Goal: Task Accomplishment & Management: Complete application form

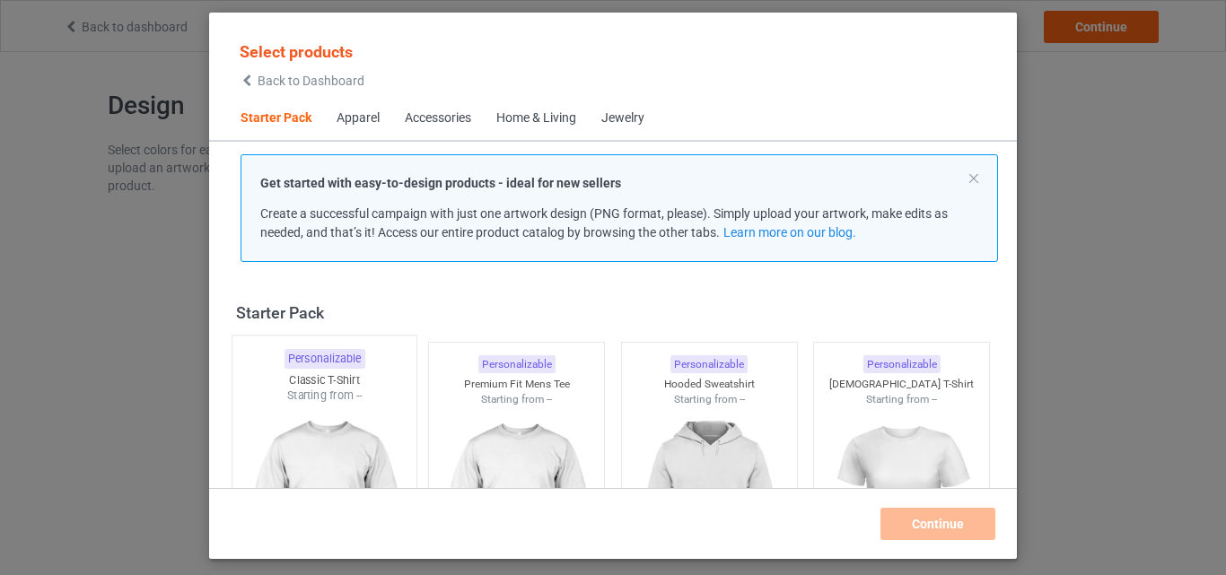
click at [300, 426] on img at bounding box center [324, 509] width 169 height 211
click at [518, 409] on img at bounding box center [516, 508] width 161 height 201
click at [685, 404] on img at bounding box center [709, 509] width 169 height 211
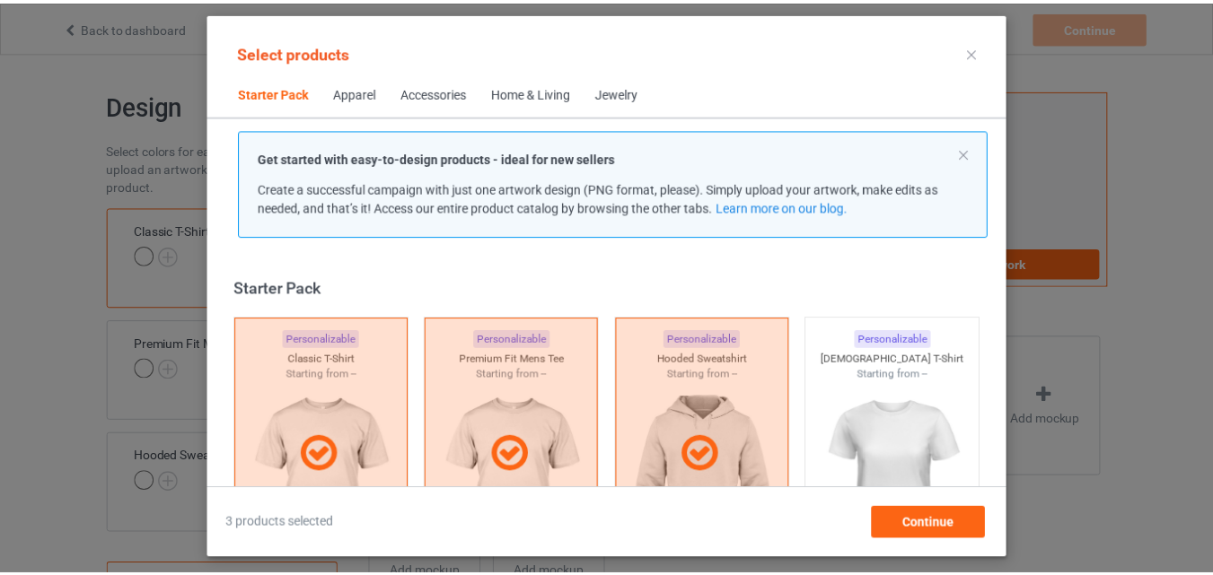
scroll to position [562, 0]
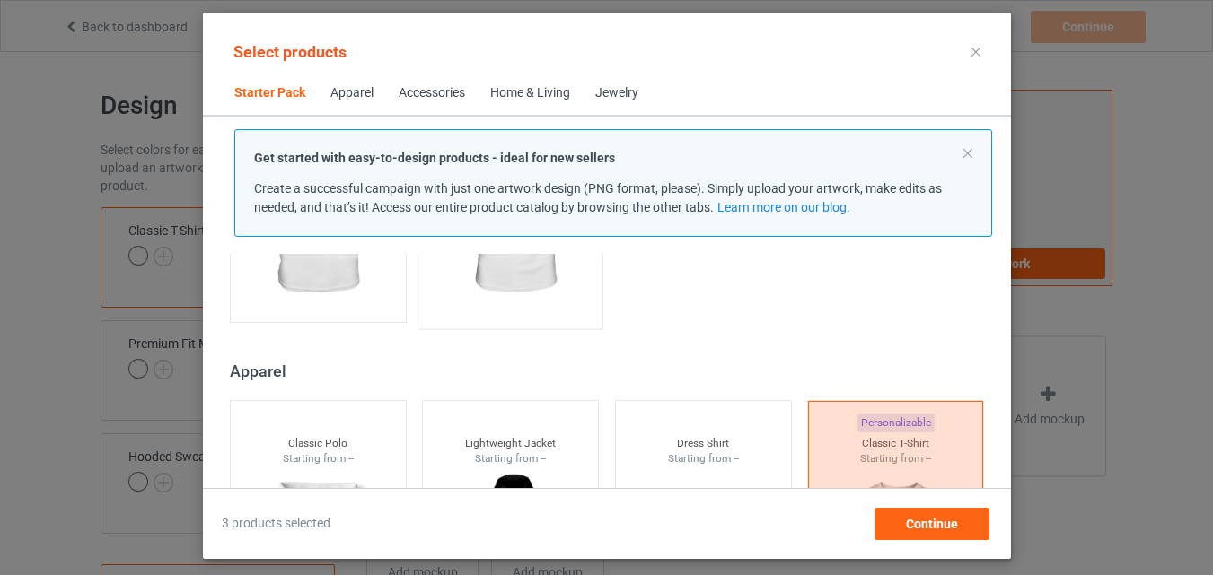
click at [356, 289] on img at bounding box center [317, 212] width 161 height 201
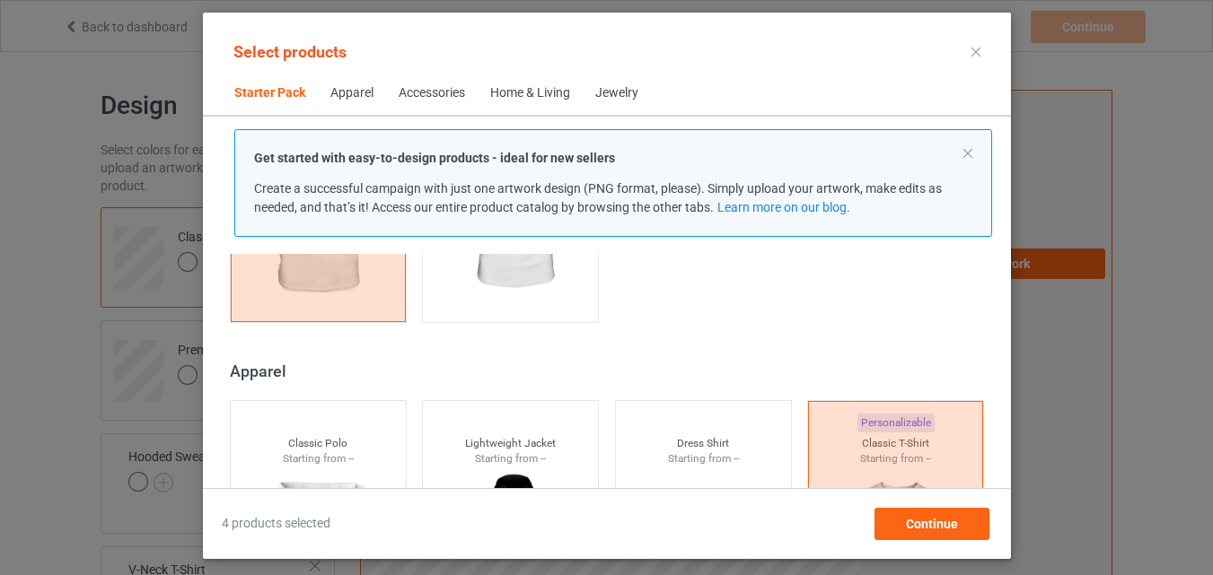
drag, startPoint x: 487, startPoint y: 289, endPoint x: 404, endPoint y: 356, distance: 106.6
click at [488, 289] on img at bounding box center [510, 212] width 161 height 201
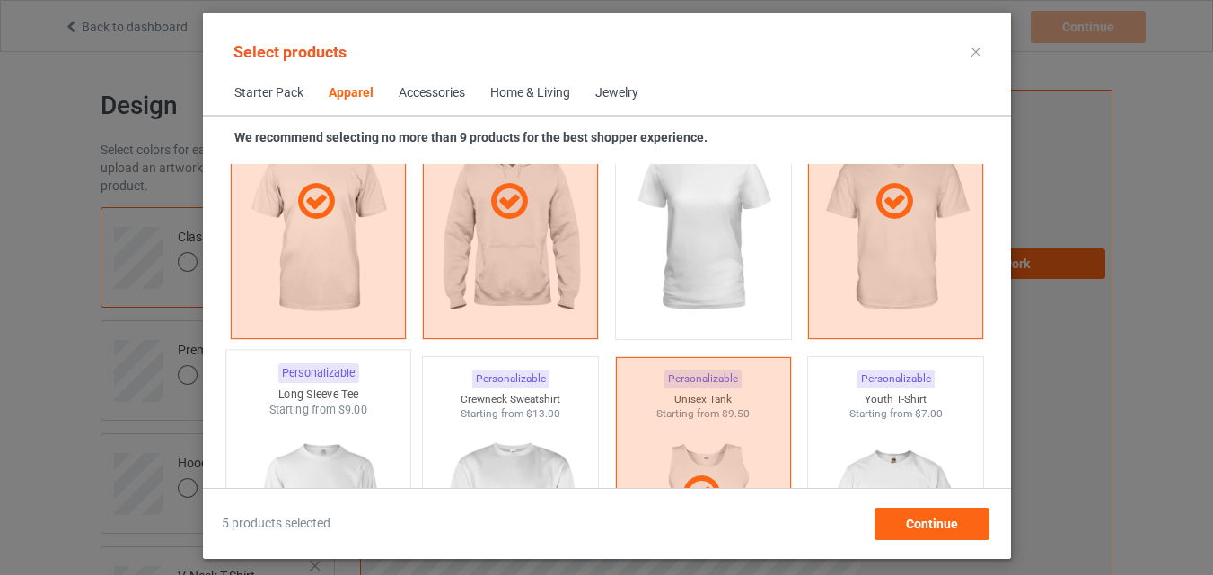
scroll to position [1460, 0]
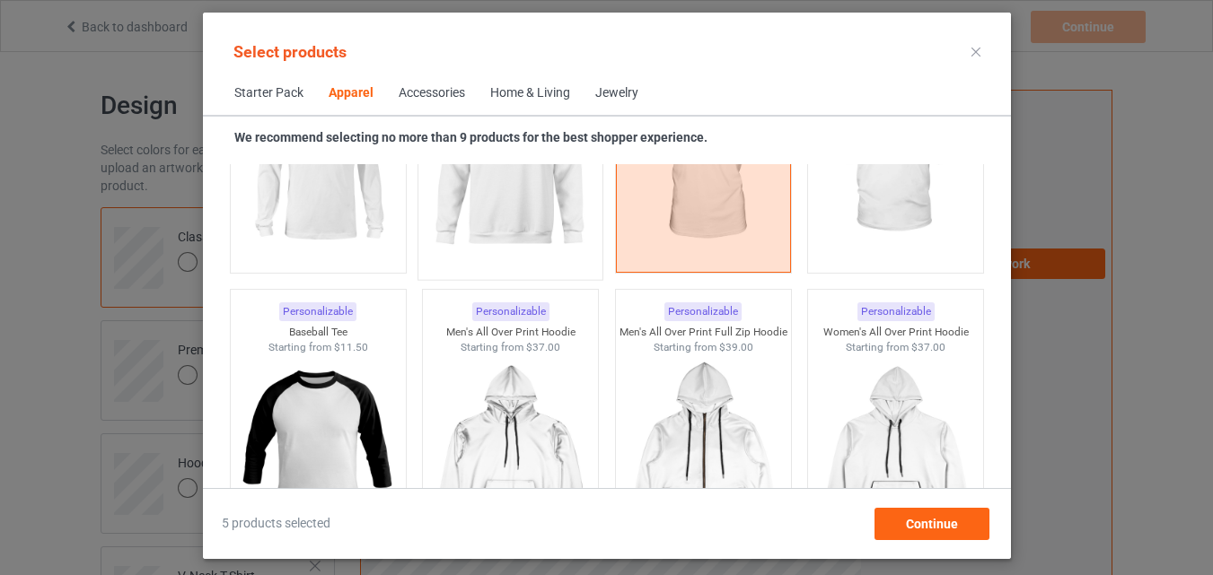
drag, startPoint x: 334, startPoint y: 228, endPoint x: 492, endPoint y: 248, distance: 159.2
click at [335, 228] on img at bounding box center [317, 163] width 161 height 201
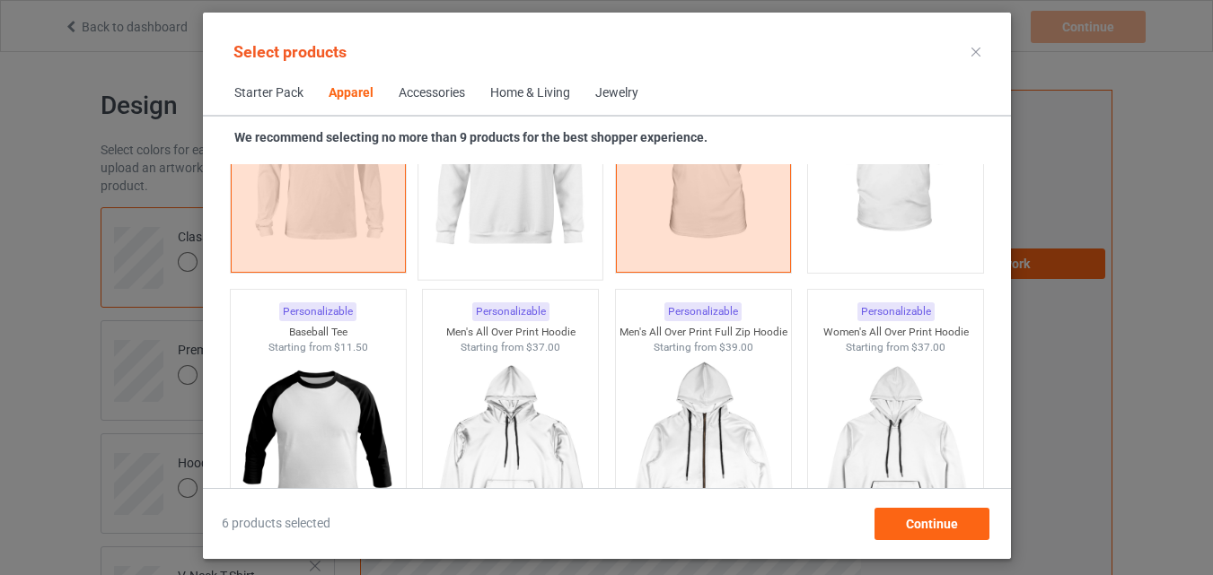
click at [492, 248] on img at bounding box center [510, 164] width 169 height 211
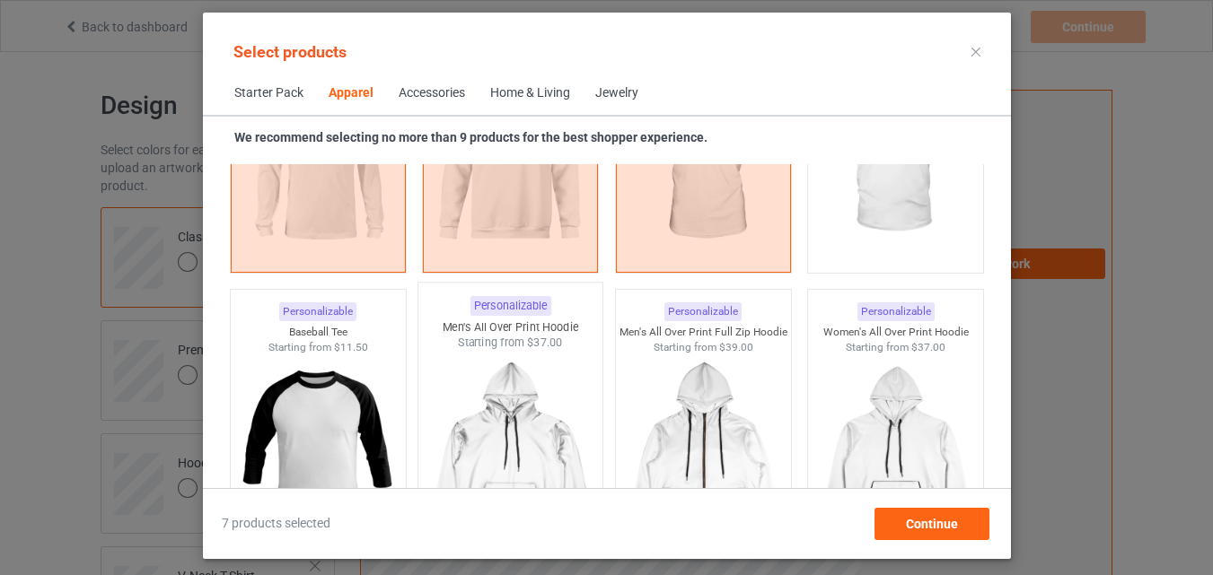
click at [823, 223] on img at bounding box center [895, 163] width 161 height 201
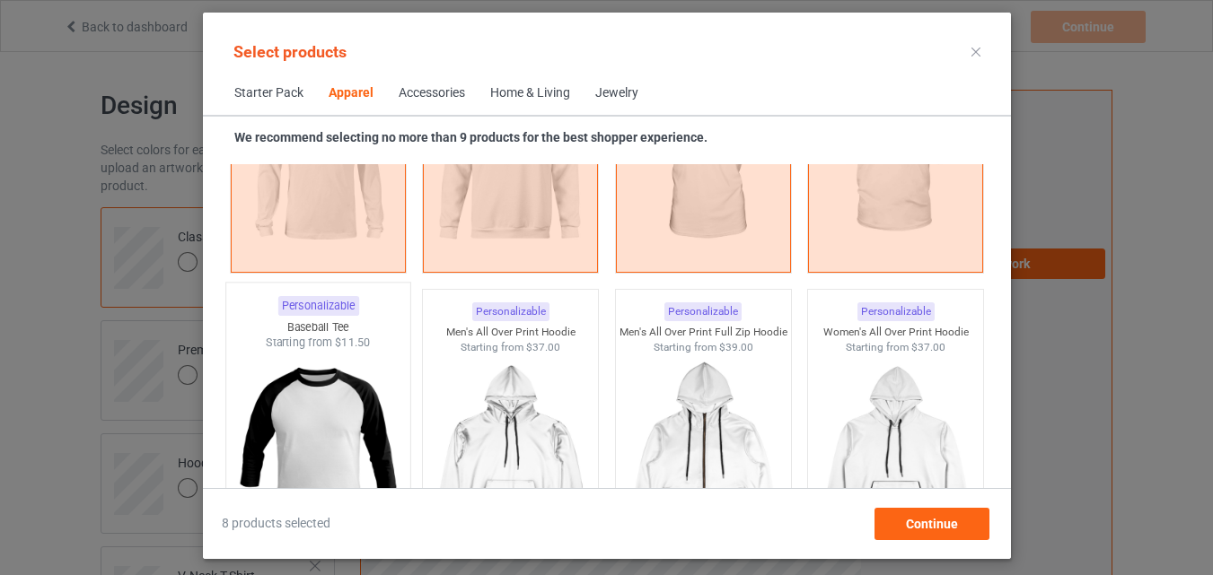
click at [366, 406] on img at bounding box center [317, 456] width 169 height 211
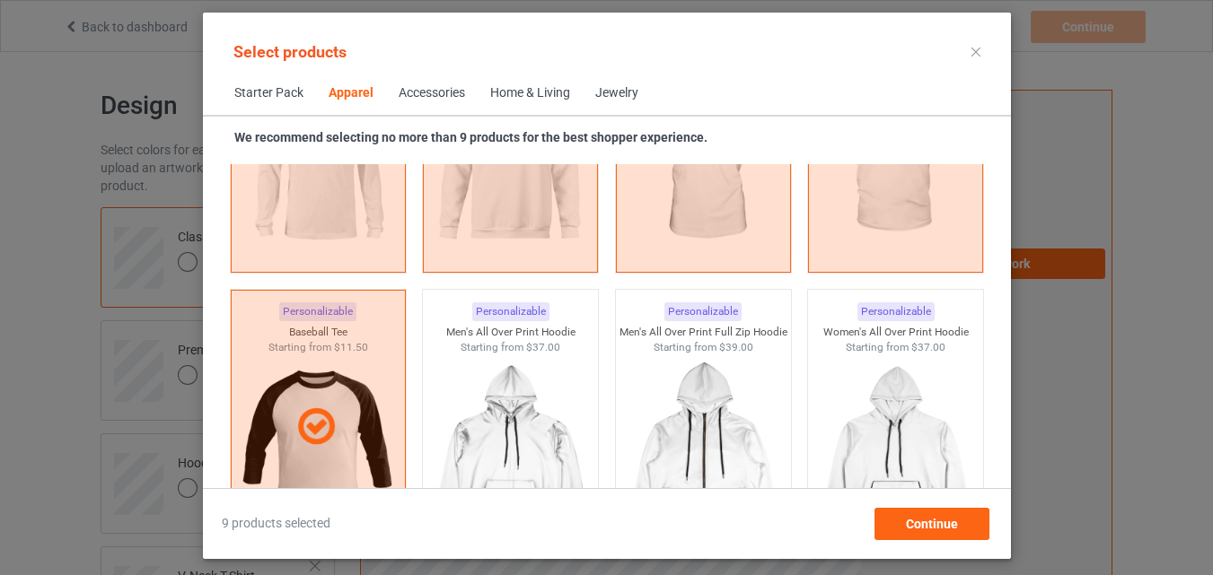
click at [553, 99] on div "Home & Living" at bounding box center [530, 93] width 80 height 18
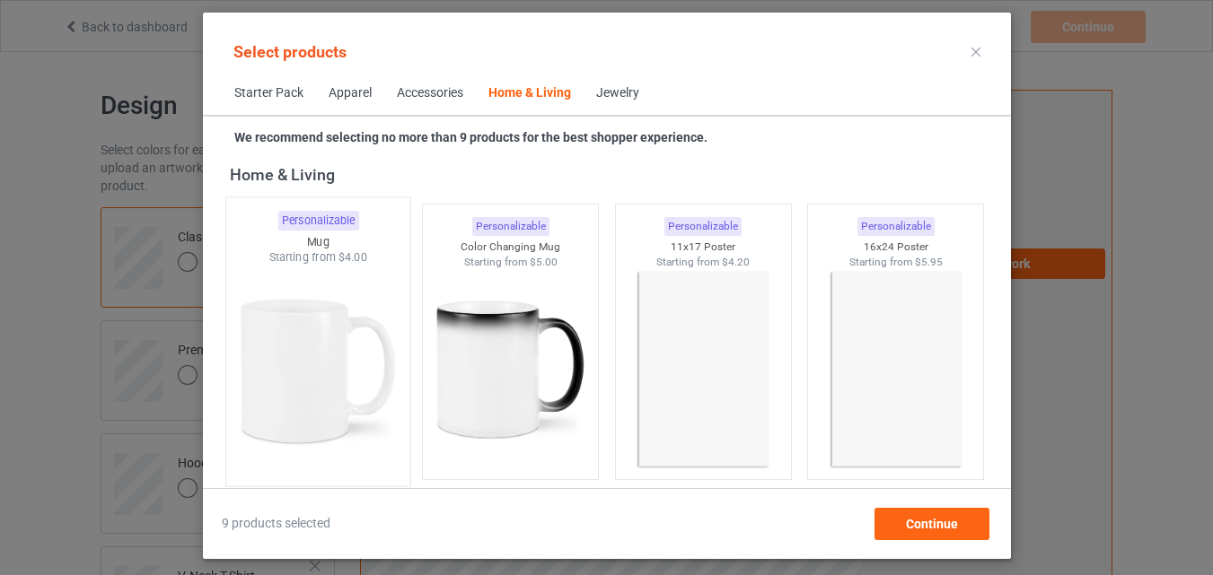
click at [345, 358] on img at bounding box center [317, 371] width 169 height 211
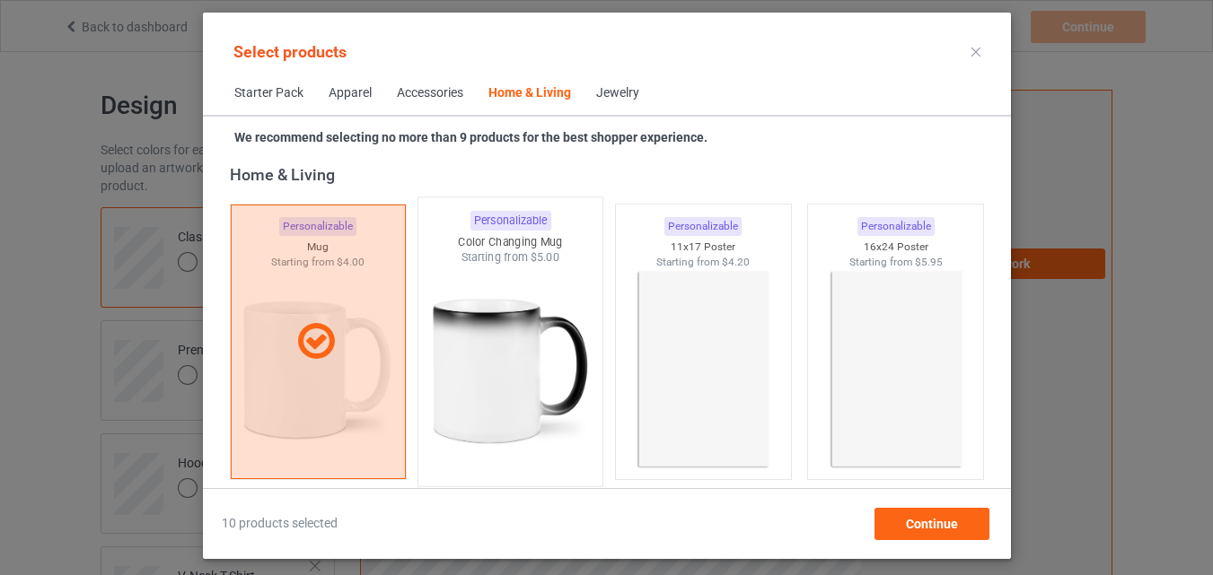
click at [462, 386] on img at bounding box center [510, 371] width 169 height 211
click at [751, 338] on img at bounding box center [703, 371] width 169 height 211
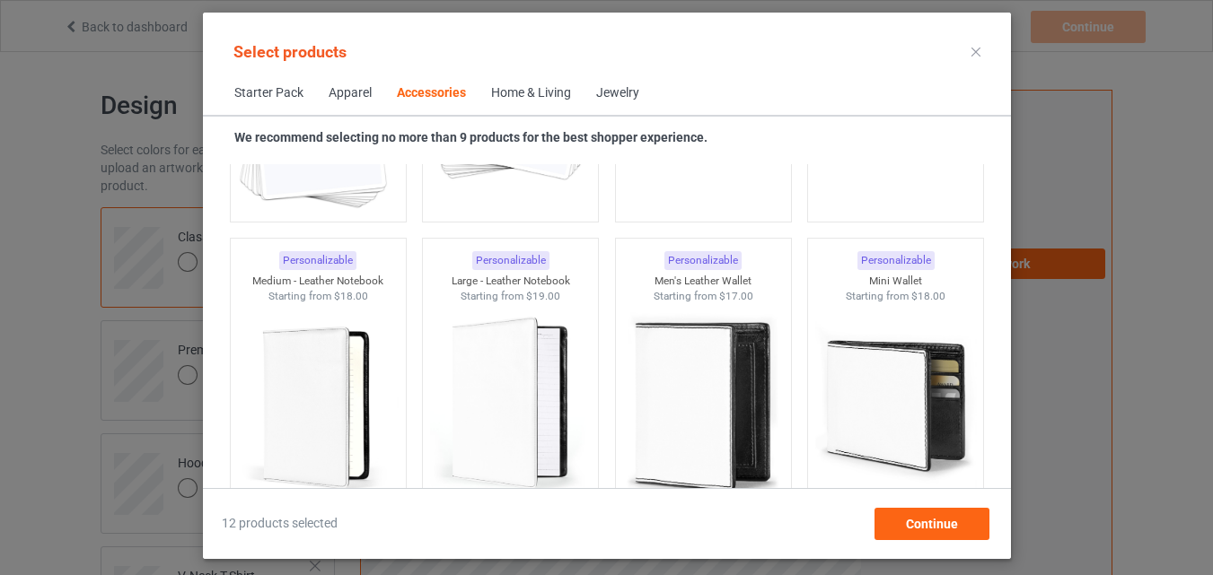
scroll to position [7110, 0]
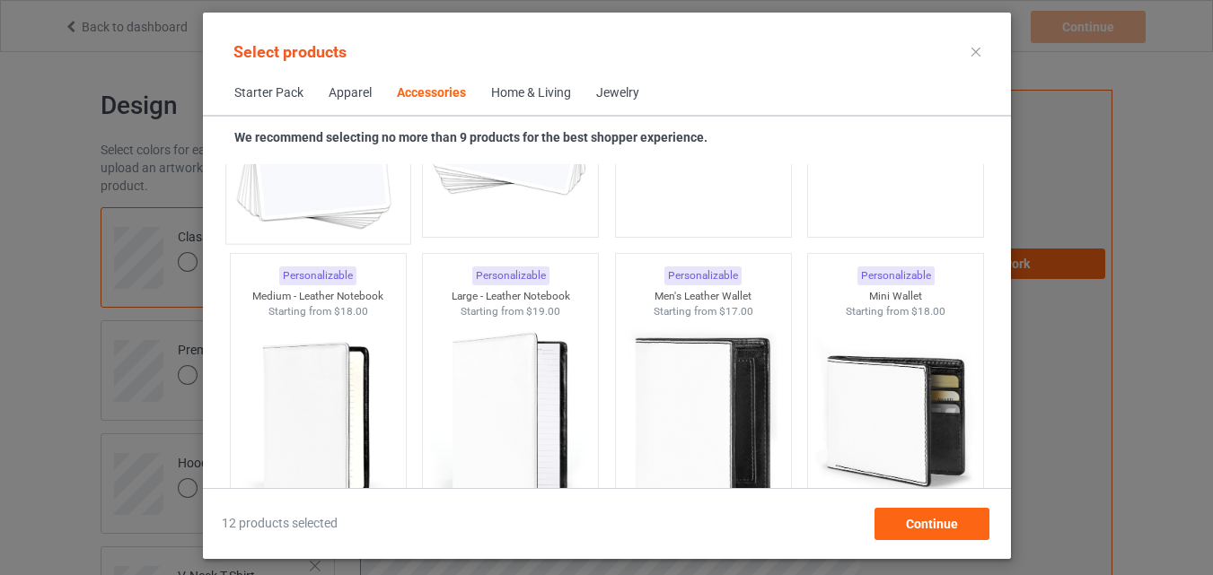
click at [347, 209] on img at bounding box center [317, 128] width 169 height 211
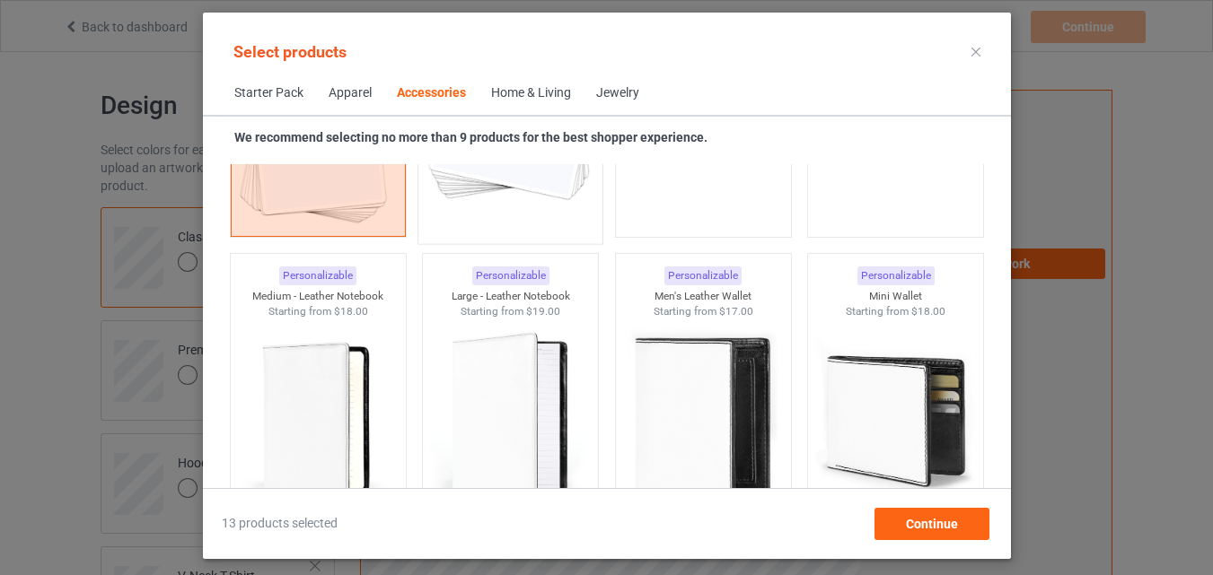
click at [491, 221] on img at bounding box center [510, 128] width 169 height 211
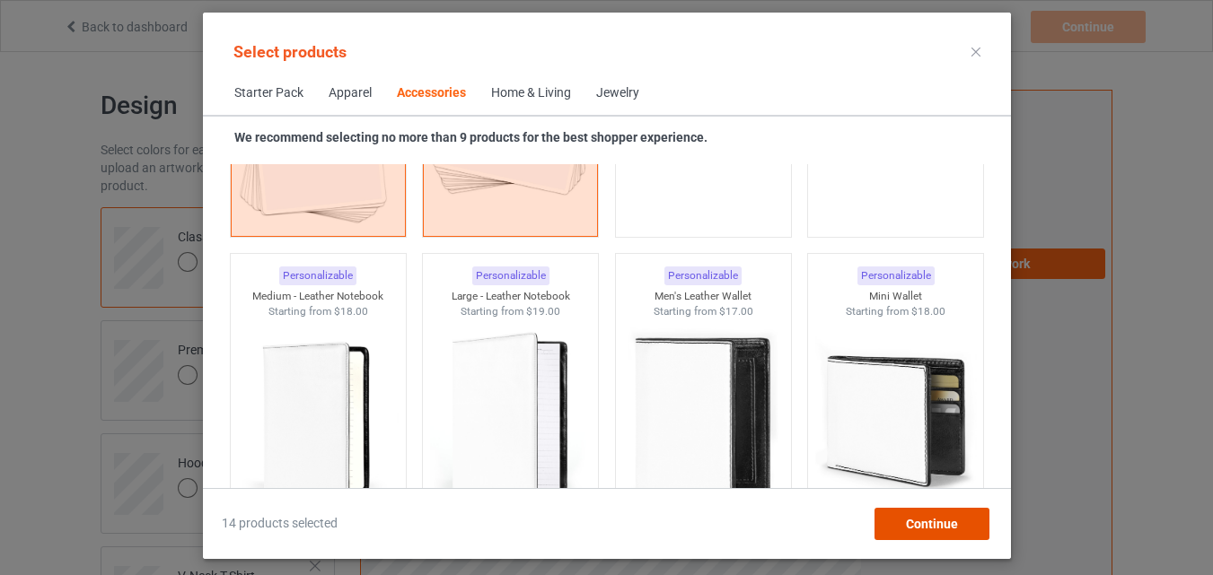
click at [925, 524] on span "Continue" at bounding box center [931, 524] width 52 height 14
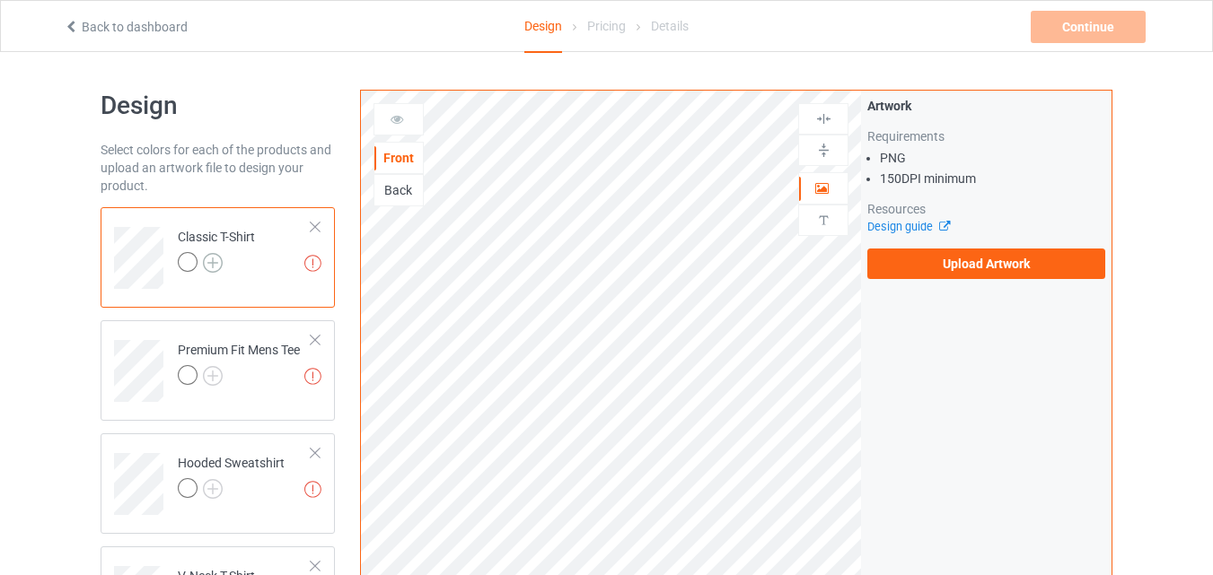
click at [218, 257] on img at bounding box center [213, 263] width 20 height 20
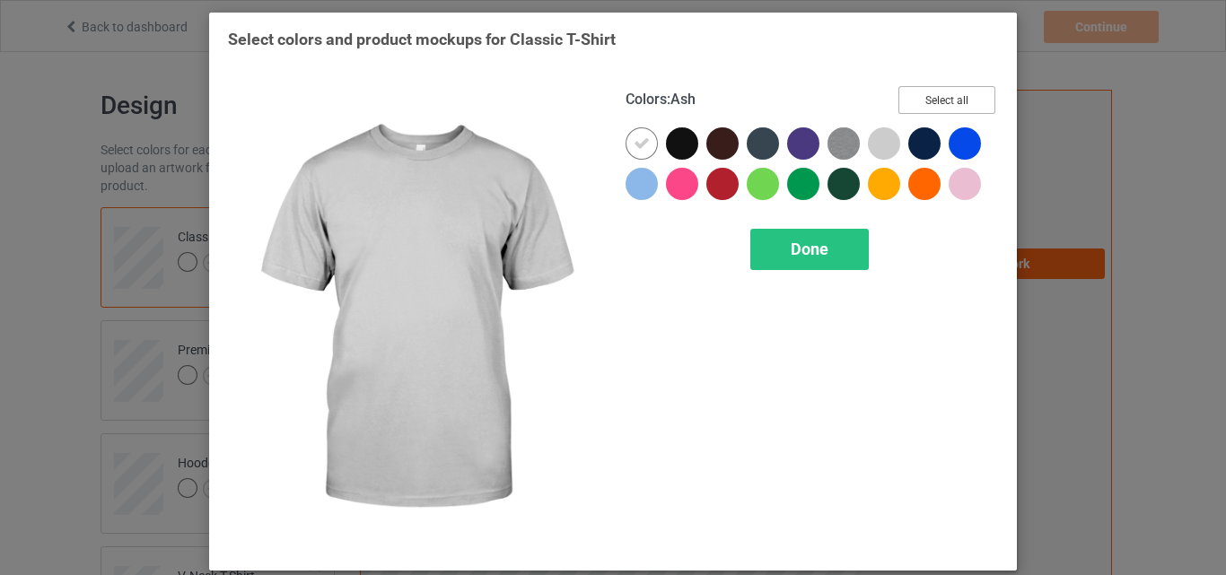
click at [934, 97] on button "Select all" at bounding box center [947, 100] width 97 height 28
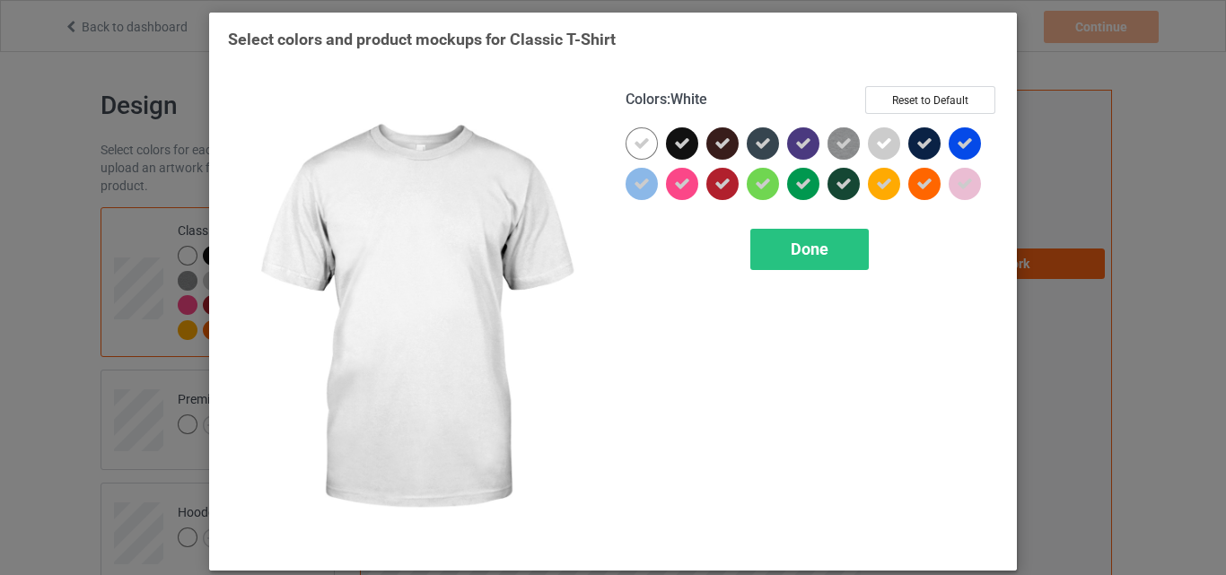
click at [638, 137] on icon at bounding box center [642, 144] width 16 height 16
click at [638, 137] on div at bounding box center [642, 143] width 32 height 32
click at [826, 247] on div "Done" at bounding box center [810, 249] width 119 height 41
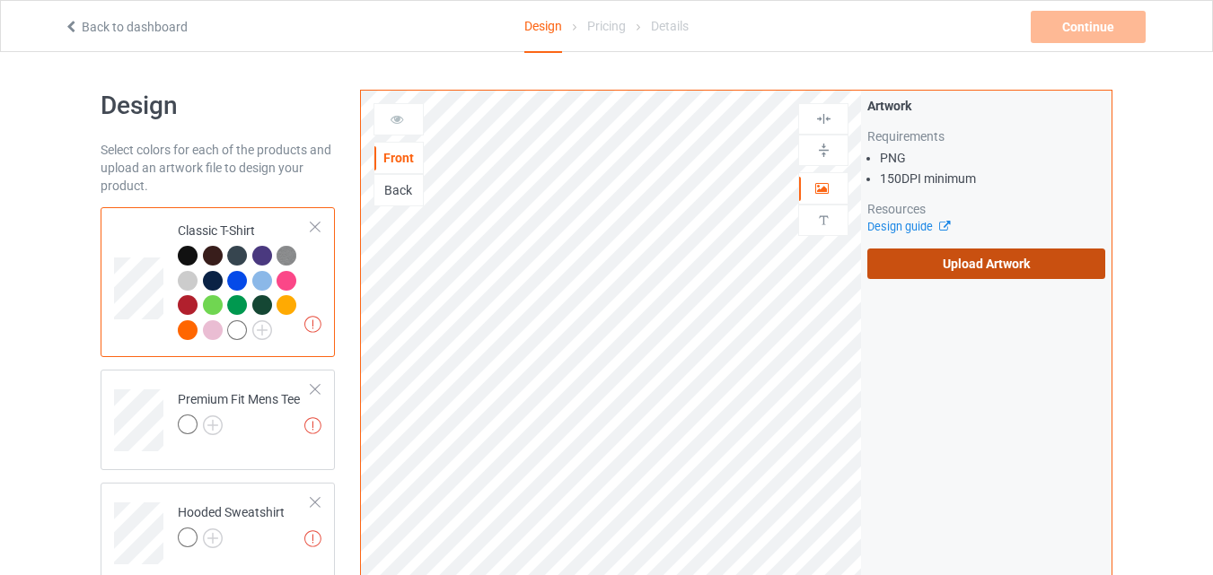
click at [991, 264] on label "Upload Artwork" at bounding box center [986, 264] width 238 height 31
click at [0, 0] on input "Upload Artwork" at bounding box center [0, 0] width 0 height 0
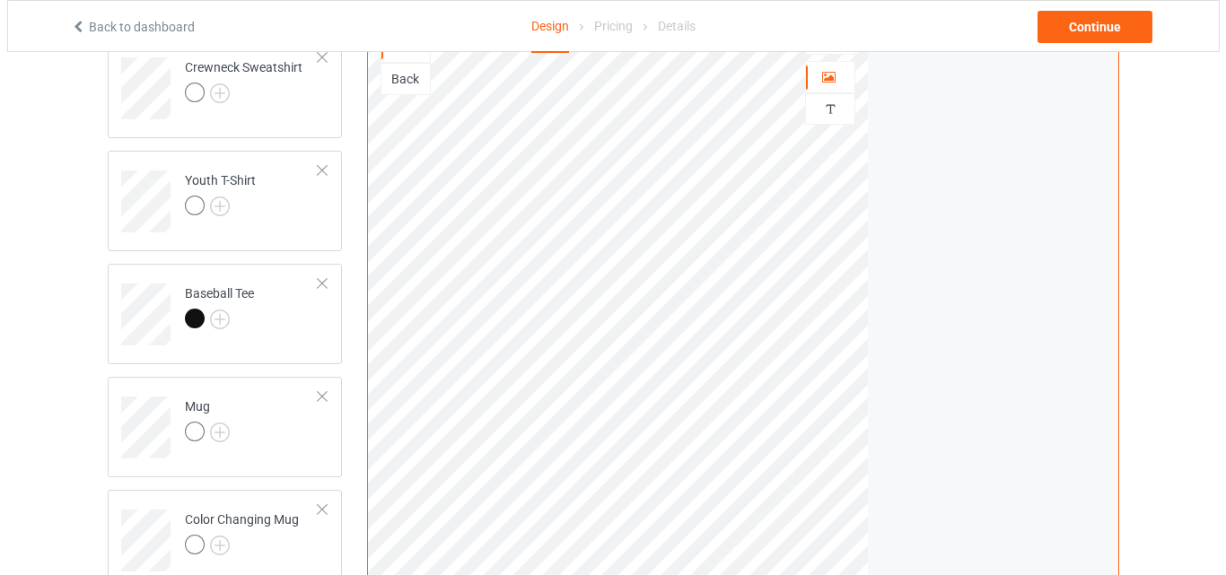
scroll to position [1375, 0]
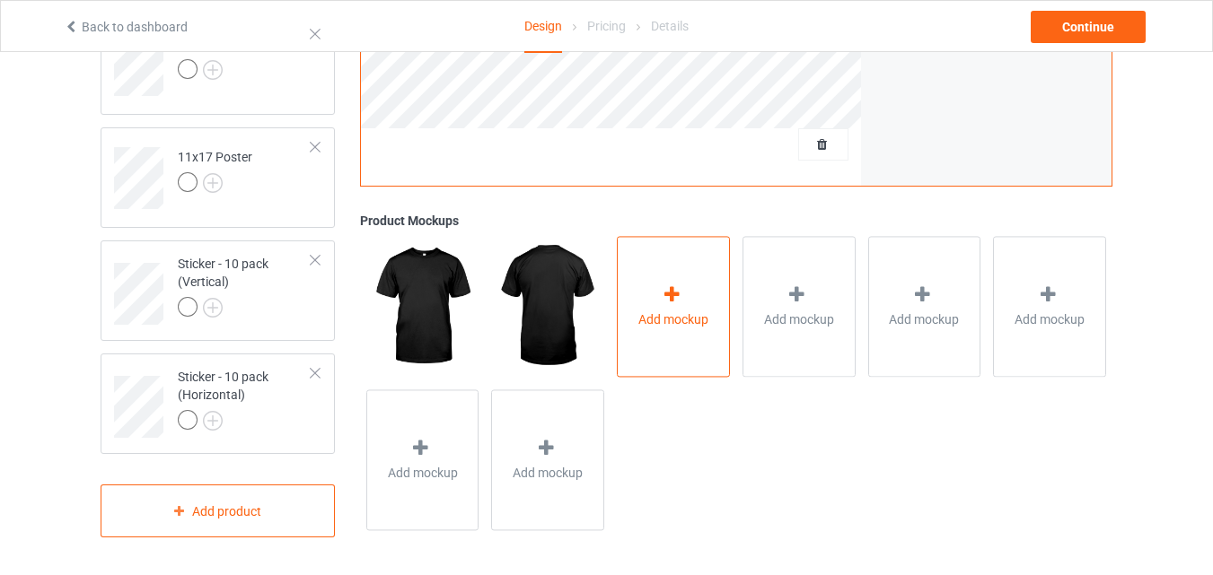
click at [637, 270] on div "Add mockup" at bounding box center [673, 307] width 113 height 141
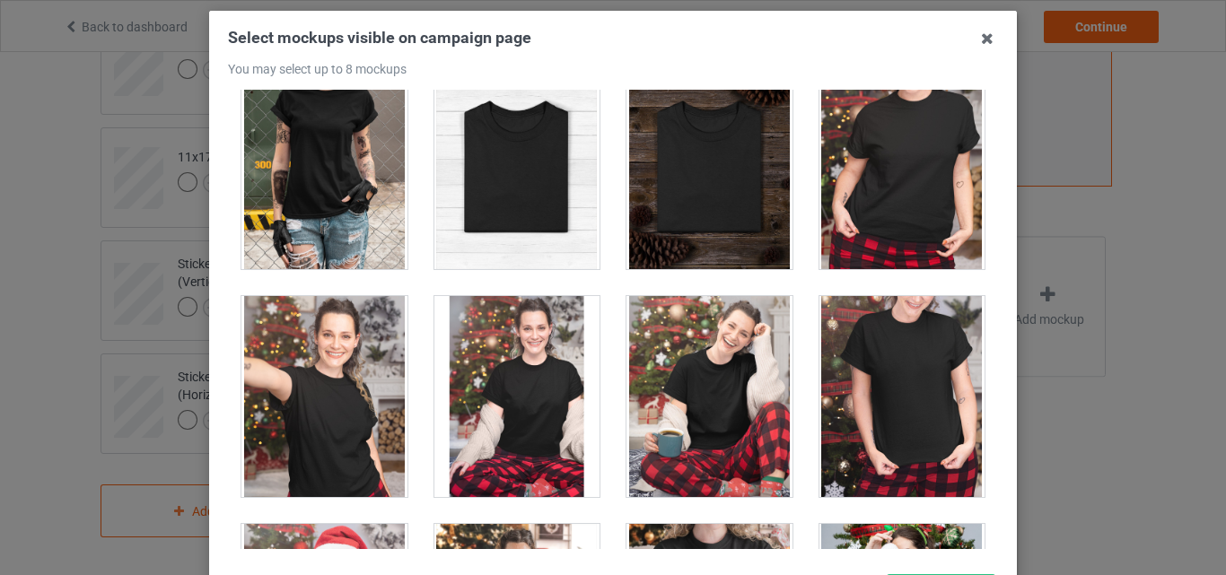
scroll to position [18266, 0]
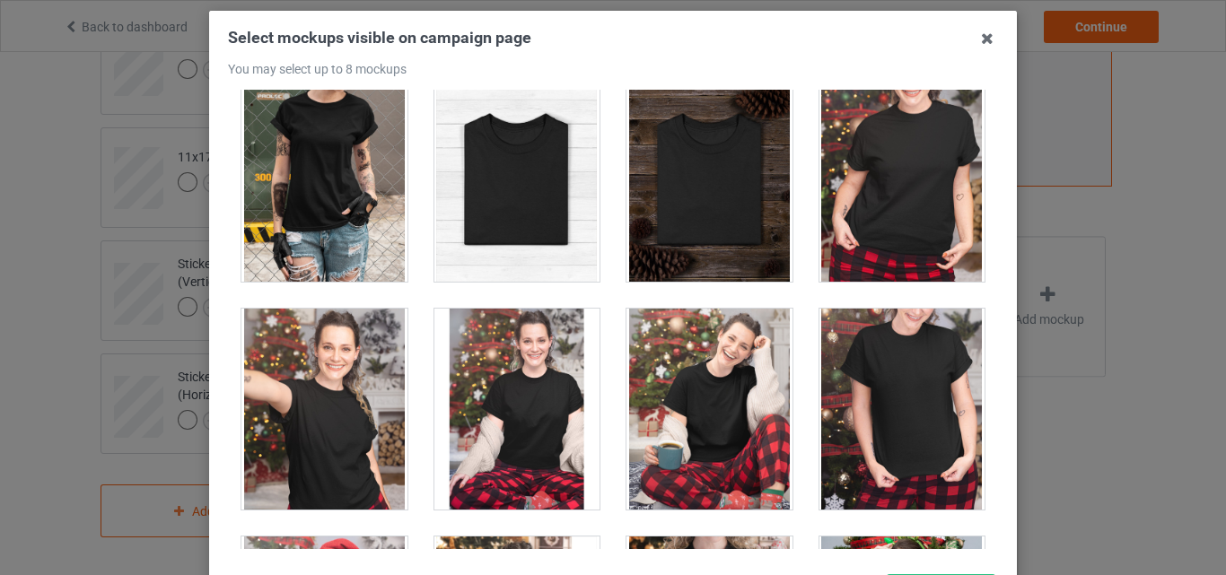
click at [514, 172] on div at bounding box center [518, 181] width 166 height 201
click at [654, 180] on div at bounding box center [710, 181] width 166 height 201
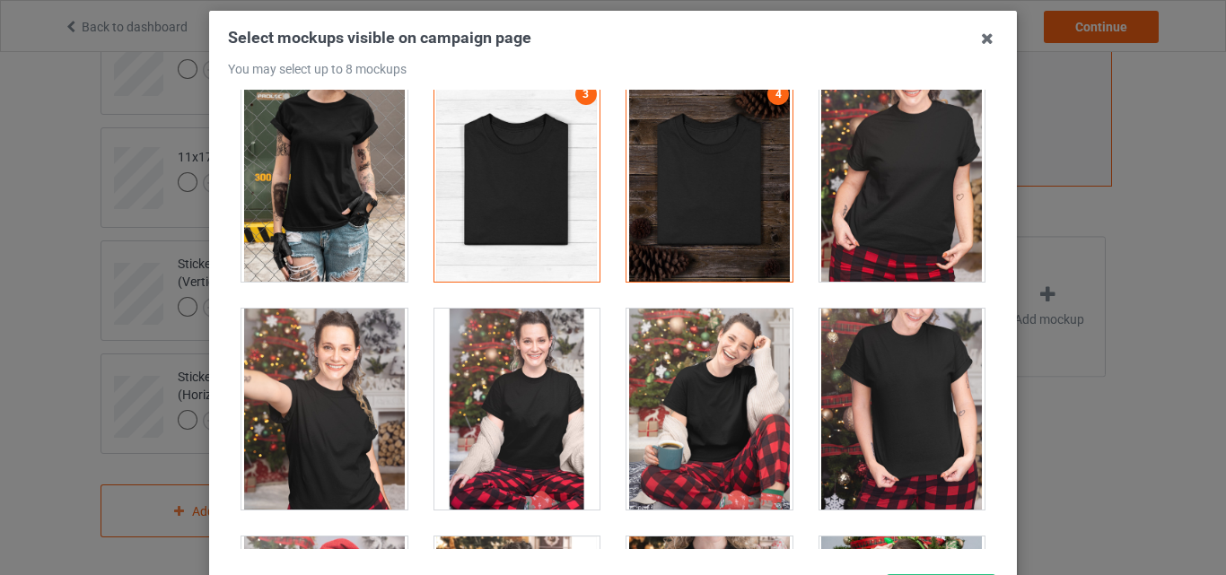
scroll to position [25225, 0]
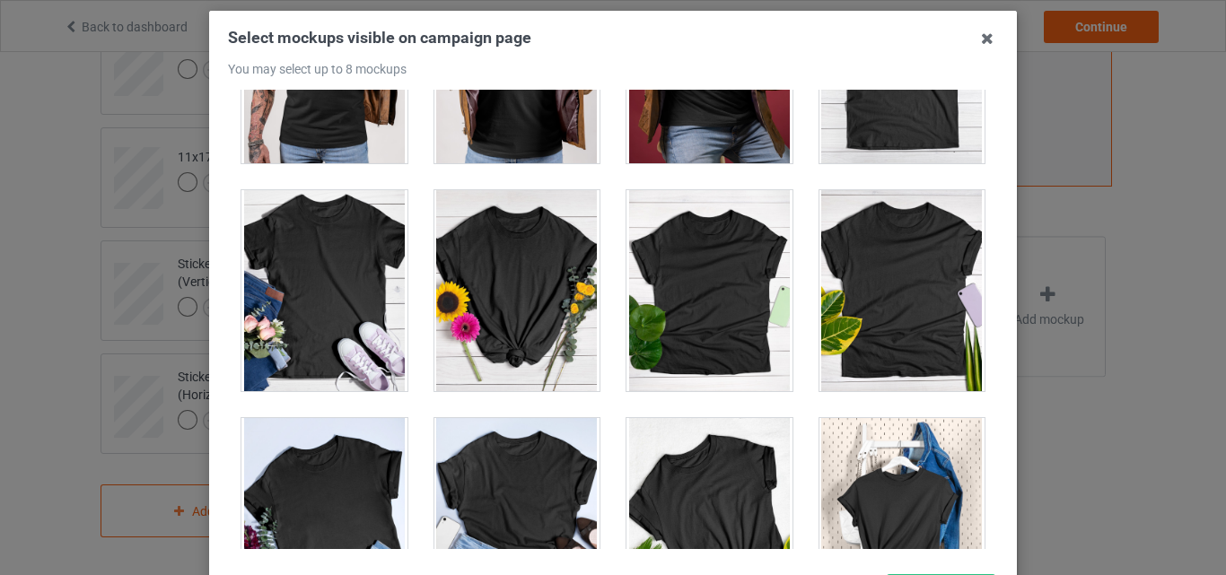
click at [873, 151] on div at bounding box center [903, 62] width 166 height 201
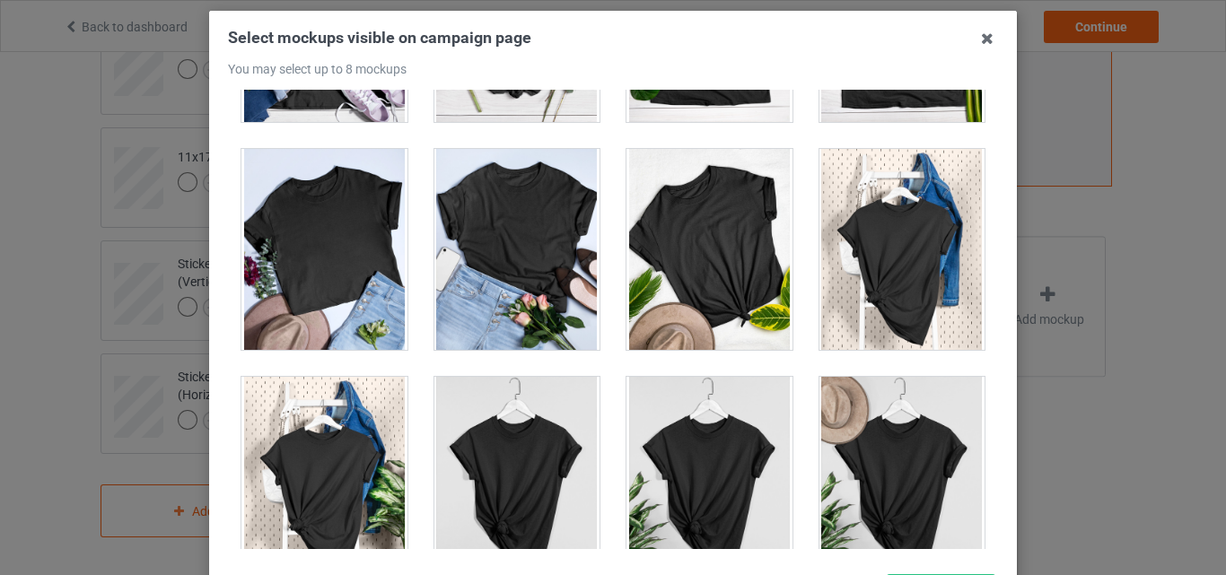
scroll to position [25764, 0]
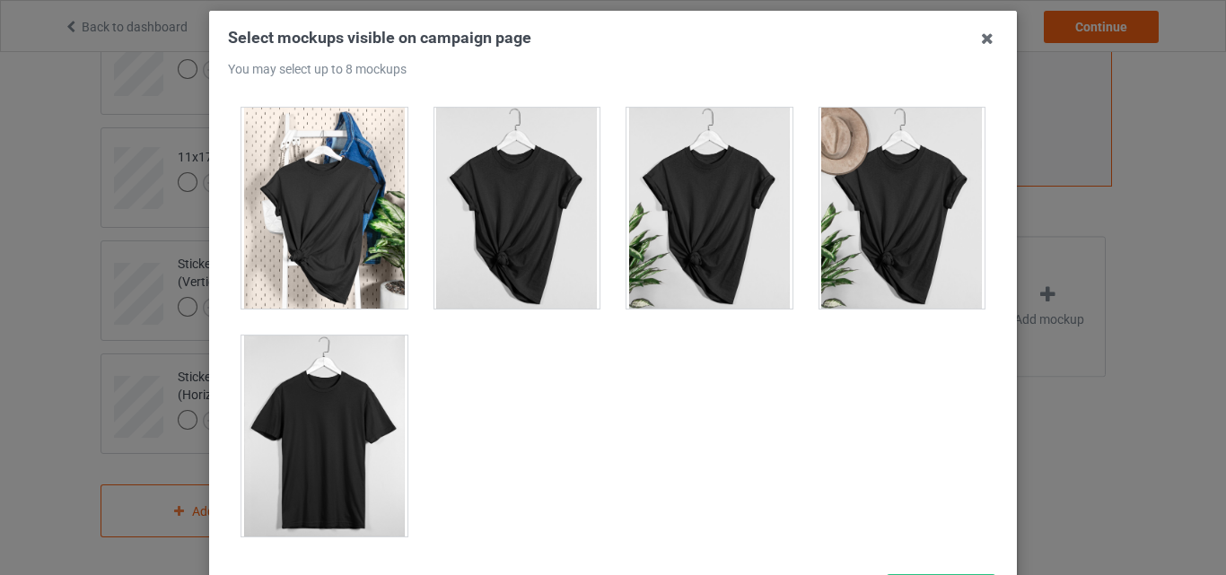
click at [320, 481] on div at bounding box center [325, 436] width 166 height 201
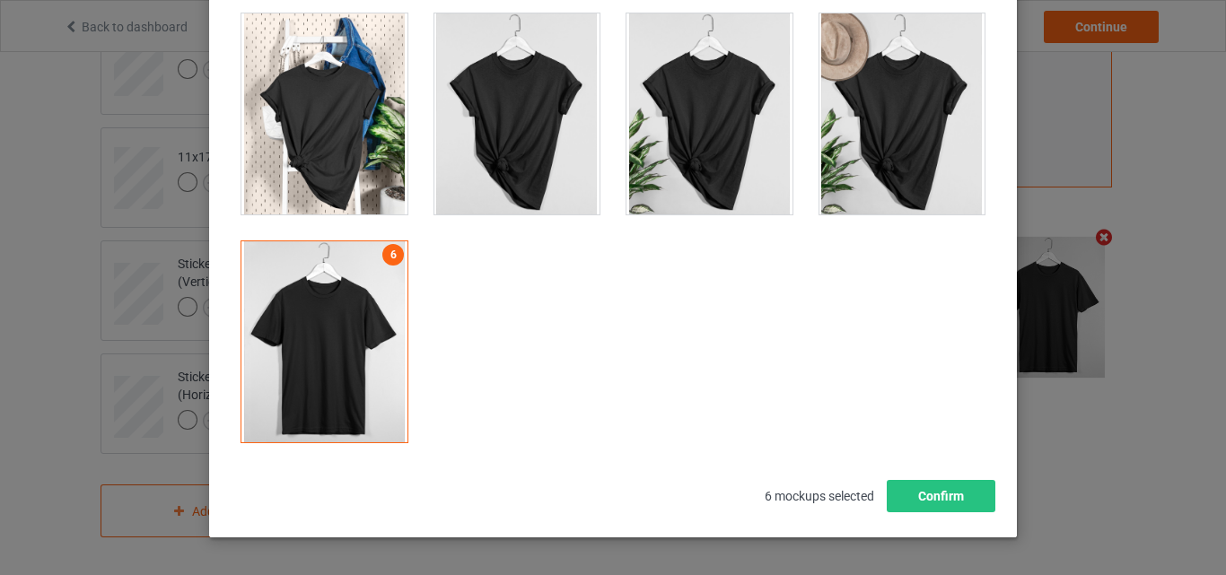
scroll to position [247, 0]
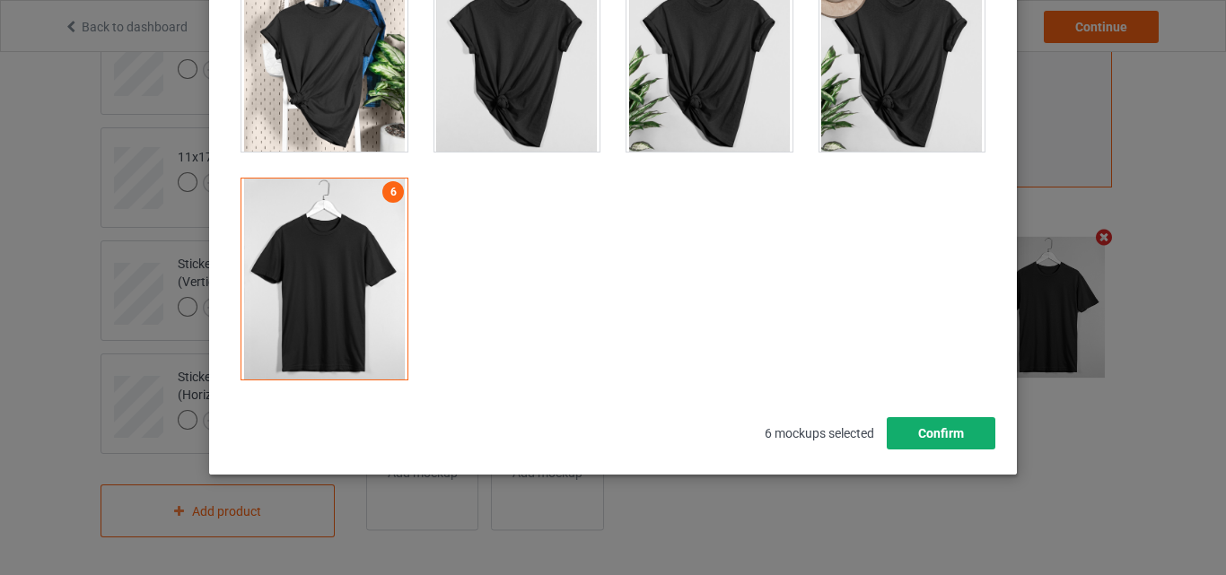
click at [909, 430] on button "Confirm" at bounding box center [941, 433] width 109 height 32
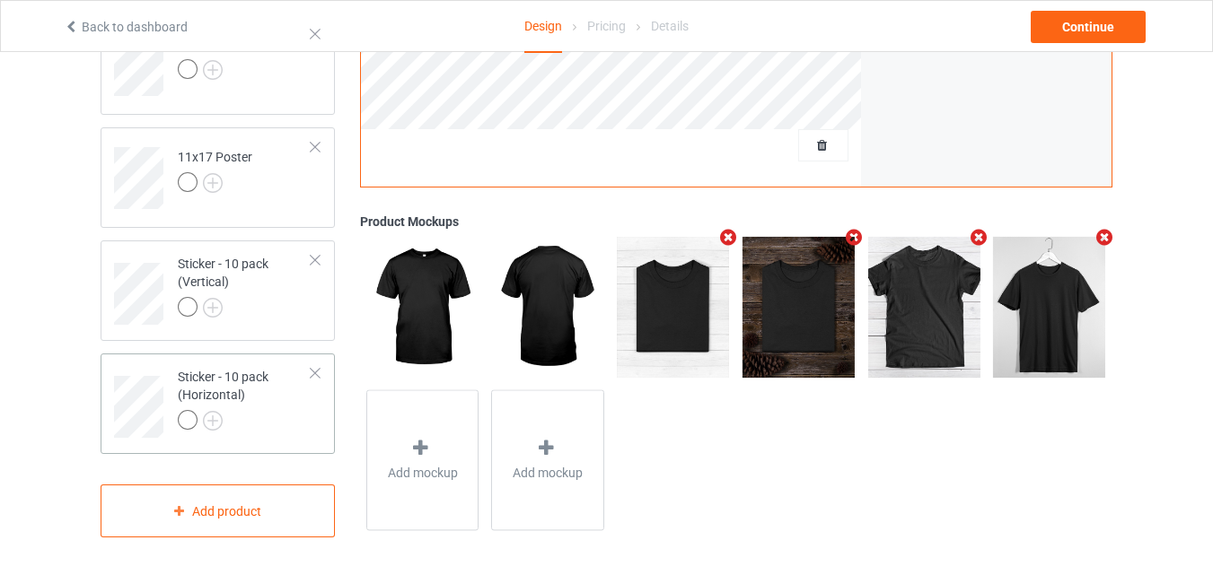
click at [267, 405] on div "Sticker - 10 pack (Horizontal)" at bounding box center [245, 398] width 134 height 61
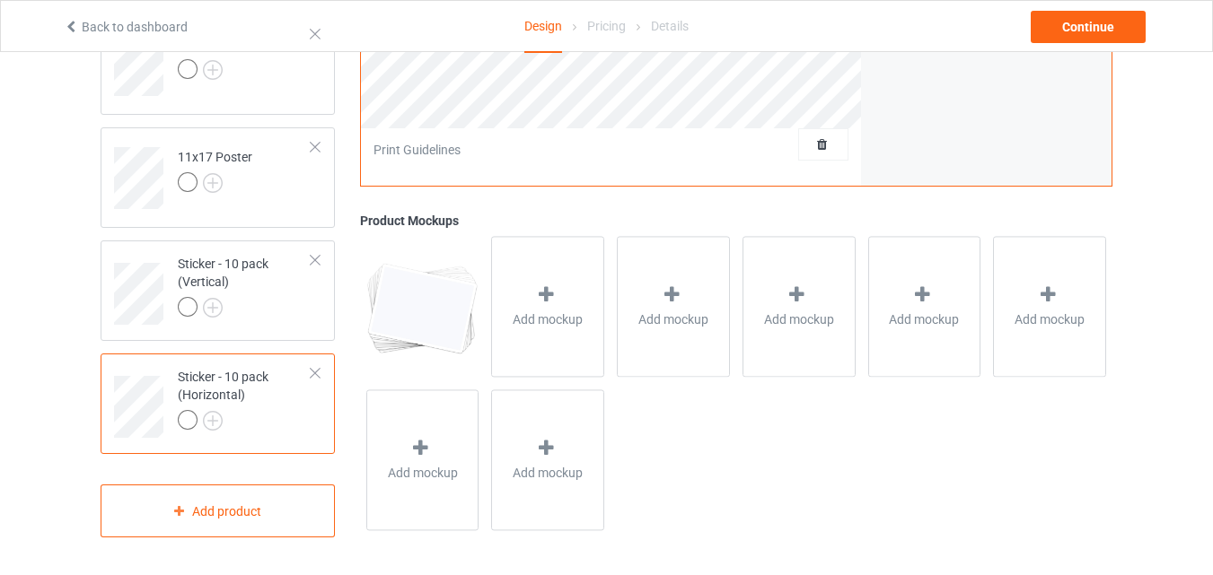
click at [535, 304] on icon at bounding box center [546, 295] width 22 height 19
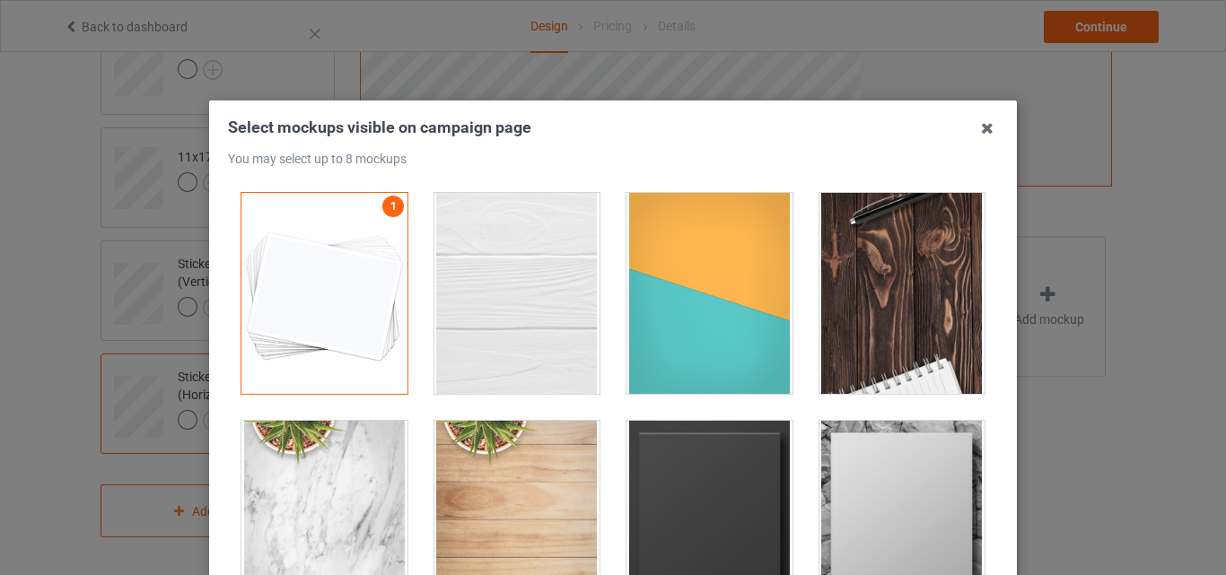
click at [540, 300] on div at bounding box center [518, 293] width 166 height 201
click at [742, 312] on div at bounding box center [710, 293] width 166 height 201
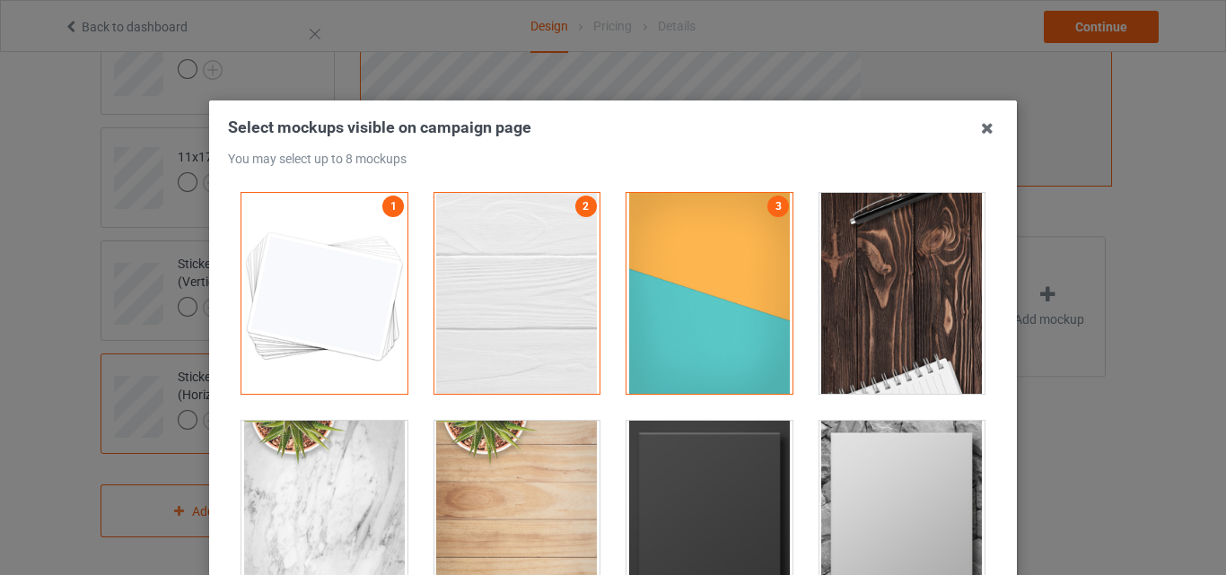
click at [900, 301] on div at bounding box center [903, 293] width 166 height 201
drag, startPoint x: 739, startPoint y: 457, endPoint x: 886, endPoint y: 469, distance: 147.7
click at [739, 458] on div at bounding box center [710, 521] width 166 height 201
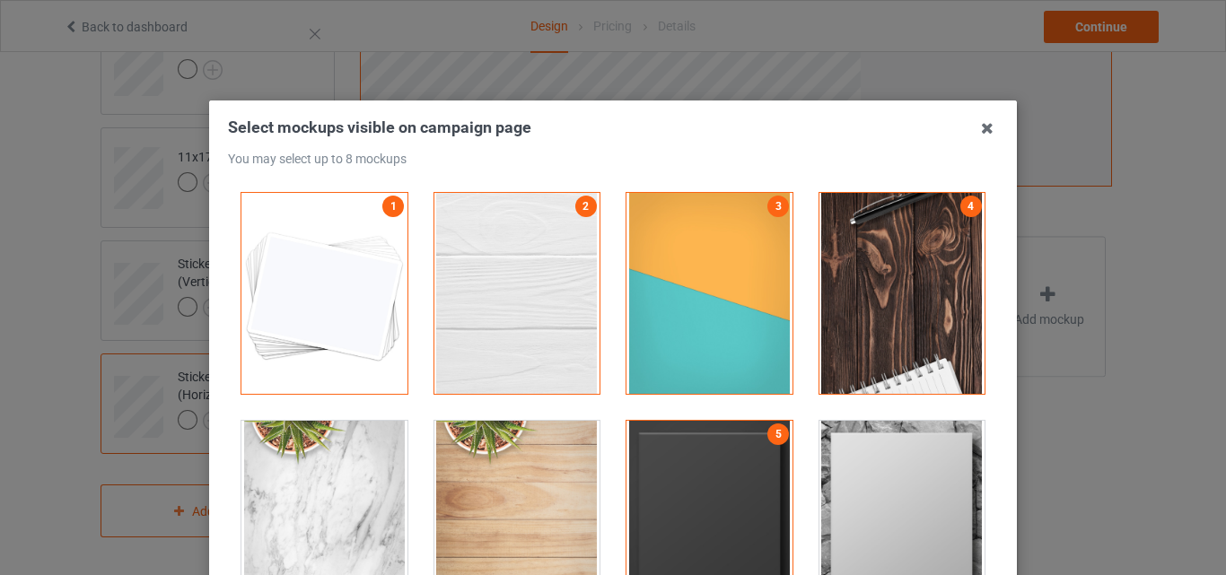
click at [887, 469] on div at bounding box center [903, 521] width 166 height 201
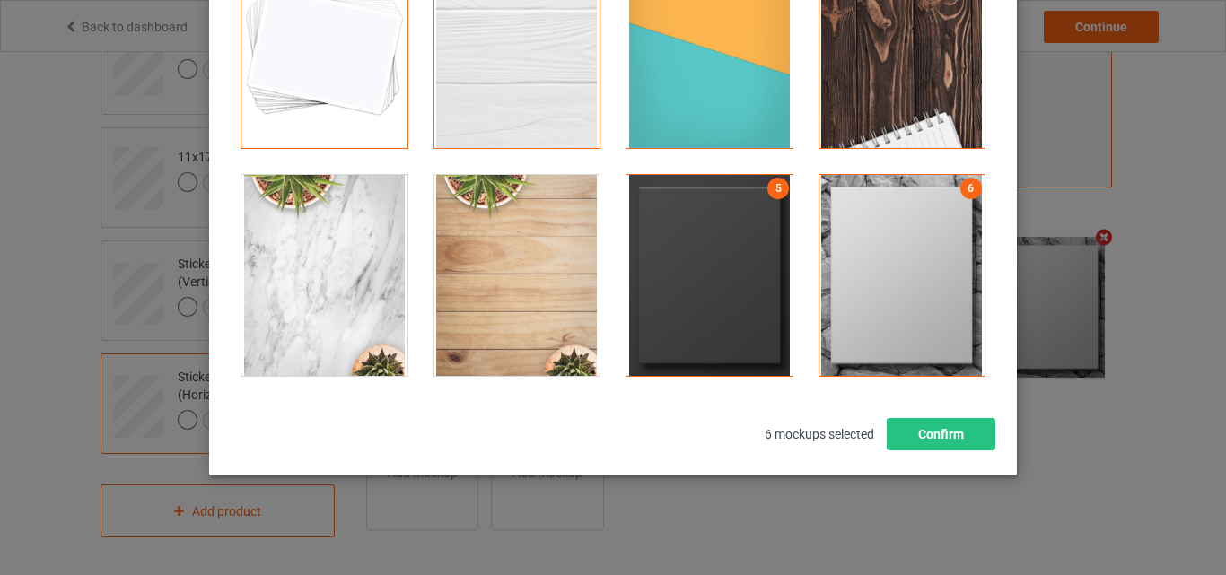
scroll to position [247, 0]
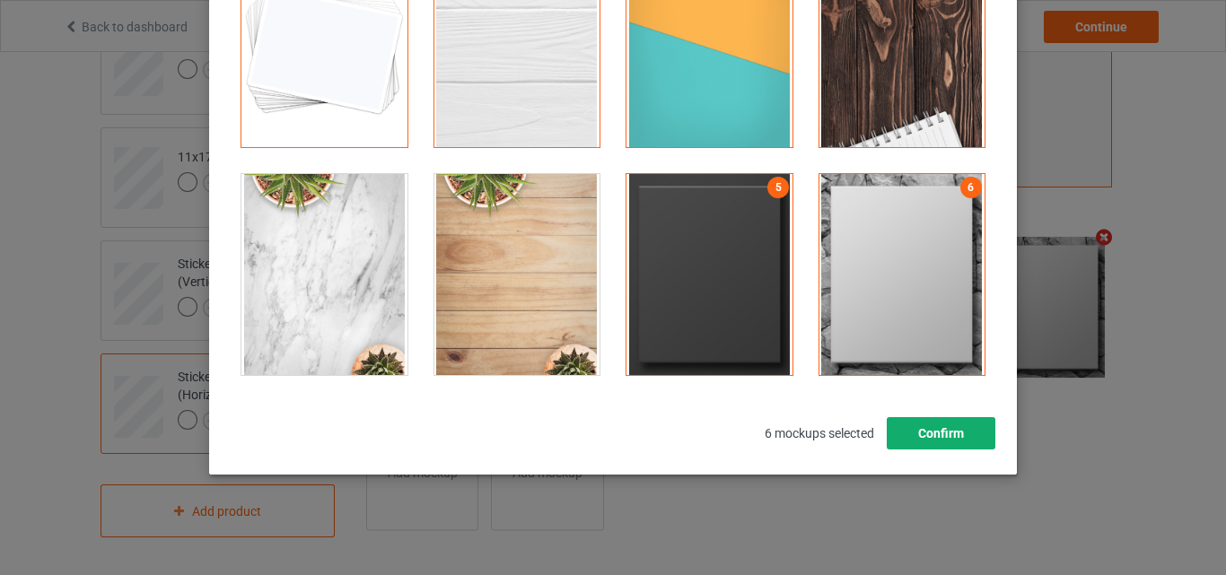
click at [932, 435] on button "Confirm" at bounding box center [941, 433] width 109 height 32
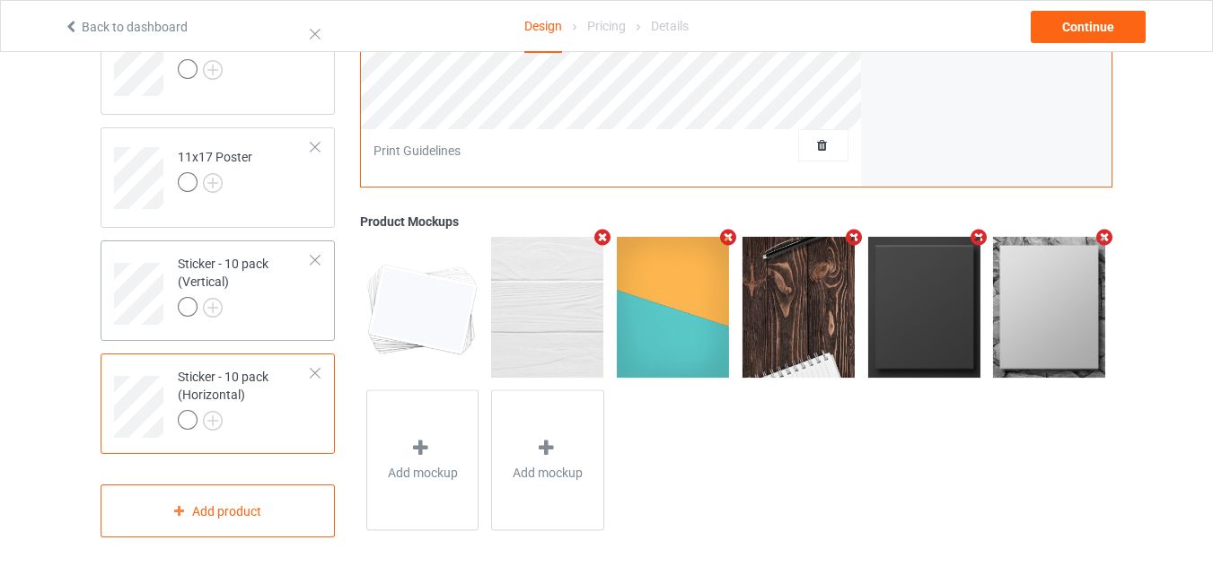
click at [281, 314] on div at bounding box center [245, 309] width 134 height 25
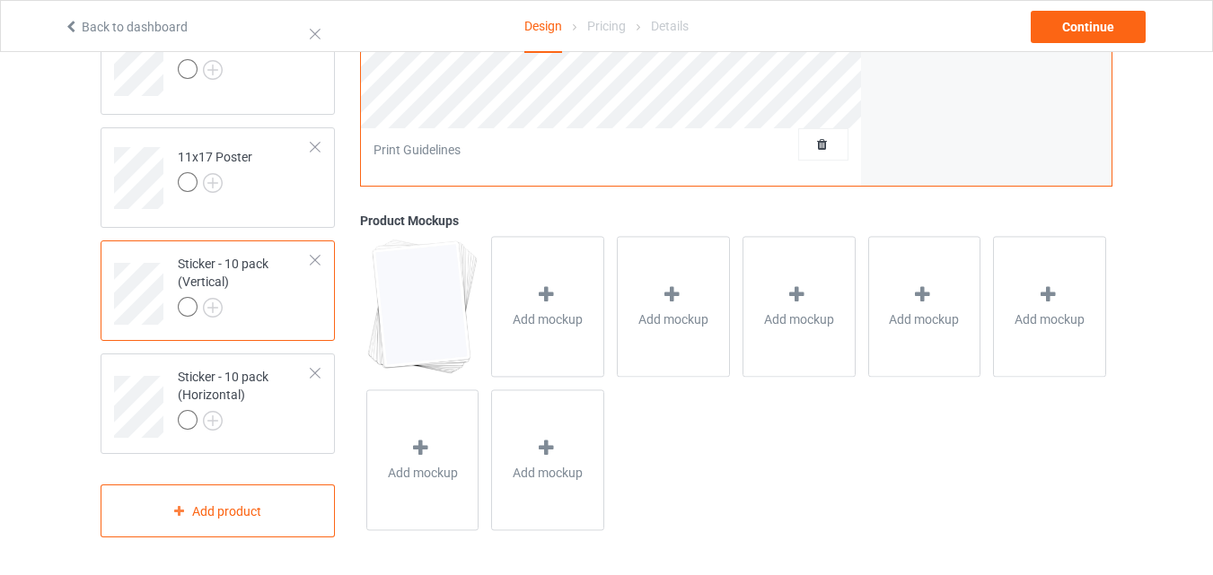
click at [531, 326] on span "Add mockup" at bounding box center [548, 321] width 70 height 18
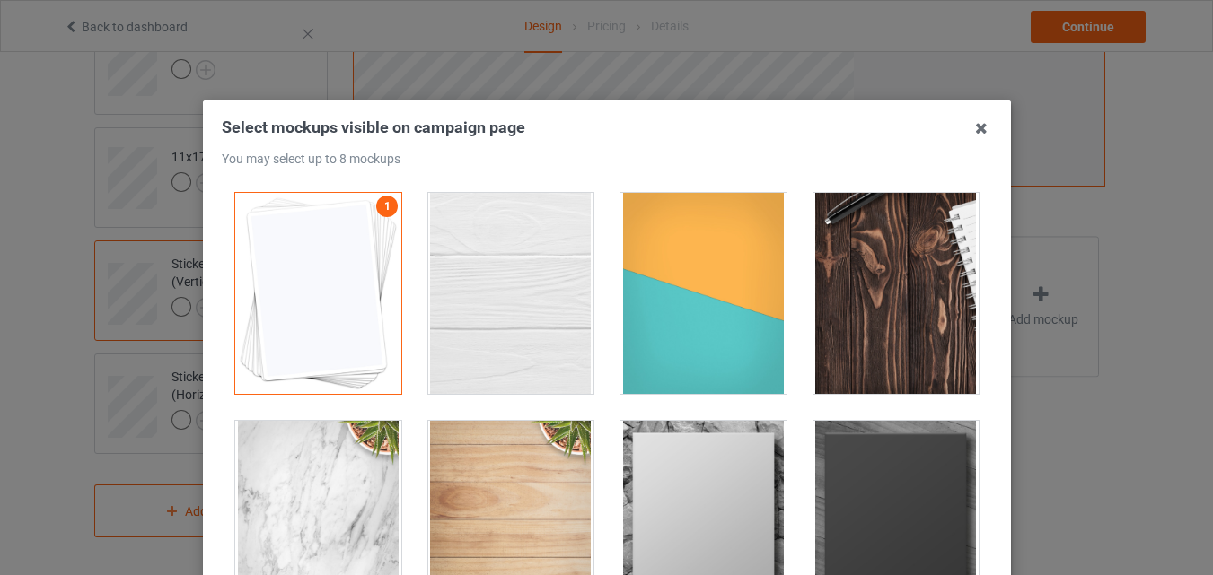
click at [531, 326] on div at bounding box center [510, 293] width 166 height 201
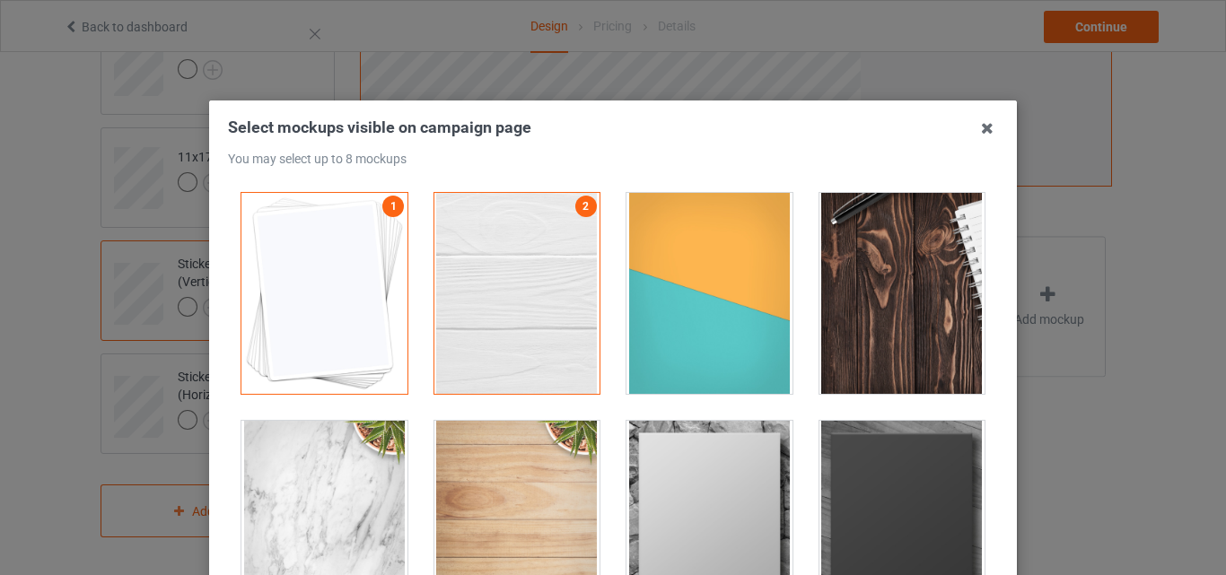
click at [630, 325] on div at bounding box center [710, 293] width 166 height 201
click at [860, 321] on div at bounding box center [903, 293] width 166 height 201
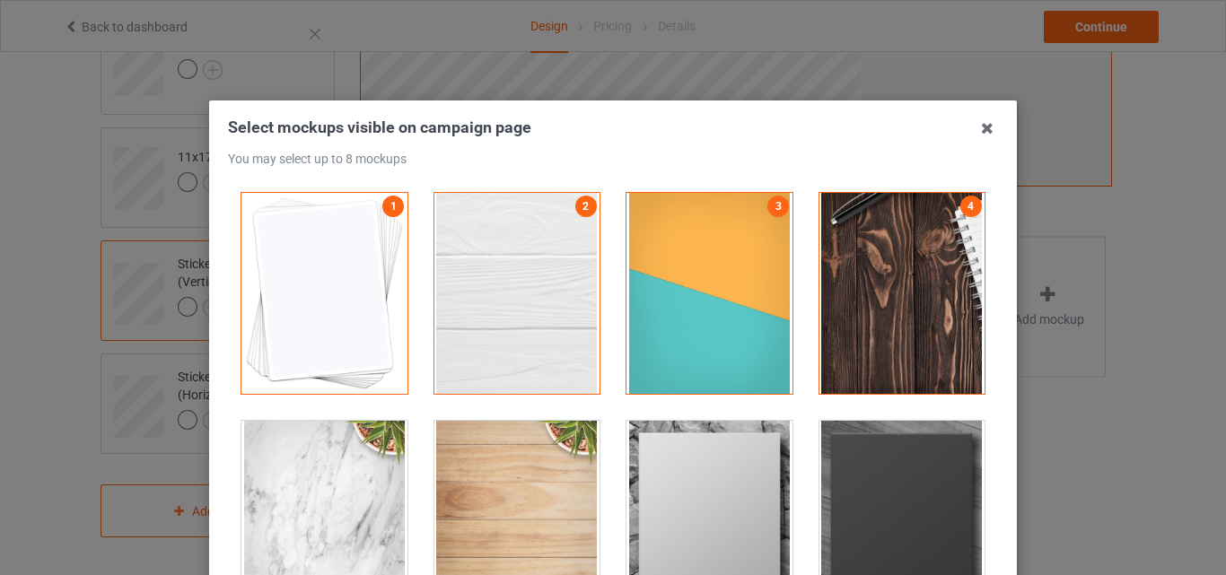
click at [725, 444] on div at bounding box center [710, 521] width 166 height 201
click at [871, 460] on div at bounding box center [903, 521] width 166 height 201
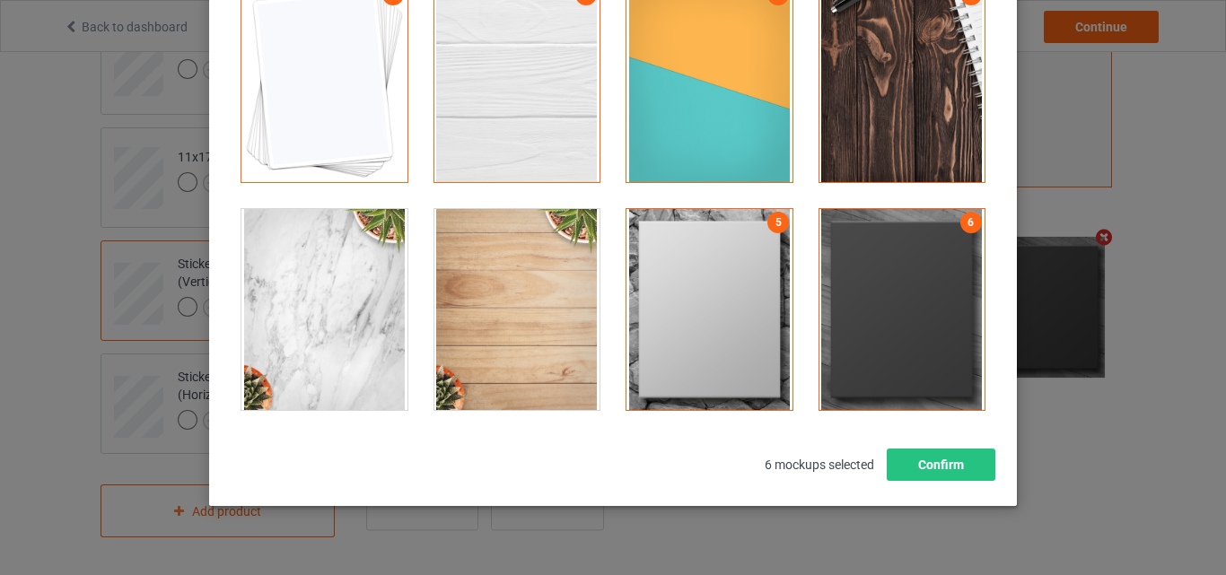
scroll to position [243, 0]
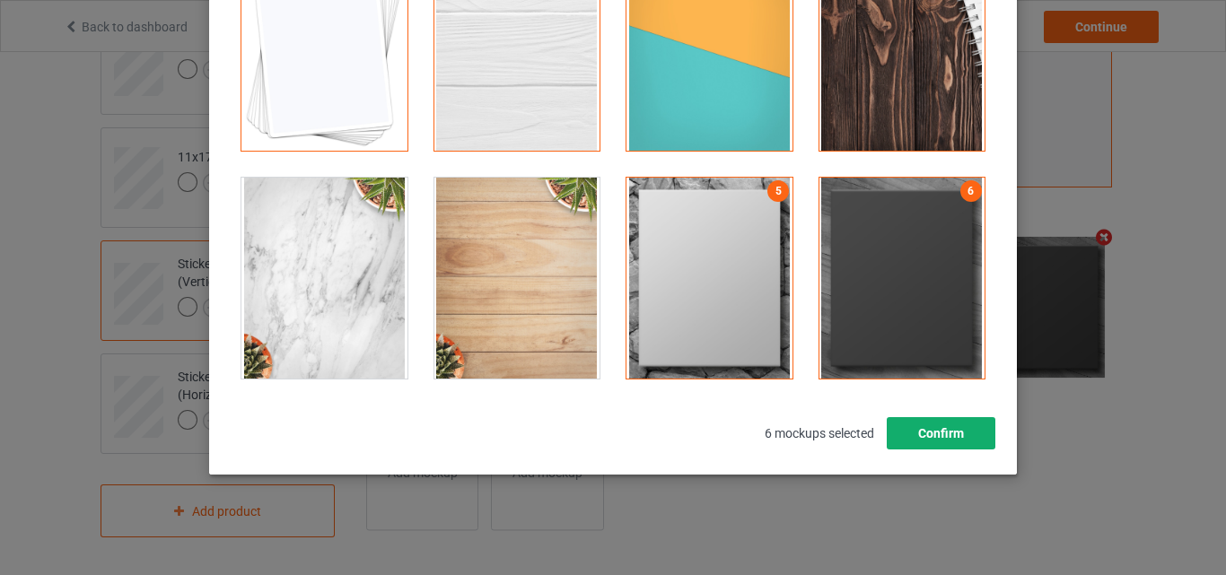
drag, startPoint x: 927, startPoint y: 427, endPoint x: 804, endPoint y: 424, distance: 123.0
click at [927, 426] on button "Confirm" at bounding box center [941, 433] width 109 height 32
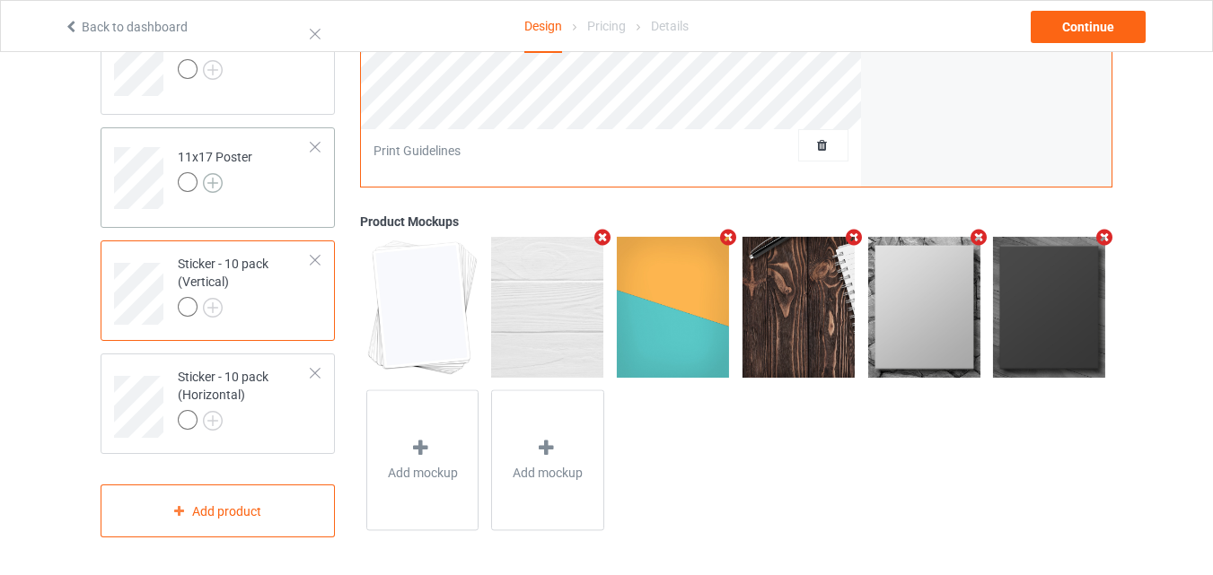
click at [207, 180] on img at bounding box center [213, 183] width 20 height 20
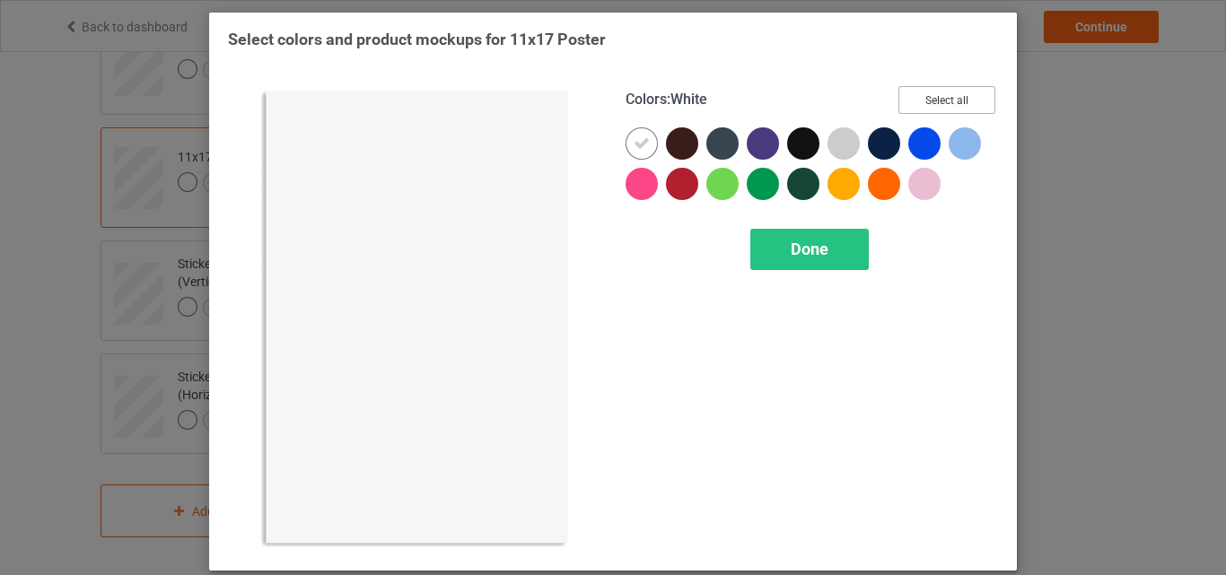
click at [915, 106] on button "Select all" at bounding box center [947, 100] width 97 height 28
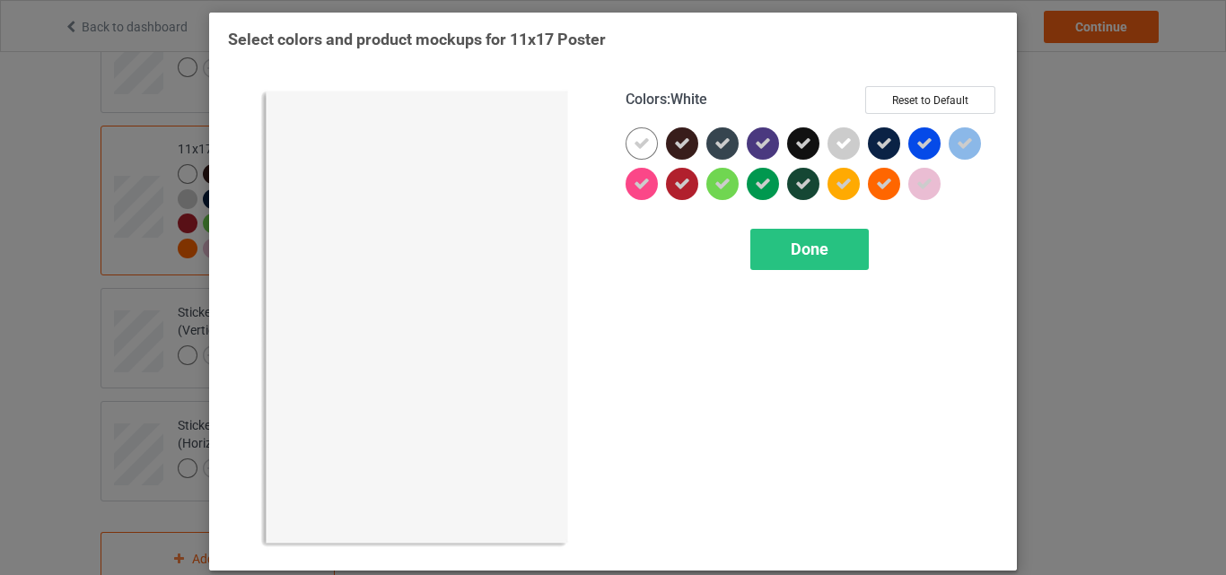
click at [642, 145] on icon at bounding box center [642, 144] width 16 height 16
click at [642, 145] on div at bounding box center [642, 143] width 32 height 32
click at [839, 250] on div "Done" at bounding box center [810, 249] width 119 height 41
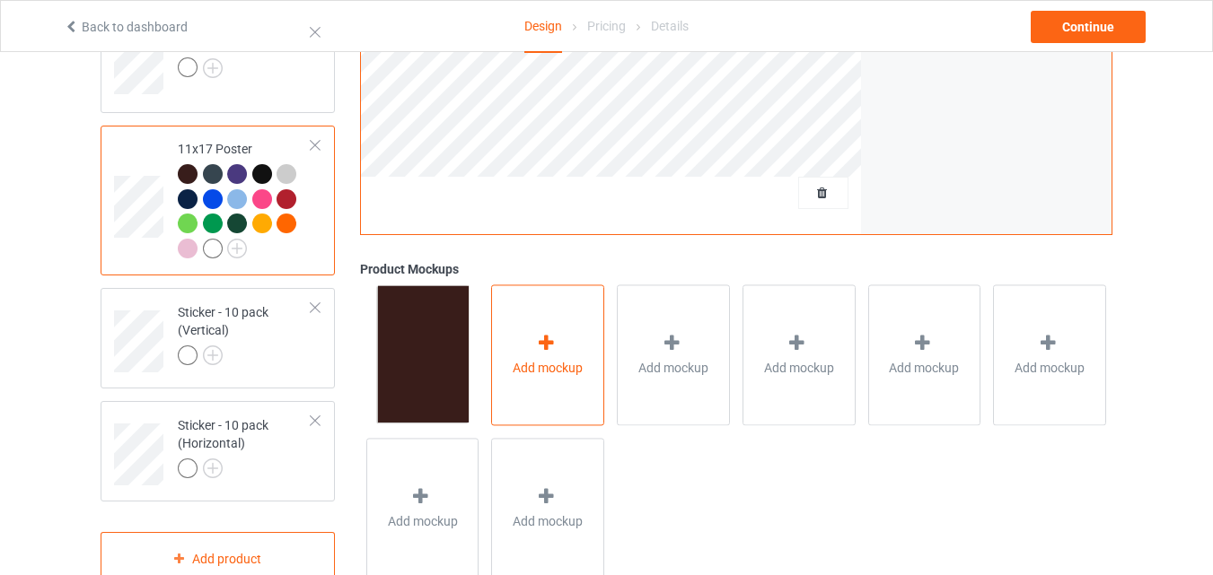
click at [554, 332] on div "Add mockup" at bounding box center [547, 355] width 113 height 141
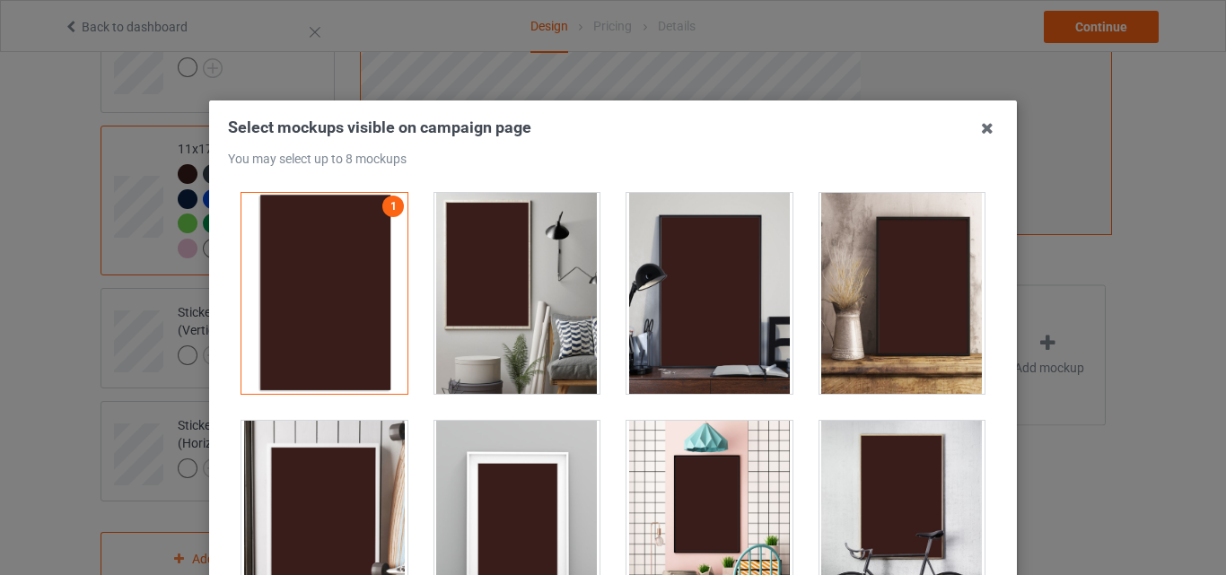
click at [565, 320] on div at bounding box center [518, 293] width 166 height 201
drag, startPoint x: 698, startPoint y: 322, endPoint x: 797, endPoint y: 312, distance: 100.1
click at [698, 322] on div at bounding box center [710, 293] width 166 height 201
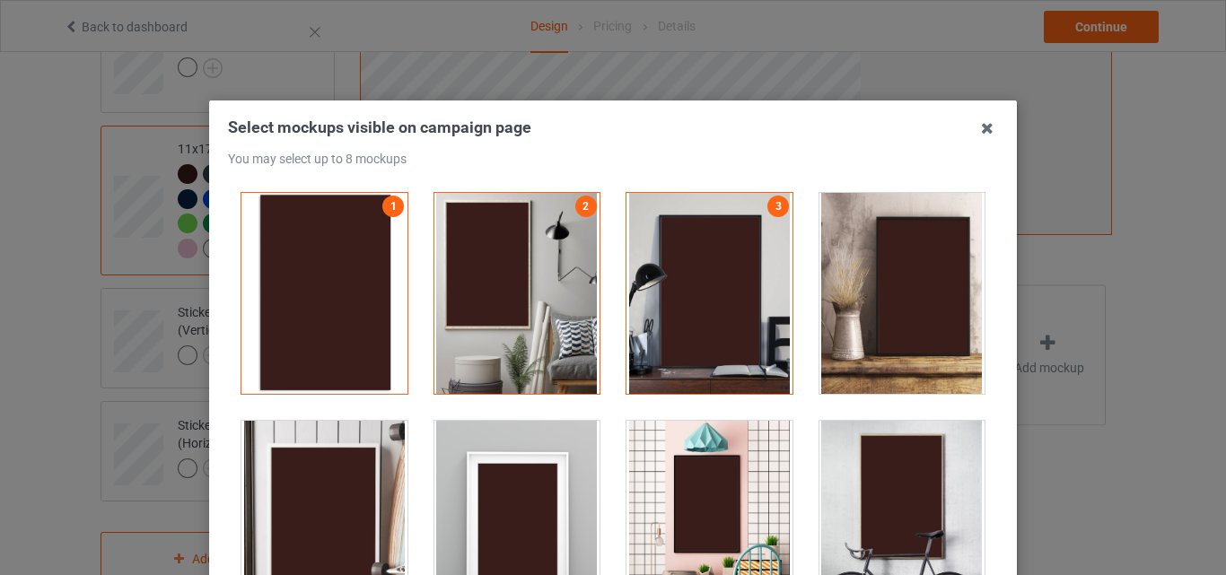
drag, startPoint x: 831, startPoint y: 304, endPoint x: 757, endPoint y: 345, distance: 84.8
click at [832, 303] on div at bounding box center [903, 293] width 166 height 201
click at [510, 451] on div at bounding box center [518, 521] width 166 height 201
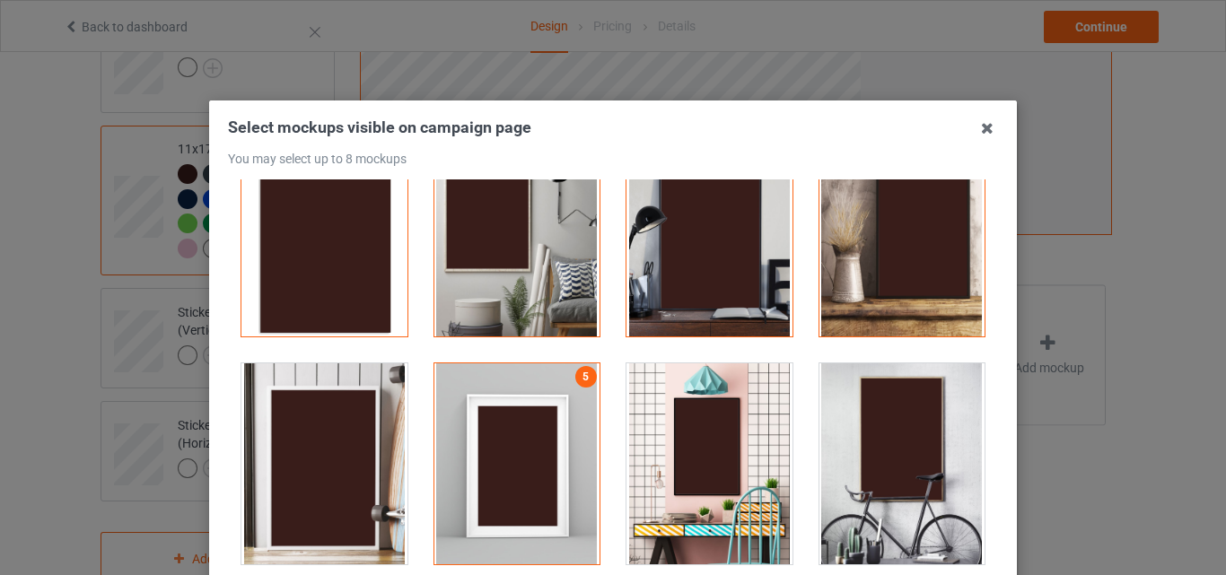
scroll to position [180, 0]
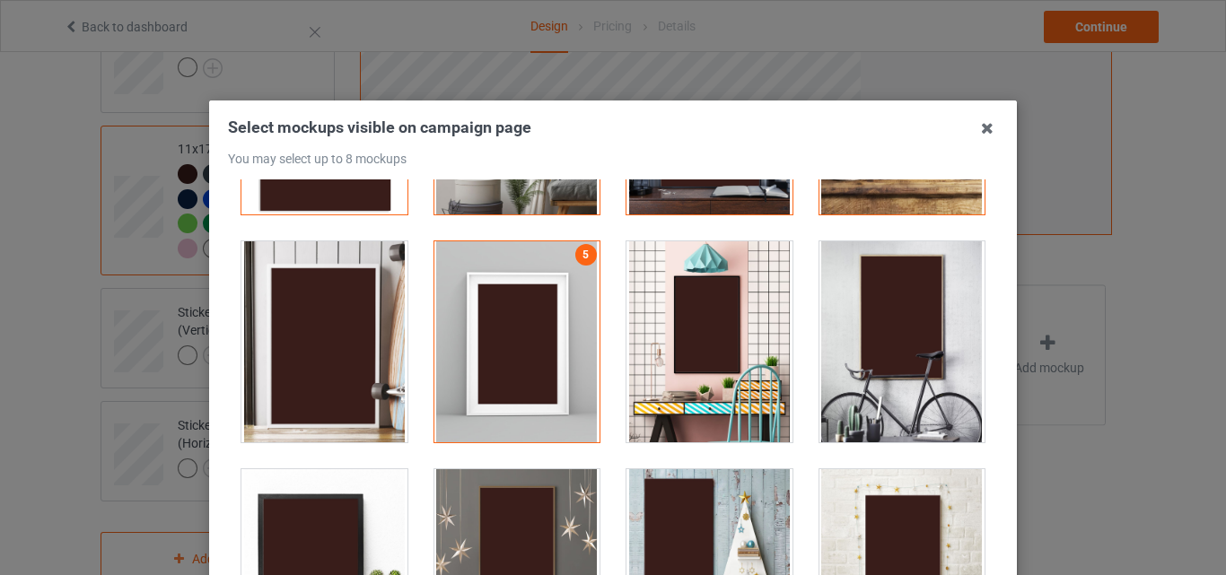
drag, startPoint x: 538, startPoint y: 483, endPoint x: 635, endPoint y: 488, distance: 97.1
click at [538, 484] on div at bounding box center [518, 570] width 166 height 201
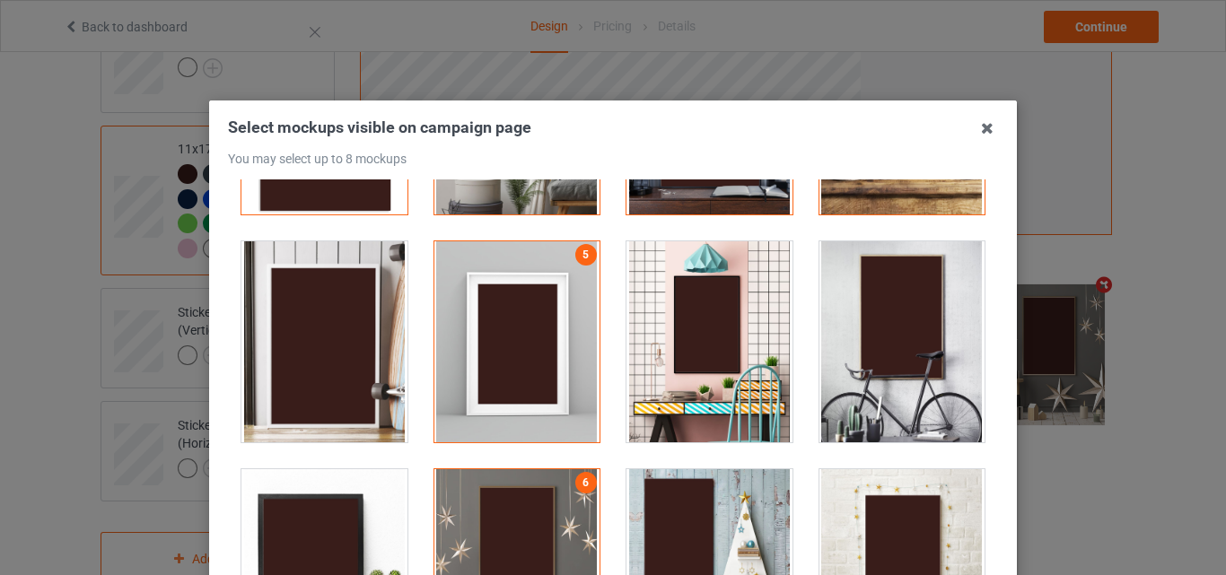
drag, startPoint x: 635, startPoint y: 488, endPoint x: 663, endPoint y: 488, distance: 28.7
click at [637, 488] on div at bounding box center [710, 570] width 166 height 201
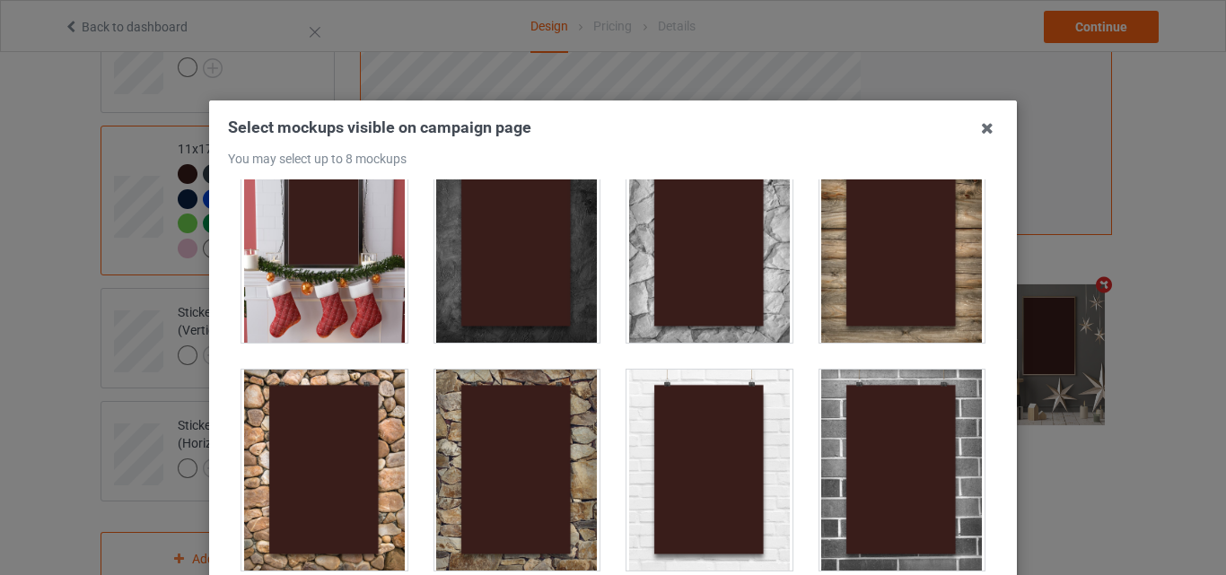
scroll to position [988, 0]
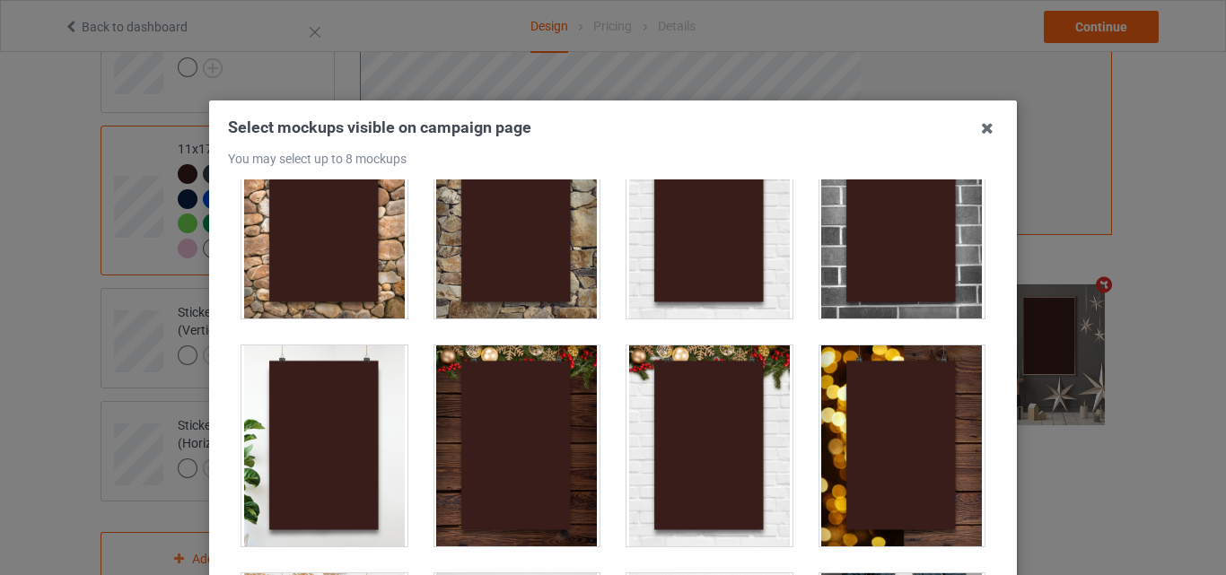
drag, startPoint x: 850, startPoint y: 295, endPoint x: 1225, endPoint y: 311, distance: 375.6
click at [850, 294] on div at bounding box center [903, 218] width 166 height 201
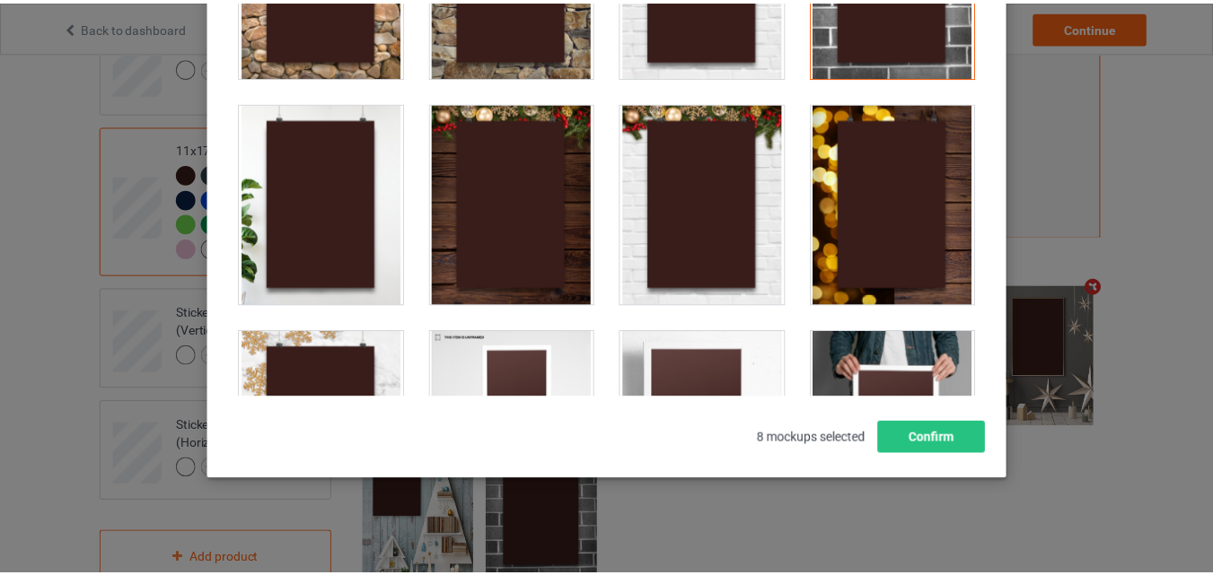
scroll to position [247, 0]
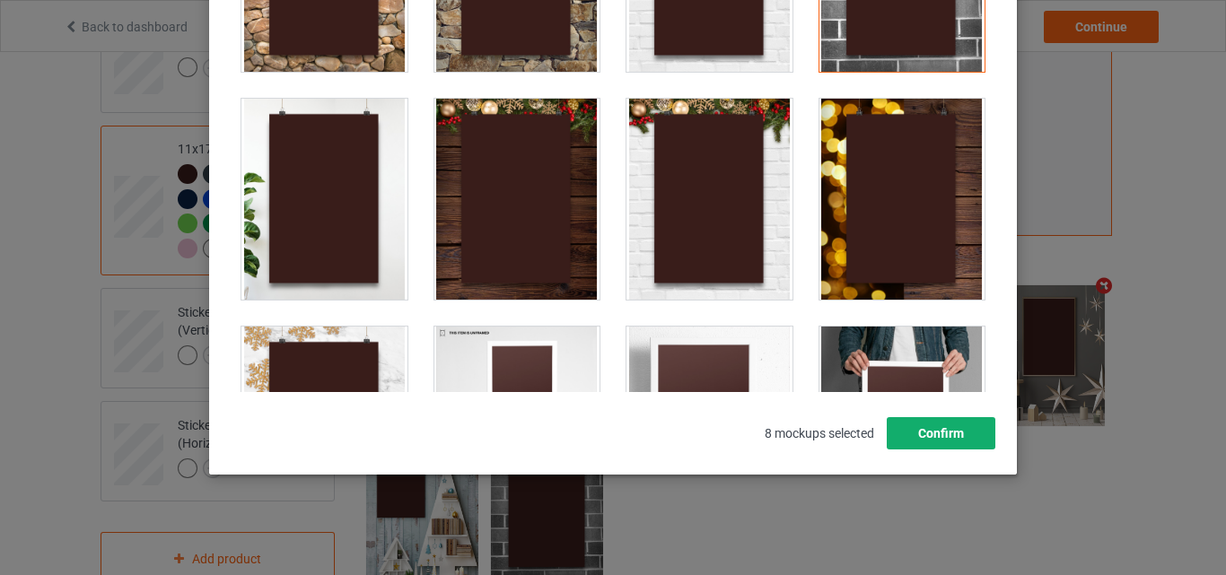
click at [933, 433] on button "Confirm" at bounding box center [941, 433] width 109 height 32
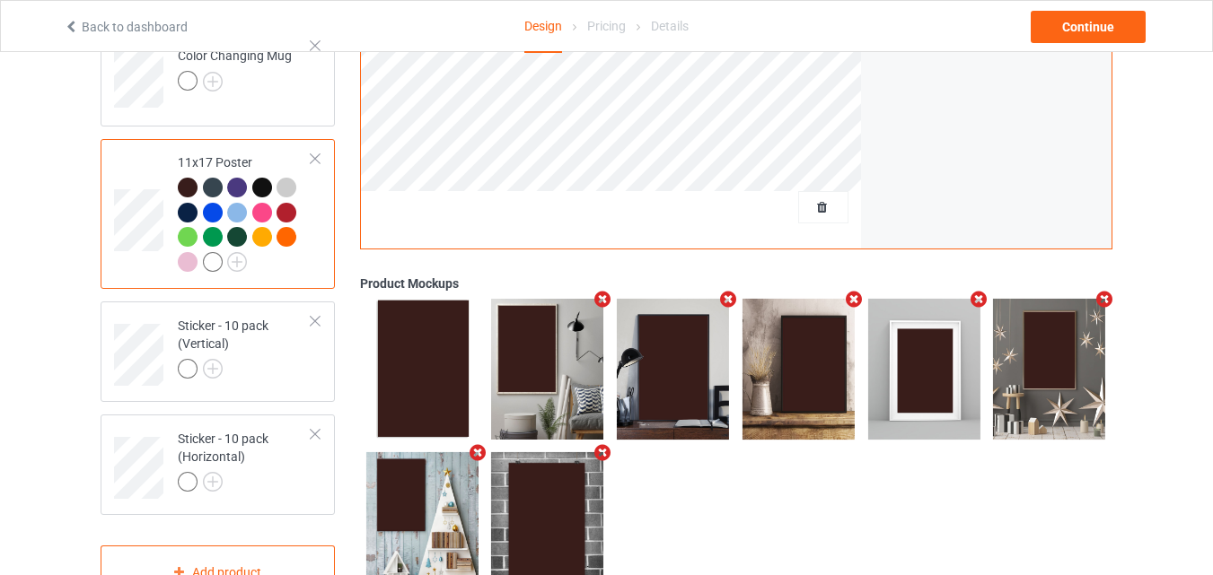
scroll to position [1286, 0]
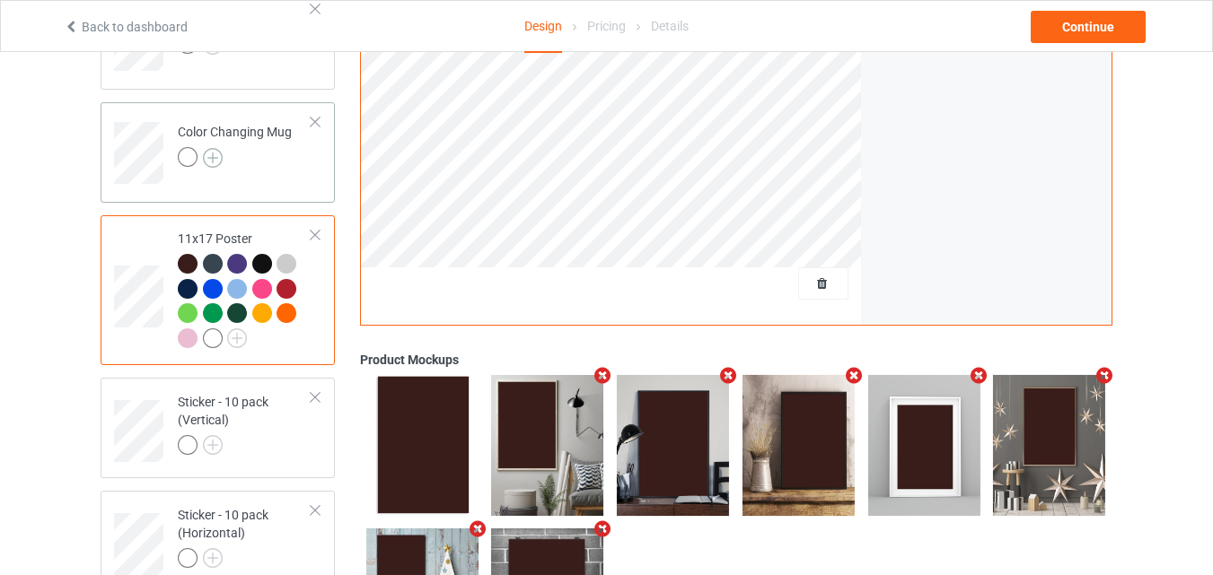
click at [215, 158] on img at bounding box center [213, 158] width 20 height 20
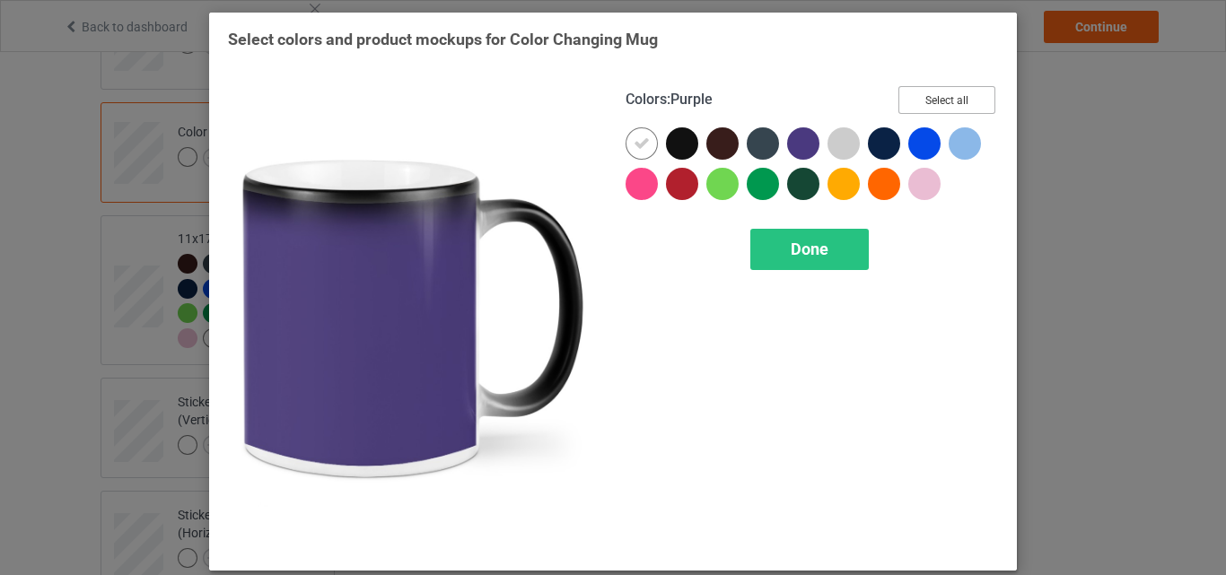
click at [927, 91] on button "Select all" at bounding box center [947, 100] width 97 height 28
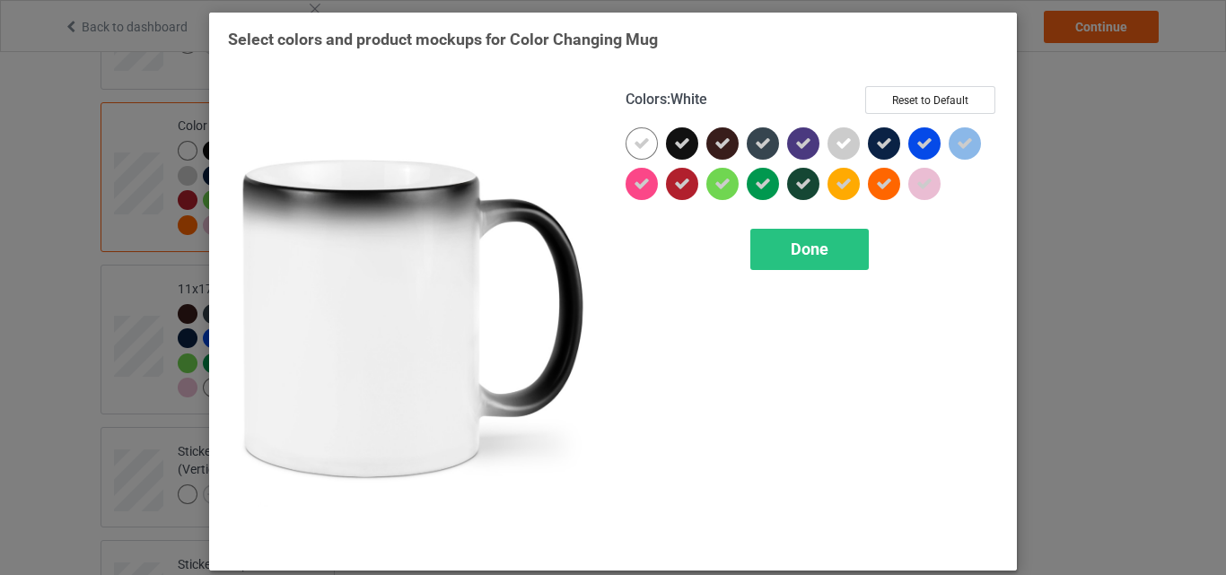
click at [634, 138] on icon at bounding box center [642, 144] width 16 height 16
click at [634, 138] on div at bounding box center [642, 143] width 32 height 32
click at [769, 224] on div "Colors : White Reset to Default Done" at bounding box center [812, 319] width 398 height 491
click at [776, 241] on div "Done" at bounding box center [810, 249] width 119 height 41
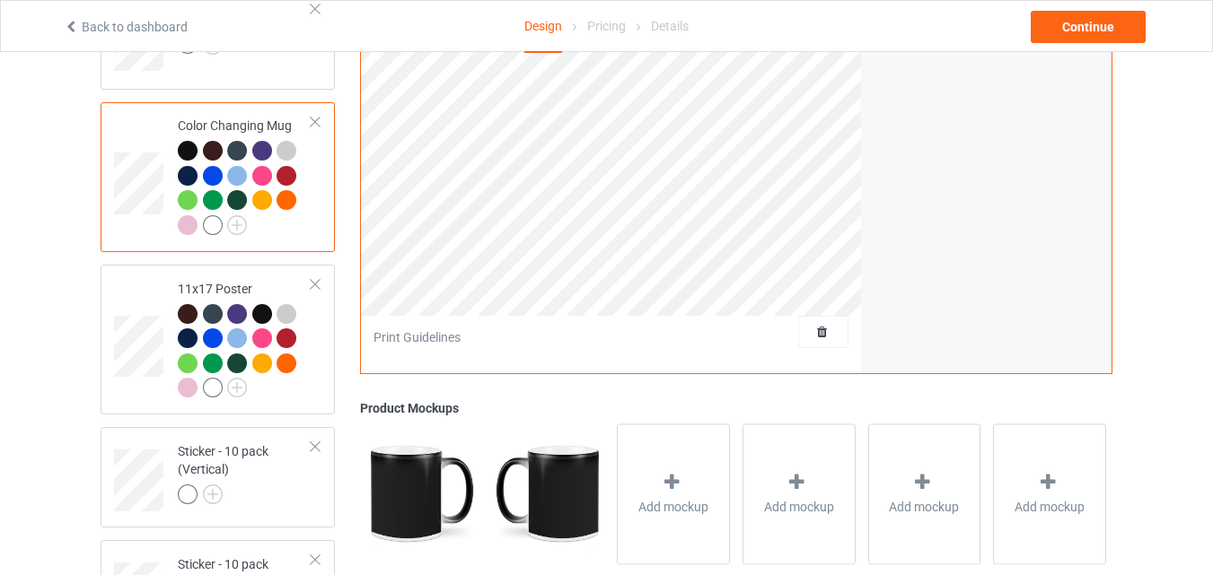
scroll to position [1016, 0]
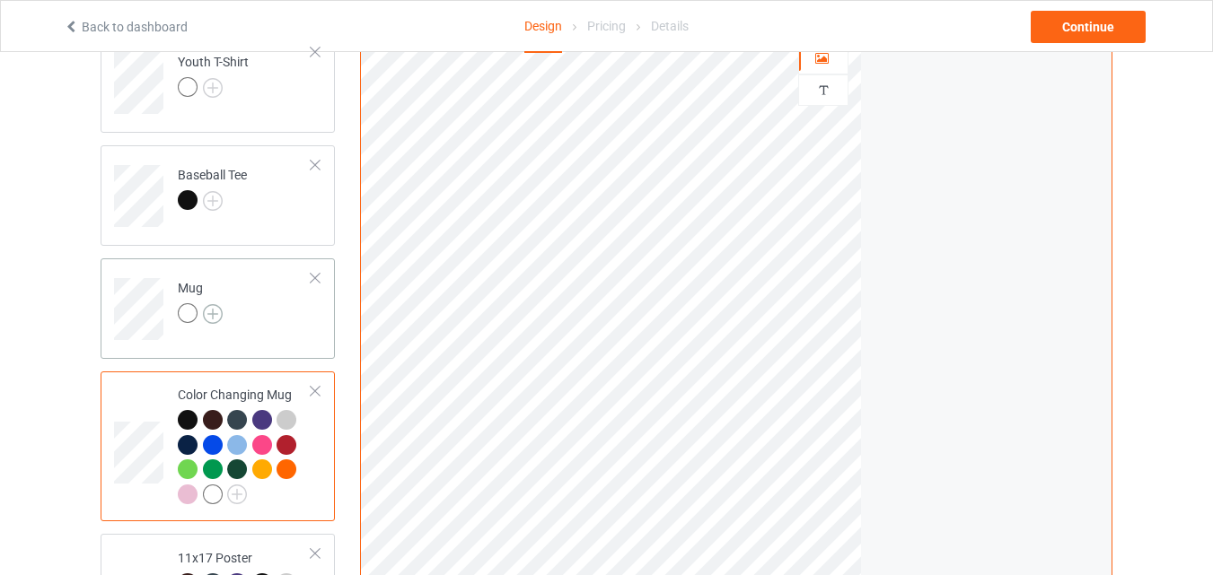
click at [218, 308] on img at bounding box center [213, 314] width 20 height 20
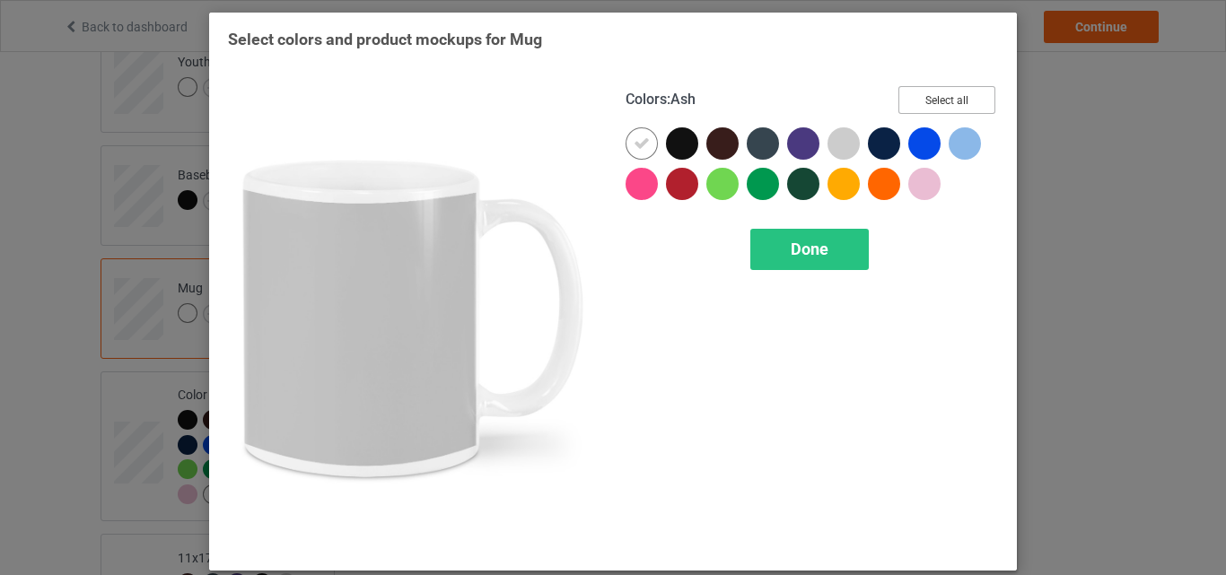
click at [930, 91] on button "Select all" at bounding box center [947, 100] width 97 height 28
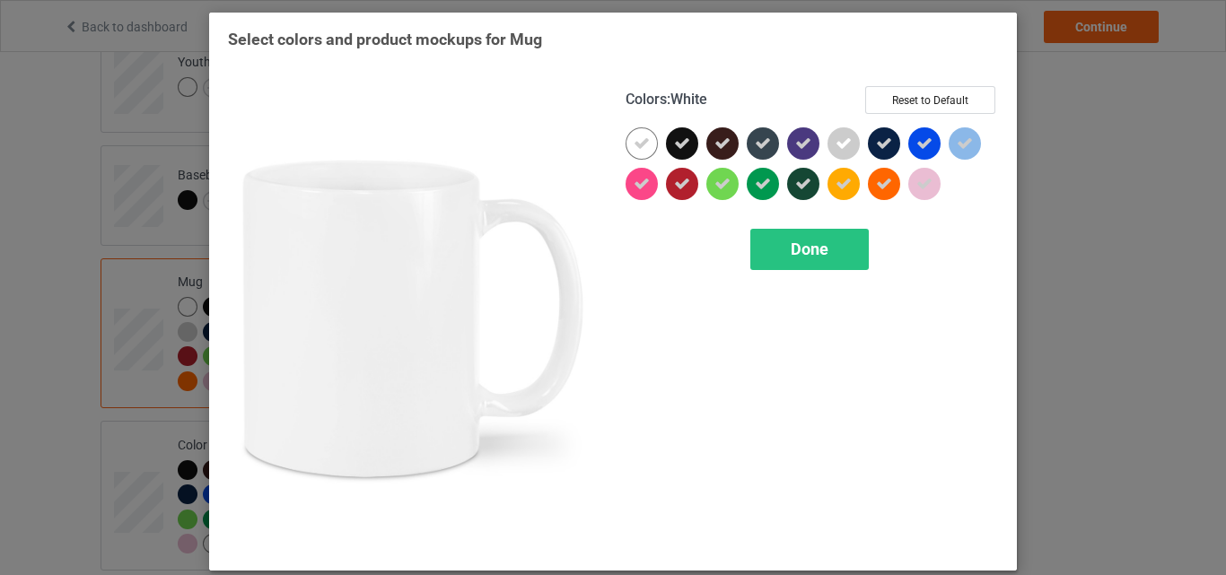
click at [634, 140] on icon at bounding box center [642, 144] width 16 height 16
click at [628, 140] on div at bounding box center [642, 143] width 32 height 32
click at [772, 247] on div "Done" at bounding box center [810, 249] width 119 height 41
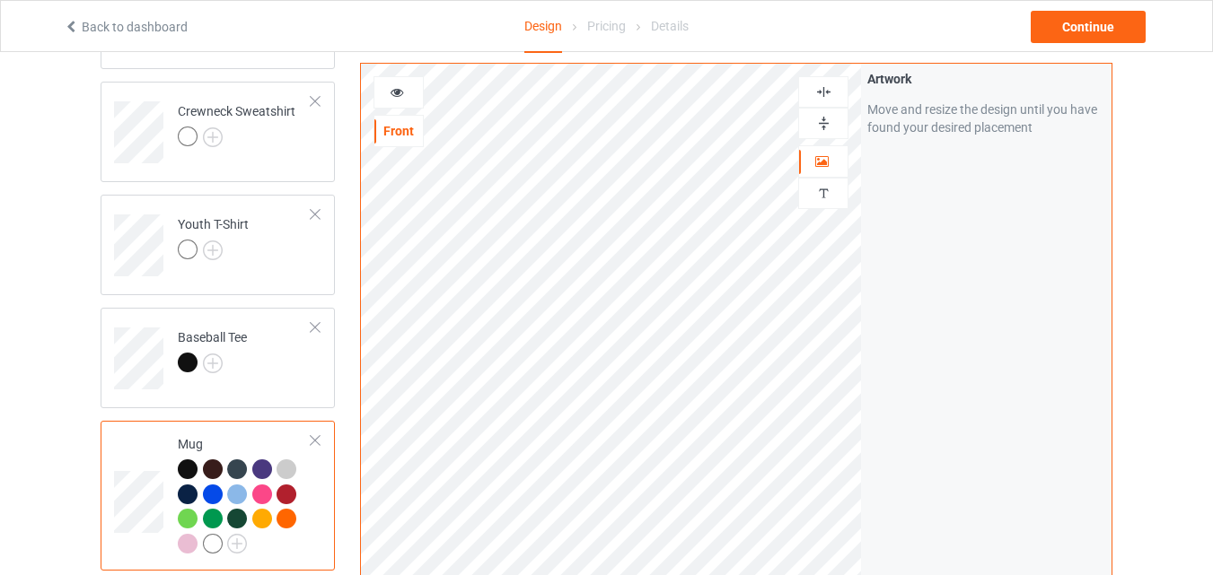
scroll to position [837, 0]
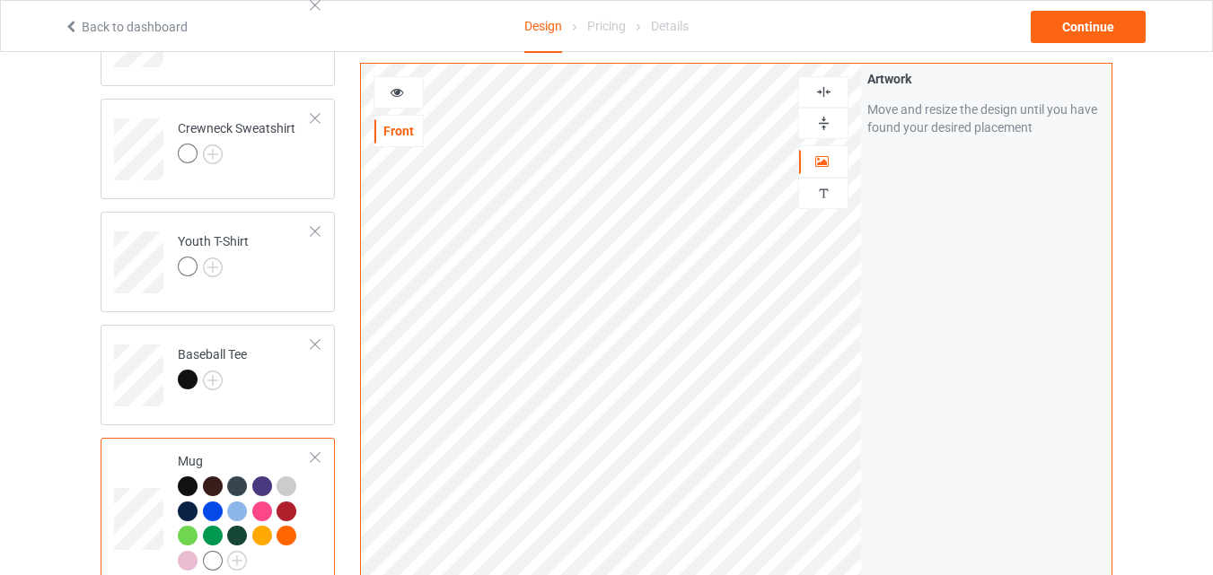
click at [815, 128] on img at bounding box center [823, 123] width 17 height 17
click at [395, 92] on icon at bounding box center [397, 89] width 15 height 13
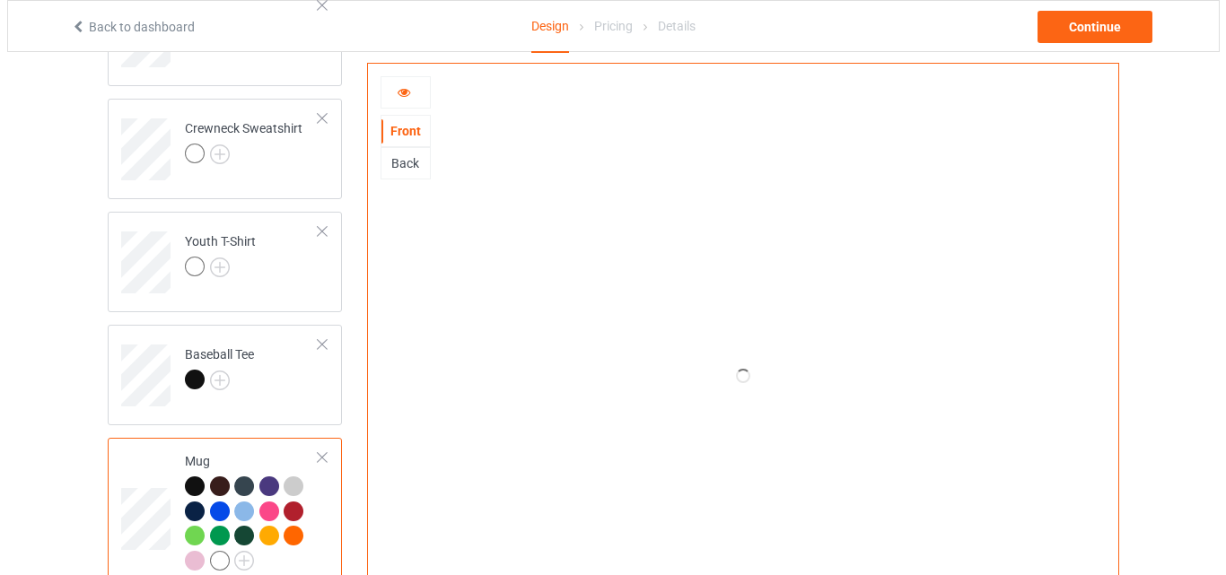
scroll to position [1286, 0]
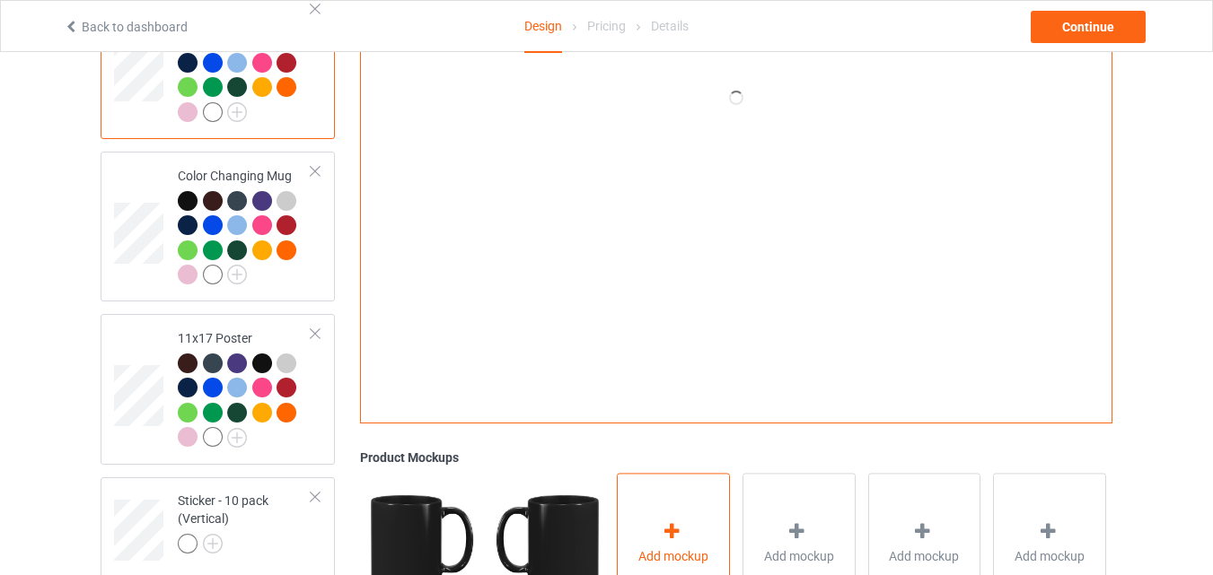
click at [667, 518] on div "Add mockup" at bounding box center [673, 543] width 113 height 141
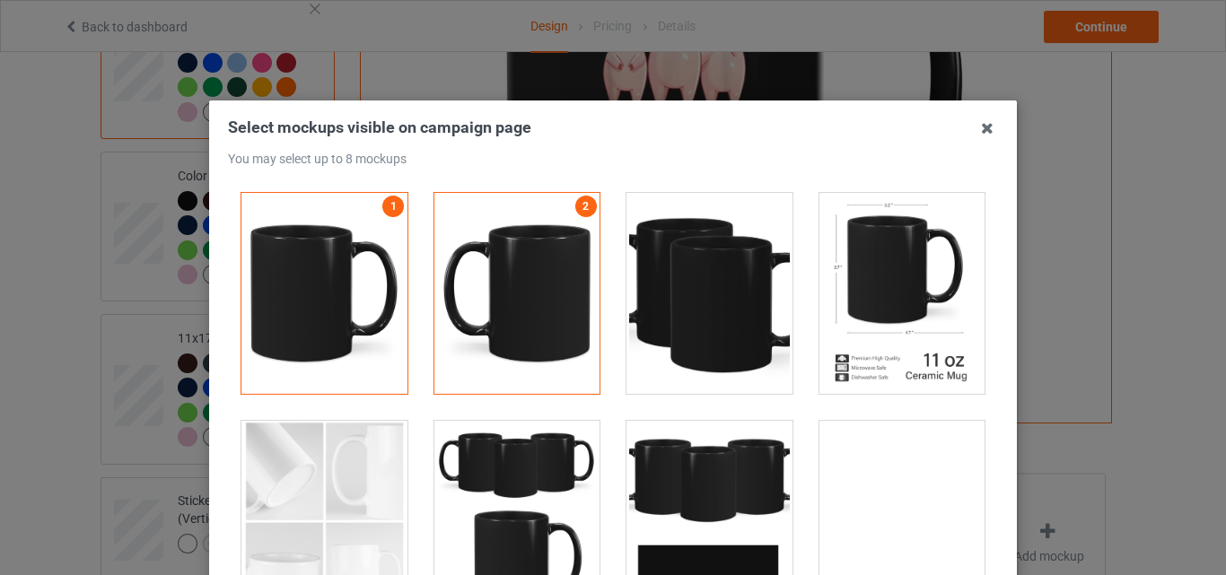
scroll to position [2873, 0]
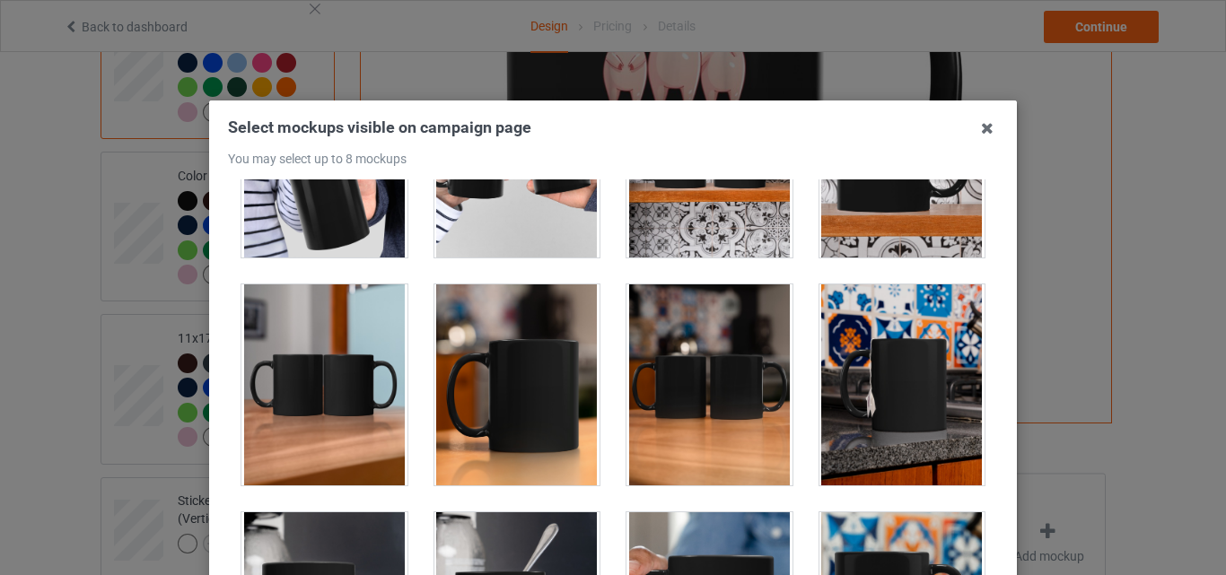
drag, startPoint x: 342, startPoint y: 327, endPoint x: 486, endPoint y: 336, distance: 143.9
click at [341, 327] on div at bounding box center [325, 385] width 166 height 201
drag, startPoint x: 486, startPoint y: 336, endPoint x: 592, endPoint y: 342, distance: 106.1
click at [487, 336] on div at bounding box center [518, 385] width 166 height 201
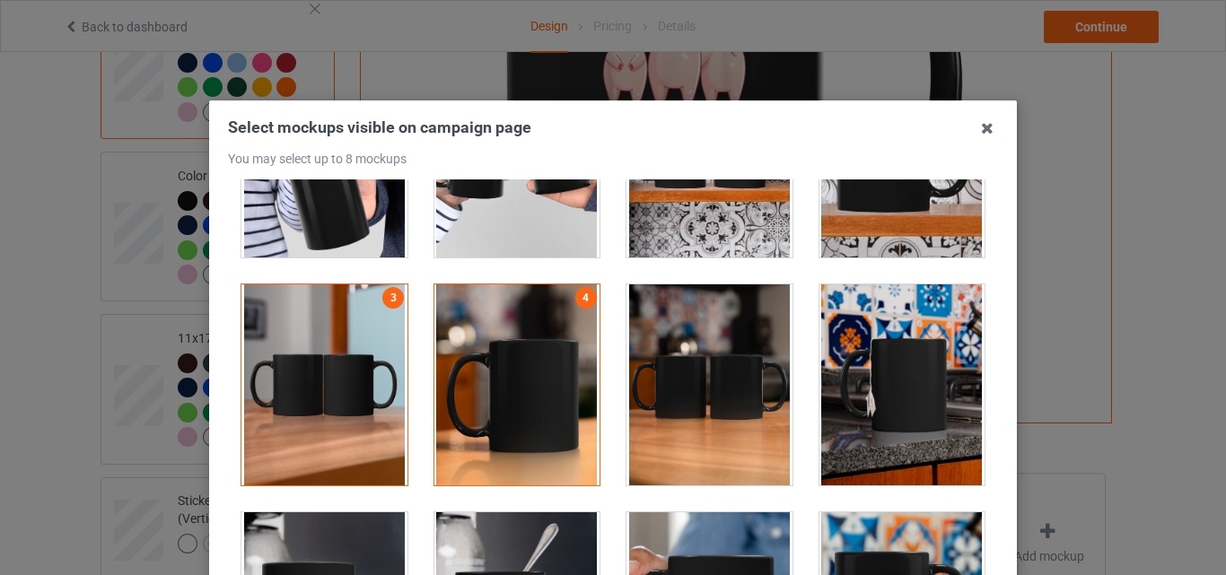
click at [748, 375] on div at bounding box center [710, 385] width 166 height 201
drag, startPoint x: 864, startPoint y: 372, endPoint x: 677, endPoint y: 462, distance: 207.6
click at [865, 372] on div at bounding box center [903, 385] width 166 height 201
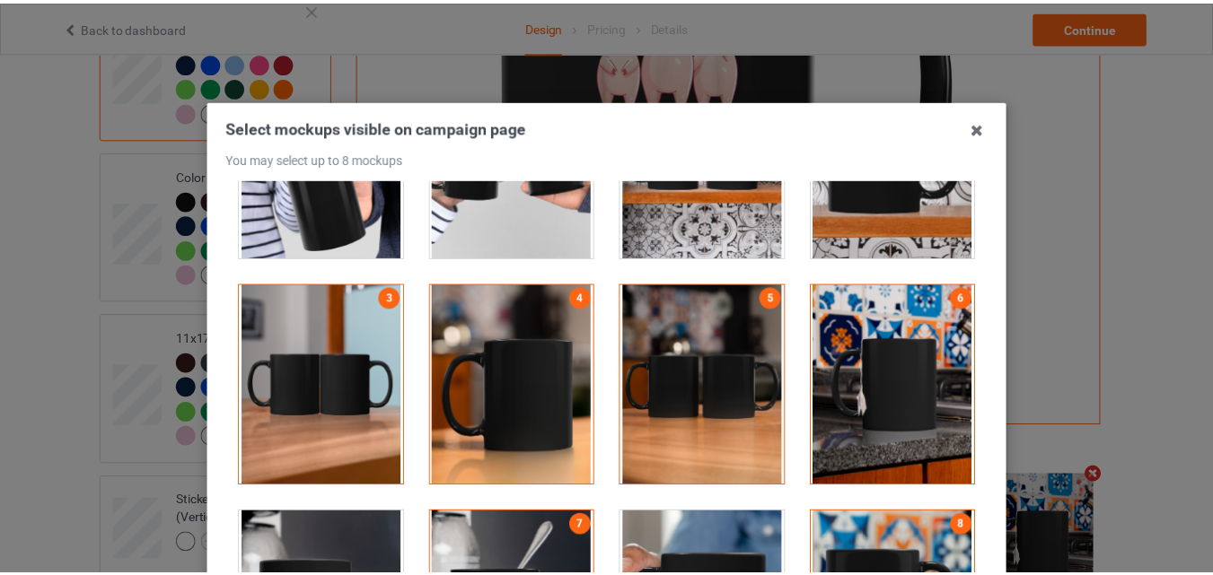
scroll to position [247, 0]
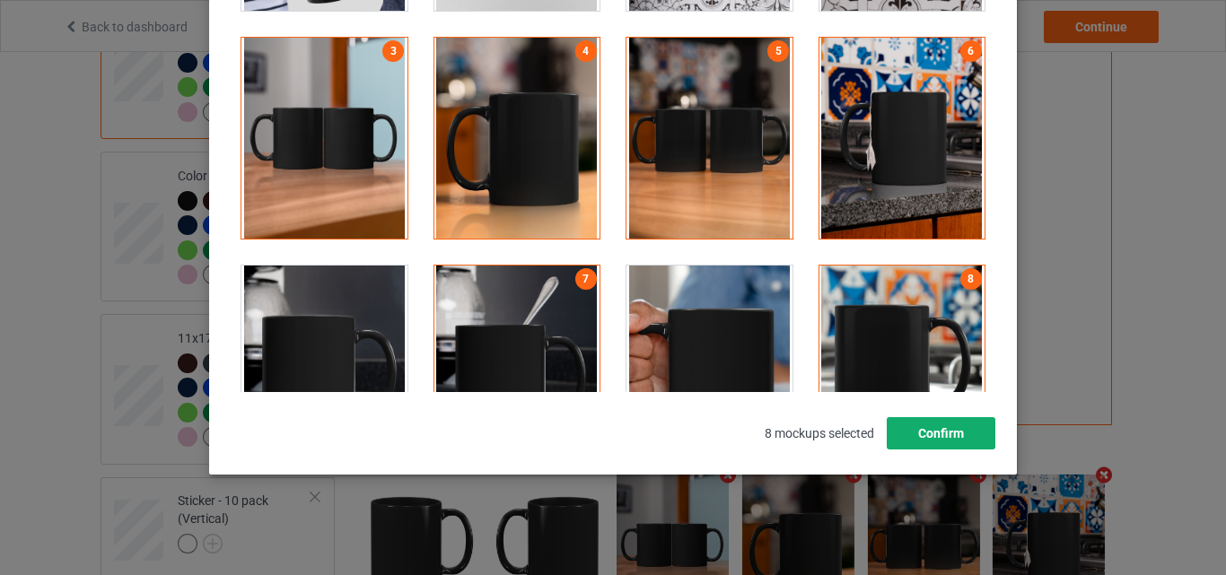
click at [962, 442] on button "Confirm" at bounding box center [941, 433] width 109 height 32
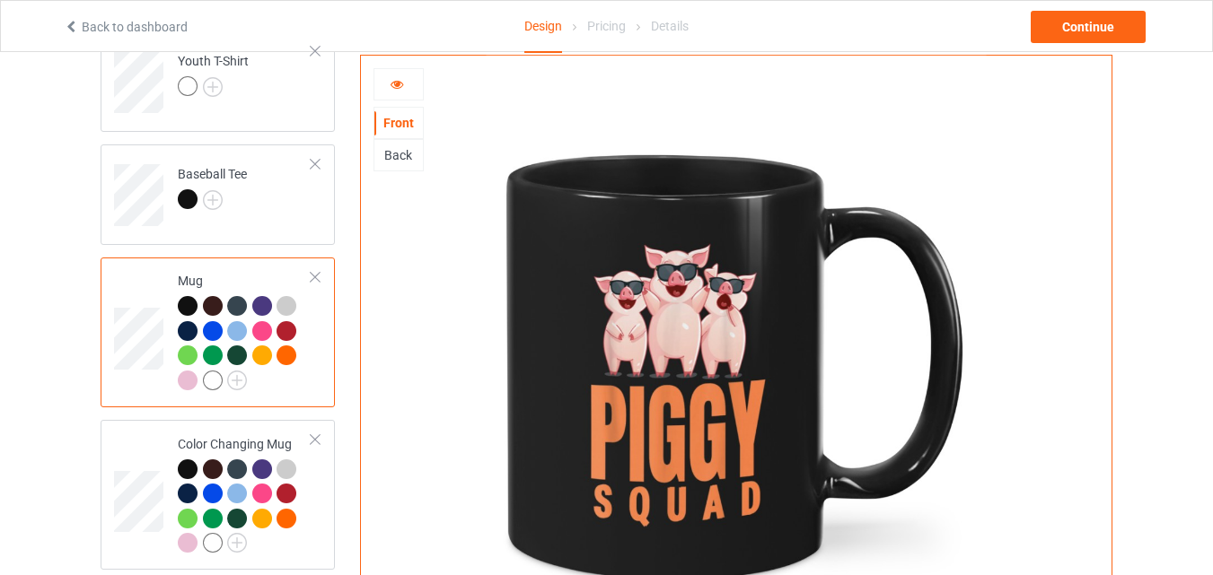
scroll to position [1016, 0]
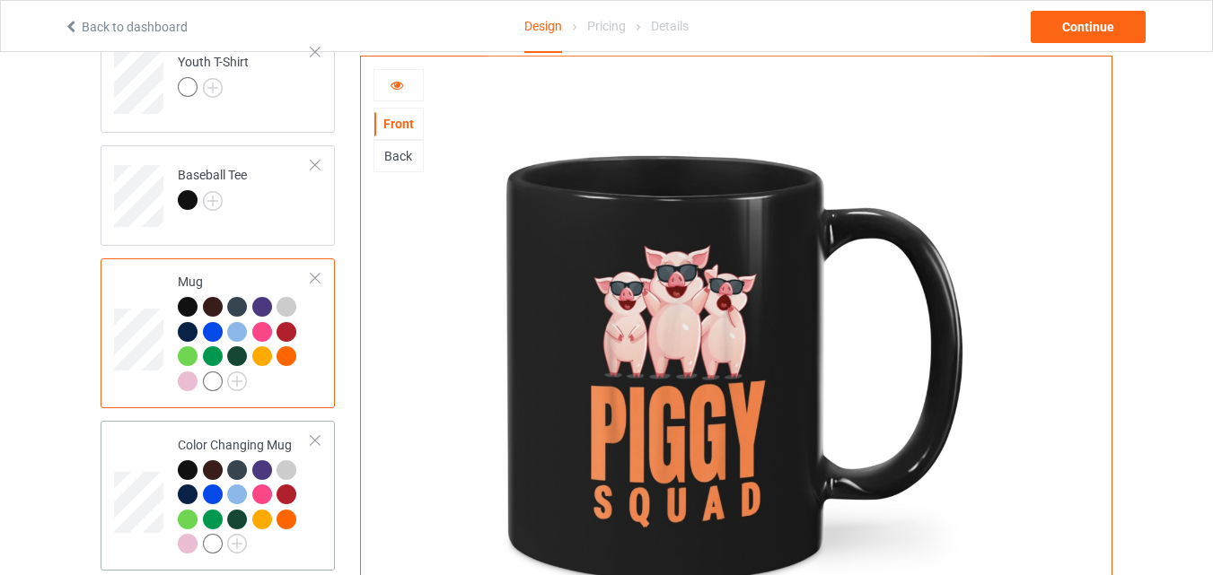
click at [158, 435] on td at bounding box center [141, 496] width 54 height 136
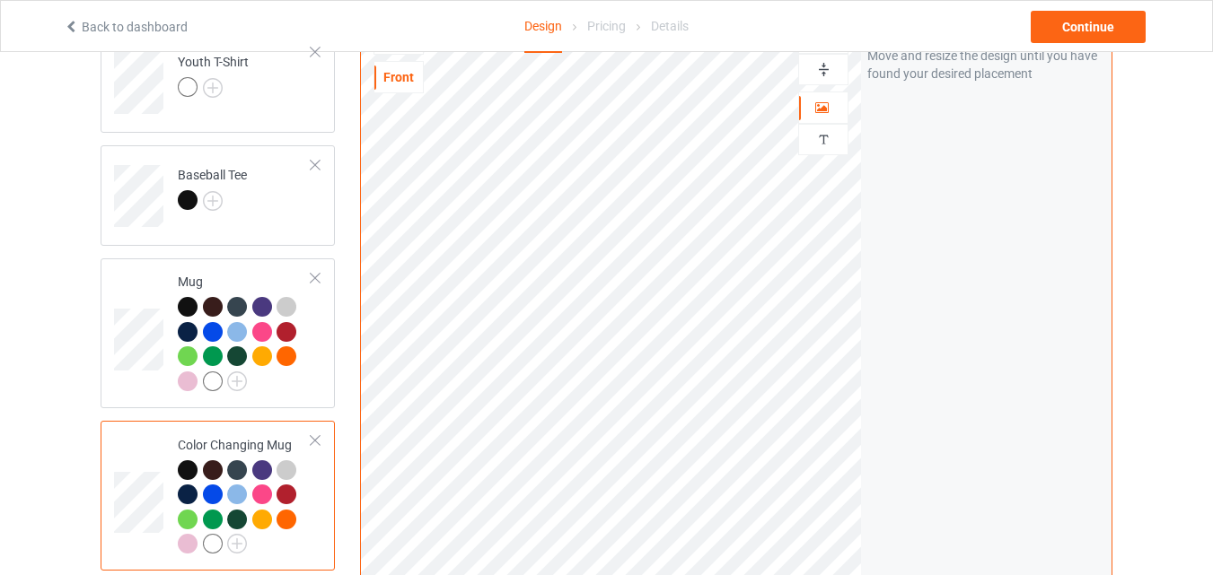
click at [819, 71] on img at bounding box center [823, 69] width 17 height 17
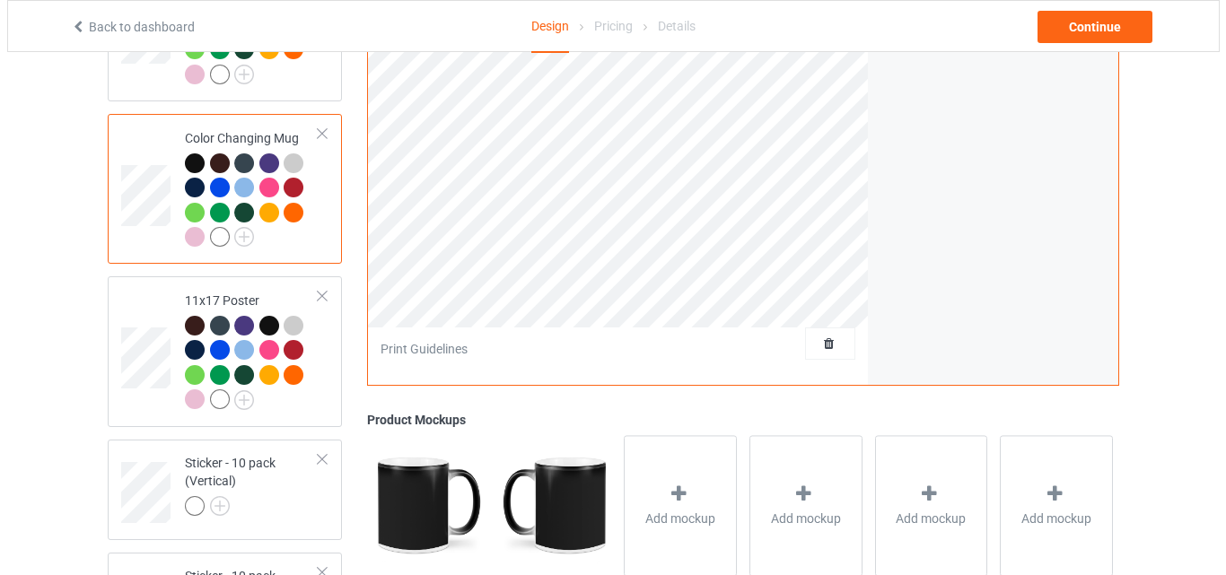
scroll to position [1375, 0]
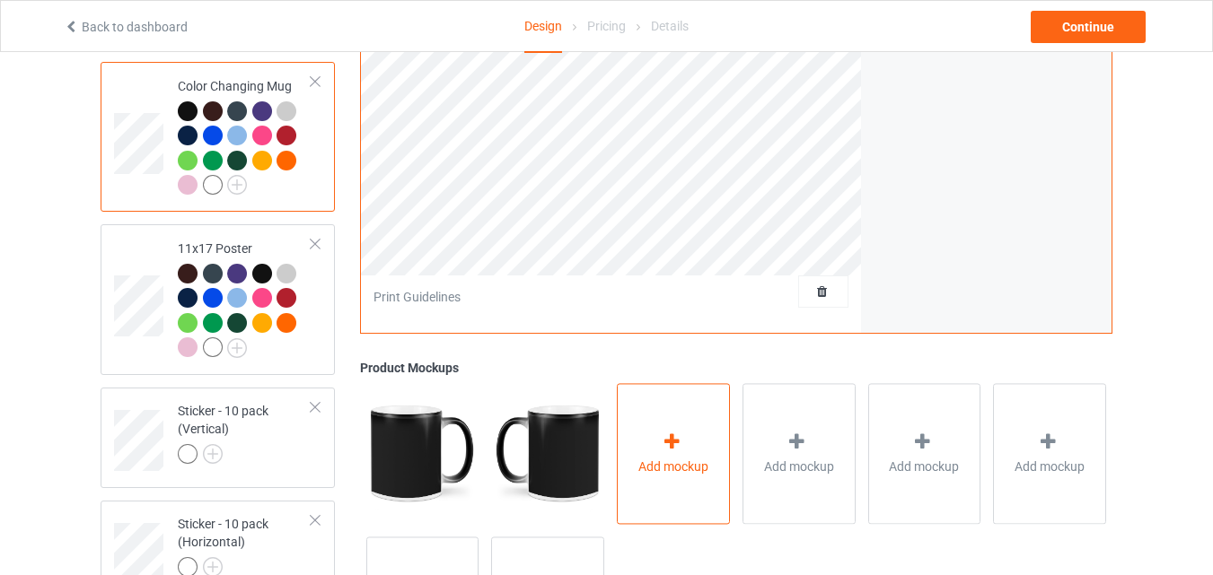
click at [639, 481] on div "Add mockup" at bounding box center [673, 453] width 113 height 141
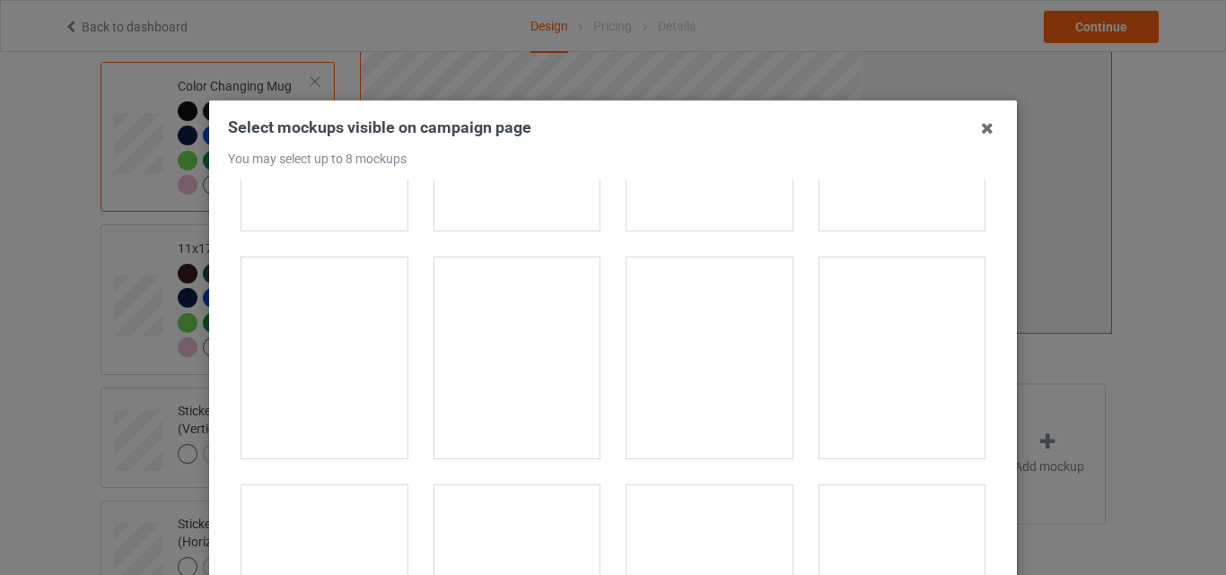
scroll to position [3142, 0]
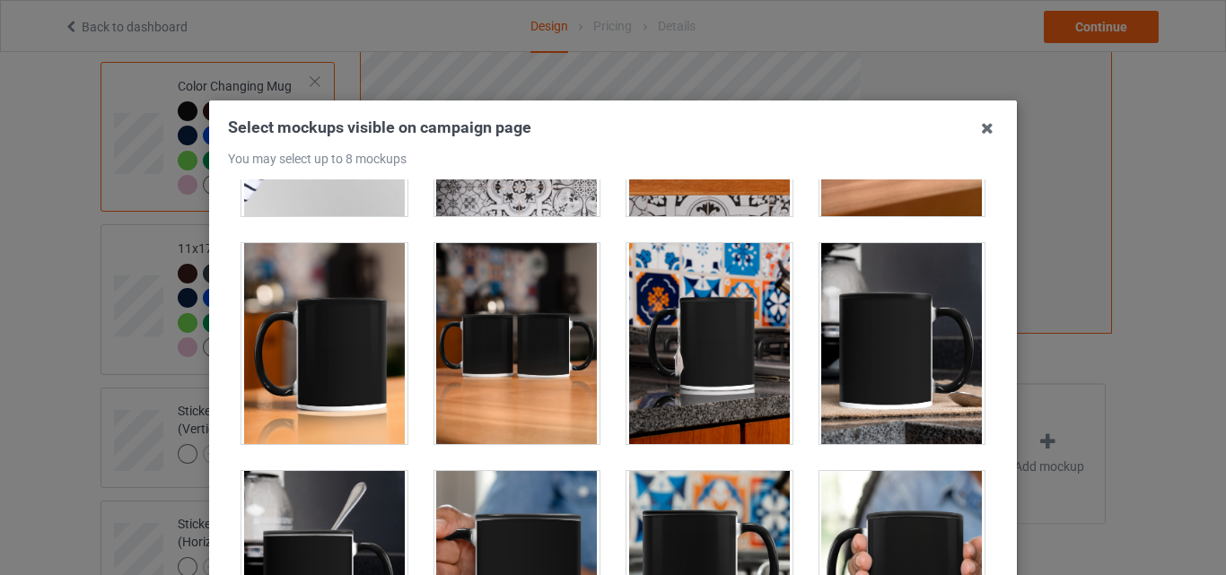
click at [386, 357] on div at bounding box center [325, 343] width 166 height 201
click at [507, 351] on div at bounding box center [518, 343] width 166 height 201
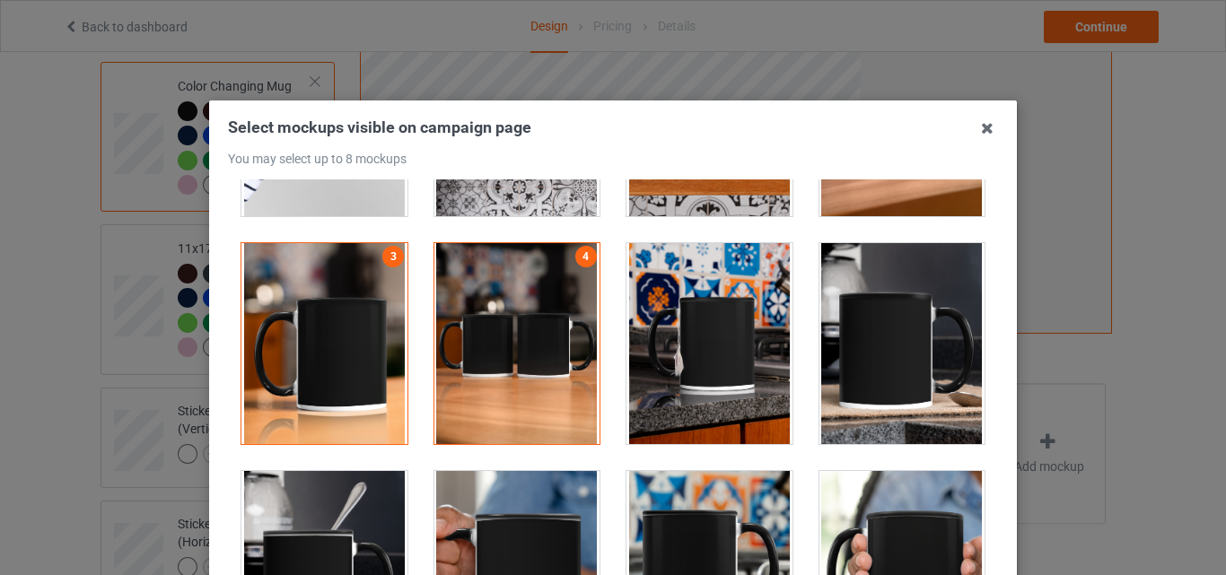
click at [710, 340] on div at bounding box center [710, 343] width 166 height 201
click at [907, 349] on div at bounding box center [903, 343] width 166 height 201
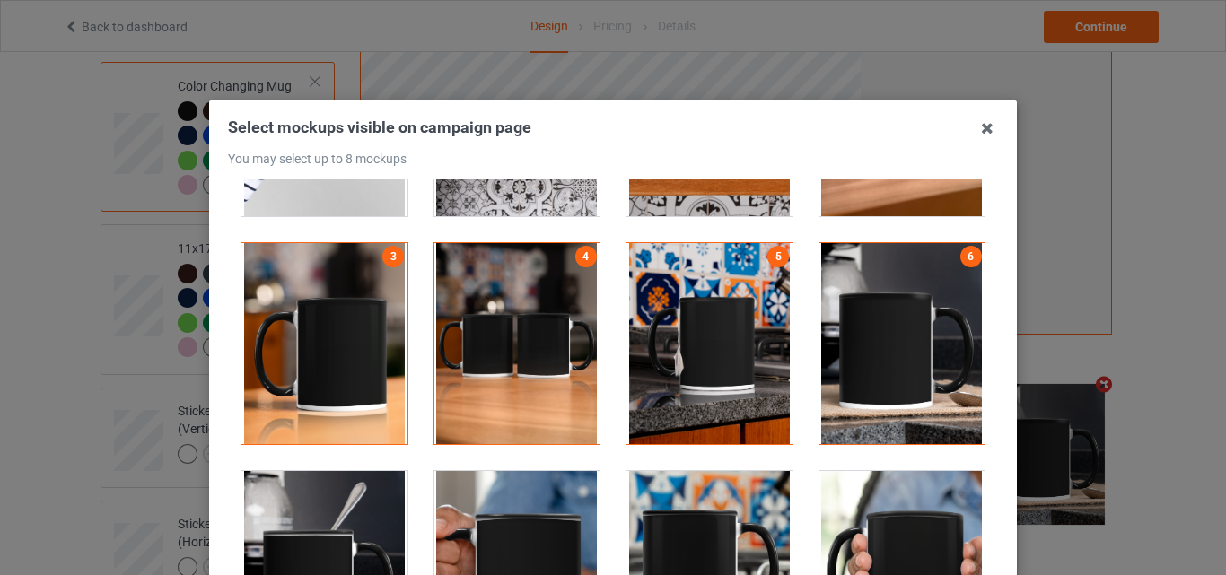
click at [354, 518] on div at bounding box center [325, 571] width 166 height 201
click at [821, 488] on div at bounding box center [903, 571] width 166 height 201
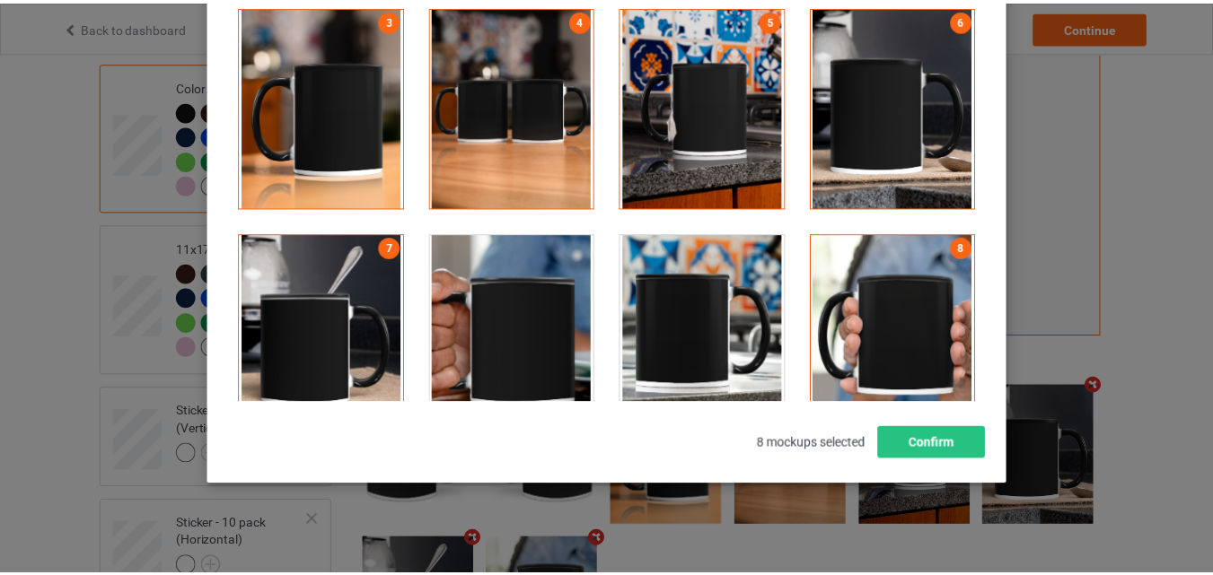
scroll to position [247, 0]
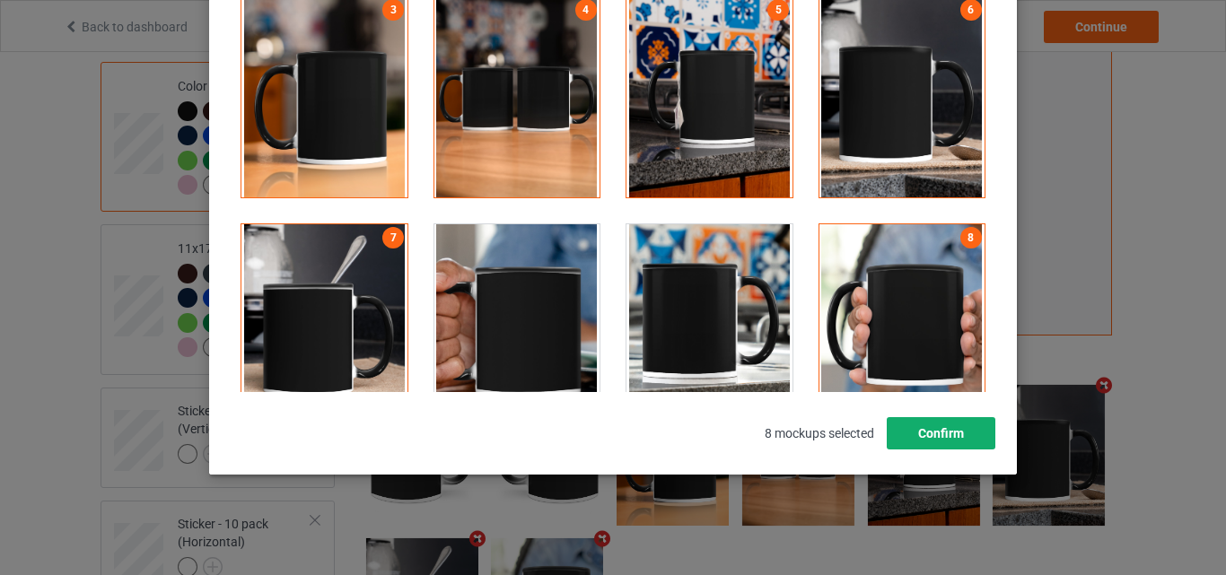
click at [948, 435] on button "Confirm" at bounding box center [941, 433] width 109 height 32
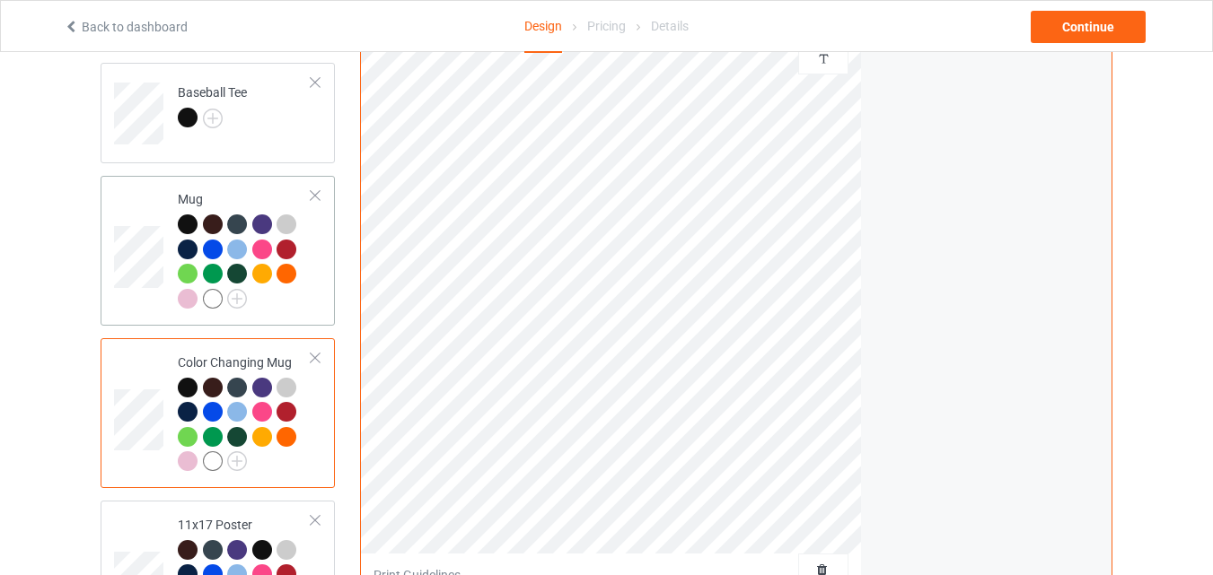
scroll to position [927, 0]
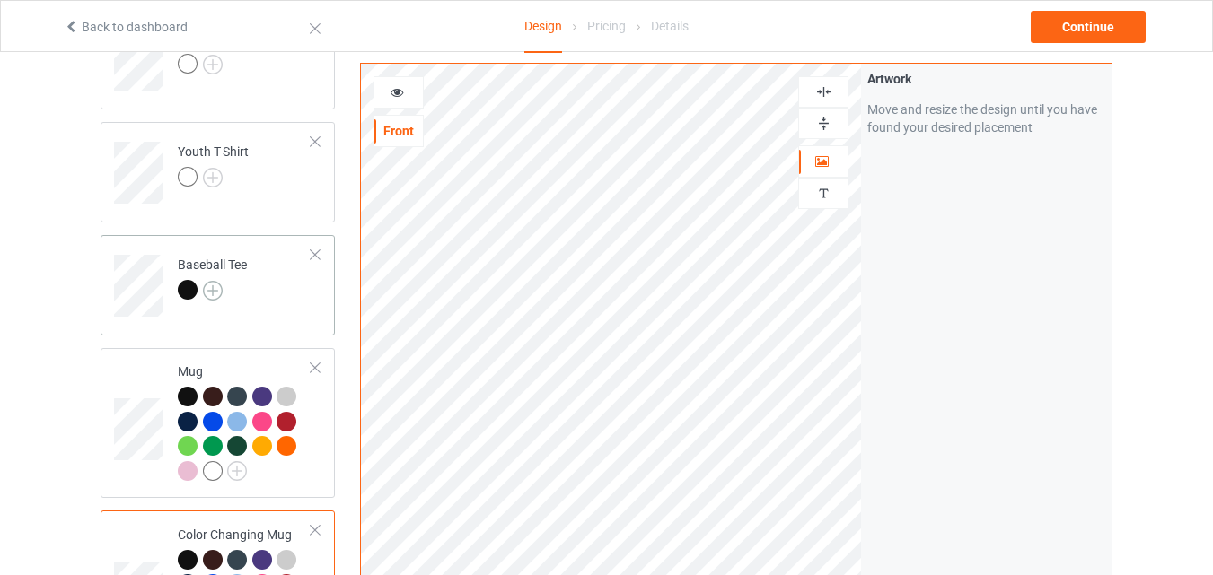
click at [221, 290] on img at bounding box center [213, 291] width 20 height 20
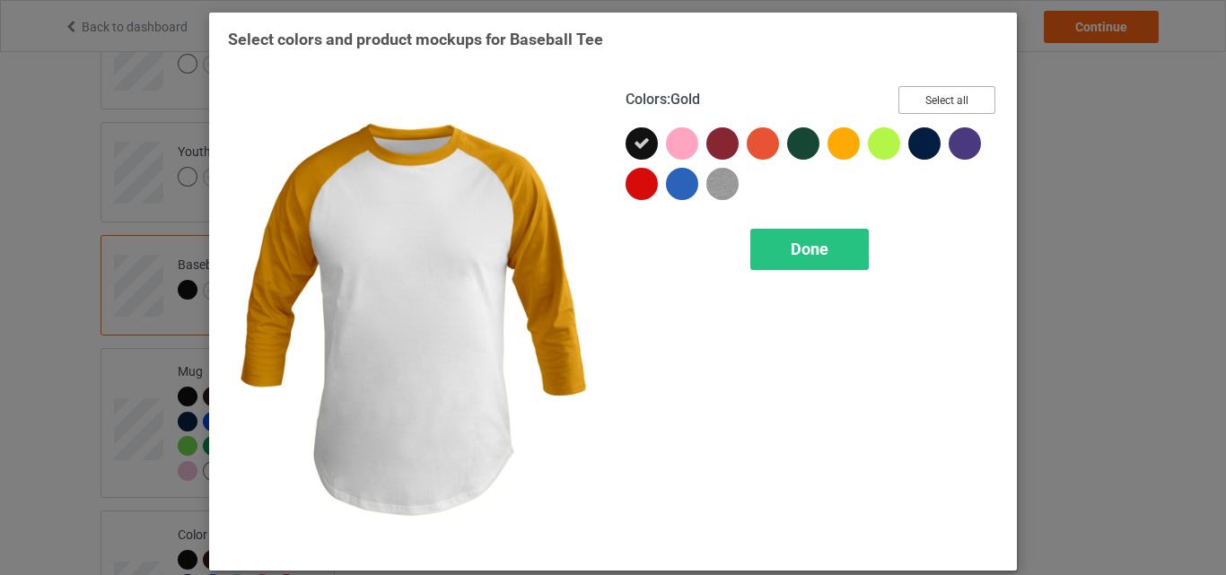
click at [939, 95] on button "Select all" at bounding box center [947, 100] width 97 height 28
click at [798, 248] on span "Done" at bounding box center [810, 249] width 38 height 19
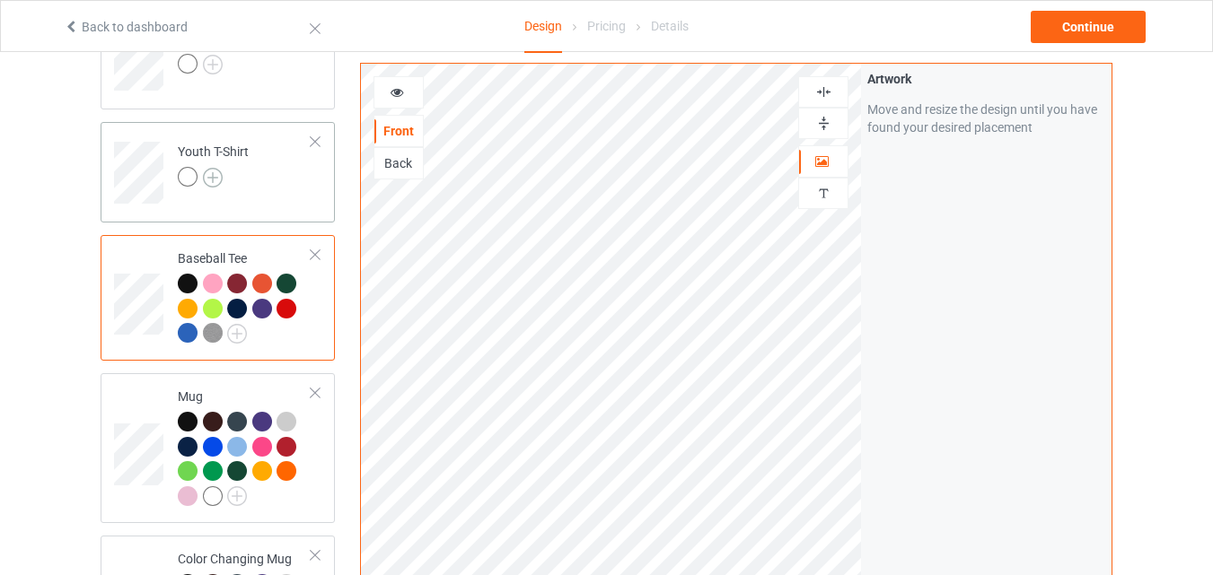
click at [215, 171] on img at bounding box center [213, 178] width 20 height 20
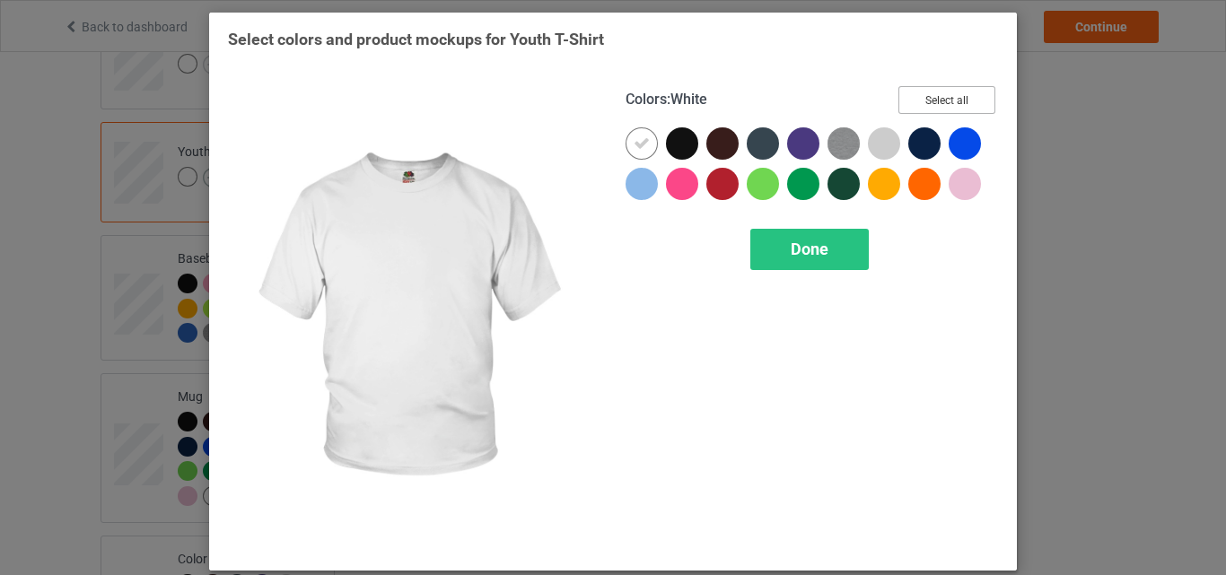
click at [918, 103] on button "Select all" at bounding box center [947, 100] width 97 height 28
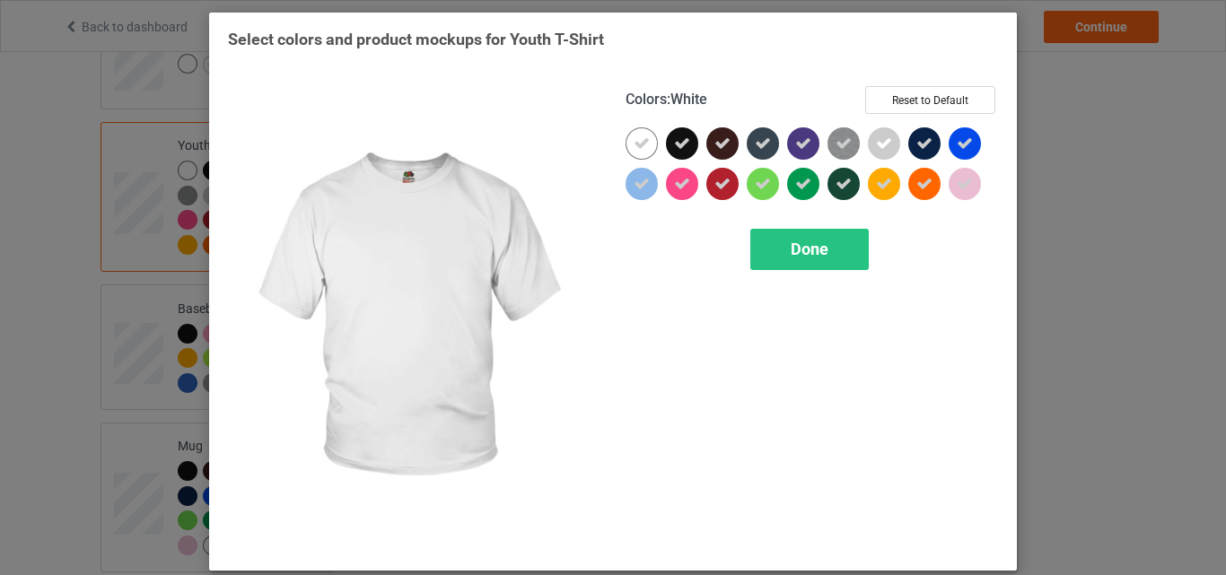
click at [637, 145] on icon at bounding box center [642, 144] width 16 height 16
click at [637, 145] on div at bounding box center [642, 143] width 32 height 32
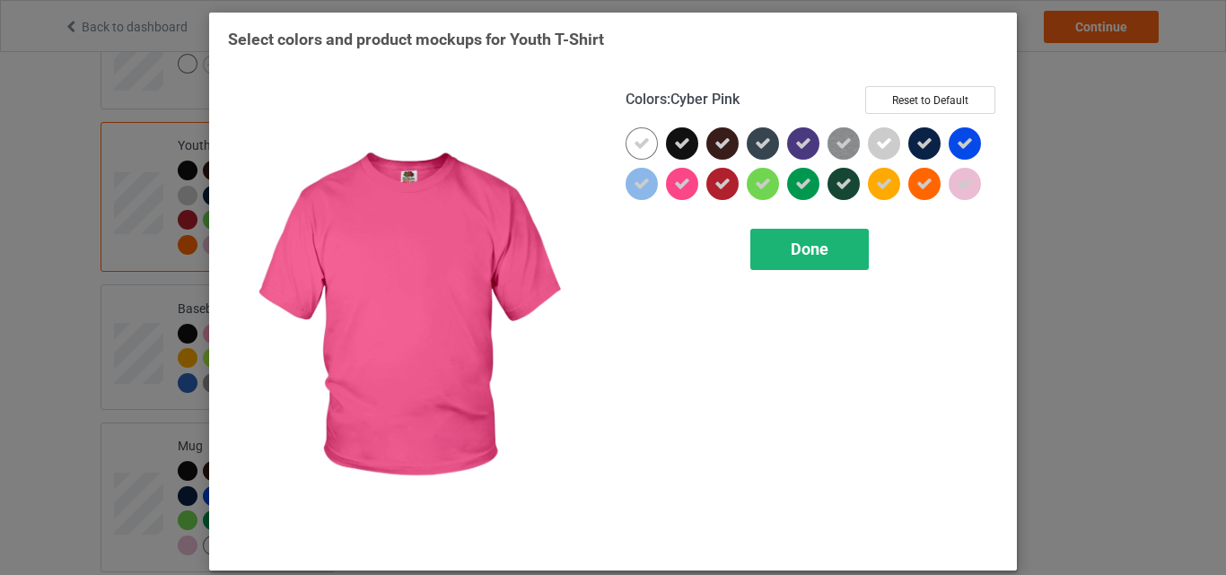
click at [775, 254] on div "Done" at bounding box center [810, 249] width 119 height 41
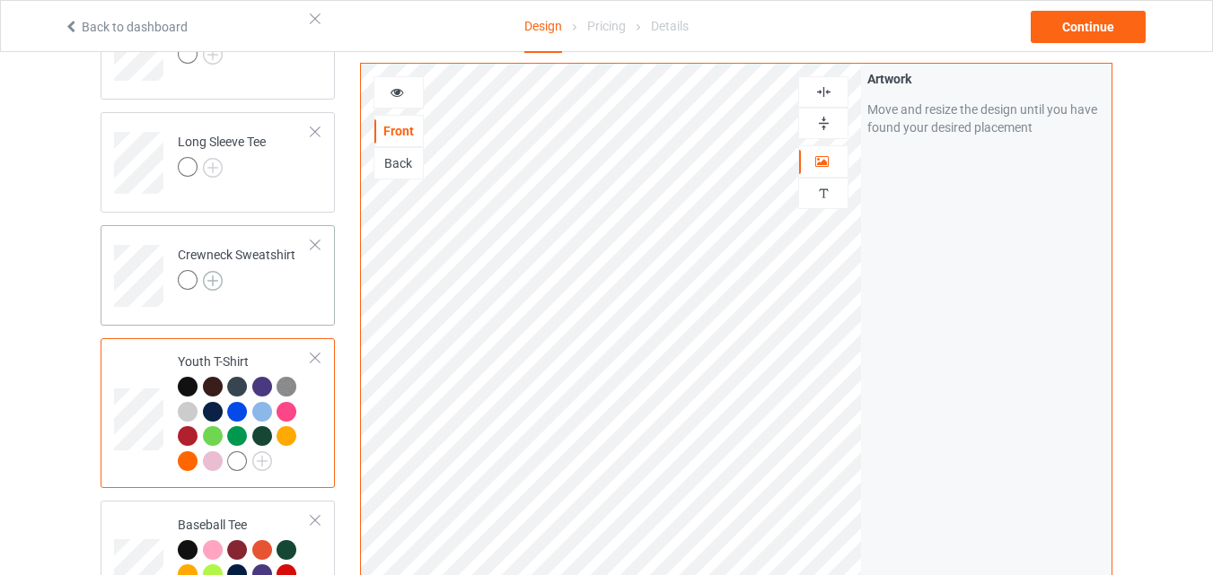
scroll to position [657, 0]
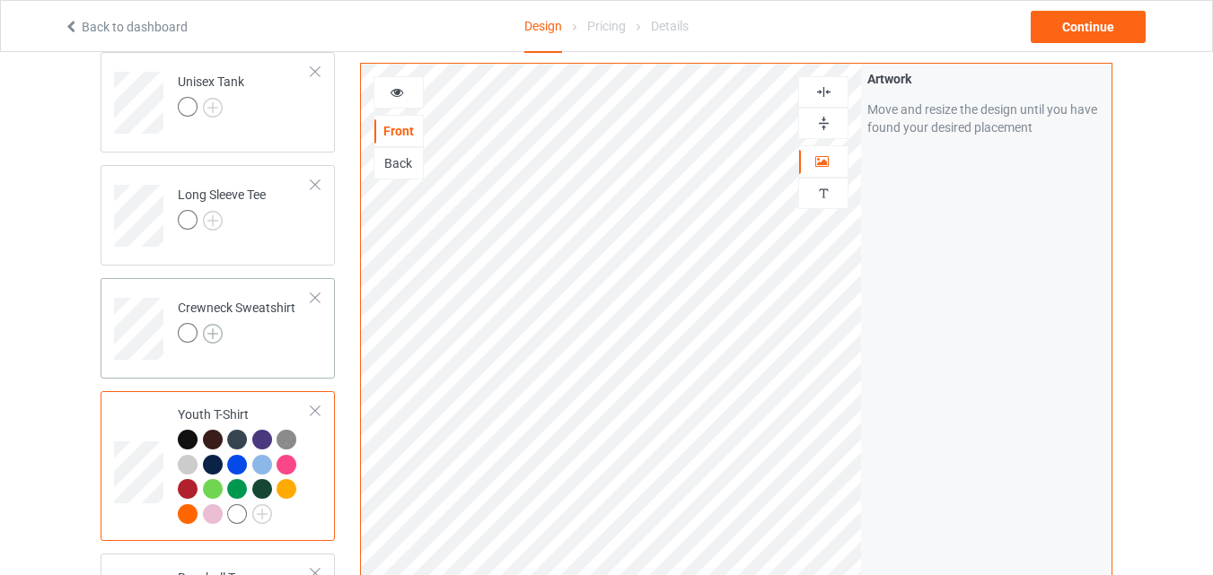
click at [211, 329] on img at bounding box center [213, 334] width 20 height 20
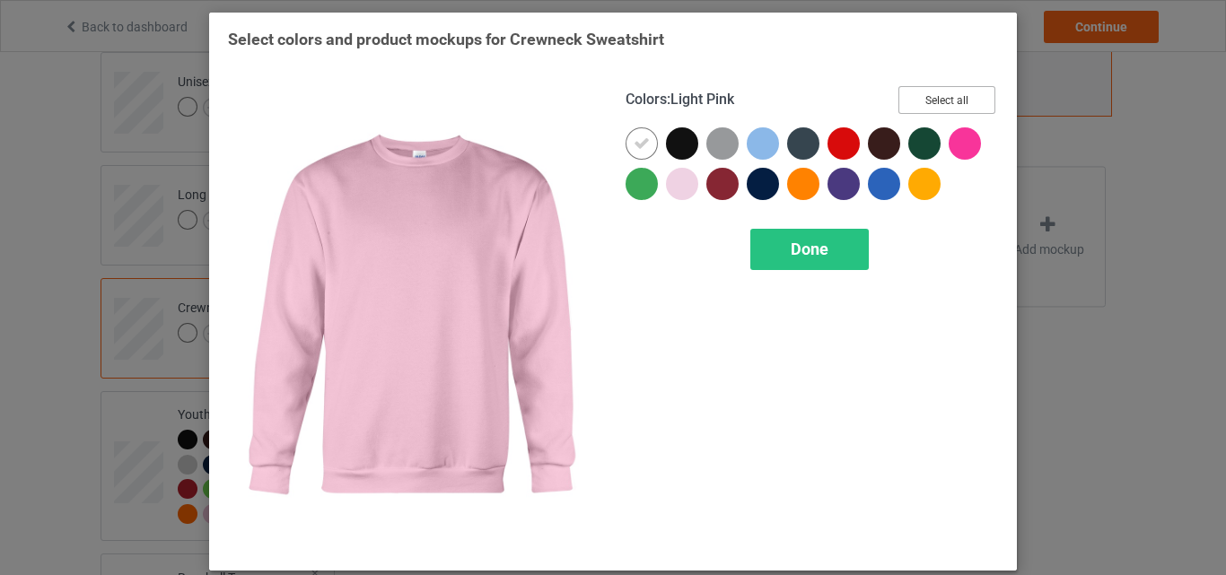
click at [918, 100] on button "Select all" at bounding box center [947, 100] width 97 height 28
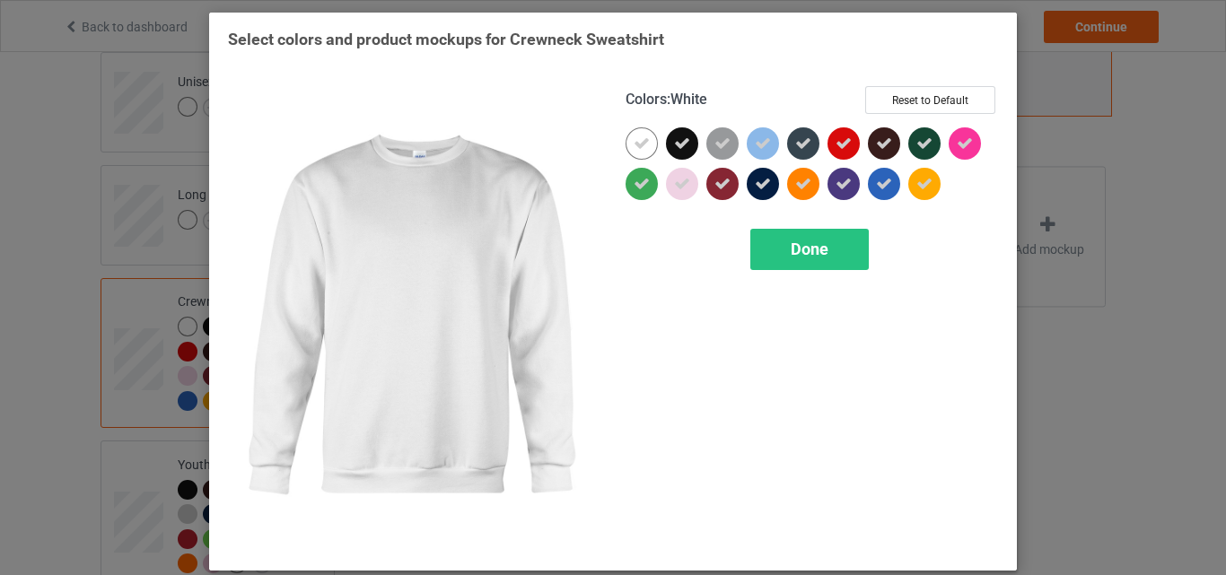
click at [626, 138] on div at bounding box center [642, 143] width 32 height 32
drag, startPoint x: 786, startPoint y: 236, endPoint x: 291, endPoint y: 219, distance: 495.0
click at [786, 236] on div "Done" at bounding box center [810, 249] width 119 height 41
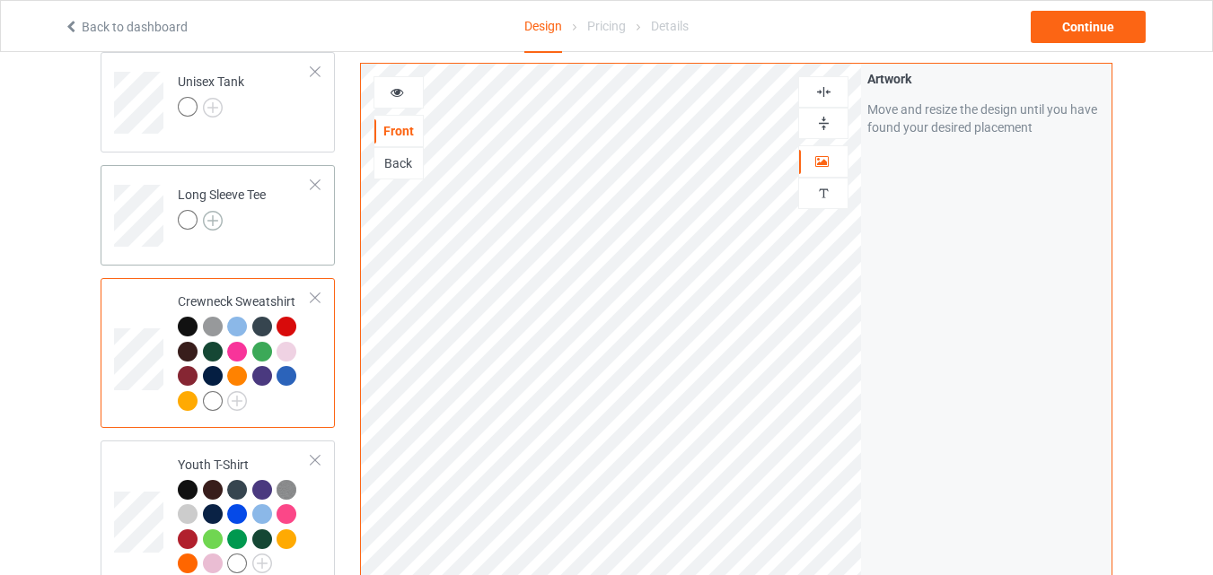
click at [215, 217] on img at bounding box center [213, 221] width 20 height 20
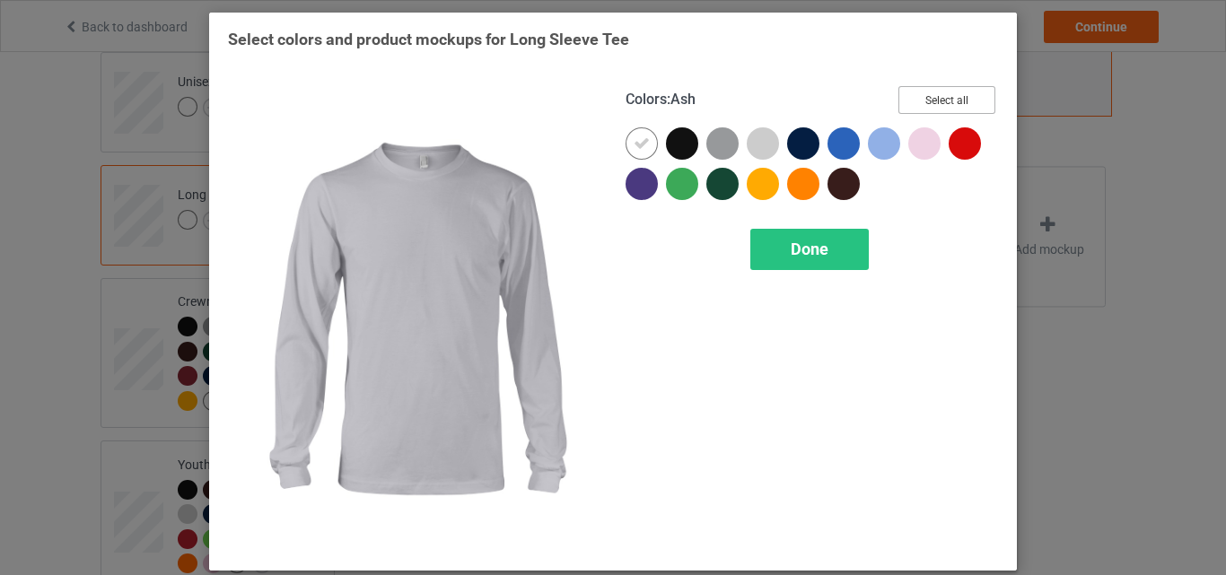
click at [899, 104] on button "Select all" at bounding box center [947, 100] width 97 height 28
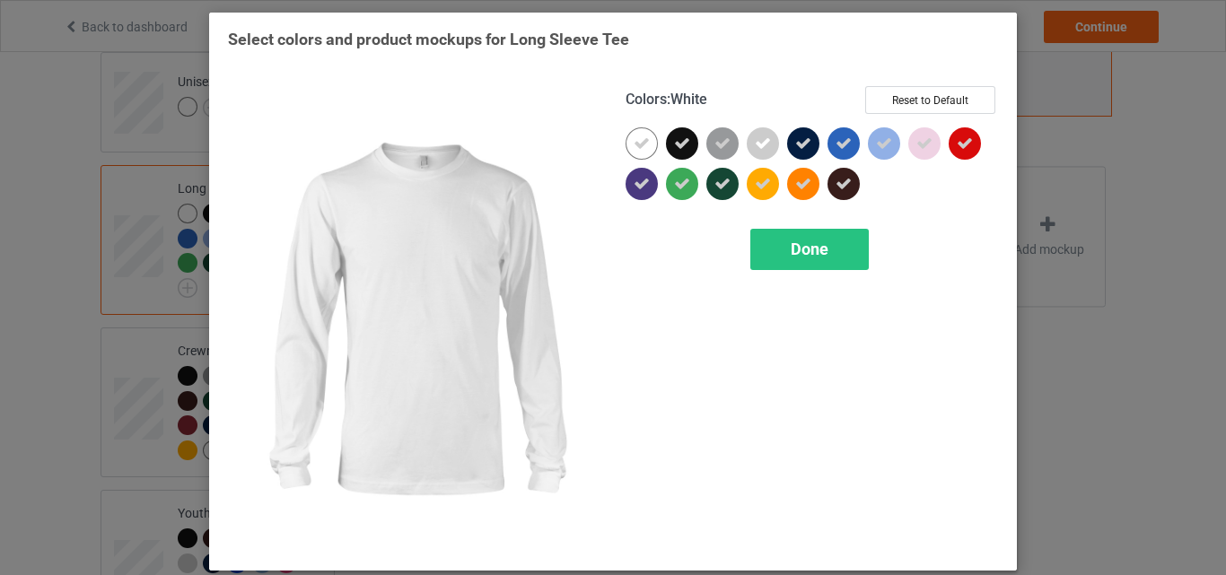
click at [640, 140] on icon at bounding box center [642, 144] width 16 height 16
click at [640, 140] on div at bounding box center [642, 143] width 32 height 32
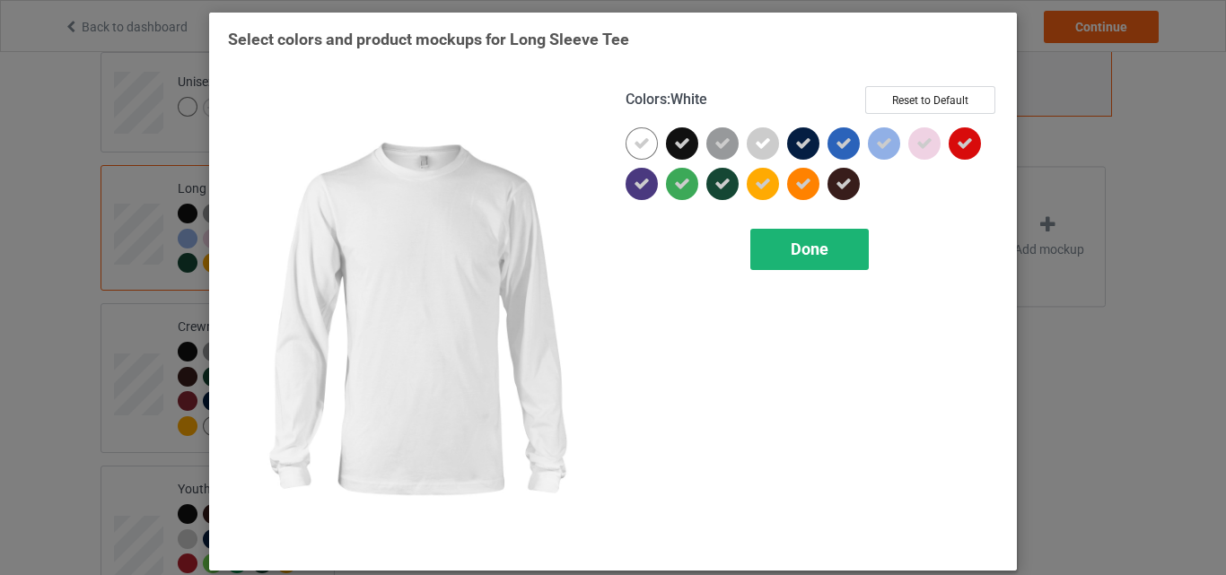
click at [761, 239] on div "Done" at bounding box center [810, 249] width 119 height 41
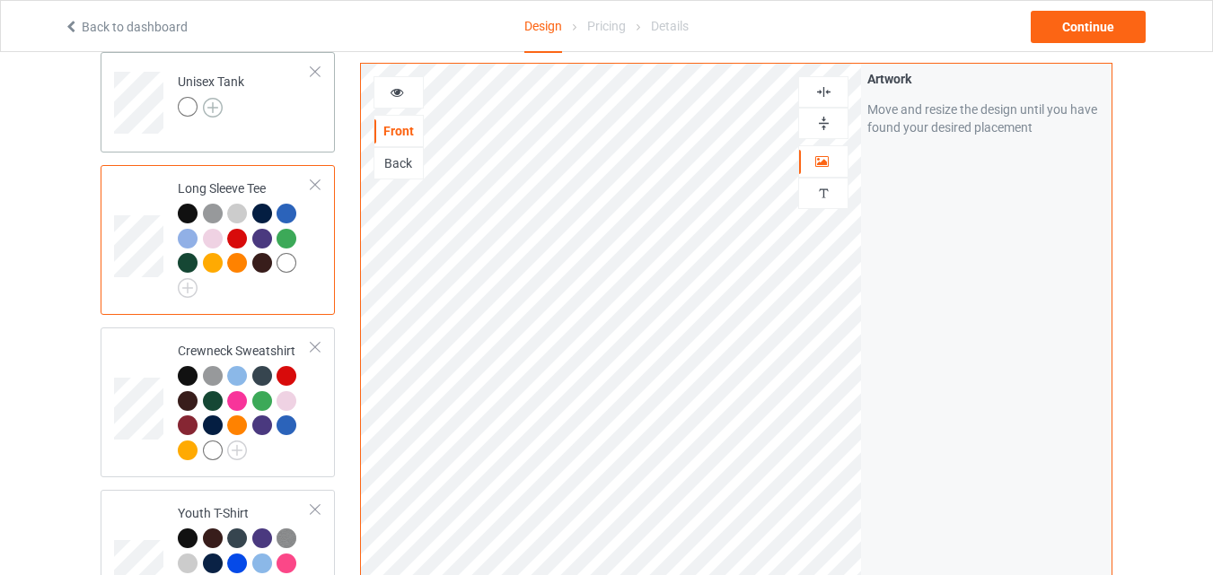
click at [208, 104] on img at bounding box center [213, 108] width 20 height 20
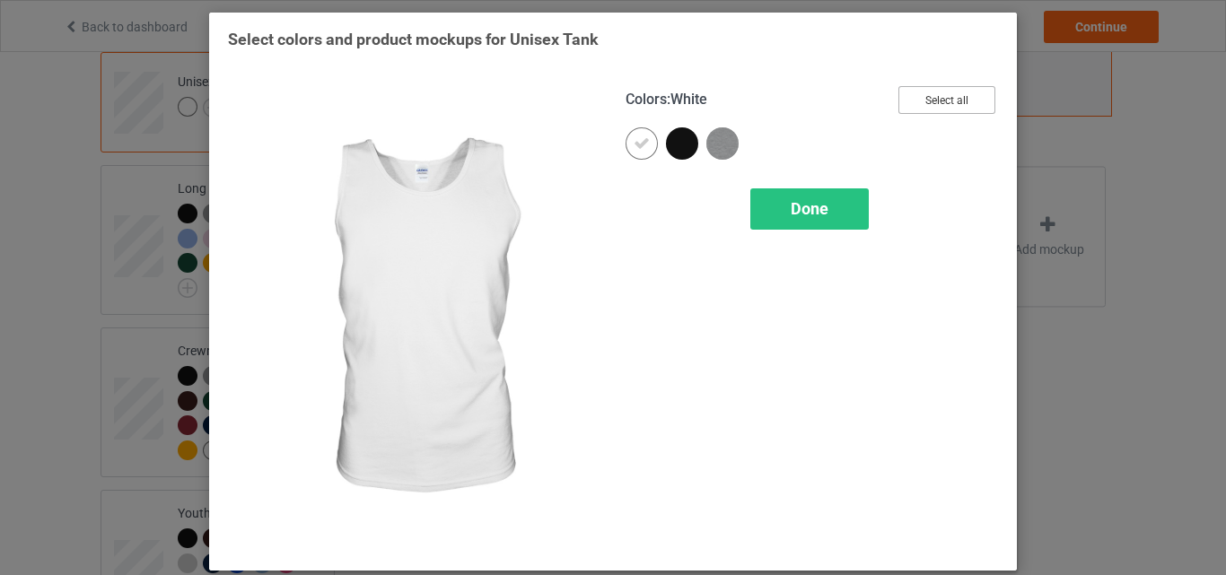
click at [906, 98] on button "Select all" at bounding box center [947, 100] width 97 height 28
click at [644, 151] on div at bounding box center [642, 143] width 32 height 32
click at [791, 206] on span "Done" at bounding box center [810, 208] width 38 height 19
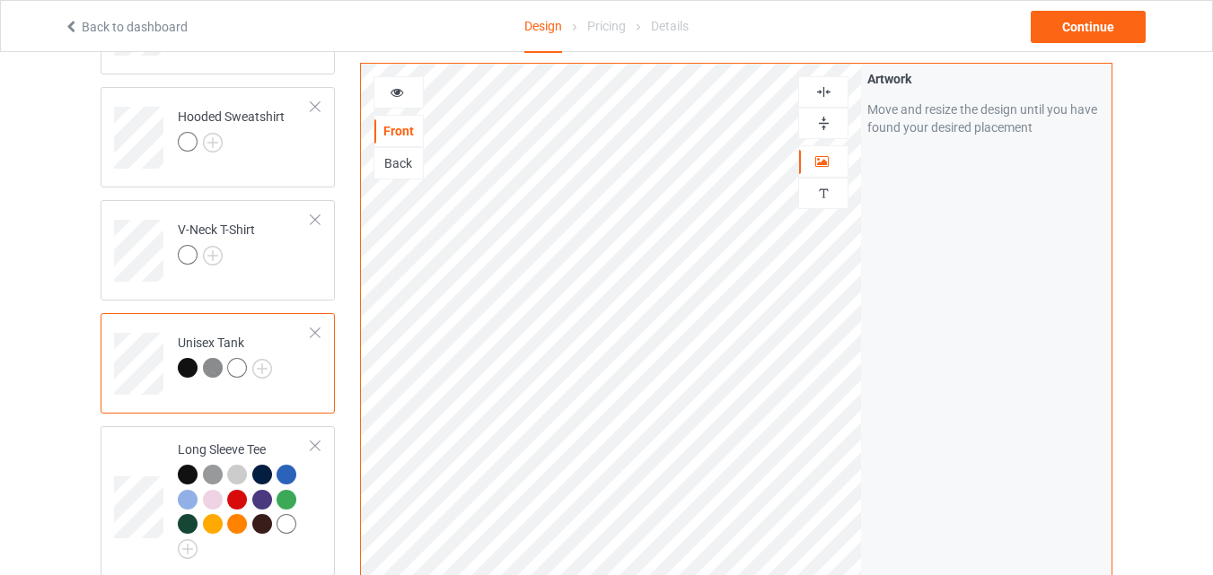
scroll to position [388, 0]
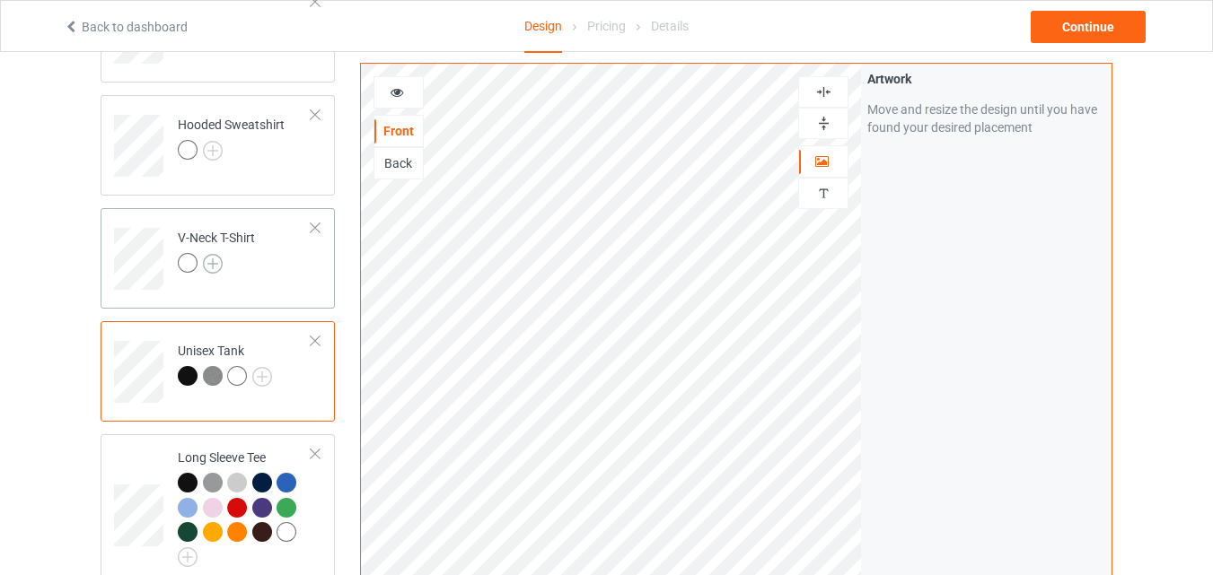
click at [213, 264] on img at bounding box center [213, 264] width 20 height 20
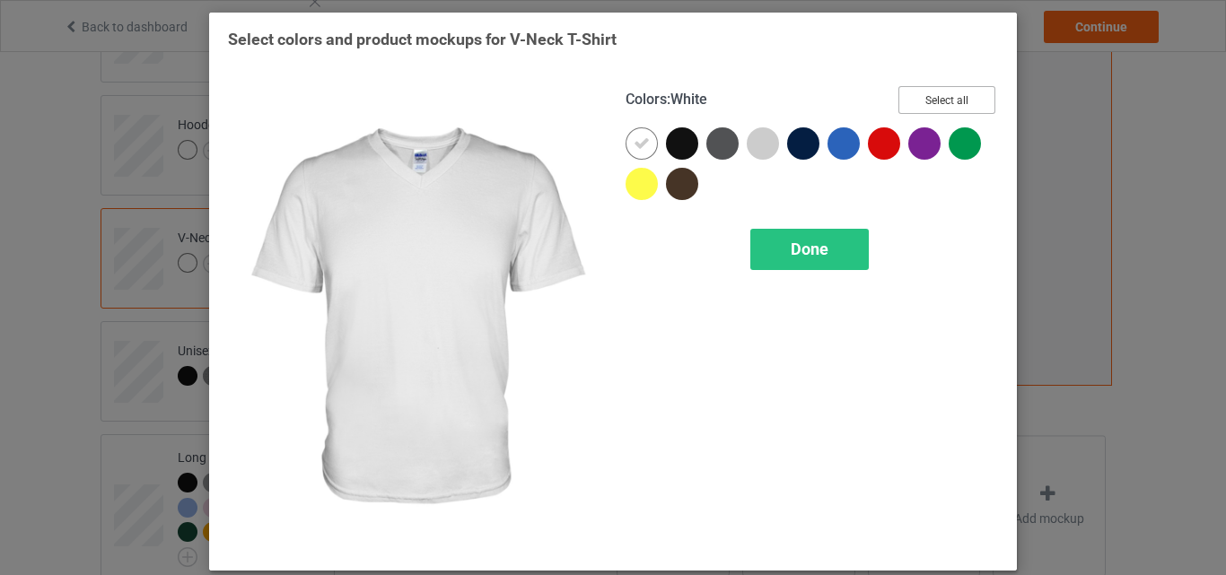
click at [969, 95] on button "Select all" at bounding box center [947, 100] width 97 height 28
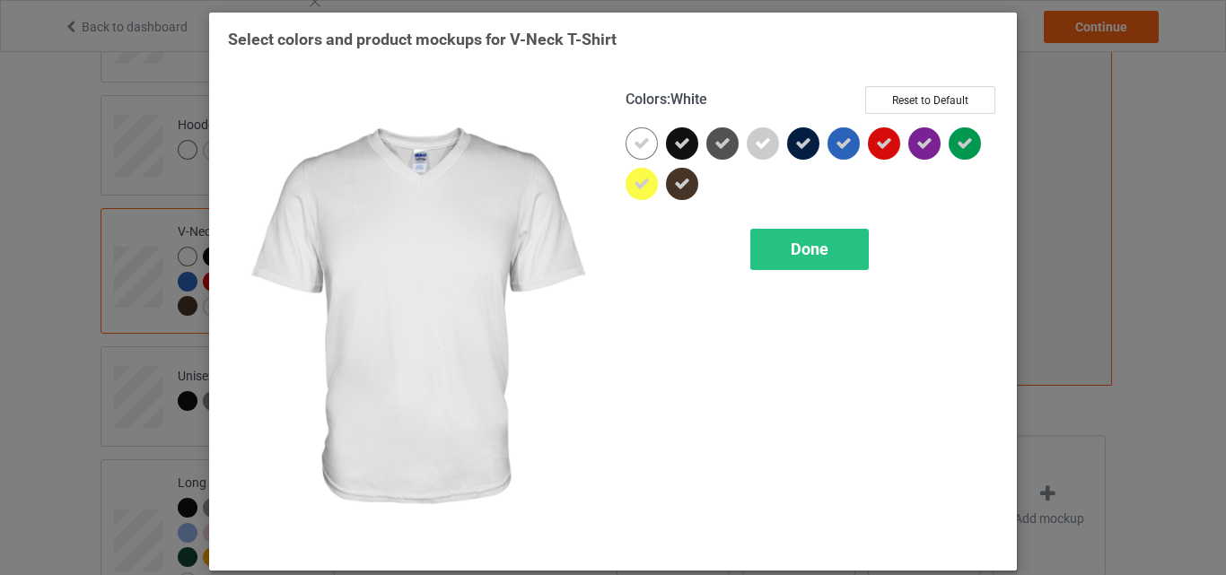
click at [636, 137] on icon at bounding box center [642, 144] width 16 height 16
click at [636, 137] on div at bounding box center [642, 143] width 32 height 32
click at [832, 256] on div "Done" at bounding box center [810, 249] width 119 height 41
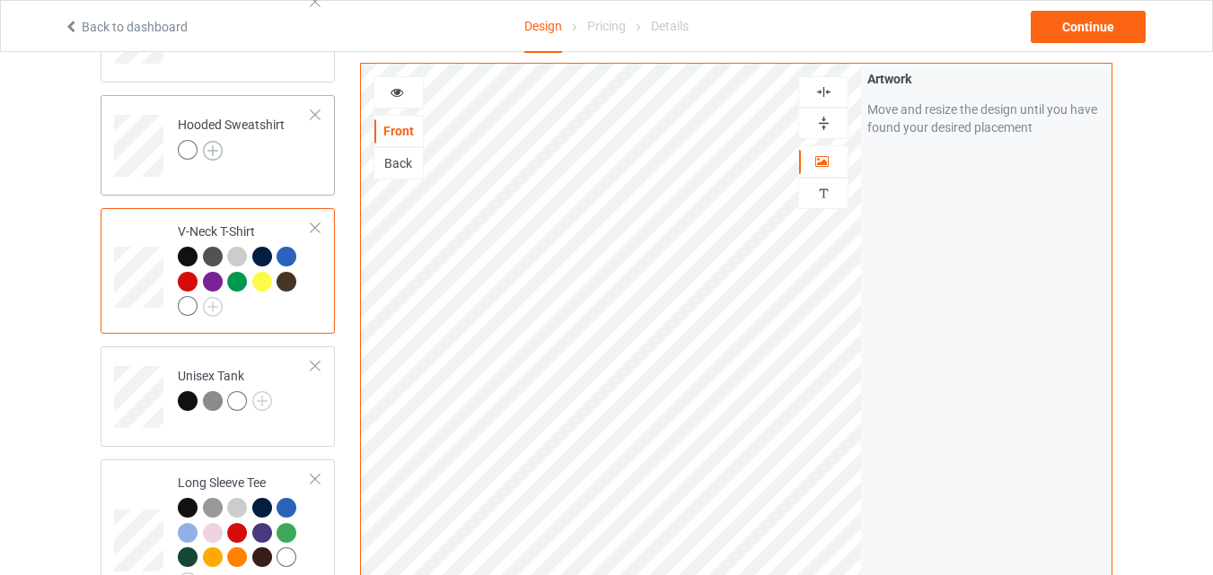
click at [218, 145] on img at bounding box center [213, 151] width 20 height 20
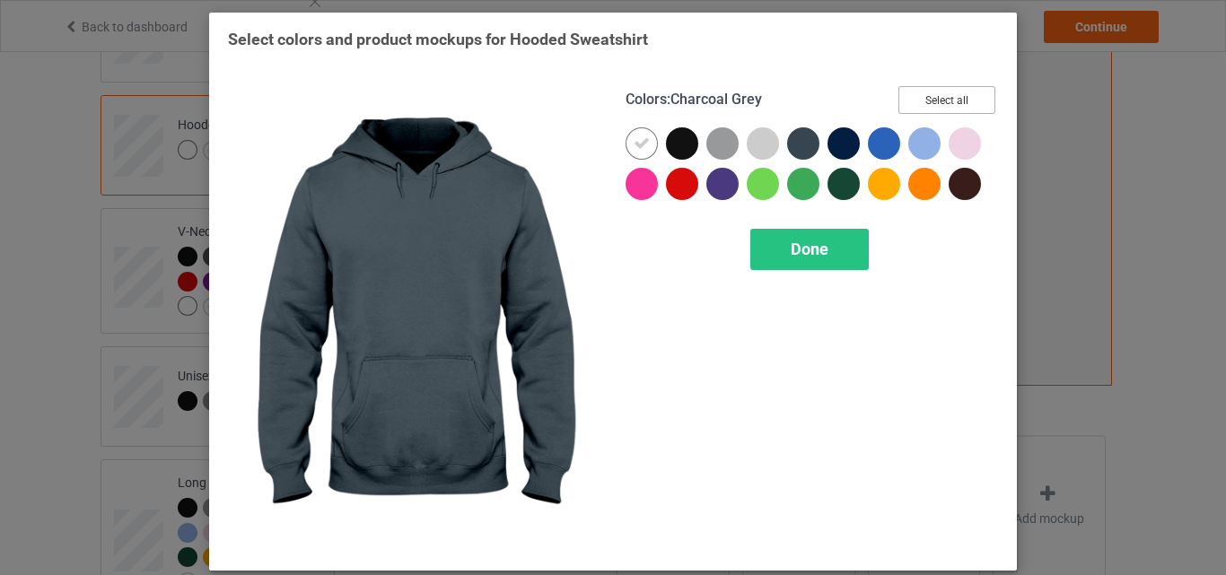
click at [950, 100] on button "Select all" at bounding box center [947, 100] width 97 height 28
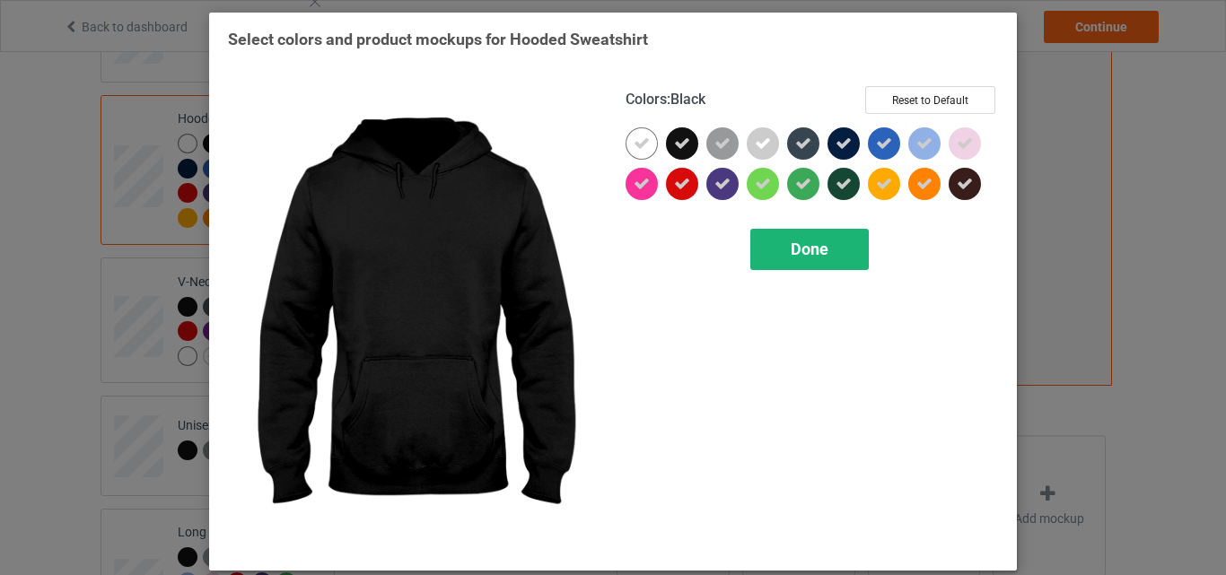
click at [643, 143] on icon at bounding box center [642, 144] width 16 height 16
click at [643, 143] on div at bounding box center [642, 143] width 32 height 32
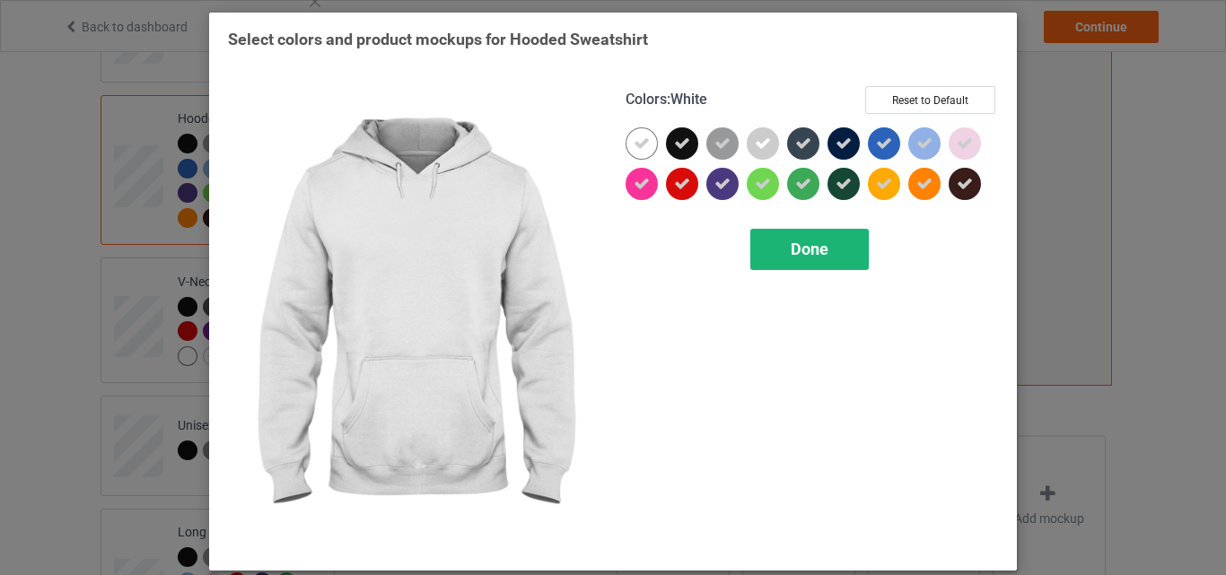
click at [795, 231] on div "Done" at bounding box center [810, 249] width 119 height 41
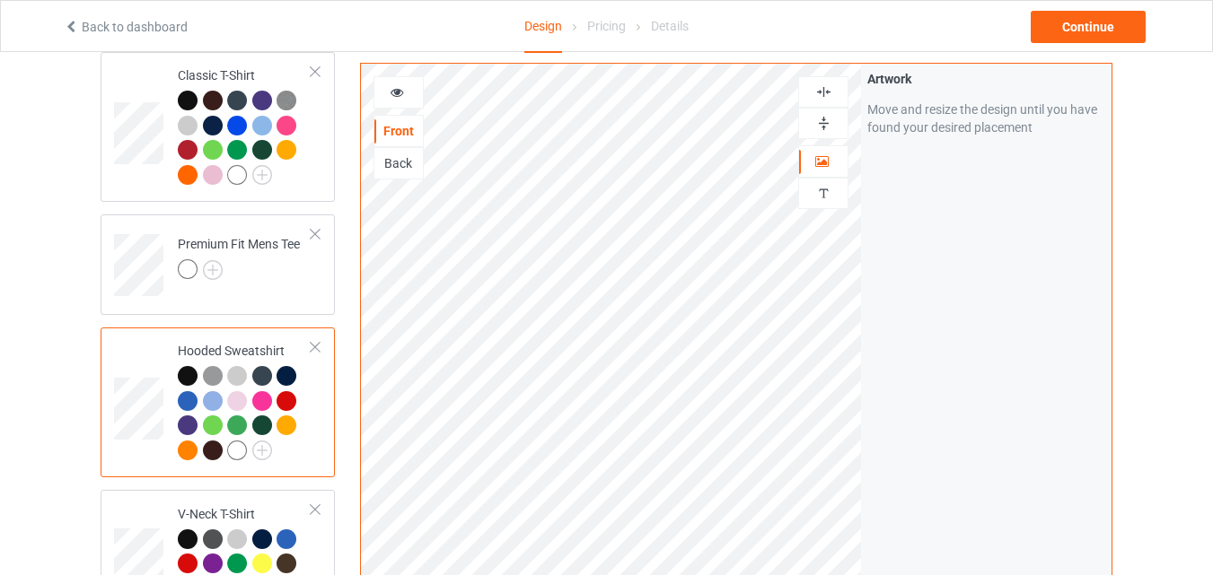
scroll to position [119, 0]
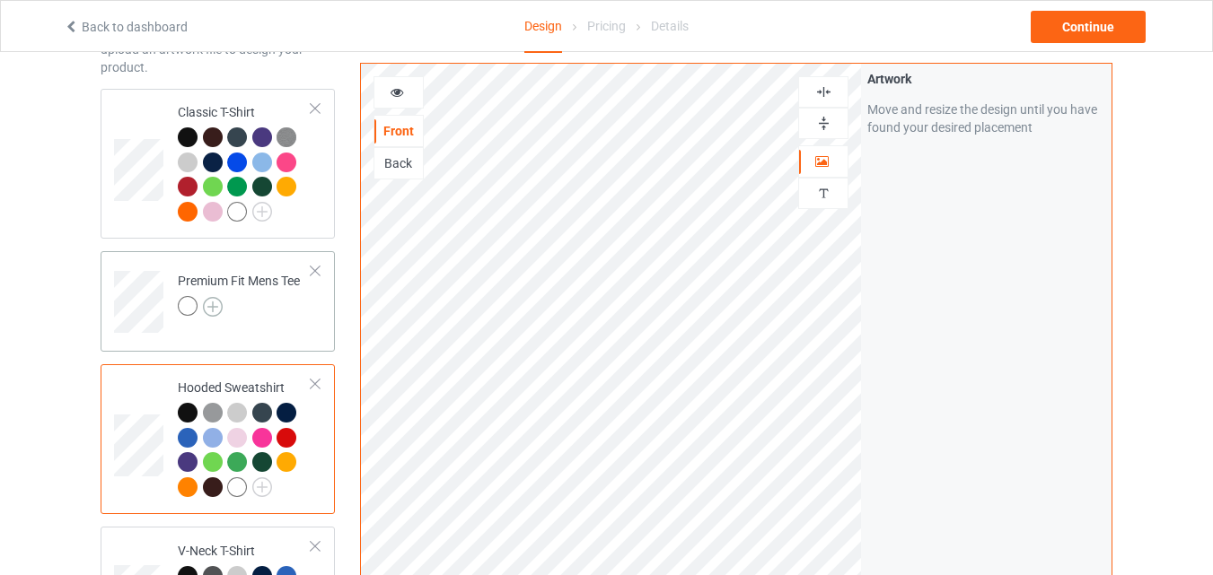
click at [214, 304] on img at bounding box center [213, 307] width 20 height 20
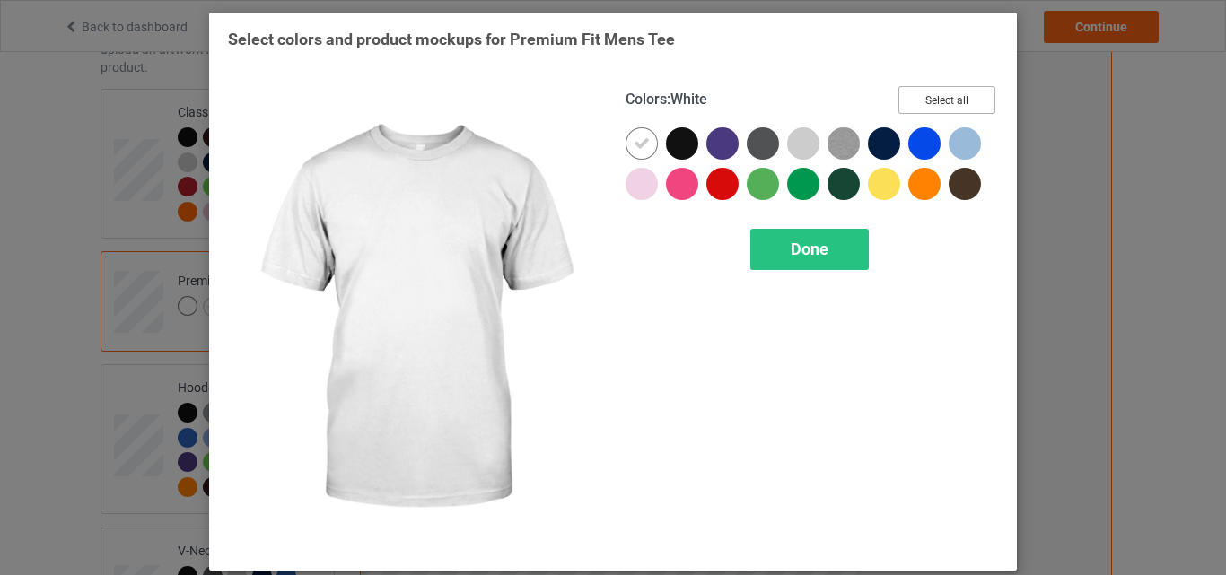
click at [939, 105] on button "Select all" at bounding box center [947, 100] width 97 height 28
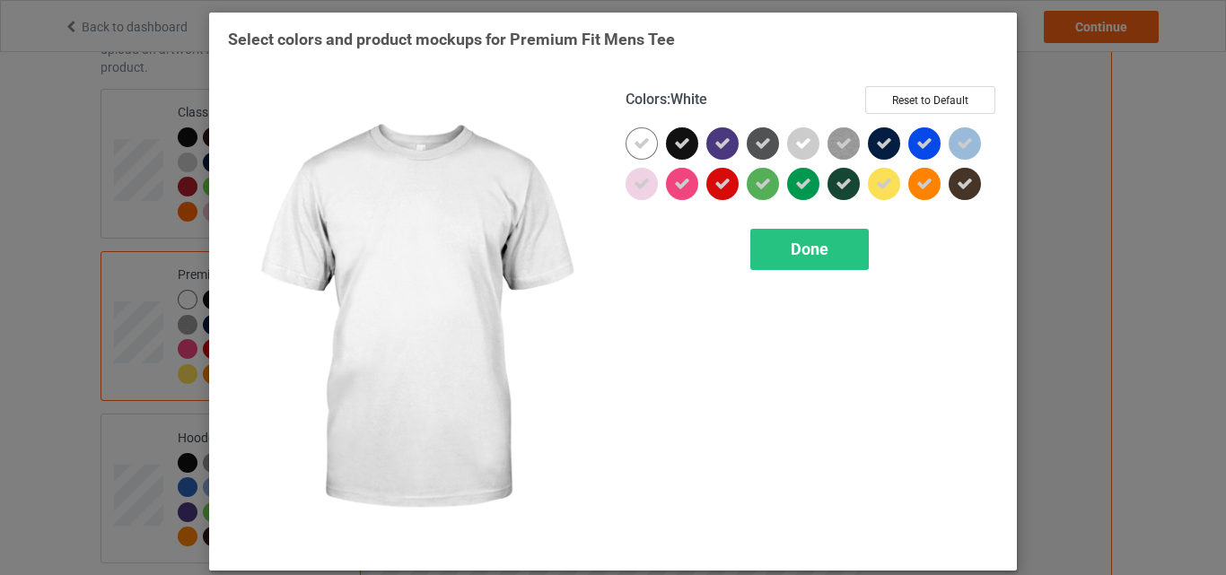
click at [644, 139] on div at bounding box center [642, 143] width 32 height 32
click at [769, 241] on div "Done" at bounding box center [810, 249] width 119 height 41
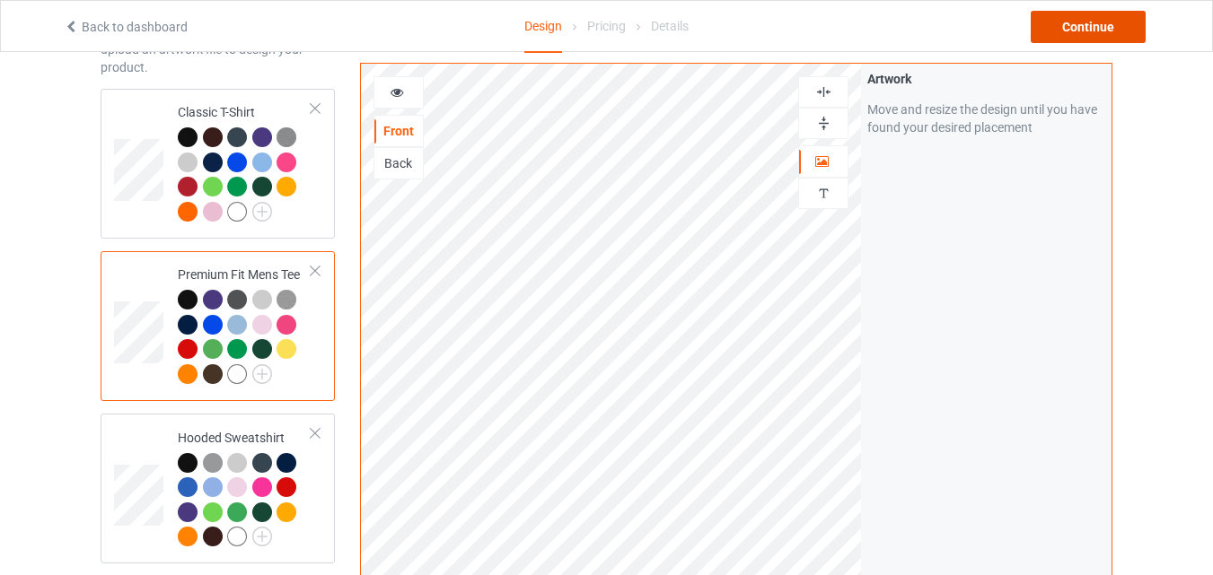
click at [1062, 31] on div "Continue" at bounding box center [1088, 27] width 115 height 32
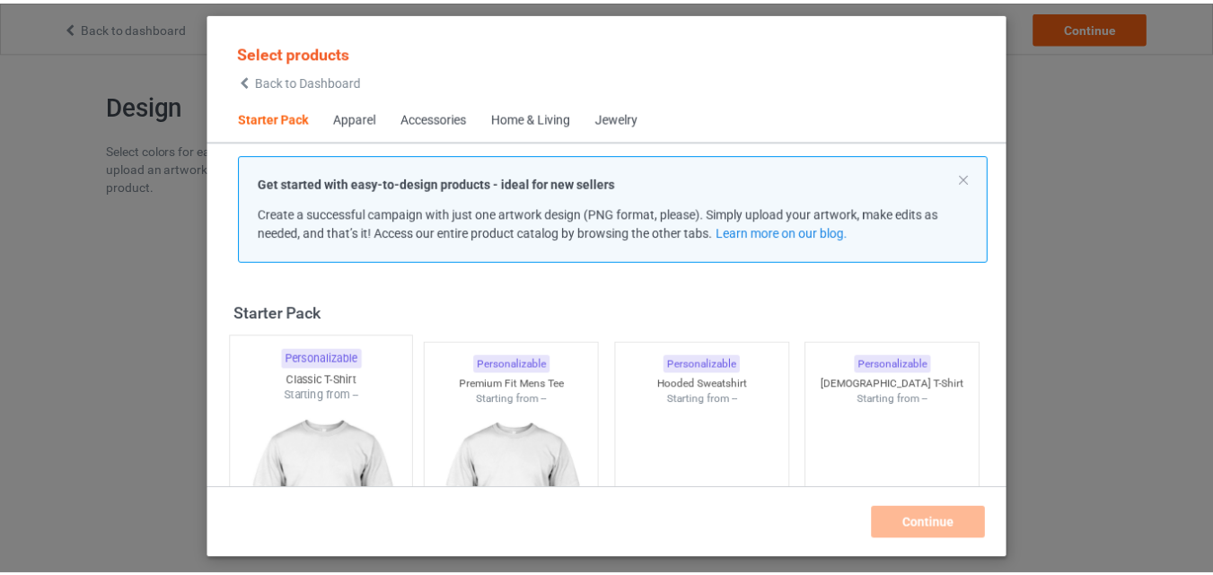
scroll to position [23, 0]
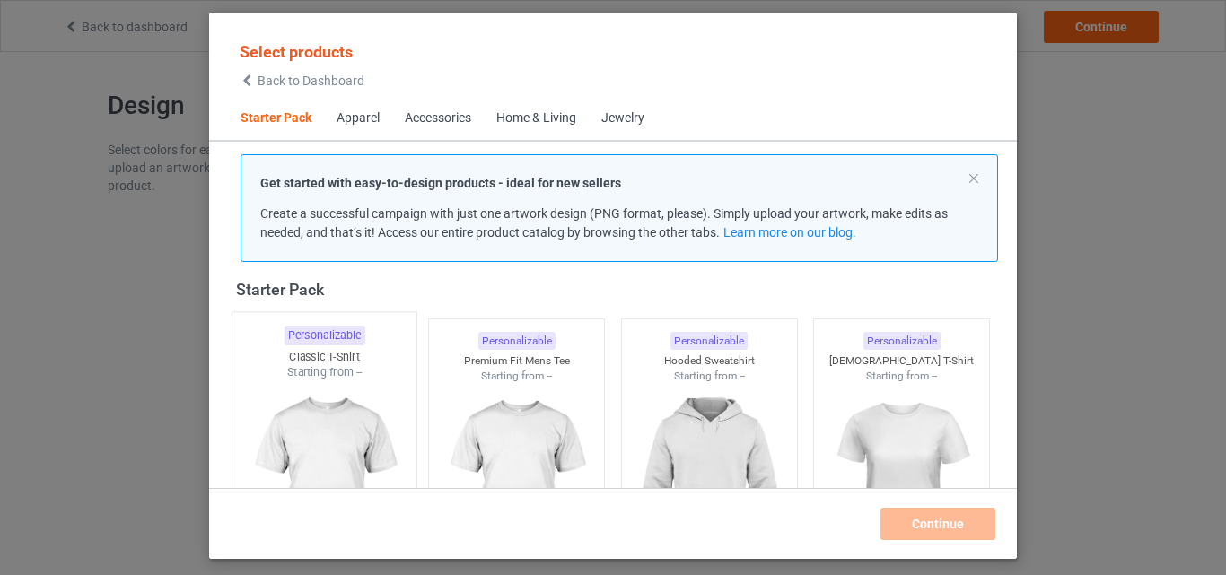
click at [346, 407] on img at bounding box center [324, 486] width 169 height 211
click at [463, 400] on img at bounding box center [516, 484] width 161 height 201
click at [678, 401] on img at bounding box center [709, 484] width 161 height 201
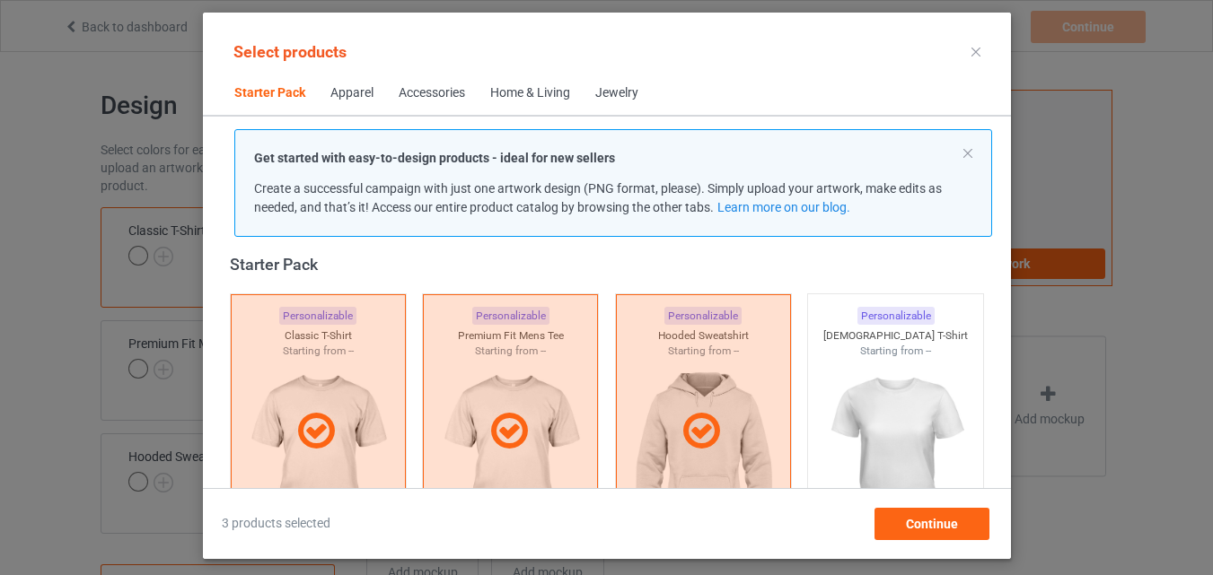
scroll to position [382, 0]
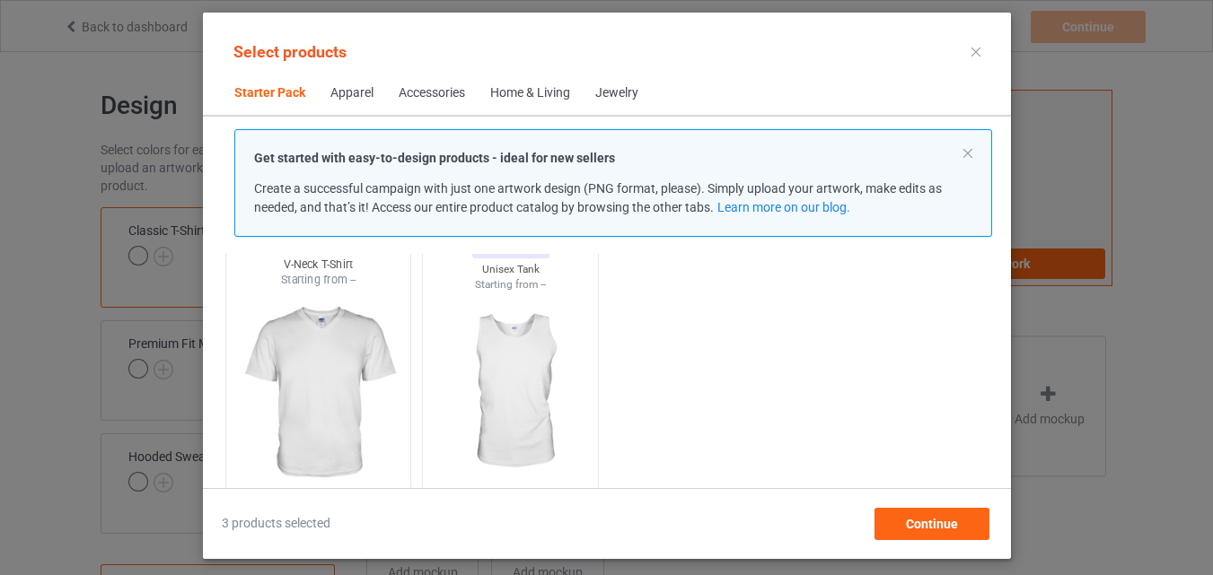
click at [325, 410] on img at bounding box center [317, 393] width 169 height 211
click at [496, 394] on img at bounding box center [510, 393] width 169 height 211
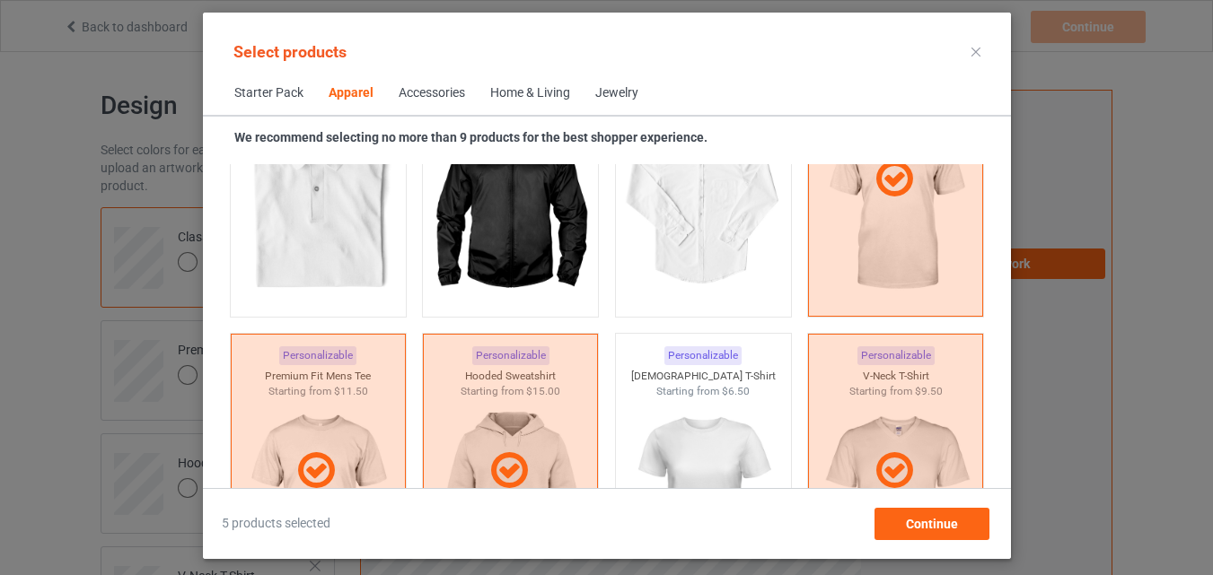
scroll to position [1280, 0]
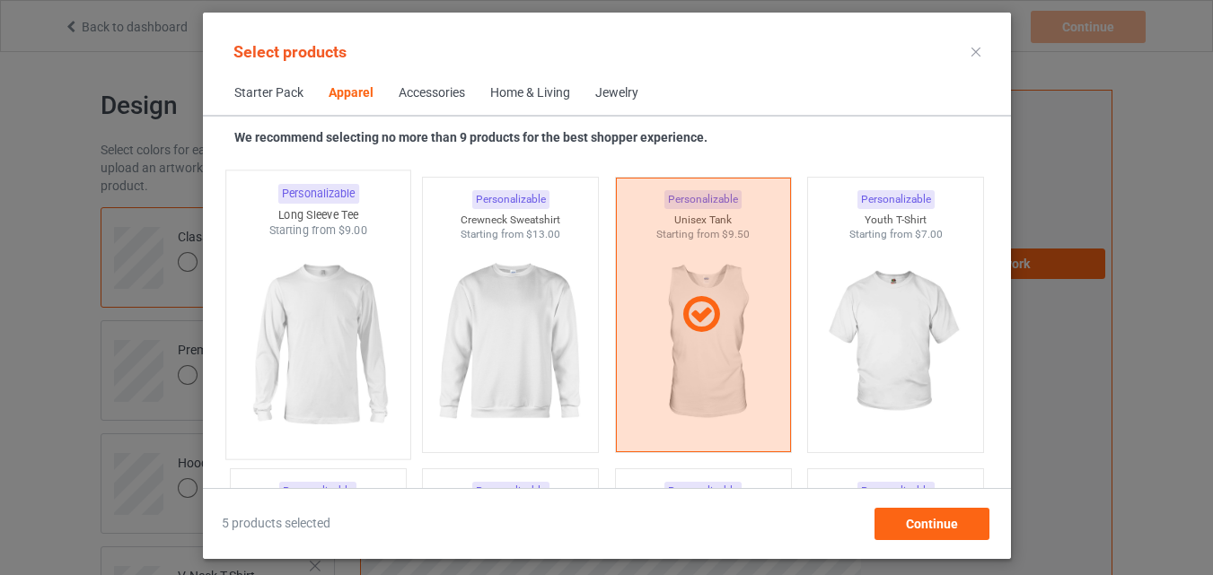
click at [321, 324] on img at bounding box center [317, 344] width 169 height 211
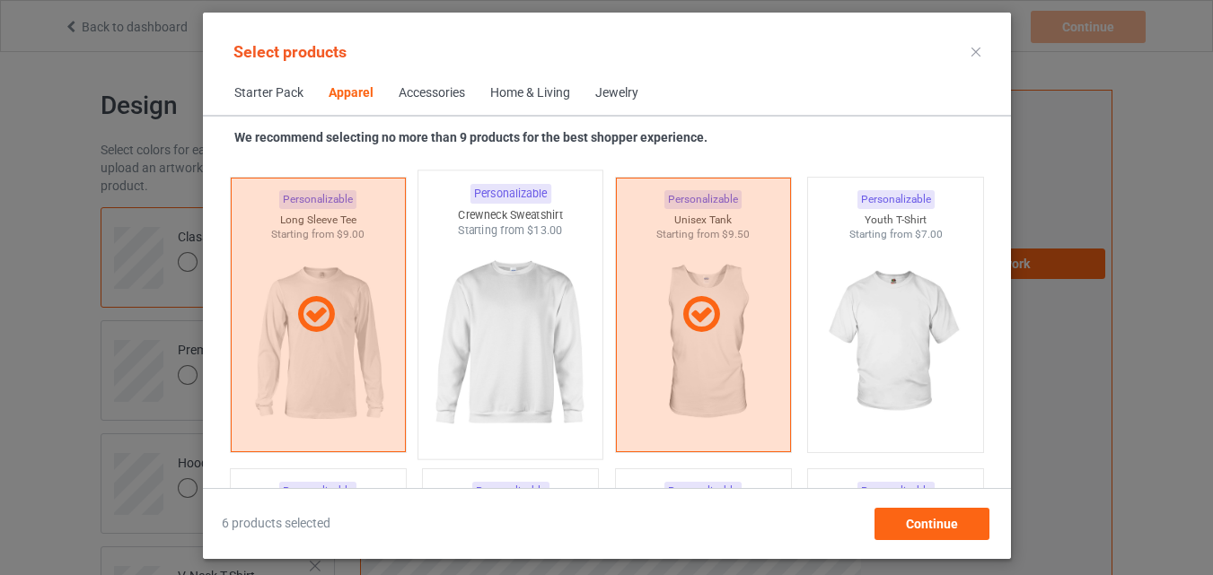
click at [495, 348] on img at bounding box center [510, 344] width 169 height 211
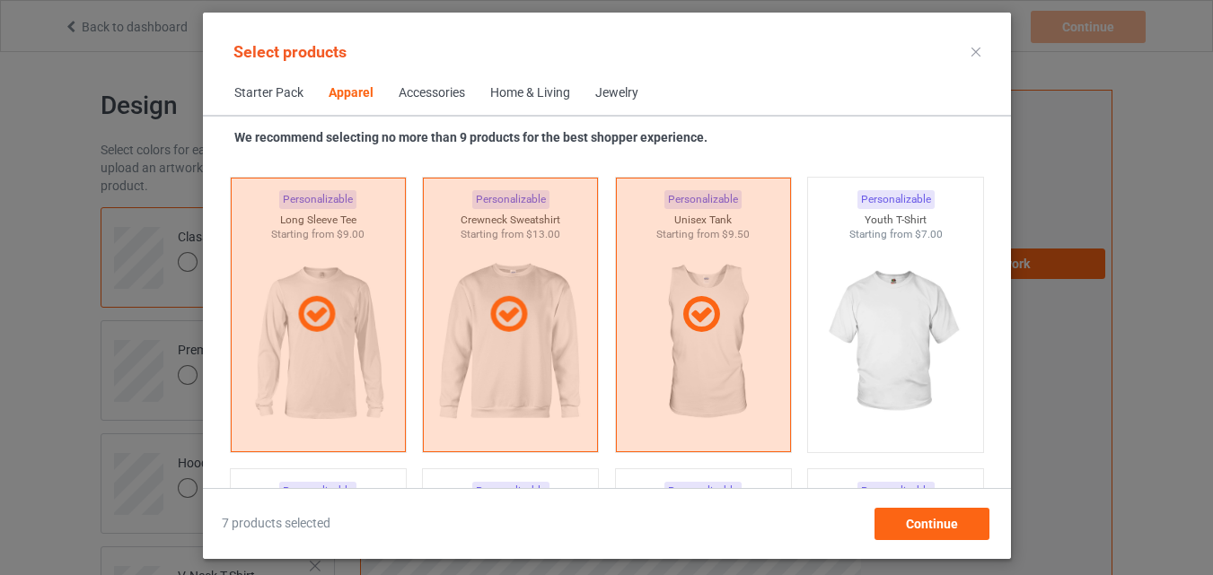
click at [843, 336] on img at bounding box center [895, 342] width 161 height 201
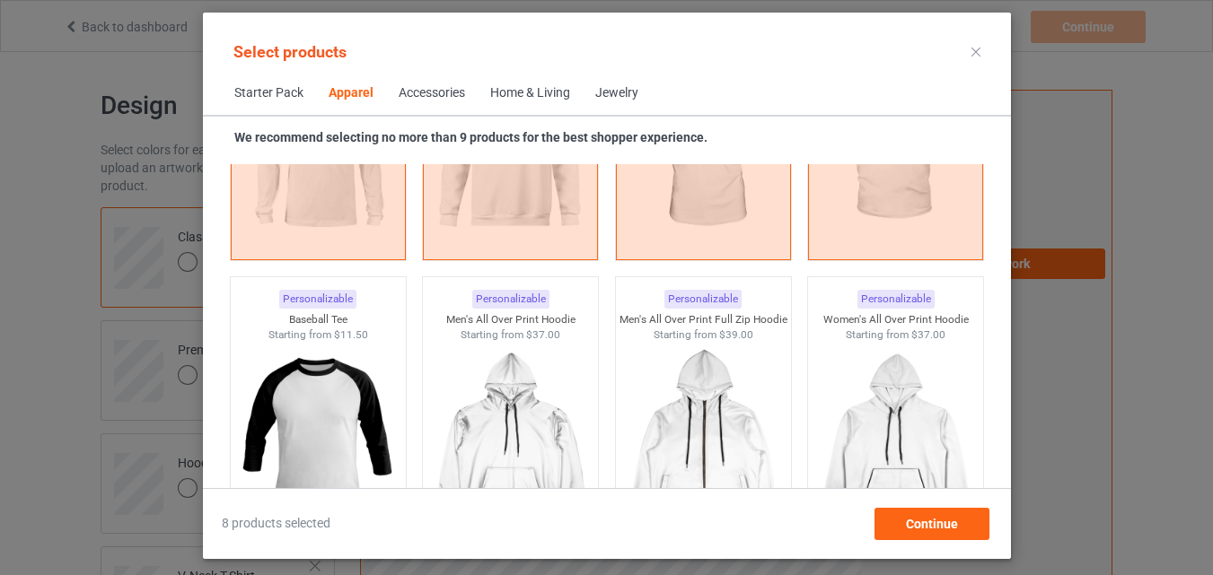
scroll to position [1550, 0]
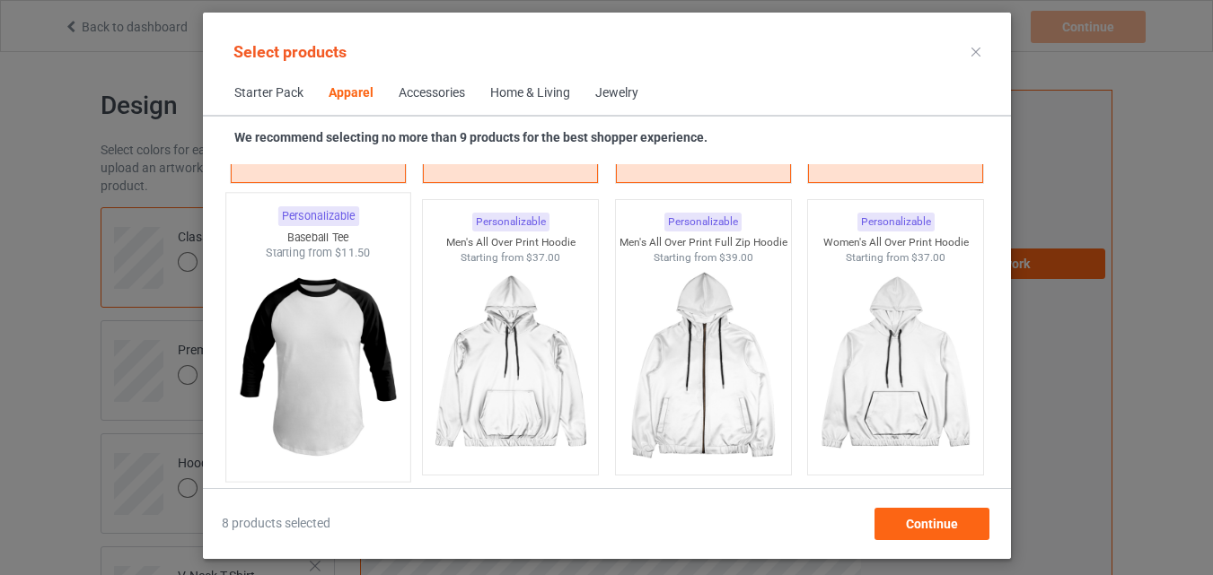
click at [365, 359] on img at bounding box center [317, 366] width 169 height 211
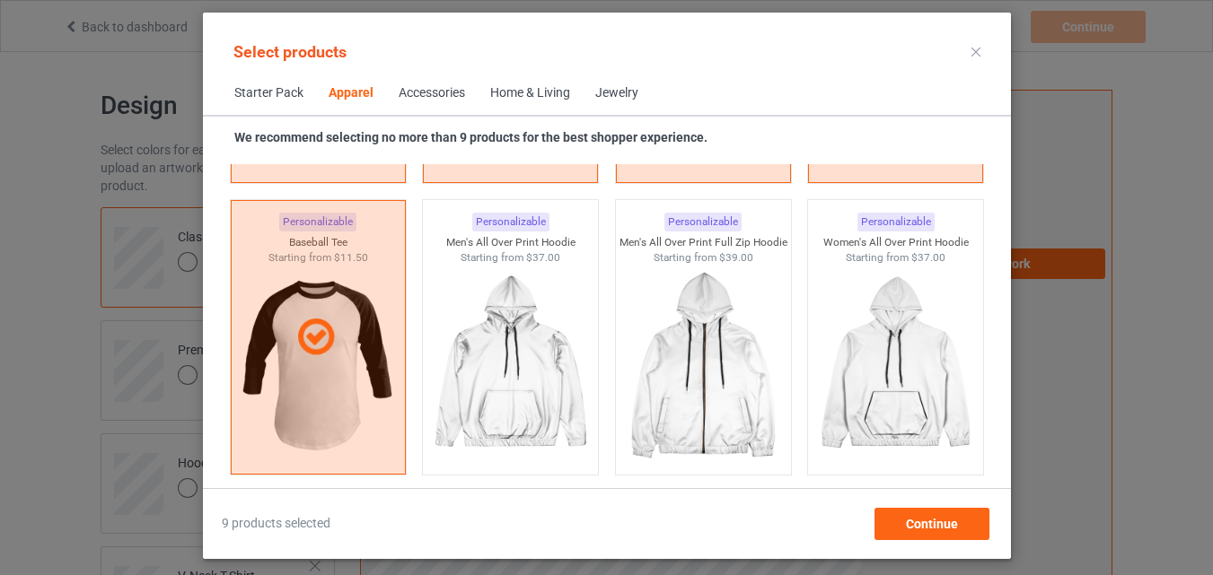
click at [530, 83] on span "Home & Living" at bounding box center [530, 93] width 105 height 43
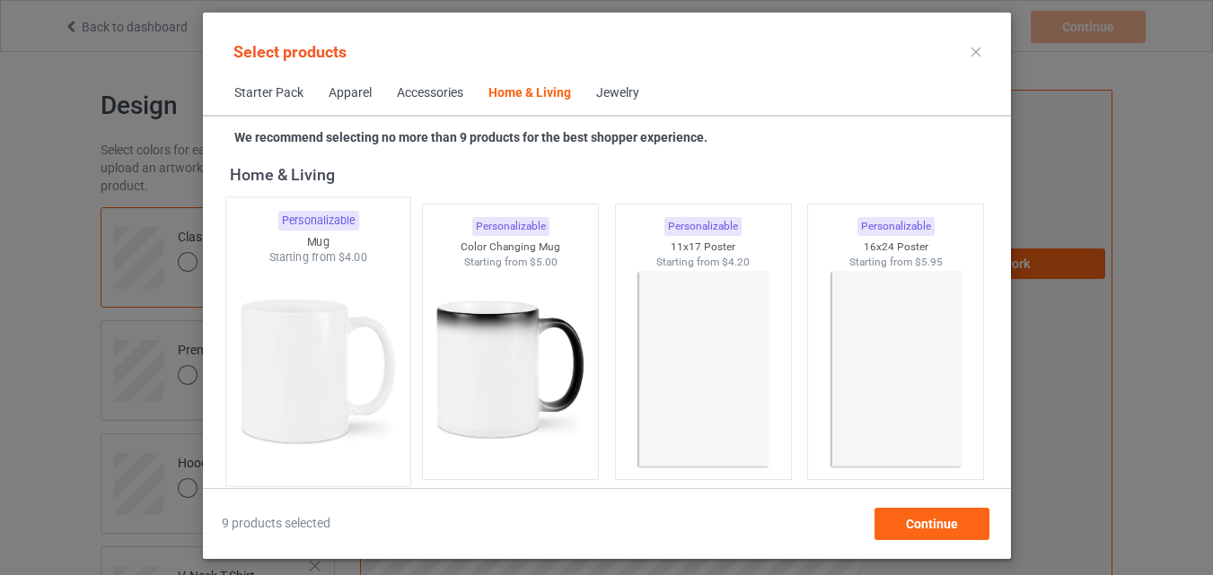
click at [358, 400] on img at bounding box center [317, 371] width 169 height 211
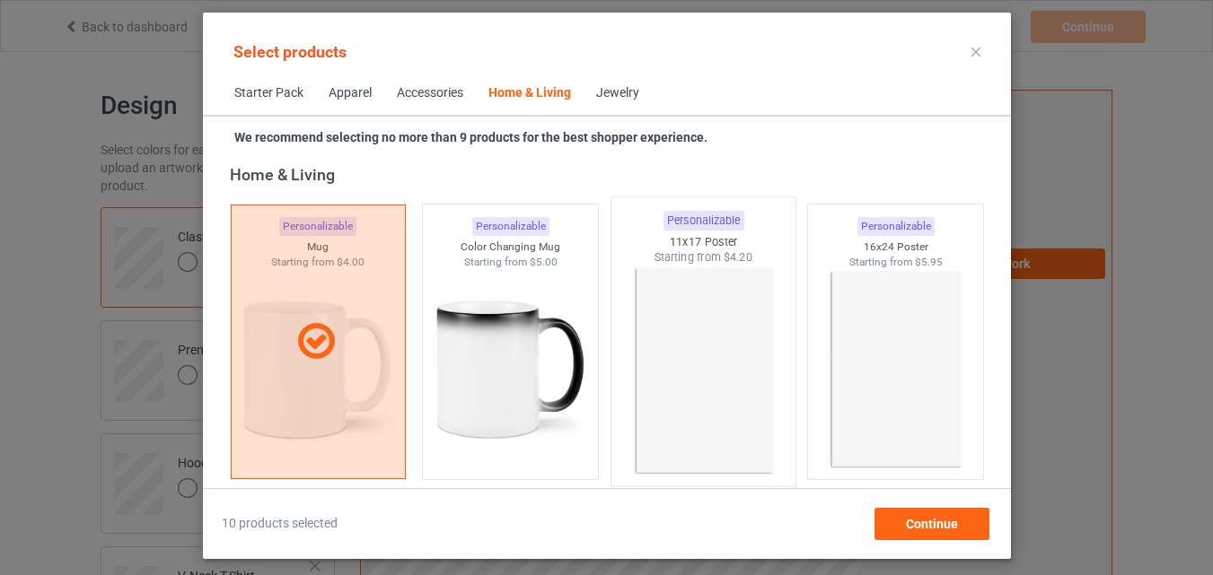
drag, startPoint x: 487, startPoint y: 413, endPoint x: 682, endPoint y: 400, distance: 196.1
click at [488, 413] on img at bounding box center [510, 369] width 161 height 201
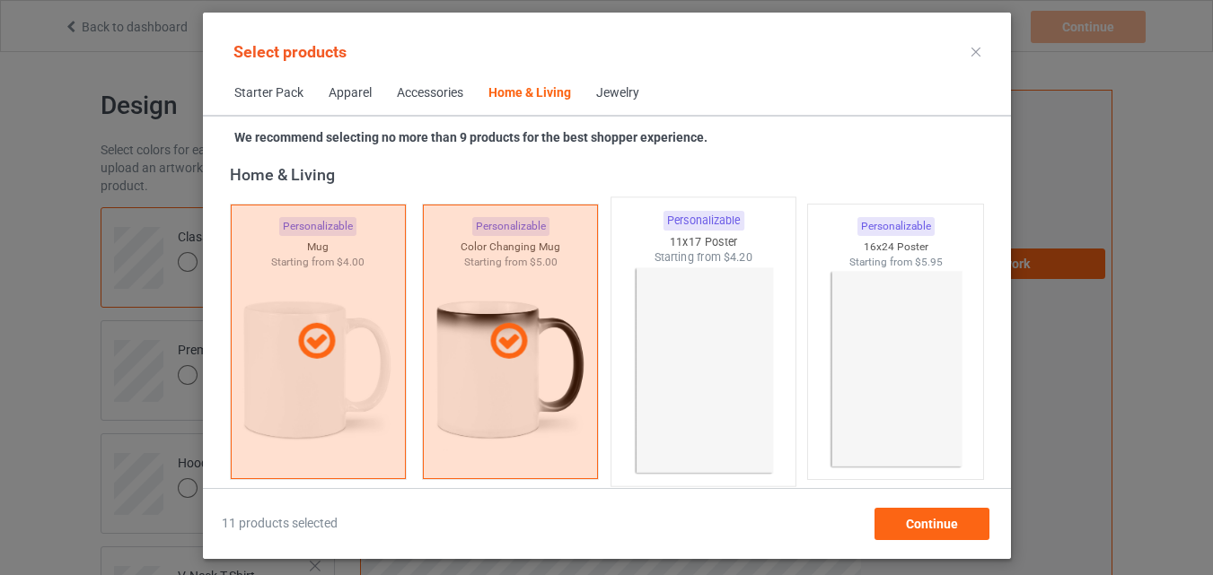
click at [682, 400] on img at bounding box center [703, 371] width 169 height 211
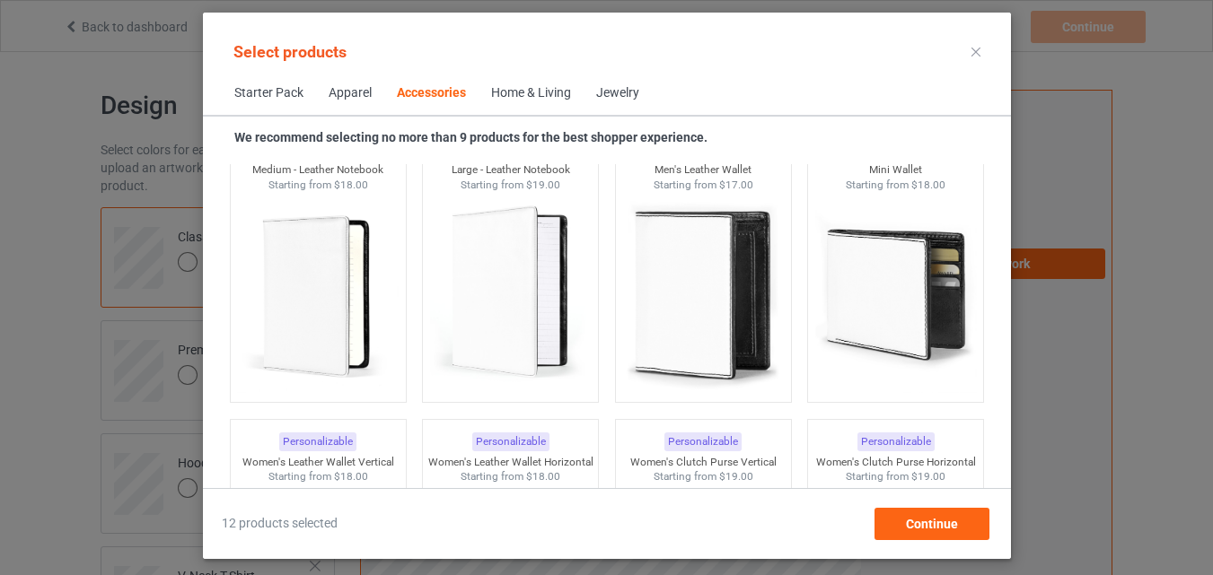
scroll to position [6930, 0]
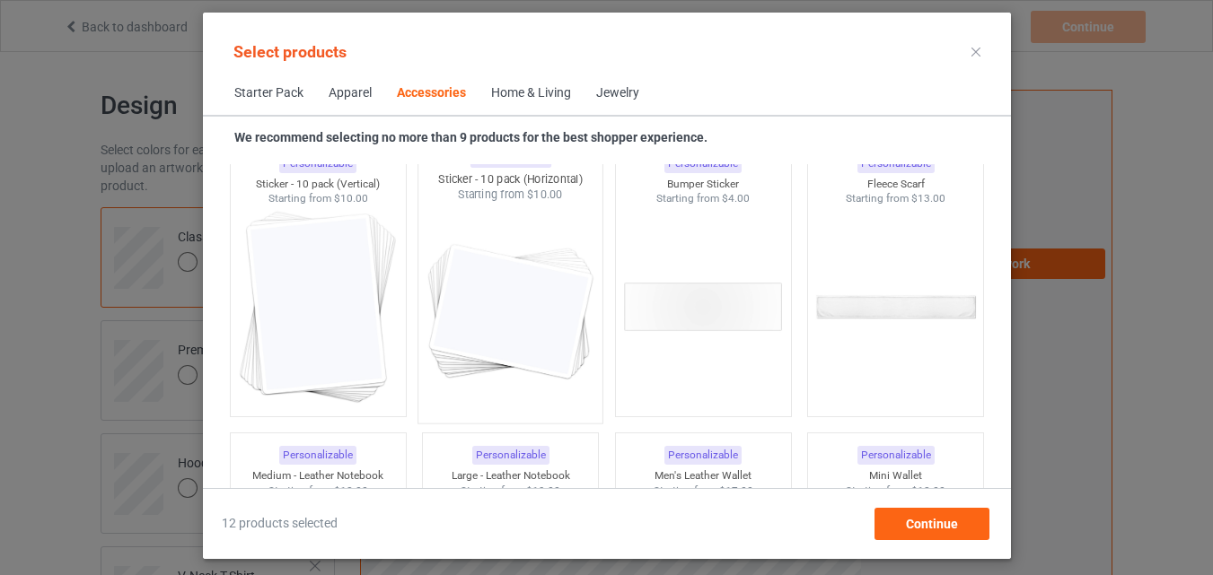
click at [345, 263] on img at bounding box center [317, 306] width 161 height 201
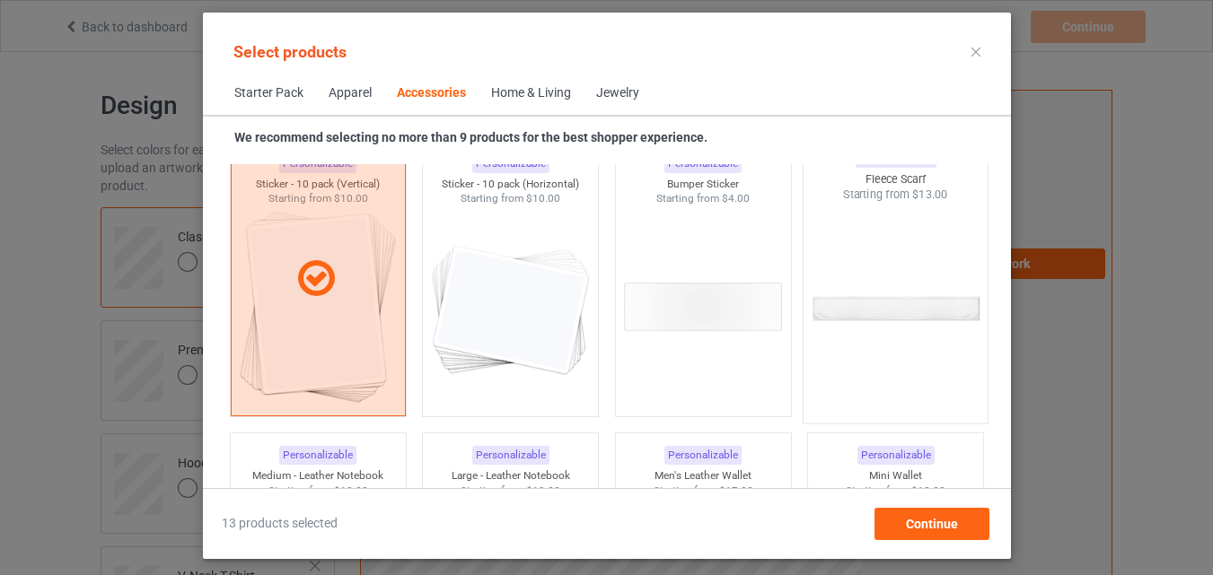
drag, startPoint x: 497, startPoint y: 294, endPoint x: 962, endPoint y: 408, distance: 479.0
click at [498, 294] on img at bounding box center [510, 306] width 161 height 201
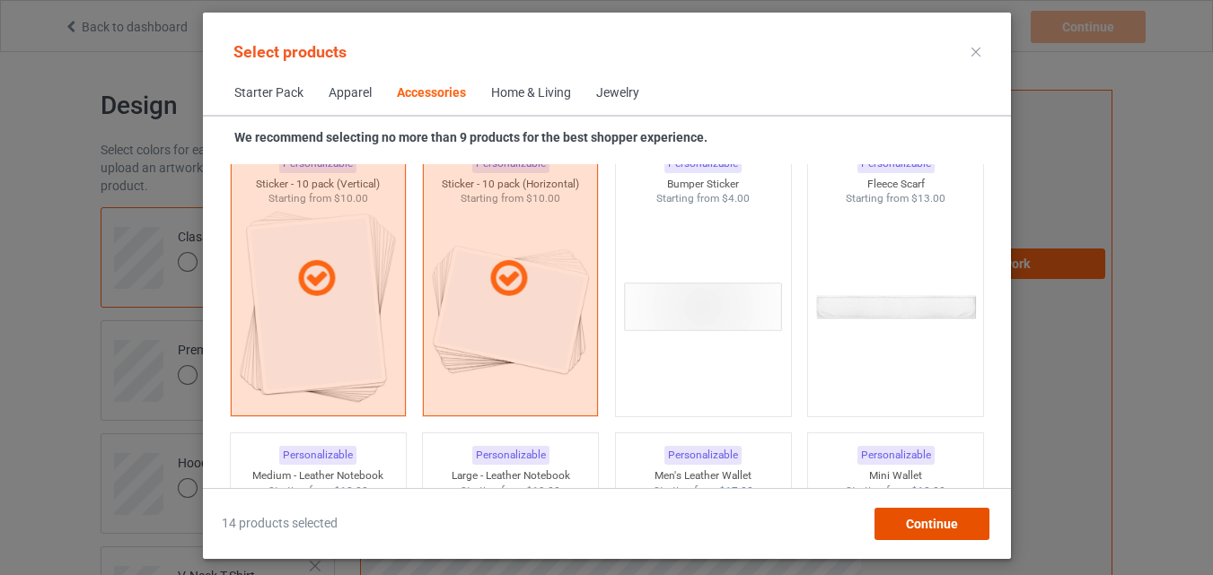
click at [949, 530] on span "Continue" at bounding box center [931, 524] width 52 height 14
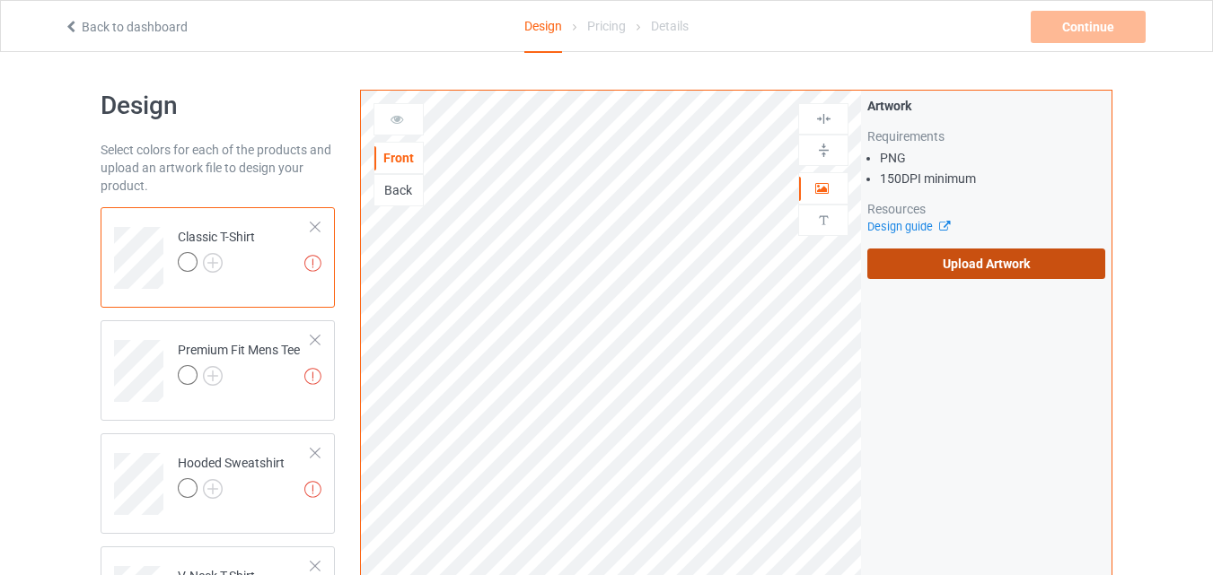
click at [955, 269] on label "Upload Artwork" at bounding box center [986, 264] width 238 height 31
click at [0, 0] on input "Upload Artwork" at bounding box center [0, 0] width 0 height 0
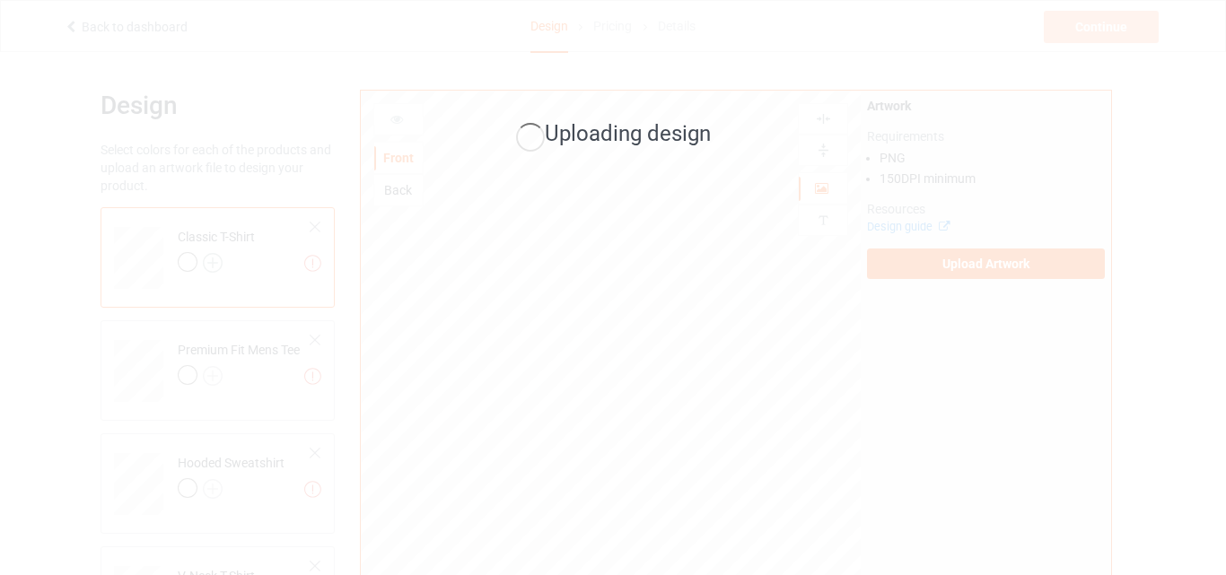
click at [222, 260] on div "Uploading design" at bounding box center [613, 287] width 1226 height 575
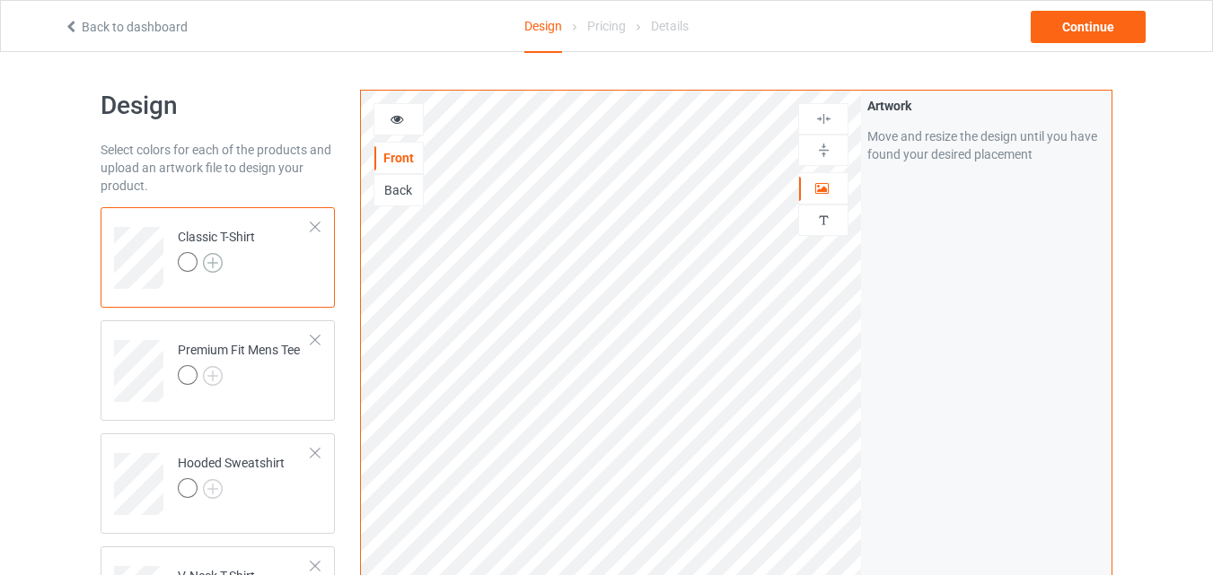
click at [214, 259] on img at bounding box center [213, 263] width 20 height 20
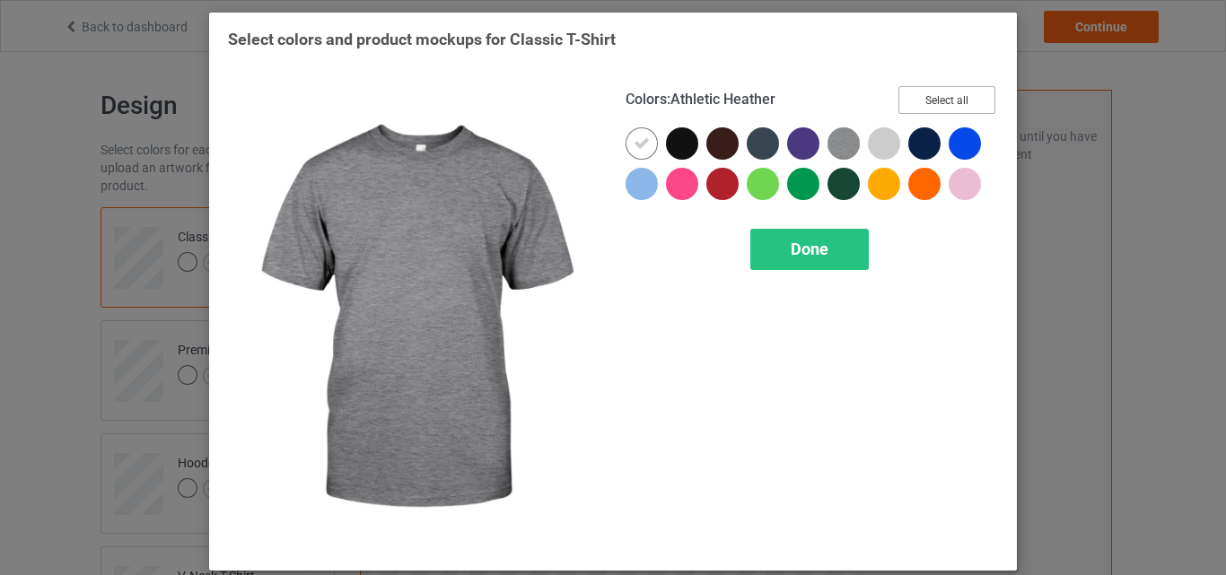
click at [942, 101] on button "Select all" at bounding box center [947, 100] width 97 height 28
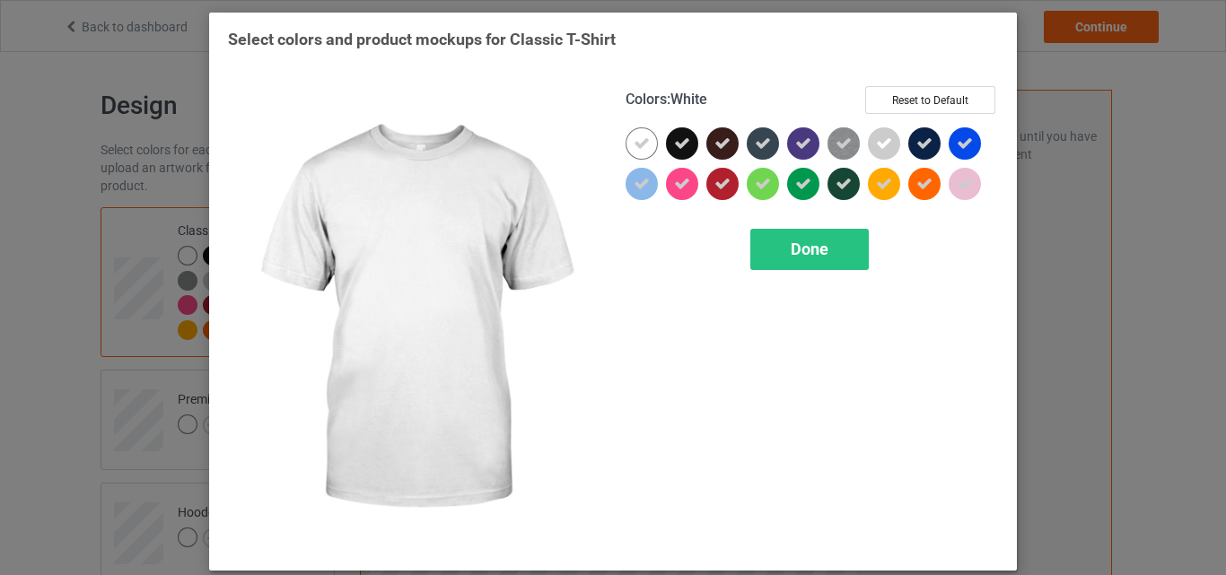
click at [638, 145] on icon at bounding box center [642, 144] width 16 height 16
click at [638, 145] on div at bounding box center [642, 143] width 32 height 32
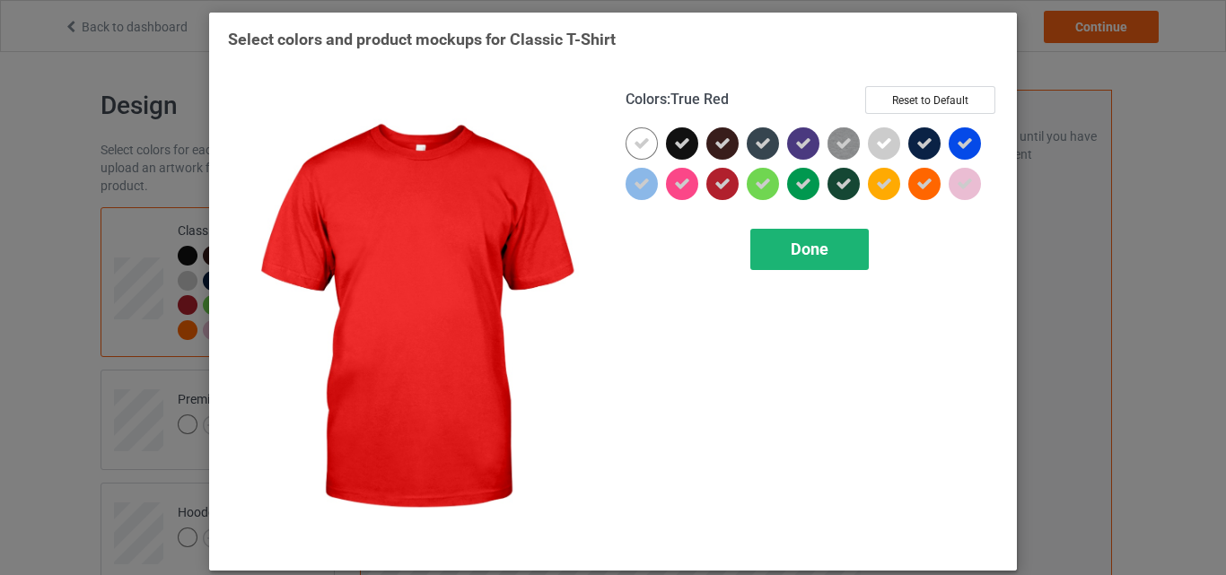
click at [784, 244] on div "Done" at bounding box center [810, 249] width 119 height 41
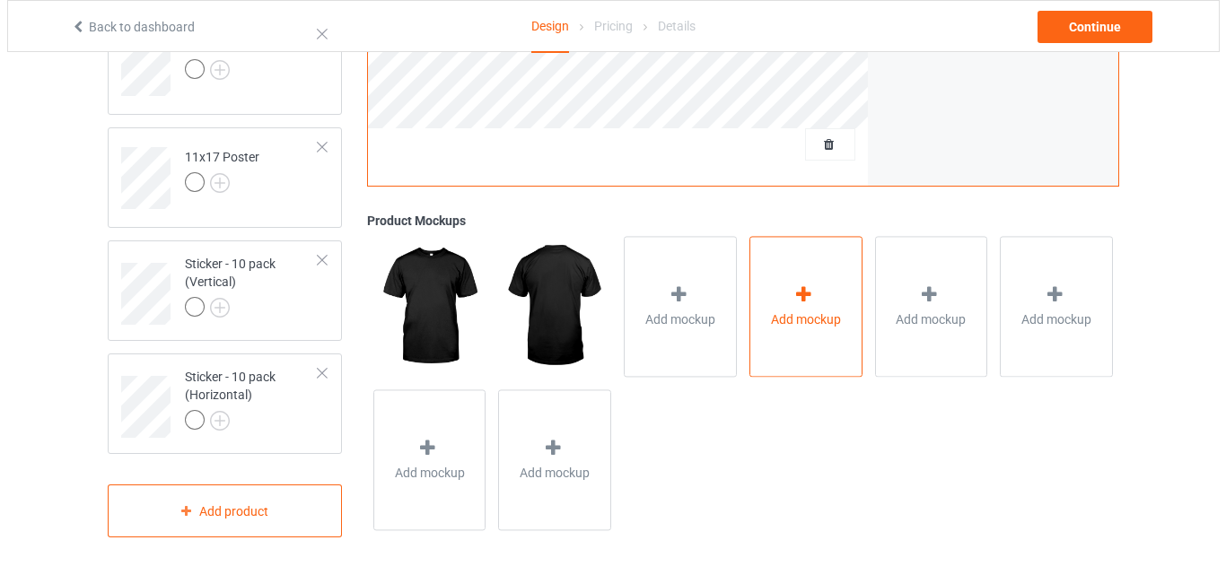
scroll to position [1375, 0]
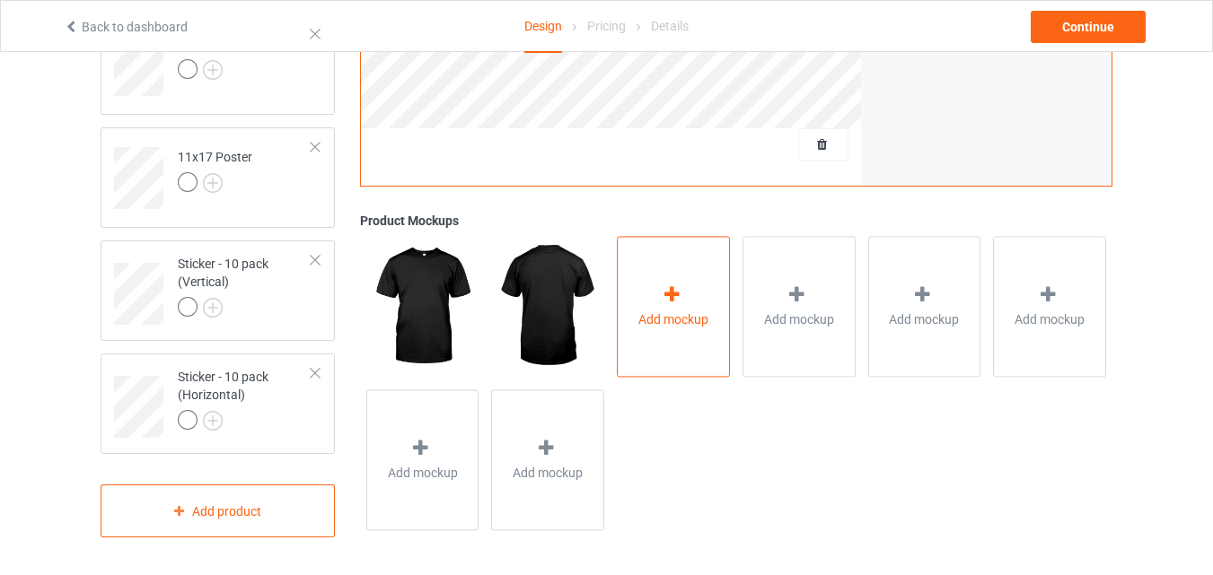
click at [679, 331] on div "Add mockup" at bounding box center [673, 307] width 113 height 141
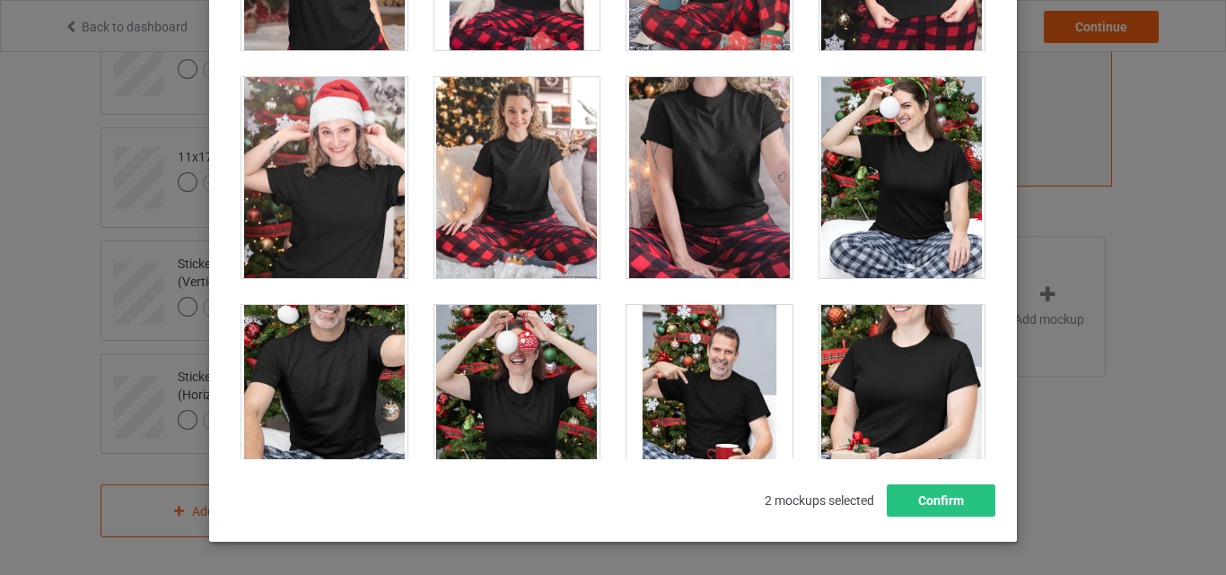
scroll to position [18276, 0]
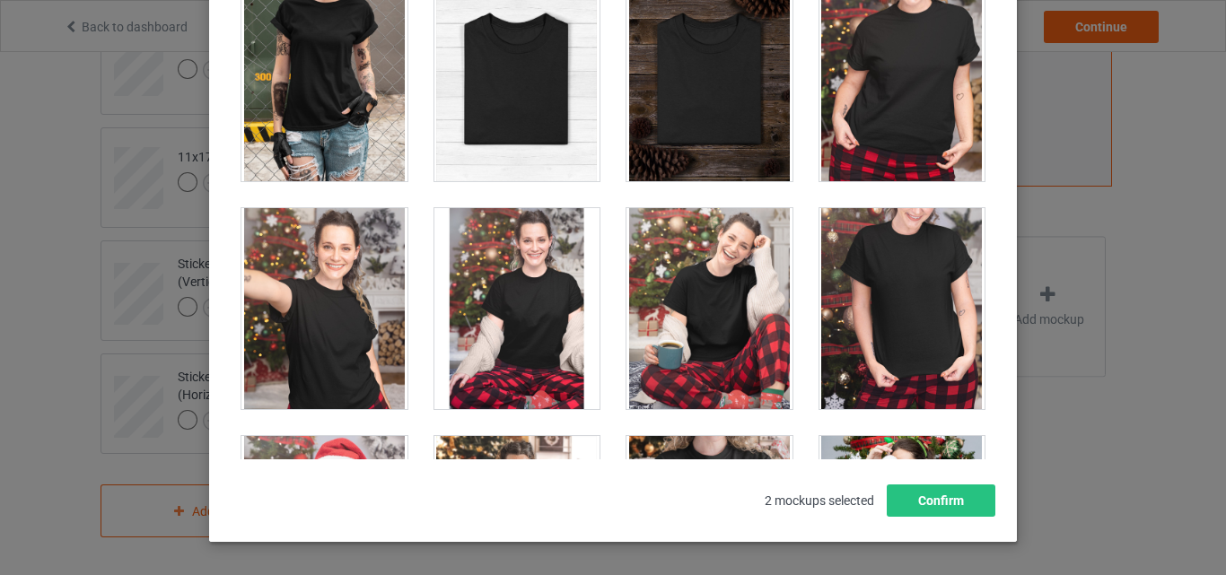
click at [561, 135] on div at bounding box center [518, 80] width 166 height 201
click at [635, 130] on div at bounding box center [710, 80] width 166 height 201
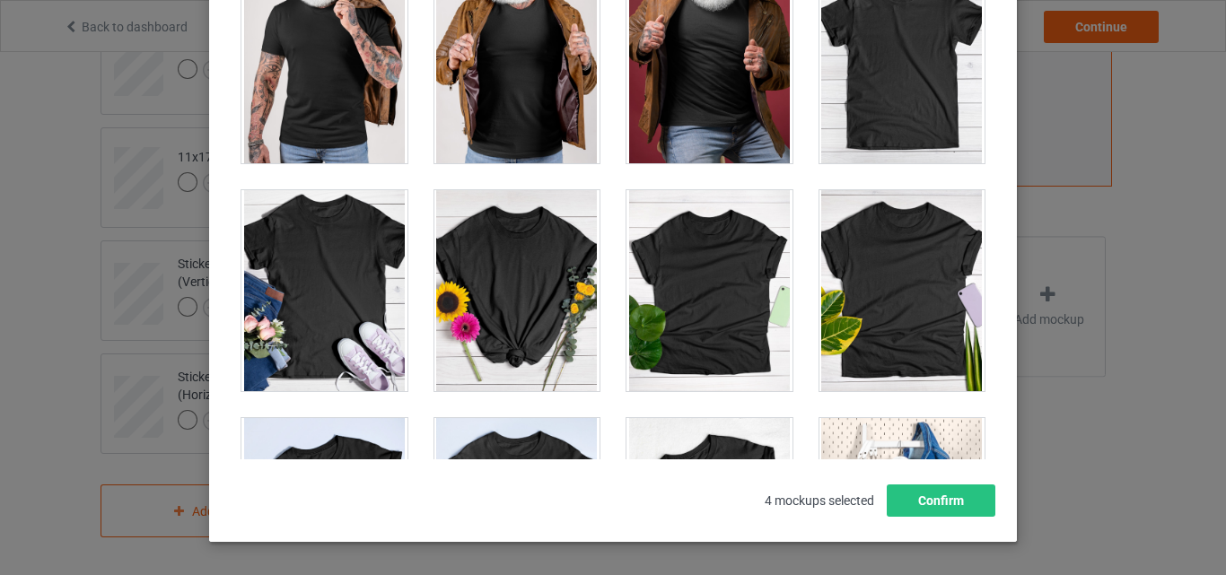
click at [876, 136] on div at bounding box center [903, 62] width 166 height 201
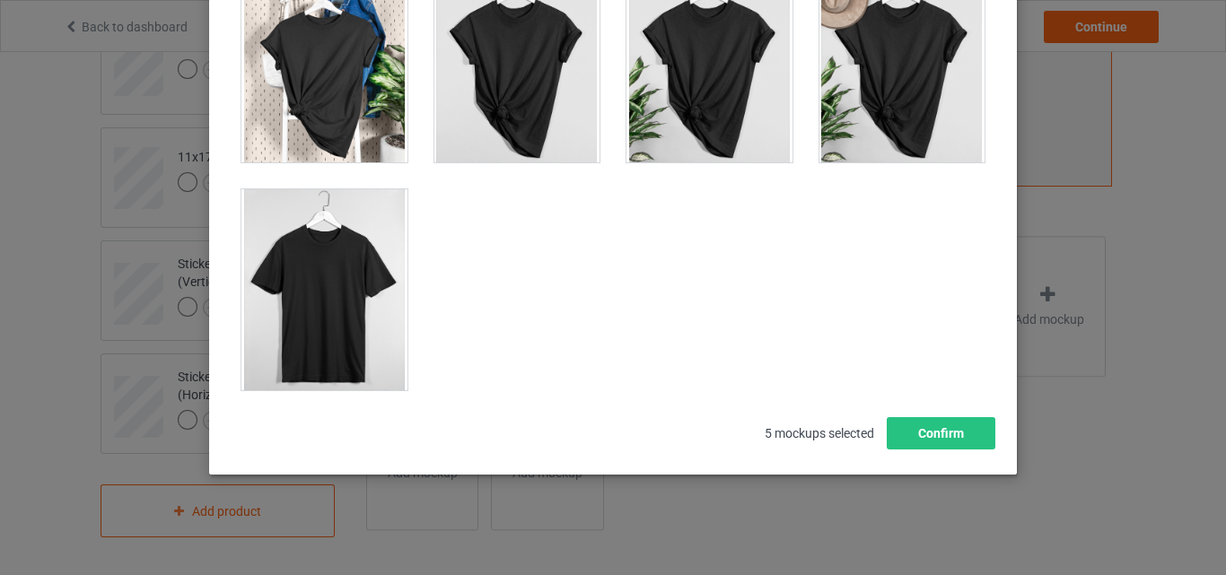
scroll to position [25764, 0]
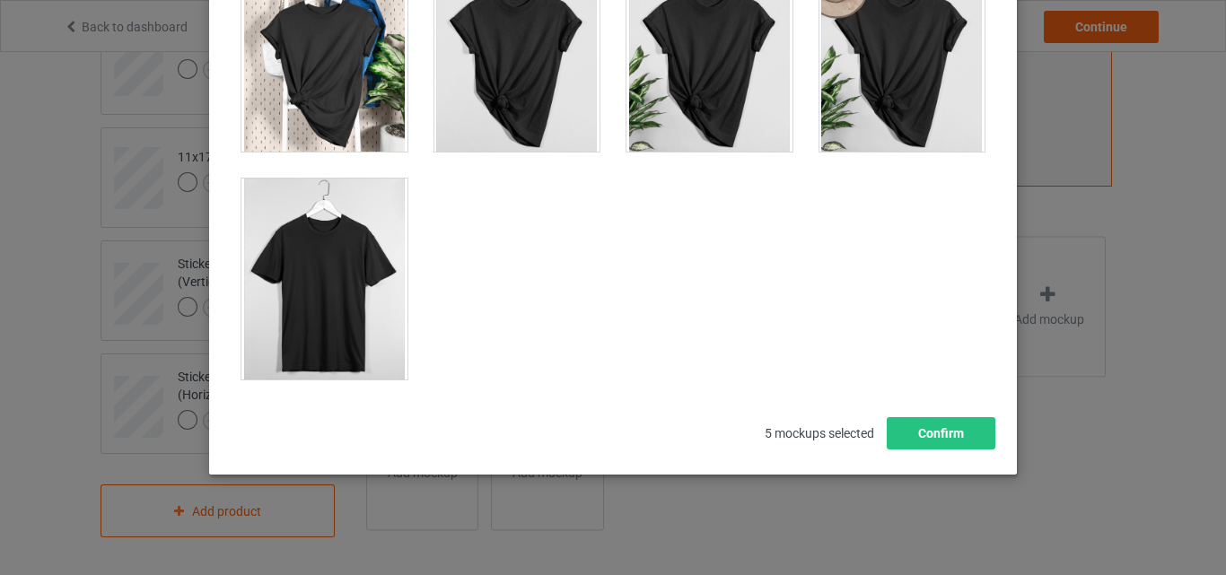
click at [347, 306] on div at bounding box center [325, 279] width 166 height 201
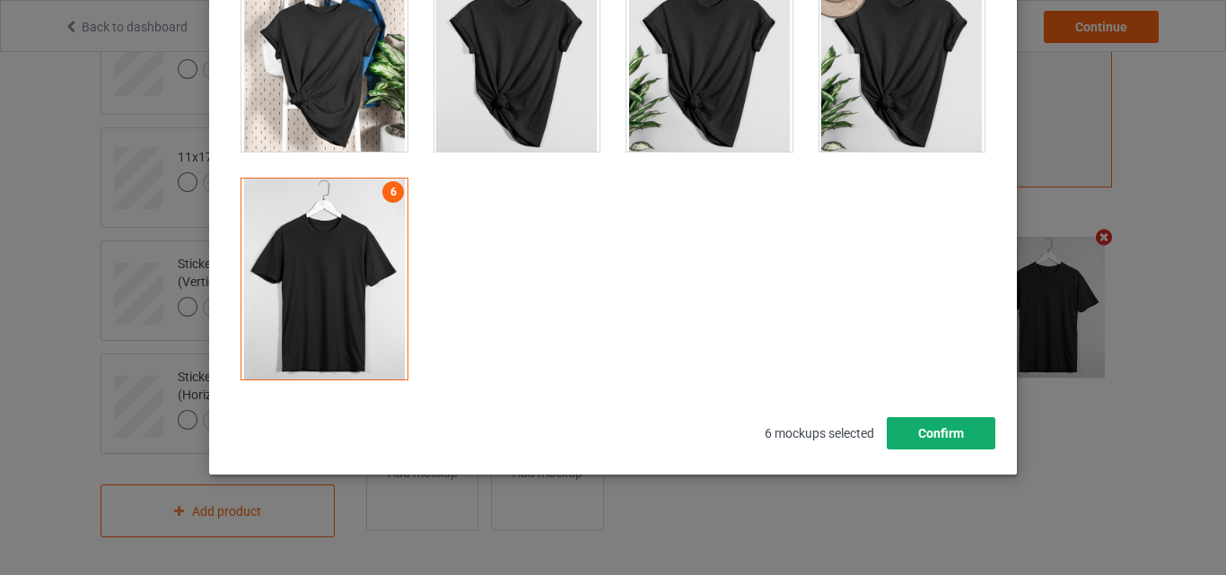
click at [941, 442] on button "Confirm" at bounding box center [941, 433] width 109 height 32
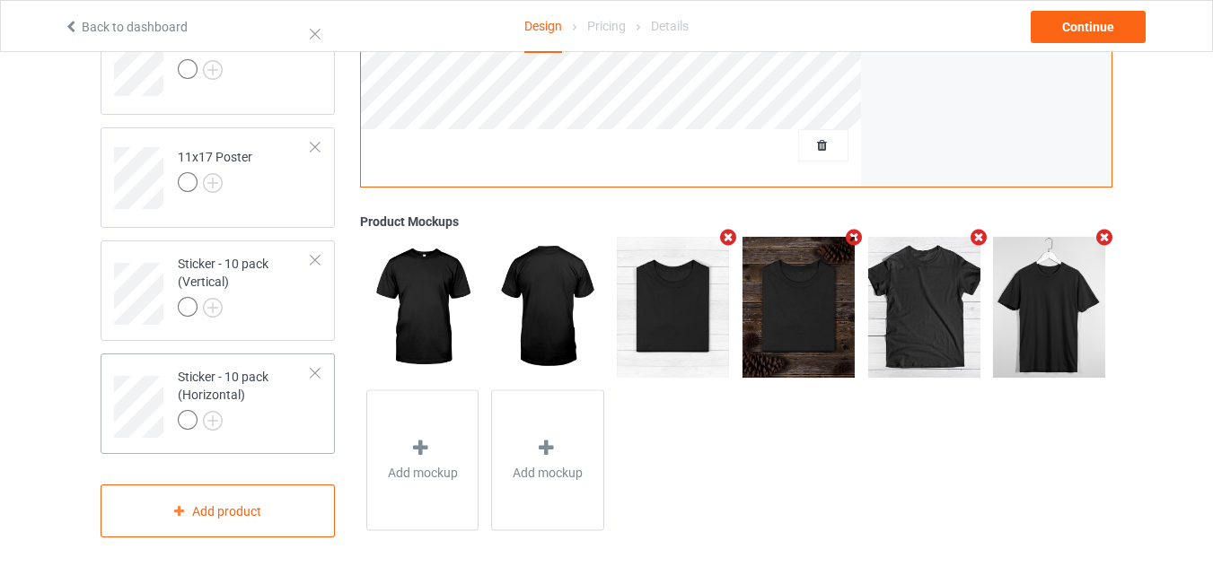
click at [286, 416] on div at bounding box center [245, 422] width 134 height 25
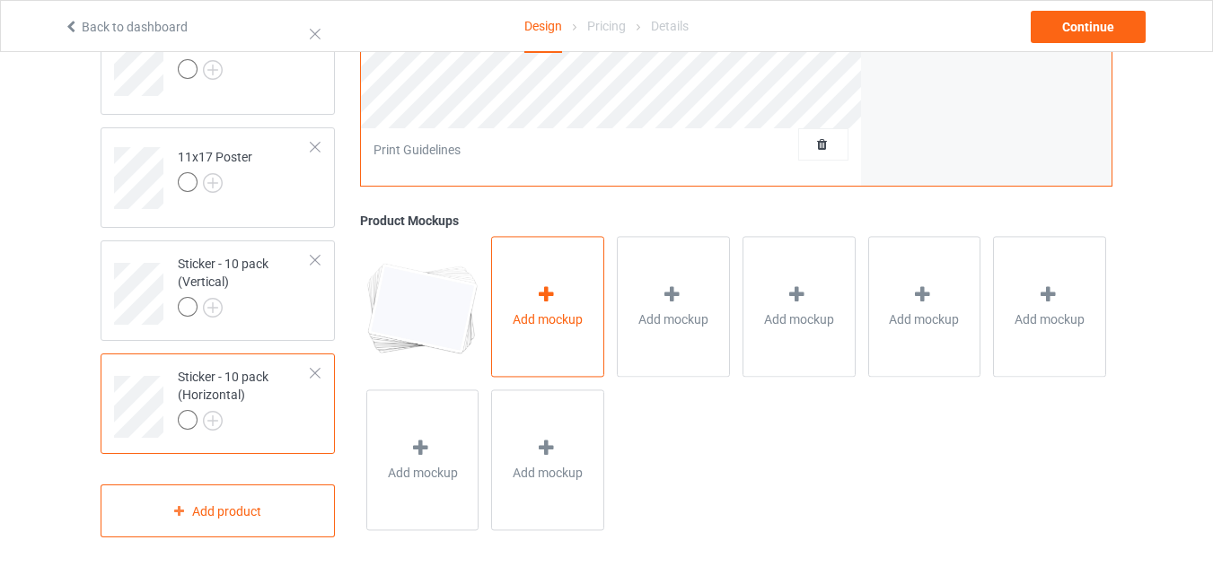
click at [559, 320] on span "Add mockup" at bounding box center [548, 321] width 70 height 18
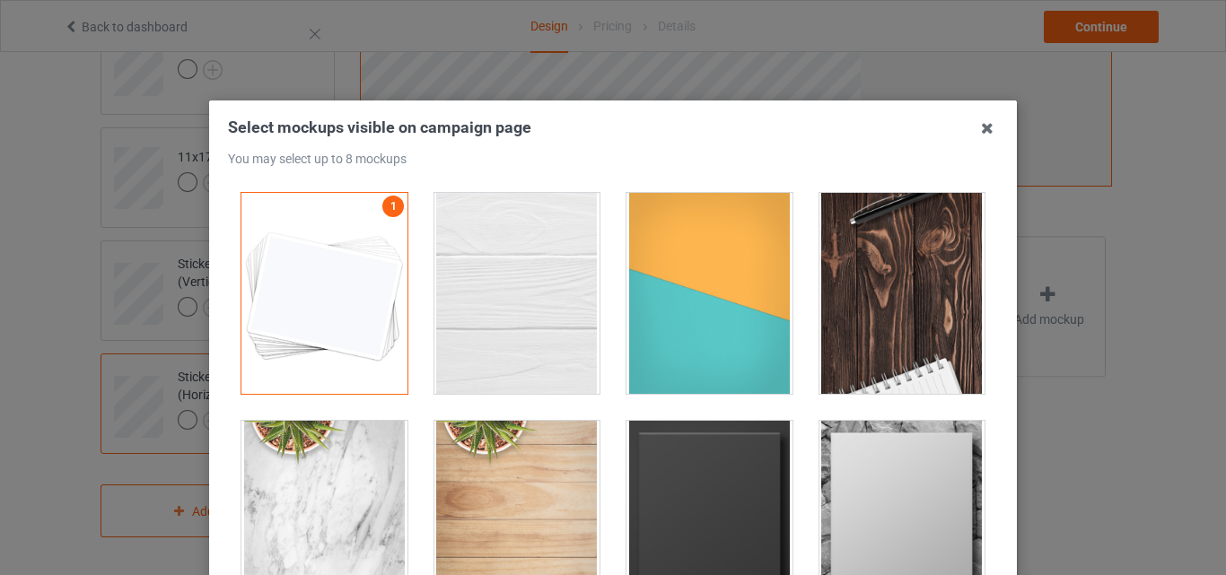
click at [544, 287] on div at bounding box center [518, 293] width 166 height 201
drag, startPoint x: 626, startPoint y: 285, endPoint x: 690, endPoint y: 293, distance: 65.1
click at [627, 285] on div at bounding box center [710, 293] width 166 height 201
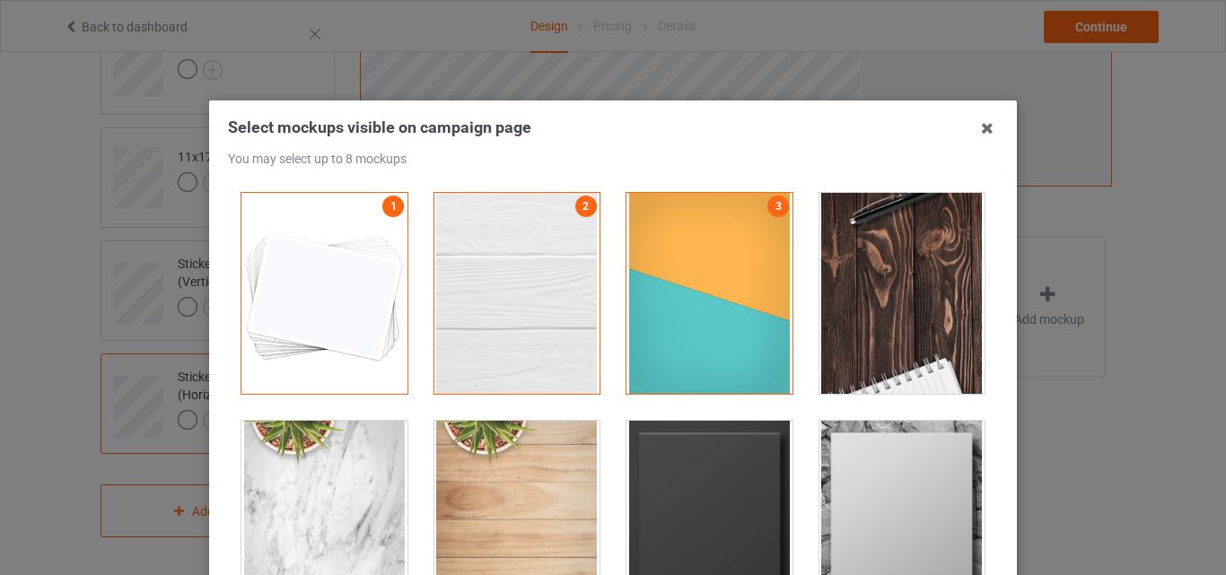
click at [859, 291] on div at bounding box center [903, 293] width 166 height 201
click at [707, 464] on div at bounding box center [710, 521] width 166 height 201
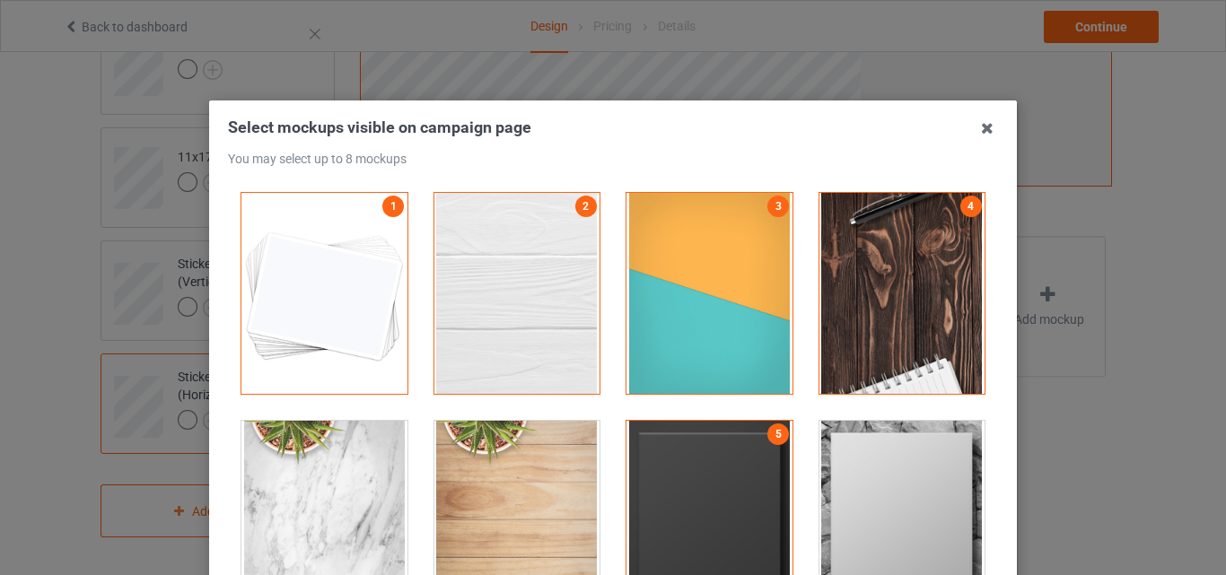
click at [846, 464] on div at bounding box center [903, 521] width 166 height 201
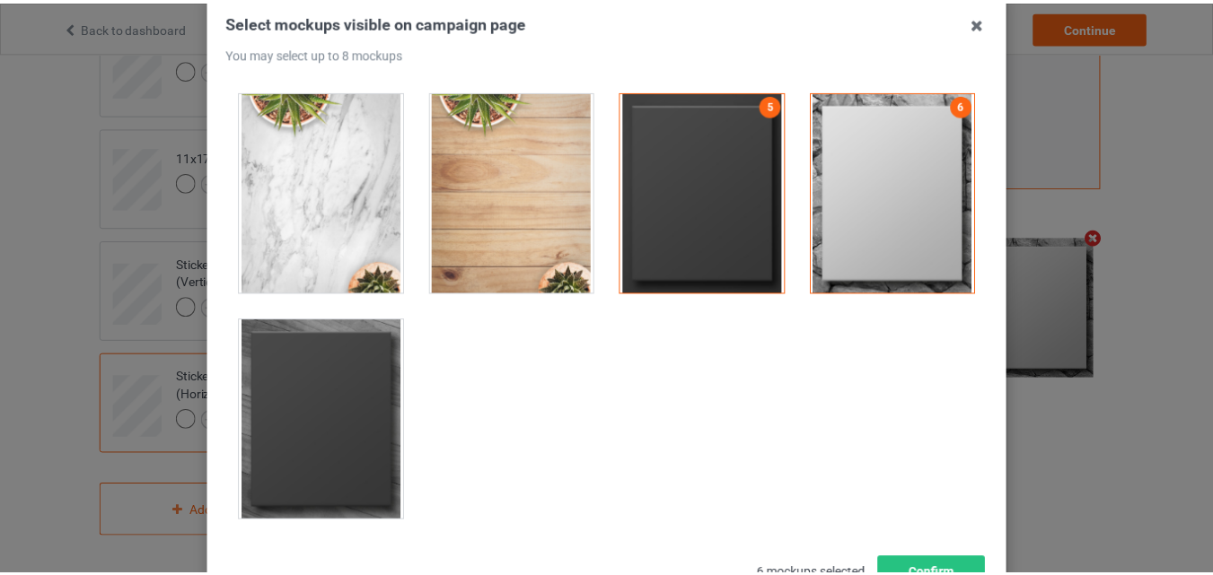
scroll to position [247, 0]
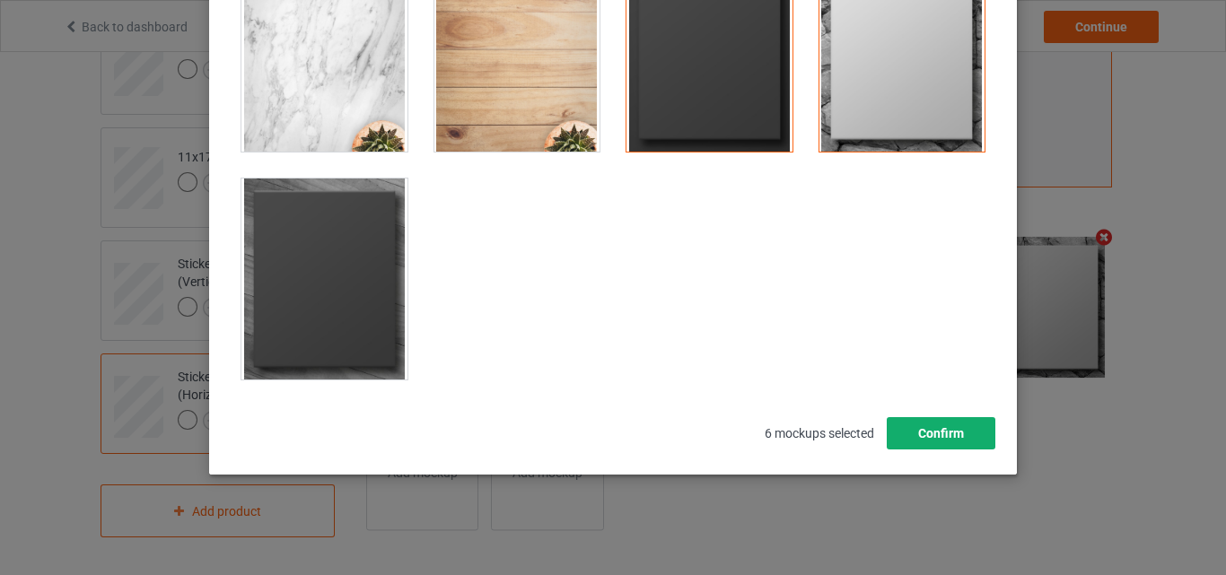
click at [946, 448] on button "Confirm" at bounding box center [941, 433] width 109 height 32
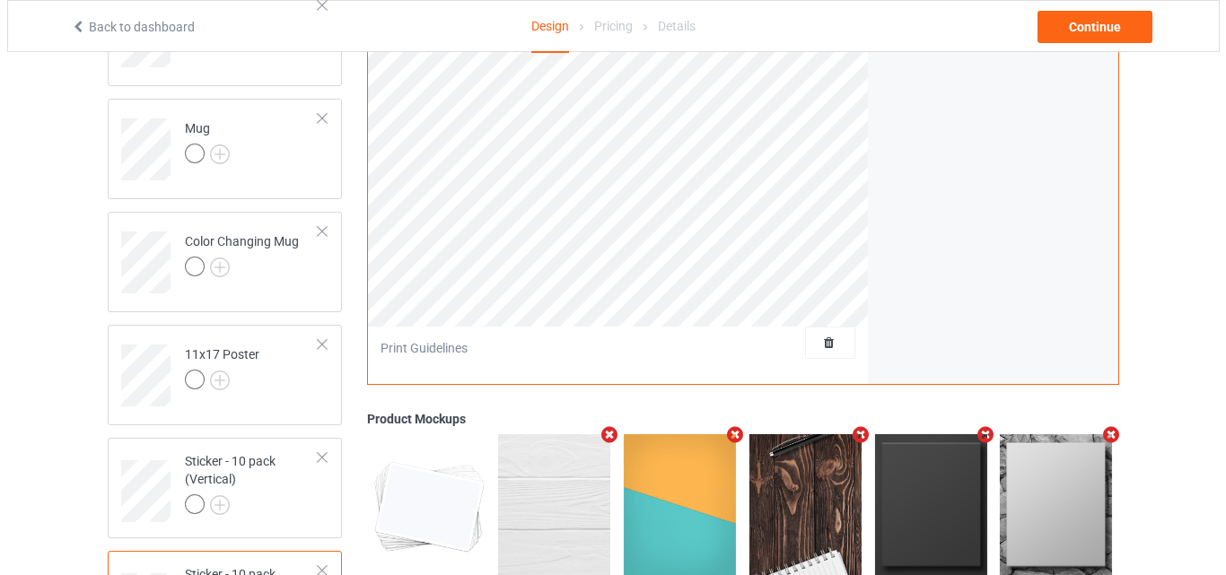
scroll to position [1196, 0]
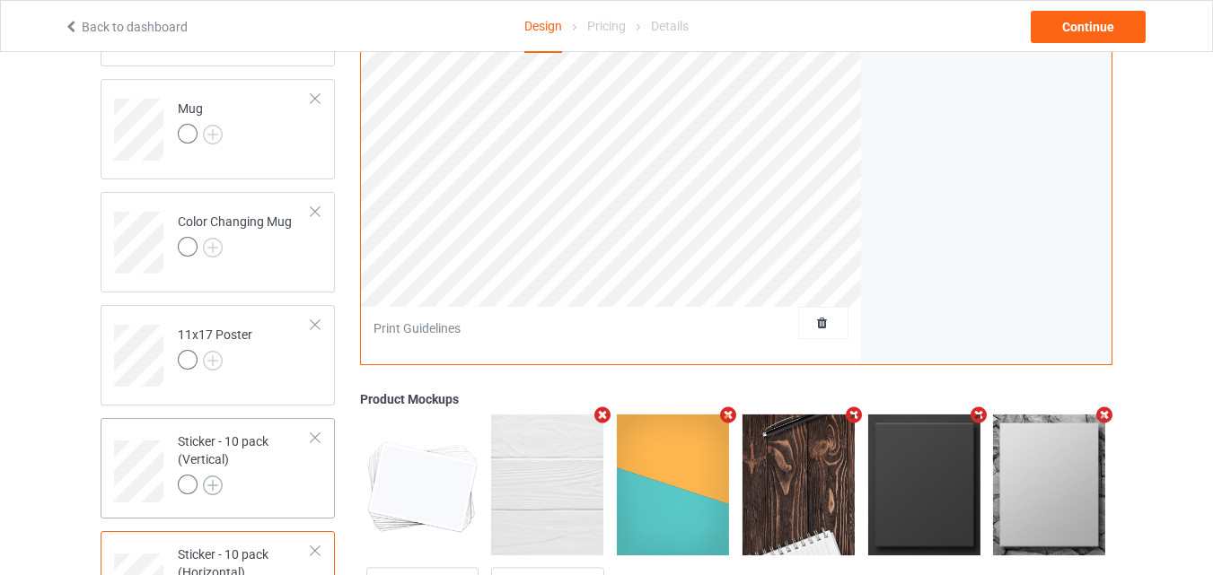
click at [217, 484] on img at bounding box center [213, 486] width 20 height 20
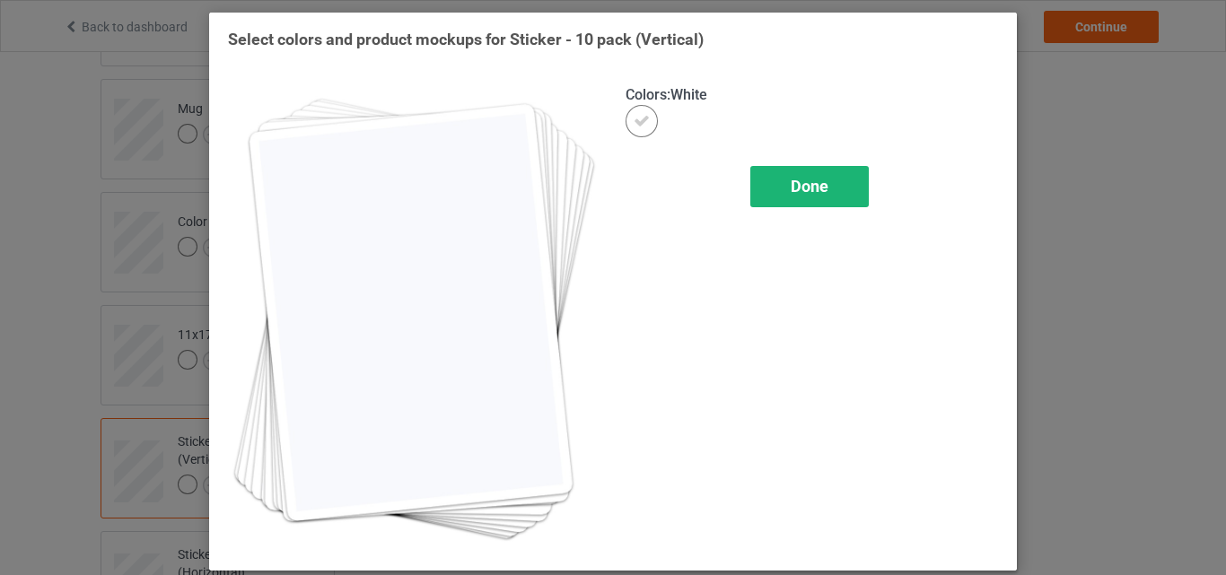
click at [842, 188] on div "Done" at bounding box center [810, 186] width 119 height 41
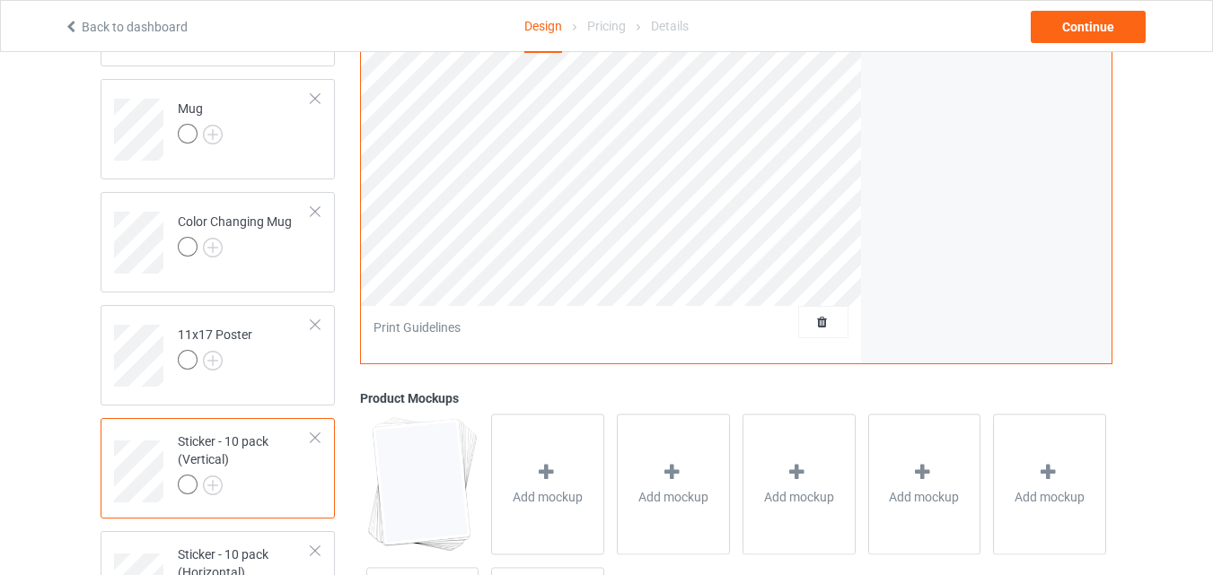
click at [289, 477] on div at bounding box center [245, 487] width 134 height 25
click at [576, 440] on div "Add mockup" at bounding box center [547, 485] width 113 height 141
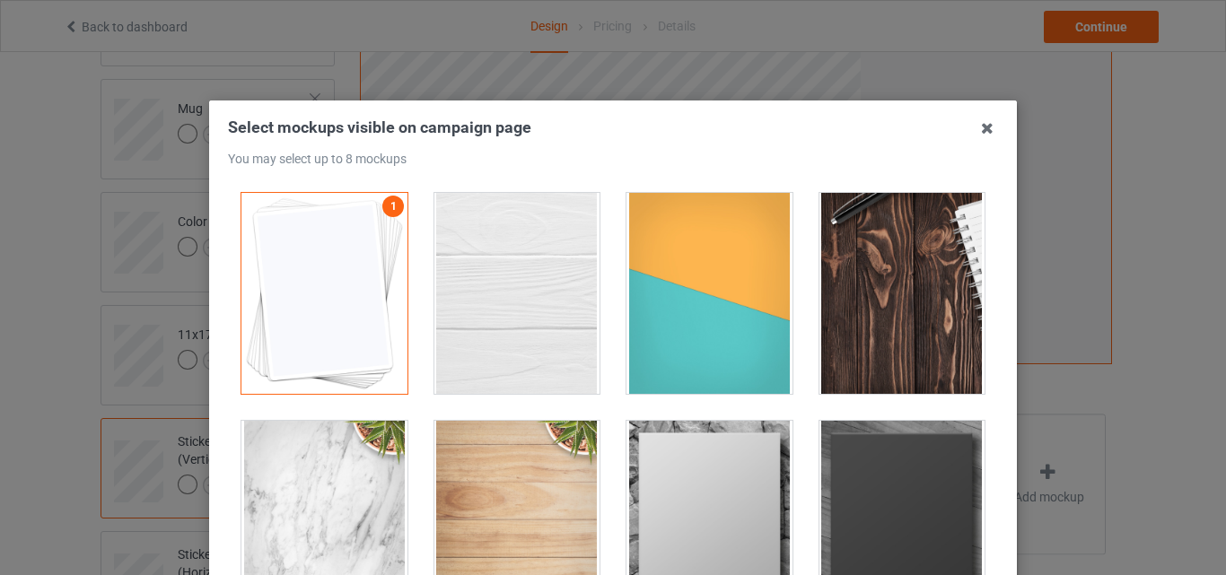
click at [561, 299] on div at bounding box center [518, 293] width 166 height 201
click at [698, 312] on div at bounding box center [710, 293] width 166 height 201
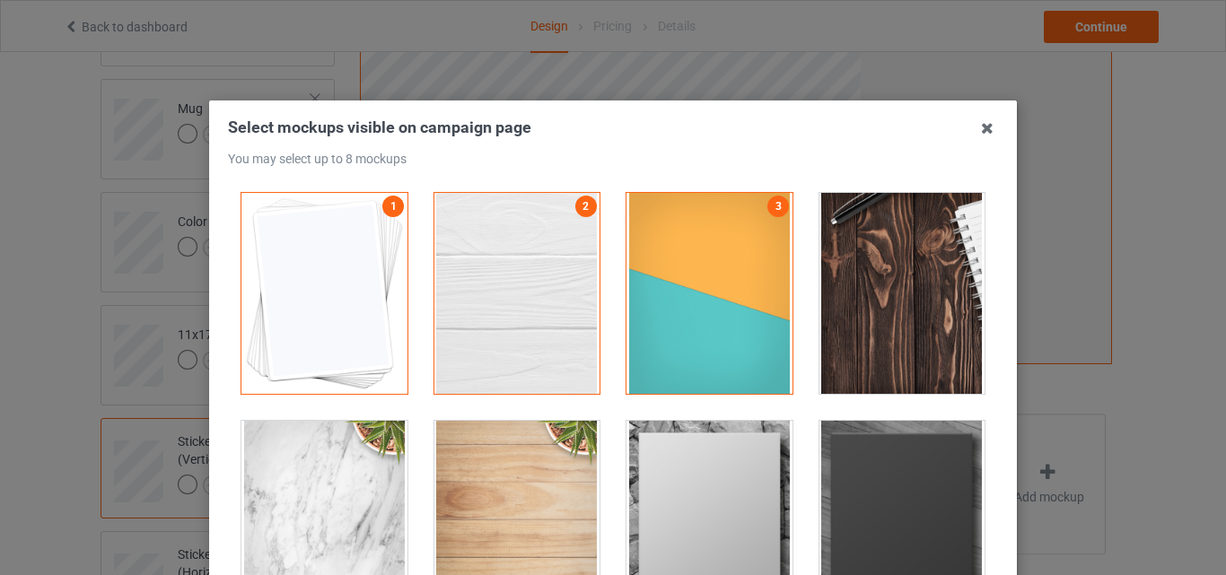
click at [939, 302] on div at bounding box center [903, 293] width 166 height 201
drag, startPoint x: 751, startPoint y: 479, endPoint x: 862, endPoint y: 473, distance: 110.6
click at [752, 479] on div at bounding box center [710, 521] width 166 height 201
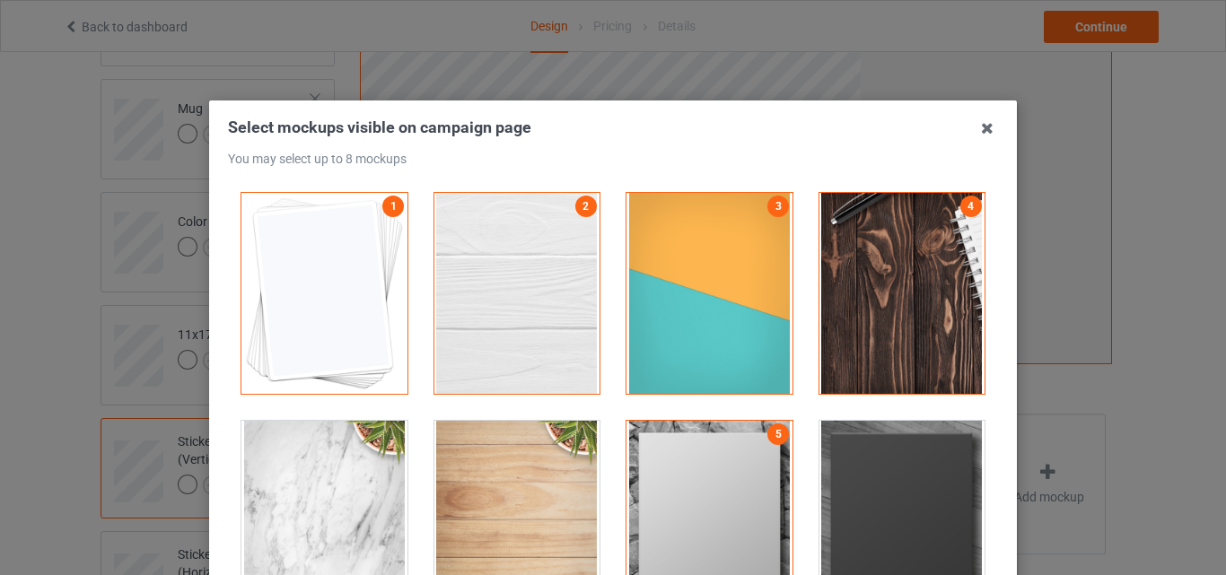
drag, startPoint x: 862, startPoint y: 473, endPoint x: 1042, endPoint y: 446, distance: 182.5
click at [864, 473] on div at bounding box center [903, 521] width 166 height 201
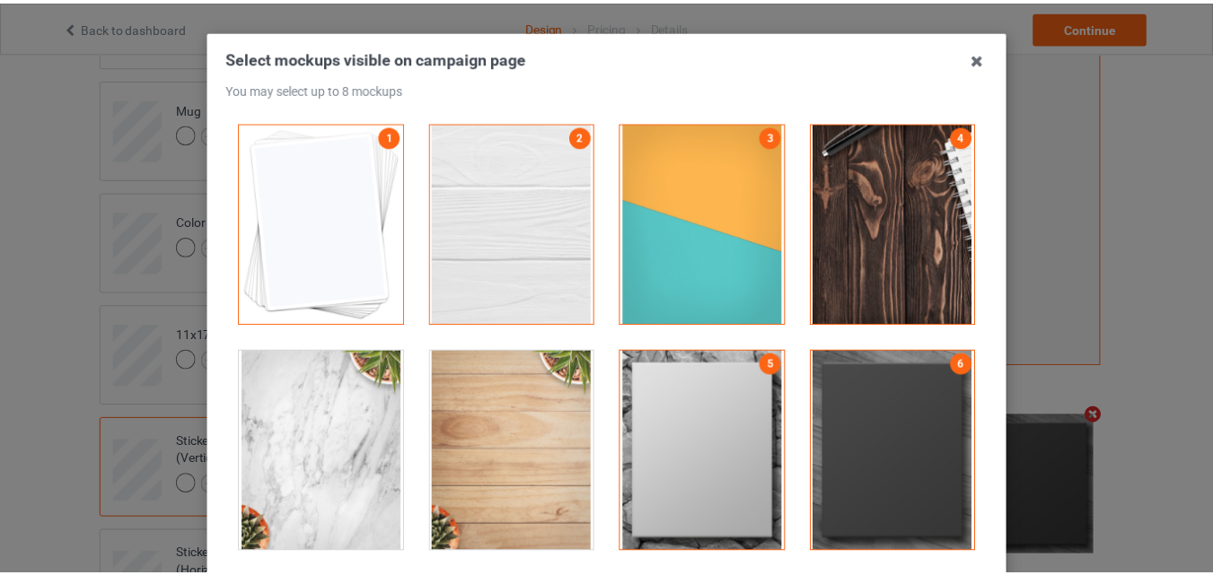
scroll to position [180, 0]
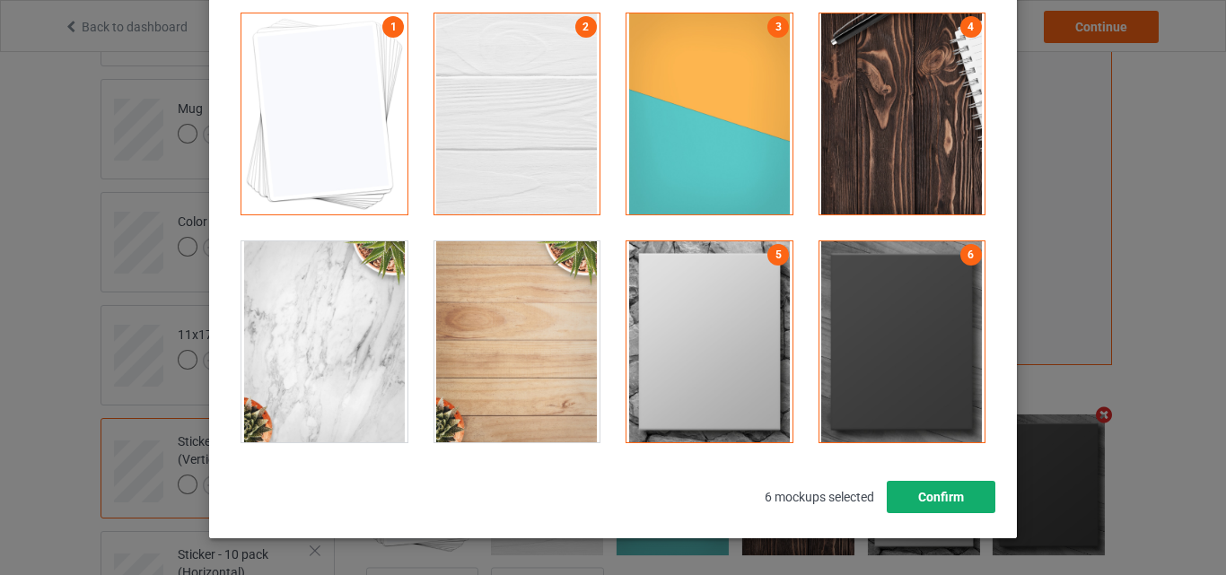
click at [951, 496] on button "Confirm" at bounding box center [941, 497] width 109 height 32
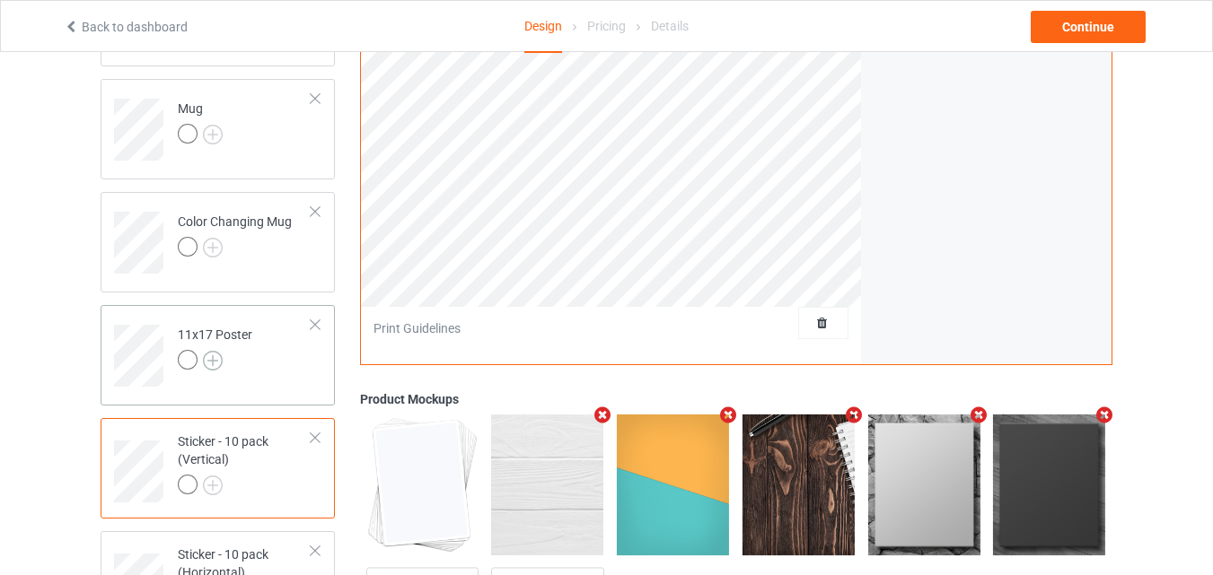
click at [211, 362] on img at bounding box center [213, 361] width 20 height 20
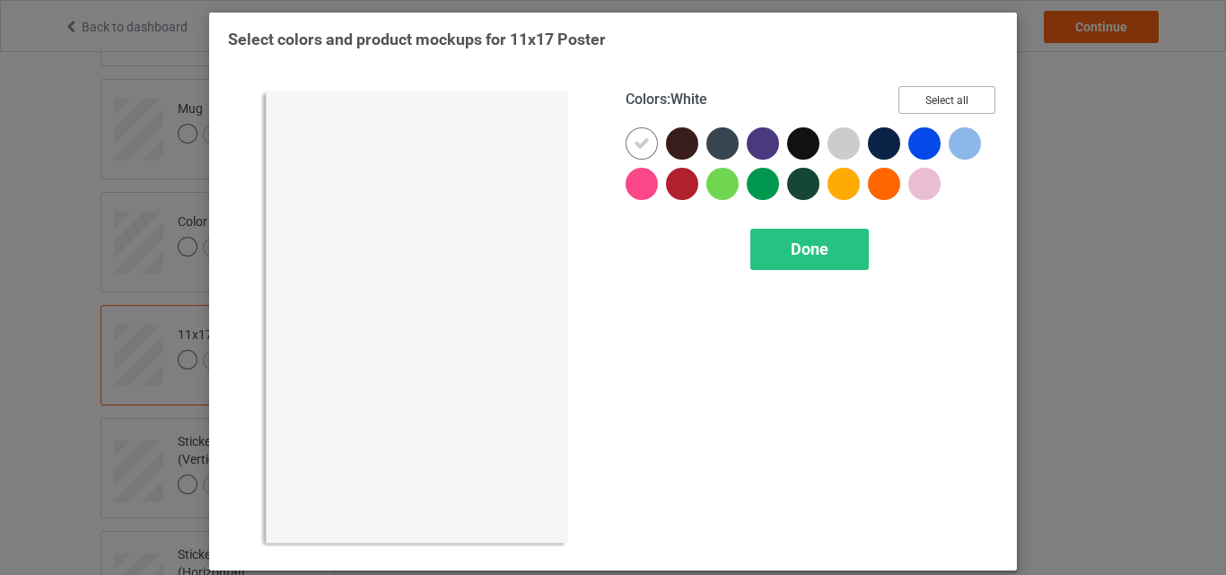
click at [902, 100] on button "Select all" at bounding box center [947, 100] width 97 height 28
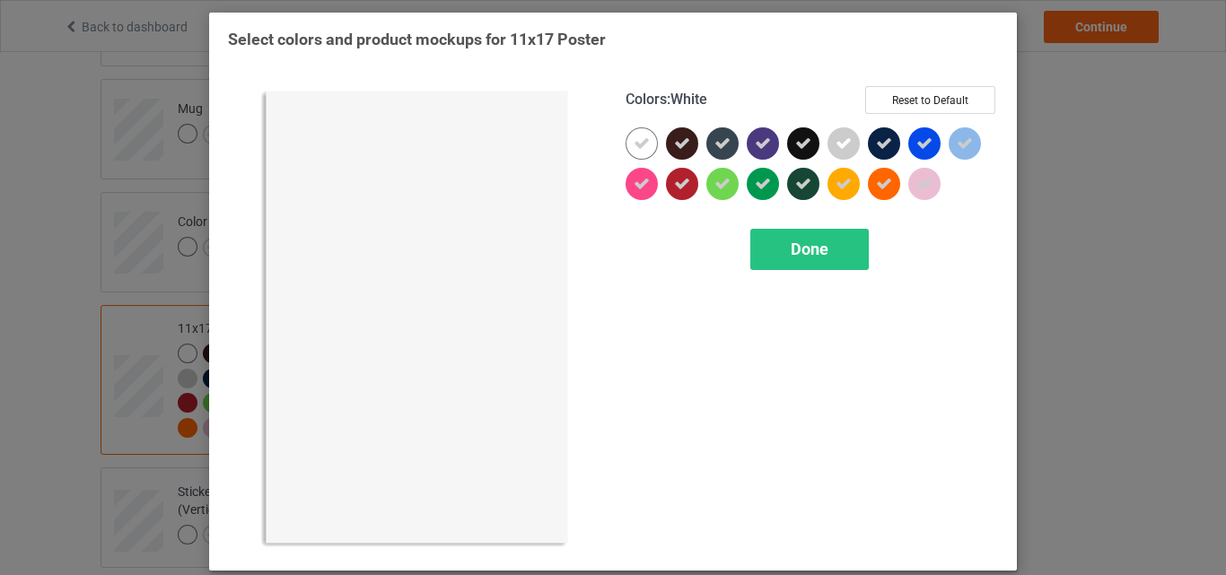
click at [645, 142] on div at bounding box center [642, 143] width 32 height 32
click at [803, 252] on span "Done" at bounding box center [810, 249] width 38 height 19
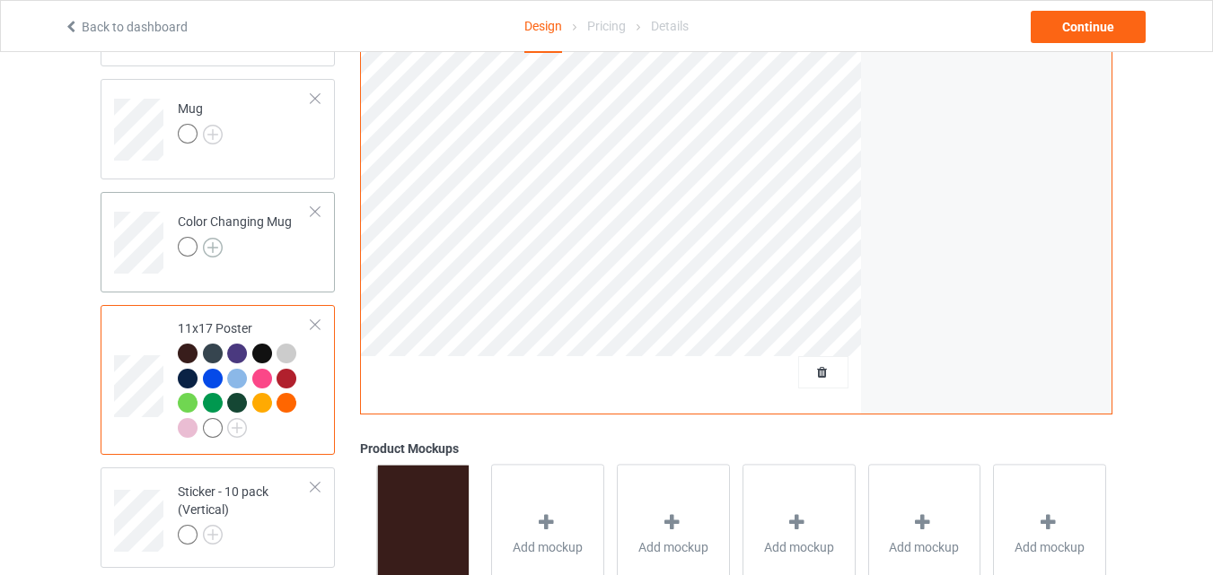
click at [215, 246] on img at bounding box center [213, 248] width 20 height 20
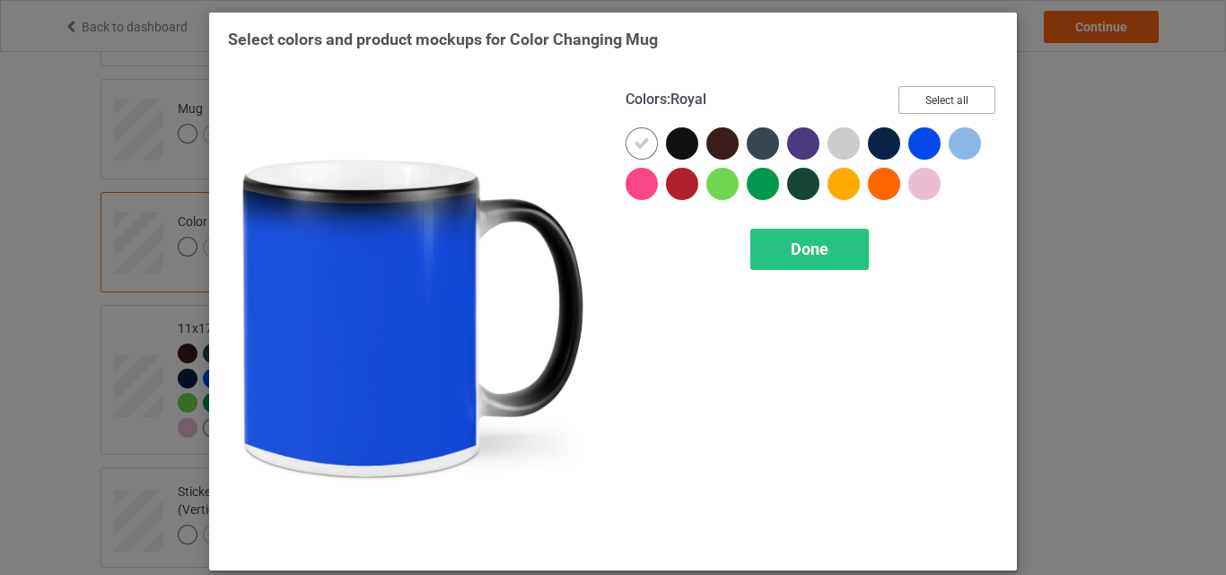
click at [953, 101] on button "Select all" at bounding box center [947, 100] width 97 height 28
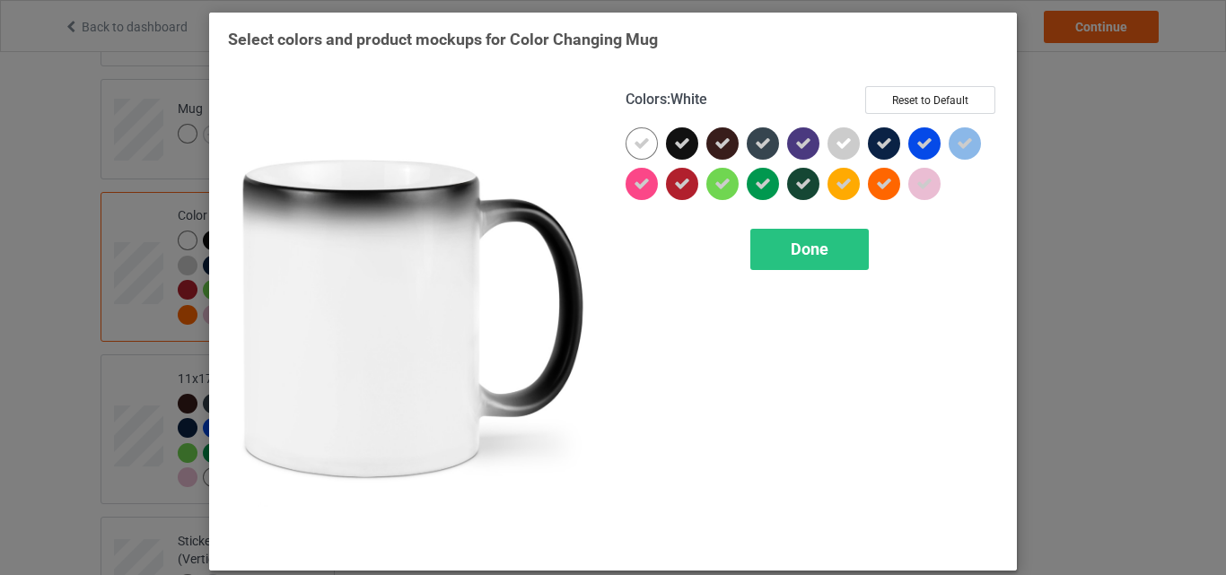
click at [641, 140] on icon at bounding box center [642, 144] width 16 height 16
click at [641, 140] on div at bounding box center [642, 143] width 32 height 32
click at [799, 231] on div "Done" at bounding box center [810, 249] width 119 height 41
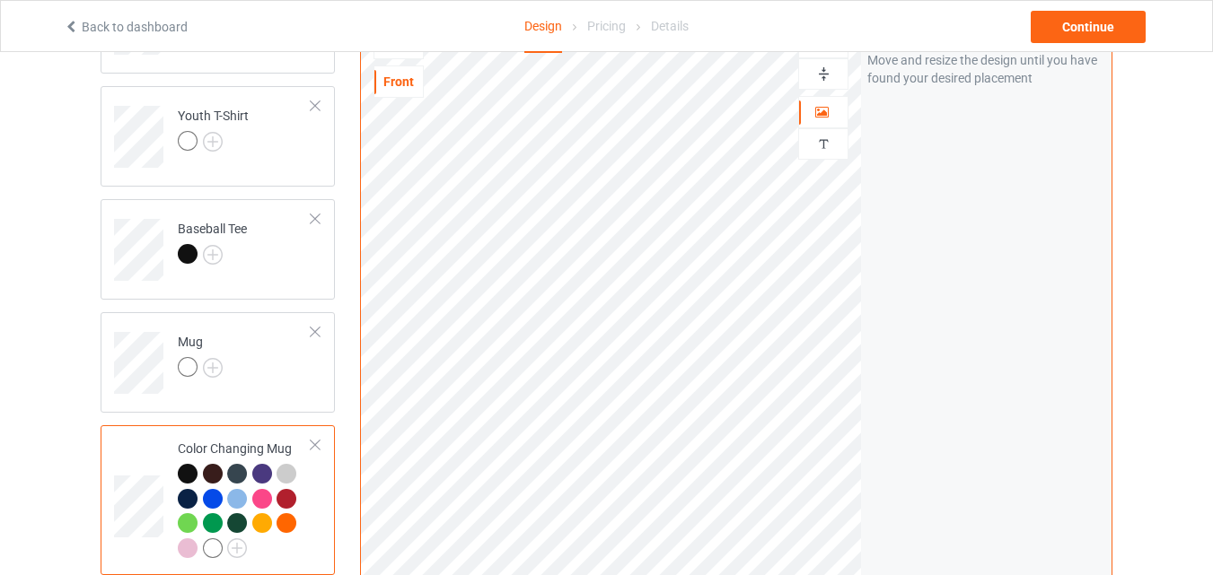
scroll to position [927, 0]
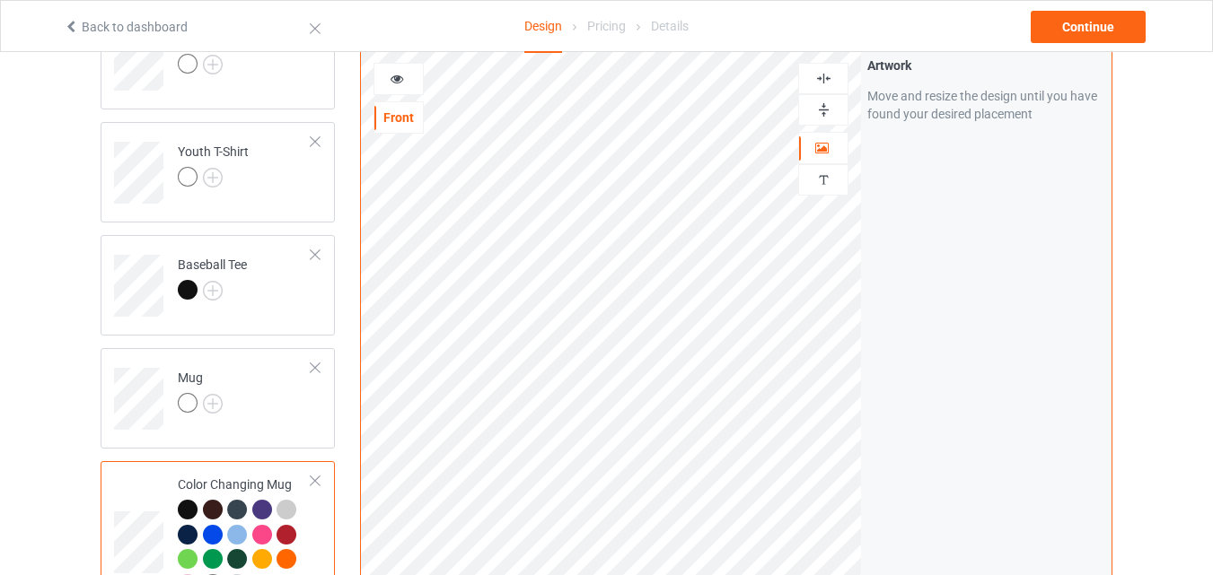
click at [817, 119] on img at bounding box center [823, 109] width 17 height 17
click at [413, 82] on div at bounding box center [398, 79] width 48 height 18
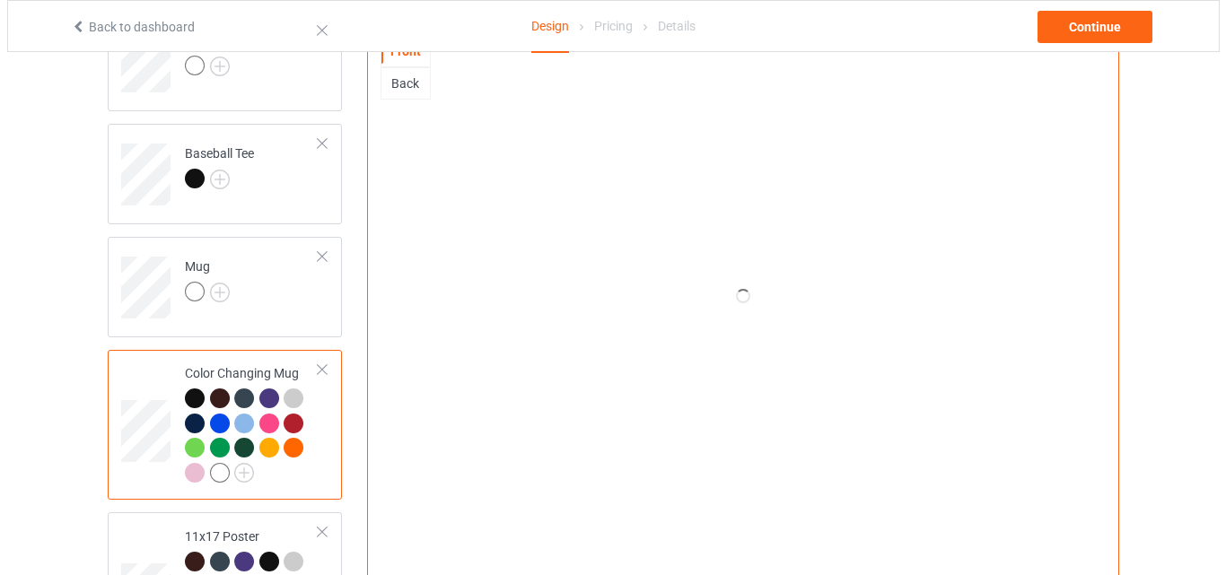
scroll to position [1286, 0]
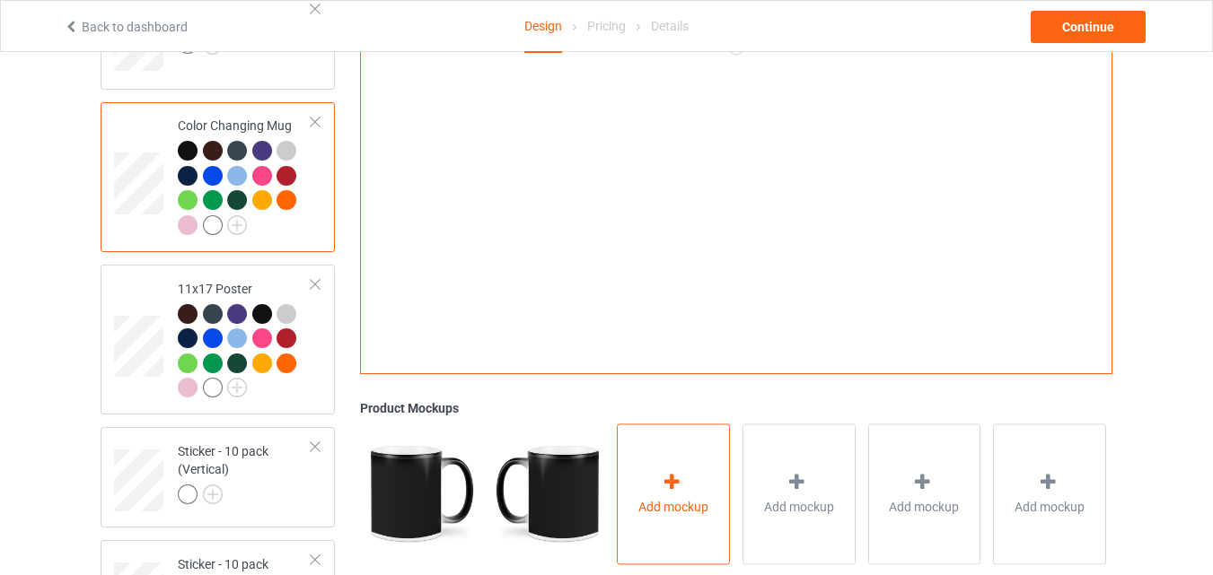
click at [675, 437] on div "Add mockup" at bounding box center [673, 494] width 113 height 141
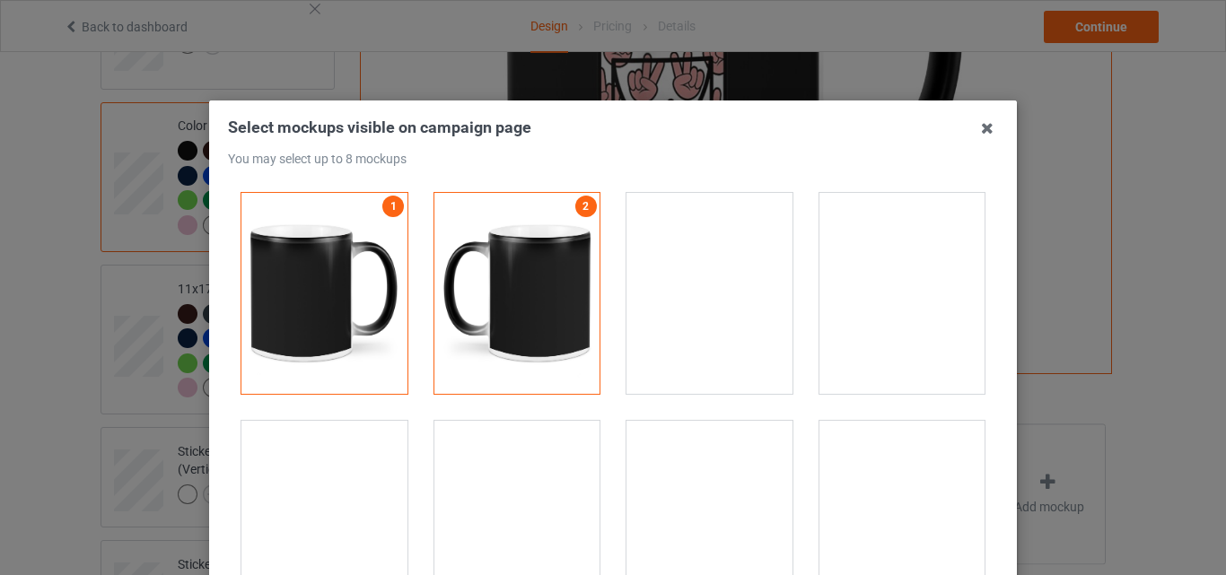
scroll to position [3142, 0]
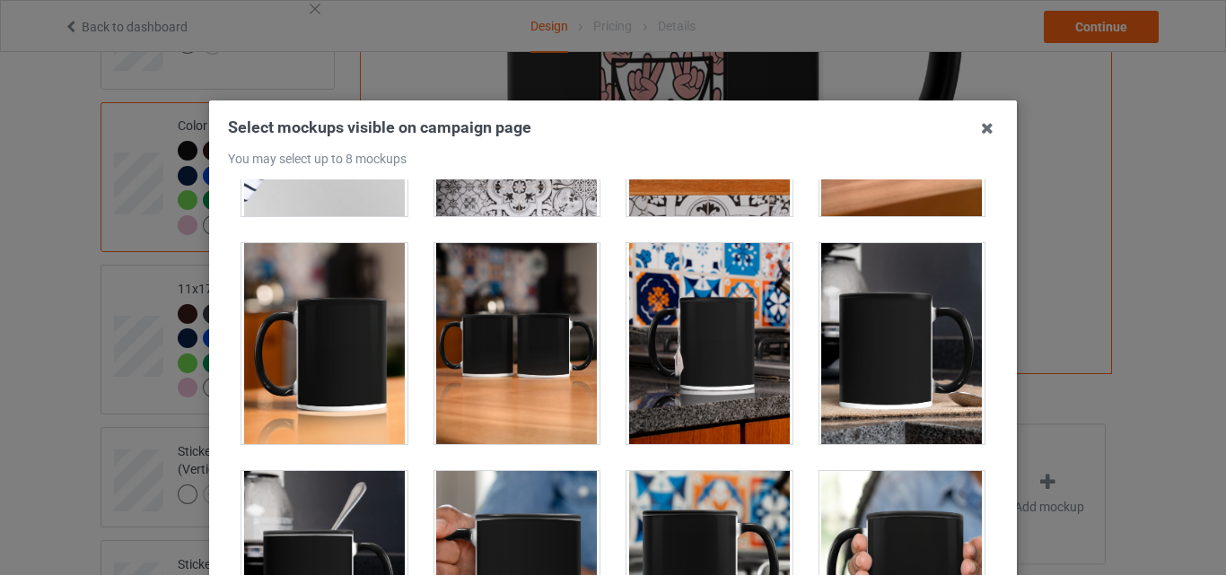
drag, startPoint x: 341, startPoint y: 333, endPoint x: 533, endPoint y: 330, distance: 192.1
click at [342, 333] on div at bounding box center [325, 343] width 166 height 201
click at [533, 330] on div at bounding box center [518, 343] width 166 height 201
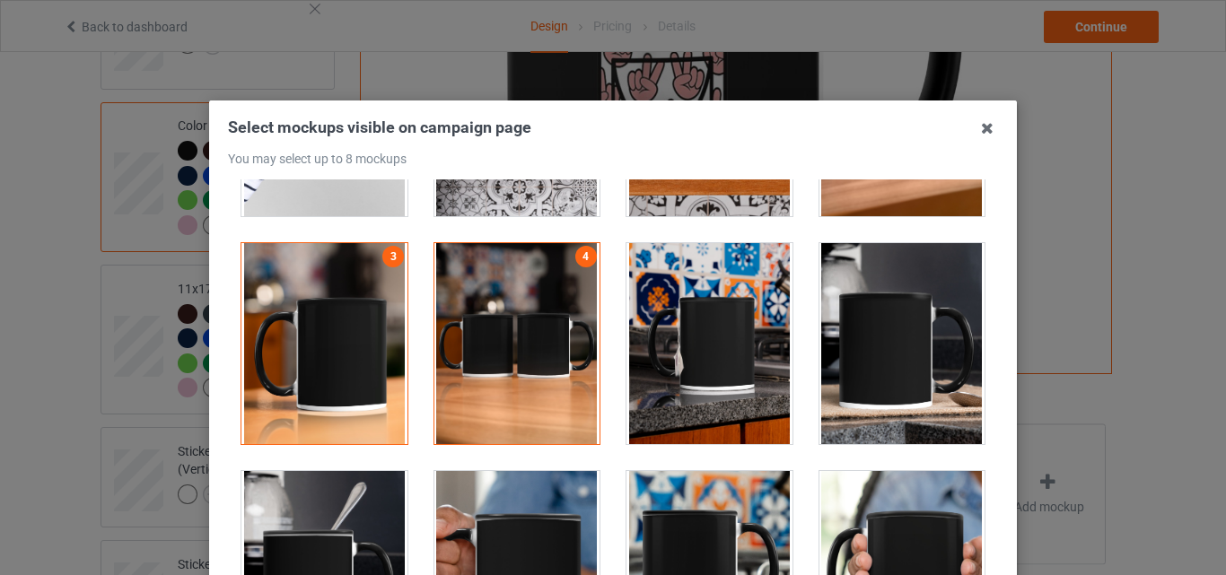
click at [666, 328] on div at bounding box center [710, 343] width 166 height 201
click at [903, 335] on div at bounding box center [903, 343] width 166 height 201
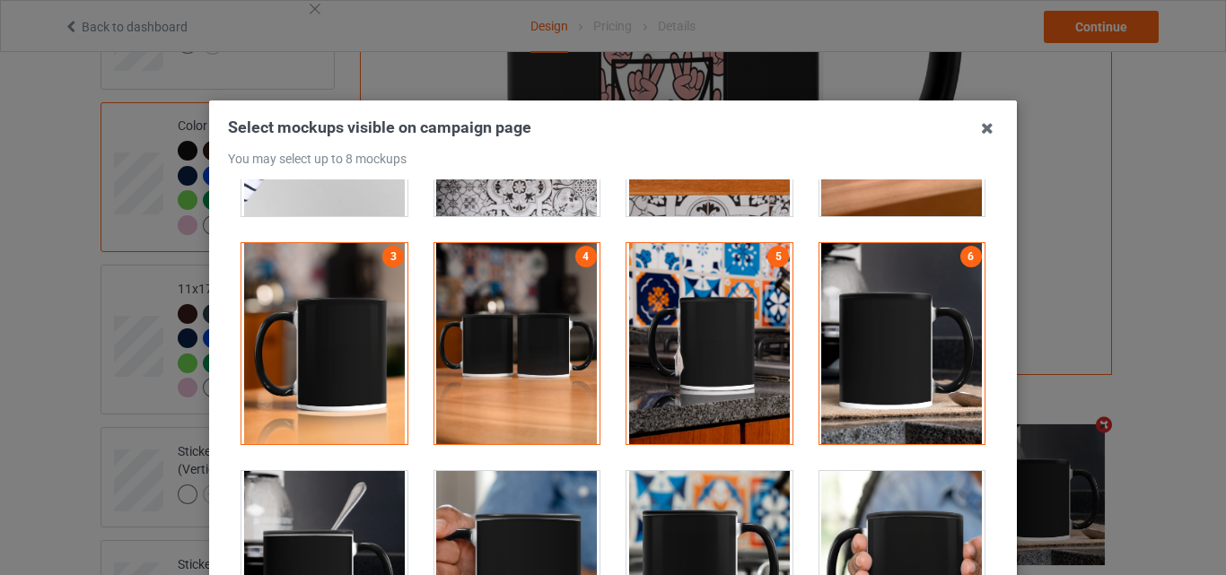
click at [865, 490] on div at bounding box center [903, 571] width 166 height 201
click at [514, 488] on div at bounding box center [518, 571] width 166 height 201
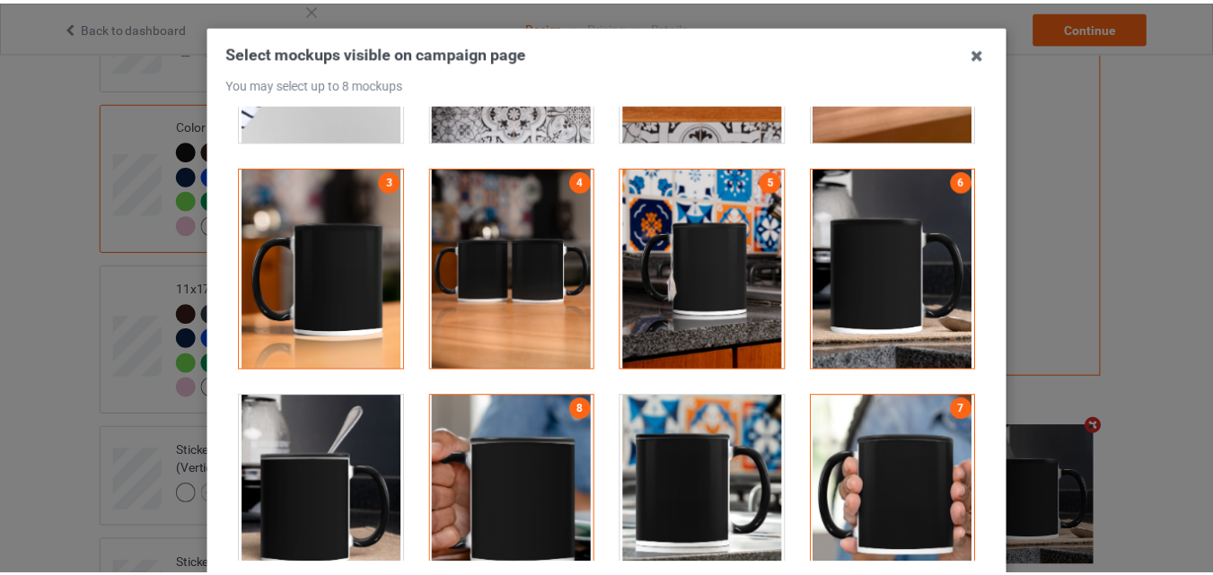
scroll to position [180, 0]
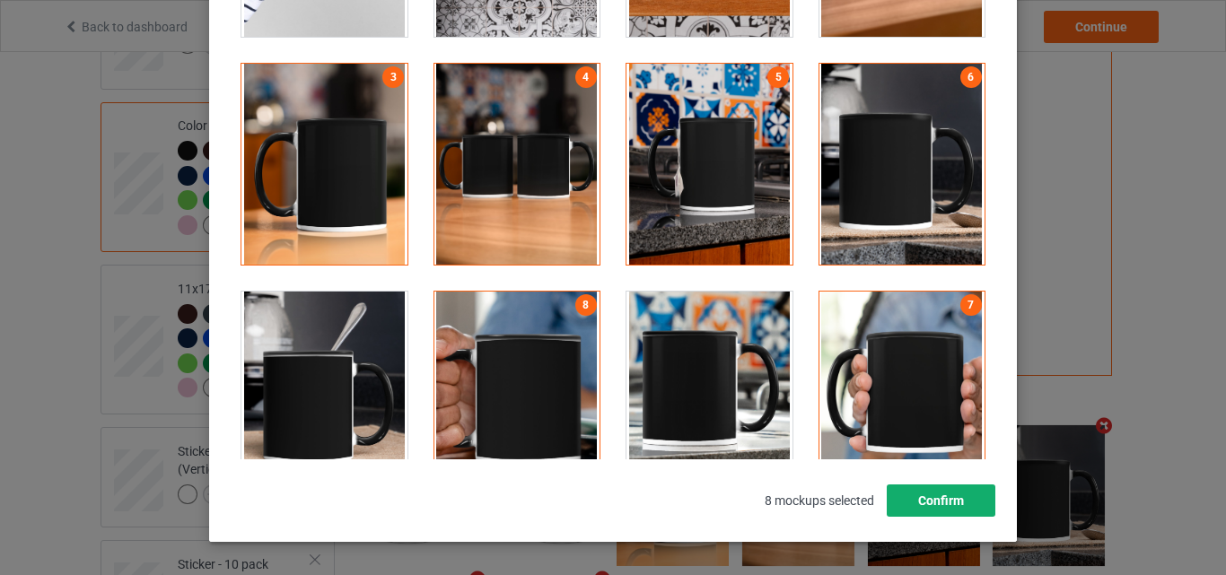
click at [948, 496] on button "Confirm" at bounding box center [941, 501] width 109 height 32
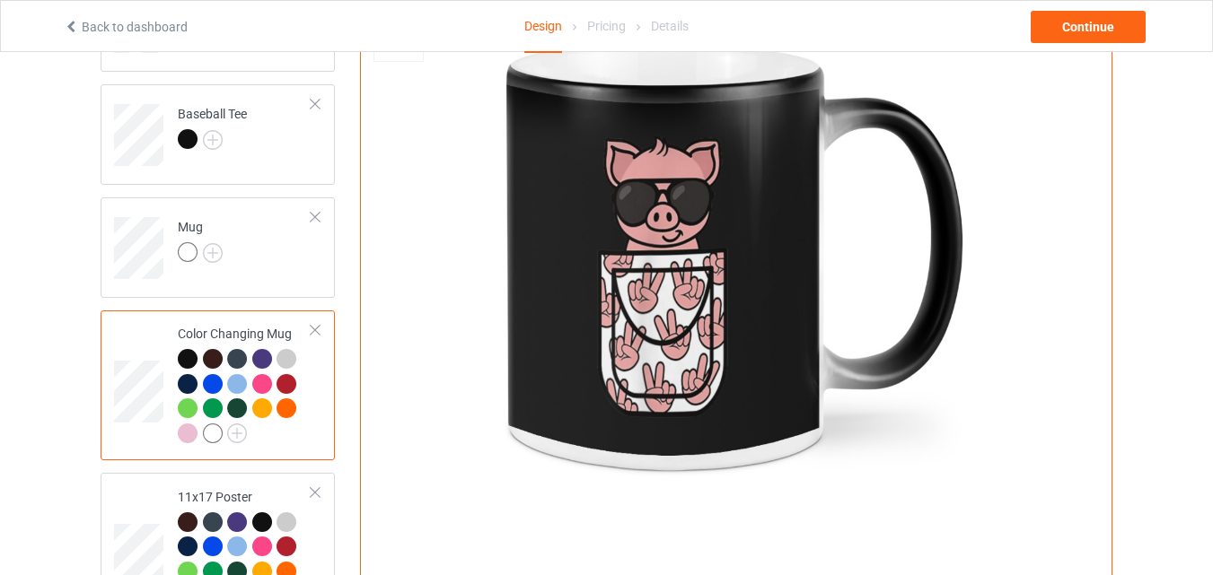
scroll to position [1106, 0]
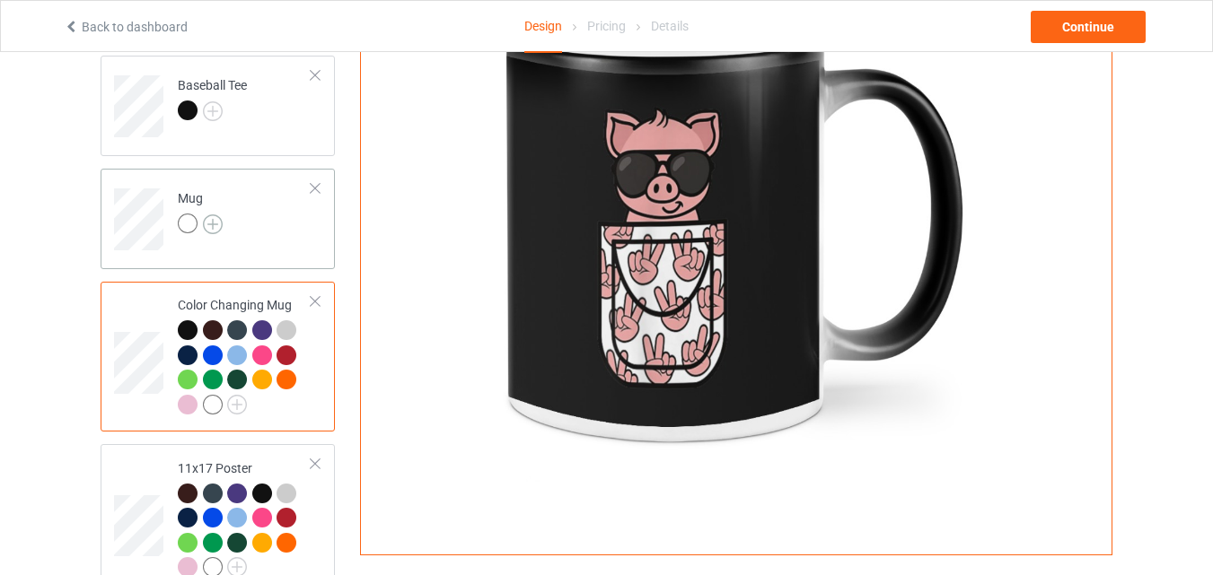
click at [216, 224] on img at bounding box center [213, 225] width 20 height 20
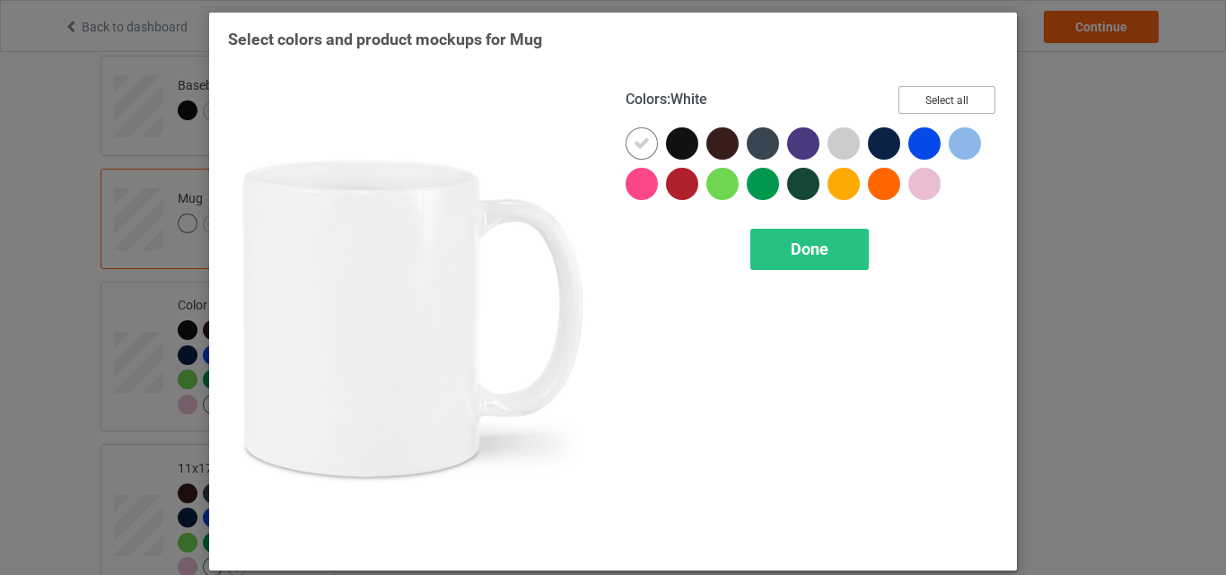
click at [899, 94] on button "Select all" at bounding box center [947, 100] width 97 height 28
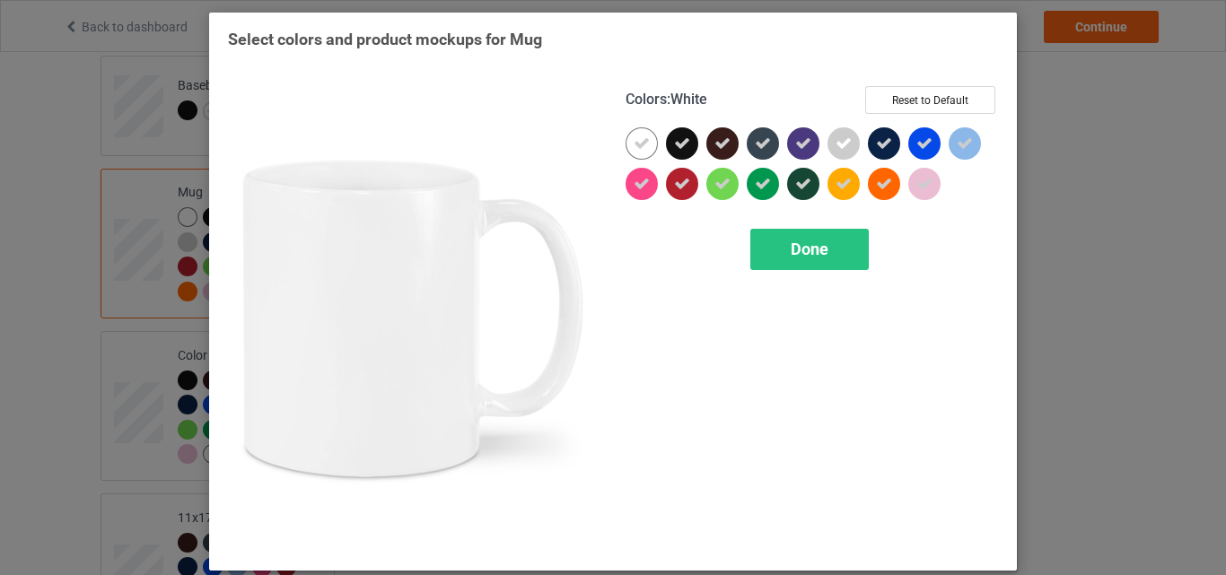
click at [642, 145] on icon at bounding box center [642, 144] width 16 height 16
click at [642, 145] on div at bounding box center [642, 143] width 32 height 32
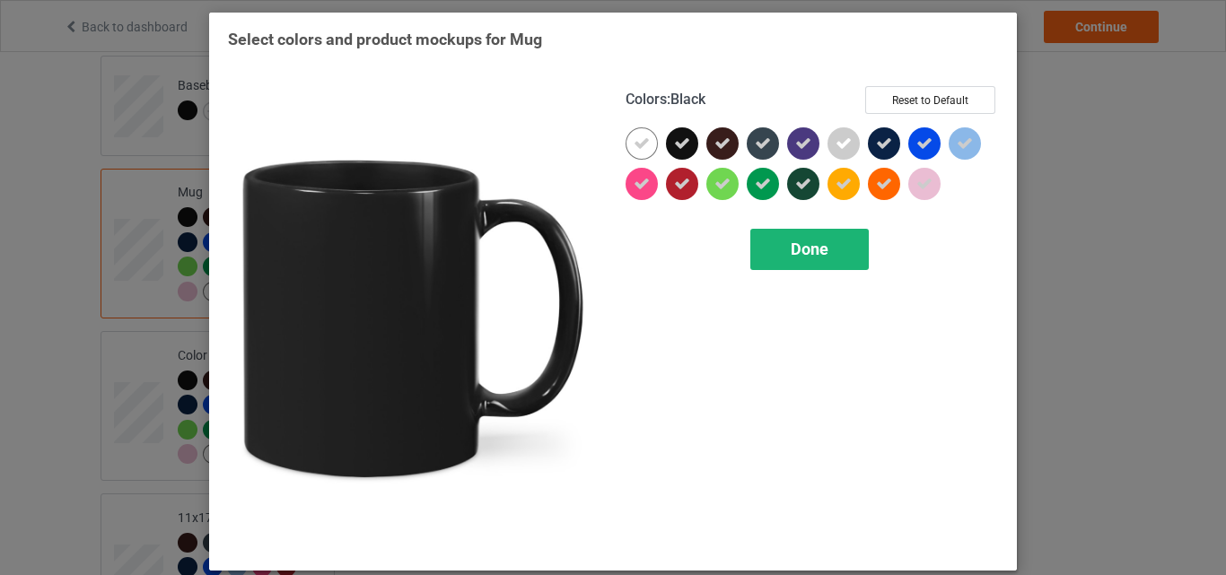
click at [791, 258] on span "Done" at bounding box center [810, 249] width 38 height 19
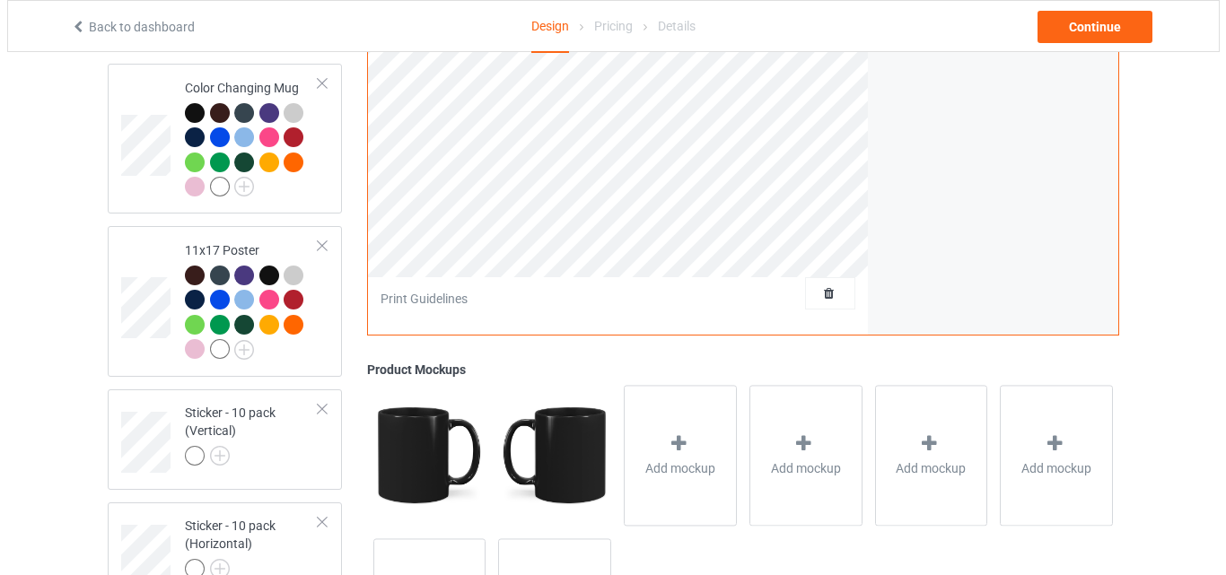
scroll to position [1375, 0]
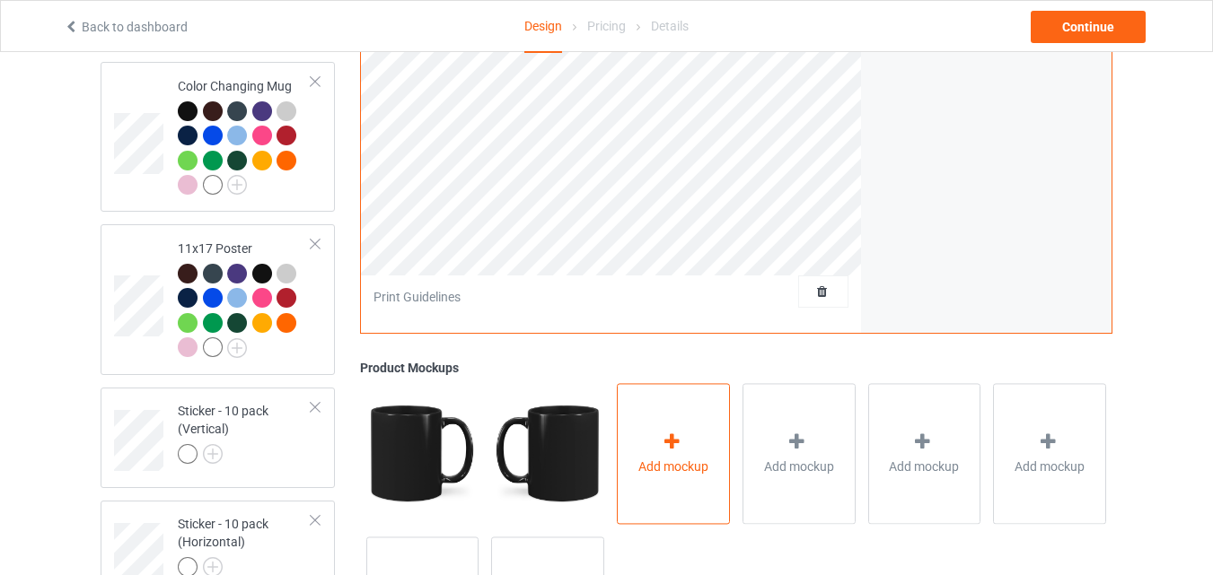
click at [652, 408] on div "Add mockup" at bounding box center [673, 453] width 113 height 141
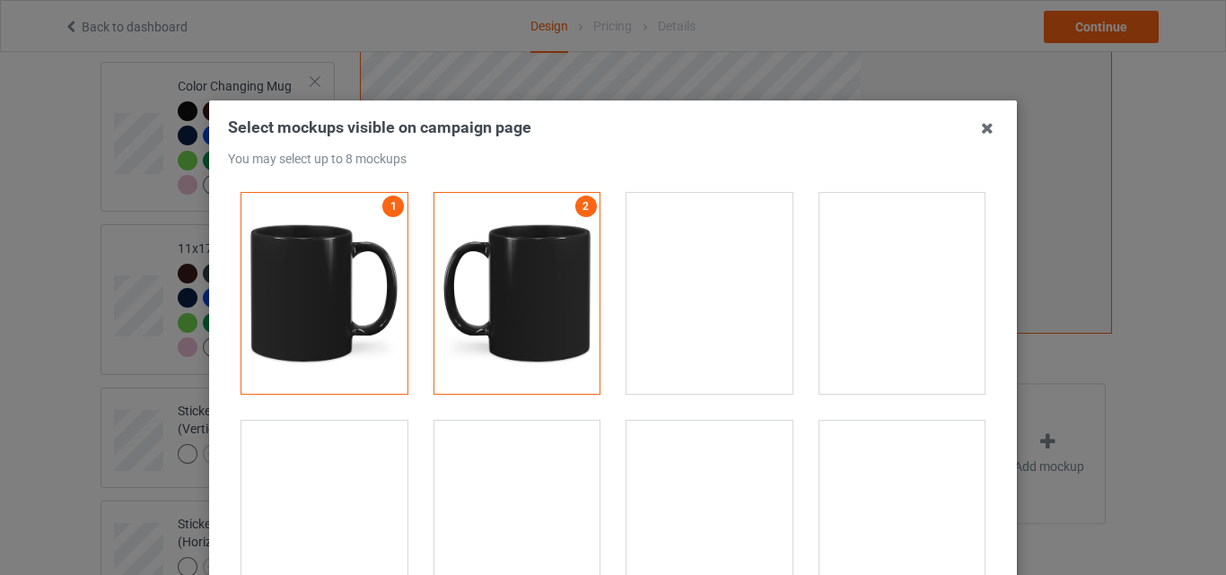
scroll to position [3052, 0]
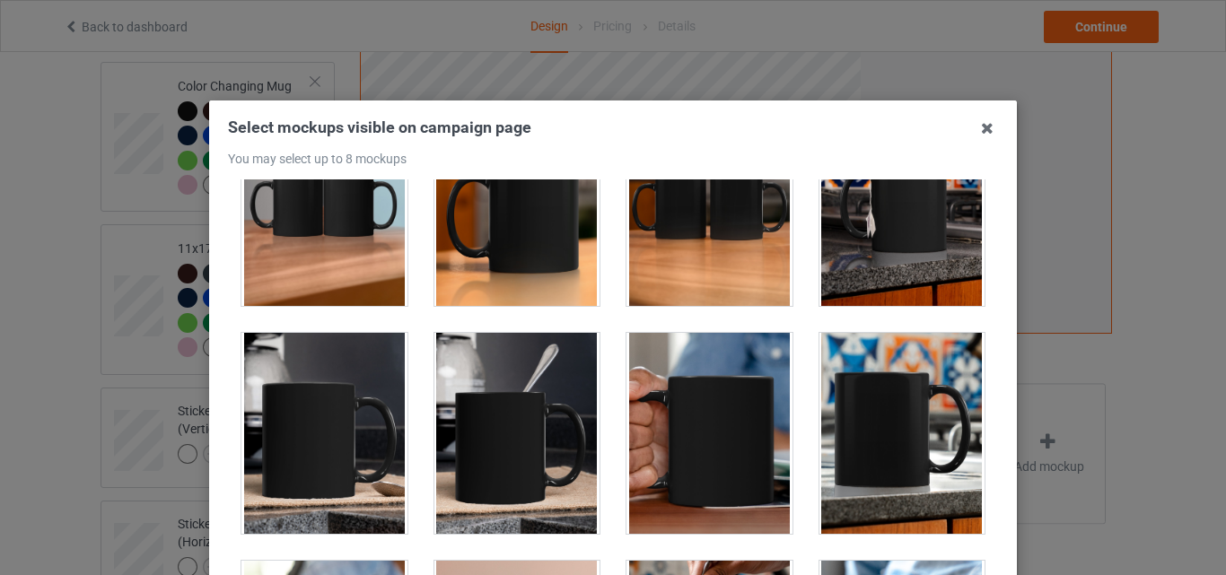
click at [356, 232] on div at bounding box center [325, 205] width 166 height 201
click at [474, 238] on div at bounding box center [518, 205] width 166 height 201
click at [666, 247] on div at bounding box center [710, 205] width 166 height 201
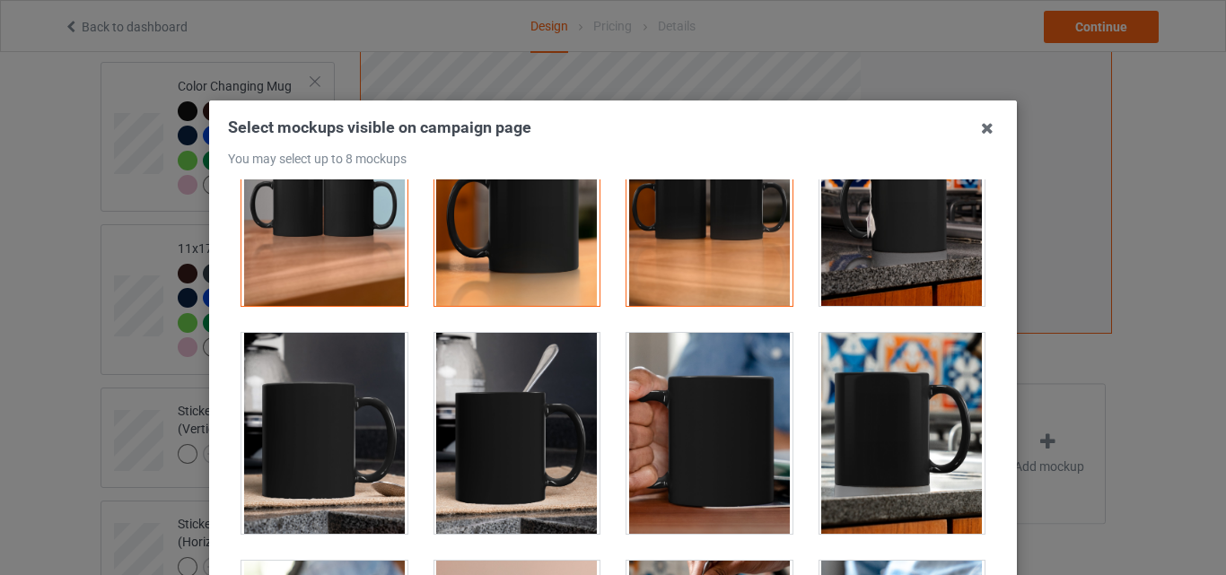
click at [875, 244] on div at bounding box center [903, 205] width 166 height 201
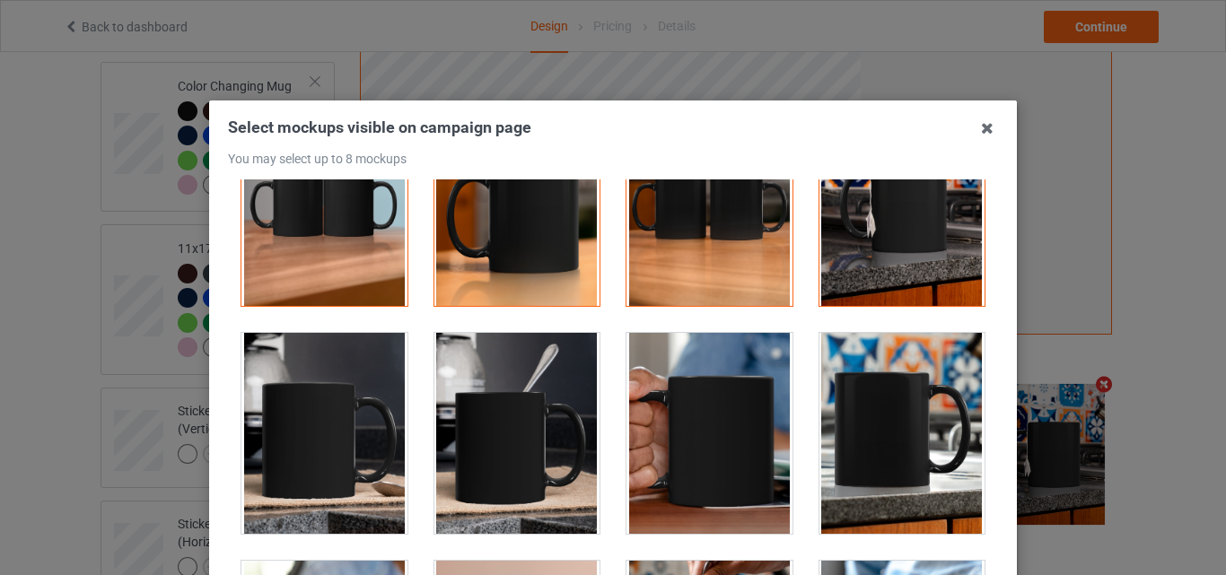
click at [549, 385] on div at bounding box center [518, 433] width 166 height 201
click at [867, 426] on div at bounding box center [903, 433] width 166 height 201
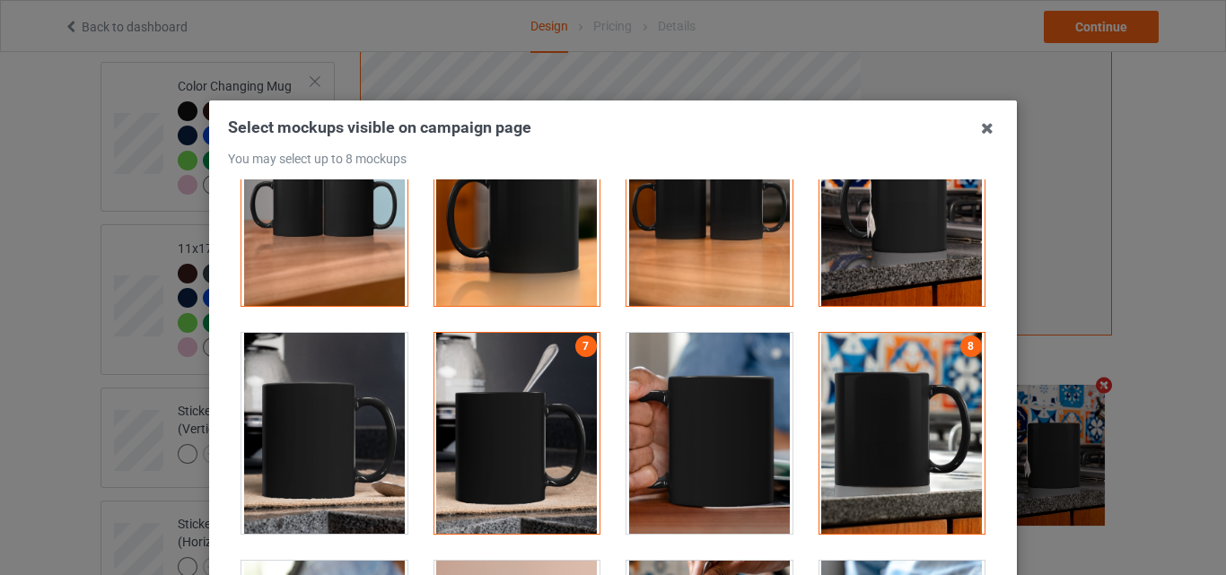
scroll to position [247, 0]
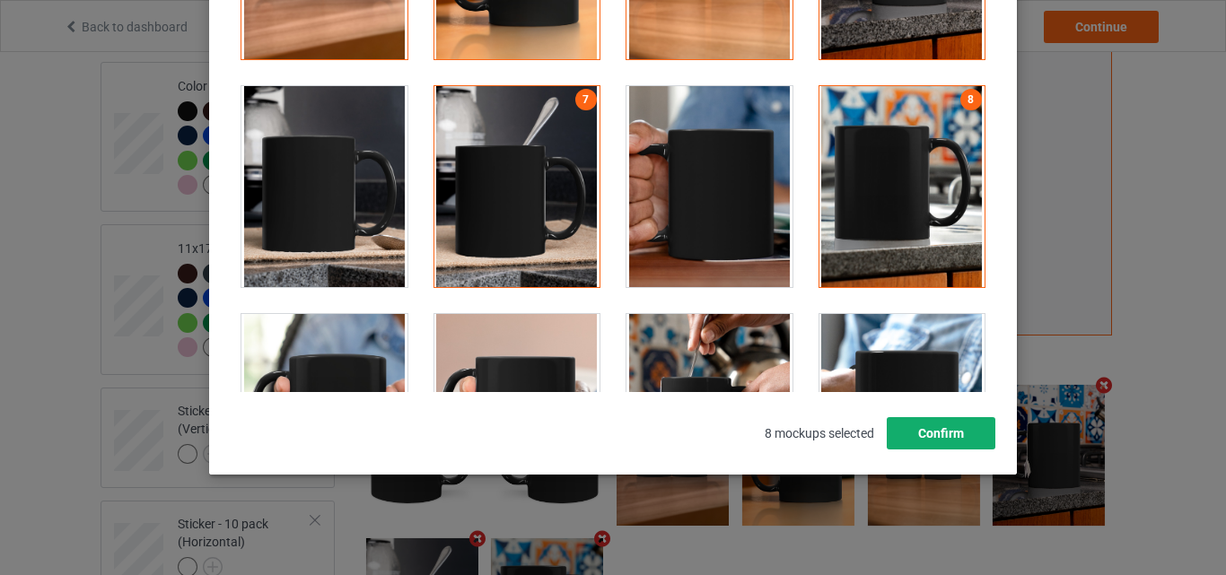
click at [959, 432] on button "Confirm" at bounding box center [941, 433] width 109 height 32
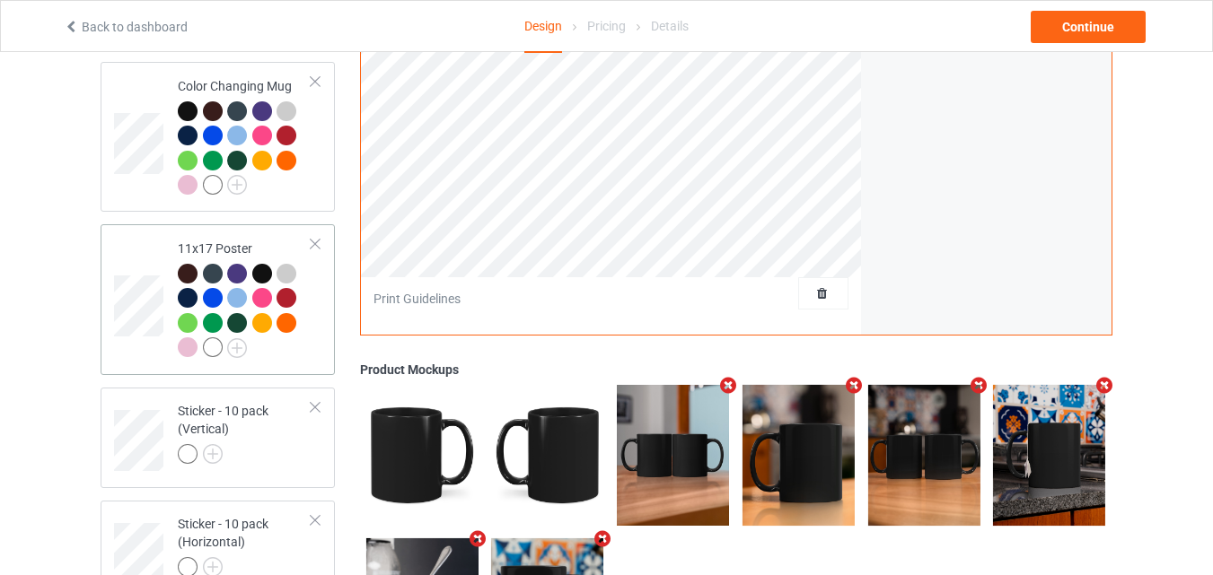
click at [277, 352] on div at bounding box center [245, 313] width 134 height 99
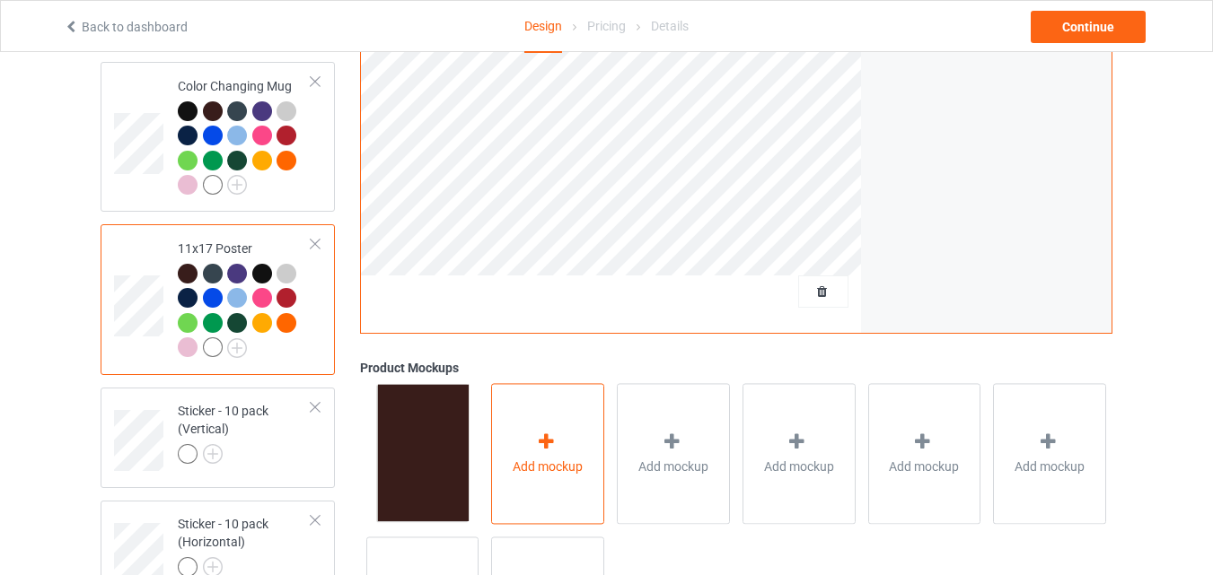
click at [515, 444] on div "Add mockup" at bounding box center [547, 453] width 113 height 141
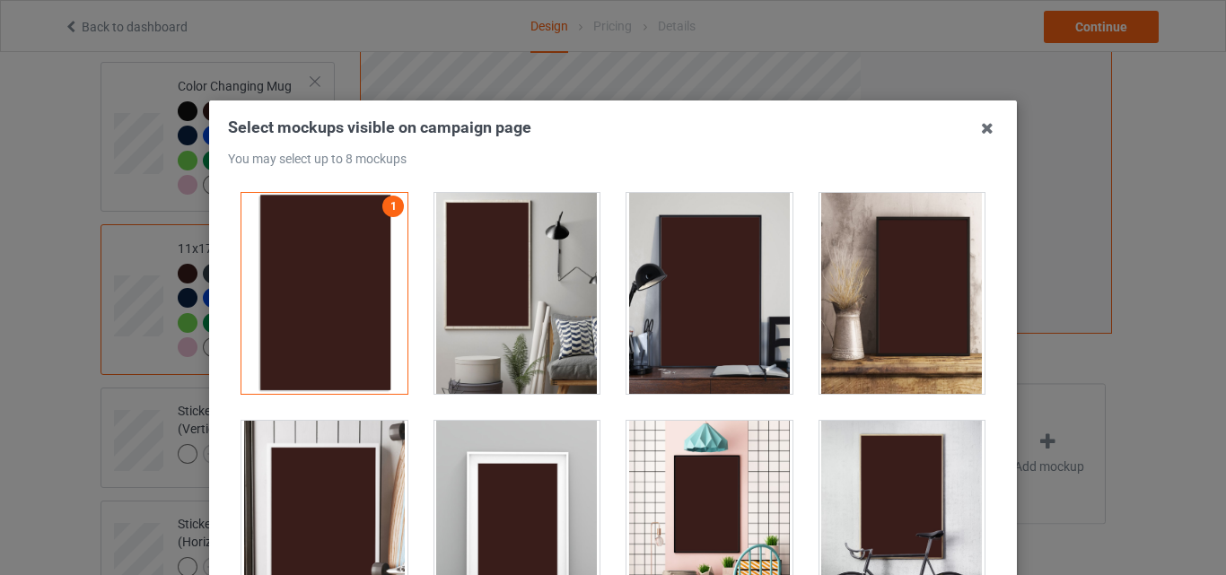
click at [532, 322] on div at bounding box center [518, 293] width 166 height 201
click at [658, 321] on div at bounding box center [710, 293] width 166 height 201
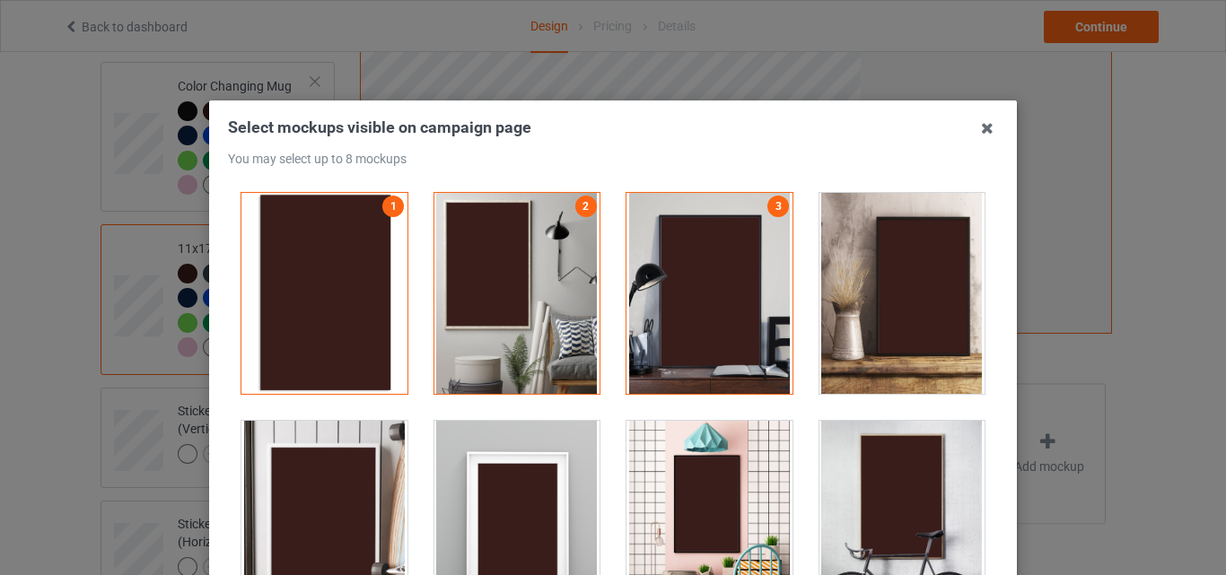
click at [871, 291] on div at bounding box center [903, 293] width 166 height 201
click at [510, 481] on div at bounding box center [518, 521] width 166 height 201
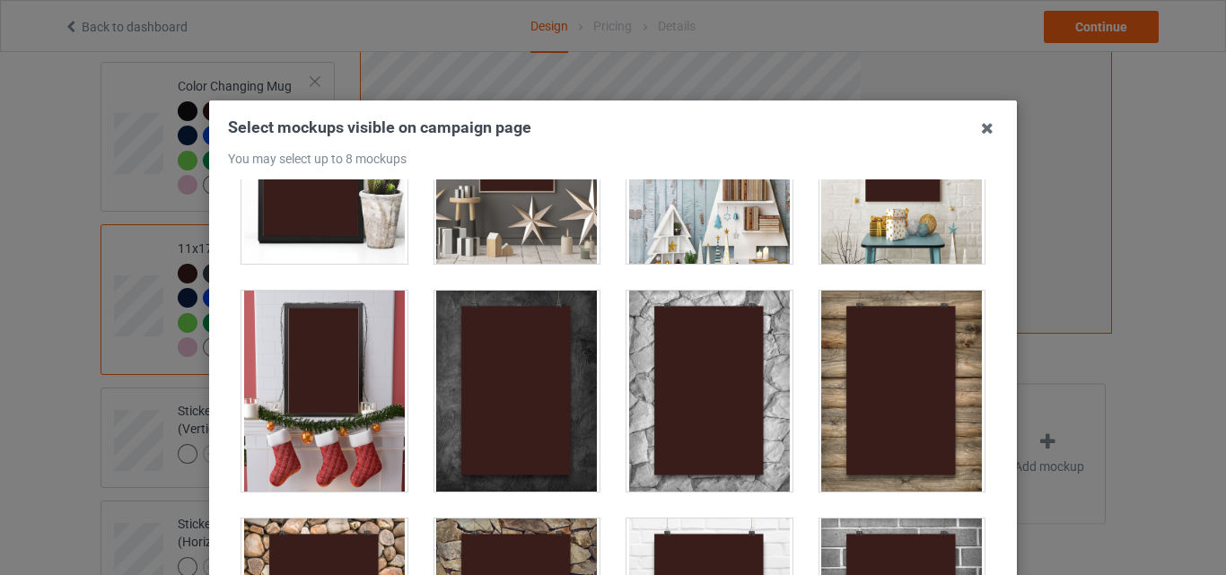
scroll to position [449, 0]
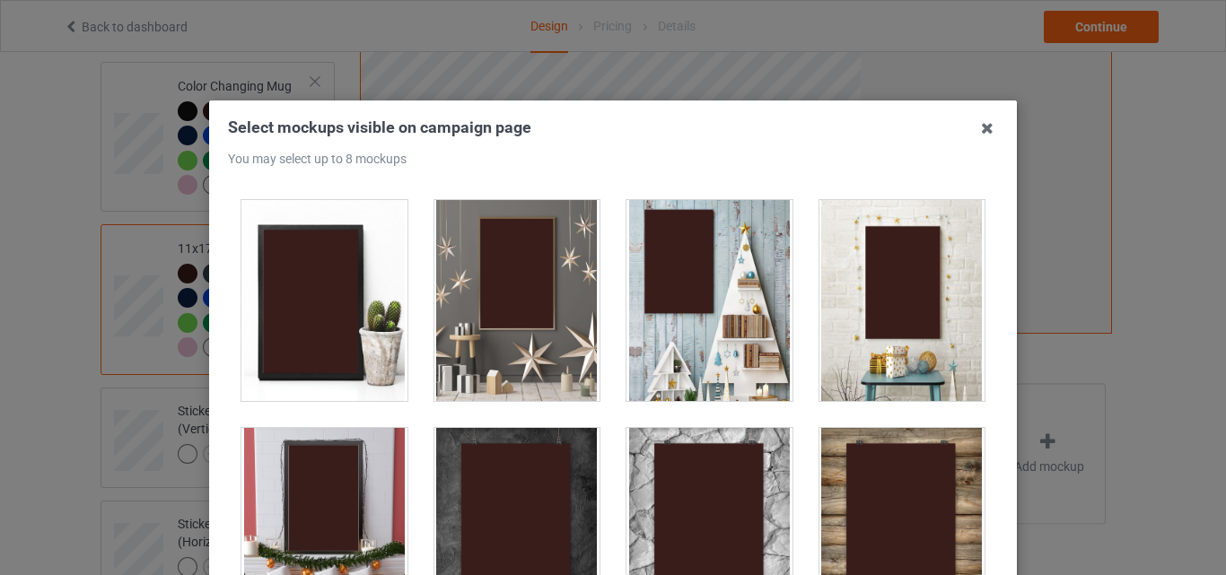
click at [540, 344] on div at bounding box center [518, 300] width 166 height 201
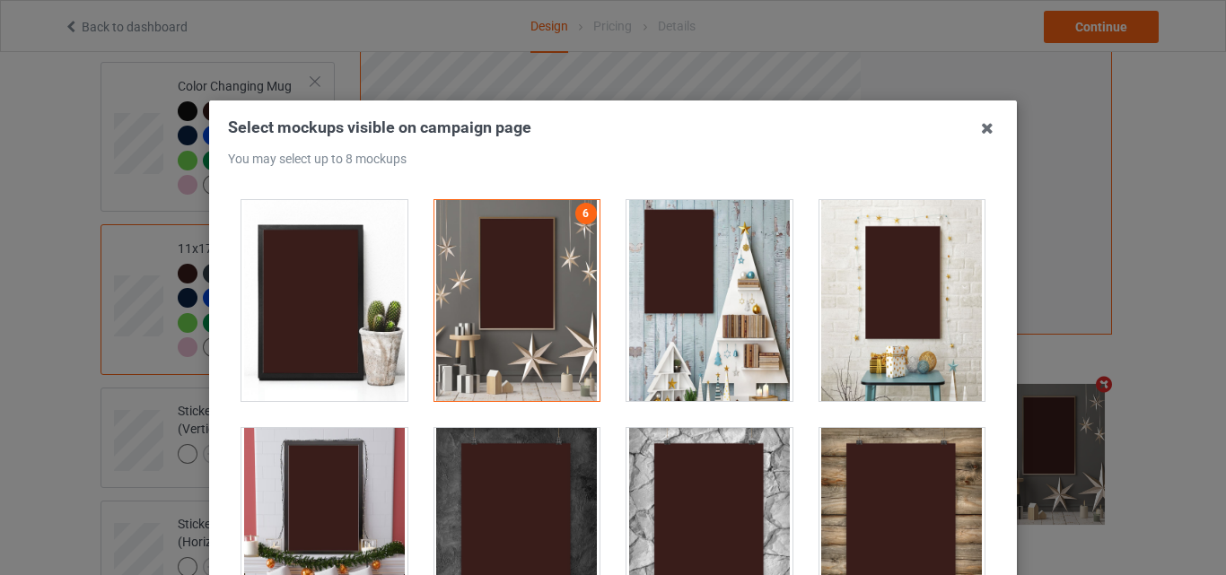
click at [669, 347] on div at bounding box center [710, 300] width 166 height 201
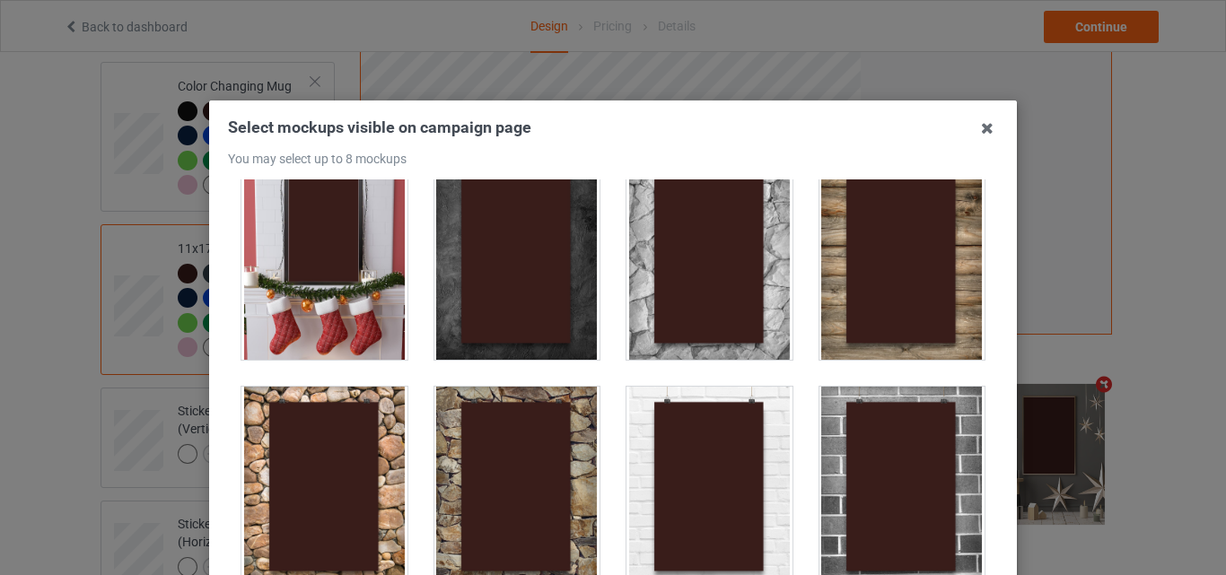
click at [852, 478] on div at bounding box center [903, 487] width 166 height 201
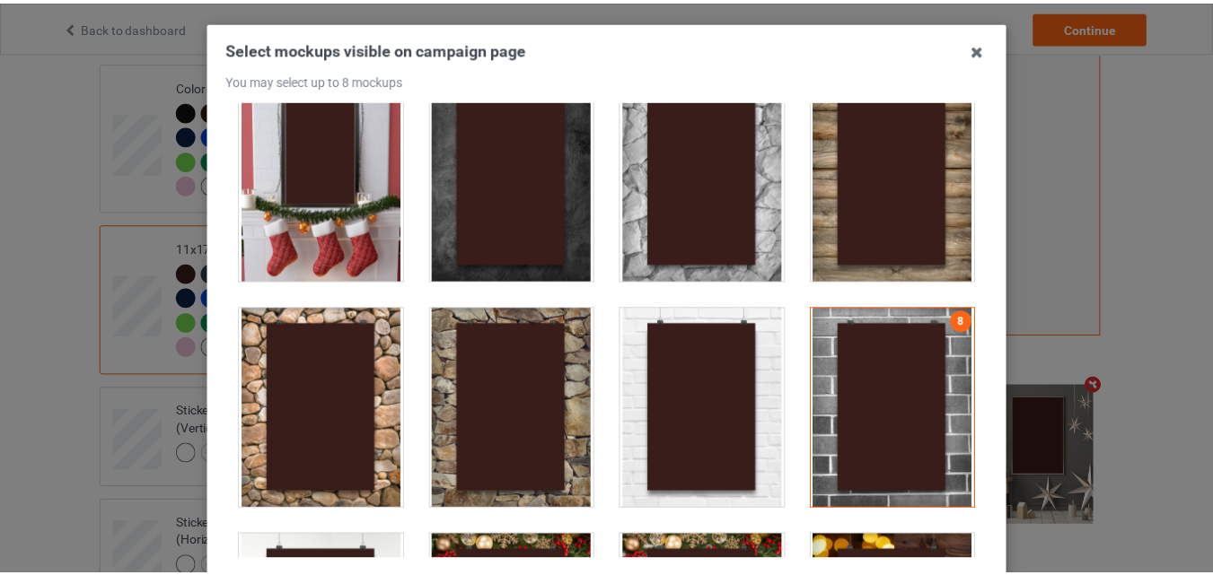
scroll to position [180, 0]
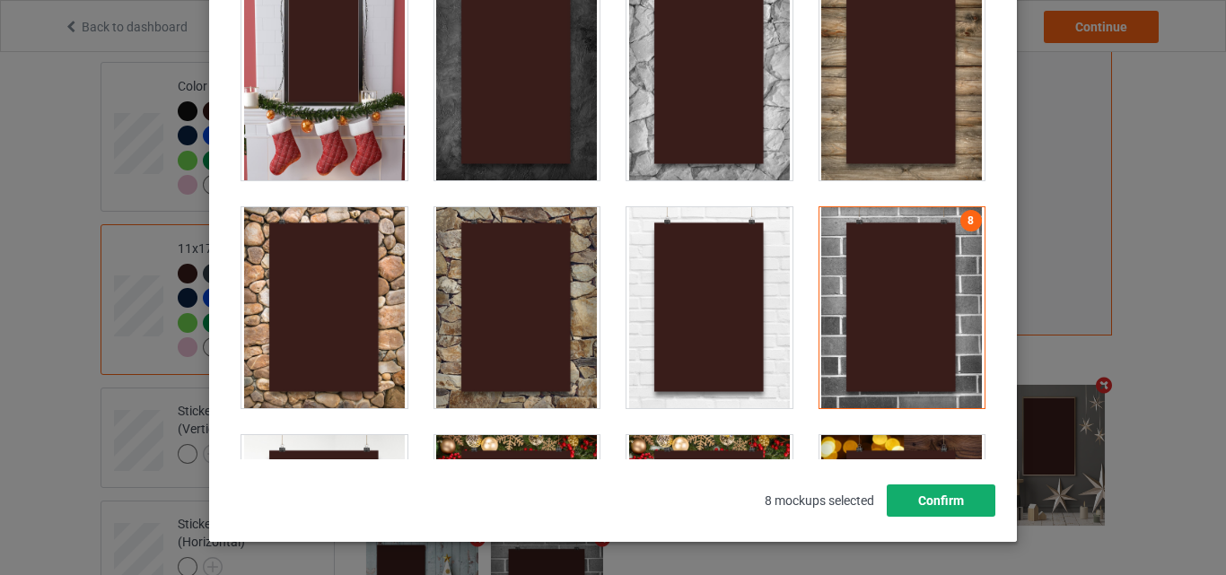
click at [927, 508] on button "Confirm" at bounding box center [941, 501] width 109 height 32
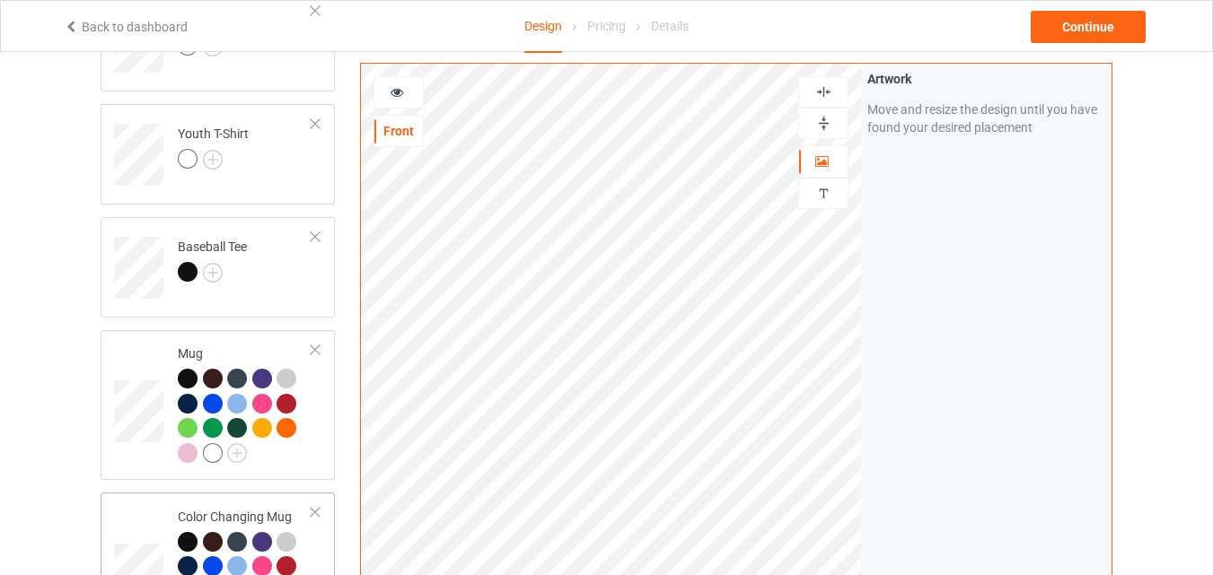
scroll to position [837, 0]
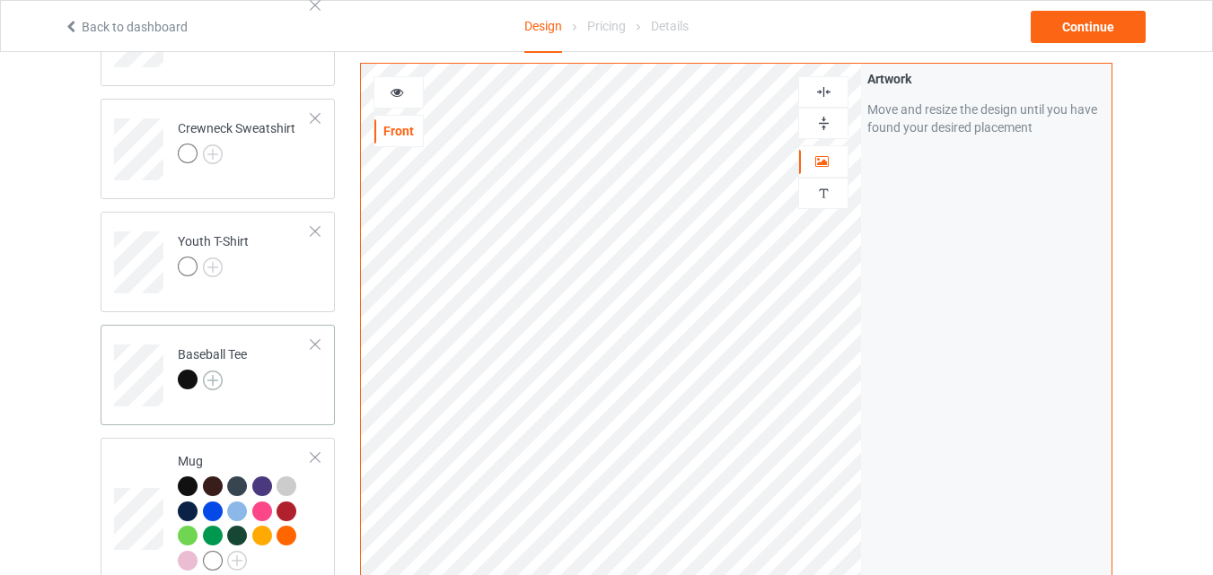
click at [217, 382] on img at bounding box center [213, 381] width 20 height 20
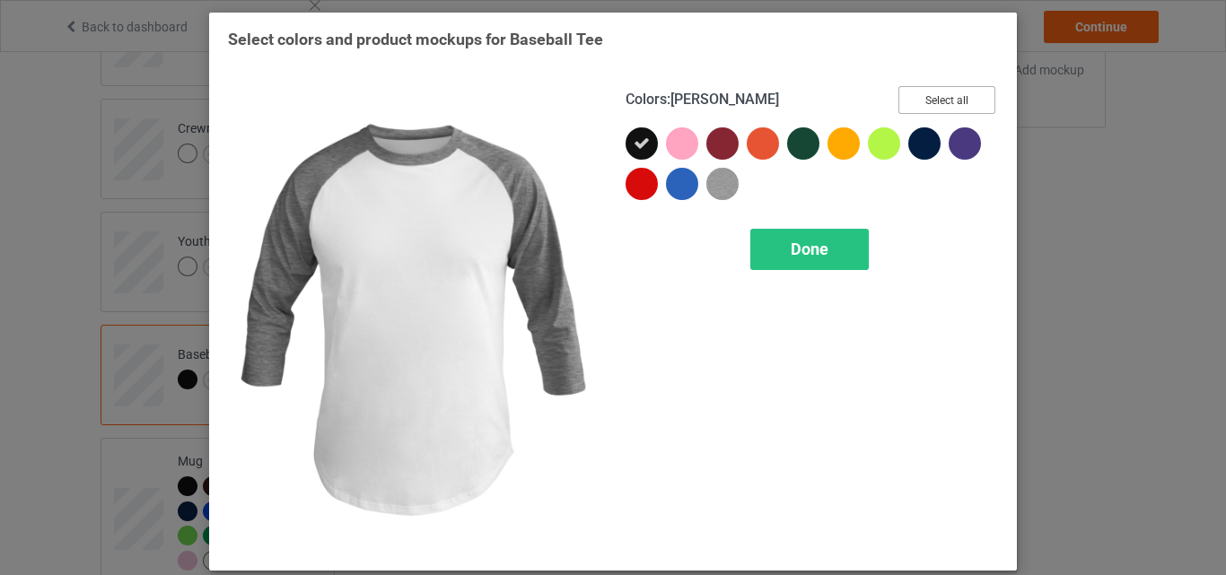
click at [919, 100] on button "Select all" at bounding box center [947, 100] width 97 height 28
click at [804, 250] on span "Done" at bounding box center [810, 249] width 38 height 19
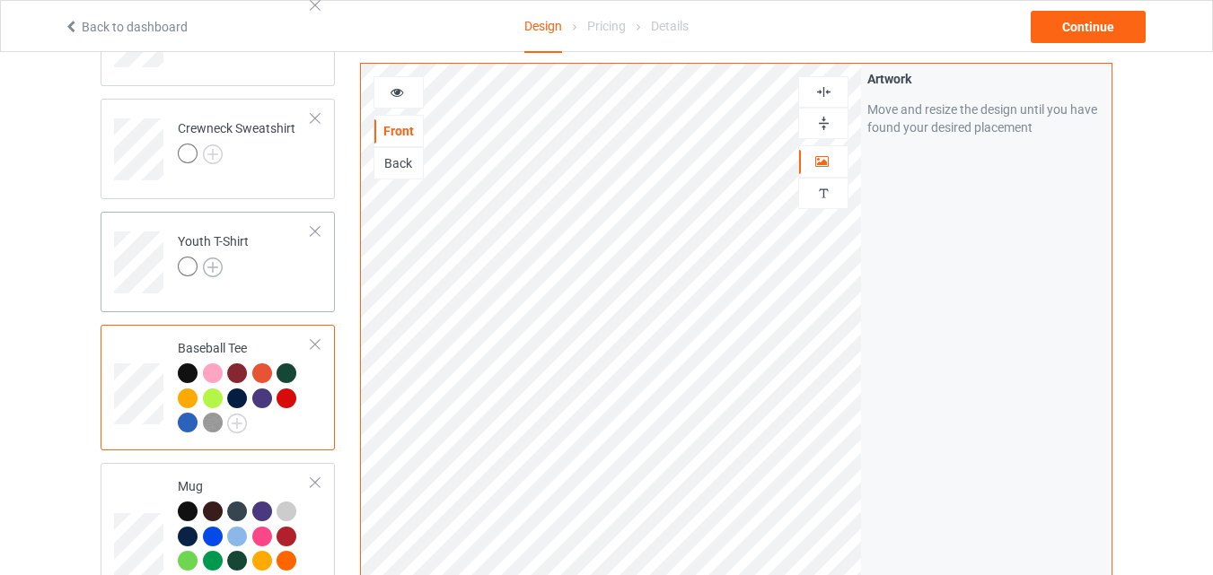
click at [206, 266] on img at bounding box center [213, 268] width 20 height 20
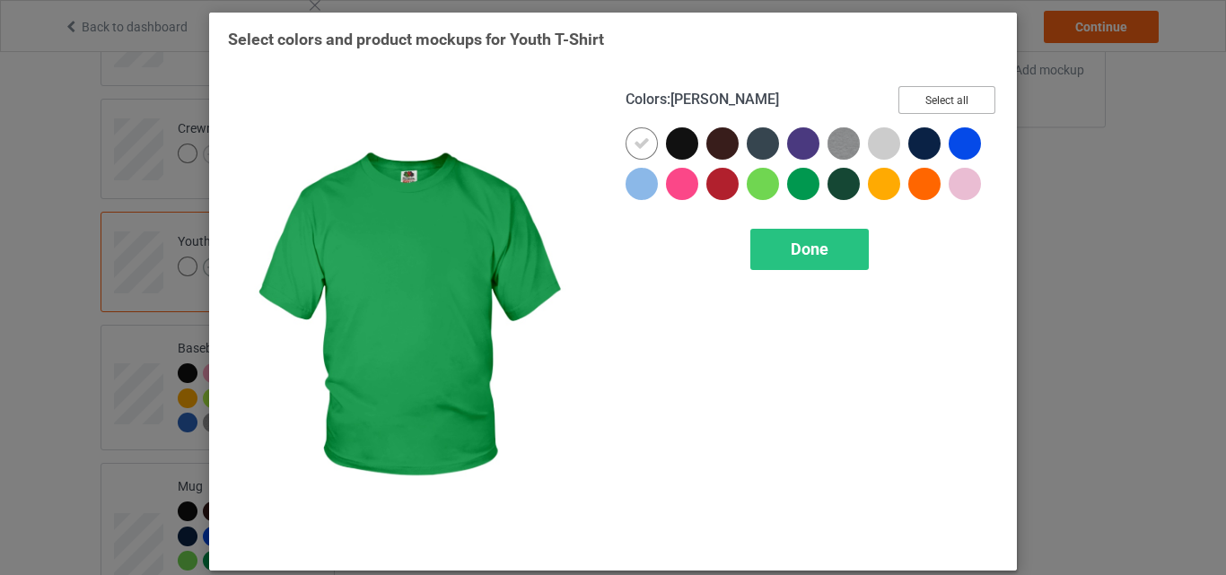
click at [914, 88] on button "Select all" at bounding box center [947, 100] width 97 height 28
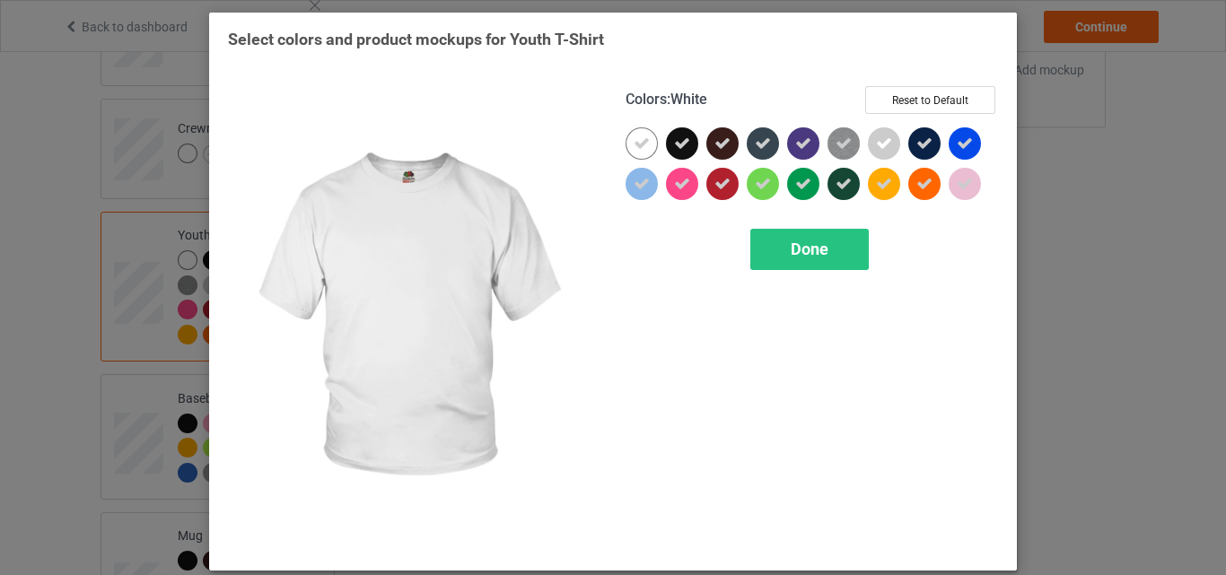
click at [635, 135] on div at bounding box center [642, 143] width 32 height 32
click at [760, 256] on div "Done" at bounding box center [810, 249] width 119 height 41
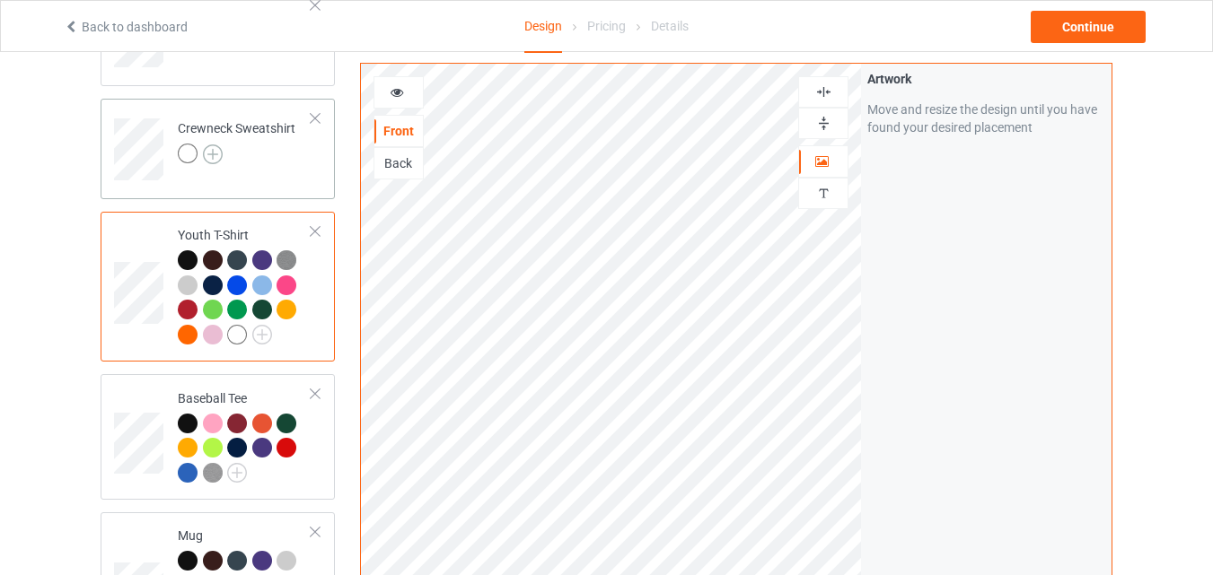
click at [210, 156] on img at bounding box center [213, 155] width 20 height 20
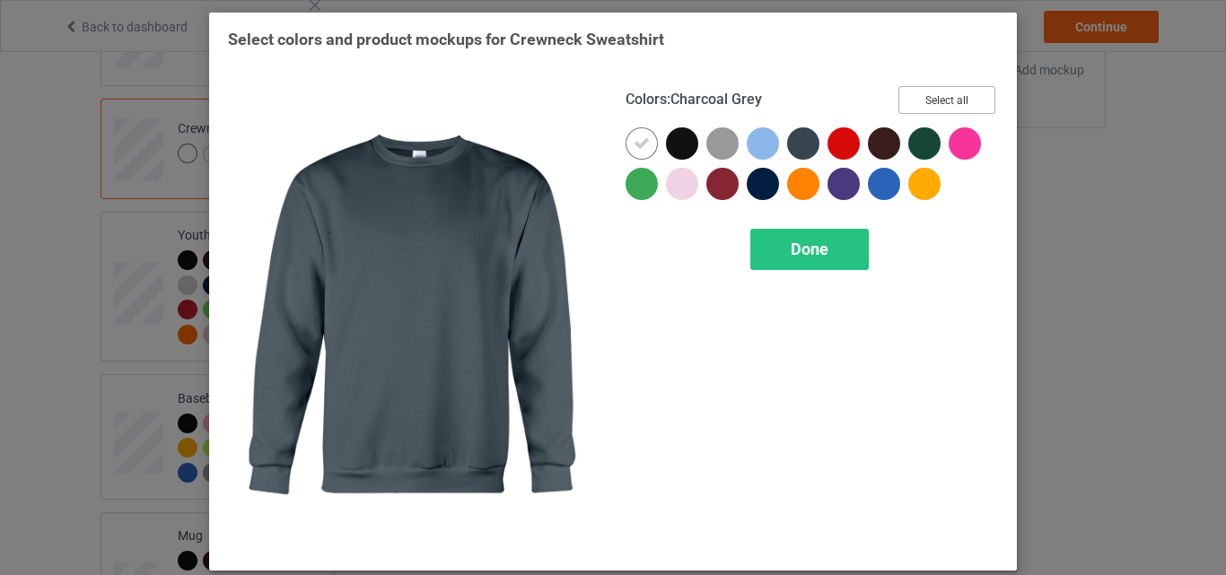
click at [899, 96] on button "Select all" at bounding box center [947, 100] width 97 height 28
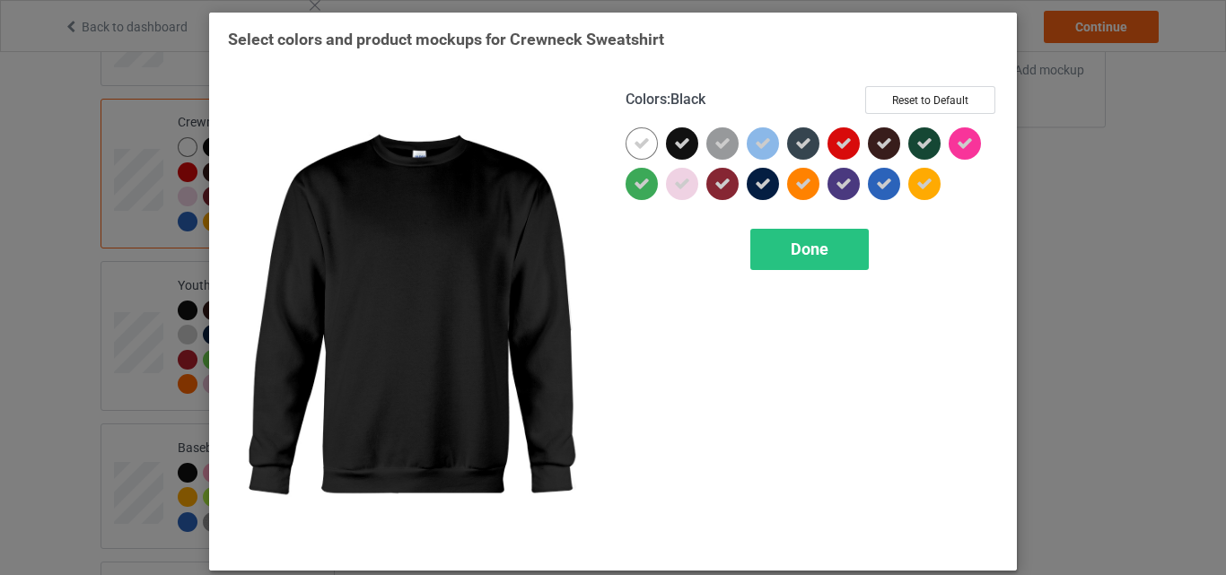
click at [635, 143] on icon at bounding box center [642, 144] width 16 height 16
click at [635, 143] on div at bounding box center [642, 143] width 32 height 32
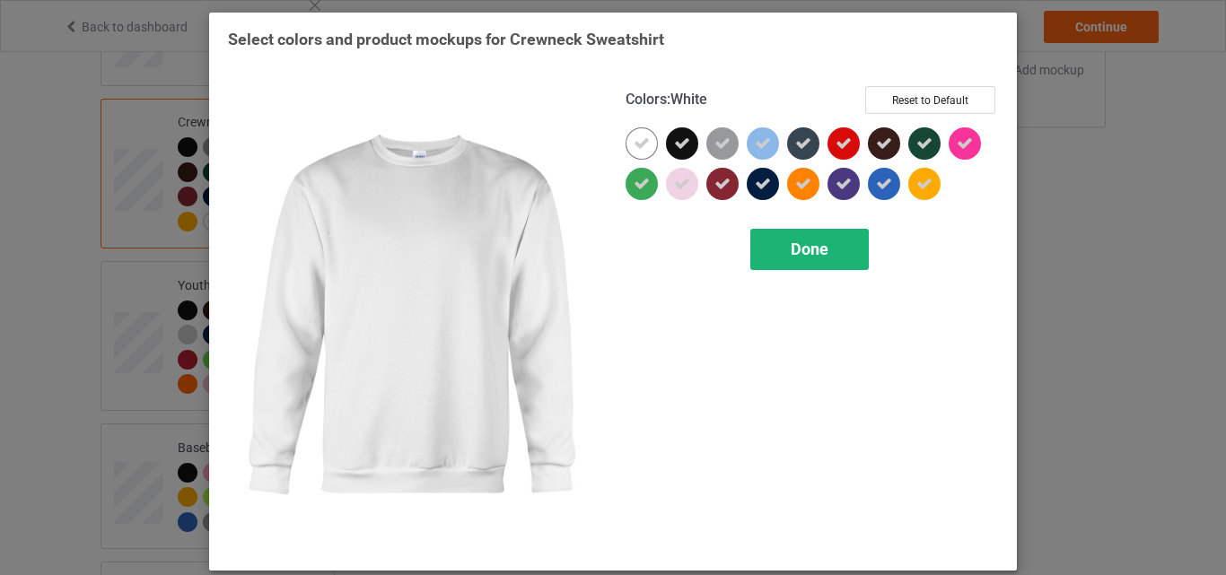
click at [799, 253] on span "Done" at bounding box center [810, 249] width 38 height 19
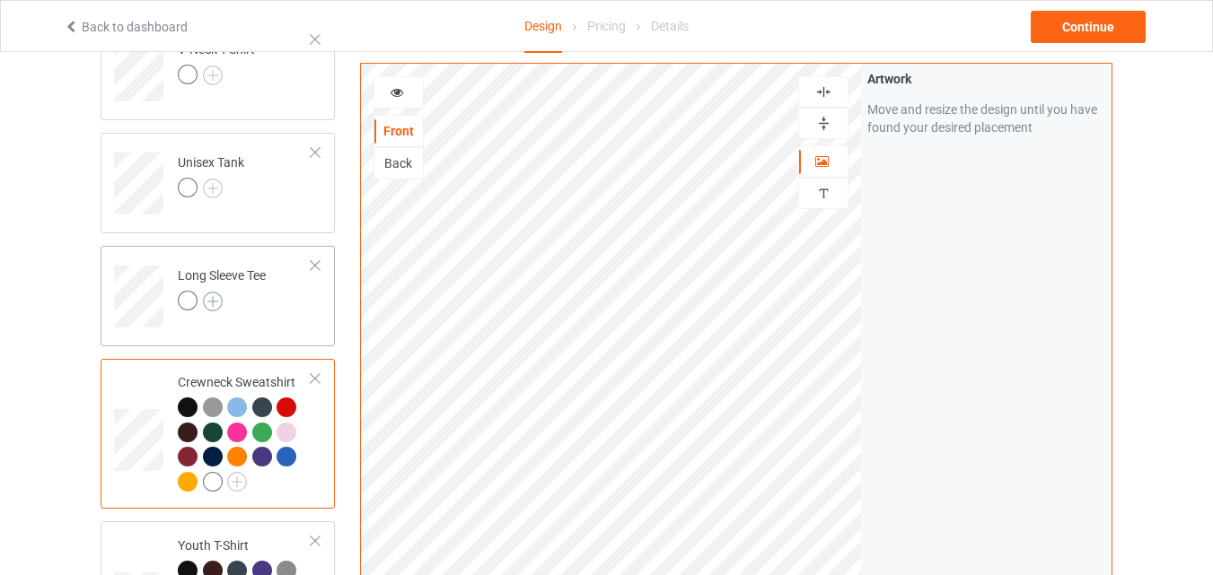
scroll to position [567, 0]
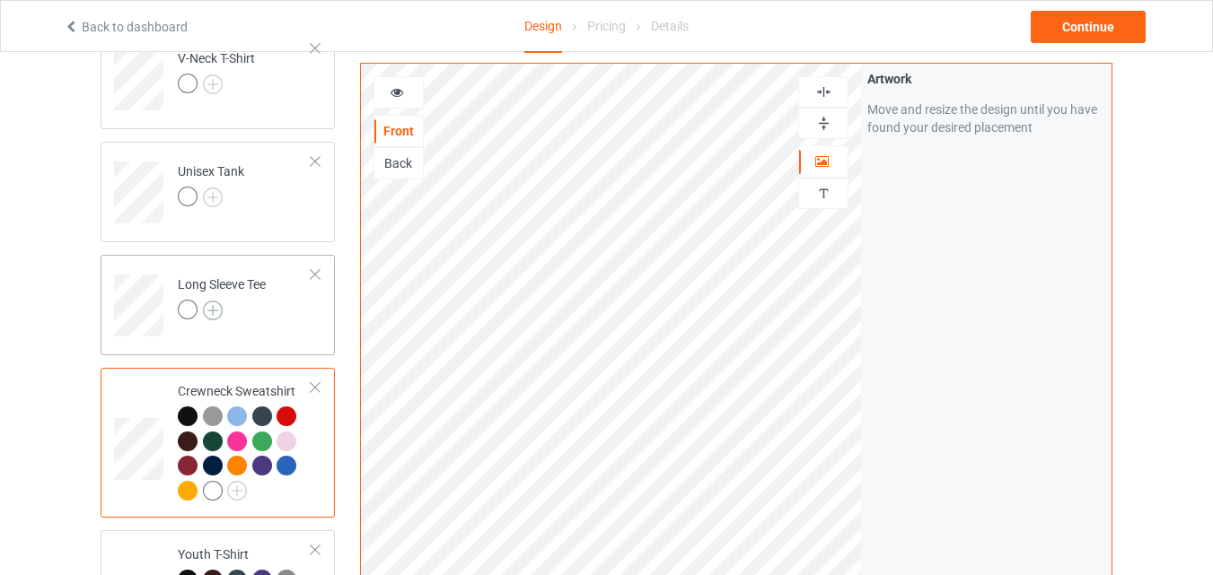
click at [208, 309] on img at bounding box center [213, 311] width 20 height 20
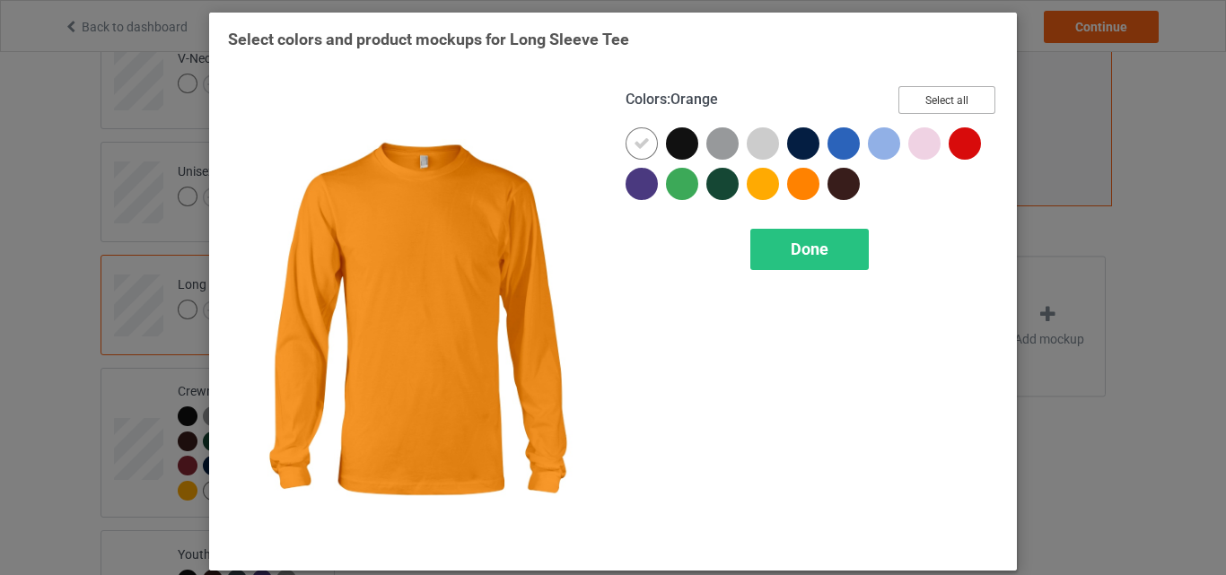
click at [946, 99] on button "Select all" at bounding box center [947, 100] width 97 height 28
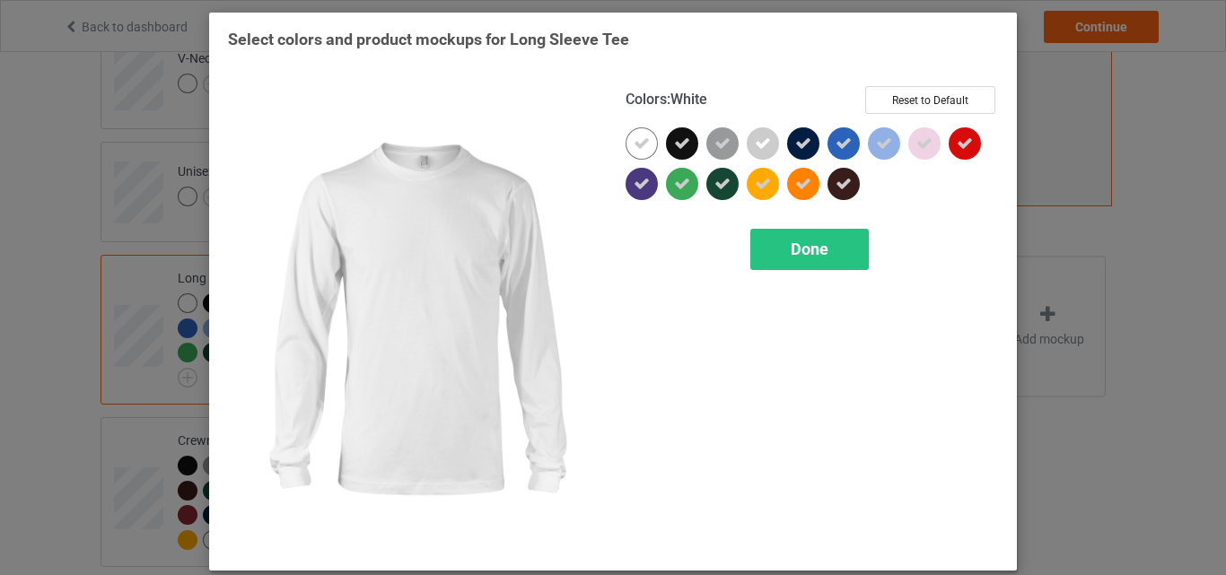
click at [637, 145] on icon at bounding box center [642, 144] width 16 height 16
click at [637, 145] on div at bounding box center [642, 143] width 32 height 32
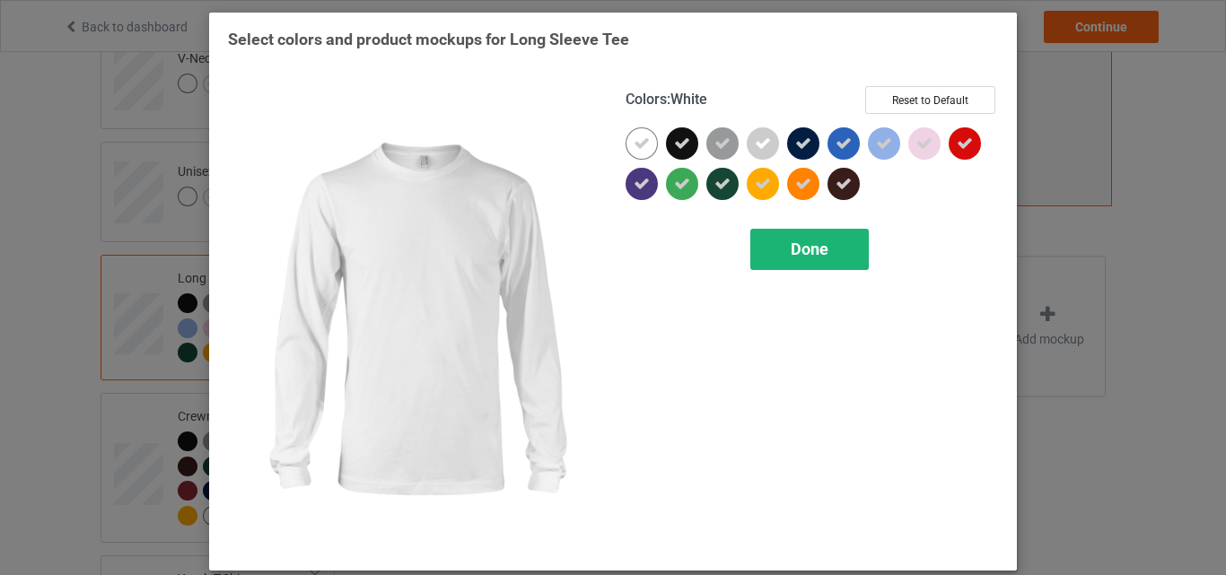
click at [760, 235] on div "Done" at bounding box center [810, 249] width 119 height 41
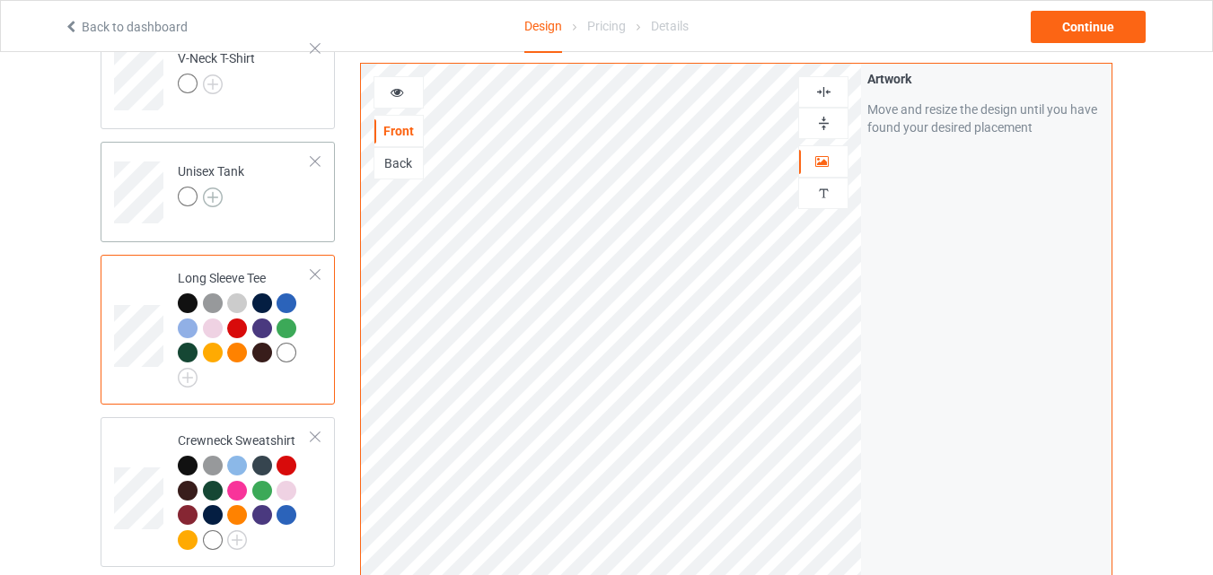
click at [214, 192] on img at bounding box center [213, 198] width 20 height 20
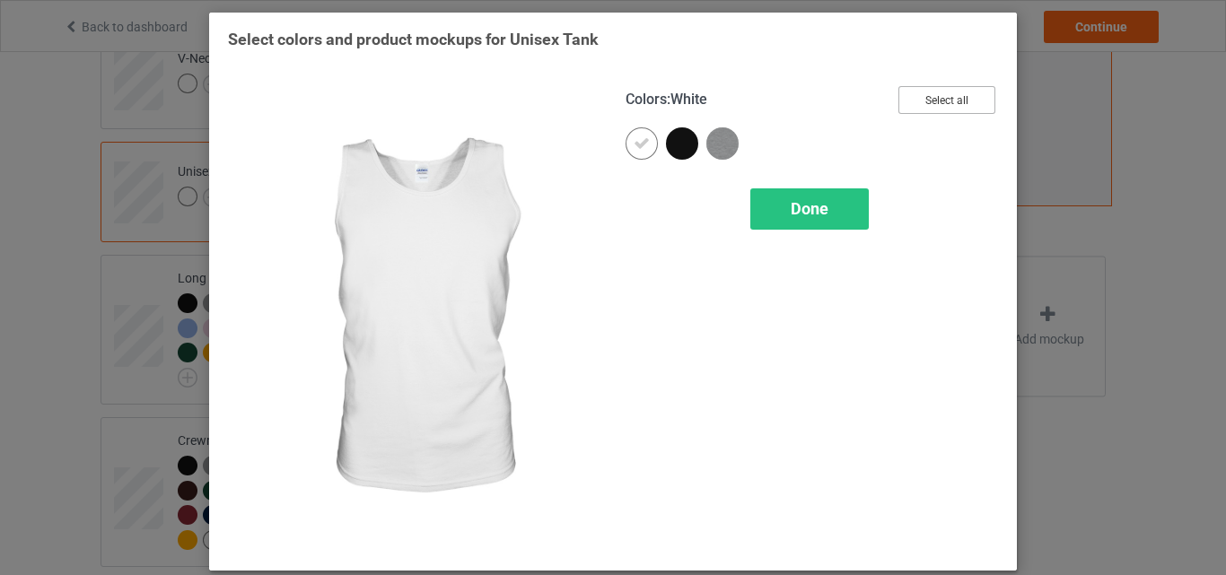
click at [968, 105] on button "Select all" at bounding box center [947, 100] width 97 height 28
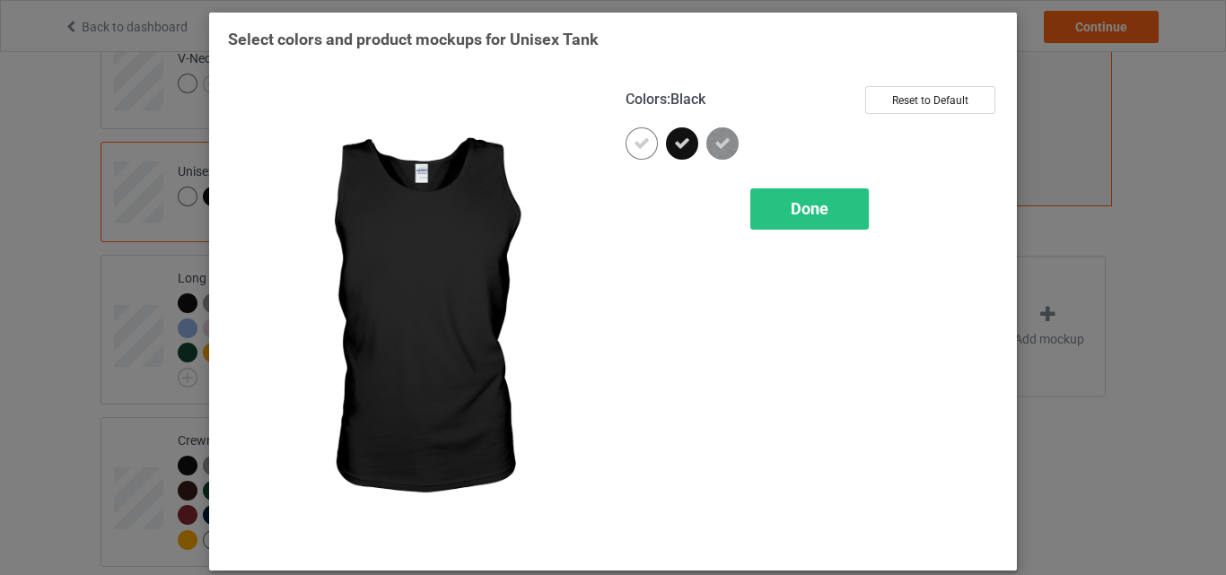
click at [638, 143] on icon at bounding box center [642, 144] width 16 height 16
click at [638, 143] on div at bounding box center [642, 143] width 32 height 32
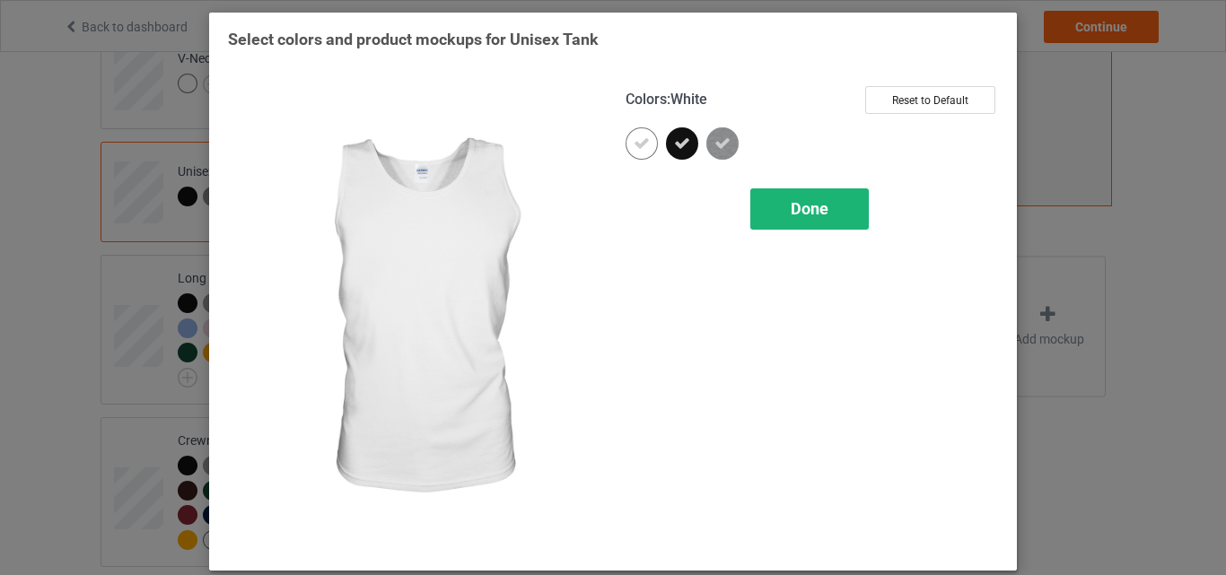
click at [847, 230] on div "Done" at bounding box center [810, 209] width 119 height 41
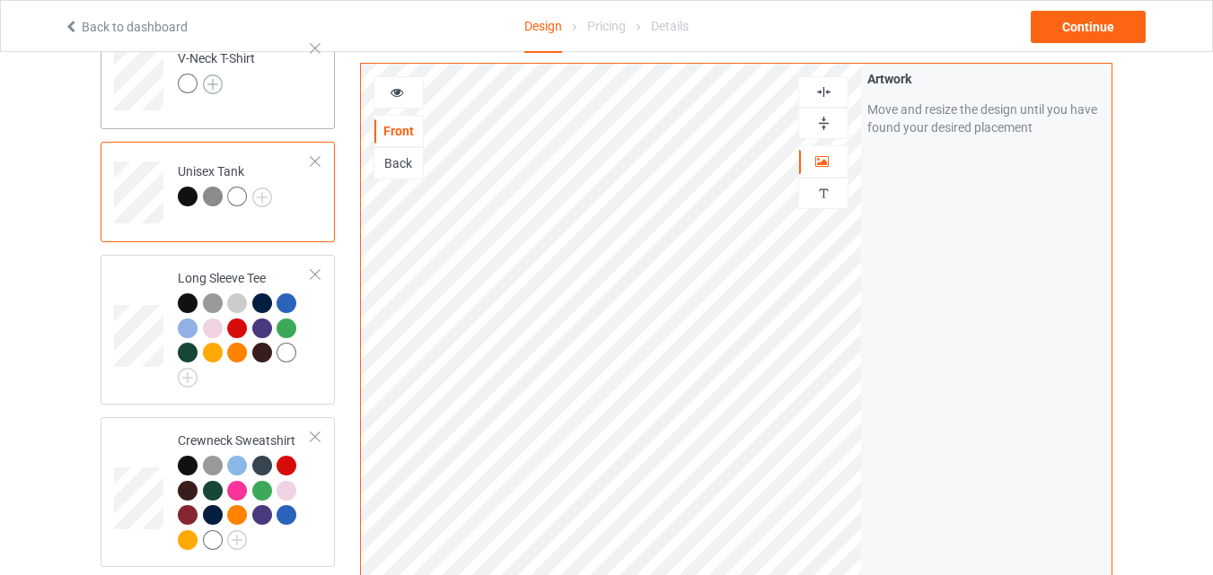
click at [216, 88] on img at bounding box center [213, 85] width 20 height 20
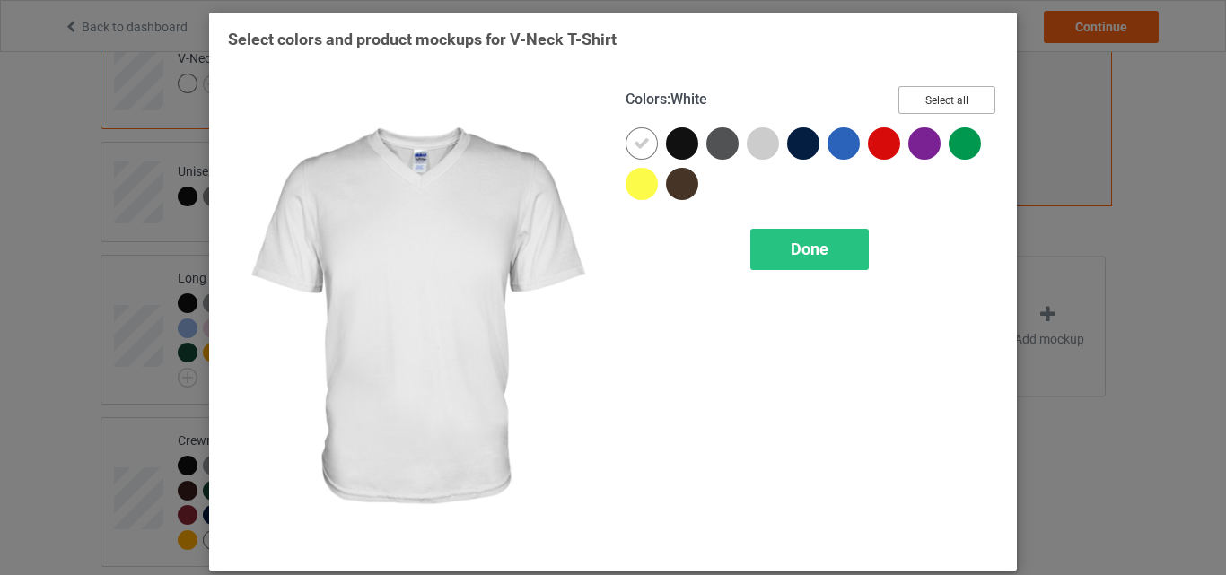
click at [907, 103] on button "Select all" at bounding box center [947, 100] width 97 height 28
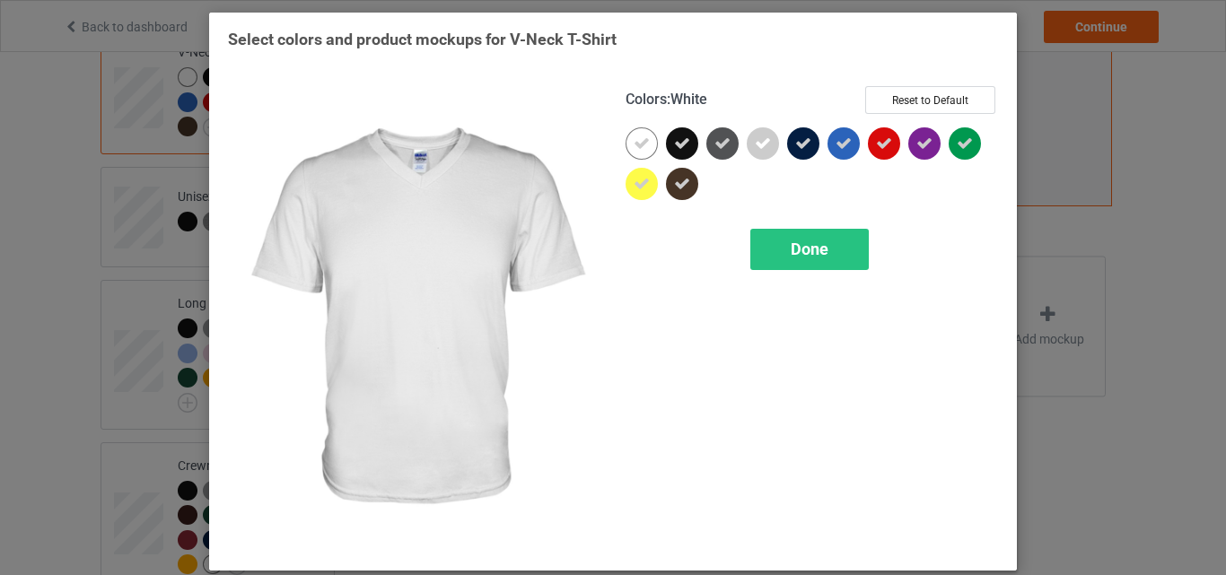
click at [626, 139] on div at bounding box center [642, 143] width 32 height 32
click at [759, 232] on div "Done" at bounding box center [810, 249] width 119 height 41
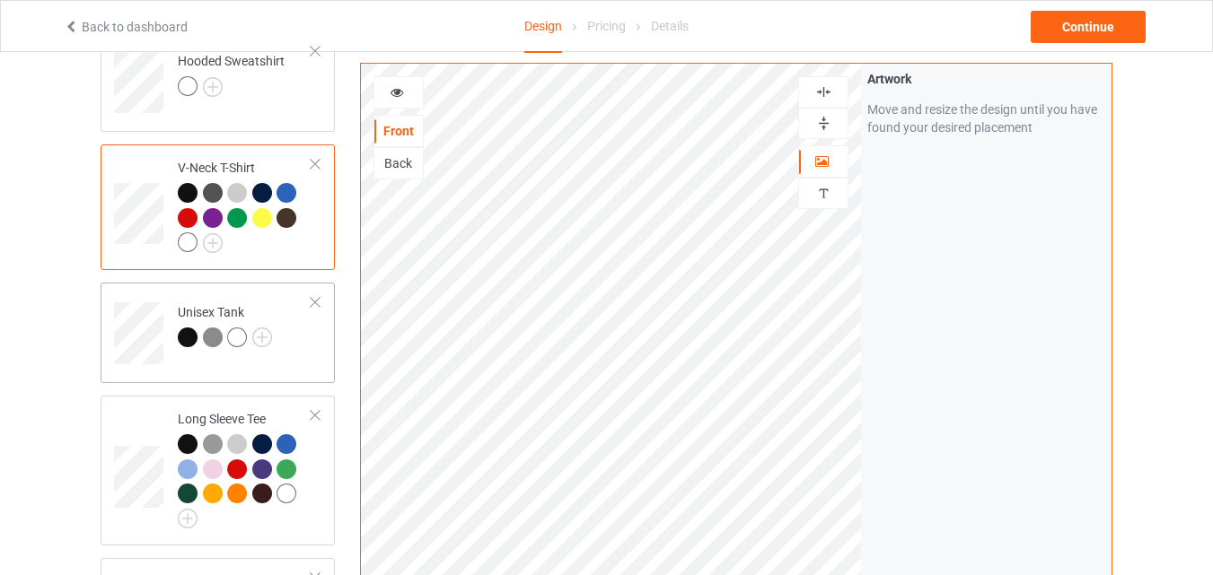
scroll to position [388, 0]
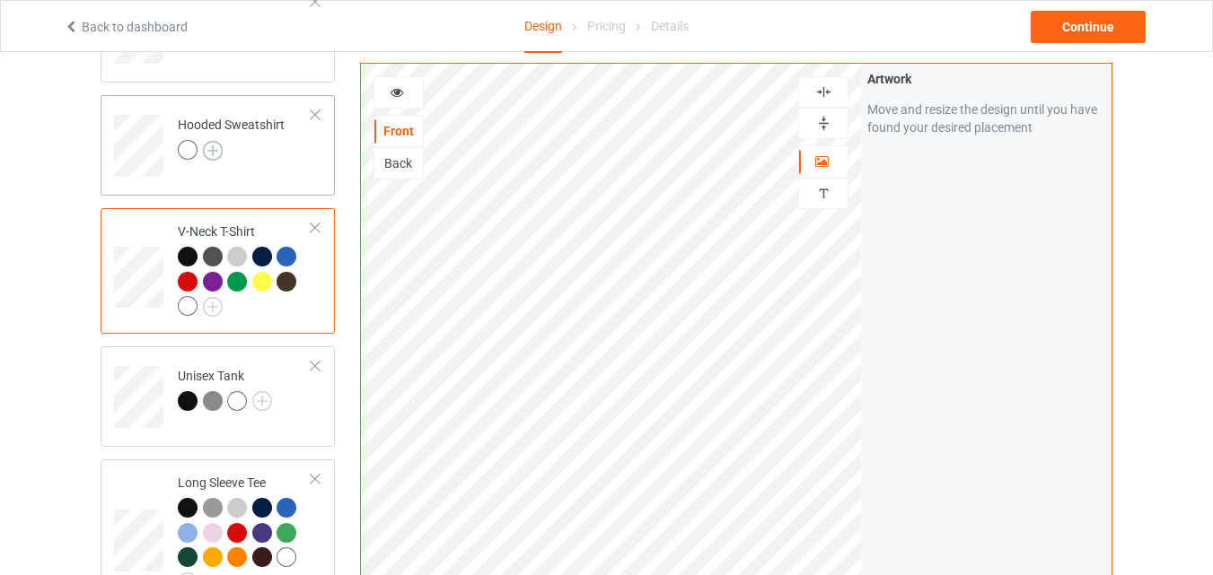
click at [208, 152] on img at bounding box center [213, 151] width 20 height 20
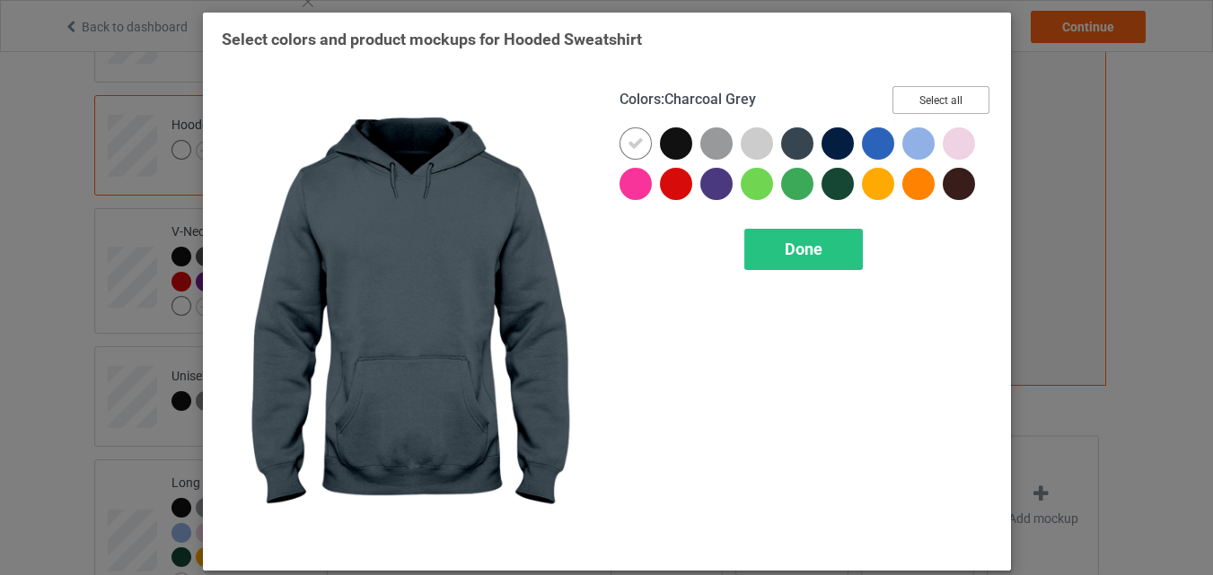
click at [913, 108] on button "Select all" at bounding box center [940, 100] width 97 height 28
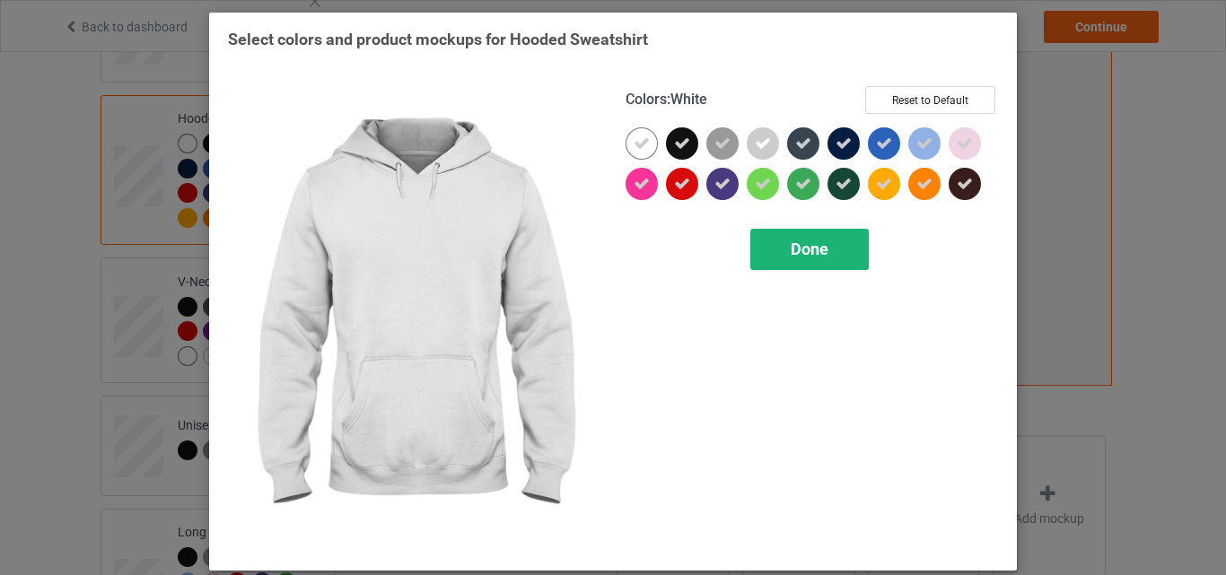
click at [646, 146] on div at bounding box center [642, 143] width 32 height 32
click at [770, 248] on div "Done" at bounding box center [810, 249] width 119 height 41
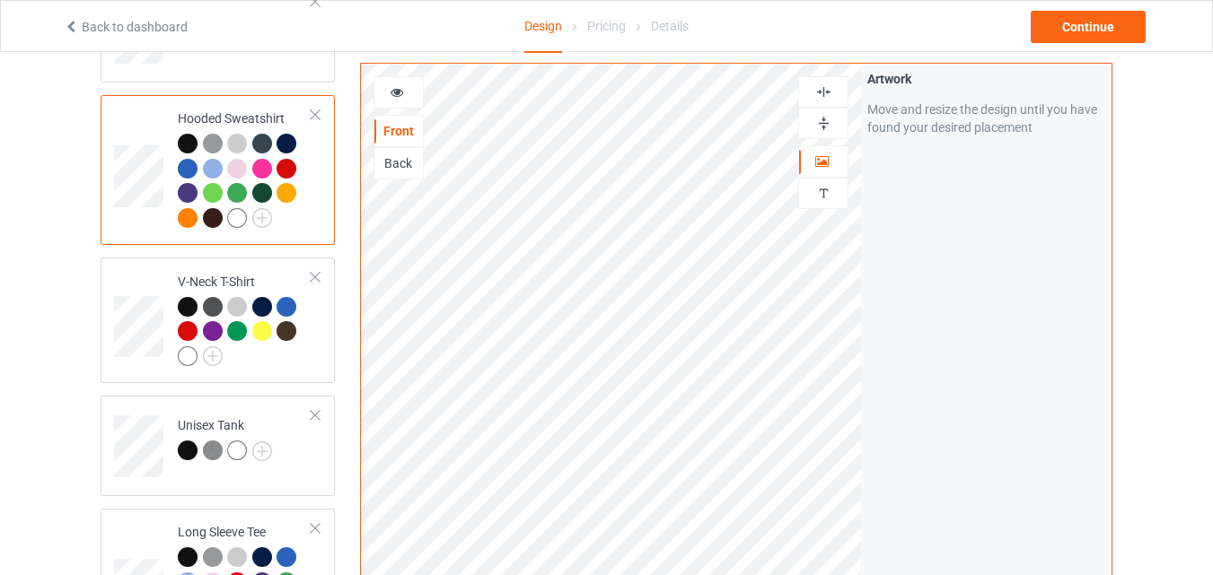
scroll to position [119, 0]
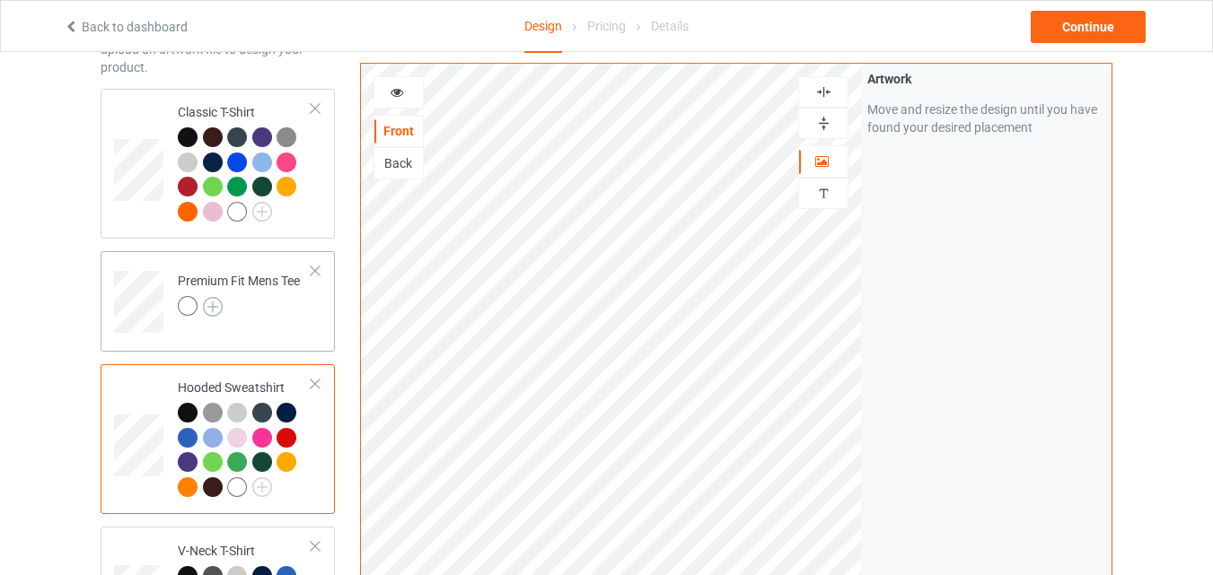
click at [213, 308] on img at bounding box center [213, 307] width 20 height 20
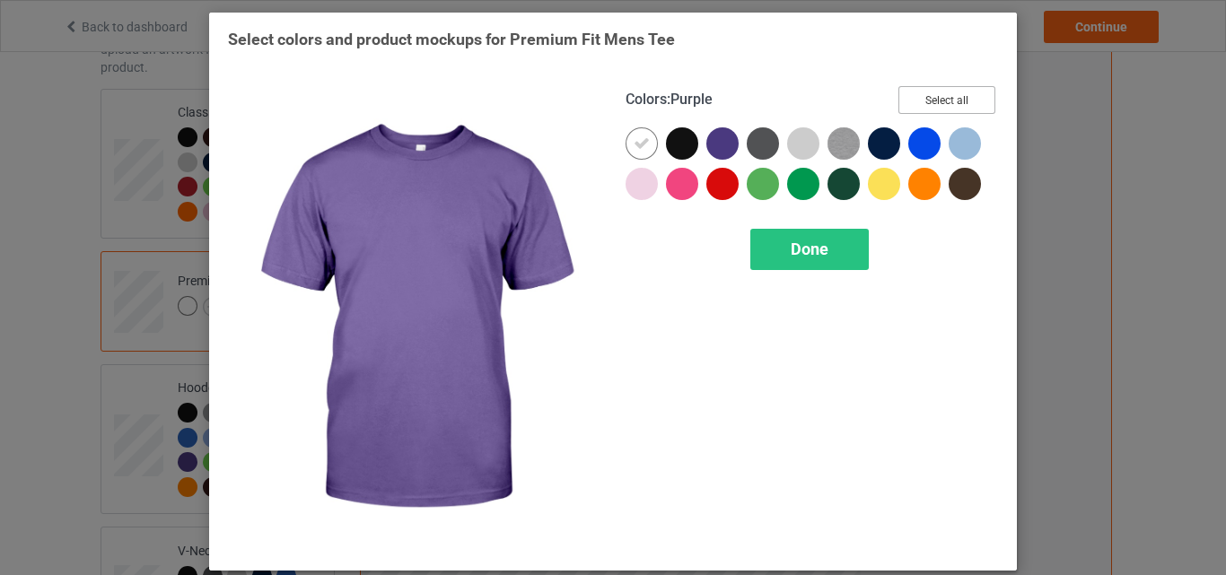
click at [939, 102] on button "Select all" at bounding box center [947, 100] width 97 height 28
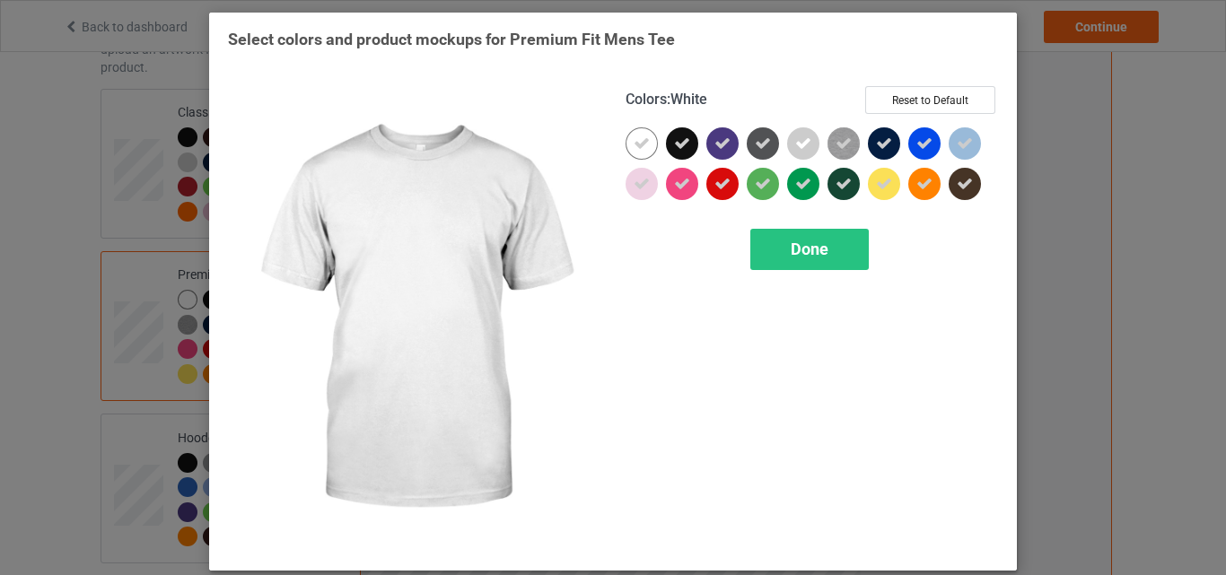
click at [640, 145] on icon at bounding box center [642, 144] width 16 height 16
click at [640, 145] on div at bounding box center [642, 143] width 32 height 32
click at [765, 241] on div "Done" at bounding box center [810, 249] width 119 height 41
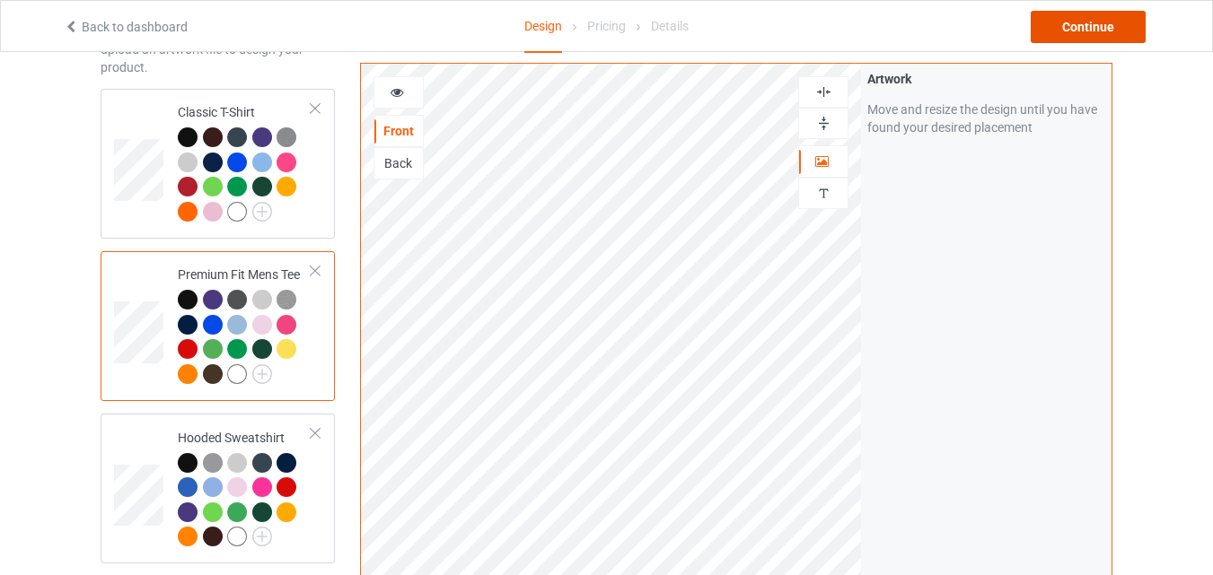
click at [1102, 32] on div "Continue" at bounding box center [1088, 27] width 115 height 32
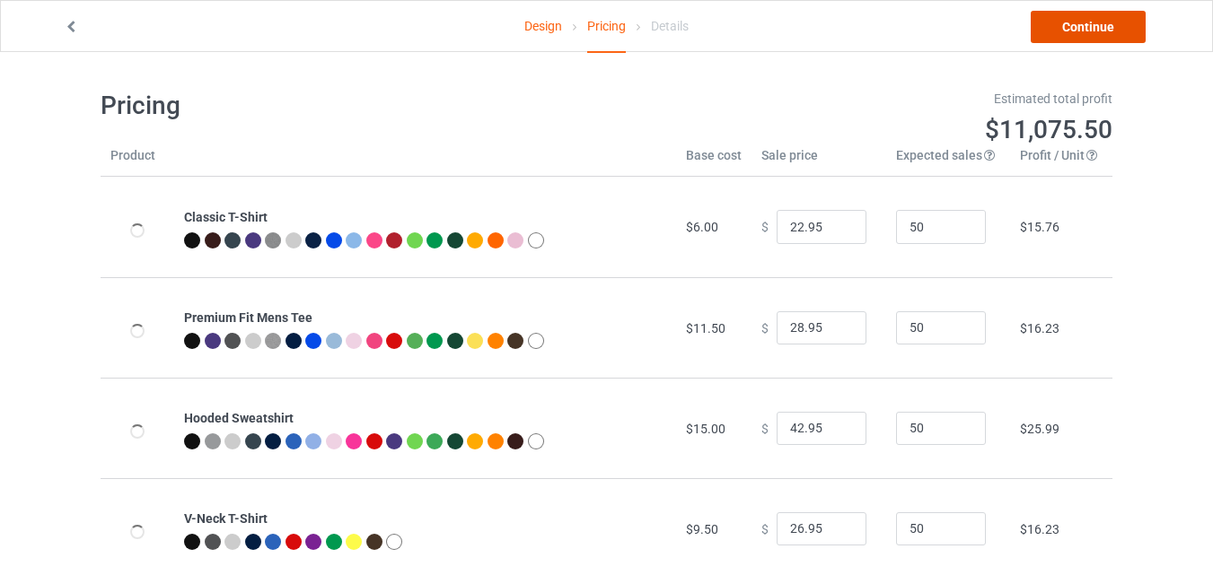
click at [1085, 30] on link "Continue" at bounding box center [1088, 27] width 115 height 32
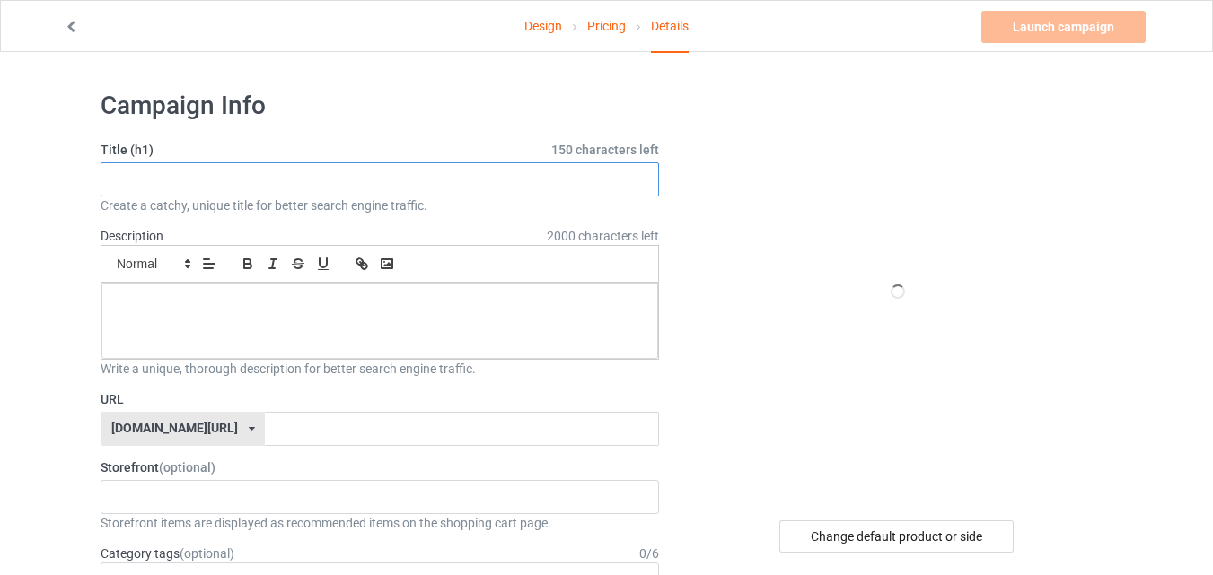
click at [407, 172] on input "text" at bounding box center [380, 180] width 558 height 34
paste input "Funny Pig Pocket"
type input "Funny Pig Pocket"
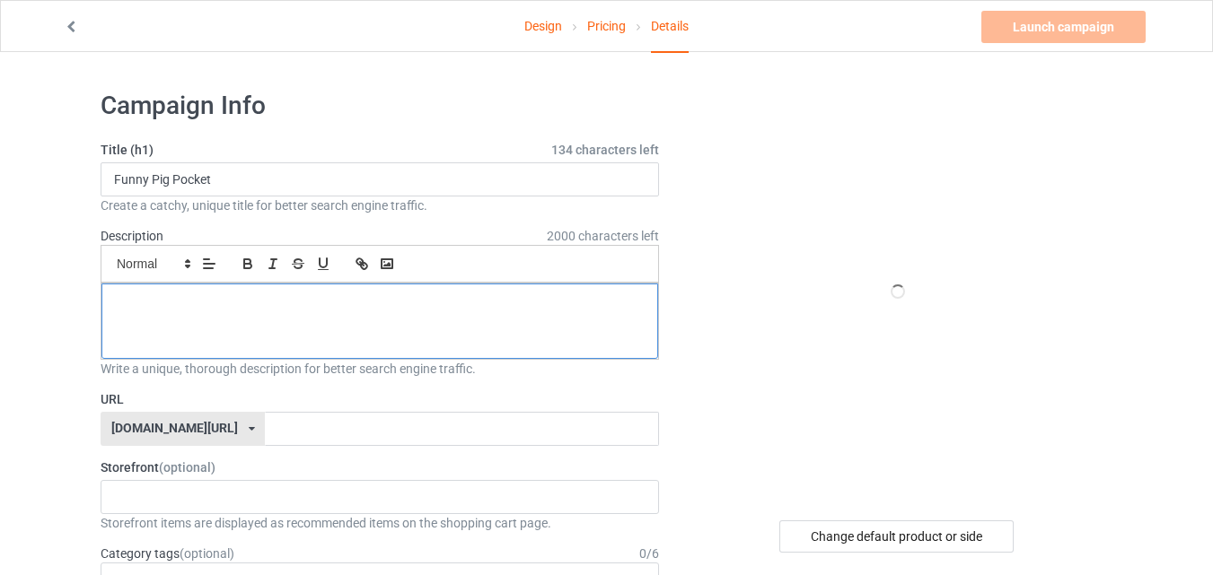
click at [244, 287] on div at bounding box center [379, 321] width 557 height 75
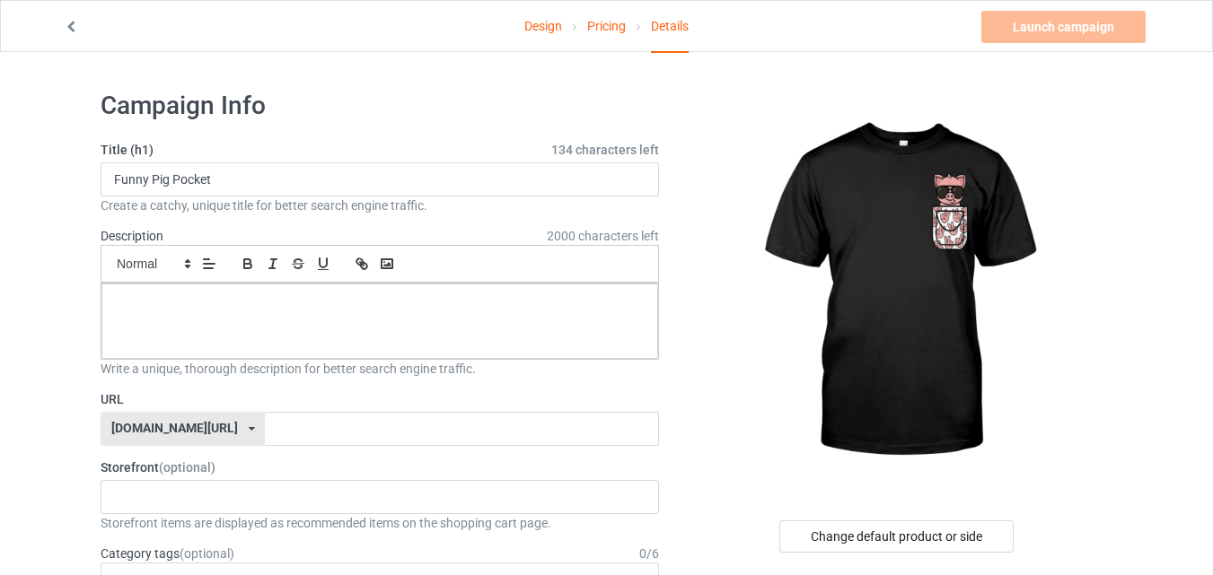
paste div
click at [288, 408] on label "URL" at bounding box center [380, 400] width 558 height 18
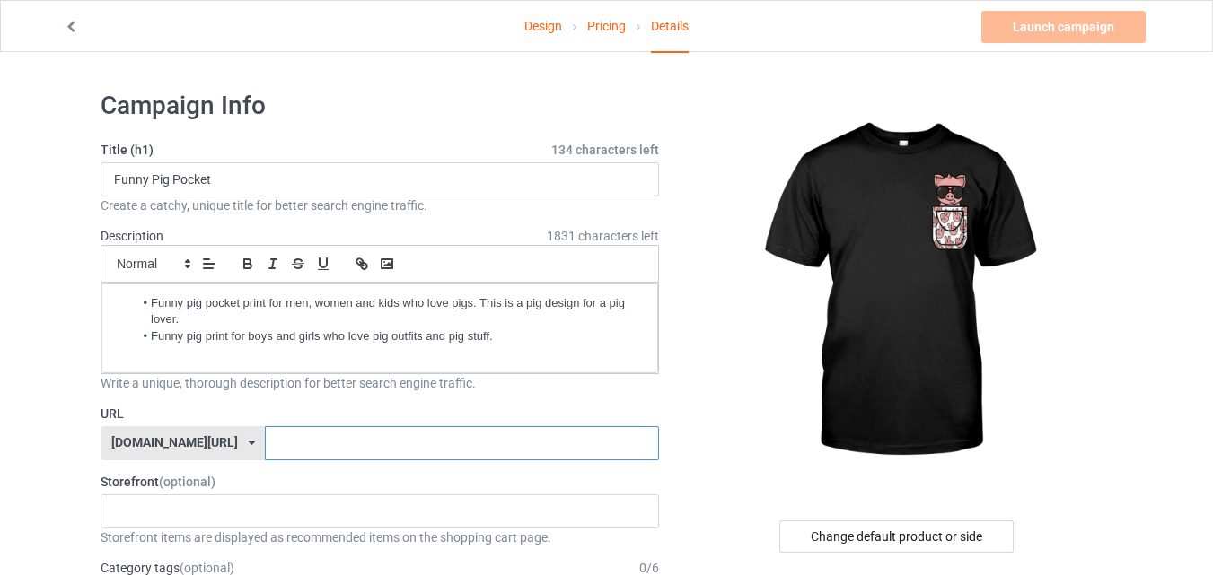
click at [324, 447] on input "text" at bounding box center [461, 443] width 393 height 34
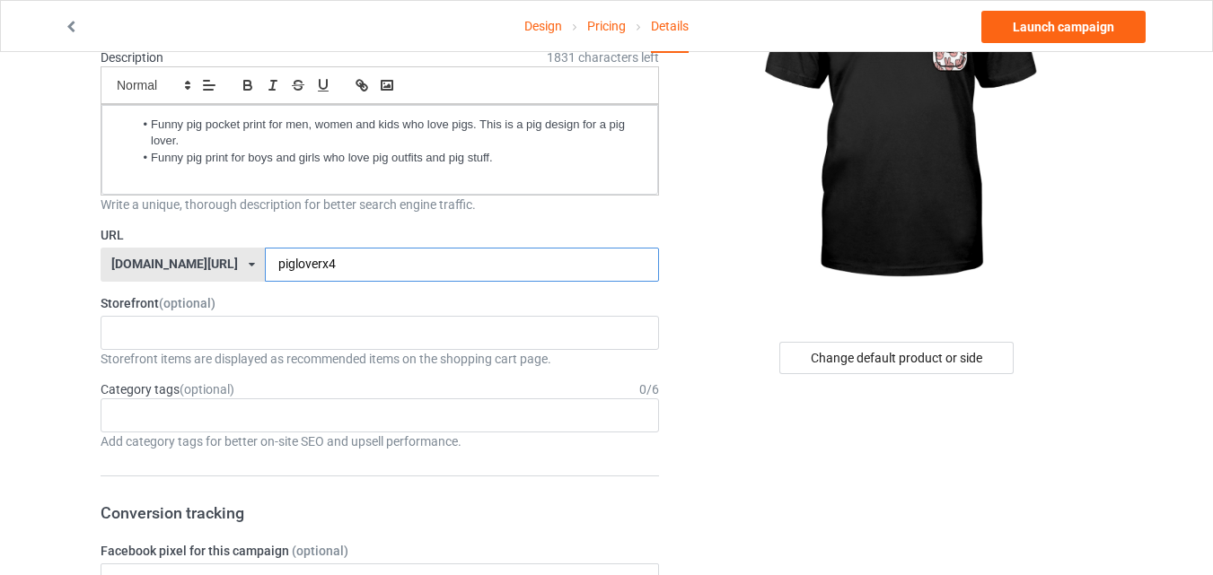
scroll to position [180, 0]
type input "pigloverx4"
click at [388, 414] on div "Age > [DEMOGRAPHIC_DATA] > 1 Age > [DEMOGRAPHIC_DATA] Months > 1 Month Age > [D…" at bounding box center [380, 415] width 558 height 34
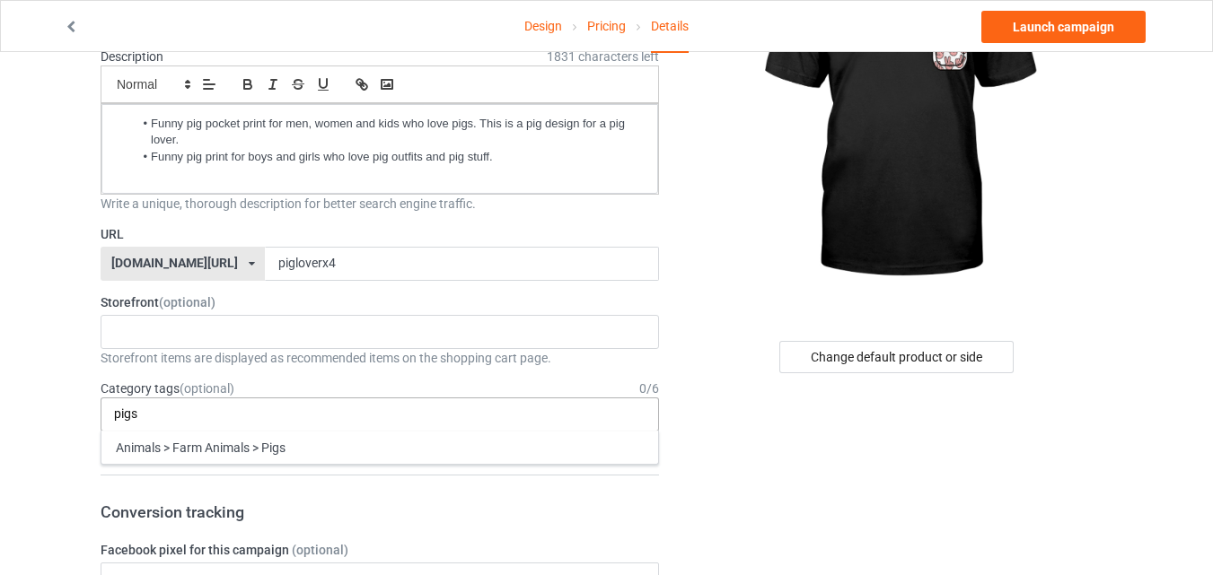
type input "pigs"
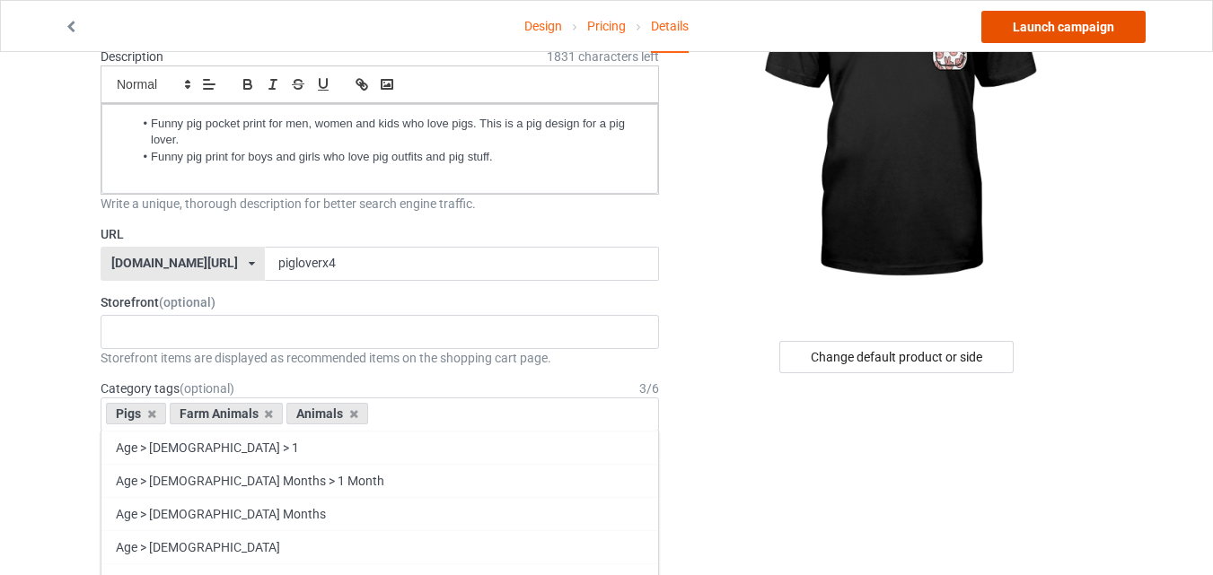
click at [1032, 13] on link "Launch campaign" at bounding box center [1063, 27] width 164 height 32
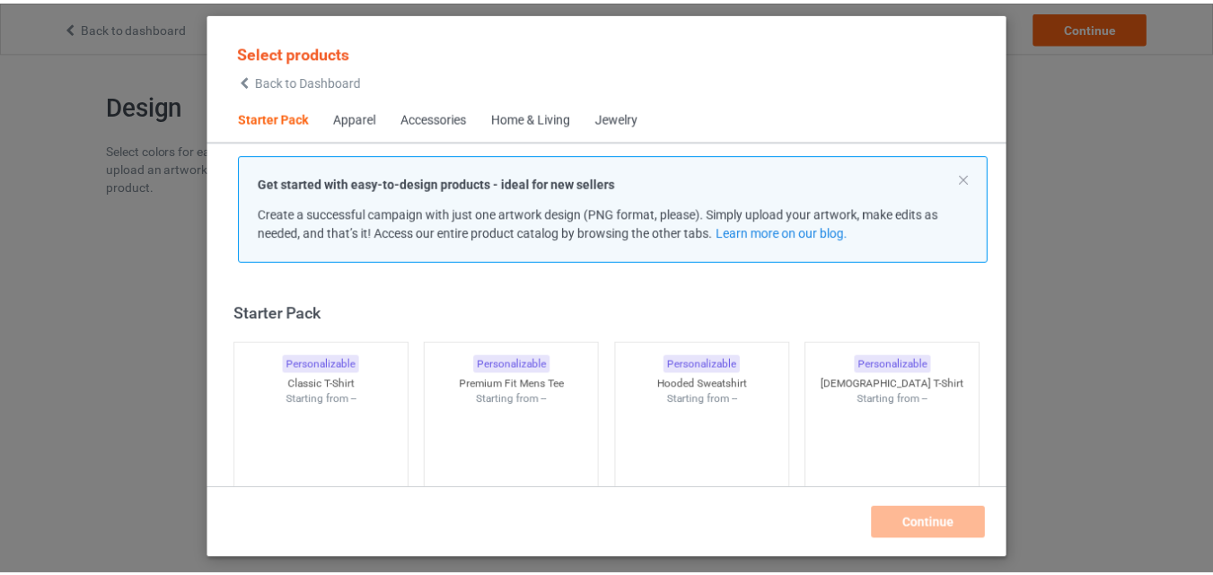
scroll to position [23, 0]
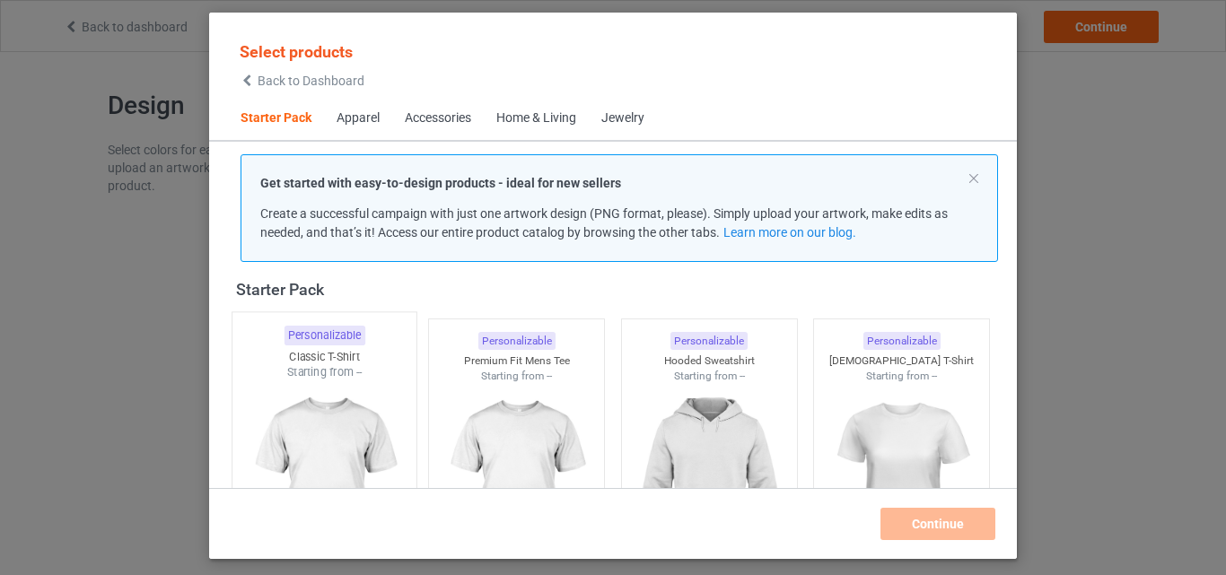
click at [313, 383] on img at bounding box center [324, 486] width 169 height 211
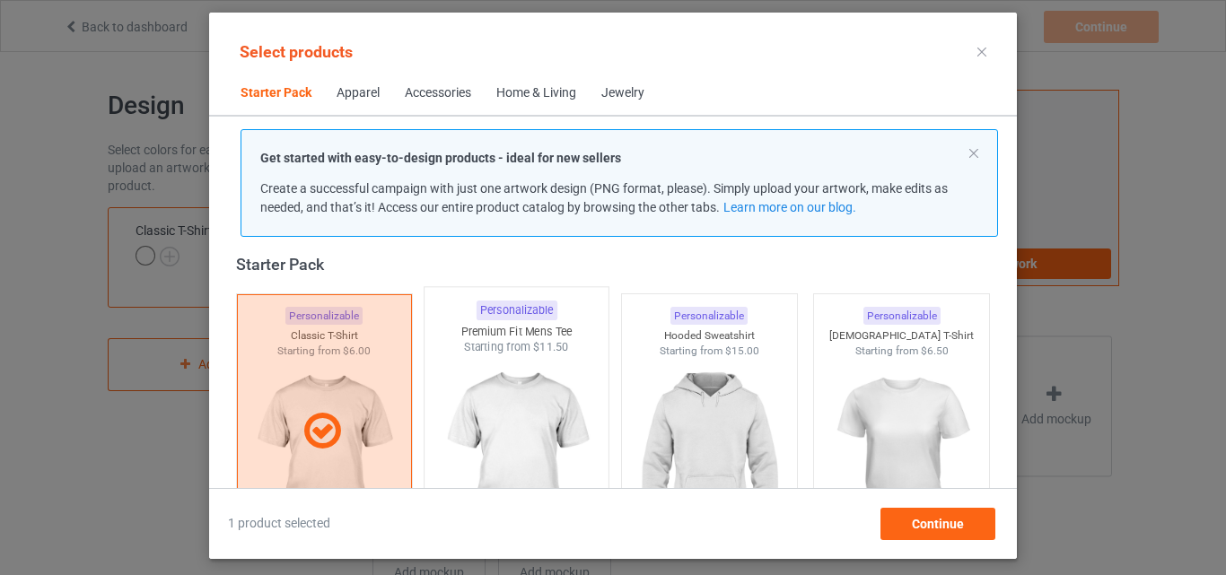
click at [497, 398] on img at bounding box center [517, 461] width 169 height 211
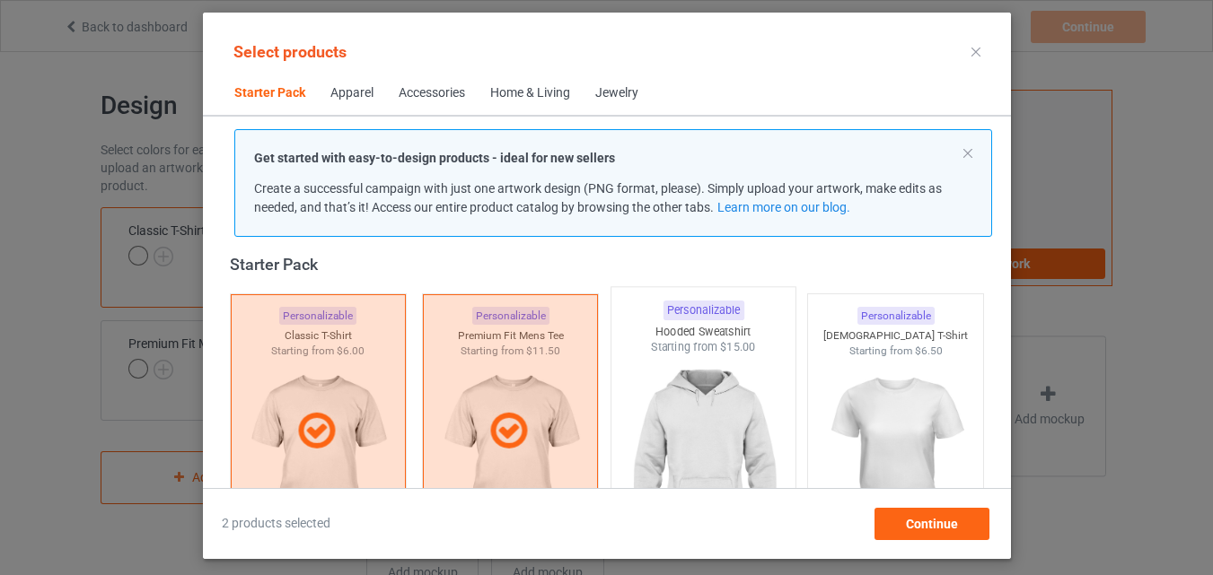
click at [682, 398] on img at bounding box center [703, 461] width 169 height 211
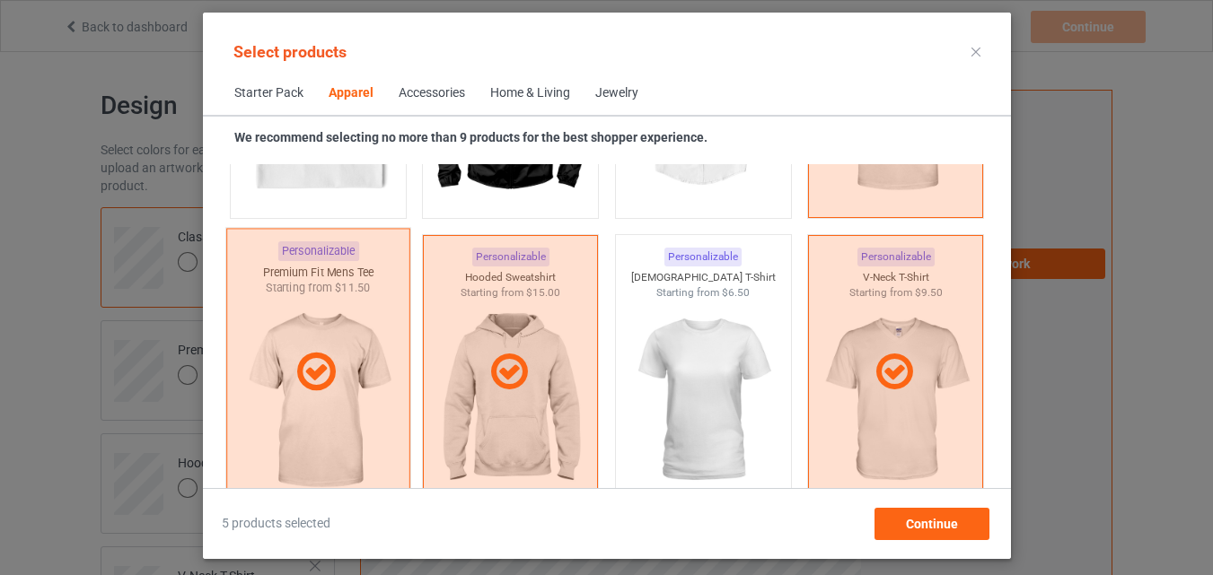
scroll to position [1101, 0]
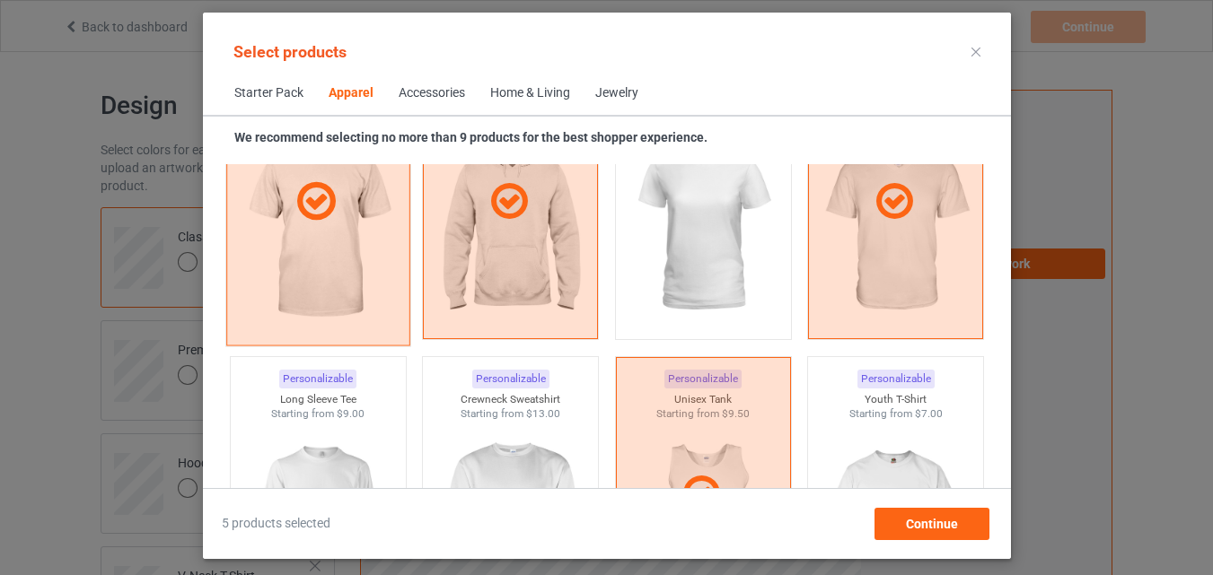
click at [357, 427] on img at bounding box center [317, 522] width 161 height 201
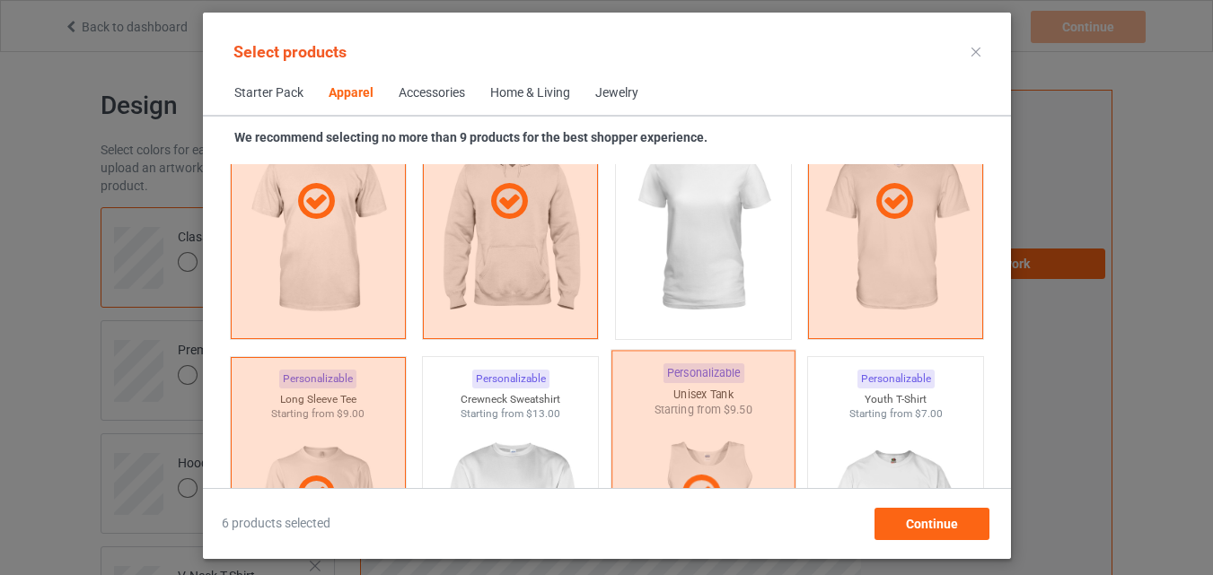
drag, startPoint x: 502, startPoint y: 451, endPoint x: 712, endPoint y: 432, distance: 210.9
click at [503, 451] on img at bounding box center [510, 522] width 161 height 201
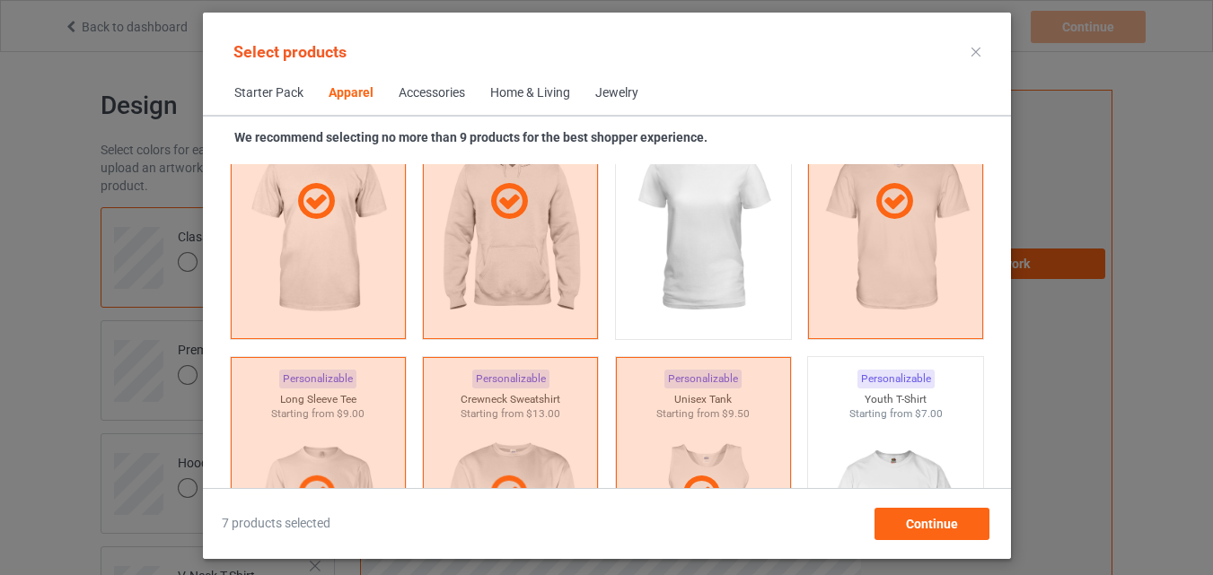
click at [838, 432] on img at bounding box center [895, 522] width 161 height 201
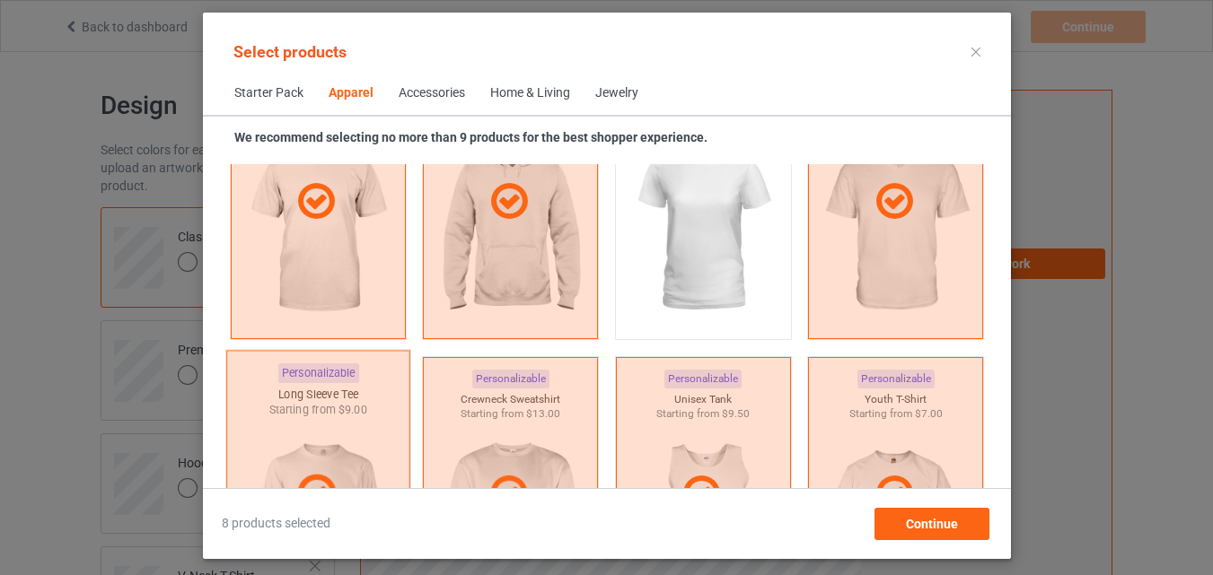
scroll to position [1370, 0]
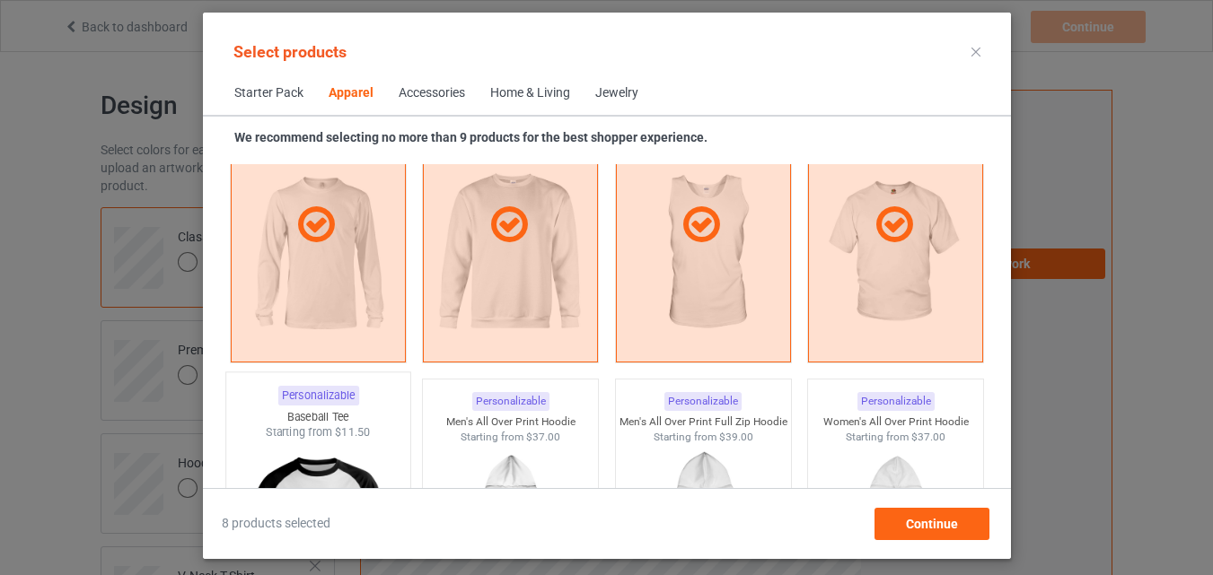
click at [318, 406] on div "Personalizable Baseball Tee Starting from $11.50" at bounding box center [317, 518] width 186 height 290
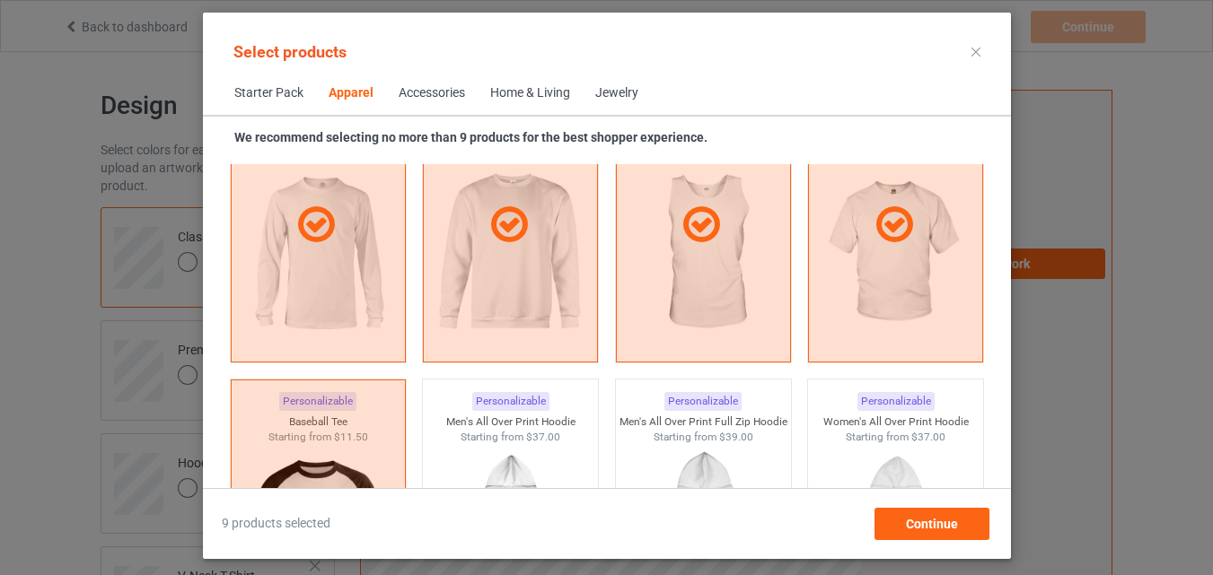
click at [530, 94] on div "Home & Living" at bounding box center [530, 93] width 80 height 18
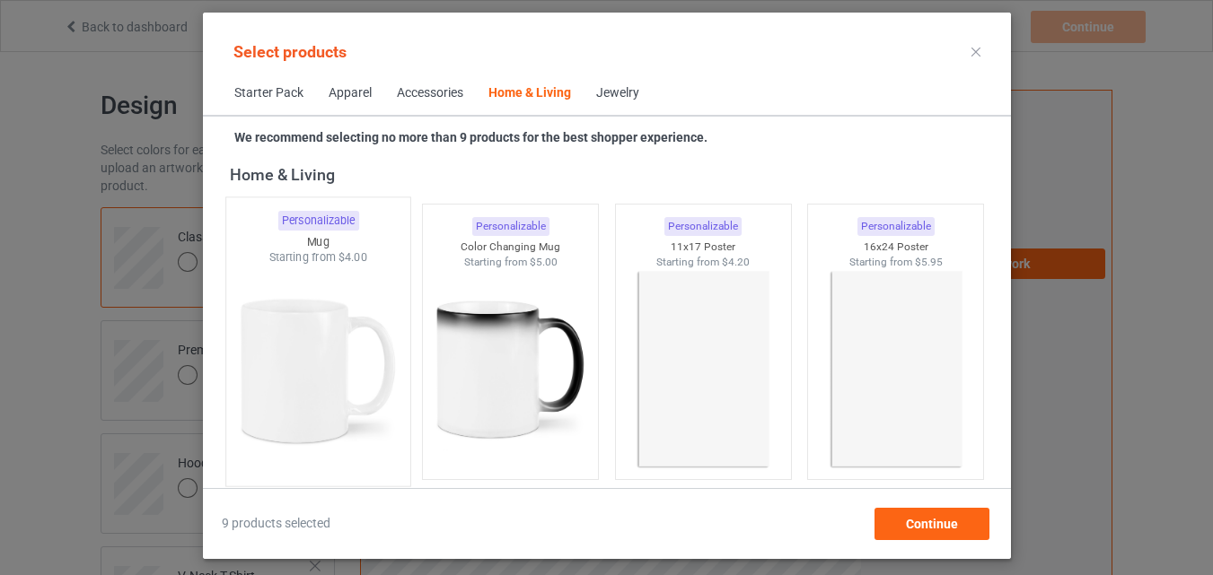
click at [324, 336] on img at bounding box center [317, 371] width 169 height 211
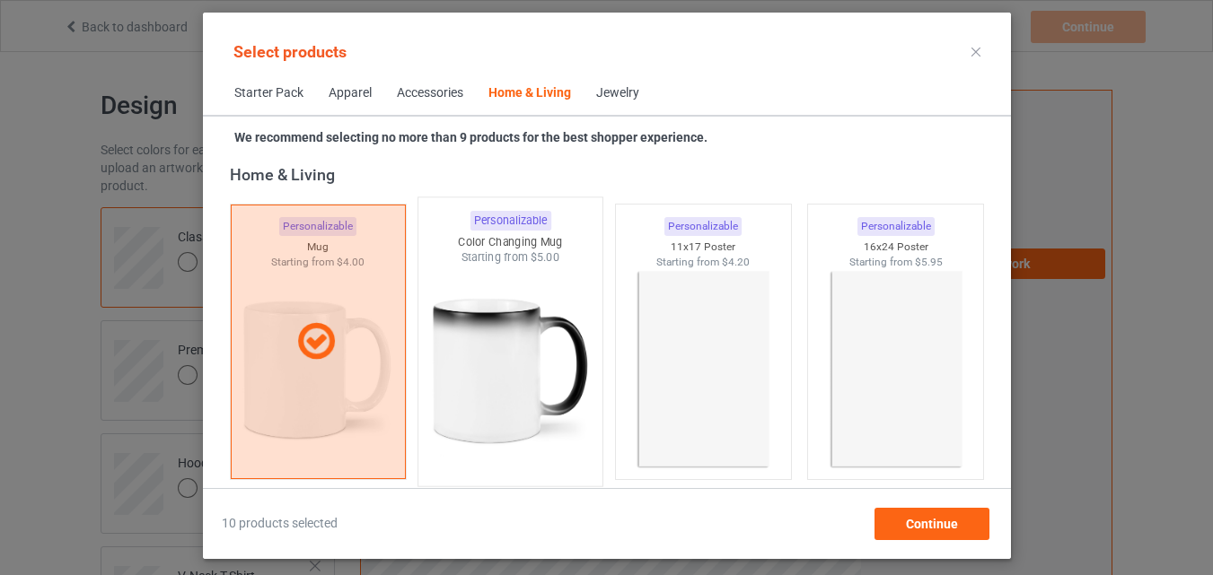
click at [514, 321] on img at bounding box center [510, 371] width 169 height 211
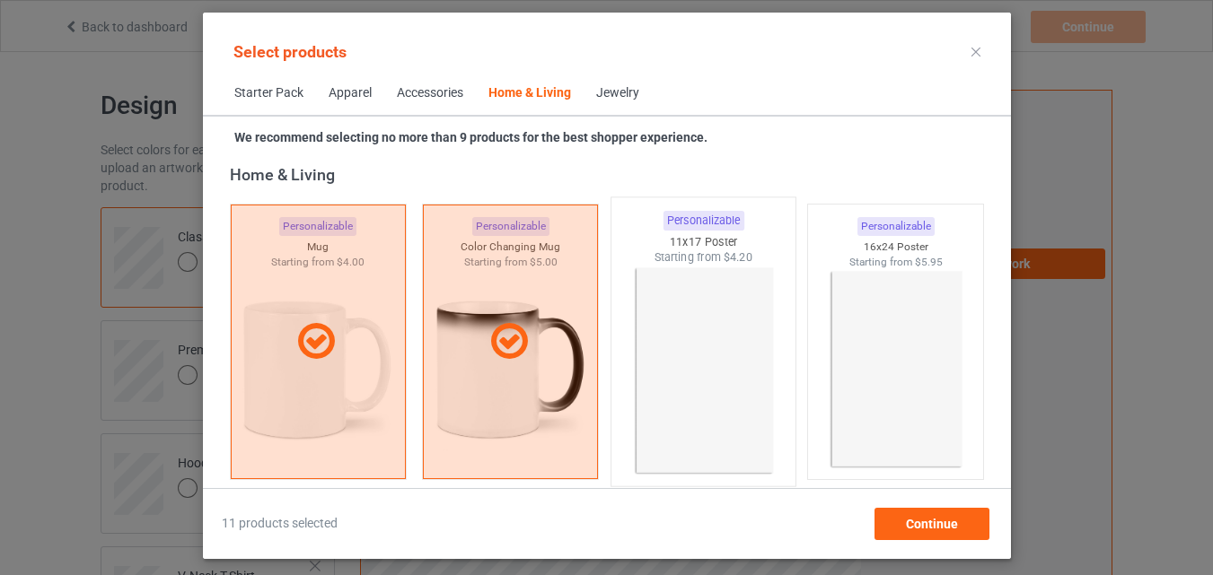
click at [659, 322] on img at bounding box center [703, 371] width 169 height 211
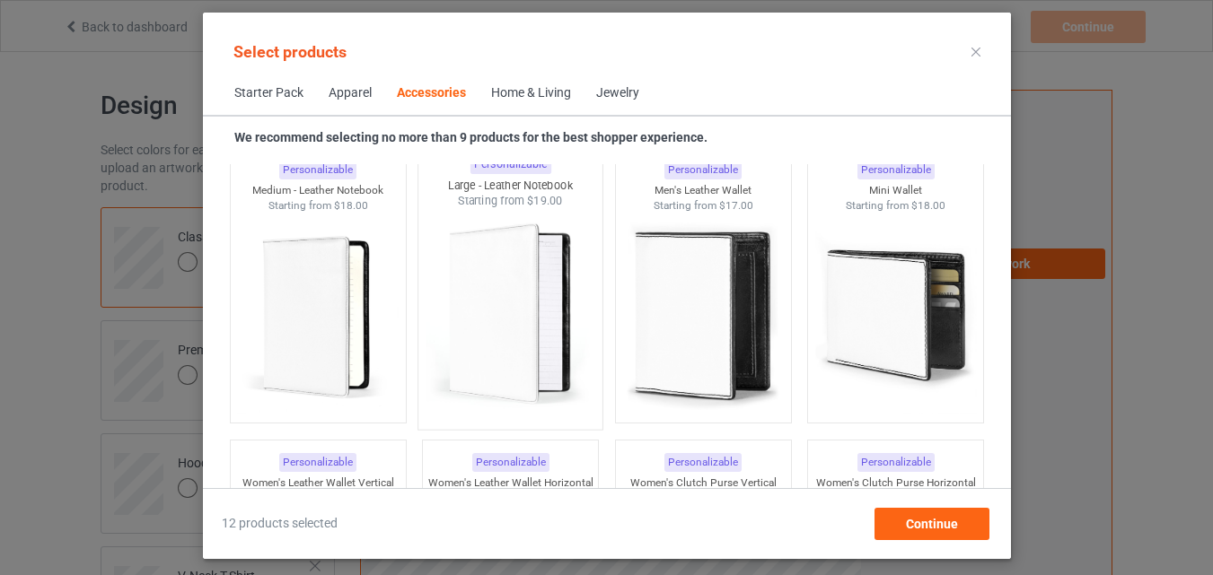
scroll to position [7110, 0]
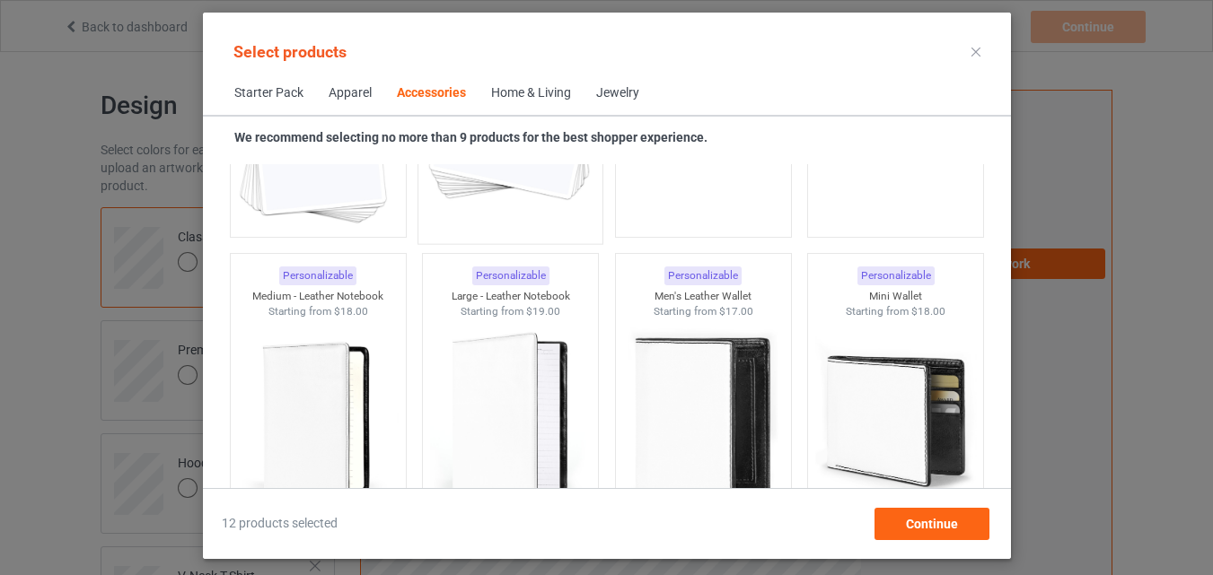
drag, startPoint x: 334, startPoint y: 207, endPoint x: 519, endPoint y: 204, distance: 185.0
click at [335, 206] on img at bounding box center [317, 127] width 161 height 201
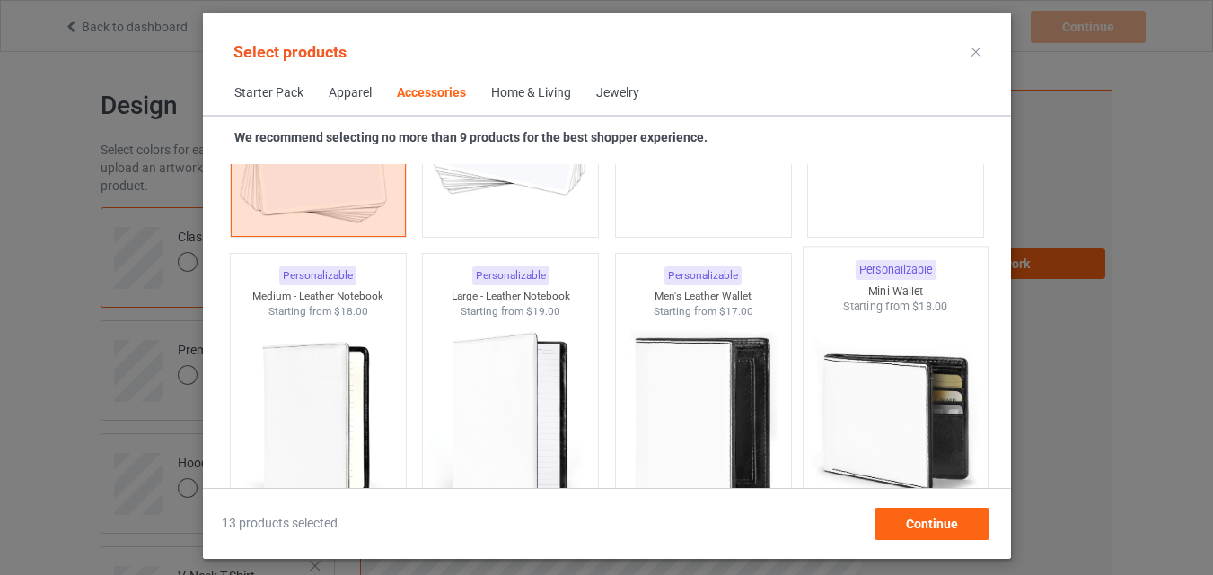
click at [520, 204] on img at bounding box center [510, 127] width 161 height 201
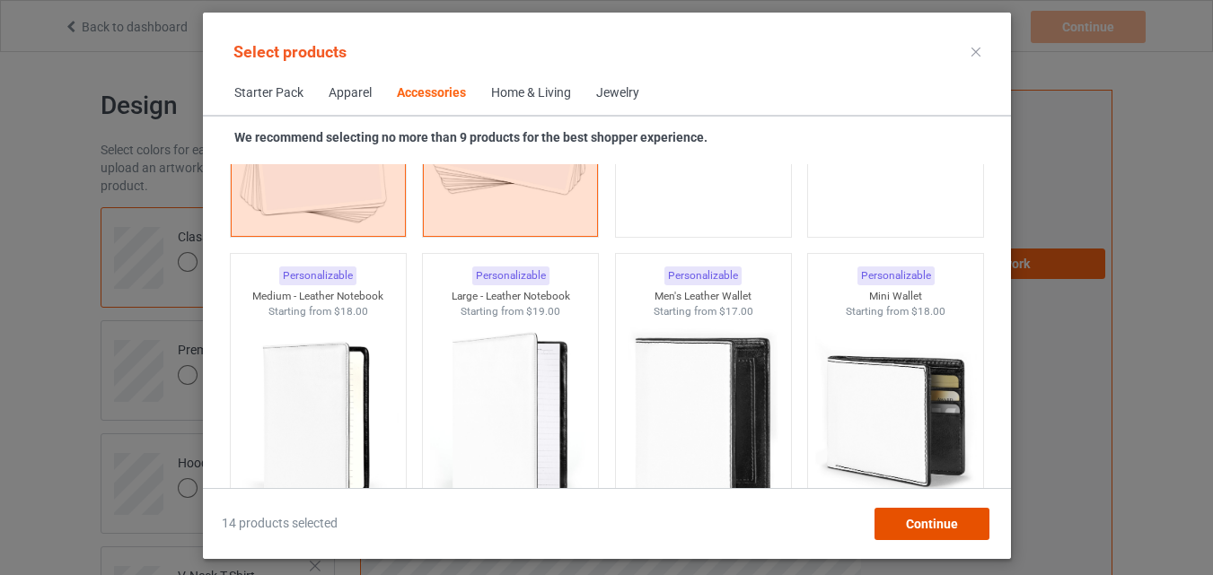
click at [927, 517] on span "Continue" at bounding box center [931, 524] width 52 height 14
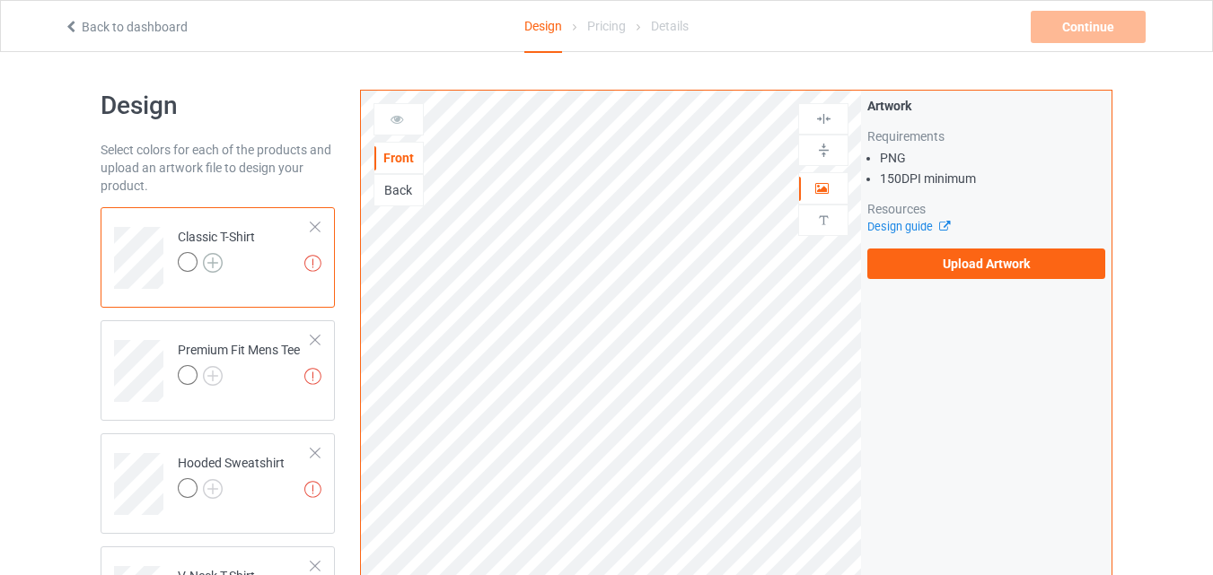
click at [214, 265] on img at bounding box center [213, 263] width 20 height 20
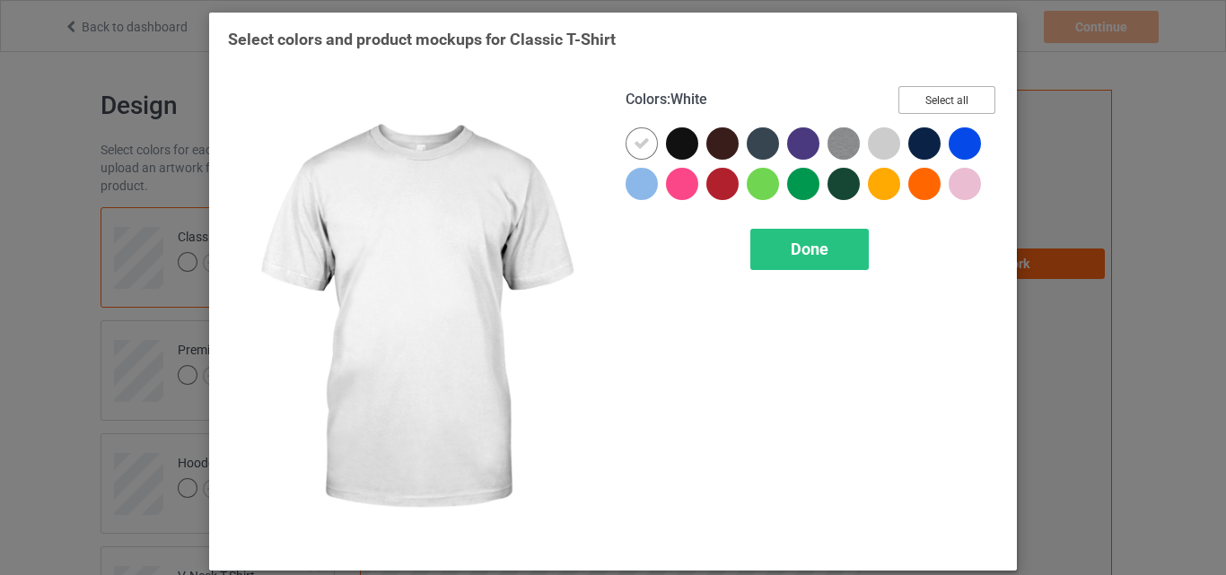
click at [909, 101] on button "Select all" at bounding box center [947, 100] width 97 height 28
click at [626, 151] on div at bounding box center [642, 143] width 32 height 32
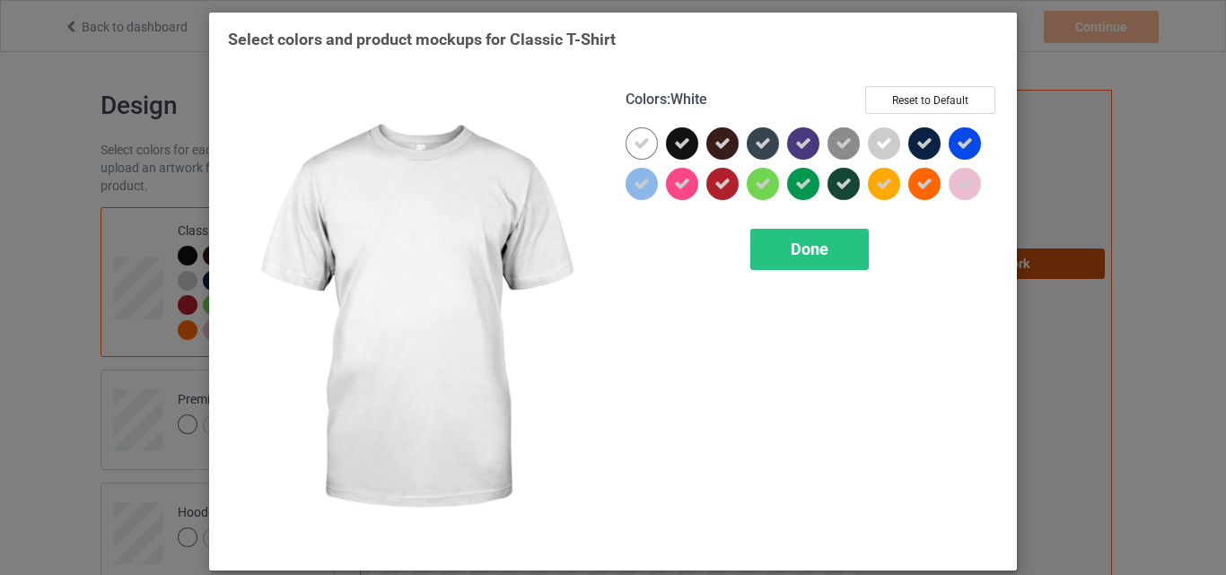
click at [760, 248] on div "Done" at bounding box center [810, 249] width 119 height 41
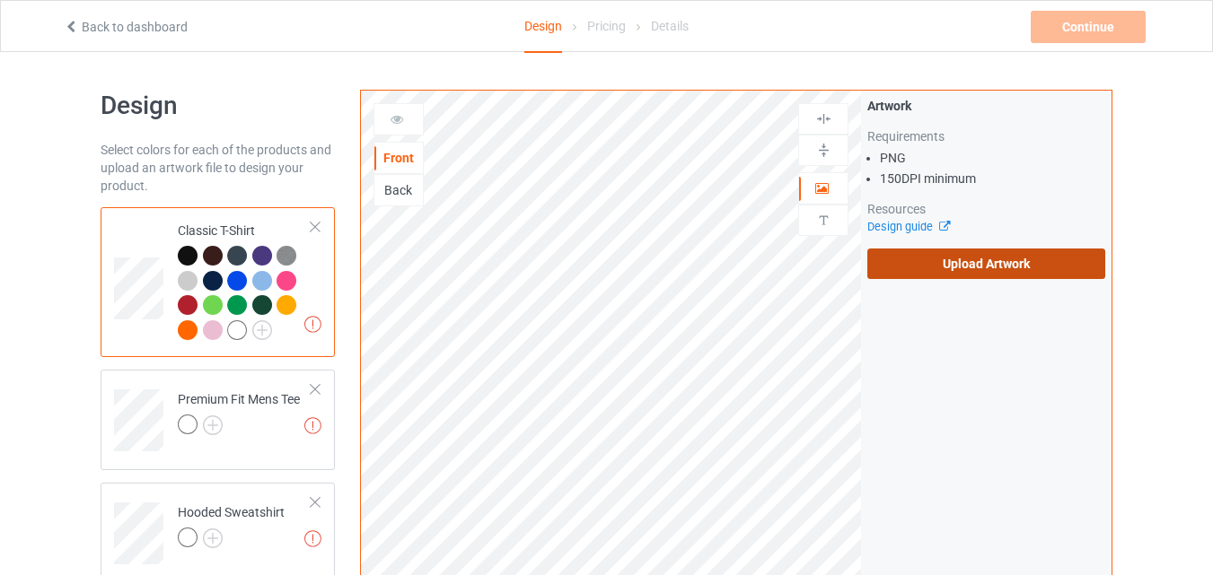
click at [961, 264] on label "Upload Artwork" at bounding box center [986, 264] width 238 height 31
click at [0, 0] on input "Upload Artwork" at bounding box center [0, 0] width 0 height 0
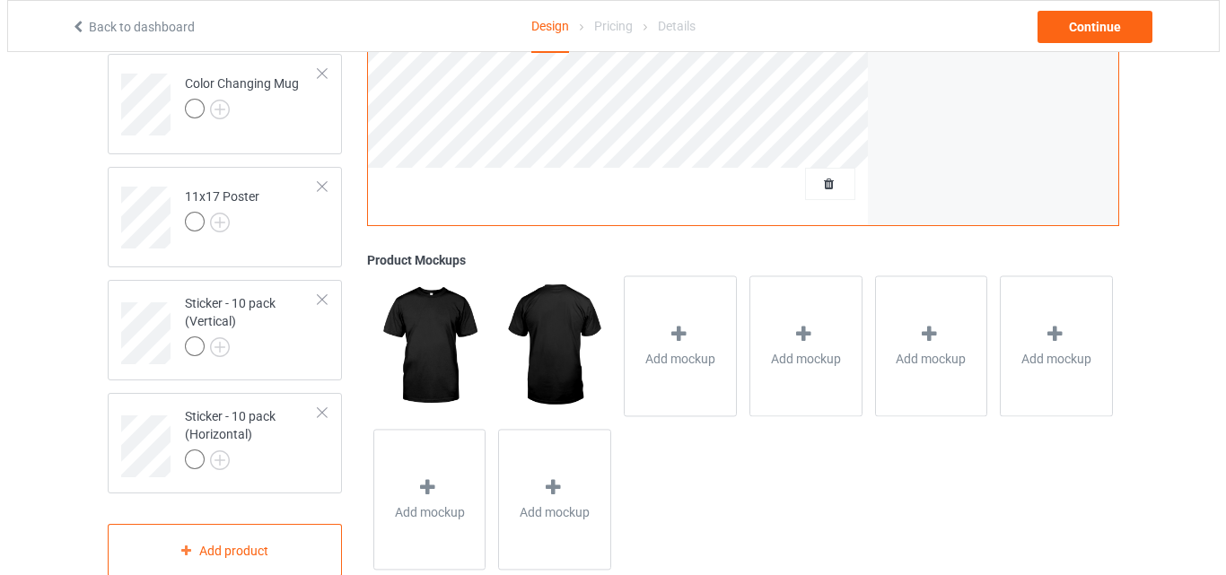
scroll to position [1375, 0]
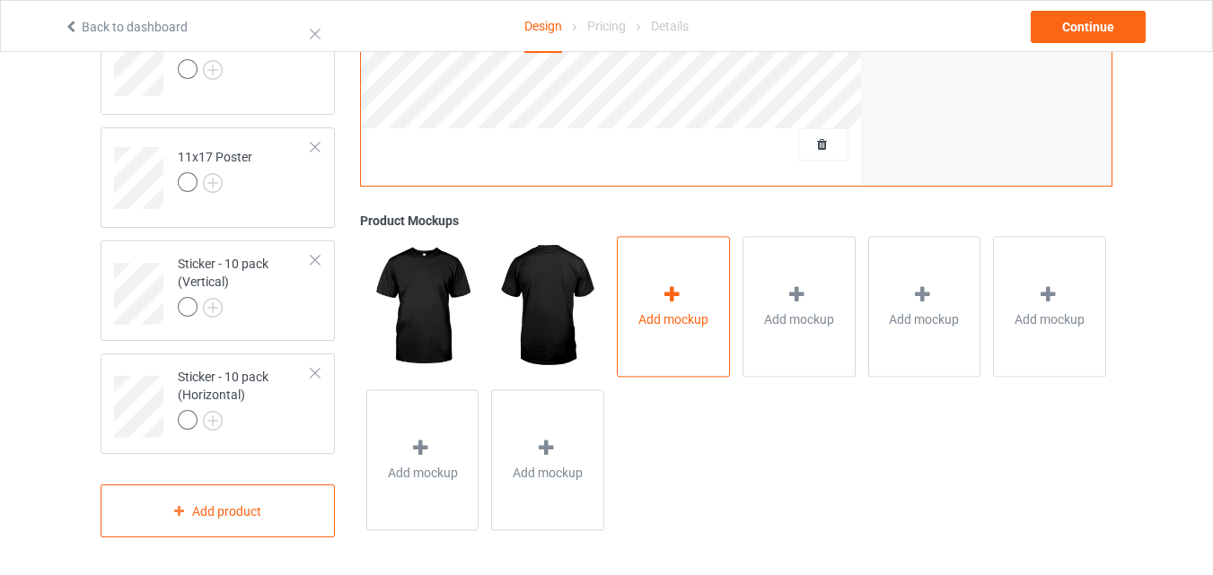
click at [669, 252] on div "Add mockup" at bounding box center [673, 307] width 113 height 141
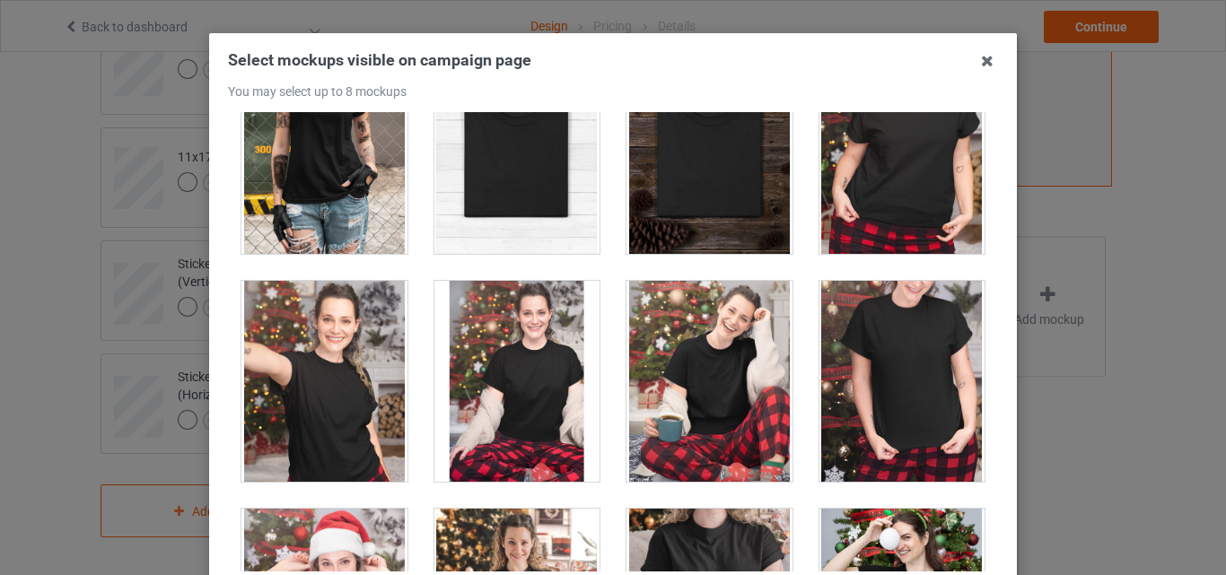
scroll to position [18175, 0]
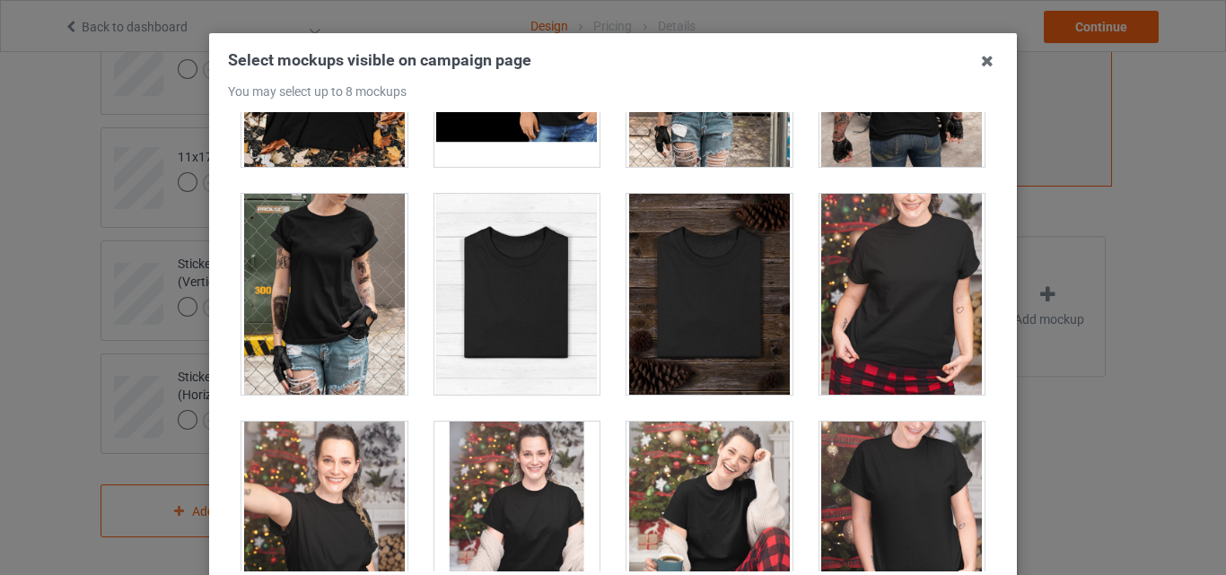
click at [531, 303] on div at bounding box center [518, 294] width 166 height 201
click at [680, 309] on div at bounding box center [710, 294] width 166 height 201
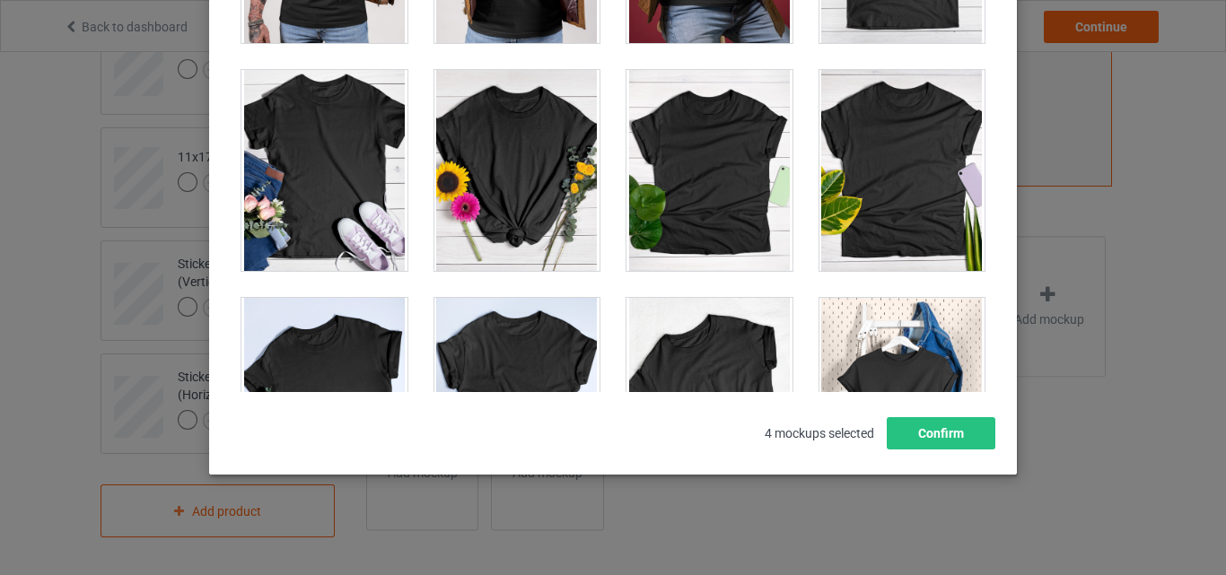
scroll to position [25135, 0]
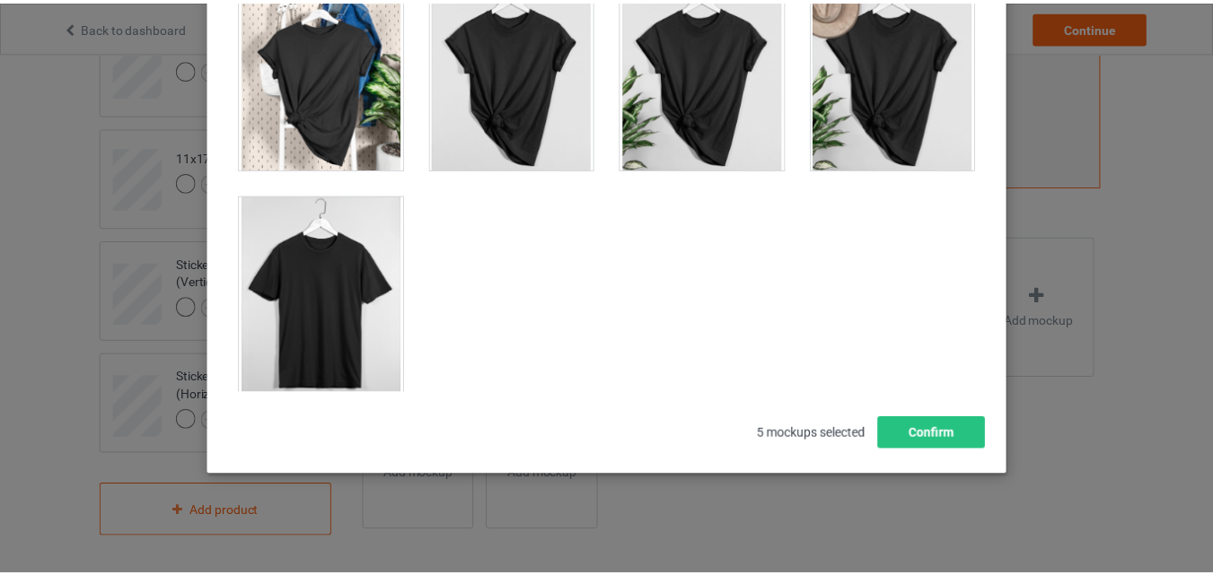
scroll to position [25764, 0]
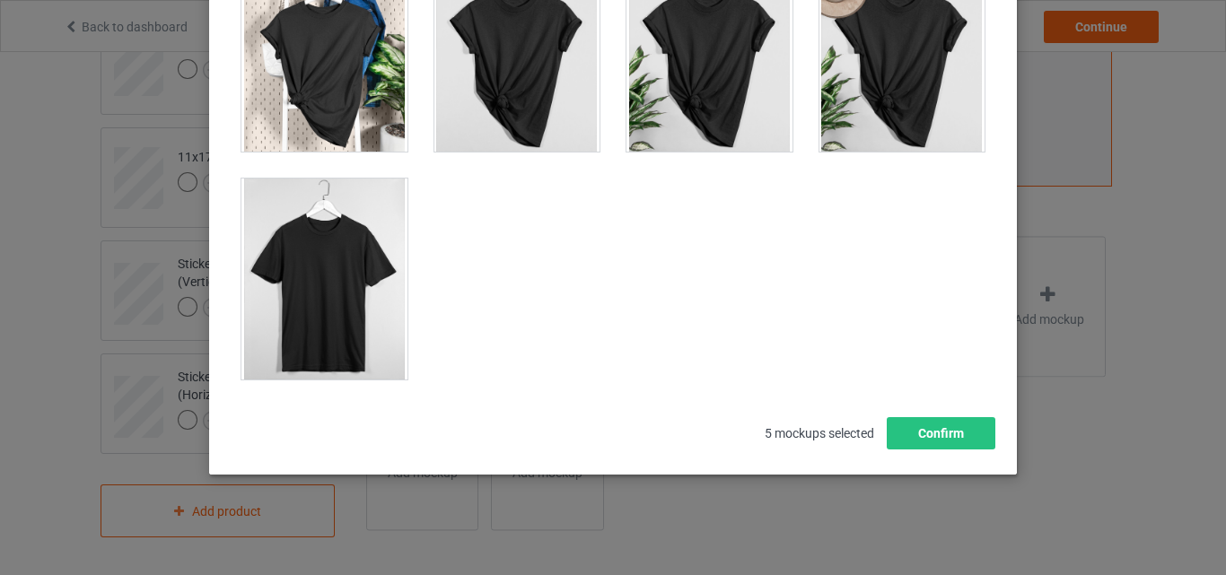
click at [328, 316] on div at bounding box center [325, 279] width 166 height 201
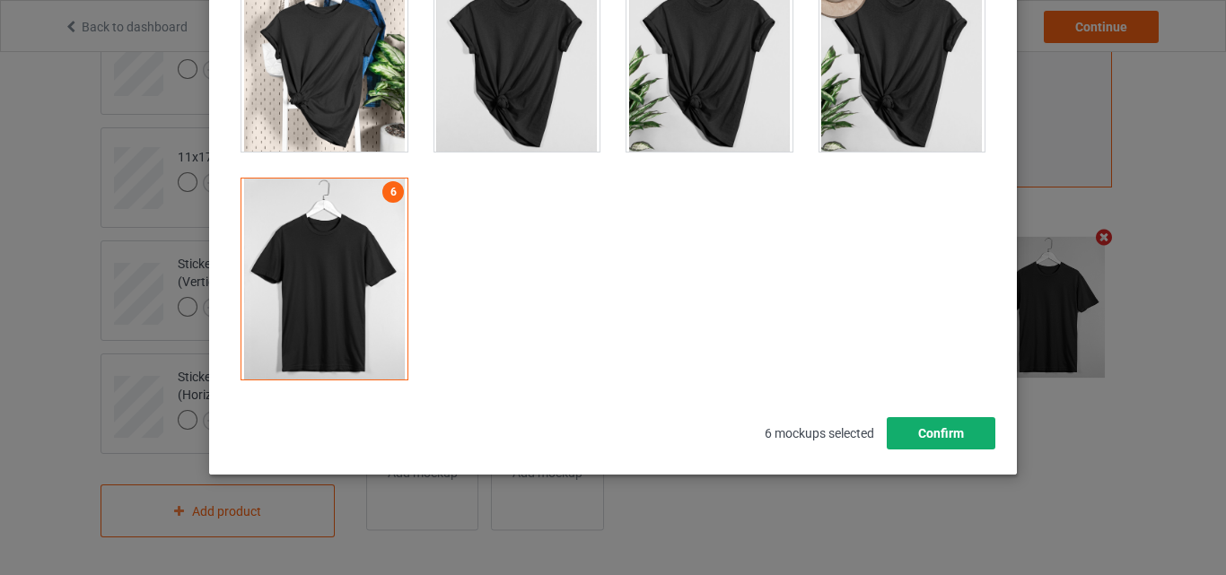
click at [907, 424] on button "Confirm" at bounding box center [941, 433] width 109 height 32
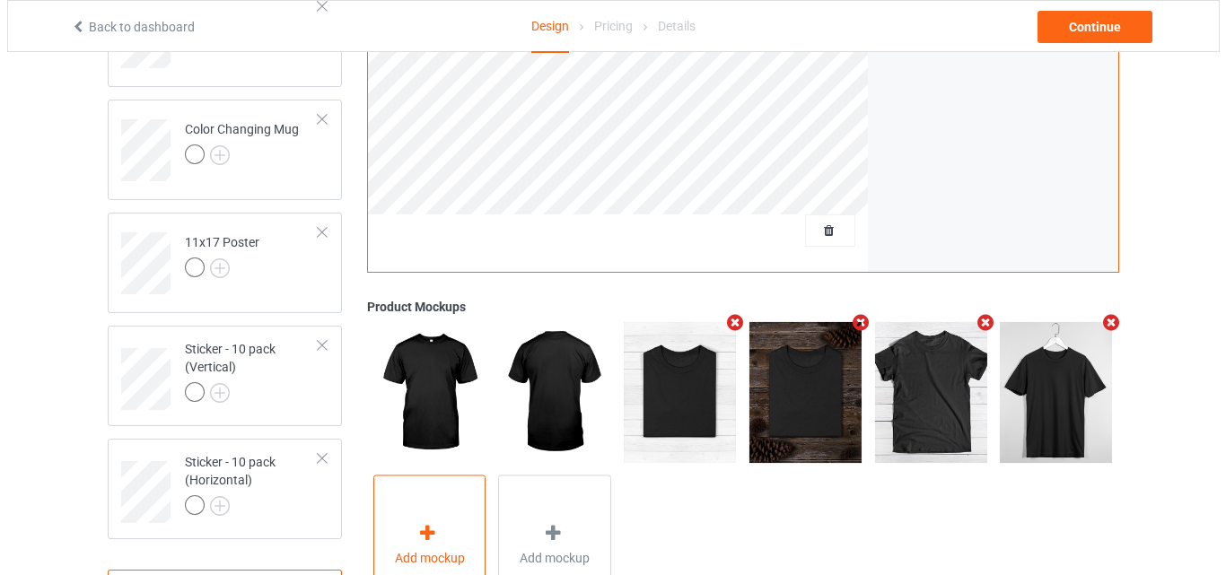
scroll to position [1375, 0]
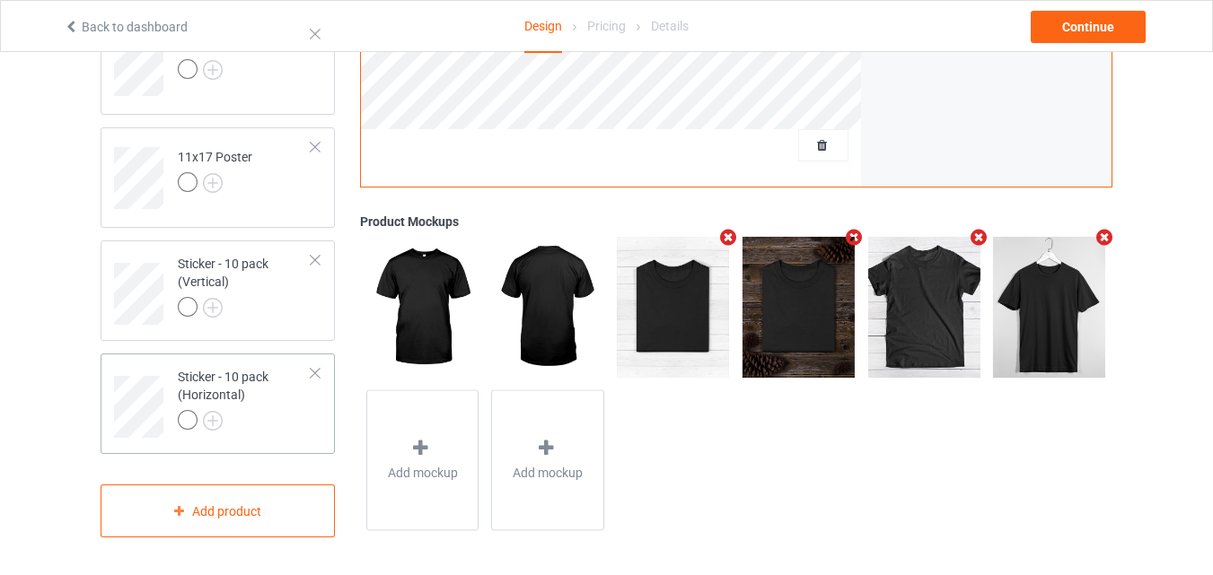
click at [267, 440] on td "Sticker - 10 pack (Horizontal)" at bounding box center [245, 401] width 154 height 80
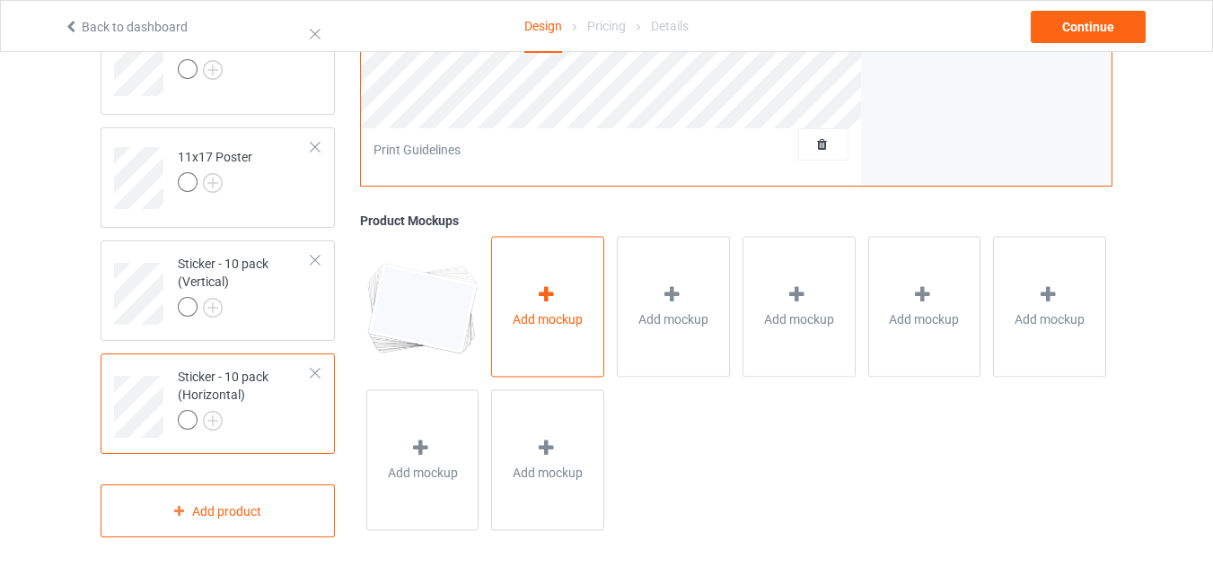
click at [533, 331] on div "Add mockup" at bounding box center [547, 307] width 113 height 141
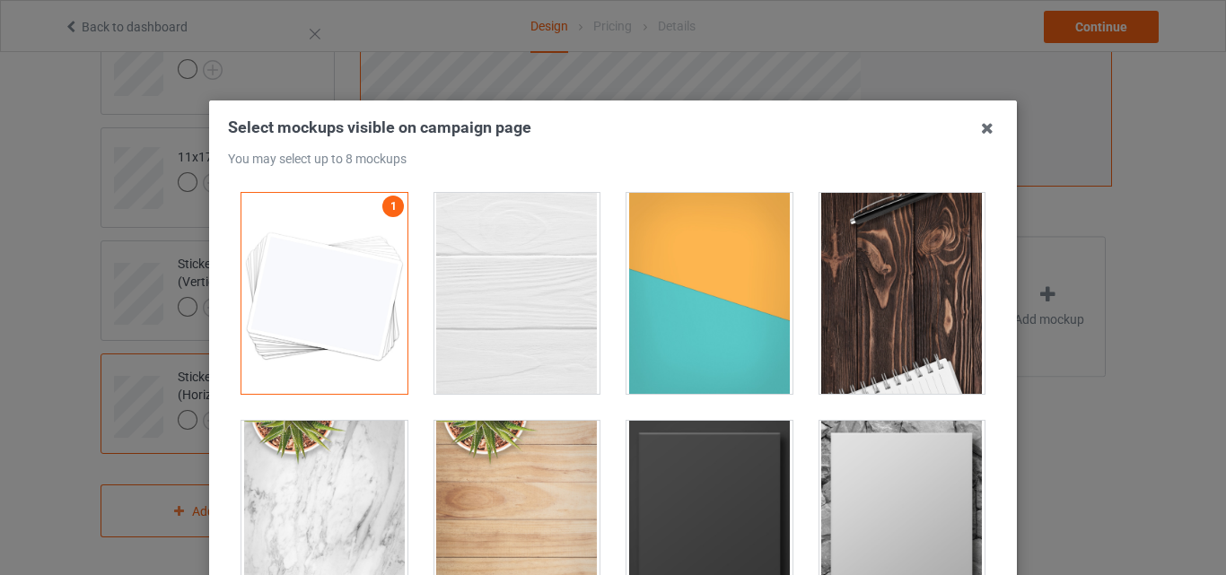
click at [533, 331] on div at bounding box center [518, 293] width 166 height 201
click at [697, 334] on div at bounding box center [710, 293] width 166 height 201
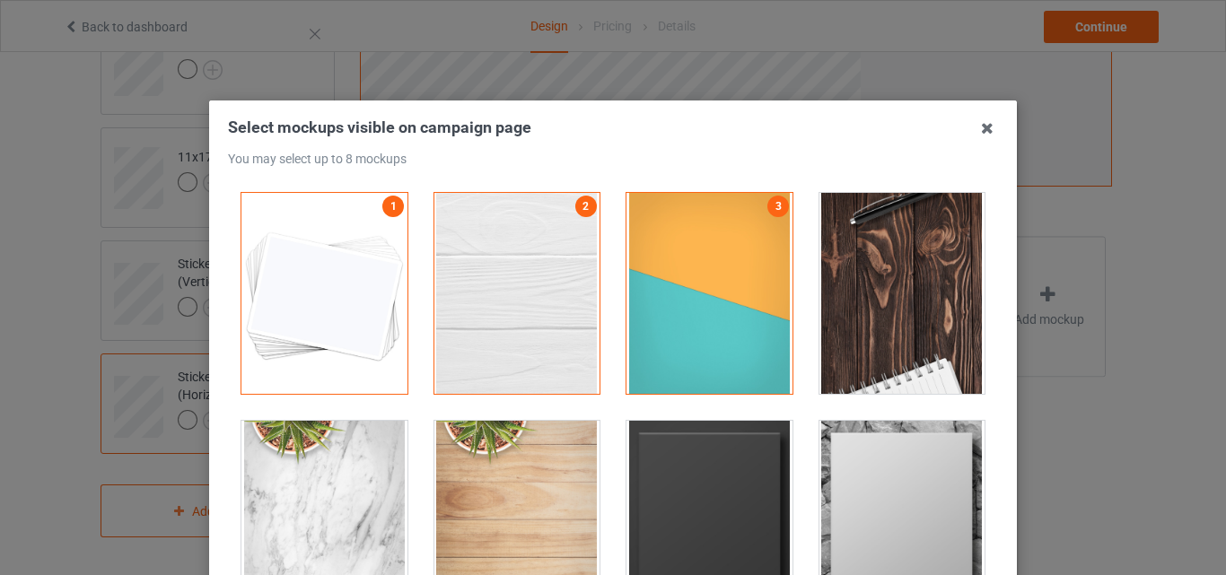
click at [837, 314] on div at bounding box center [903, 293] width 166 height 201
click at [732, 428] on div at bounding box center [710, 521] width 166 height 201
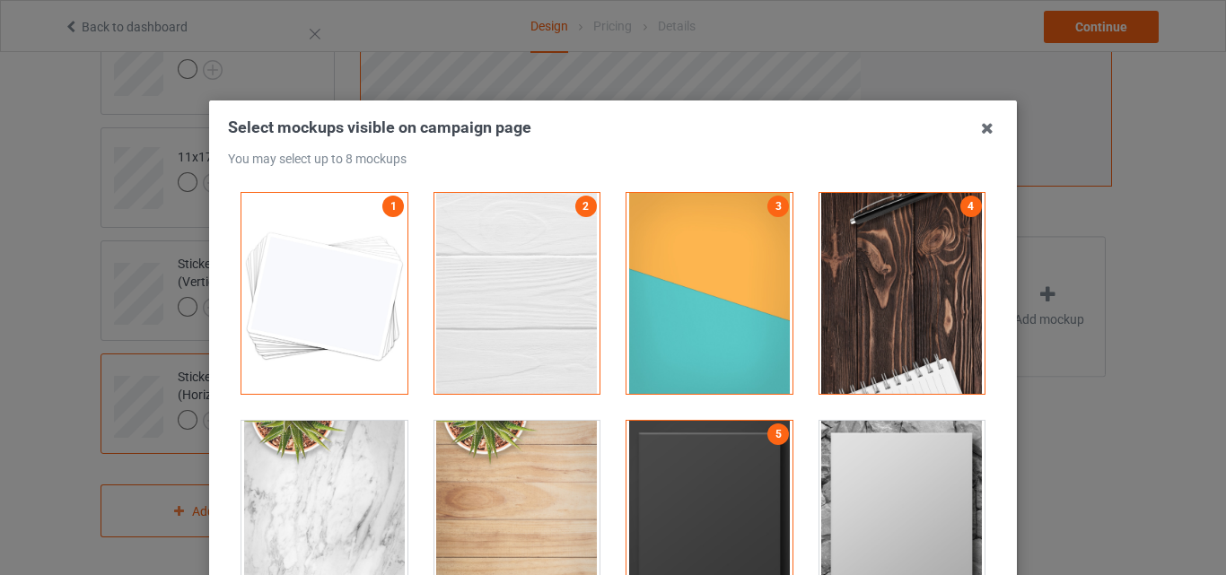
click at [902, 444] on div at bounding box center [903, 521] width 166 height 201
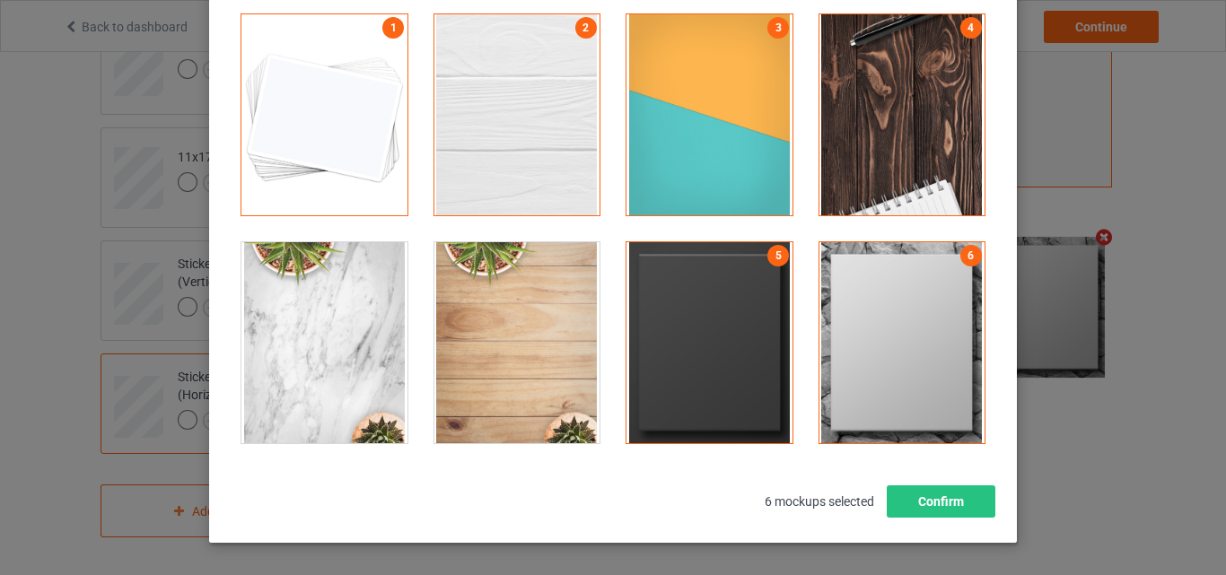
scroll to position [180, 0]
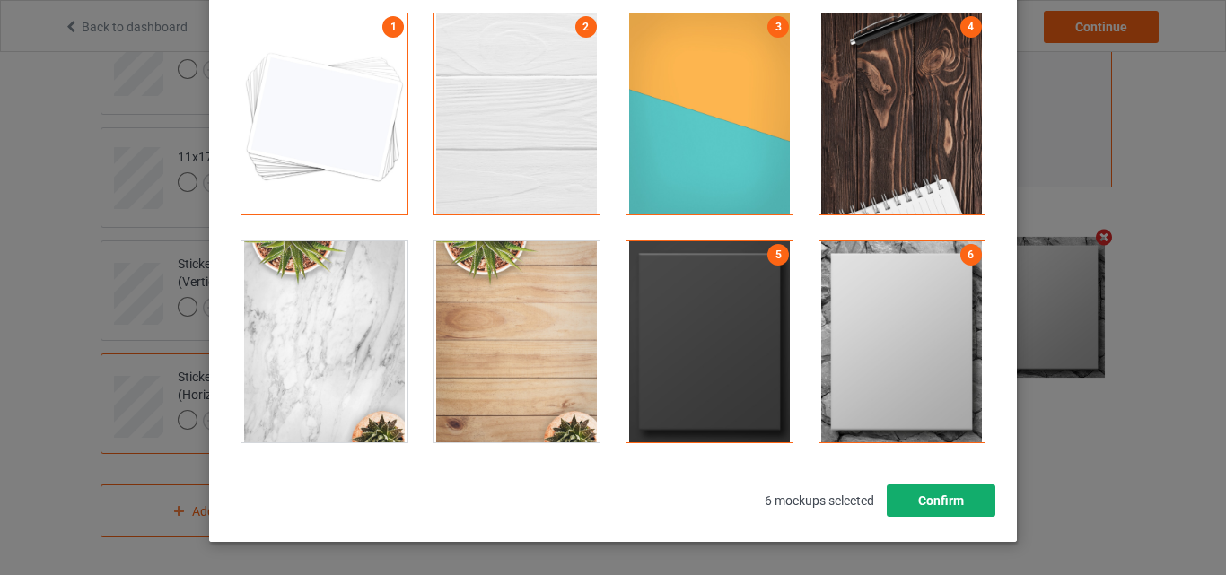
click at [952, 505] on button "Confirm" at bounding box center [941, 501] width 109 height 32
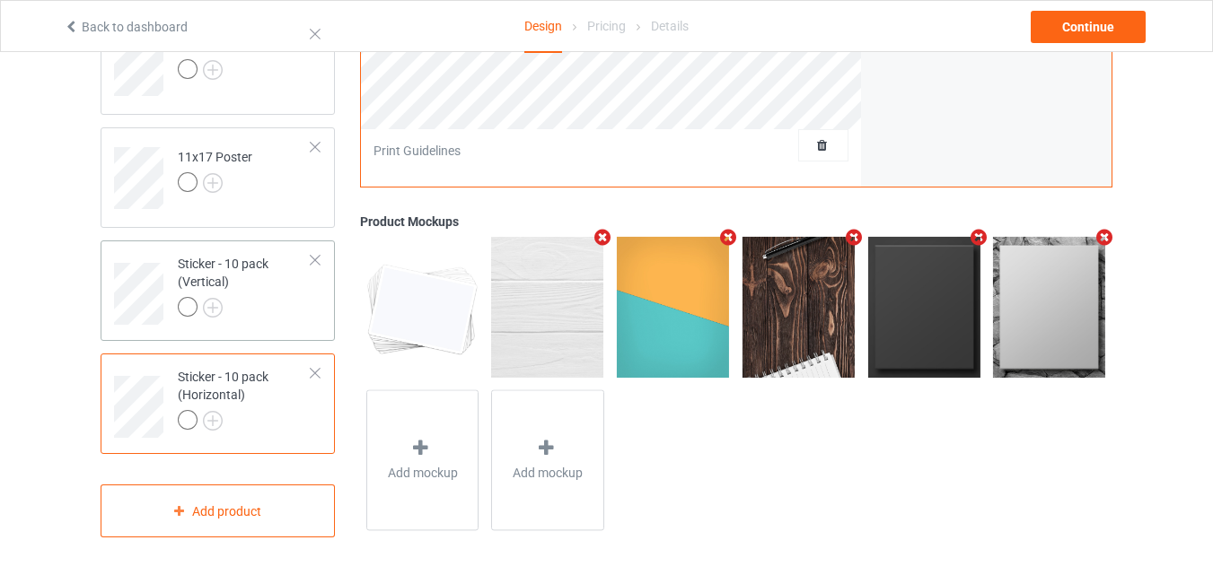
click at [286, 302] on div at bounding box center [245, 309] width 134 height 25
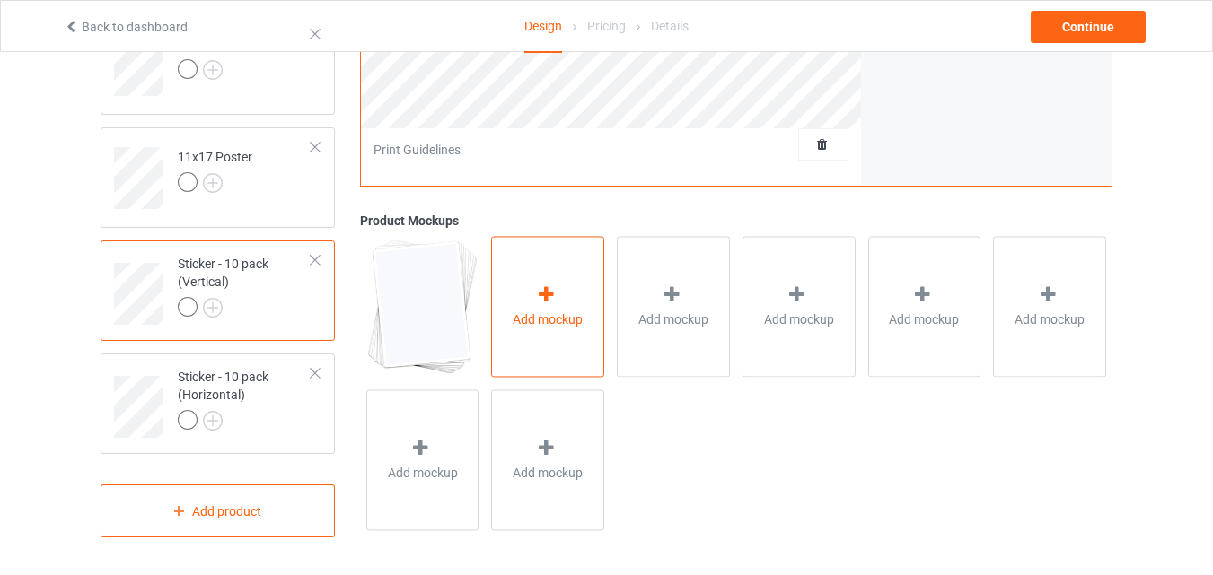
click at [561, 286] on div "Add mockup" at bounding box center [547, 307] width 113 height 141
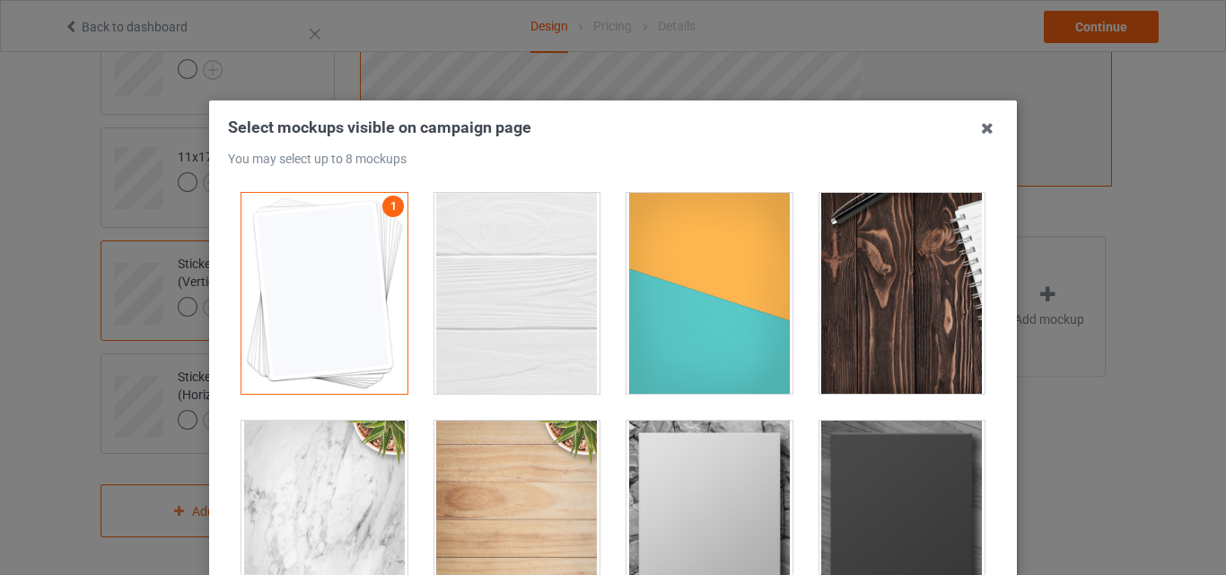
click at [532, 288] on div at bounding box center [518, 293] width 166 height 201
drag, startPoint x: 668, startPoint y: 287, endPoint x: 748, endPoint y: 287, distance: 79.9
click at [669, 287] on div at bounding box center [710, 293] width 166 height 201
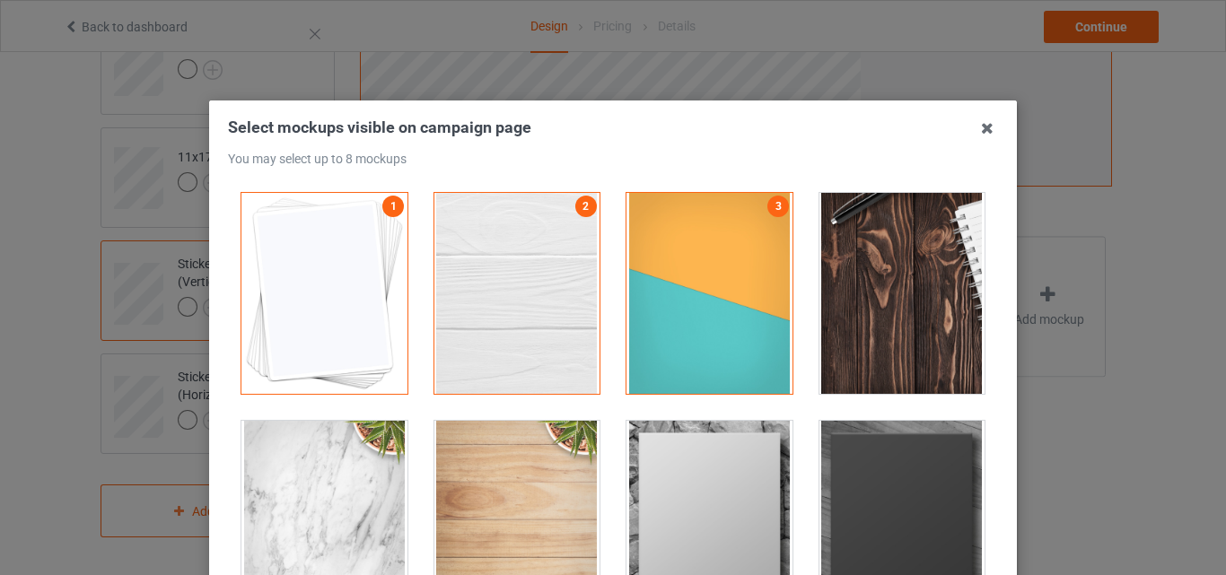
click at [871, 278] on div at bounding box center [903, 293] width 166 height 201
click at [743, 465] on div at bounding box center [710, 521] width 166 height 201
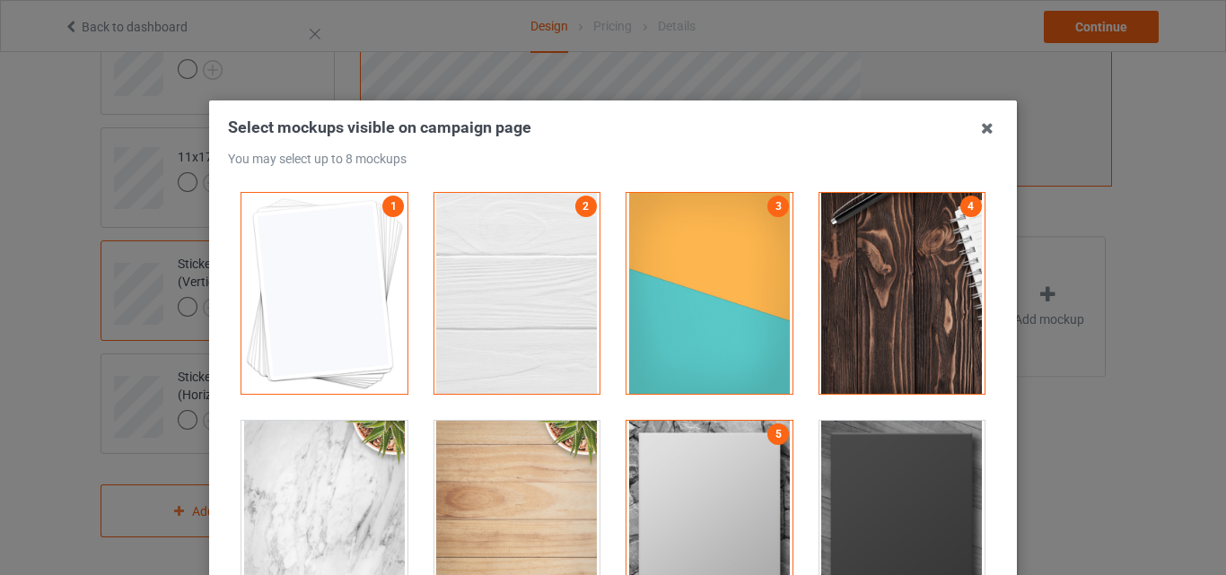
click at [828, 459] on div at bounding box center [903, 521] width 166 height 201
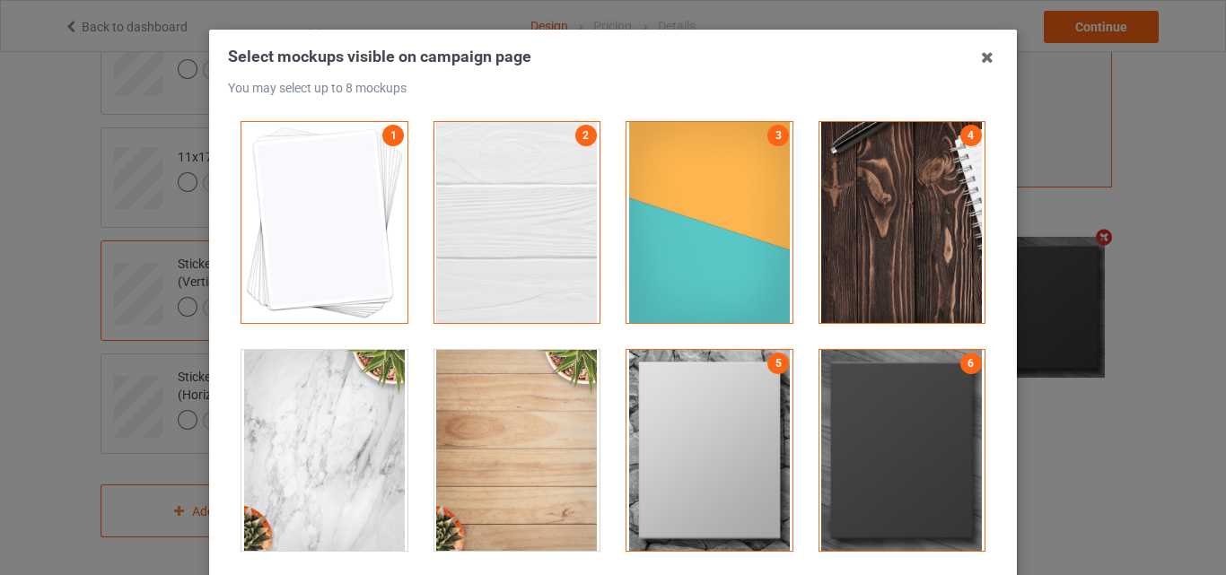
scroll to position [180, 0]
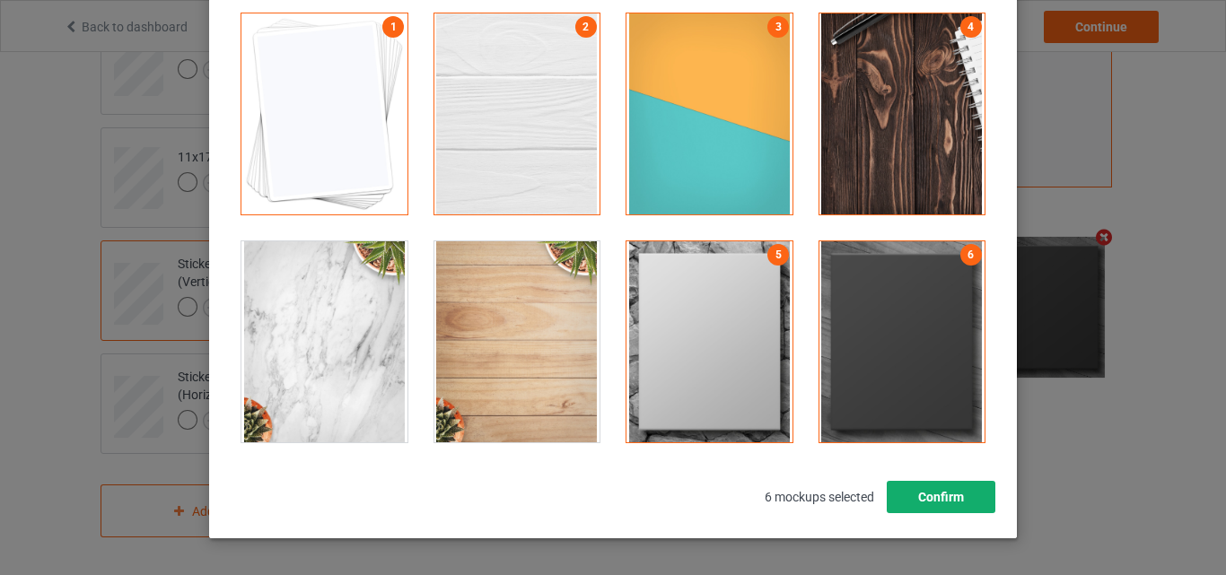
click at [939, 484] on button "Confirm" at bounding box center [941, 497] width 109 height 32
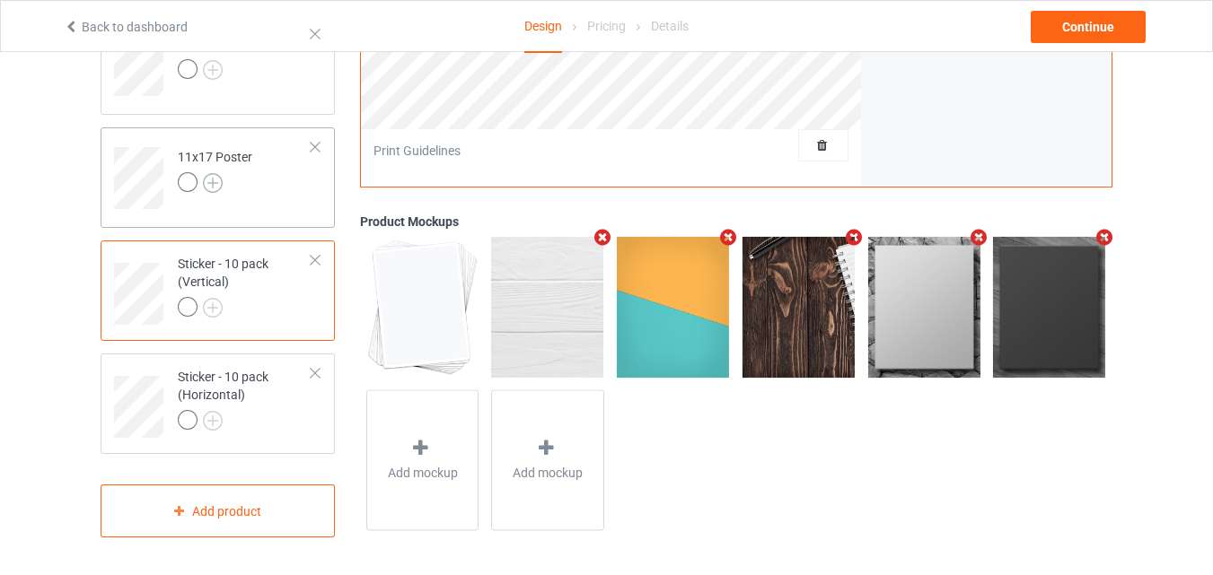
click at [220, 179] on img at bounding box center [213, 183] width 20 height 20
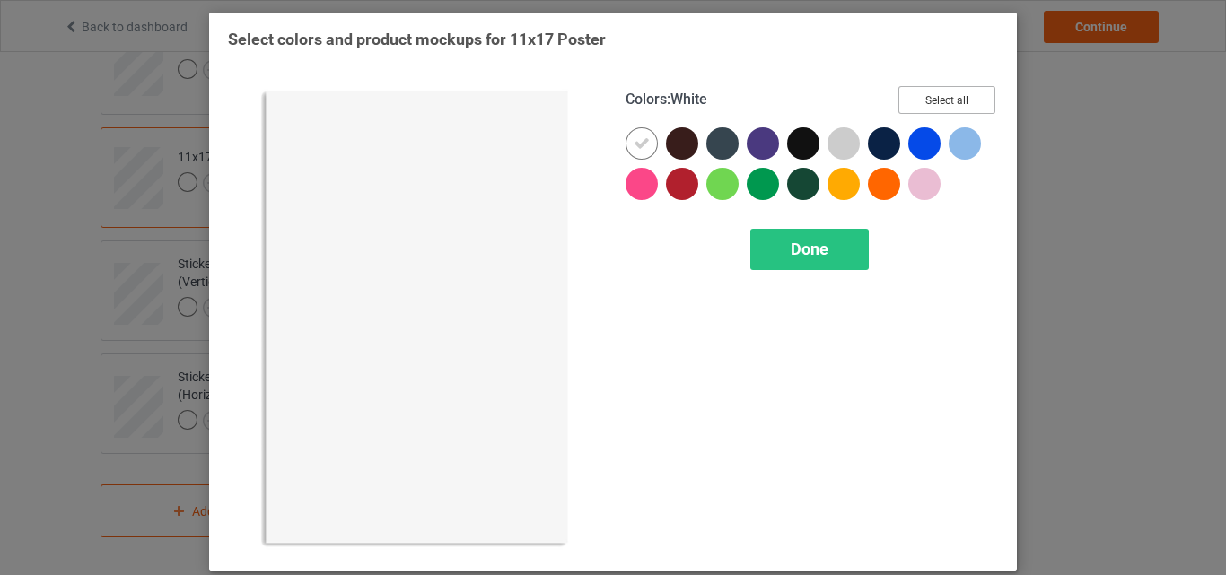
click at [930, 93] on button "Select all" at bounding box center [947, 100] width 97 height 28
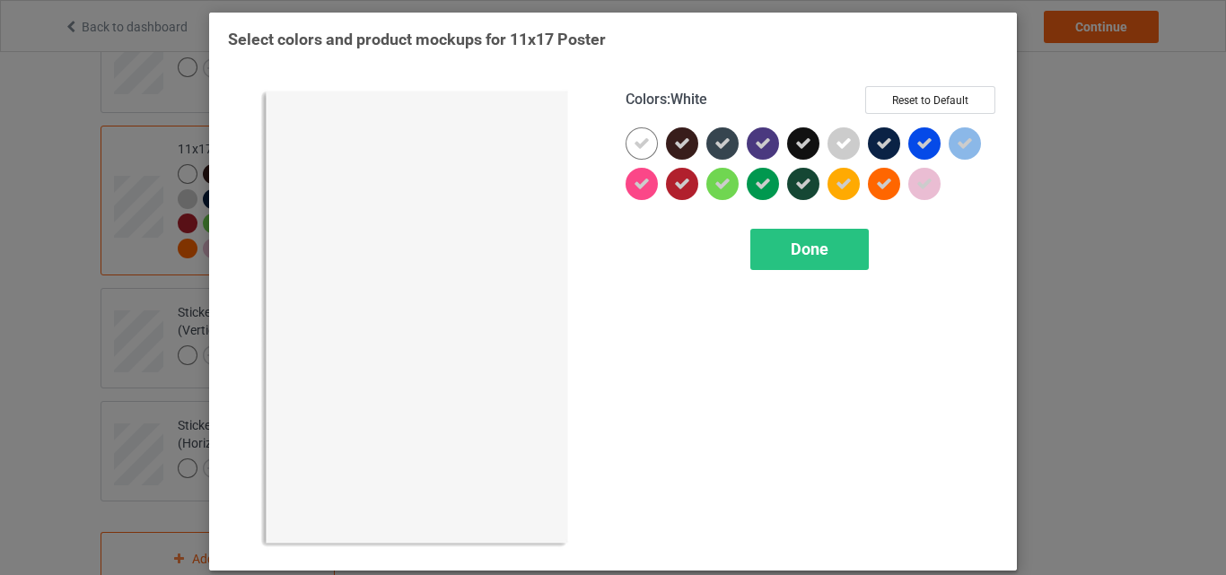
click at [636, 140] on icon at bounding box center [642, 144] width 16 height 16
click at [636, 140] on div at bounding box center [642, 143] width 32 height 32
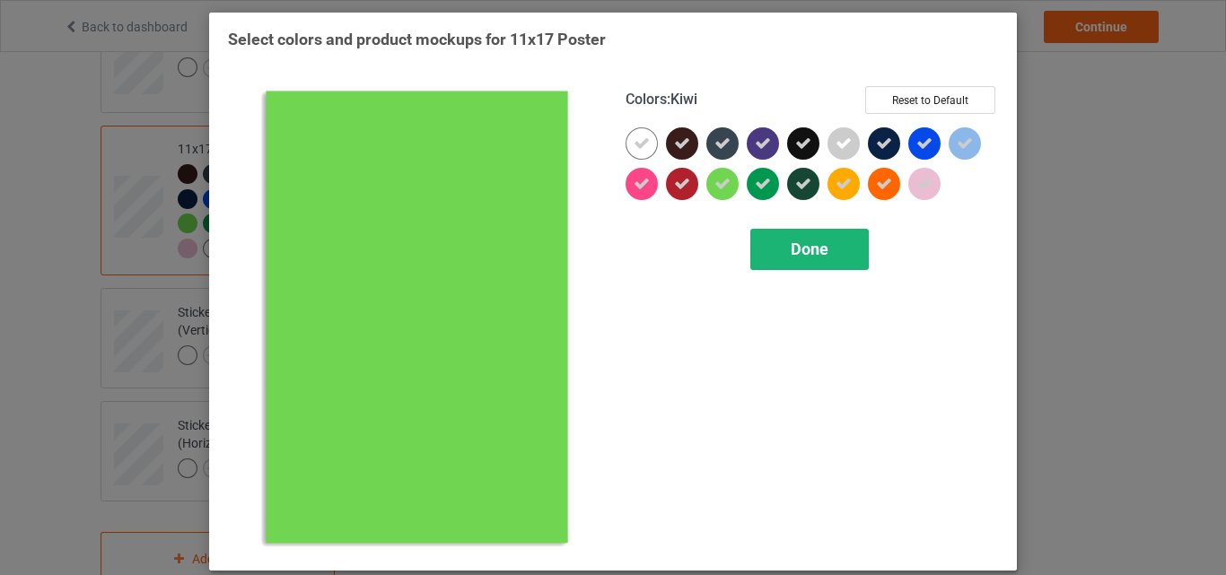
click at [805, 245] on span "Done" at bounding box center [810, 249] width 38 height 19
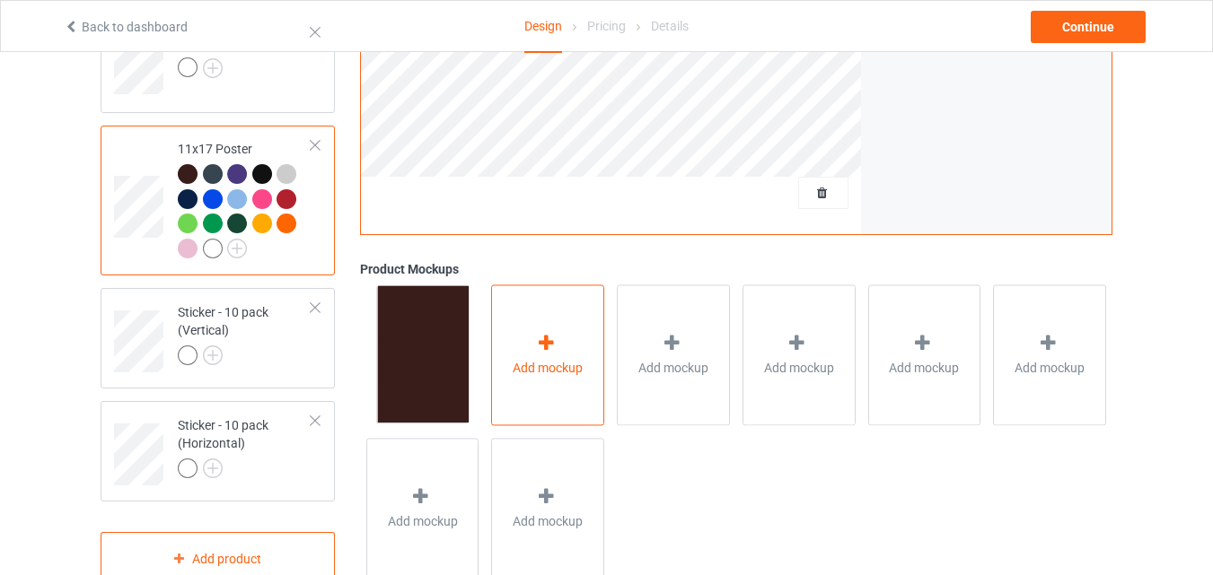
click at [532, 329] on div "Add mockup" at bounding box center [547, 355] width 113 height 141
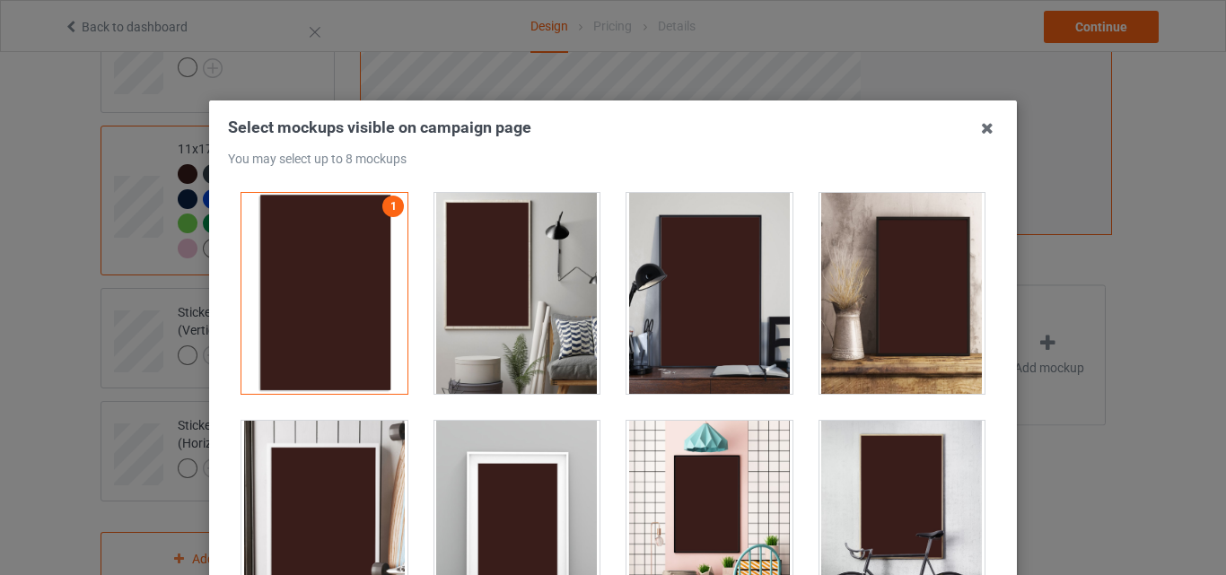
click at [505, 254] on div at bounding box center [518, 293] width 166 height 201
click at [669, 267] on div at bounding box center [710, 293] width 166 height 201
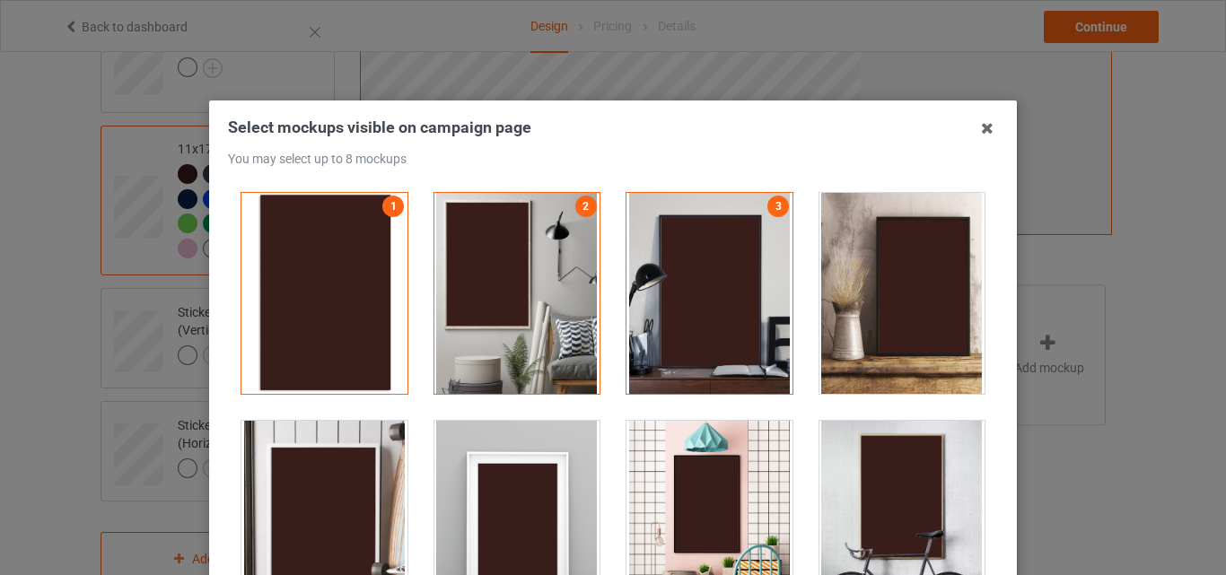
click at [820, 284] on div at bounding box center [903, 293] width 166 height 201
click at [545, 459] on div at bounding box center [518, 521] width 166 height 201
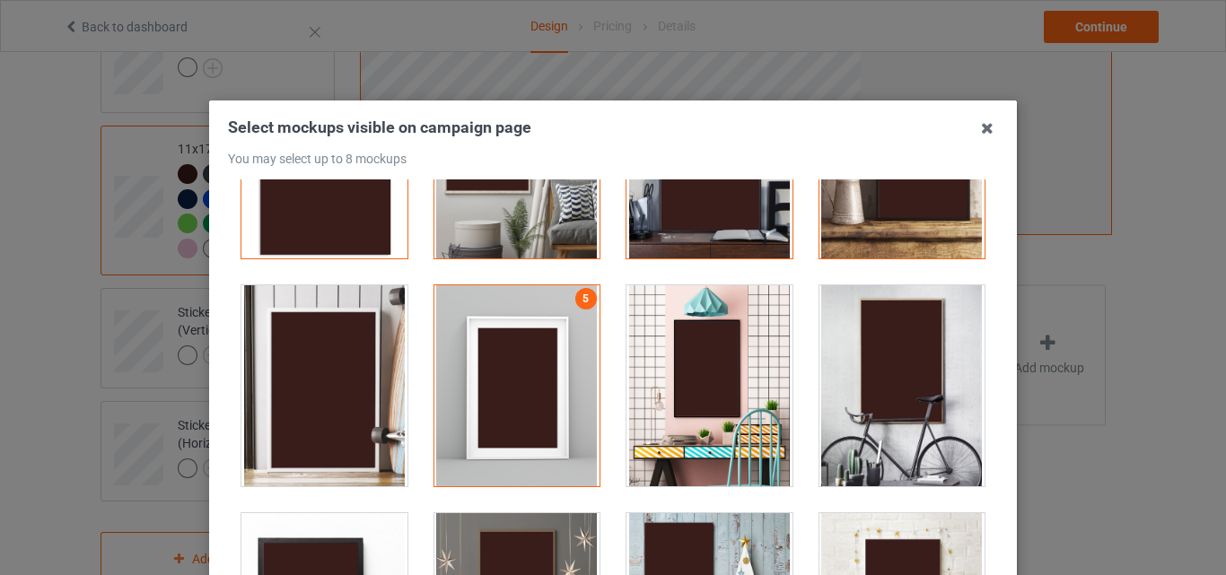
scroll to position [269, 0]
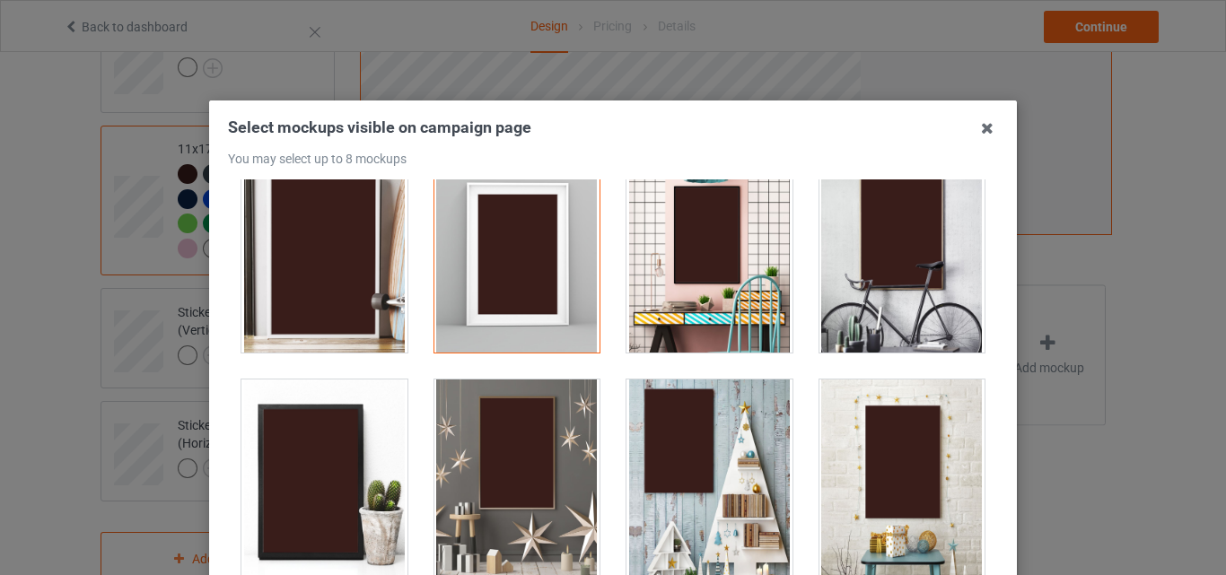
click at [891, 290] on div at bounding box center [903, 252] width 166 height 201
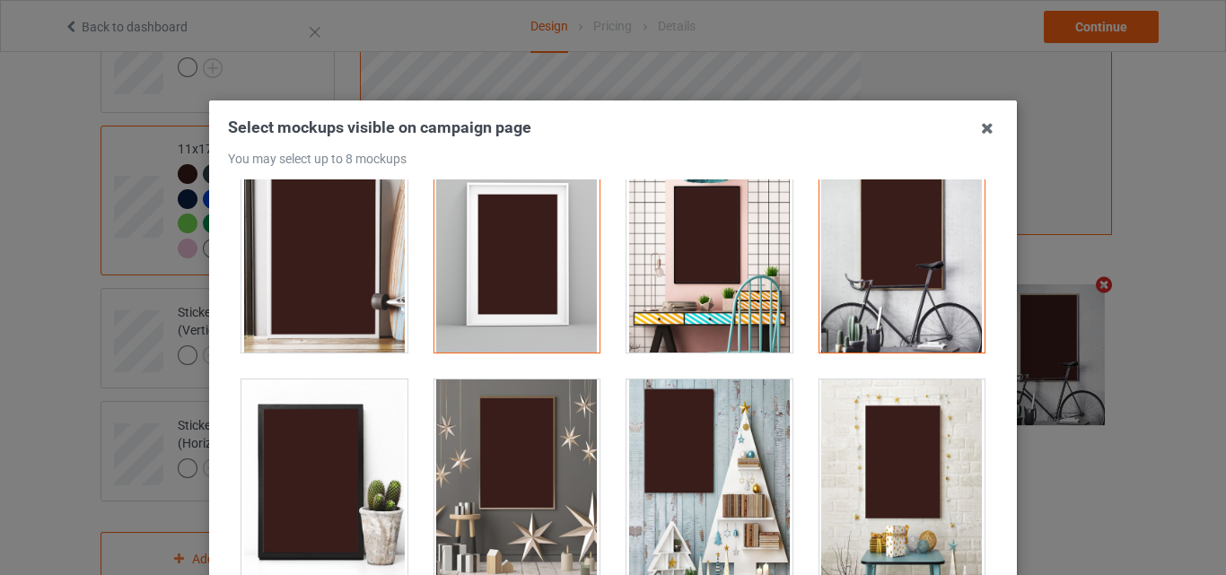
click at [543, 505] on div at bounding box center [518, 480] width 166 height 201
click at [708, 504] on div at bounding box center [710, 480] width 166 height 201
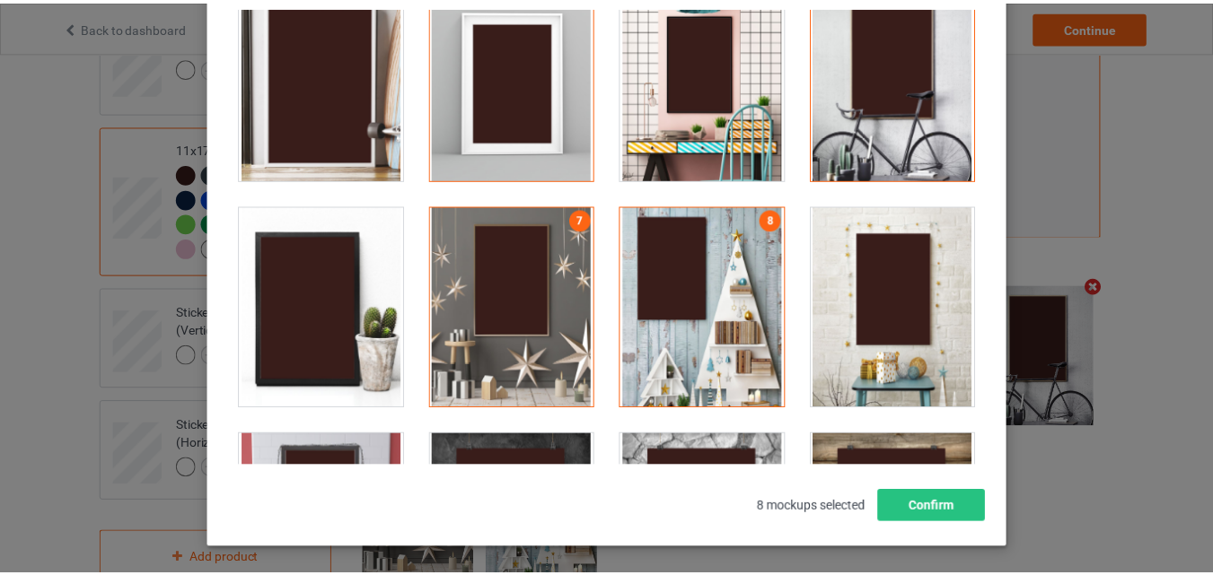
scroll to position [180, 0]
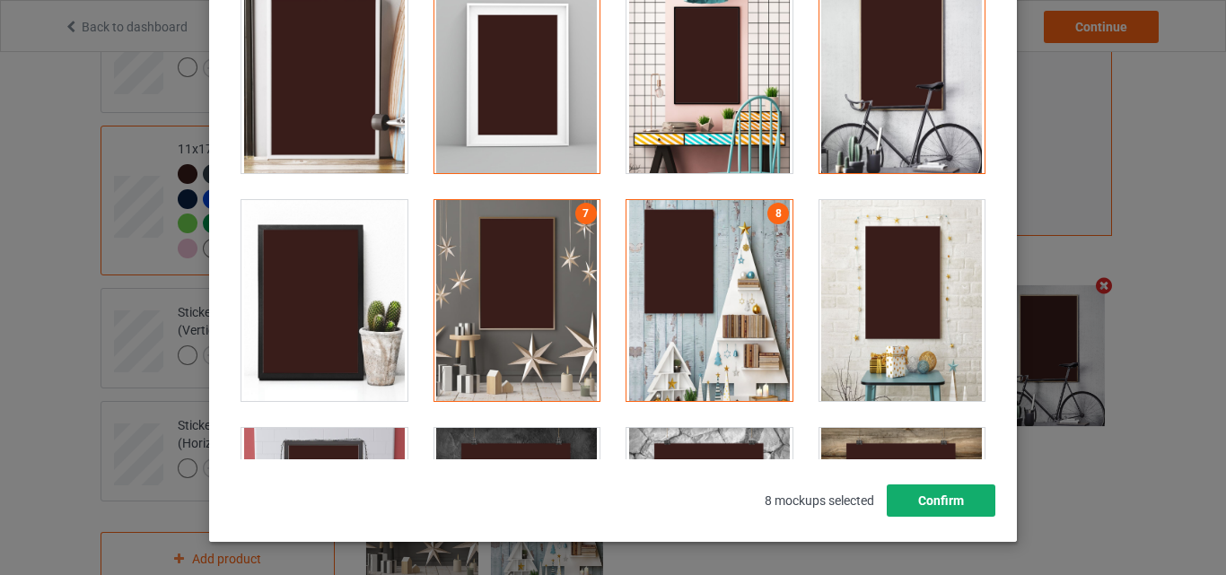
click at [952, 487] on button "Confirm" at bounding box center [941, 501] width 109 height 32
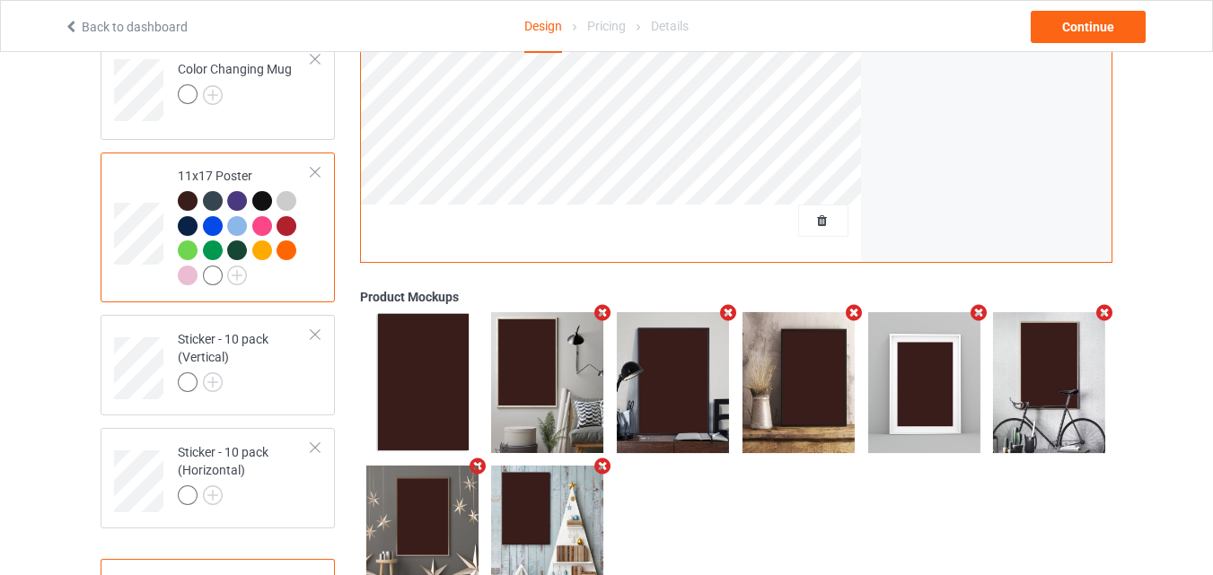
scroll to position [1106, 0]
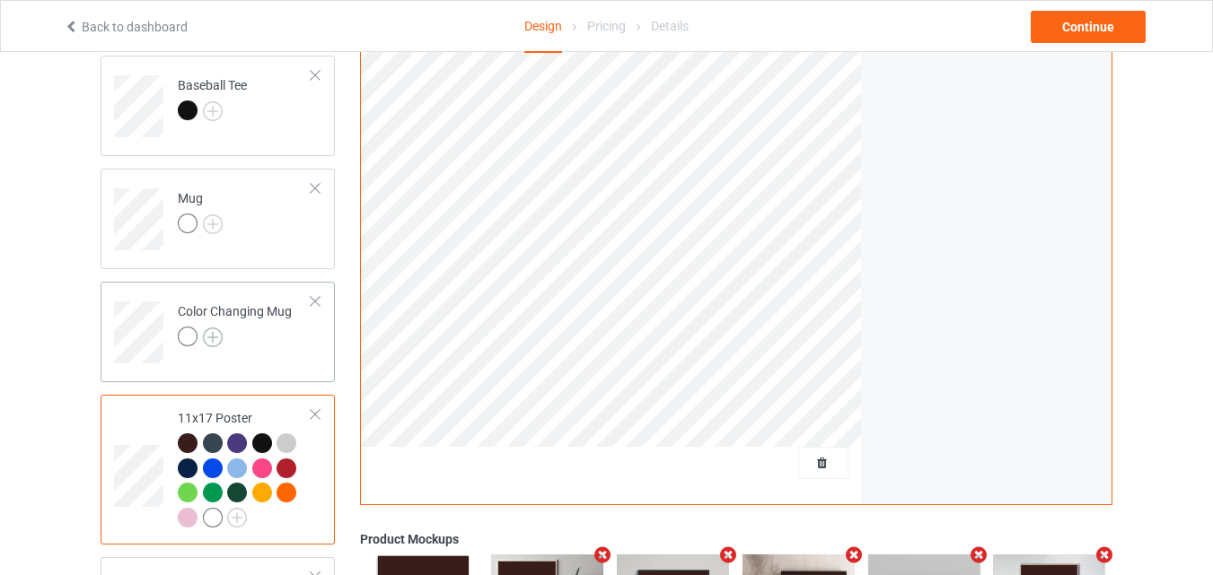
click at [213, 332] on img at bounding box center [213, 338] width 20 height 20
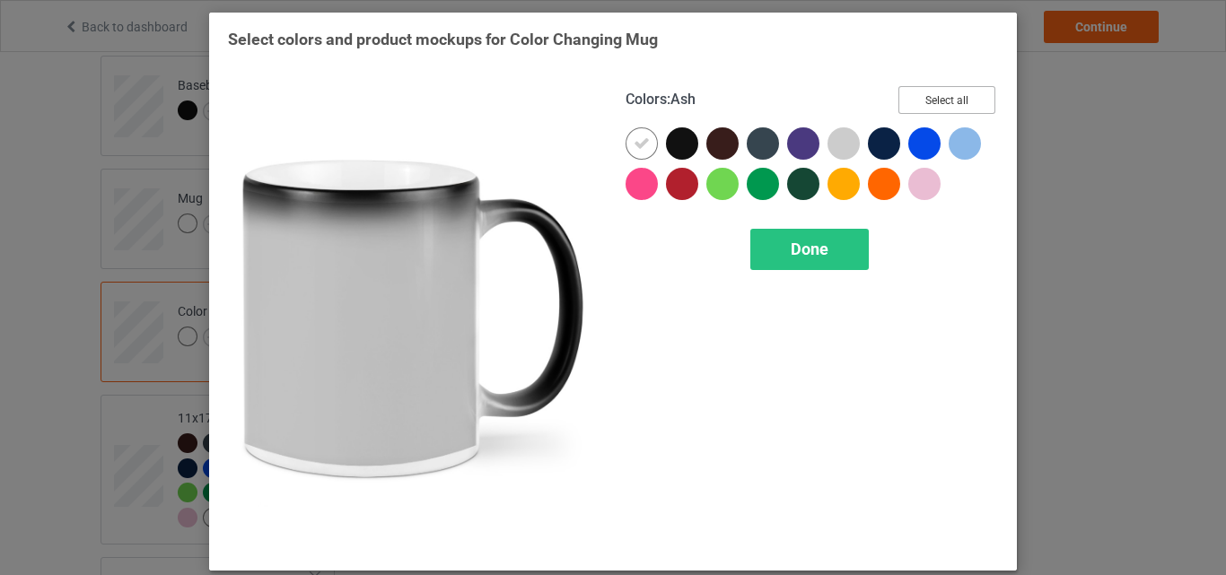
click at [955, 97] on button "Select all" at bounding box center [947, 100] width 97 height 28
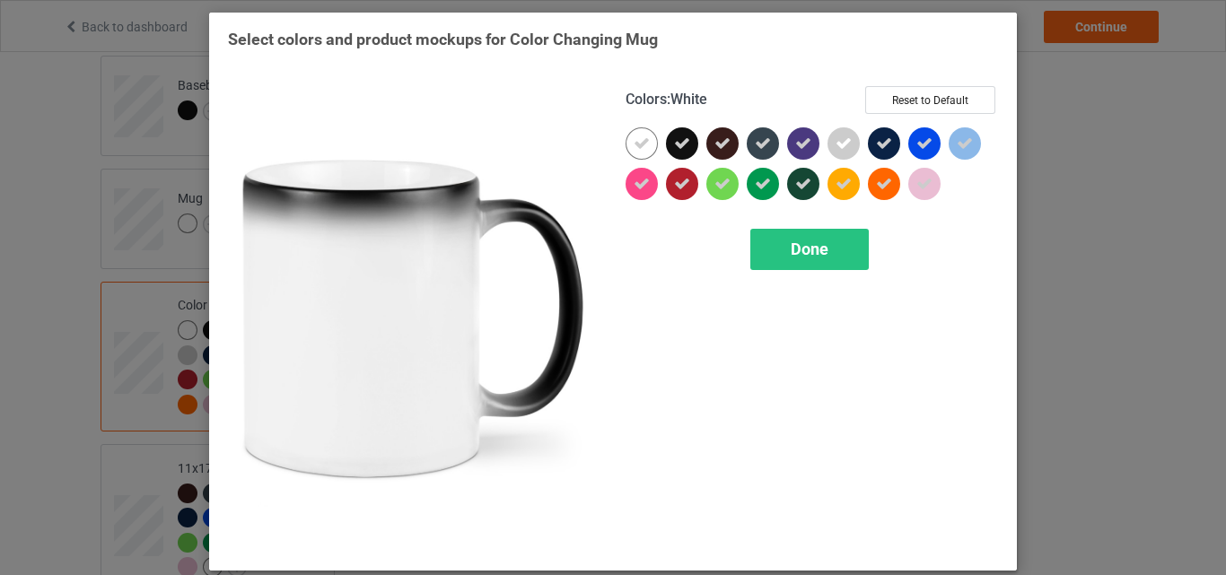
click at [647, 137] on div at bounding box center [642, 143] width 32 height 32
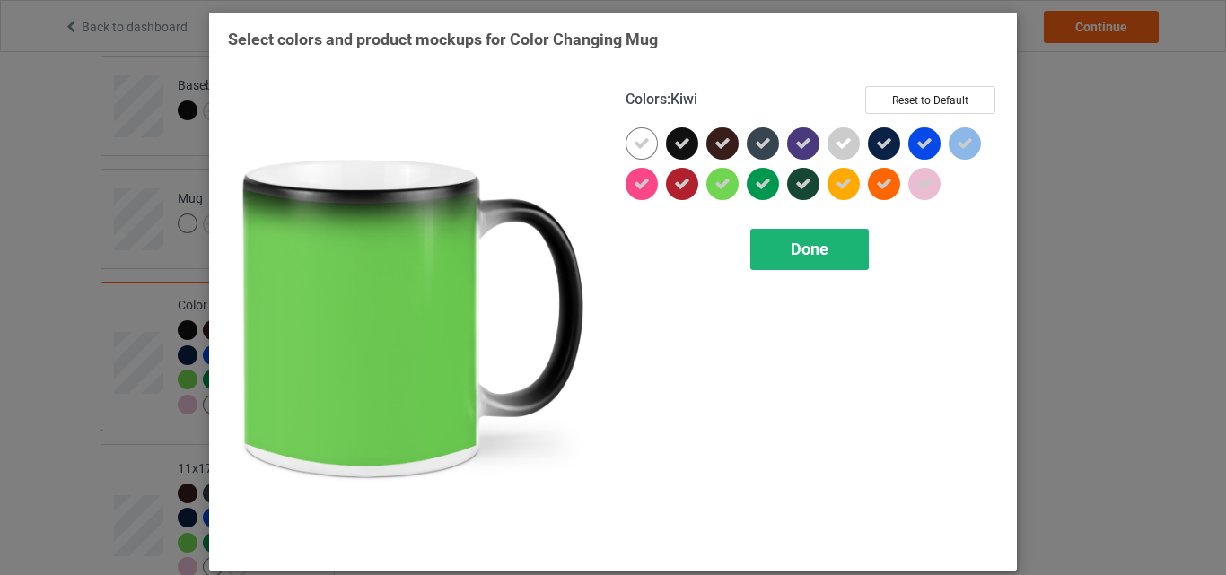
click at [766, 242] on div "Done" at bounding box center [810, 249] width 119 height 41
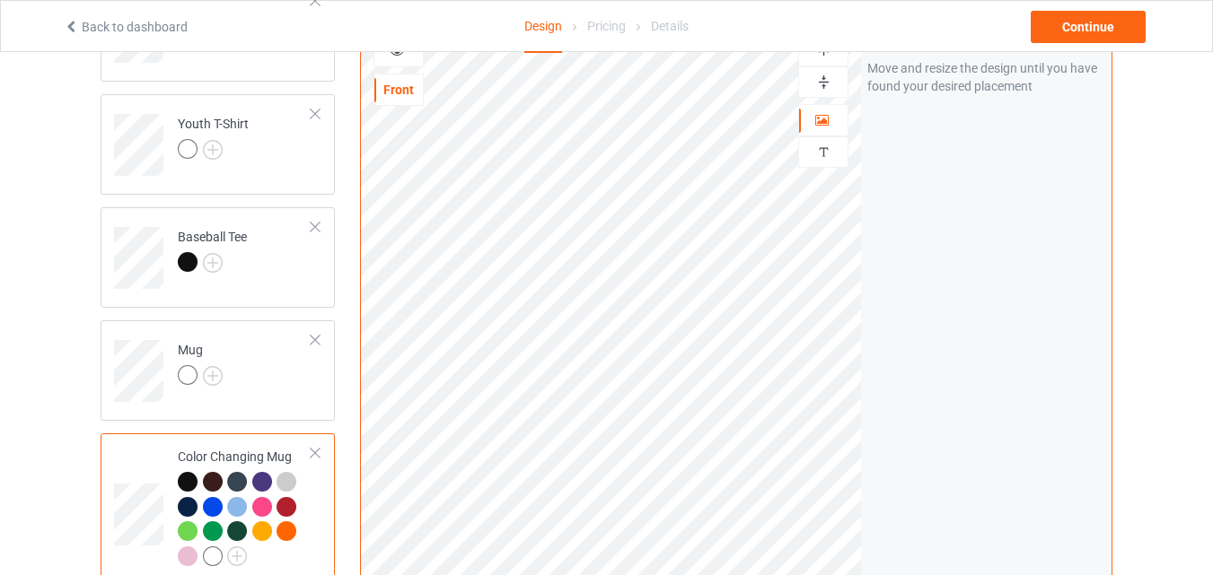
scroll to position [927, 0]
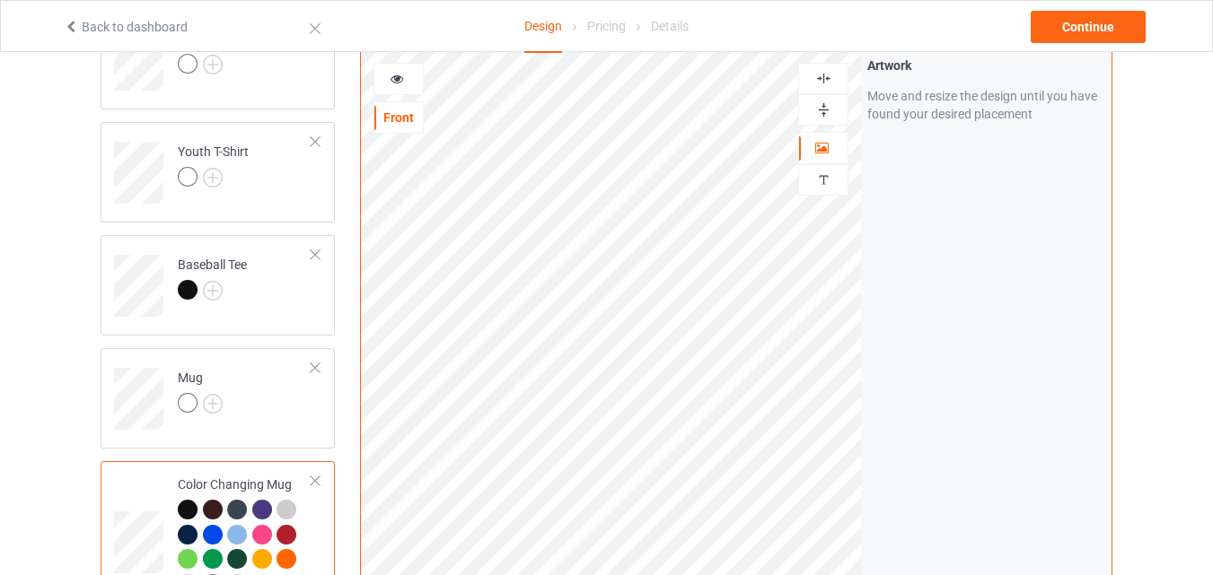
click at [822, 110] on img at bounding box center [823, 109] width 17 height 17
click at [396, 88] on div at bounding box center [398, 79] width 48 height 18
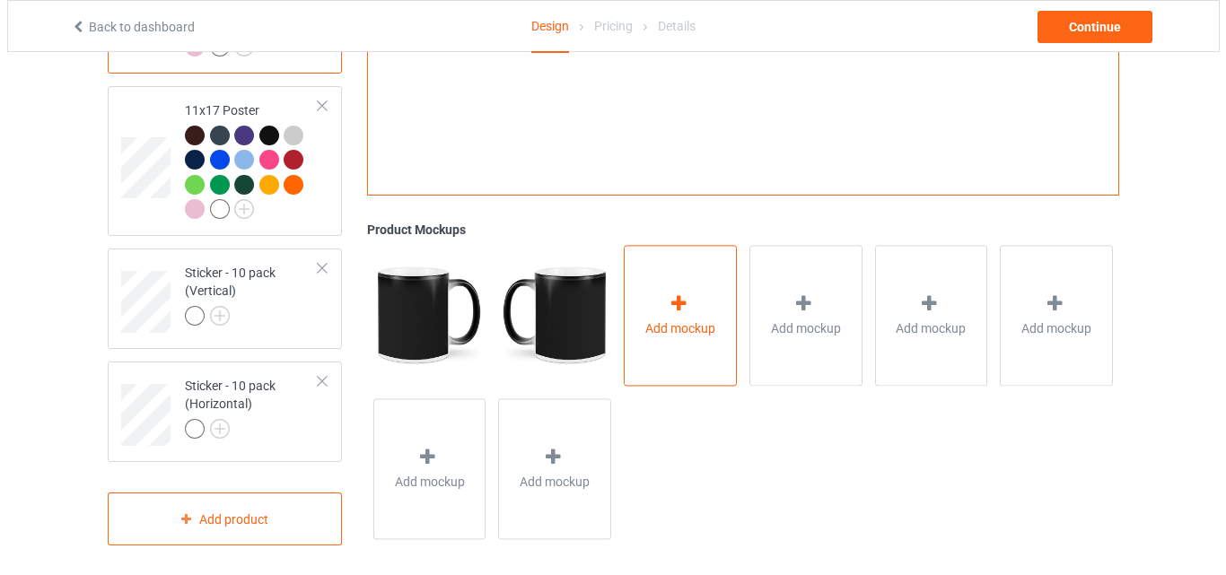
scroll to position [1465, 0]
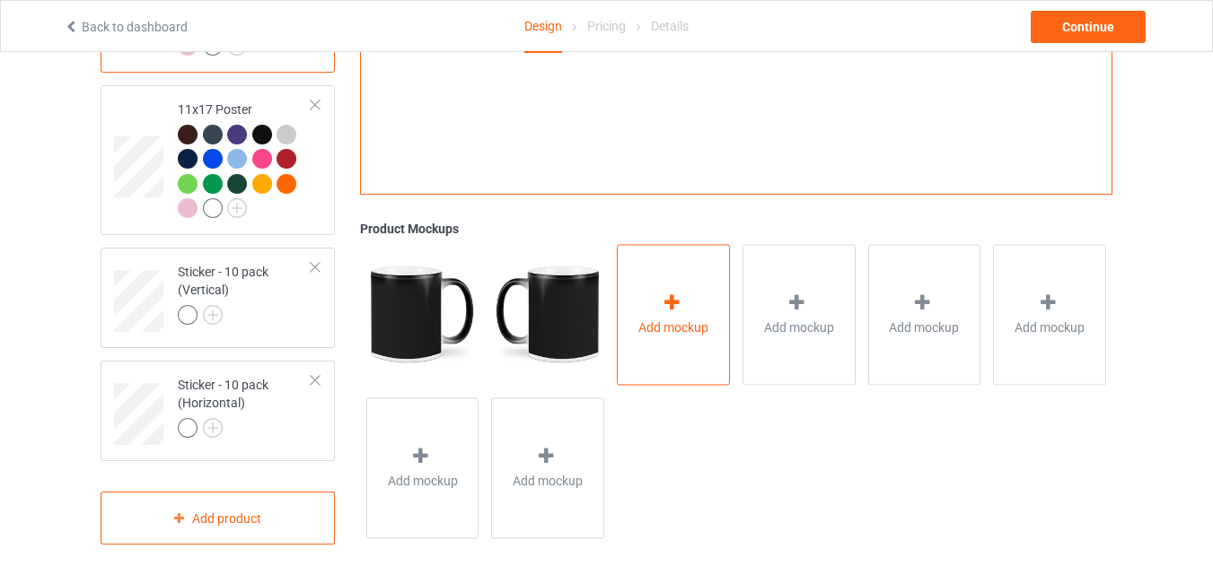
click at [667, 287] on div "Add mockup" at bounding box center [673, 314] width 113 height 141
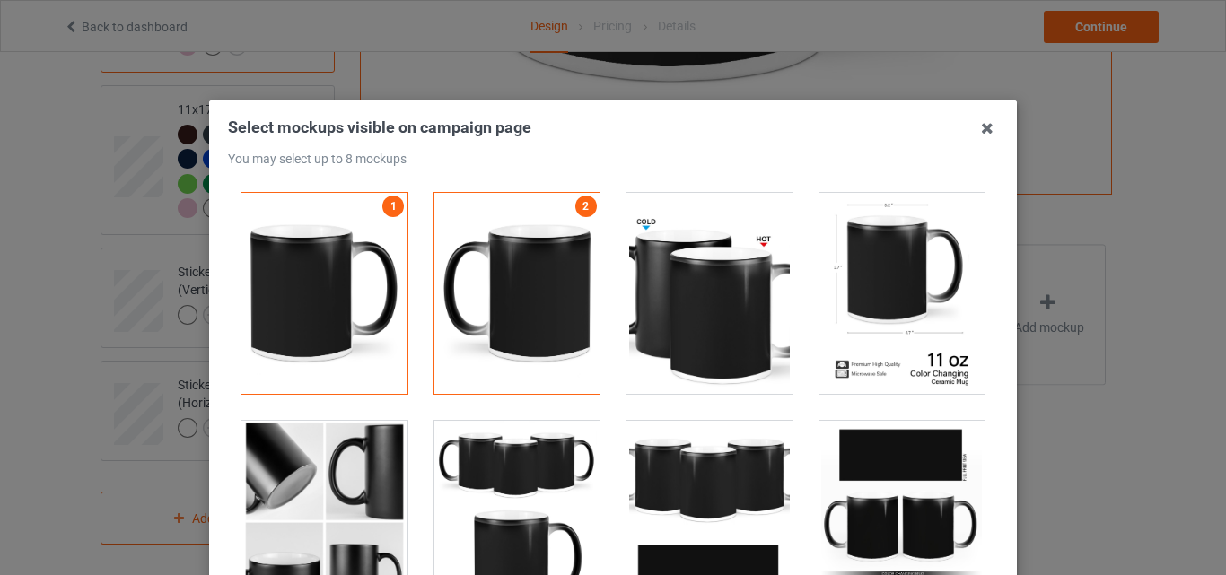
scroll to position [3142, 0]
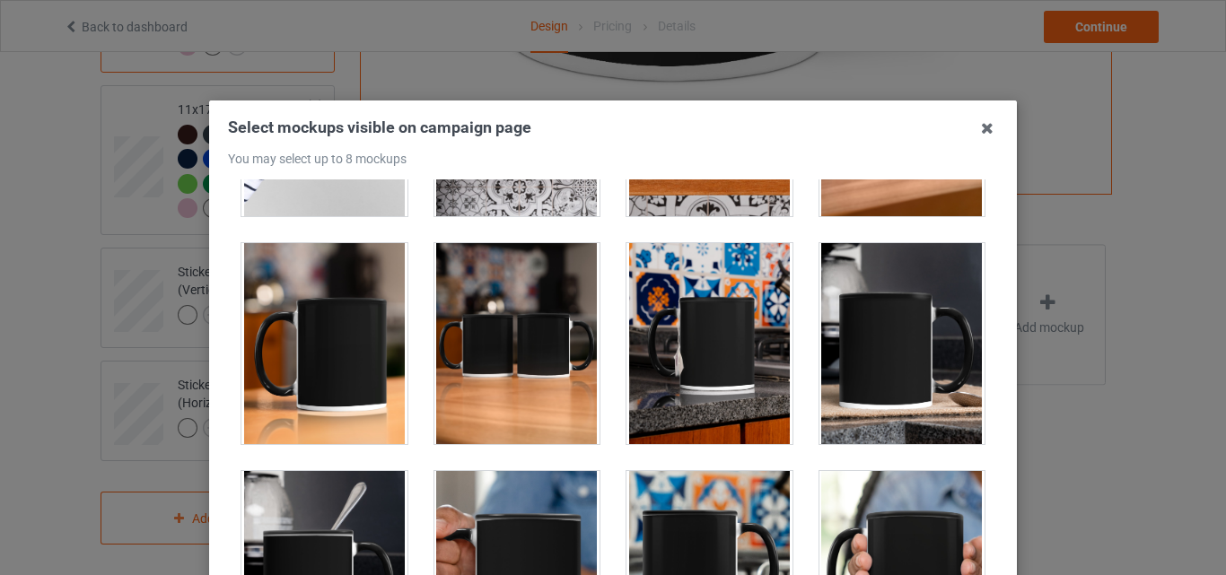
click at [373, 339] on div at bounding box center [325, 343] width 166 height 201
click at [514, 346] on div at bounding box center [518, 343] width 166 height 201
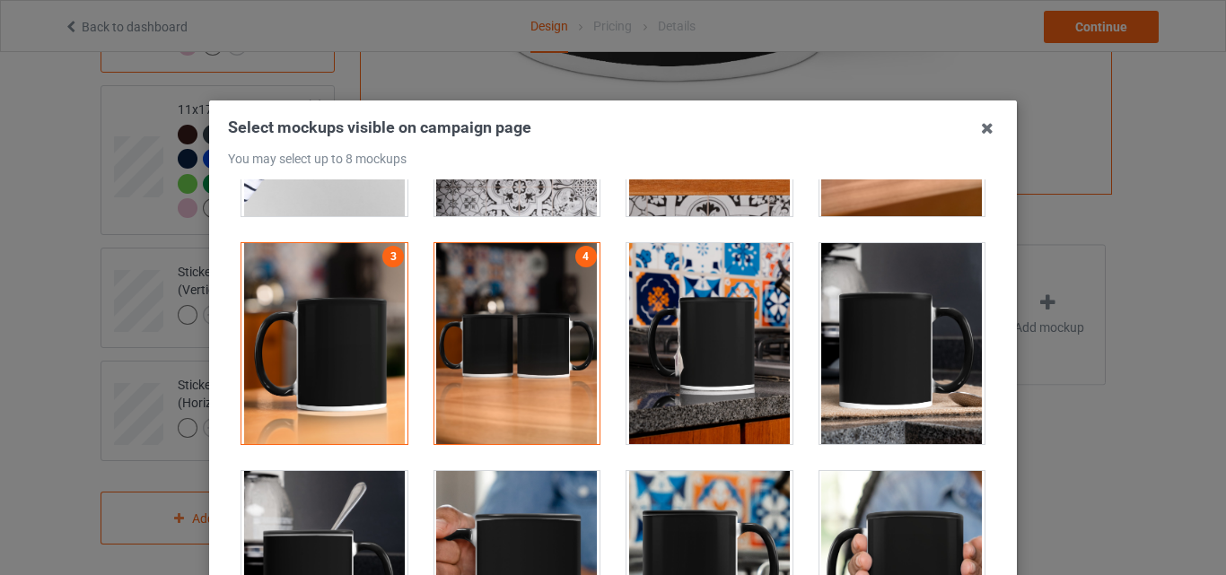
click at [675, 344] on div at bounding box center [710, 343] width 166 height 201
click at [862, 322] on div at bounding box center [903, 343] width 166 height 201
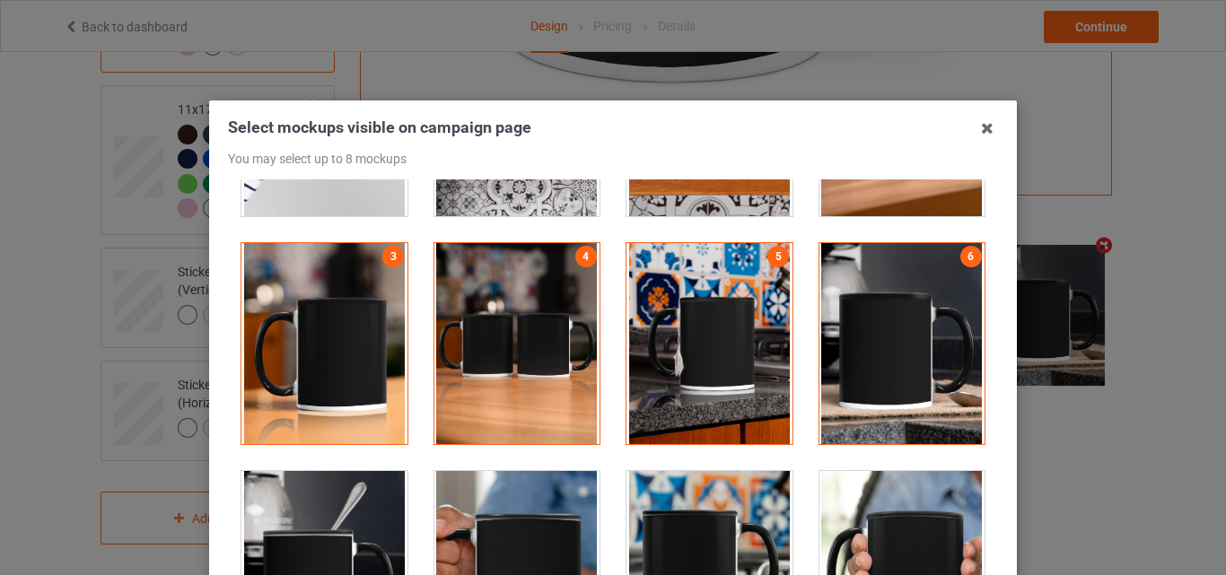
click at [682, 484] on div at bounding box center [710, 571] width 166 height 201
click at [886, 482] on div at bounding box center [903, 571] width 166 height 201
click at [710, 515] on div at bounding box center [710, 571] width 166 height 201
click at [364, 521] on div at bounding box center [325, 571] width 166 height 201
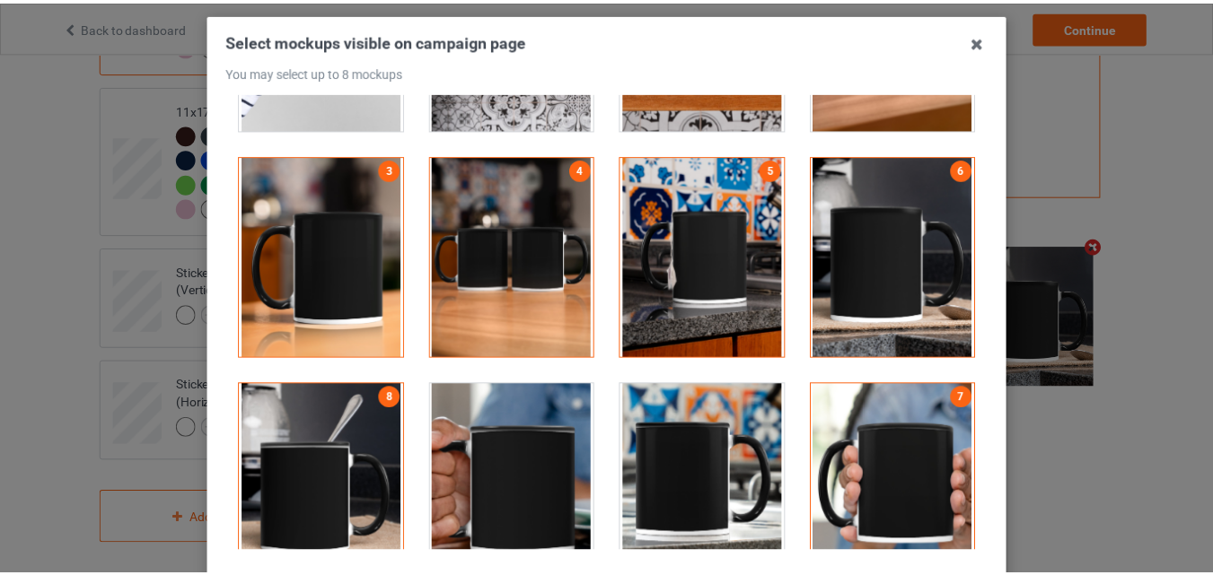
scroll to position [247, 0]
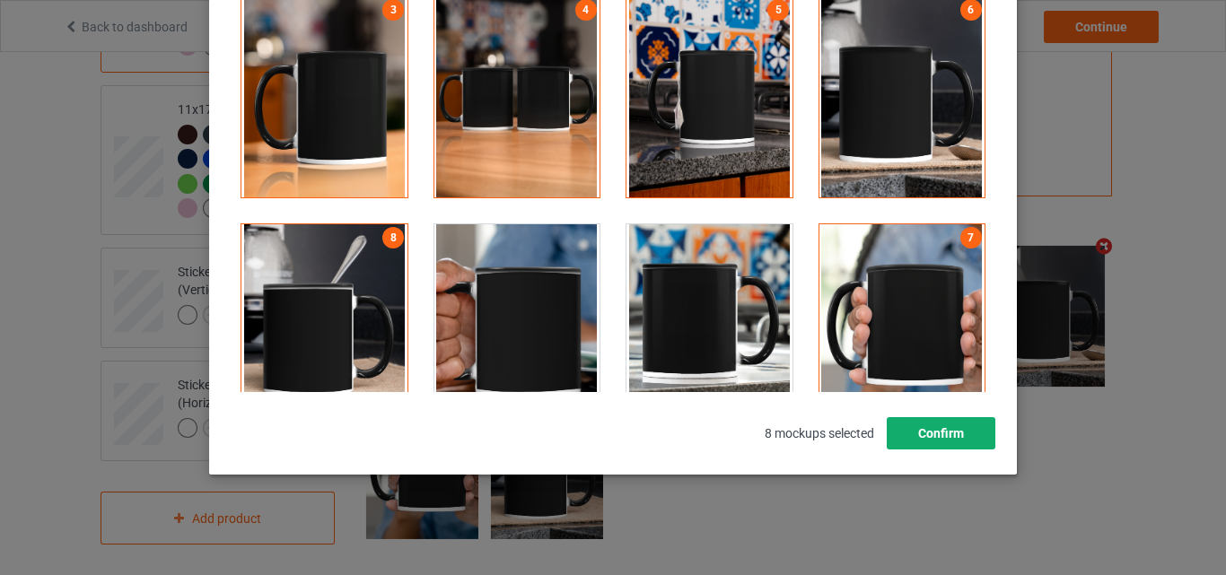
click at [974, 435] on button "Confirm" at bounding box center [941, 433] width 109 height 32
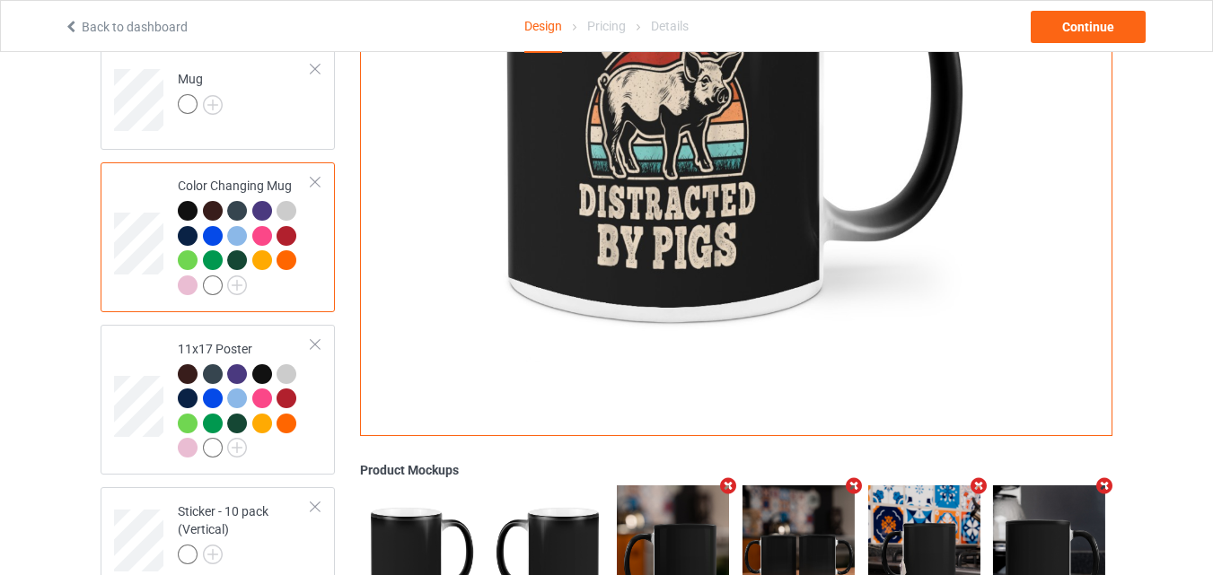
scroll to position [1106, 0]
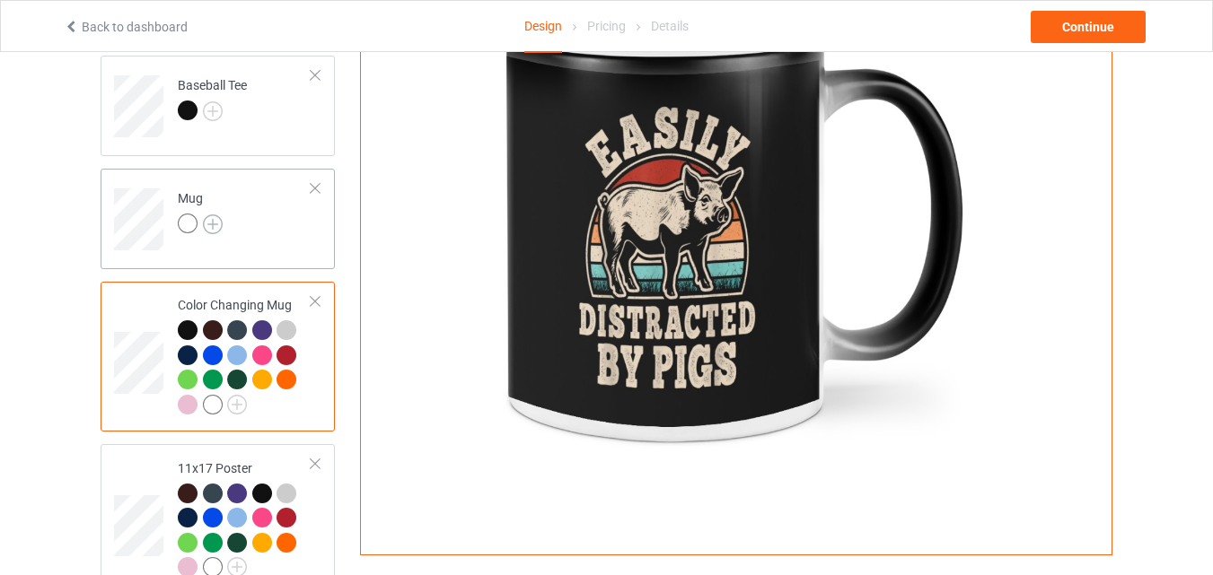
click at [217, 222] on img at bounding box center [213, 225] width 20 height 20
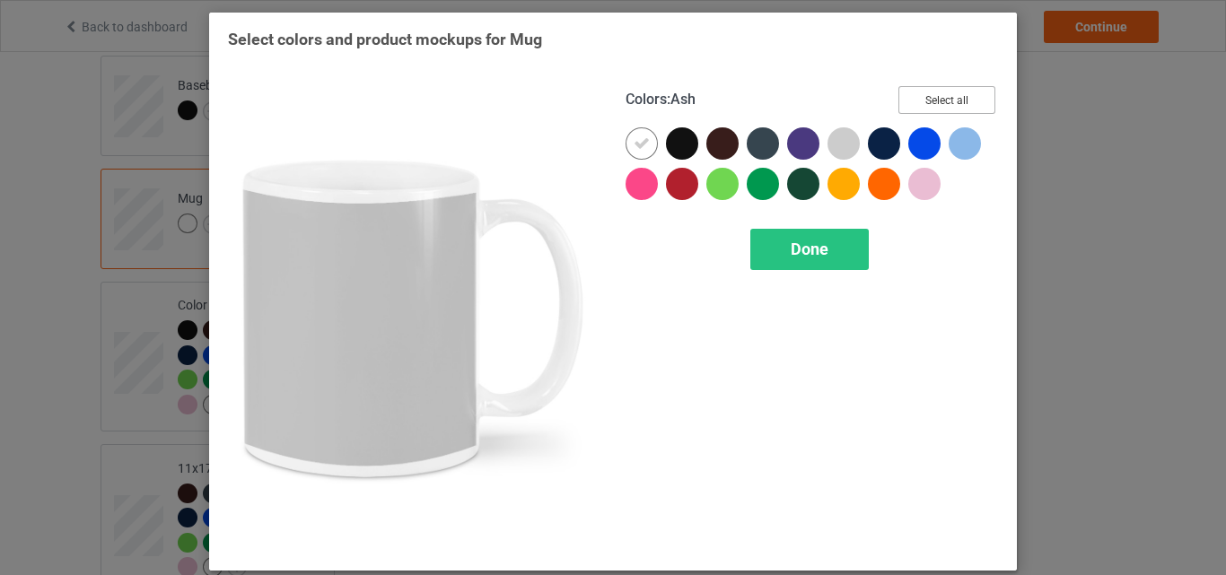
click at [934, 110] on button "Select all" at bounding box center [947, 100] width 97 height 28
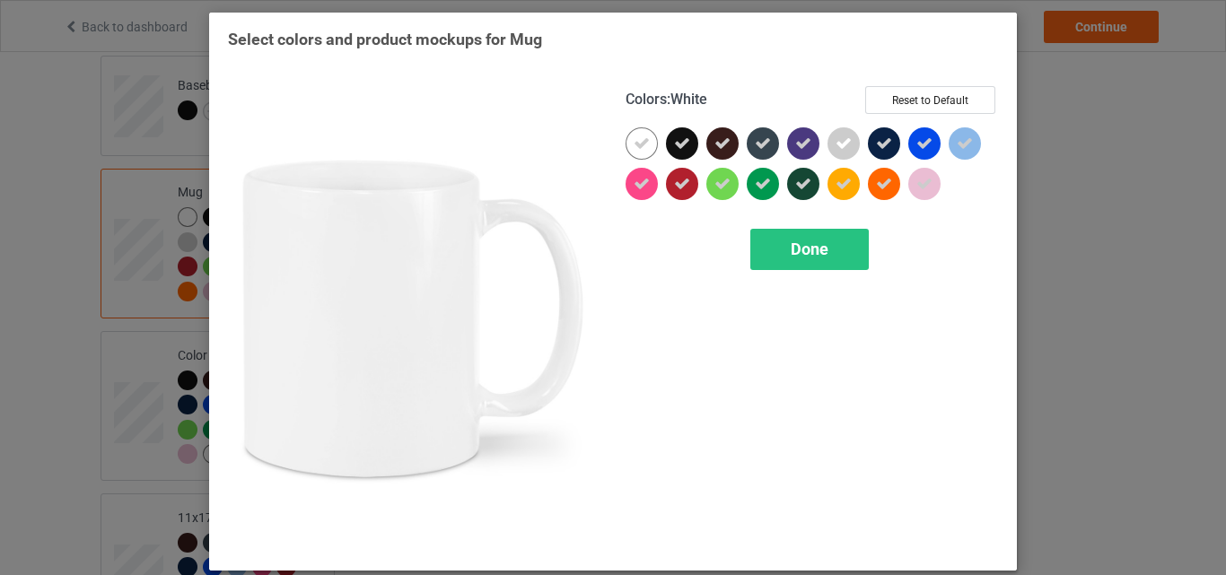
click at [642, 145] on icon at bounding box center [642, 144] width 16 height 16
click at [642, 145] on div at bounding box center [642, 143] width 32 height 32
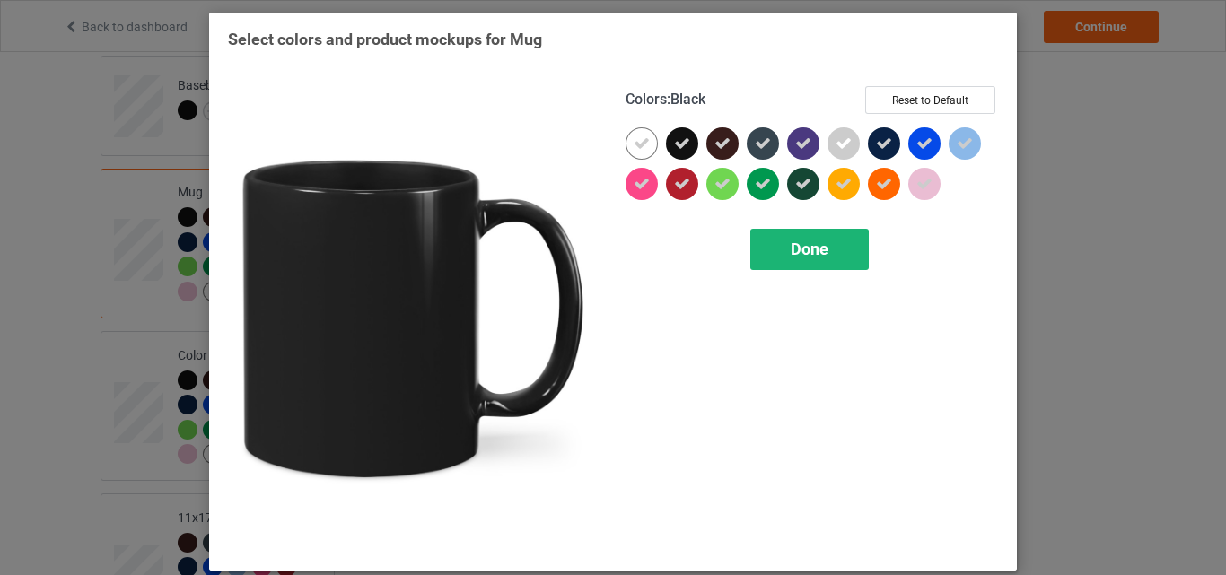
click at [796, 249] on span "Done" at bounding box center [810, 249] width 38 height 19
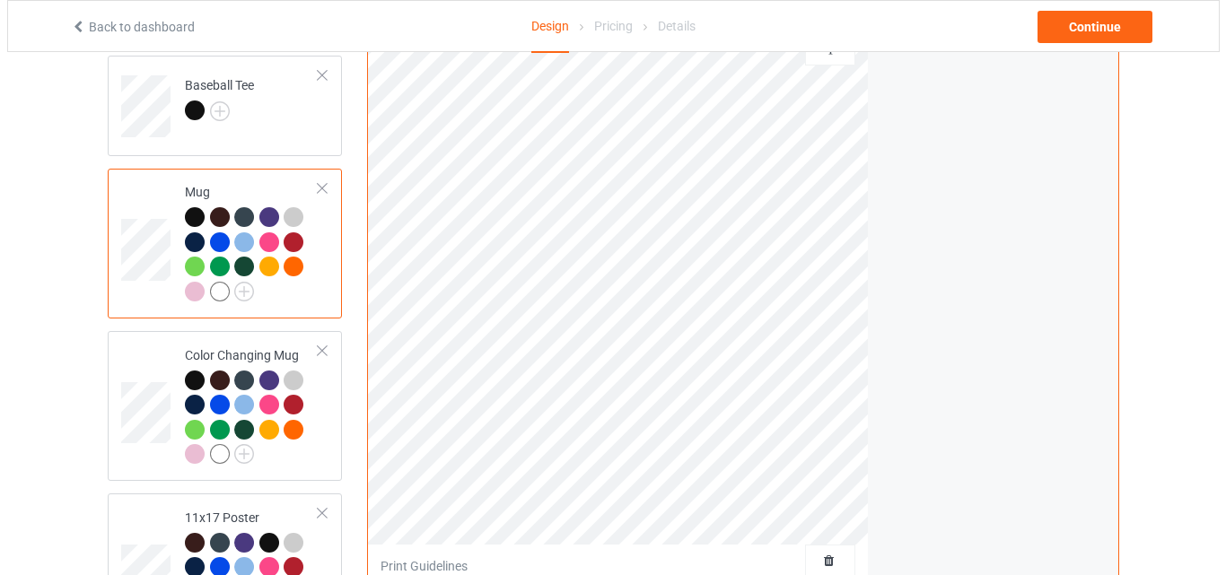
scroll to position [1375, 0]
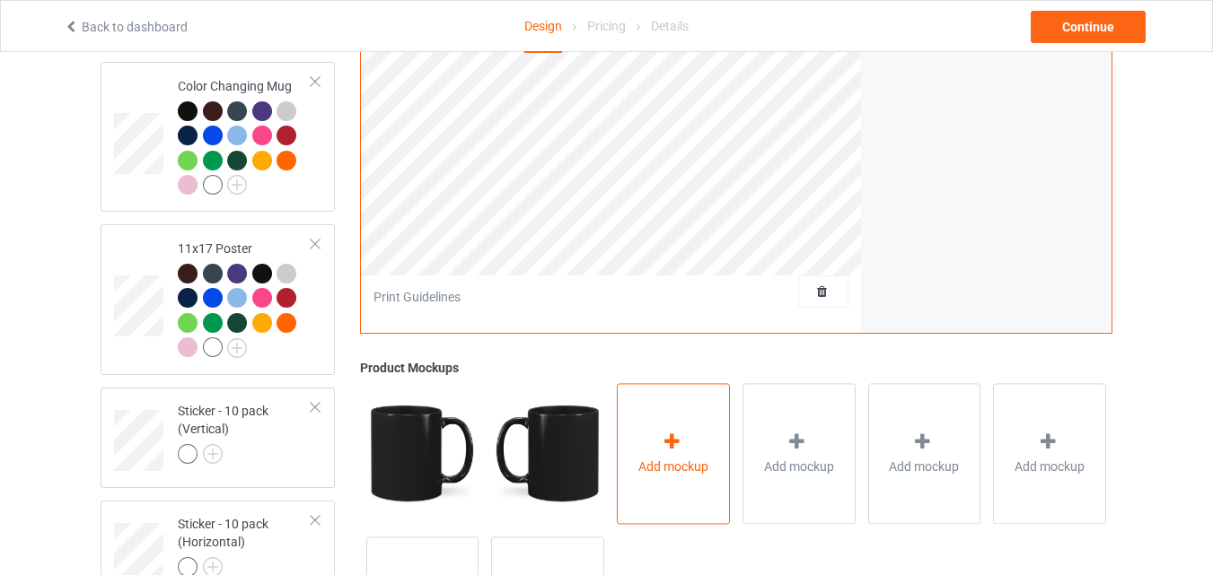
click at [663, 428] on div "Add mockup" at bounding box center [673, 453] width 113 height 141
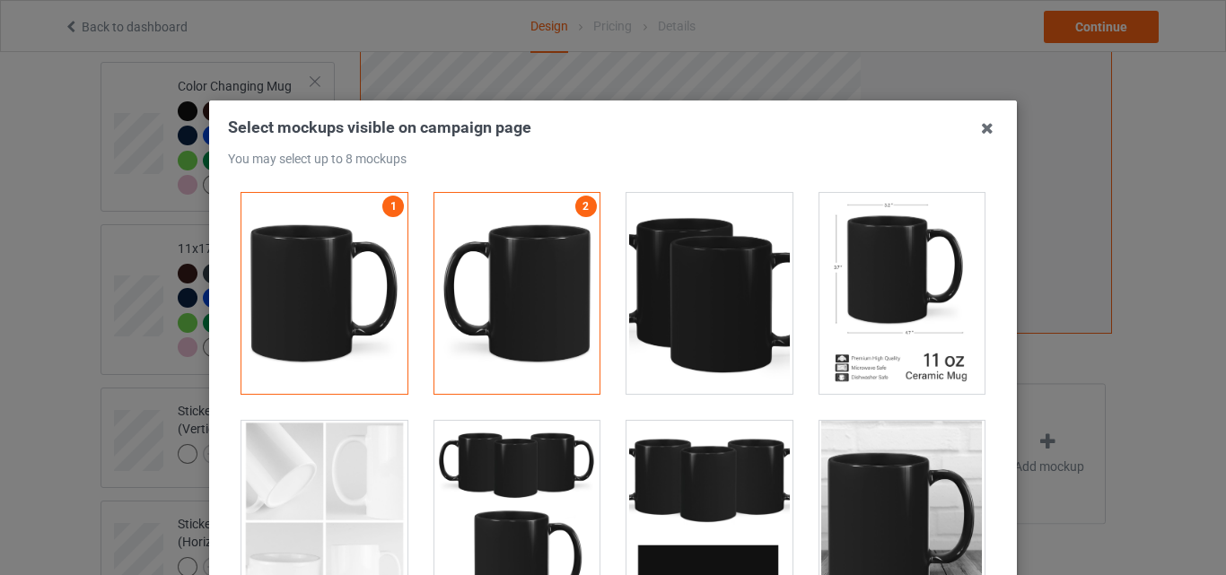
scroll to position [2783, 0]
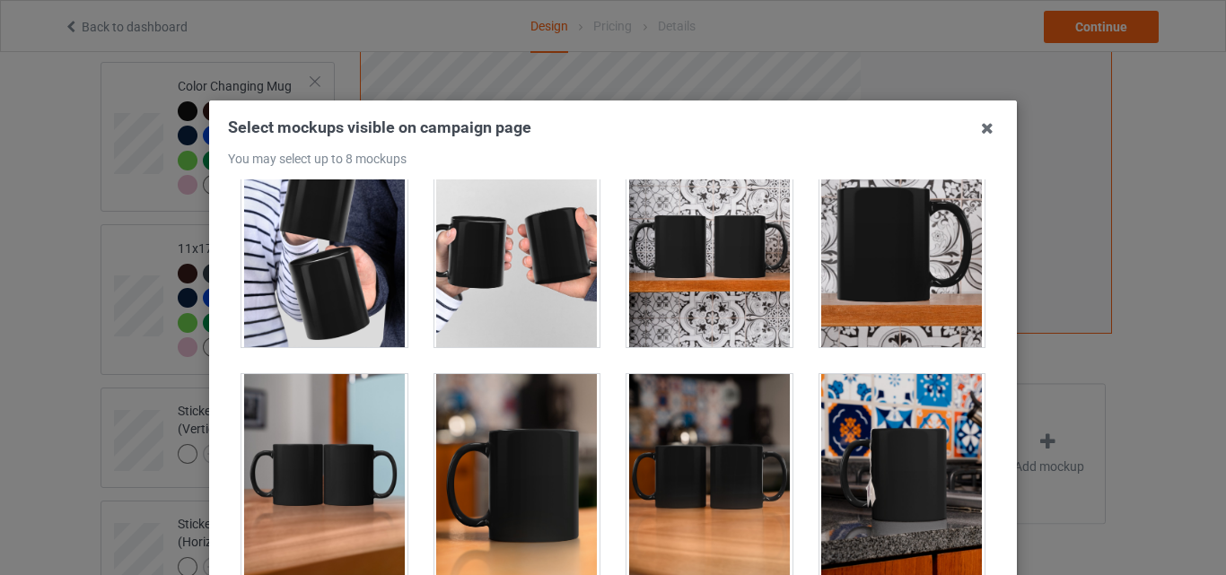
click at [382, 435] on div at bounding box center [325, 474] width 166 height 201
drag, startPoint x: 482, startPoint y: 437, endPoint x: 722, endPoint y: 449, distance: 240.0
click at [484, 437] on div at bounding box center [518, 474] width 166 height 201
click at [723, 449] on div at bounding box center [710, 474] width 166 height 201
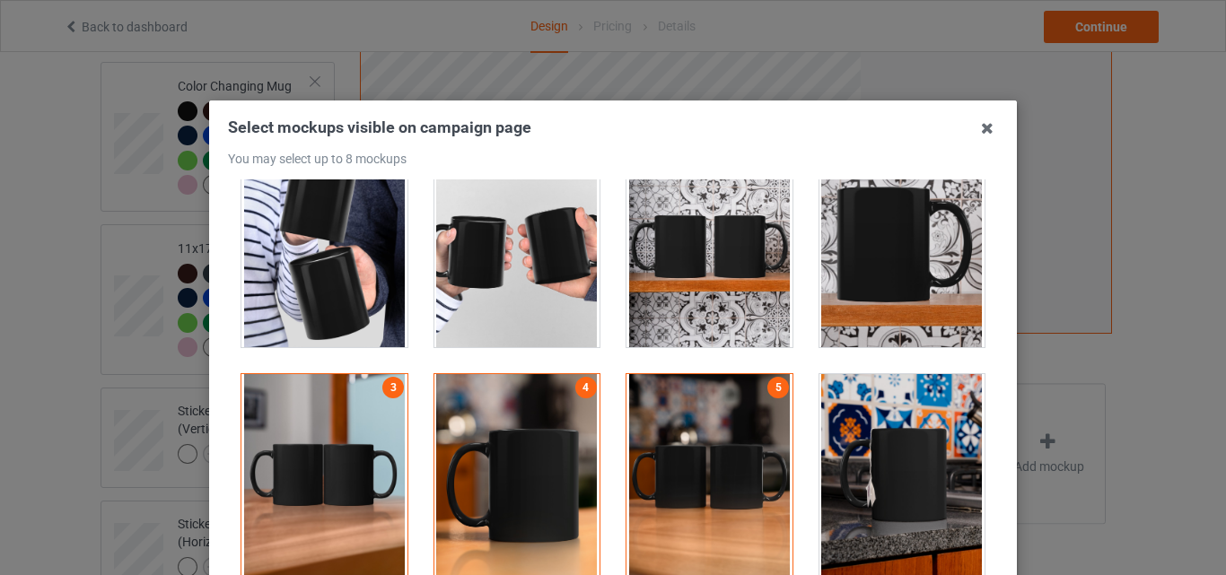
click at [853, 436] on div at bounding box center [903, 474] width 166 height 201
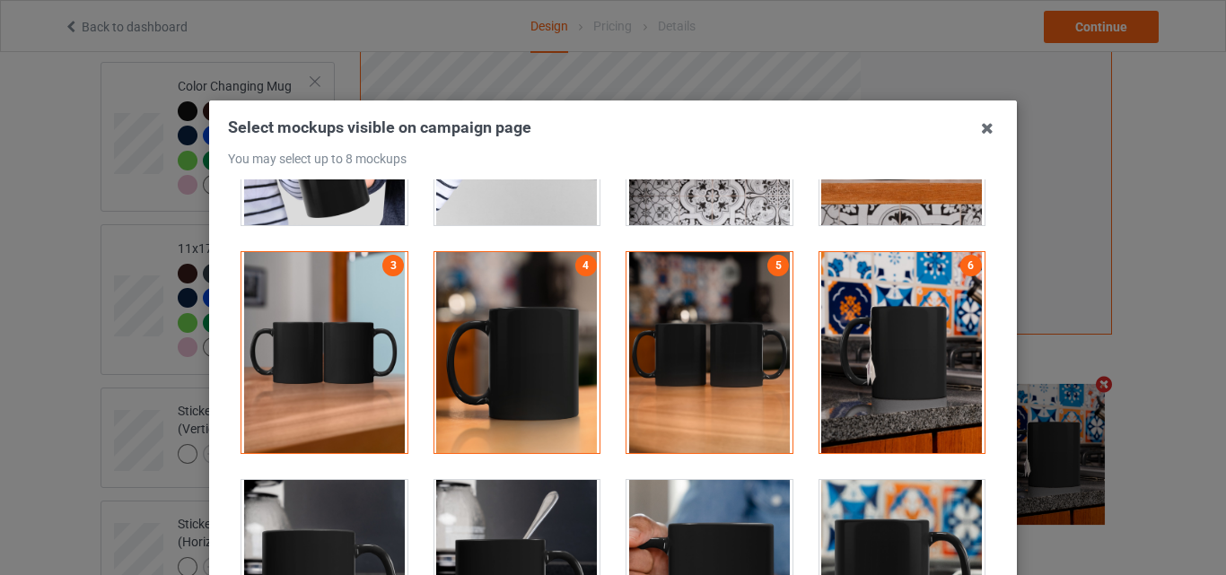
scroll to position [3052, 0]
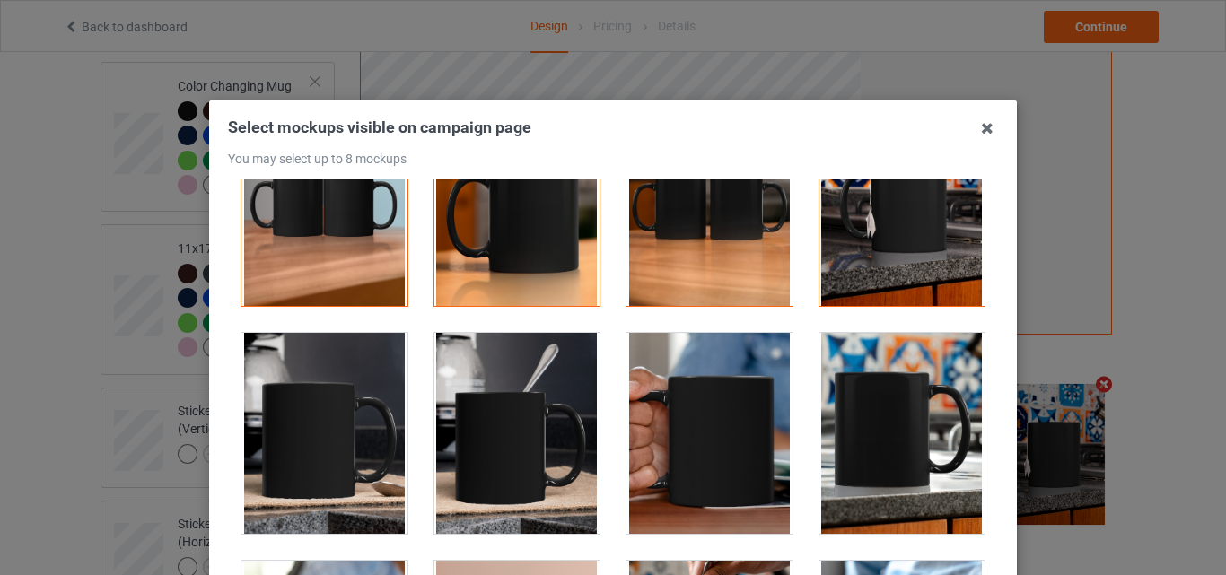
click at [499, 407] on div at bounding box center [518, 433] width 166 height 201
click at [906, 435] on div at bounding box center [903, 433] width 166 height 201
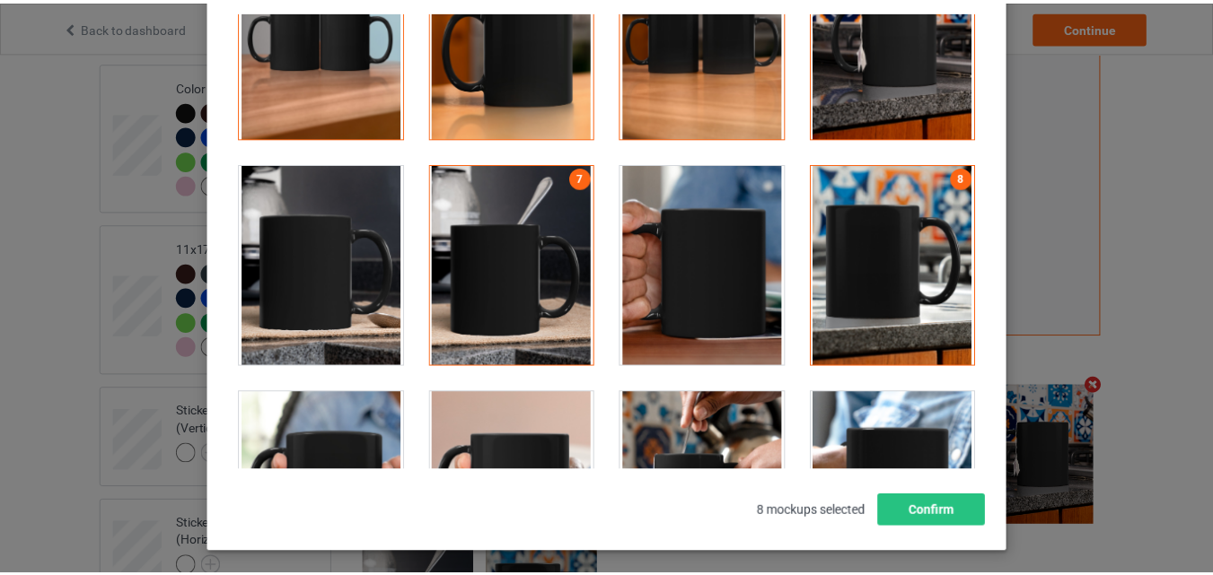
scroll to position [180, 0]
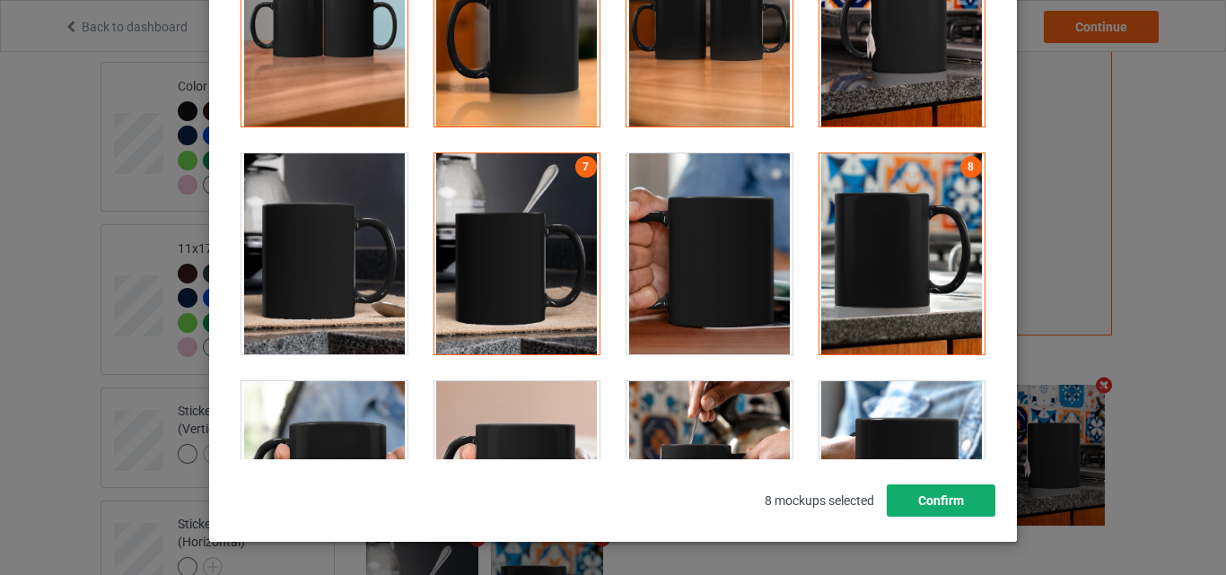
click at [964, 499] on button "Confirm" at bounding box center [941, 501] width 109 height 32
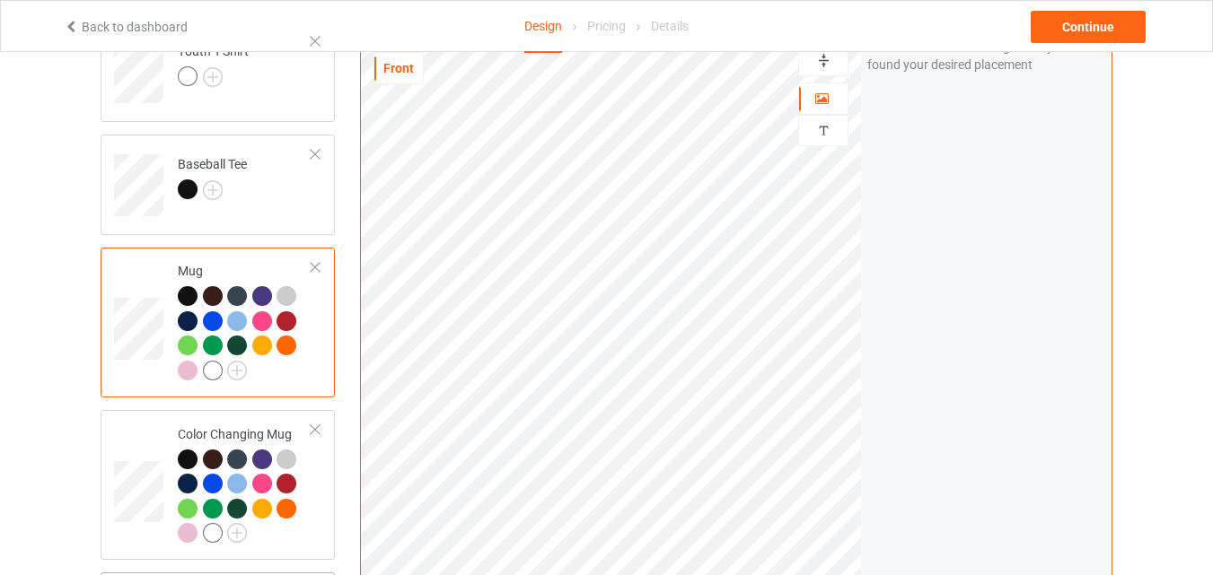
scroll to position [1016, 0]
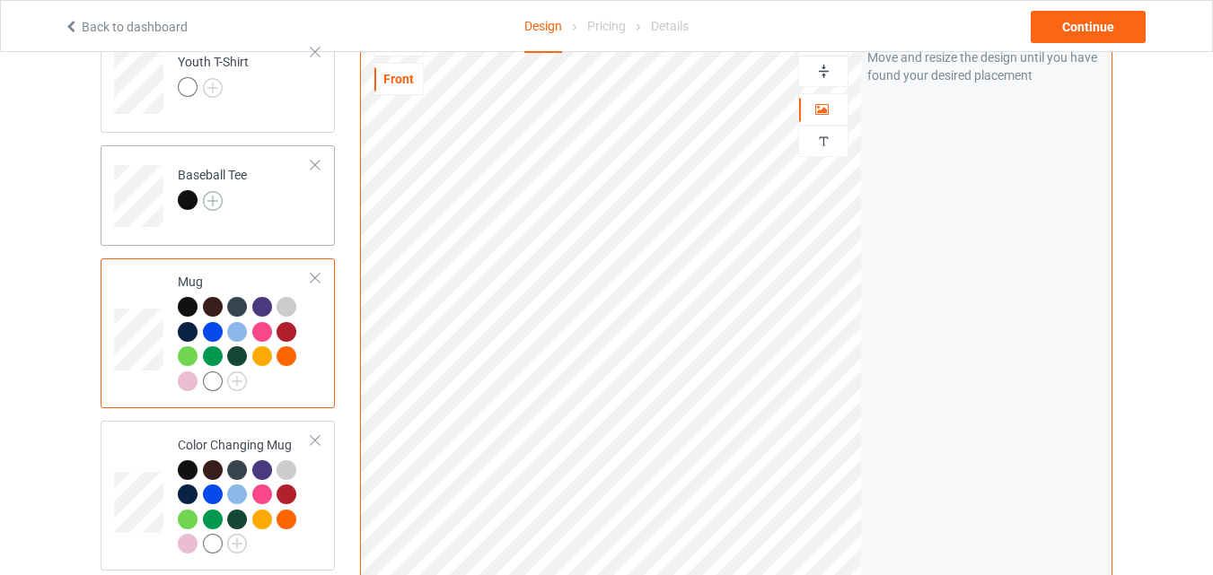
click at [217, 197] on img at bounding box center [213, 201] width 20 height 20
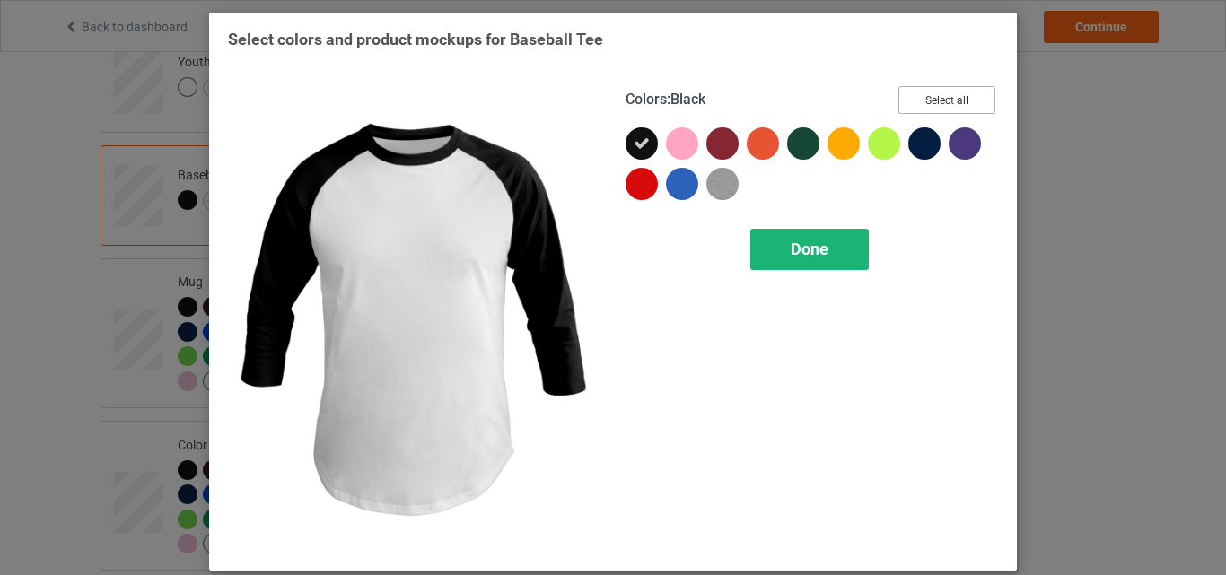
click at [913, 101] on button "Select all" at bounding box center [947, 100] width 97 height 28
click at [758, 247] on div "Done" at bounding box center [810, 249] width 119 height 41
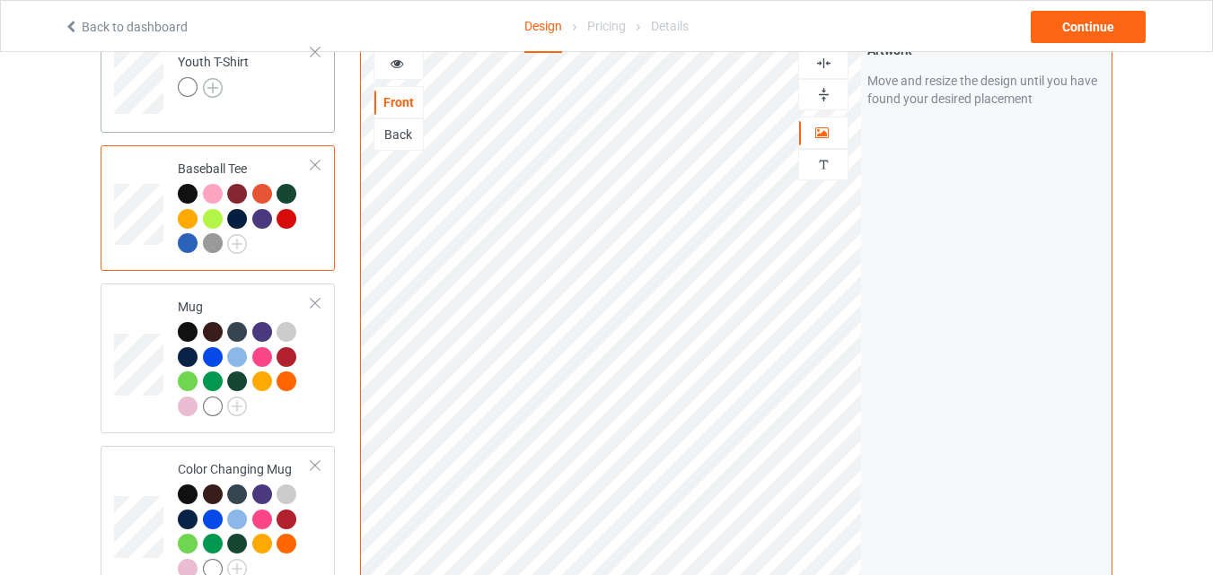
click at [203, 88] on img at bounding box center [213, 88] width 20 height 20
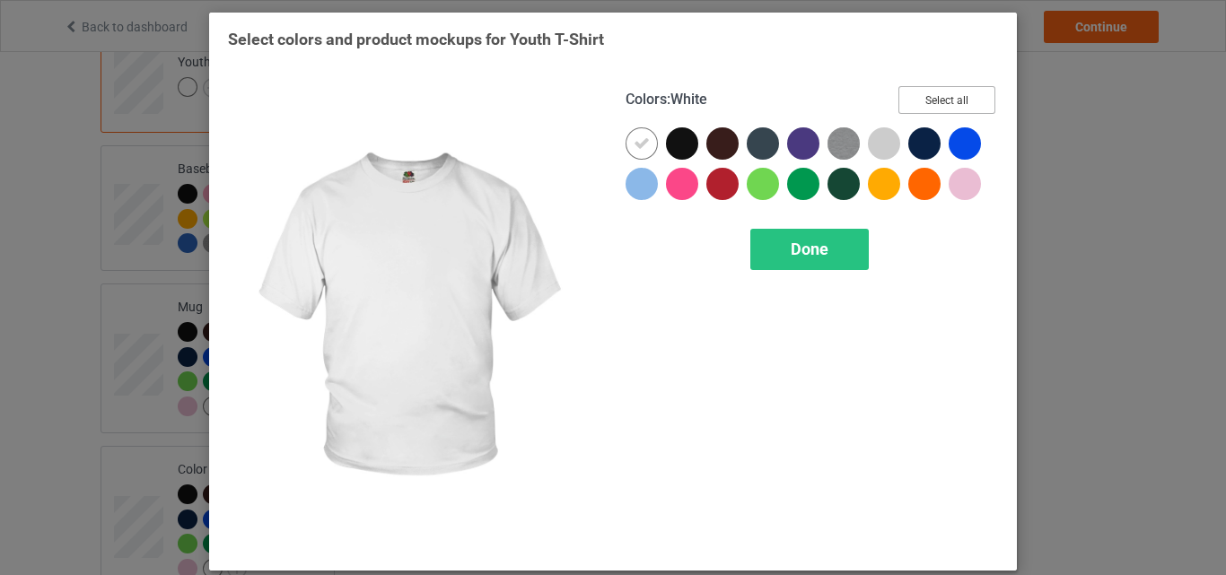
click at [952, 96] on button "Select all" at bounding box center [947, 100] width 97 height 28
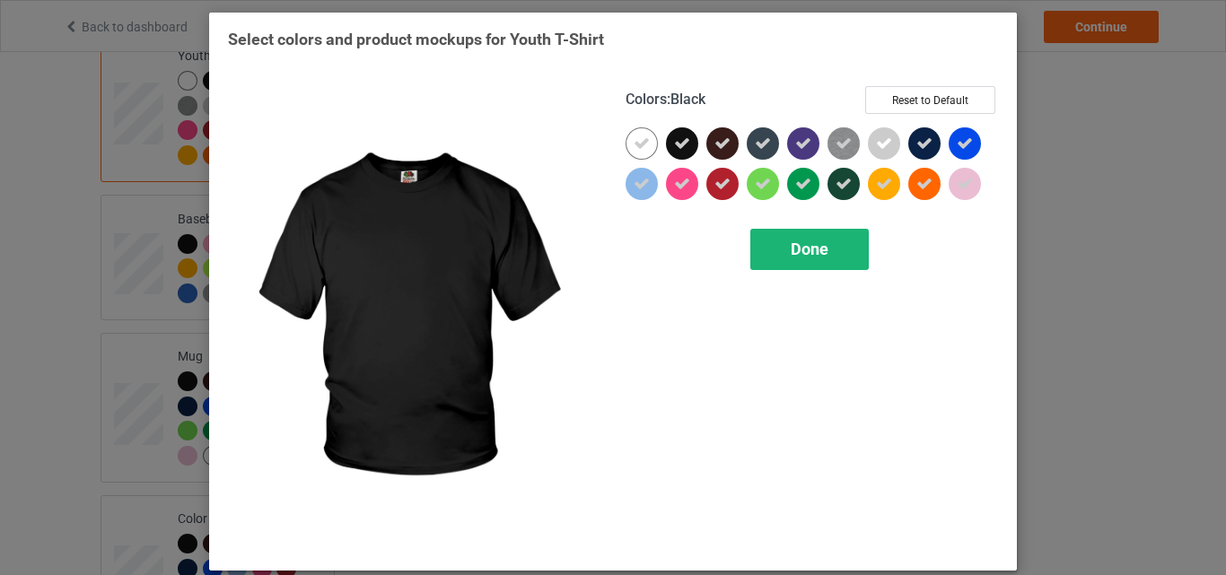
click at [639, 148] on icon at bounding box center [642, 144] width 16 height 16
click at [639, 148] on div at bounding box center [642, 143] width 32 height 32
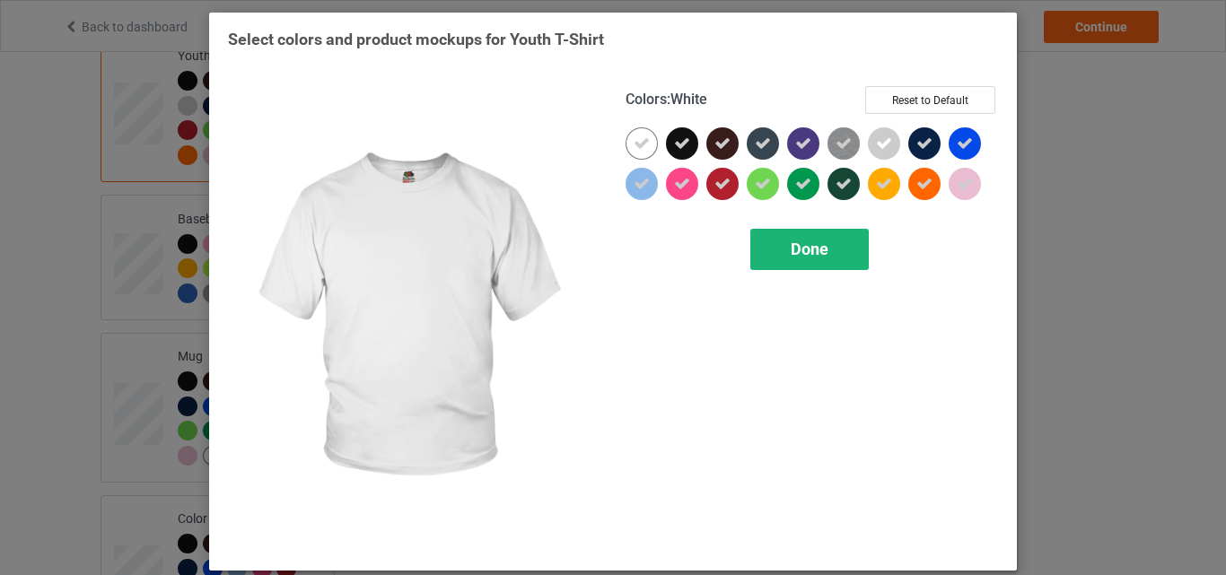
click at [798, 243] on span "Done" at bounding box center [810, 249] width 38 height 19
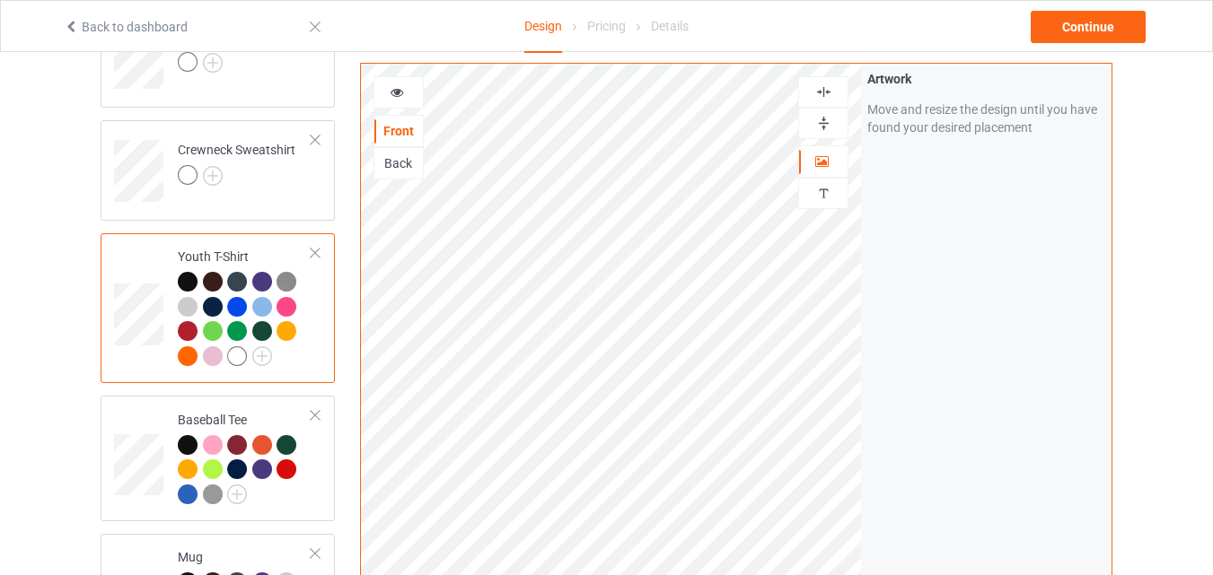
scroll to position [567, 0]
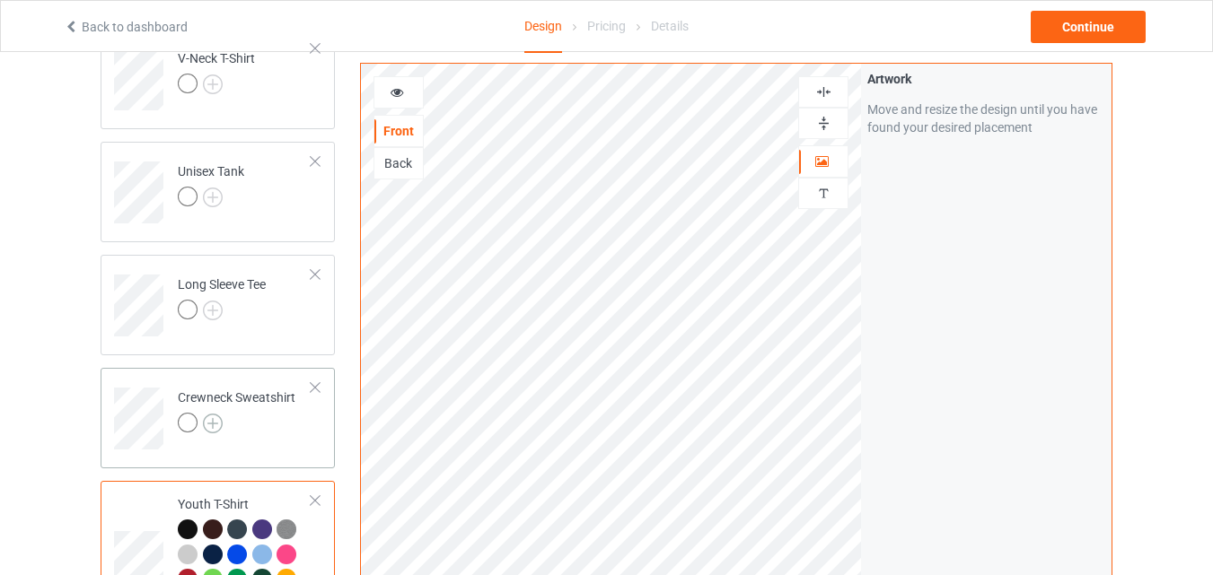
click at [219, 417] on img at bounding box center [213, 424] width 20 height 20
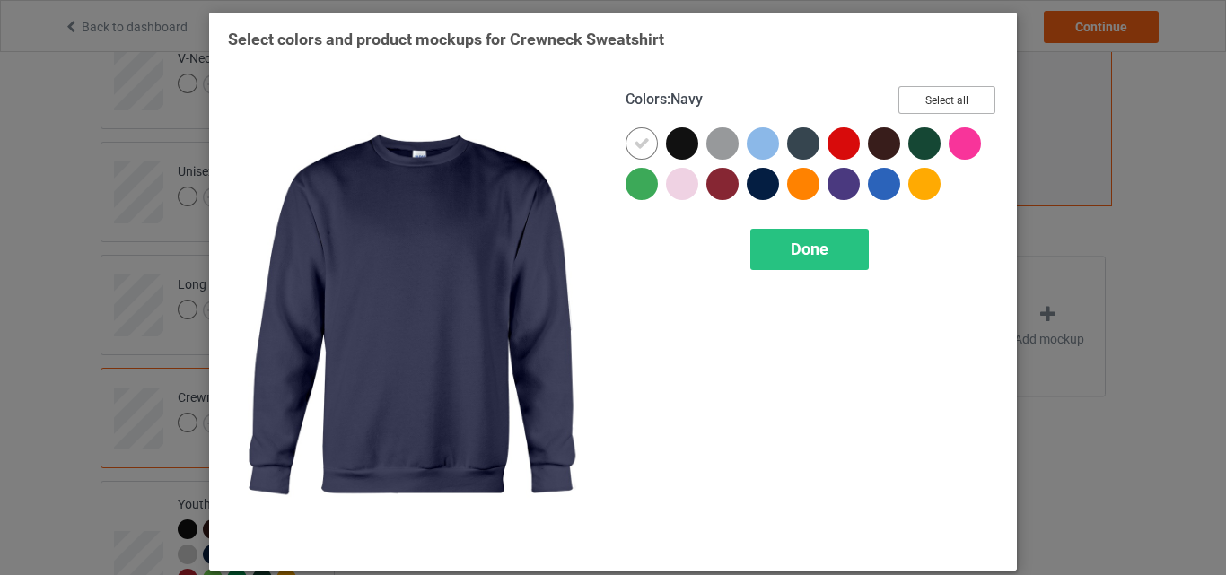
click at [950, 92] on button "Select all" at bounding box center [947, 100] width 97 height 28
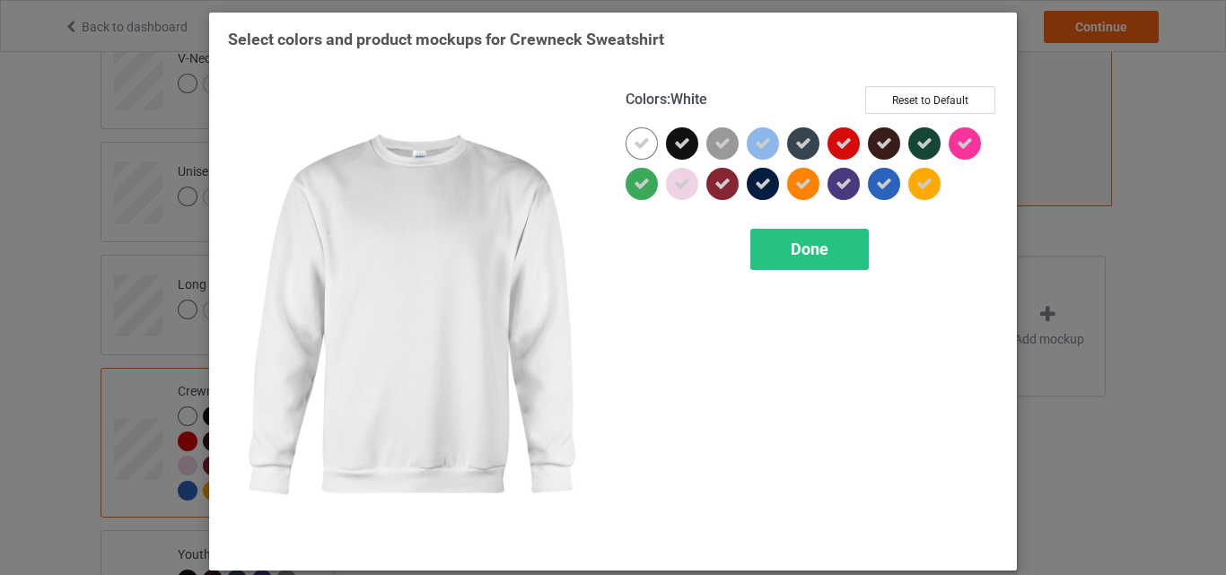
click at [646, 144] on div at bounding box center [642, 143] width 32 height 32
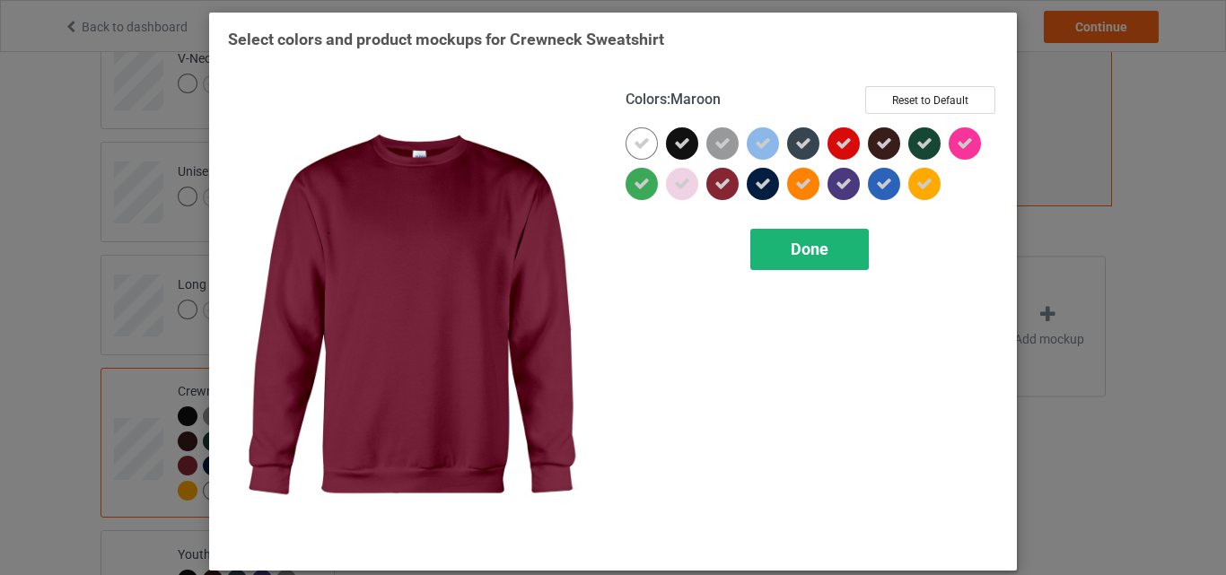
click at [775, 239] on div "Done" at bounding box center [810, 249] width 119 height 41
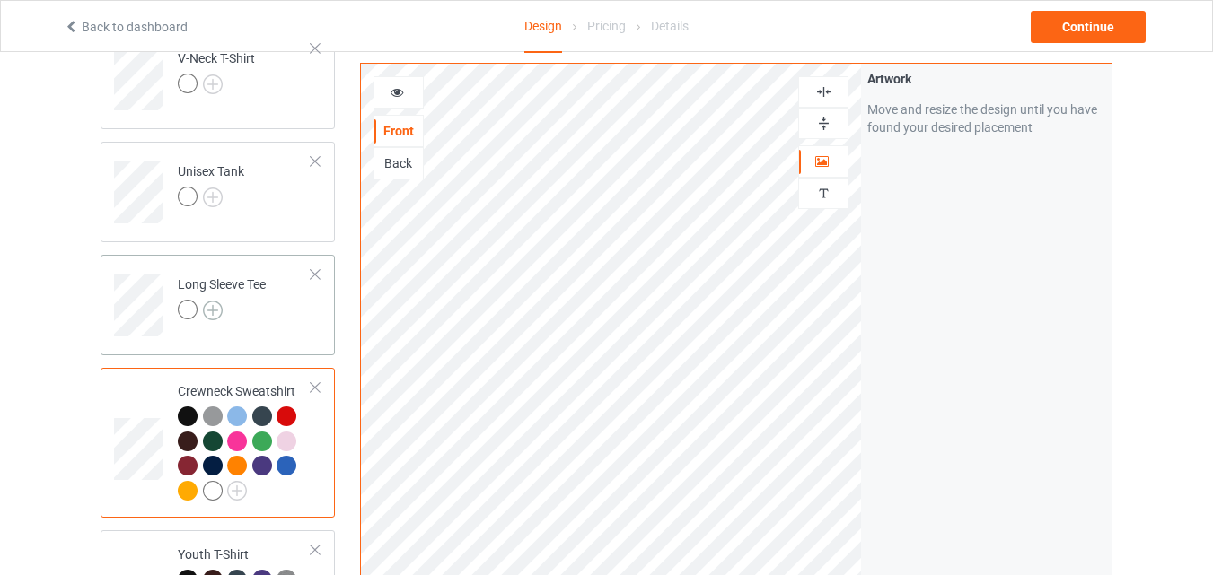
click at [215, 312] on img at bounding box center [213, 311] width 20 height 20
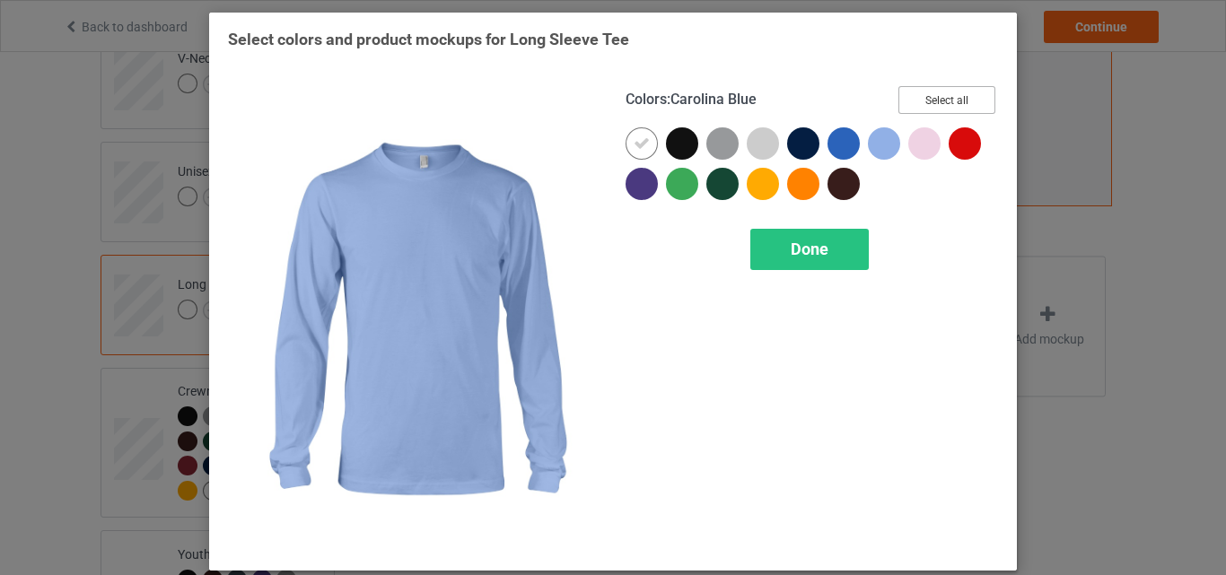
click at [950, 99] on button "Select all" at bounding box center [947, 100] width 97 height 28
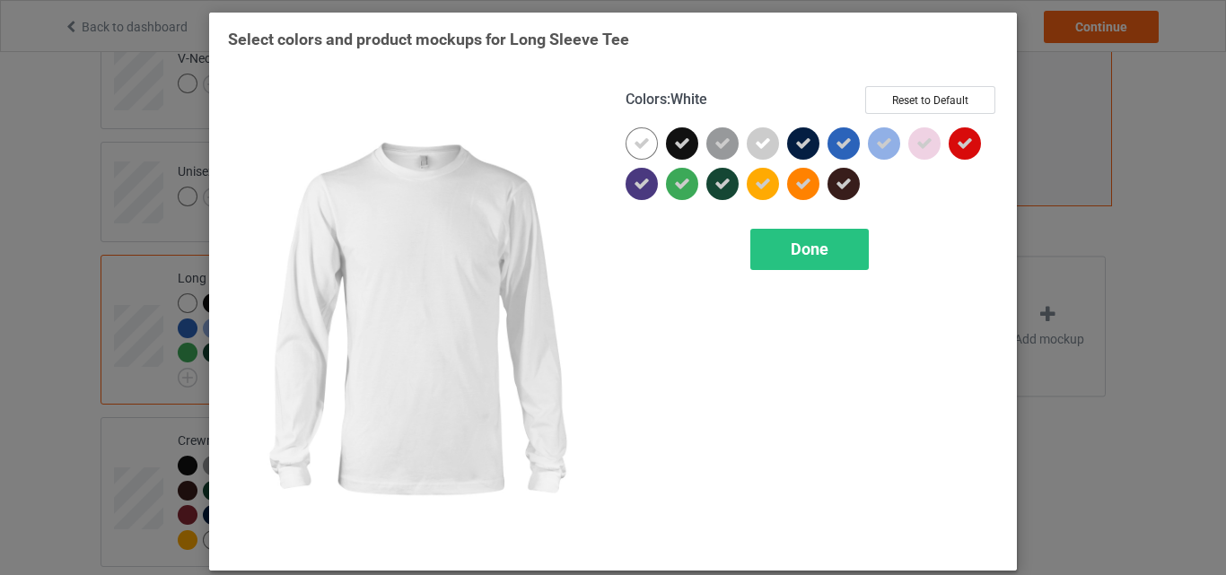
click at [642, 142] on icon at bounding box center [642, 144] width 16 height 16
click at [642, 142] on div at bounding box center [642, 143] width 32 height 32
click at [774, 246] on div "Done" at bounding box center [810, 249] width 119 height 41
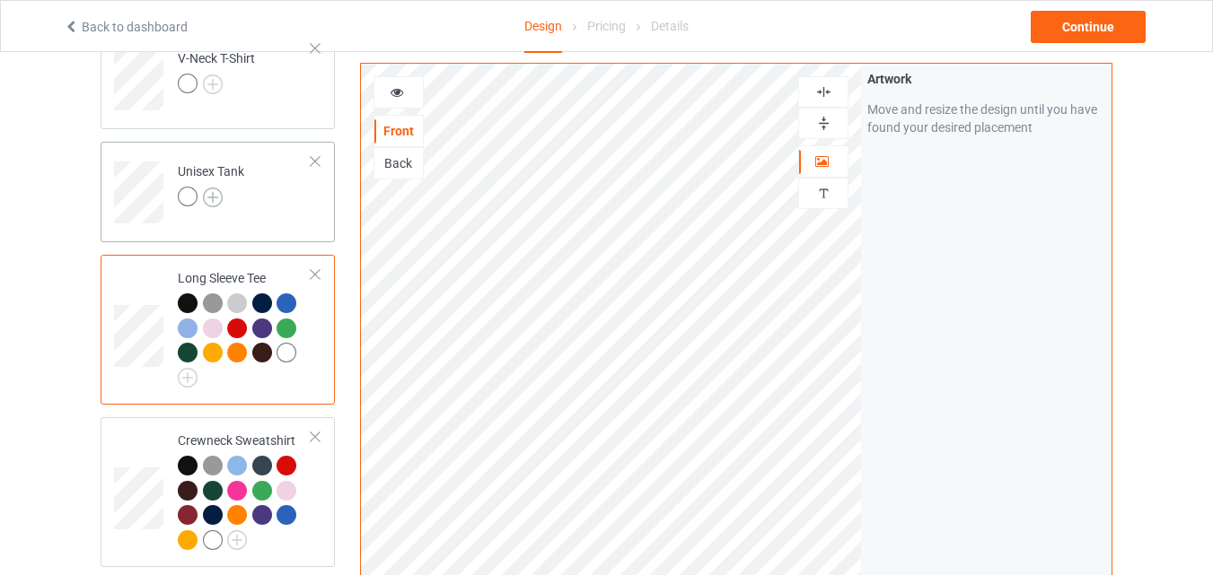
click at [213, 192] on img at bounding box center [213, 198] width 20 height 20
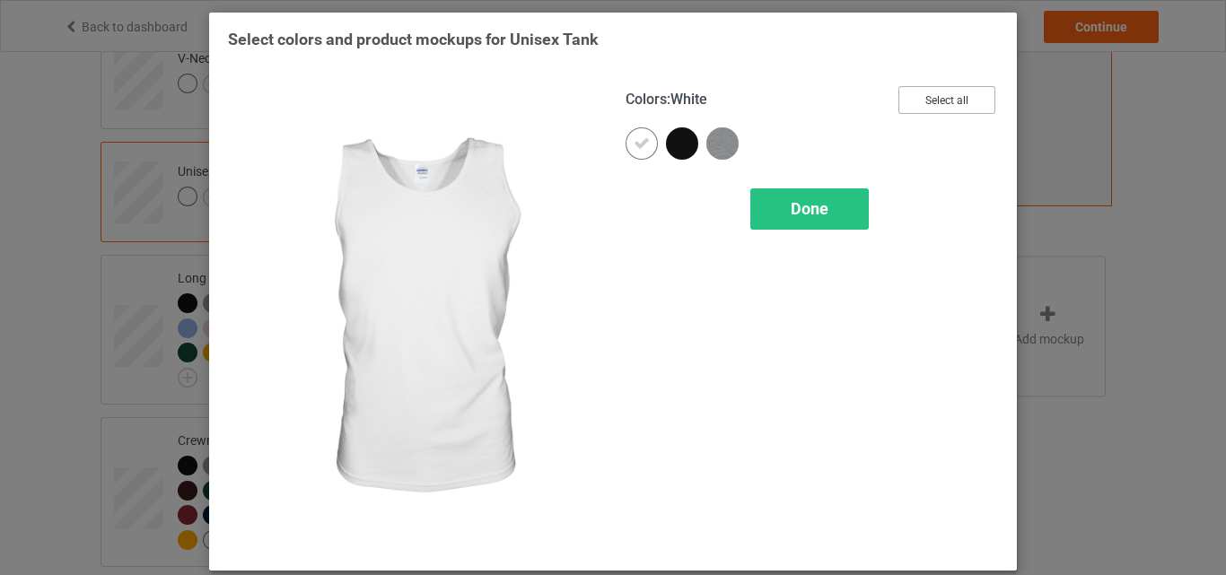
drag, startPoint x: 943, startPoint y: 93, endPoint x: 816, endPoint y: 143, distance: 135.9
click at [944, 92] on button "Select all" at bounding box center [947, 100] width 97 height 28
click at [637, 145] on icon at bounding box center [642, 144] width 16 height 16
click at [637, 145] on div at bounding box center [642, 143] width 32 height 32
click at [791, 206] on span "Done" at bounding box center [810, 208] width 38 height 19
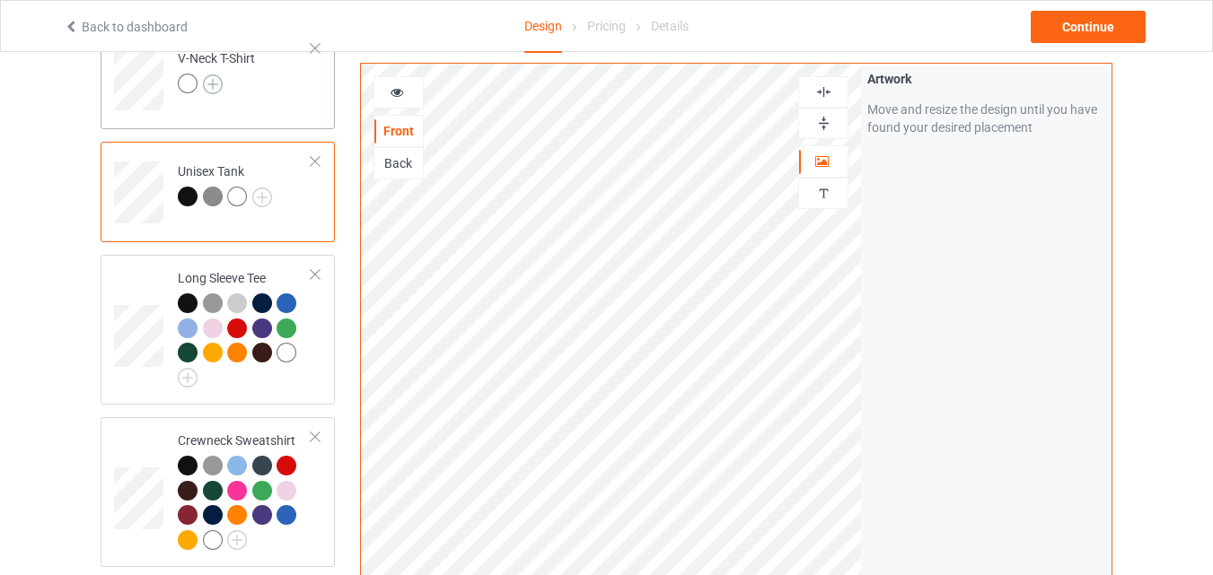
click at [215, 83] on img at bounding box center [213, 85] width 20 height 20
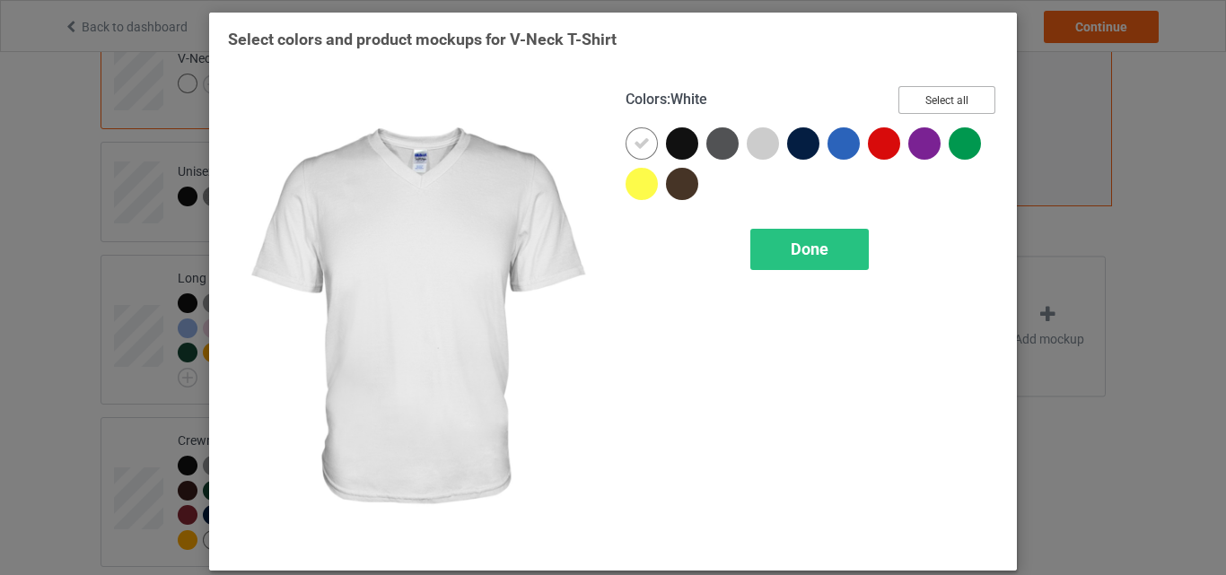
click at [918, 97] on button "Select all" at bounding box center [947, 100] width 97 height 28
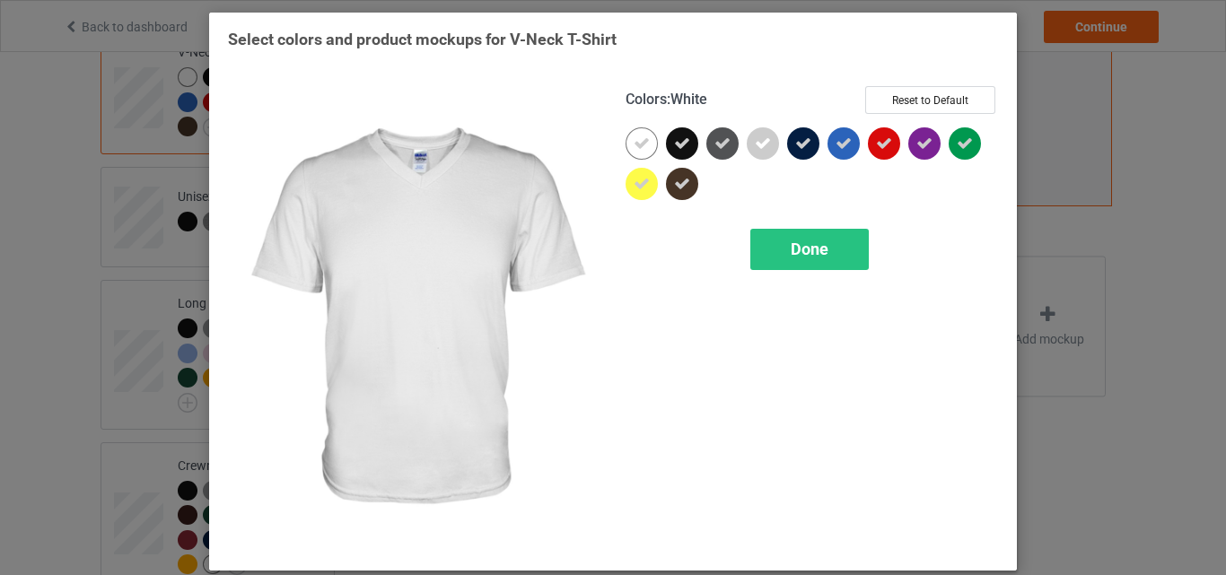
click at [631, 135] on div at bounding box center [642, 143] width 32 height 32
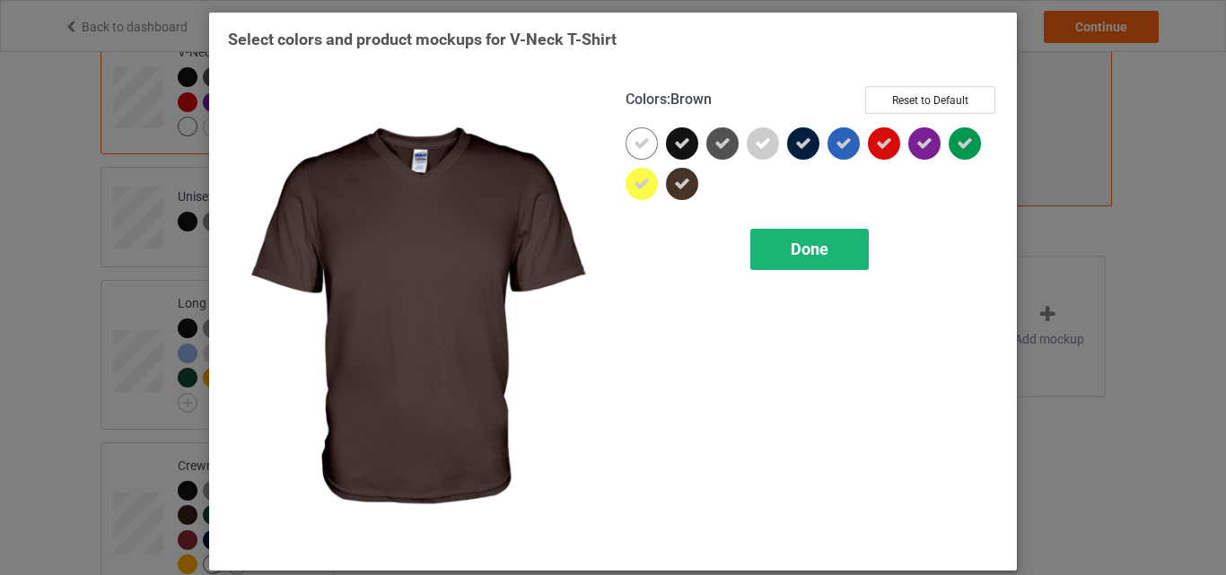
click at [768, 249] on div "Done" at bounding box center [810, 249] width 119 height 41
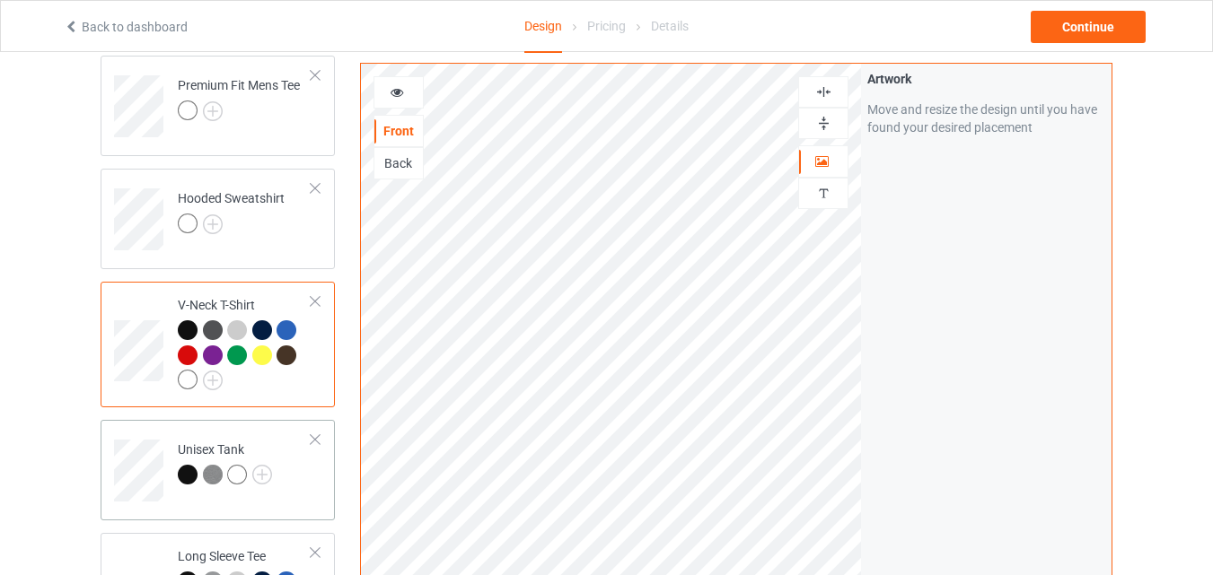
scroll to position [298, 0]
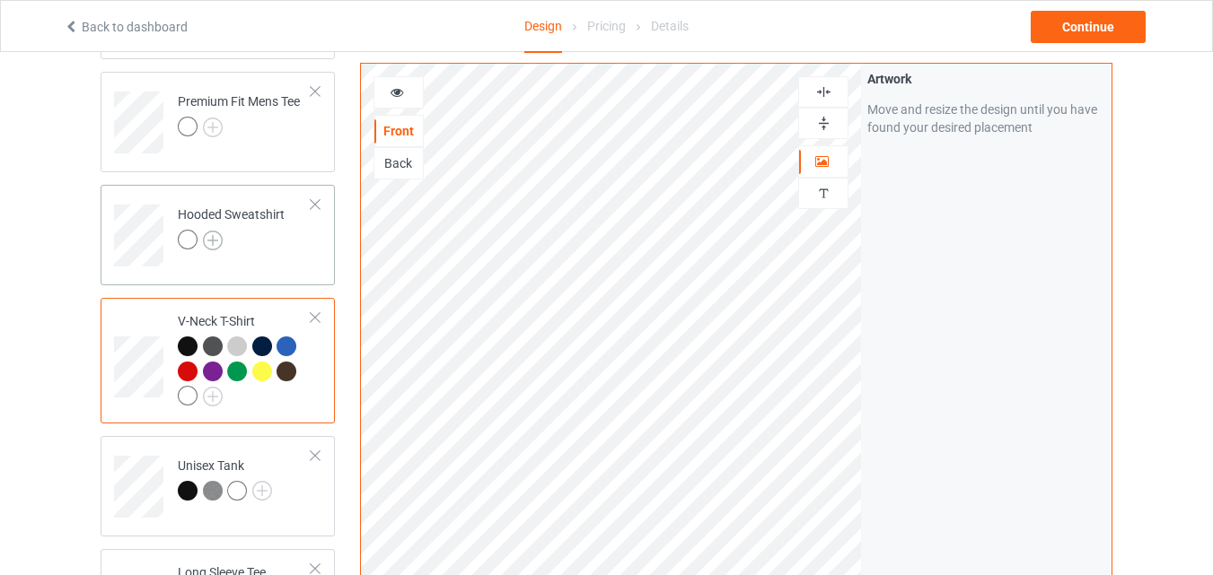
click at [206, 240] on img at bounding box center [213, 241] width 20 height 20
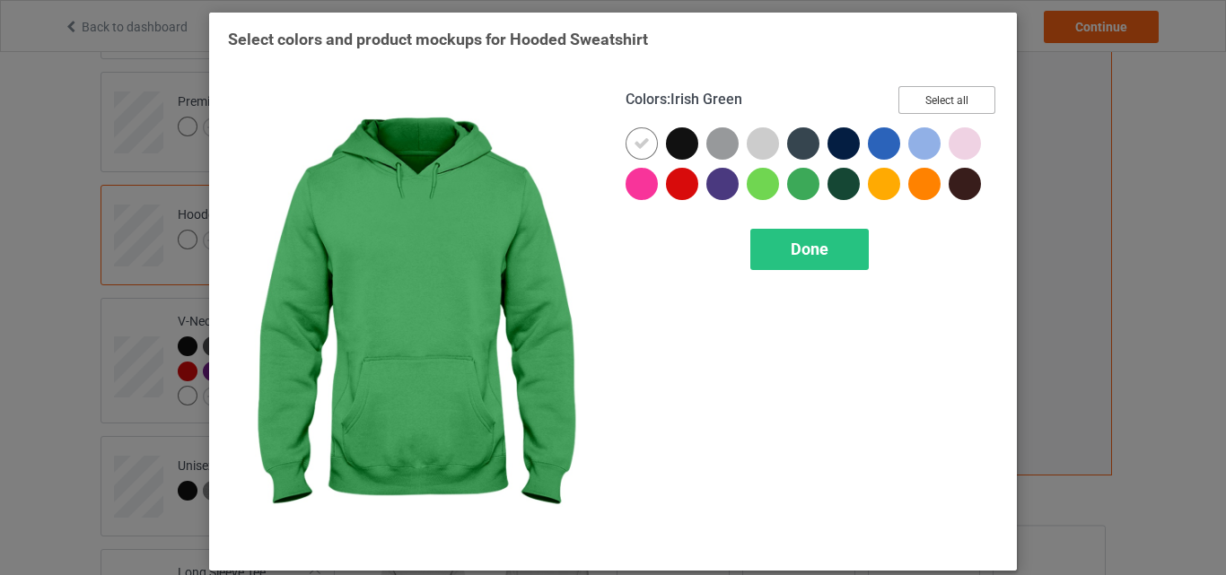
click at [942, 99] on button "Select all" at bounding box center [947, 100] width 97 height 28
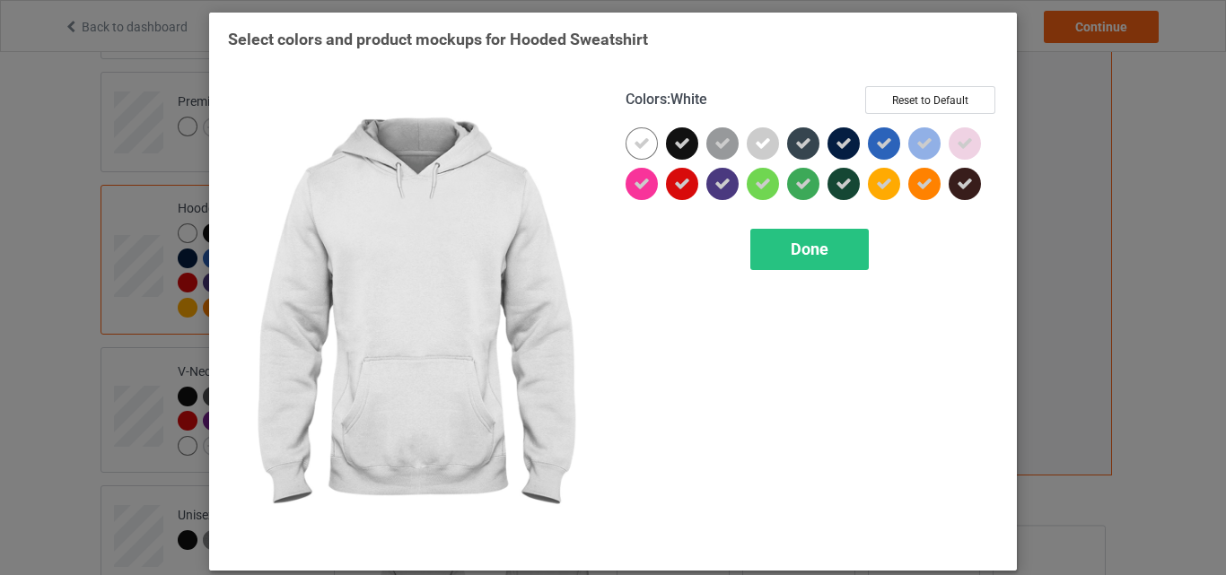
click at [634, 143] on icon at bounding box center [642, 144] width 16 height 16
click at [628, 143] on div at bounding box center [642, 143] width 32 height 32
click at [771, 239] on div "Done" at bounding box center [810, 249] width 119 height 41
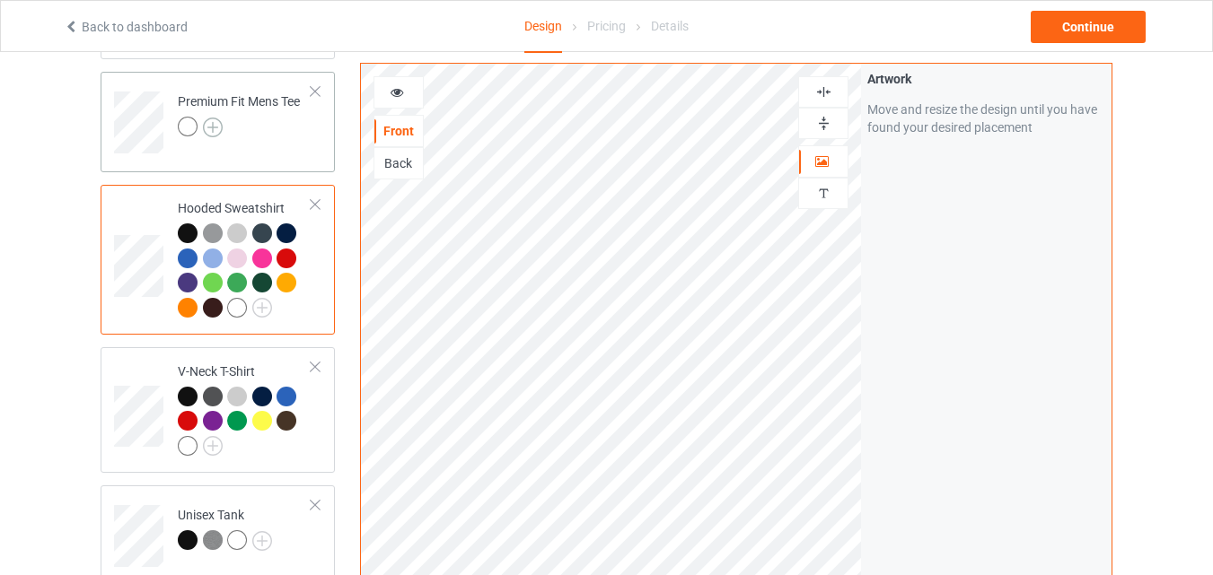
click at [207, 130] on img at bounding box center [213, 128] width 20 height 20
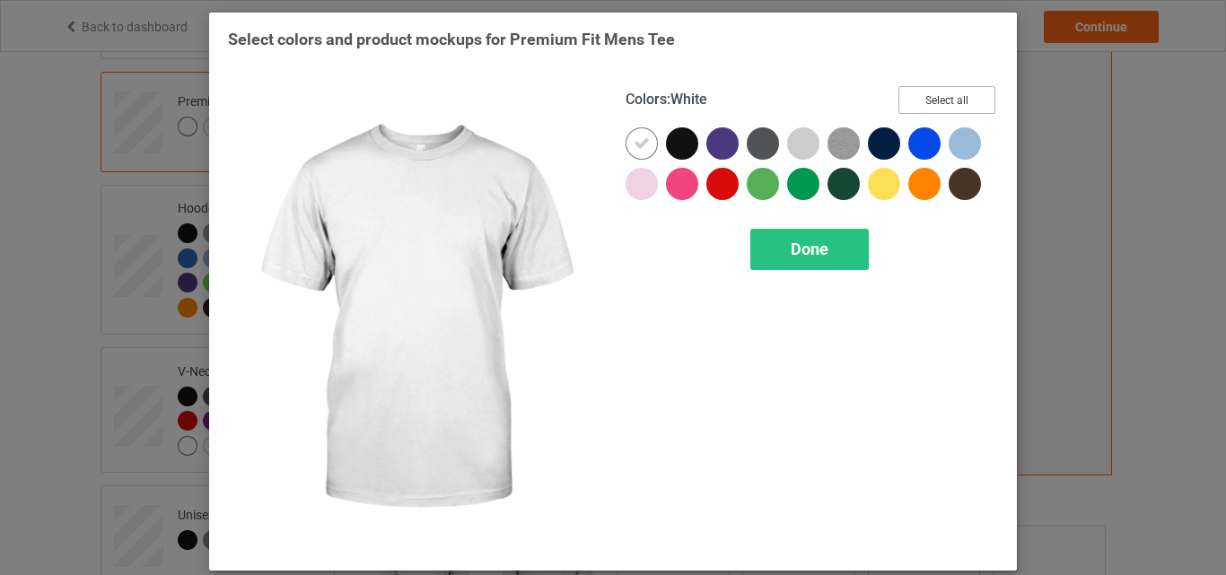
click at [935, 107] on button "Select all" at bounding box center [947, 100] width 97 height 28
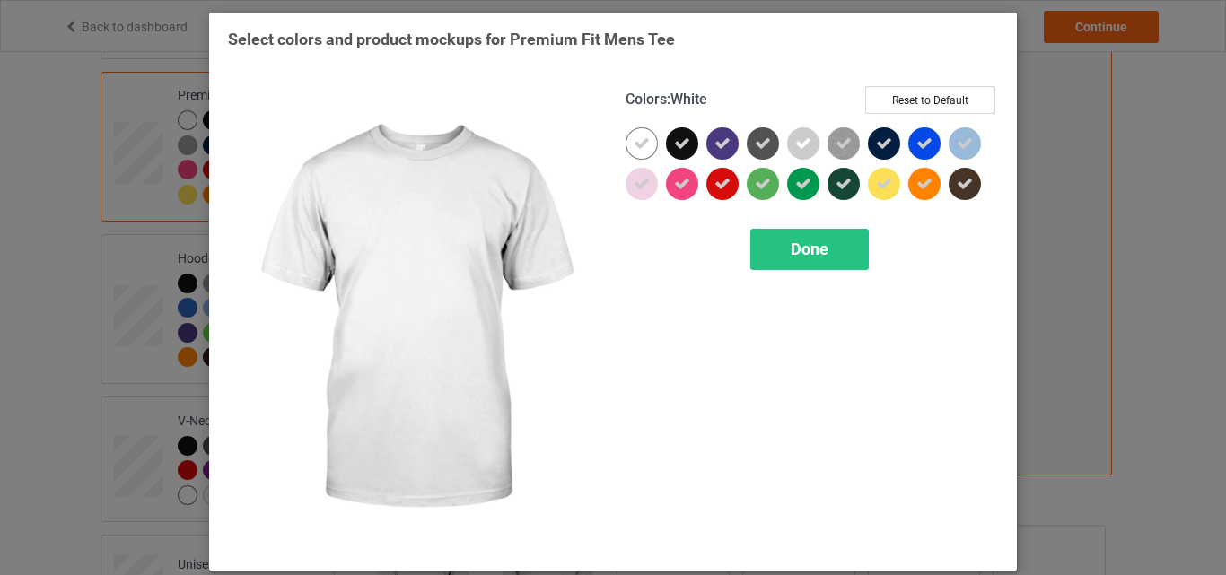
click at [647, 139] on div at bounding box center [642, 143] width 32 height 32
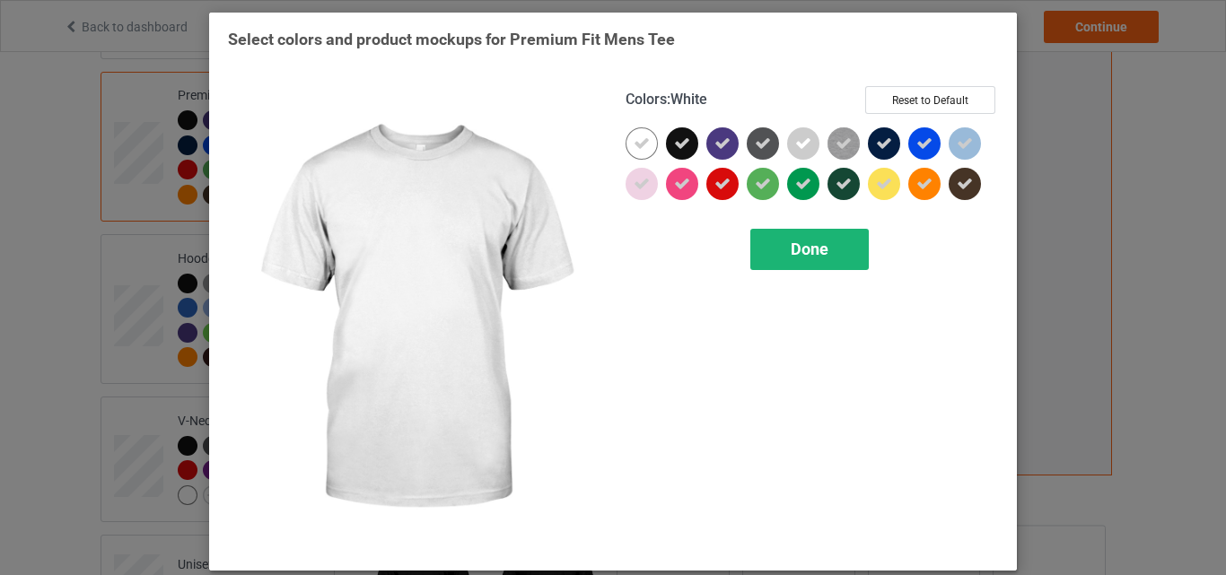
click at [760, 241] on div "Done" at bounding box center [810, 249] width 119 height 41
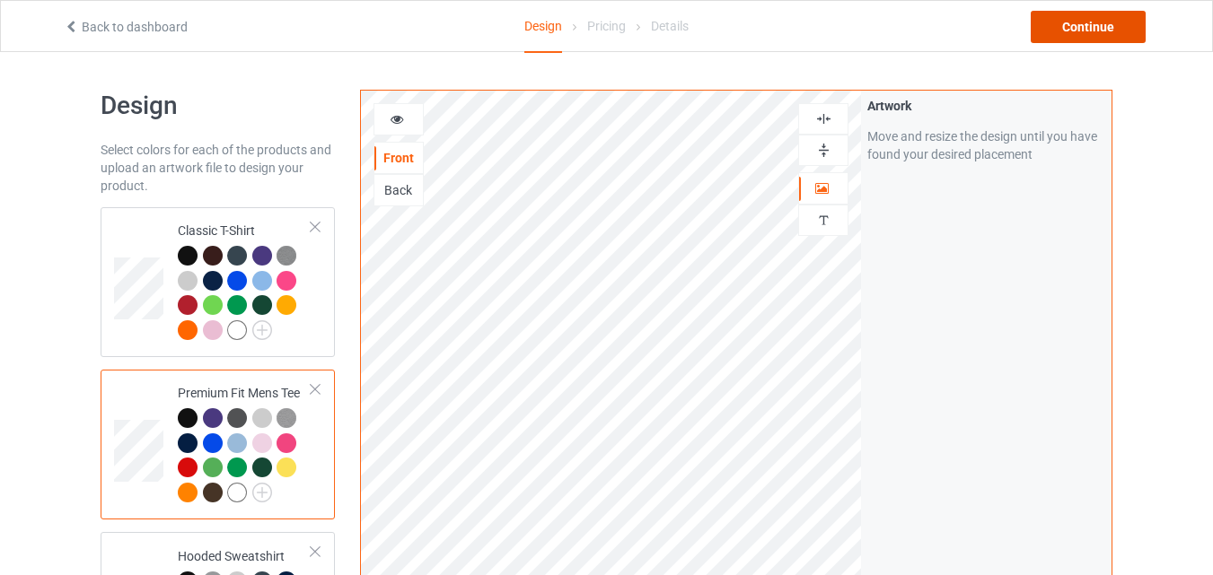
click at [1058, 19] on div "Continue" at bounding box center [1088, 27] width 115 height 32
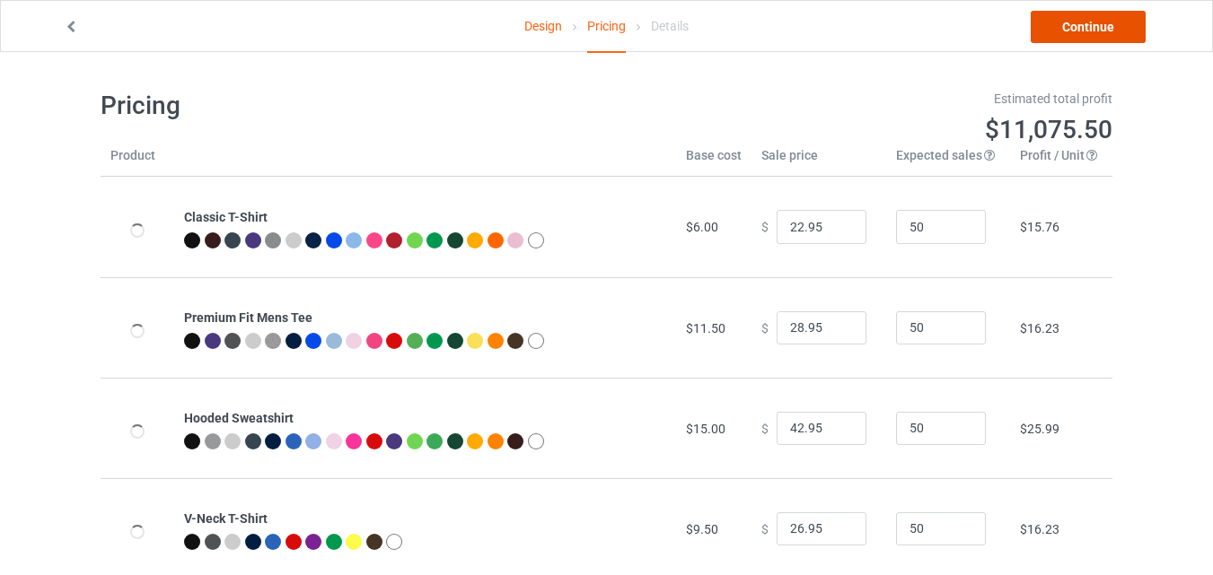
click at [1058, 19] on link "Continue" at bounding box center [1088, 27] width 115 height 32
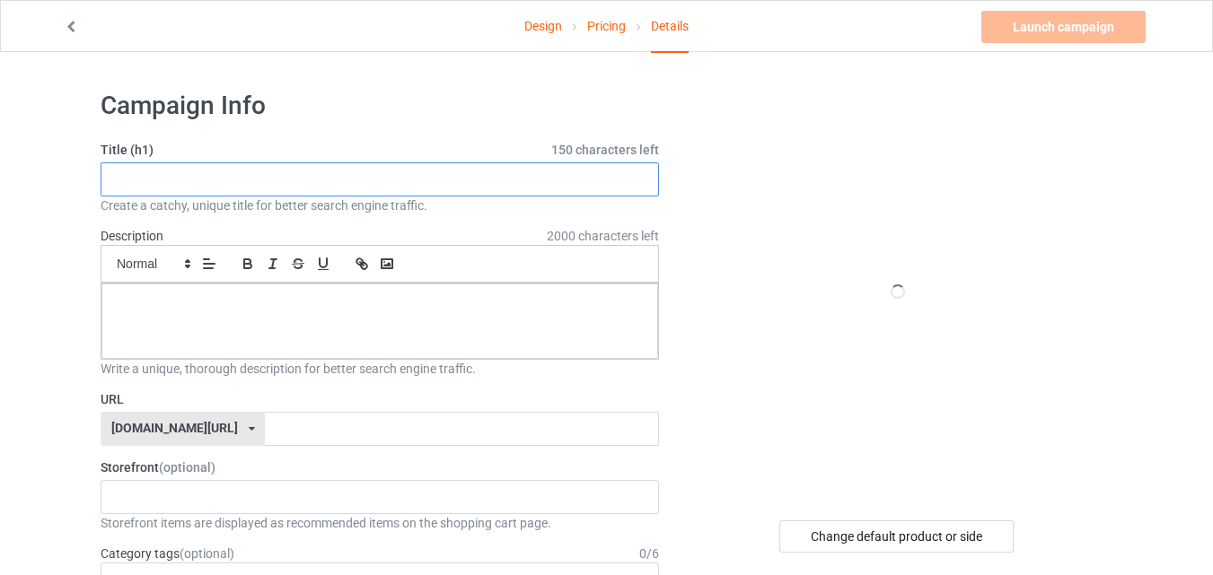
click at [305, 180] on input "text" at bounding box center [380, 180] width 558 height 34
paste input "Easily Distracted By Pigs Retro"
type input "Easily Distracted By Pigs Retro"
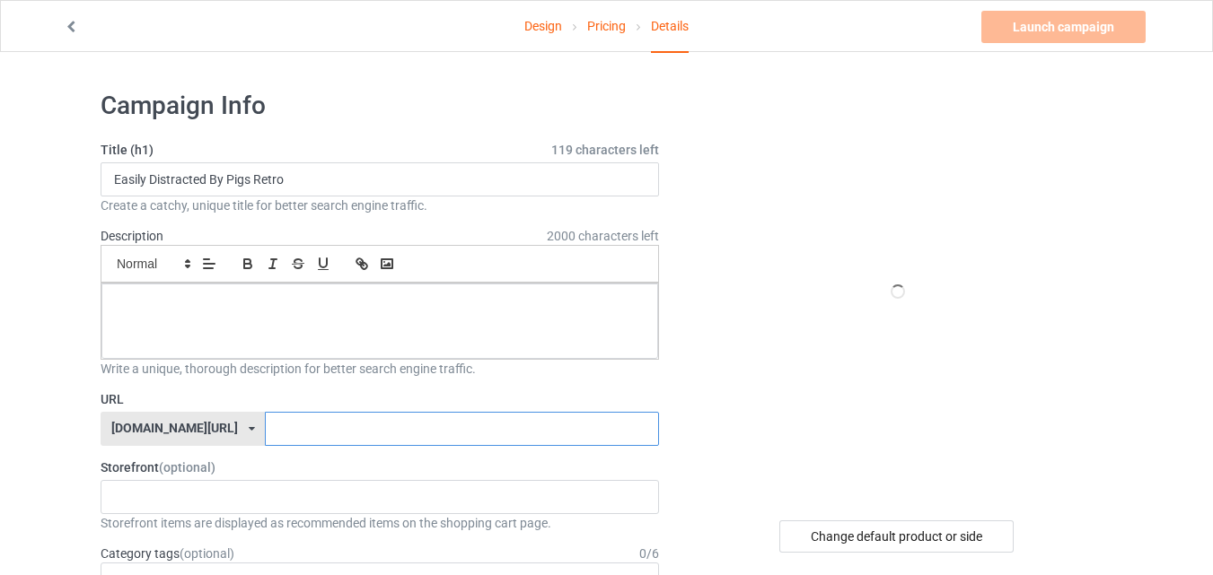
click at [274, 423] on input "text" at bounding box center [461, 429] width 393 height 34
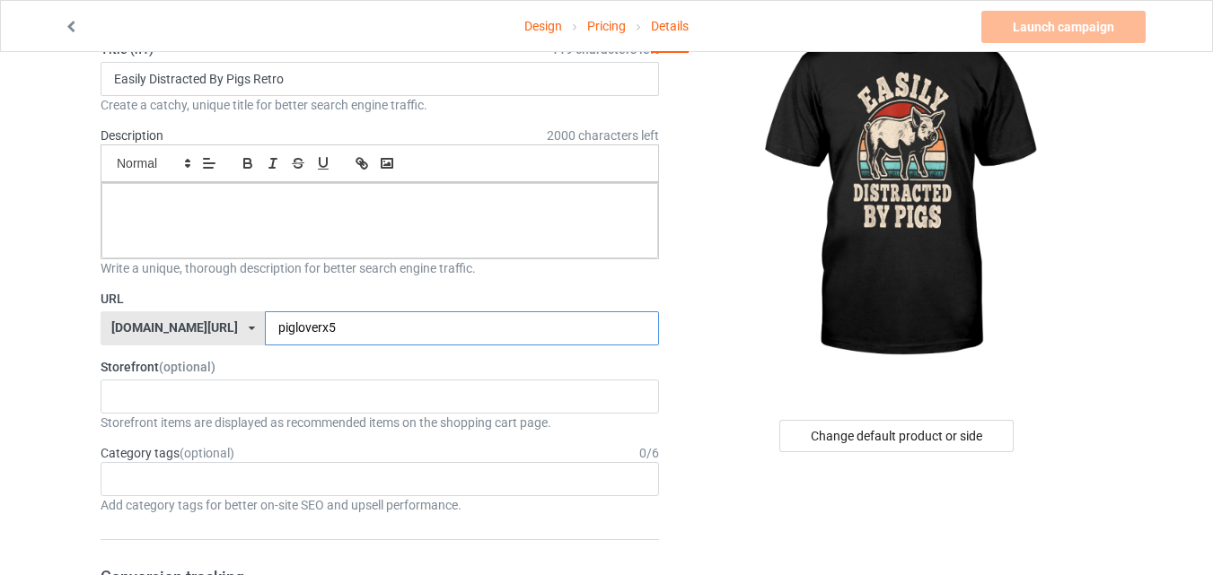
scroll to position [180, 0]
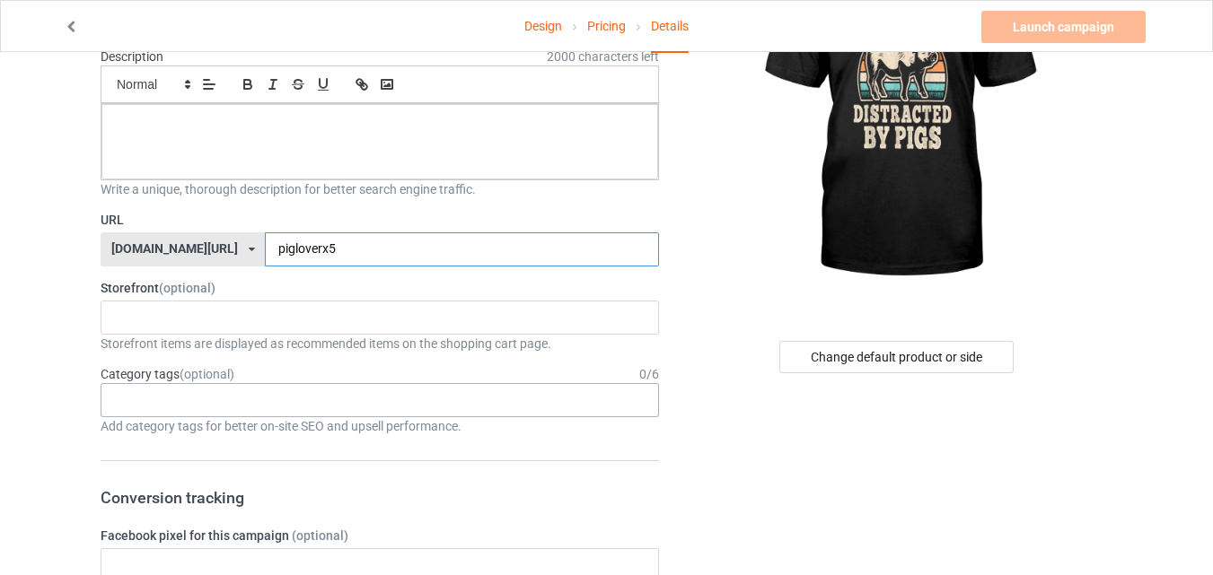
type input "pigloverx5"
click at [384, 408] on div "Age > [DEMOGRAPHIC_DATA] > 1 Age > [DEMOGRAPHIC_DATA] Months > 1 Month Age > [D…" at bounding box center [380, 400] width 558 height 34
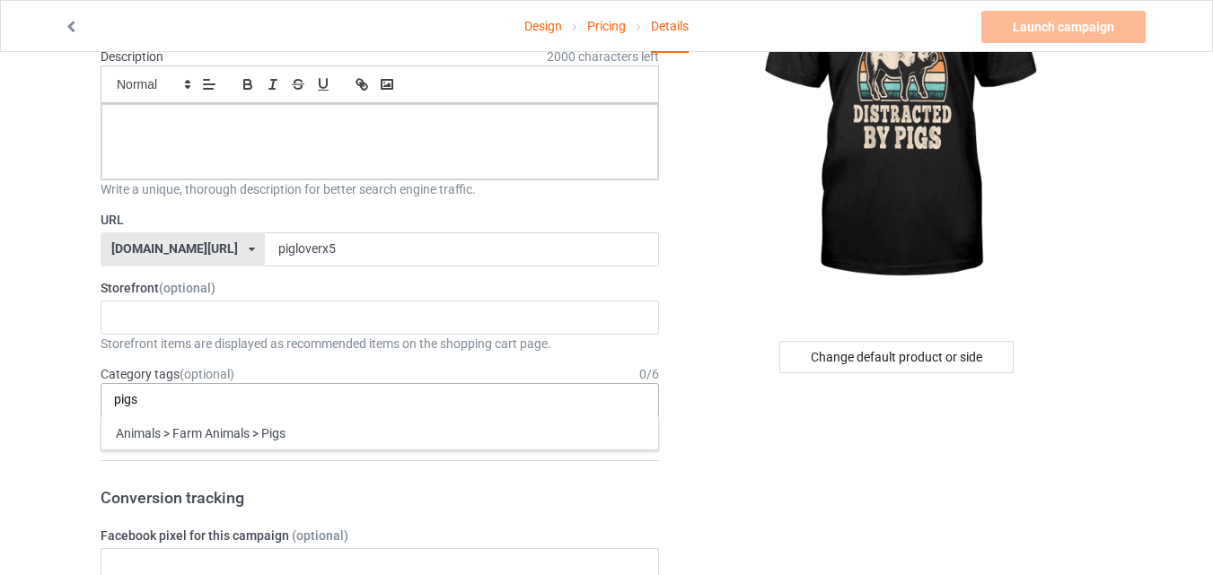
type input "pigs"
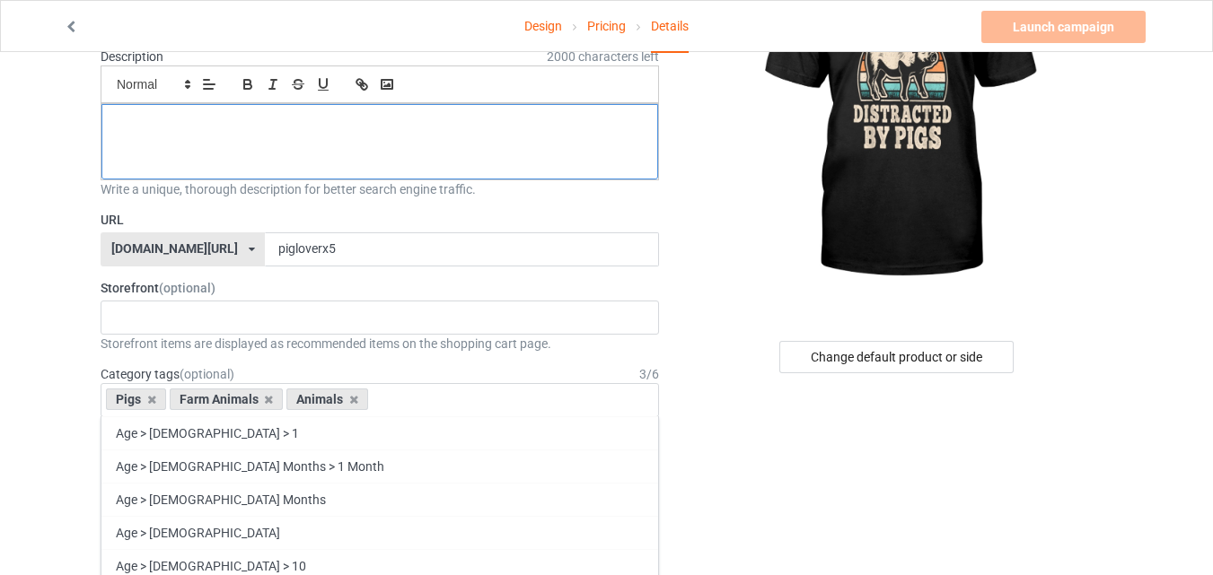
click at [347, 123] on p at bounding box center [380, 124] width 528 height 17
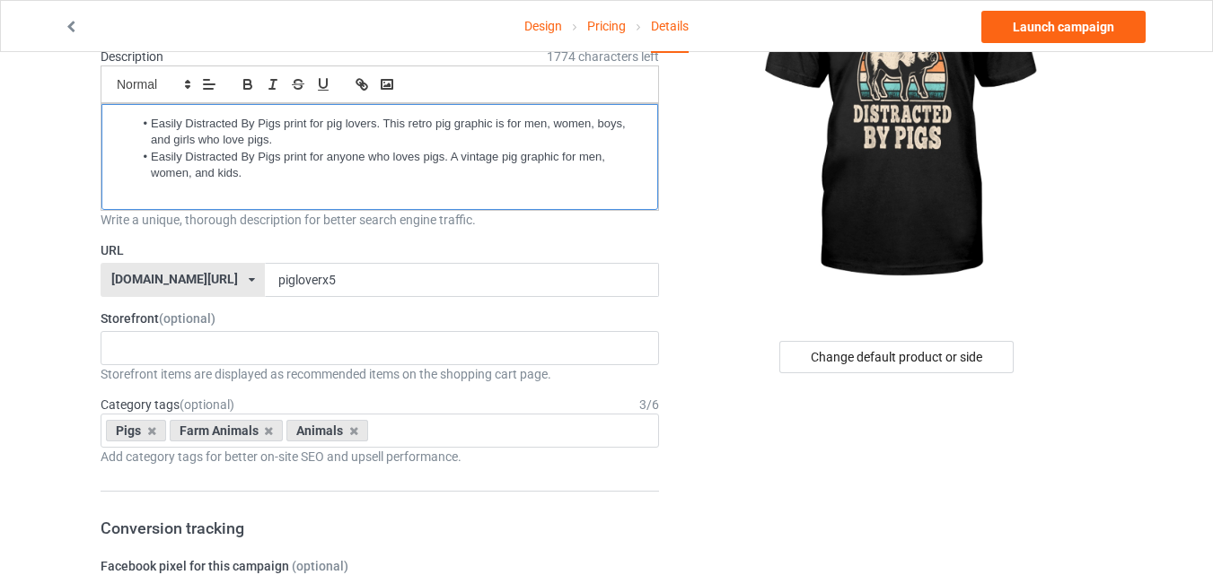
scroll to position [0, 0]
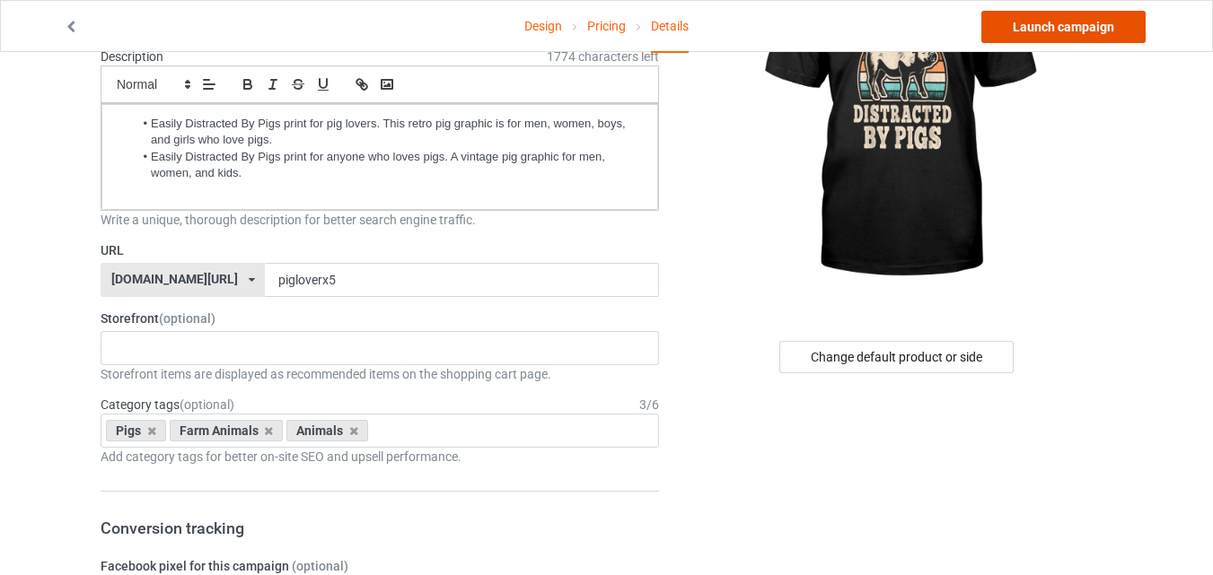
click at [1043, 37] on link "Launch campaign" at bounding box center [1063, 27] width 164 height 32
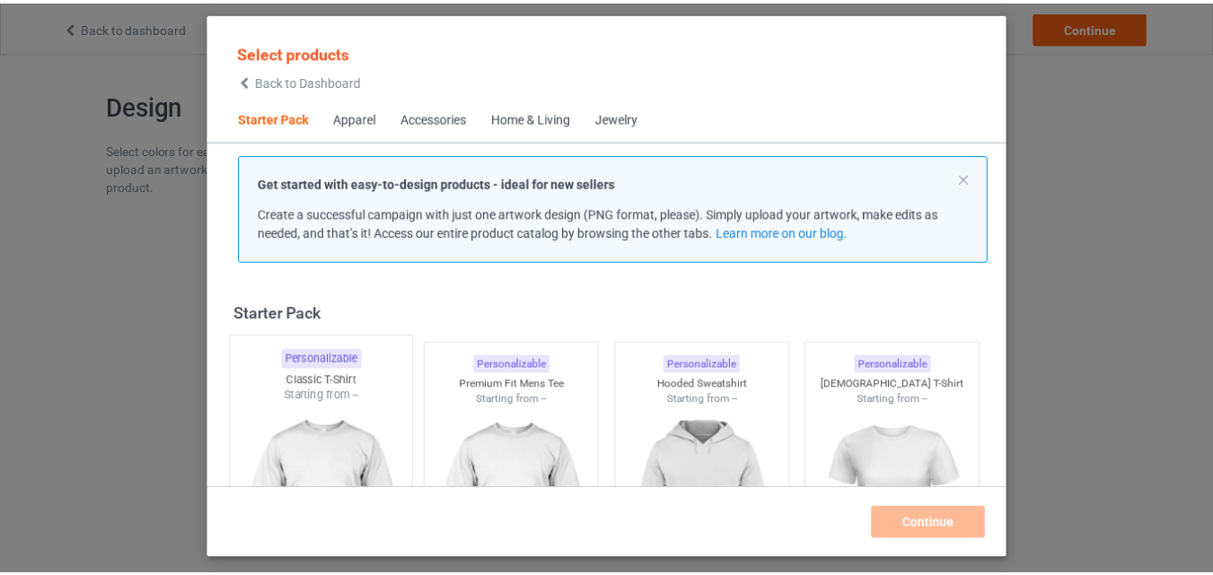
scroll to position [23, 0]
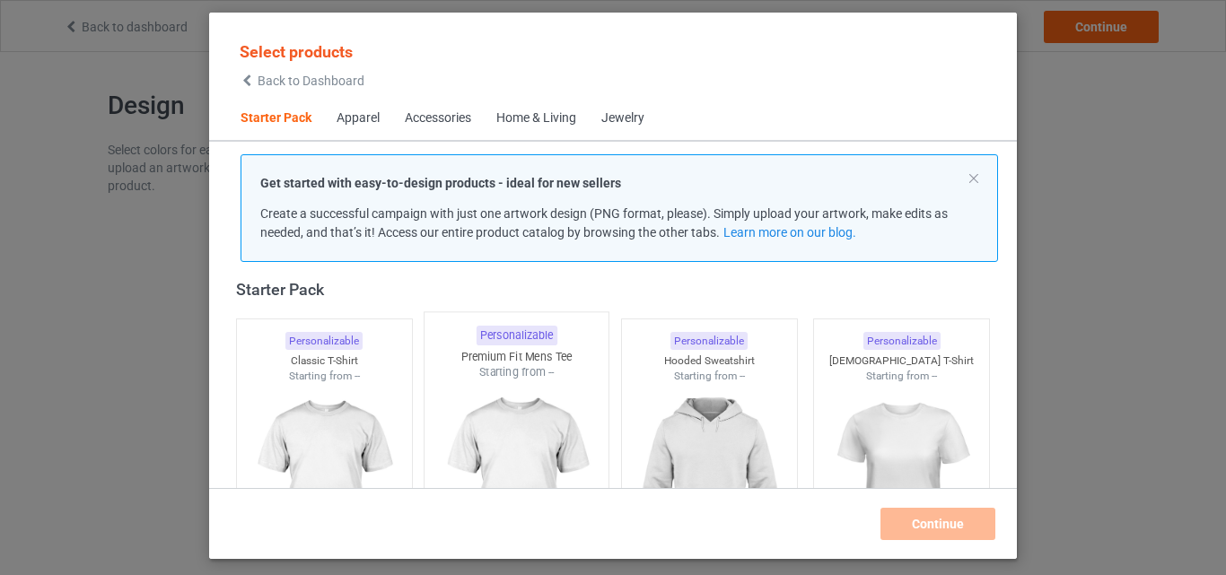
click at [268, 363] on div "Classic T-Shirt" at bounding box center [324, 361] width 175 height 15
click at [433, 389] on img at bounding box center [517, 486] width 169 height 211
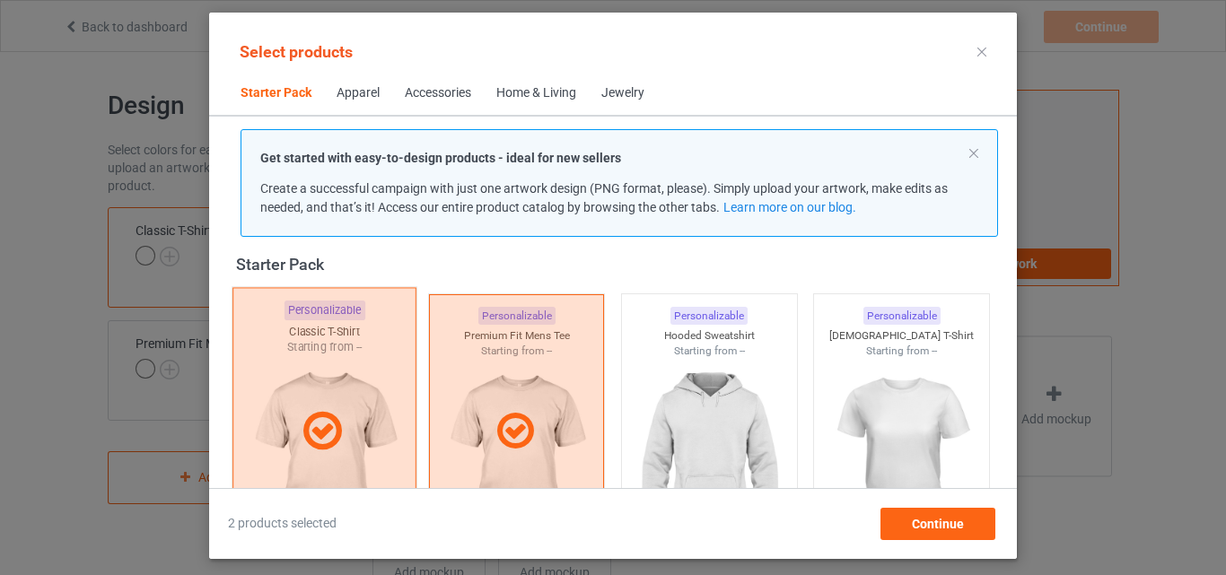
click at [709, 373] on img at bounding box center [709, 459] width 161 height 201
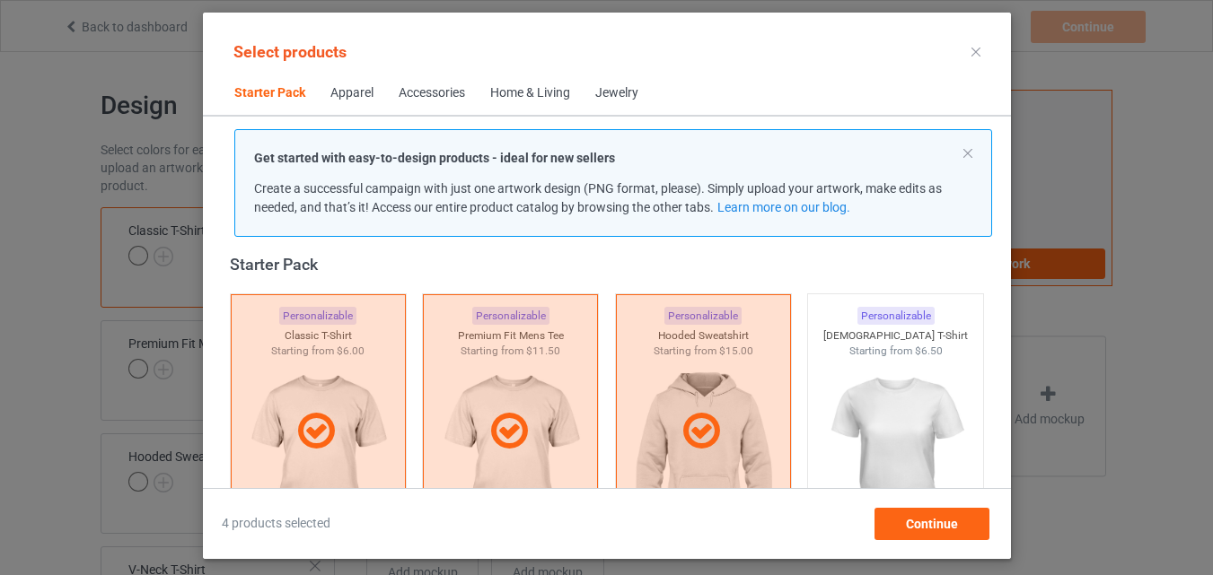
scroll to position [472, 0]
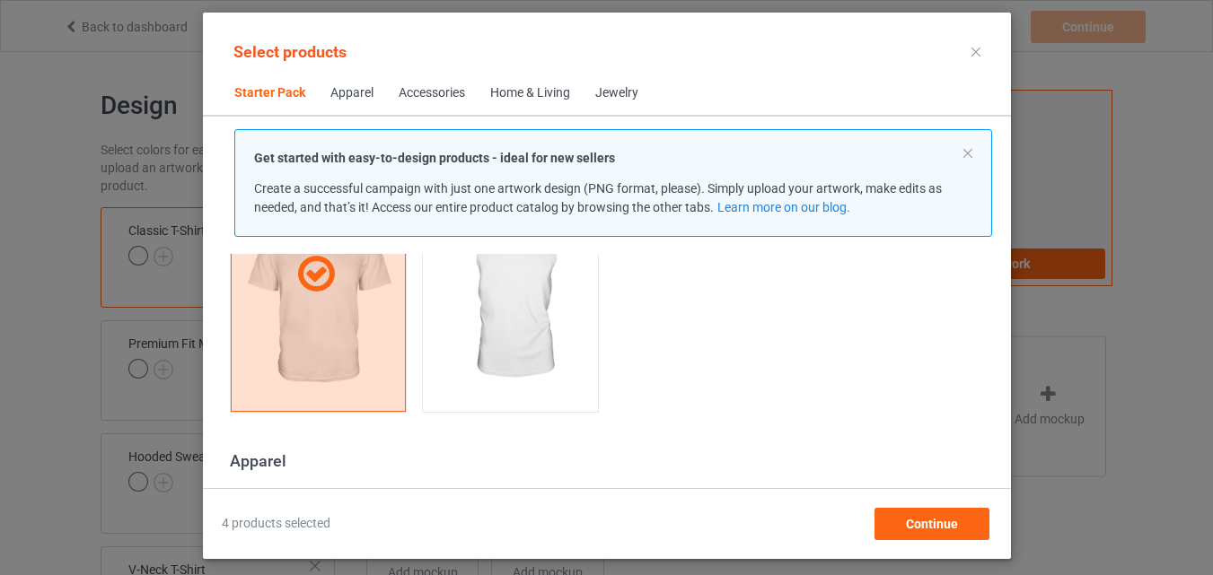
click at [459, 370] on img at bounding box center [510, 302] width 161 height 201
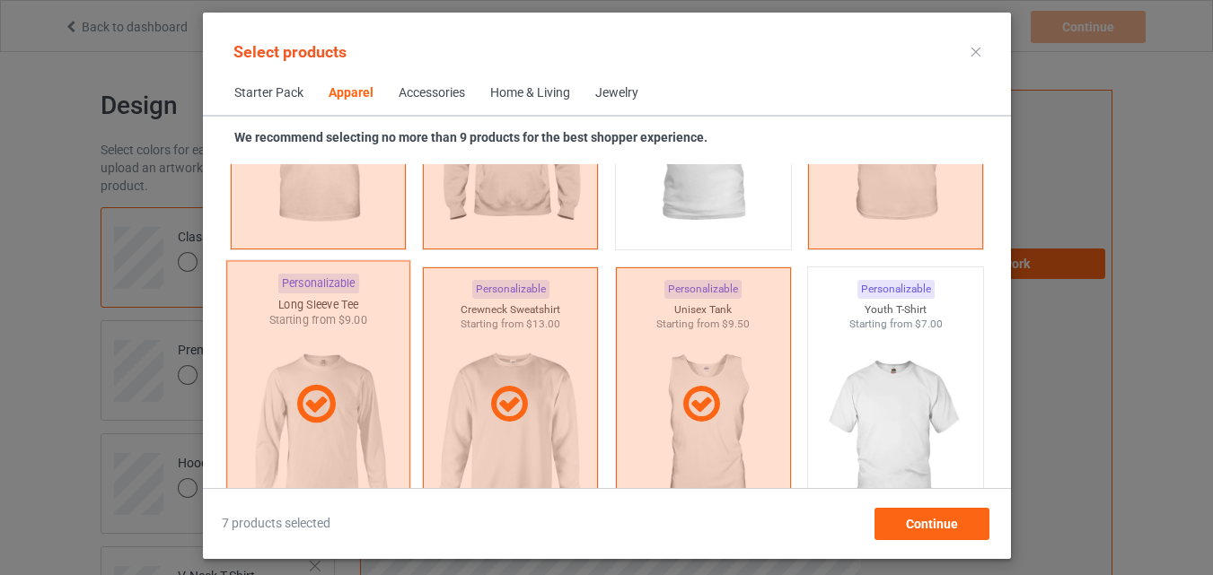
click at [865, 390] on img at bounding box center [895, 432] width 161 height 201
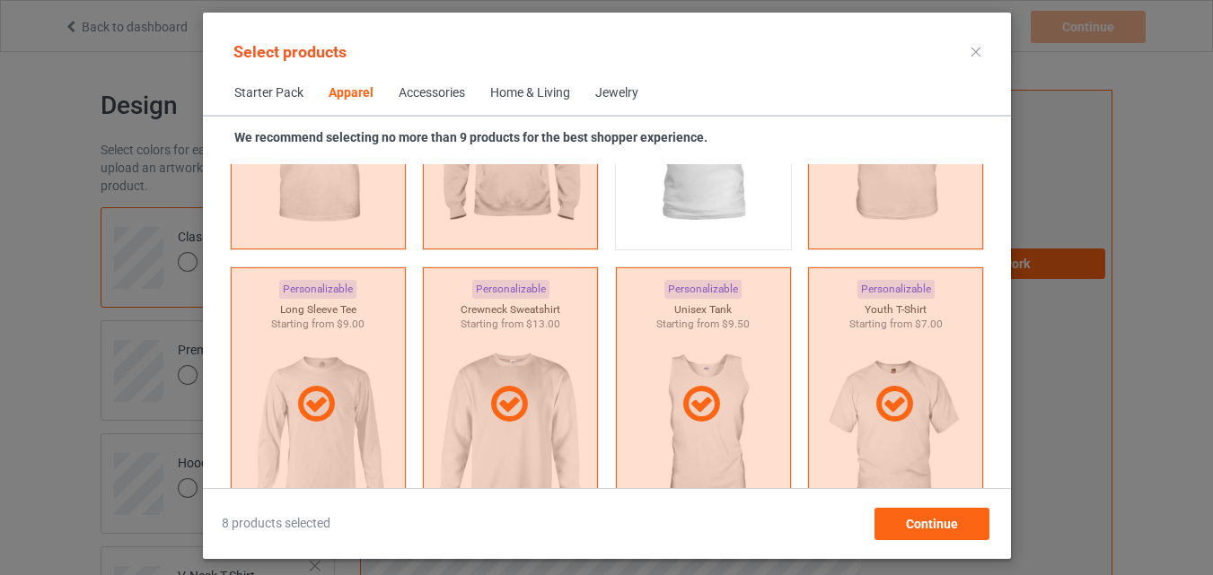
scroll to position [1460, 0]
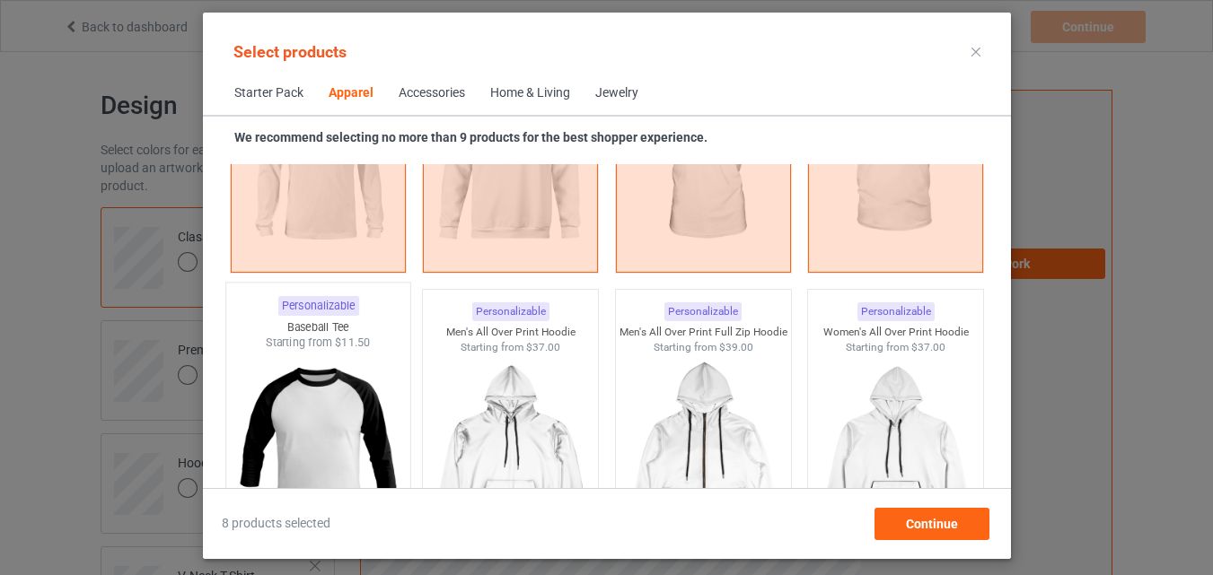
click at [334, 449] on img at bounding box center [317, 456] width 169 height 211
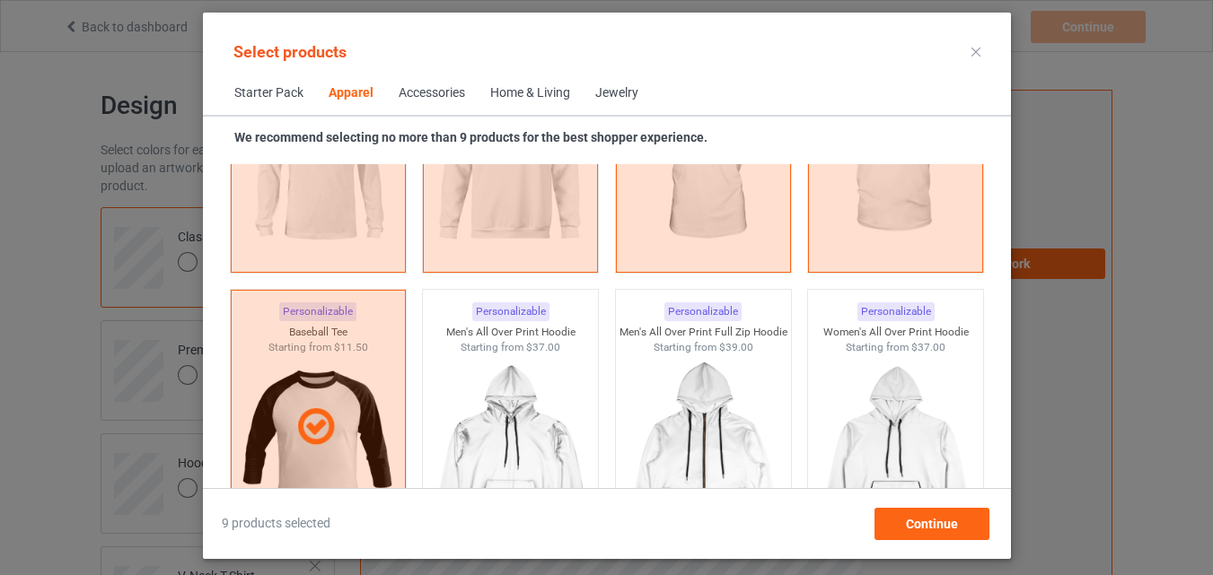
click at [522, 82] on span "Home & Living" at bounding box center [530, 93] width 105 height 43
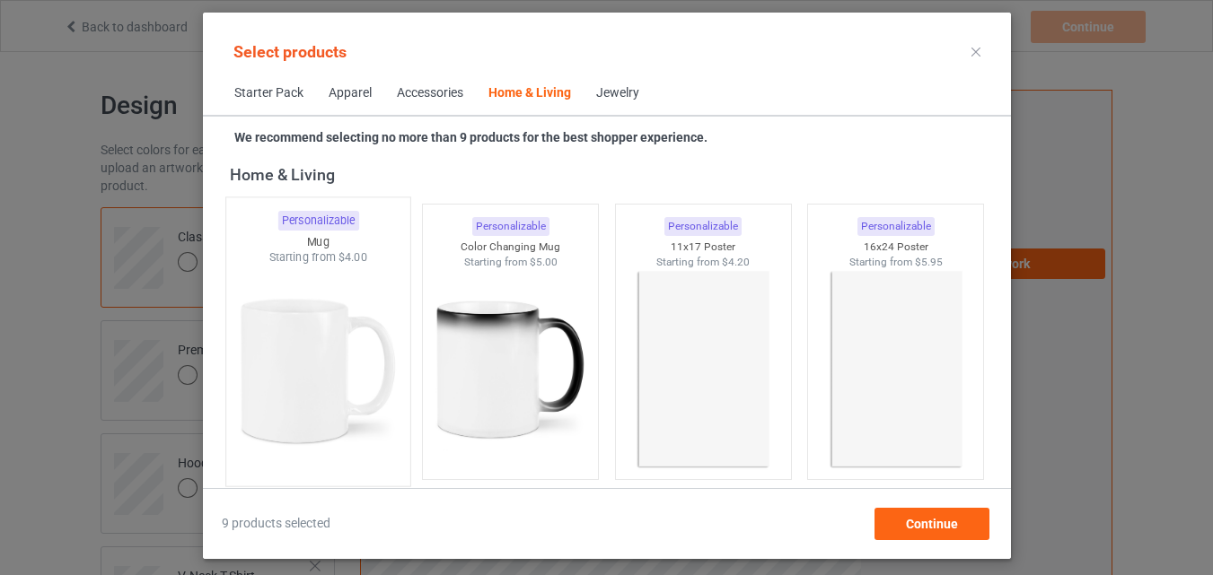
click at [278, 381] on img at bounding box center [317, 371] width 169 height 211
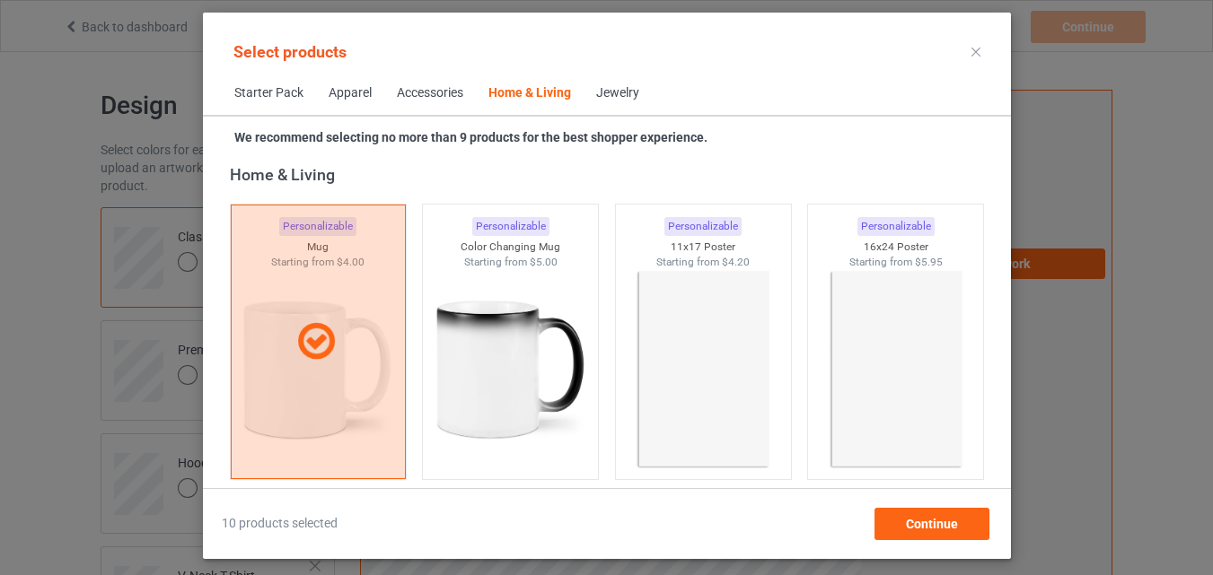
click at [542, 377] on img at bounding box center [510, 369] width 161 height 201
click at [637, 365] on img at bounding box center [702, 369] width 161 height 201
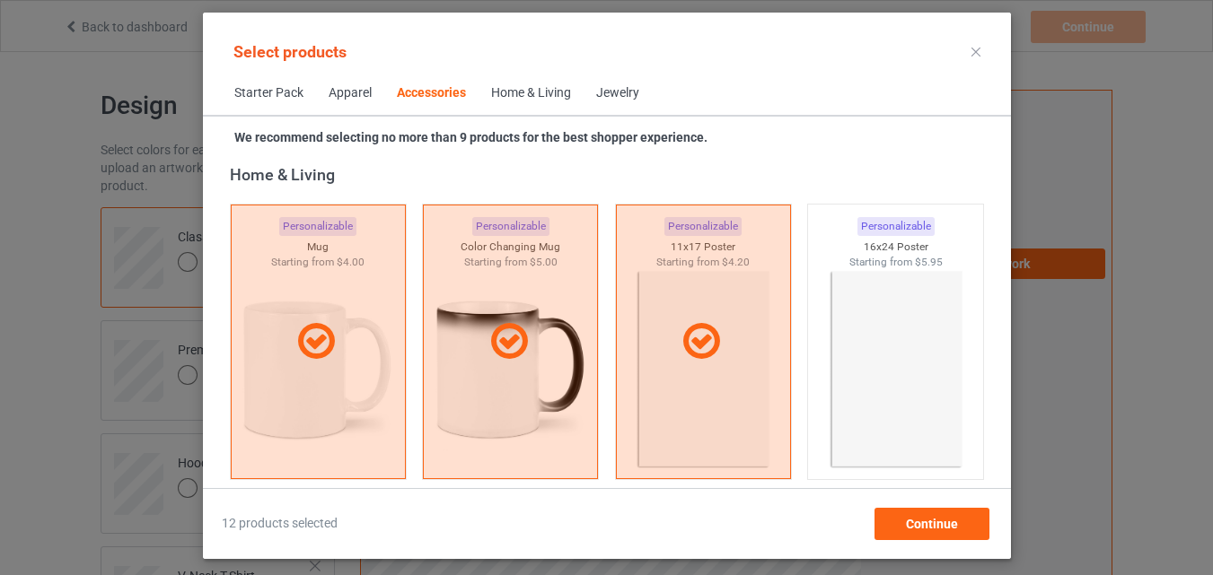
scroll to position [6930, 0]
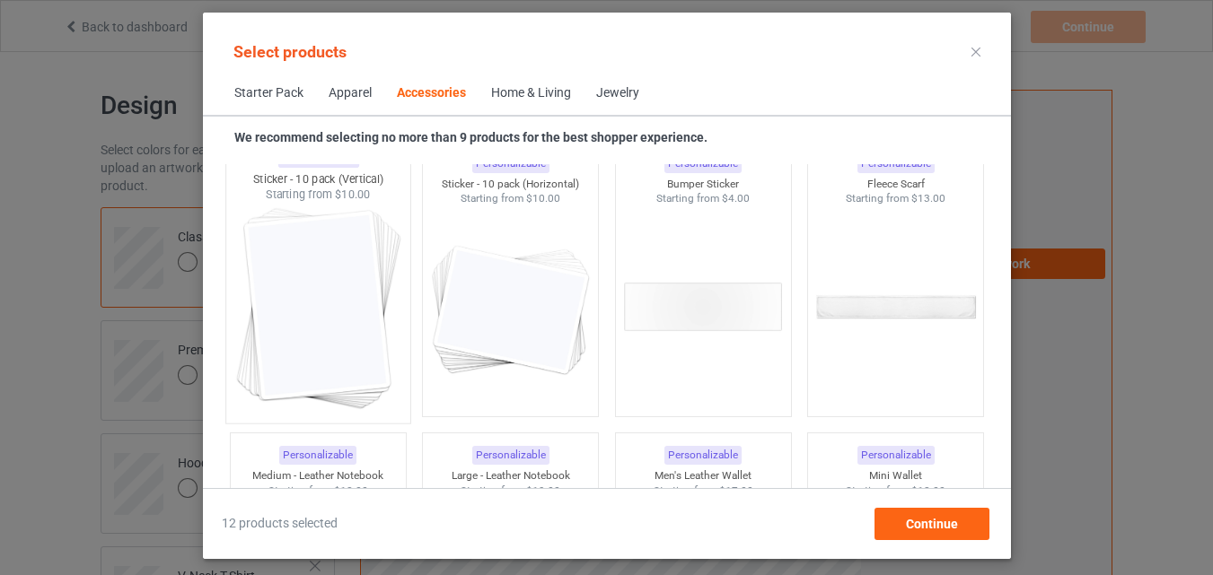
click at [357, 302] on img at bounding box center [317, 308] width 169 height 211
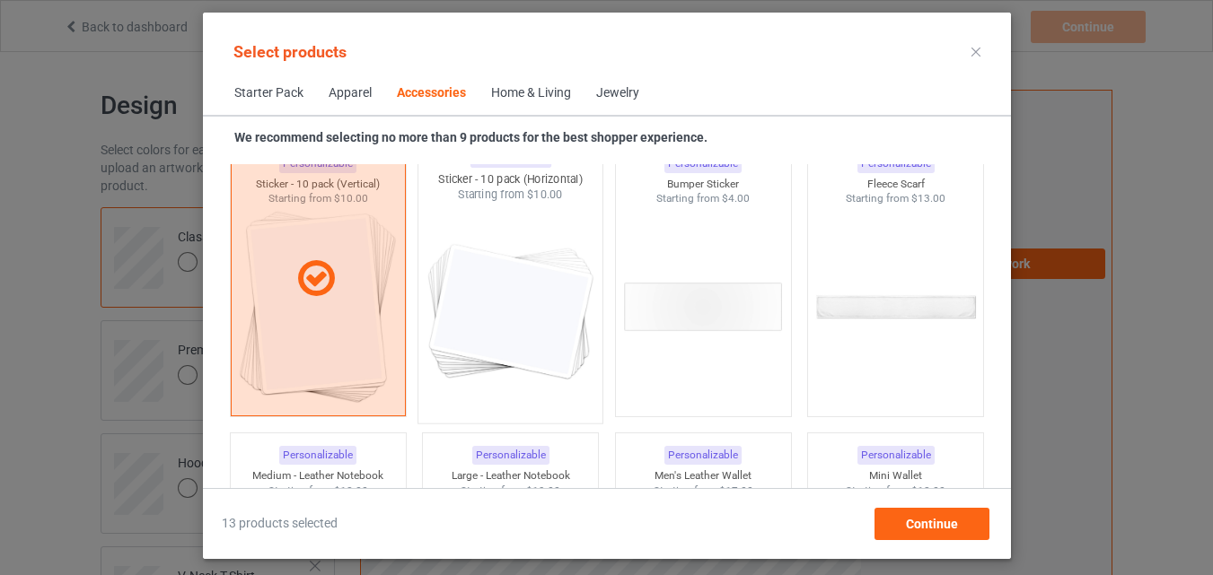
click at [484, 324] on img at bounding box center [510, 308] width 169 height 211
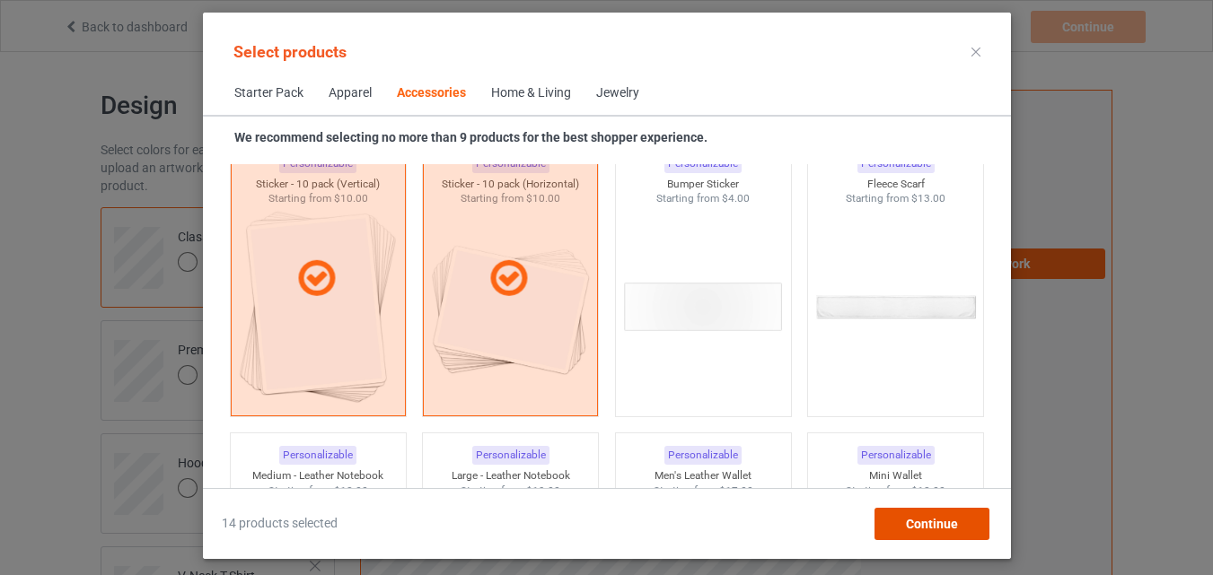
click at [960, 522] on div "Continue" at bounding box center [931, 524] width 115 height 32
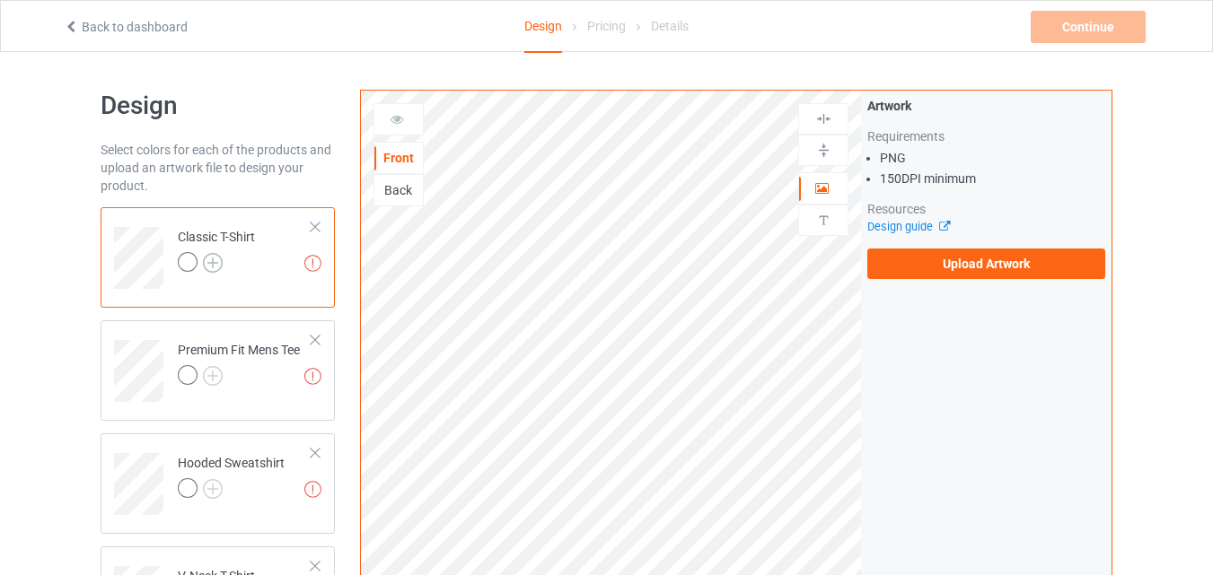
click at [218, 260] on img at bounding box center [213, 263] width 20 height 20
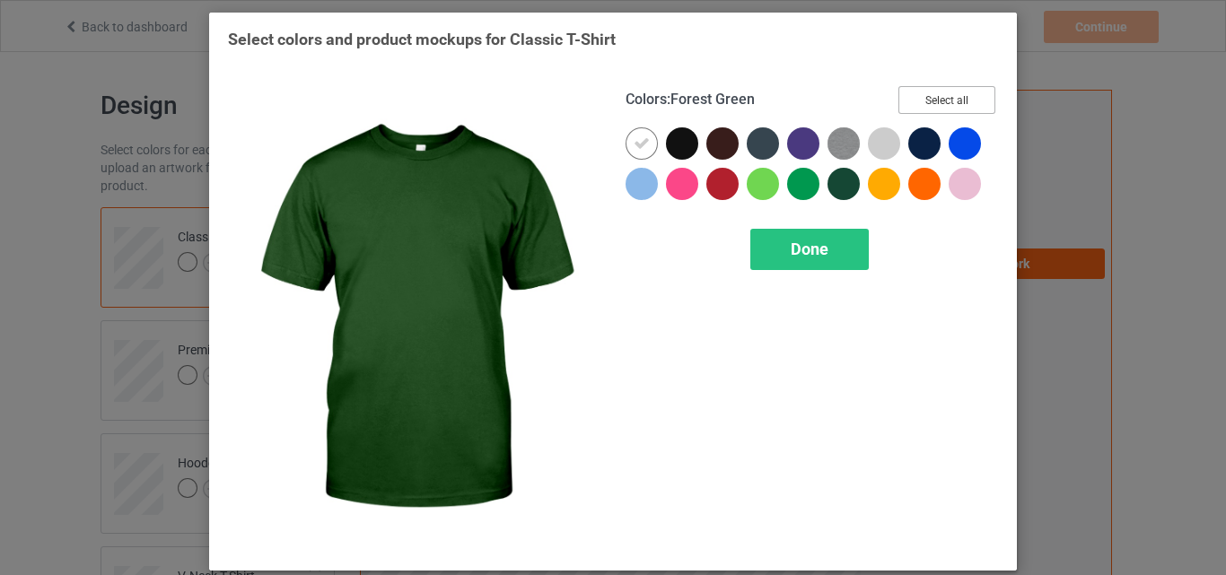
click at [908, 100] on button "Select all" at bounding box center [947, 100] width 97 height 28
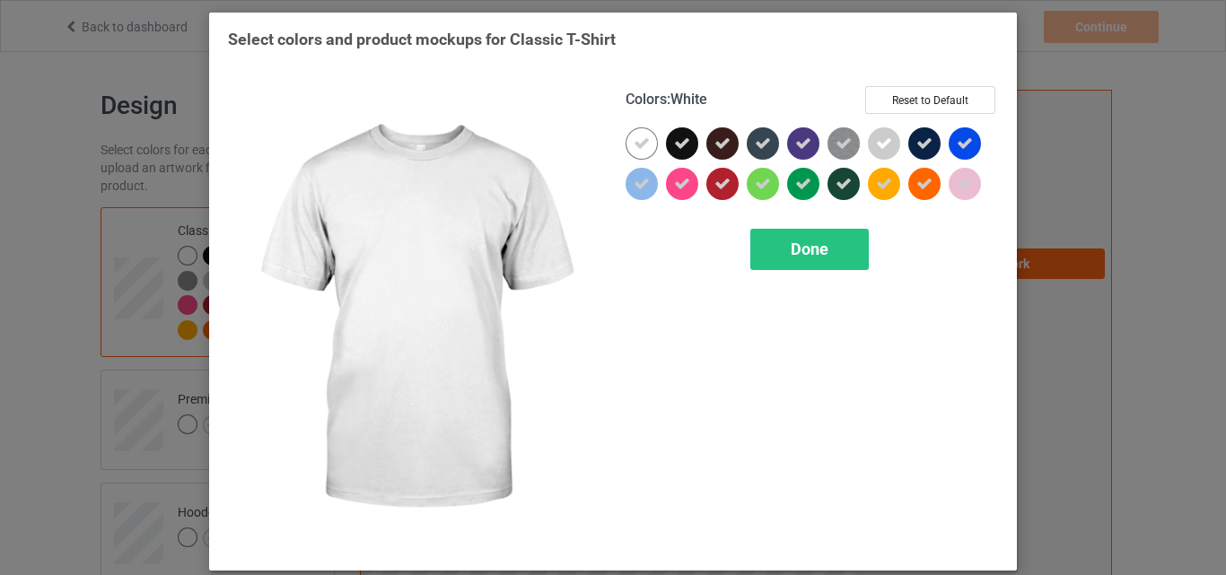
click at [634, 147] on icon at bounding box center [642, 144] width 16 height 16
click at [632, 147] on div at bounding box center [642, 143] width 32 height 32
click at [796, 232] on div "Done" at bounding box center [810, 249] width 119 height 41
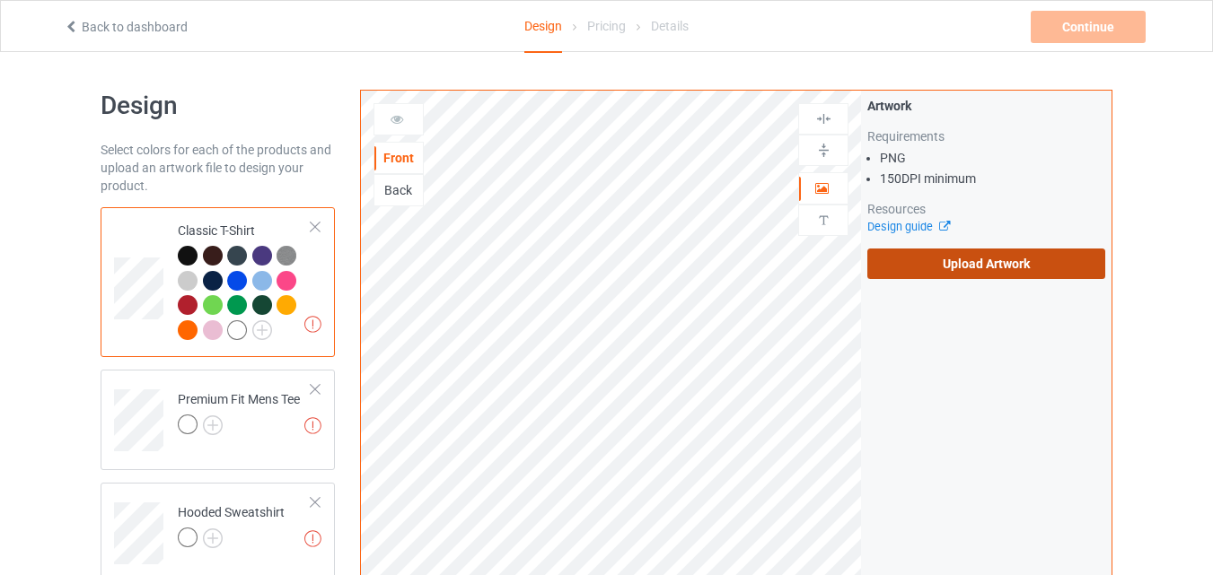
click at [942, 263] on label "Upload Artwork" at bounding box center [986, 264] width 238 height 31
click at [0, 0] on input "Upload Artwork" at bounding box center [0, 0] width 0 height 0
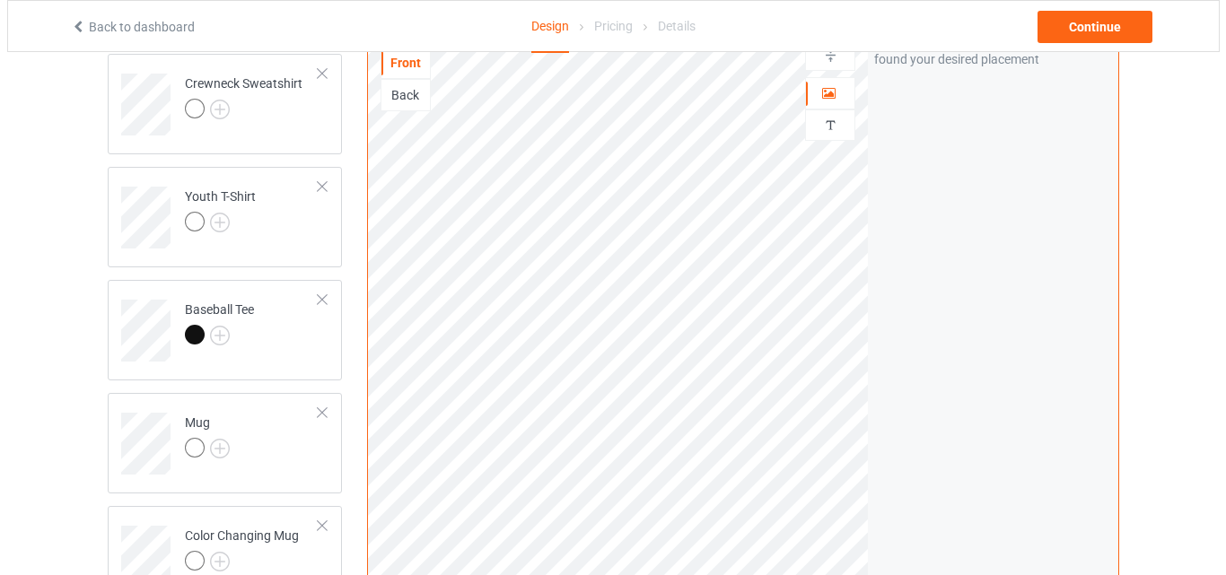
scroll to position [1167, 0]
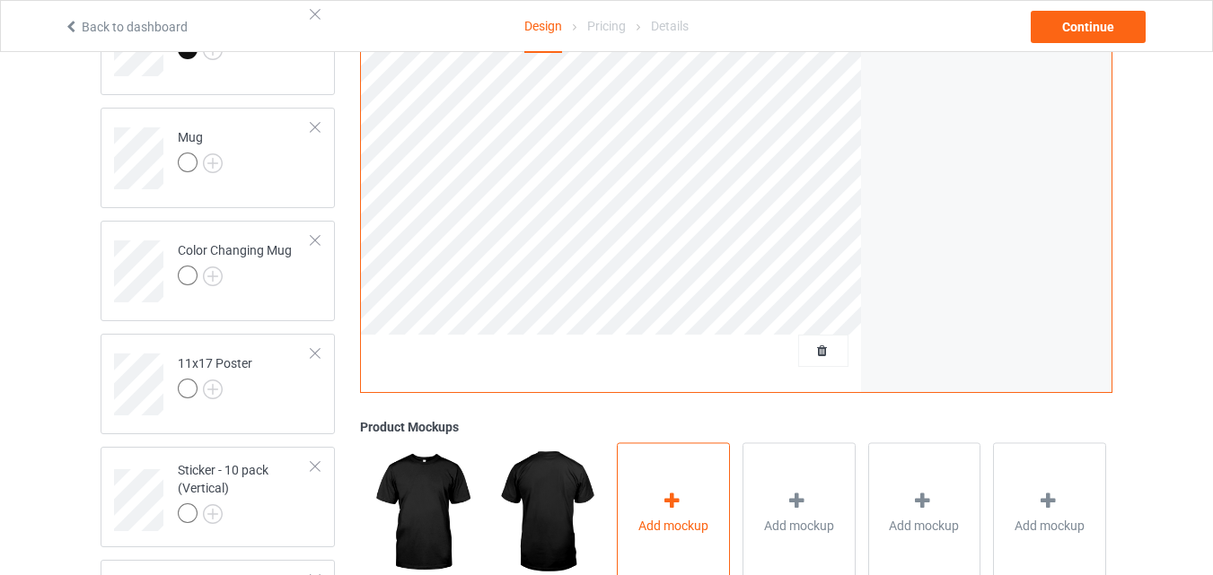
click at [701, 470] on div "Add mockup" at bounding box center [673, 514] width 113 height 141
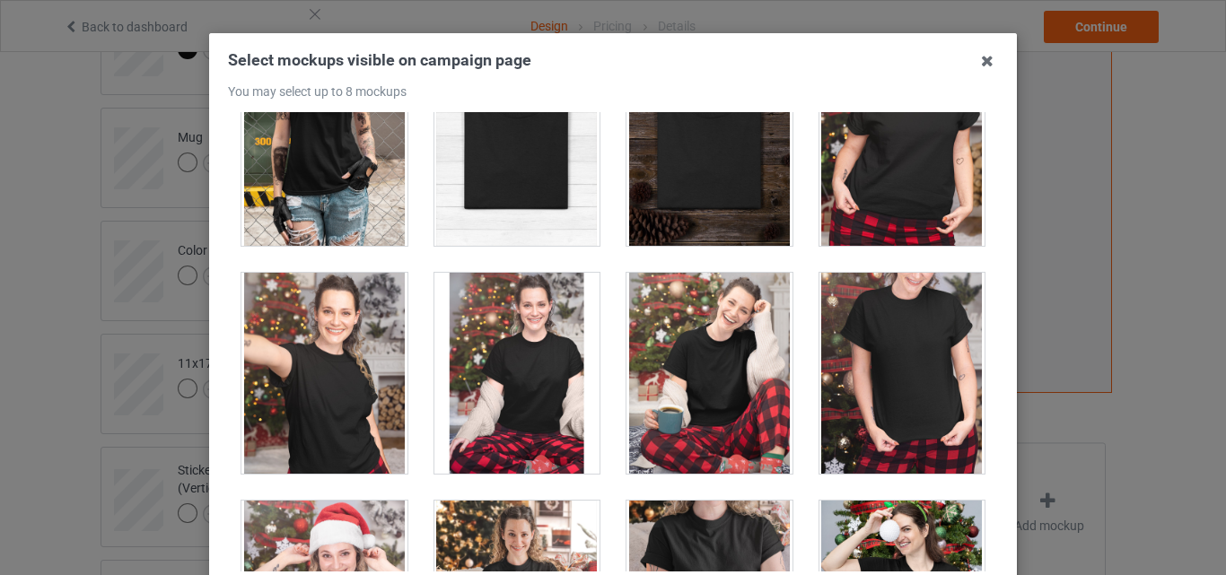
scroll to position [18164, 0]
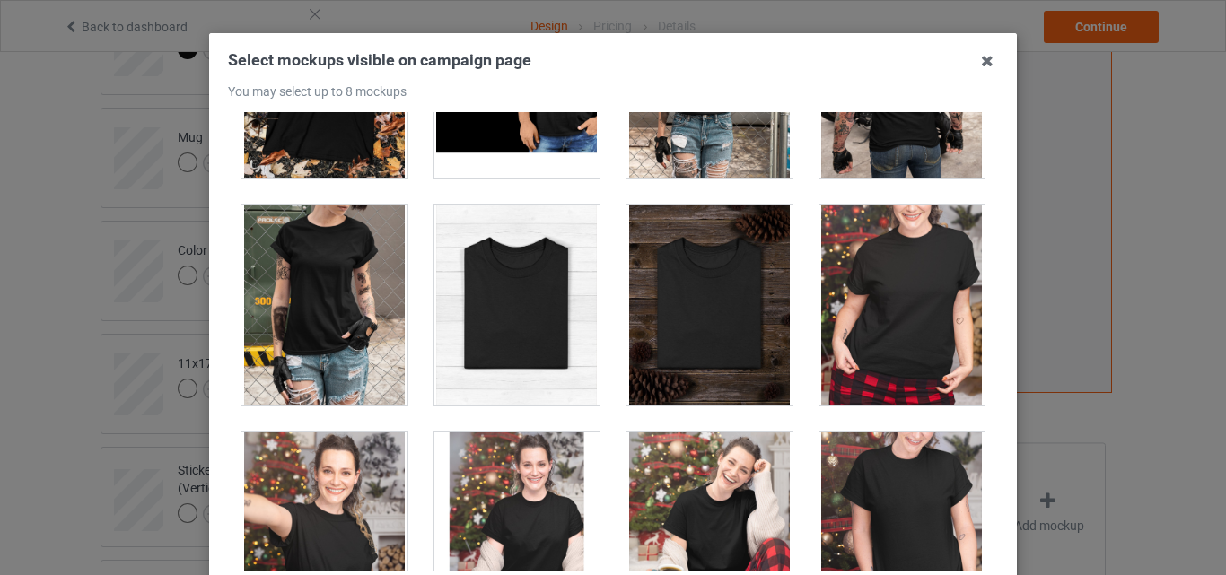
click at [527, 294] on div at bounding box center [518, 305] width 166 height 201
click at [714, 328] on div at bounding box center [710, 305] width 166 height 201
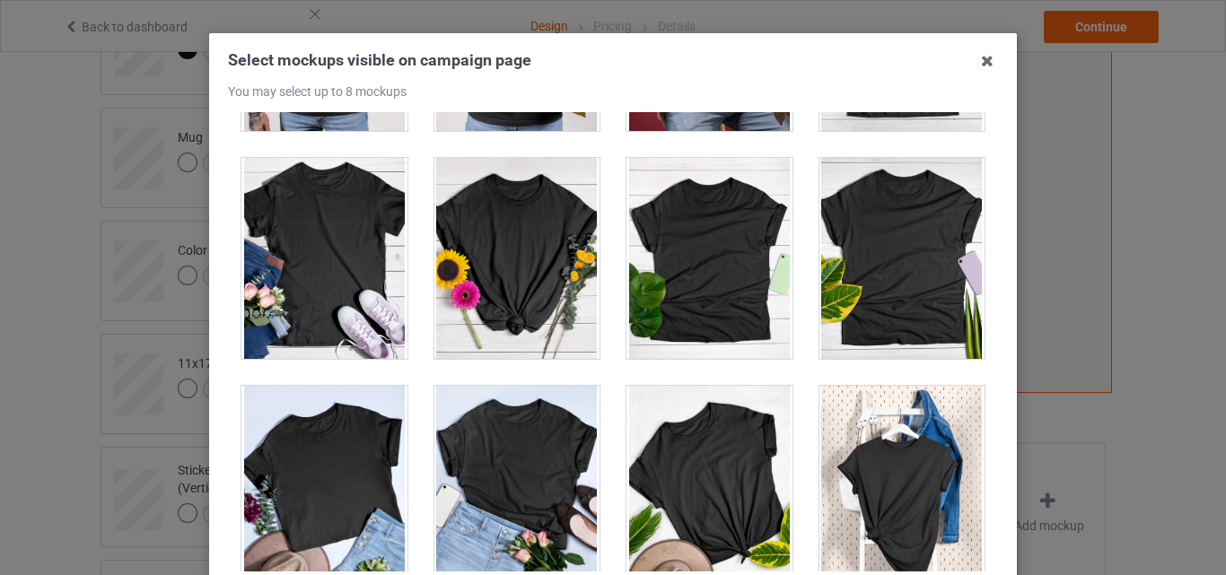
scroll to position [25158, 0]
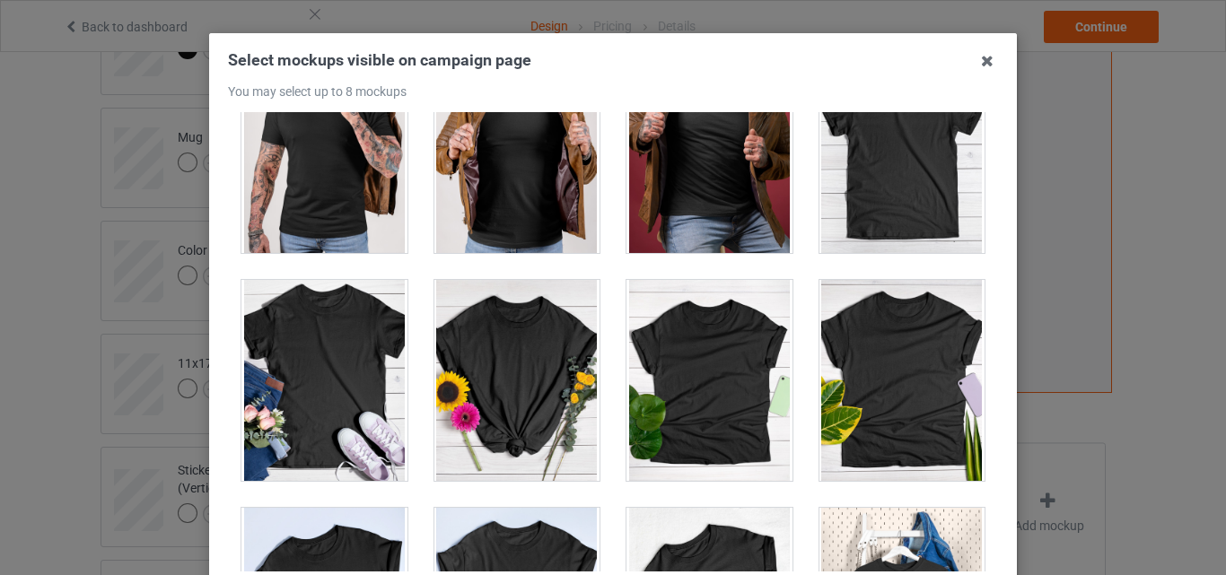
click at [864, 192] on div at bounding box center [903, 152] width 166 height 201
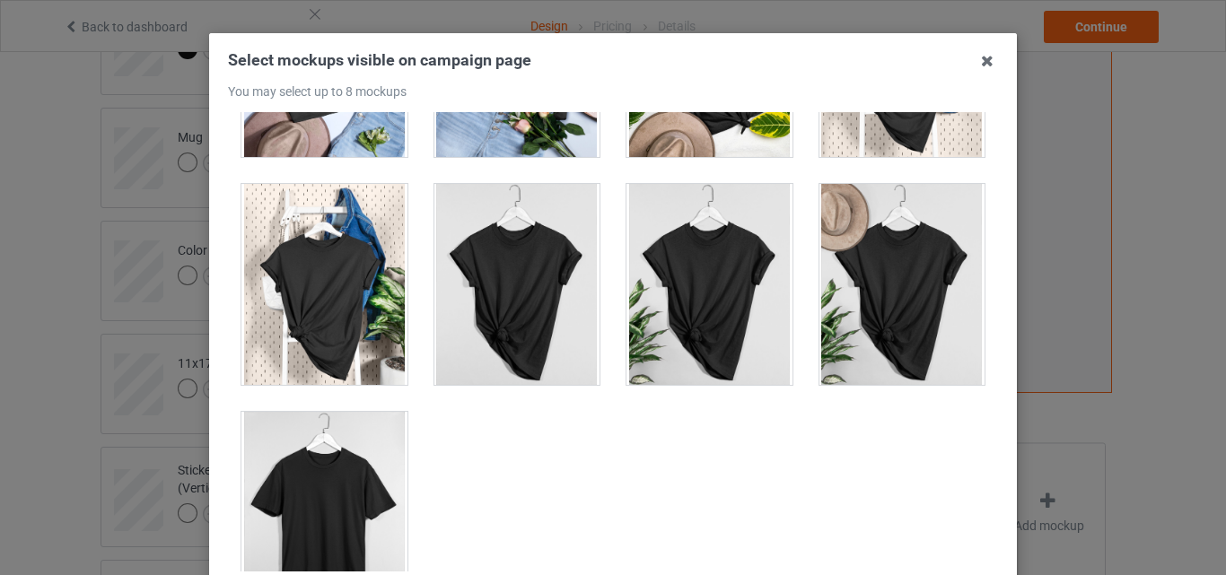
scroll to position [25764, 0]
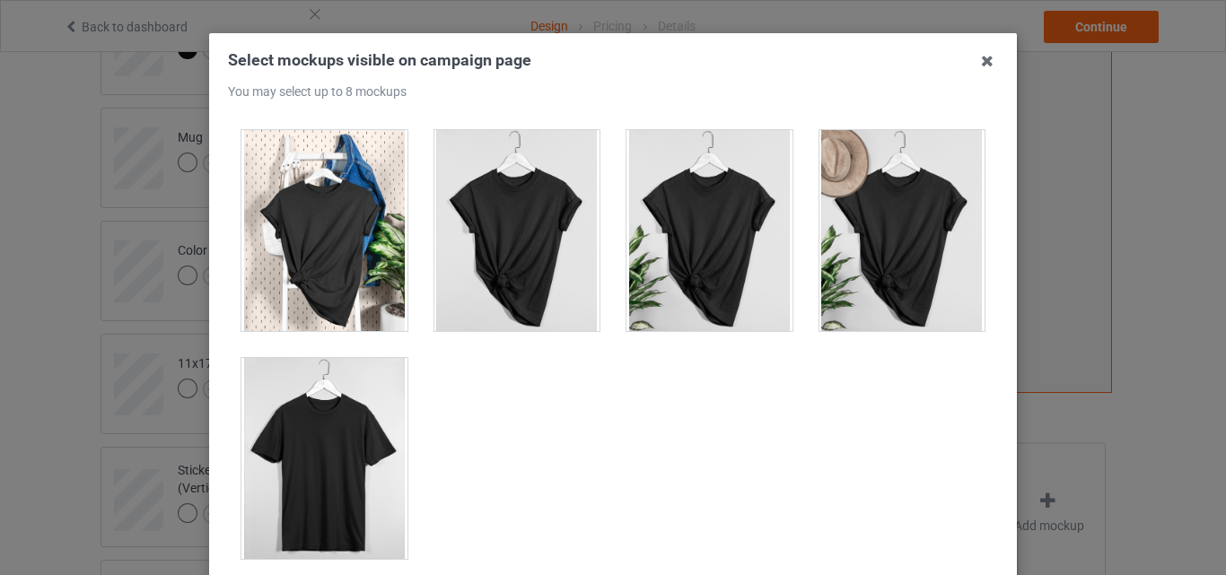
click at [332, 470] on div at bounding box center [325, 458] width 166 height 201
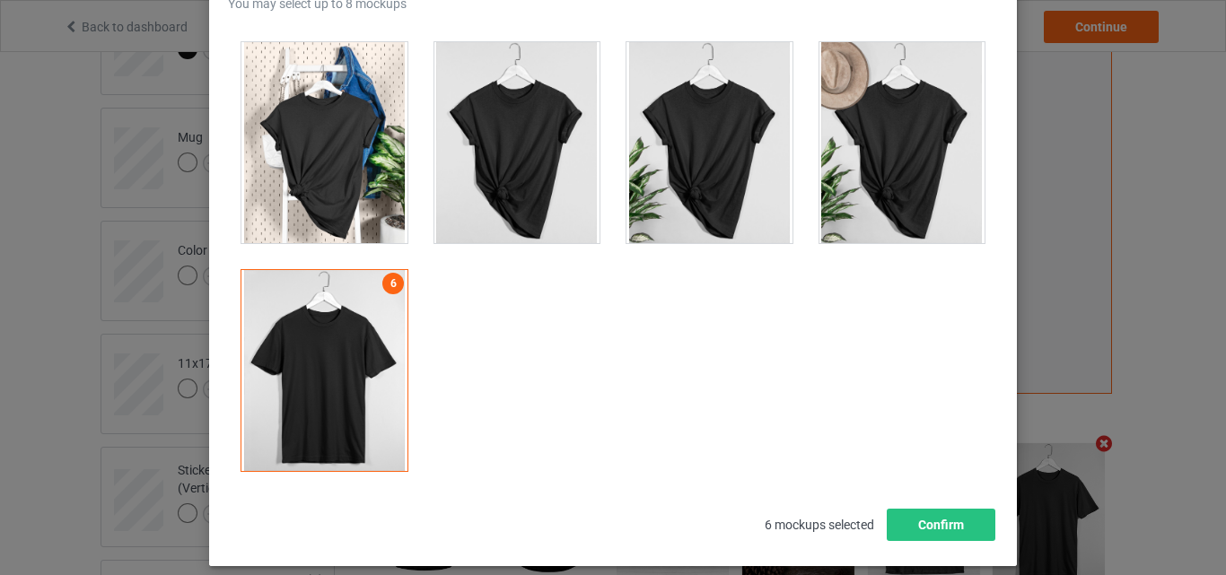
scroll to position [247, 0]
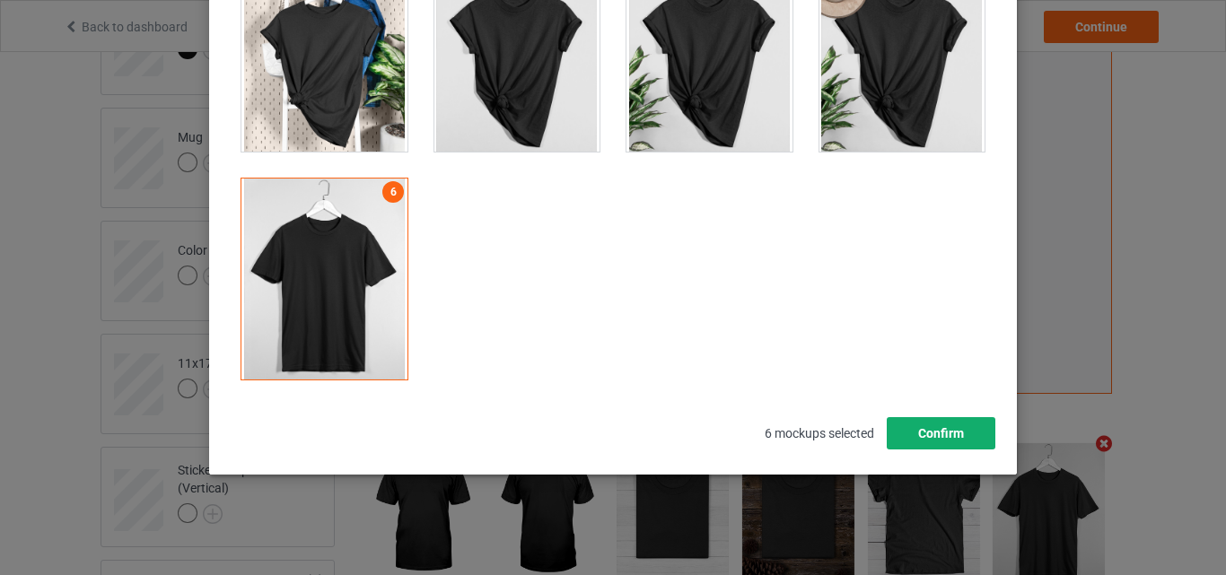
click at [959, 433] on button "Confirm" at bounding box center [941, 433] width 109 height 32
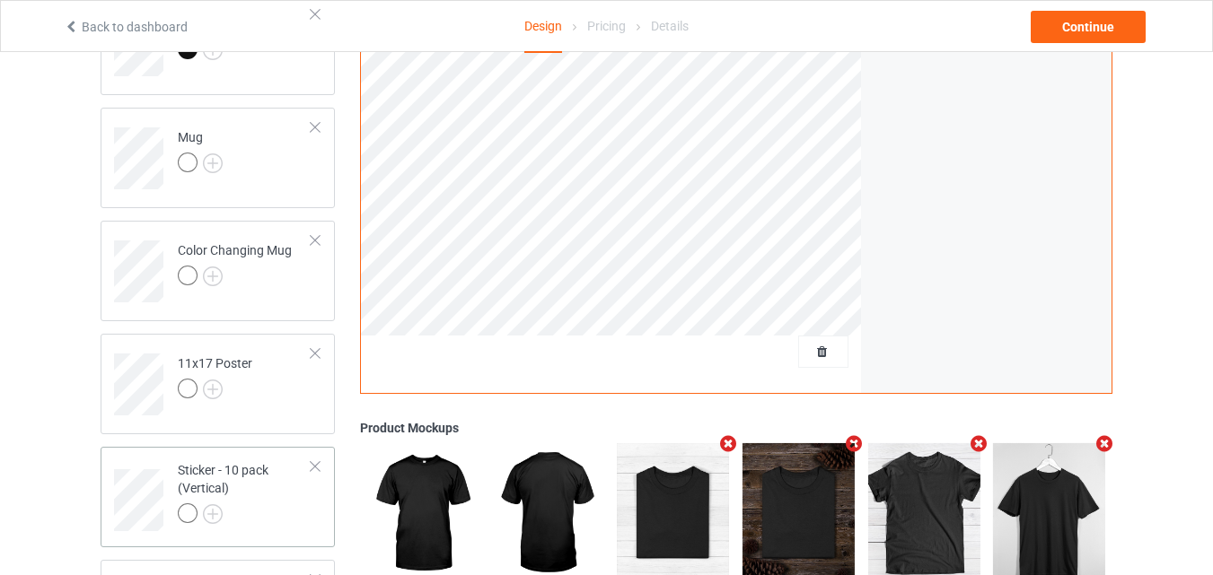
click at [274, 491] on div "Sticker - 10 pack (Vertical)" at bounding box center [245, 491] width 134 height 61
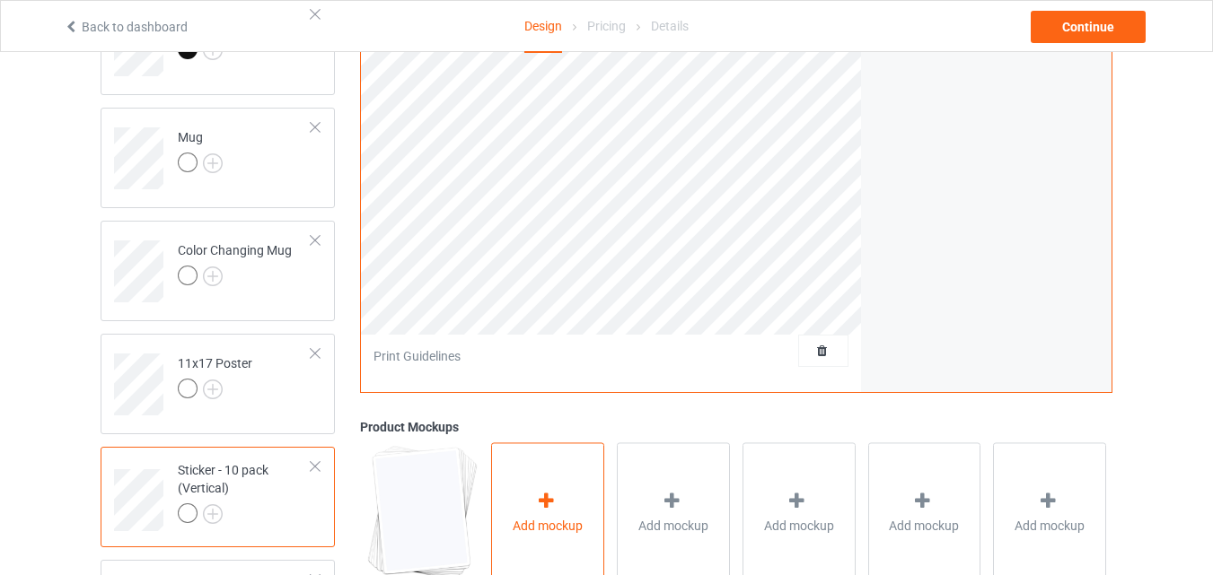
click at [566, 497] on div "Add mockup" at bounding box center [547, 514] width 113 height 141
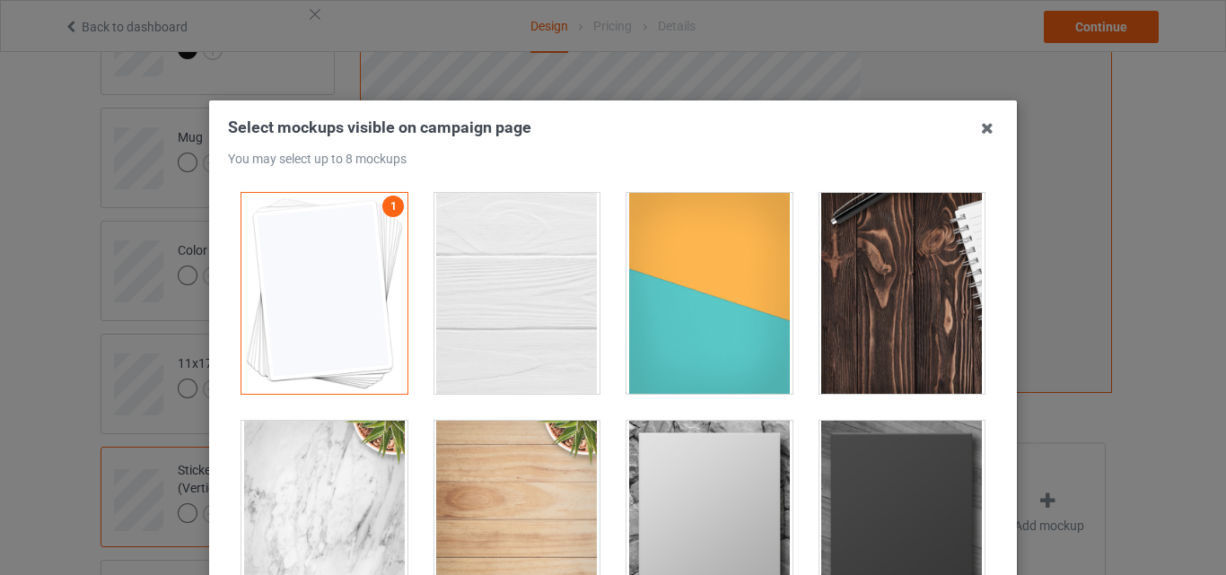
click at [569, 314] on div at bounding box center [518, 293] width 166 height 201
click at [671, 317] on div at bounding box center [710, 293] width 166 height 201
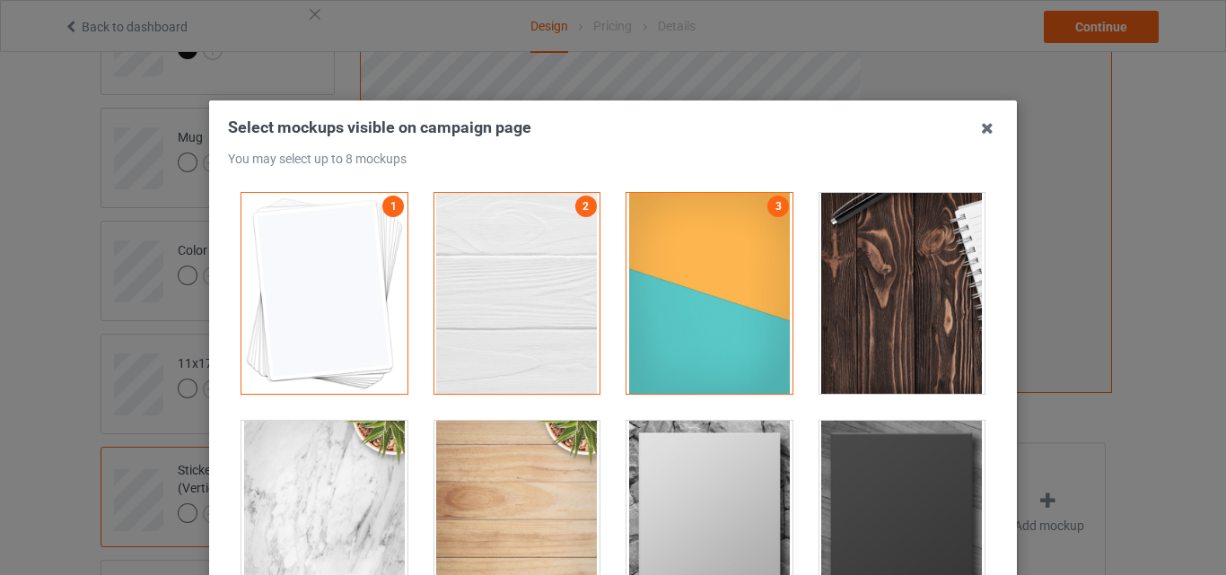
click at [909, 299] on div at bounding box center [903, 293] width 166 height 201
click at [698, 470] on div at bounding box center [710, 521] width 166 height 201
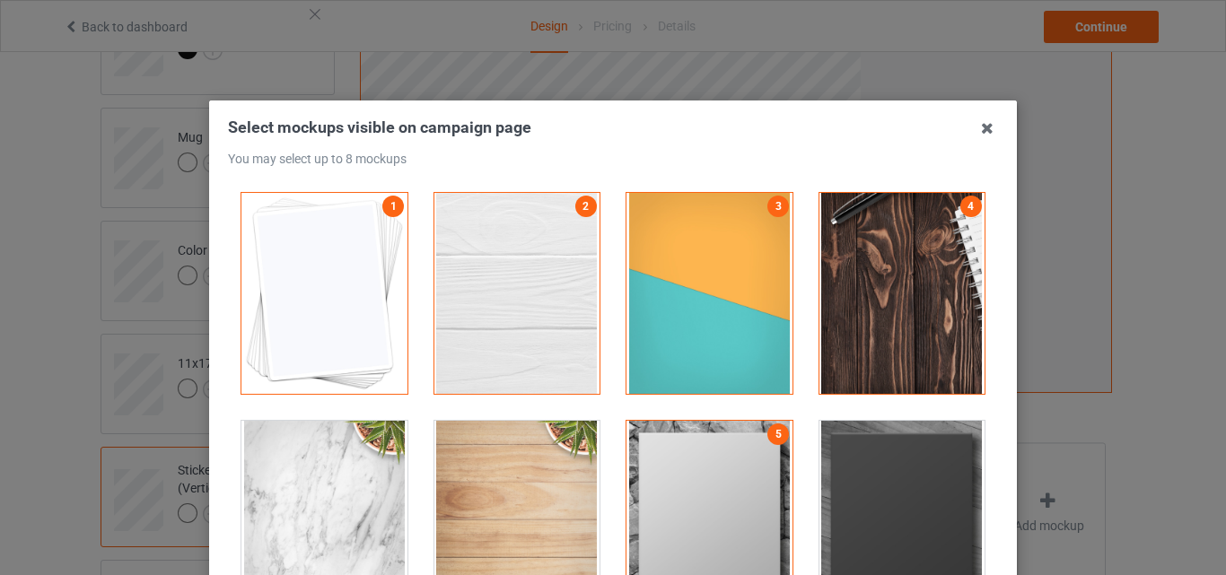
click at [850, 472] on div at bounding box center [903, 521] width 166 height 201
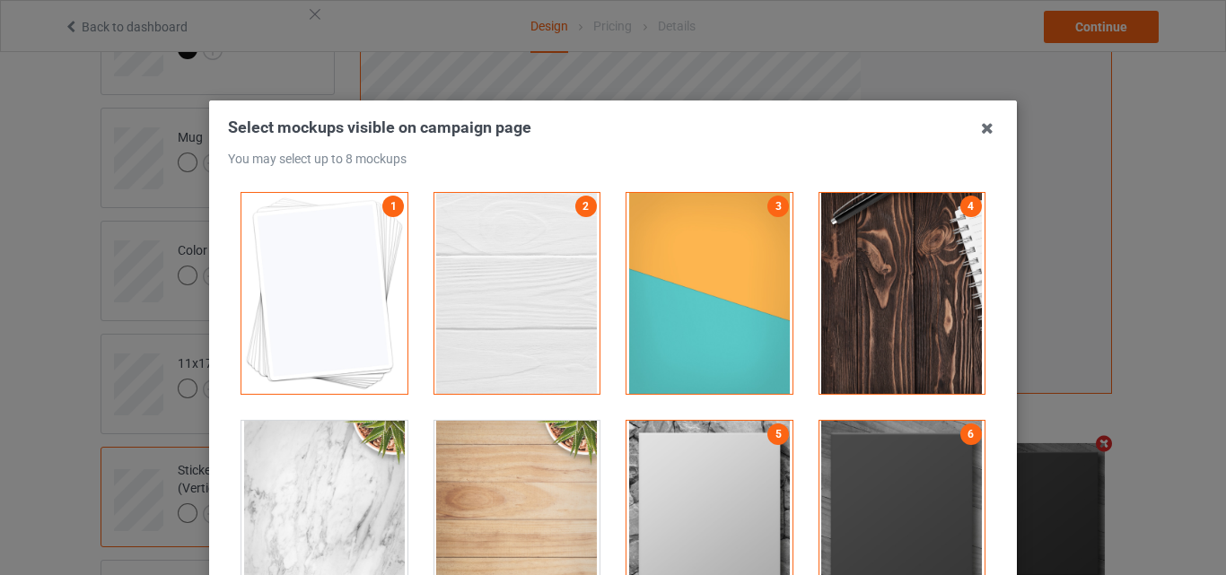
scroll to position [243, 0]
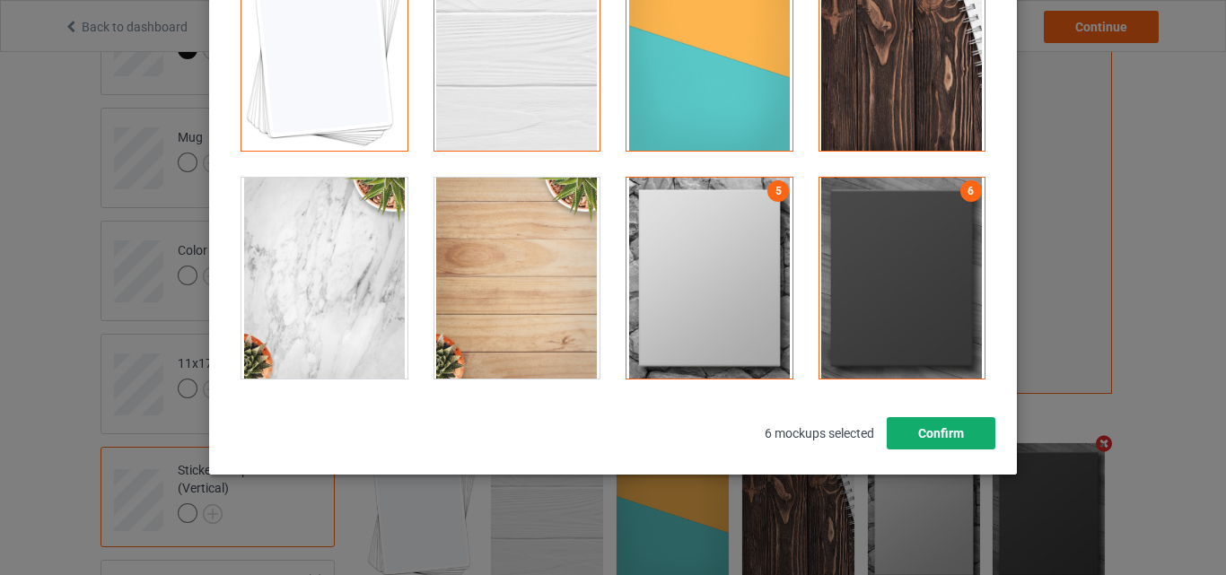
drag, startPoint x: 968, startPoint y: 438, endPoint x: 933, endPoint y: 436, distance: 35.1
click at [968, 437] on button "Confirm" at bounding box center [941, 433] width 109 height 32
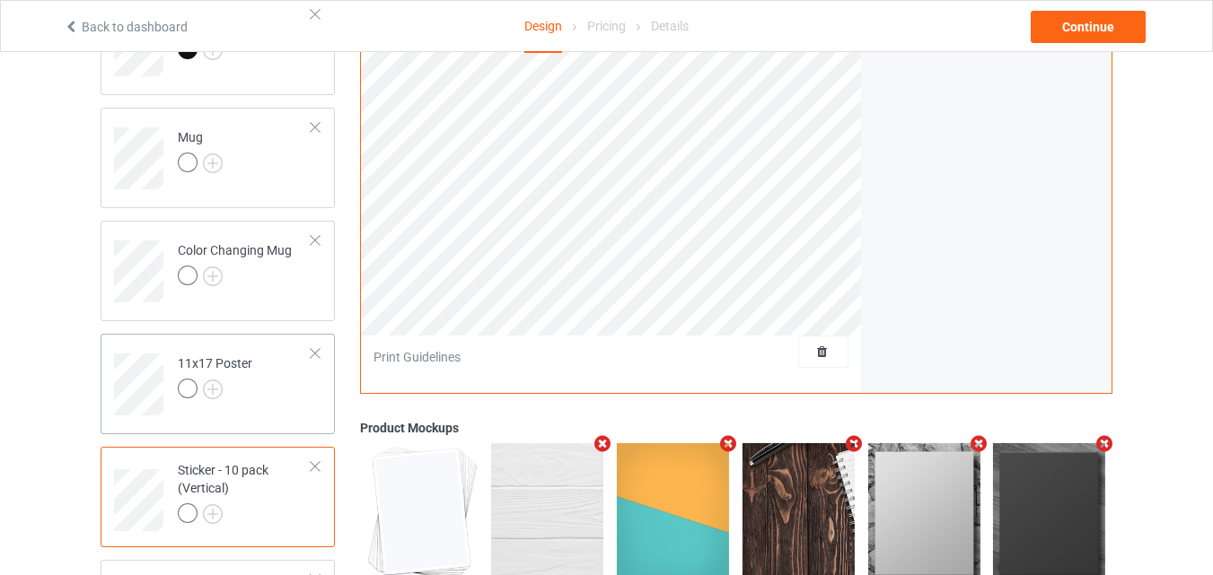
click at [264, 400] on td "11x17 Poster" at bounding box center [245, 378] width 154 height 75
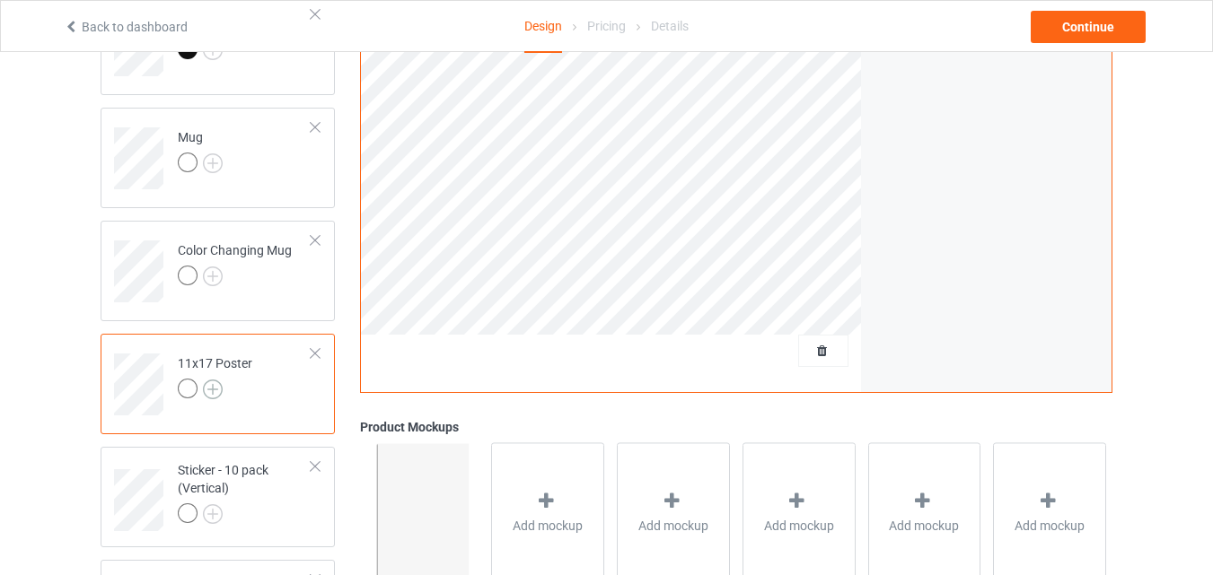
click at [215, 391] on img at bounding box center [213, 390] width 20 height 20
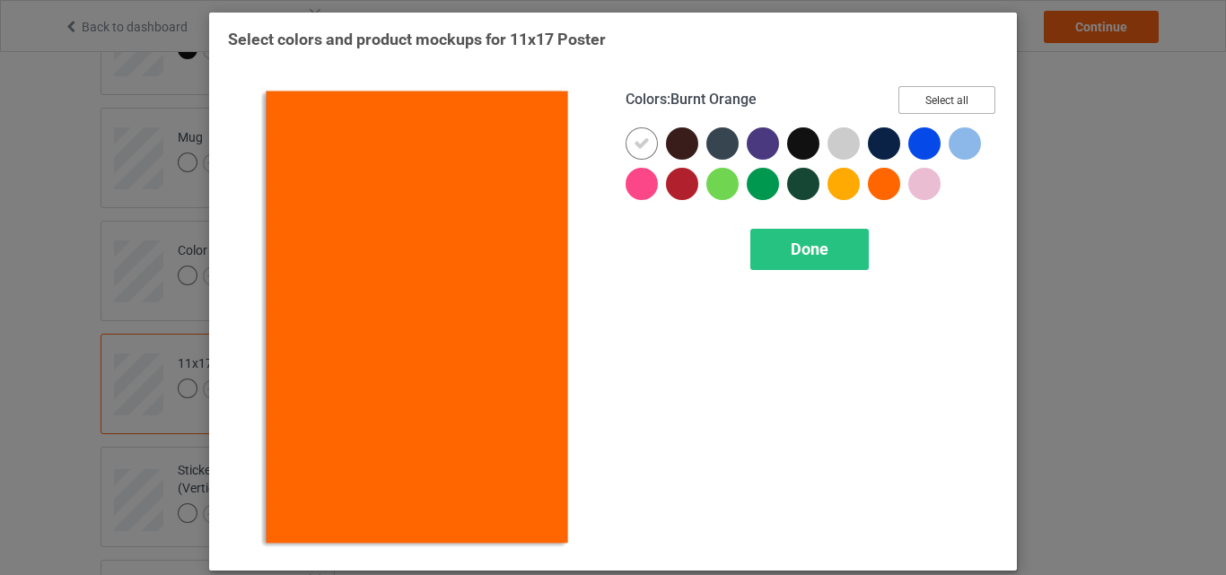
click at [947, 94] on button "Select all" at bounding box center [947, 100] width 97 height 28
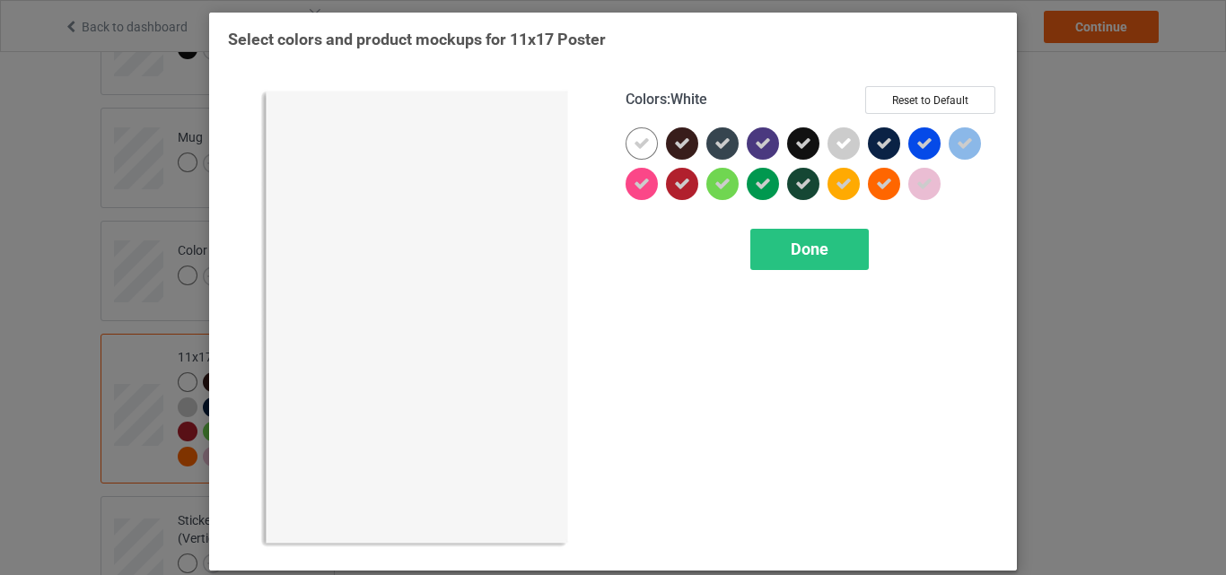
click at [635, 138] on icon at bounding box center [642, 144] width 16 height 16
click at [635, 138] on div at bounding box center [642, 143] width 32 height 32
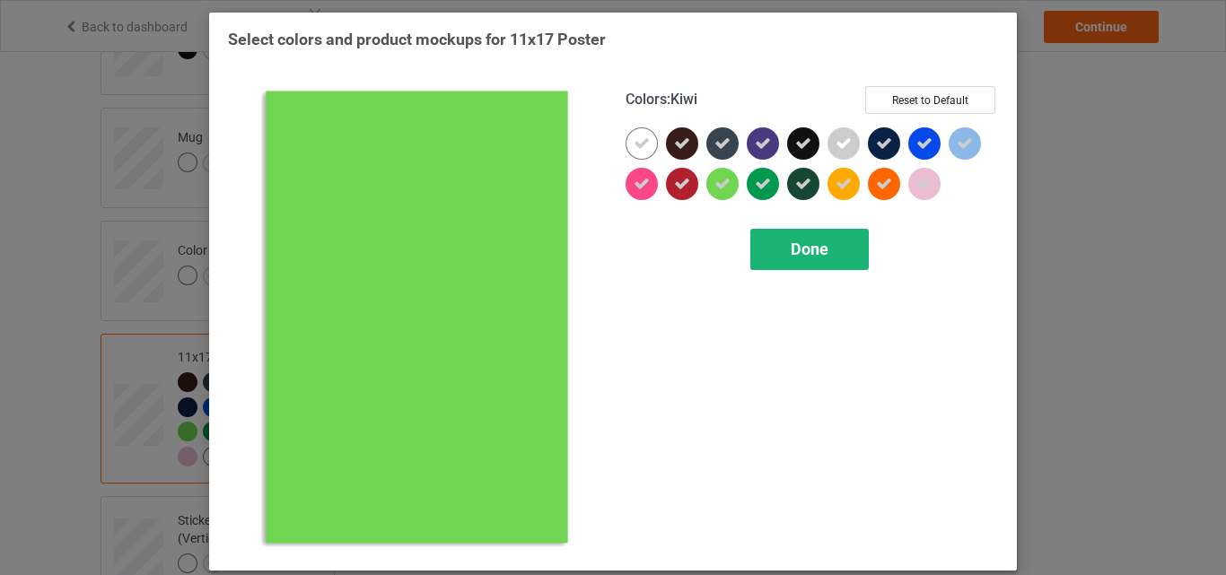
click at [781, 242] on div "Done" at bounding box center [810, 249] width 119 height 41
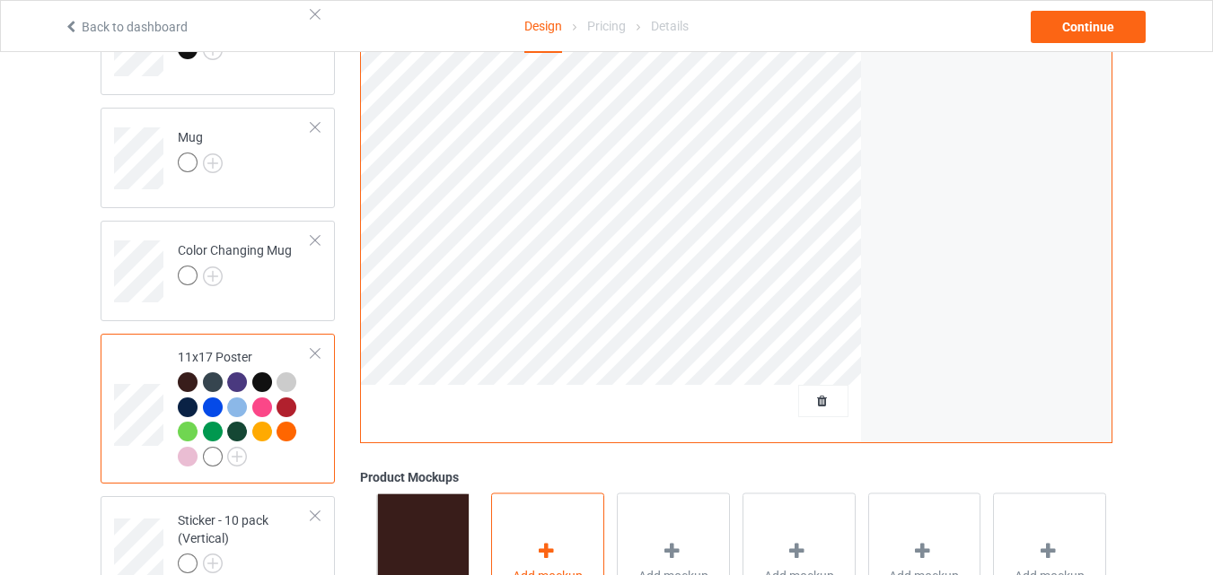
click at [569, 514] on div "Add mockup" at bounding box center [547, 563] width 113 height 141
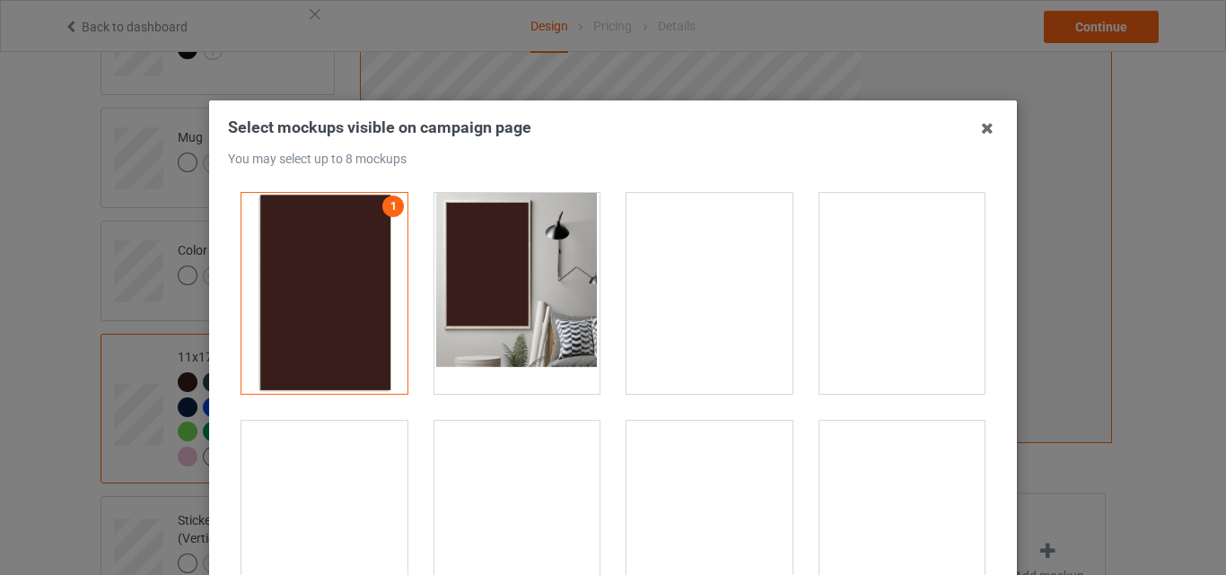
click at [551, 304] on div at bounding box center [518, 293] width 166 height 201
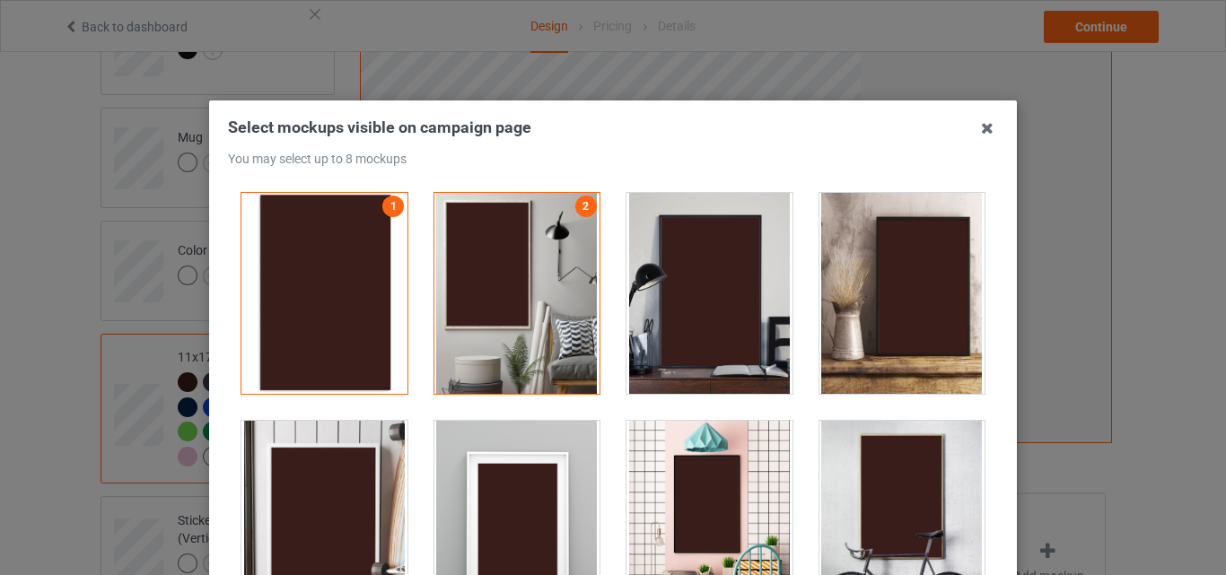
click at [716, 303] on div at bounding box center [710, 293] width 166 height 201
click at [541, 454] on div at bounding box center [518, 521] width 166 height 201
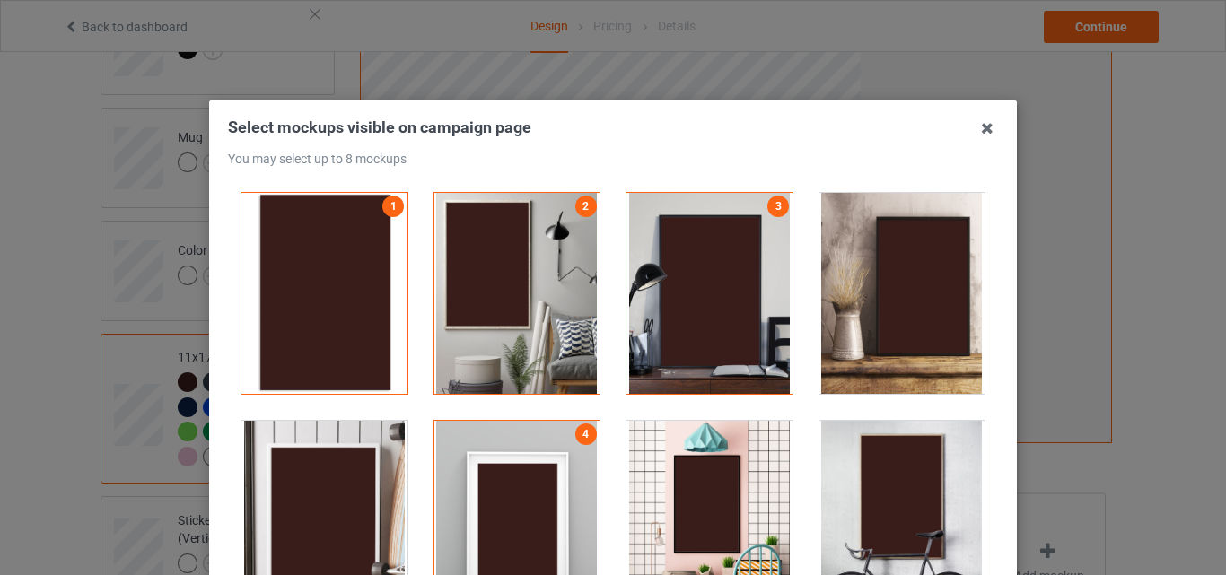
drag, startPoint x: 672, startPoint y: 463, endPoint x: 751, endPoint y: 456, distance: 80.2
click at [673, 463] on div at bounding box center [710, 521] width 166 height 201
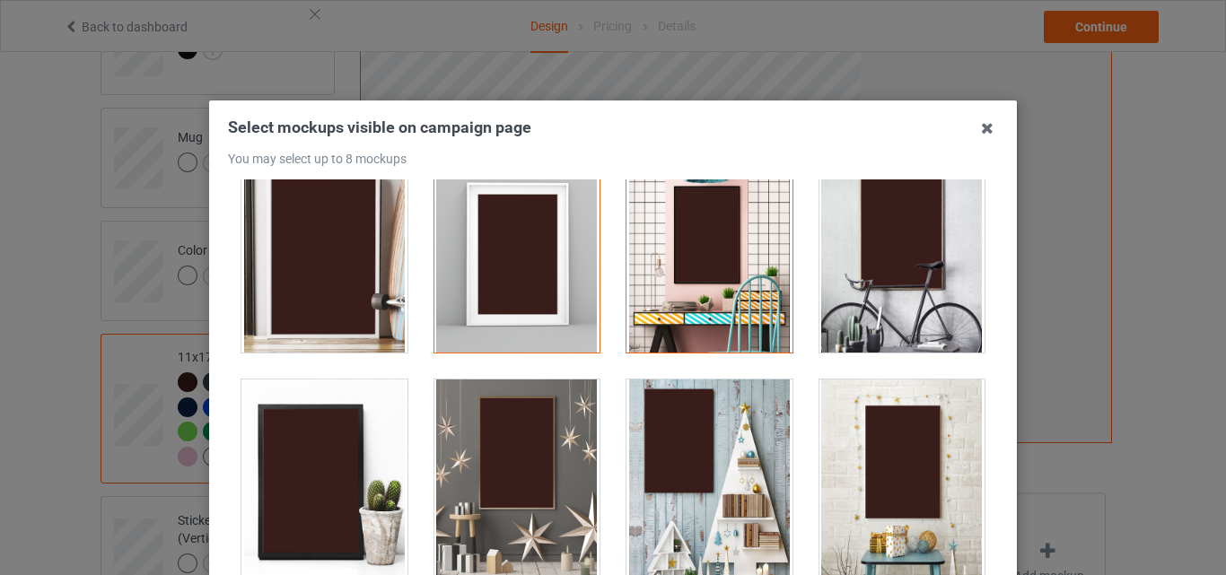
click at [549, 437] on div at bounding box center [518, 480] width 166 height 201
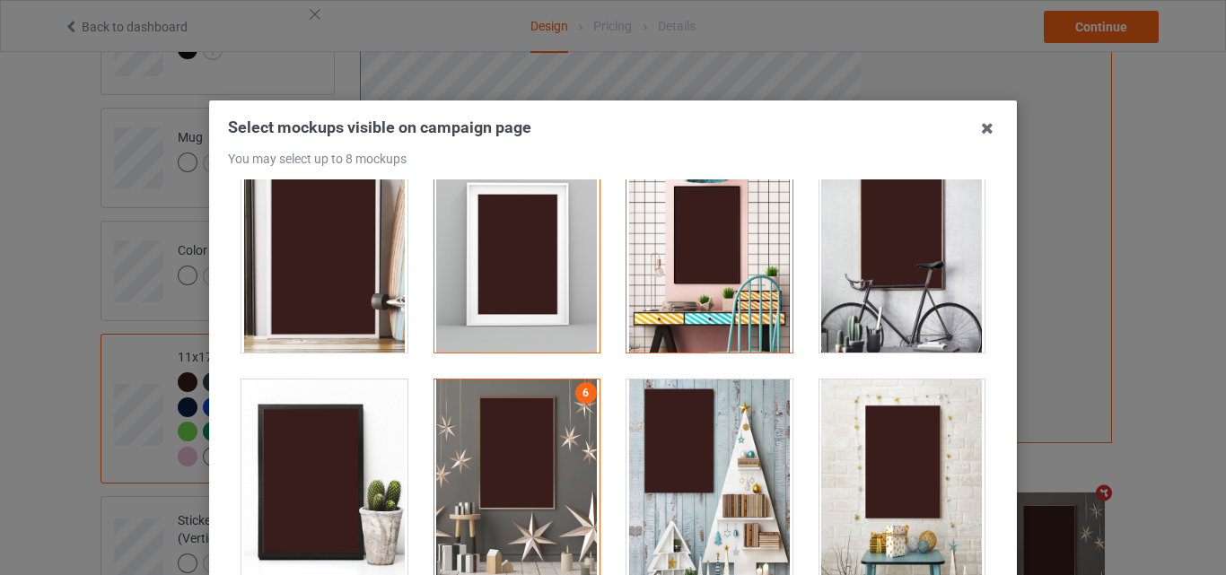
click at [718, 442] on div at bounding box center [710, 480] width 166 height 201
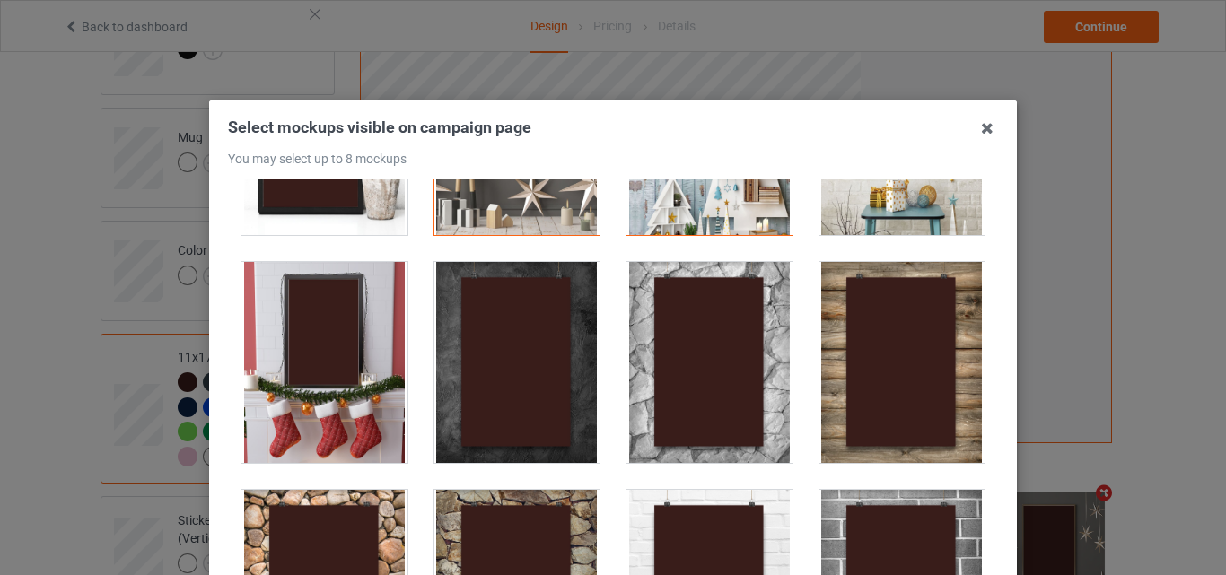
scroll to position [1077, 0]
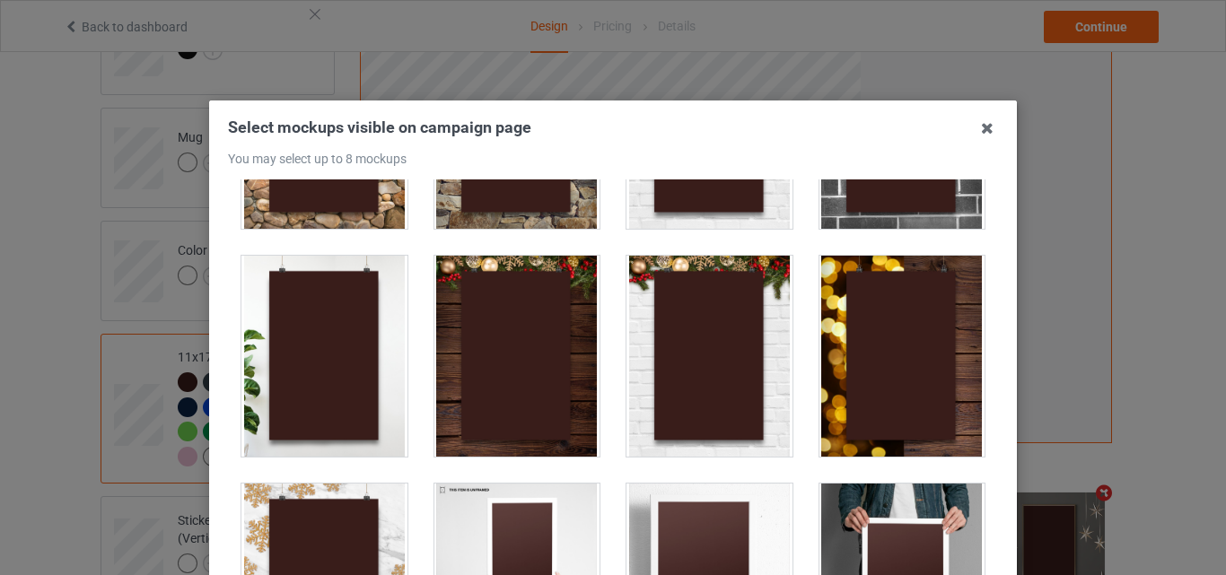
drag, startPoint x: 856, startPoint y: 192, endPoint x: 881, endPoint y: 230, distance: 44.8
click at [856, 191] on div at bounding box center [903, 128] width 166 height 201
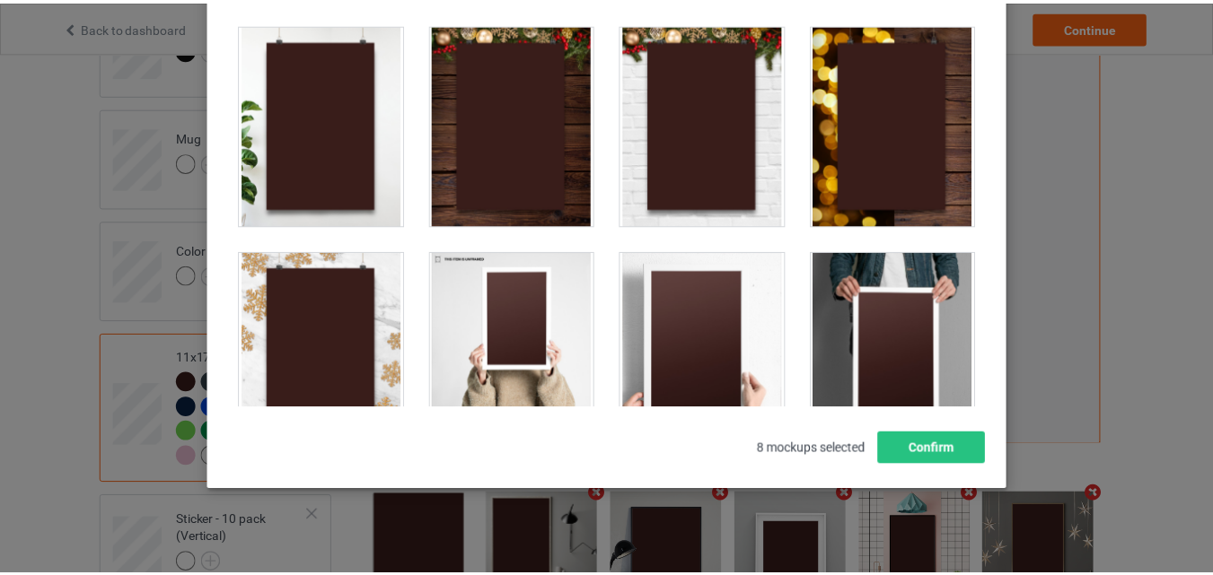
scroll to position [247, 0]
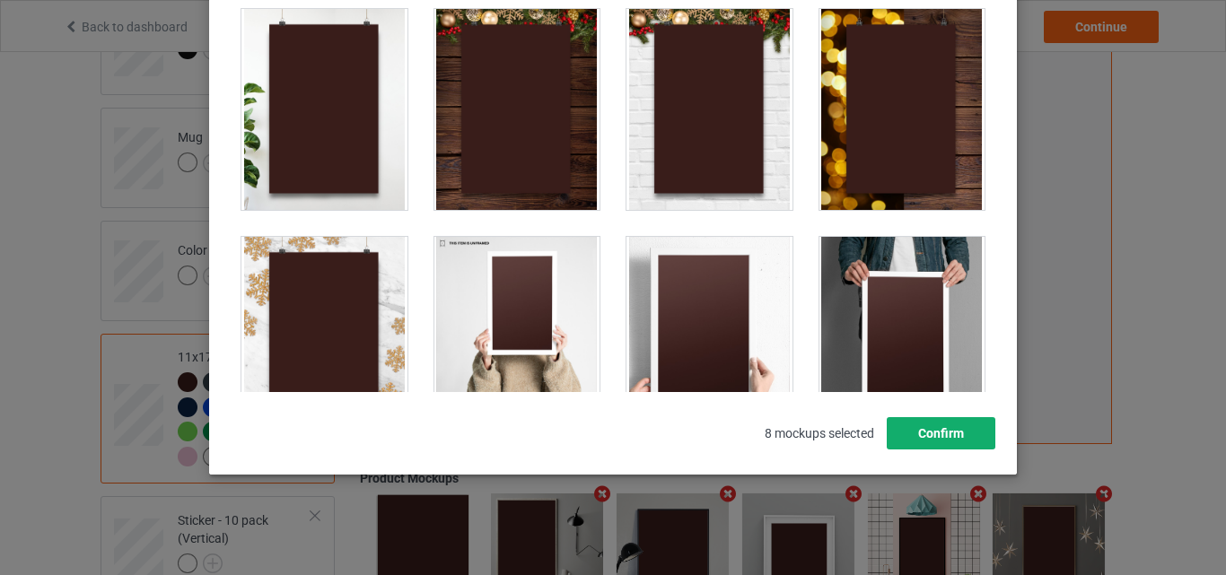
click at [931, 426] on button "Confirm" at bounding box center [941, 433] width 109 height 32
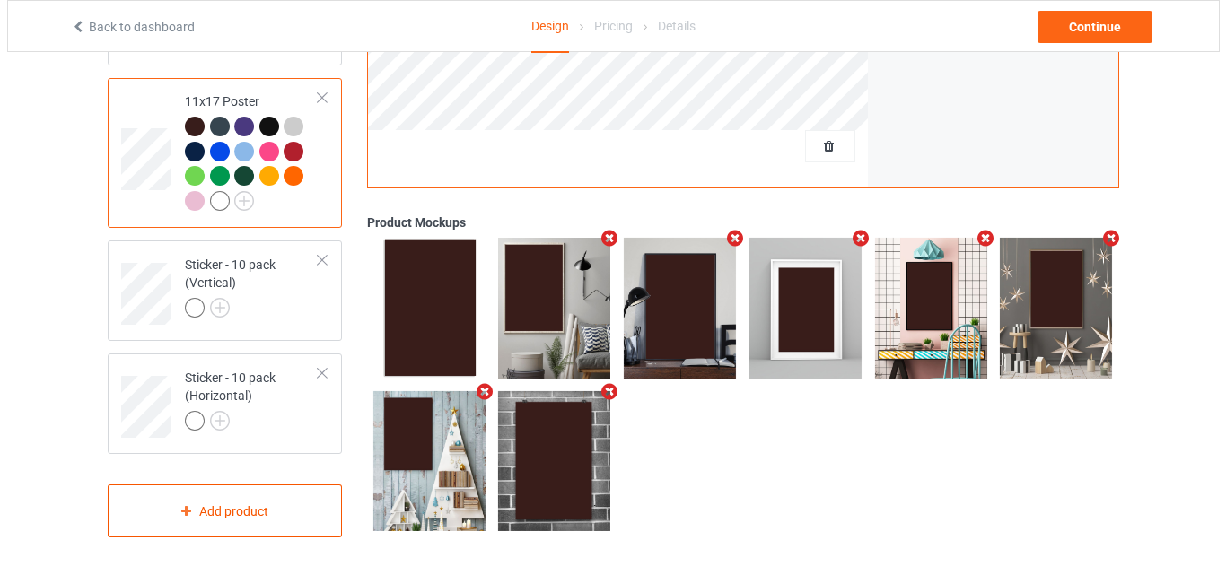
scroll to position [1426, 0]
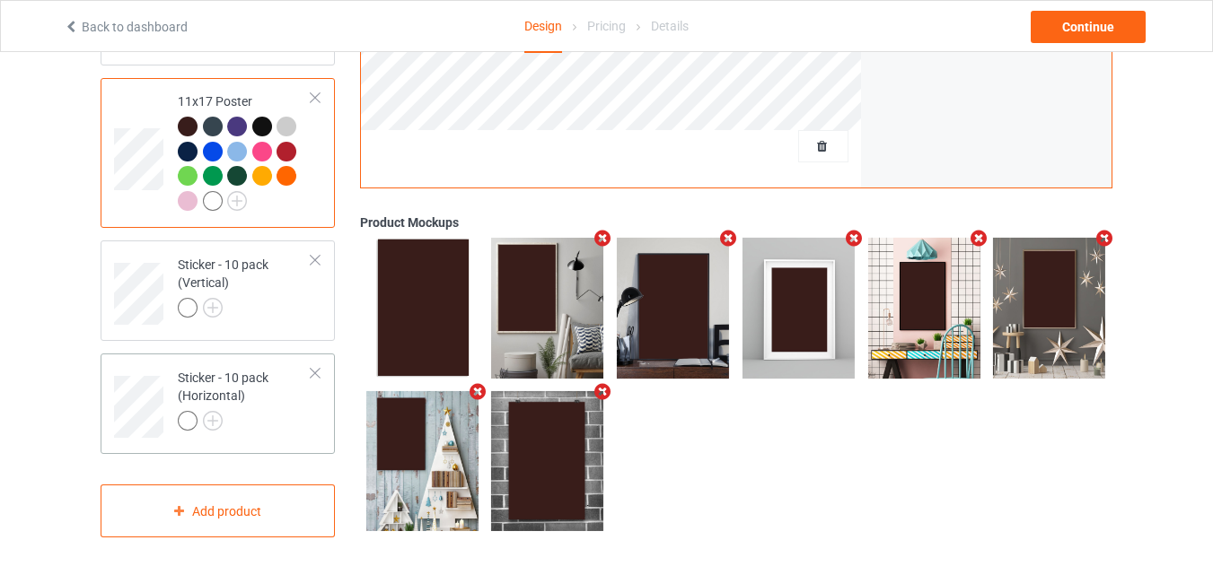
click at [268, 431] on div at bounding box center [245, 423] width 134 height 25
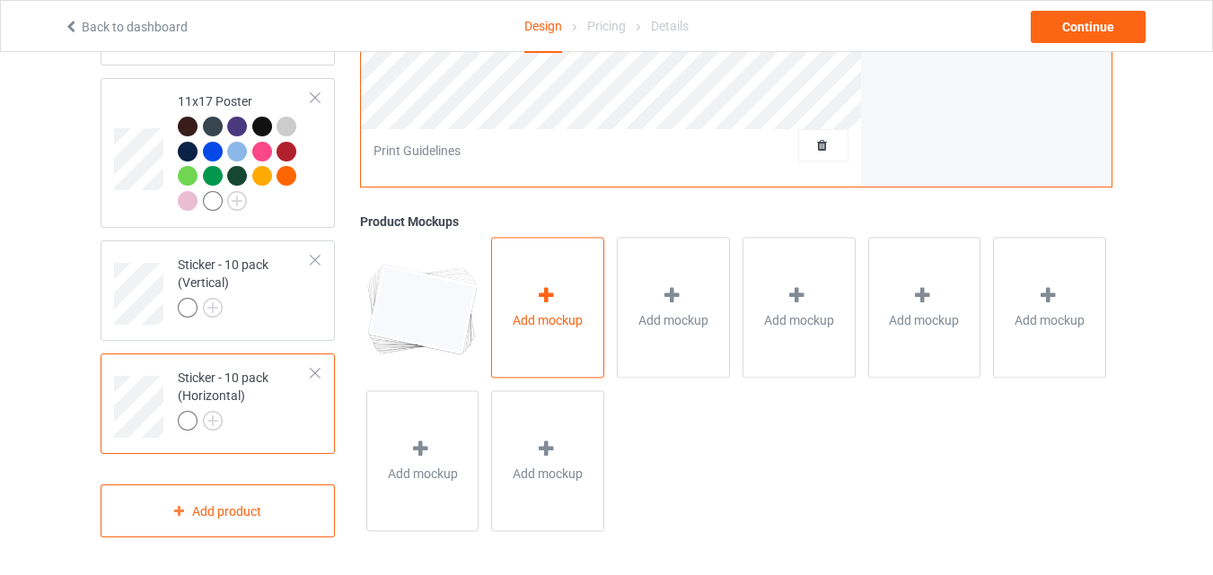
click at [529, 321] on span "Add mockup" at bounding box center [548, 321] width 70 height 18
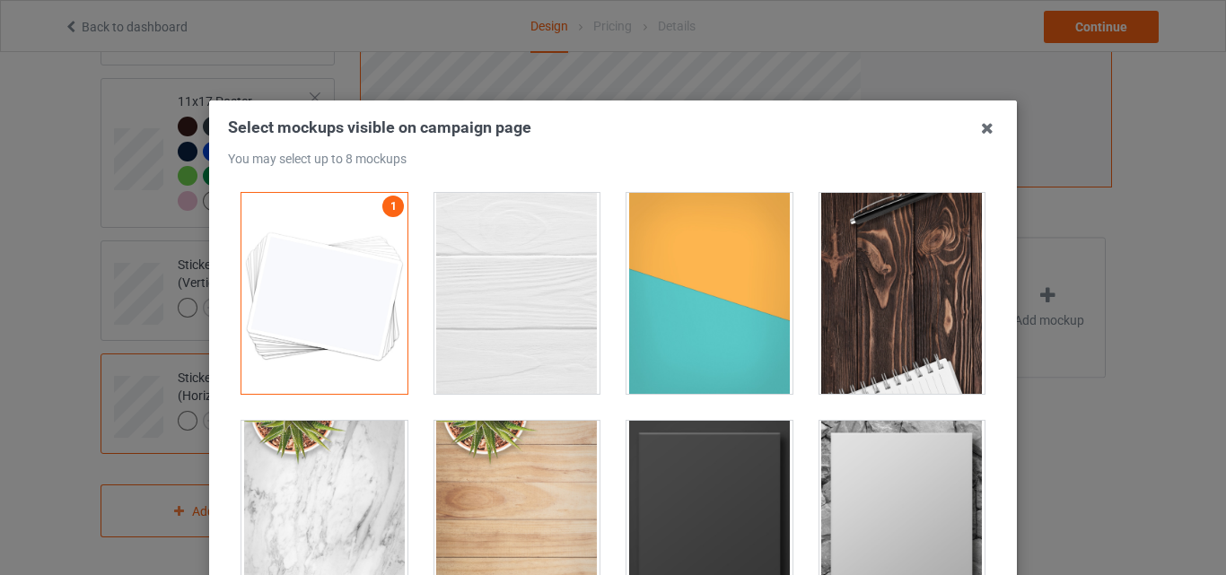
click at [498, 299] on div at bounding box center [518, 293] width 166 height 201
click at [689, 306] on div at bounding box center [710, 293] width 166 height 201
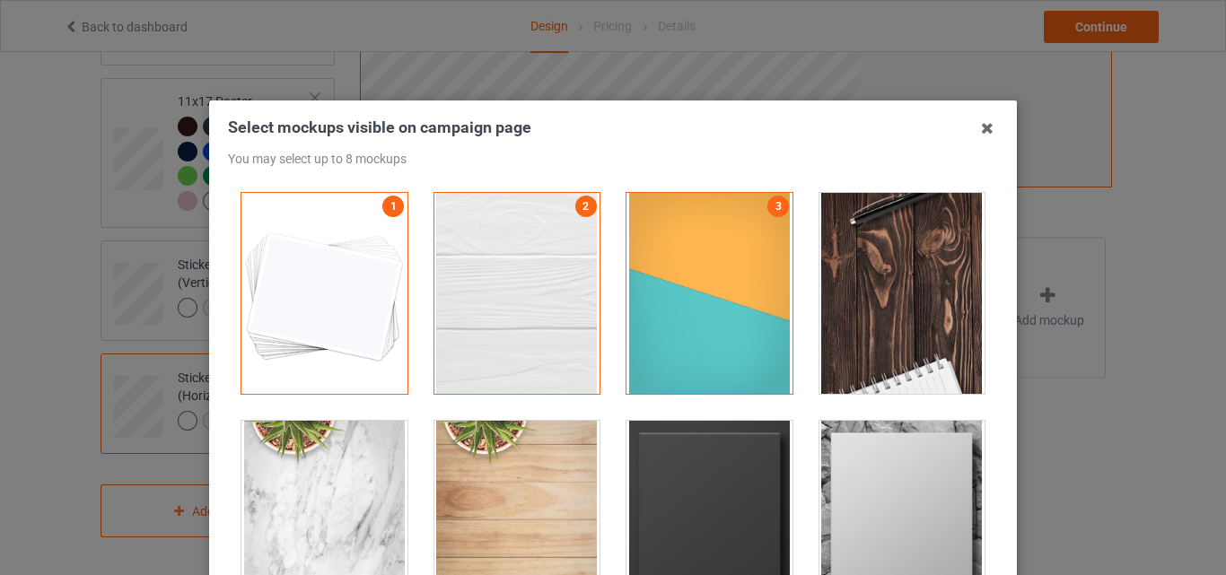
click at [855, 291] on div at bounding box center [903, 293] width 166 height 201
drag, startPoint x: 657, startPoint y: 479, endPoint x: 821, endPoint y: 479, distance: 163.4
click at [658, 479] on div at bounding box center [710, 521] width 166 height 201
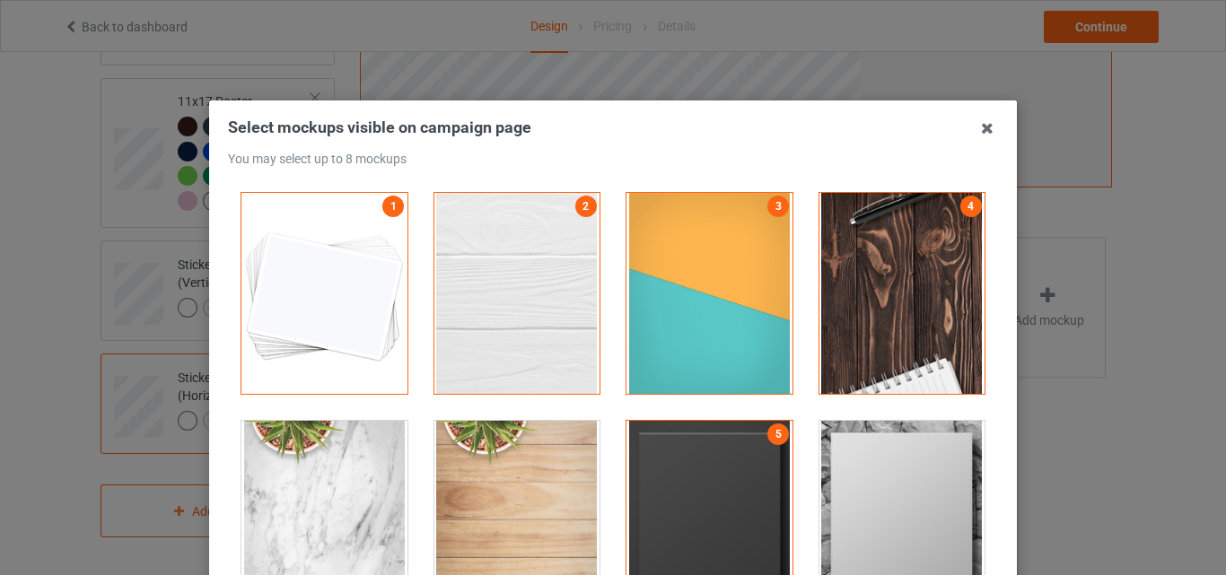
click at [835, 480] on div at bounding box center [903, 521] width 166 height 201
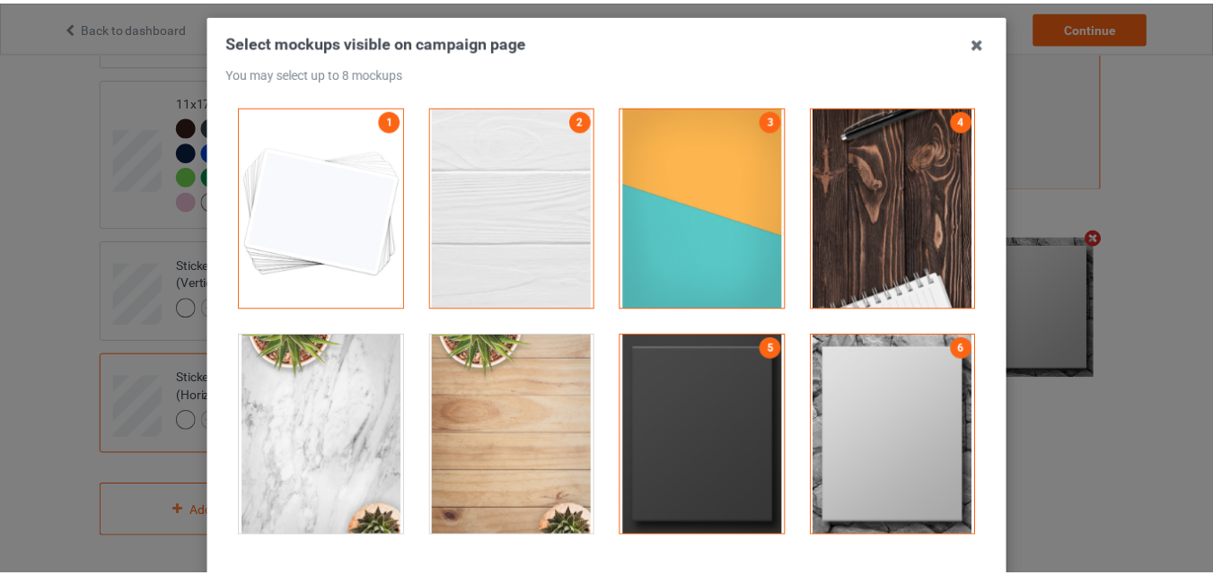
scroll to position [247, 0]
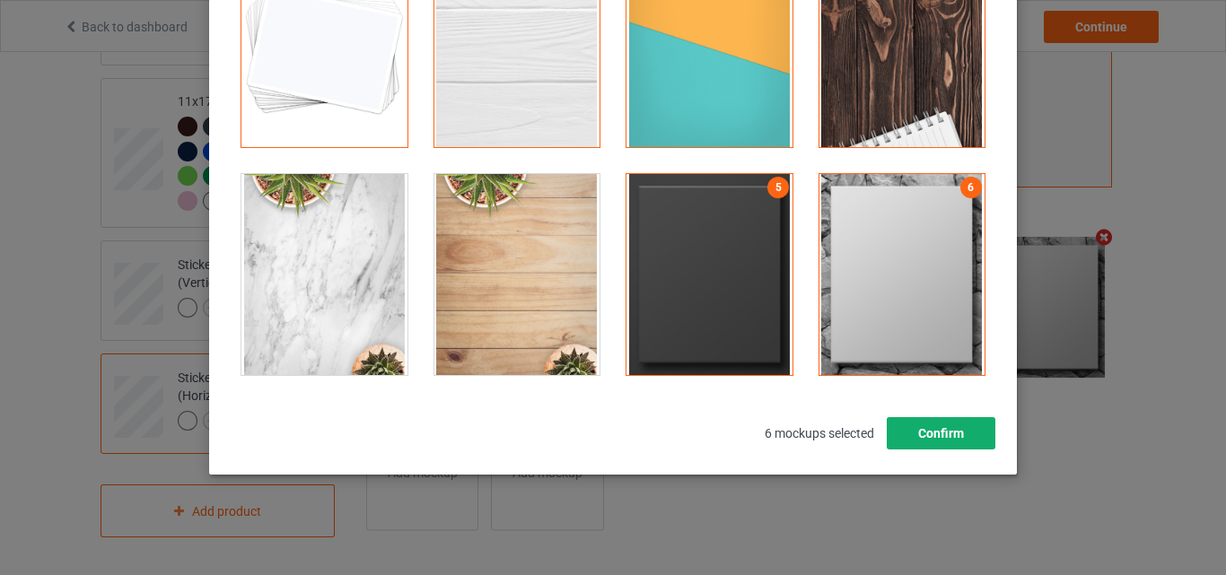
click at [929, 428] on button "Confirm" at bounding box center [941, 433] width 109 height 32
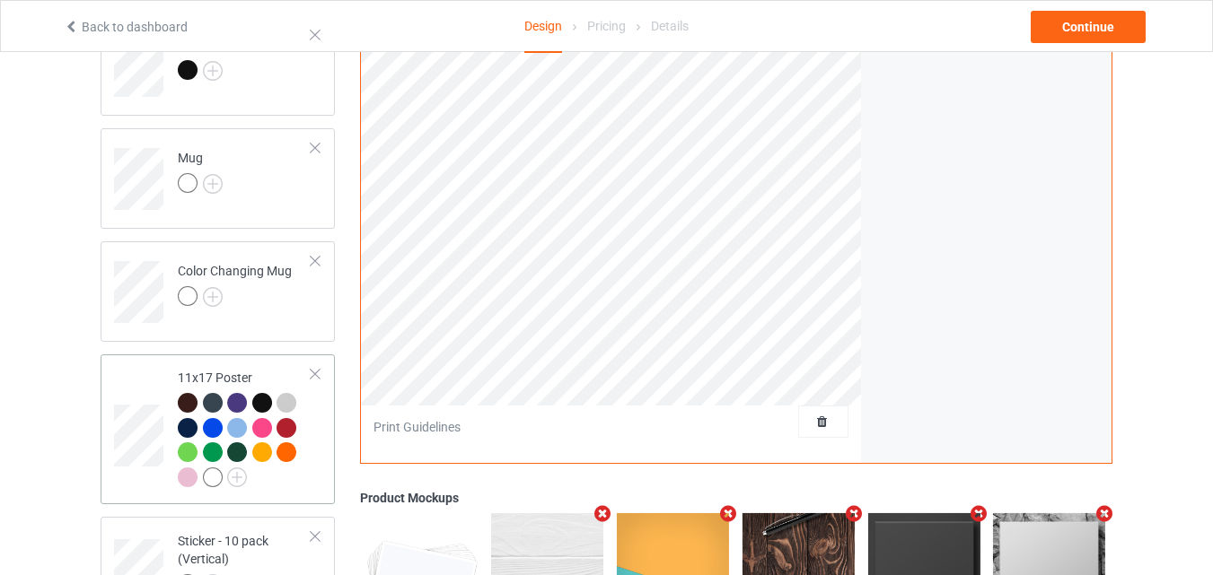
scroll to position [1067, 0]
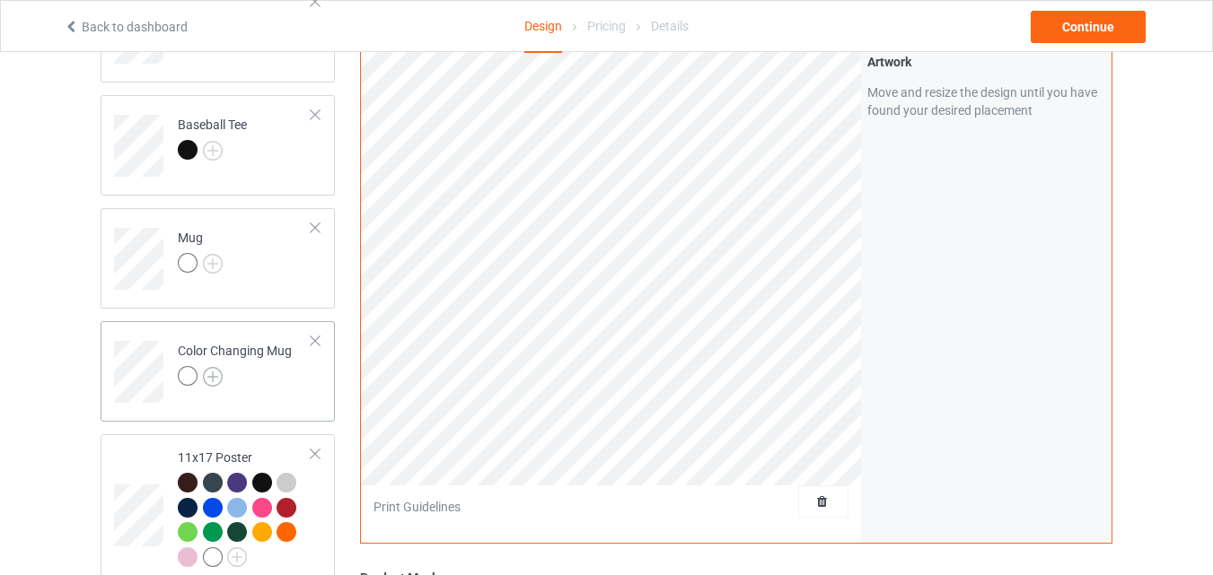
click at [212, 374] on img at bounding box center [213, 377] width 20 height 20
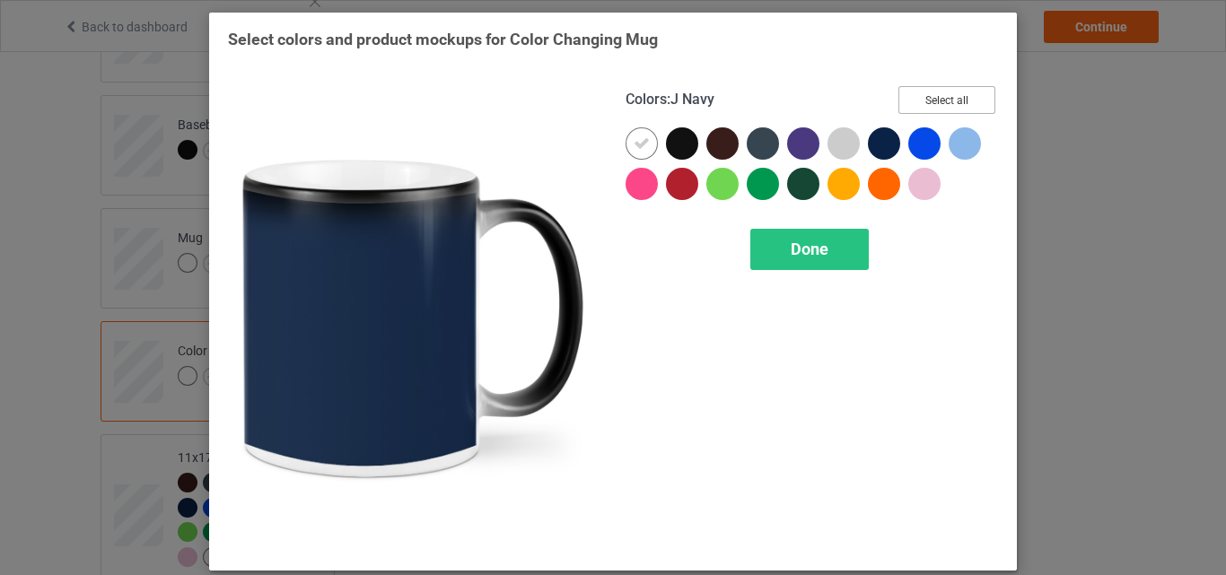
click at [937, 96] on button "Select all" at bounding box center [947, 100] width 97 height 28
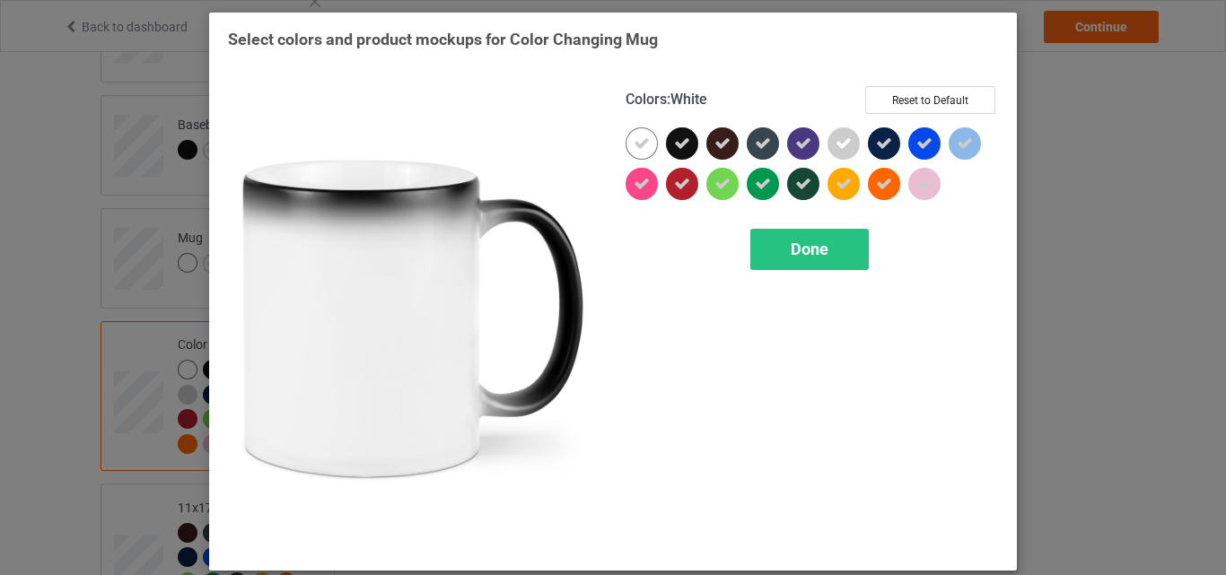
click at [634, 140] on icon at bounding box center [642, 144] width 16 height 16
click at [629, 140] on div at bounding box center [642, 143] width 32 height 32
click at [769, 239] on div "Done" at bounding box center [810, 249] width 119 height 41
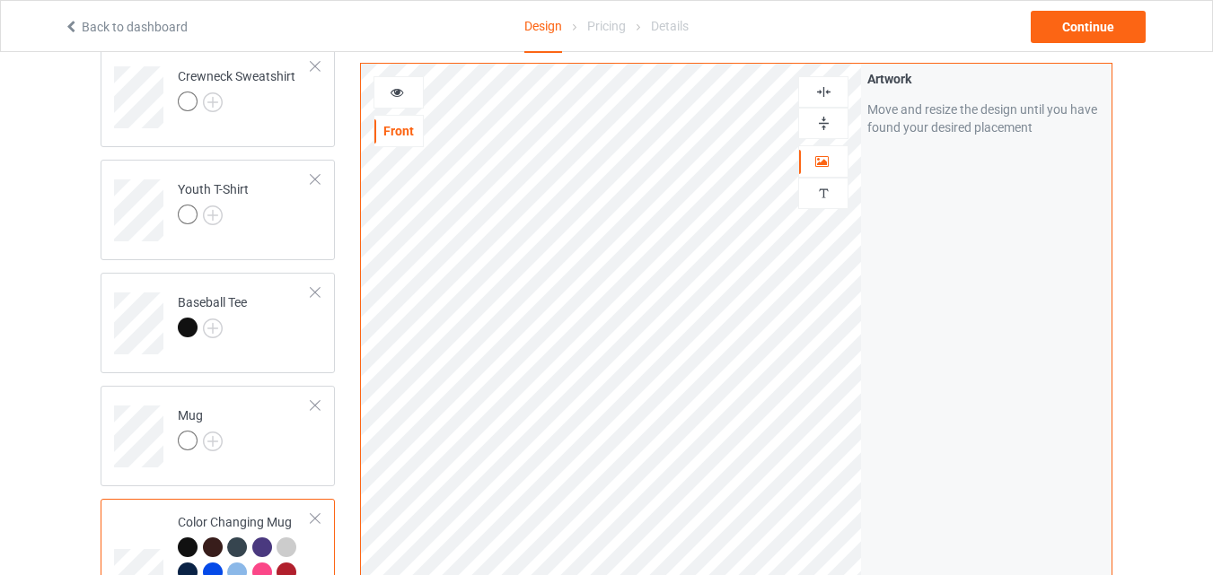
scroll to position [887, 0]
click at [811, 116] on div at bounding box center [823, 123] width 48 height 17
click at [408, 89] on div at bounding box center [398, 92] width 48 height 18
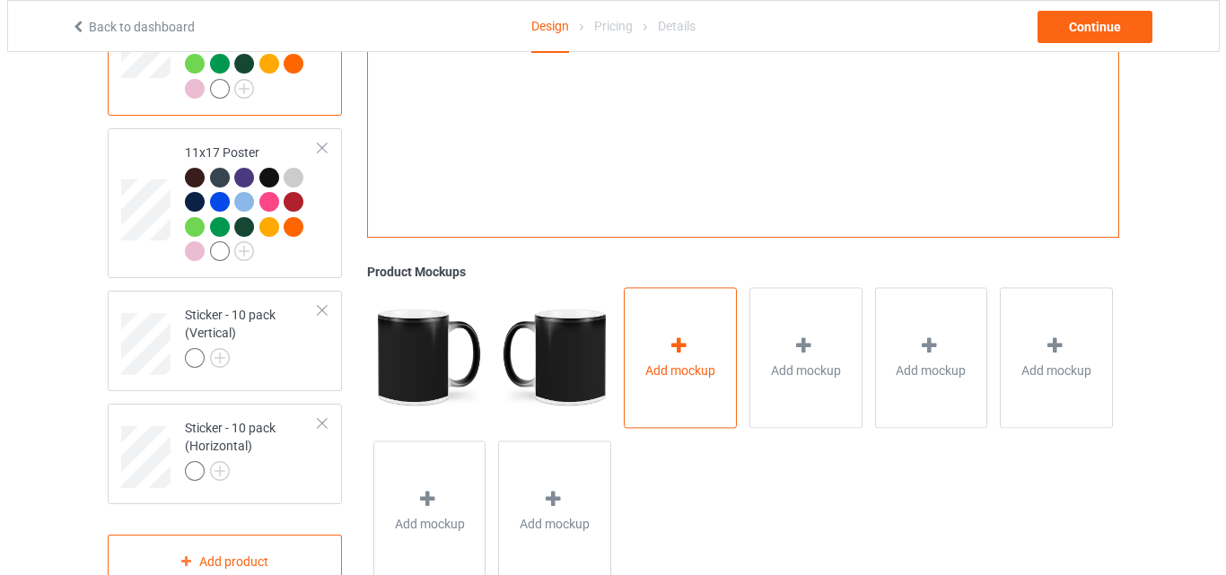
scroll to position [1426, 0]
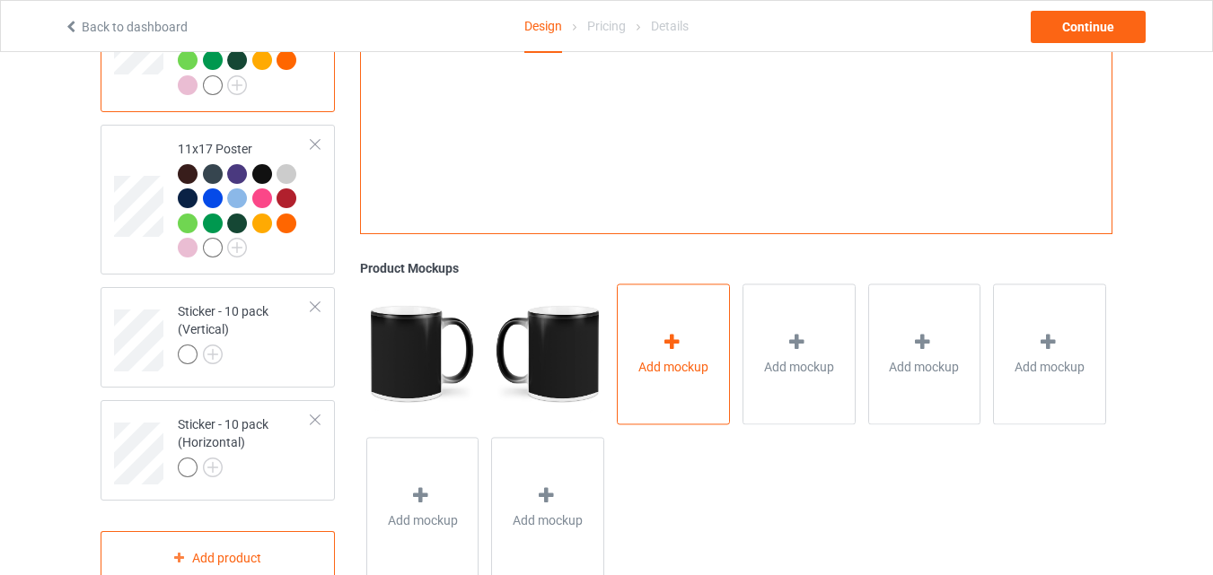
click at [663, 356] on div at bounding box center [673, 345] width 25 height 26
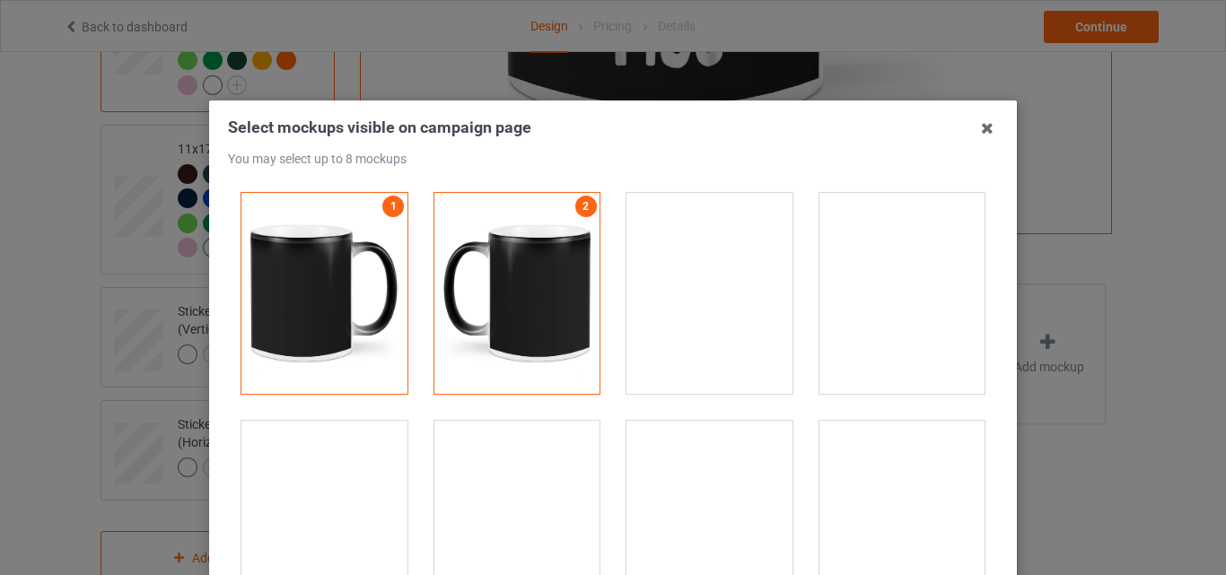
scroll to position [3322, 0]
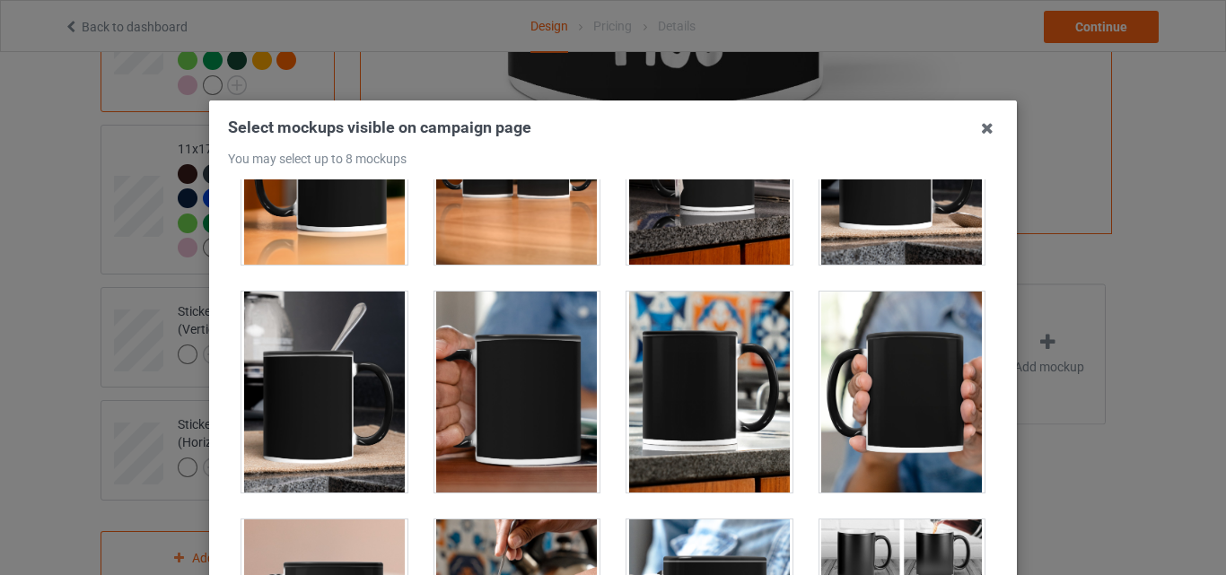
click at [371, 202] on div at bounding box center [325, 164] width 166 height 201
click at [503, 208] on div at bounding box center [518, 164] width 166 height 201
drag, startPoint x: 706, startPoint y: 208, endPoint x: 883, endPoint y: 228, distance: 178.9
click at [706, 207] on div at bounding box center [710, 164] width 166 height 201
click at [908, 228] on div at bounding box center [903, 164] width 166 height 201
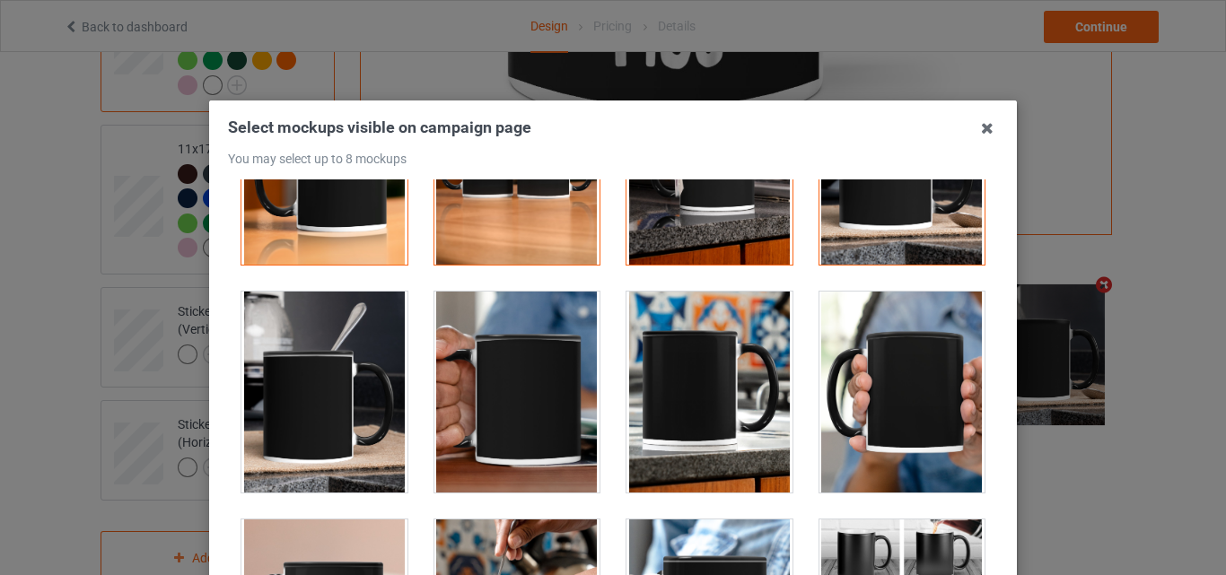
click at [342, 381] on div at bounding box center [325, 392] width 166 height 201
click at [859, 374] on div at bounding box center [903, 392] width 166 height 201
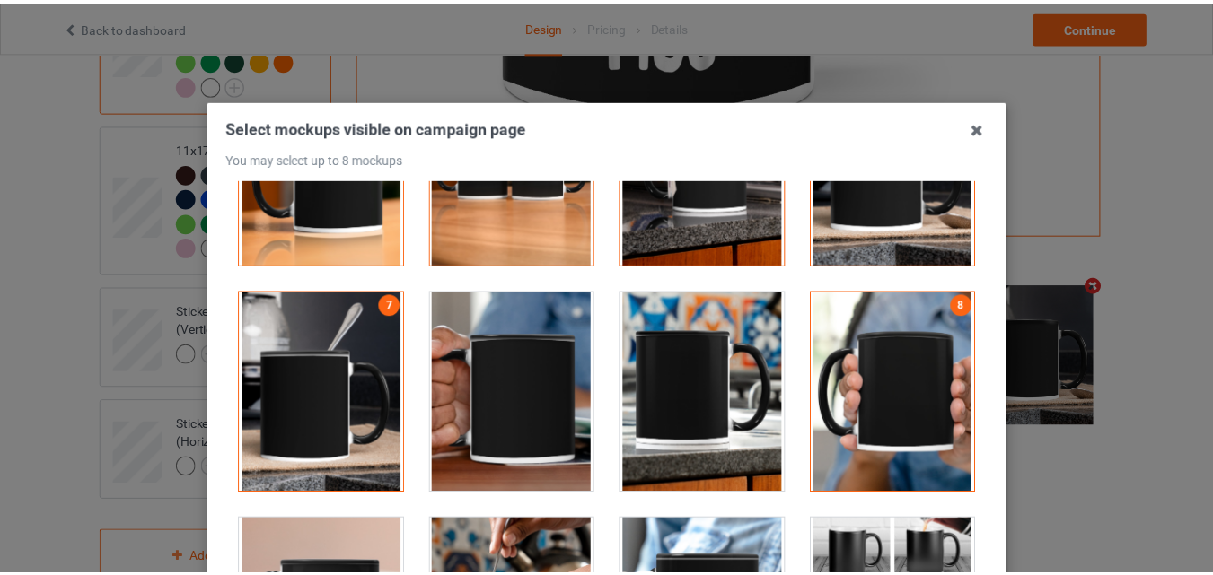
scroll to position [247, 0]
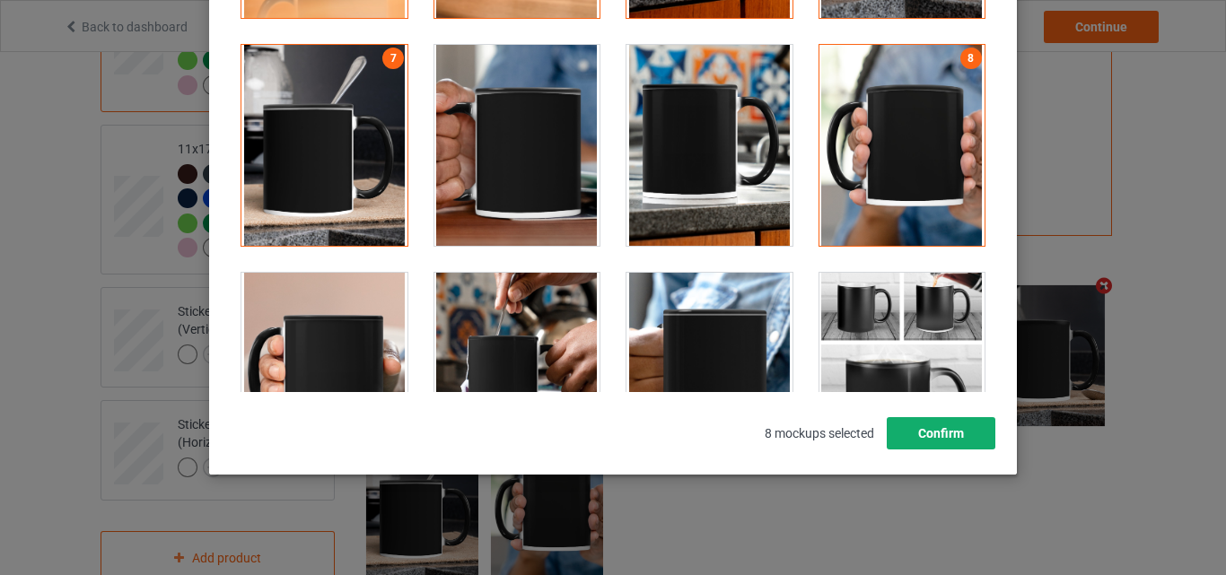
click at [952, 434] on button "Confirm" at bounding box center [941, 433] width 109 height 32
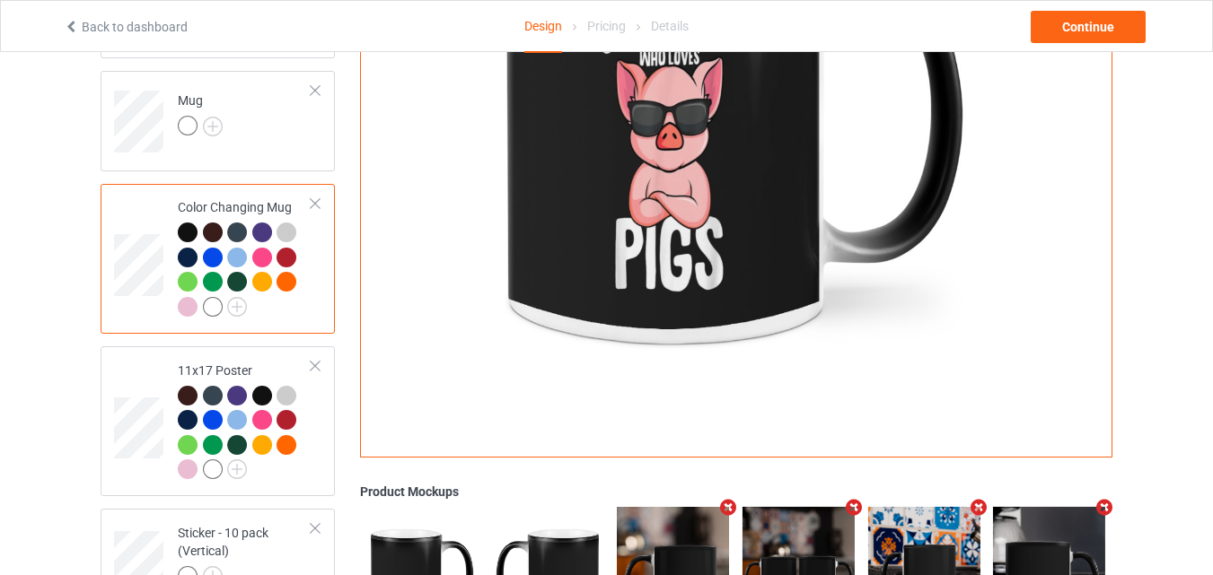
scroll to position [1067, 0]
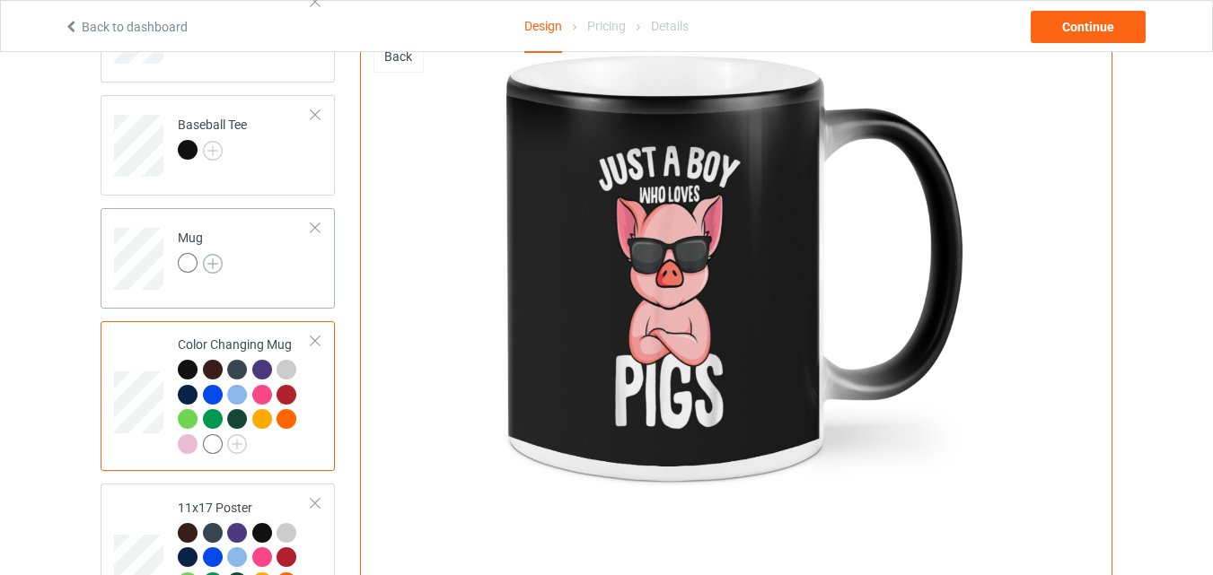
click at [210, 262] on img at bounding box center [213, 264] width 20 height 20
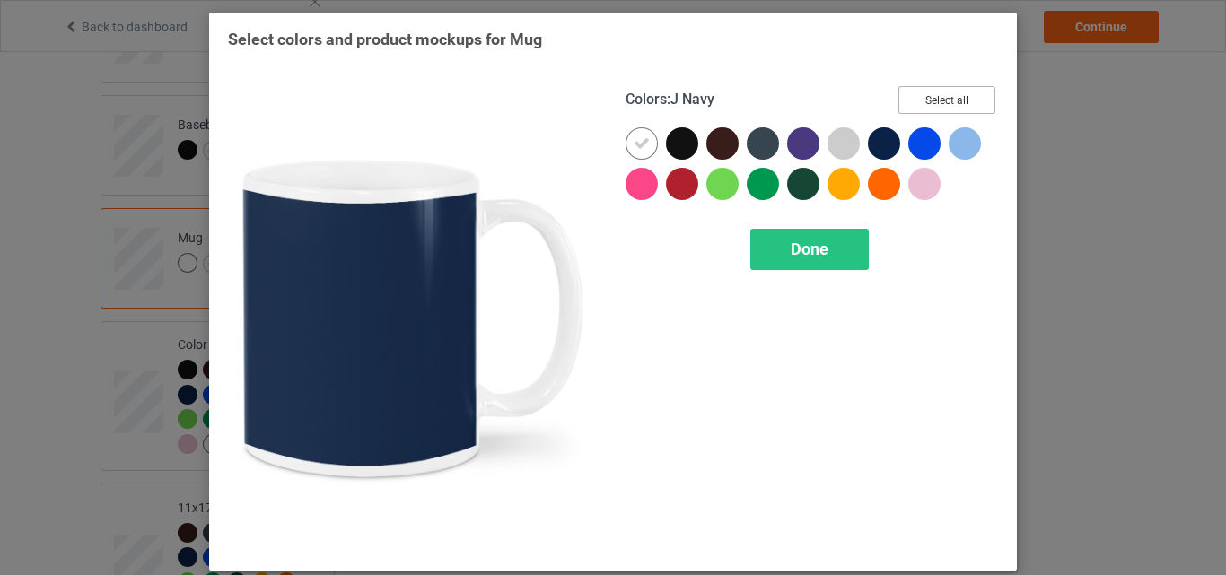
click at [930, 97] on button "Select all" at bounding box center [947, 100] width 97 height 28
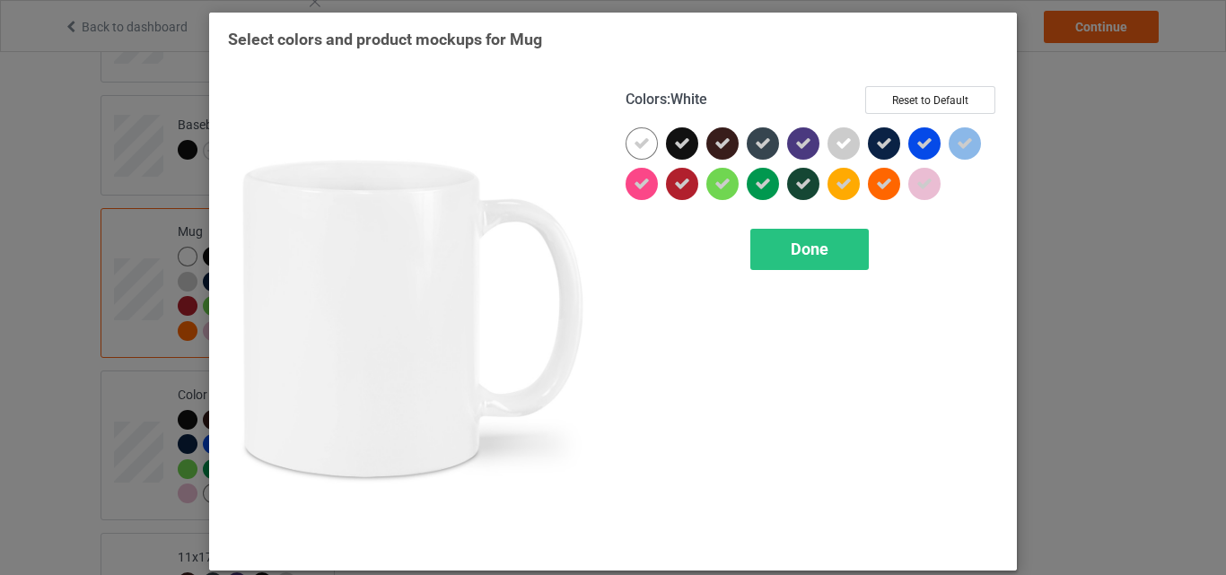
click at [635, 140] on icon at bounding box center [642, 144] width 16 height 16
click at [635, 140] on div at bounding box center [642, 143] width 32 height 32
click at [778, 235] on div "Done" at bounding box center [810, 249] width 119 height 41
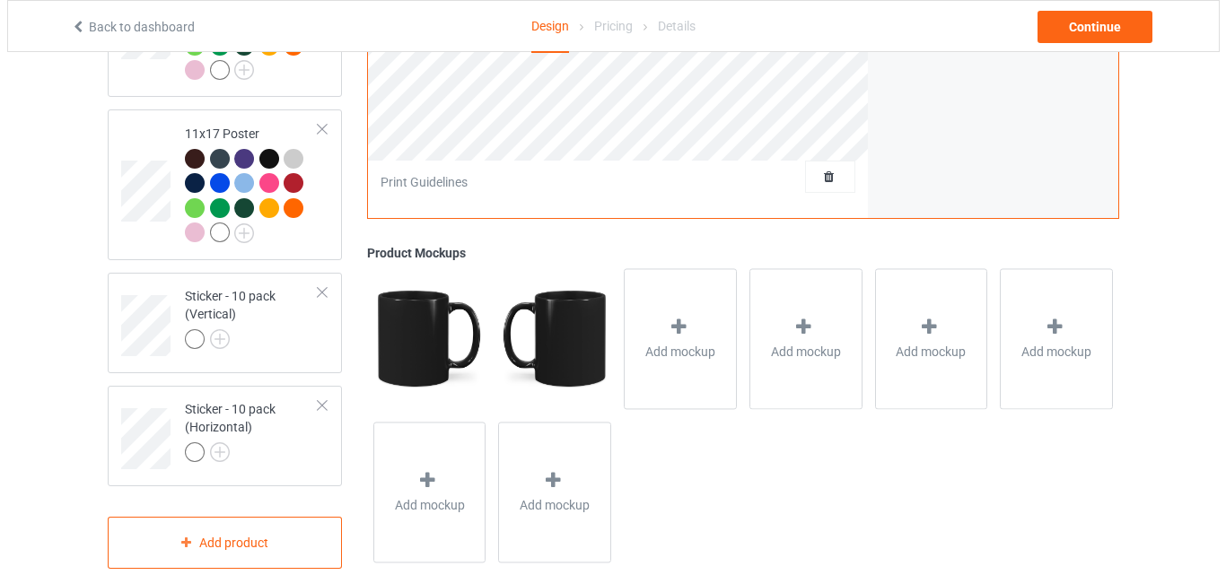
scroll to position [1515, 0]
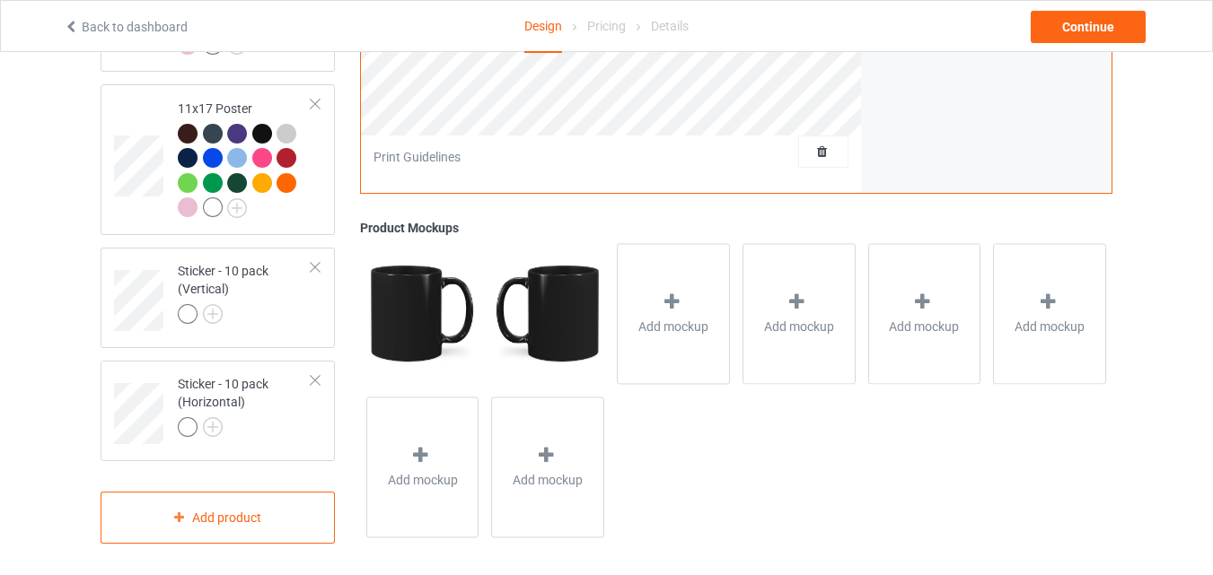
click at [684, 317] on div at bounding box center [673, 305] width 25 height 26
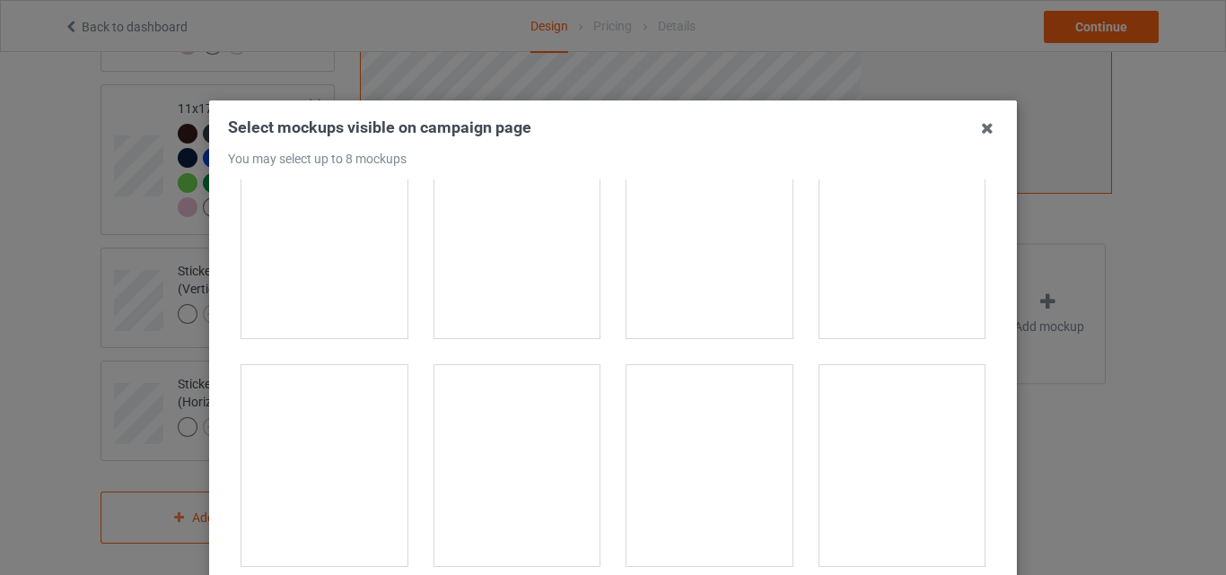
scroll to position [2963, 0]
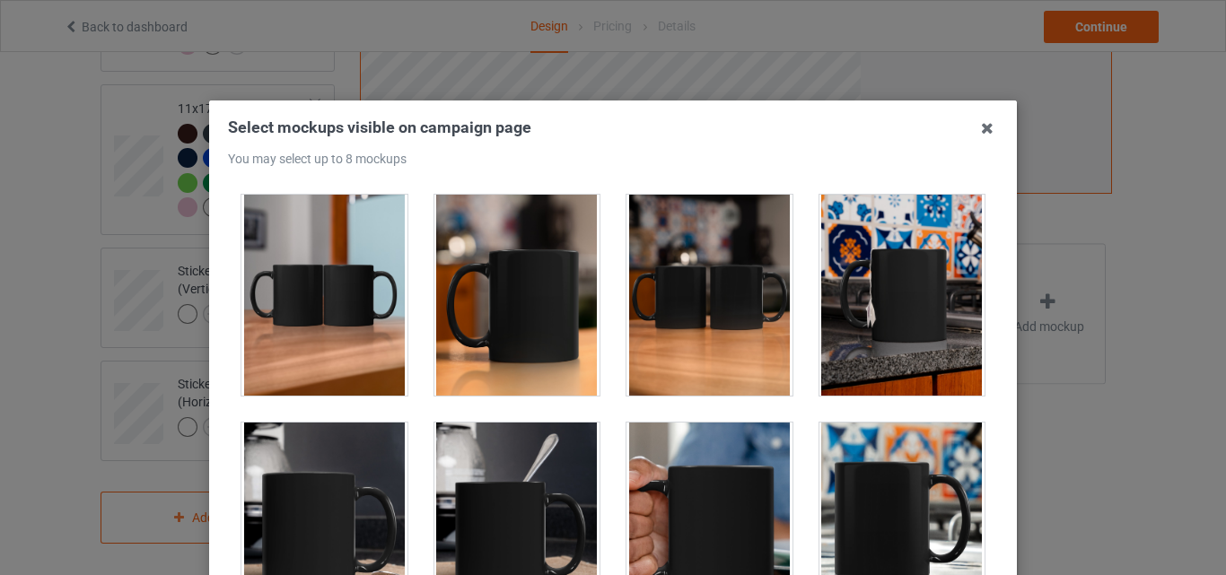
click at [367, 290] on div at bounding box center [325, 295] width 166 height 201
drag, startPoint x: 439, startPoint y: 285, endPoint x: 549, endPoint y: 294, distance: 109.8
click at [440, 285] on div at bounding box center [518, 295] width 166 height 201
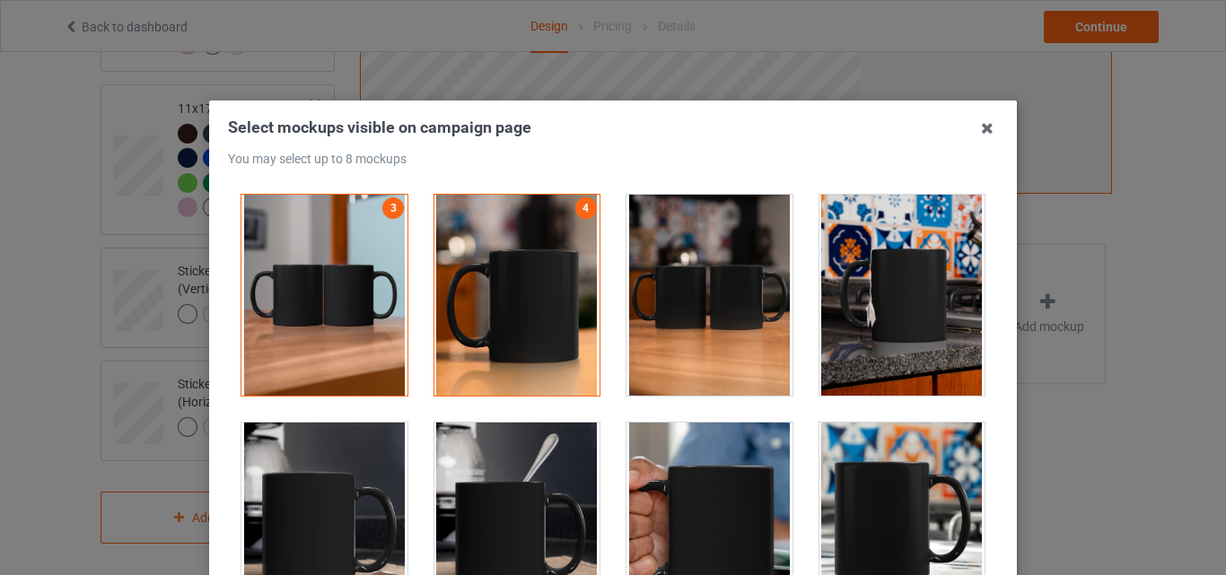
click at [635, 294] on div at bounding box center [710, 295] width 166 height 201
click at [894, 299] on div at bounding box center [903, 295] width 166 height 201
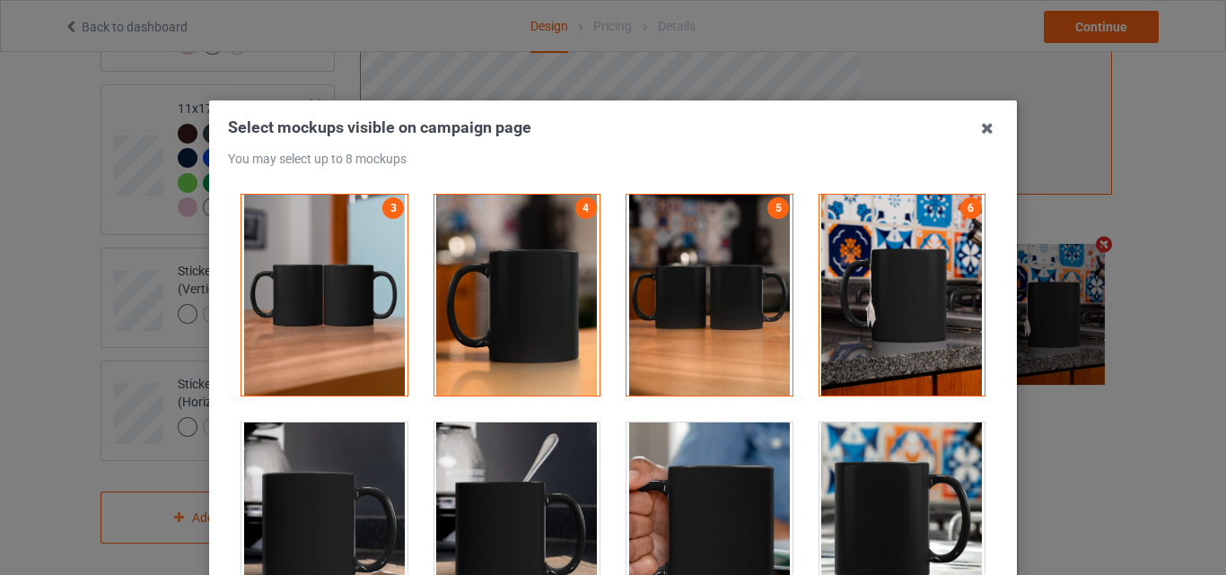
drag, startPoint x: 671, startPoint y: 492, endPoint x: 815, endPoint y: 492, distance: 144.5
click at [672, 492] on div at bounding box center [710, 523] width 166 height 201
click at [827, 490] on div at bounding box center [903, 523] width 166 height 201
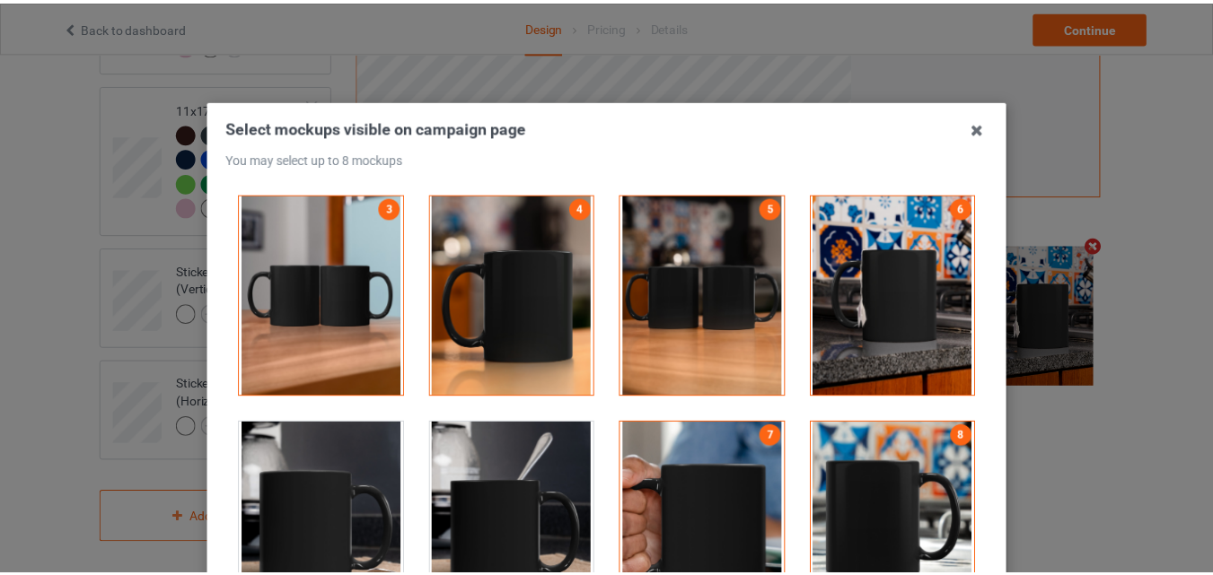
scroll to position [180, 0]
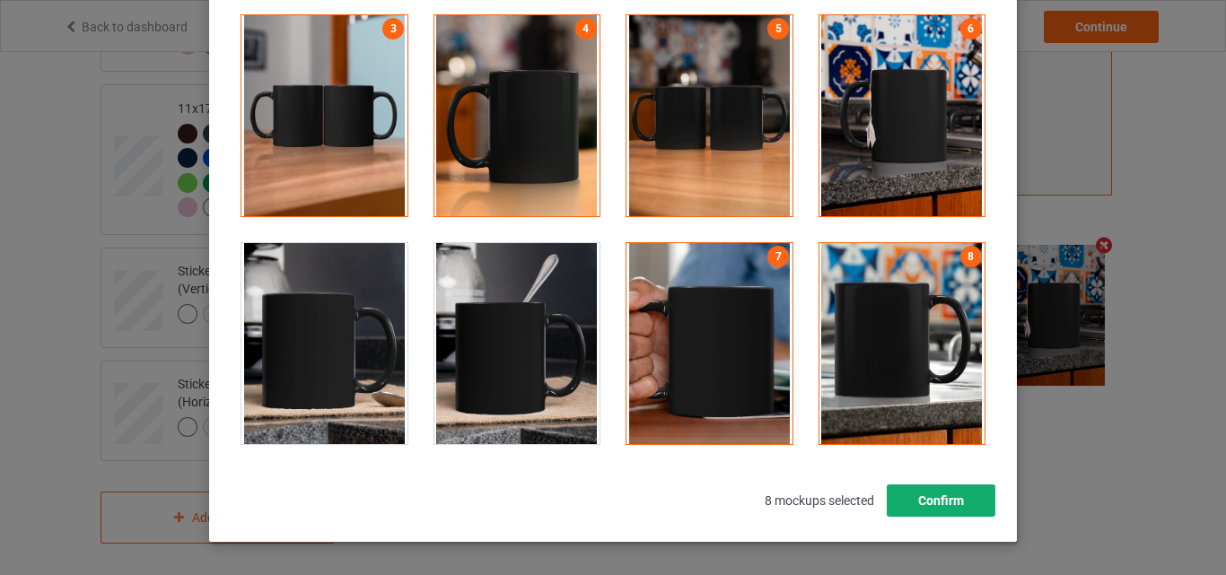
click at [923, 497] on button "Confirm" at bounding box center [941, 501] width 109 height 32
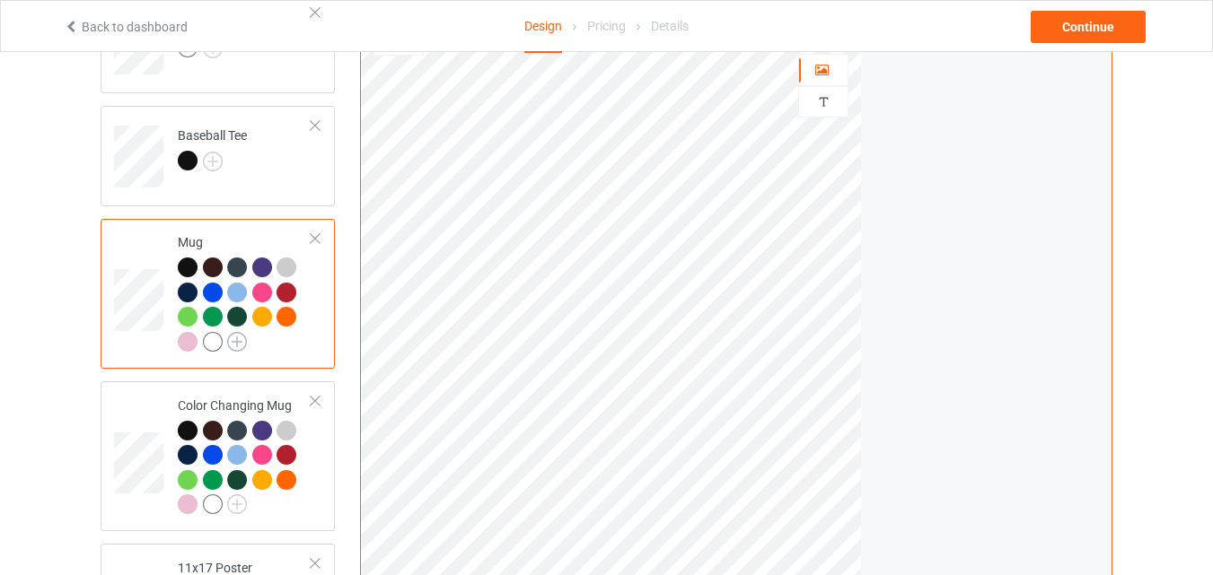
scroll to position [977, 0]
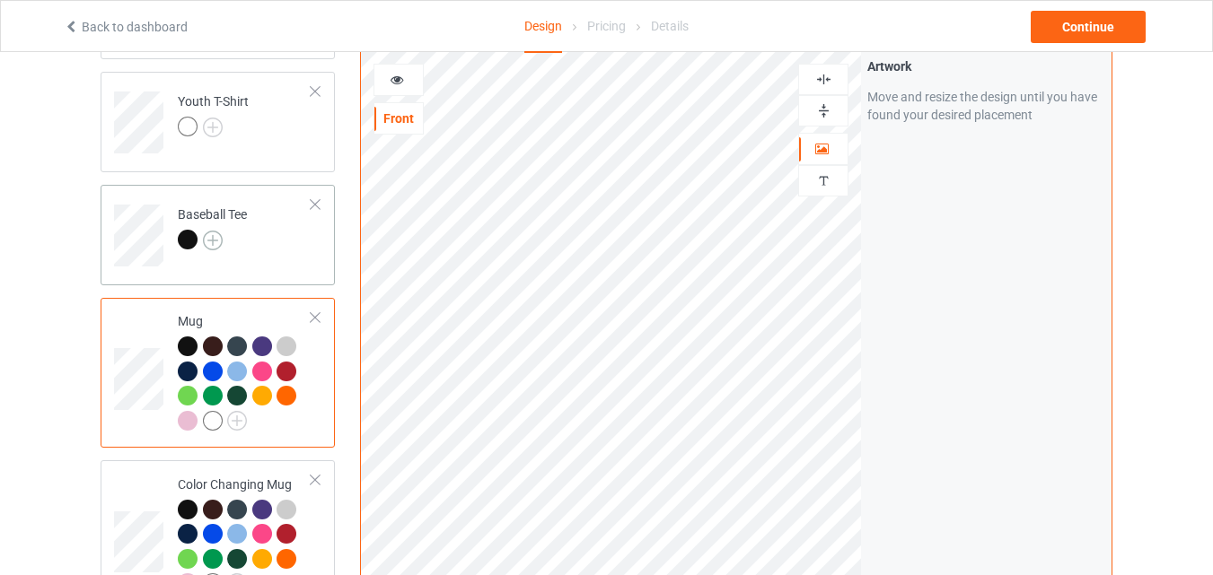
click at [211, 246] on img at bounding box center [213, 241] width 20 height 20
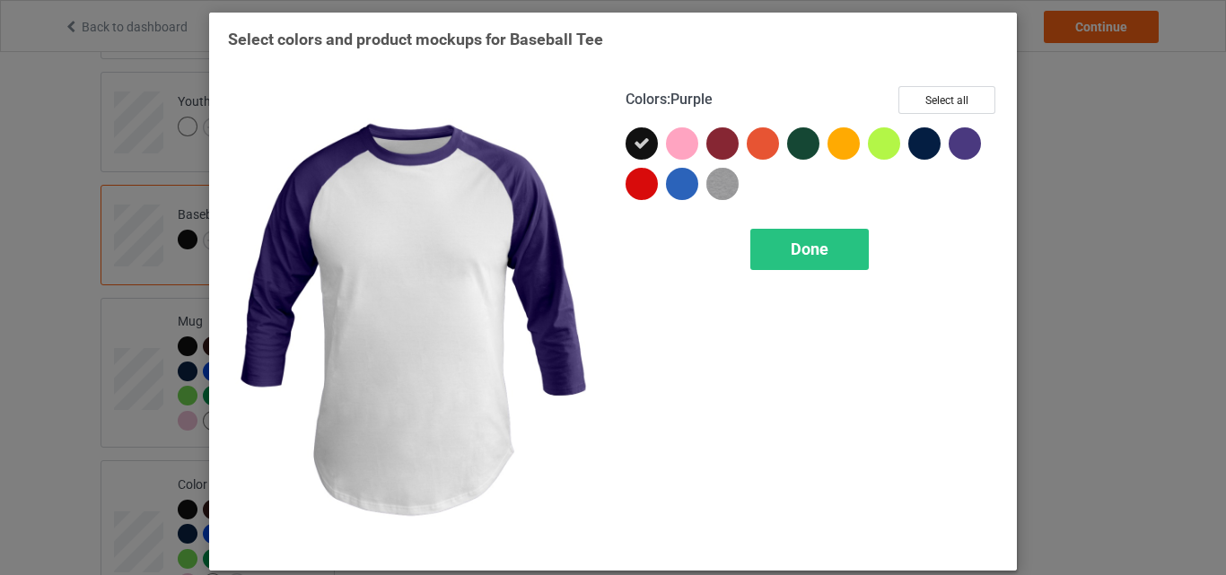
click at [952, 83] on div "Colors : Purple Select all Done" at bounding box center [812, 319] width 398 height 491
click at [945, 94] on button "Select all" at bounding box center [947, 100] width 97 height 28
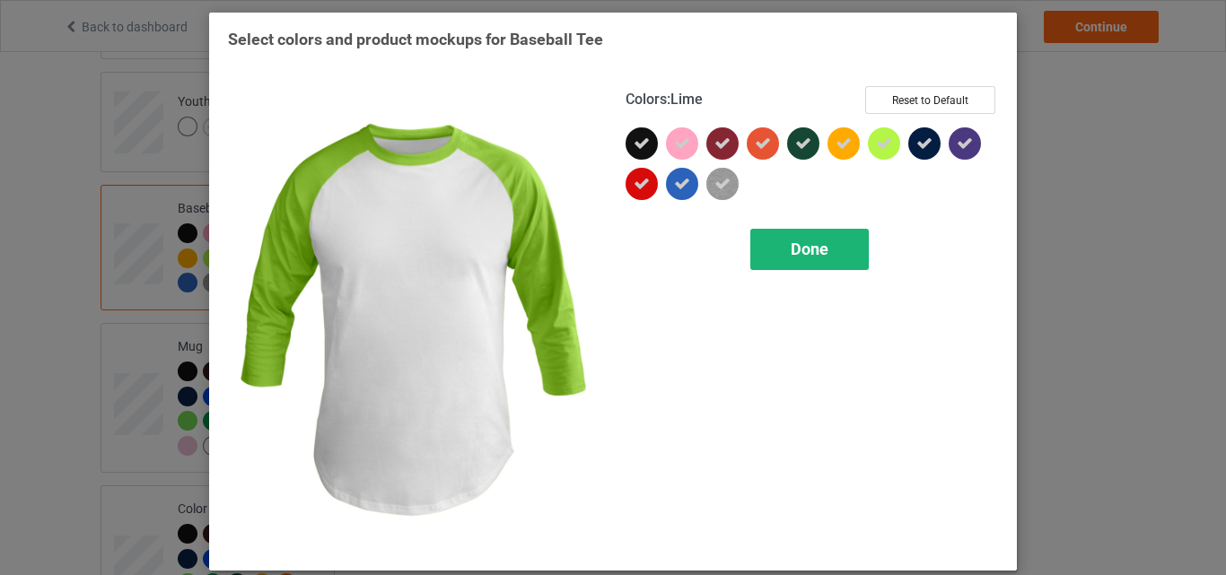
click at [813, 244] on span "Done" at bounding box center [810, 249] width 38 height 19
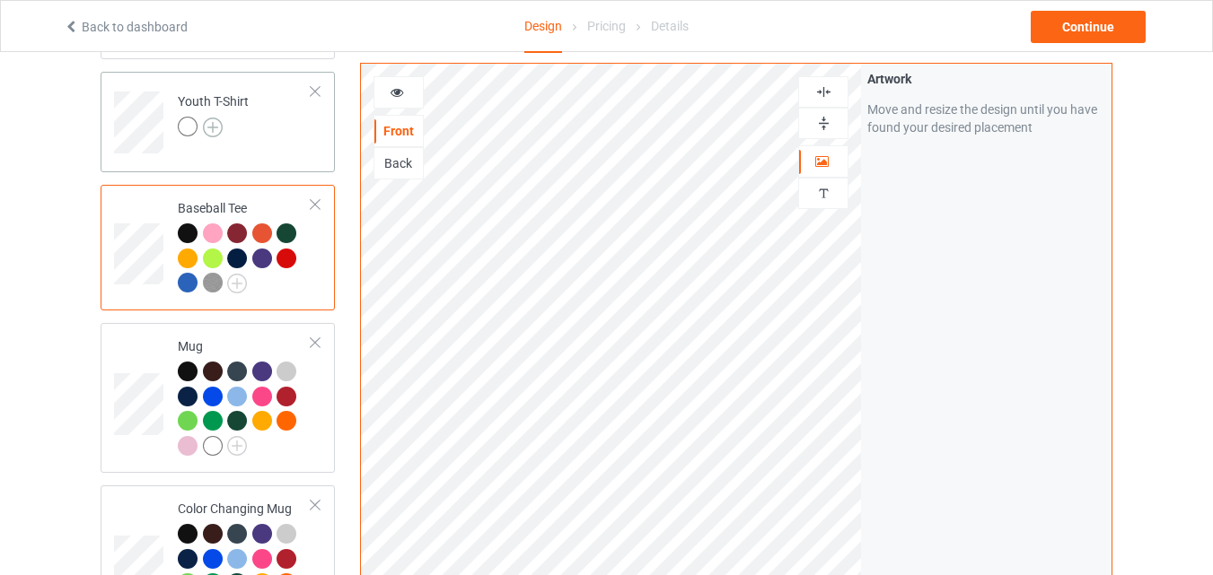
click at [212, 121] on img at bounding box center [213, 128] width 20 height 20
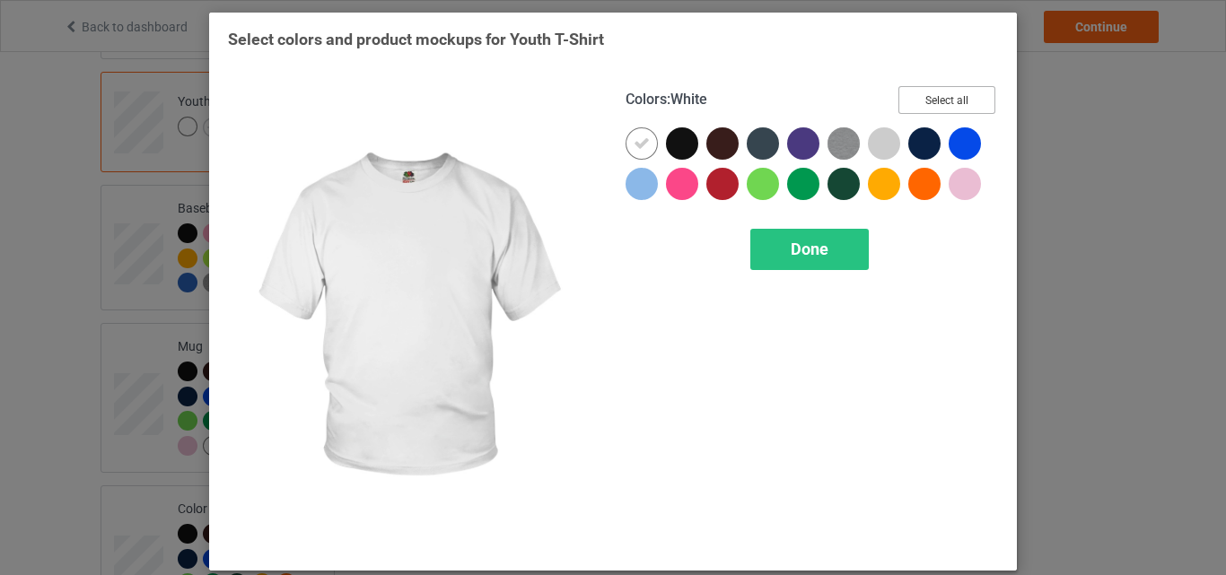
click at [944, 105] on button "Select all" at bounding box center [947, 100] width 97 height 28
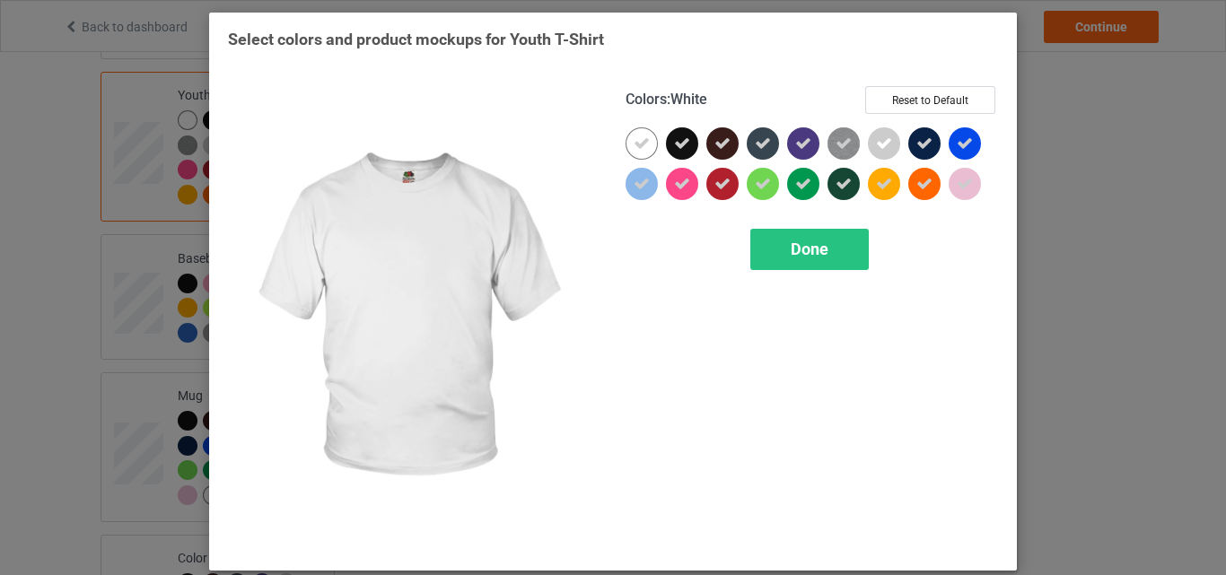
click at [634, 149] on icon at bounding box center [642, 144] width 16 height 16
click at [631, 149] on div at bounding box center [642, 143] width 32 height 32
click at [795, 256] on span "Done" at bounding box center [810, 249] width 38 height 19
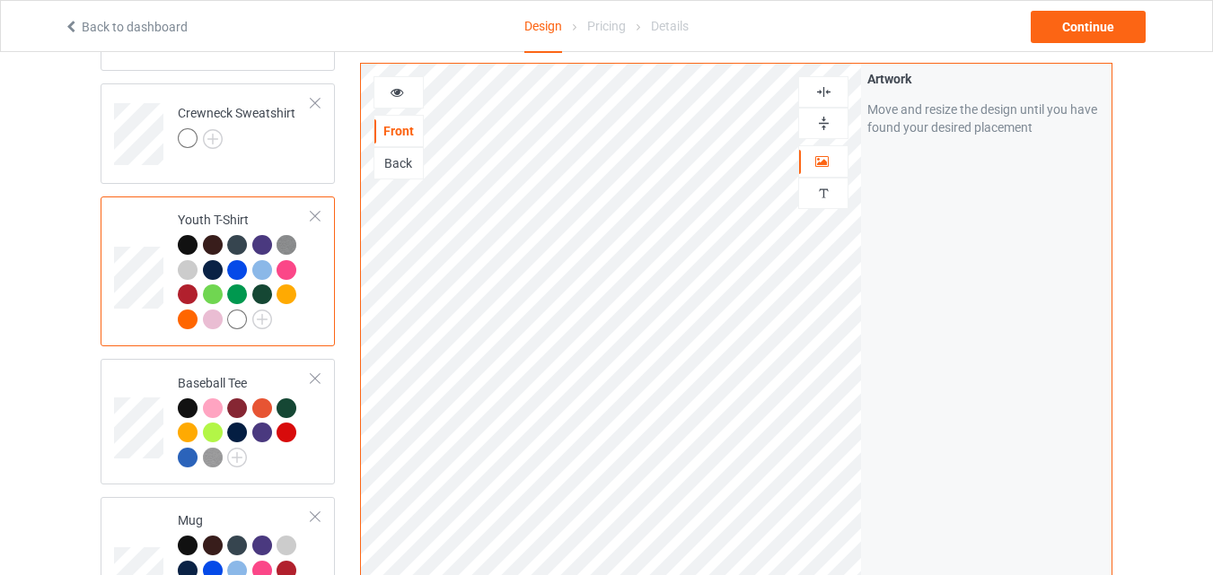
scroll to position [707, 0]
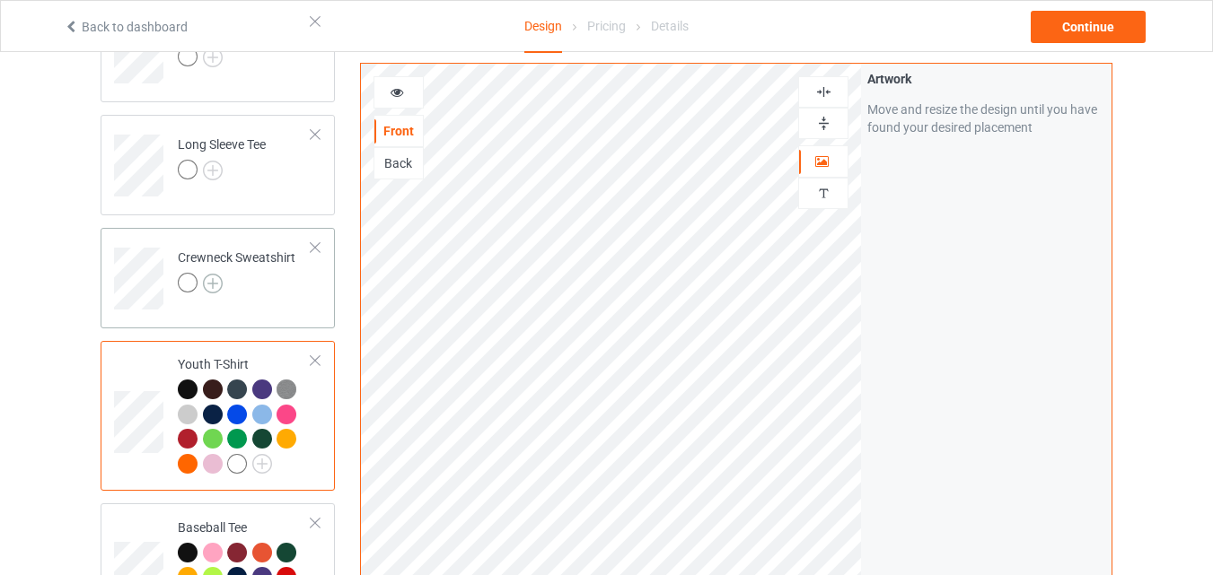
click at [215, 282] on img at bounding box center [213, 284] width 20 height 20
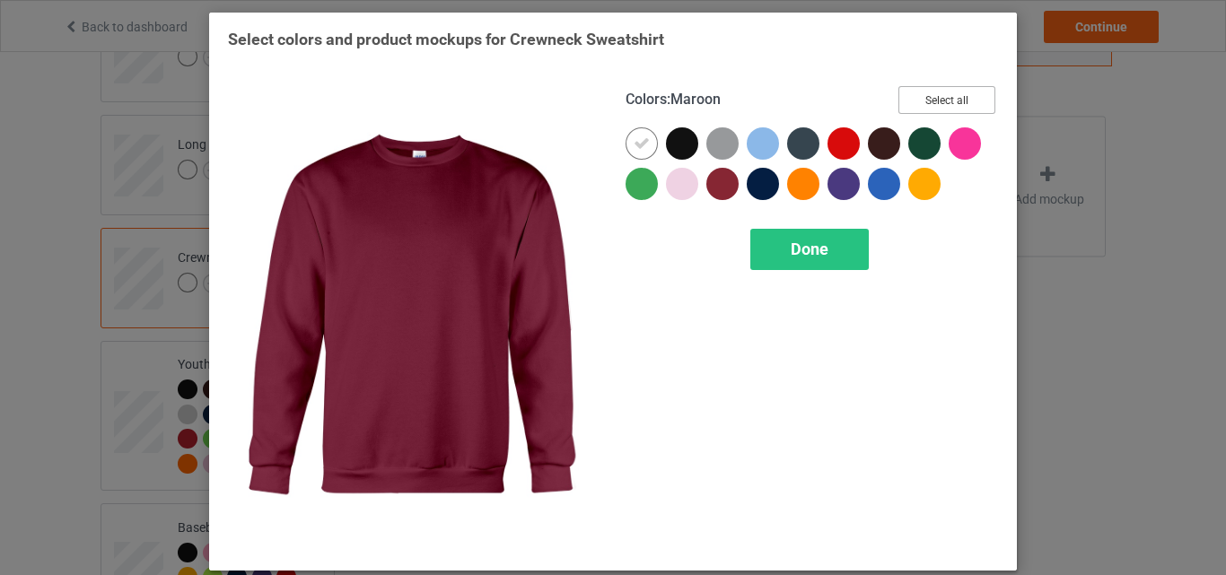
click at [946, 110] on button "Select all" at bounding box center [947, 100] width 97 height 28
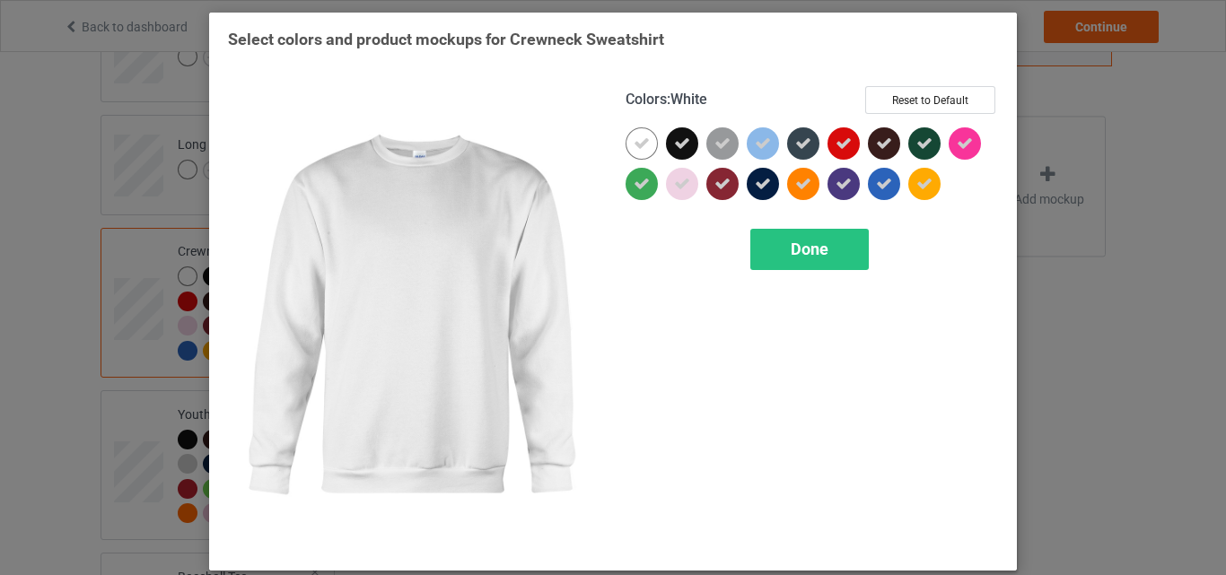
click at [634, 145] on icon at bounding box center [642, 144] width 16 height 16
click at [628, 145] on div at bounding box center [642, 143] width 32 height 32
click at [792, 250] on span "Done" at bounding box center [810, 249] width 38 height 19
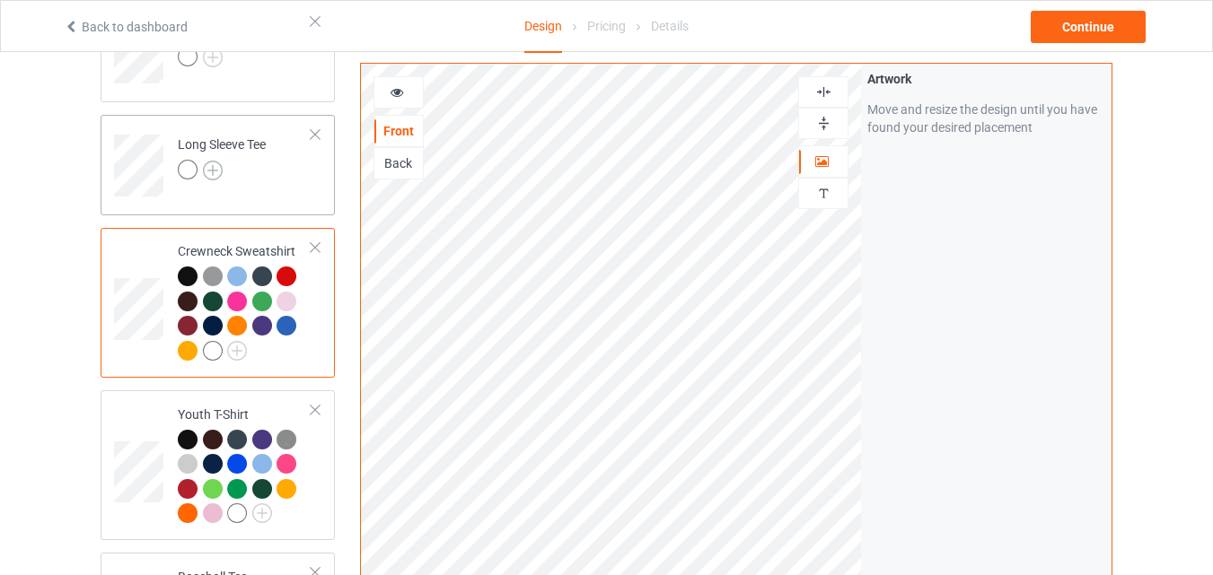
click at [211, 171] on img at bounding box center [213, 171] width 20 height 20
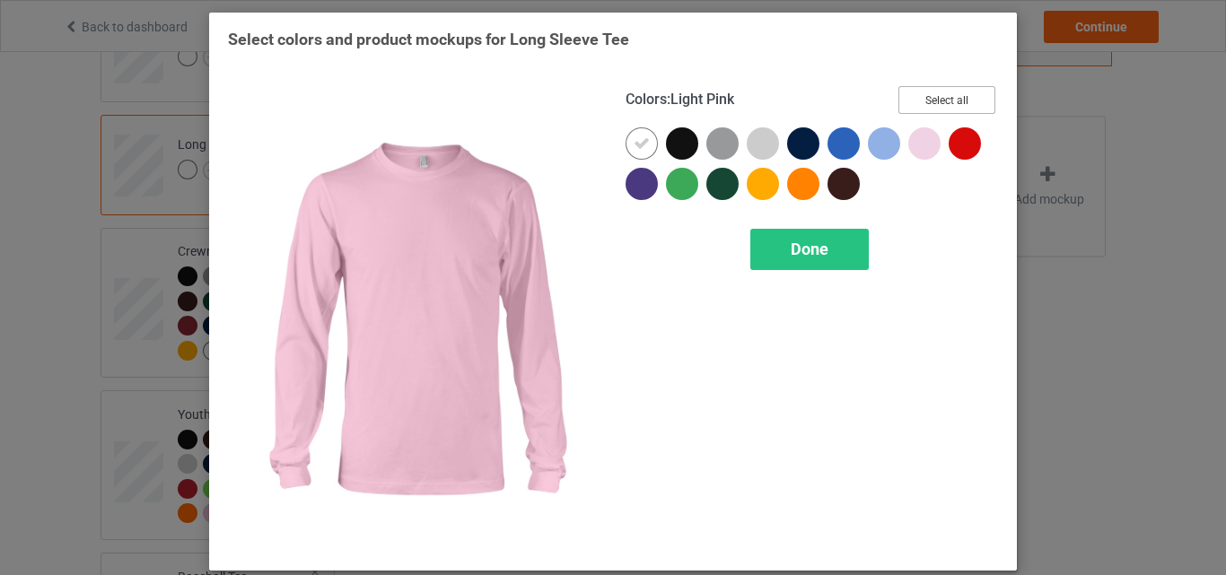
click at [919, 103] on button "Select all" at bounding box center [947, 100] width 97 height 28
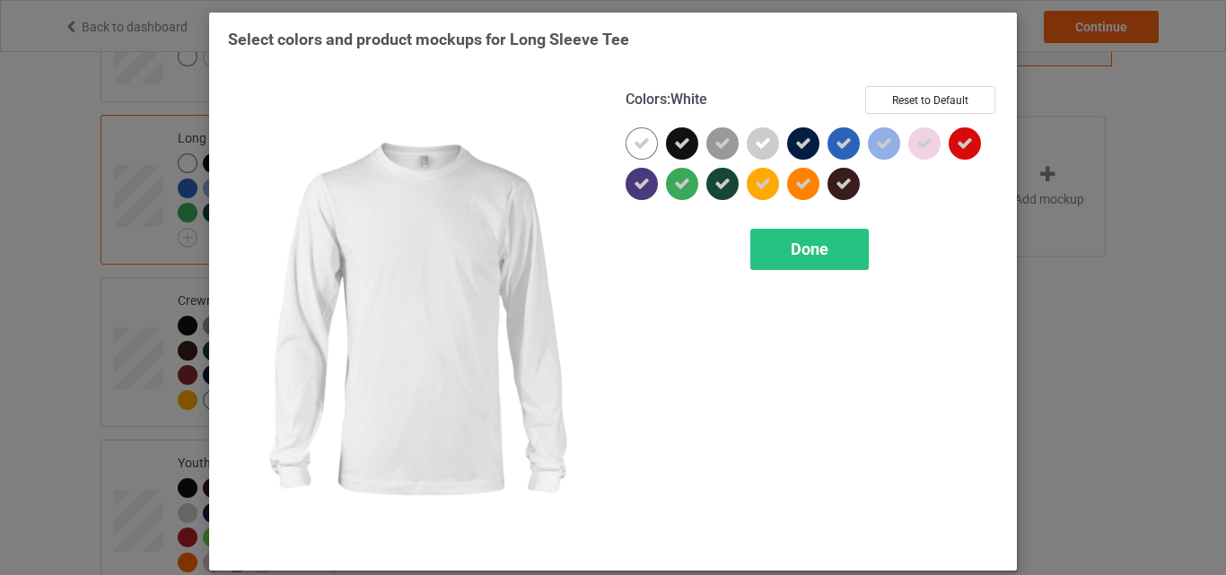
click at [643, 140] on icon at bounding box center [642, 144] width 16 height 16
click at [643, 140] on div at bounding box center [642, 143] width 32 height 32
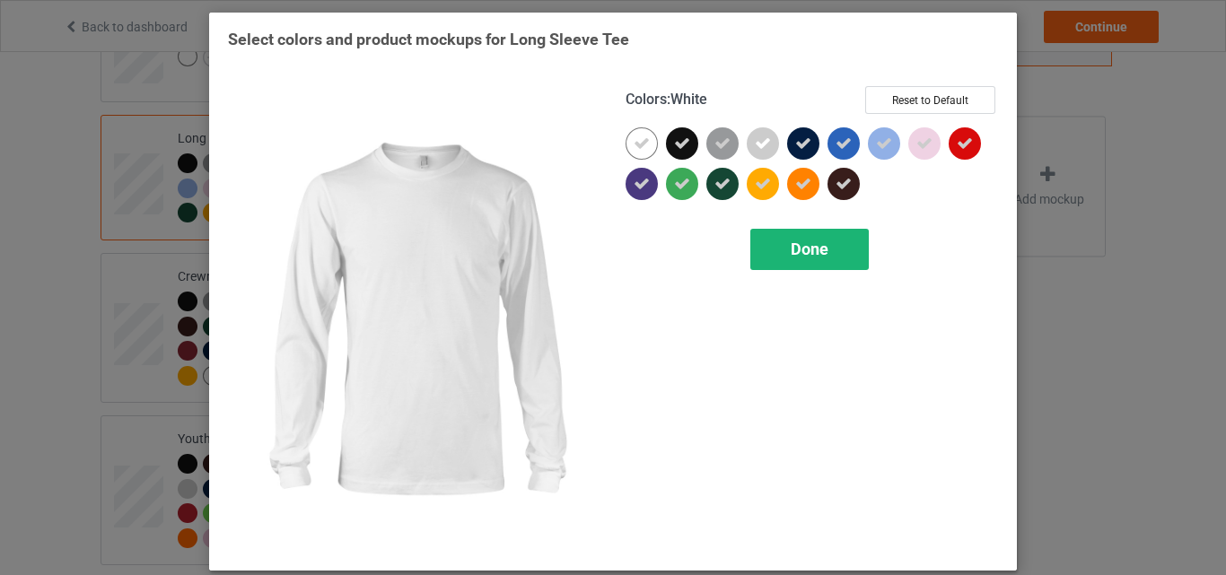
click at [763, 250] on div "Done" at bounding box center [810, 249] width 119 height 41
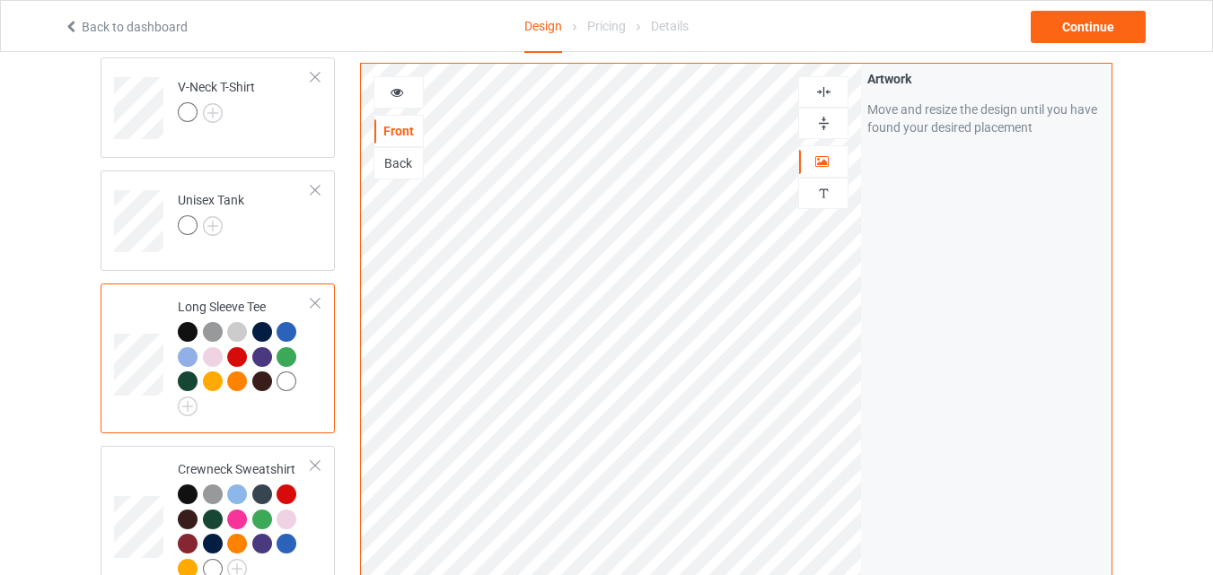
scroll to position [438, 0]
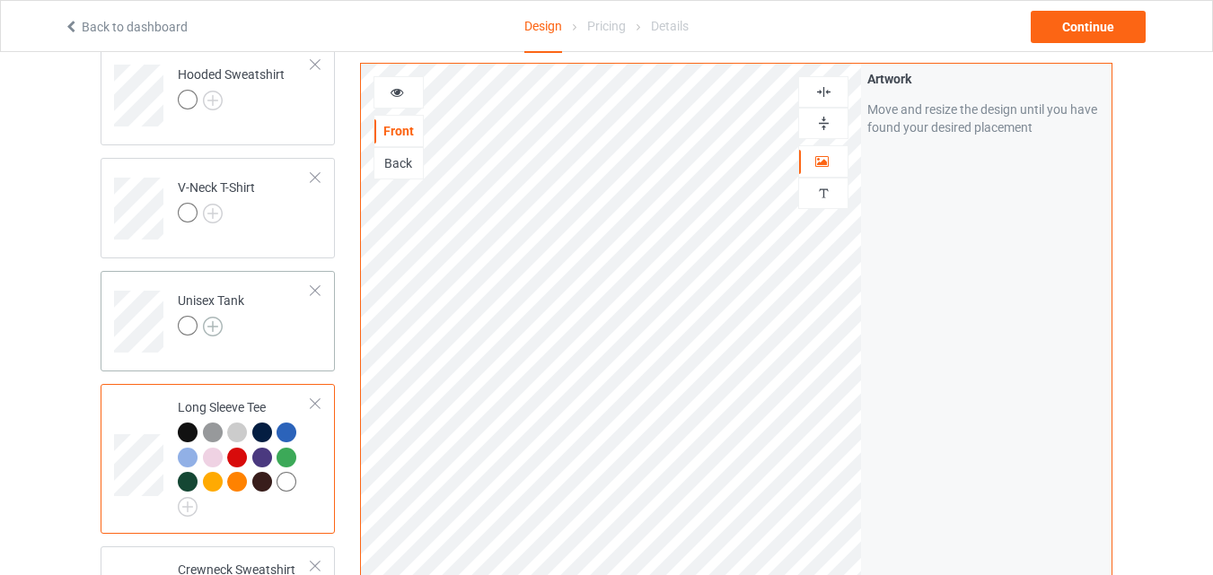
click at [216, 335] on img at bounding box center [213, 327] width 20 height 20
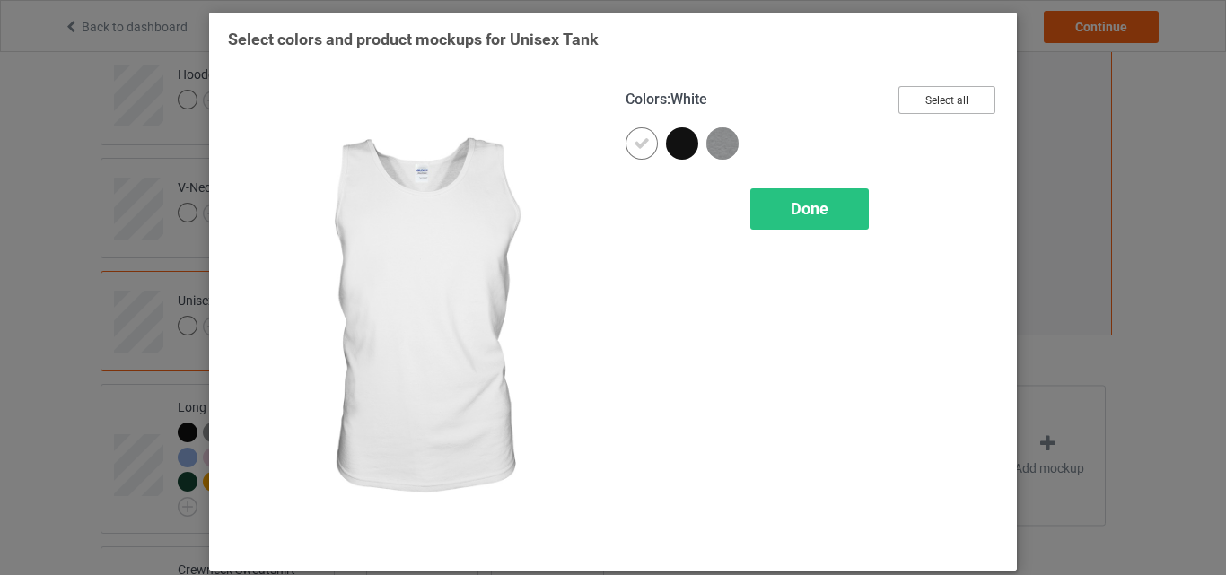
click at [959, 110] on button "Select all" at bounding box center [947, 100] width 97 height 28
click at [634, 143] on icon at bounding box center [642, 144] width 16 height 16
click at [628, 143] on div at bounding box center [642, 143] width 32 height 32
click at [791, 209] on span "Done" at bounding box center [810, 208] width 38 height 19
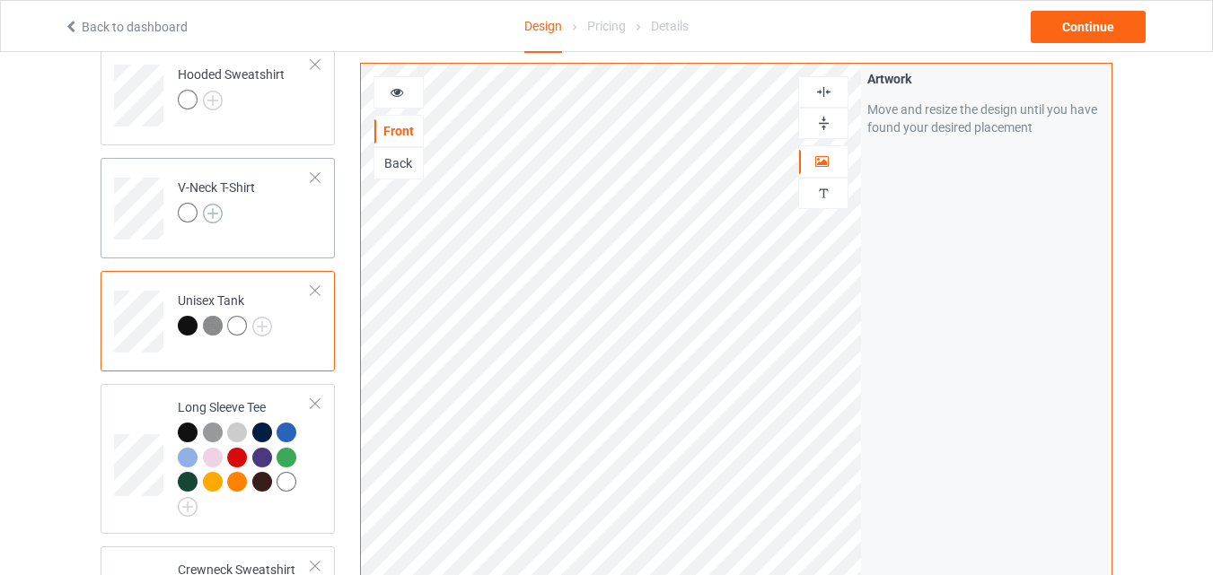
click at [209, 213] on img at bounding box center [213, 214] width 20 height 20
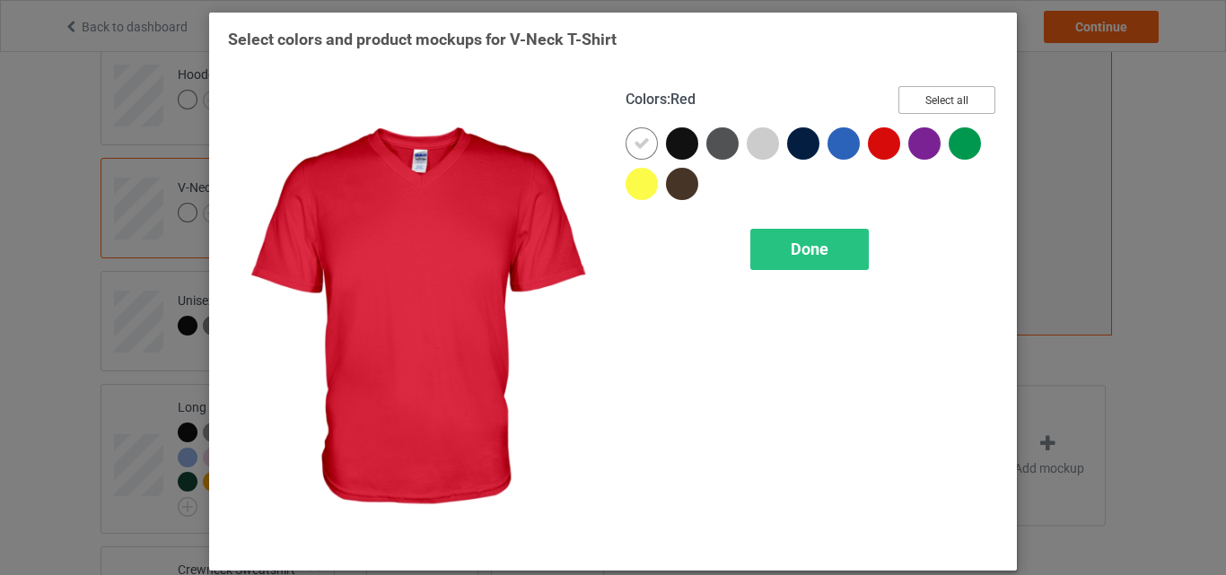
click at [929, 99] on button "Select all" at bounding box center [947, 100] width 97 height 28
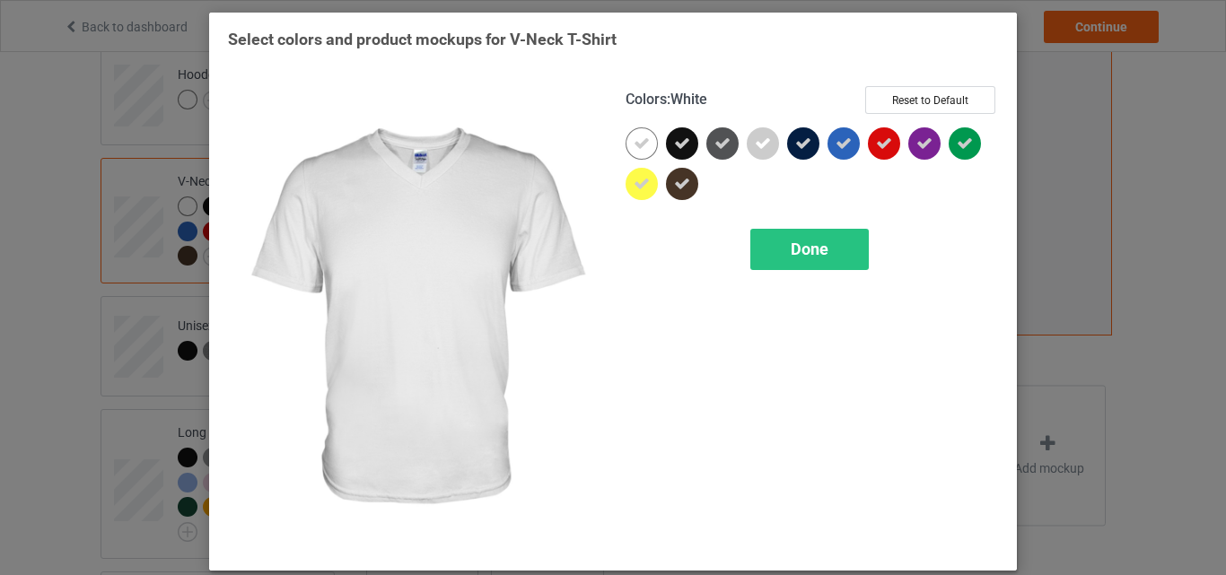
click at [637, 147] on icon at bounding box center [642, 144] width 16 height 16
click at [637, 147] on div at bounding box center [642, 143] width 32 height 32
click at [778, 257] on div "Done" at bounding box center [810, 249] width 119 height 41
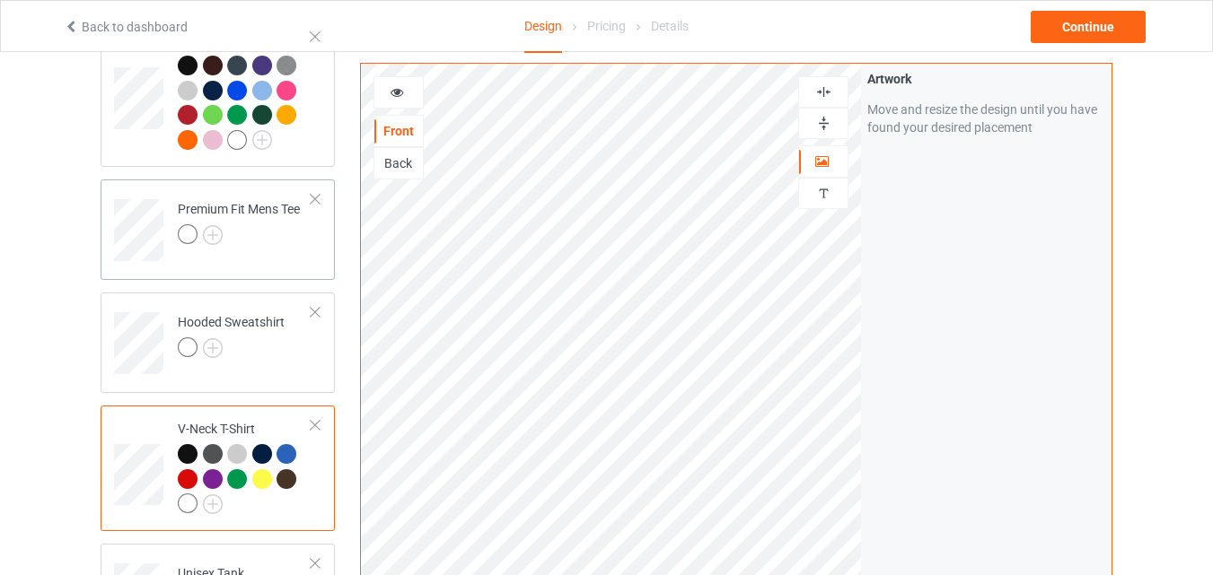
scroll to position [169, 0]
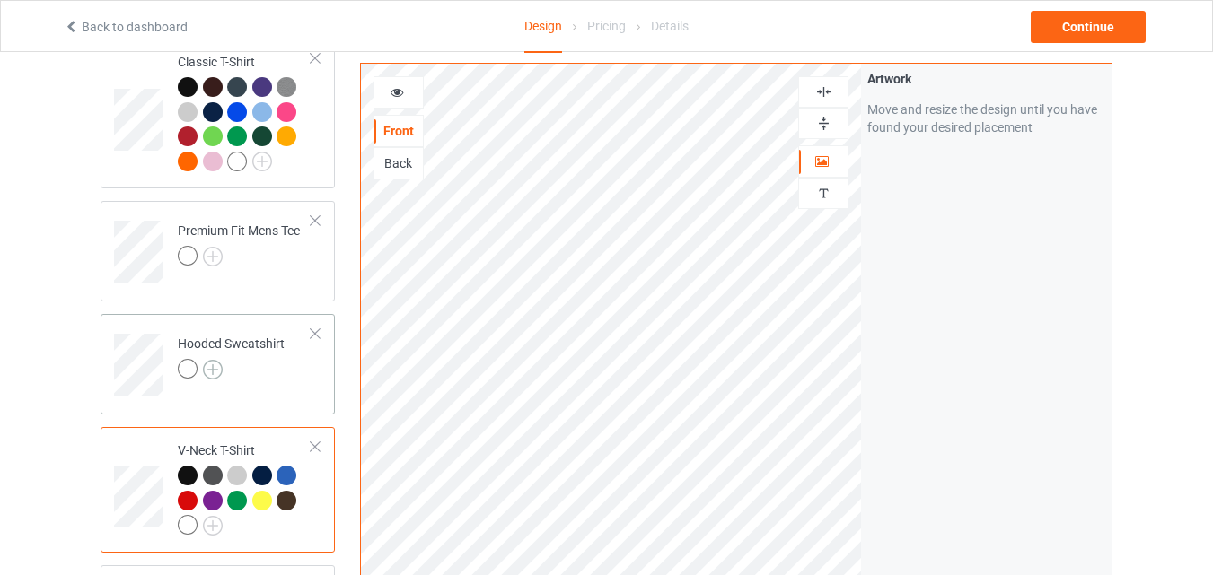
click at [209, 365] on img at bounding box center [213, 370] width 20 height 20
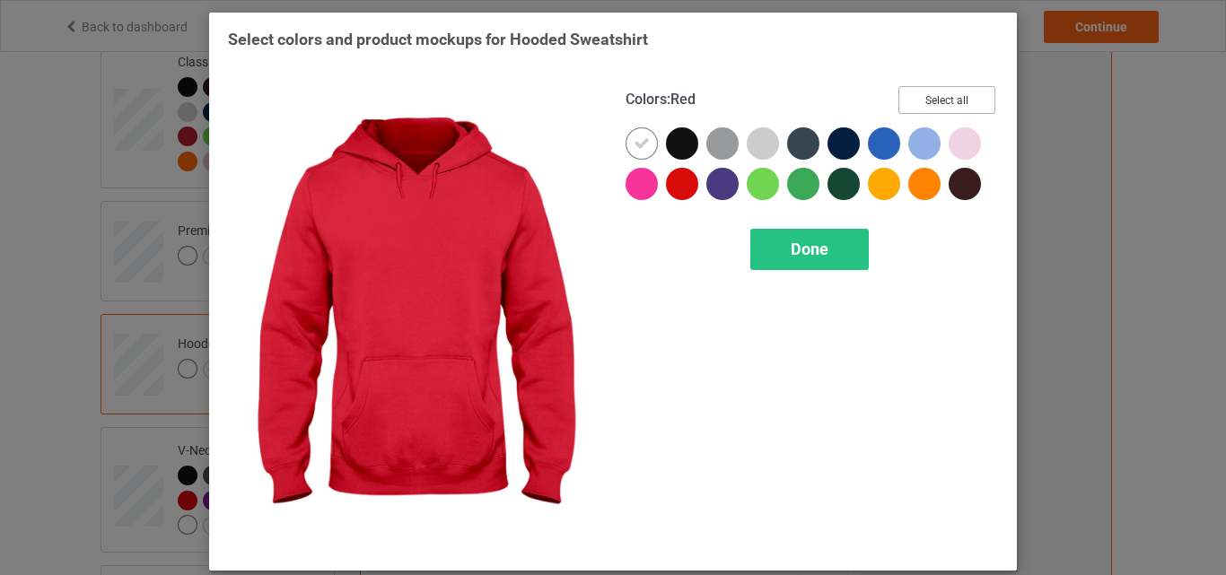
click at [927, 111] on button "Select all" at bounding box center [947, 100] width 97 height 28
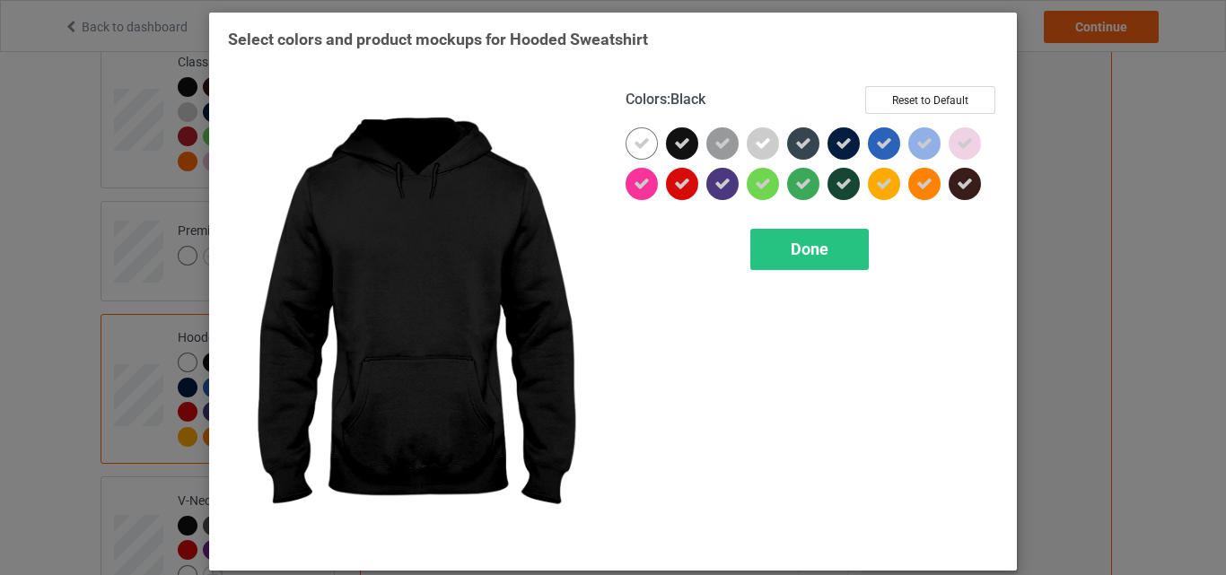
click at [645, 134] on div at bounding box center [642, 143] width 32 height 32
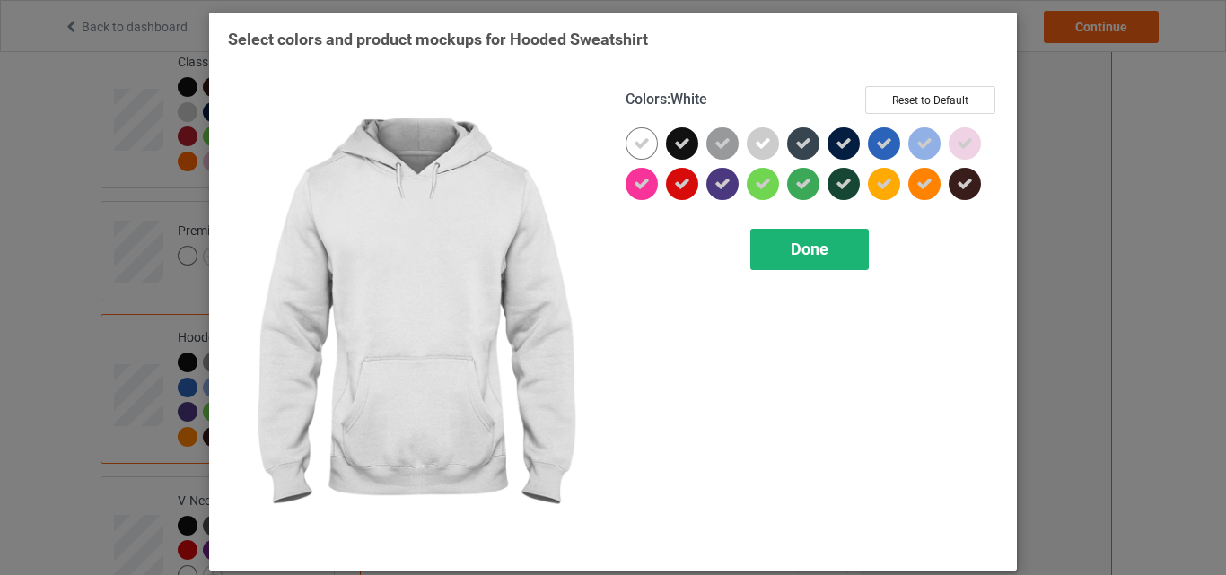
click at [752, 238] on div "Done" at bounding box center [810, 249] width 119 height 41
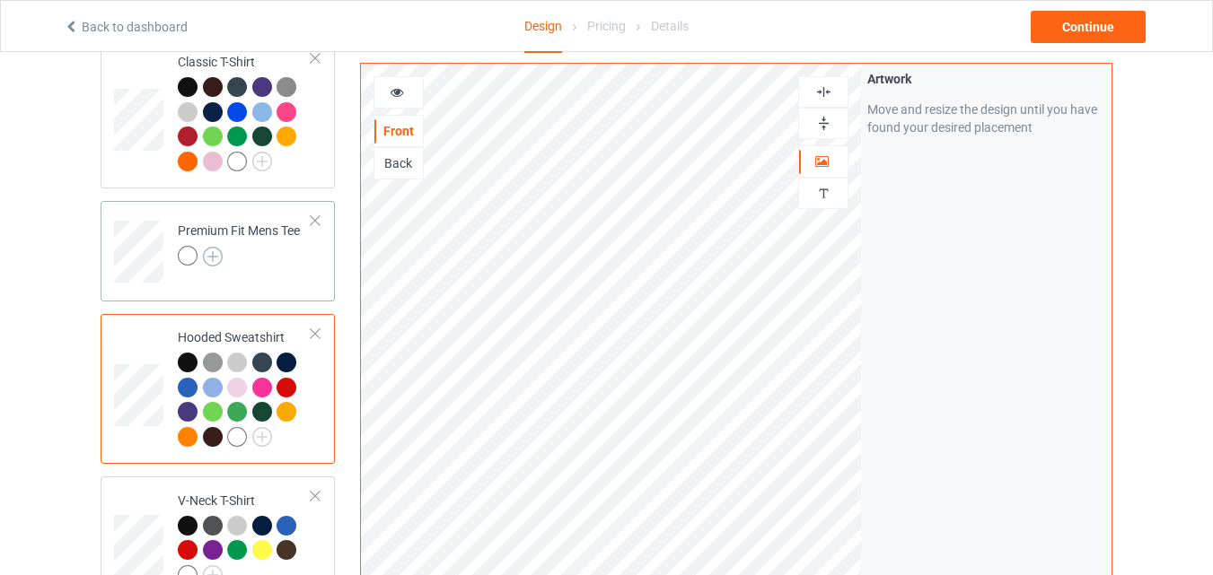
click at [207, 262] on img at bounding box center [213, 257] width 20 height 20
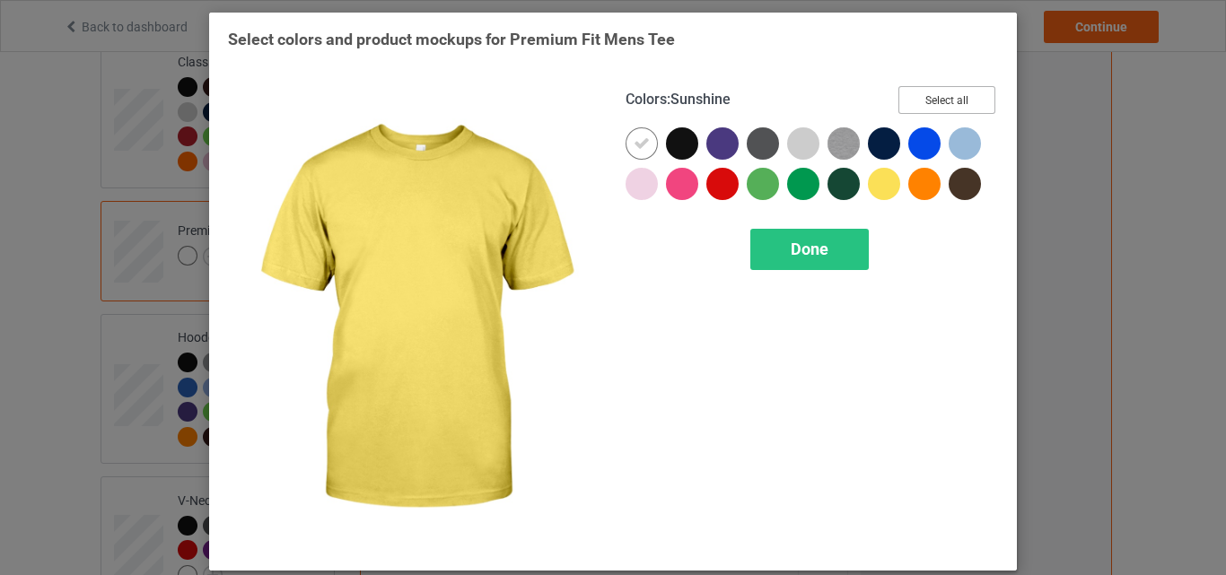
click at [967, 101] on button "Select all" at bounding box center [947, 100] width 97 height 28
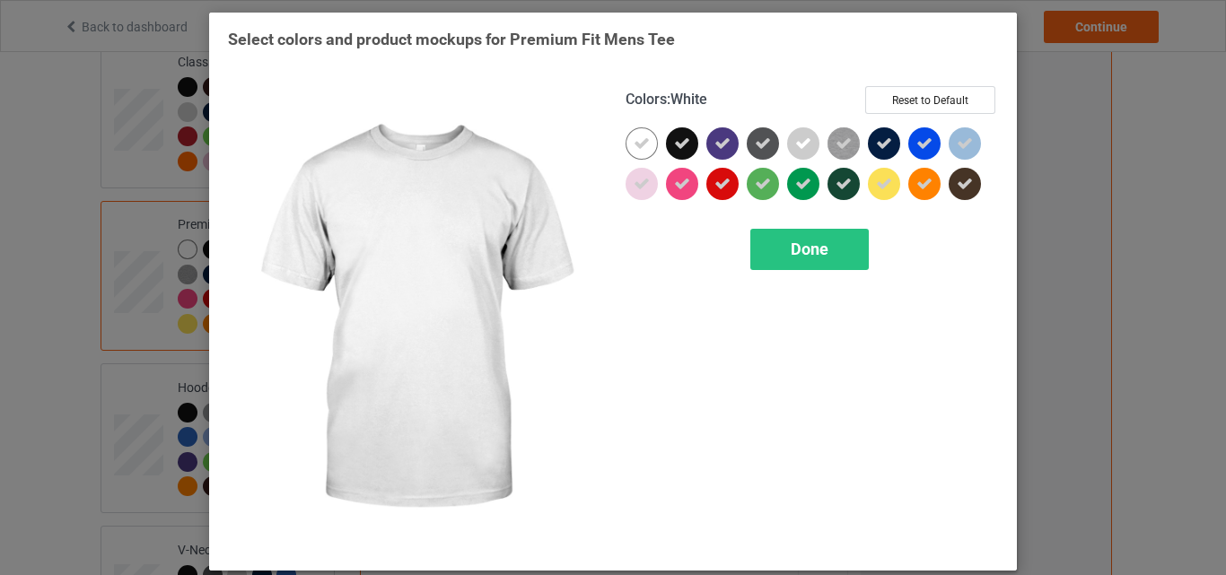
click at [634, 146] on icon at bounding box center [642, 144] width 16 height 16
click at [629, 146] on div at bounding box center [642, 143] width 32 height 32
click at [754, 259] on div "Done" at bounding box center [810, 249] width 119 height 41
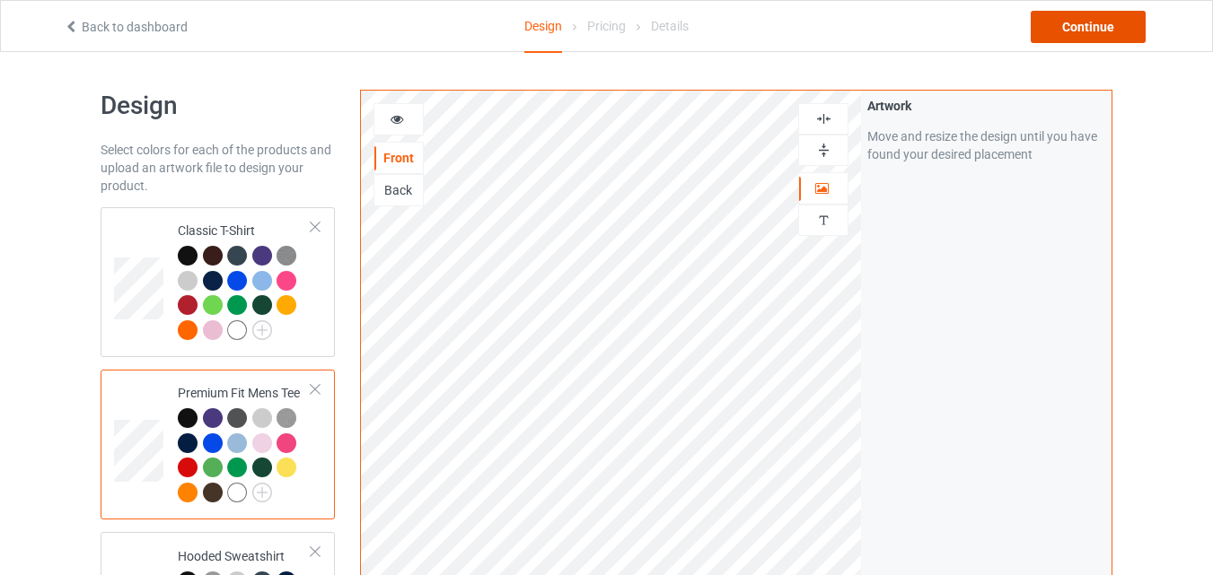
click at [1068, 21] on div "Continue" at bounding box center [1088, 27] width 115 height 32
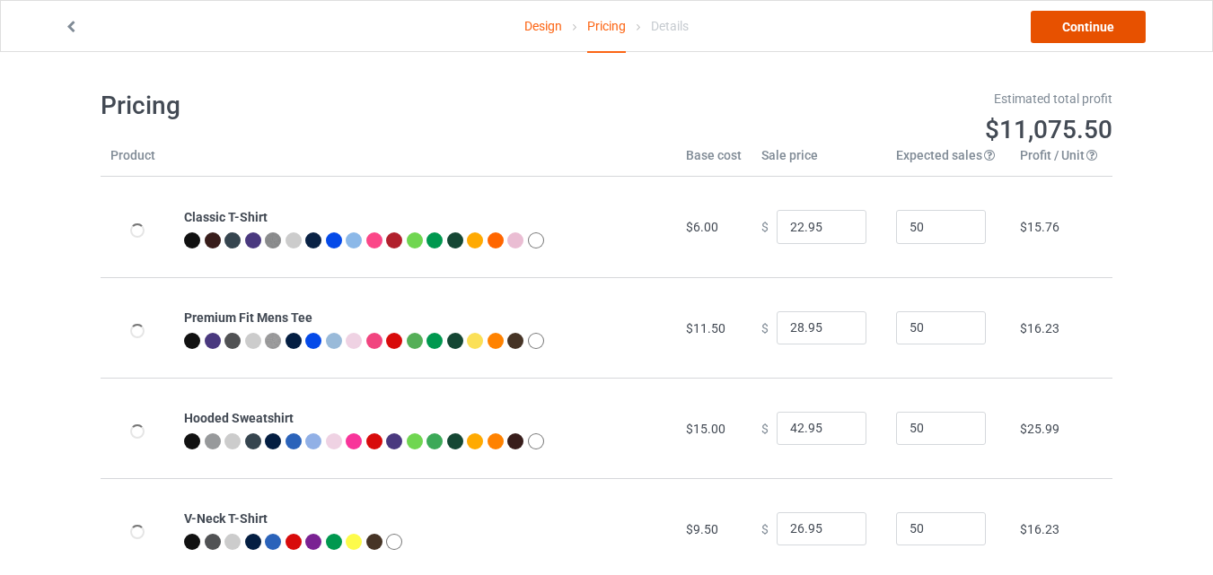
click at [1076, 31] on link "Continue" at bounding box center [1088, 27] width 115 height 32
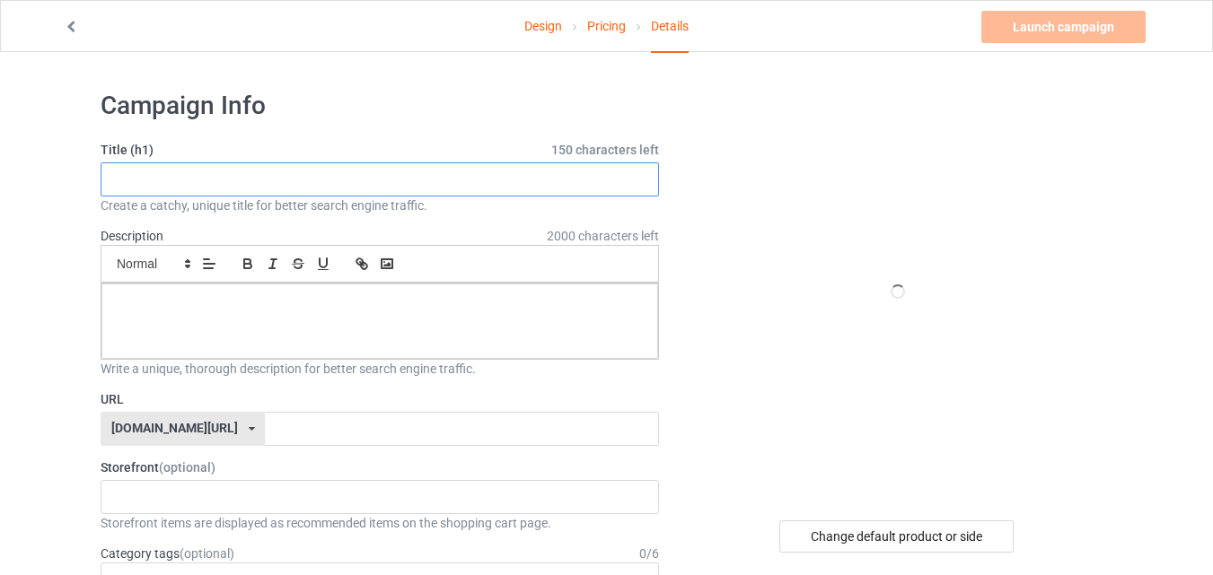
click at [329, 170] on input "text" at bounding box center [380, 180] width 558 height 34
paste input "Just A Boy who loves Pigs"
type input "Just A Boy who loves Pigs"
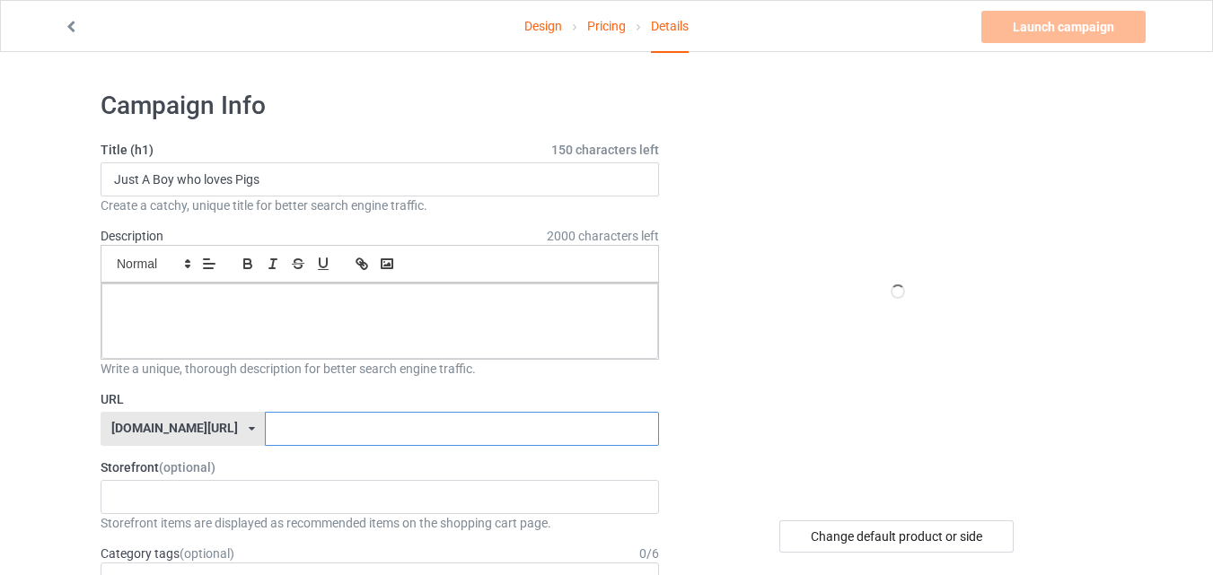
click at [365, 439] on input "text" at bounding box center [461, 429] width 393 height 34
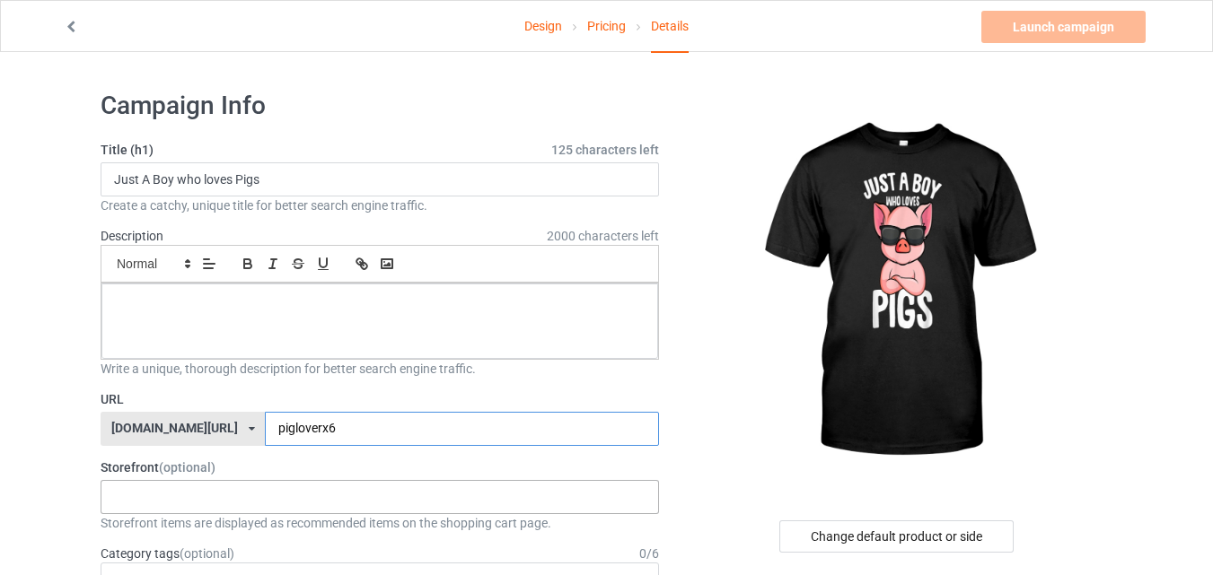
scroll to position [90, 0]
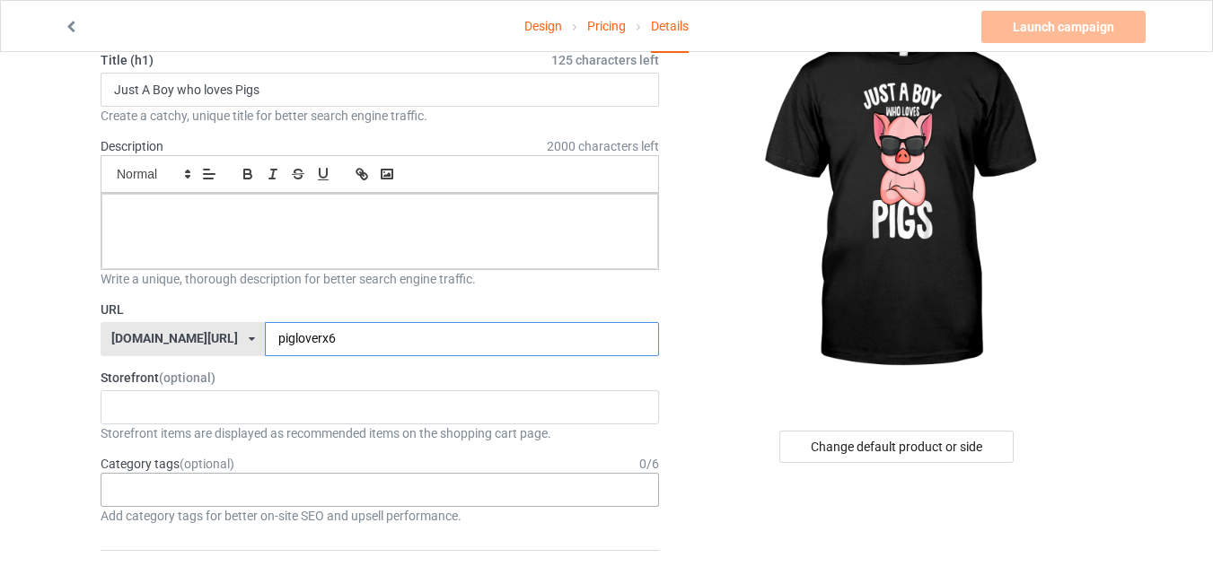
type input "pigloverx6"
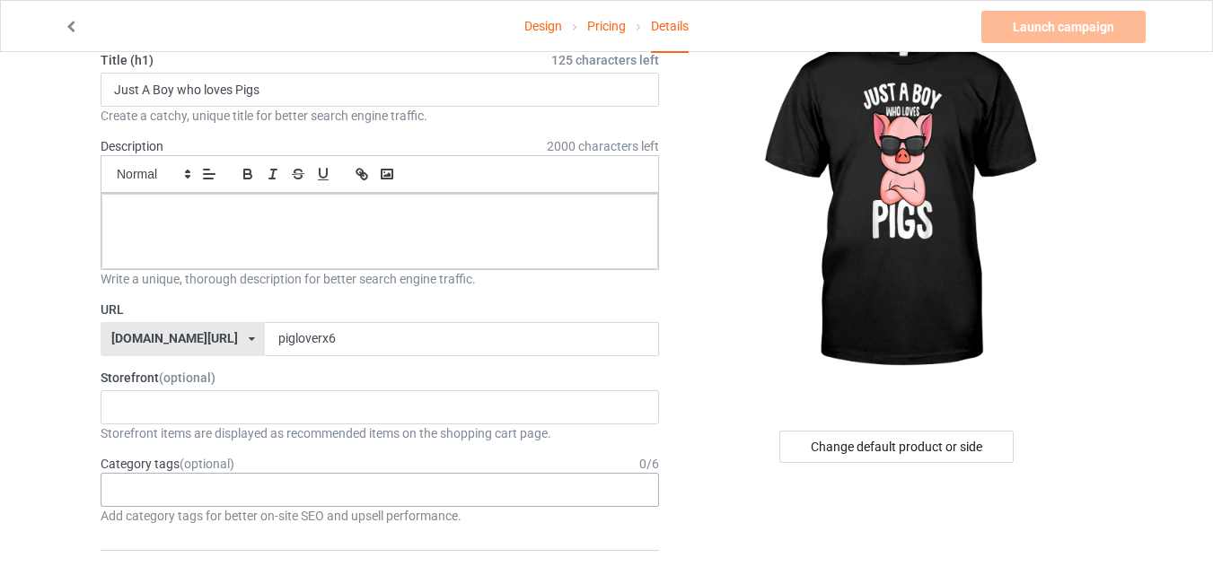
click at [361, 498] on div "Age > [DEMOGRAPHIC_DATA] > 1 Age > [DEMOGRAPHIC_DATA] Months > 1 Month Age > [D…" at bounding box center [380, 490] width 558 height 34
type input "pigs"
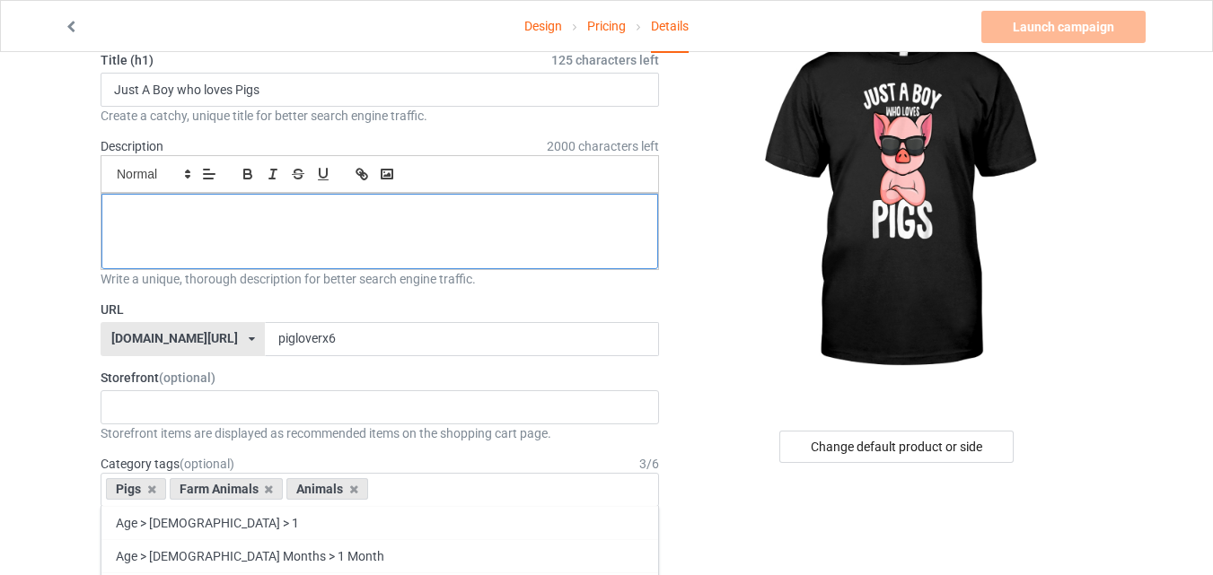
click at [391, 232] on div at bounding box center [379, 231] width 557 height 75
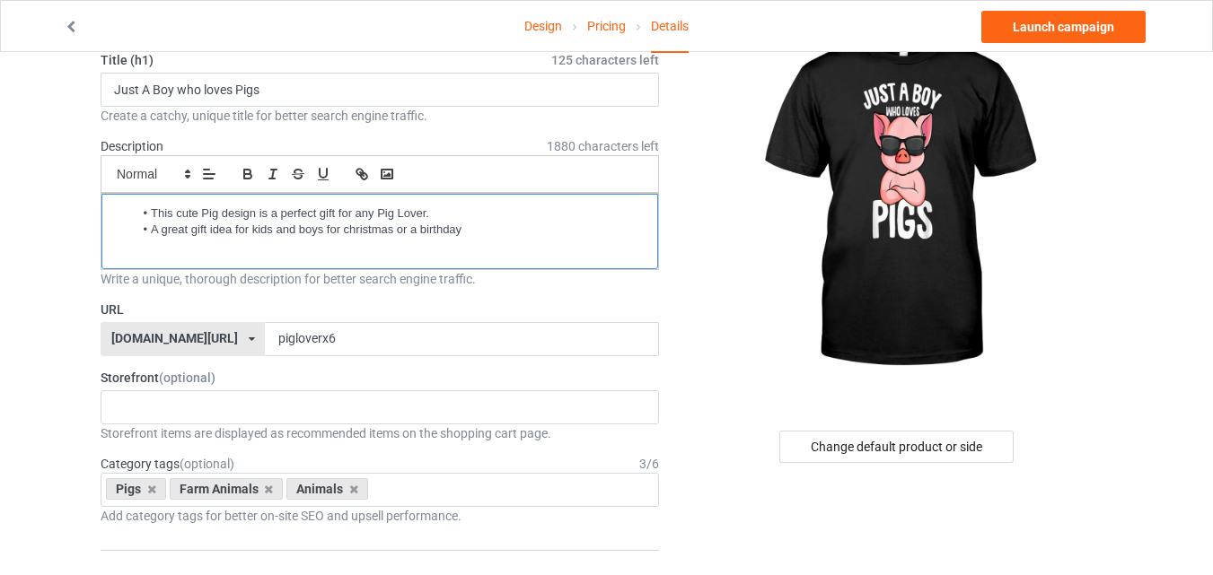
scroll to position [0, 0]
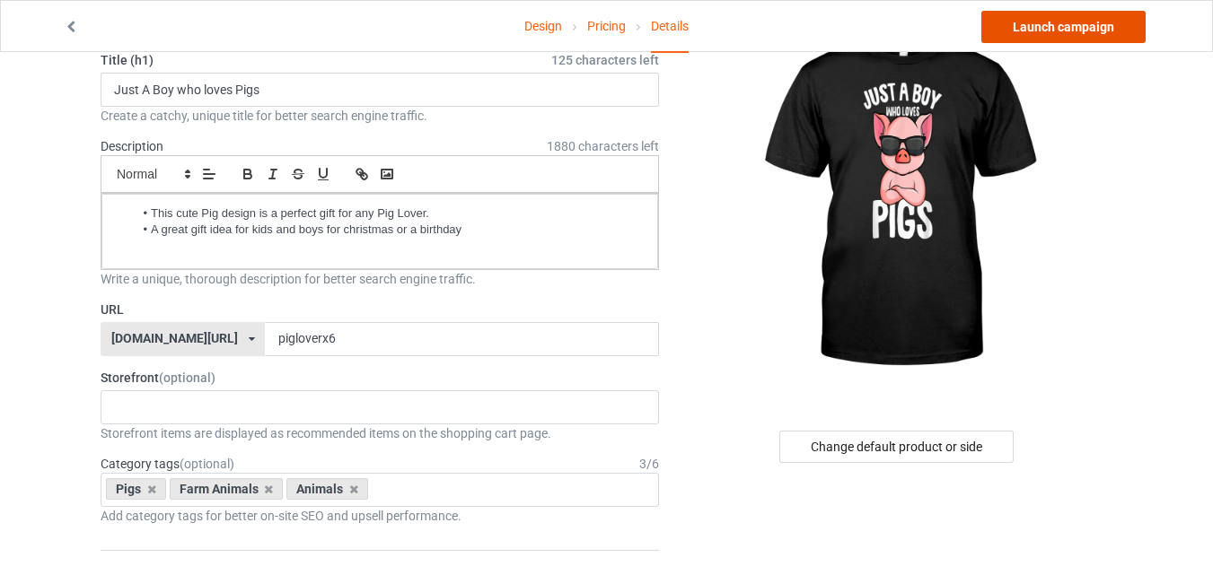
click at [1068, 31] on link "Launch campaign" at bounding box center [1063, 27] width 164 height 32
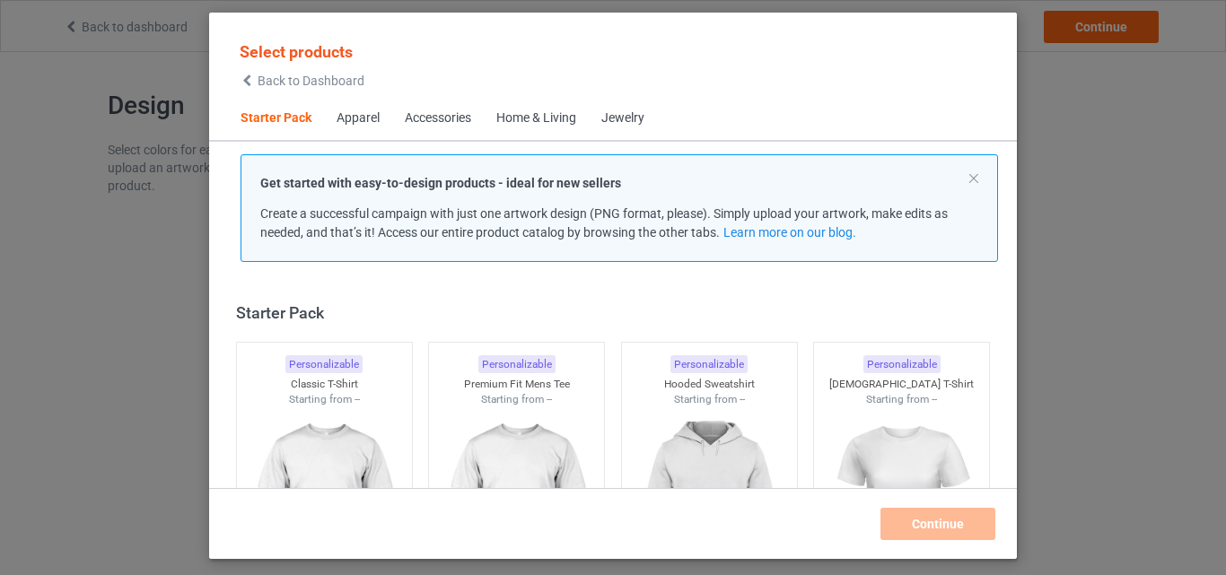
click at [322, 408] on img at bounding box center [324, 508] width 161 height 201
click at [505, 448] on img at bounding box center [516, 508] width 161 height 201
click at [652, 426] on img at bounding box center [709, 508] width 161 height 201
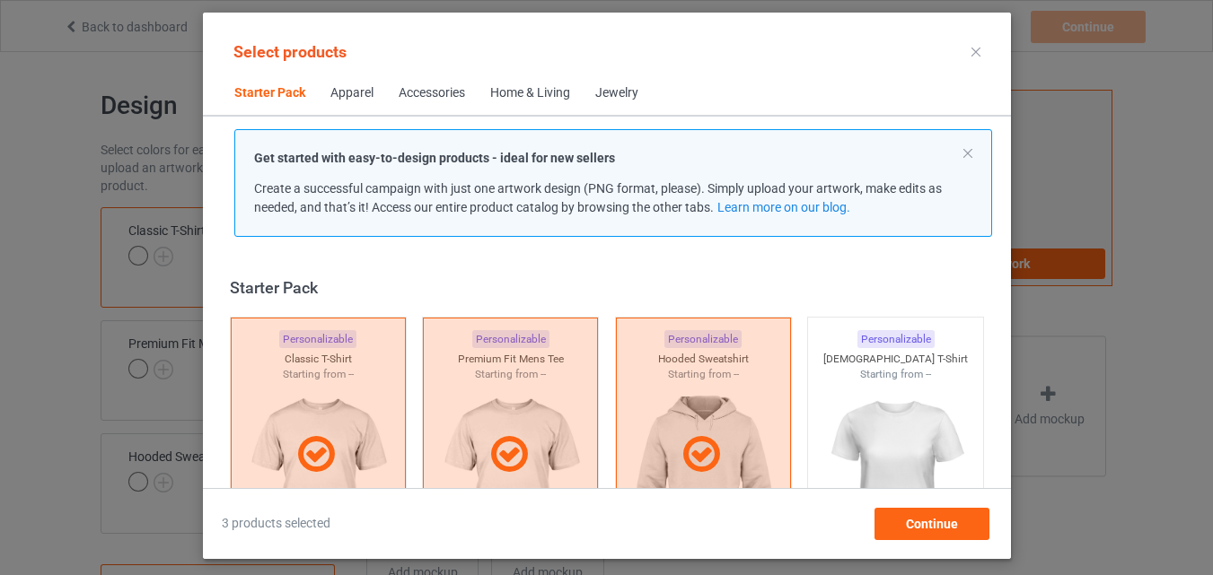
scroll to position [472, 0]
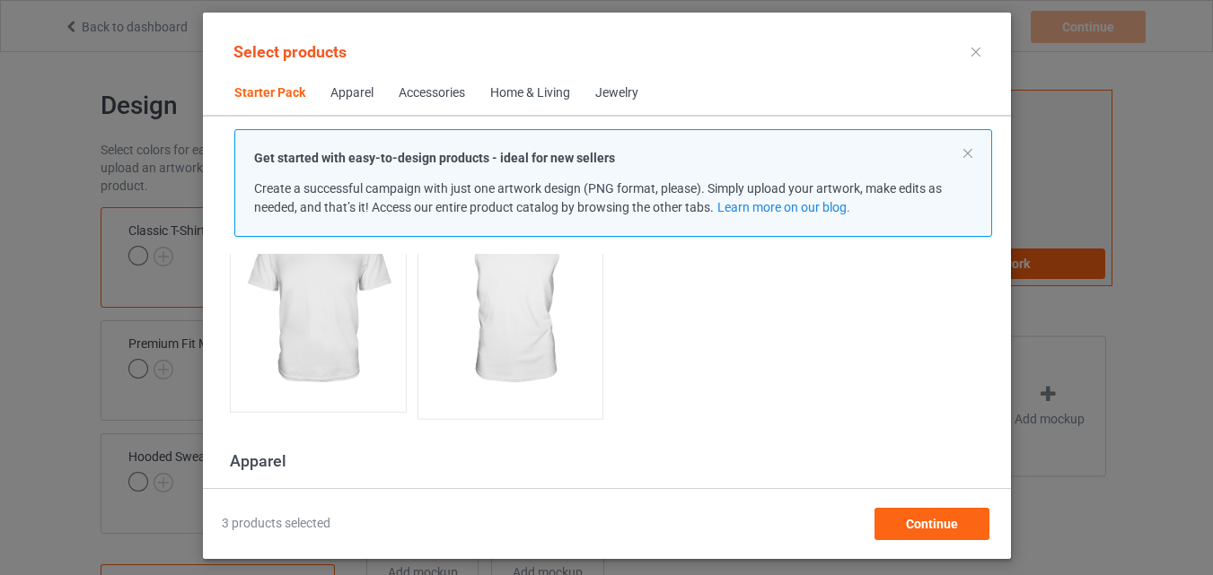
click at [335, 377] on img at bounding box center [317, 302] width 161 height 201
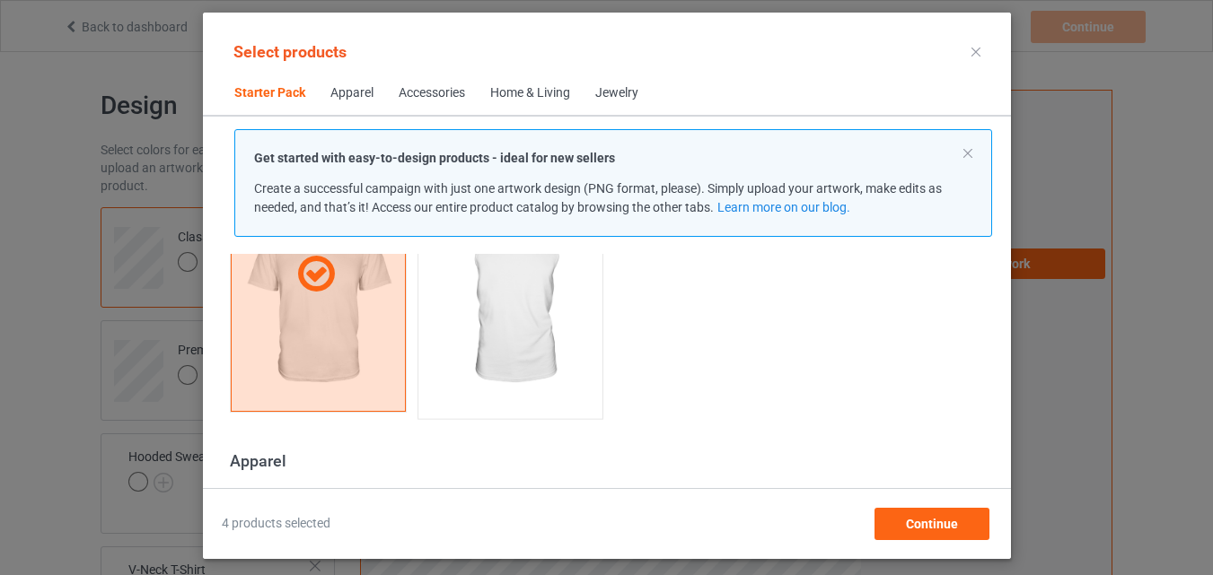
click at [464, 386] on img at bounding box center [510, 303] width 169 height 211
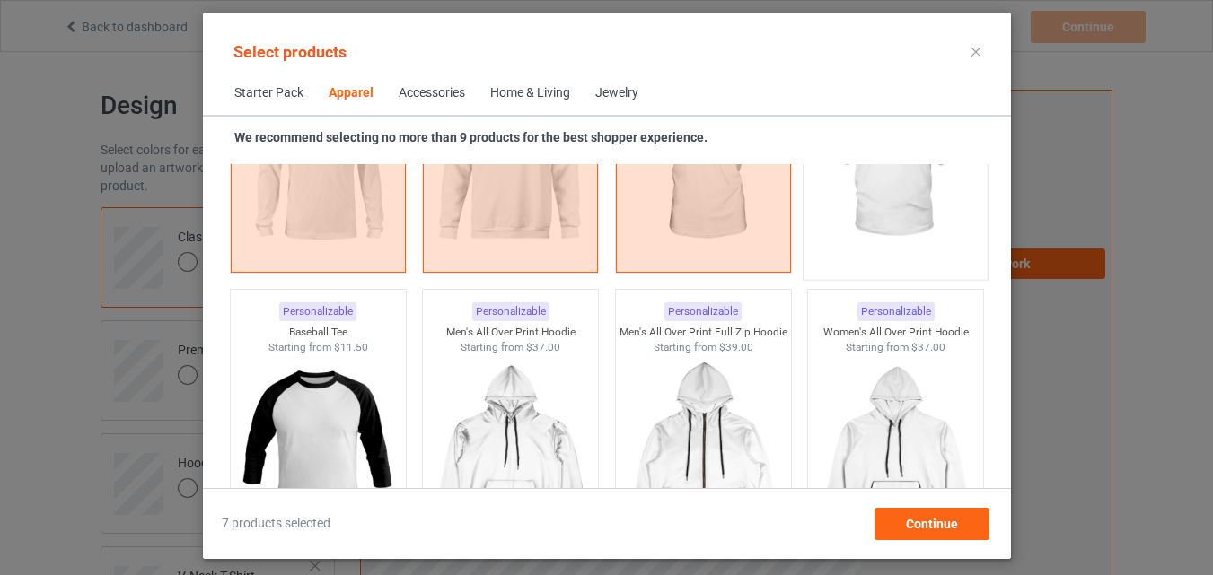
click at [923, 220] on img at bounding box center [895, 164] width 169 height 211
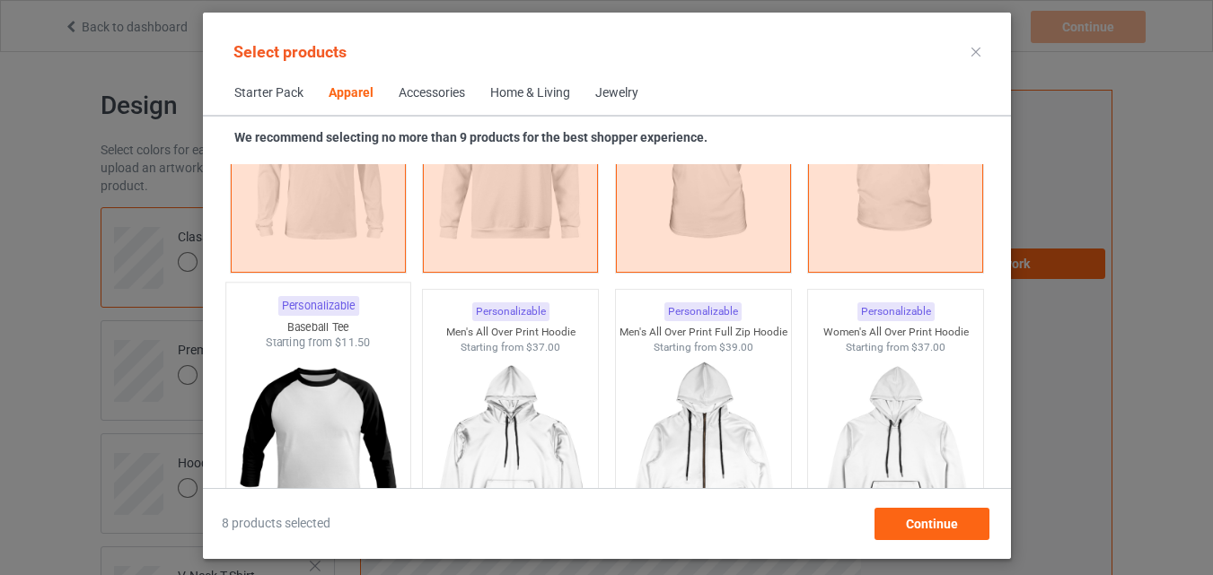
click at [340, 326] on div "Baseball Tee" at bounding box center [317, 327] width 184 height 15
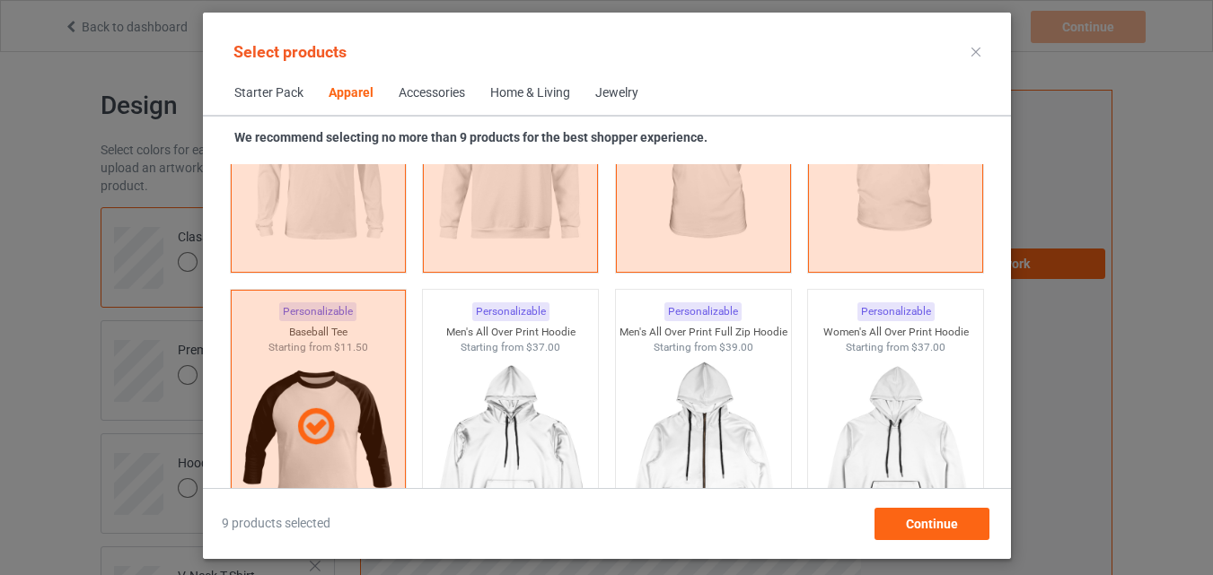
click at [522, 89] on div "Home & Living" at bounding box center [530, 93] width 80 height 18
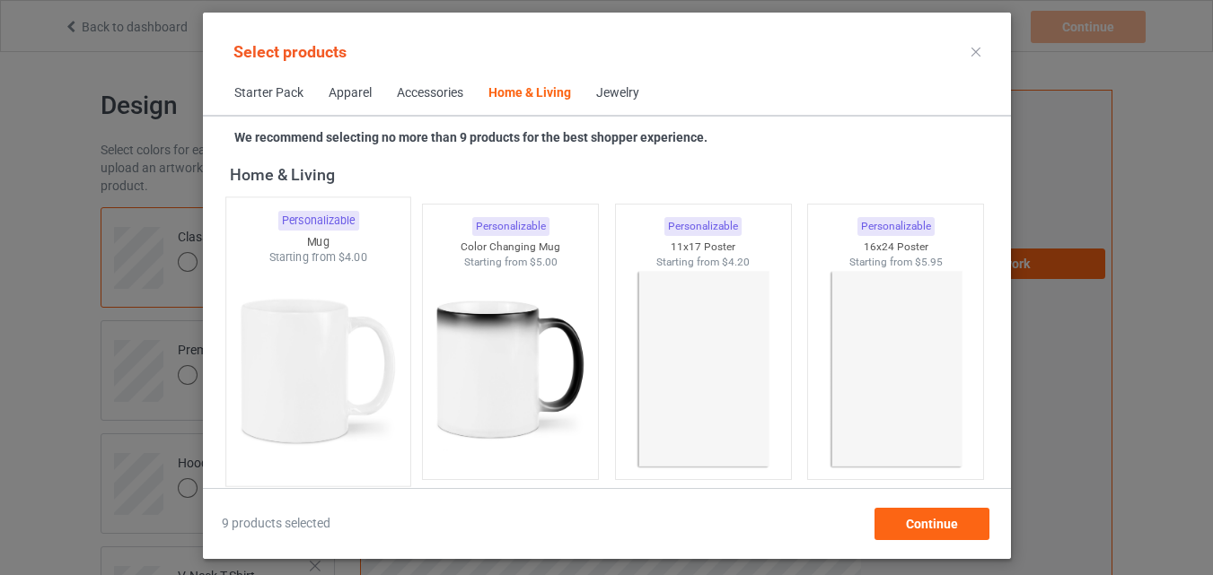
click at [373, 284] on img at bounding box center [317, 371] width 169 height 211
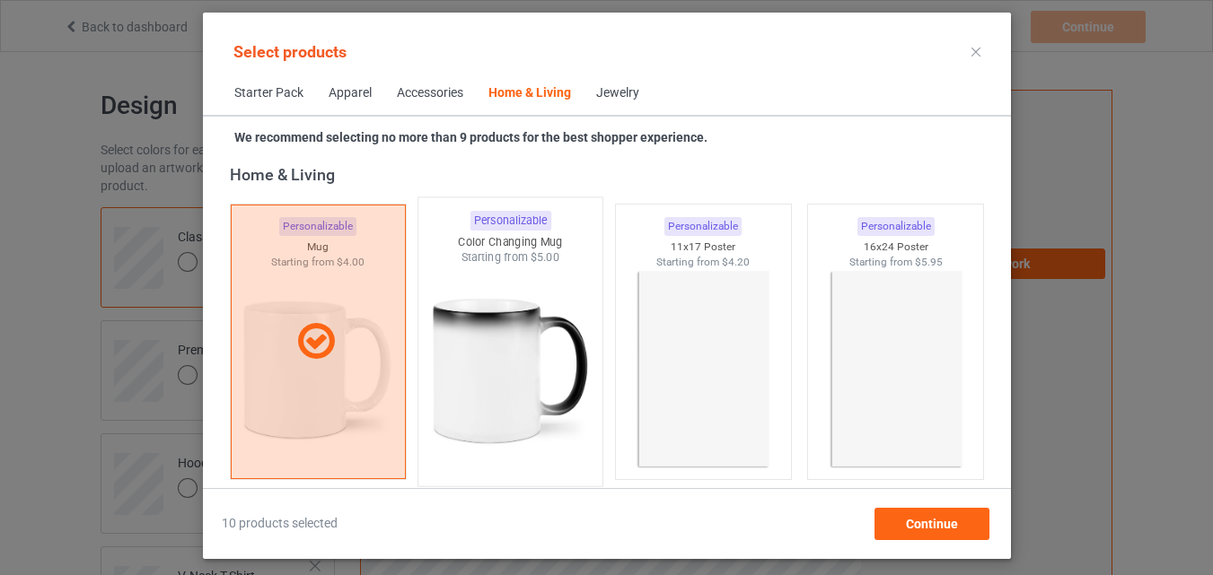
click at [441, 284] on img at bounding box center [510, 371] width 169 height 211
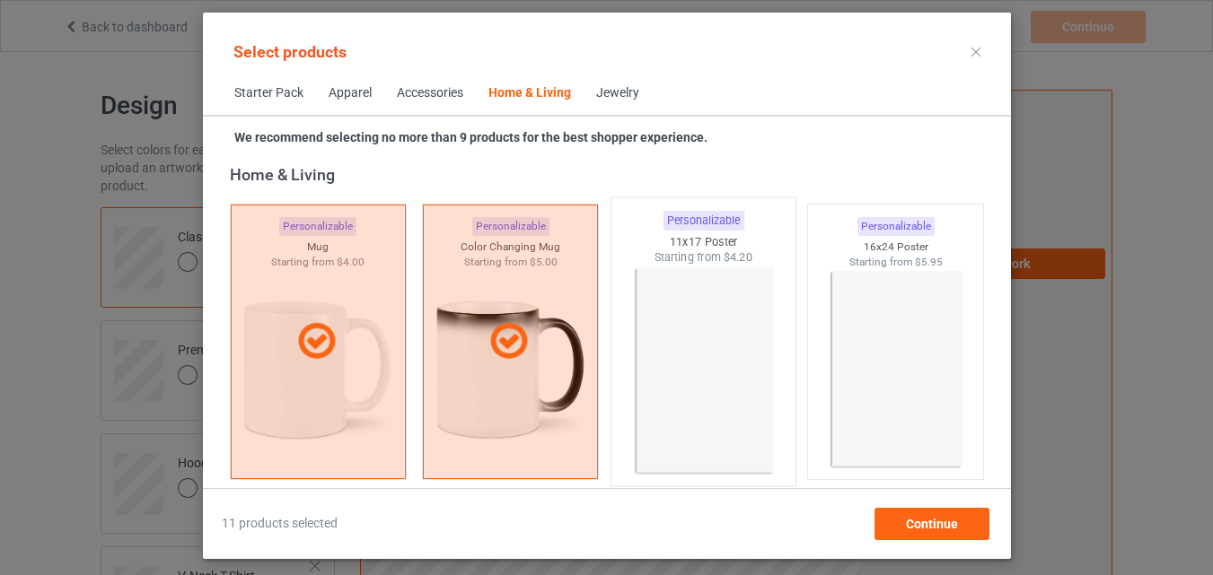
click at [749, 329] on img at bounding box center [703, 371] width 169 height 211
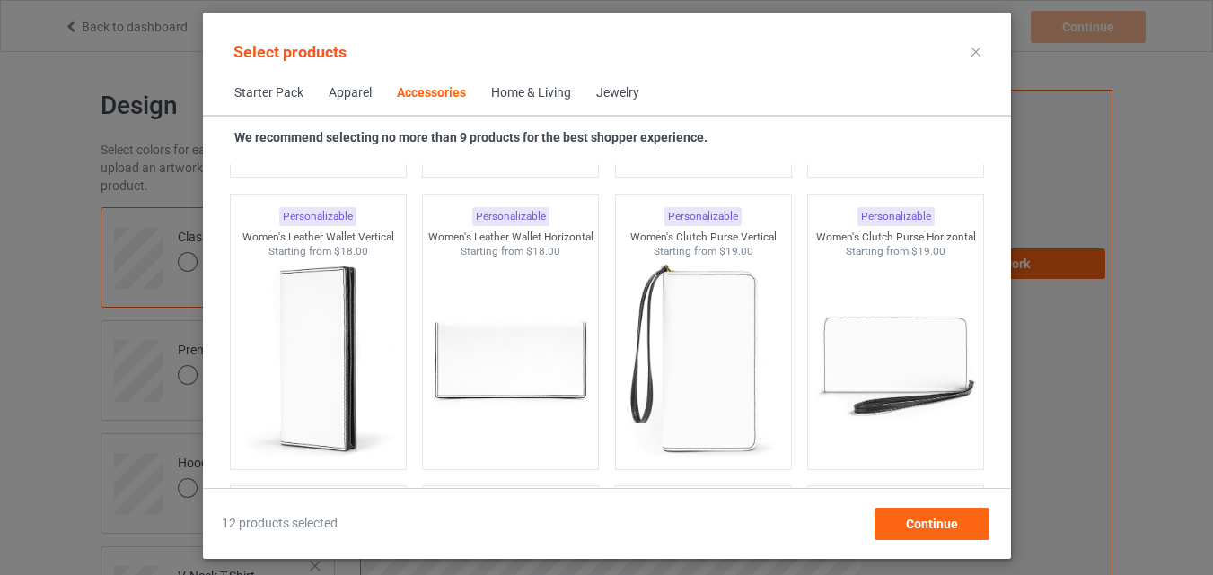
scroll to position [6750, 0]
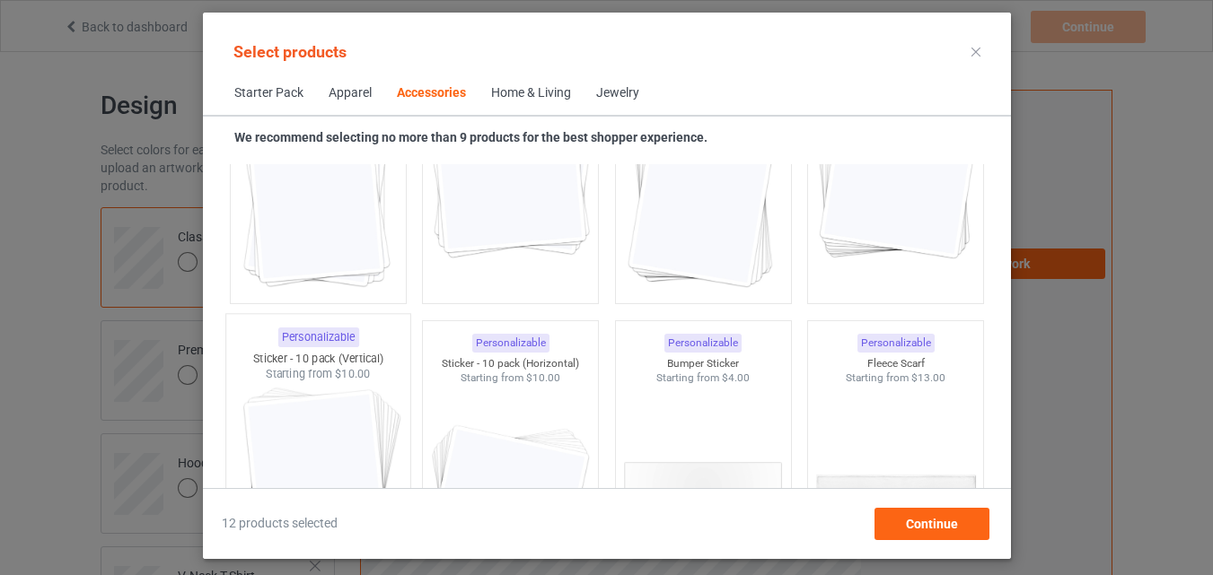
click at [351, 392] on img at bounding box center [317, 487] width 169 height 211
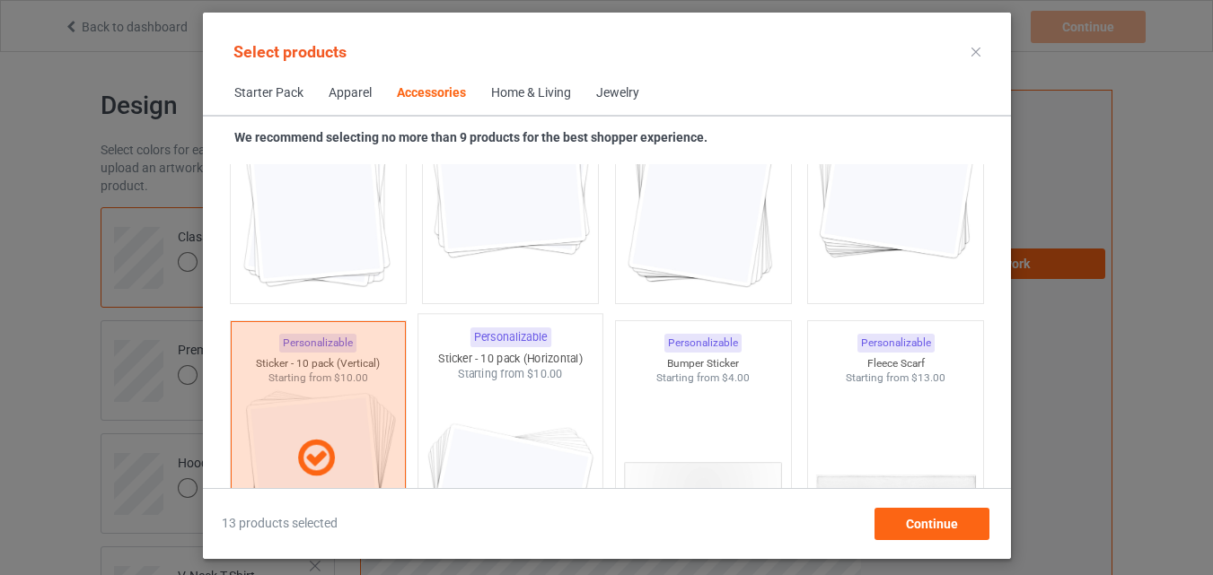
click at [484, 400] on img at bounding box center [510, 487] width 169 height 211
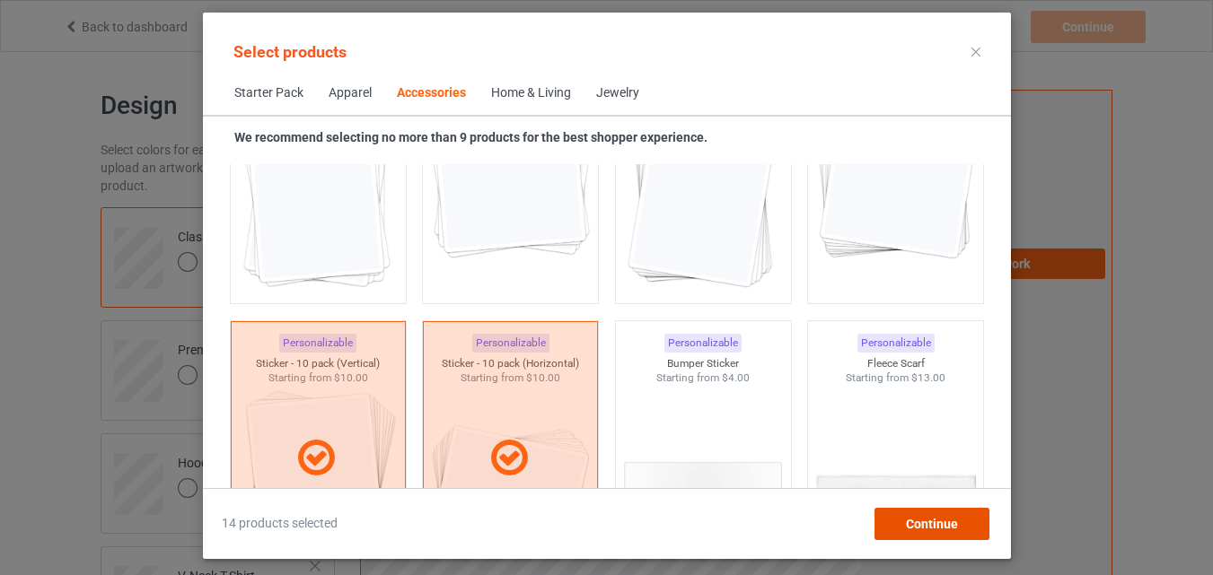
click at [956, 523] on span "Continue" at bounding box center [931, 524] width 52 height 14
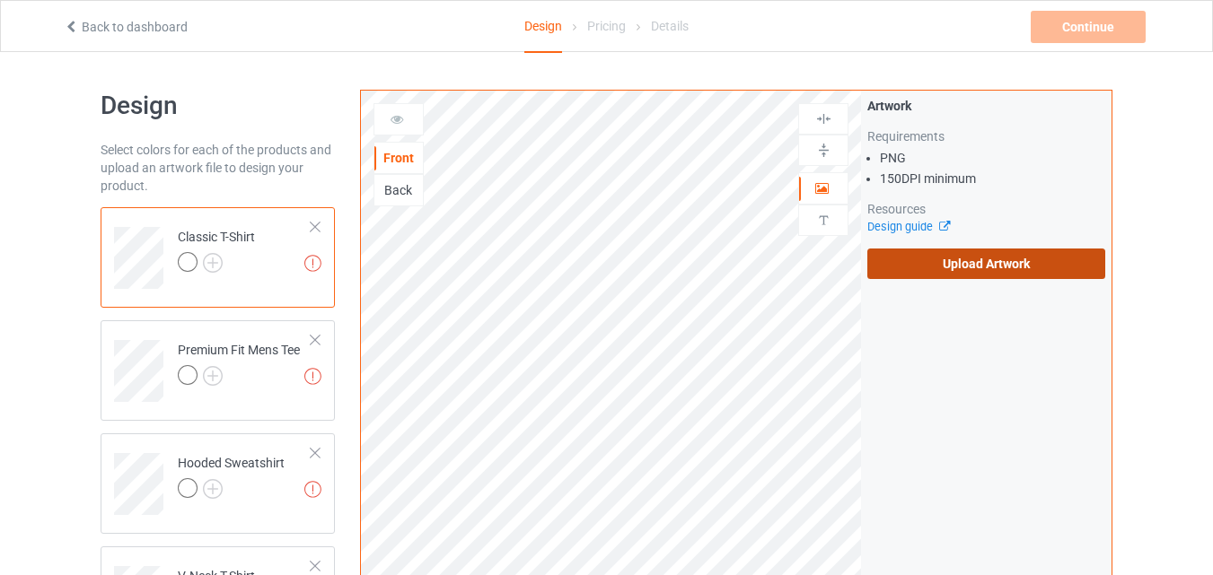
click at [1026, 252] on label "Upload Artwork" at bounding box center [986, 264] width 238 height 31
click at [0, 0] on input "Upload Artwork" at bounding box center [0, 0] width 0 height 0
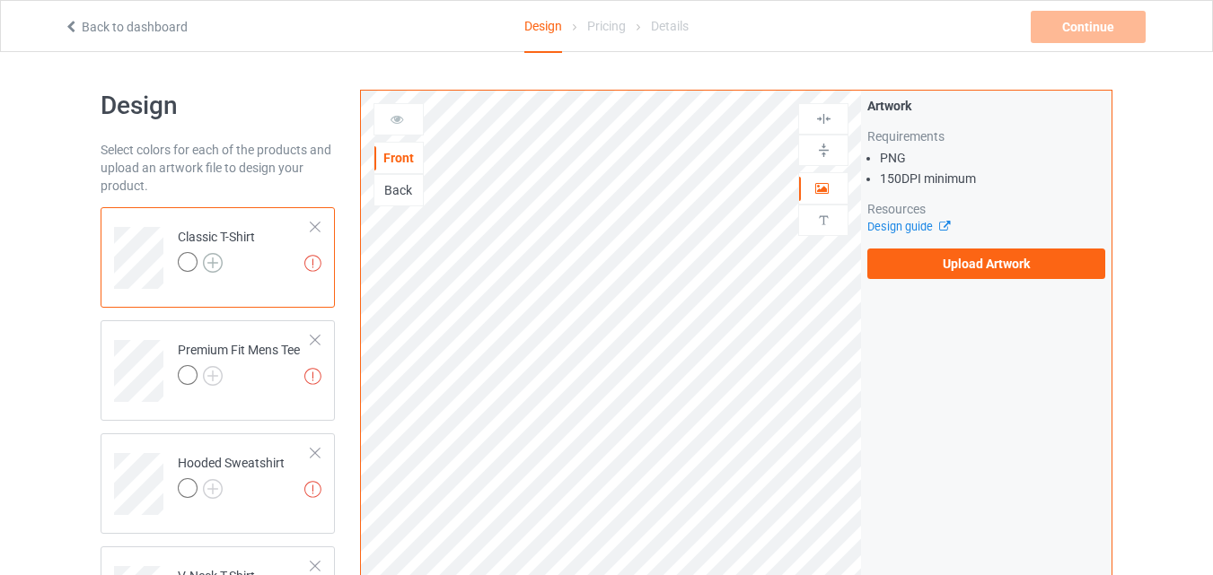
click at [218, 260] on body "Back to dashboard Design Pricing Details Continue Missing artworks Design Selec…" at bounding box center [606, 339] width 1213 height 575
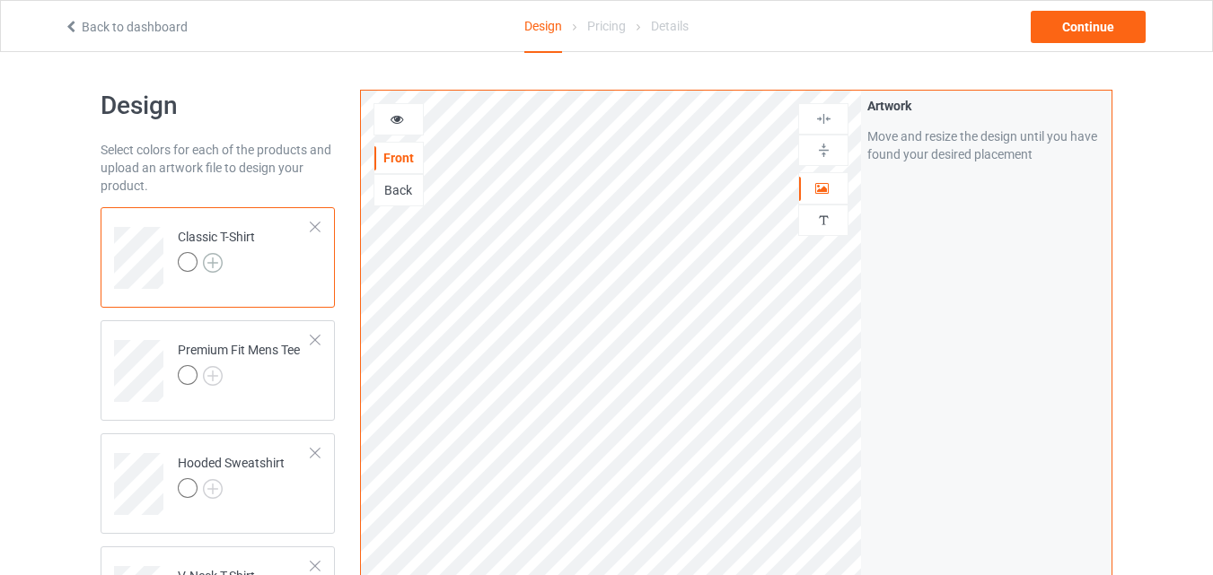
click at [221, 258] on img at bounding box center [213, 263] width 20 height 20
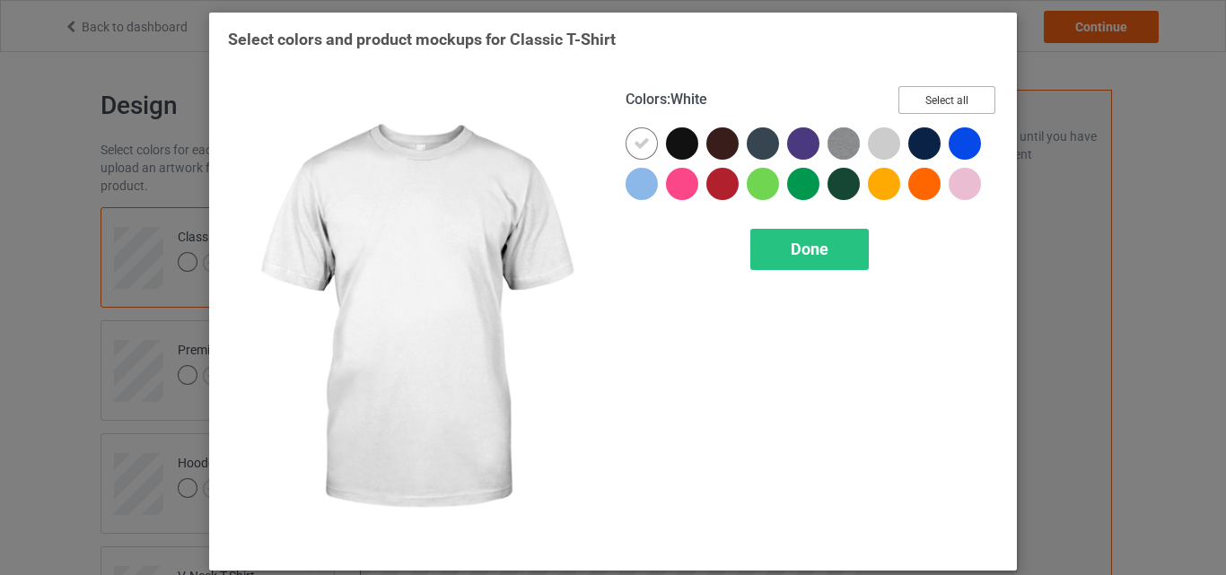
click at [962, 101] on button "Select all" at bounding box center [947, 100] width 97 height 28
click at [634, 142] on icon at bounding box center [642, 144] width 16 height 16
click at [634, 142] on div at bounding box center [642, 143] width 32 height 32
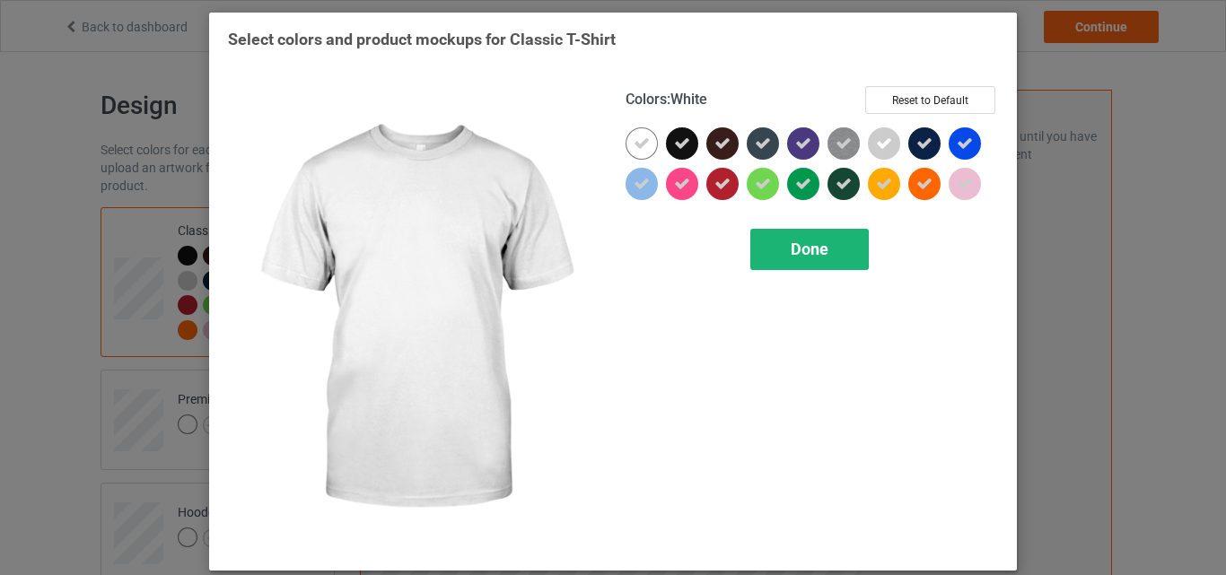
click at [793, 234] on div "Done" at bounding box center [810, 249] width 119 height 41
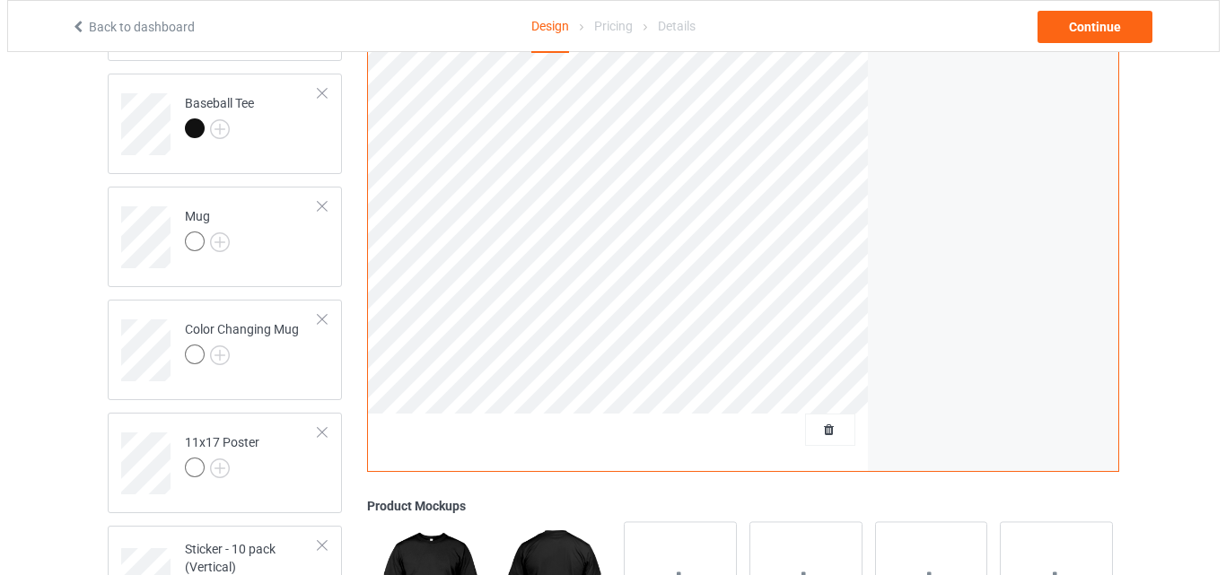
scroll to position [1375, 0]
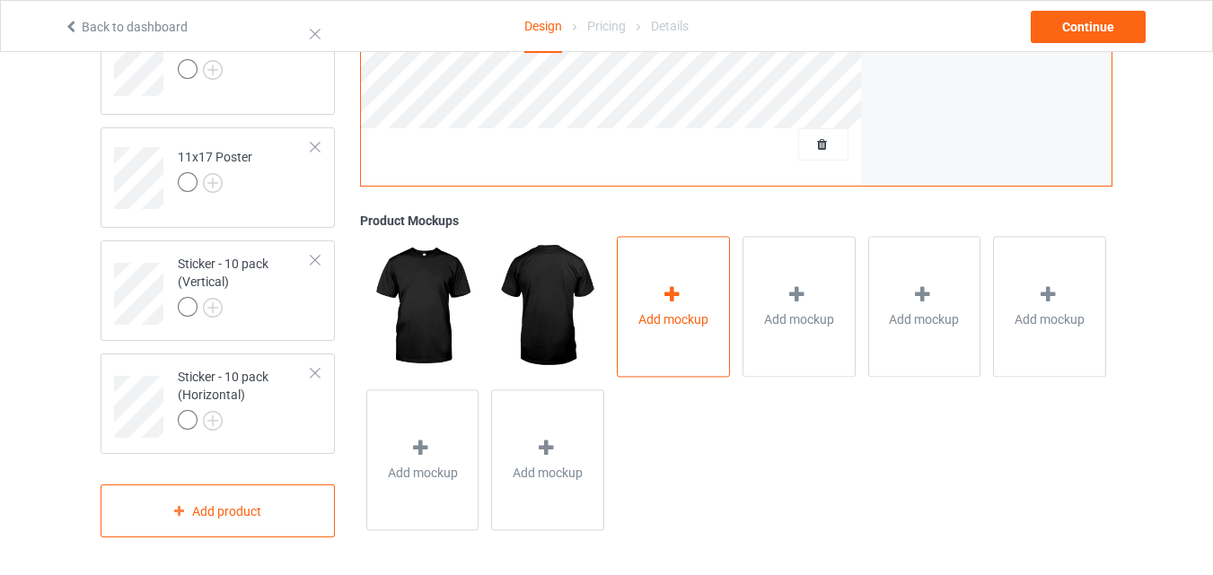
click at [687, 303] on div "Add mockup" at bounding box center [673, 307] width 113 height 141
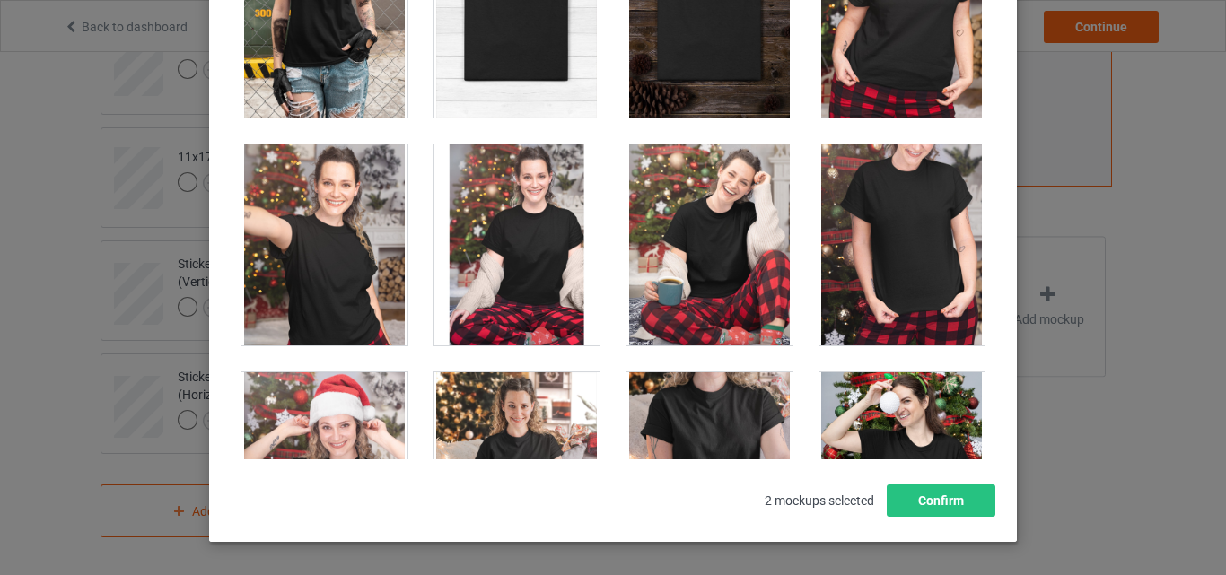
scroll to position [18332, 0]
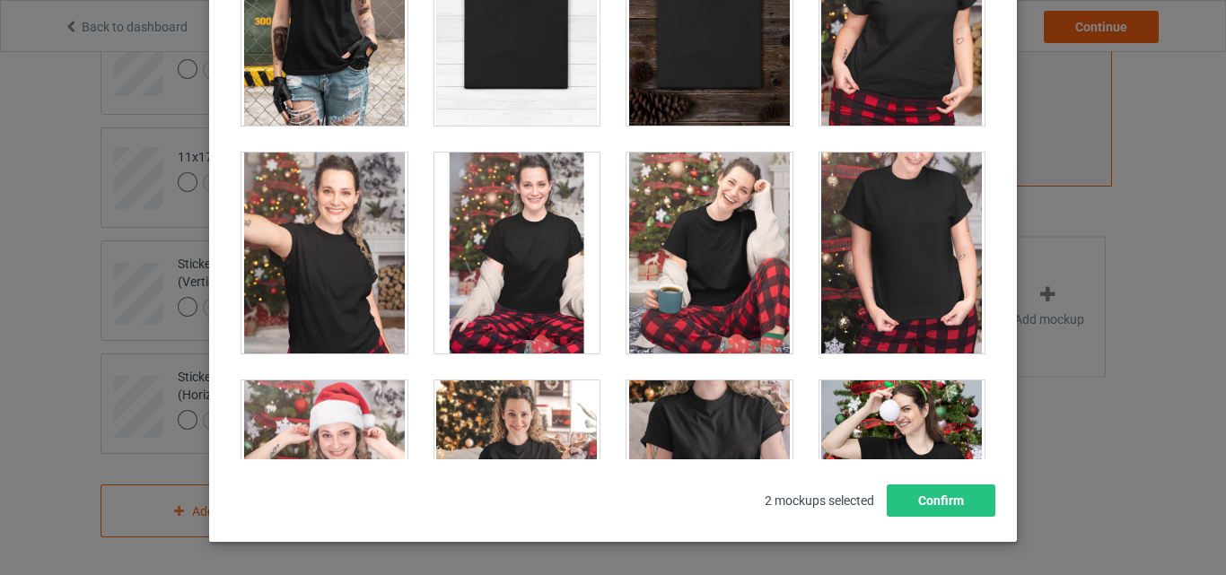
click at [497, 95] on div at bounding box center [518, 25] width 166 height 201
click at [651, 115] on div at bounding box center [710, 25] width 166 height 201
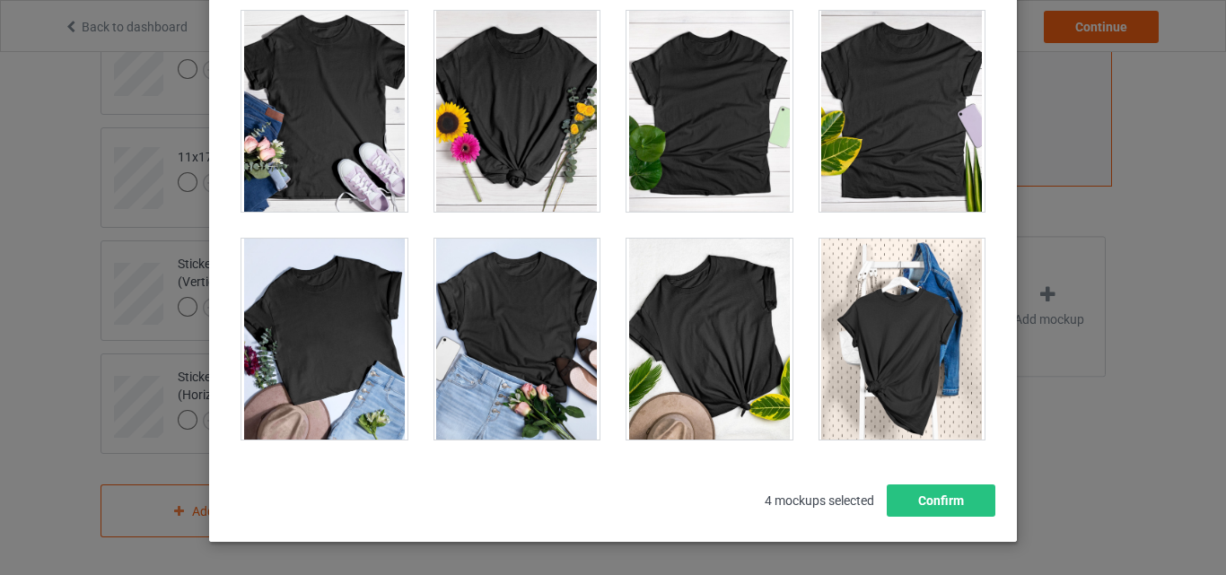
click at [874, 142] on div at bounding box center [903, 111] width 166 height 201
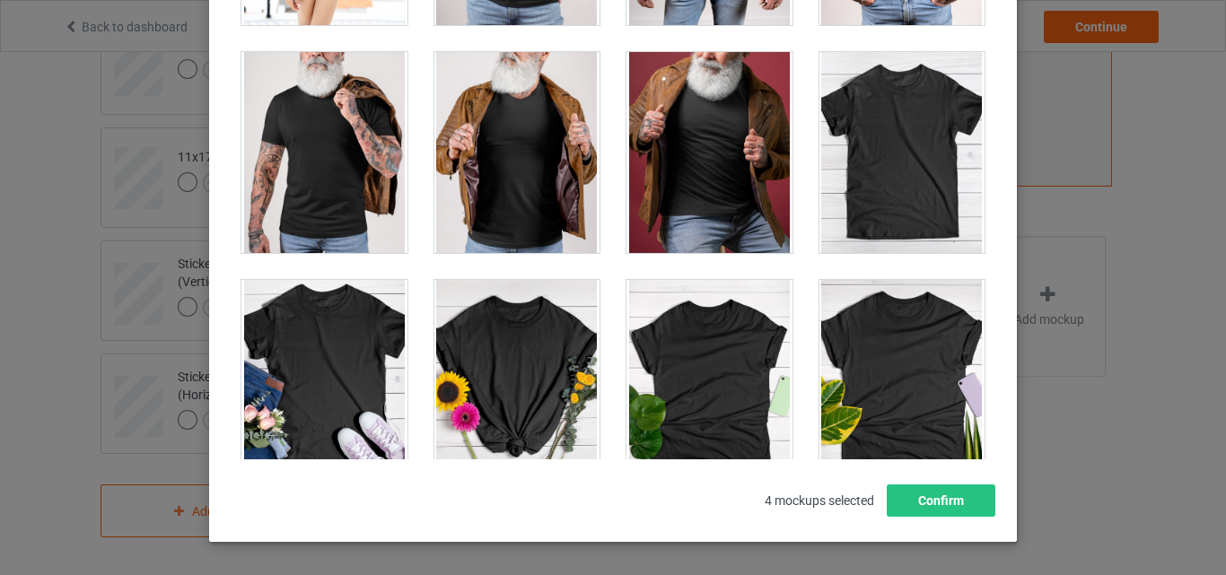
click at [880, 86] on div at bounding box center [903, 152] width 166 height 201
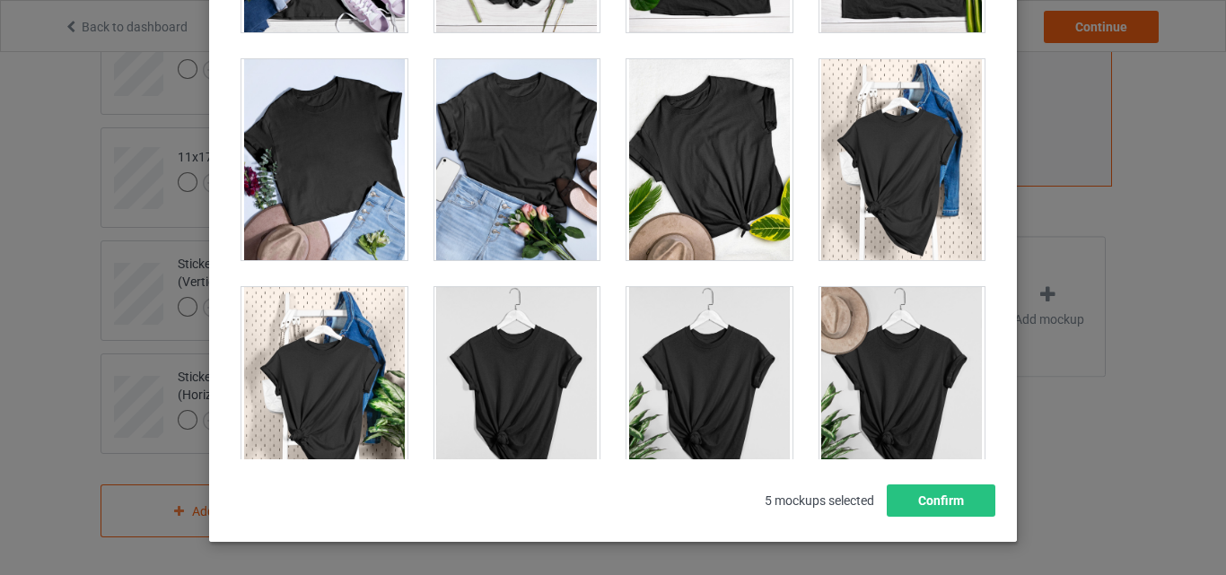
scroll to position [25764, 0]
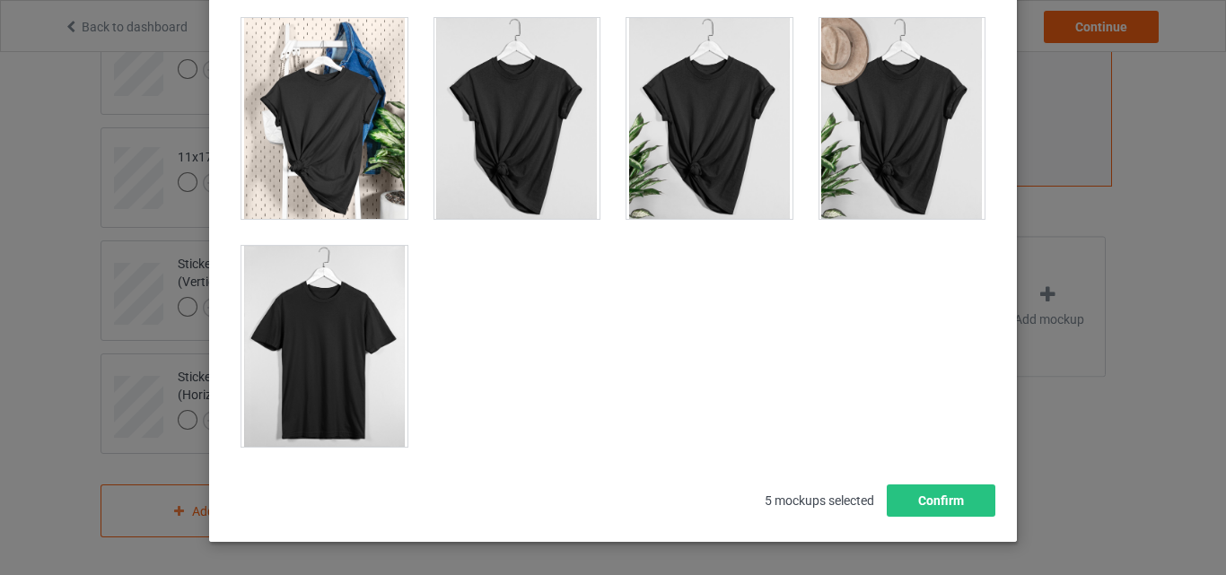
click at [315, 288] on div at bounding box center [325, 346] width 166 height 201
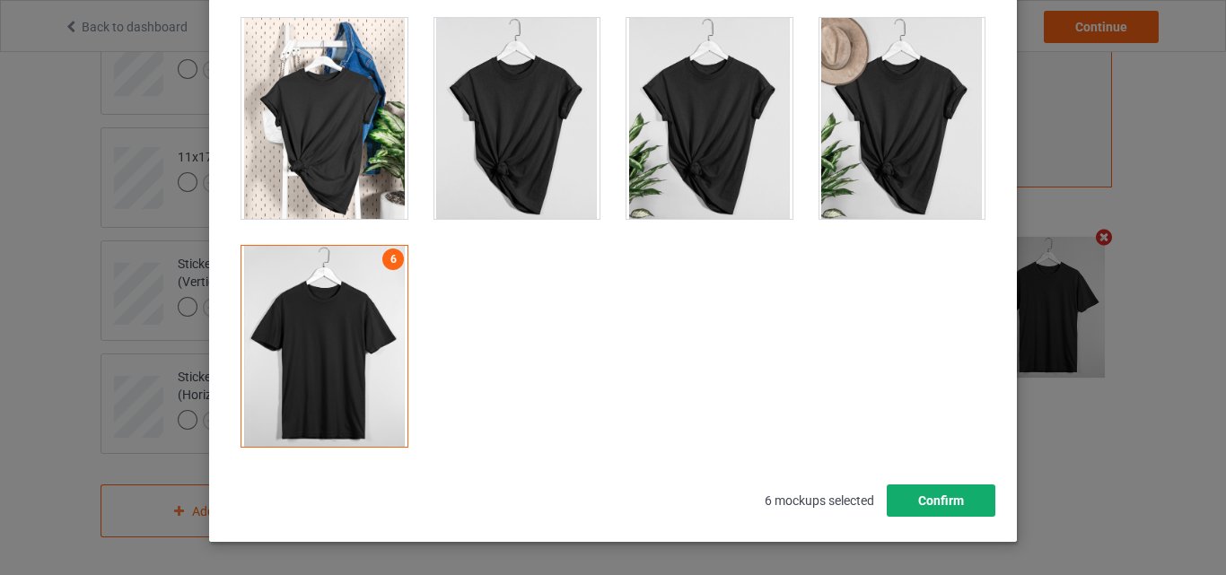
click at [945, 495] on button "Confirm" at bounding box center [941, 501] width 109 height 32
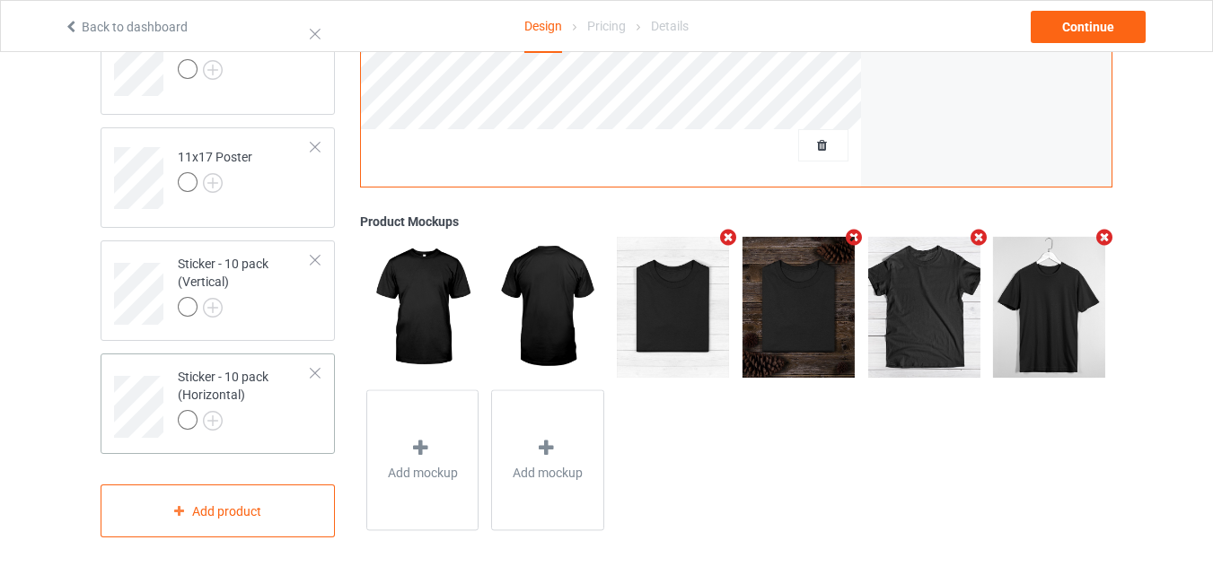
click at [260, 410] on div at bounding box center [245, 422] width 134 height 25
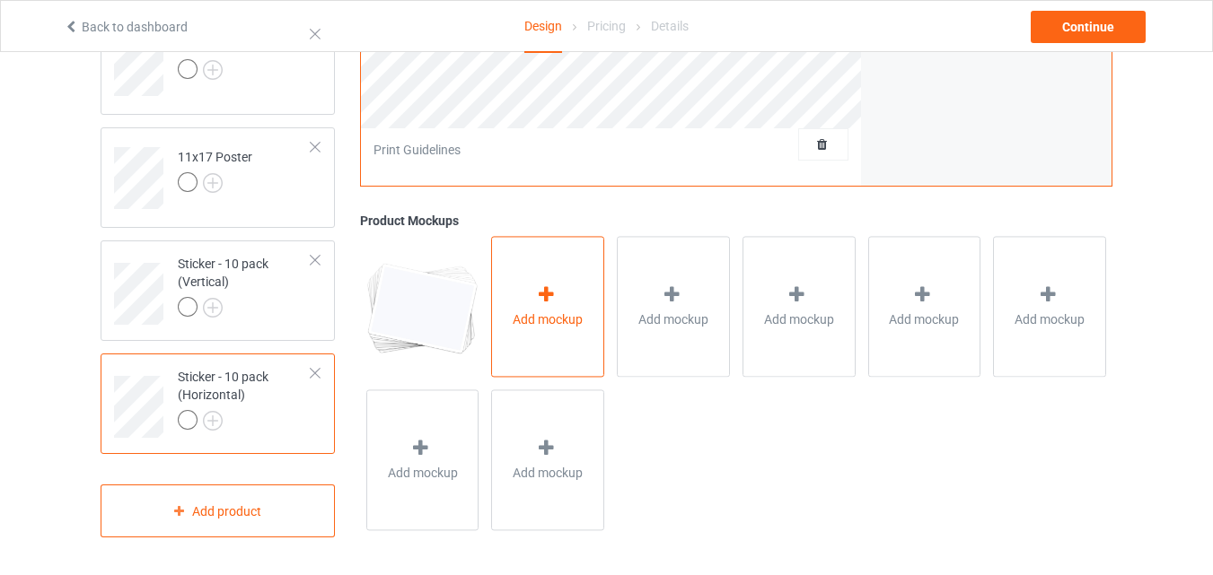
click at [532, 322] on span "Add mockup" at bounding box center [548, 321] width 70 height 18
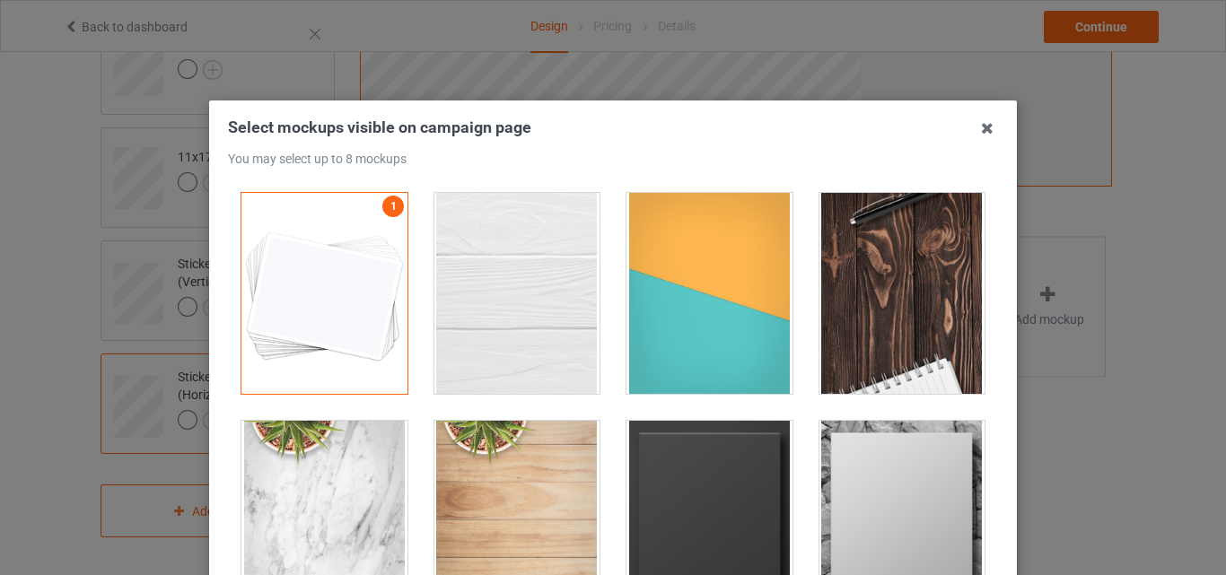
click at [511, 275] on div at bounding box center [518, 293] width 166 height 201
click at [702, 323] on div at bounding box center [710, 293] width 166 height 201
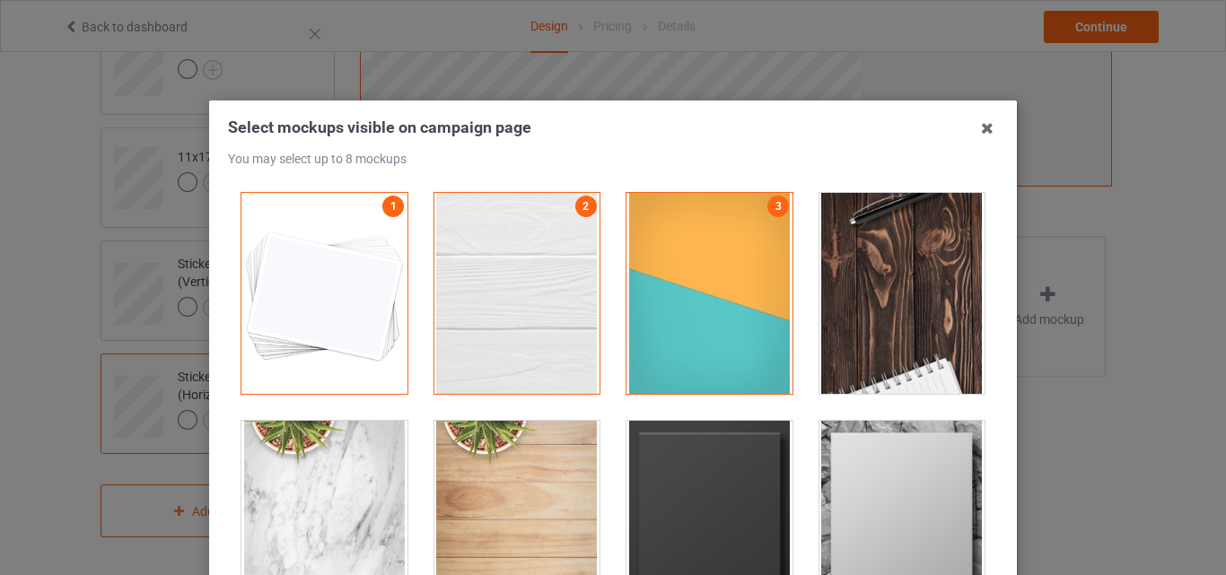
click at [821, 310] on div at bounding box center [903, 293] width 166 height 201
click at [653, 499] on div at bounding box center [710, 521] width 166 height 201
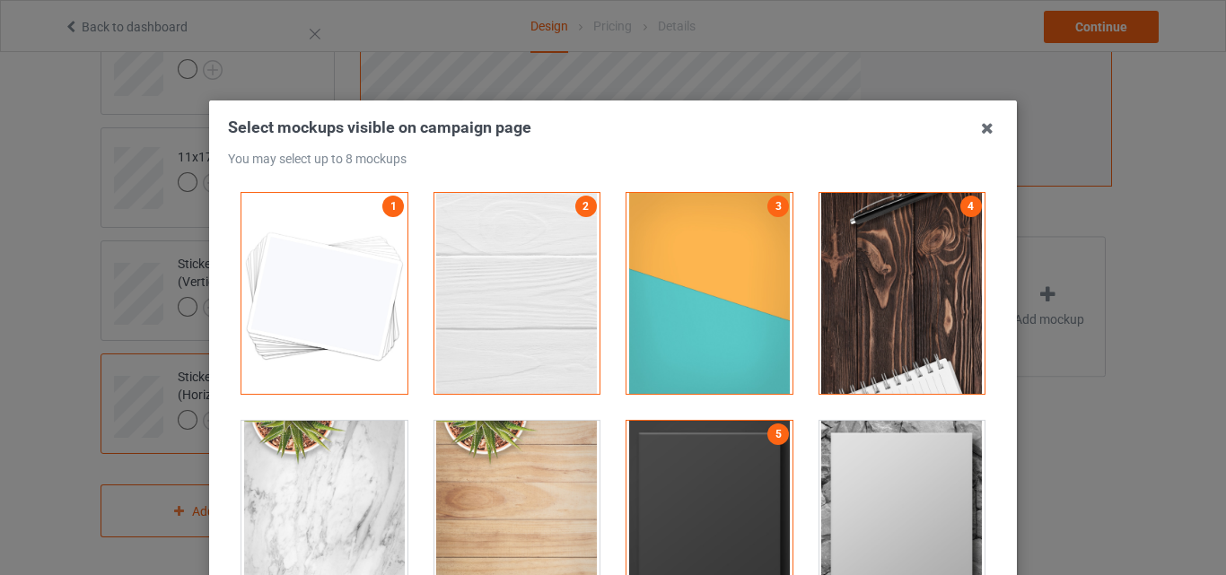
click at [862, 514] on div at bounding box center [903, 521] width 166 height 201
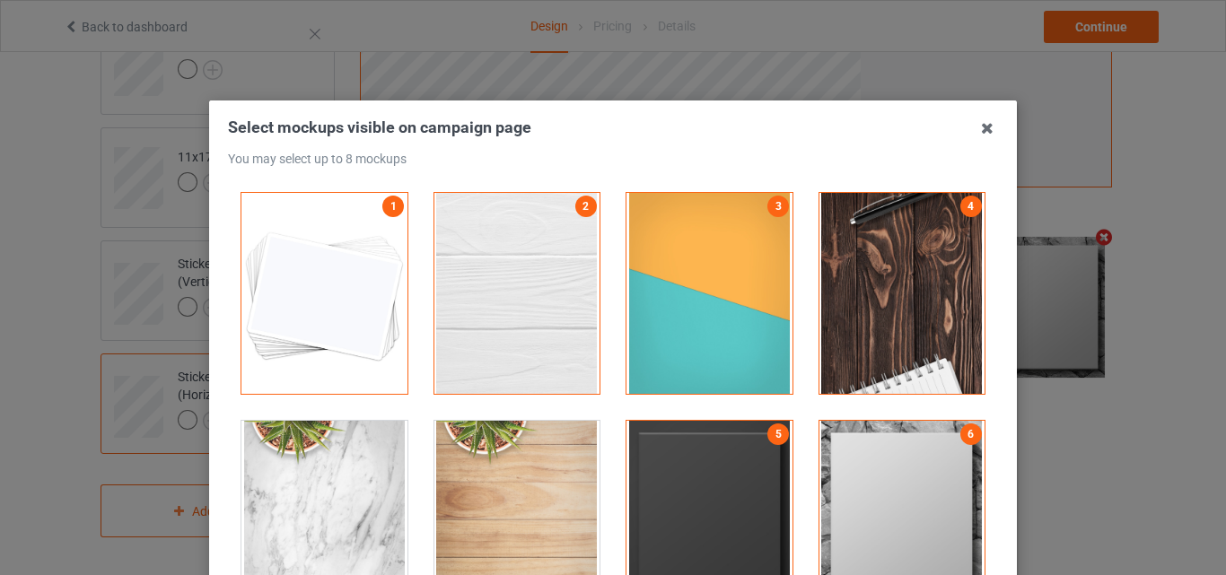
scroll to position [180, 0]
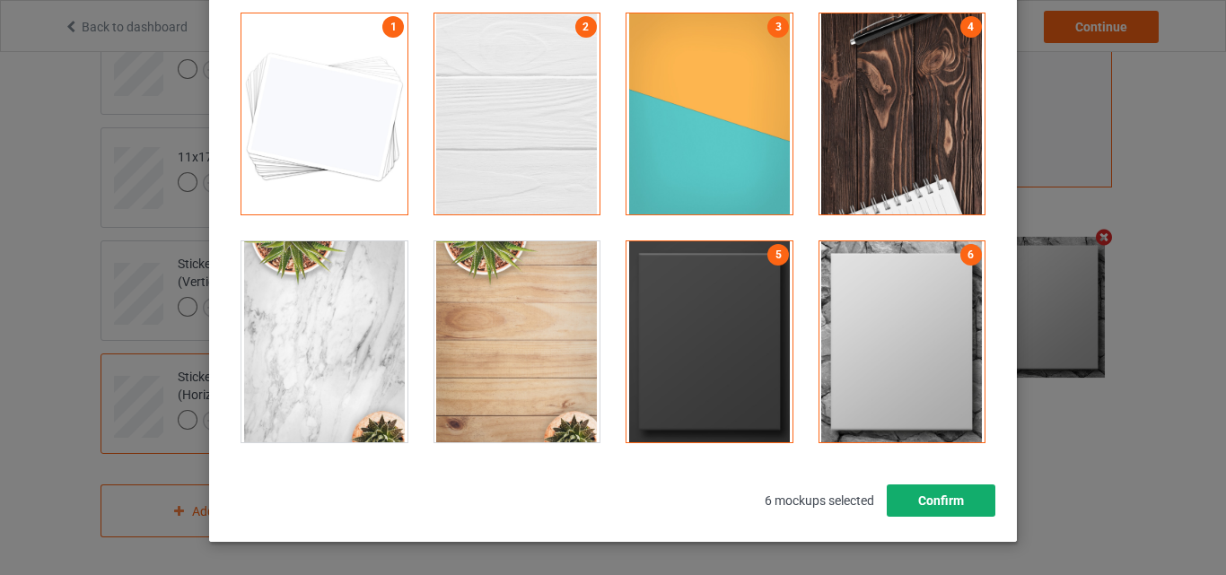
click at [915, 496] on button "Confirm" at bounding box center [941, 501] width 109 height 32
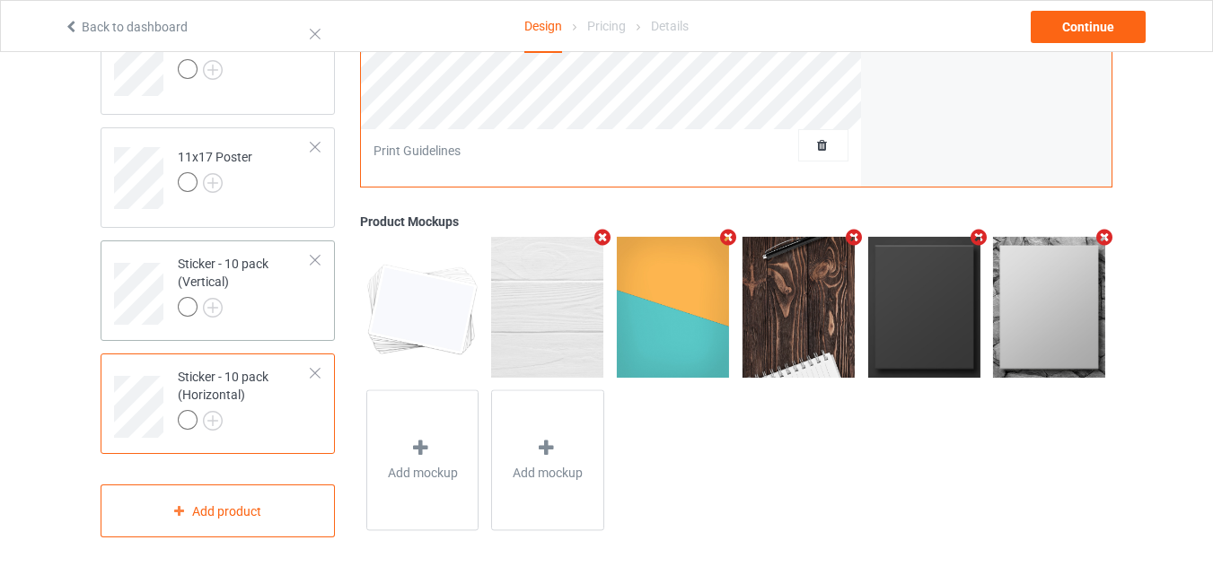
click at [245, 289] on div "Sticker - 10 pack (Vertical)" at bounding box center [245, 285] width 134 height 61
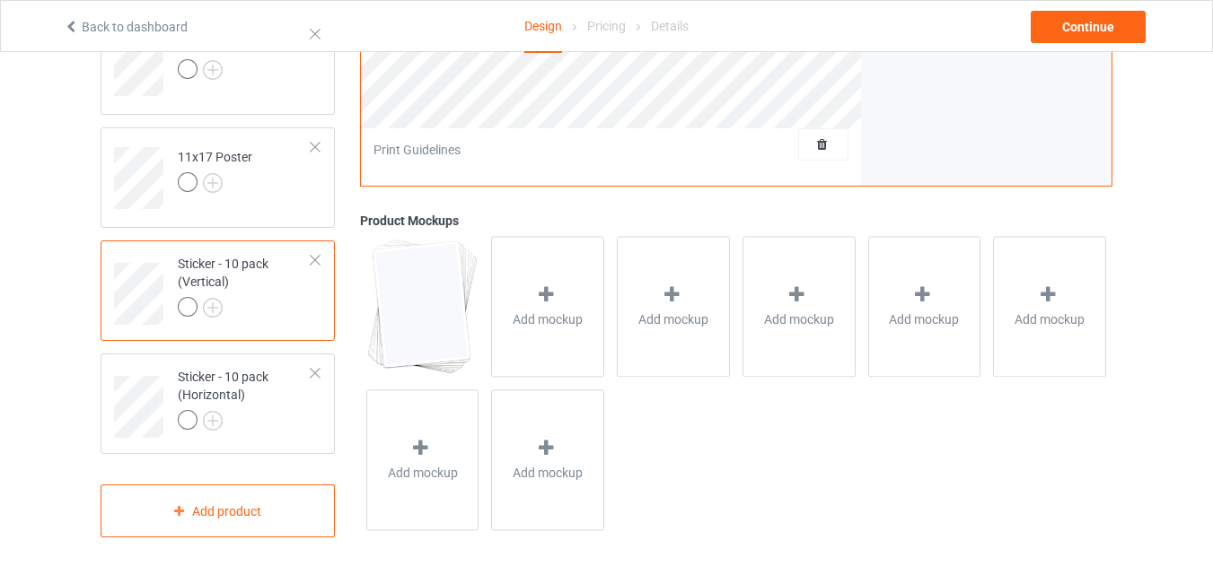
click at [527, 265] on div "Add mockup" at bounding box center [547, 307] width 113 height 141
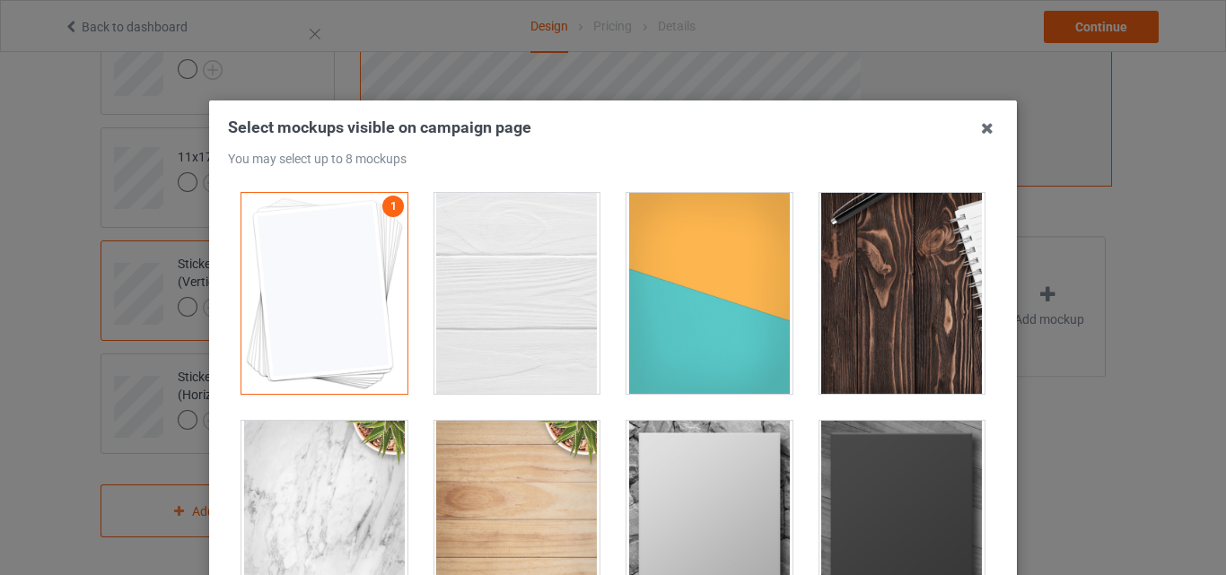
click at [556, 245] on div at bounding box center [518, 293] width 166 height 201
click at [676, 270] on div at bounding box center [710, 293] width 166 height 201
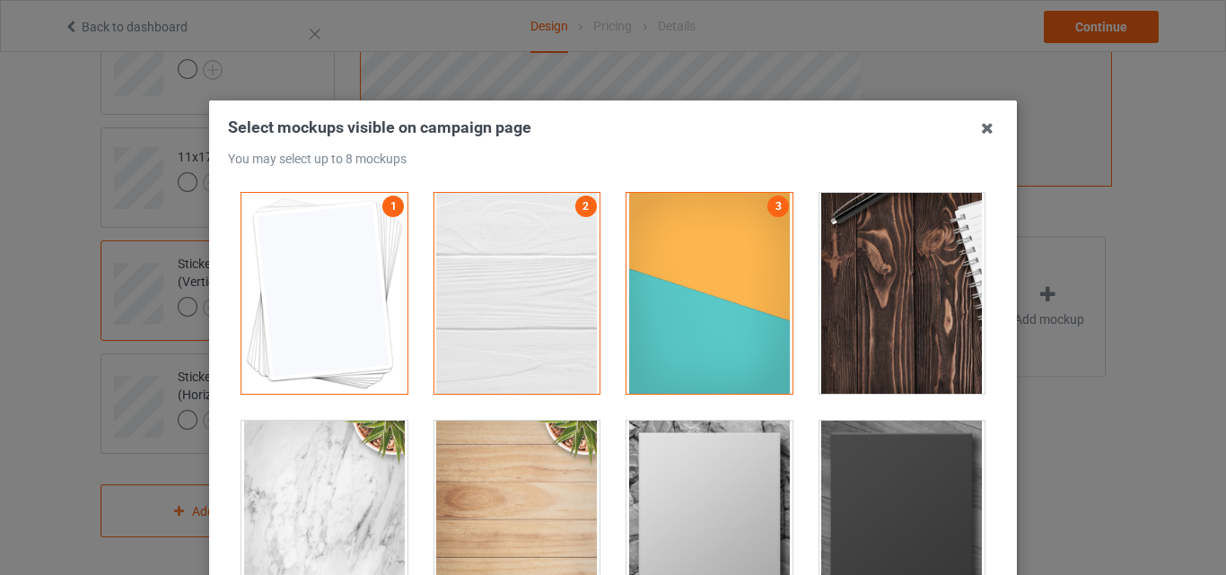
click at [865, 275] on div at bounding box center [903, 293] width 166 height 201
click at [717, 451] on div at bounding box center [710, 521] width 166 height 201
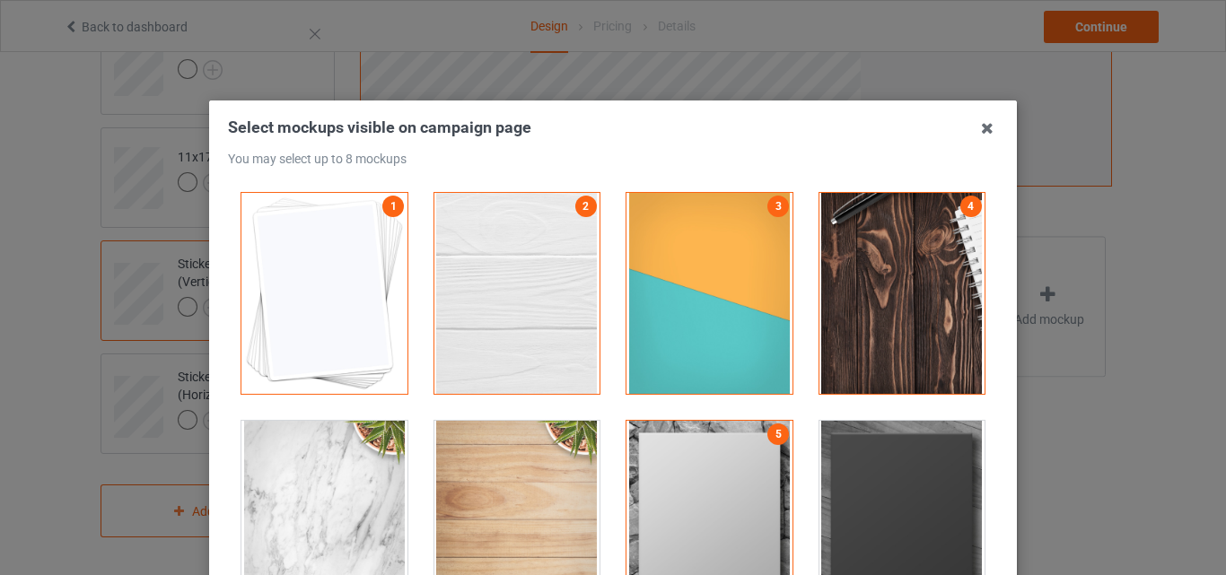
click at [933, 481] on div at bounding box center [903, 521] width 166 height 201
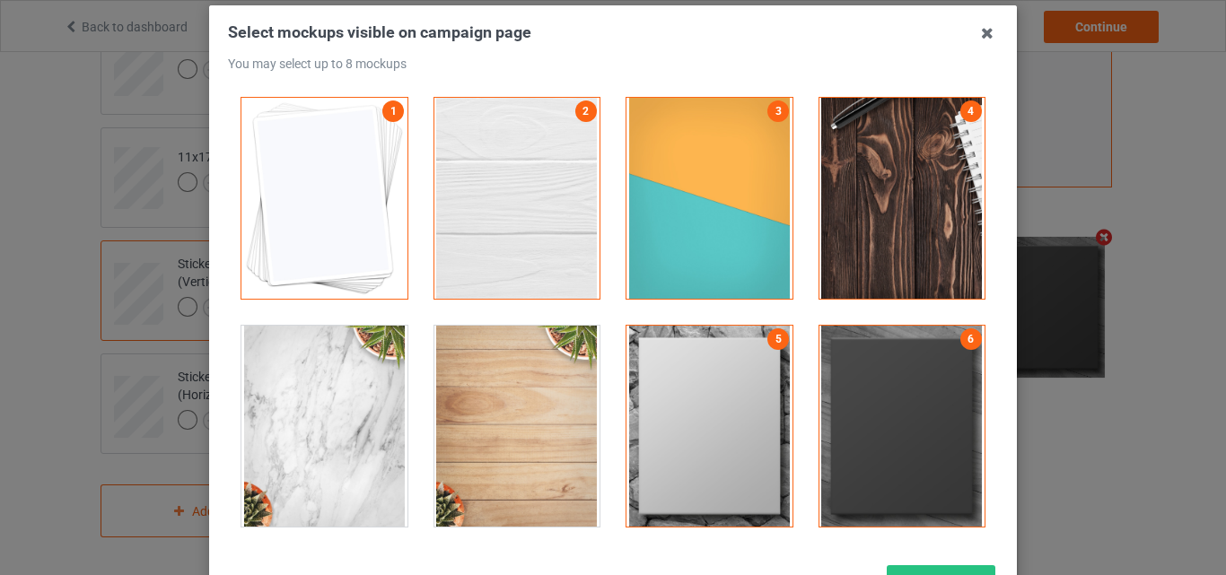
scroll to position [180, 0]
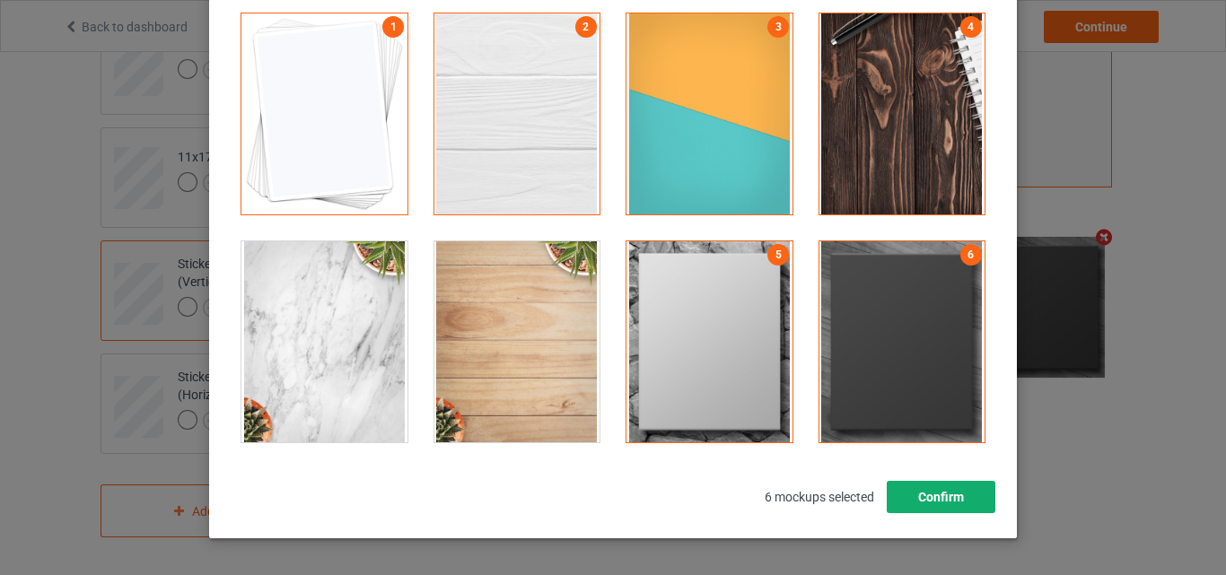
click at [950, 493] on button "Confirm" at bounding box center [941, 497] width 109 height 32
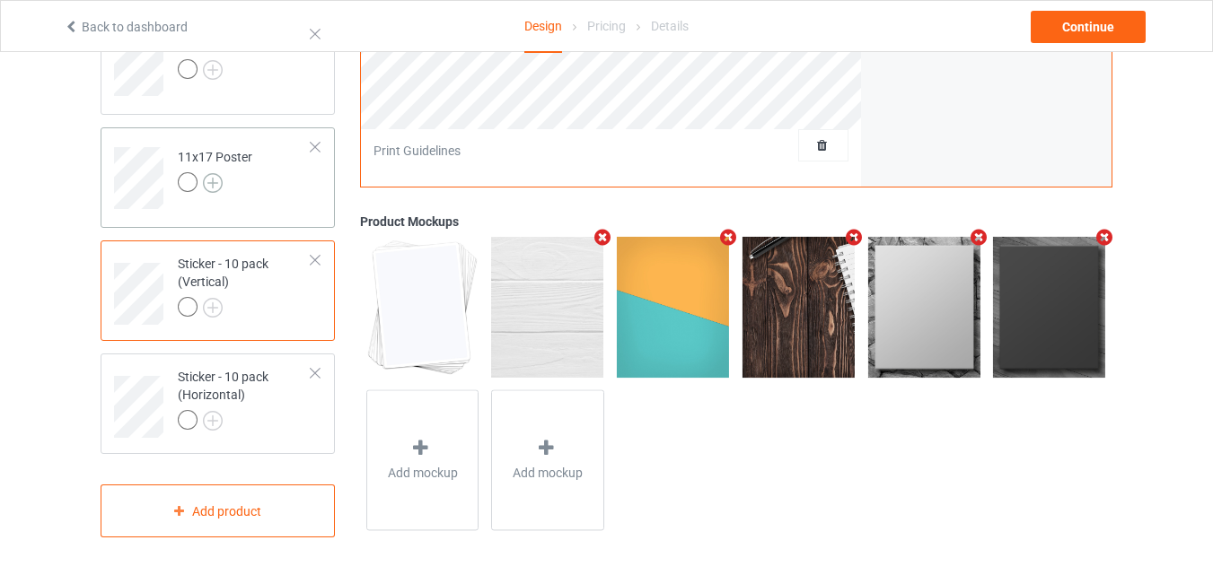
click at [206, 183] on img at bounding box center [213, 183] width 20 height 20
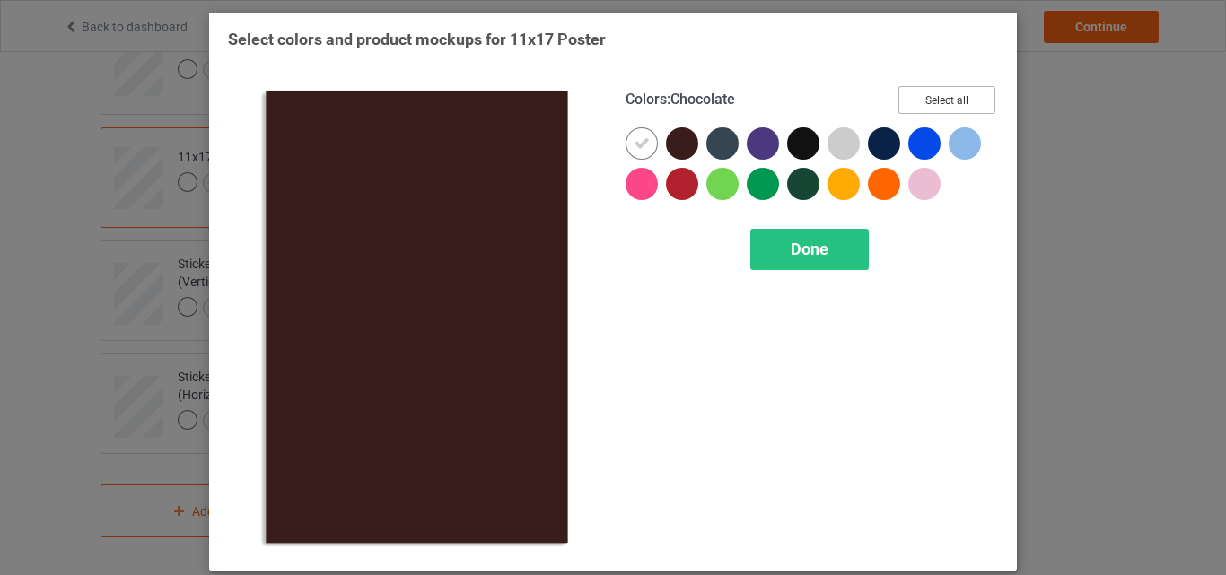
click at [912, 99] on button "Select all" at bounding box center [947, 100] width 97 height 28
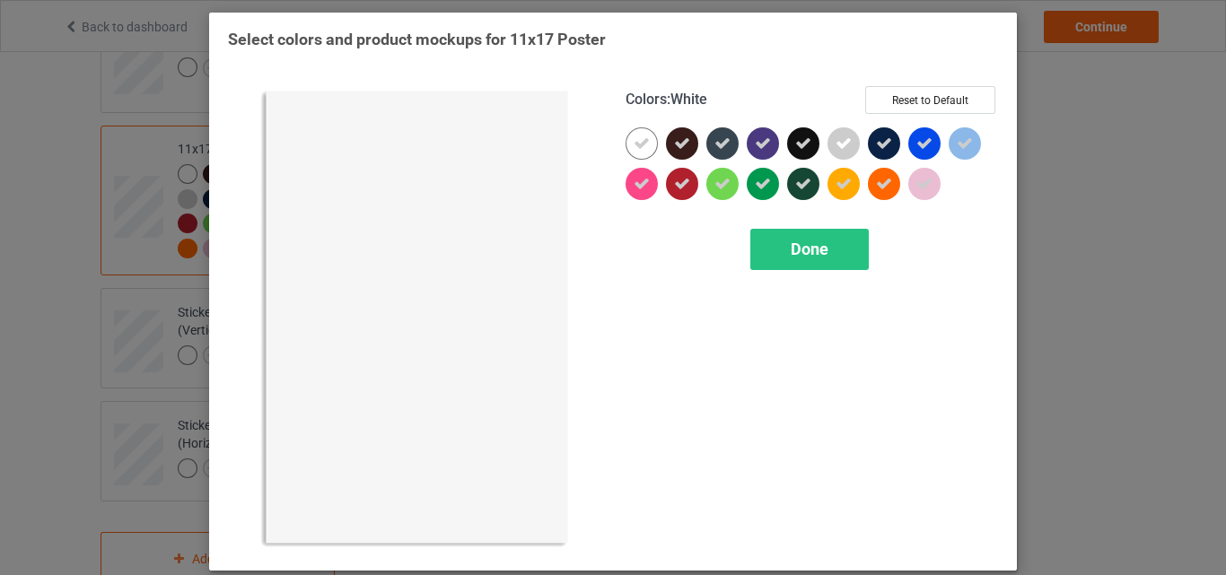
click at [634, 149] on icon at bounding box center [642, 144] width 16 height 16
click at [628, 149] on div at bounding box center [642, 143] width 32 height 32
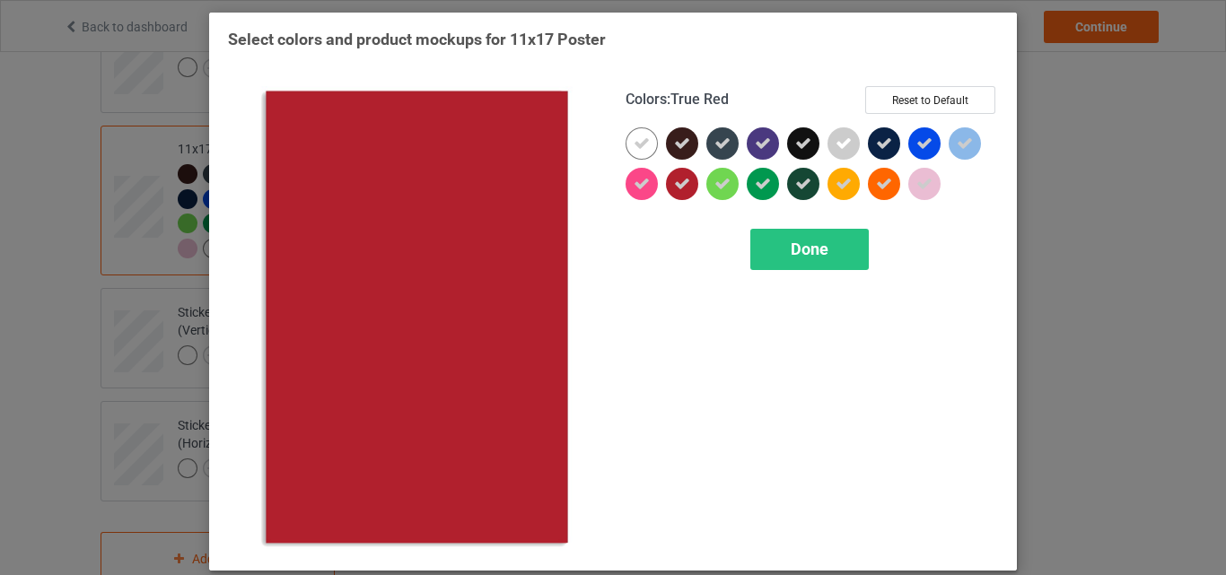
click at [791, 256] on span "Done" at bounding box center [810, 249] width 38 height 19
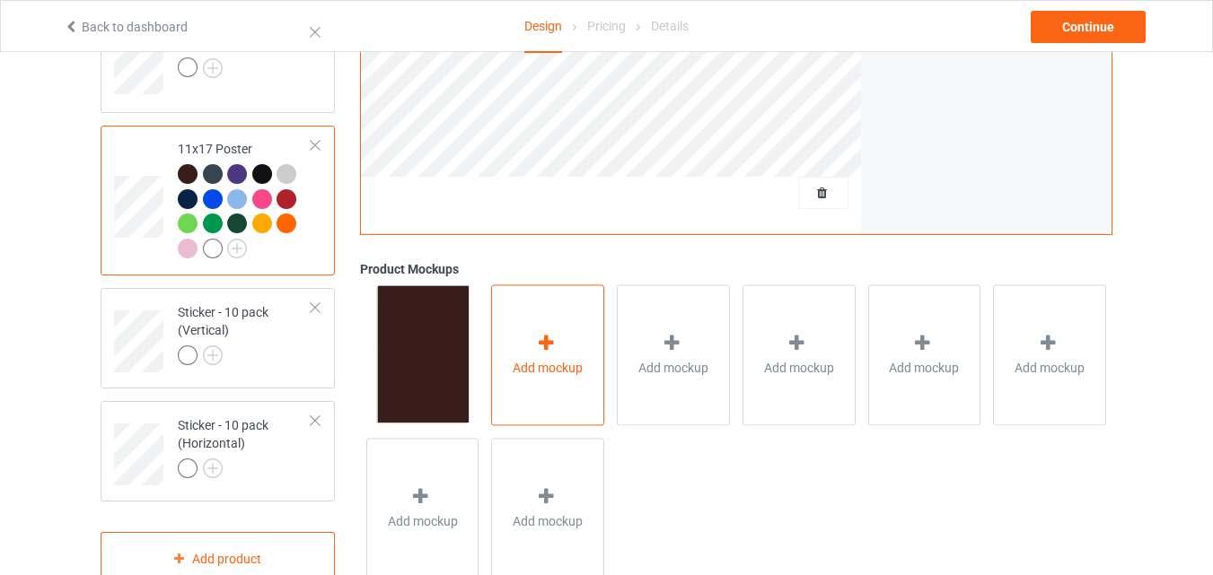
click at [554, 327] on div "Add mockup" at bounding box center [547, 355] width 113 height 141
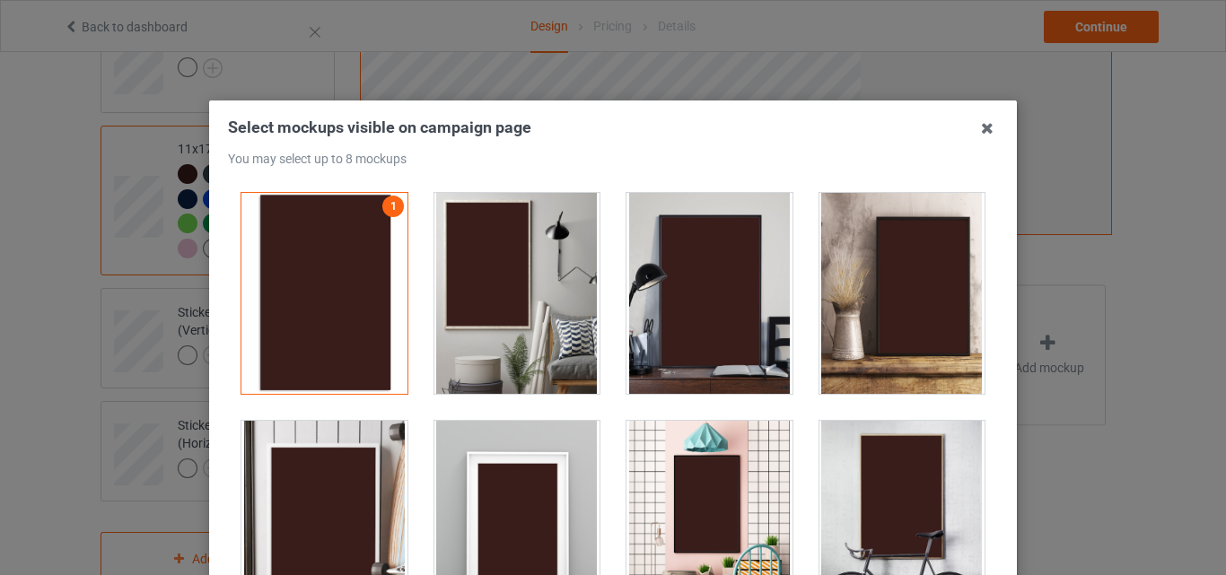
click at [471, 308] on div at bounding box center [518, 293] width 166 height 201
click at [669, 320] on div at bounding box center [710, 293] width 166 height 201
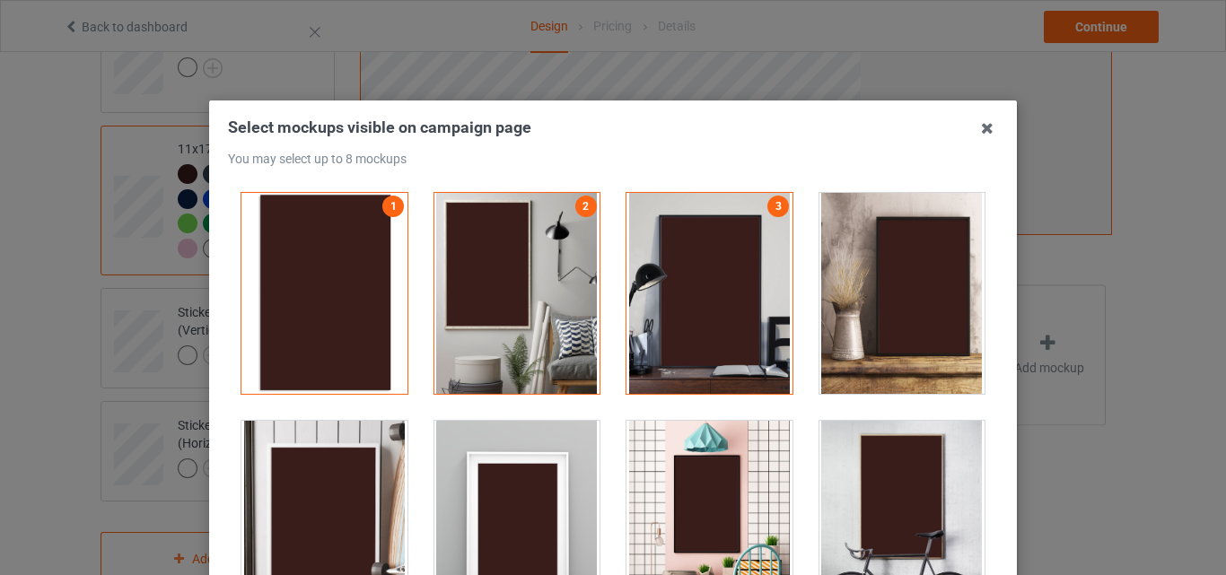
click at [844, 331] on div at bounding box center [903, 293] width 166 height 201
click at [523, 466] on div at bounding box center [518, 521] width 166 height 201
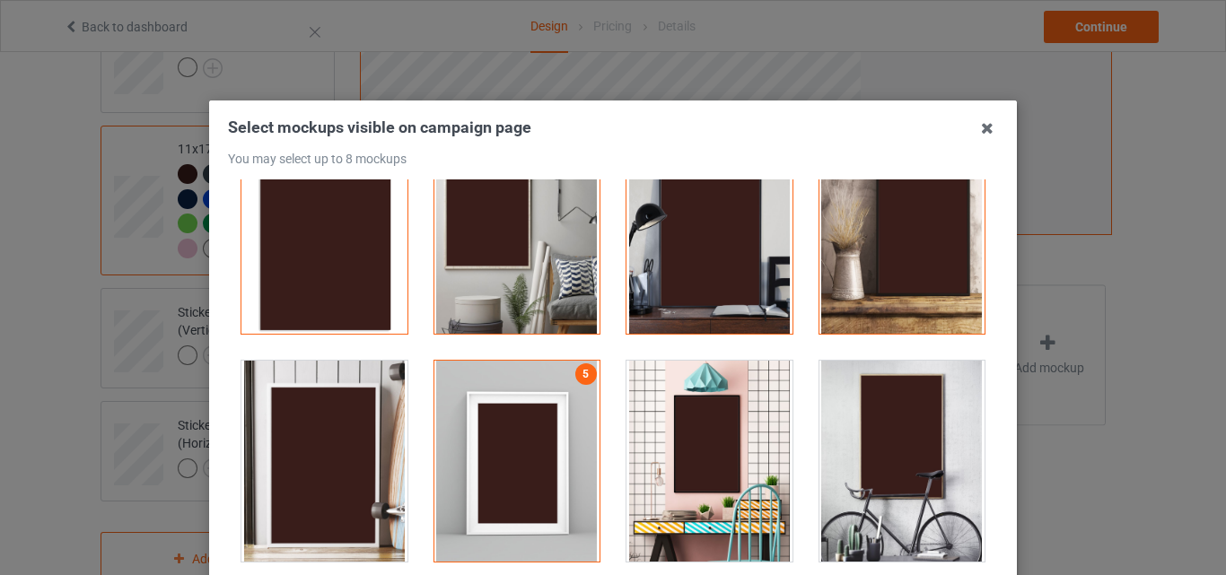
scroll to position [180, 0]
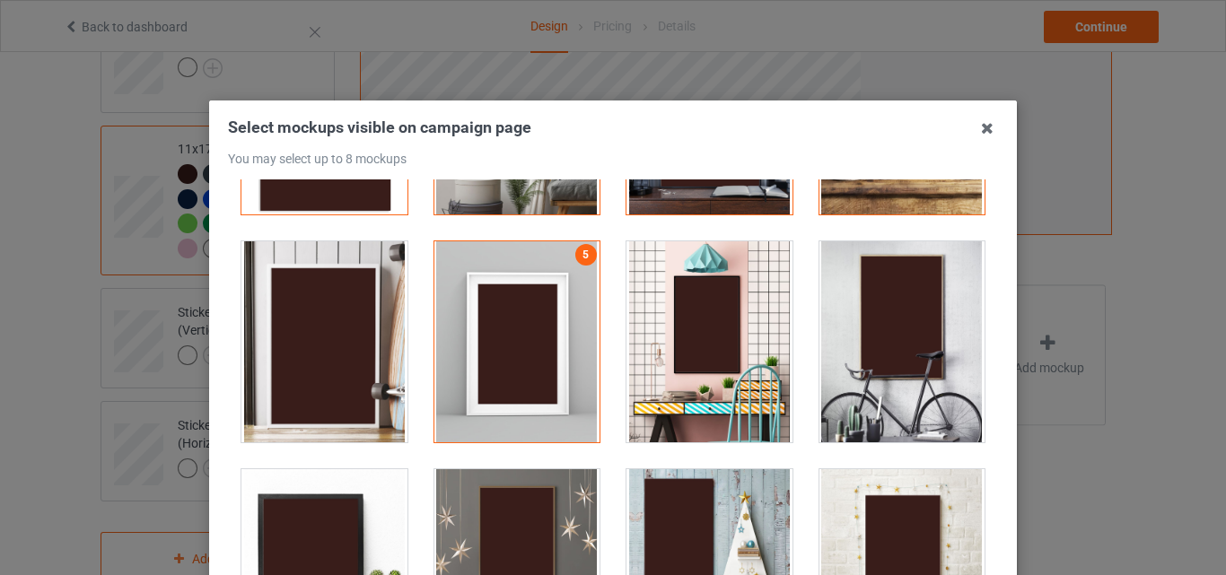
click at [477, 373] on div at bounding box center [518, 342] width 166 height 201
drag, startPoint x: 323, startPoint y: 363, endPoint x: 426, endPoint y: 369, distance: 102.5
click at [322, 363] on div at bounding box center [325, 342] width 166 height 201
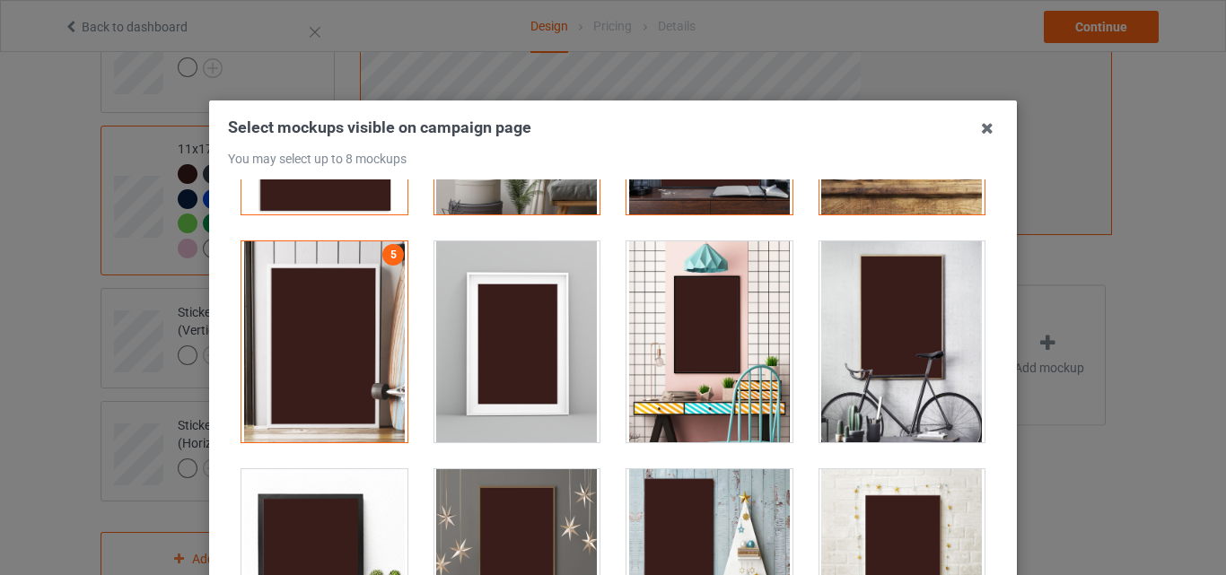
click at [846, 374] on div at bounding box center [903, 342] width 166 height 201
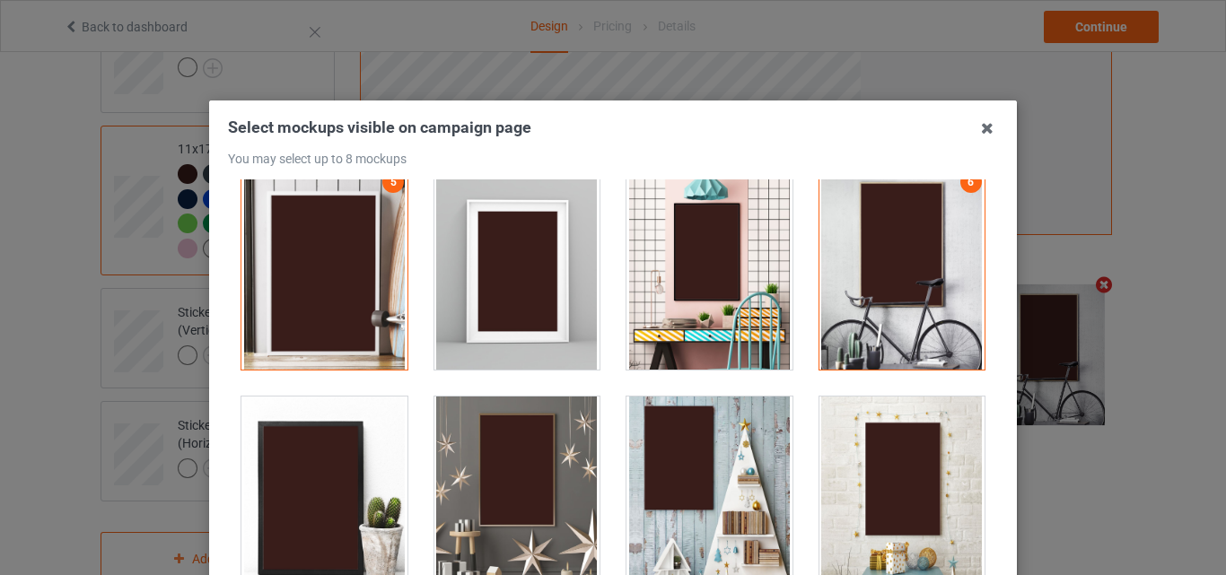
scroll to position [269, 0]
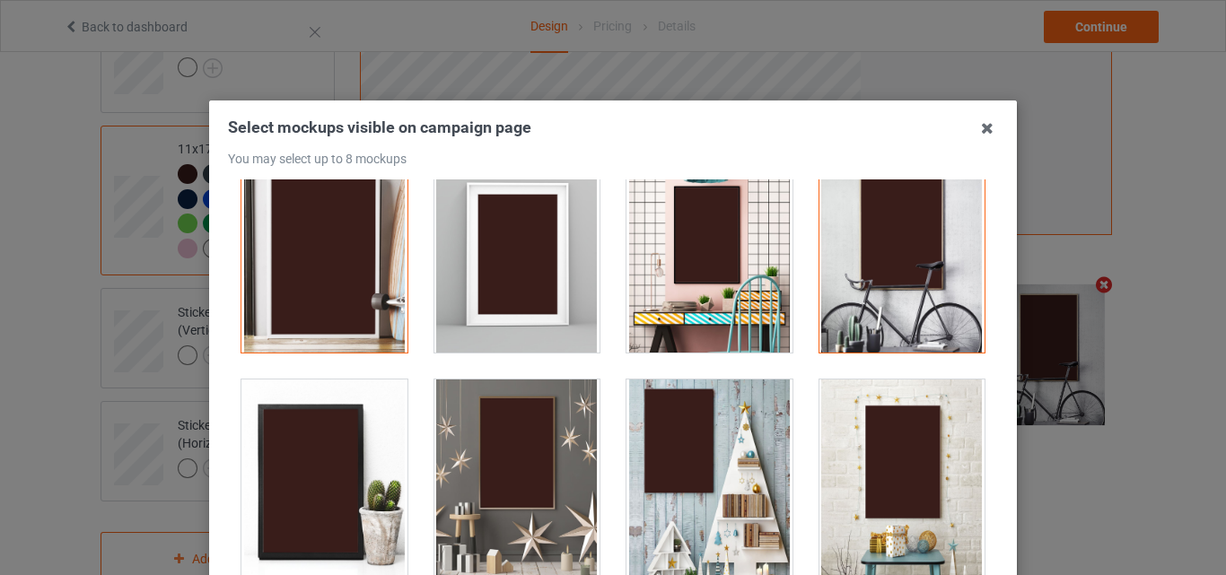
click at [531, 432] on div at bounding box center [518, 480] width 166 height 201
click at [641, 432] on div at bounding box center [710, 480] width 166 height 201
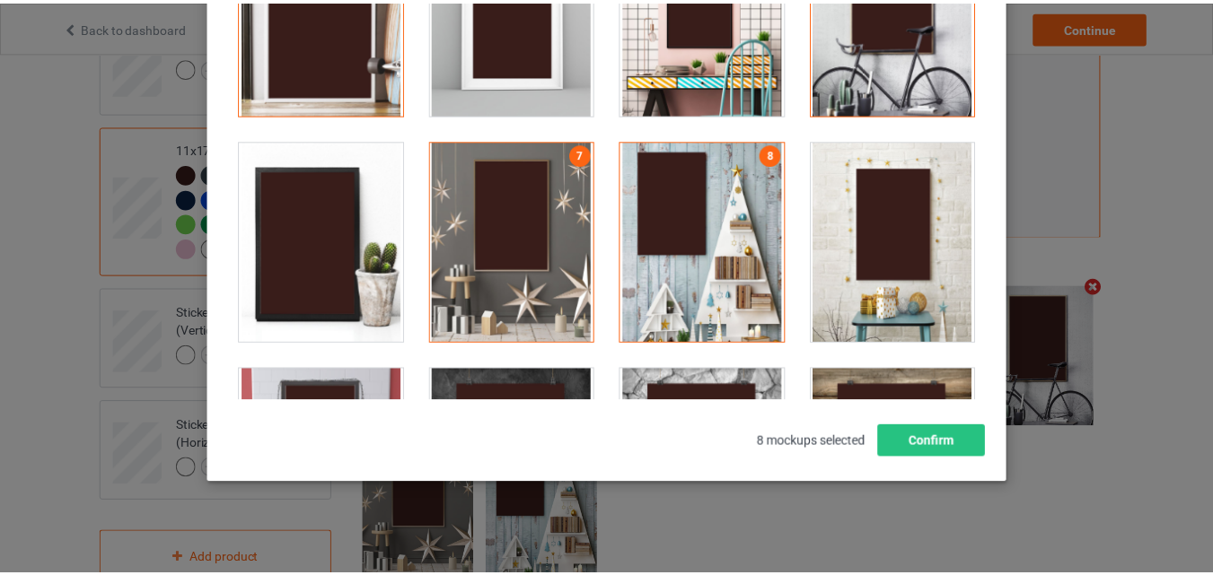
scroll to position [247, 0]
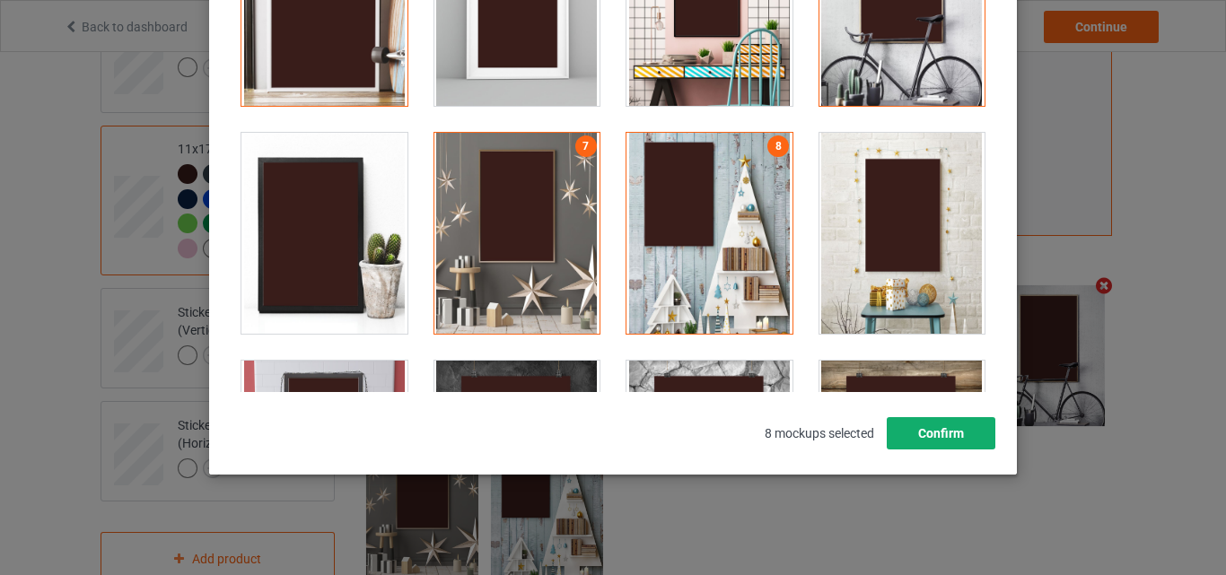
click at [936, 435] on button "Confirm" at bounding box center [941, 433] width 109 height 32
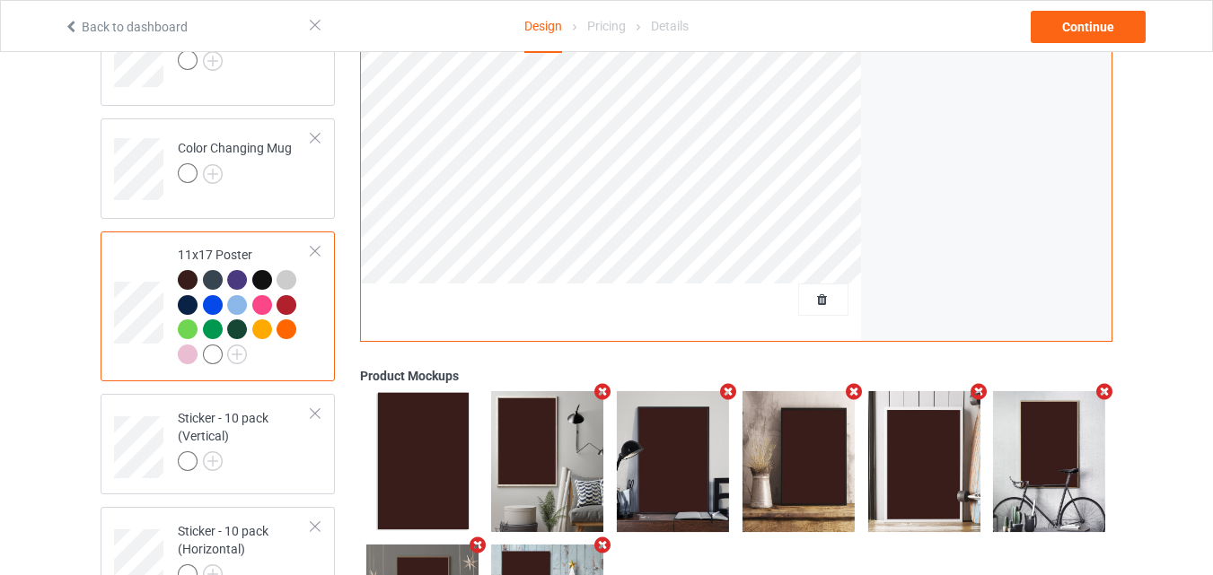
scroll to position [1106, 0]
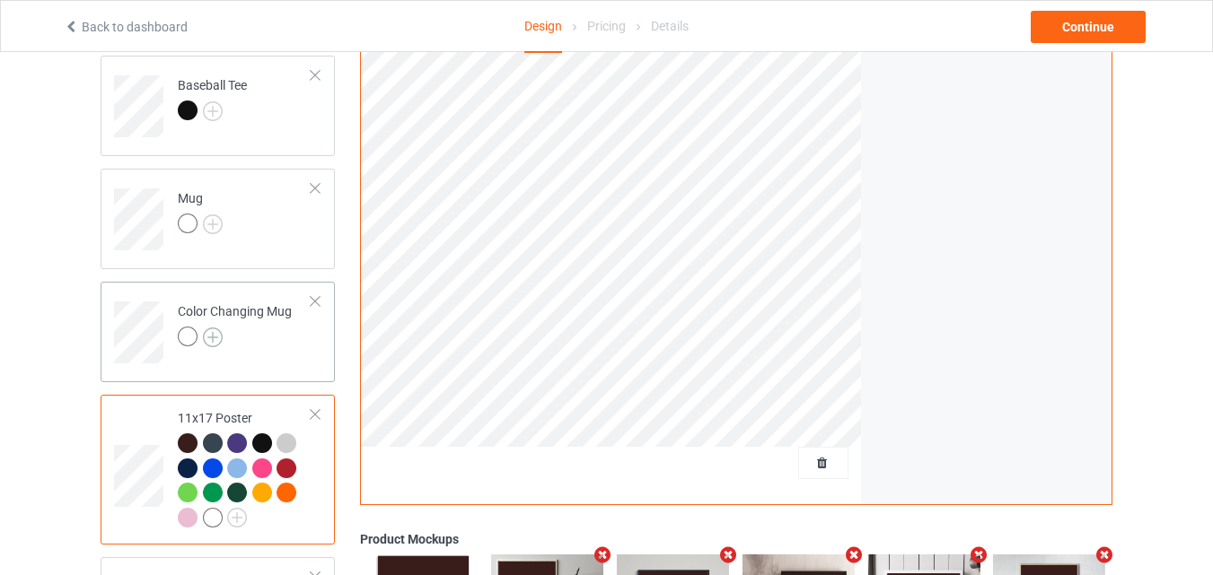
click at [214, 331] on img at bounding box center [213, 338] width 20 height 20
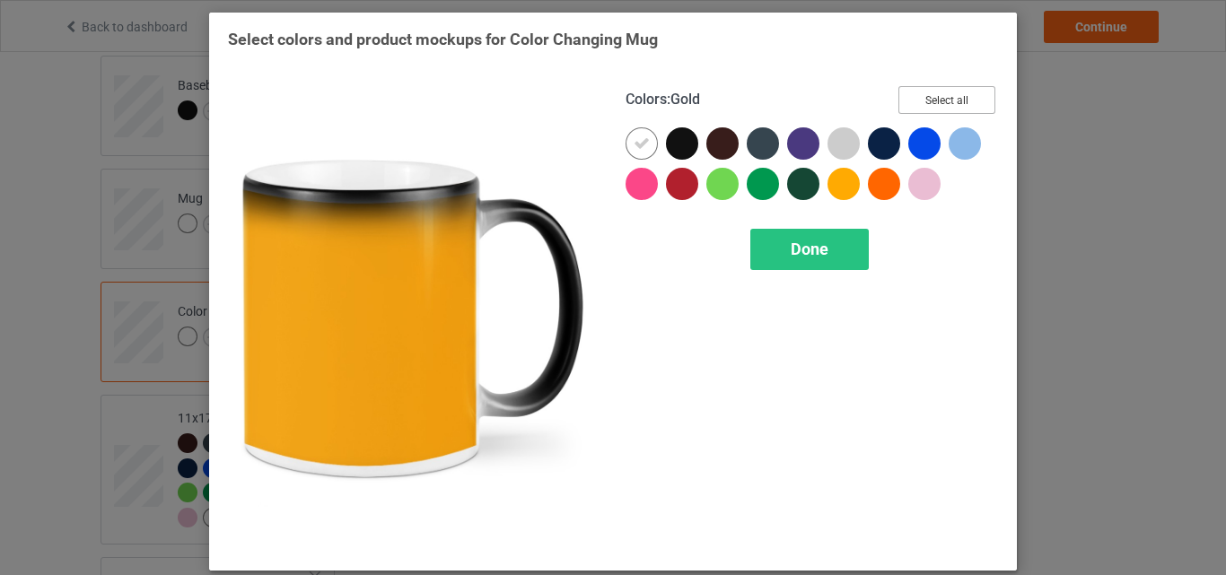
click at [917, 86] on button "Select all" at bounding box center [947, 100] width 97 height 28
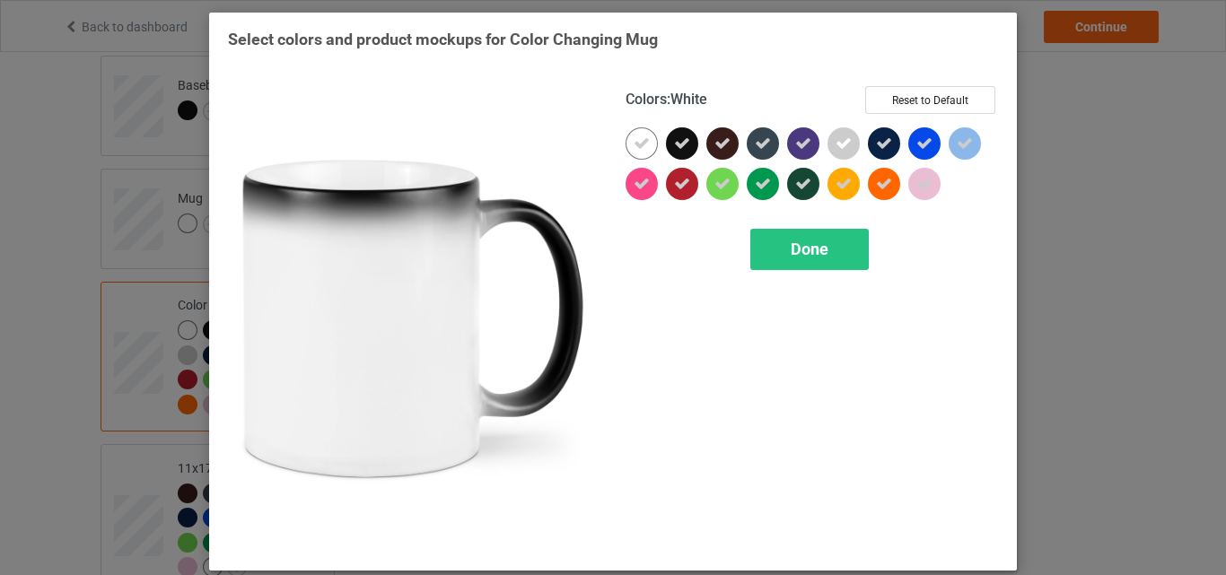
click at [634, 142] on icon at bounding box center [642, 144] width 16 height 16
click at [633, 142] on div at bounding box center [642, 143] width 32 height 32
click at [814, 256] on span "Done" at bounding box center [810, 249] width 38 height 19
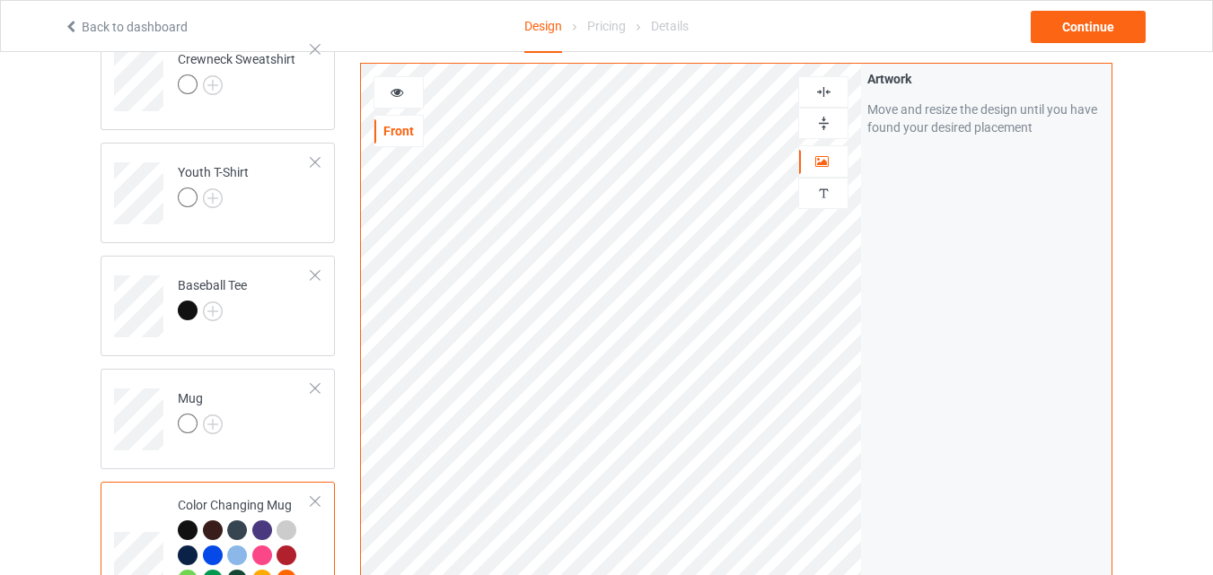
scroll to position [837, 0]
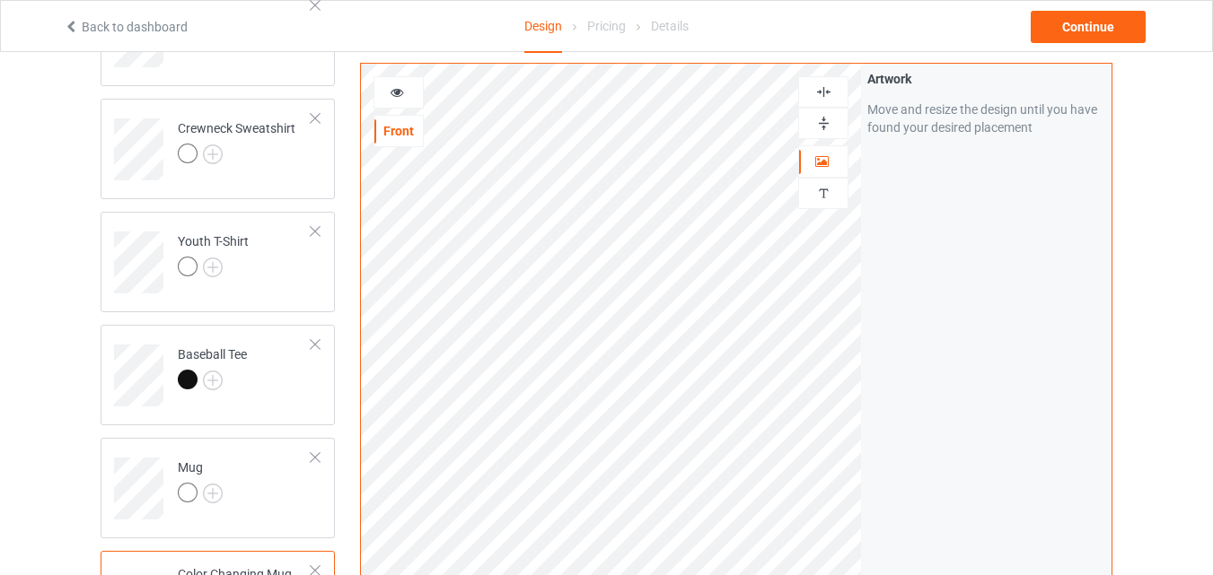
click at [813, 119] on div at bounding box center [823, 123] width 48 height 17
click at [410, 97] on div at bounding box center [398, 92] width 48 height 18
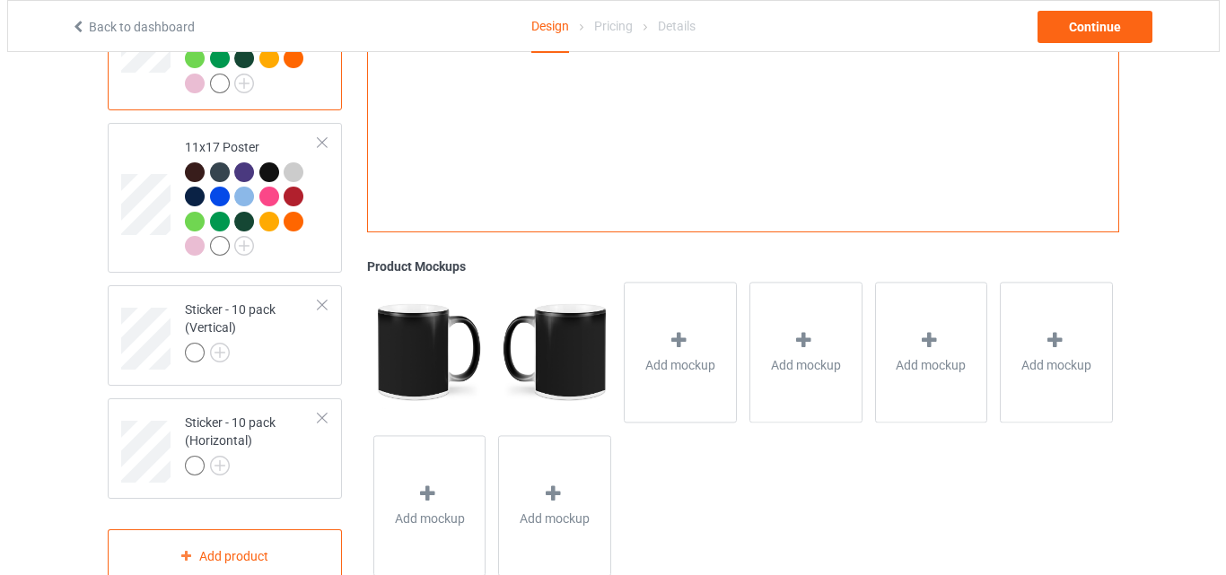
scroll to position [1386, 0]
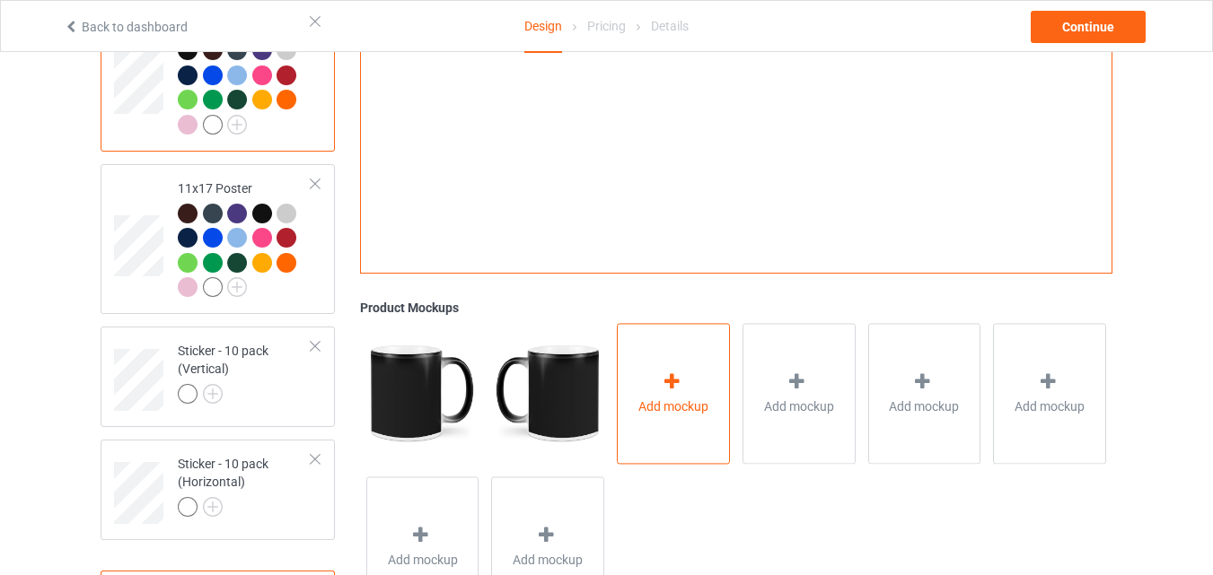
click at [652, 353] on div "Add mockup" at bounding box center [673, 393] width 113 height 141
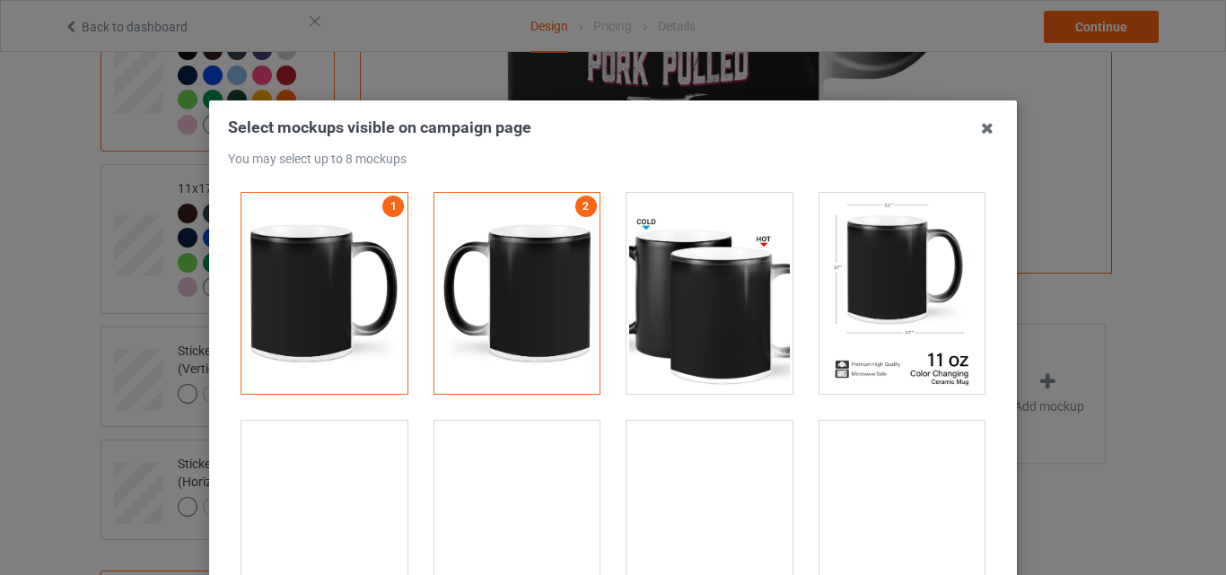
scroll to position [3142, 0]
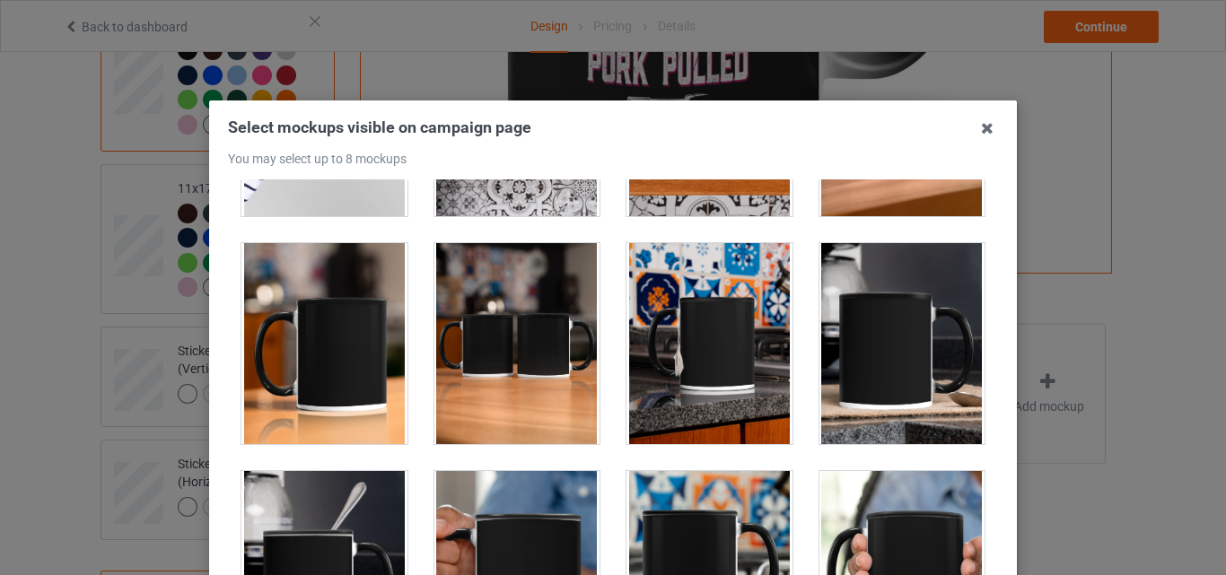
click at [373, 359] on div at bounding box center [325, 343] width 166 height 201
click at [514, 359] on div at bounding box center [518, 343] width 166 height 201
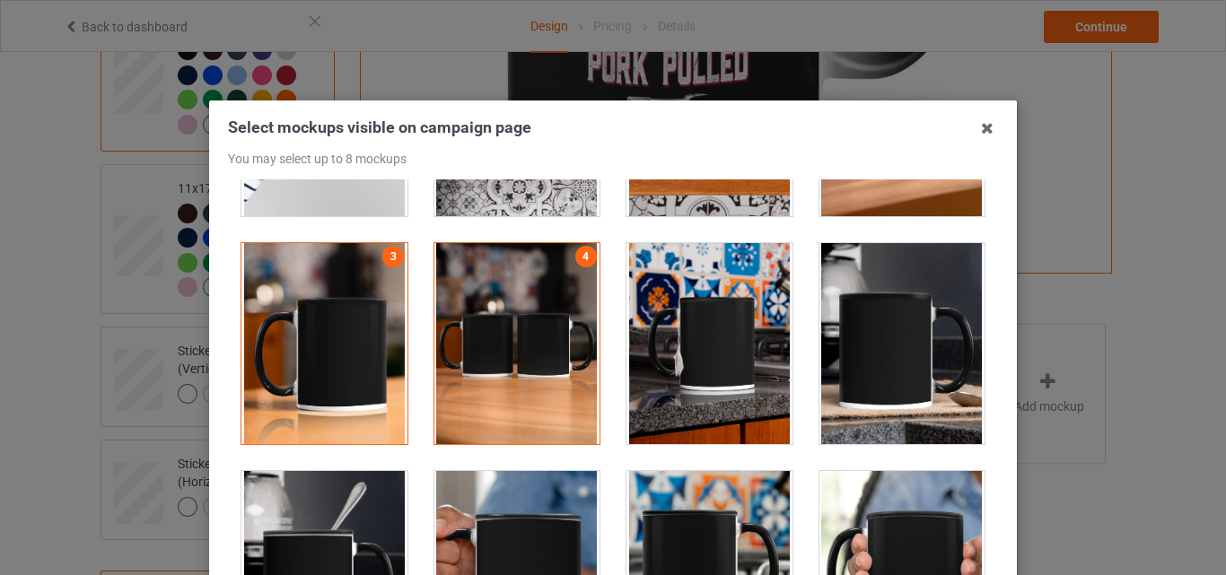
click at [686, 359] on div at bounding box center [710, 343] width 166 height 201
click at [862, 352] on div at bounding box center [903, 343] width 166 height 201
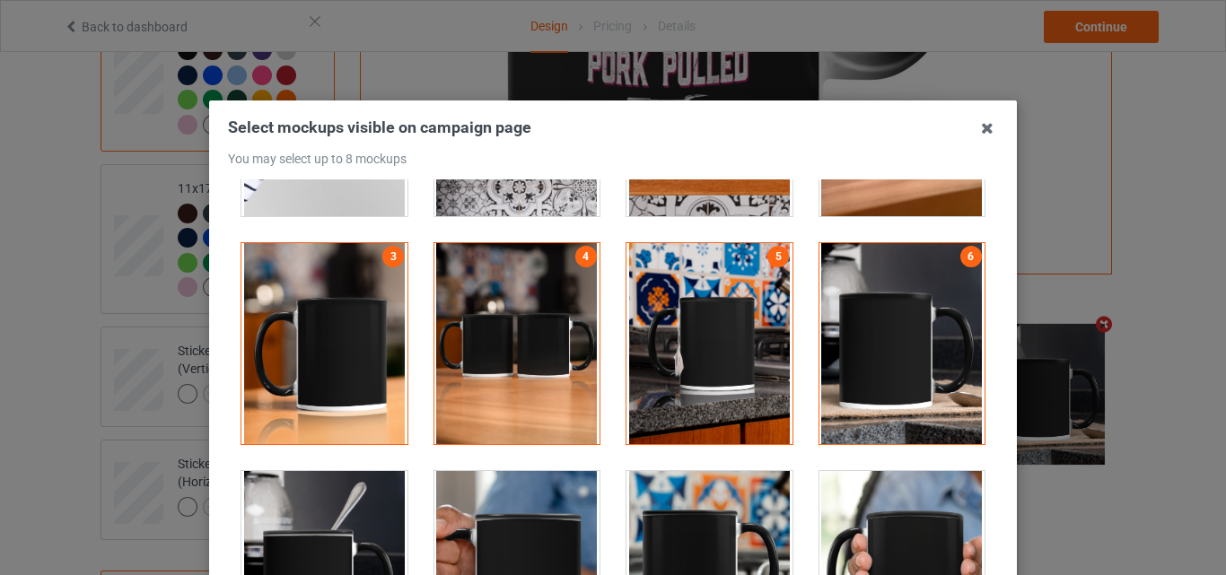
click at [341, 507] on div at bounding box center [325, 571] width 166 height 201
click at [926, 521] on div at bounding box center [903, 571] width 166 height 201
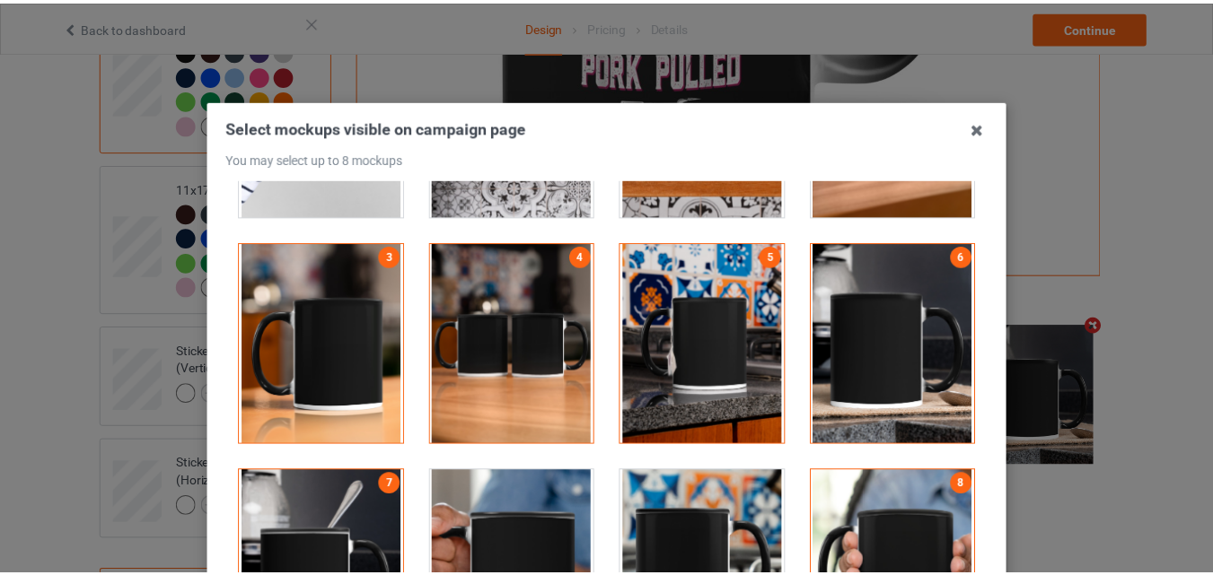
scroll to position [180, 0]
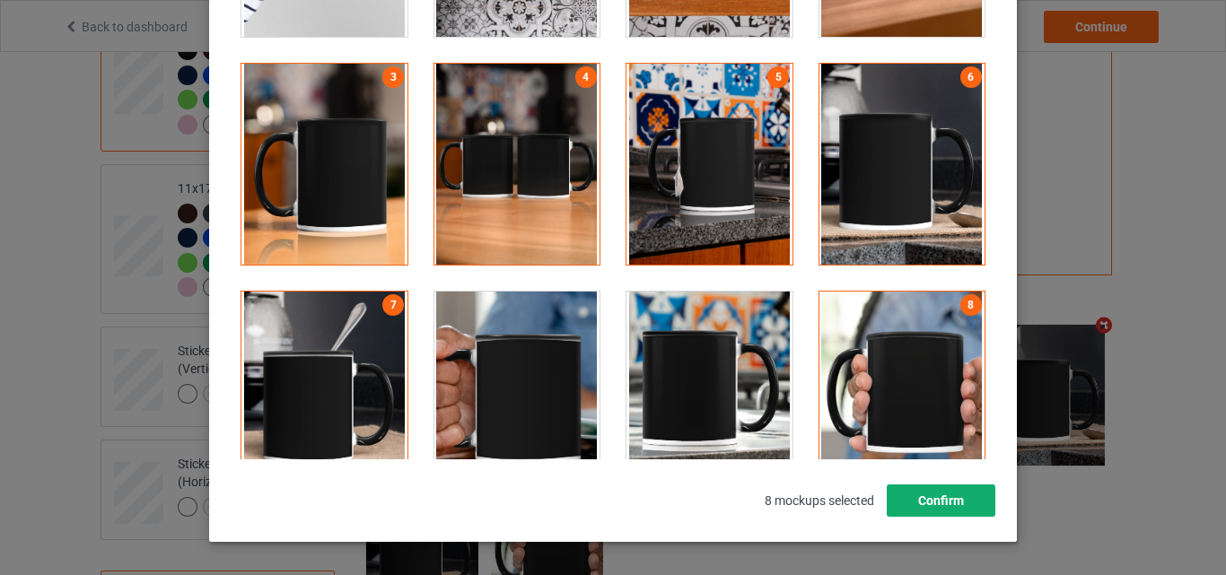
click at [937, 496] on button "Confirm" at bounding box center [941, 501] width 109 height 32
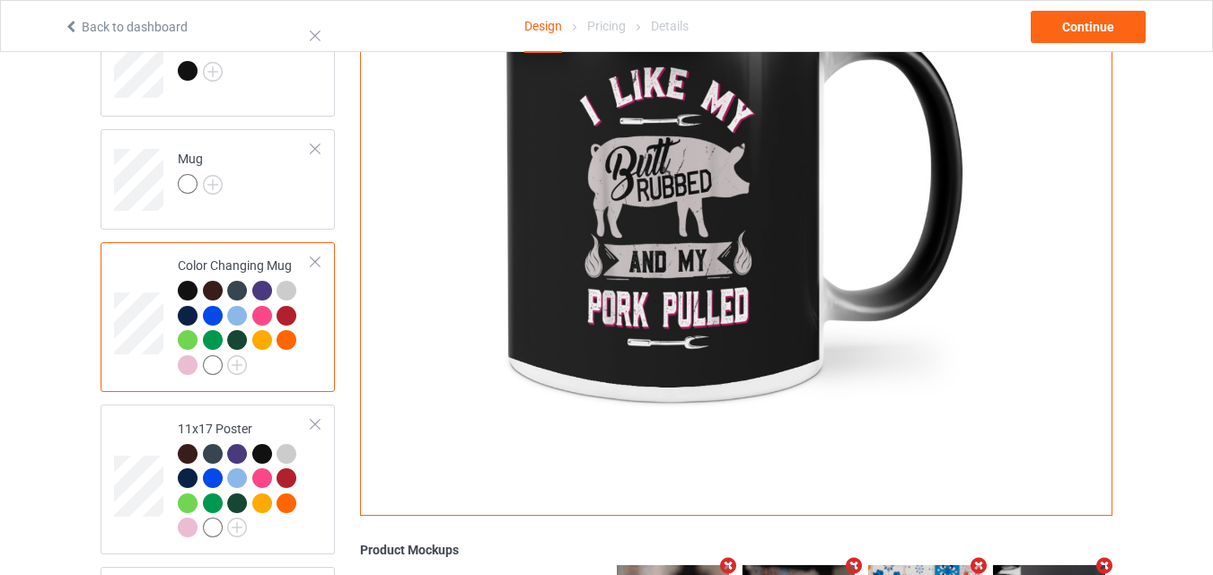
scroll to position [1117, 0]
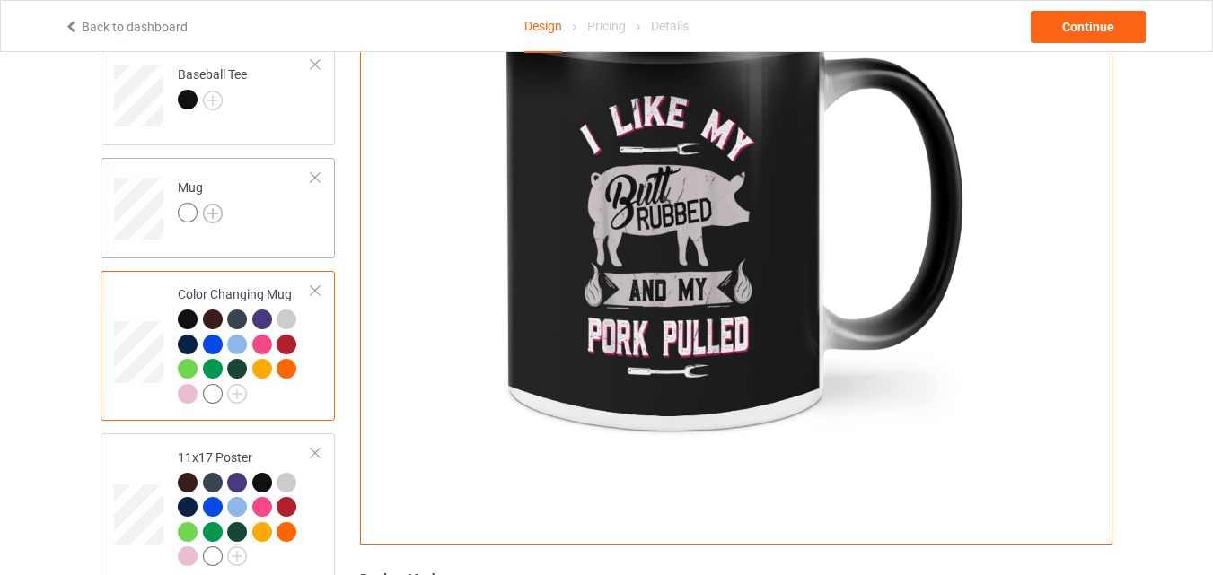
click at [211, 212] on img at bounding box center [213, 214] width 20 height 20
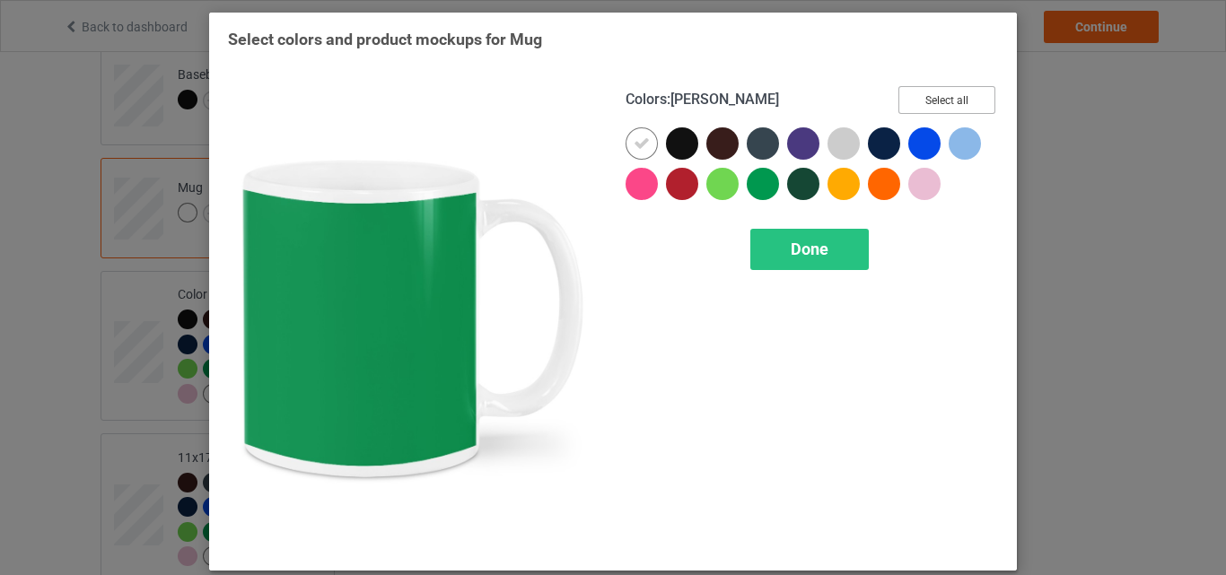
click at [936, 103] on button "Select all" at bounding box center [947, 100] width 97 height 28
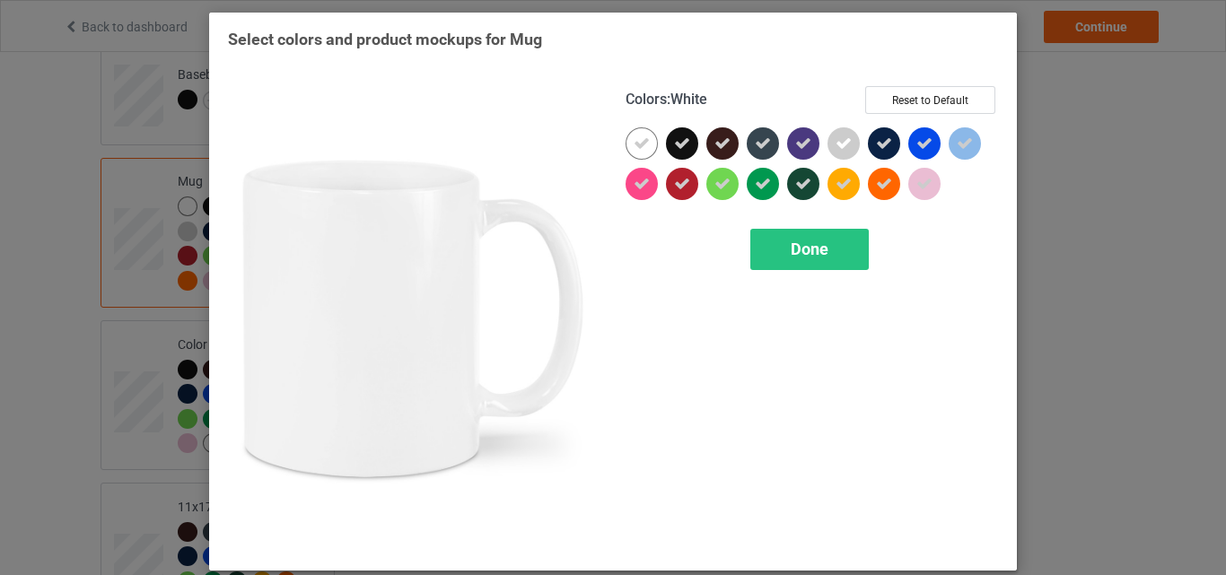
click at [634, 141] on icon at bounding box center [642, 144] width 16 height 16
click at [632, 141] on div at bounding box center [642, 143] width 32 height 32
click at [781, 242] on div "Done" at bounding box center [810, 249] width 119 height 41
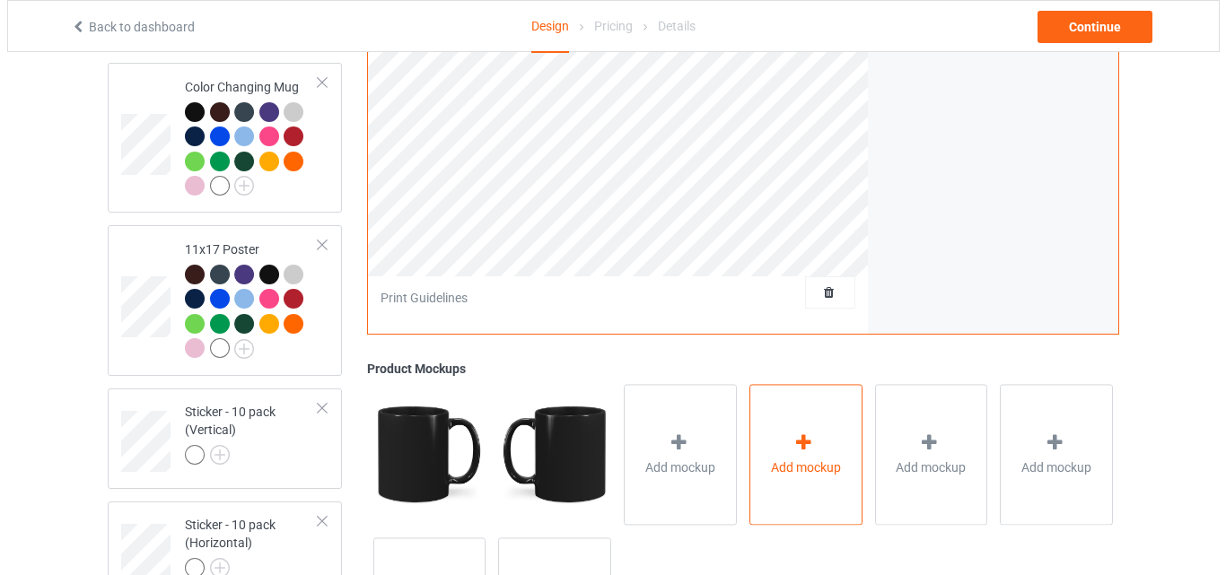
scroll to position [1476, 0]
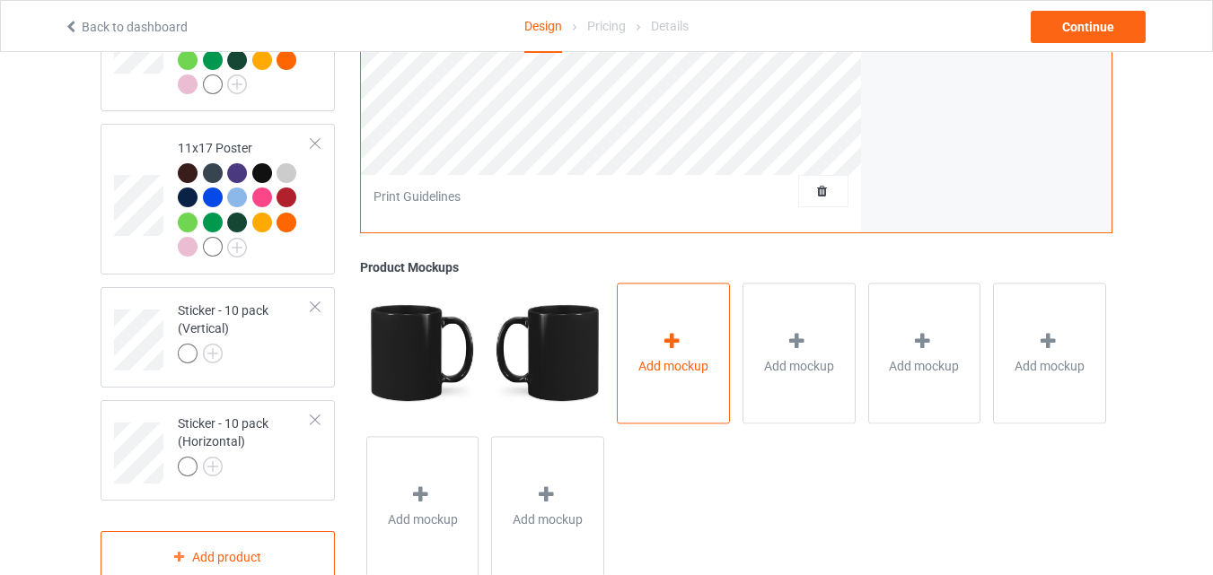
click at [707, 375] on span "Add mockup" at bounding box center [673, 366] width 70 height 18
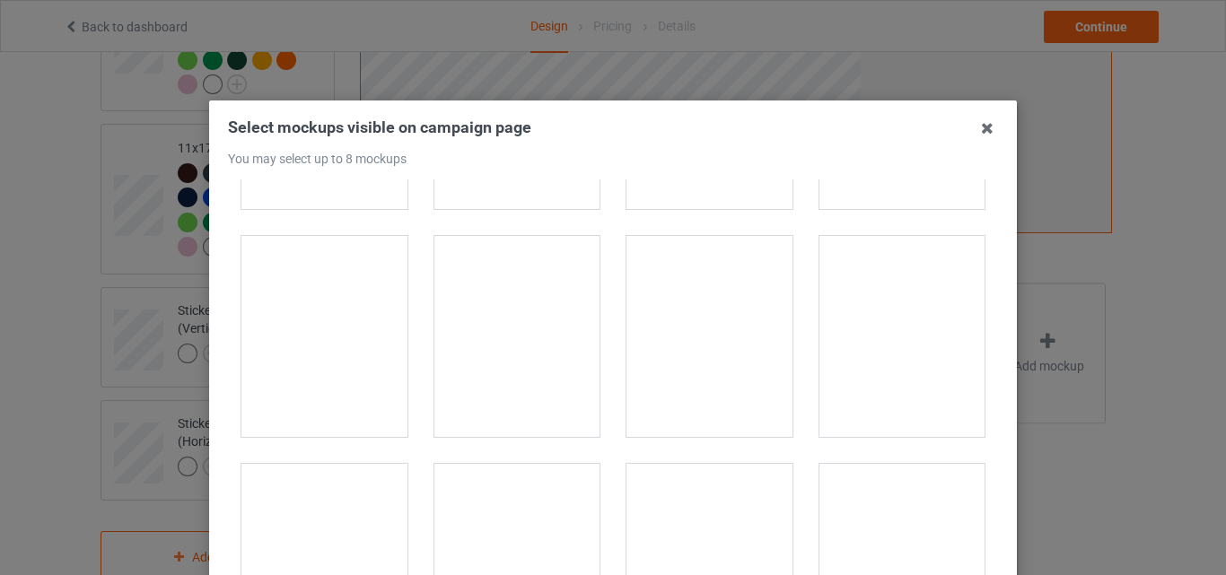
scroll to position [2873, 0]
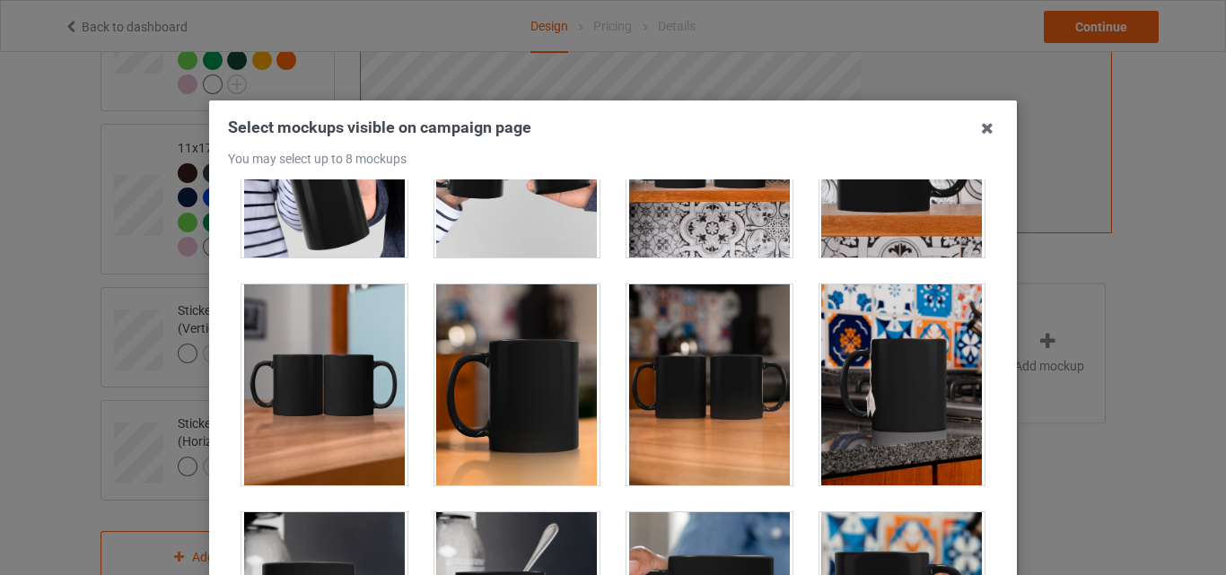
click at [384, 356] on div at bounding box center [325, 385] width 166 height 201
click at [505, 381] on div at bounding box center [518, 385] width 166 height 201
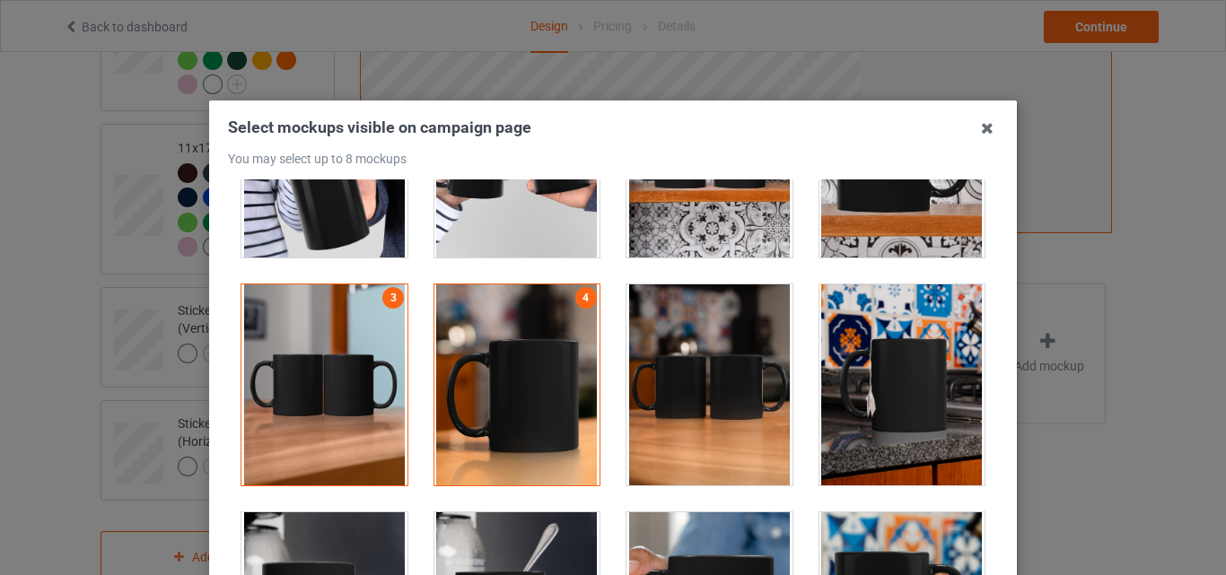
click at [704, 388] on div at bounding box center [710, 385] width 166 height 201
click at [892, 385] on div at bounding box center [903, 385] width 166 height 201
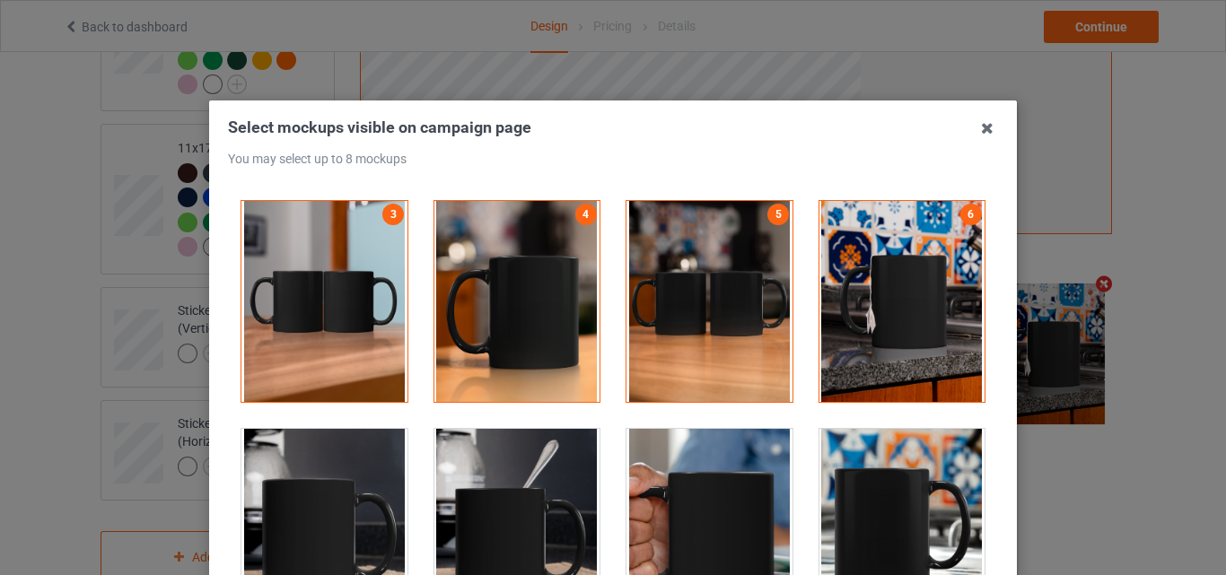
scroll to position [3052, 0]
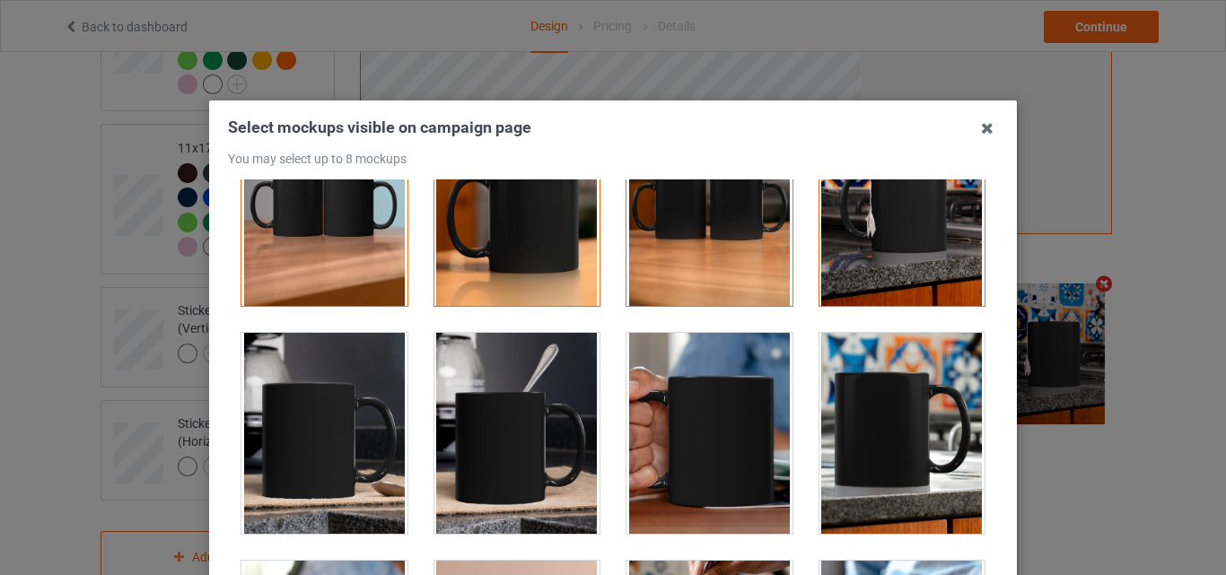
click at [681, 435] on div at bounding box center [710, 433] width 166 height 201
click at [917, 433] on div at bounding box center [903, 433] width 166 height 201
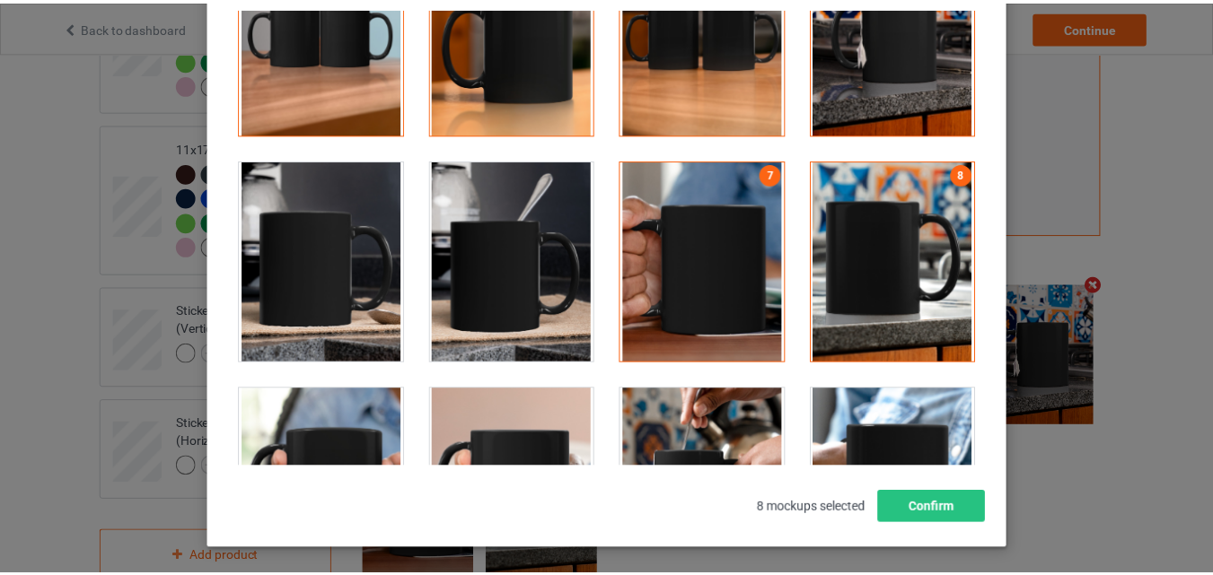
scroll to position [180, 0]
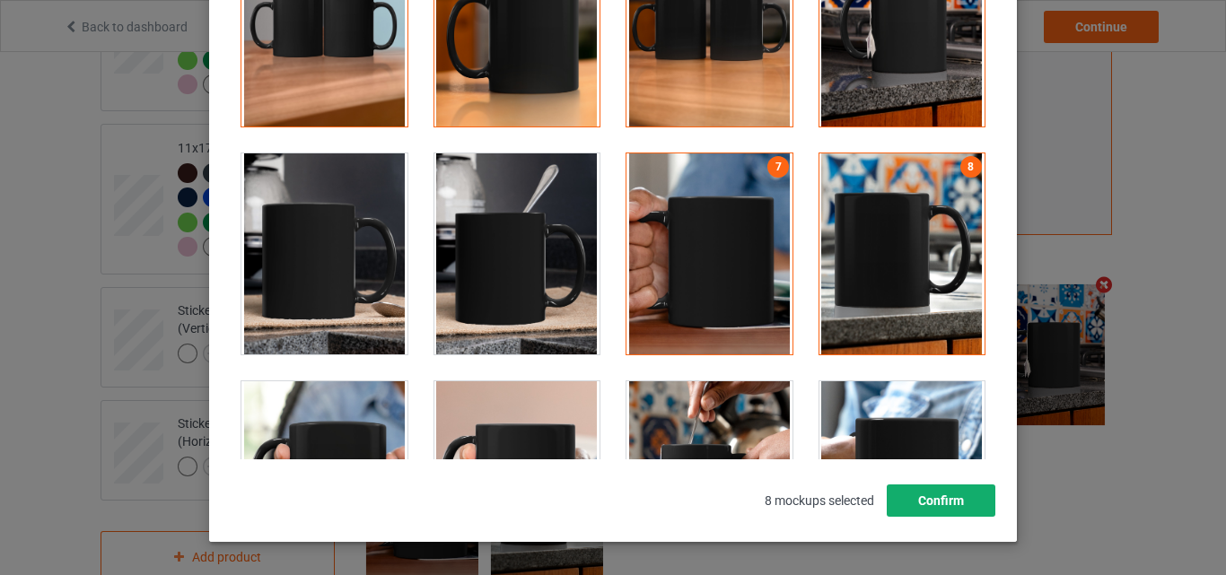
click at [937, 486] on button "Confirm" at bounding box center [941, 501] width 109 height 32
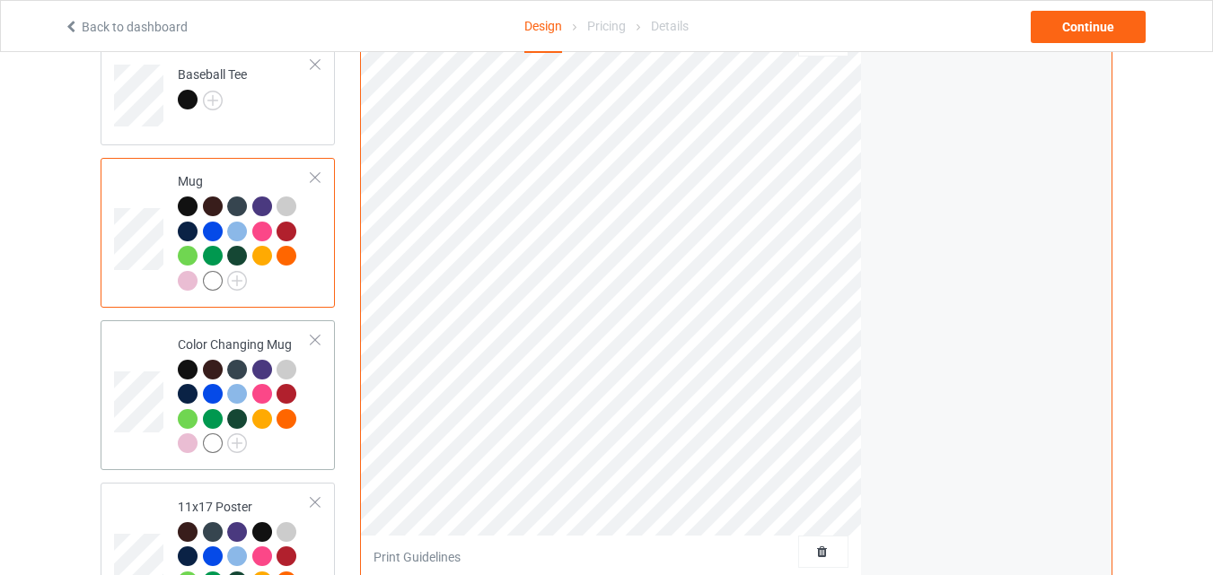
scroll to position [848, 0]
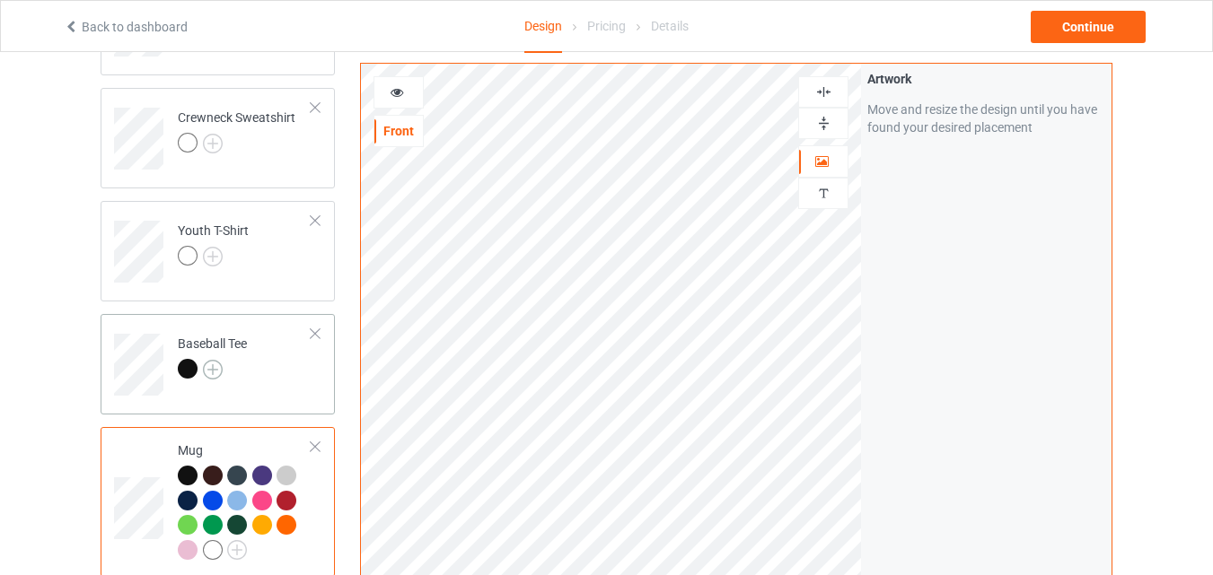
click at [209, 364] on img at bounding box center [213, 370] width 20 height 20
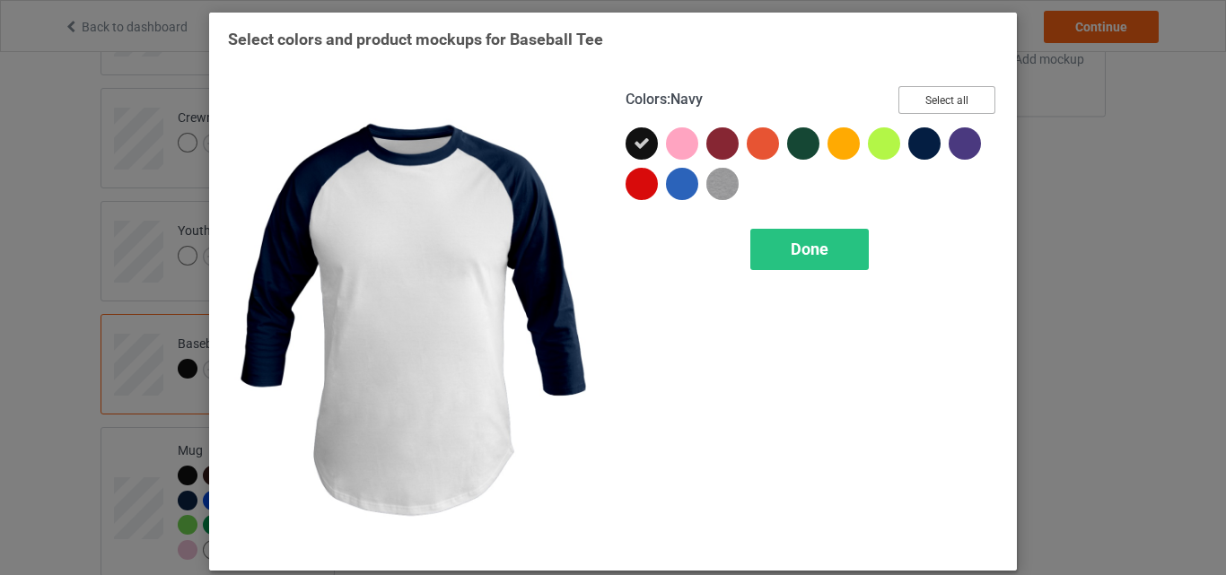
click at [938, 103] on button "Select all" at bounding box center [947, 100] width 97 height 28
click at [797, 248] on span "Done" at bounding box center [810, 249] width 38 height 19
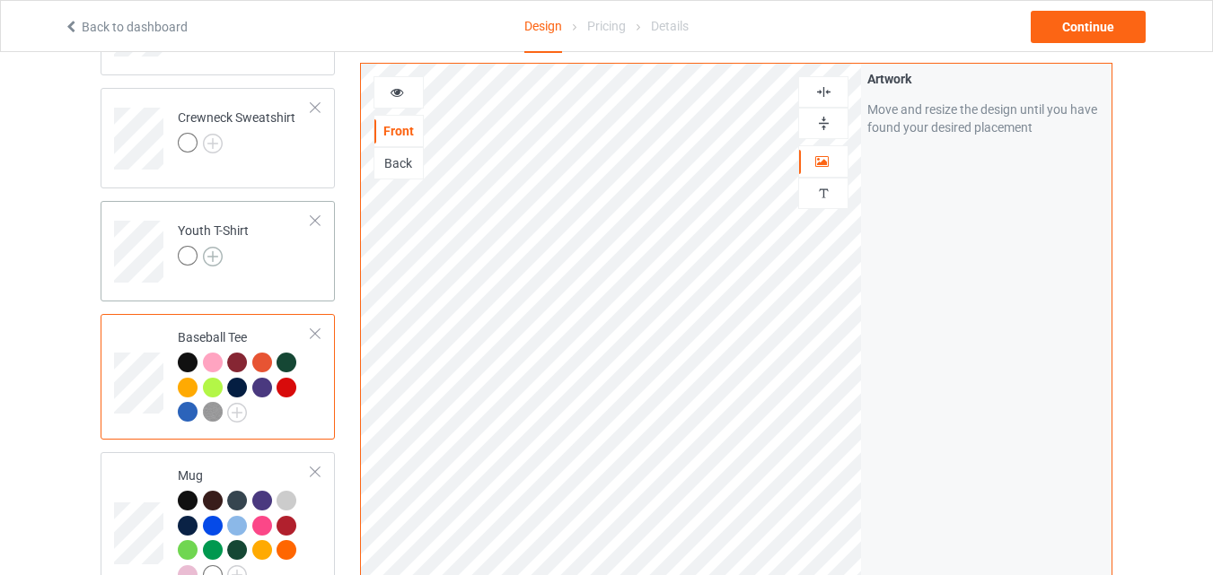
click at [215, 259] on img at bounding box center [213, 257] width 20 height 20
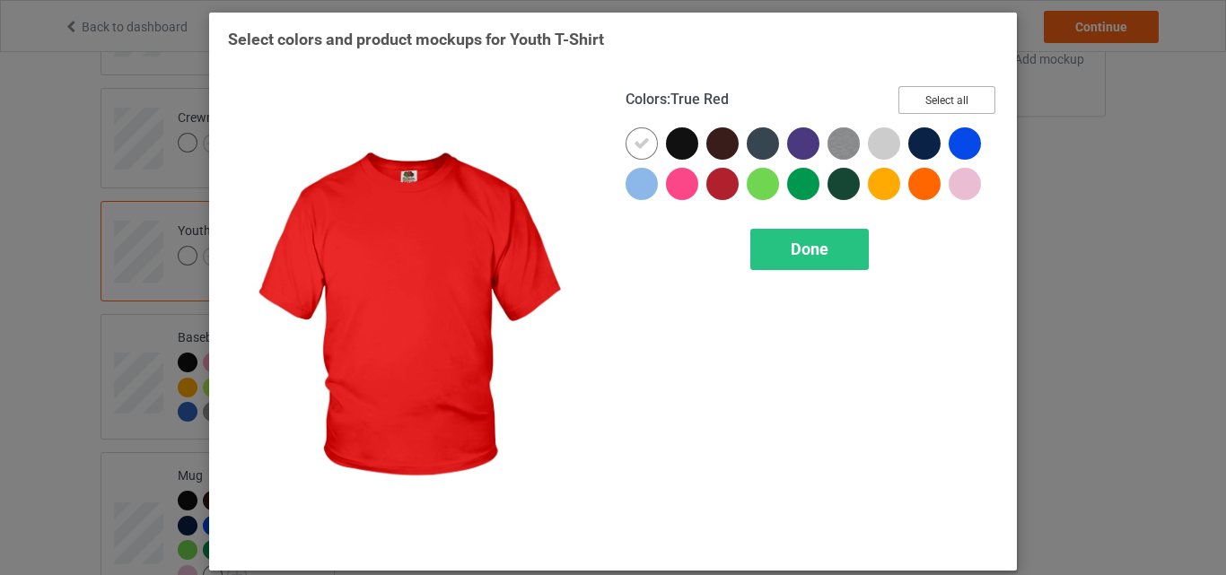
click at [929, 101] on button "Select all" at bounding box center [947, 100] width 97 height 28
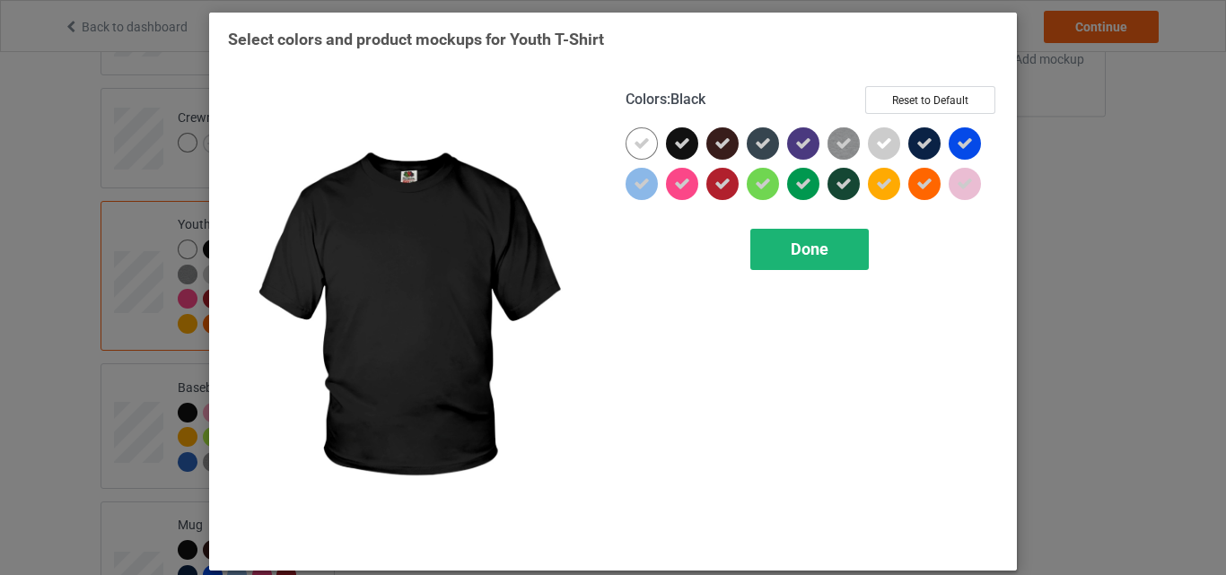
click at [639, 145] on icon at bounding box center [642, 144] width 16 height 16
click at [639, 145] on div at bounding box center [642, 143] width 32 height 32
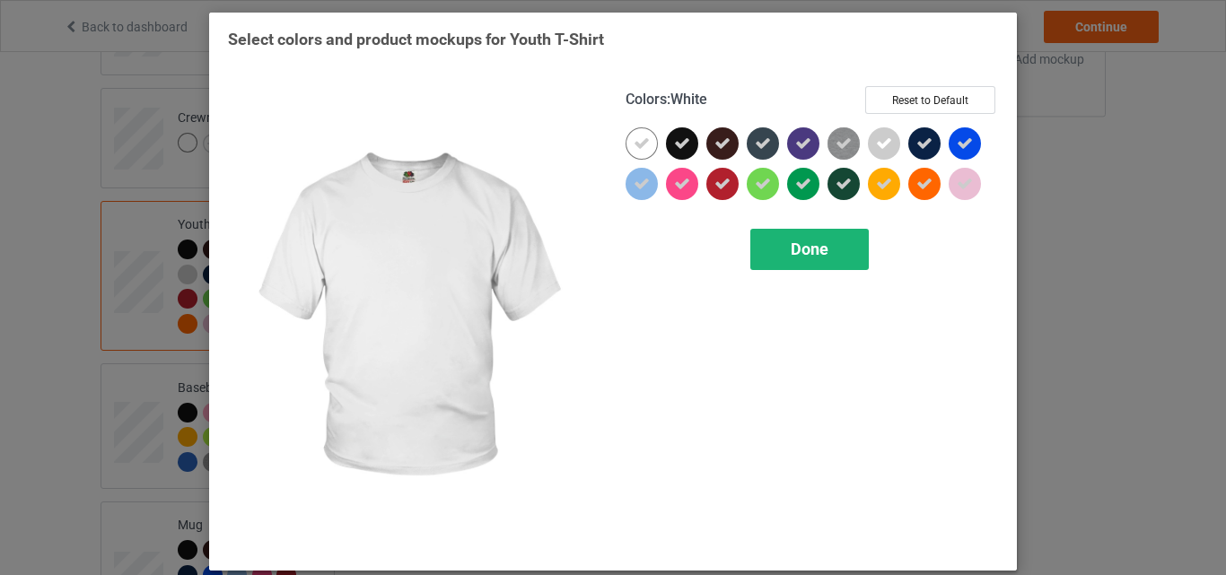
click at [773, 235] on div "Done" at bounding box center [810, 249] width 119 height 41
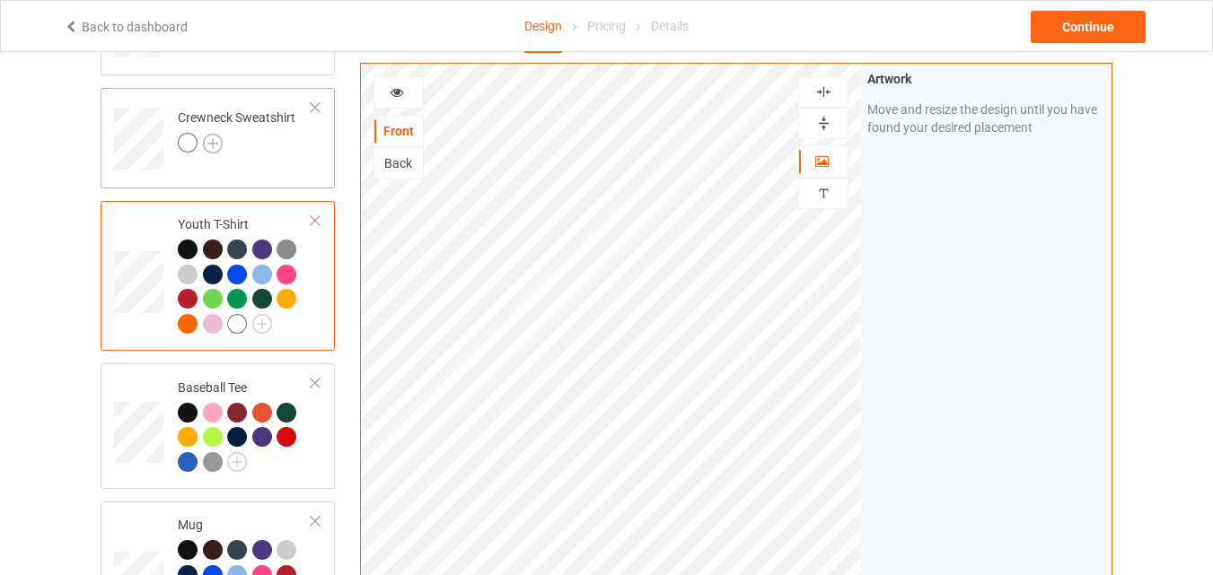
click at [207, 144] on img at bounding box center [213, 144] width 20 height 20
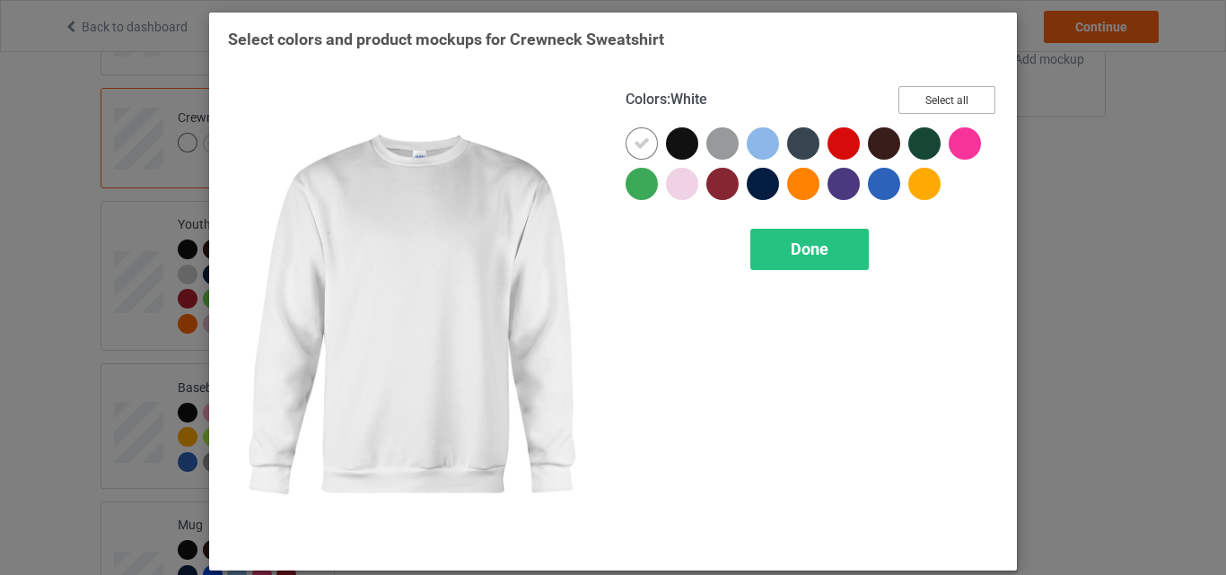
click at [899, 101] on button "Select all" at bounding box center [947, 100] width 97 height 28
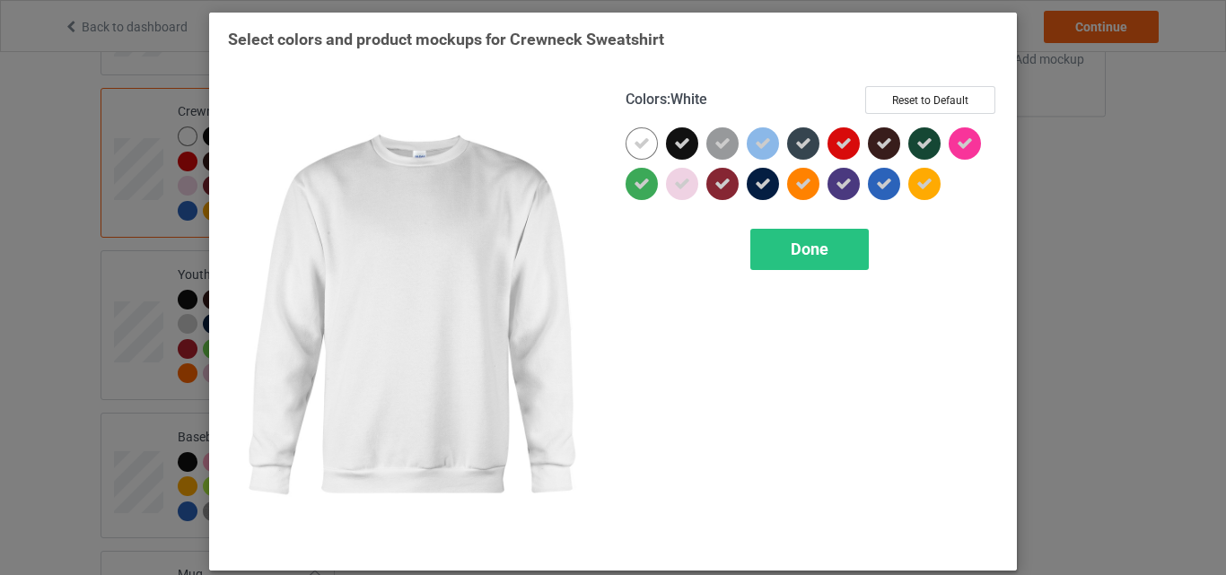
click at [647, 138] on div at bounding box center [642, 143] width 32 height 32
click at [791, 259] on span "Done" at bounding box center [810, 249] width 38 height 19
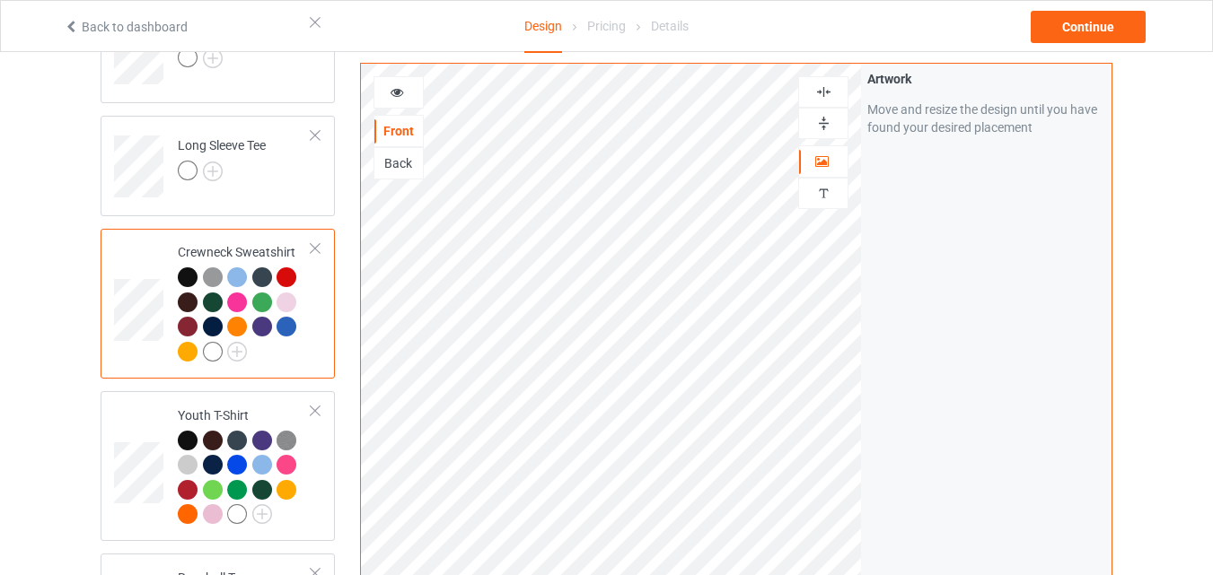
scroll to position [668, 0]
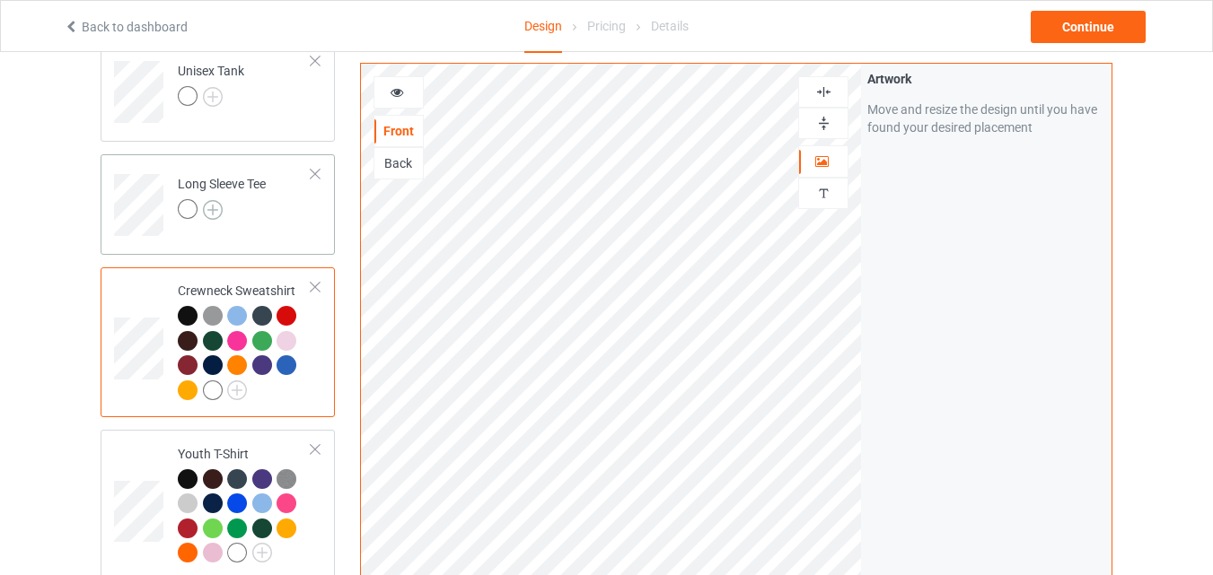
click at [214, 207] on img at bounding box center [213, 210] width 20 height 20
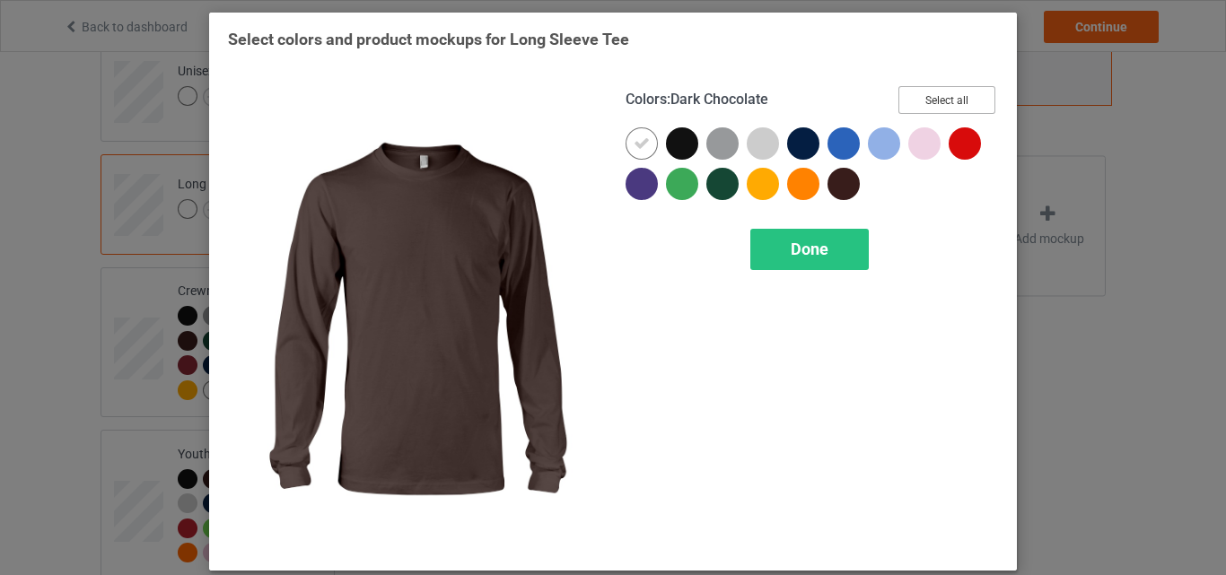
click at [965, 102] on button "Select all" at bounding box center [947, 100] width 97 height 28
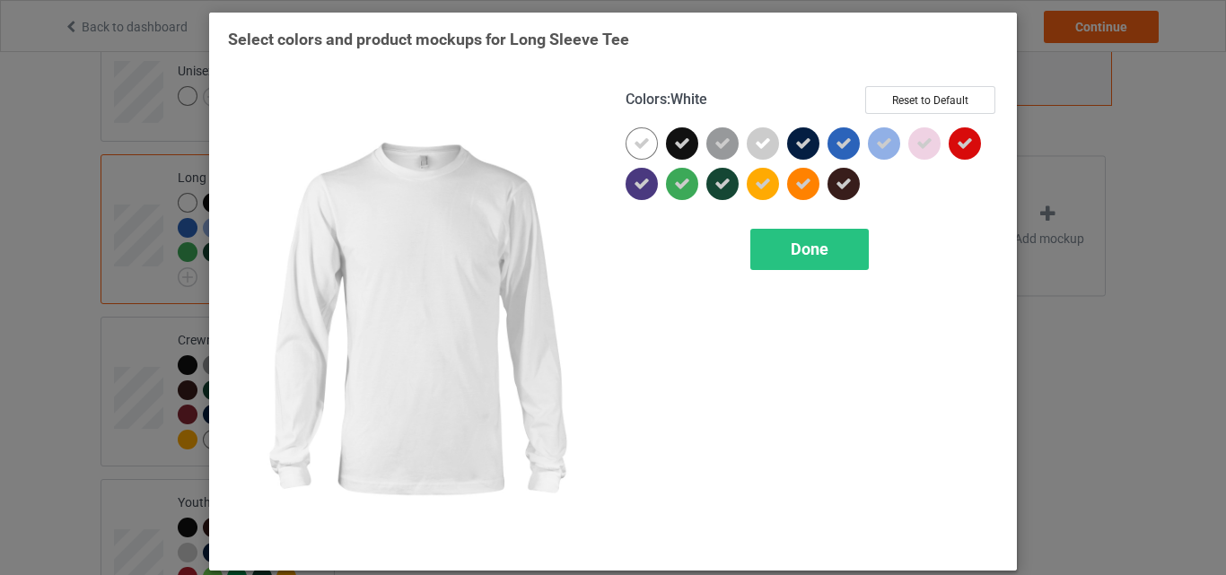
click at [644, 139] on div at bounding box center [642, 143] width 32 height 32
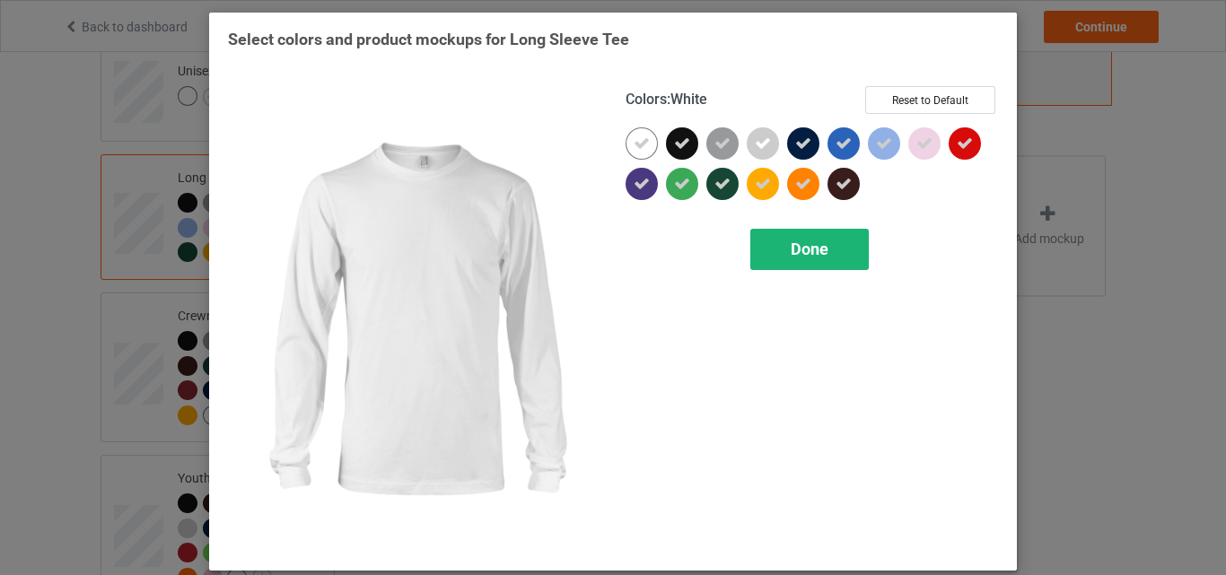
click at [807, 263] on div "Done" at bounding box center [810, 249] width 119 height 41
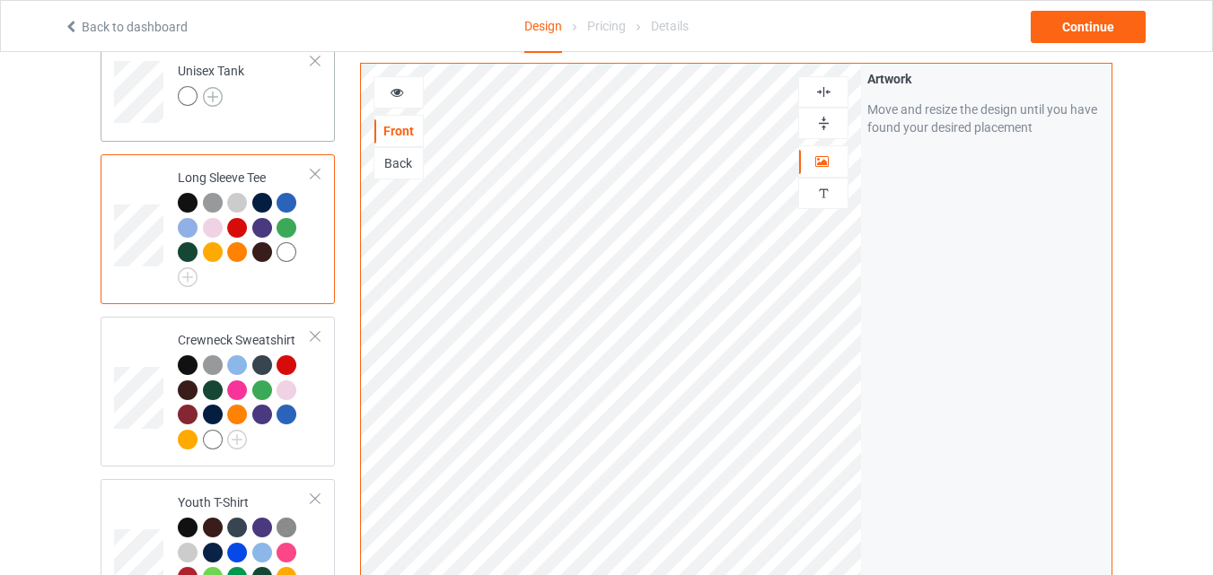
click at [215, 93] on img at bounding box center [213, 97] width 20 height 20
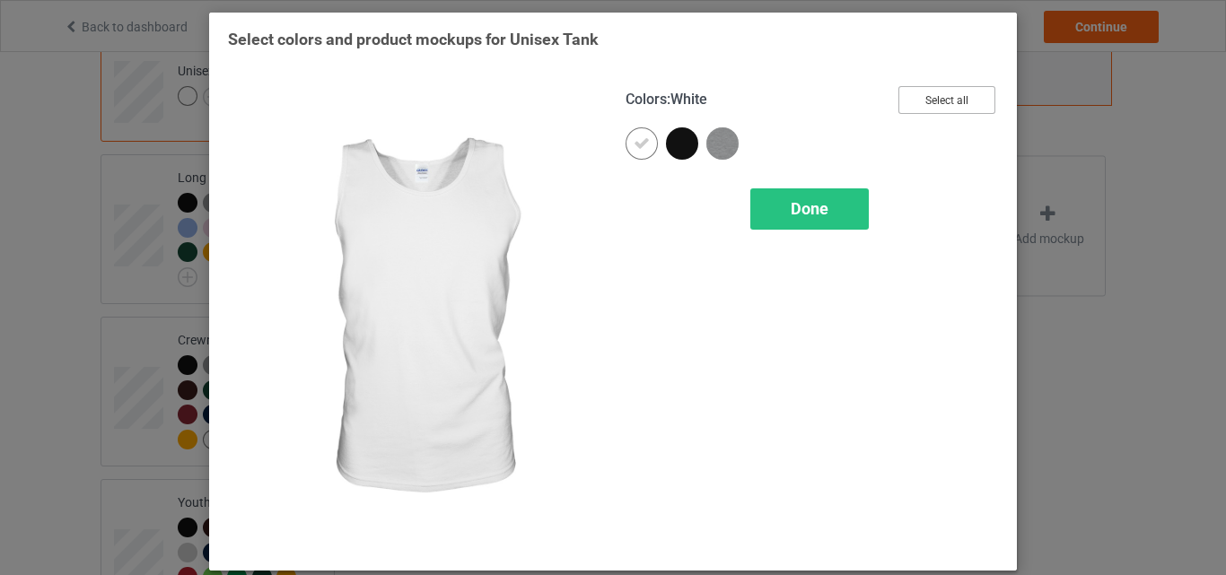
click at [968, 108] on button "Select all" at bounding box center [947, 100] width 97 height 28
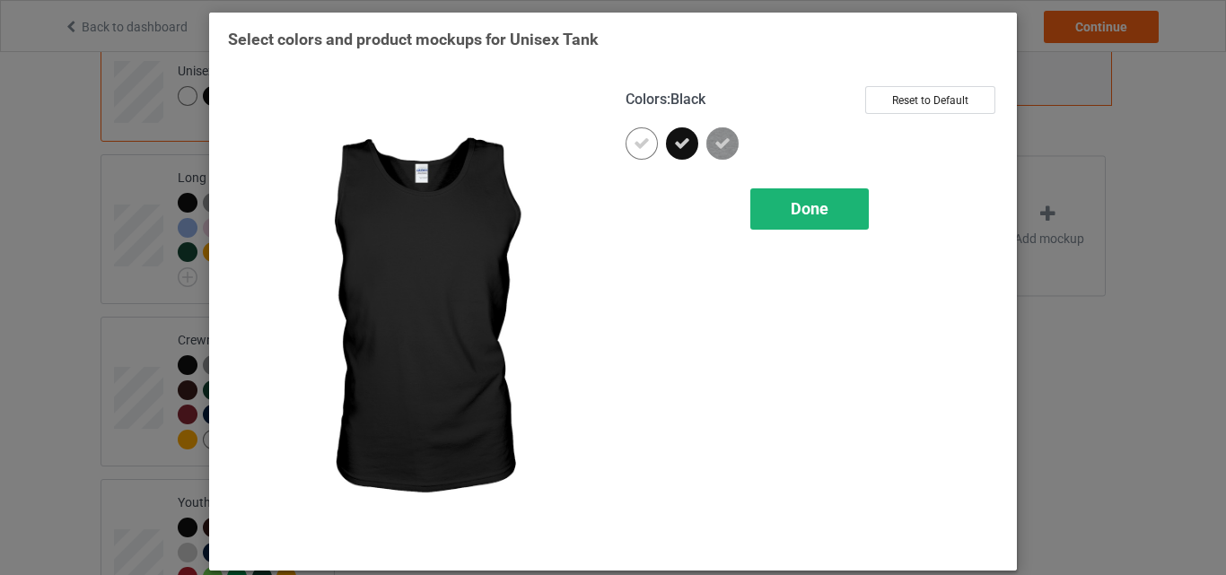
click at [646, 141] on div at bounding box center [642, 143] width 32 height 32
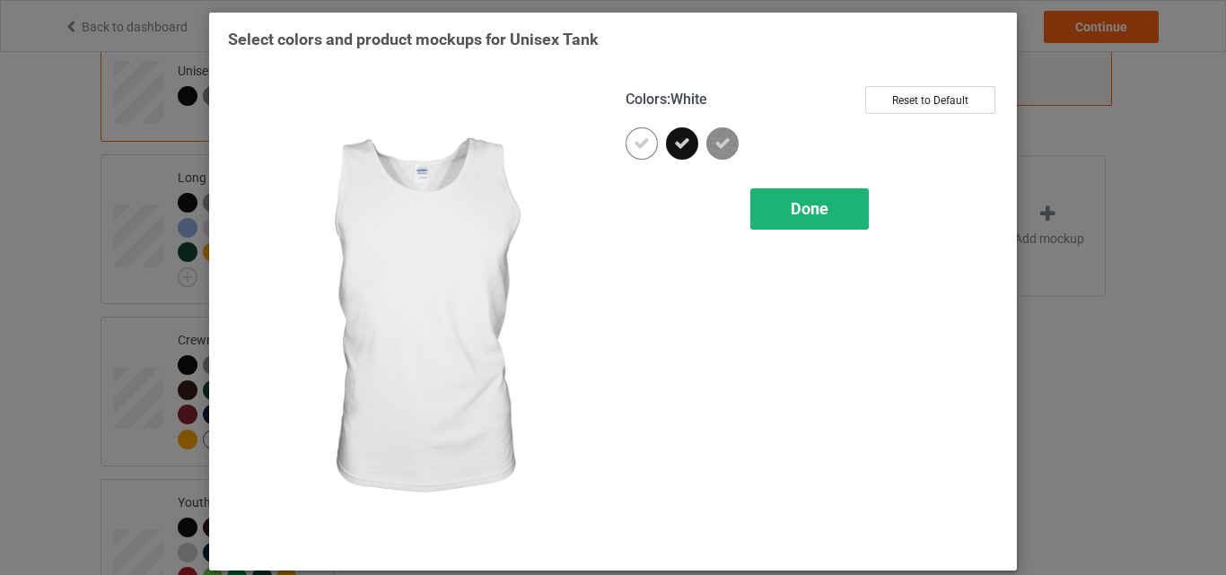
click at [811, 214] on span "Done" at bounding box center [810, 208] width 38 height 19
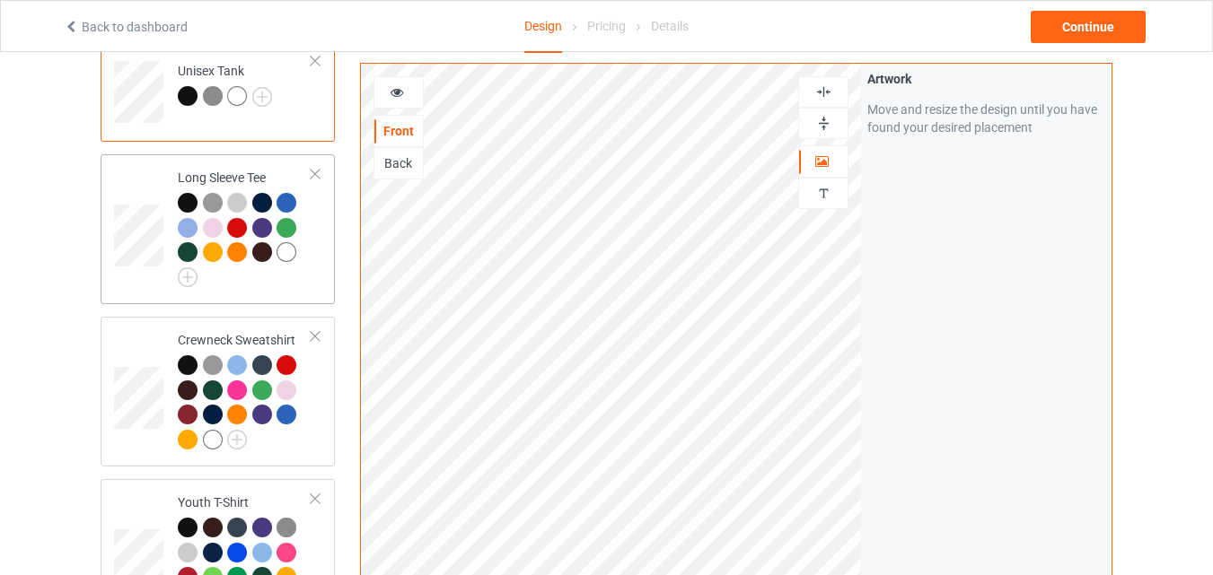
scroll to position [309, 0]
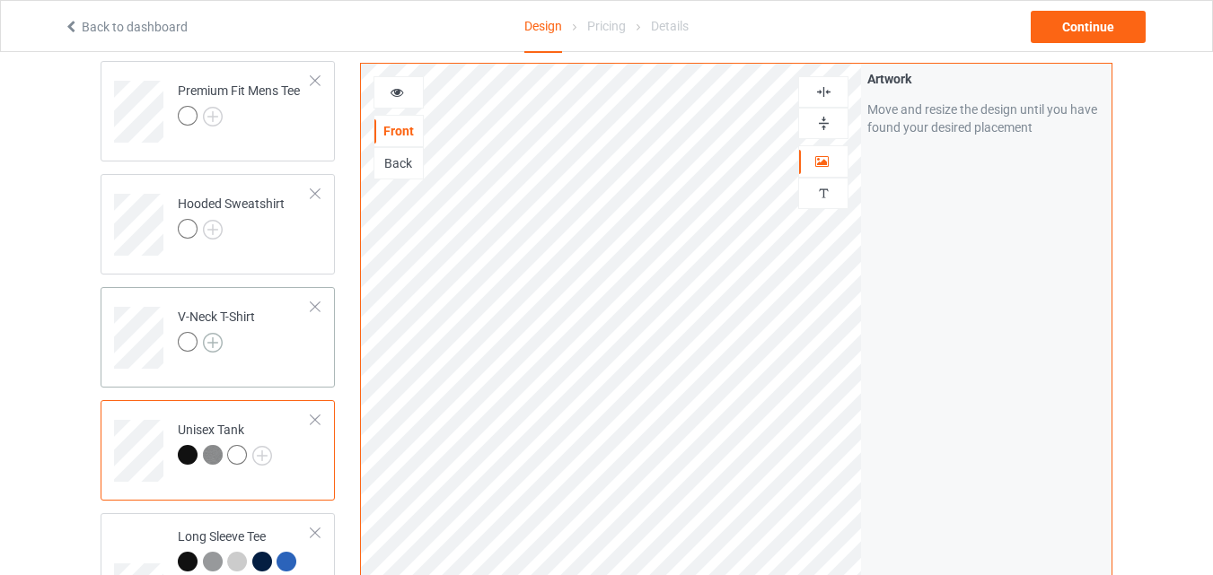
click at [213, 342] on img at bounding box center [213, 343] width 20 height 20
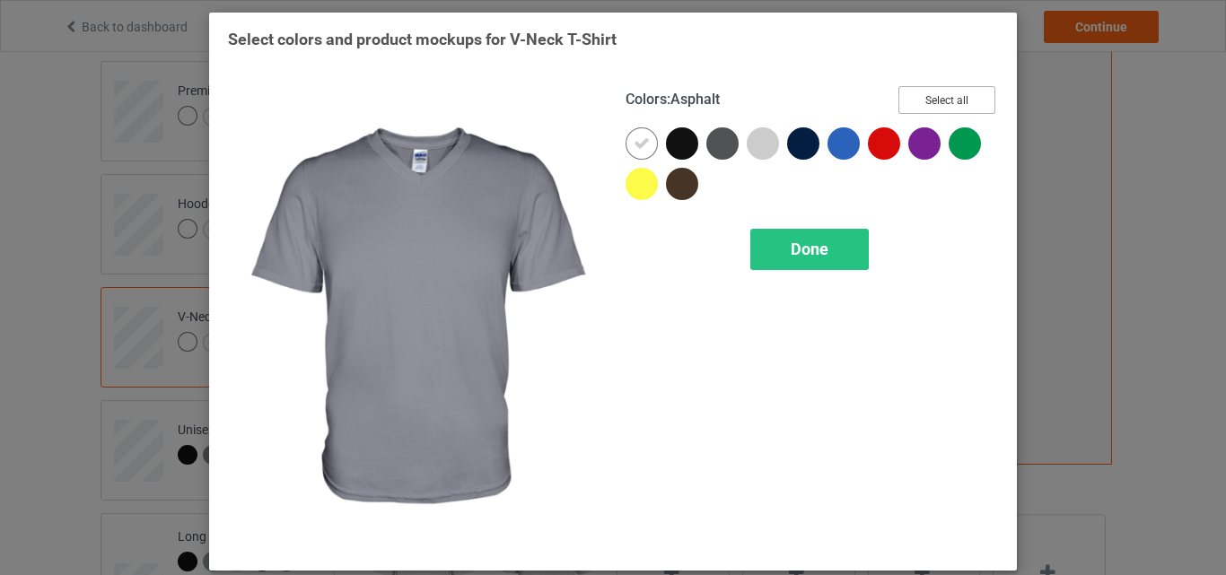
click at [916, 94] on button "Select all" at bounding box center [947, 100] width 97 height 28
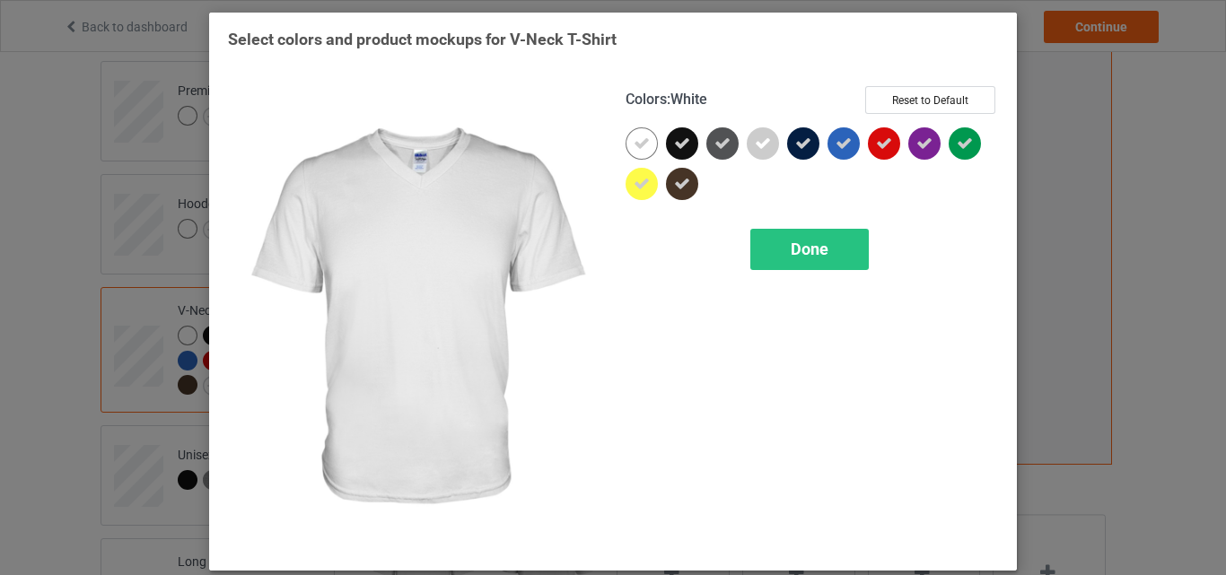
click at [641, 131] on div at bounding box center [642, 143] width 32 height 32
click at [769, 239] on div "Done" at bounding box center [810, 249] width 119 height 41
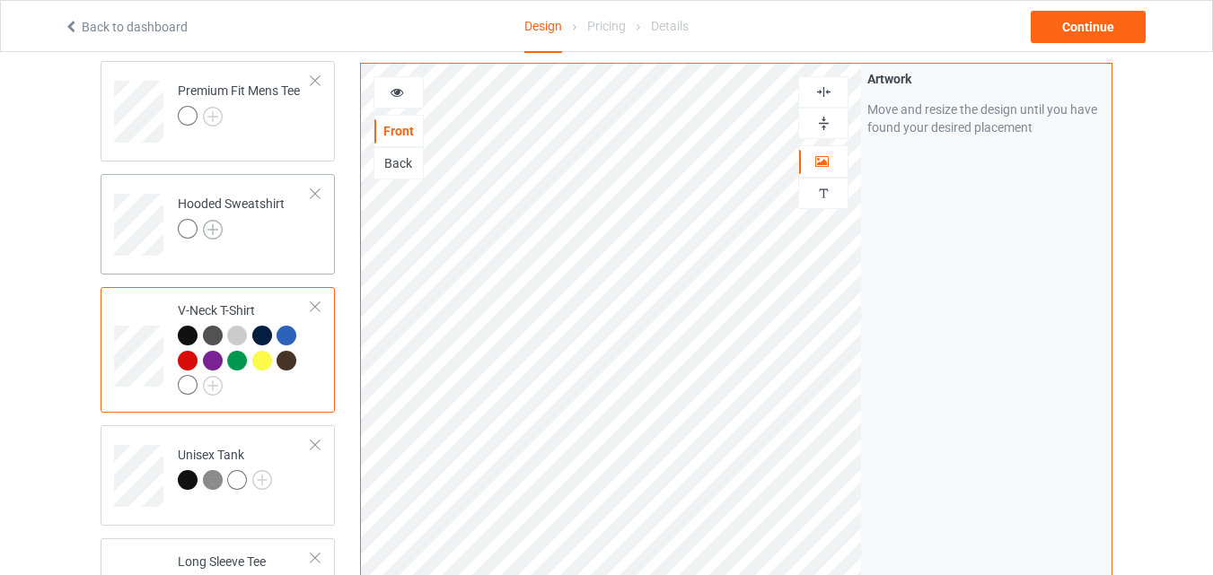
click at [211, 221] on img at bounding box center [213, 230] width 20 height 20
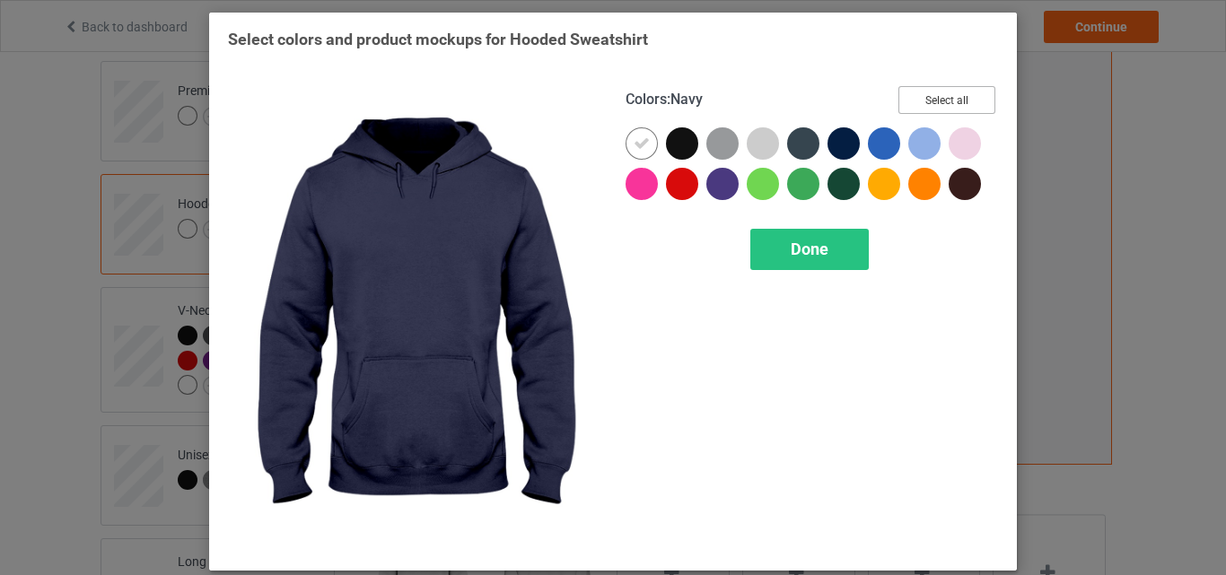
click at [941, 101] on button "Select all" at bounding box center [947, 100] width 97 height 28
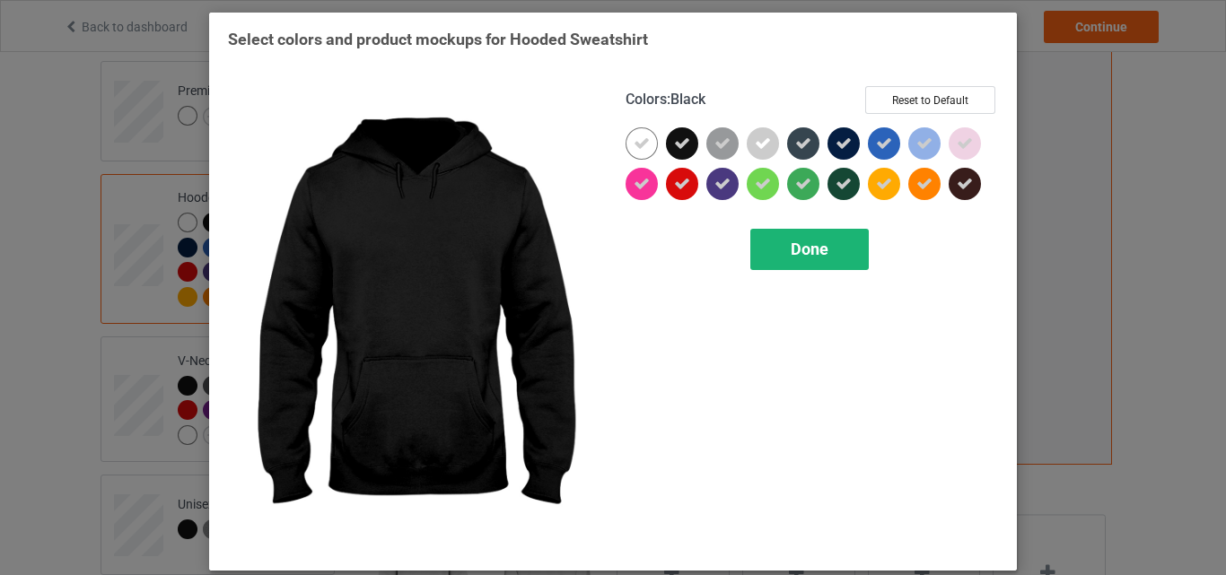
click at [635, 139] on icon at bounding box center [642, 144] width 16 height 16
click at [635, 139] on div at bounding box center [642, 143] width 32 height 32
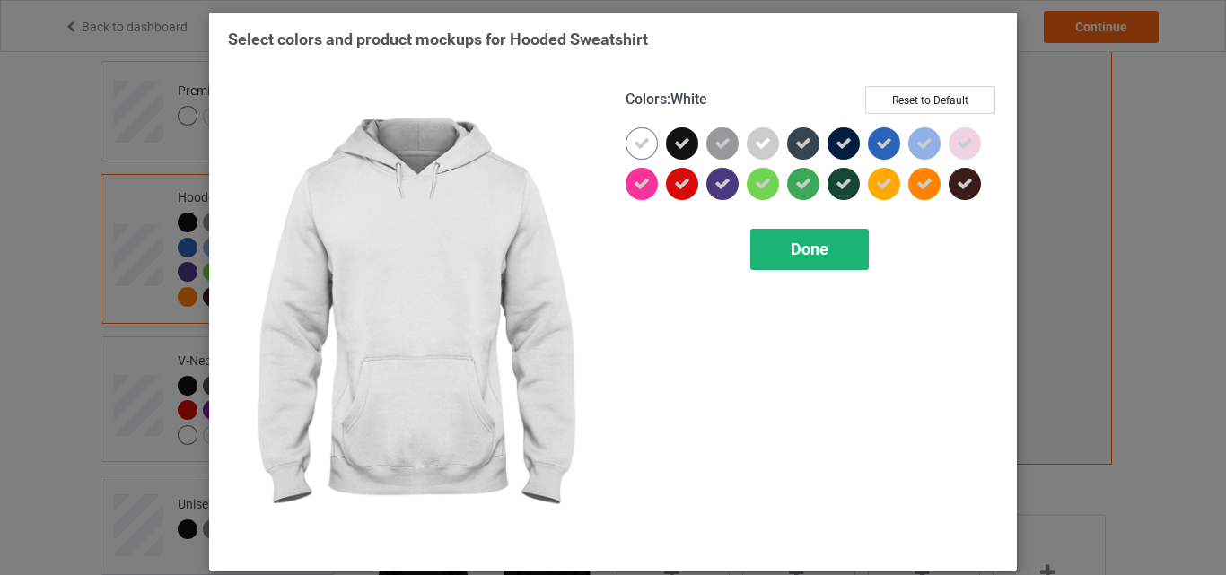
click at [777, 255] on div "Done" at bounding box center [810, 249] width 119 height 41
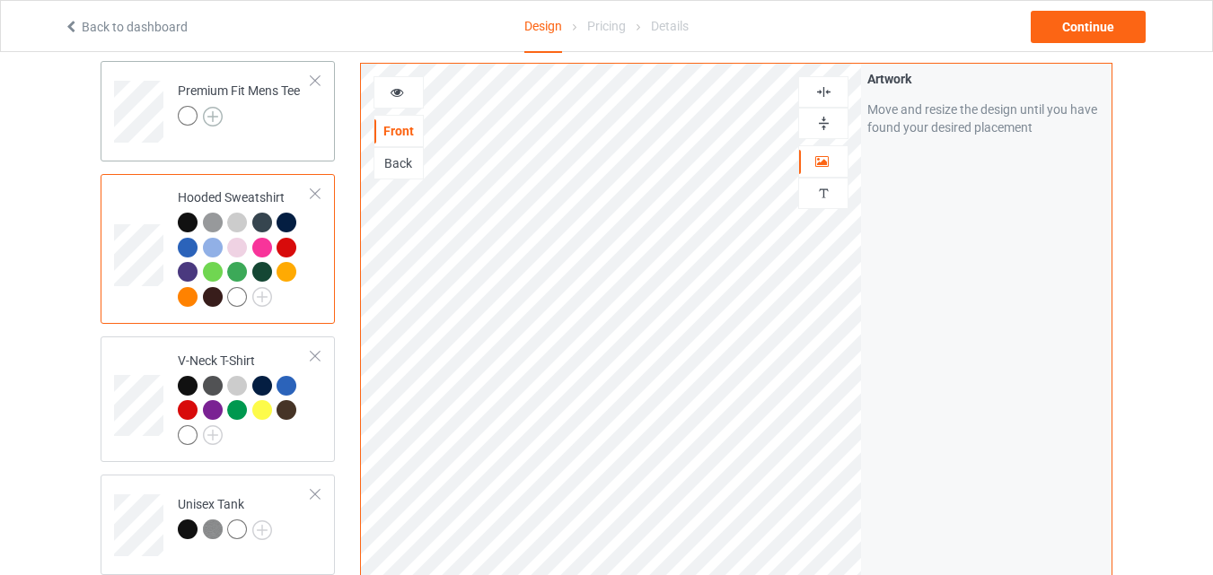
click at [209, 123] on img at bounding box center [213, 117] width 20 height 20
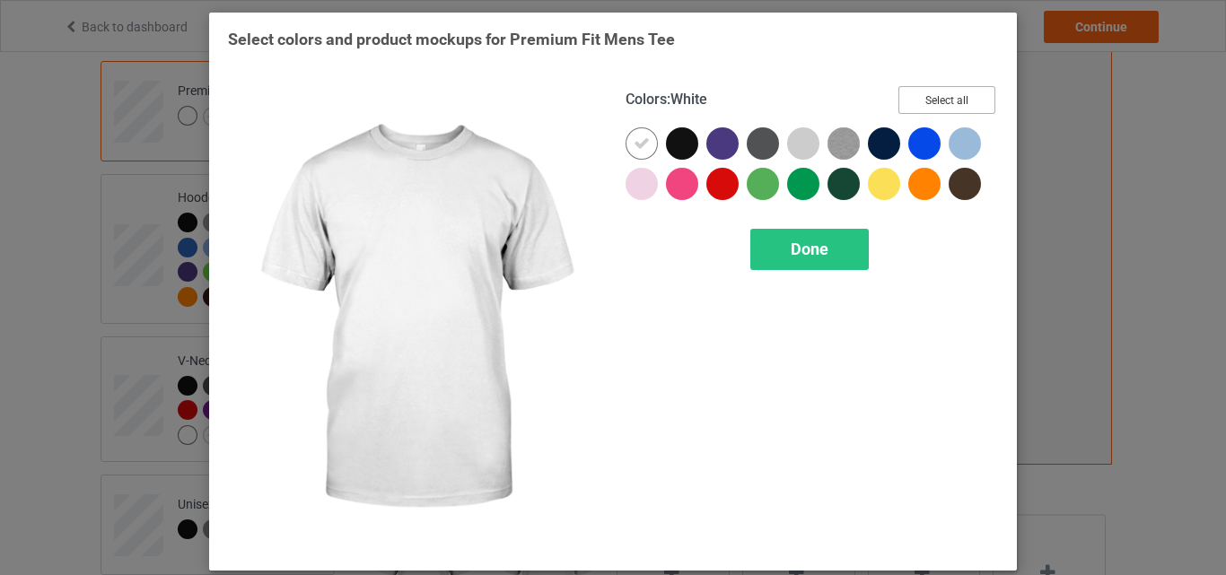
click at [921, 106] on button "Select all" at bounding box center [947, 100] width 97 height 28
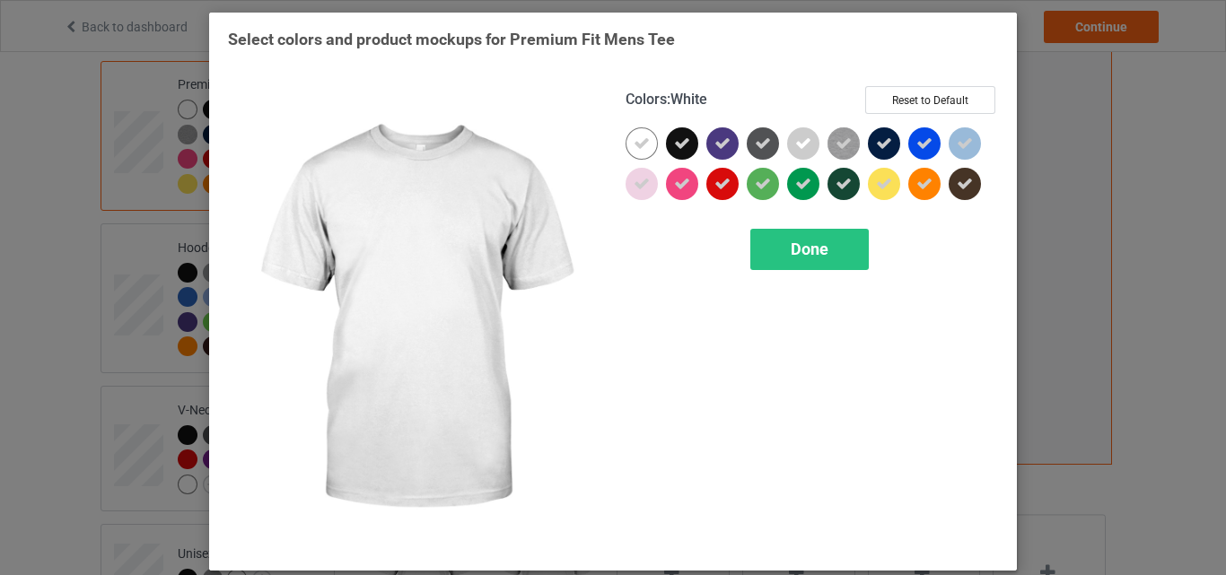
click at [640, 144] on icon at bounding box center [642, 144] width 16 height 16
click at [640, 144] on div at bounding box center [642, 143] width 32 height 32
click at [770, 242] on div "Done" at bounding box center [810, 249] width 119 height 41
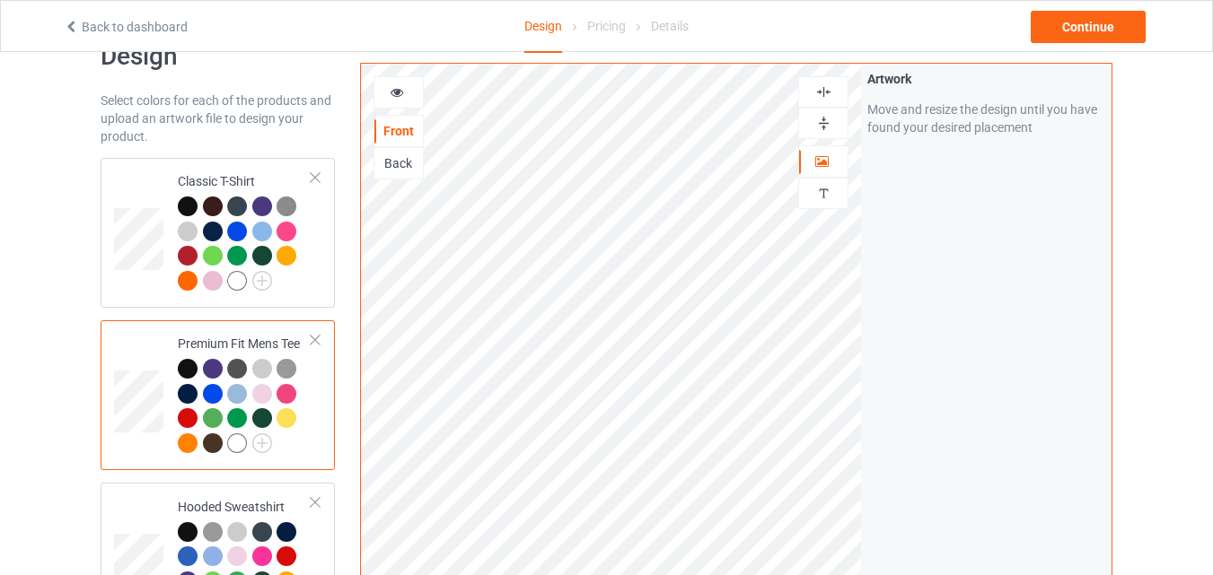
scroll to position [40, 0]
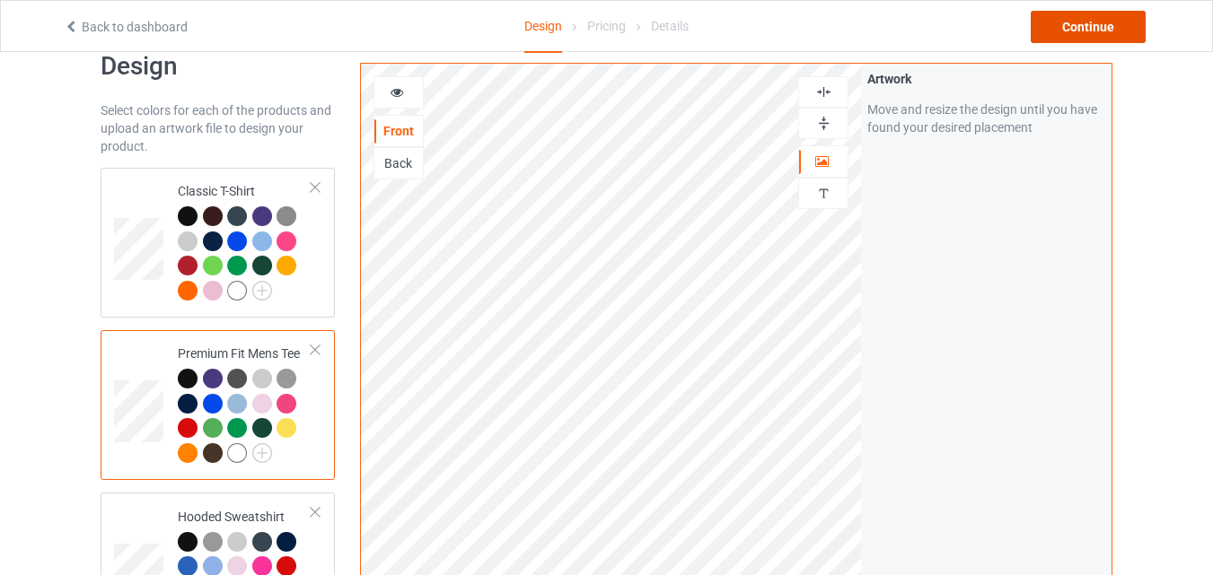
click at [1094, 38] on div "Continue" at bounding box center [1088, 27] width 115 height 32
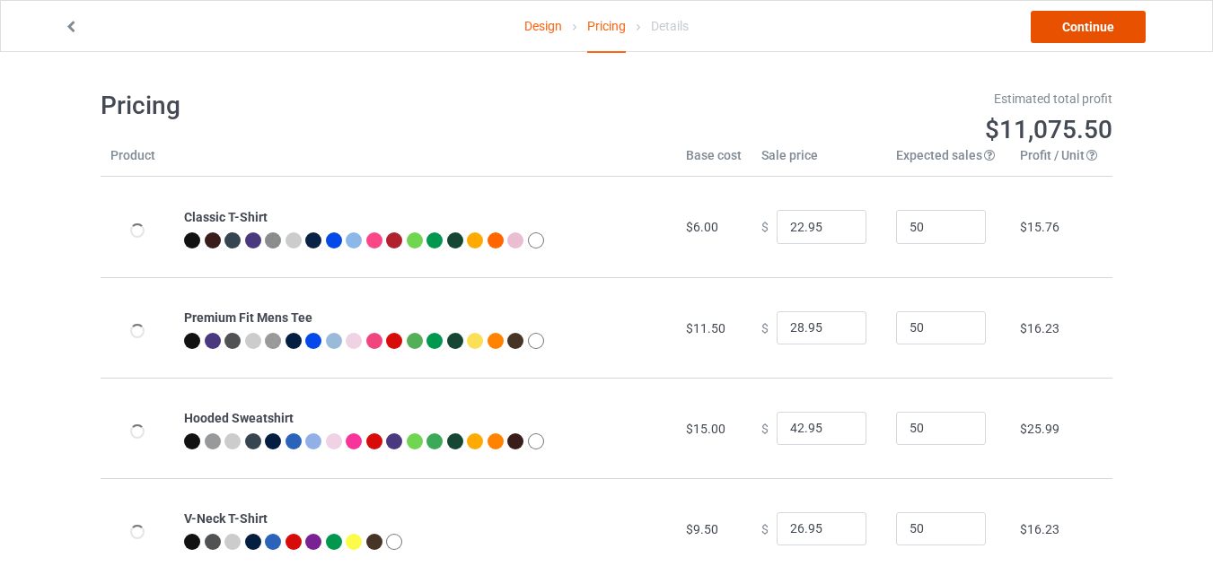
click at [1086, 21] on link "Continue" at bounding box center [1088, 27] width 115 height 32
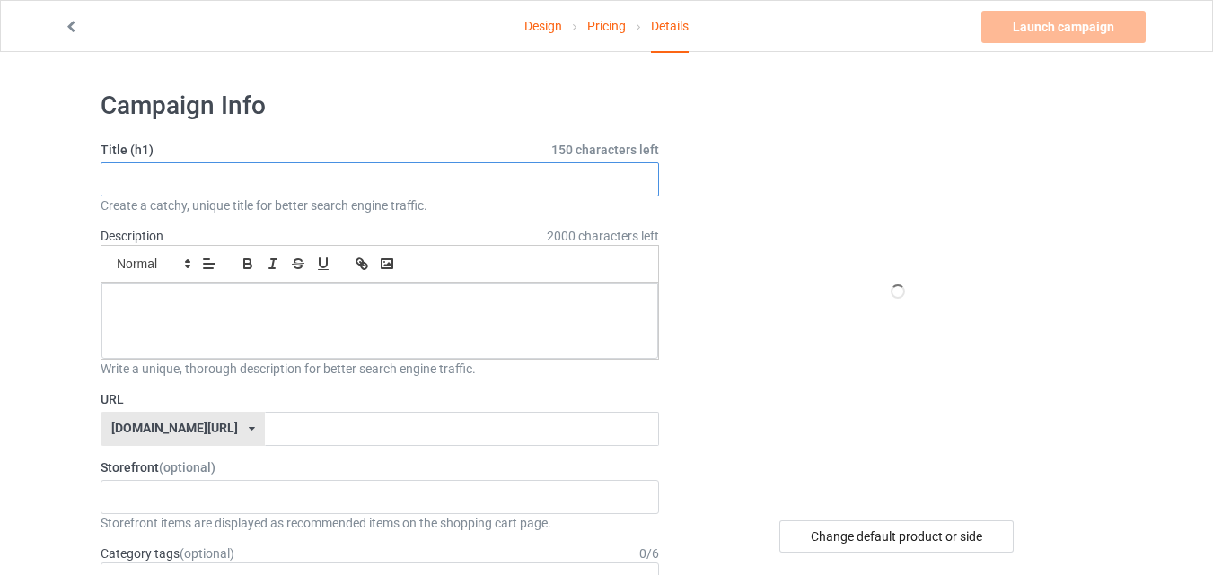
click at [445, 180] on input "text" at bounding box center [380, 180] width 558 height 34
paste input "Funny Pulled Pork BBQ"
type input "Funny Pulled Pork BBQ"
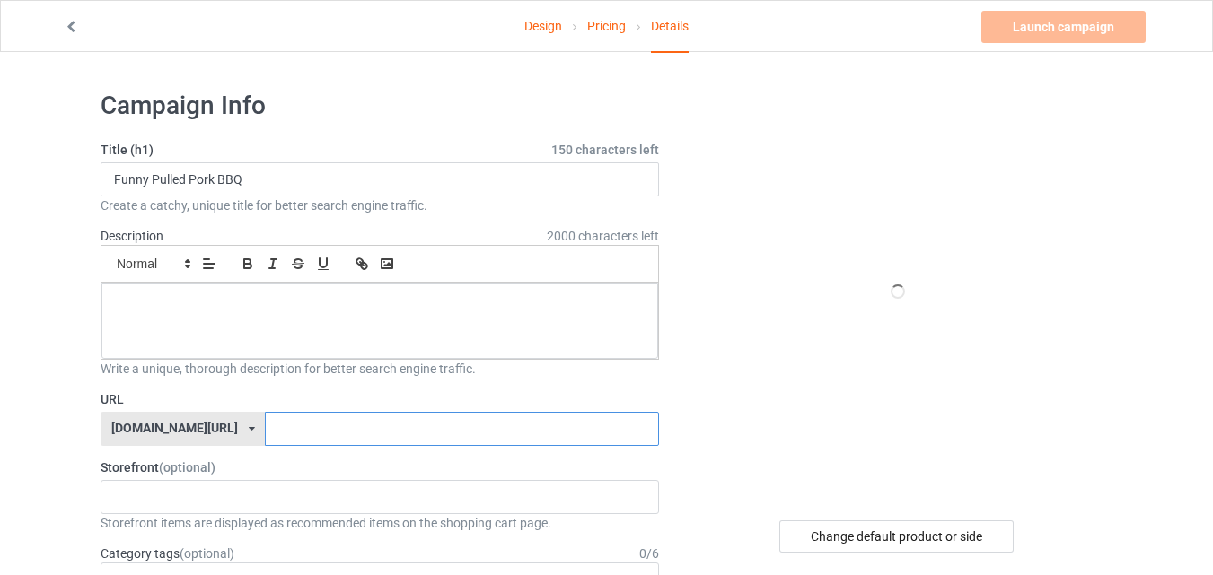
click at [339, 421] on input "text" at bounding box center [461, 429] width 393 height 34
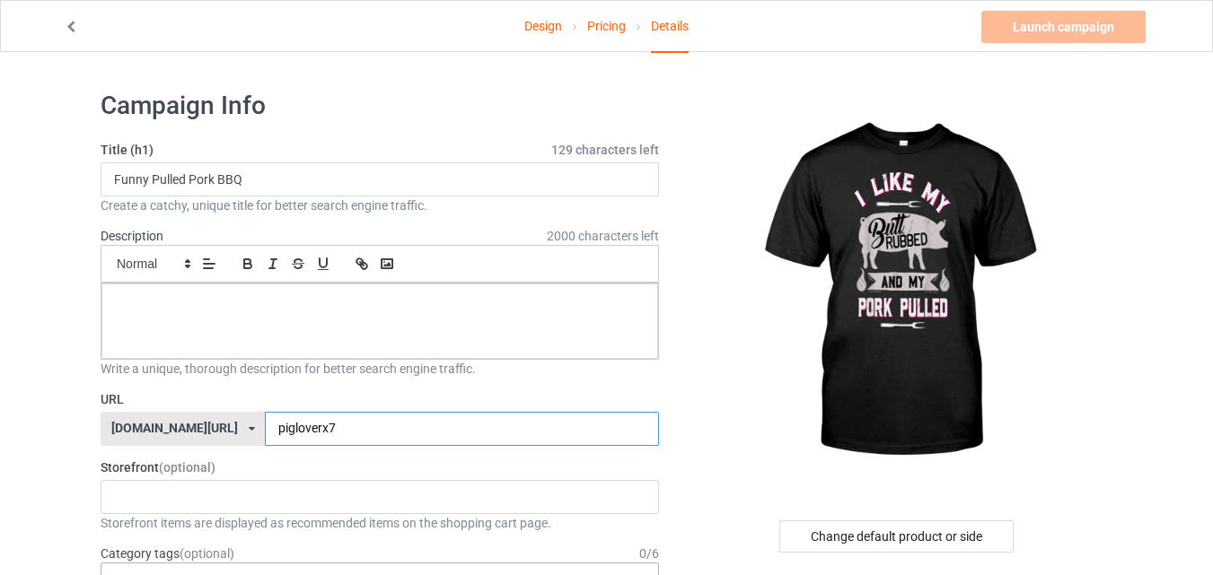
scroll to position [180, 0]
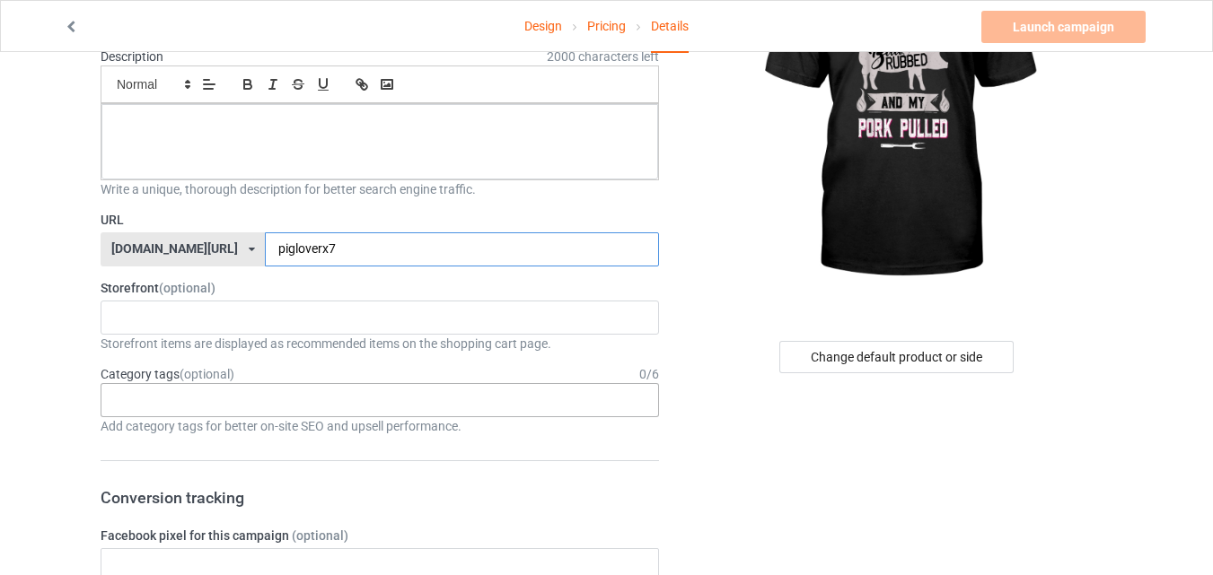
type input "pigloverx7"
click at [377, 402] on div "Age > [DEMOGRAPHIC_DATA] > 1 Age > [DEMOGRAPHIC_DATA] Months > 1 Month Age > [D…" at bounding box center [380, 400] width 558 height 34
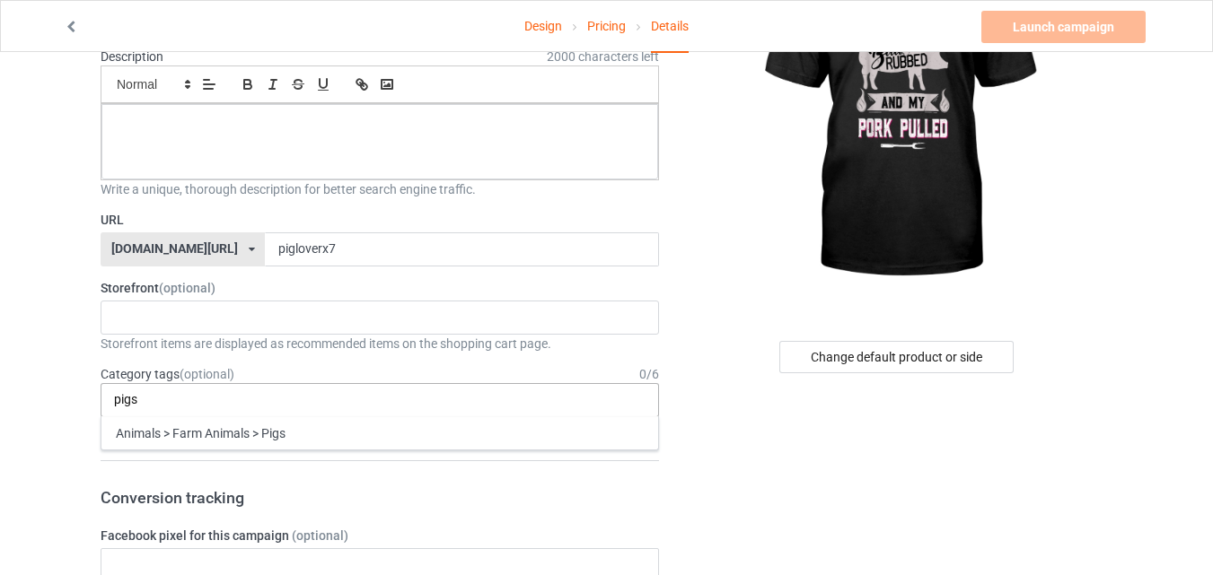
type input "pigs"
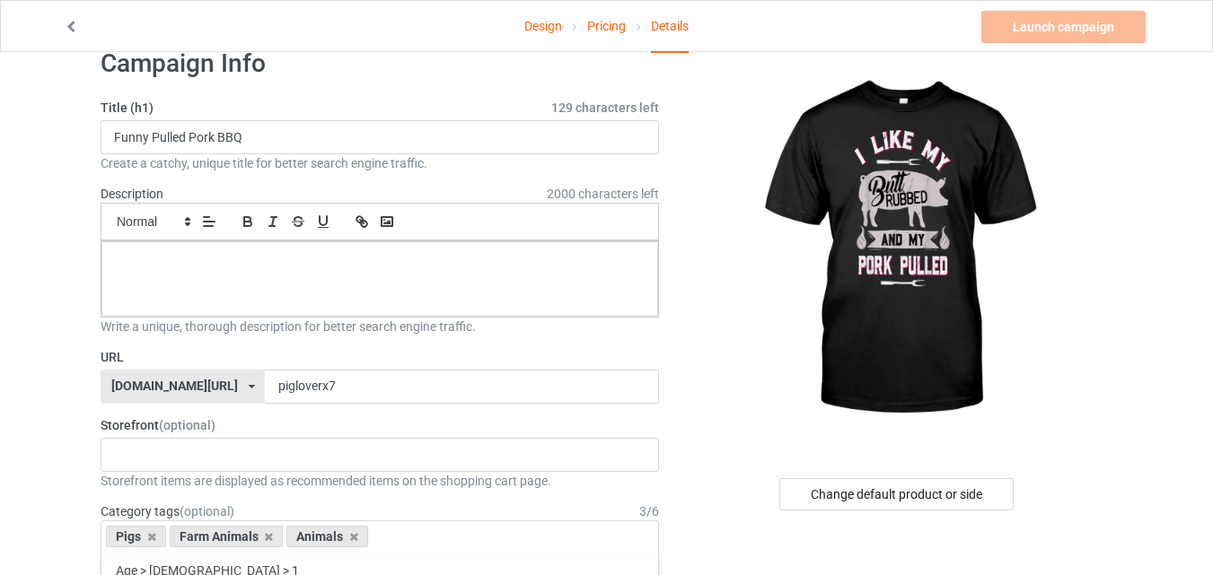
scroll to position [0, 0]
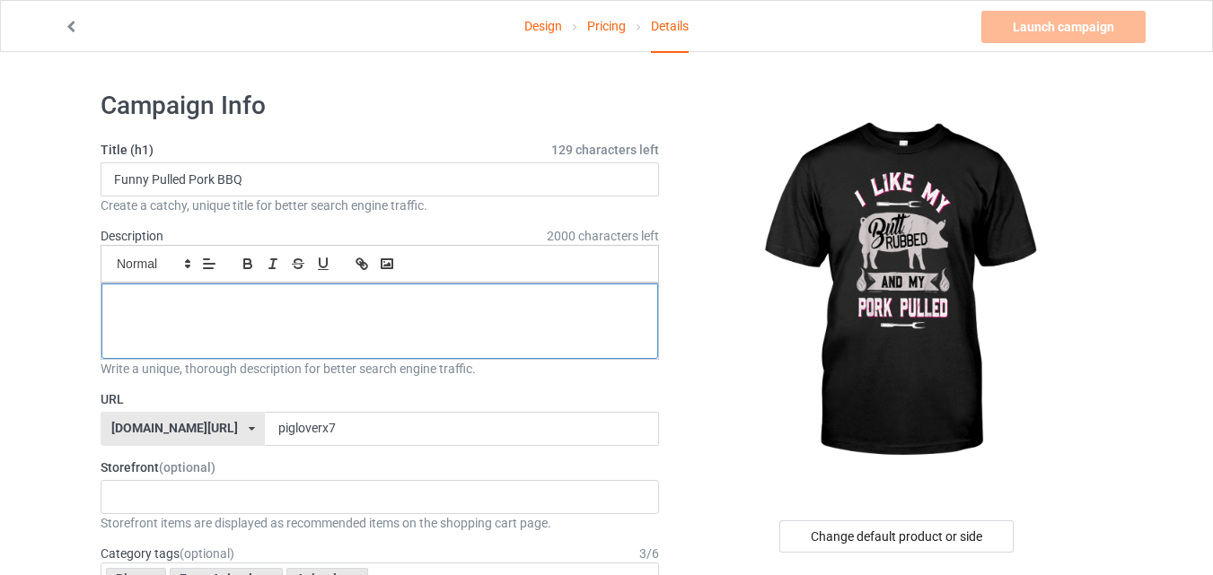
click at [272, 329] on div at bounding box center [379, 321] width 557 height 75
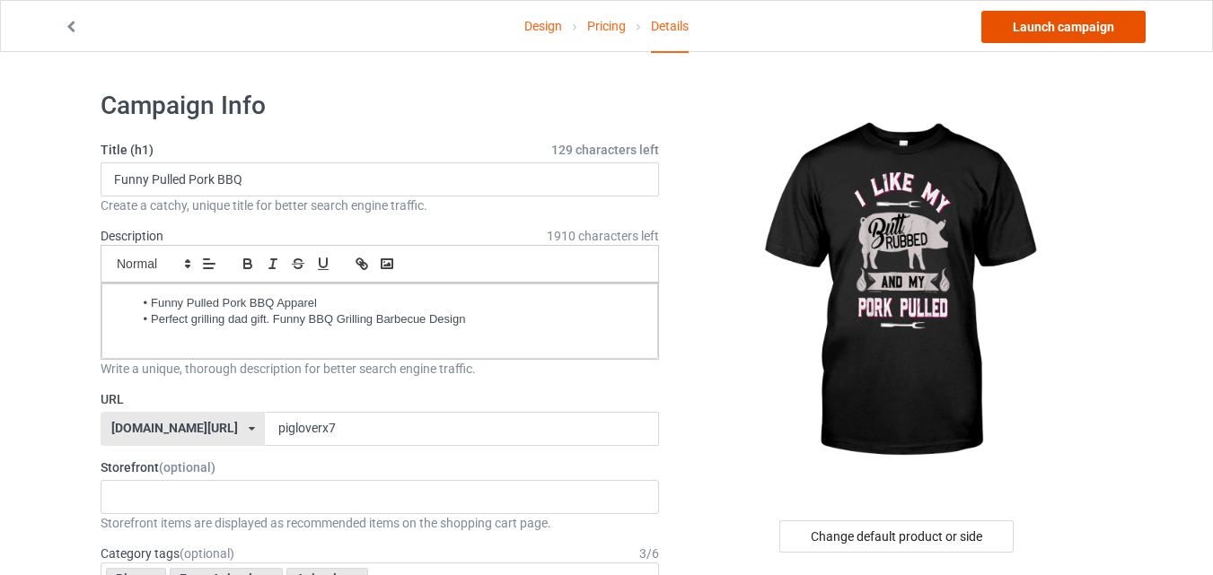
click at [1093, 29] on link "Launch campaign" at bounding box center [1063, 27] width 164 height 32
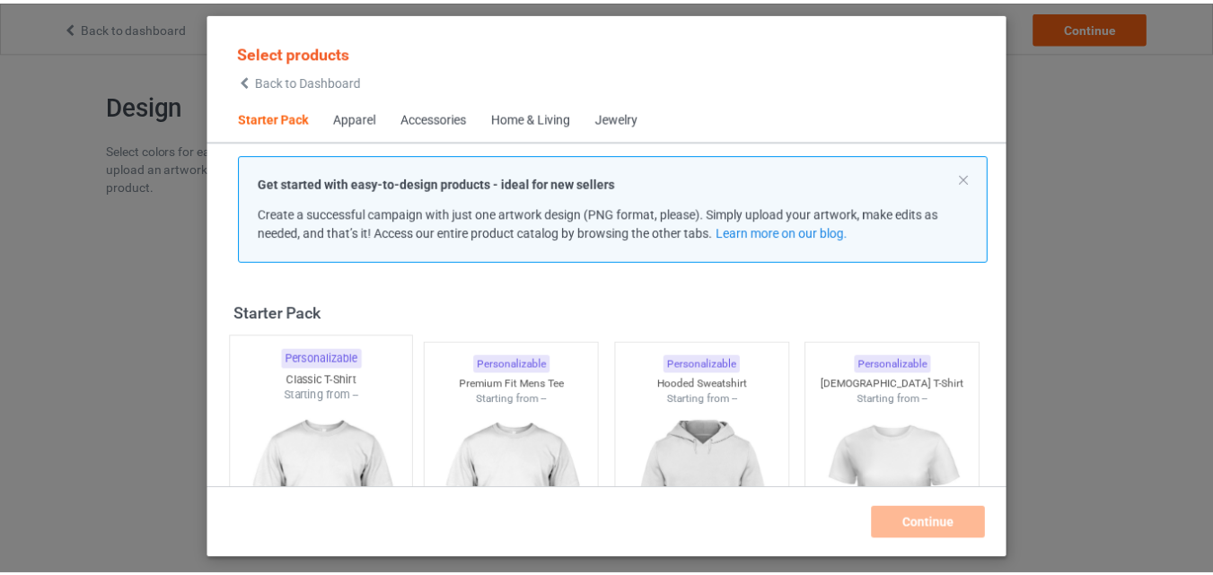
scroll to position [23, 0]
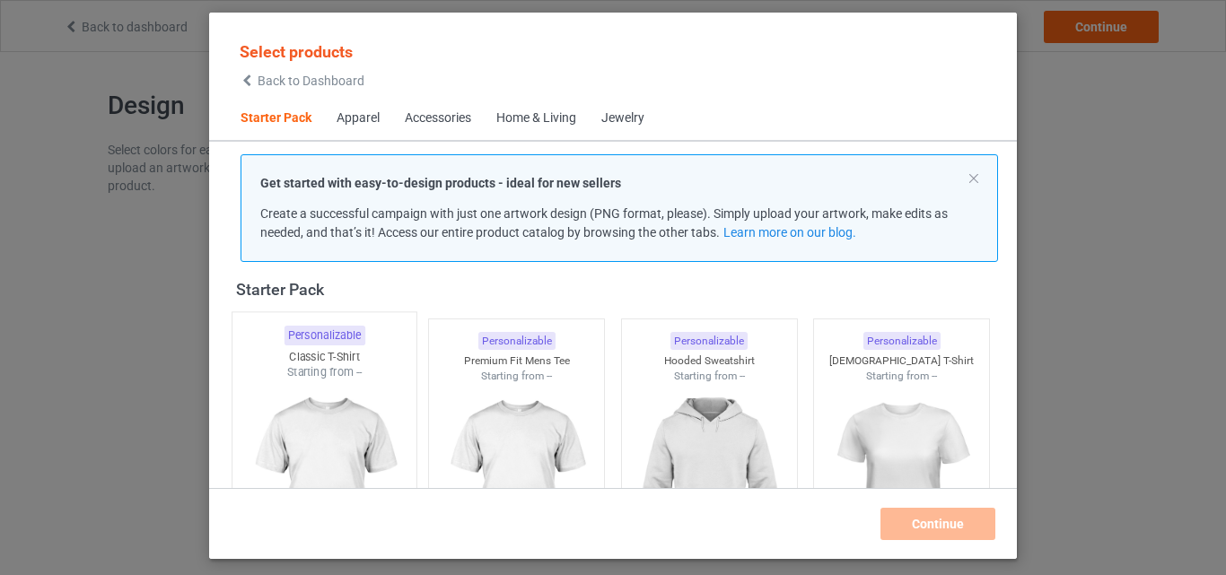
click at [344, 450] on div at bounding box center [325, 486] width 184 height 211
click at [462, 449] on img at bounding box center [516, 484] width 161 height 201
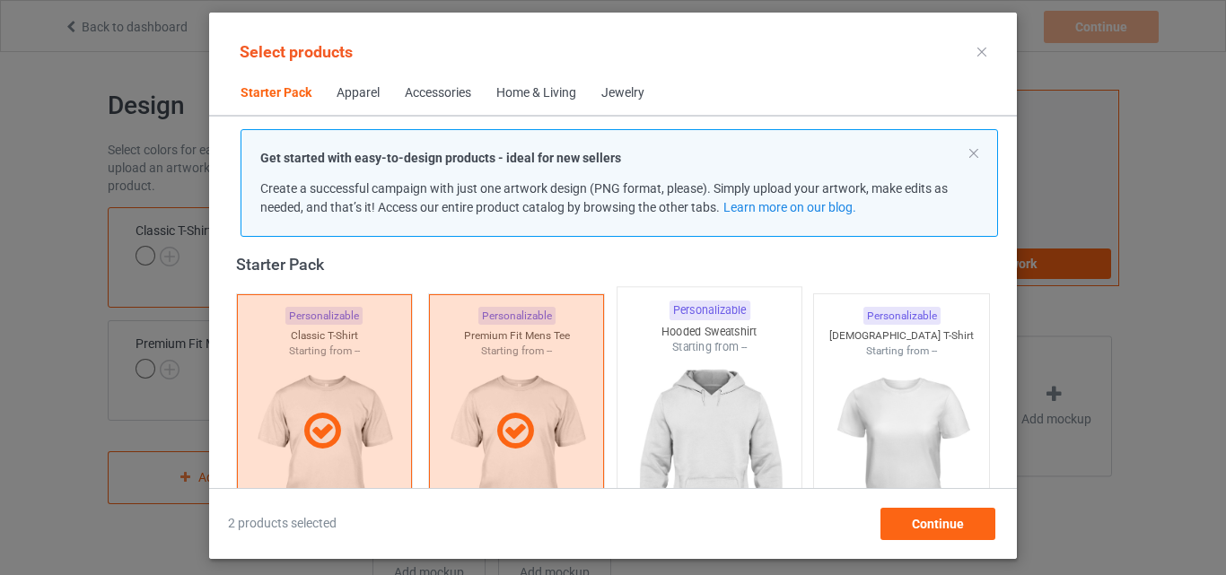
click at [733, 438] on img at bounding box center [709, 461] width 169 height 211
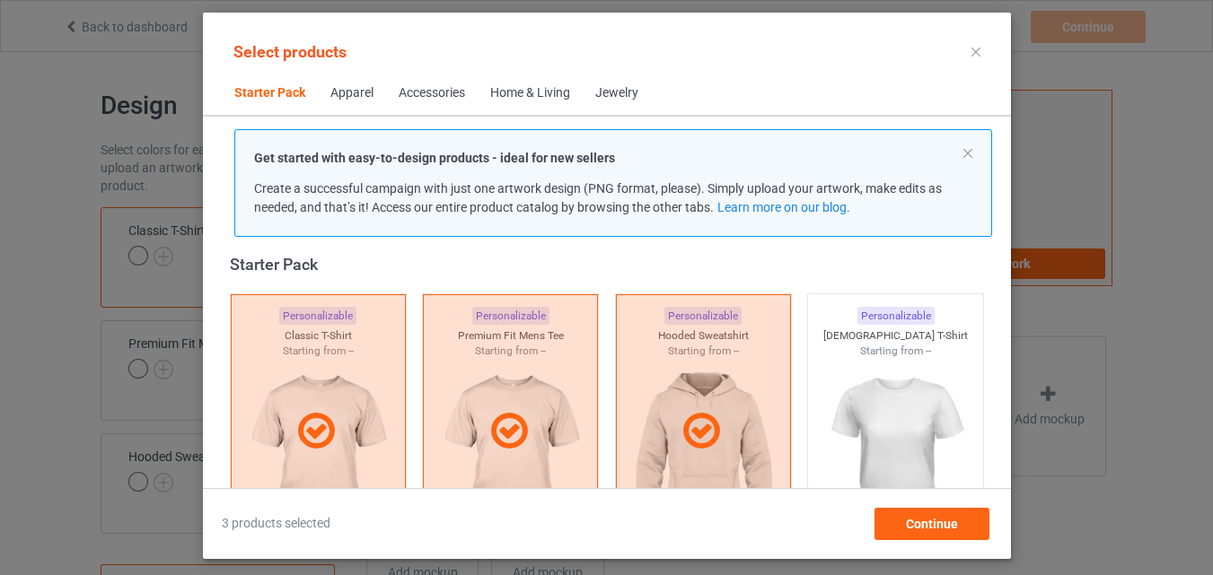
scroll to position [382, 0]
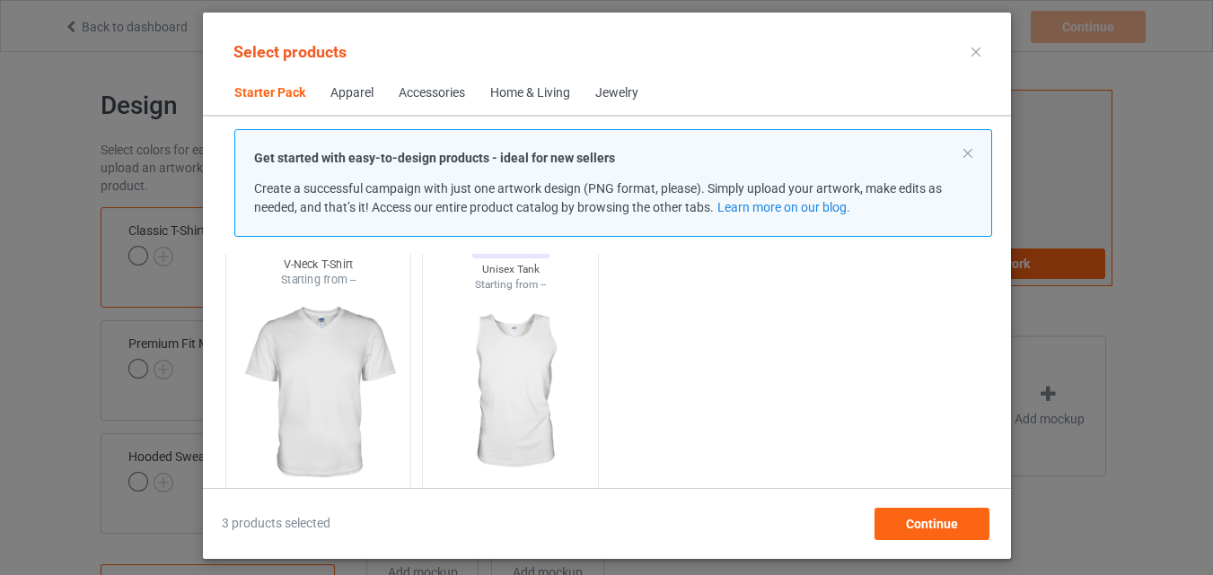
click at [311, 421] on img at bounding box center [317, 393] width 169 height 211
click at [438, 416] on img at bounding box center [510, 393] width 169 height 211
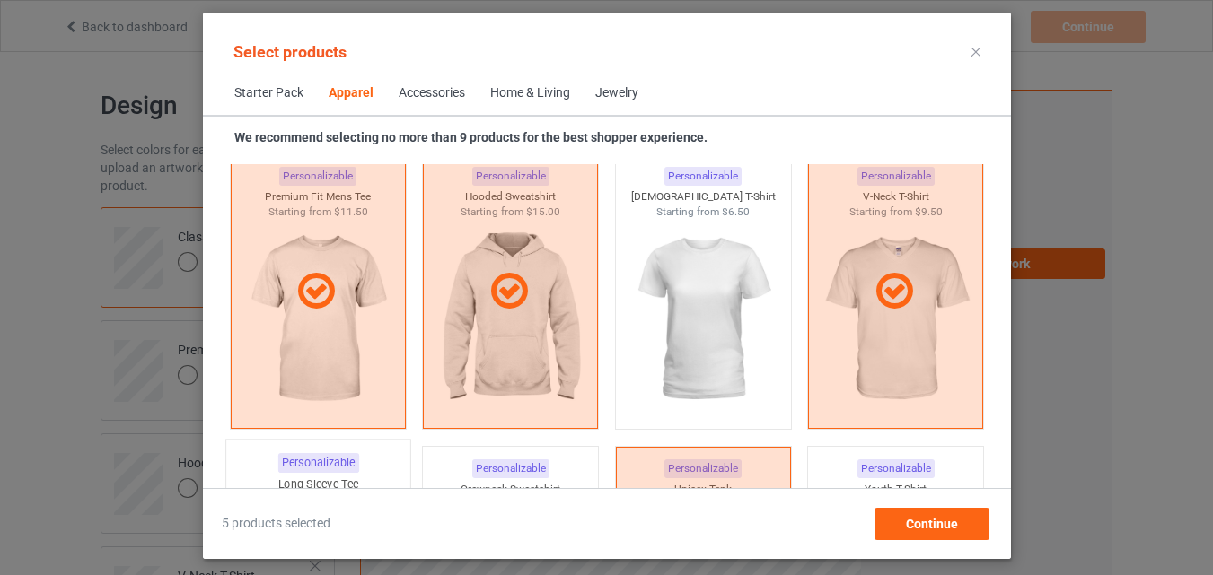
scroll to position [1280, 0]
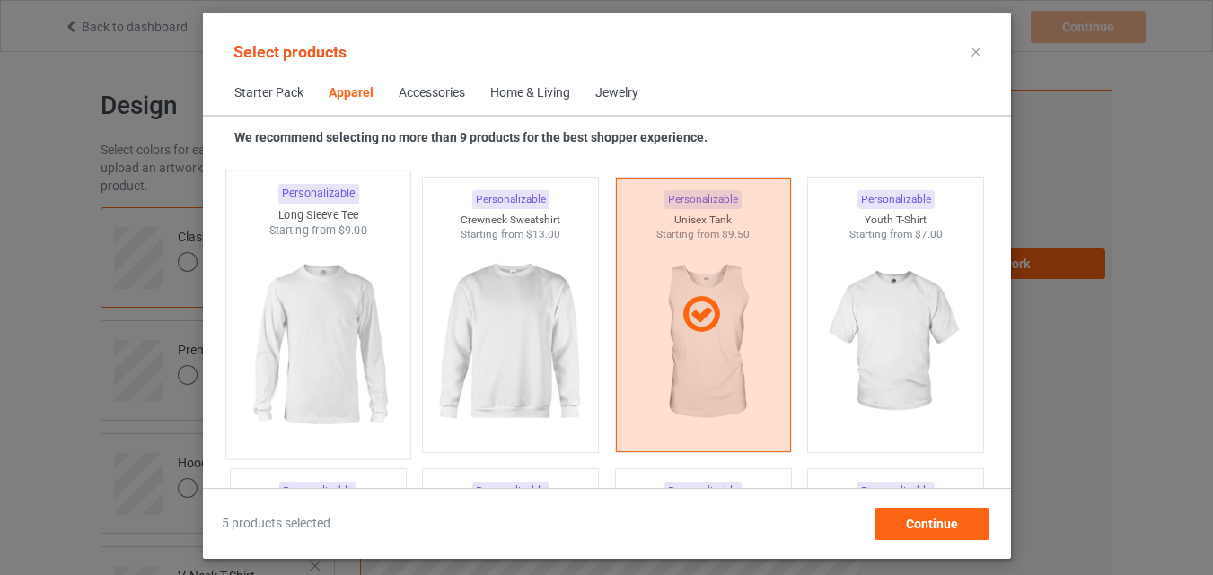
click at [350, 339] on img at bounding box center [317, 344] width 169 height 211
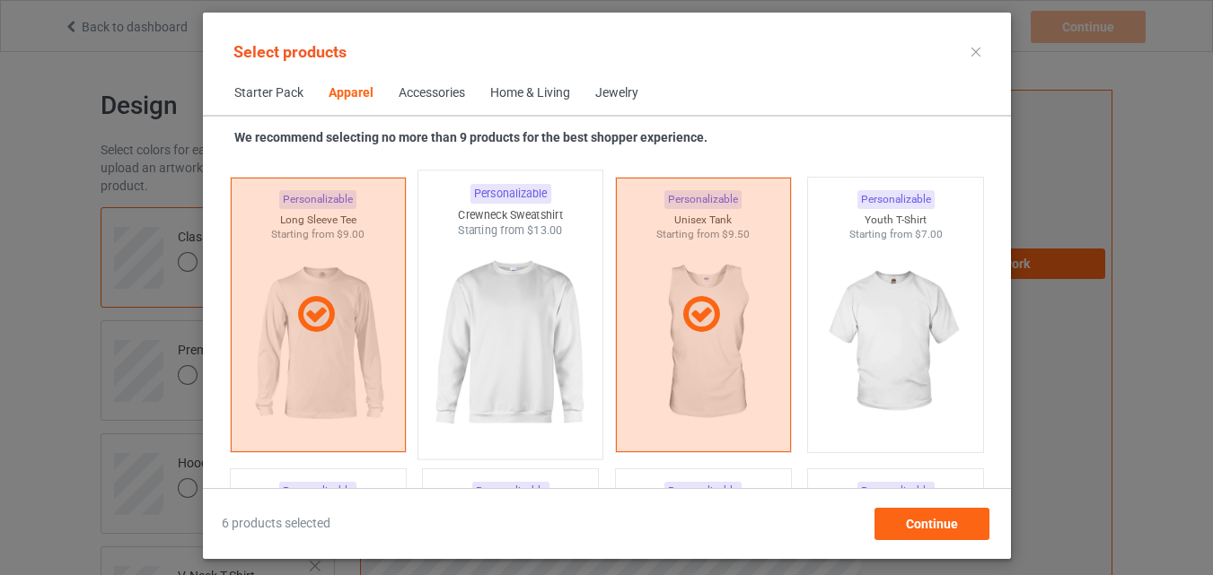
click at [521, 369] on img at bounding box center [510, 344] width 169 height 211
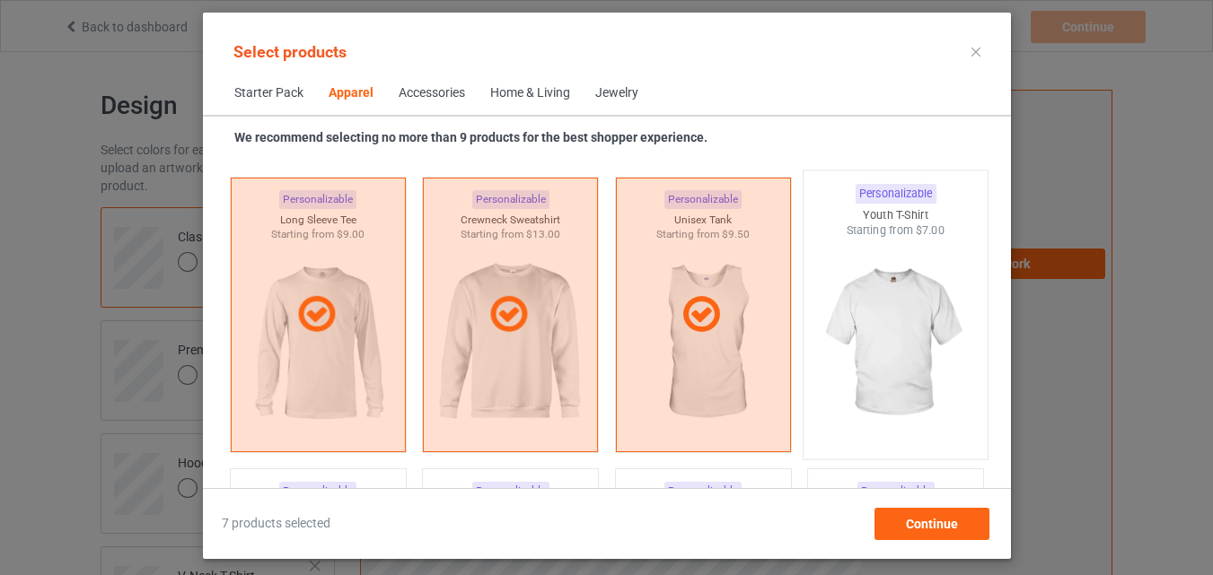
click at [926, 370] on img at bounding box center [895, 344] width 169 height 211
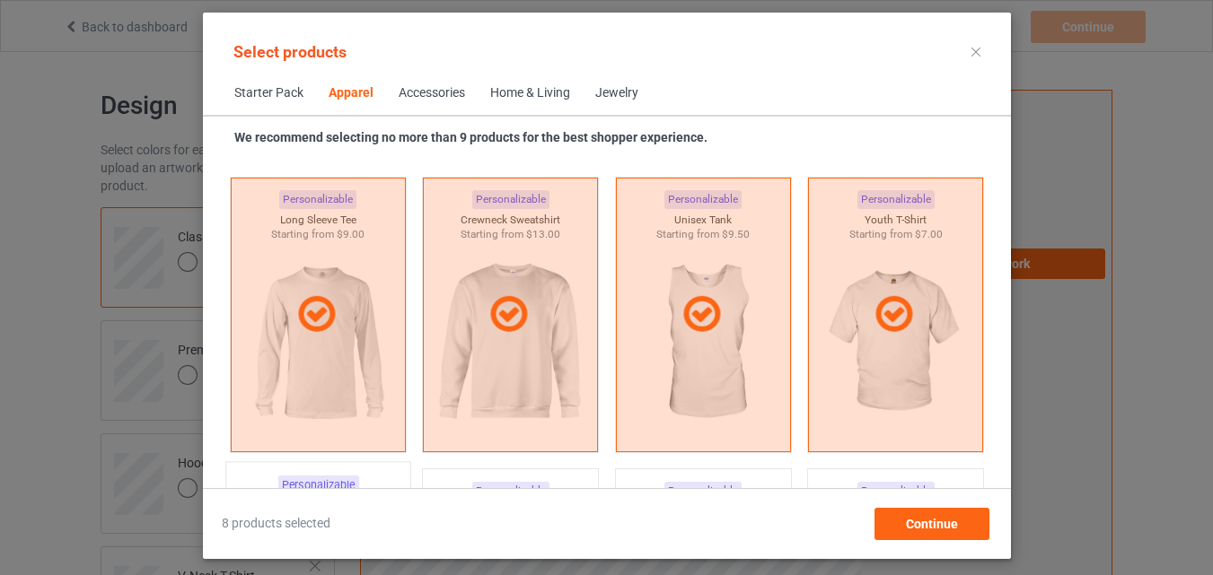
scroll to position [1550, 0]
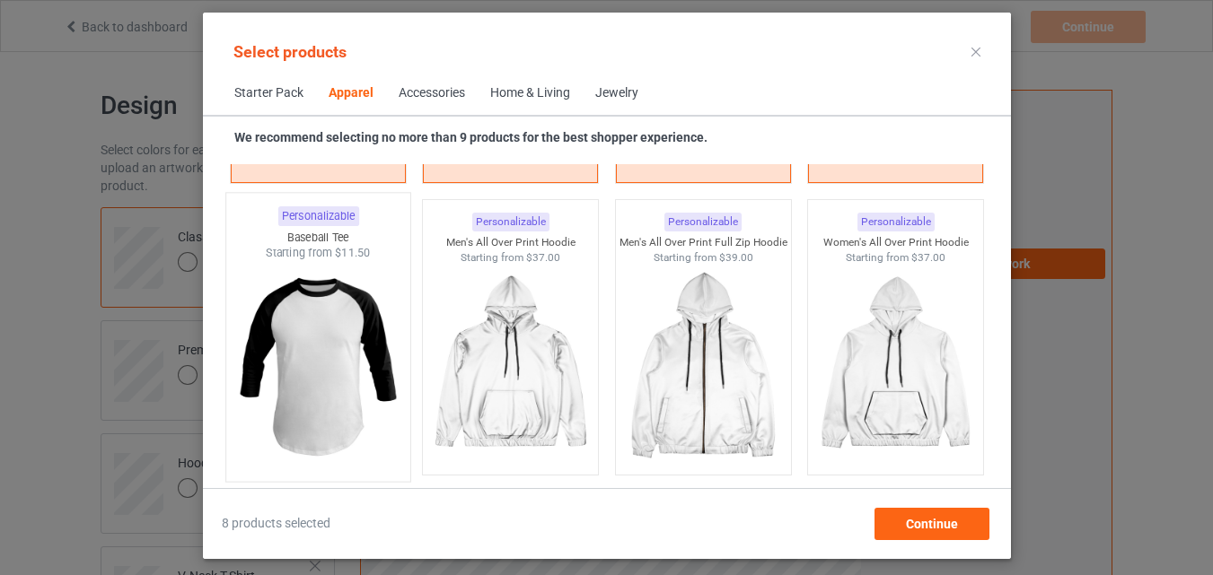
click at [326, 349] on img at bounding box center [317, 366] width 169 height 211
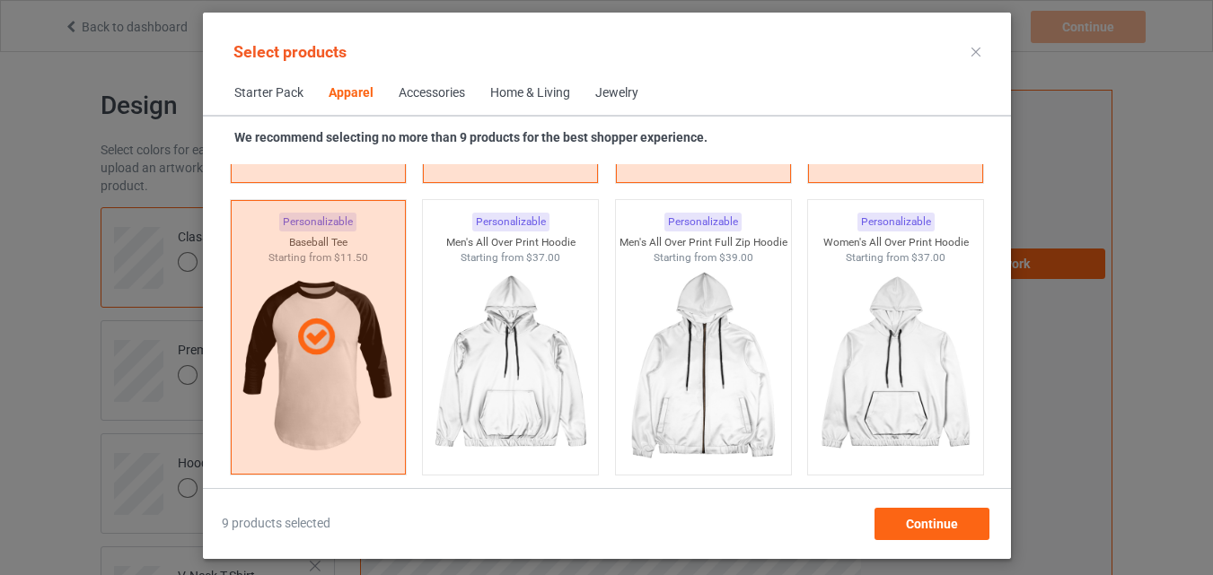
click at [531, 93] on div "Home & Living" at bounding box center [530, 93] width 80 height 18
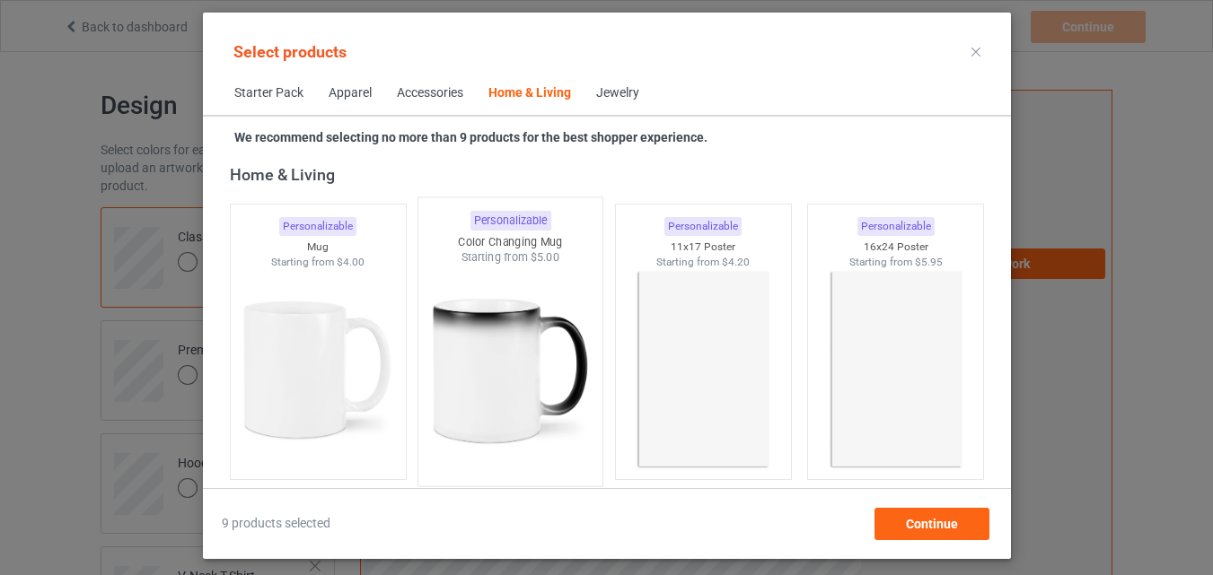
drag, startPoint x: 326, startPoint y: 300, endPoint x: 497, endPoint y: 343, distance: 176.8
click at [327, 300] on img at bounding box center [317, 369] width 161 height 201
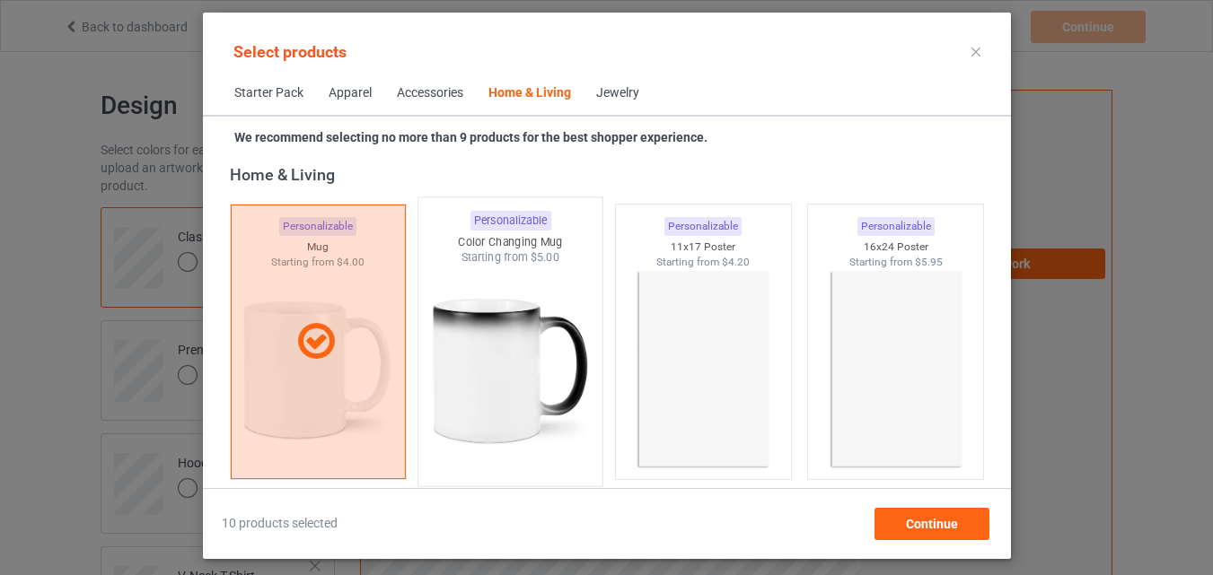
click at [499, 343] on img at bounding box center [510, 371] width 169 height 211
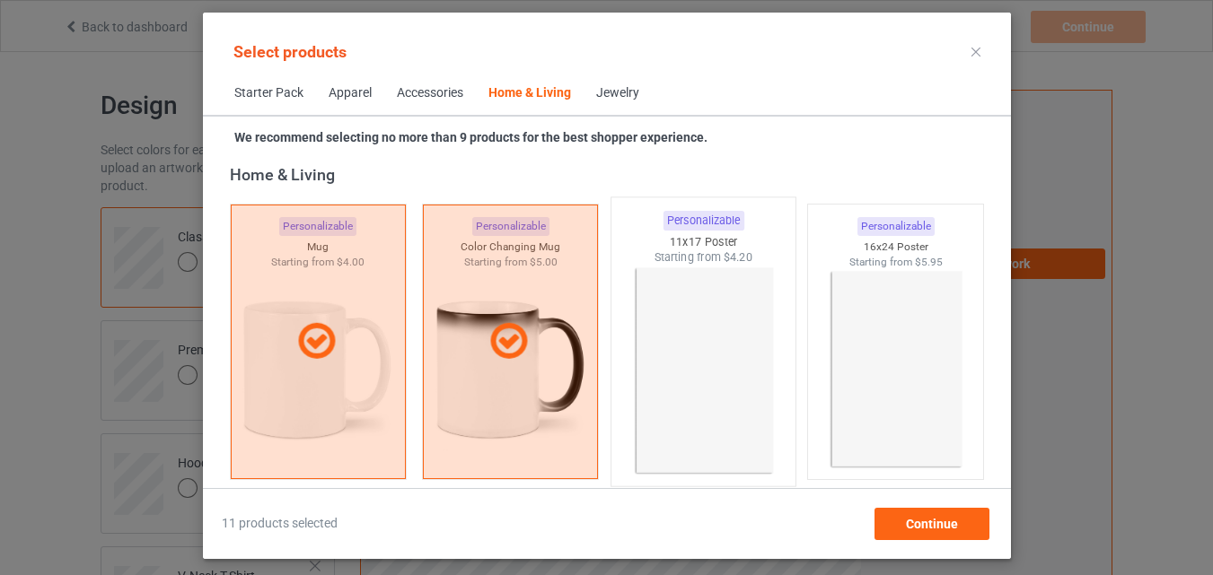
click at [635, 343] on img at bounding box center [703, 371] width 169 height 211
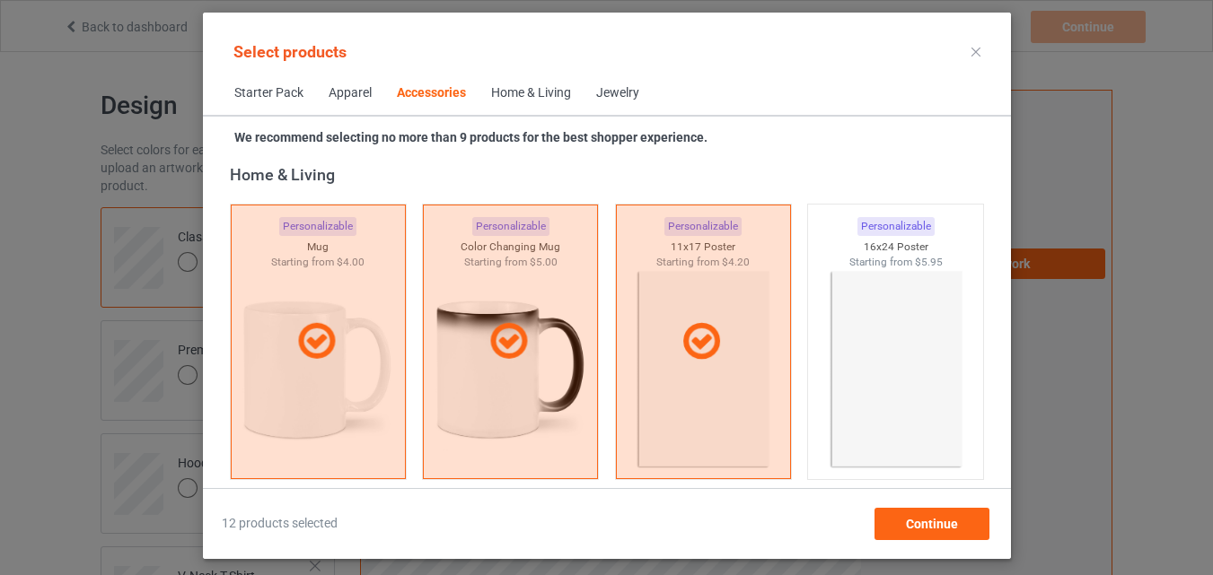
scroll to position [7110, 0]
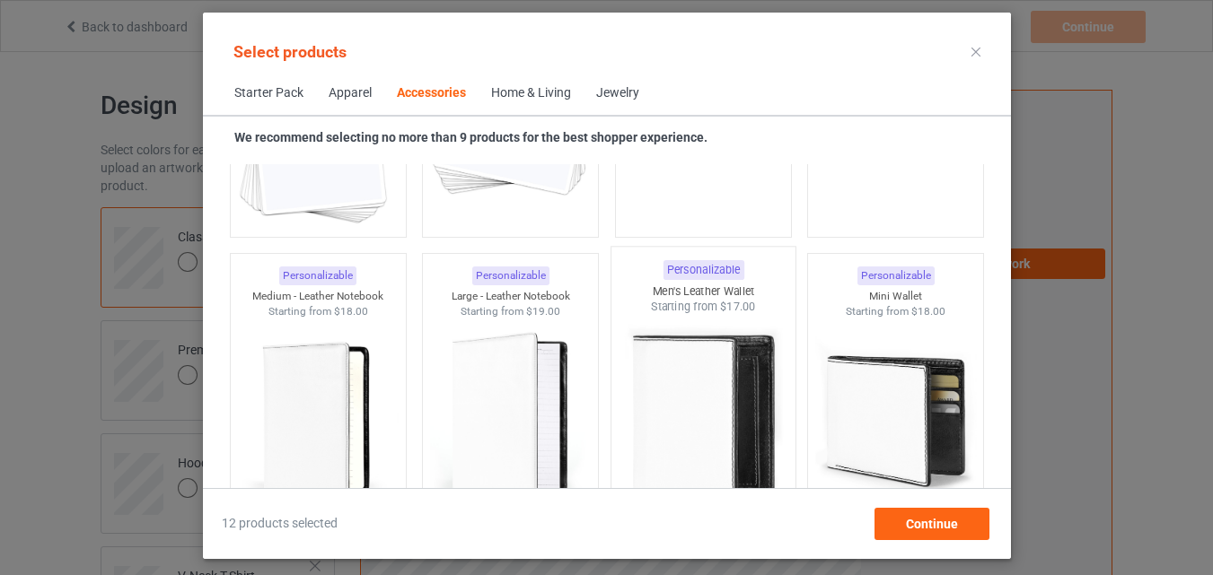
click at [331, 217] on img at bounding box center [317, 127] width 161 height 201
click at [482, 215] on img at bounding box center [510, 127] width 161 height 201
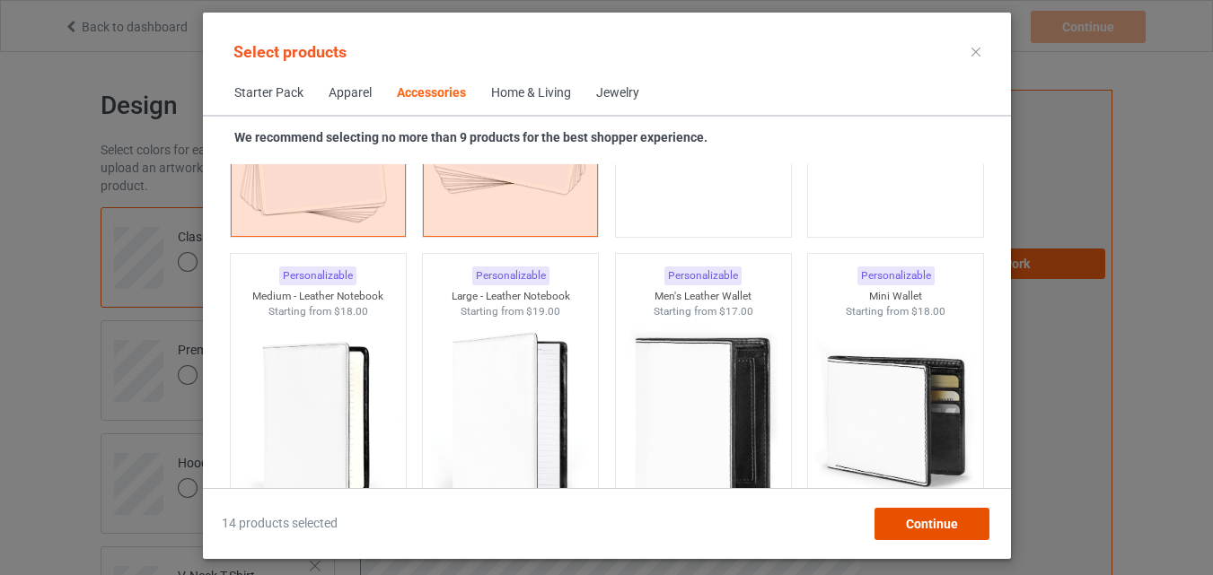
click at [901, 518] on div "Continue" at bounding box center [931, 524] width 115 height 32
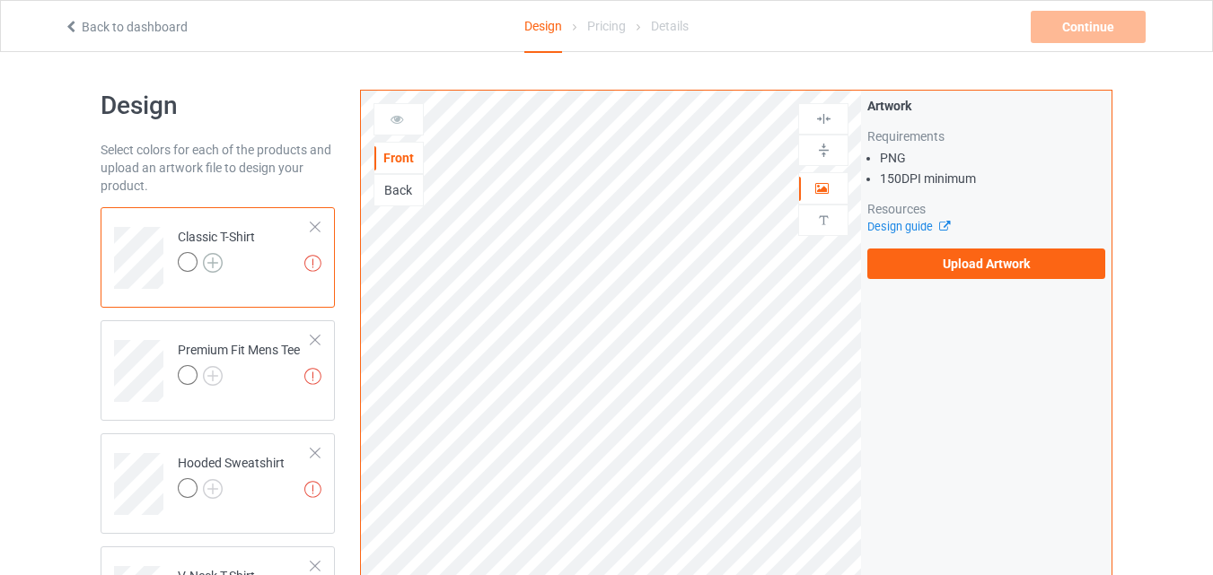
click at [213, 265] on img at bounding box center [213, 263] width 20 height 20
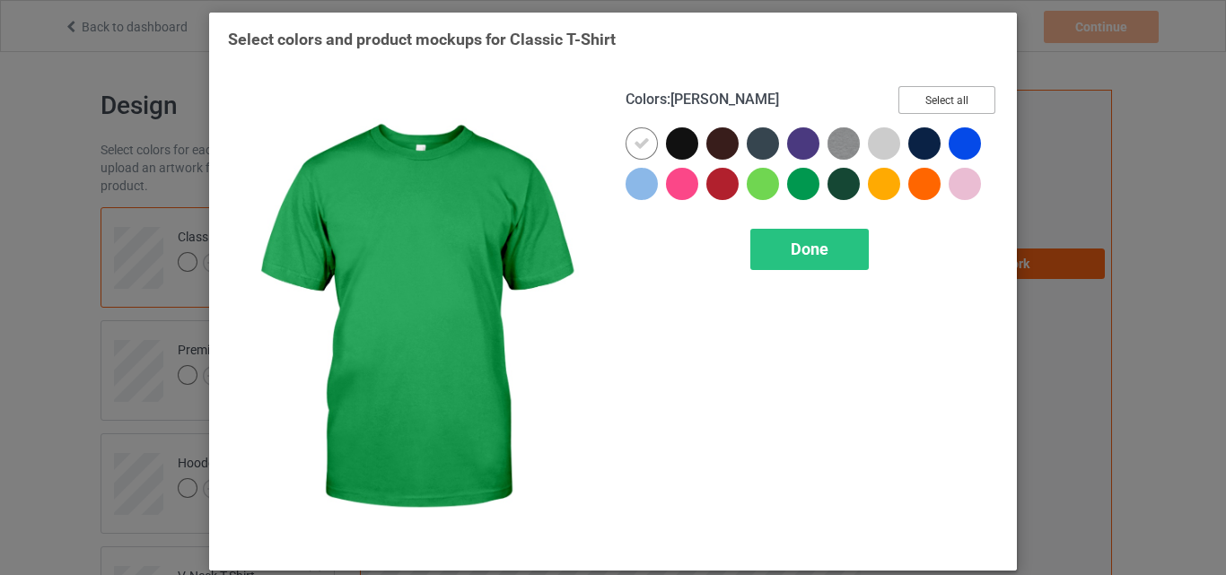
drag, startPoint x: 943, startPoint y: 101, endPoint x: 614, endPoint y: 132, distance: 330.0
click at [944, 101] on button "Select all" at bounding box center [947, 100] width 97 height 28
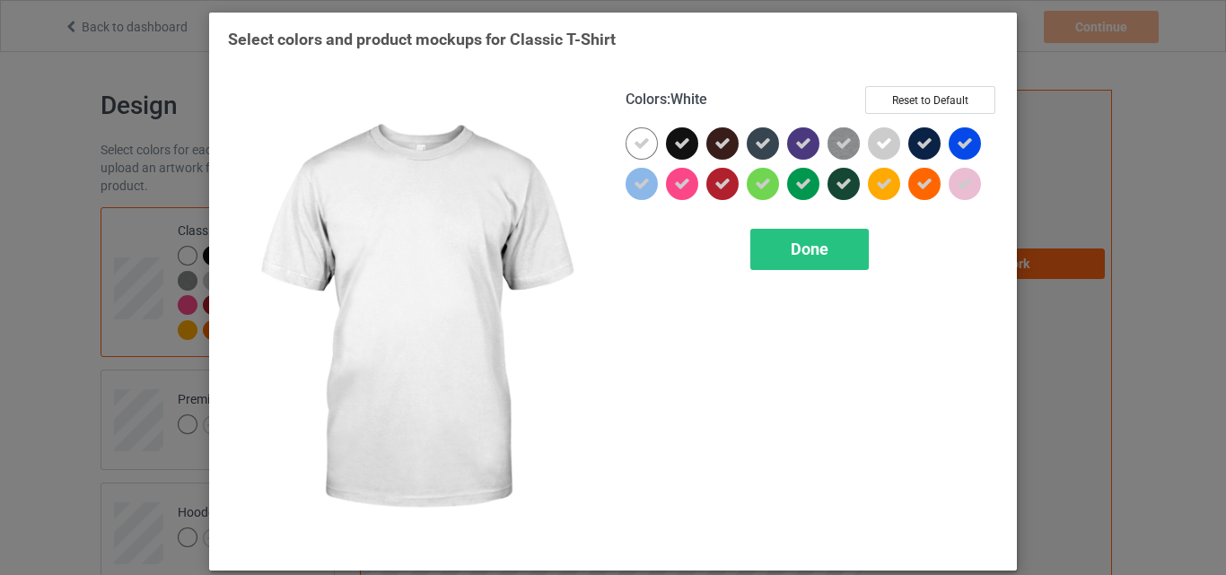
click at [637, 145] on icon at bounding box center [642, 144] width 16 height 16
click at [637, 145] on div at bounding box center [642, 143] width 32 height 32
click at [791, 253] on span "Done" at bounding box center [810, 249] width 38 height 19
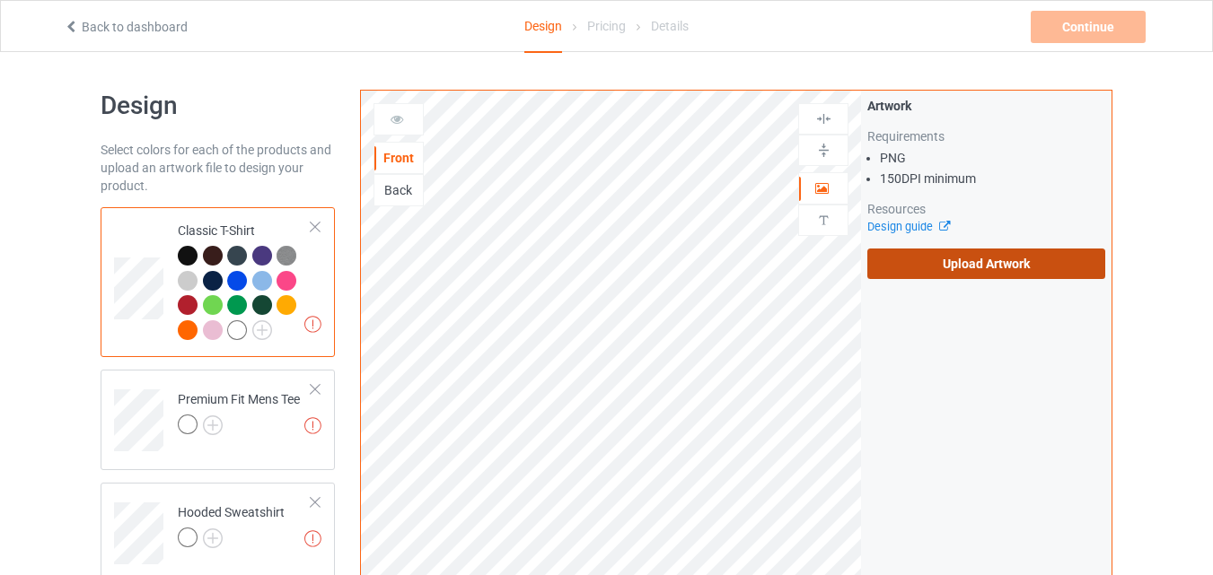
click at [987, 265] on label "Upload Artwork" at bounding box center [986, 264] width 238 height 31
click at [0, 0] on input "Upload Artwork" at bounding box center [0, 0] width 0 height 0
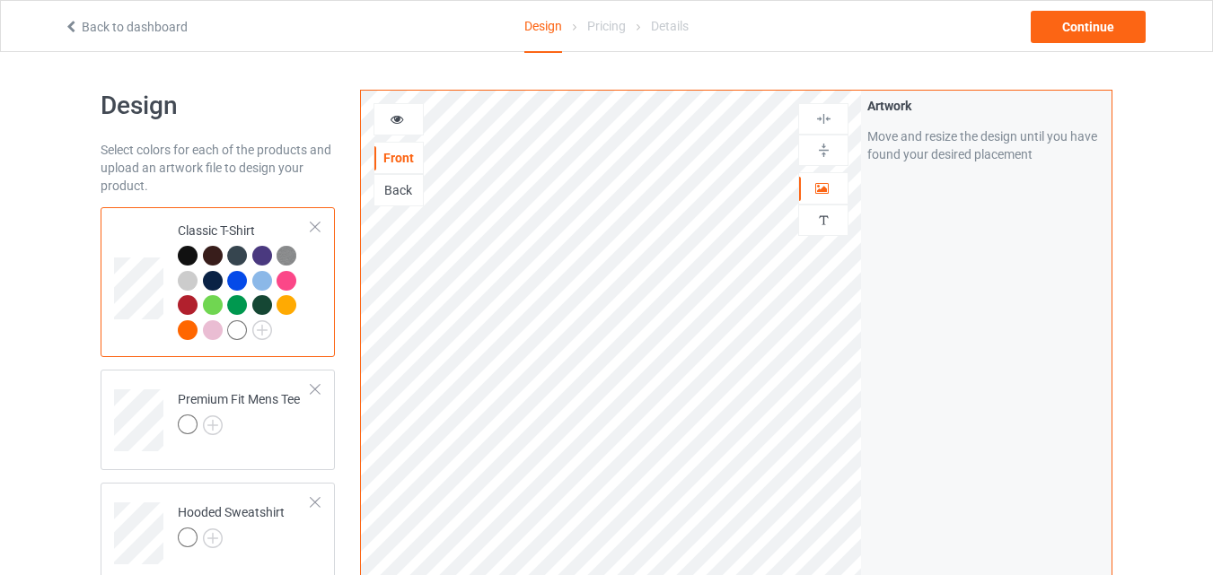
click at [402, 123] on icon at bounding box center [397, 116] width 15 height 13
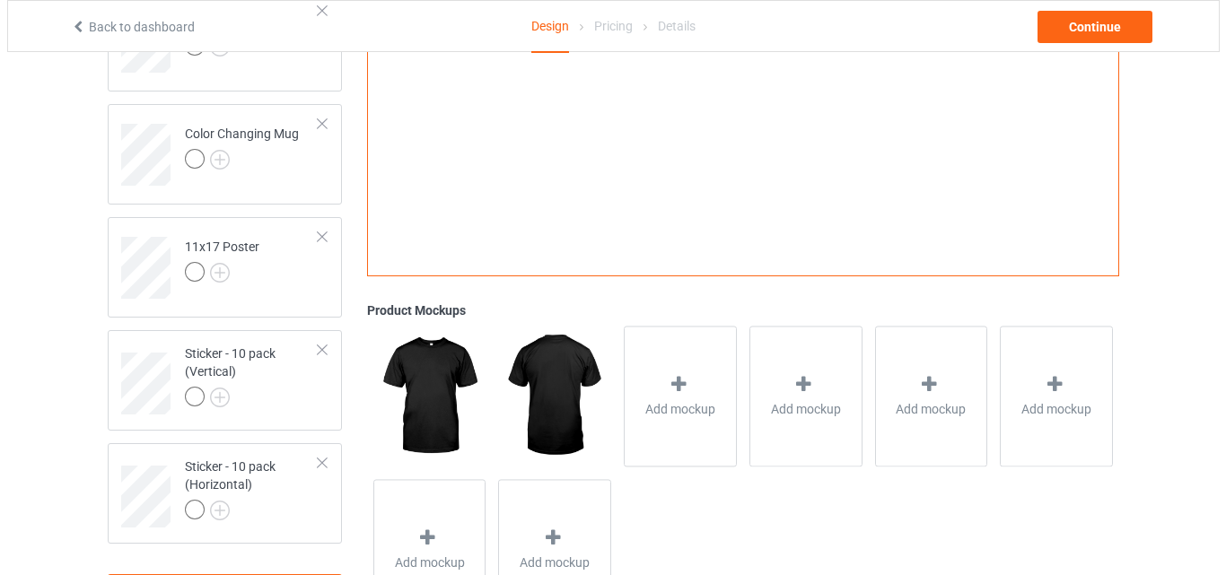
scroll to position [1375, 0]
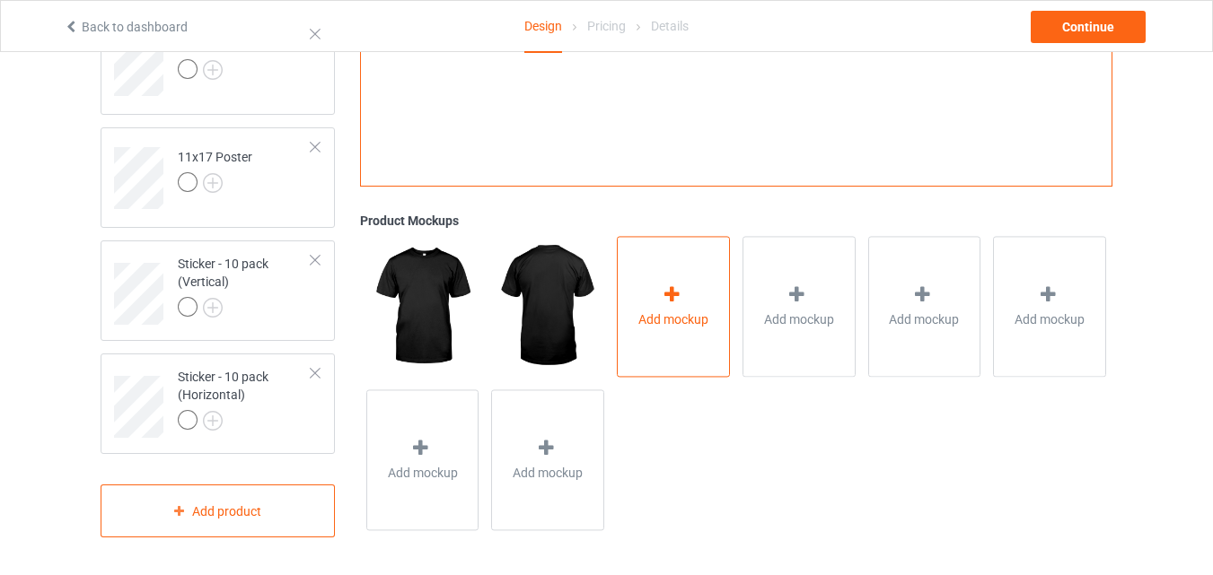
click at [687, 264] on div "Add mockup" at bounding box center [673, 307] width 113 height 141
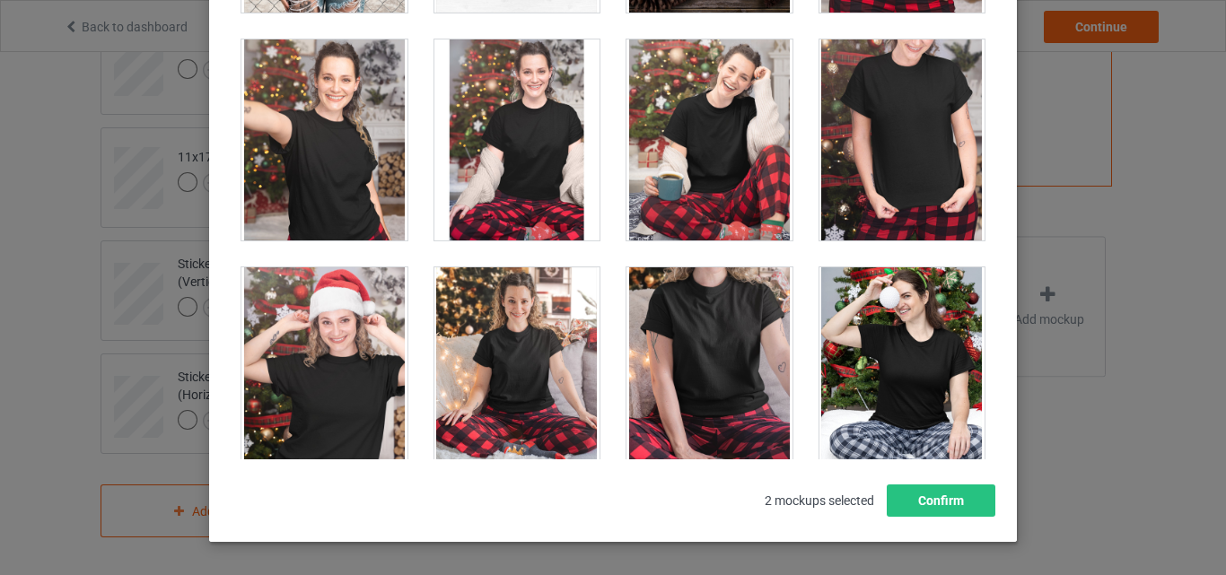
scroll to position [18176, 0]
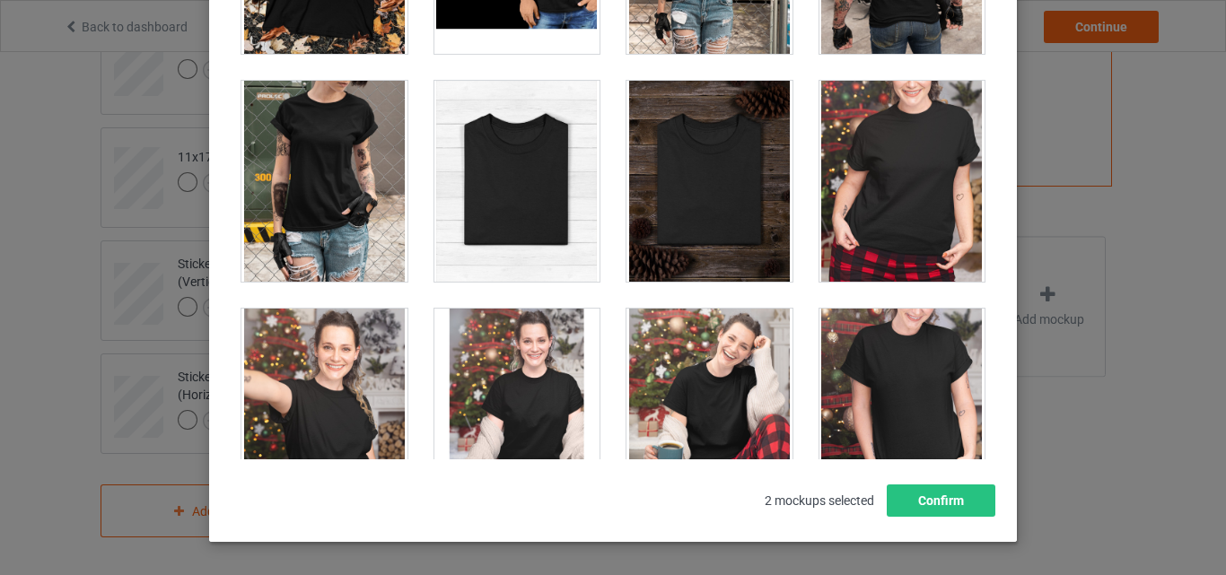
click at [522, 95] on div at bounding box center [518, 181] width 166 height 201
click at [726, 154] on div at bounding box center [710, 181] width 166 height 201
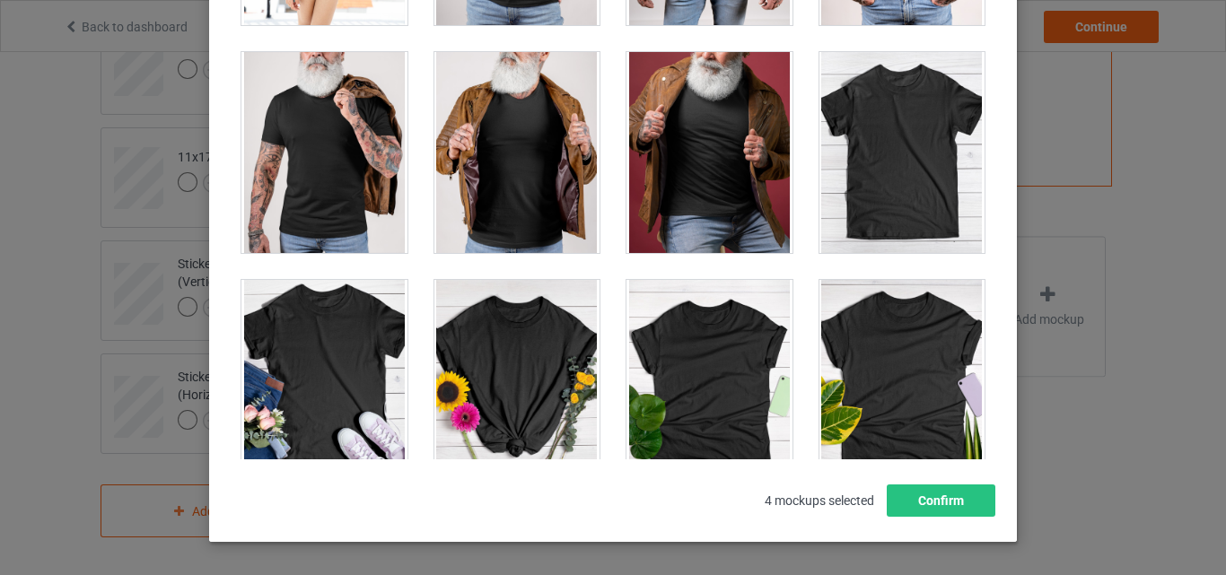
click at [866, 146] on div at bounding box center [903, 152] width 166 height 201
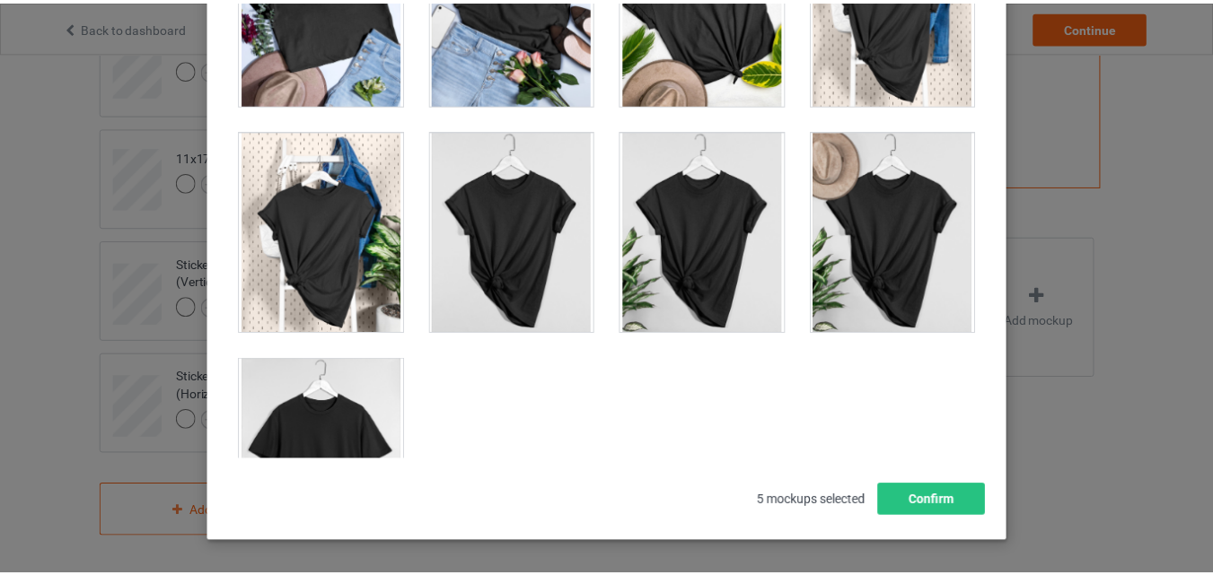
scroll to position [25764, 0]
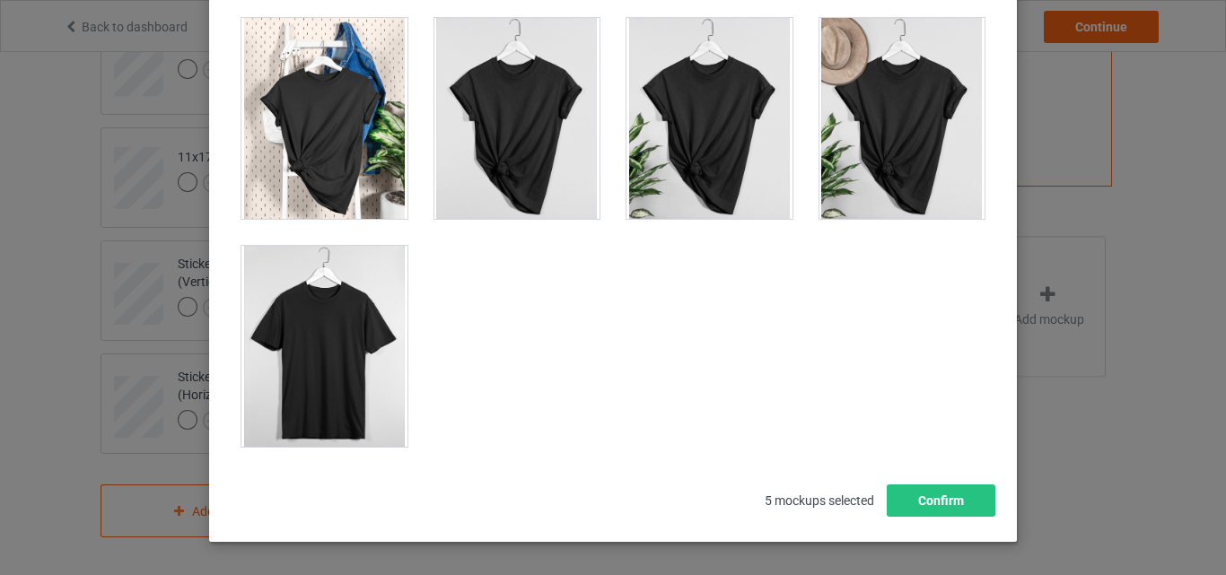
click at [330, 294] on div at bounding box center [325, 346] width 166 height 201
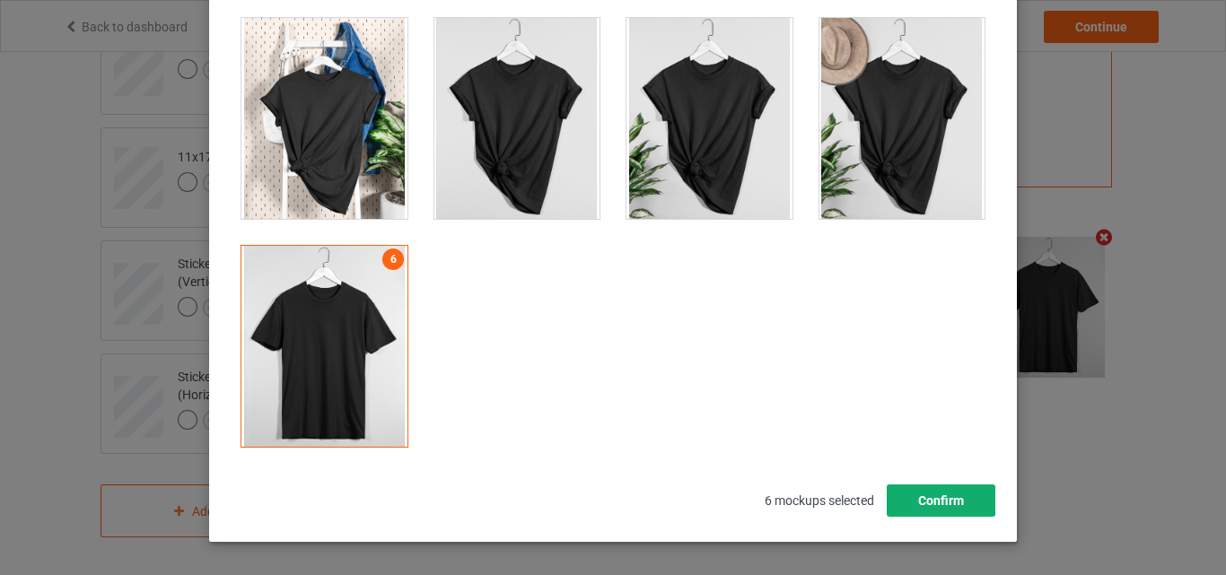
click at [913, 486] on button "Confirm" at bounding box center [941, 501] width 109 height 32
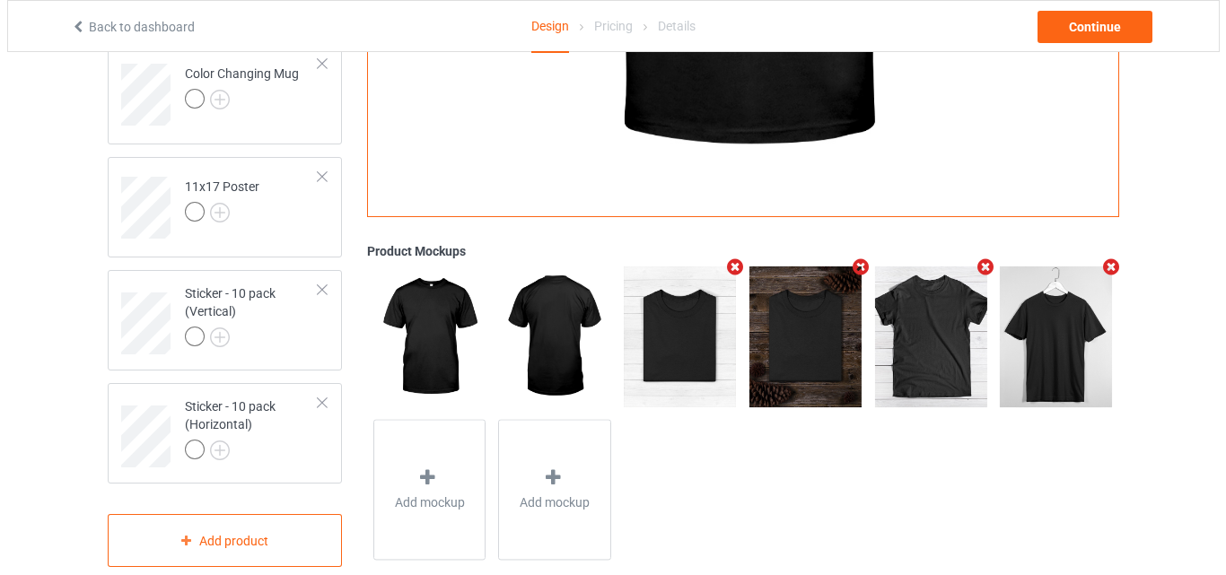
scroll to position [1375, 0]
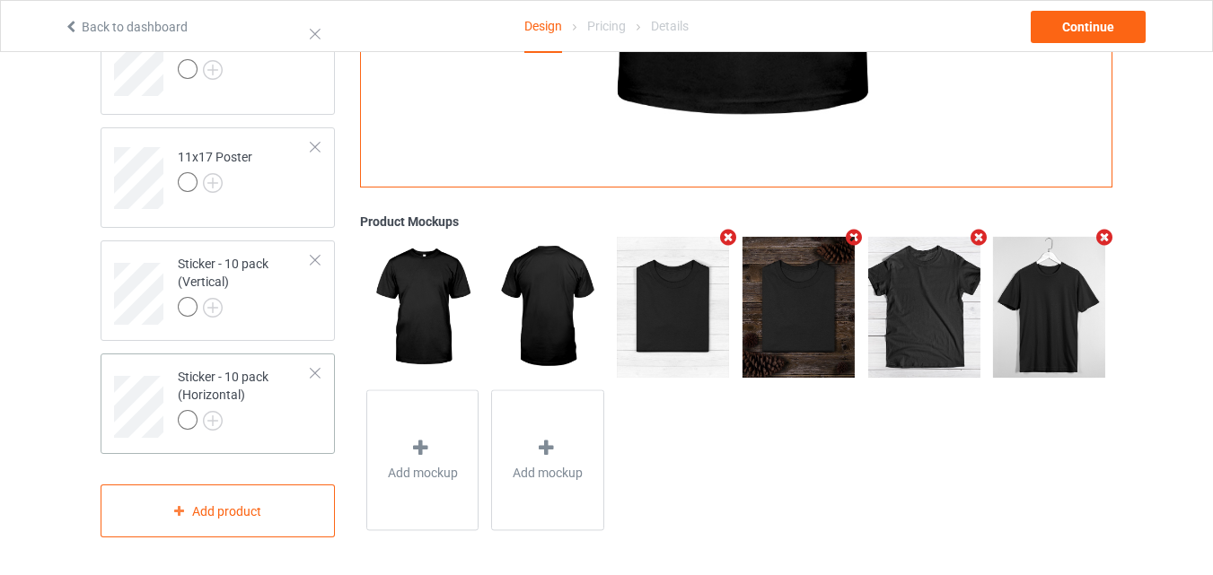
click at [249, 414] on div at bounding box center [245, 422] width 134 height 25
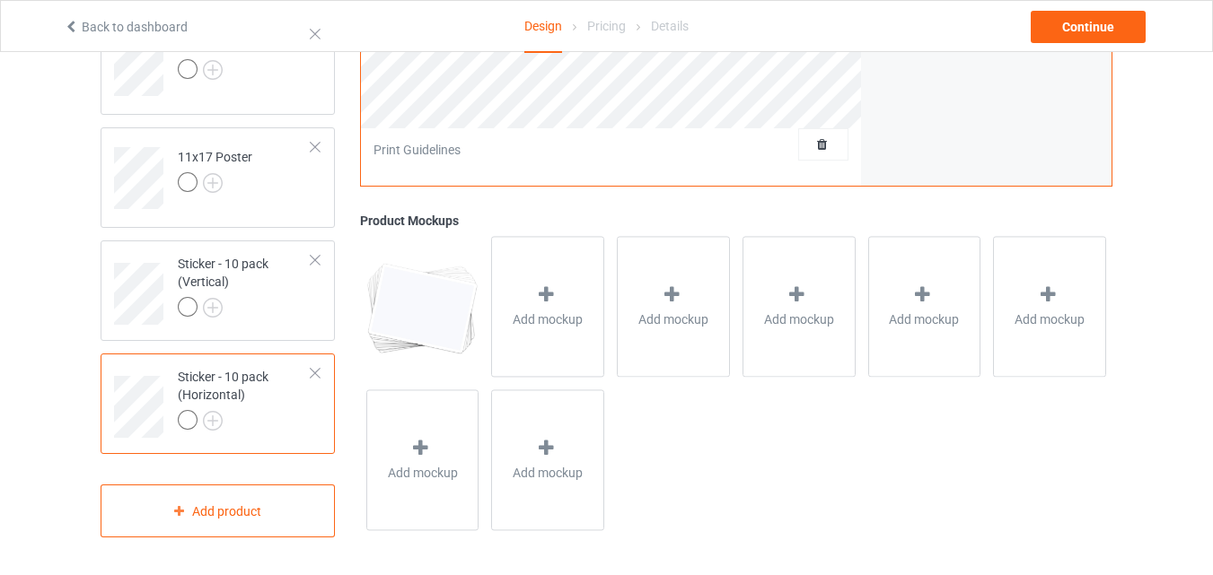
click at [559, 309] on div at bounding box center [547, 298] width 25 height 26
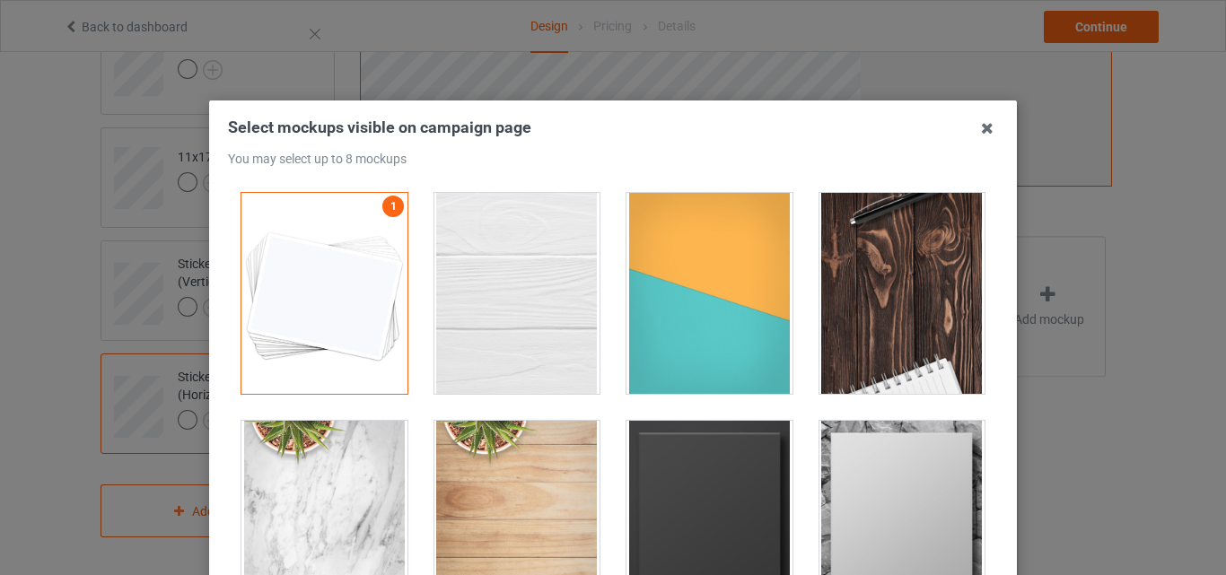
click at [525, 304] on div at bounding box center [518, 293] width 166 height 201
click at [682, 314] on div at bounding box center [710, 293] width 166 height 201
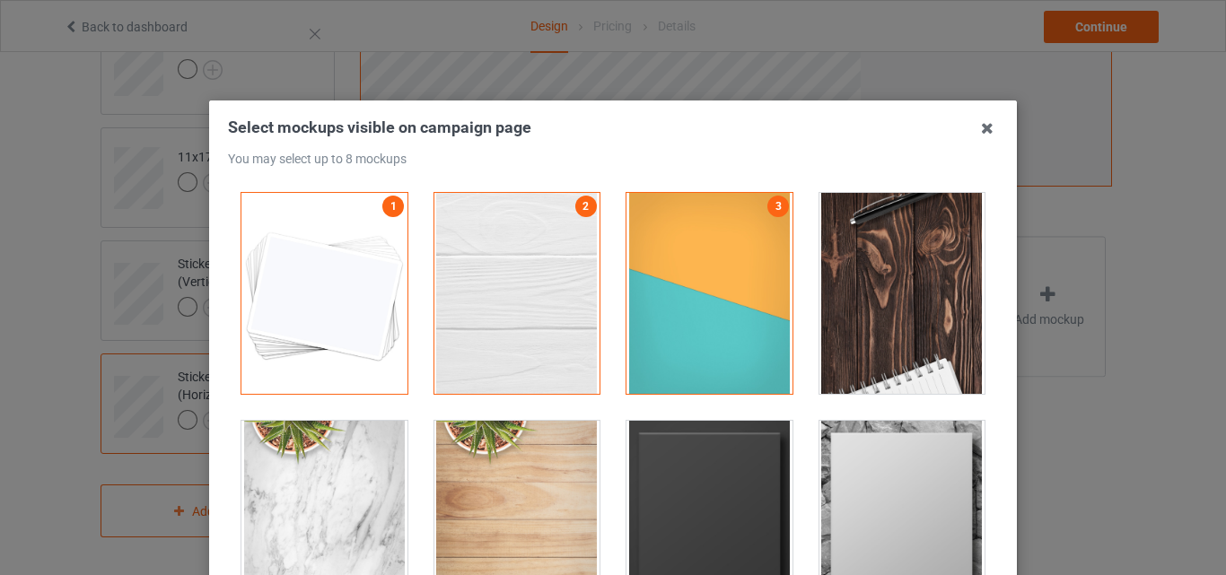
click at [854, 312] on div at bounding box center [903, 293] width 166 height 201
click at [742, 456] on div at bounding box center [710, 521] width 166 height 201
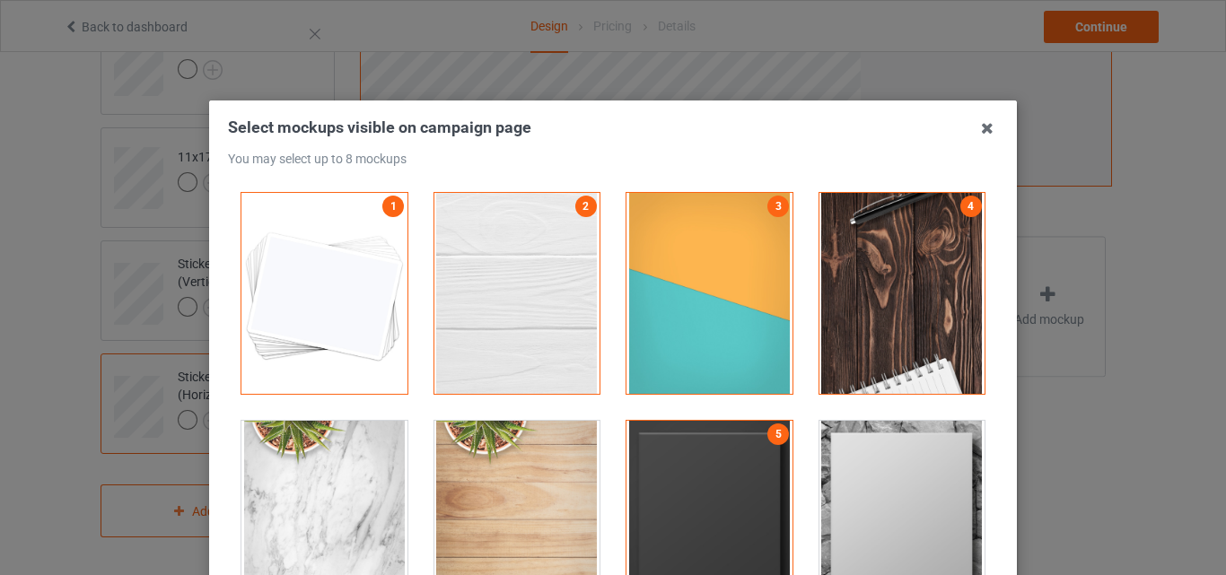
click at [964, 485] on div at bounding box center [903, 521] width 166 height 201
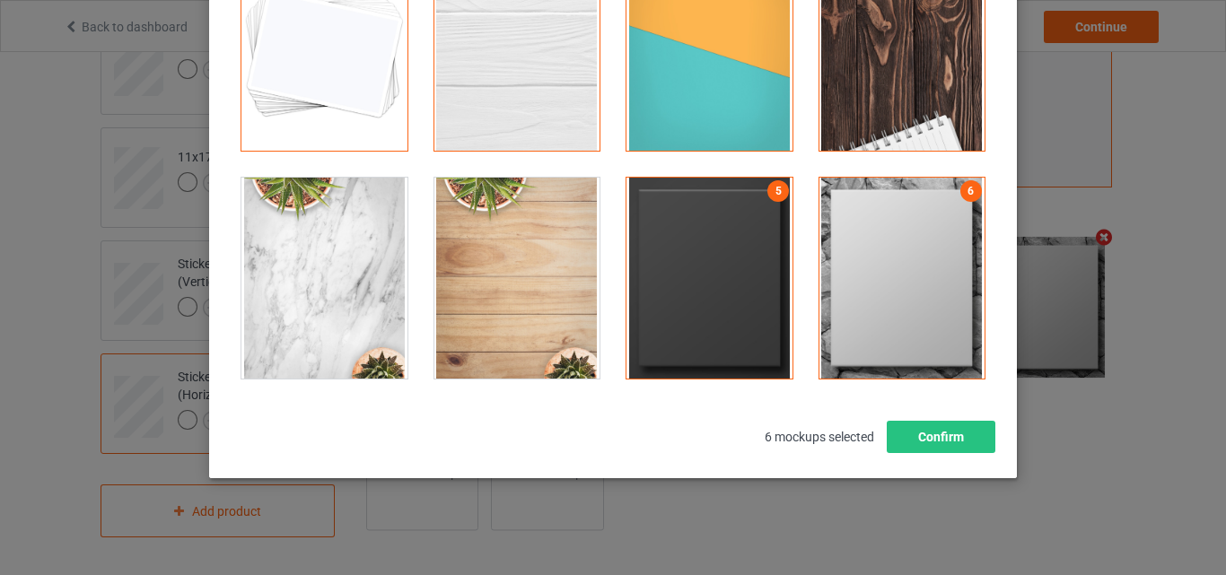
scroll to position [247, 0]
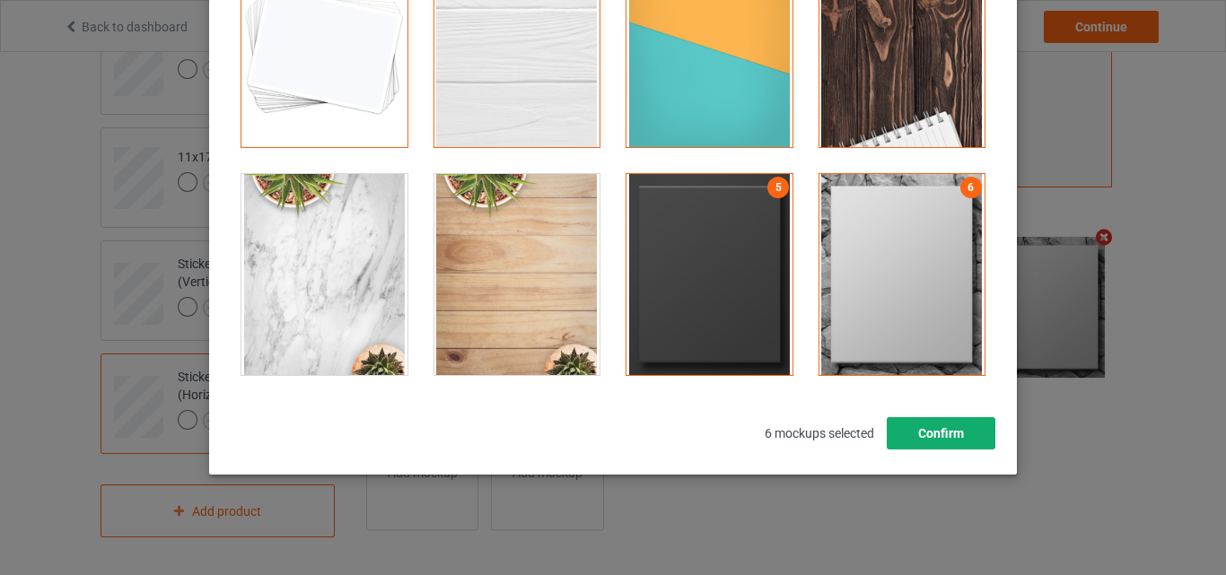
click at [967, 425] on button "Confirm" at bounding box center [941, 433] width 109 height 32
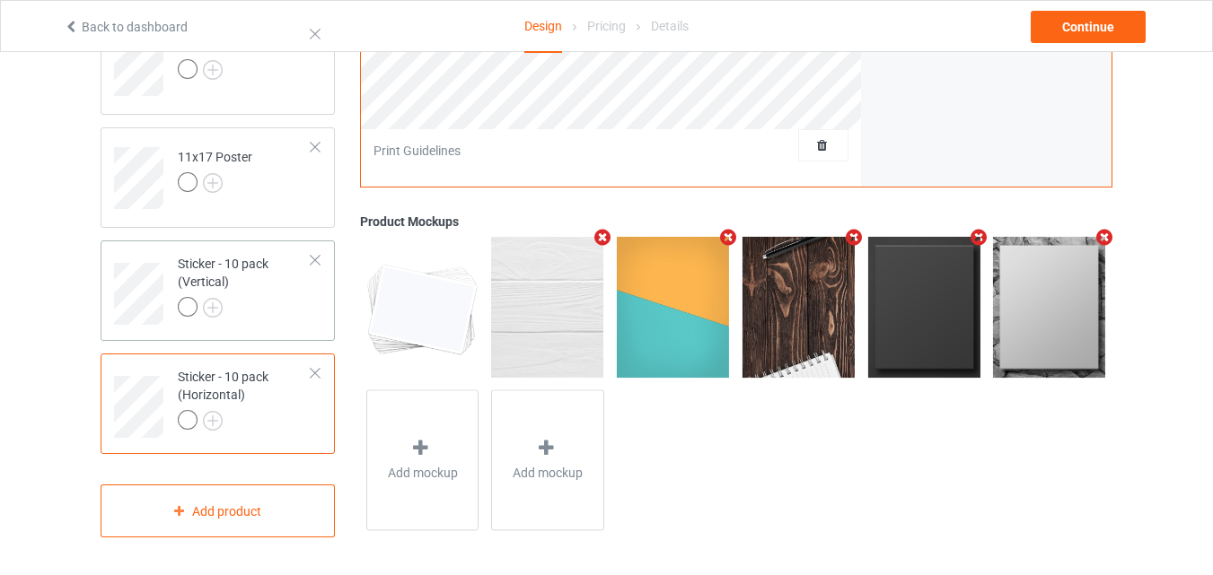
click at [243, 312] on div at bounding box center [245, 309] width 134 height 25
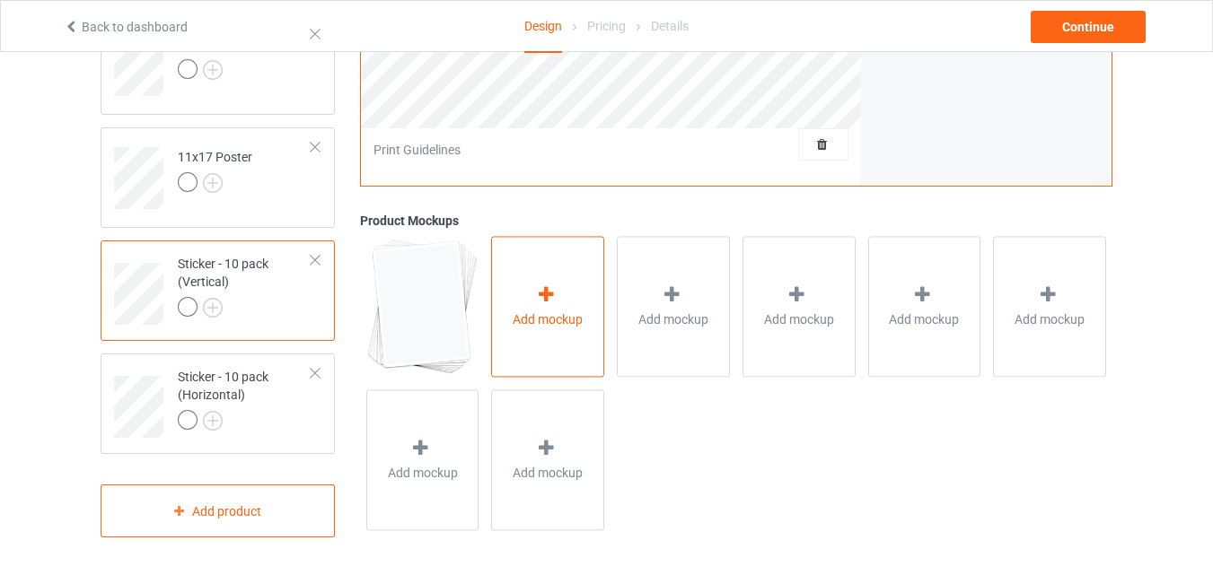
click at [528, 299] on div "Add mockup" at bounding box center [547, 307] width 113 height 141
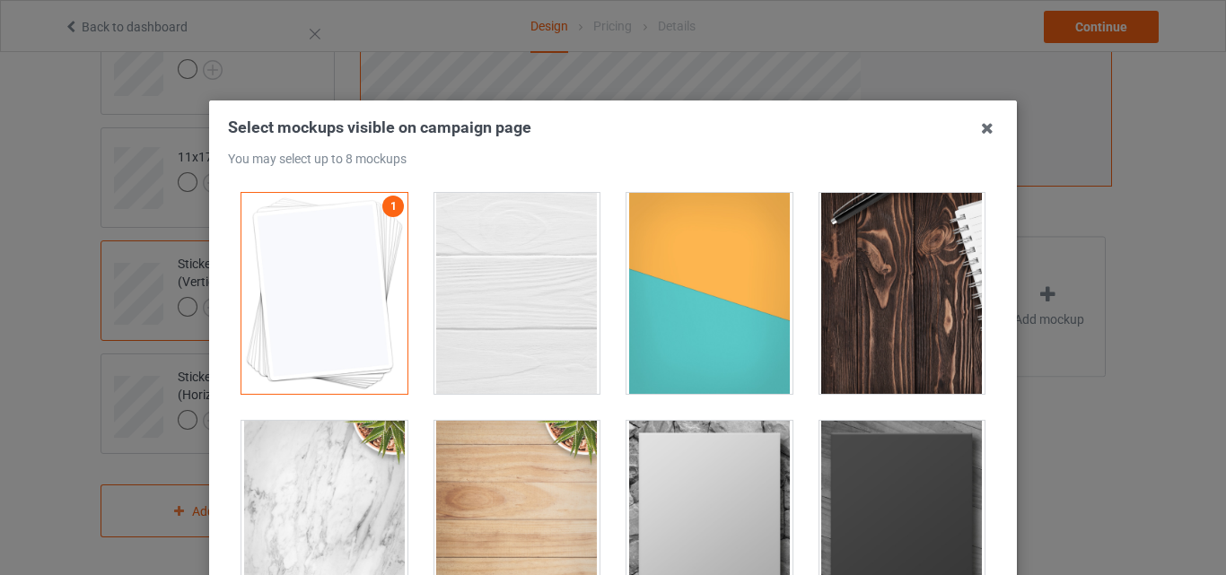
click at [578, 299] on div at bounding box center [518, 293] width 166 height 201
click at [690, 305] on div at bounding box center [710, 293] width 166 height 201
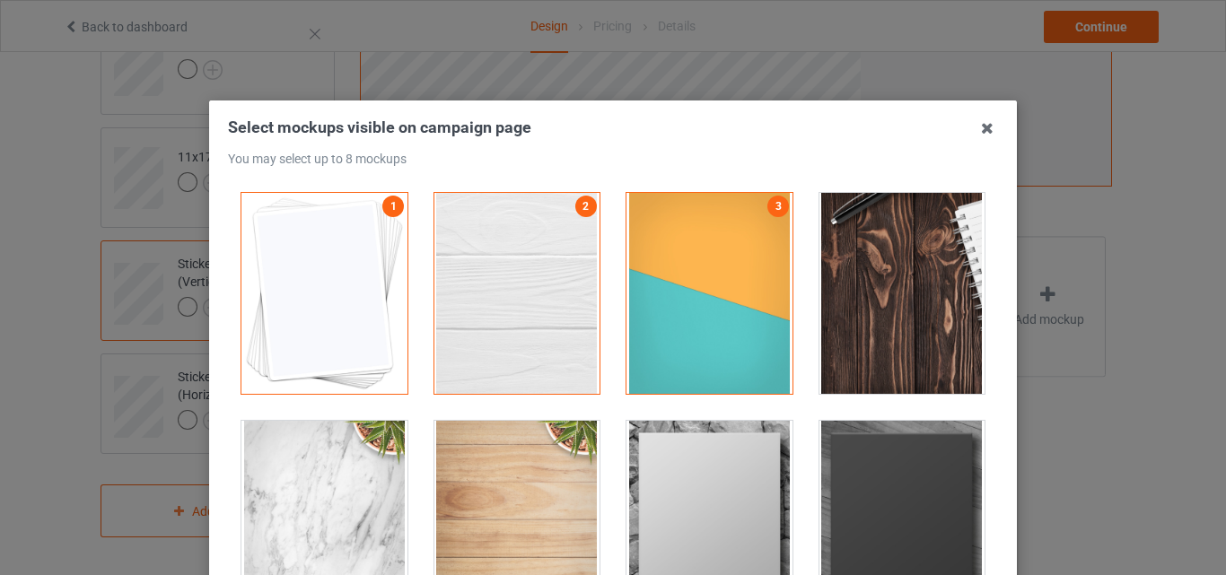
click at [872, 295] on div at bounding box center [903, 293] width 166 height 201
click at [739, 454] on div at bounding box center [710, 521] width 166 height 201
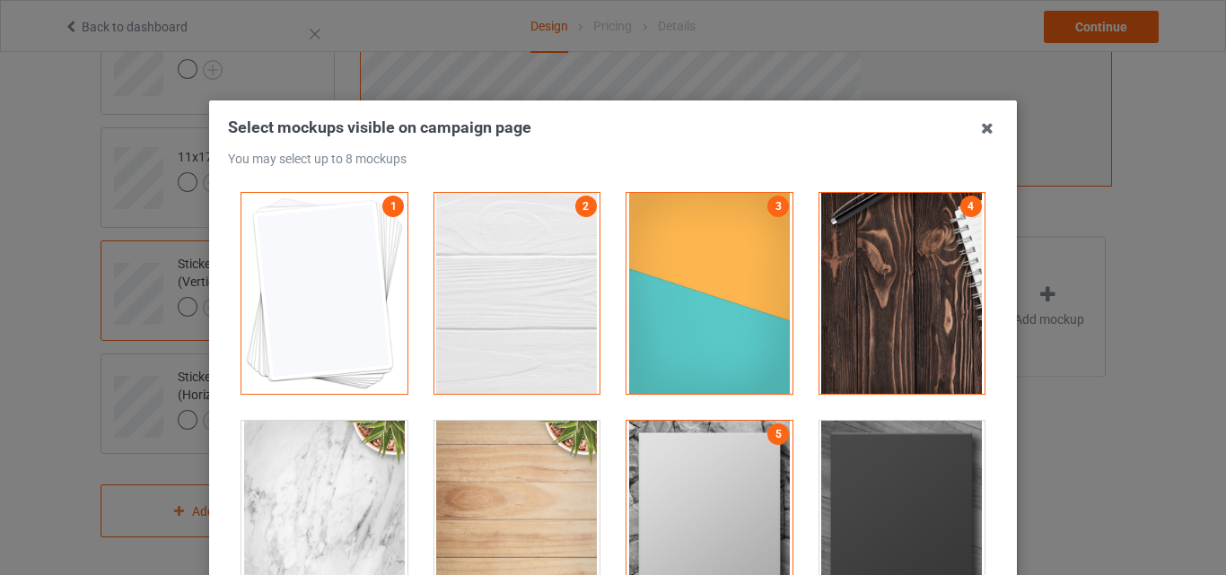
click at [865, 485] on div at bounding box center [903, 521] width 166 height 201
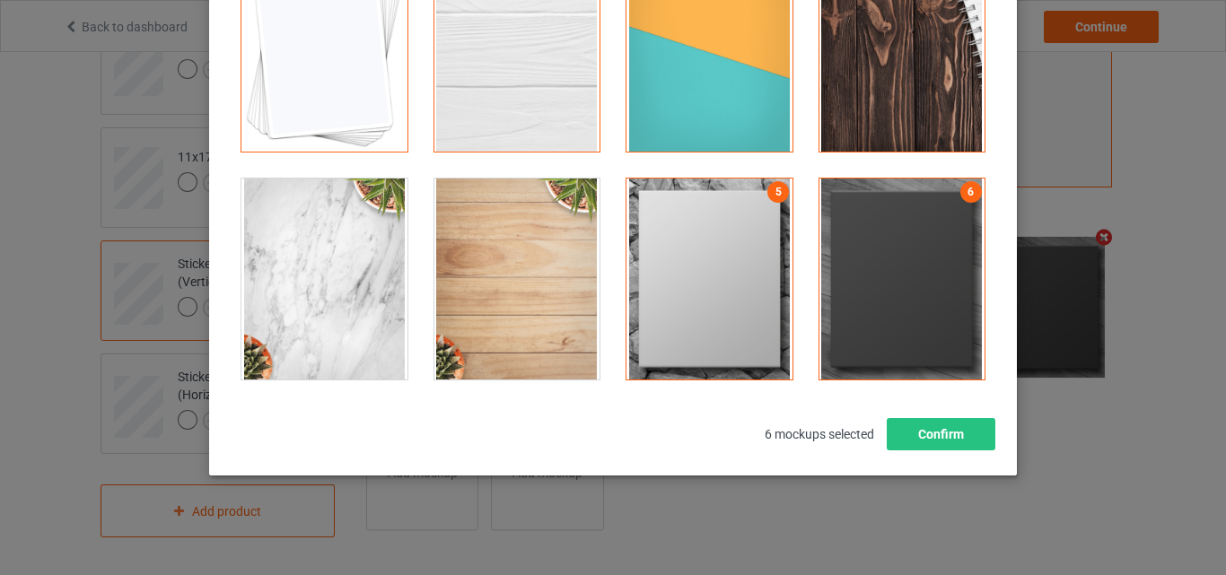
scroll to position [243, 0]
click at [962, 435] on button "Confirm" at bounding box center [941, 433] width 109 height 32
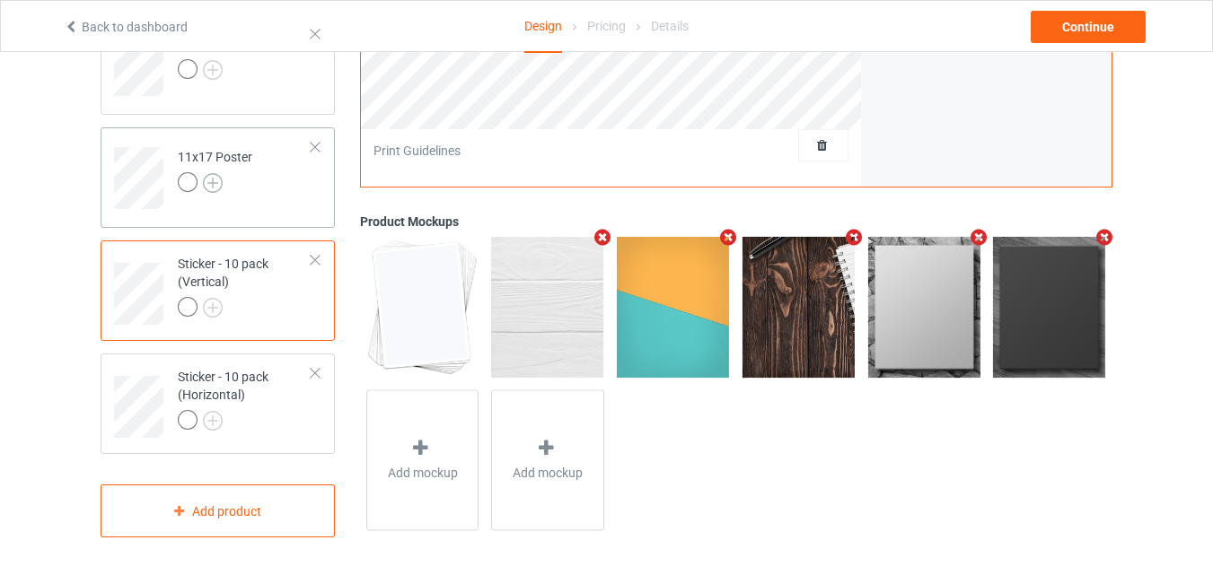
click at [215, 181] on img at bounding box center [213, 183] width 20 height 20
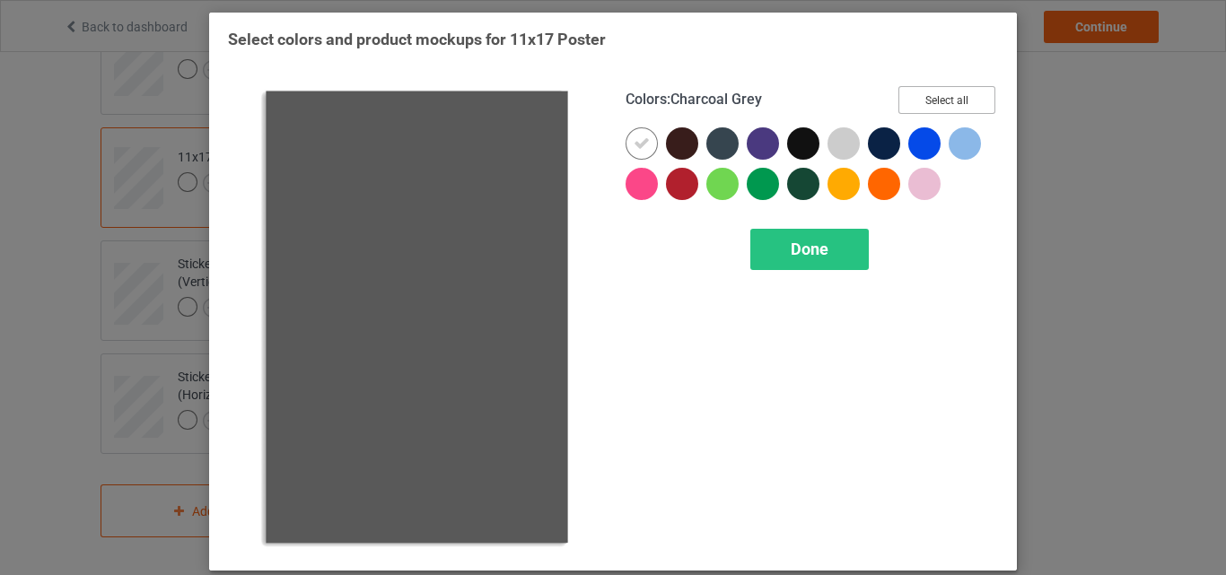
click at [899, 97] on button "Select all" at bounding box center [947, 100] width 97 height 28
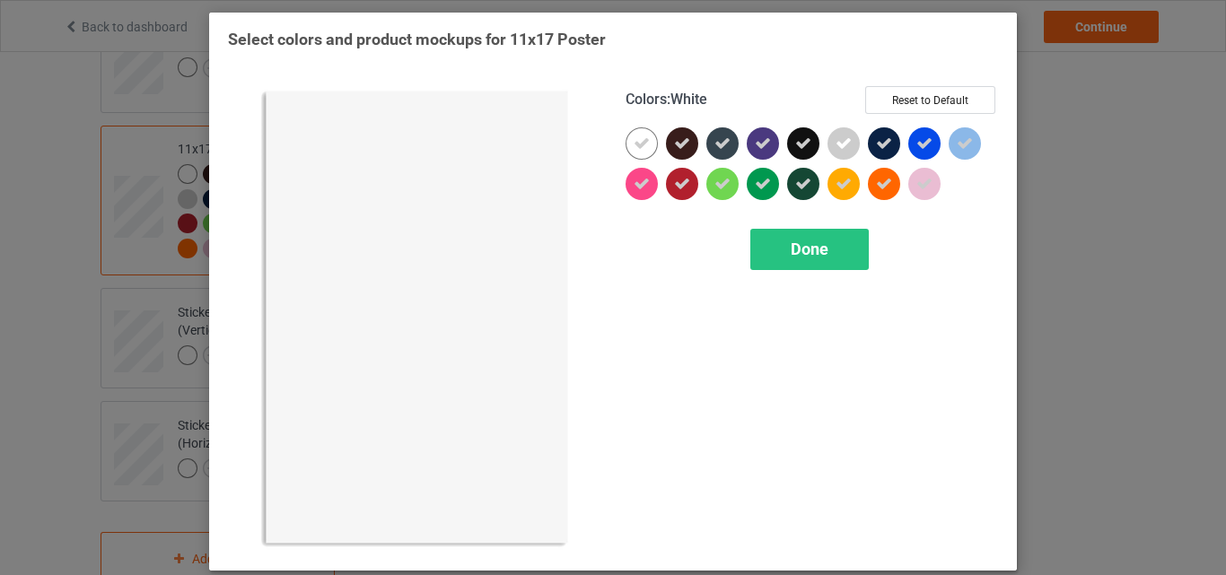
click at [639, 144] on icon at bounding box center [642, 144] width 16 height 16
click at [639, 144] on div at bounding box center [642, 143] width 32 height 32
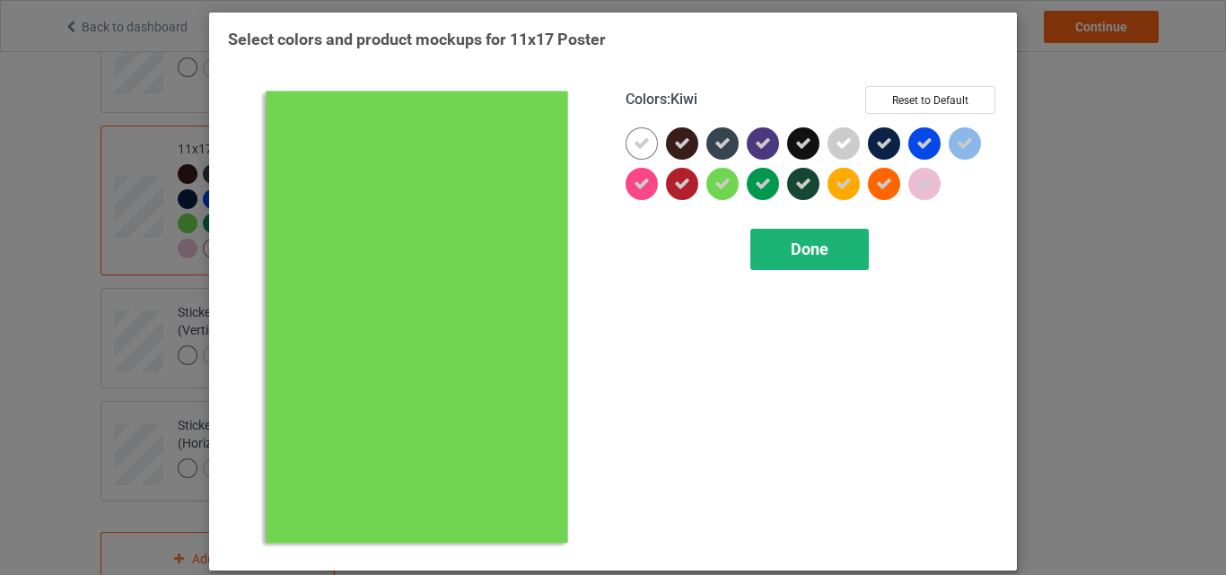
click at [759, 231] on div "Done" at bounding box center [810, 249] width 119 height 41
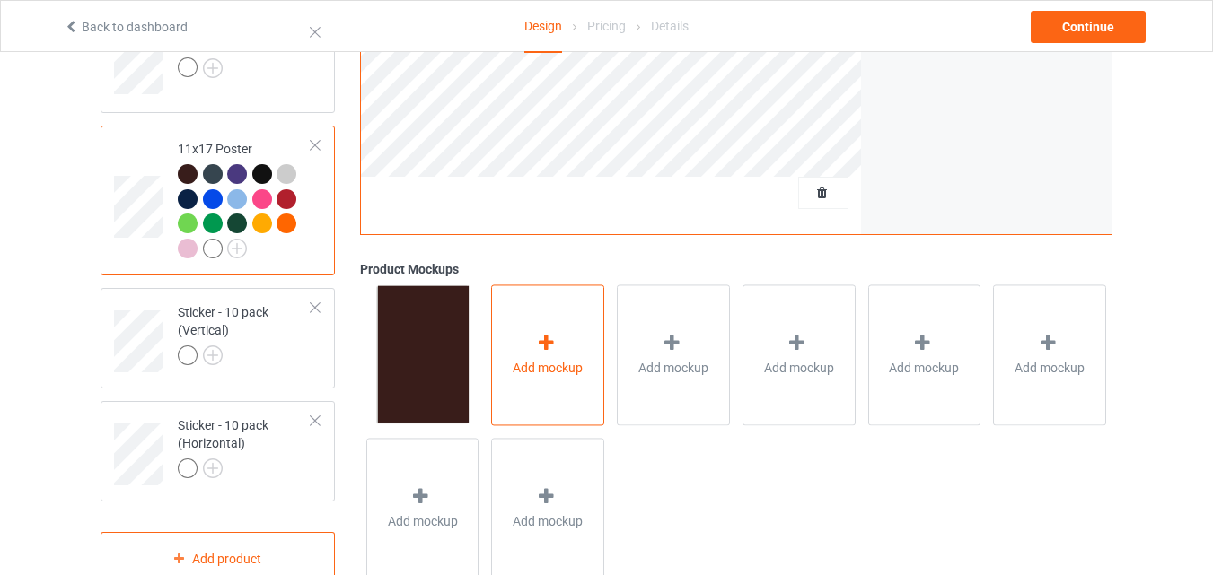
click at [532, 346] on div "Add mockup" at bounding box center [547, 355] width 113 height 141
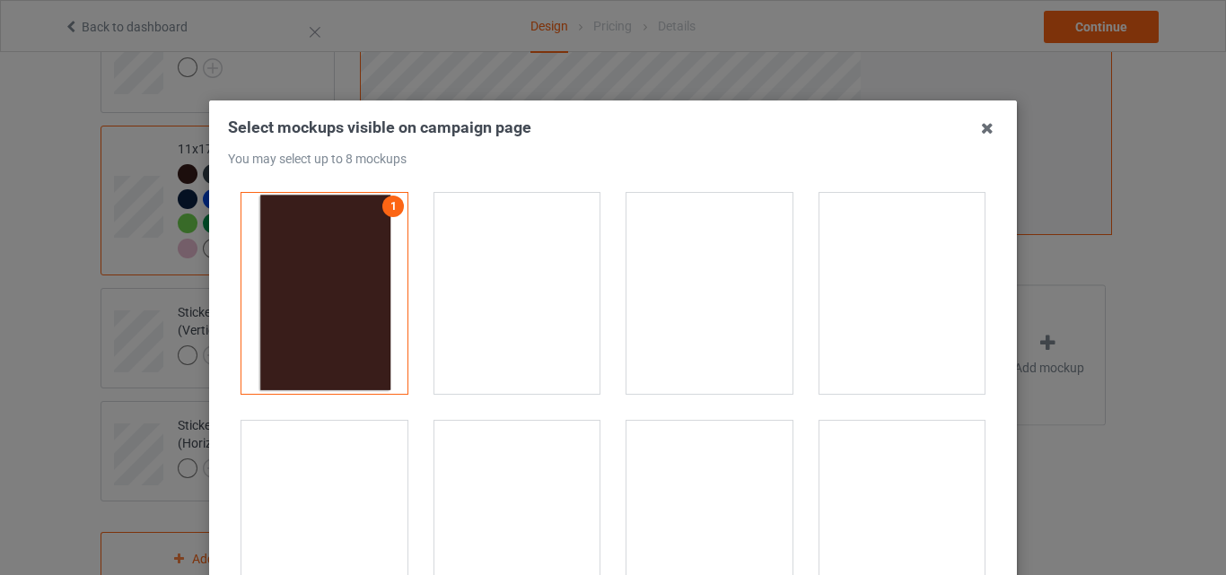
click at [546, 284] on div at bounding box center [518, 293] width 166 height 201
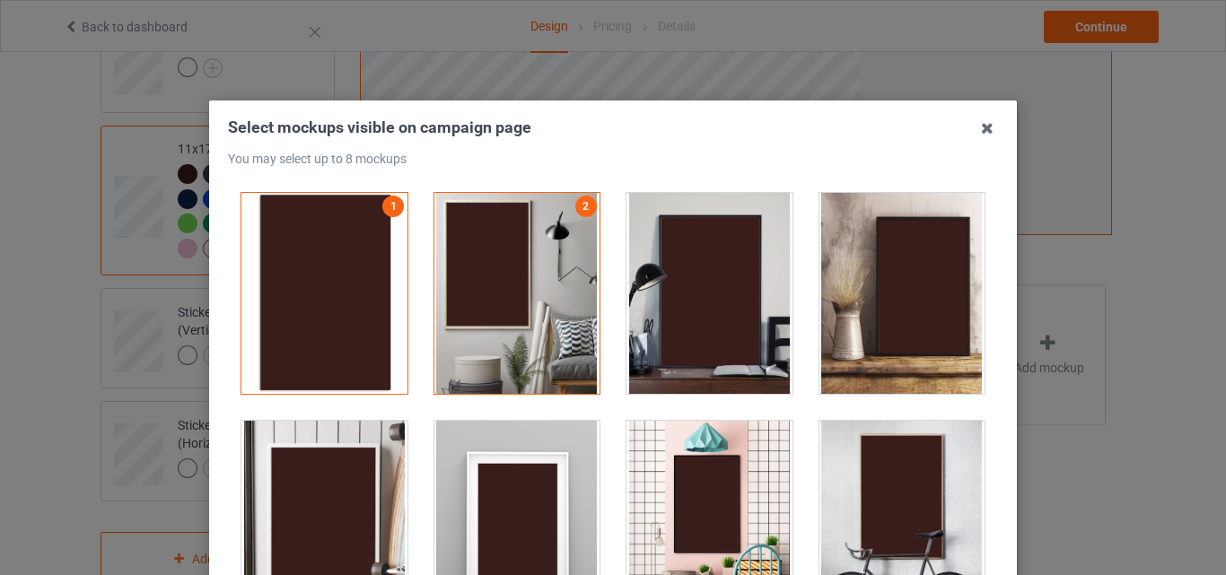
click at [649, 284] on div at bounding box center [710, 293] width 166 height 201
click at [846, 284] on div at bounding box center [903, 293] width 166 height 201
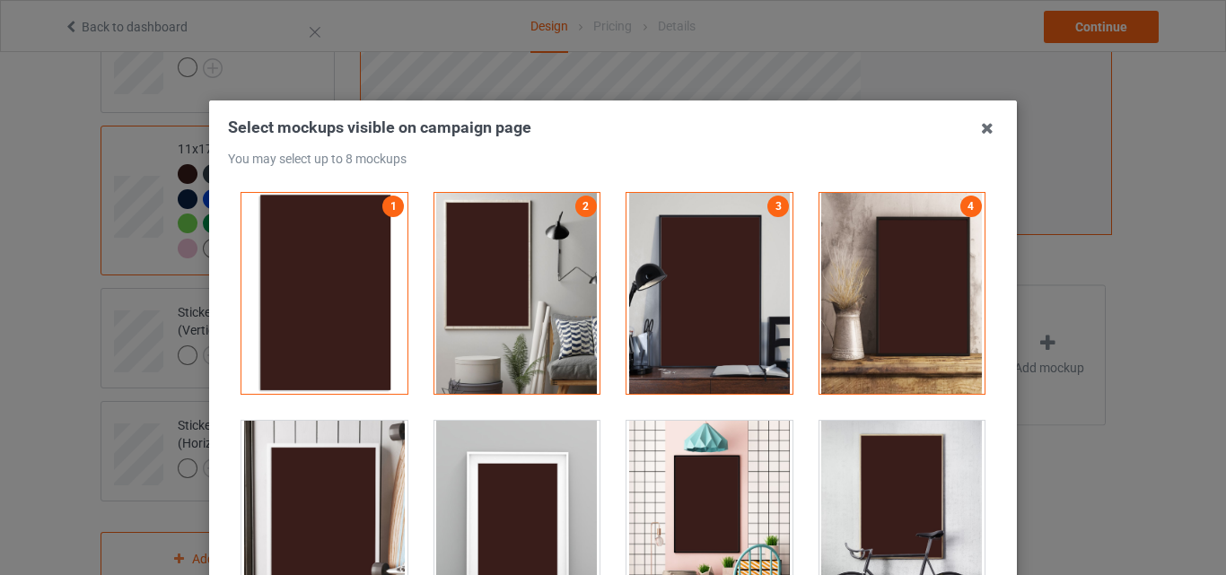
click at [315, 483] on div at bounding box center [325, 521] width 166 height 201
click at [864, 461] on div at bounding box center [903, 521] width 166 height 201
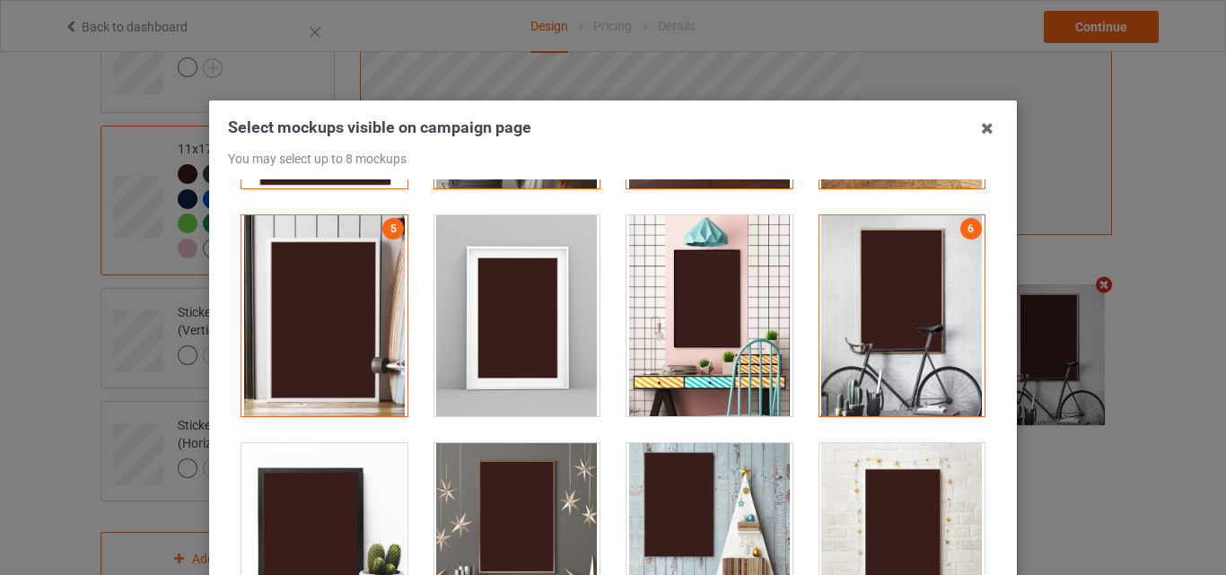
scroll to position [269, 0]
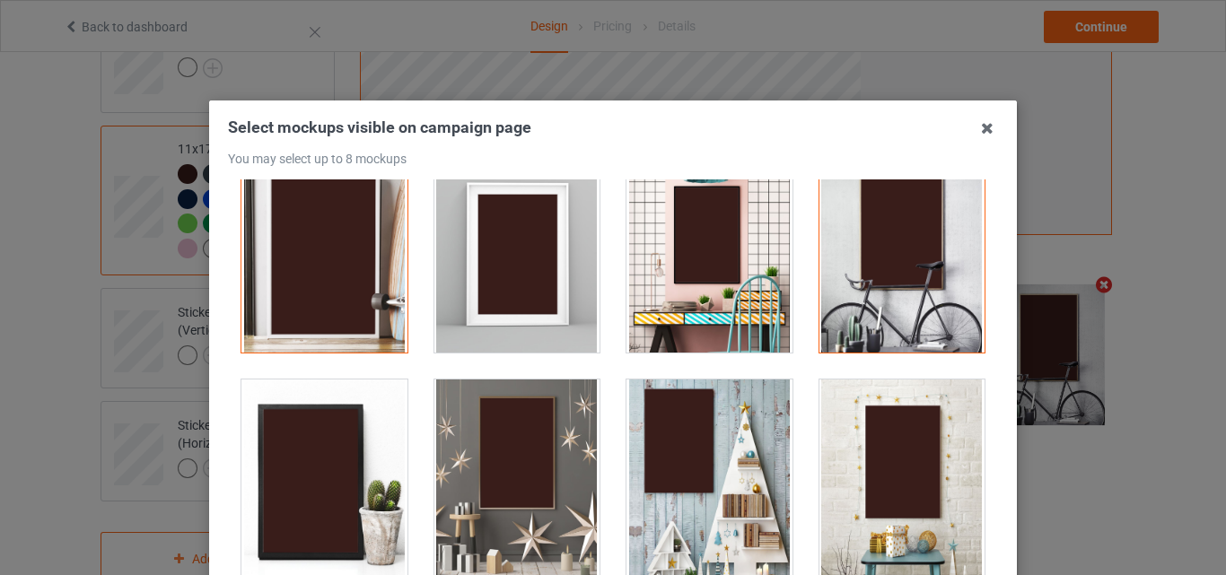
click at [529, 465] on div at bounding box center [518, 480] width 166 height 201
click at [702, 464] on div at bounding box center [710, 480] width 166 height 201
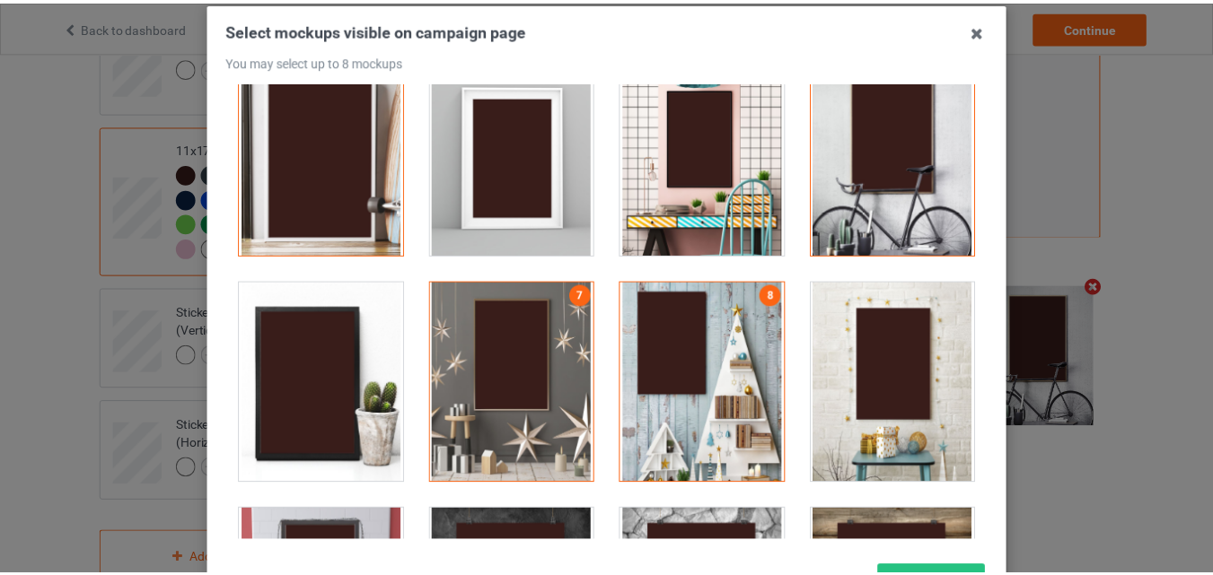
scroll to position [180, 0]
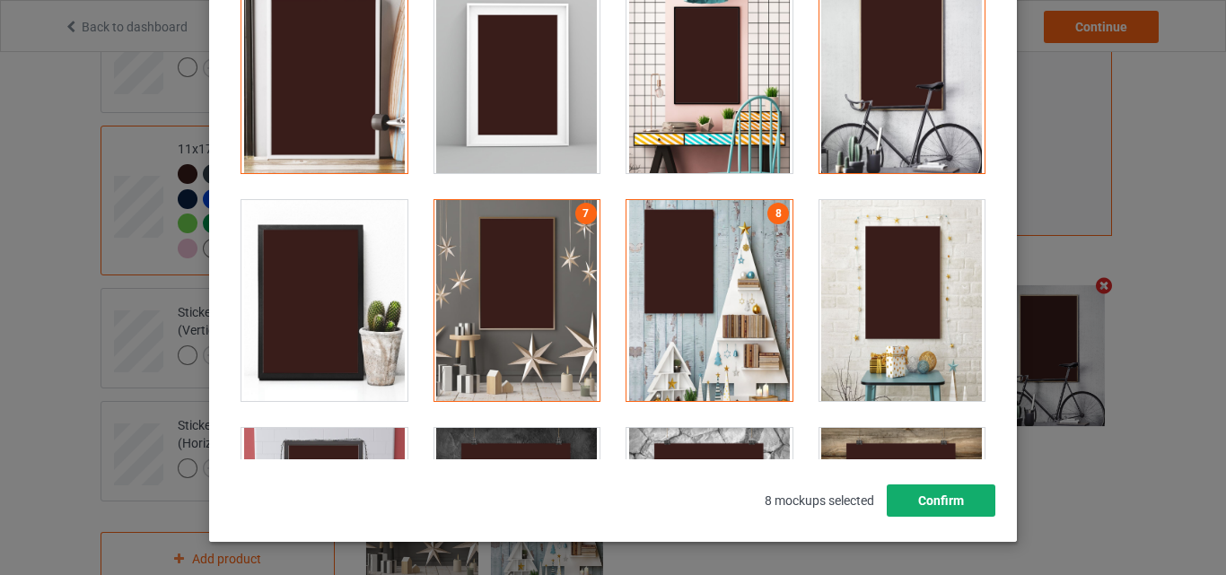
click at [942, 496] on button "Confirm" at bounding box center [941, 501] width 109 height 32
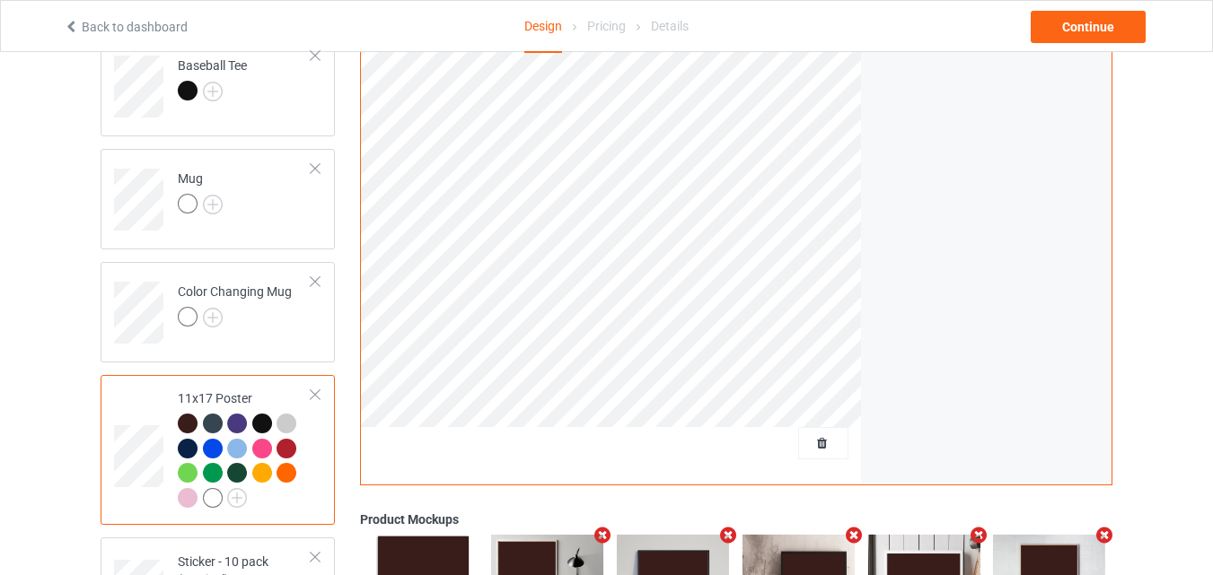
scroll to position [1106, 0]
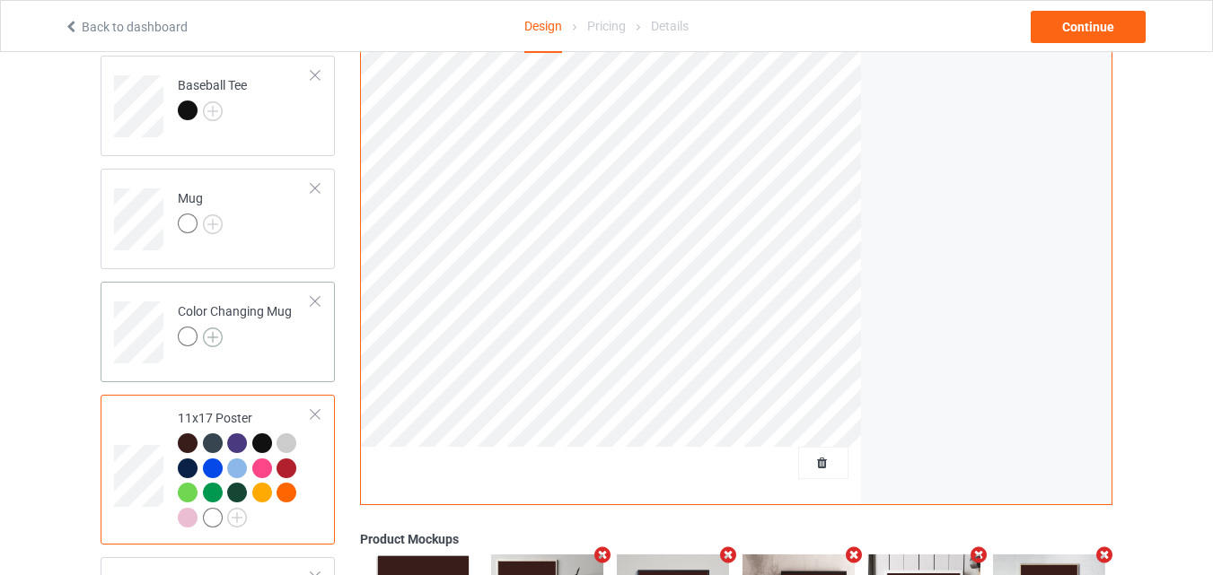
click at [215, 334] on img at bounding box center [213, 338] width 20 height 20
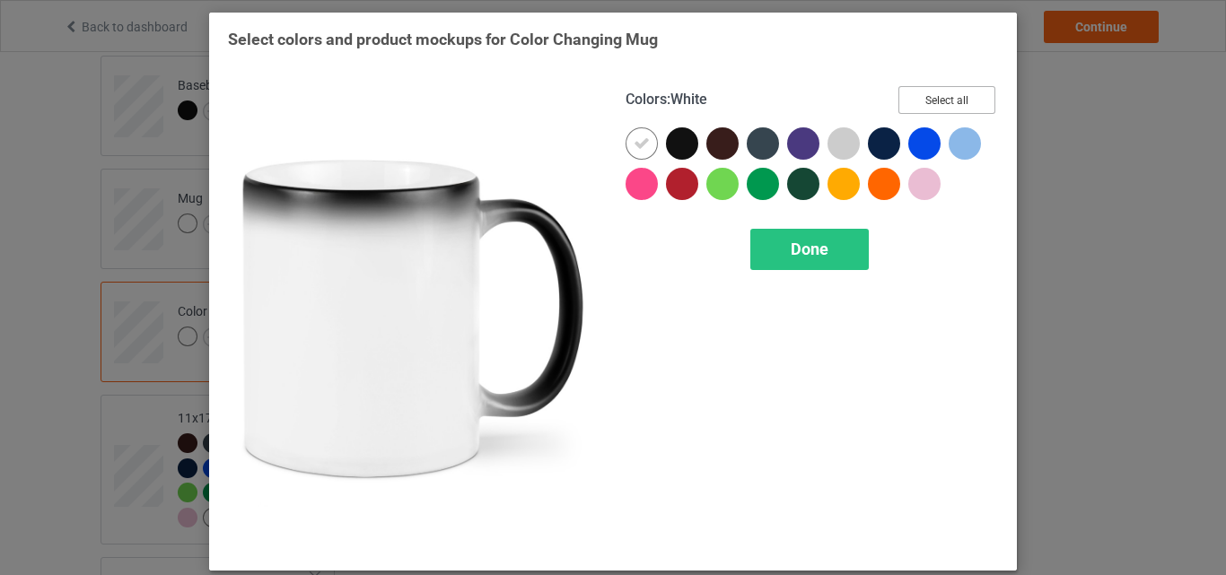
click at [965, 111] on button "Select all" at bounding box center [947, 100] width 97 height 28
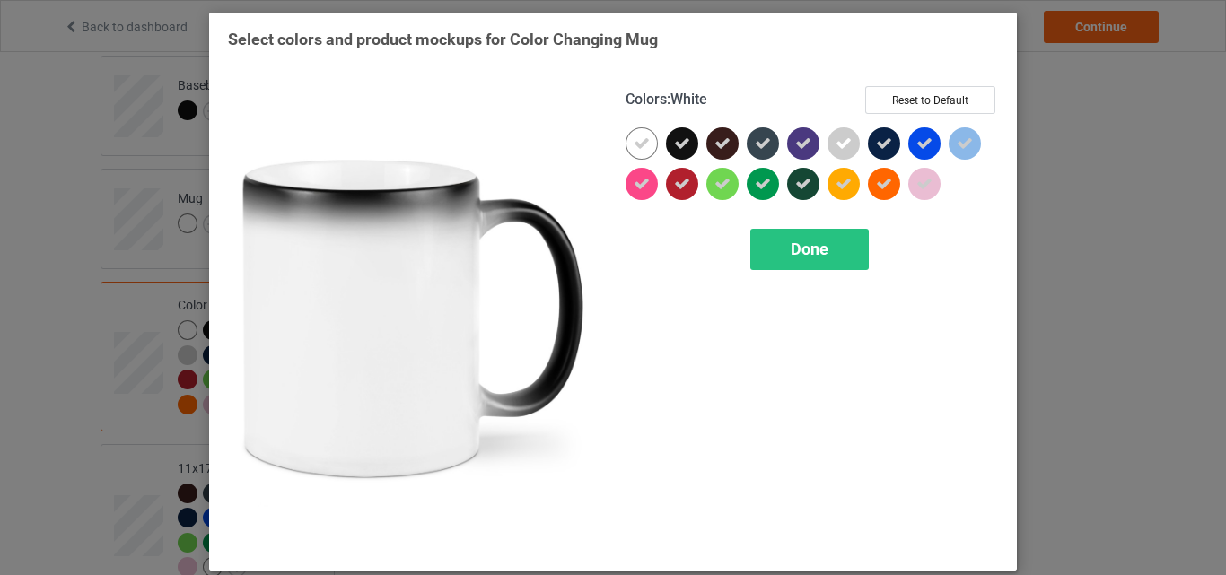
click at [634, 136] on icon at bounding box center [642, 144] width 16 height 16
click at [628, 136] on div at bounding box center [642, 143] width 32 height 32
click at [830, 241] on div "Done" at bounding box center [810, 249] width 119 height 41
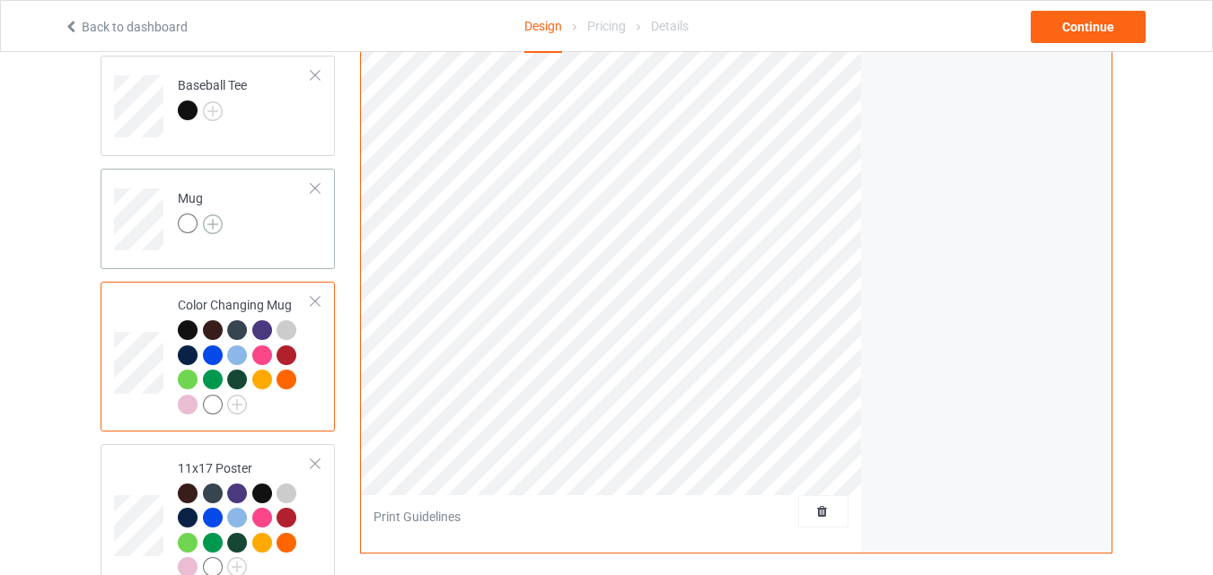
click at [217, 229] on img at bounding box center [213, 225] width 20 height 20
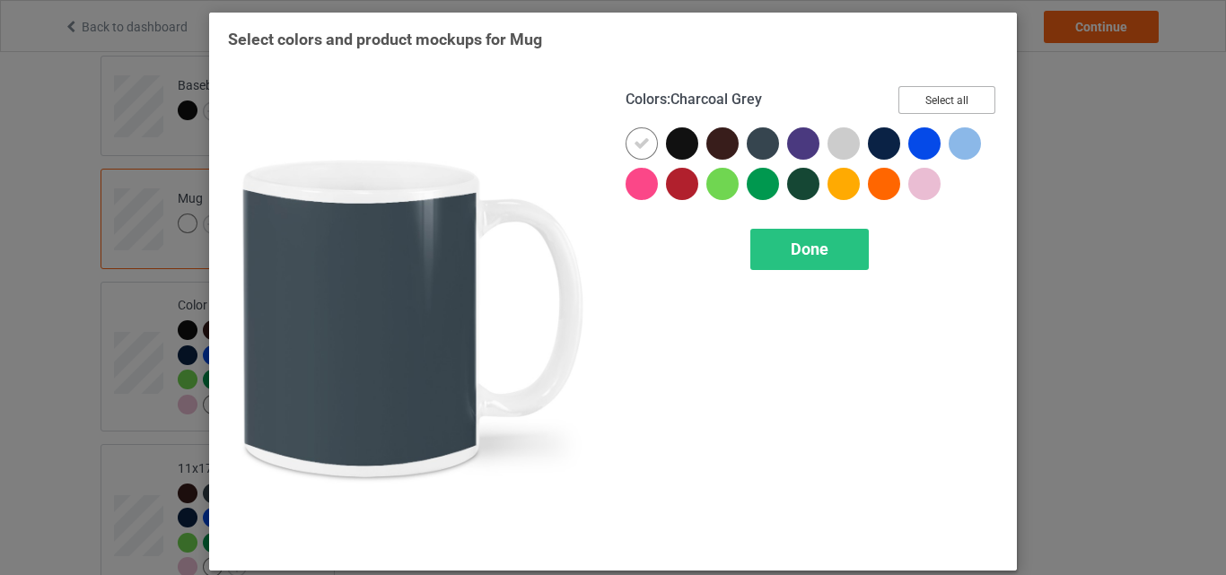
click at [927, 101] on button "Select all" at bounding box center [947, 100] width 97 height 28
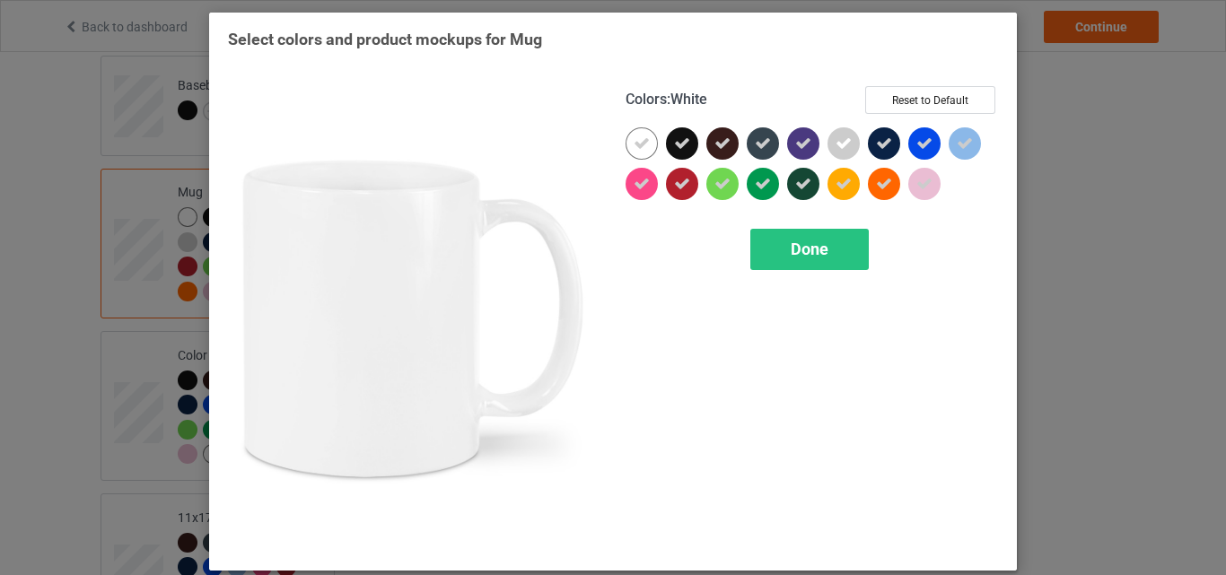
click at [646, 151] on div at bounding box center [642, 143] width 32 height 32
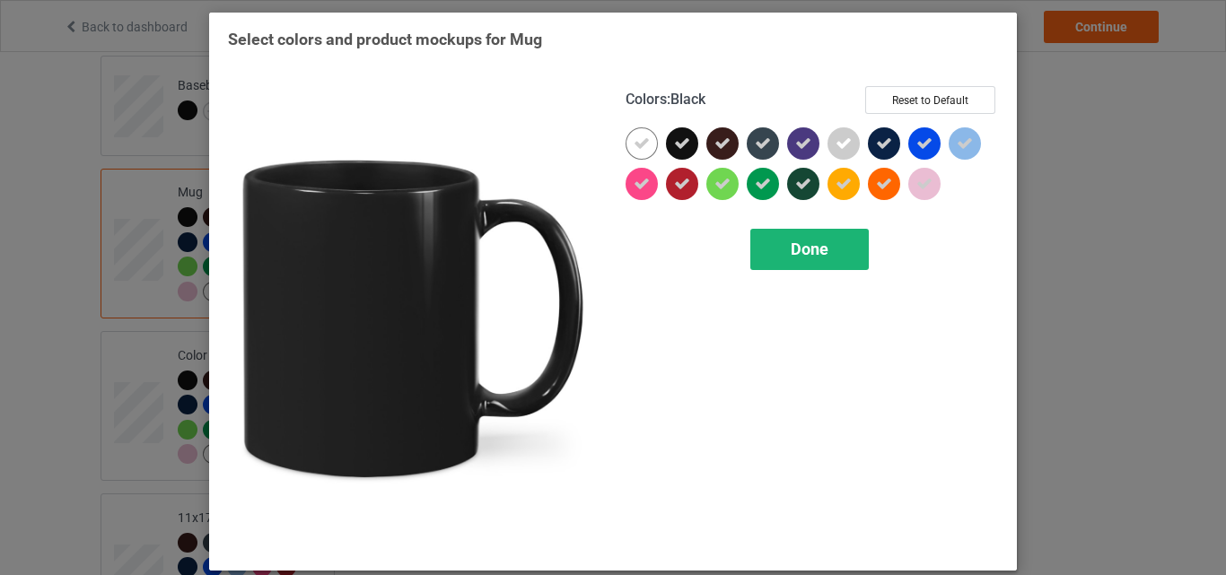
click at [830, 249] on div "Done" at bounding box center [810, 249] width 119 height 41
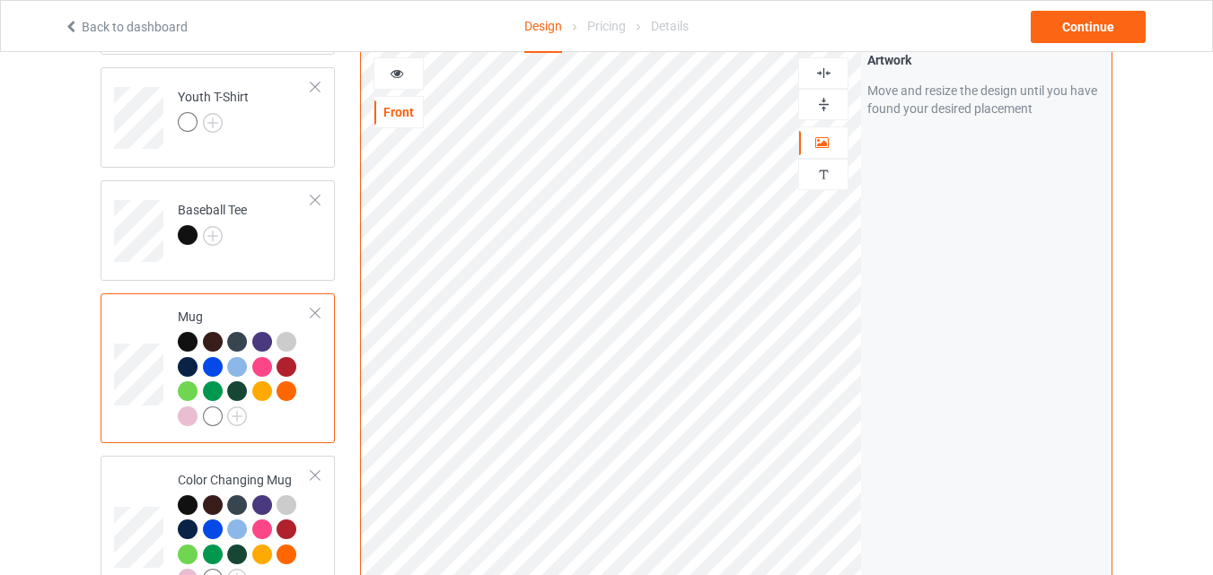
scroll to position [837, 0]
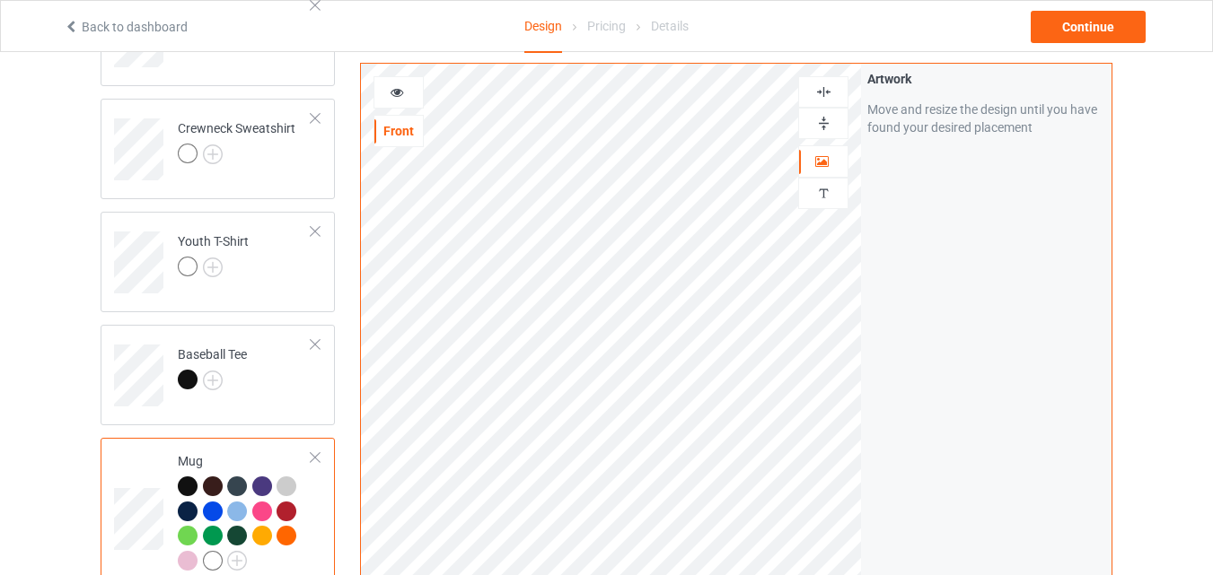
click at [831, 117] on img at bounding box center [823, 123] width 17 height 17
click at [385, 87] on div at bounding box center [398, 92] width 48 height 18
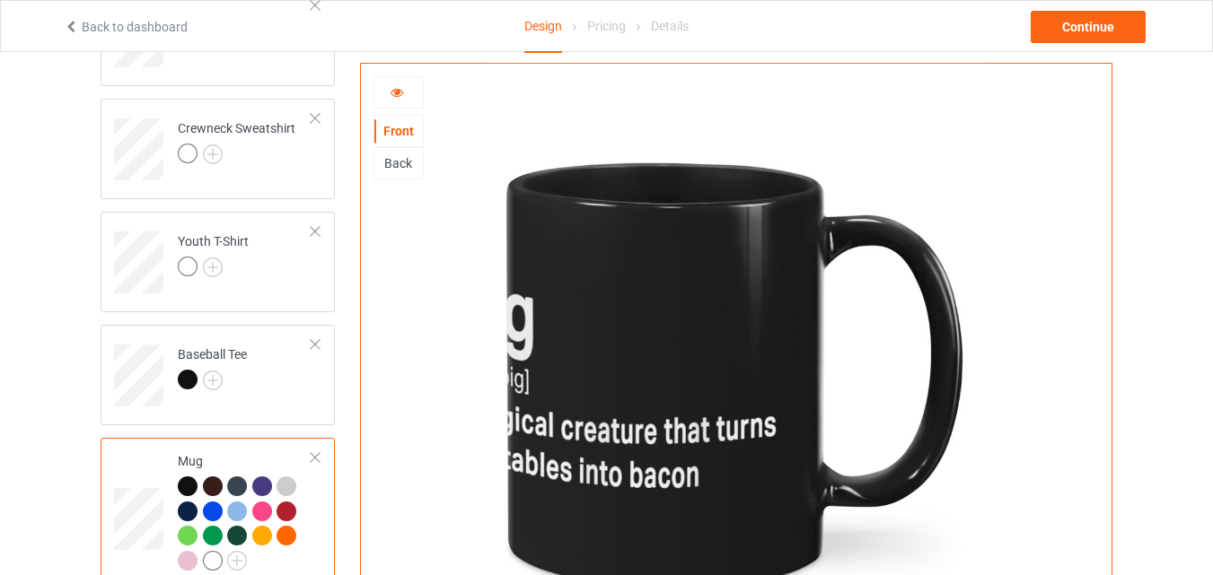
click at [398, 96] on icon at bounding box center [397, 89] width 15 height 13
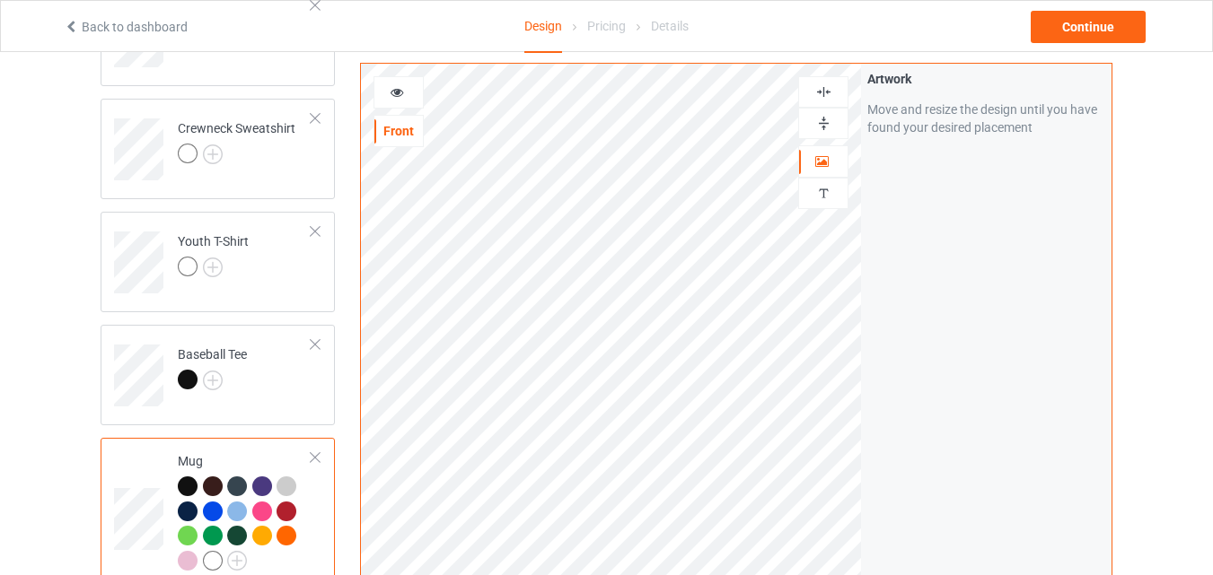
click at [831, 114] on div at bounding box center [823, 123] width 50 height 31
click at [390, 93] on icon at bounding box center [397, 89] width 15 height 13
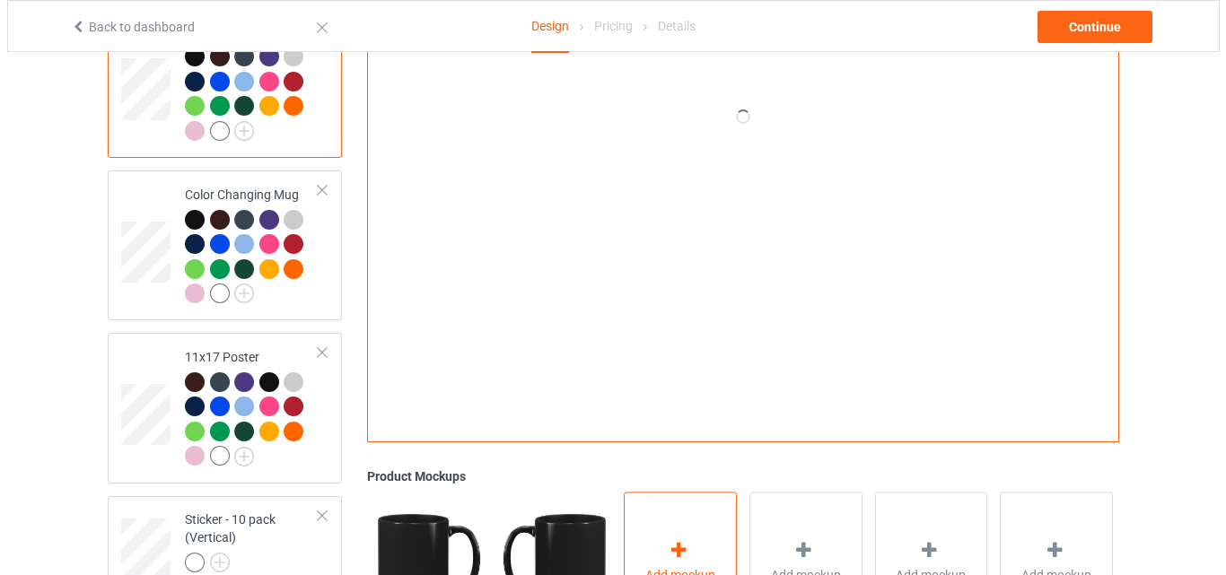
scroll to position [1375, 0]
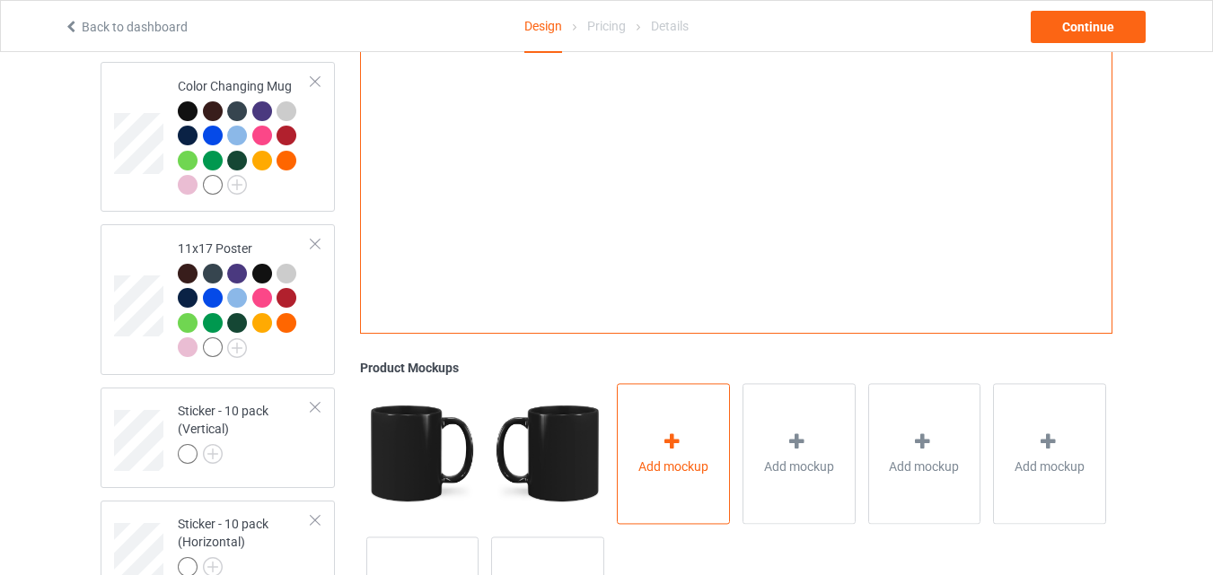
click at [628, 490] on div "Add mockup" at bounding box center [673, 453] width 113 height 141
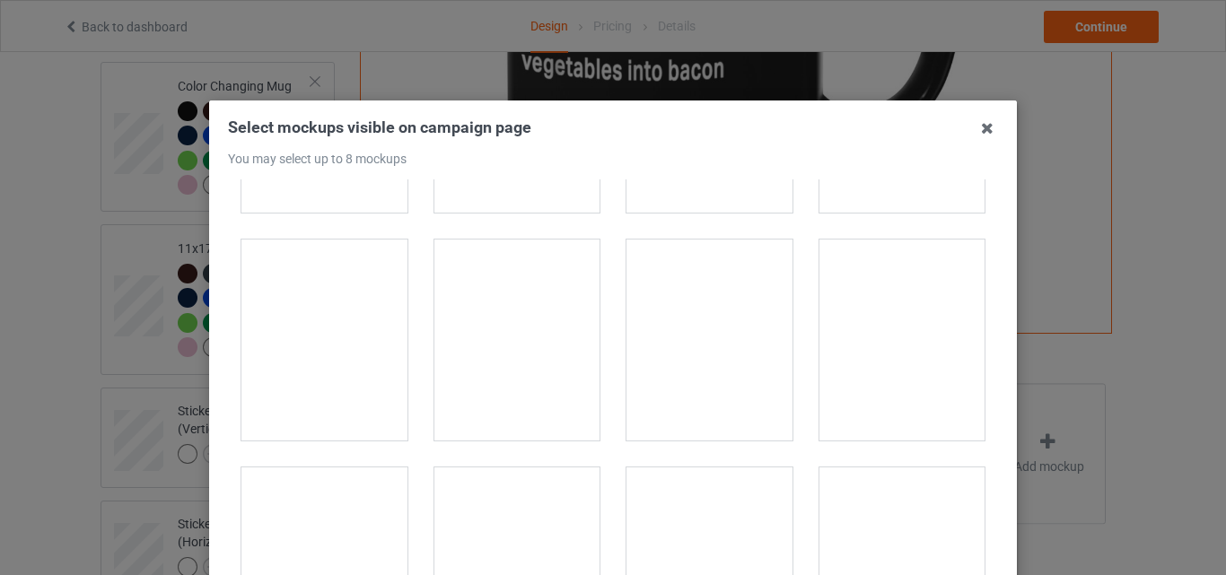
scroll to position [2693, 0]
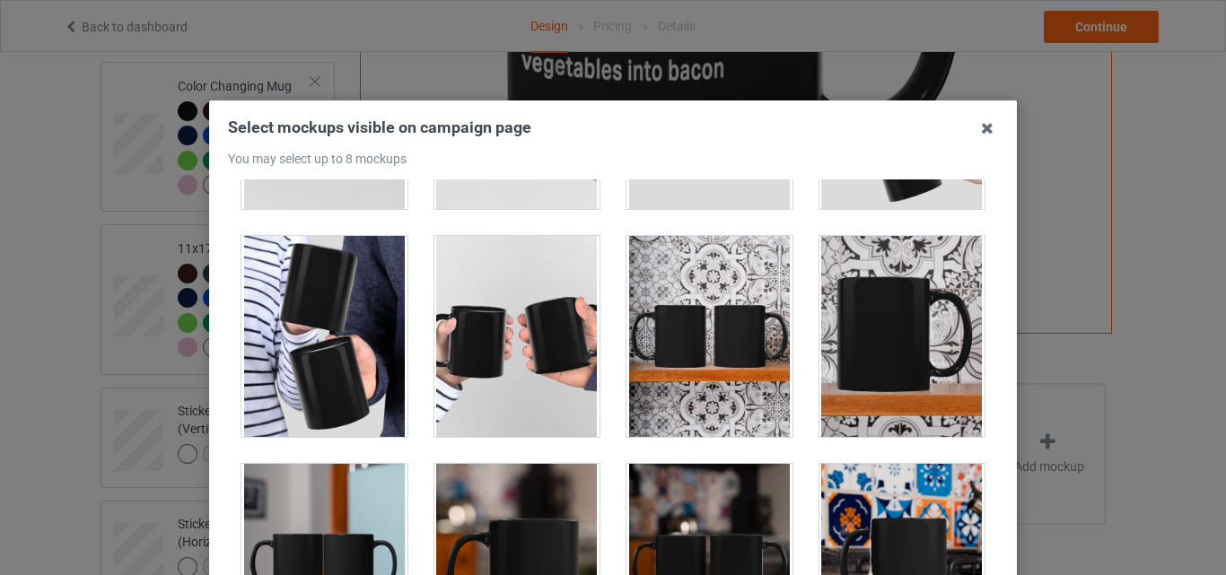
drag, startPoint x: 373, startPoint y: 497, endPoint x: 518, endPoint y: 499, distance: 145.5
click at [373, 498] on div at bounding box center [325, 564] width 166 height 201
drag, startPoint x: 518, startPoint y: 499, endPoint x: 737, endPoint y: 521, distance: 220.1
click at [519, 499] on div at bounding box center [518, 564] width 166 height 201
click at [759, 521] on div at bounding box center [710, 564] width 166 height 201
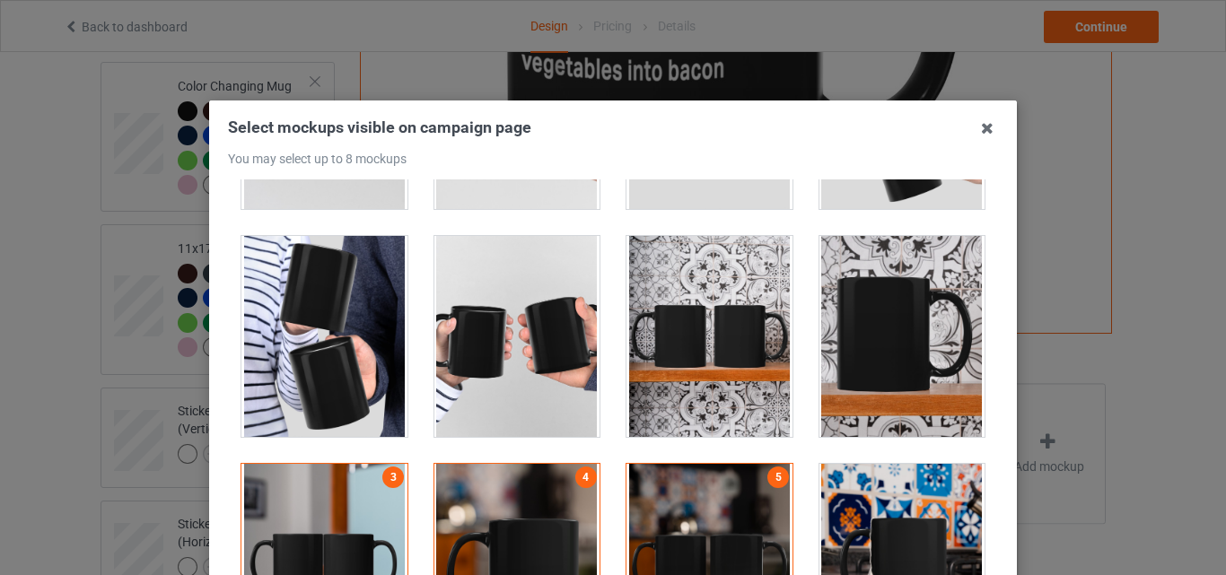
click at [866, 500] on div at bounding box center [903, 564] width 166 height 201
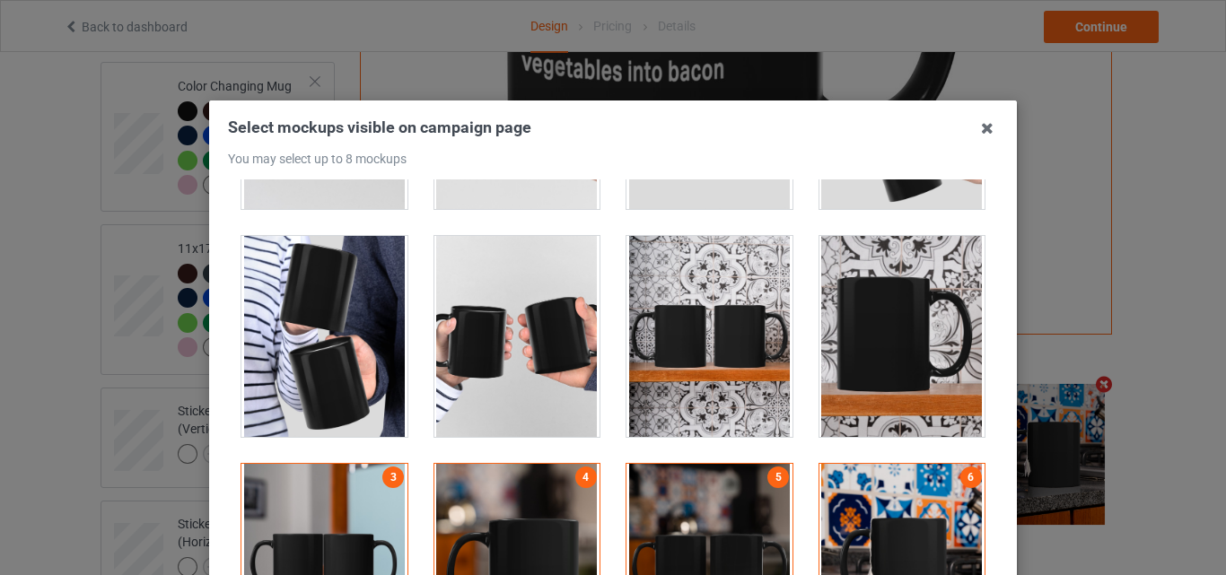
click at [566, 322] on div at bounding box center [518, 336] width 166 height 201
click at [674, 337] on div at bounding box center [710, 336] width 166 height 201
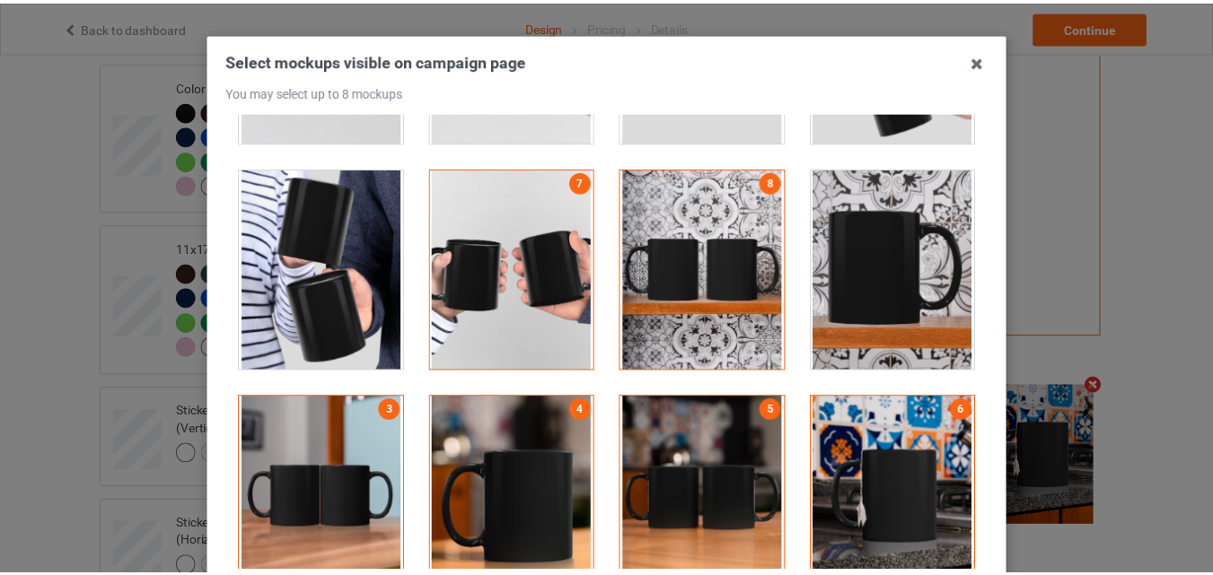
scroll to position [247, 0]
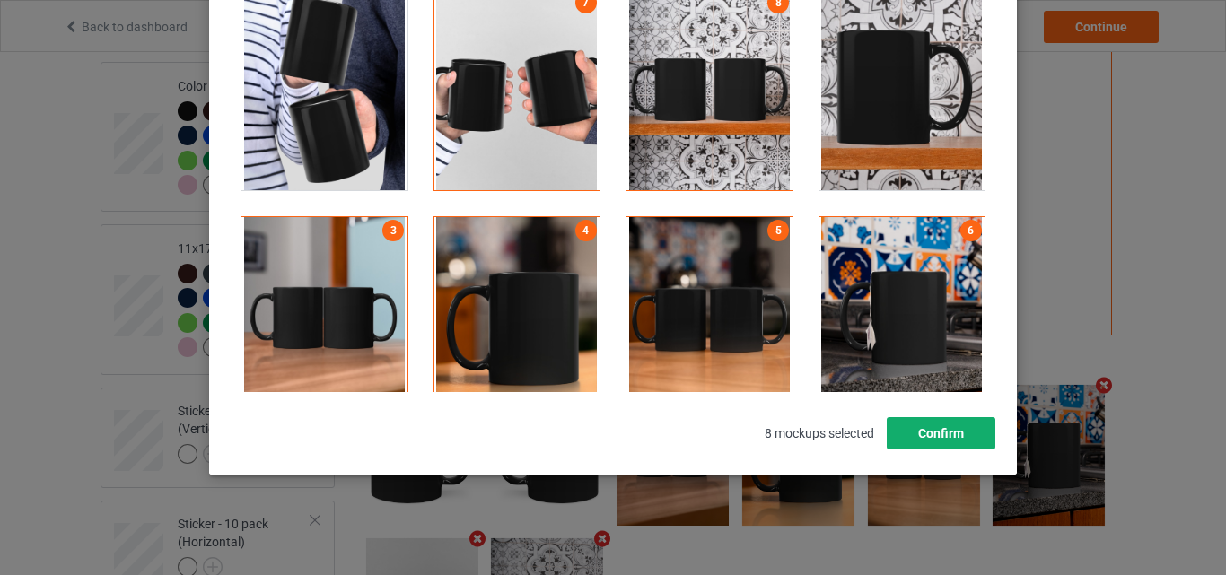
click at [939, 445] on button "Confirm" at bounding box center [941, 433] width 109 height 32
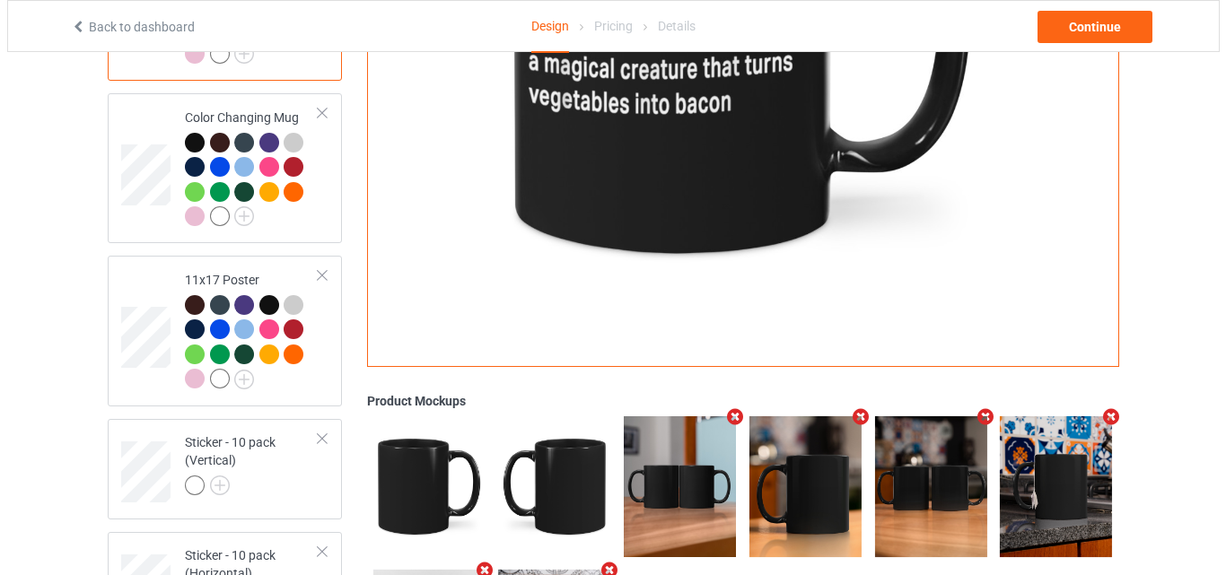
scroll to position [1375, 0]
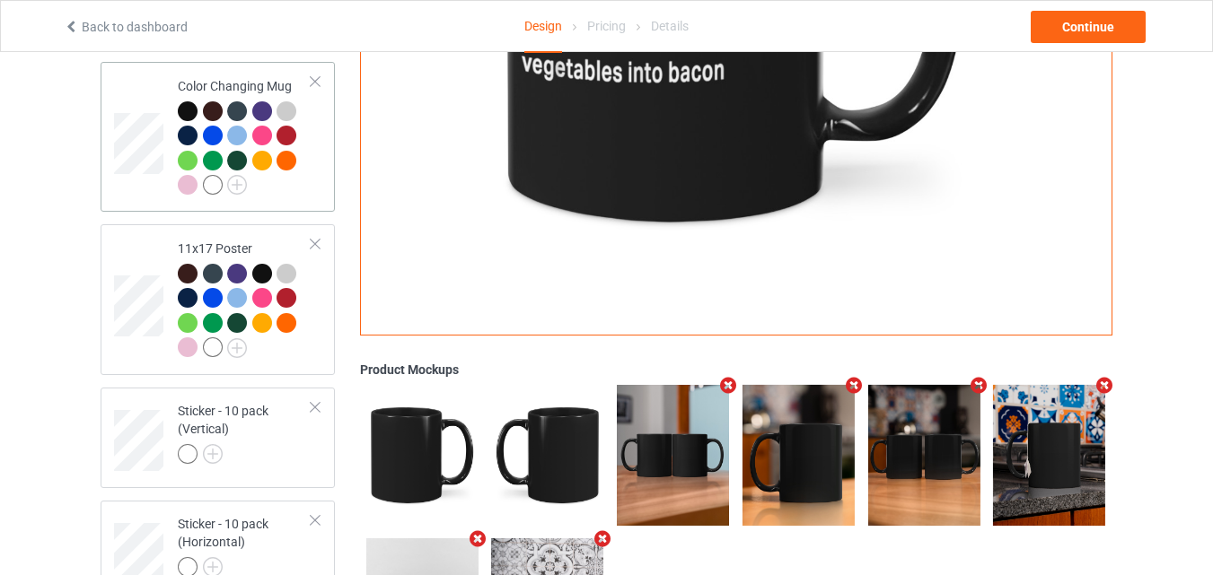
click at [289, 194] on div at bounding box center [245, 150] width 134 height 99
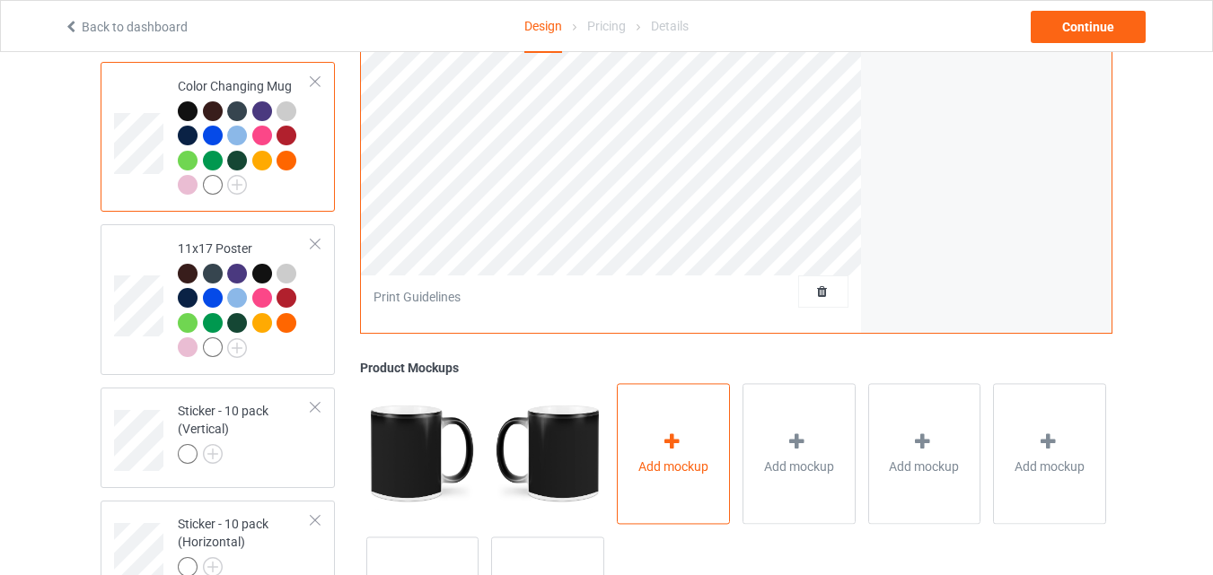
click at [654, 473] on span "Add mockup" at bounding box center [673, 467] width 70 height 18
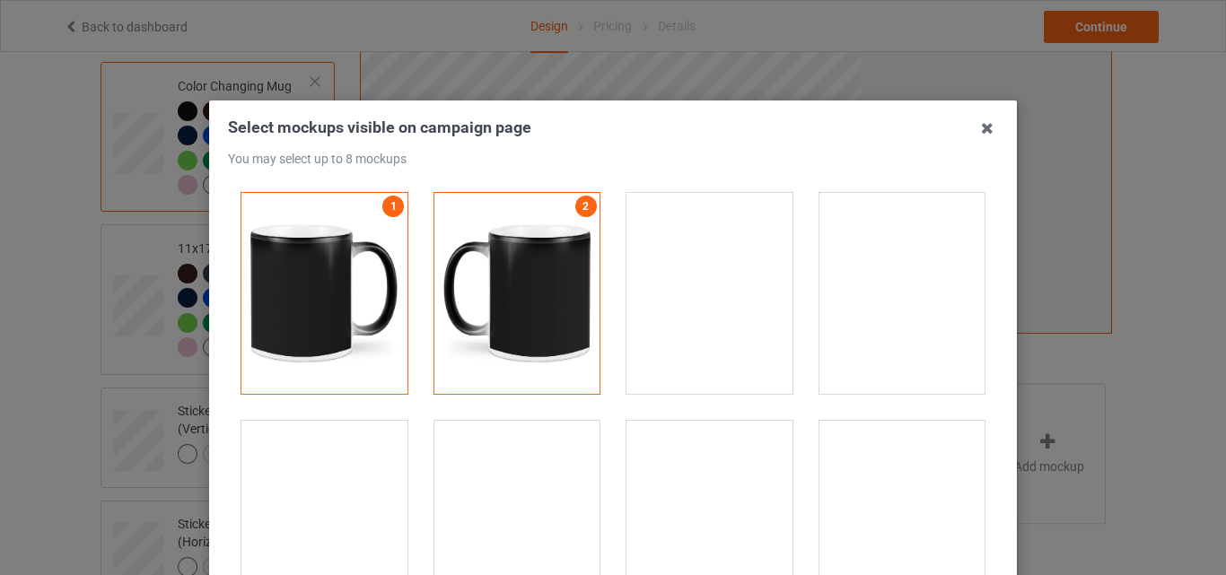
scroll to position [3052, 0]
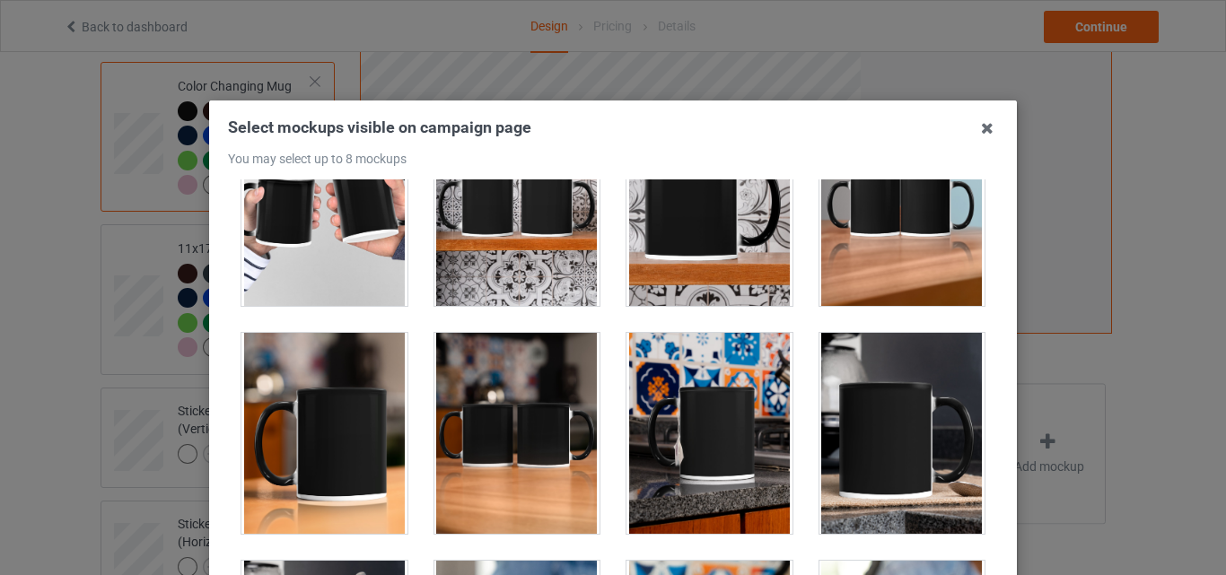
click at [344, 417] on div at bounding box center [325, 433] width 166 height 201
click at [560, 434] on div at bounding box center [518, 433] width 166 height 201
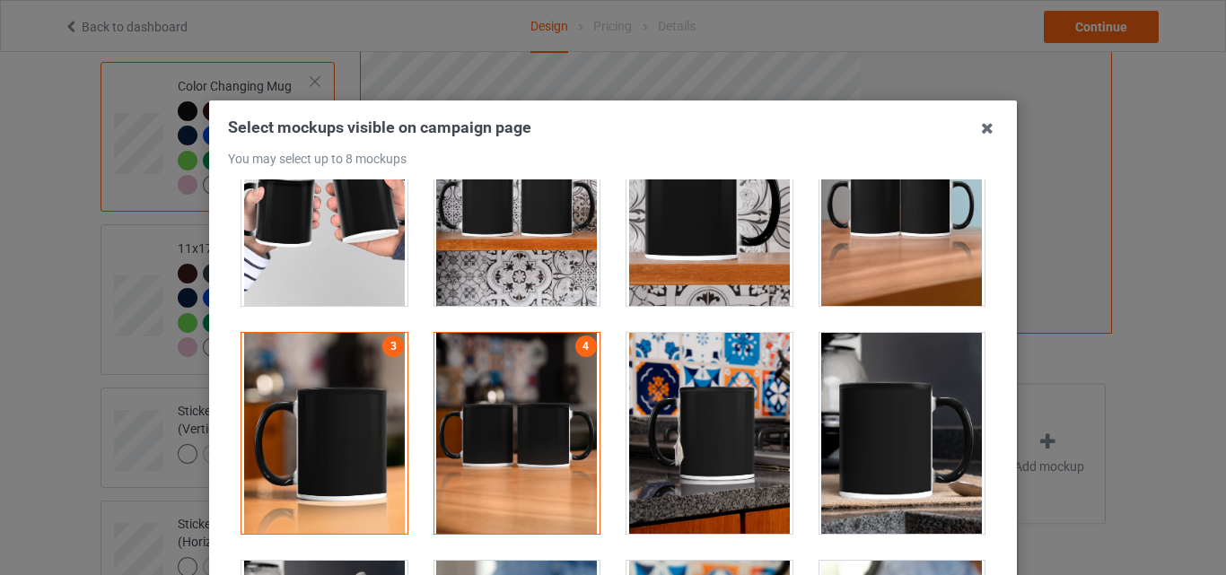
click at [653, 423] on div at bounding box center [710, 433] width 166 height 201
click at [869, 424] on div at bounding box center [903, 433] width 166 height 201
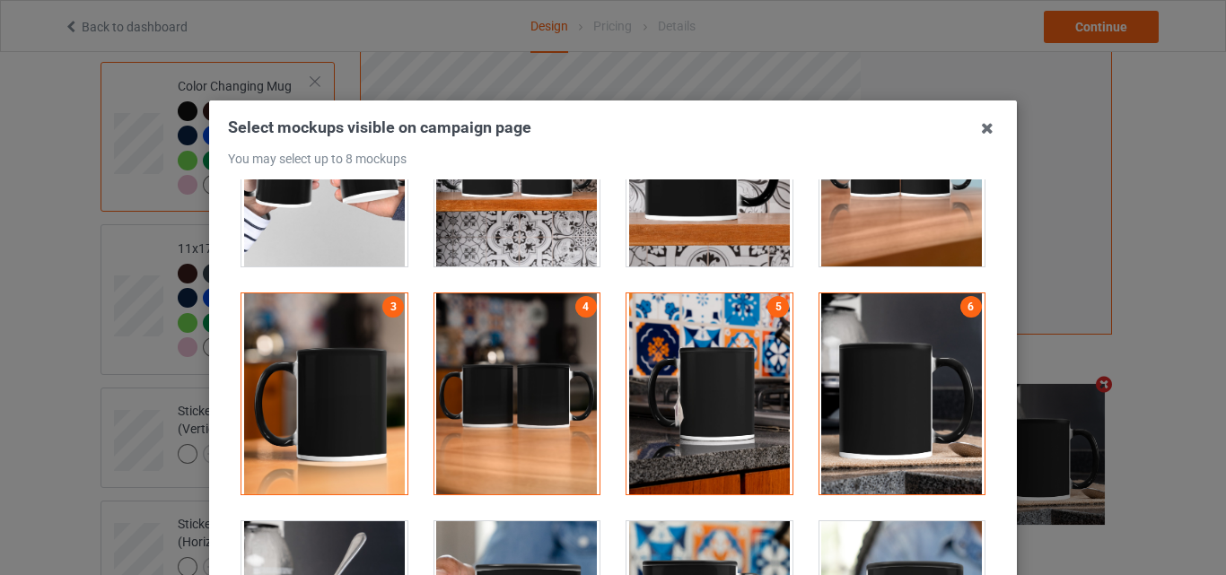
scroll to position [3232, 0]
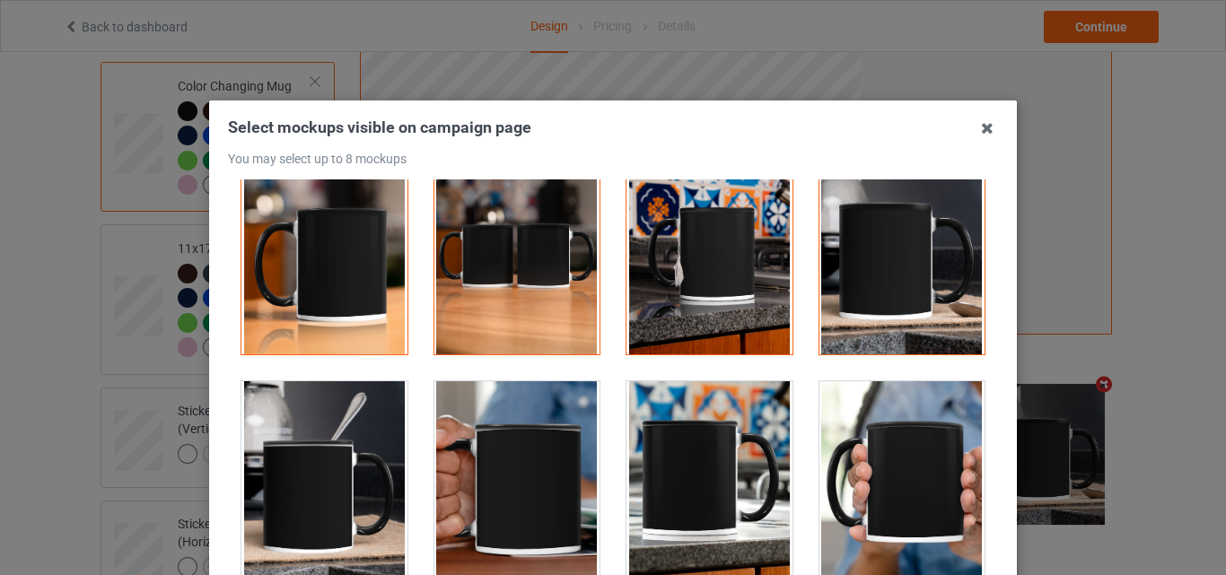
click at [339, 440] on div at bounding box center [325, 482] width 166 height 201
click at [819, 467] on div at bounding box center [903, 482] width 168 height 203
click at [903, 477] on div at bounding box center [903, 482] width 166 height 201
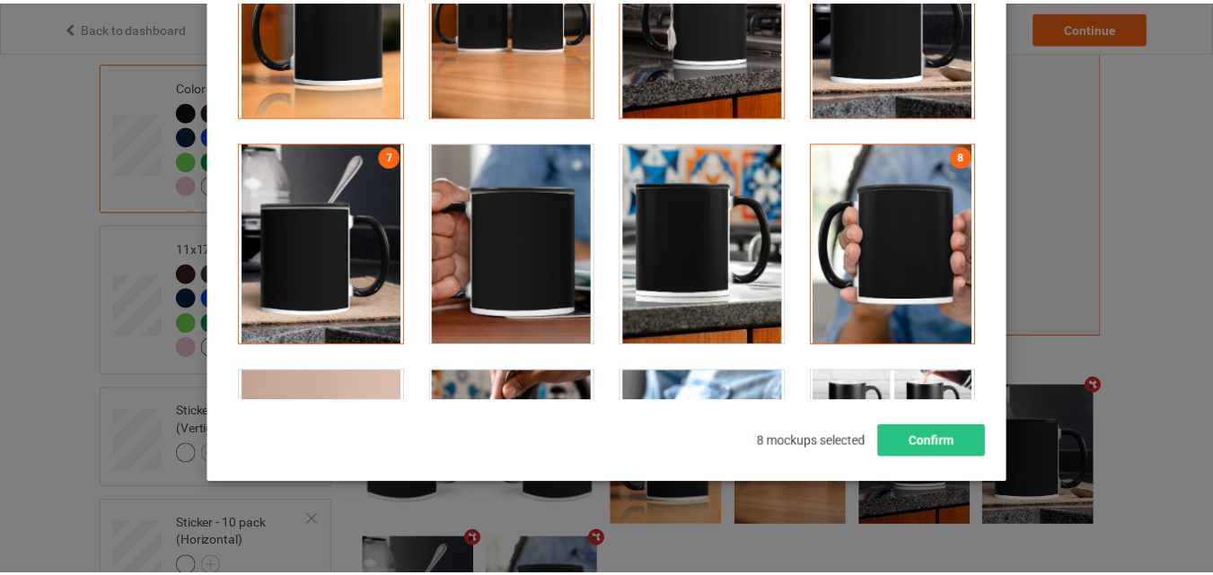
scroll to position [247, 0]
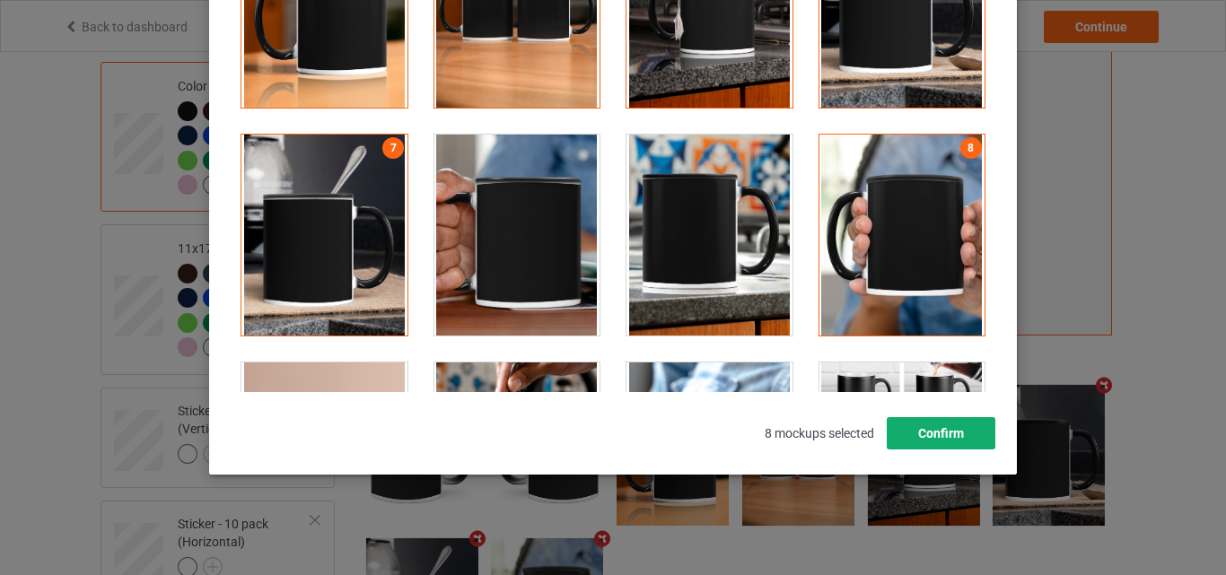
click at [954, 448] on button "Confirm" at bounding box center [941, 433] width 109 height 32
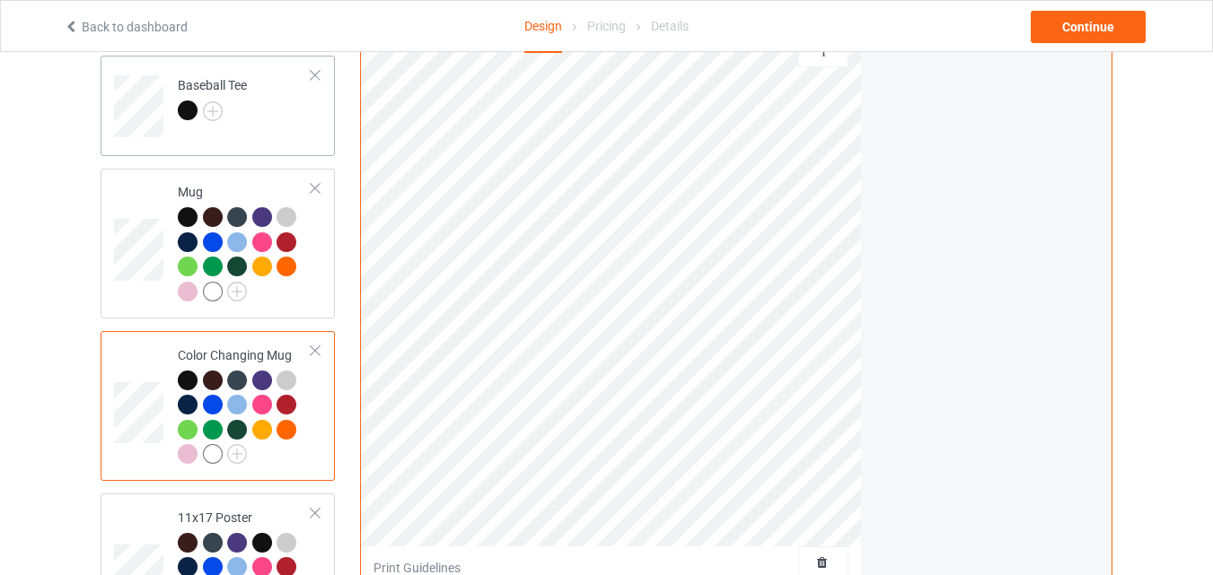
scroll to position [837, 0]
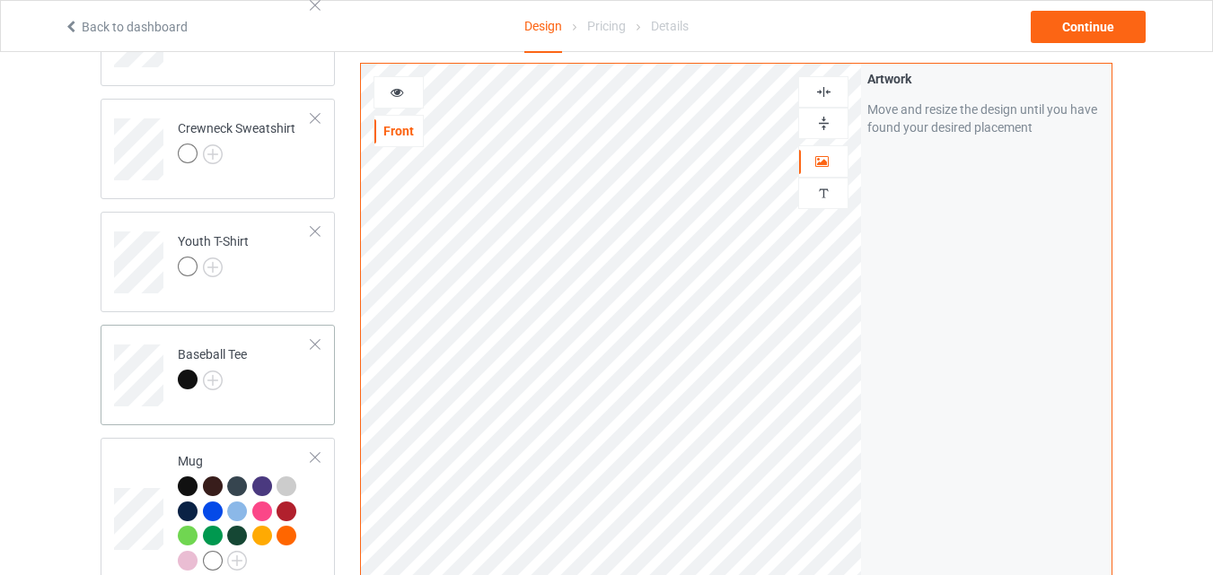
click at [223, 377] on div at bounding box center [212, 382] width 69 height 25
click at [210, 387] on img at bounding box center [213, 381] width 20 height 20
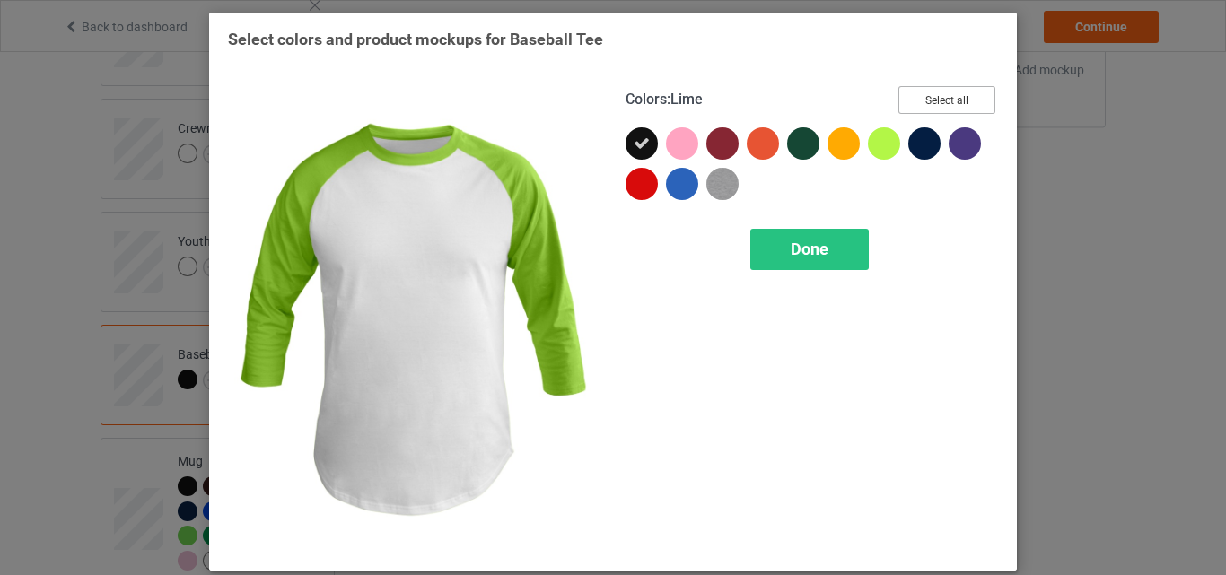
click at [943, 105] on button "Select all" at bounding box center [947, 100] width 97 height 28
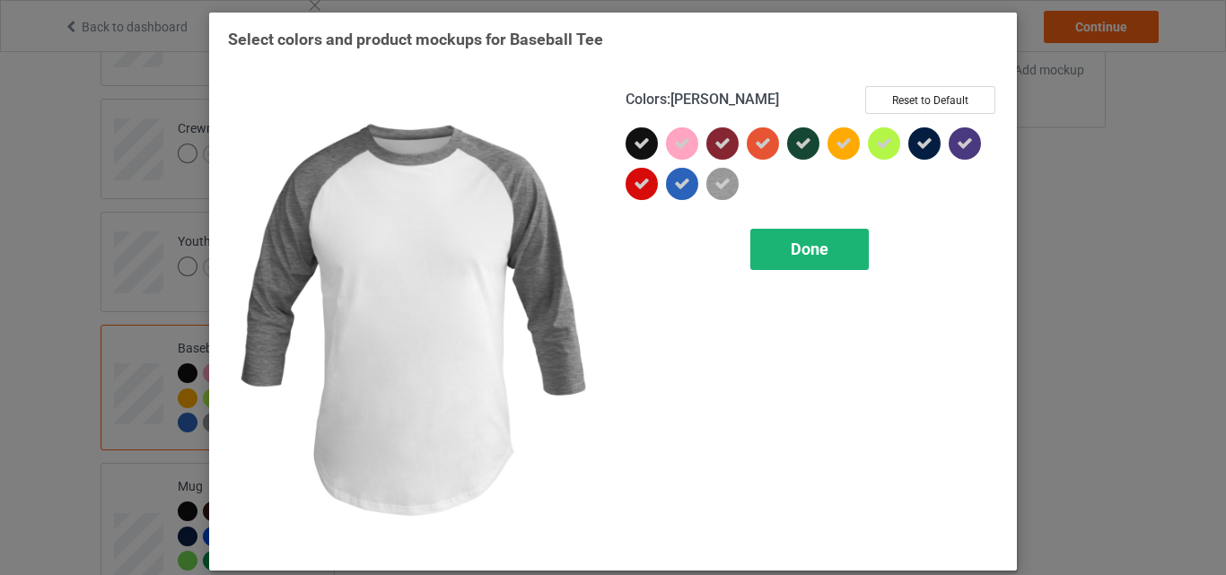
click at [774, 259] on div "Done" at bounding box center [810, 249] width 119 height 41
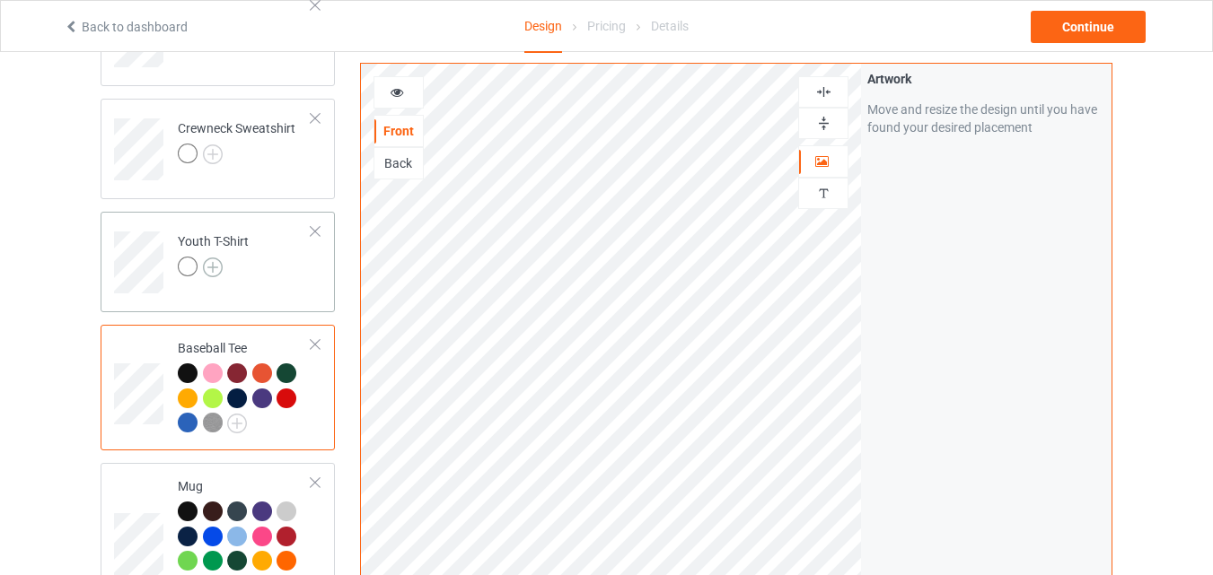
click at [214, 267] on img at bounding box center [213, 268] width 20 height 20
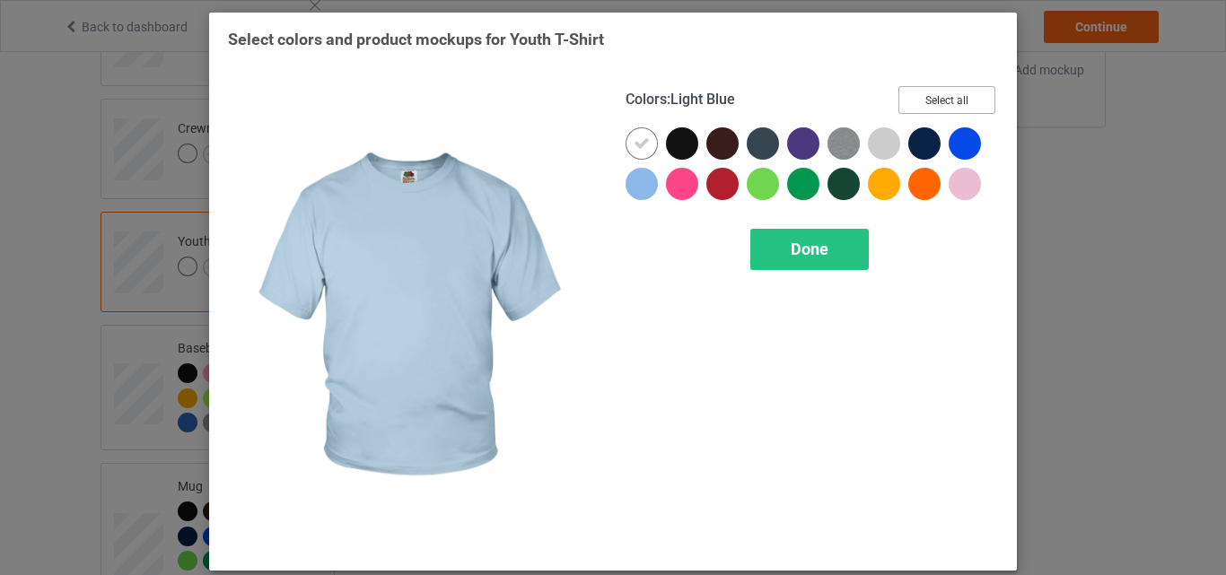
click at [926, 88] on button "Select all" at bounding box center [947, 100] width 97 height 28
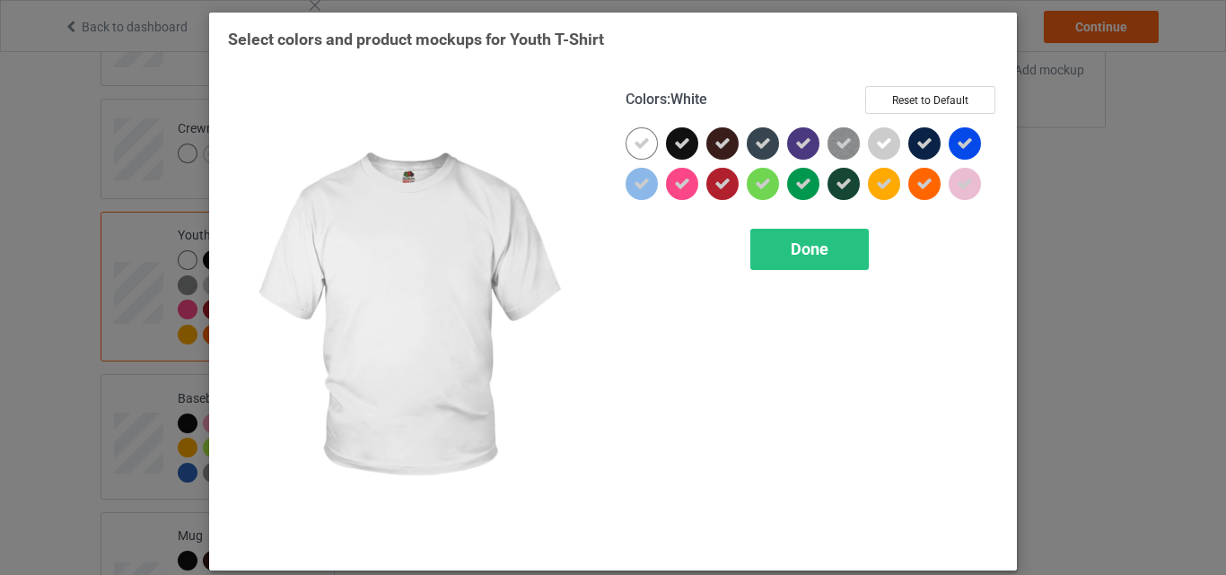
click at [637, 150] on icon at bounding box center [642, 144] width 16 height 16
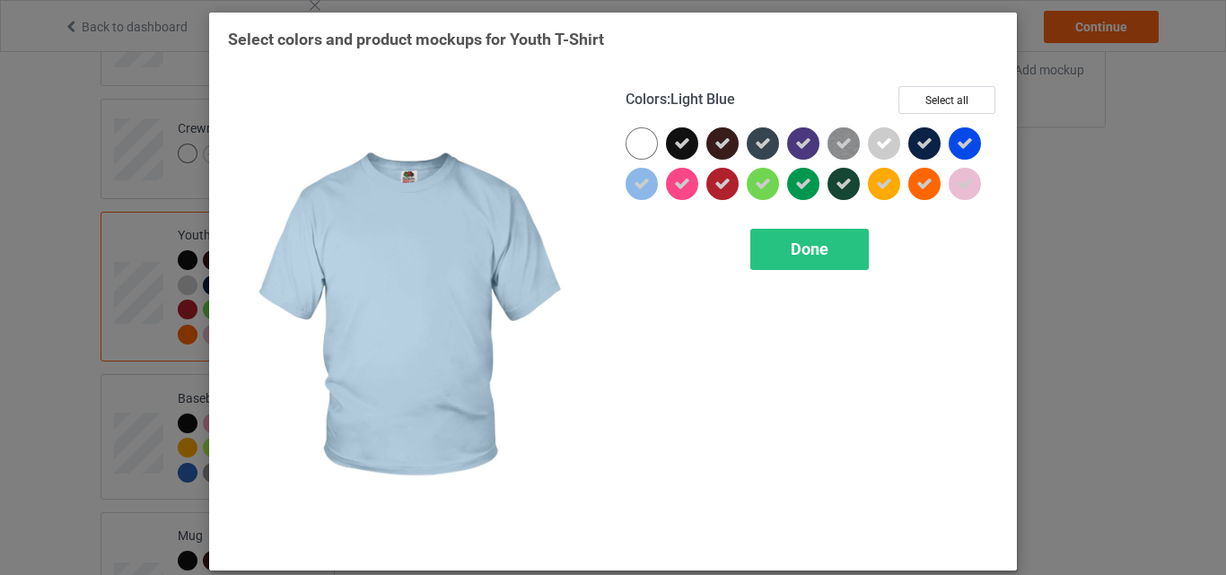
click at [627, 137] on div at bounding box center [642, 143] width 32 height 32
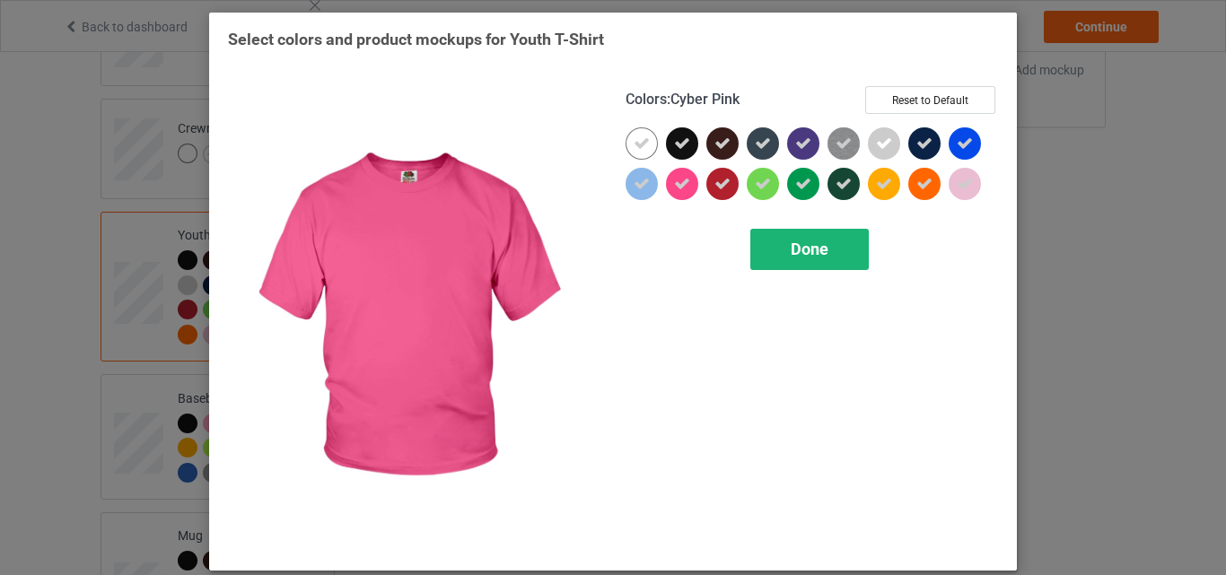
click at [759, 234] on div "Done" at bounding box center [810, 249] width 119 height 41
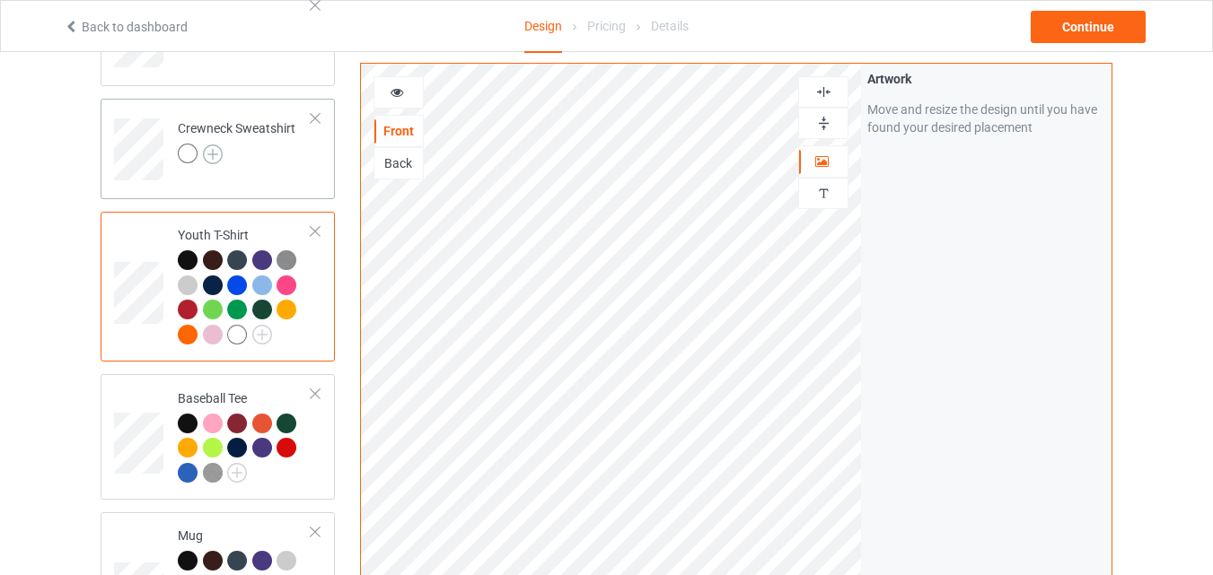
click at [216, 154] on img at bounding box center [213, 155] width 20 height 20
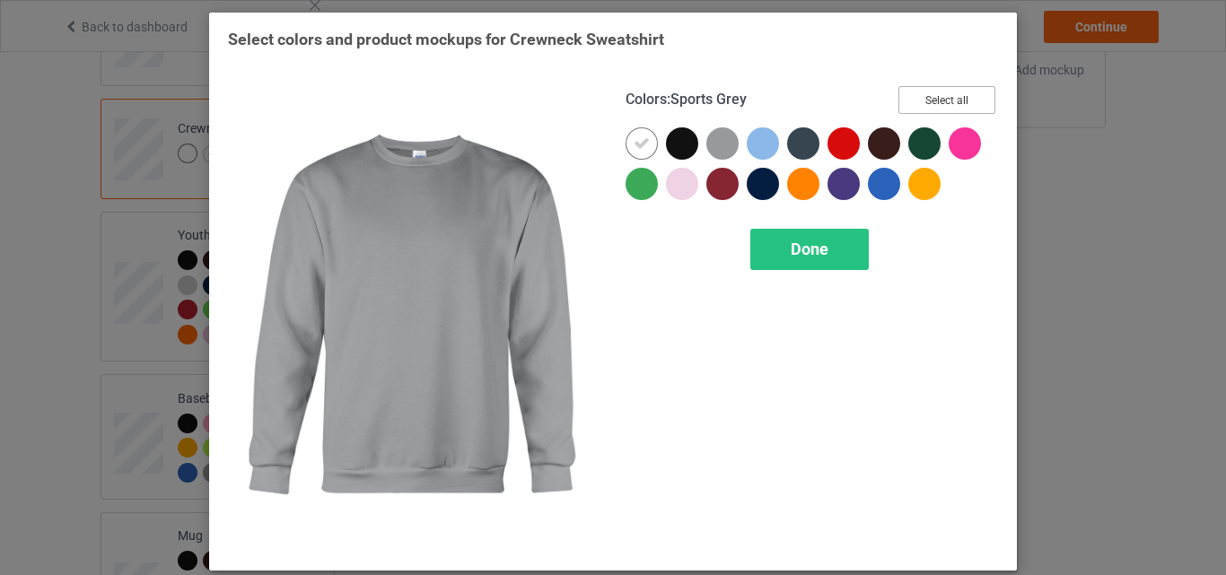
click at [904, 103] on button "Select all" at bounding box center [947, 100] width 97 height 28
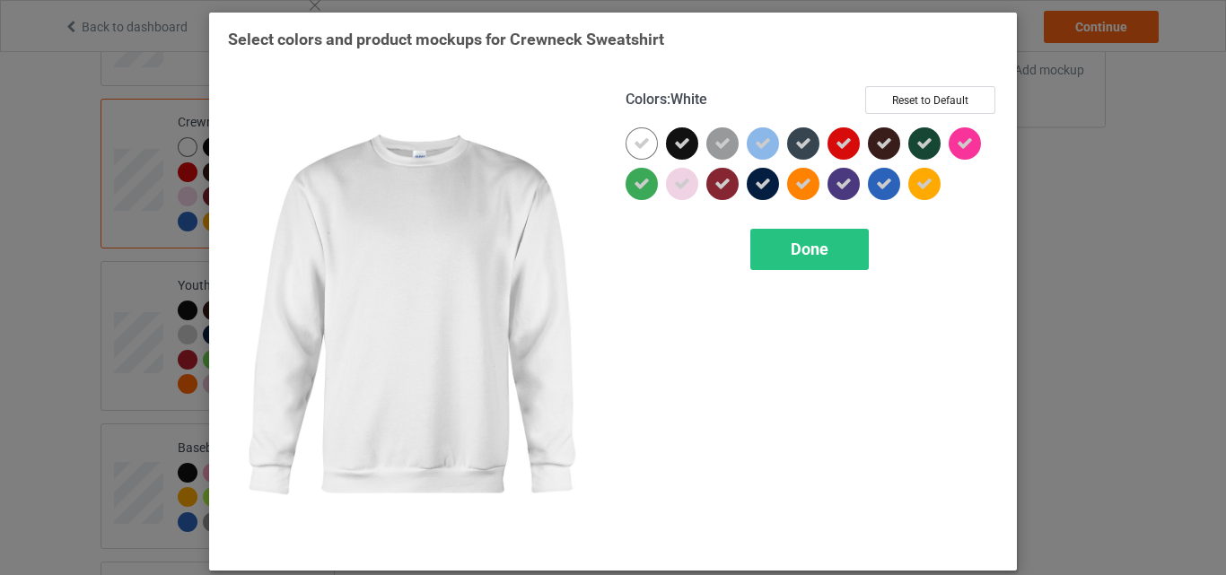
click at [626, 140] on div at bounding box center [642, 143] width 32 height 32
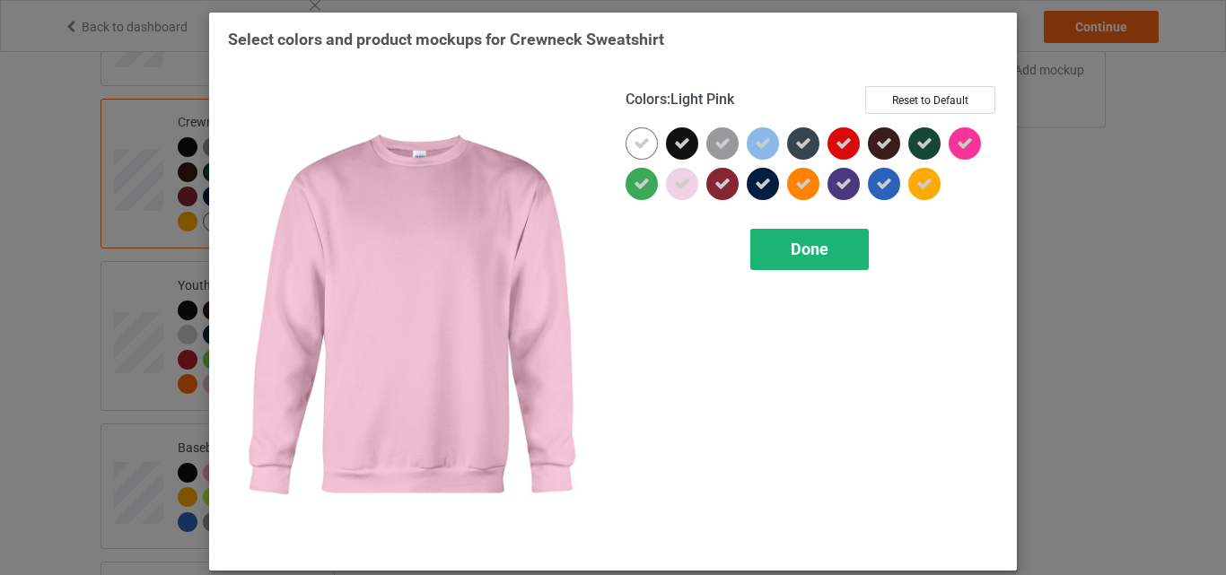
click at [769, 238] on div "Done" at bounding box center [810, 249] width 119 height 41
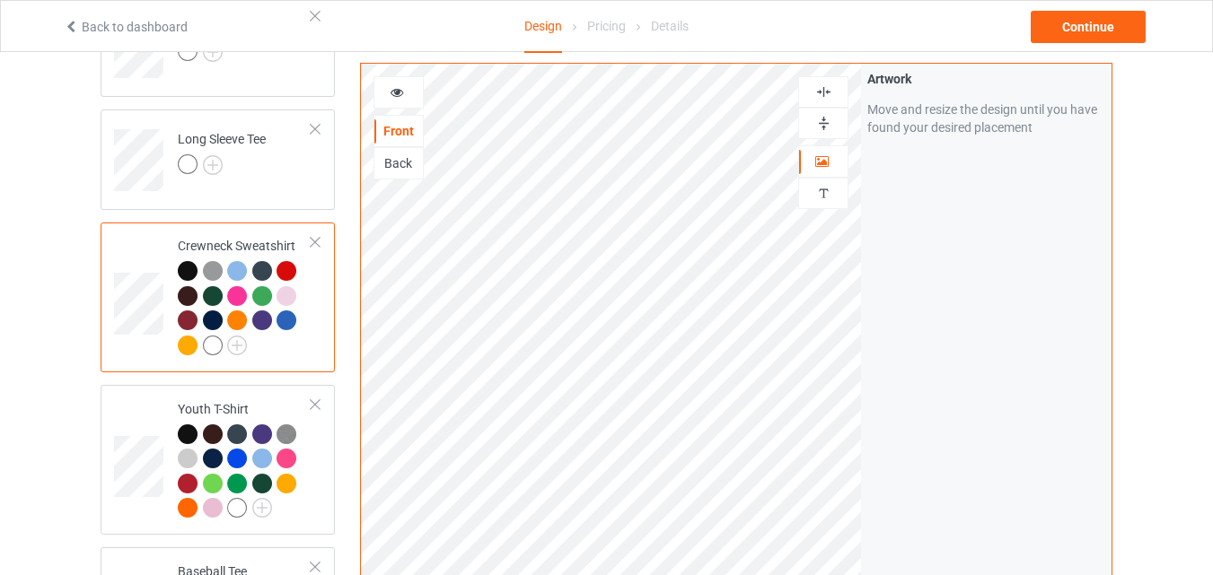
scroll to position [478, 0]
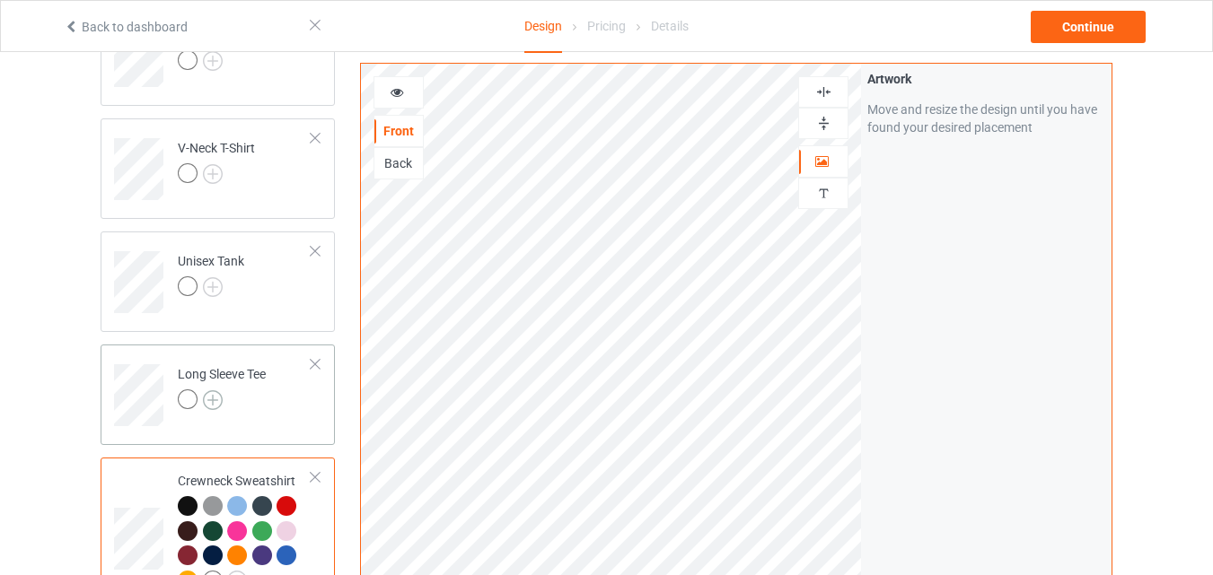
click at [219, 401] on img at bounding box center [213, 401] width 20 height 20
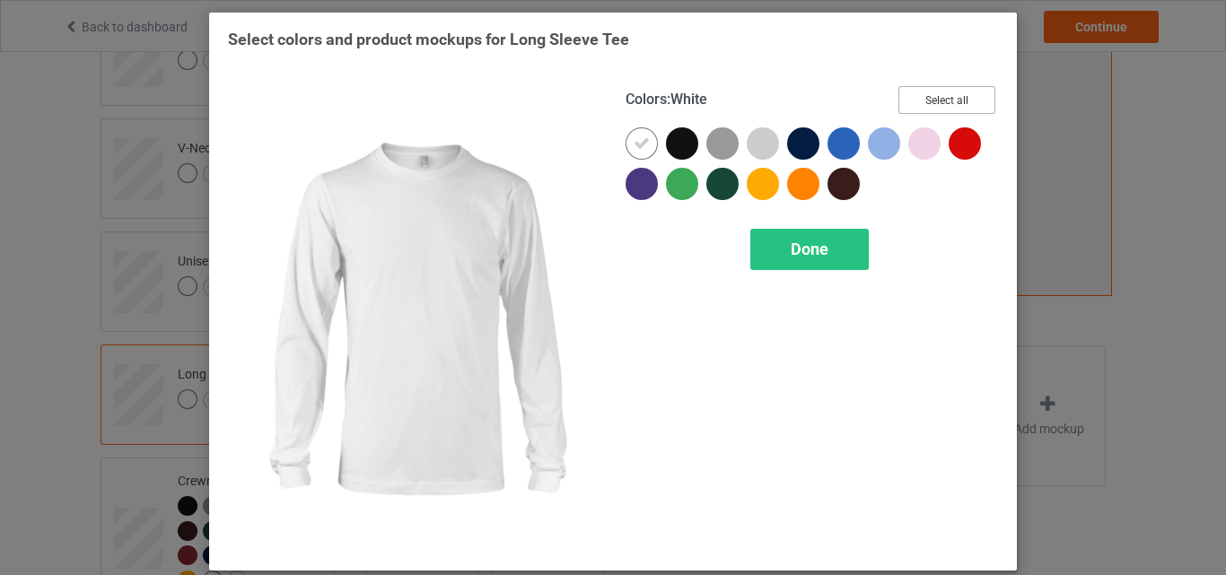
click at [928, 106] on button "Select all" at bounding box center [947, 100] width 97 height 28
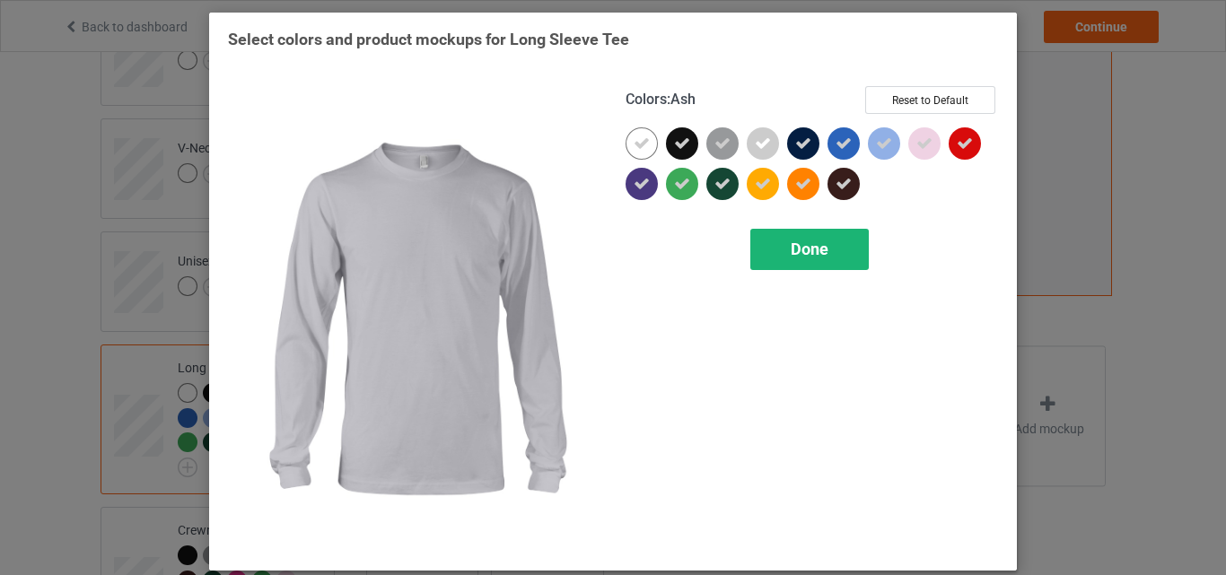
click at [638, 141] on icon at bounding box center [642, 144] width 16 height 16
click at [638, 141] on div at bounding box center [642, 143] width 32 height 32
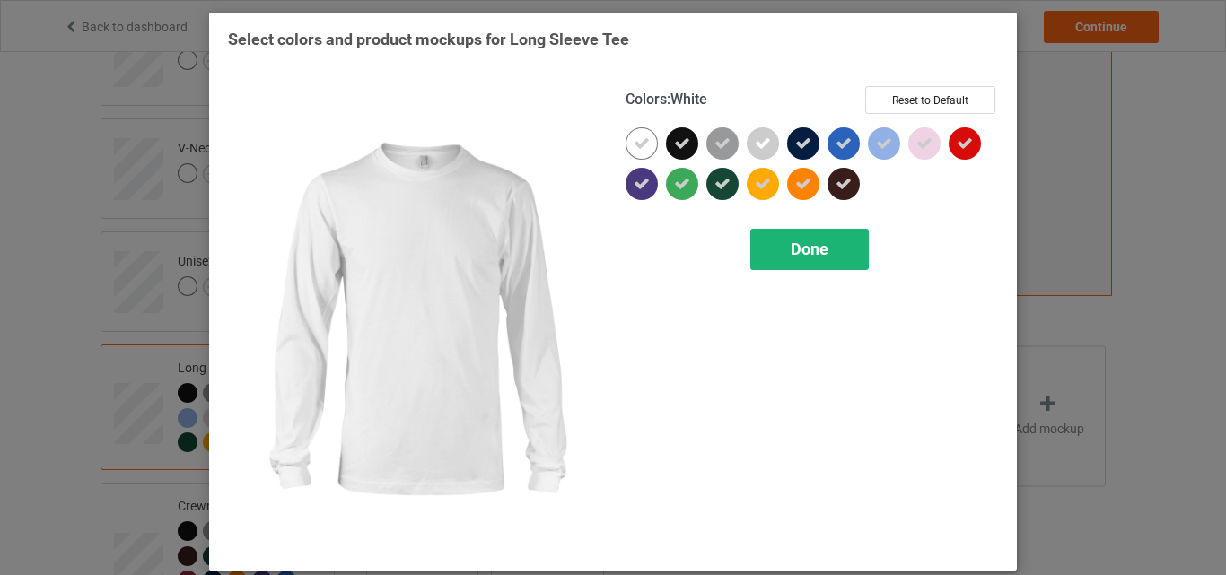
click at [777, 255] on div "Done" at bounding box center [810, 249] width 119 height 41
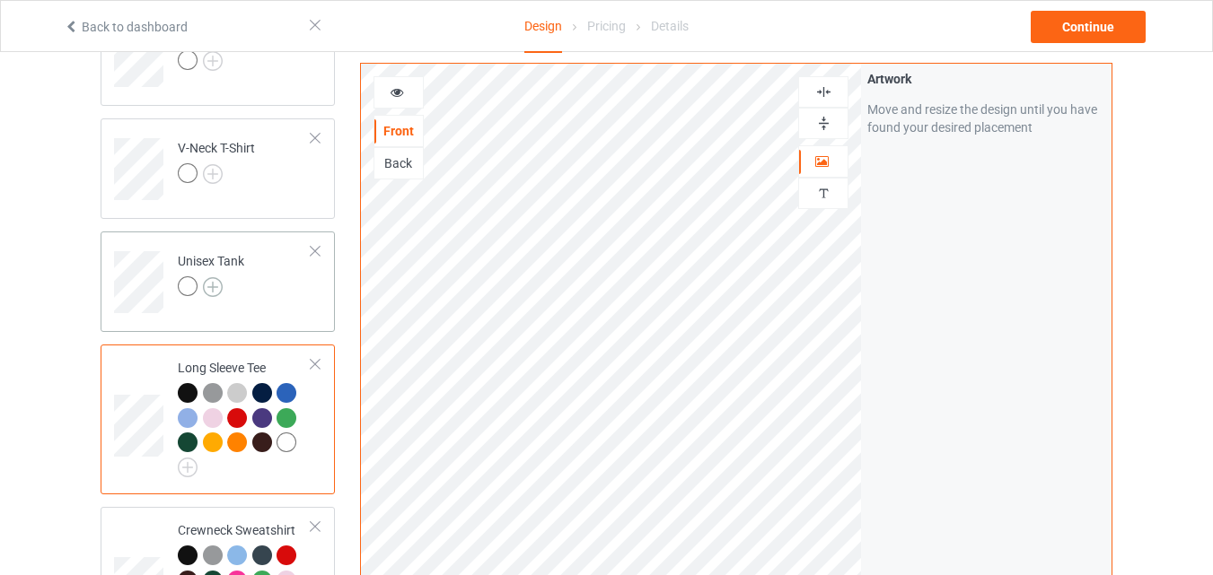
click at [207, 285] on img at bounding box center [213, 287] width 20 height 20
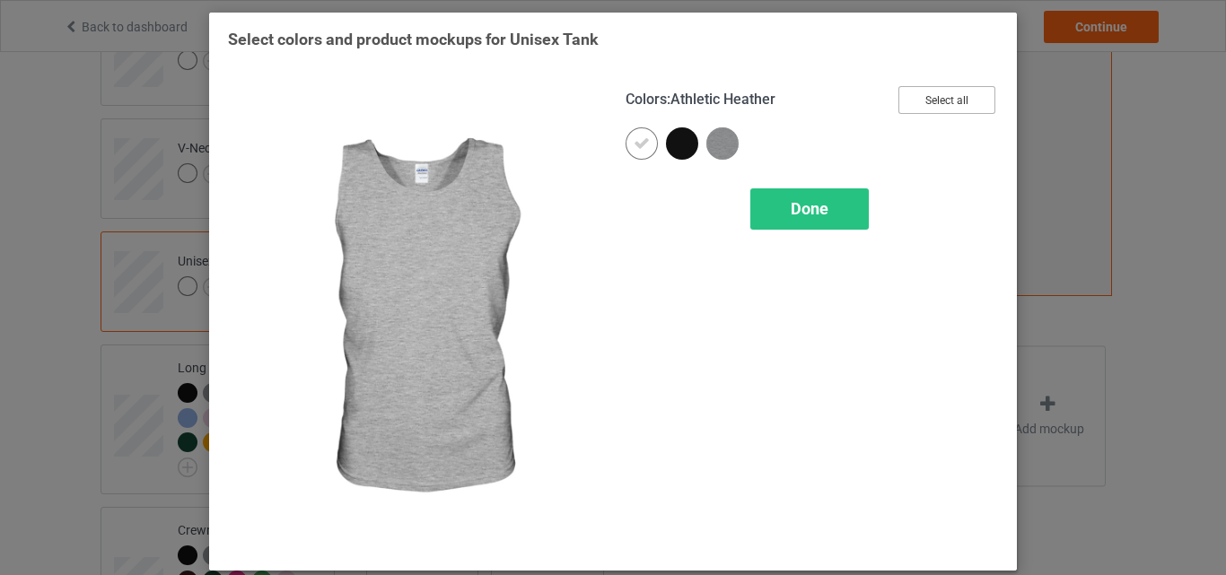
click at [899, 96] on button "Select all" at bounding box center [947, 100] width 97 height 28
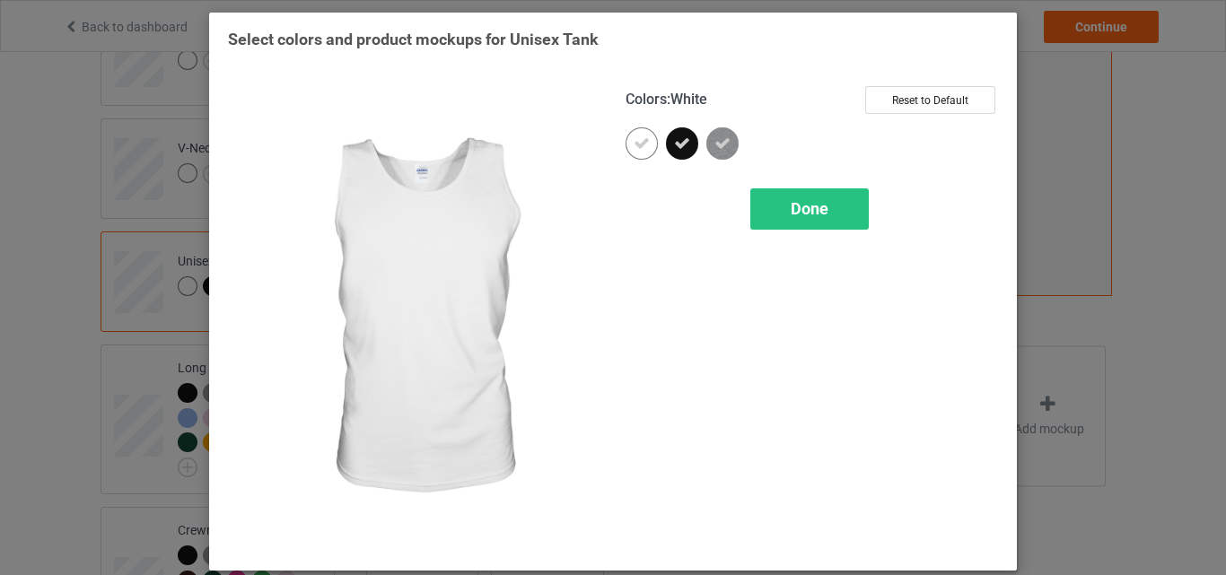
click at [637, 136] on icon at bounding box center [642, 144] width 16 height 16
click at [637, 136] on div at bounding box center [642, 143] width 32 height 32
click at [751, 192] on div "Done" at bounding box center [810, 209] width 119 height 41
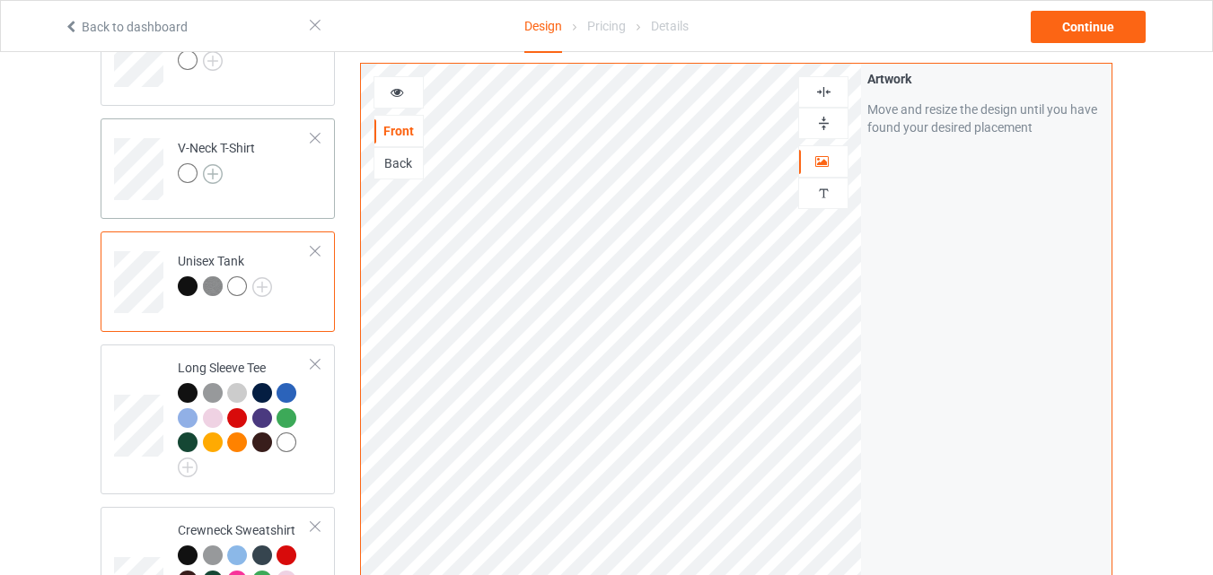
click at [212, 173] on img at bounding box center [213, 174] width 20 height 20
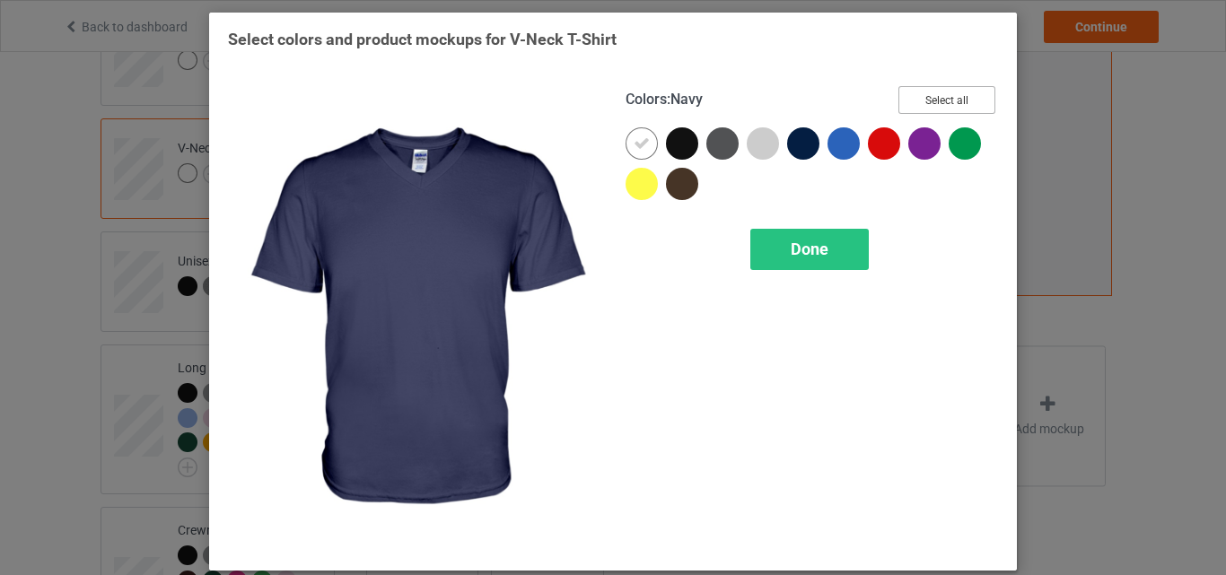
click at [917, 103] on button "Select all" at bounding box center [947, 100] width 97 height 28
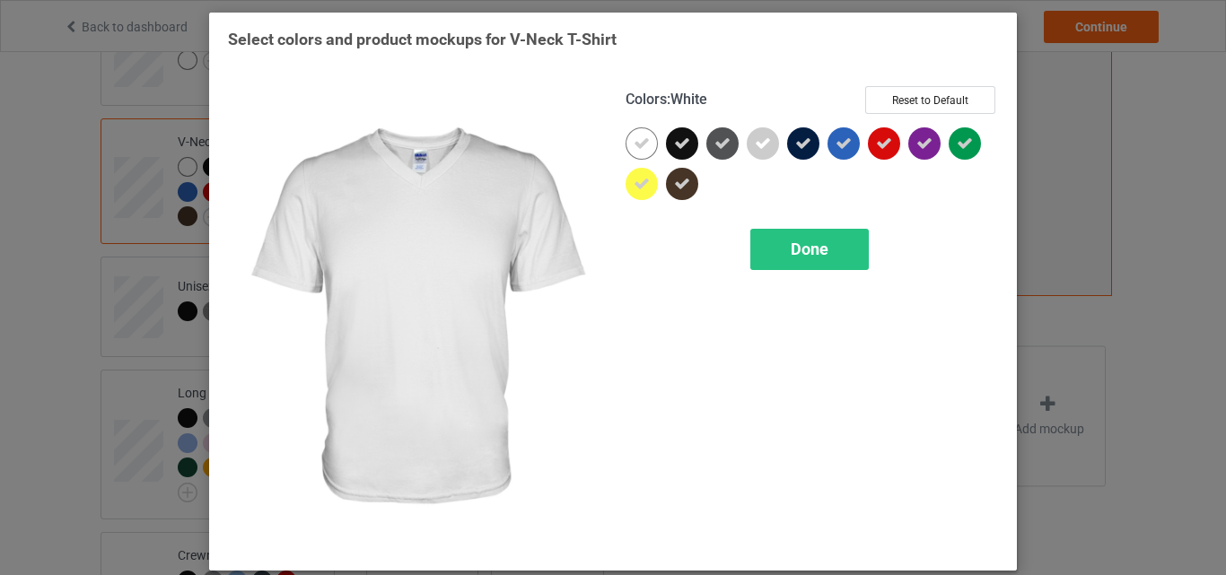
click at [639, 140] on icon at bounding box center [642, 144] width 16 height 16
click at [639, 140] on div at bounding box center [642, 143] width 32 height 32
click at [777, 250] on div "Done" at bounding box center [810, 249] width 119 height 41
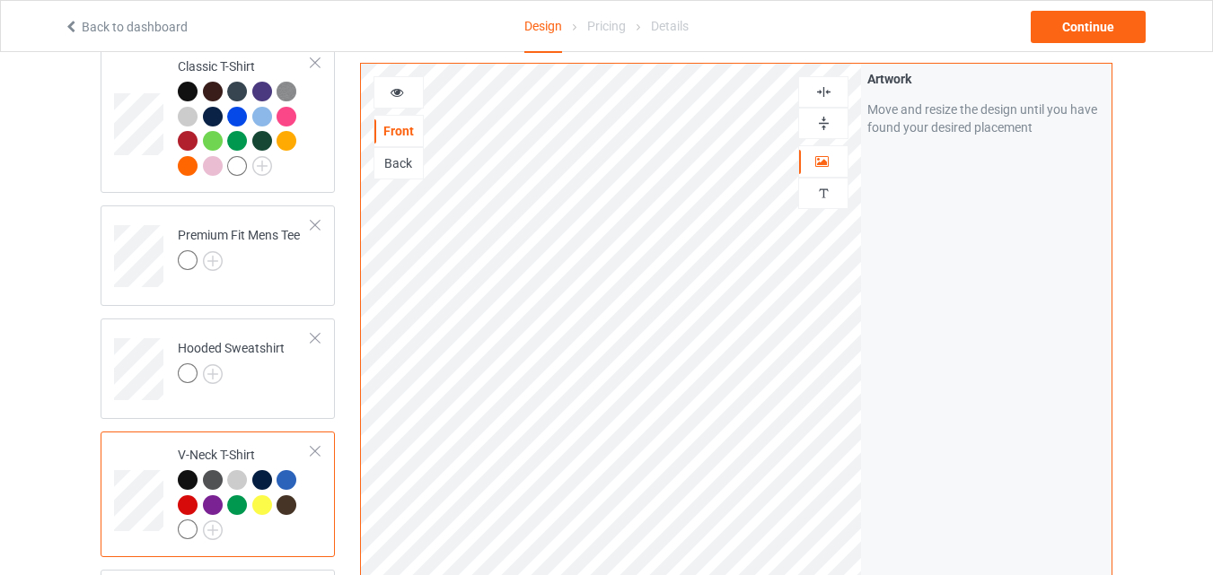
scroll to position [119, 0]
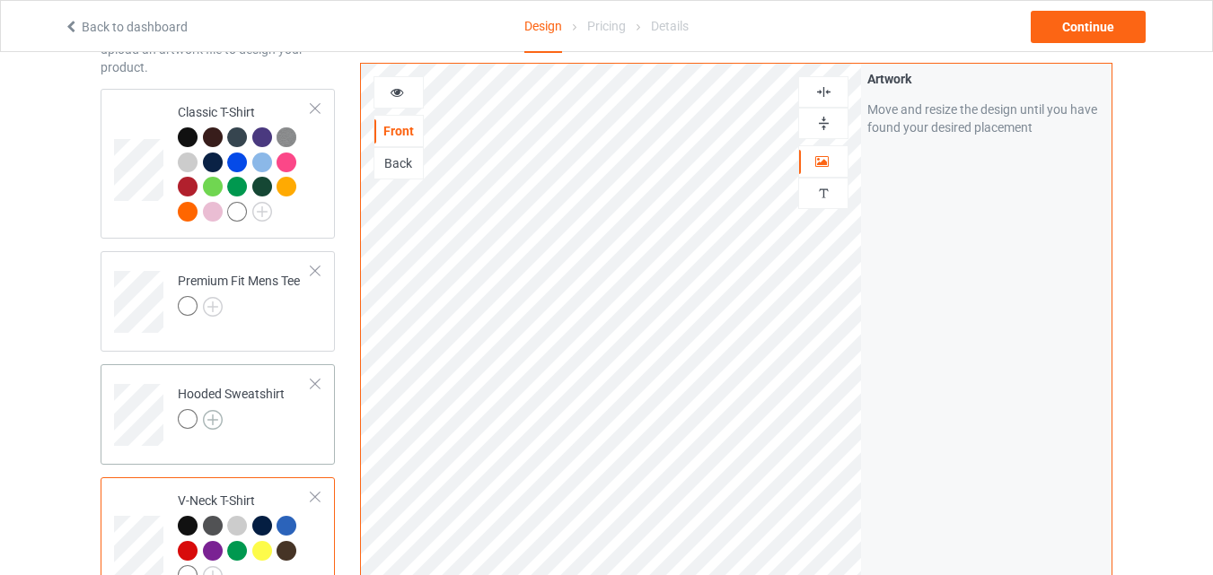
click at [214, 417] on img at bounding box center [213, 420] width 20 height 20
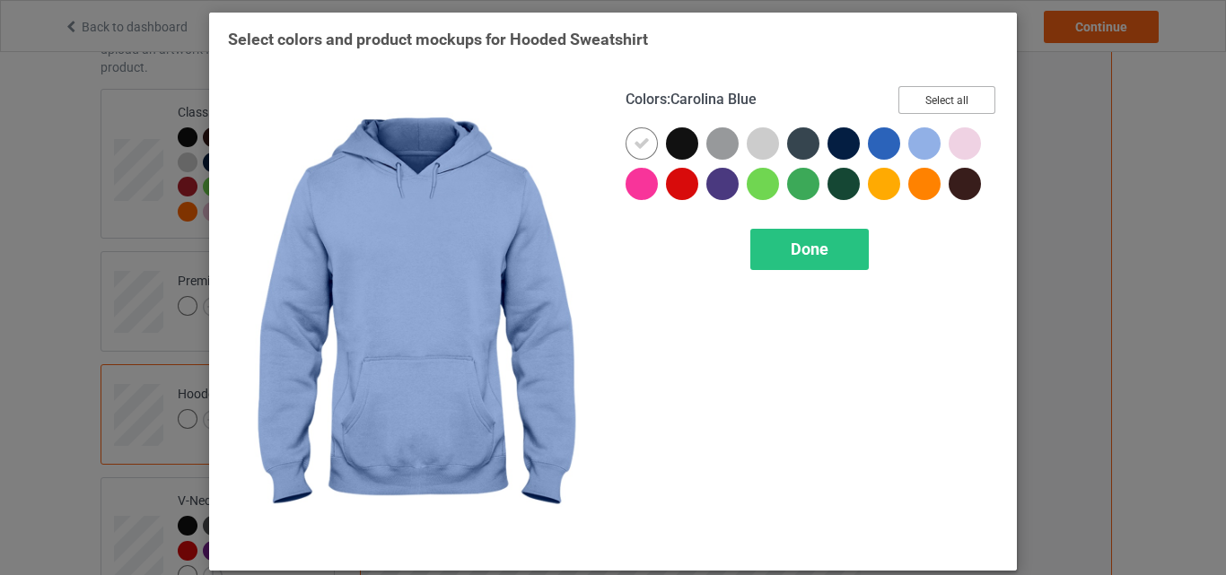
click at [927, 99] on button "Select all" at bounding box center [947, 100] width 97 height 28
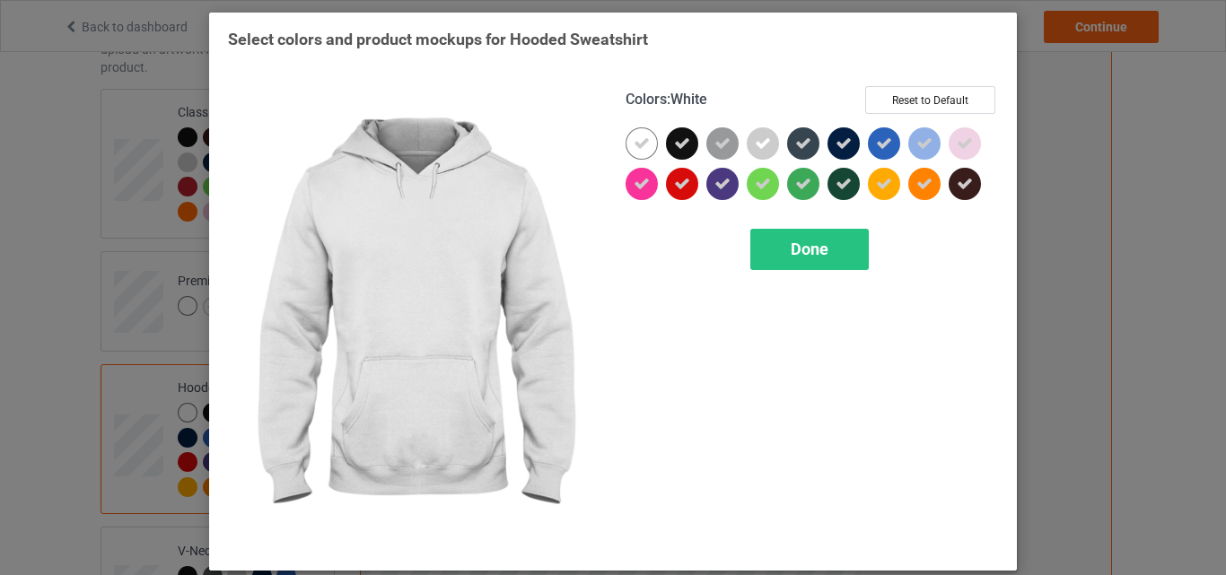
click at [647, 141] on div at bounding box center [642, 143] width 32 height 32
click at [791, 254] on span "Done" at bounding box center [810, 249] width 38 height 19
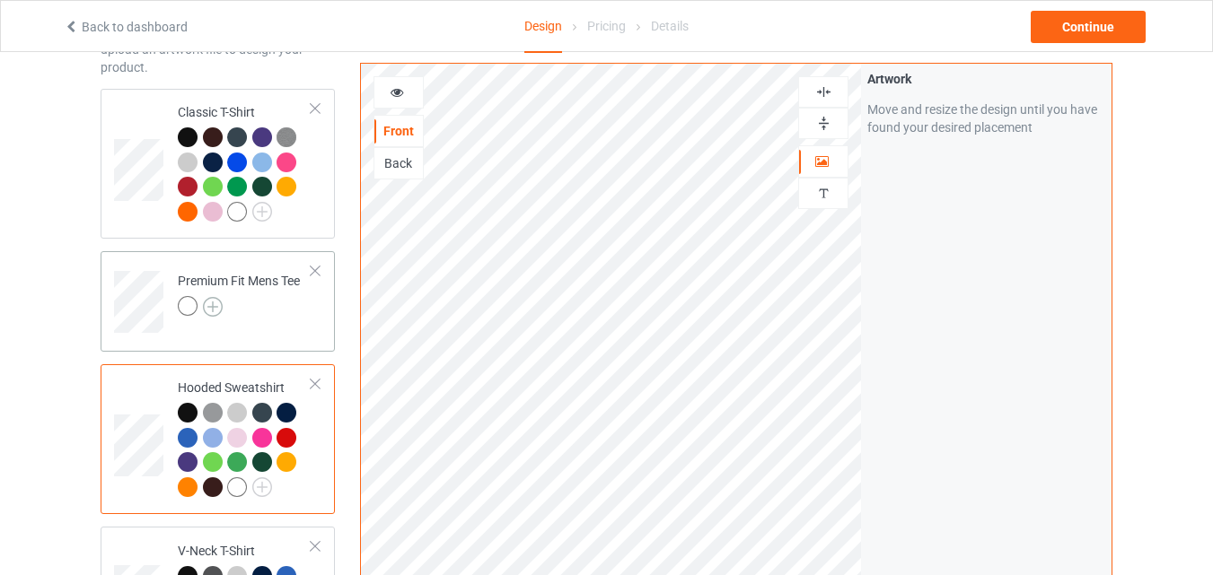
click at [219, 306] on img at bounding box center [213, 307] width 20 height 20
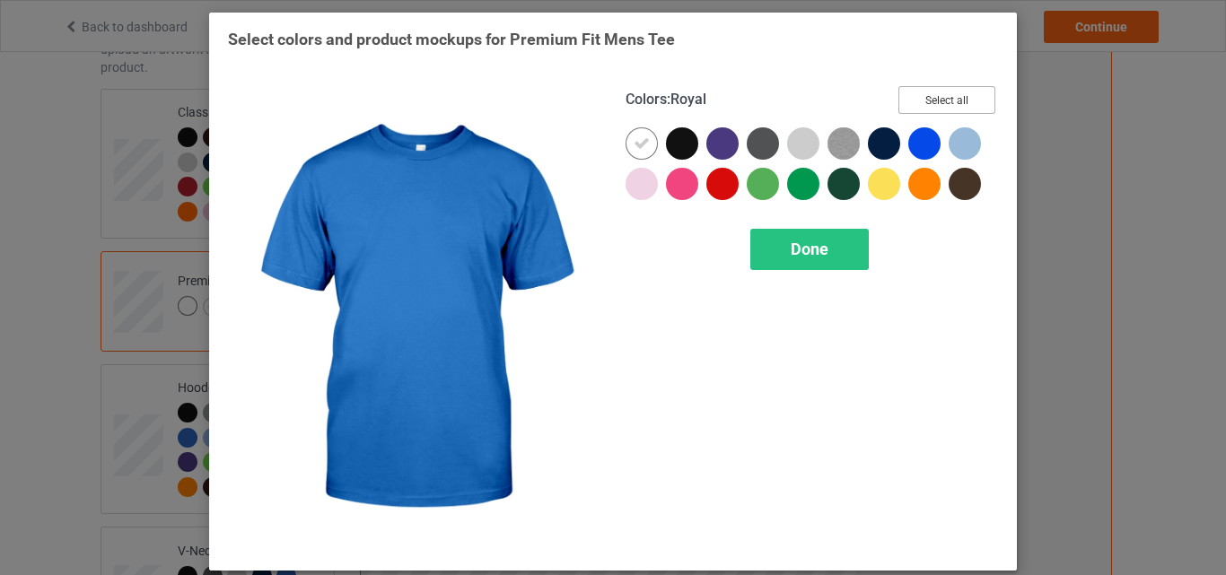
click at [968, 94] on button "Select all" at bounding box center [947, 100] width 97 height 28
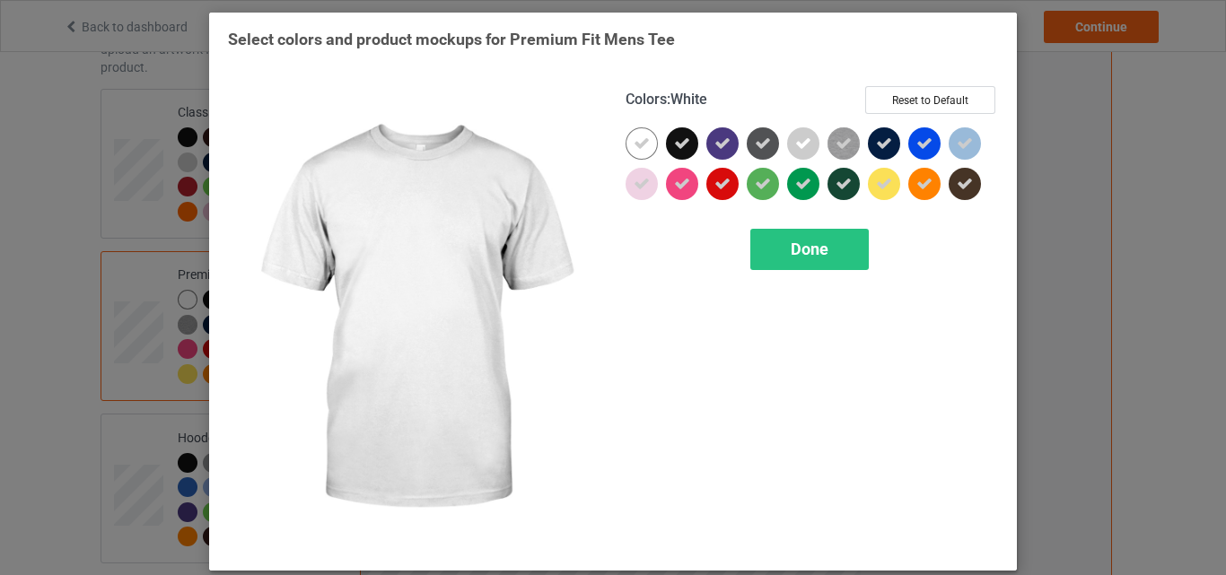
click at [639, 137] on icon at bounding box center [642, 144] width 16 height 16
click at [639, 137] on div at bounding box center [642, 143] width 32 height 32
click at [830, 256] on div "Done" at bounding box center [810, 249] width 119 height 41
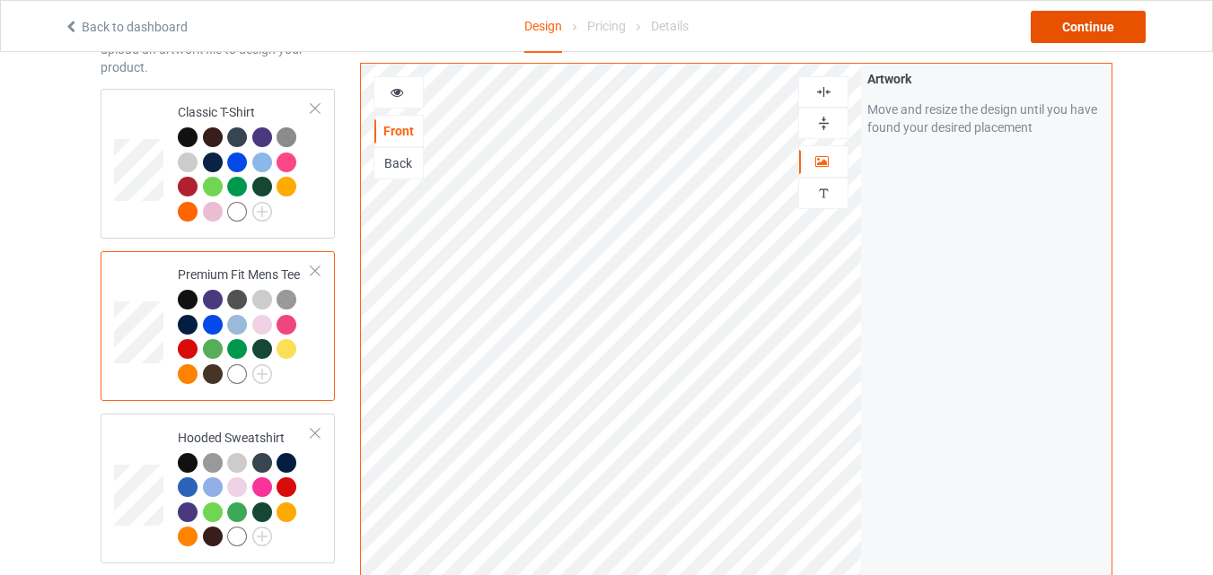
click at [1073, 40] on div "Continue" at bounding box center [1088, 27] width 115 height 32
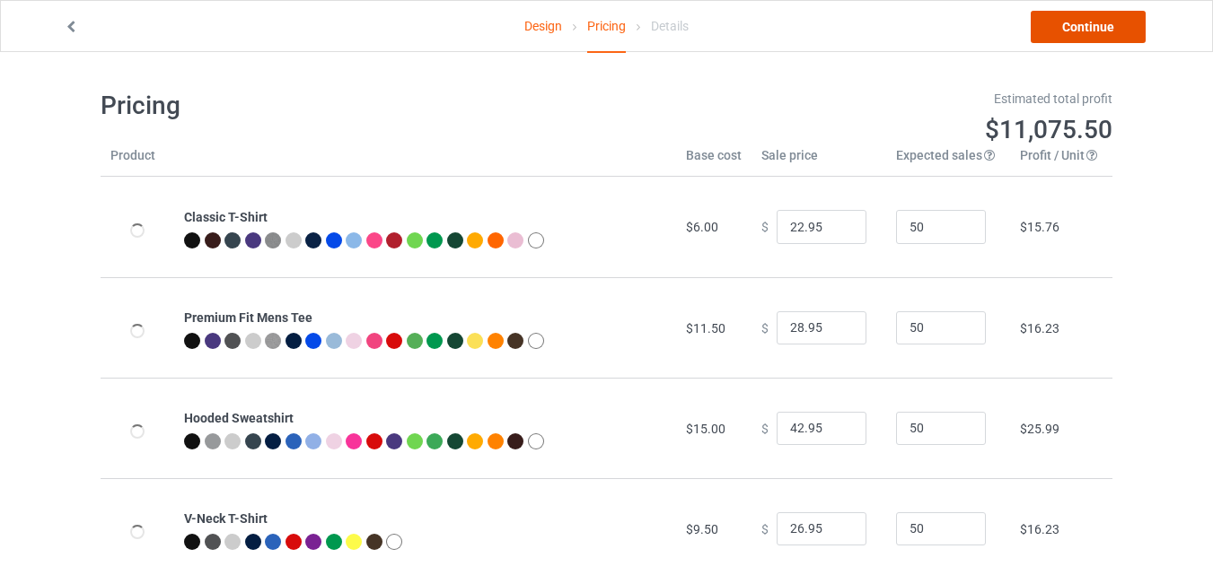
click at [1077, 26] on link "Continue" at bounding box center [1088, 27] width 115 height 32
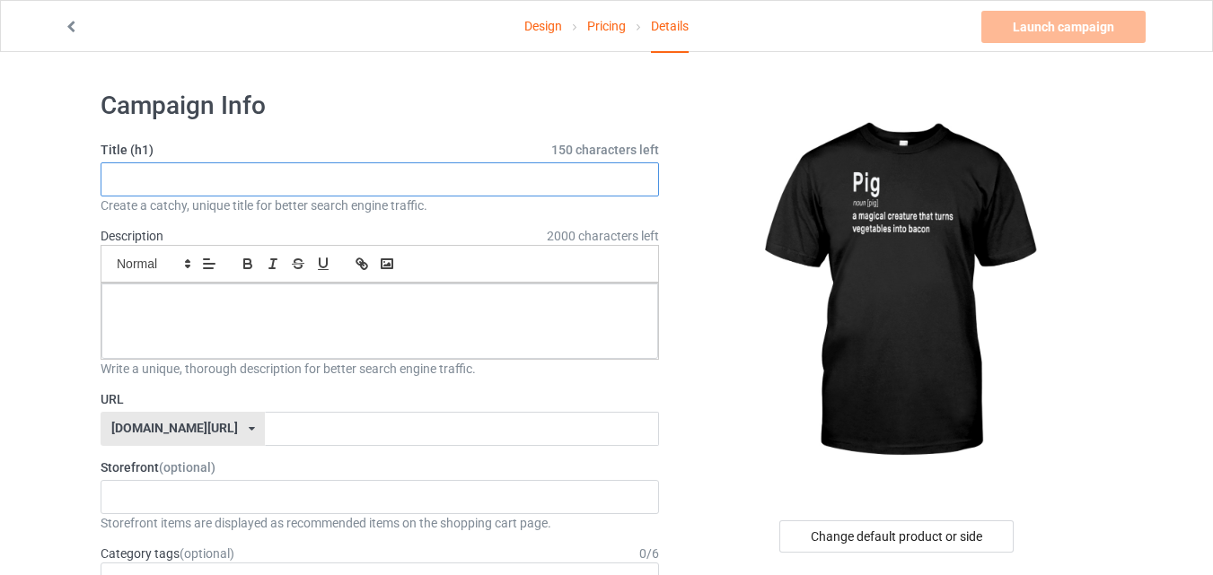
click at [470, 163] on input "text" at bounding box center [380, 180] width 558 height 34
click at [462, 170] on input "text" at bounding box center [380, 180] width 558 height 34
paste input "Best Hilarious Pig and Bacon Definition"
type input "Best Hilarious Pig and Bacon Definition"
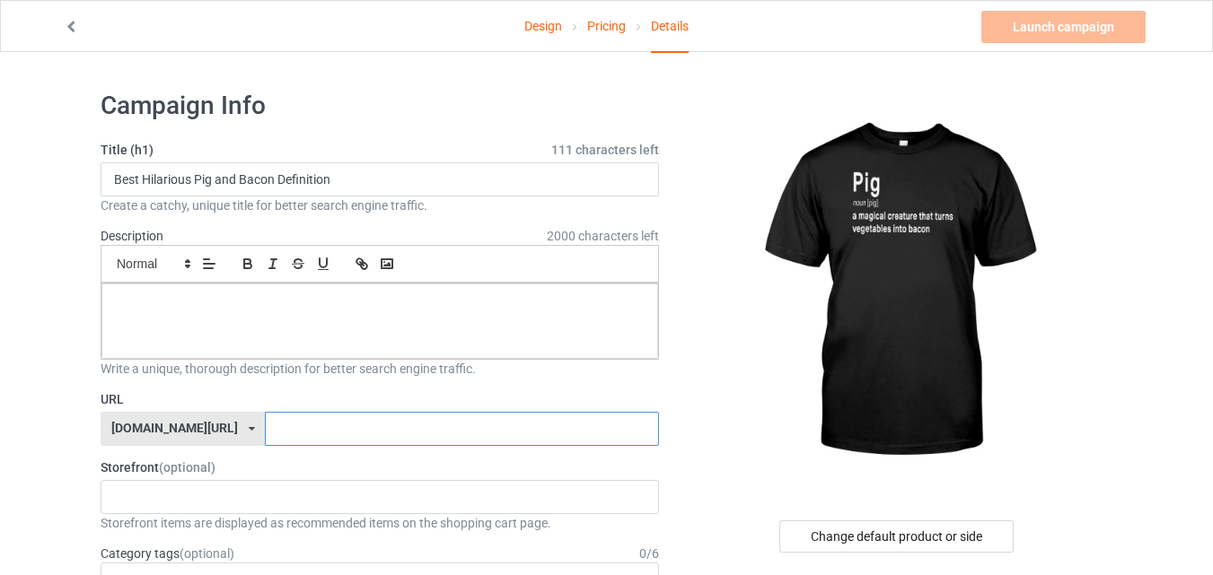
click at [415, 426] on input "text" at bounding box center [461, 429] width 393 height 34
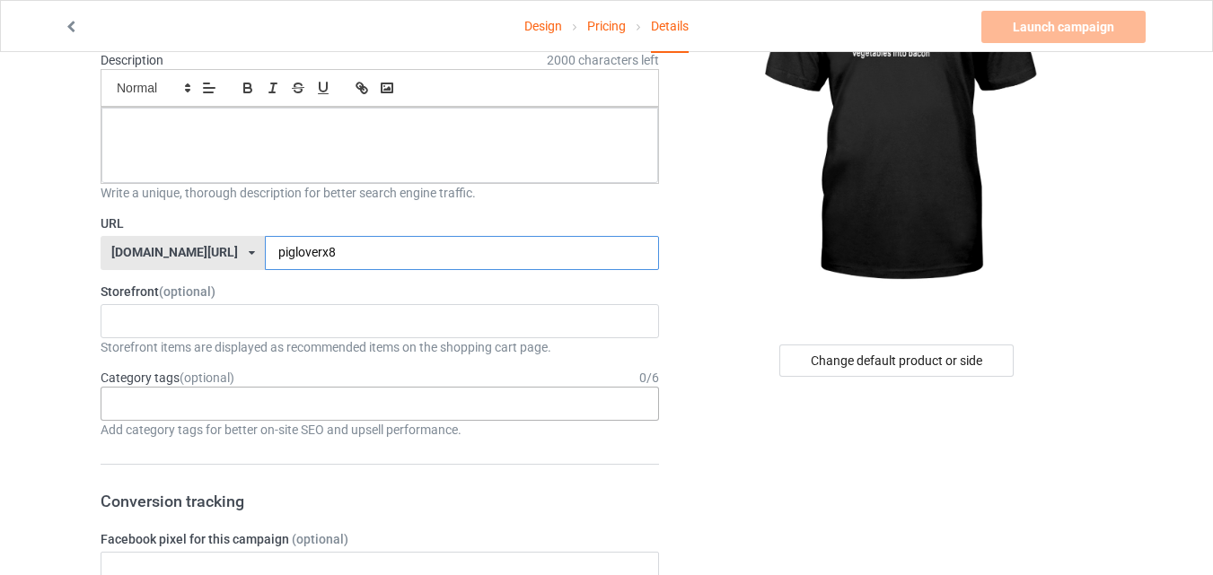
scroll to position [180, 0]
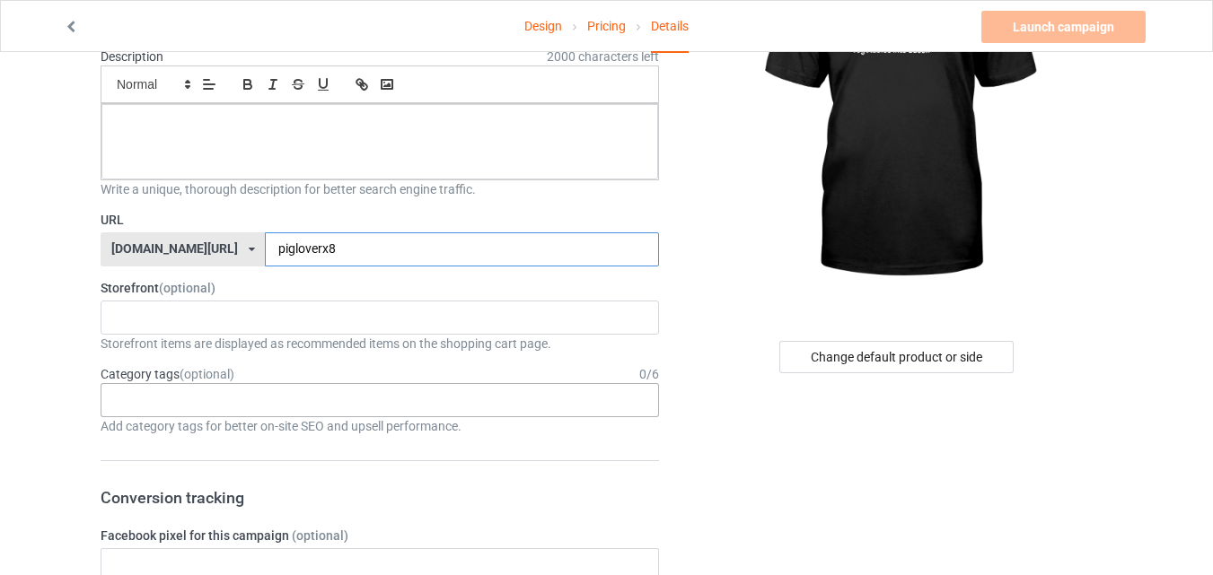
type input "pigloverx8"
click at [434, 406] on div "Age > [DEMOGRAPHIC_DATA] > 1 Age > [DEMOGRAPHIC_DATA] Months > 1 Month Age > [D…" at bounding box center [380, 400] width 558 height 34
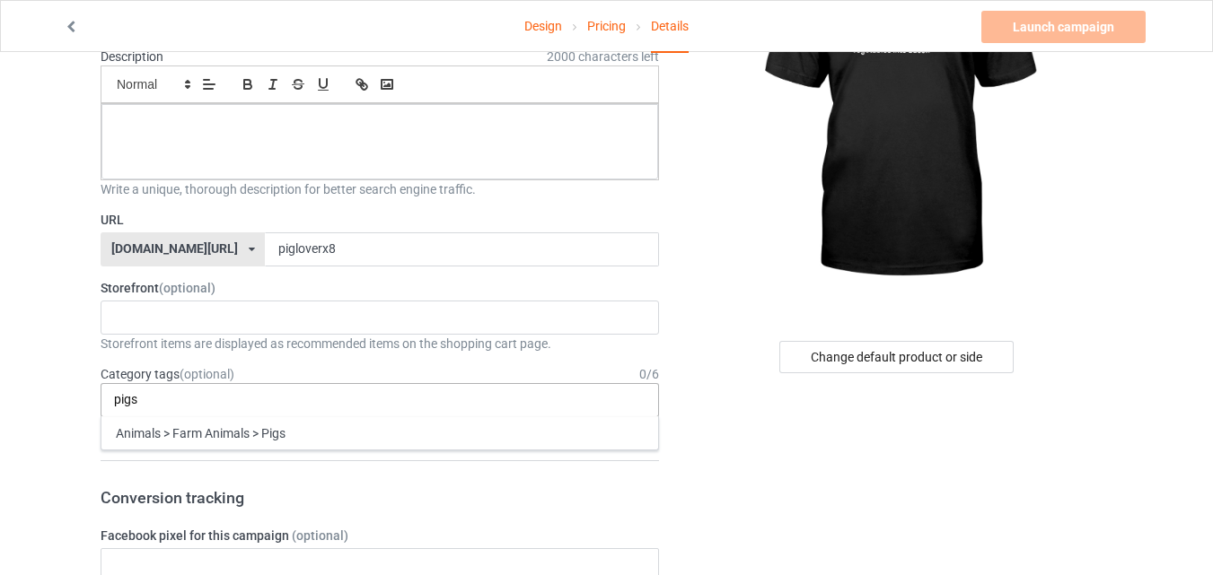
type input "pigs"
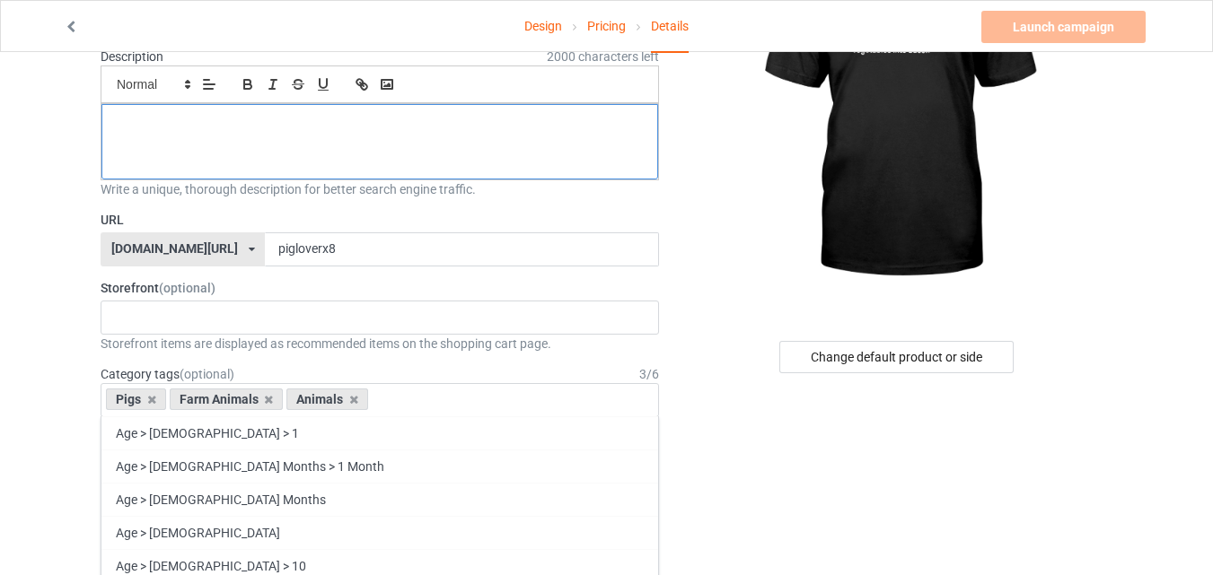
click at [312, 130] on p at bounding box center [380, 124] width 528 height 17
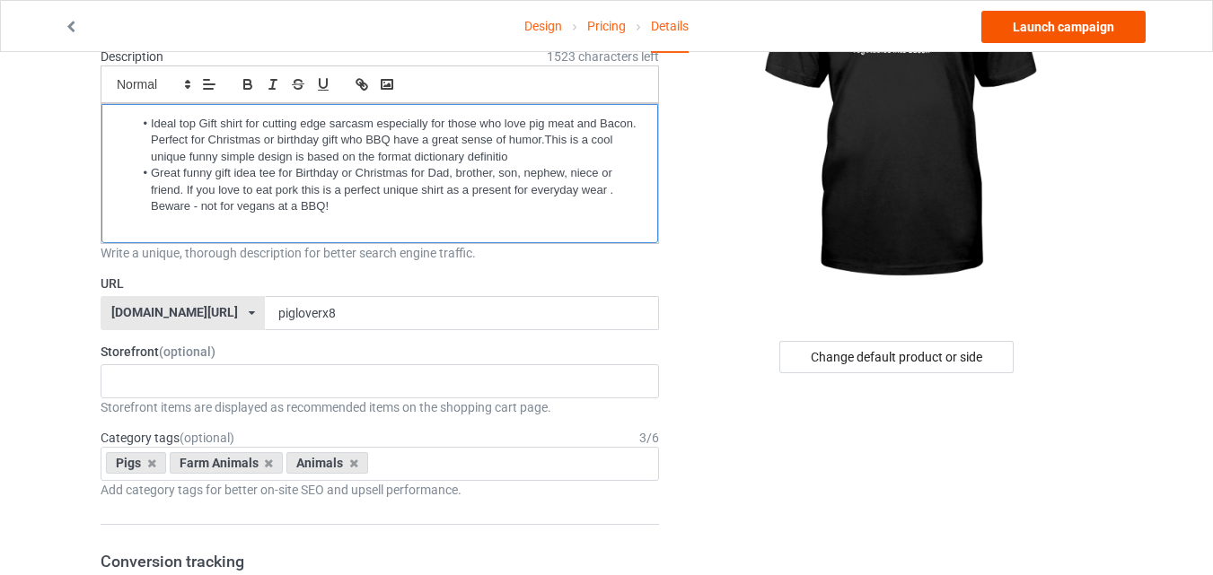
scroll to position [0, 0]
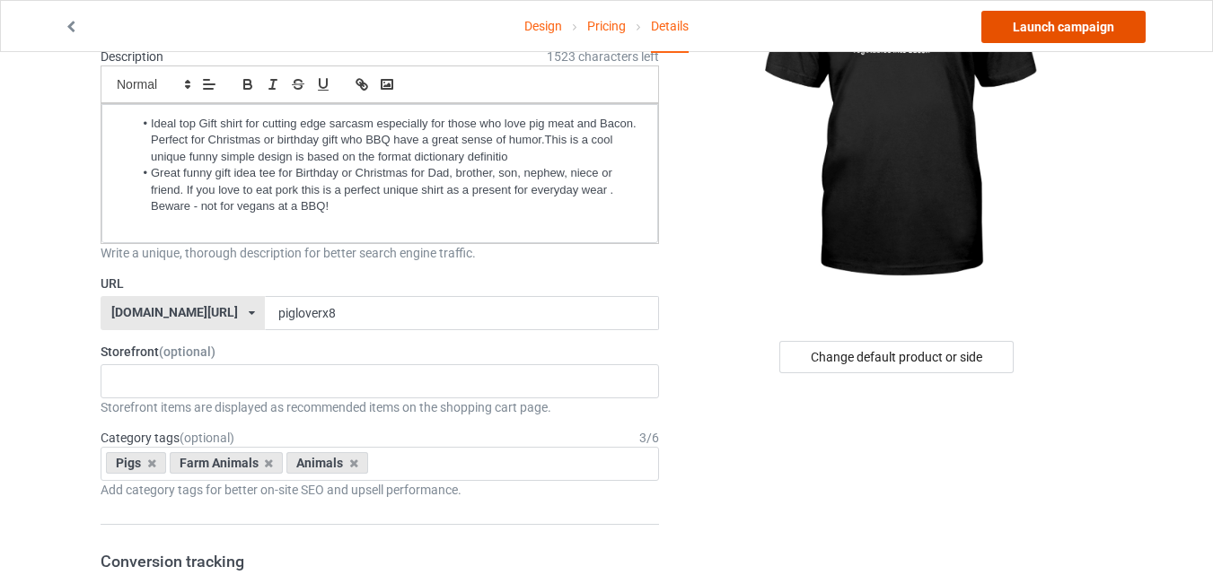
click at [1078, 23] on link "Launch campaign" at bounding box center [1063, 27] width 164 height 32
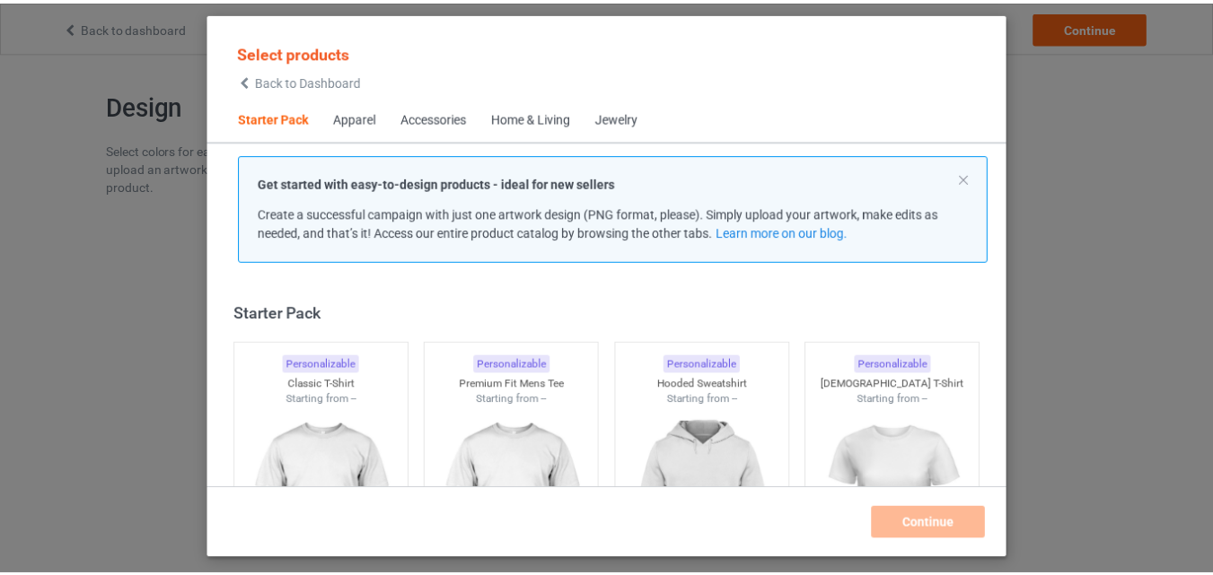
scroll to position [23, 0]
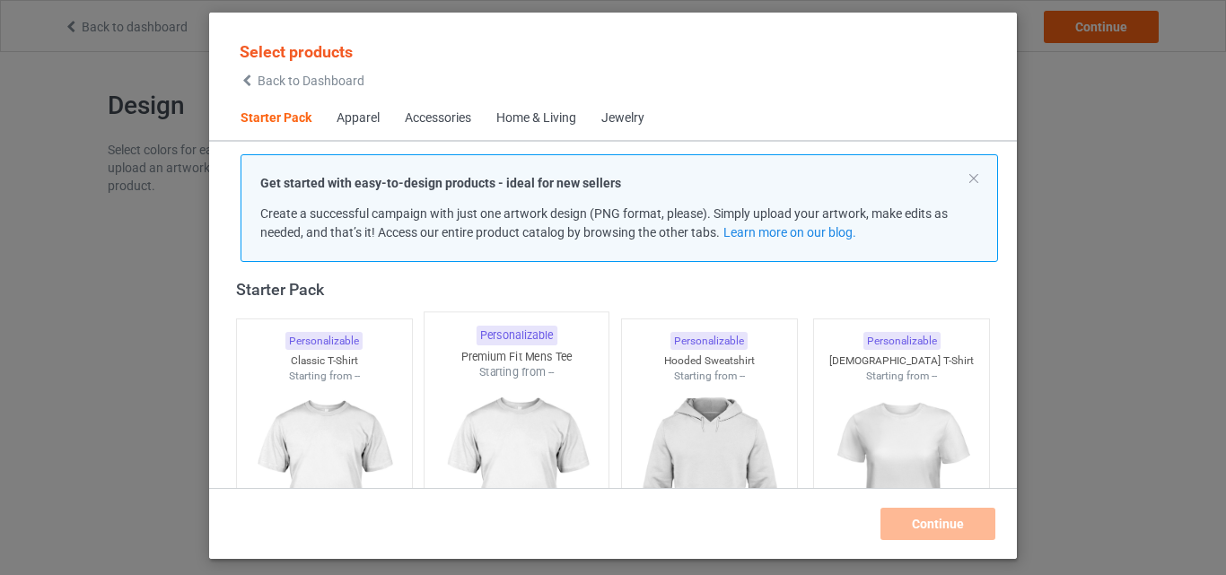
click at [351, 449] on img at bounding box center [324, 484] width 161 height 201
click at [478, 432] on img at bounding box center [517, 486] width 169 height 211
click at [712, 422] on img at bounding box center [709, 484] width 161 height 201
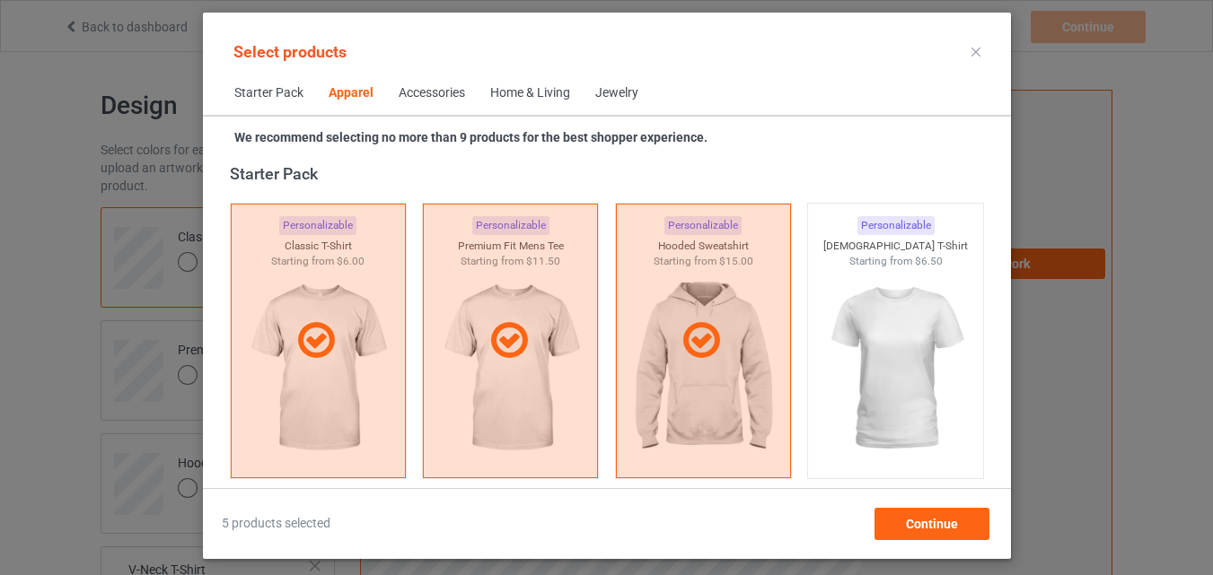
scroll to position [1280, 0]
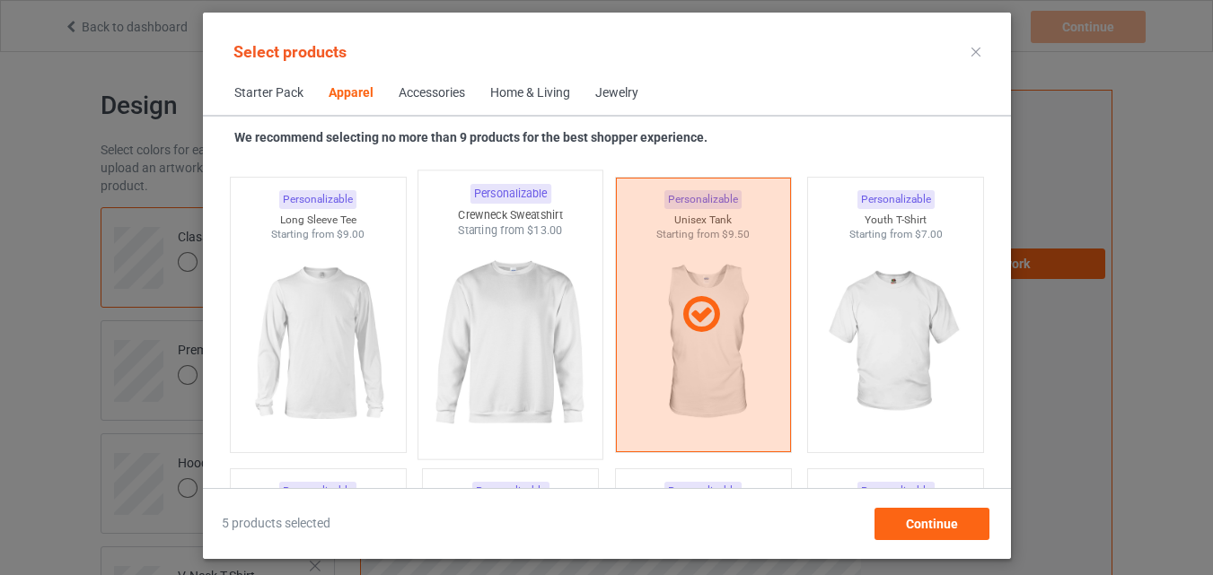
click at [341, 369] on img at bounding box center [317, 342] width 161 height 201
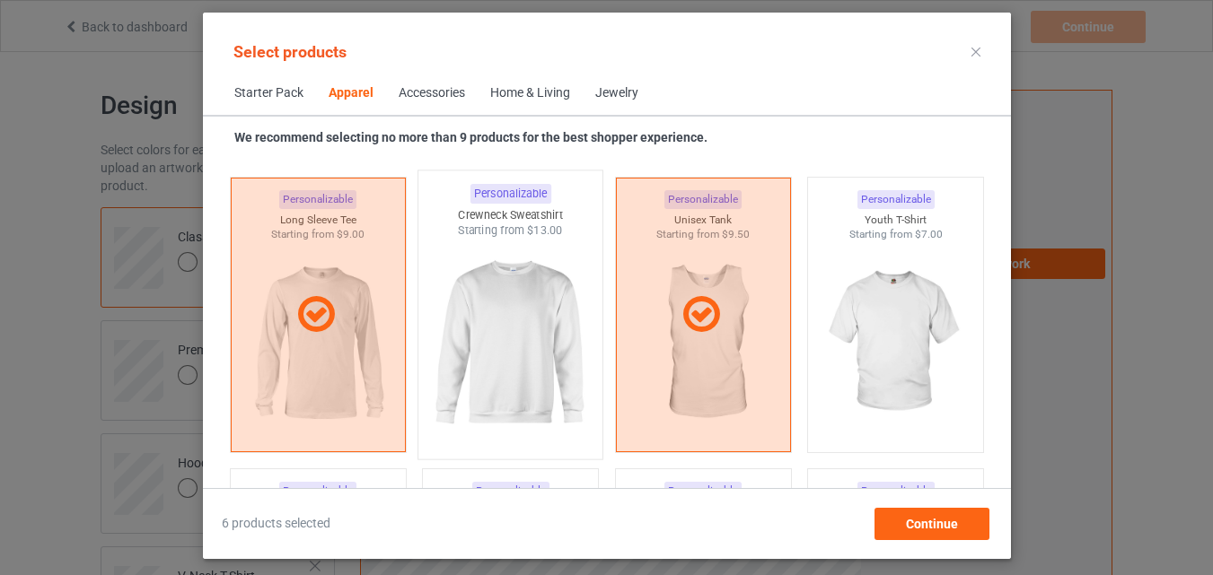
click at [512, 371] on img at bounding box center [510, 344] width 169 height 211
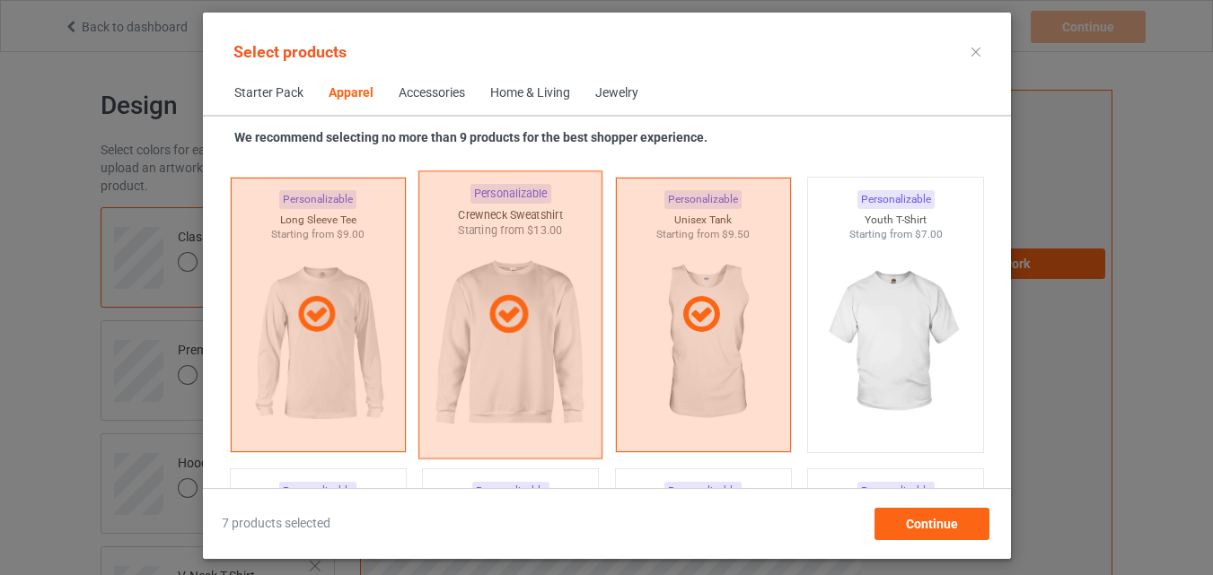
click at [871, 362] on img at bounding box center [895, 342] width 161 height 201
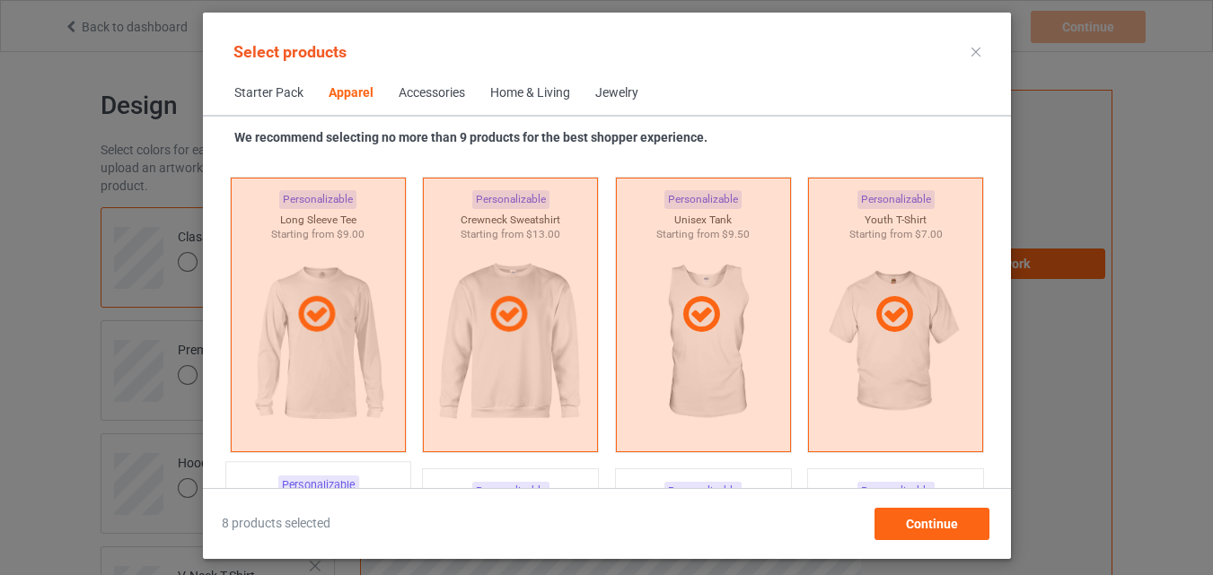
scroll to position [1729, 0]
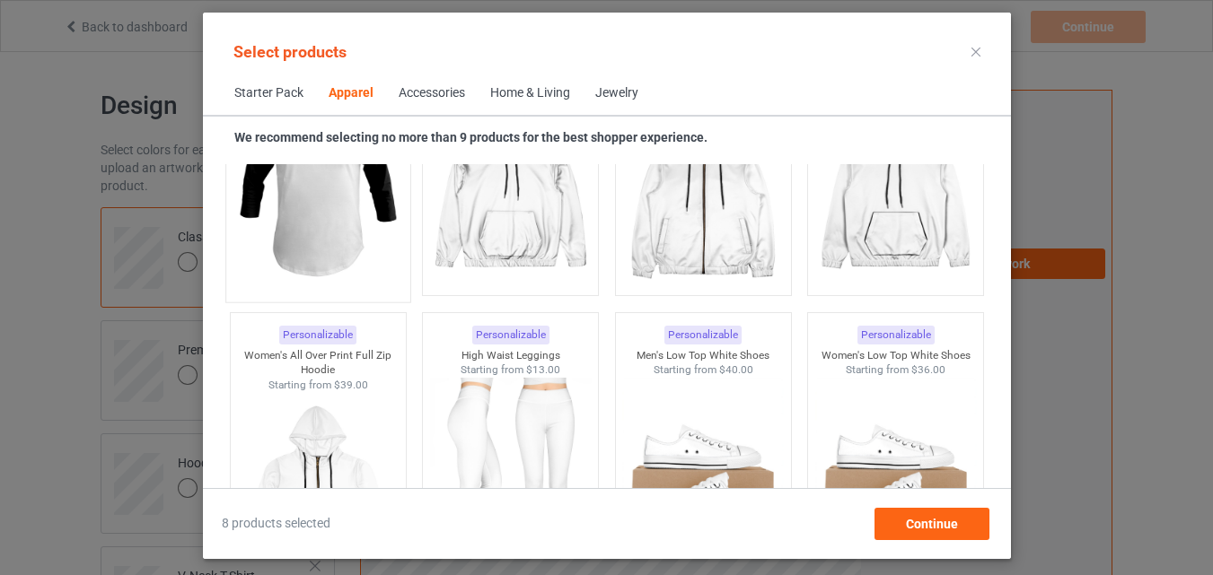
click at [361, 235] on img at bounding box center [317, 187] width 169 height 211
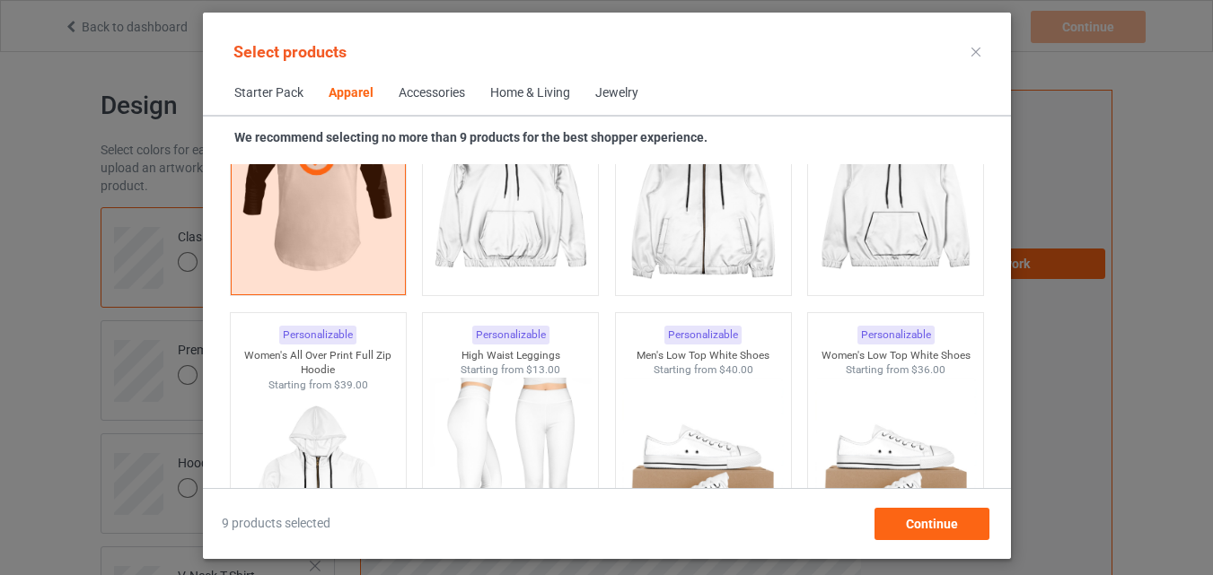
click at [513, 92] on div "Home & Living" at bounding box center [530, 93] width 80 height 18
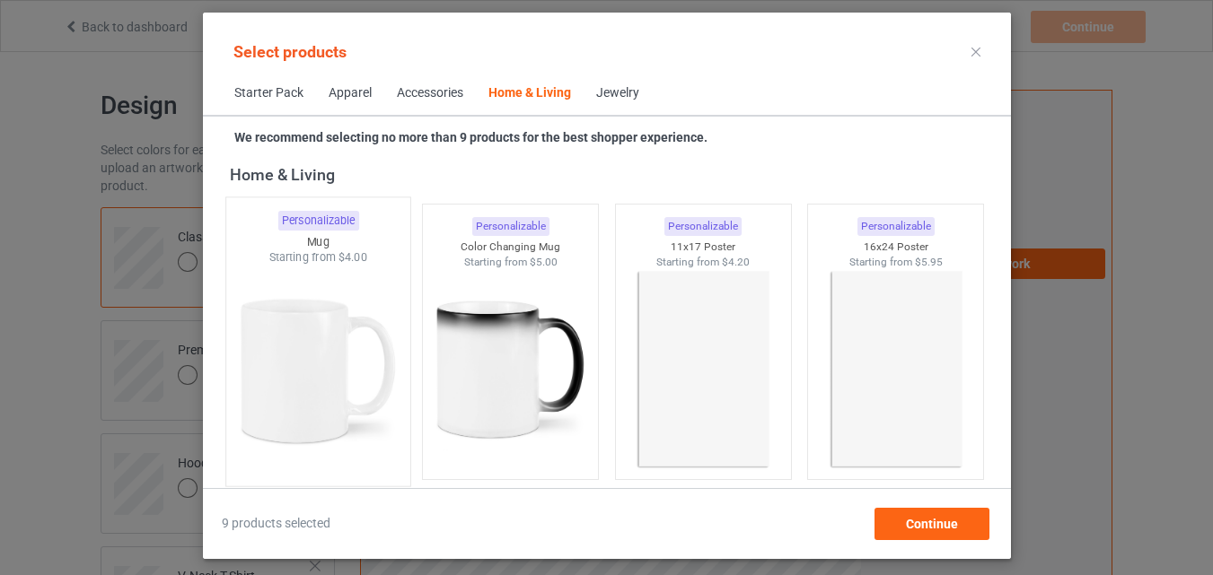
click at [358, 280] on img at bounding box center [317, 371] width 169 height 211
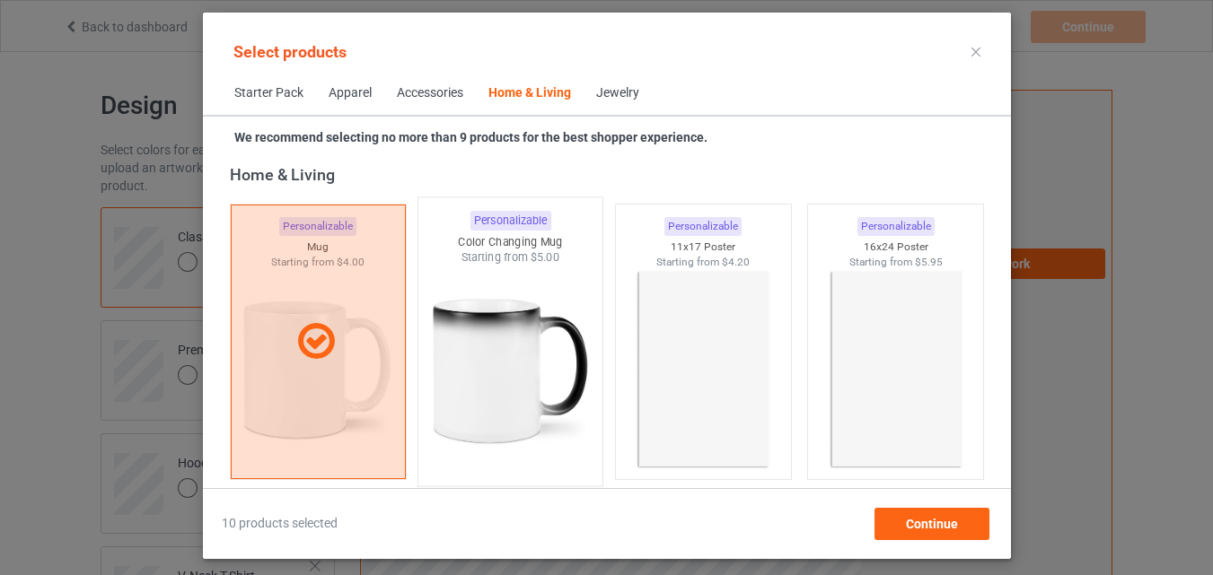
click at [466, 294] on img at bounding box center [510, 371] width 169 height 211
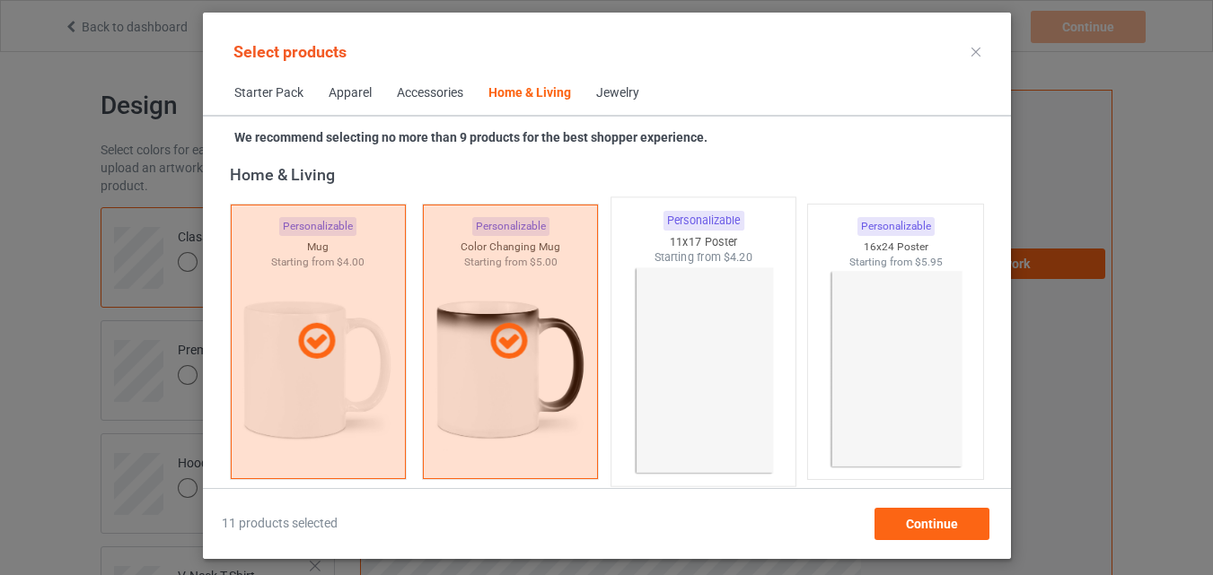
click at [737, 329] on img at bounding box center [703, 371] width 169 height 211
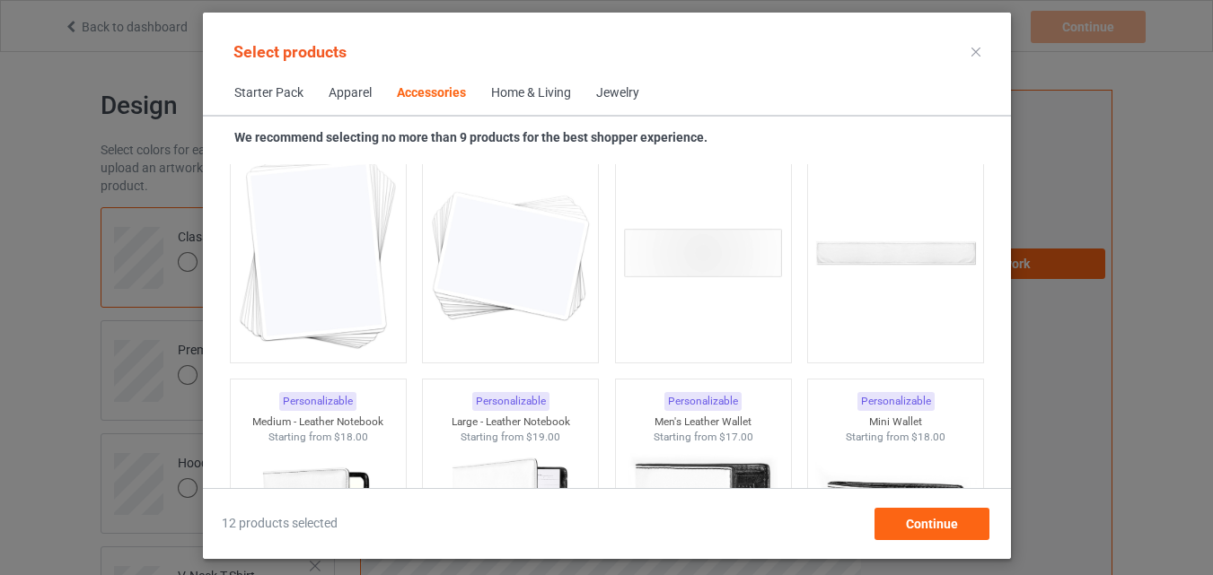
scroll to position [6840, 0]
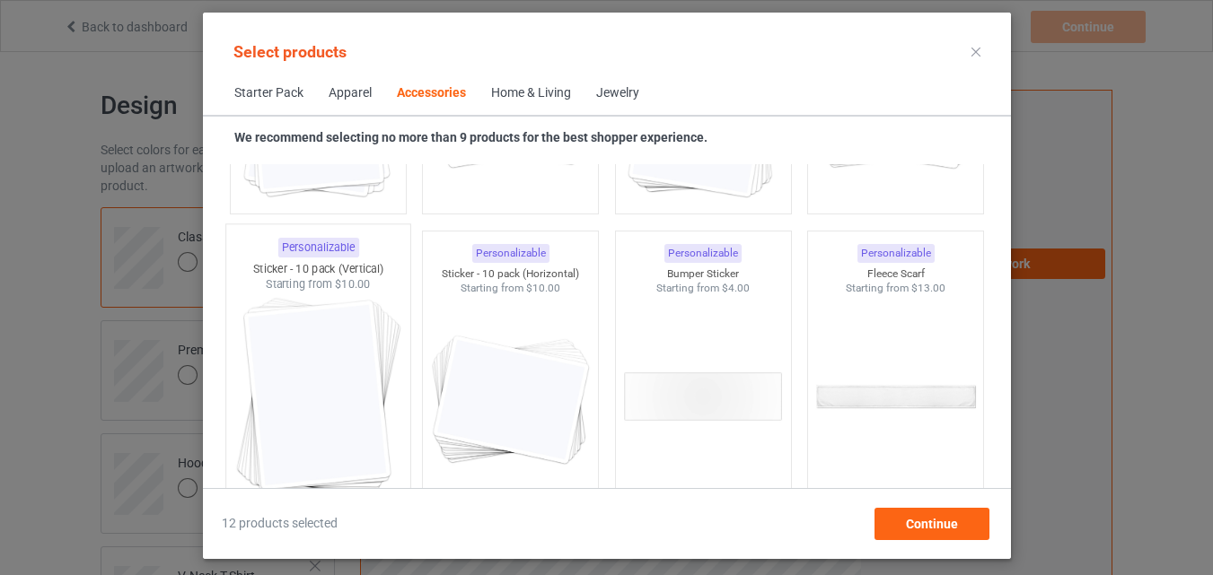
click at [331, 301] on img at bounding box center [317, 398] width 169 height 211
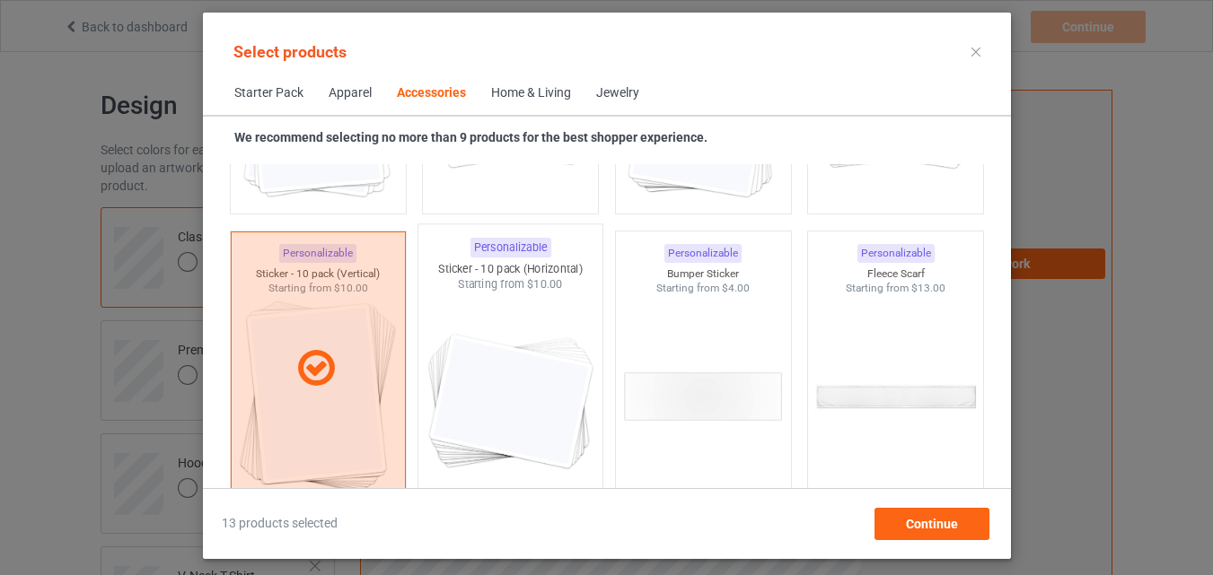
click at [491, 319] on img at bounding box center [510, 398] width 169 height 211
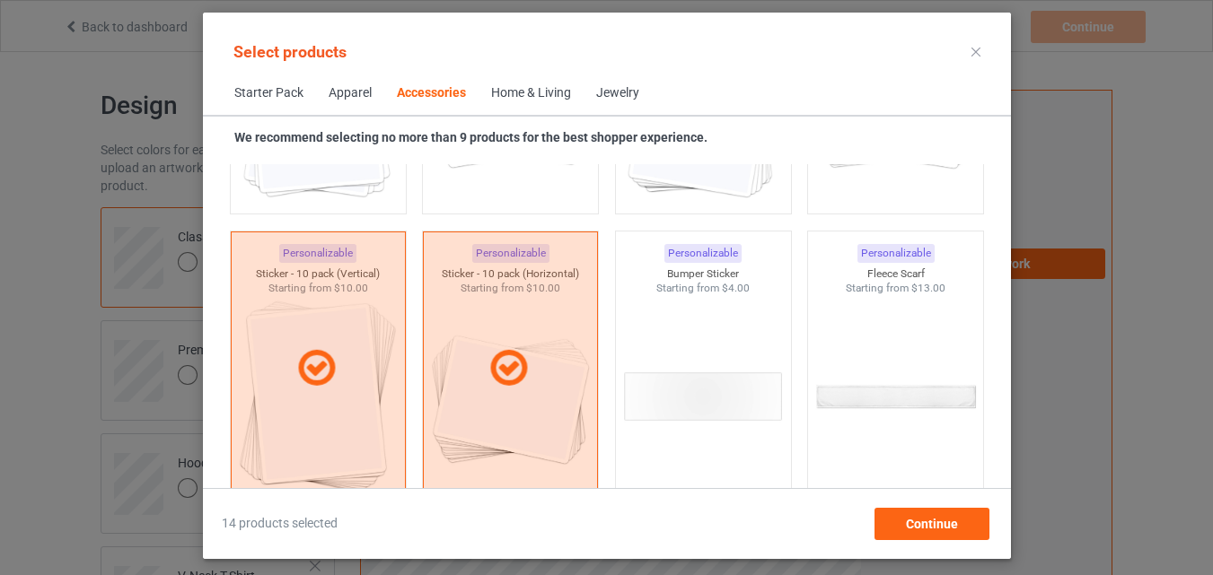
scroll to position [7379, 0]
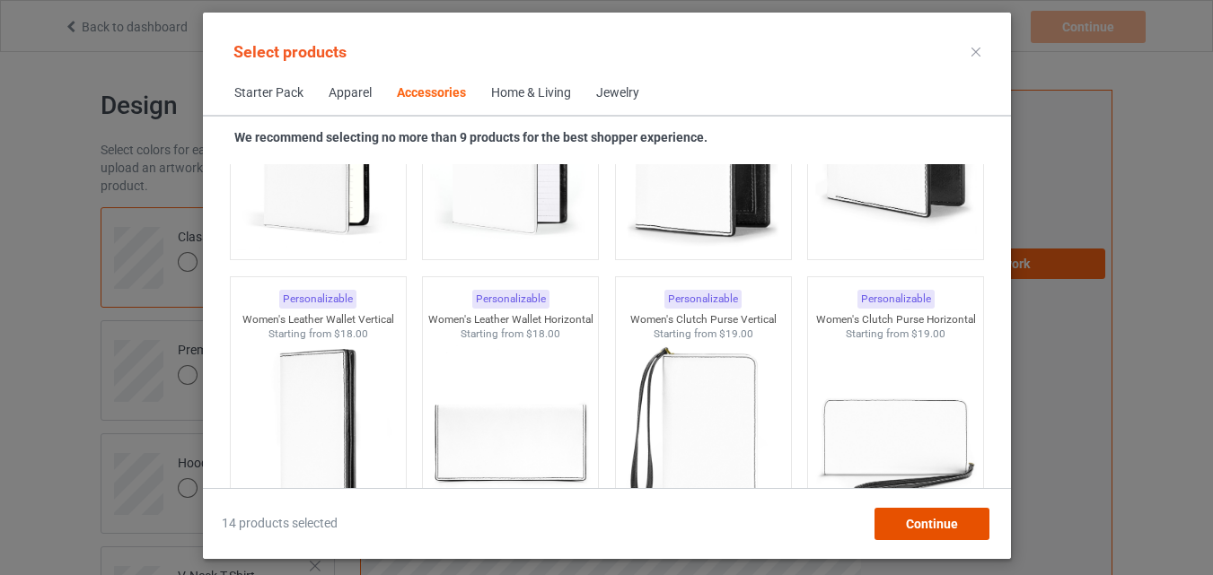
click at [918, 514] on div "Continue" at bounding box center [931, 524] width 115 height 32
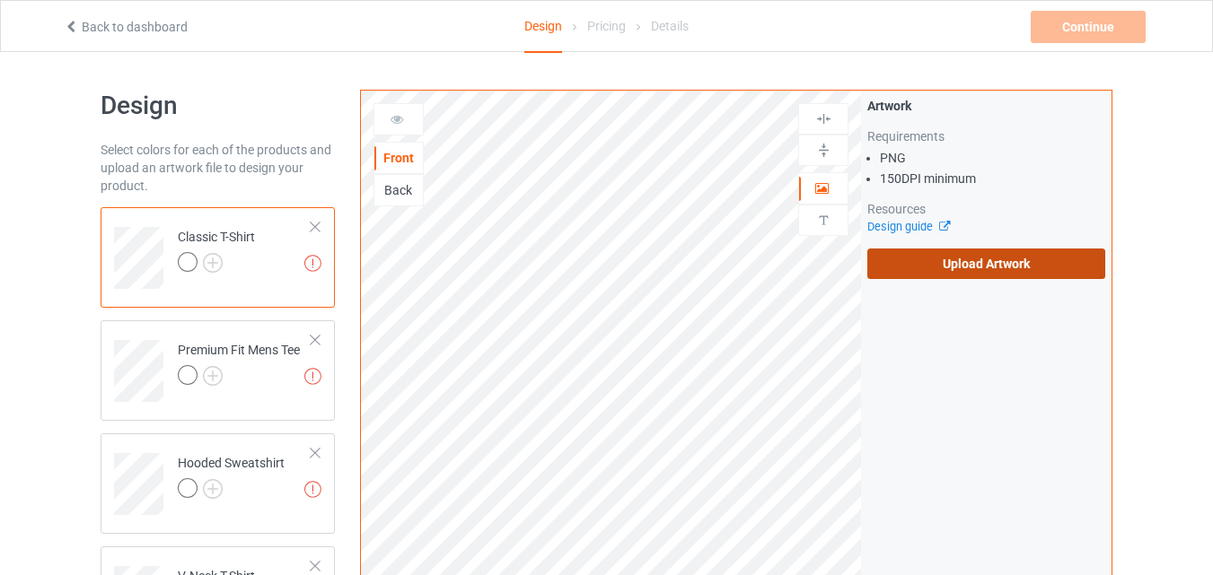
click at [927, 263] on label "Upload Artwork" at bounding box center [986, 264] width 238 height 31
click at [0, 0] on input "Upload Artwork" at bounding box center [0, 0] width 0 height 0
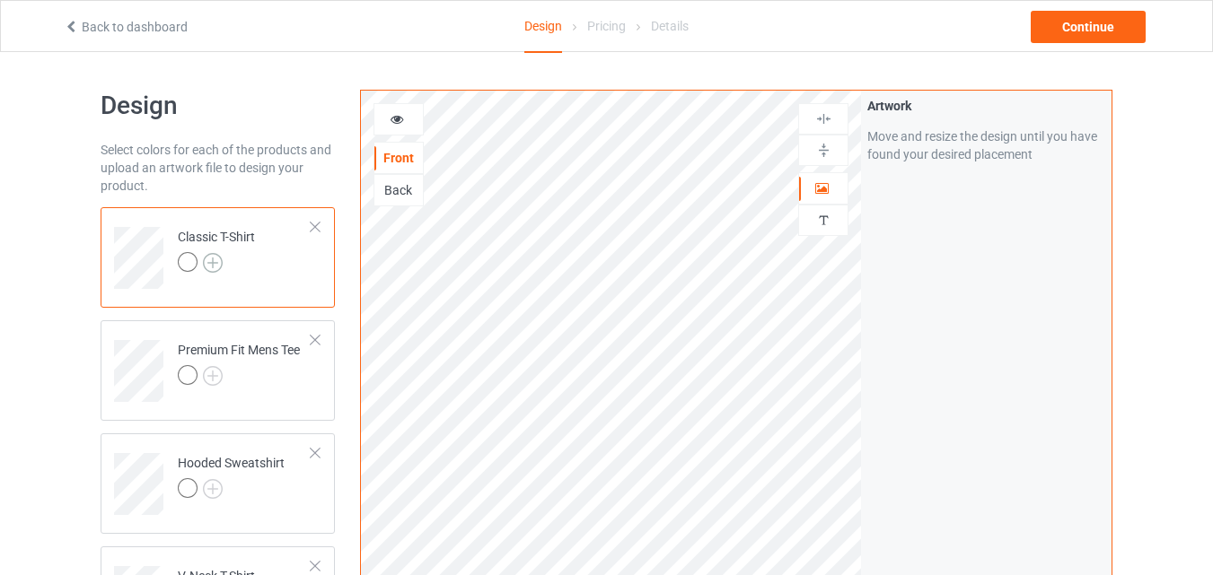
click at [214, 270] on img at bounding box center [213, 263] width 20 height 20
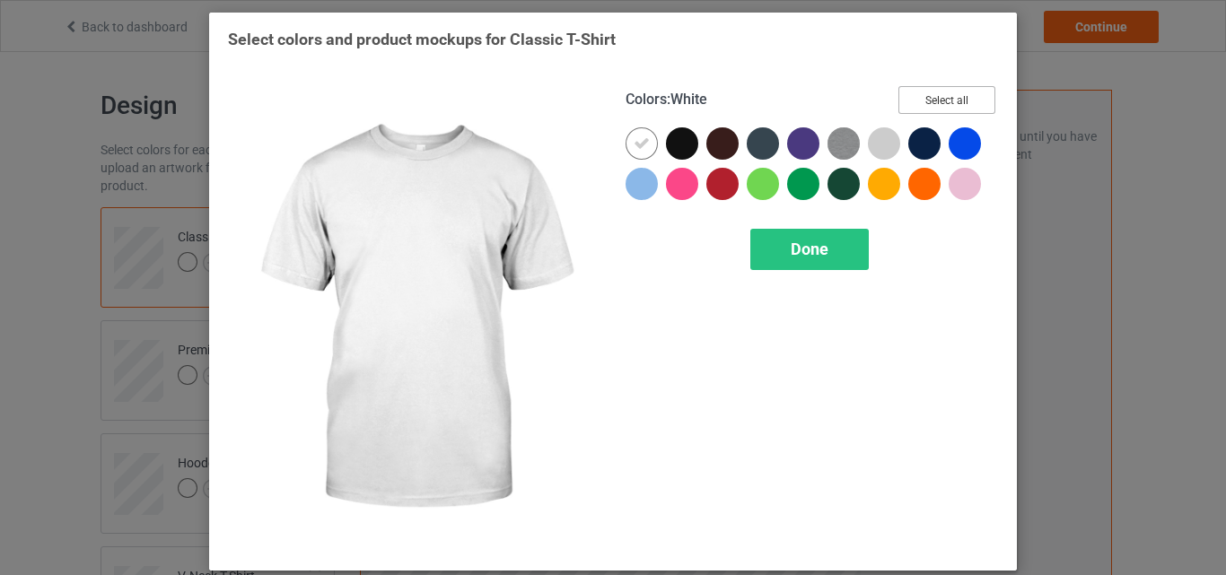
click at [928, 101] on button "Select all" at bounding box center [947, 100] width 97 height 28
click at [641, 137] on icon at bounding box center [642, 144] width 16 height 16
click at [641, 137] on div at bounding box center [642, 143] width 32 height 32
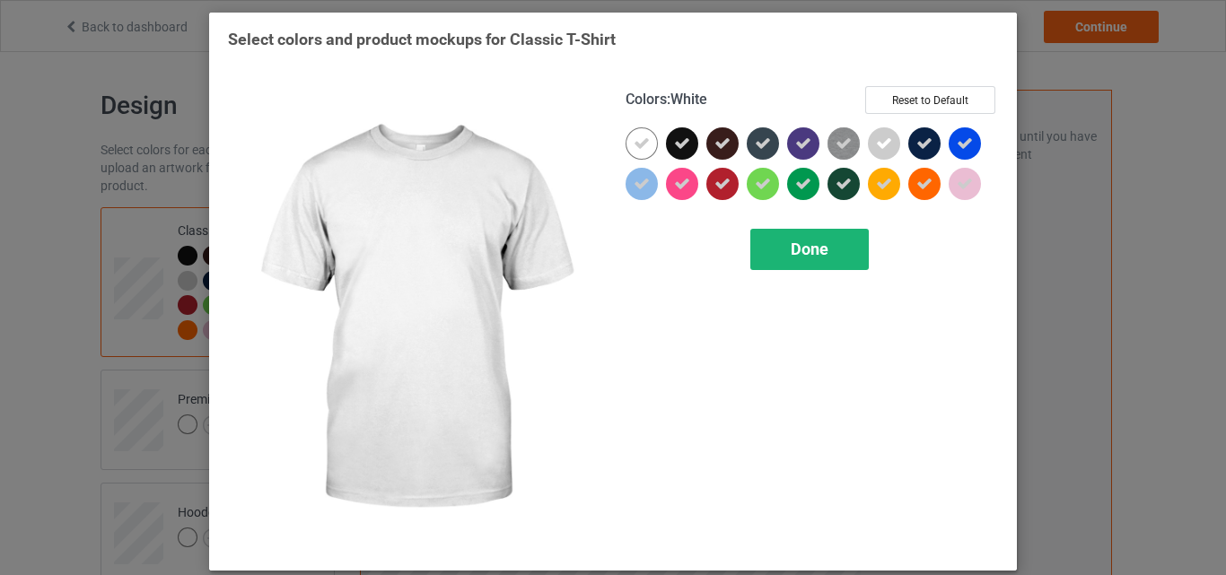
click at [830, 255] on div "Done" at bounding box center [810, 249] width 119 height 41
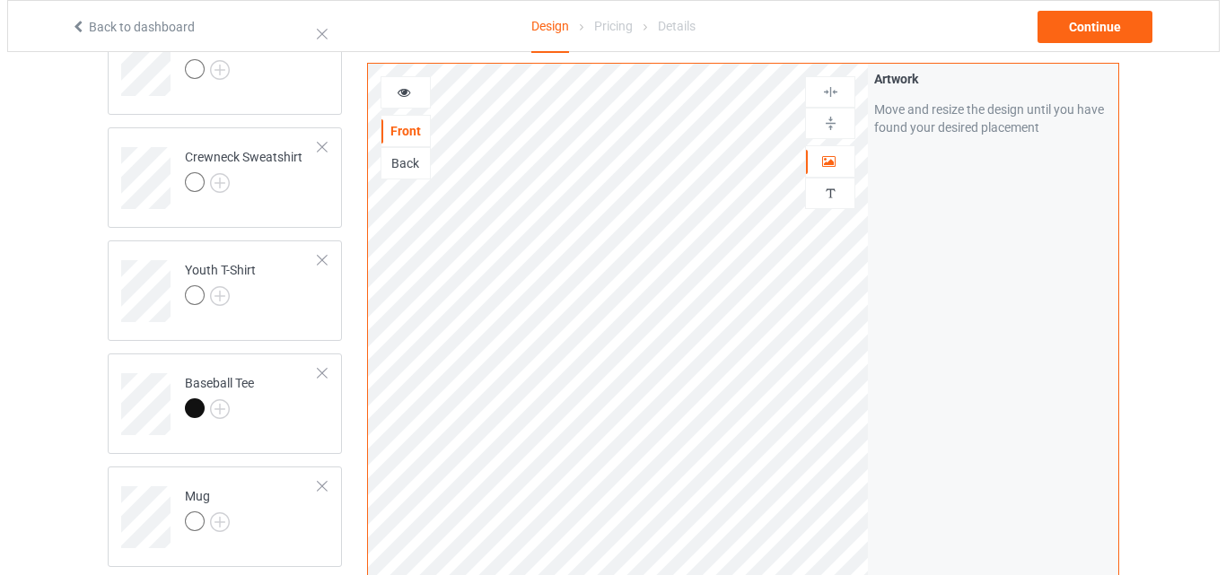
scroll to position [1347, 0]
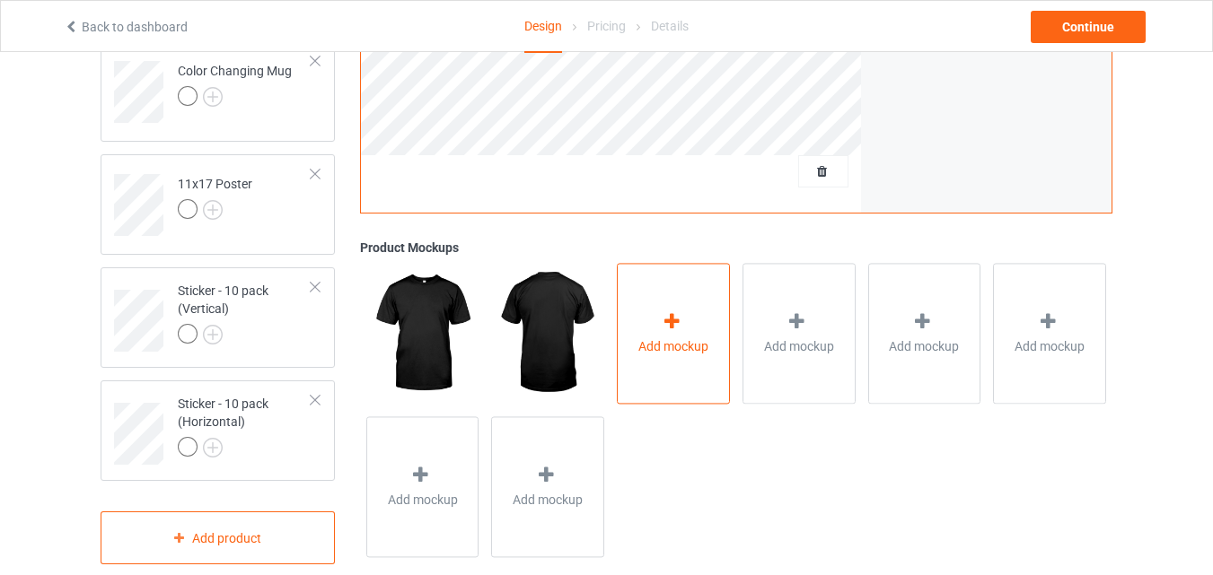
click at [713, 302] on div "Add mockup" at bounding box center [673, 334] width 113 height 141
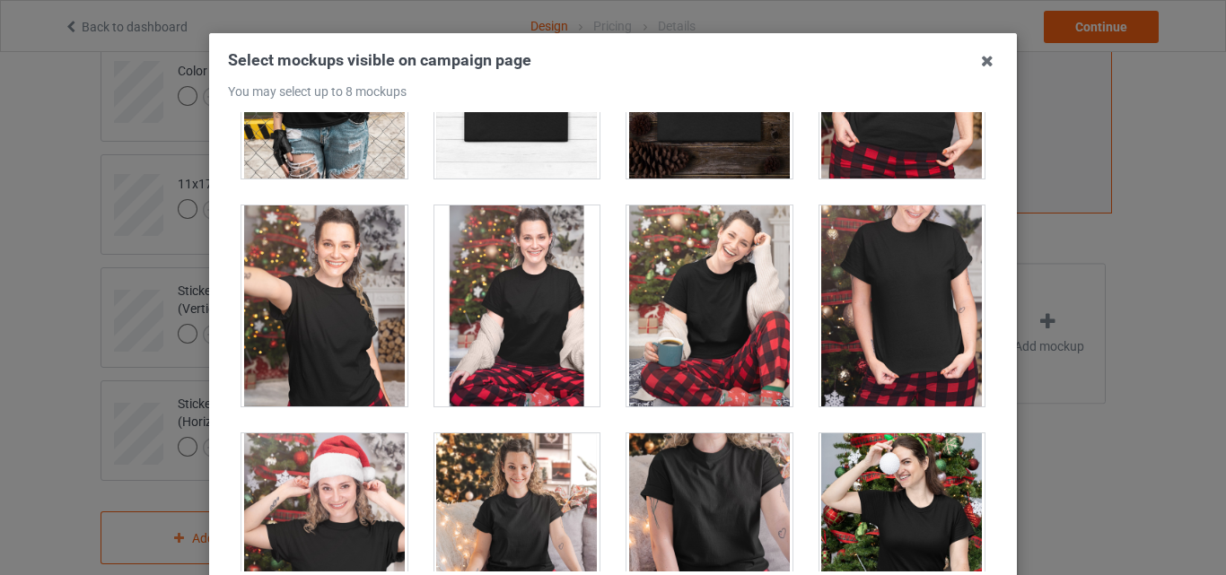
scroll to position [18276, 0]
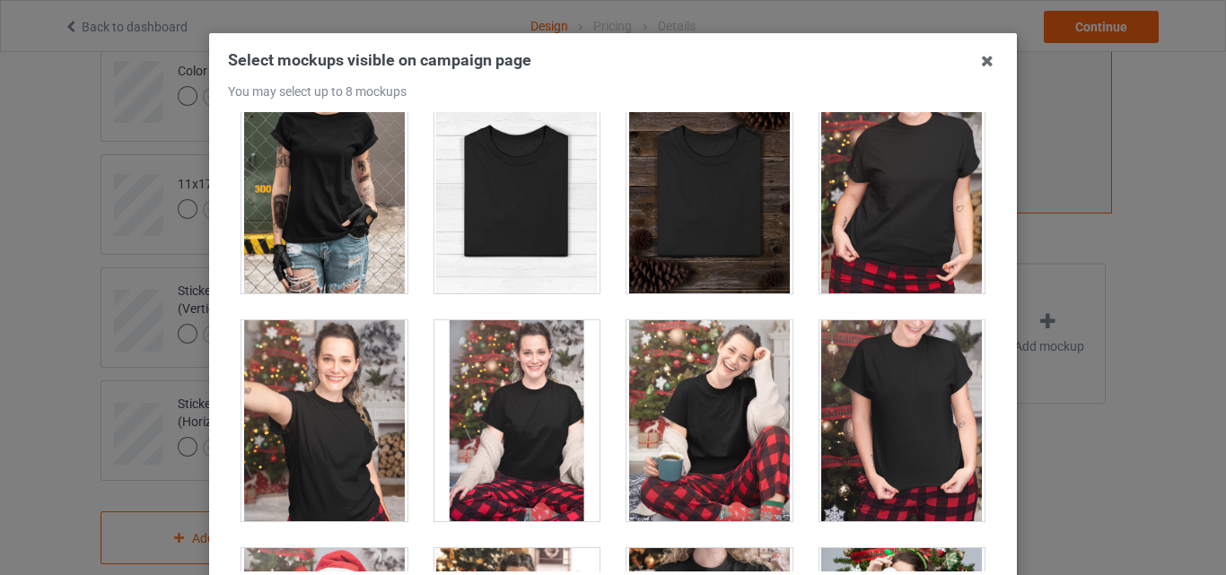
click at [545, 223] on div at bounding box center [518, 192] width 166 height 201
click at [680, 240] on div at bounding box center [710, 192] width 166 height 201
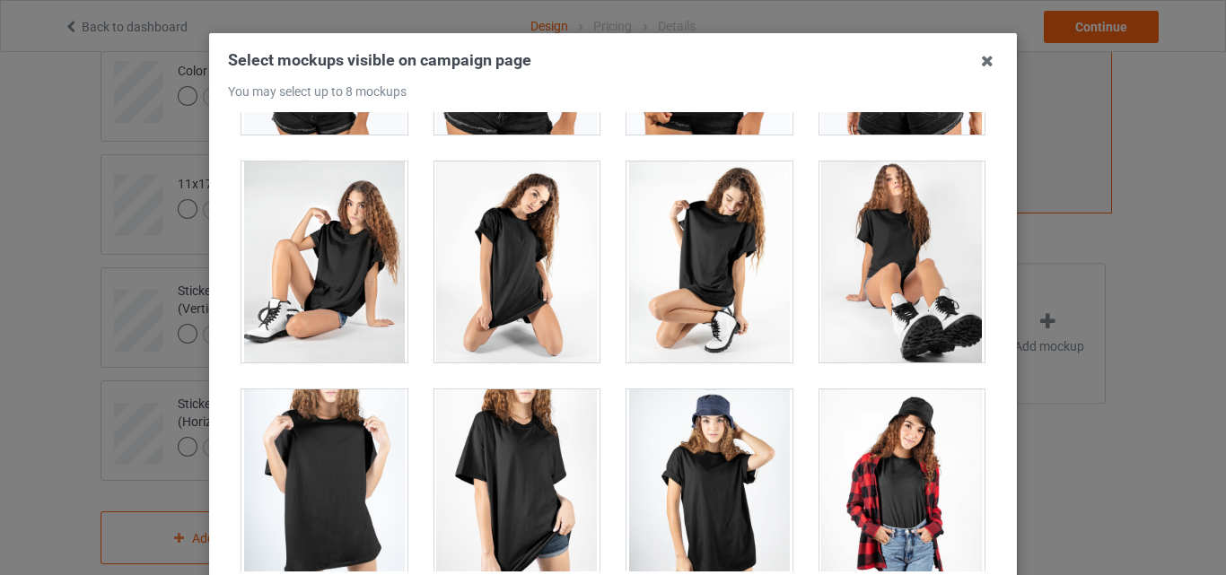
drag, startPoint x: 992, startPoint y: 517, endPoint x: 981, endPoint y: 556, distance: 40.1
click at [981, 556] on div "Select mockups visible on campaign page You may select up to 8 mockups 1 2 3 4 …" at bounding box center [613, 343] width 808 height 621
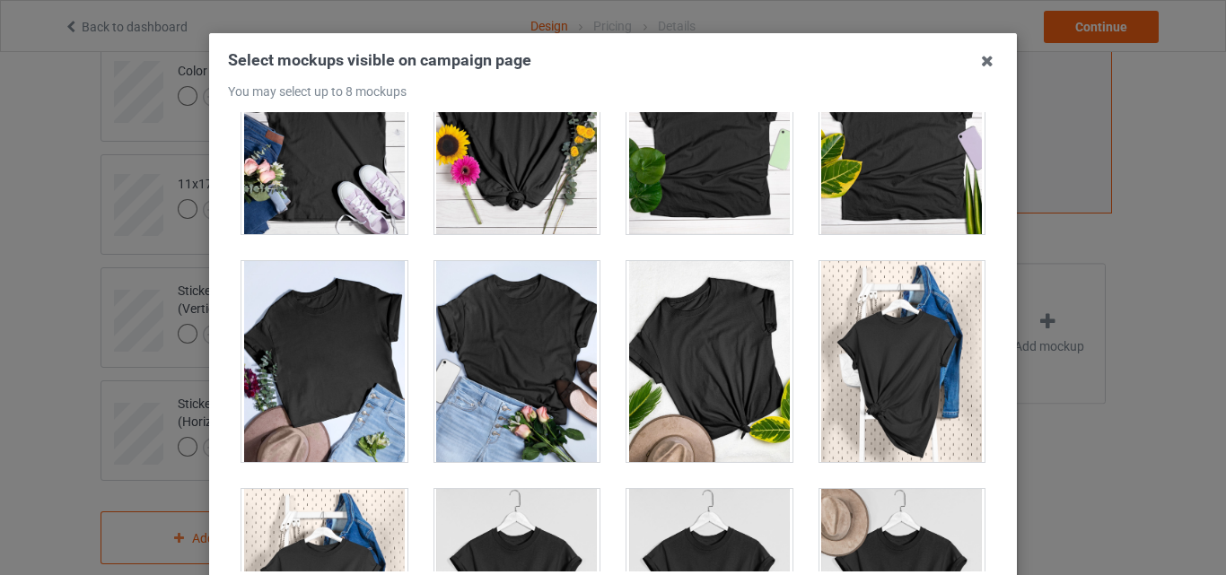
scroll to position [25135, 0]
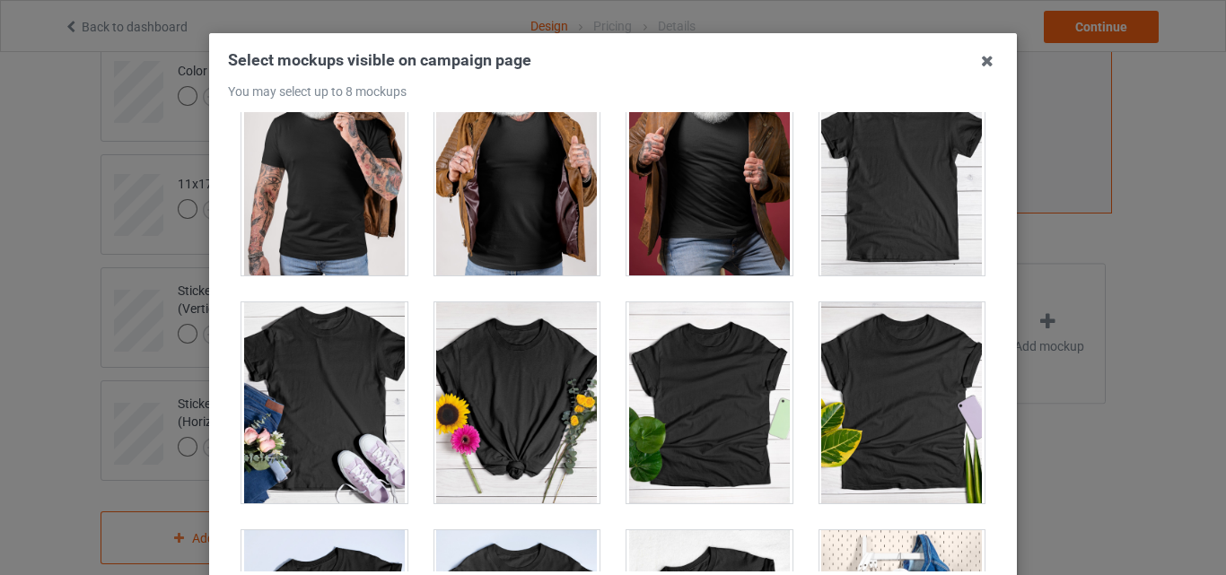
click at [893, 180] on div at bounding box center [903, 175] width 166 height 201
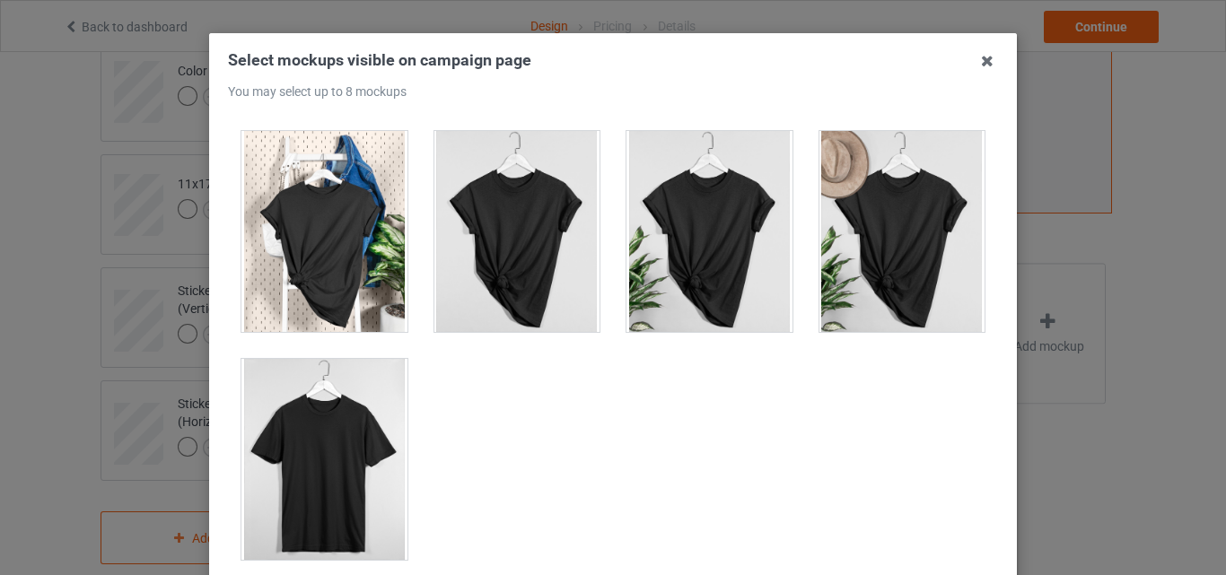
scroll to position [25764, 0]
click at [338, 433] on div at bounding box center [325, 458] width 166 height 201
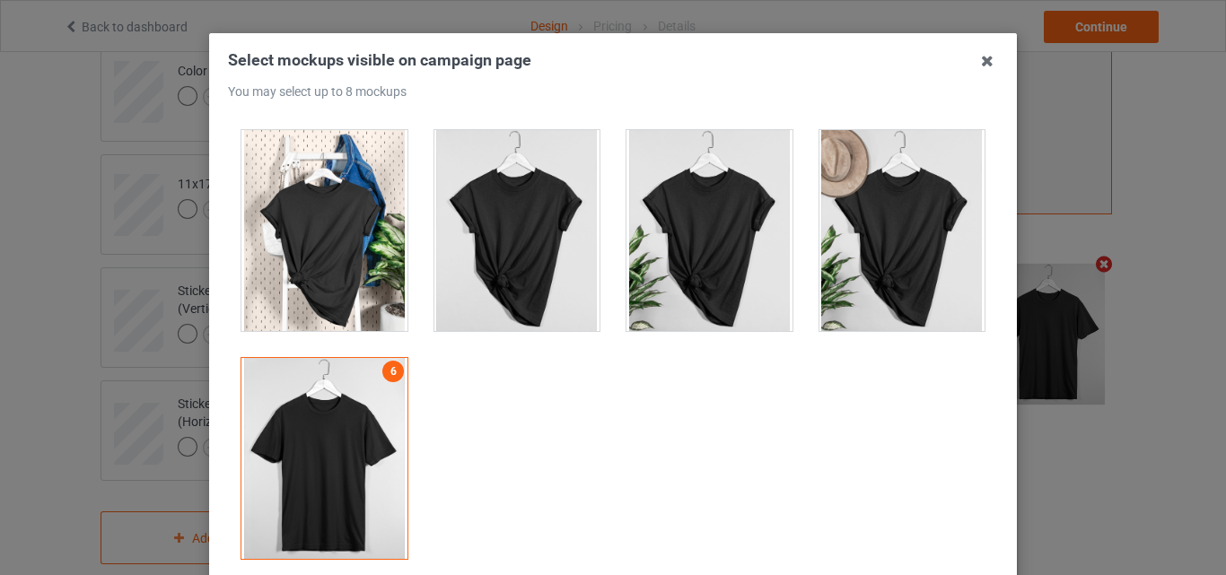
scroll to position [247, 0]
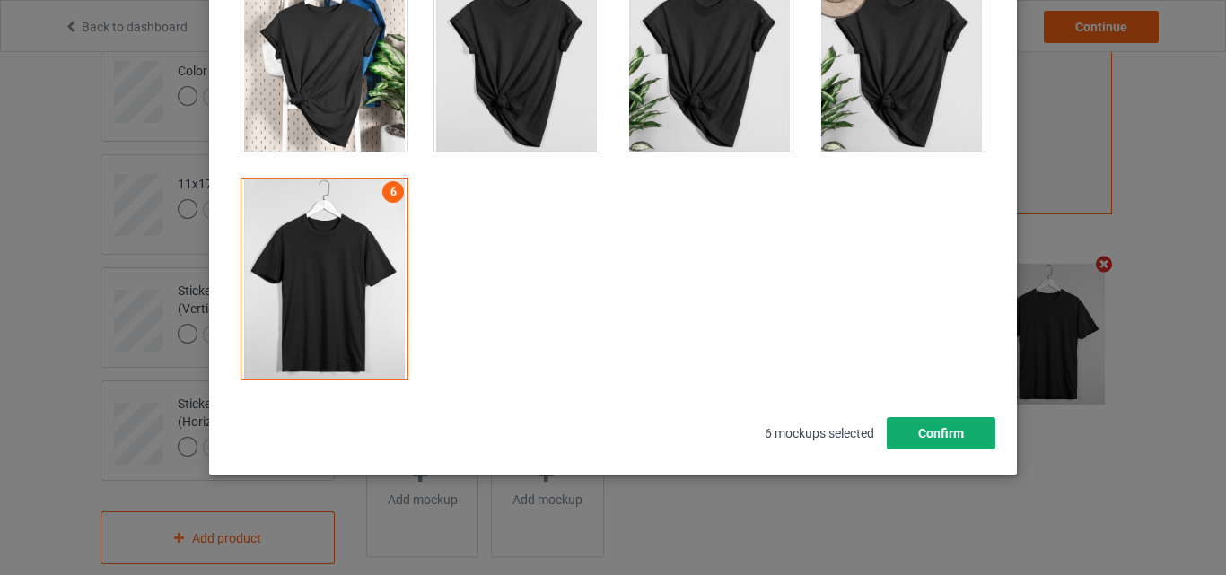
click at [957, 430] on button "Confirm" at bounding box center [941, 433] width 109 height 32
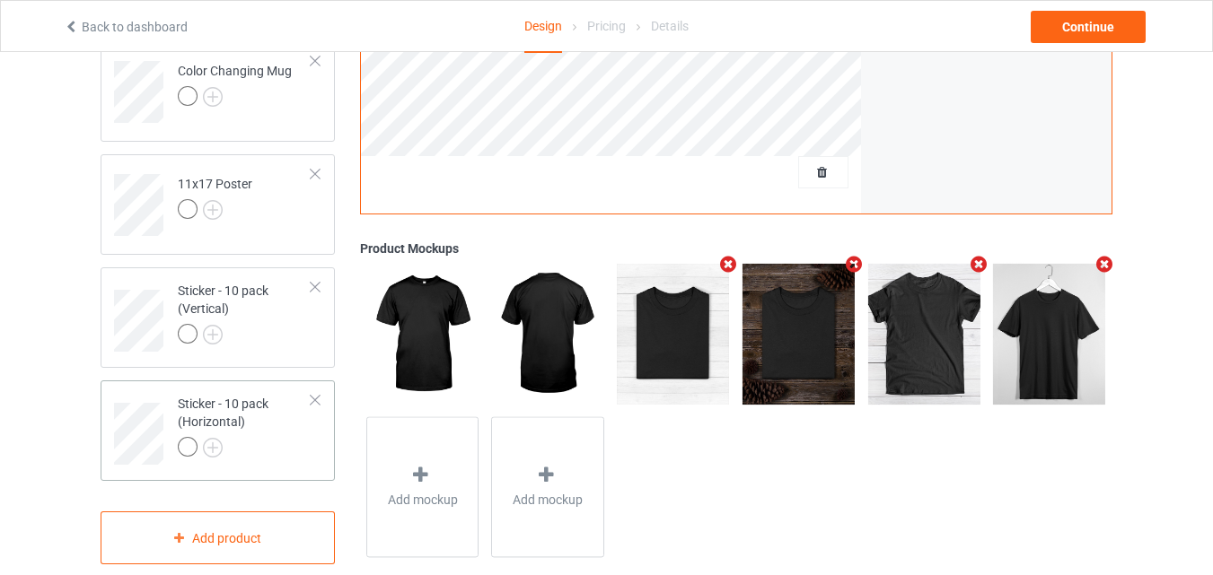
click at [253, 424] on div "Sticker - 10 pack (Horizontal)" at bounding box center [245, 425] width 134 height 61
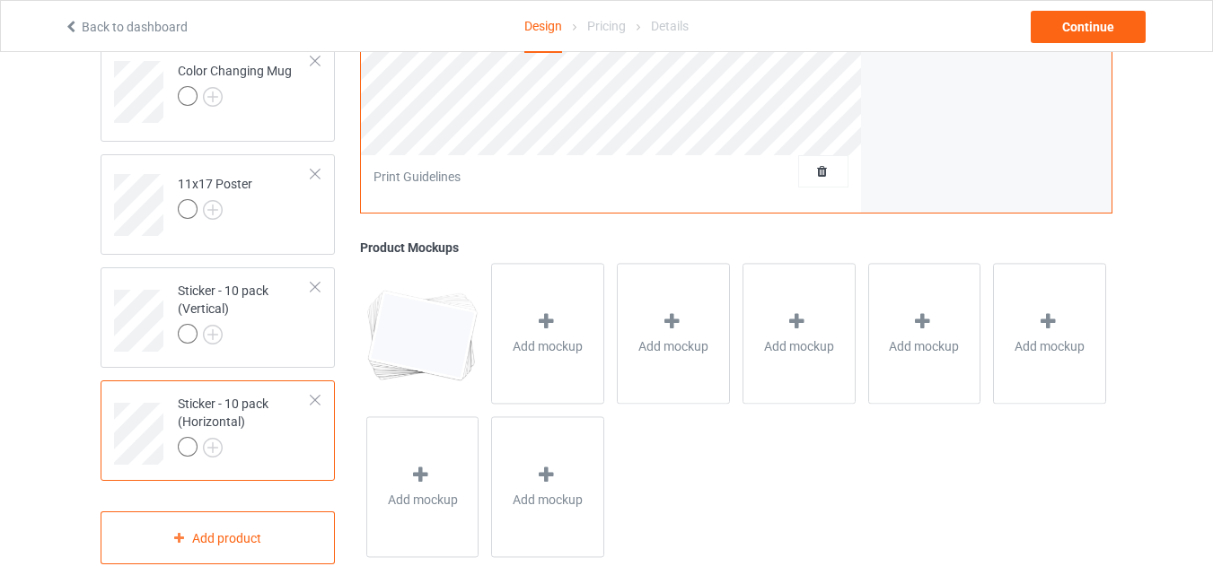
click at [520, 350] on span "Add mockup" at bounding box center [548, 347] width 70 height 18
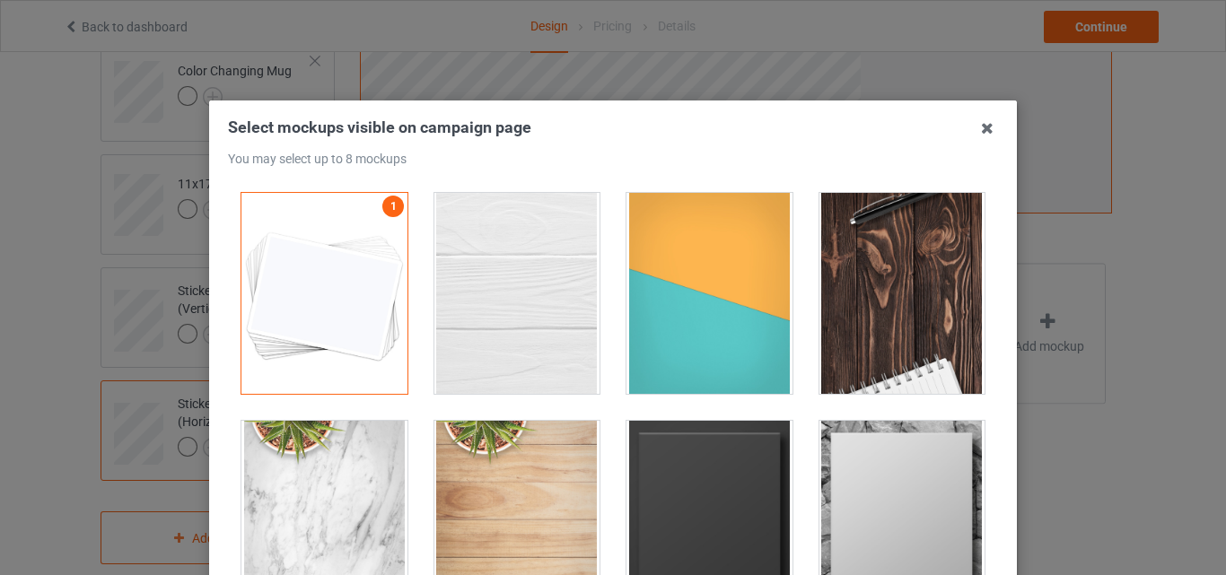
click at [549, 217] on div at bounding box center [518, 293] width 166 height 201
click at [701, 277] on div at bounding box center [710, 293] width 166 height 201
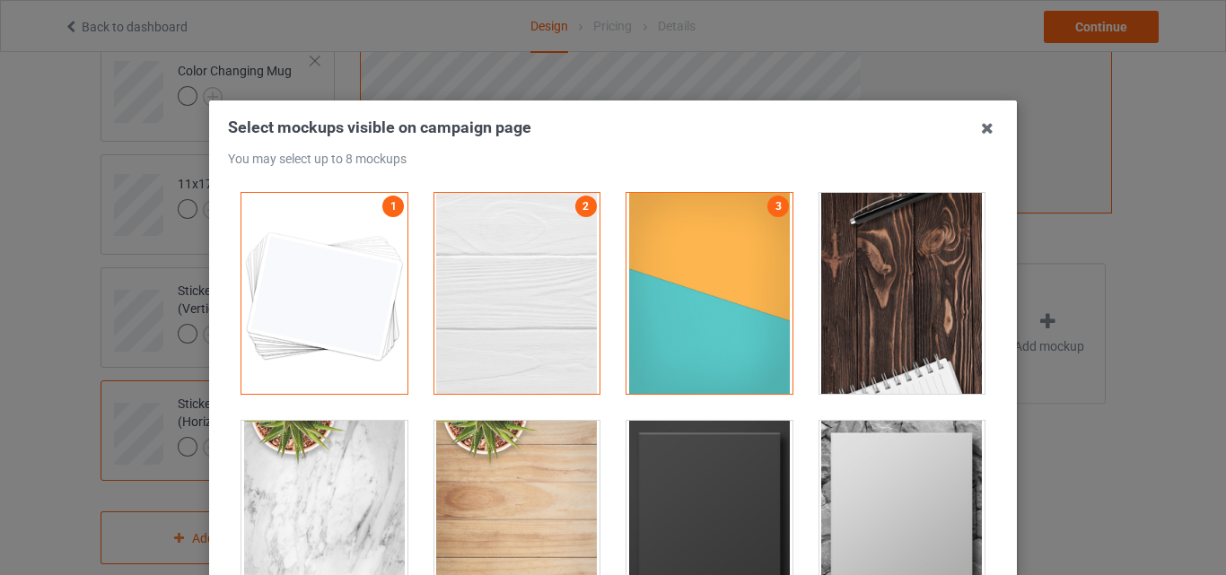
click at [891, 289] on div at bounding box center [903, 293] width 166 height 201
click at [696, 506] on div at bounding box center [710, 521] width 166 height 201
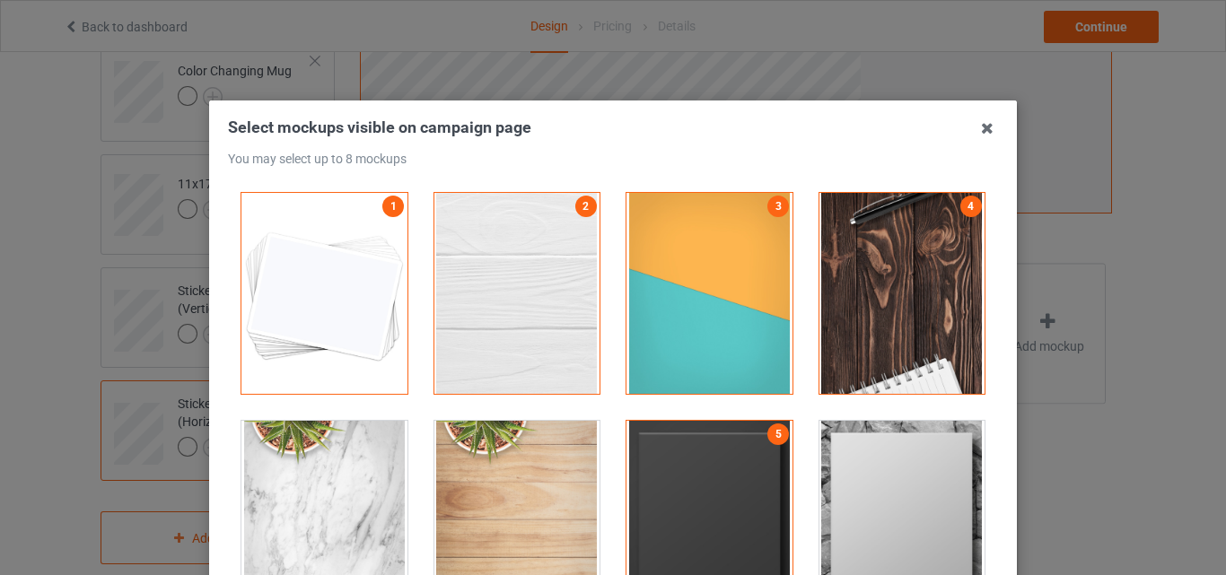
click at [848, 500] on div at bounding box center [903, 521] width 166 height 201
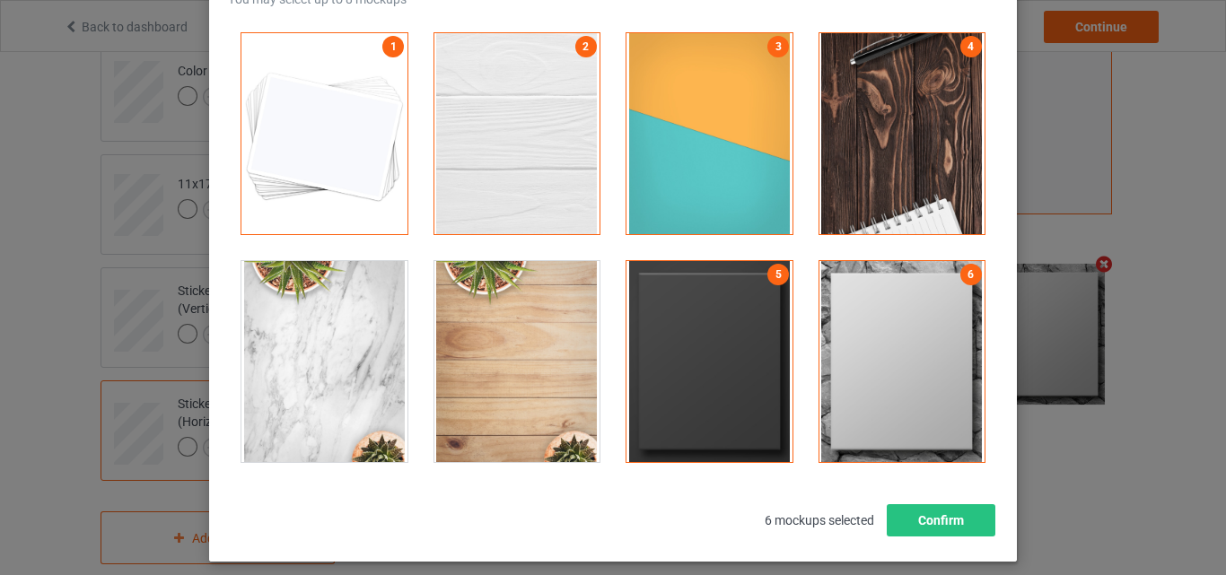
scroll to position [180, 0]
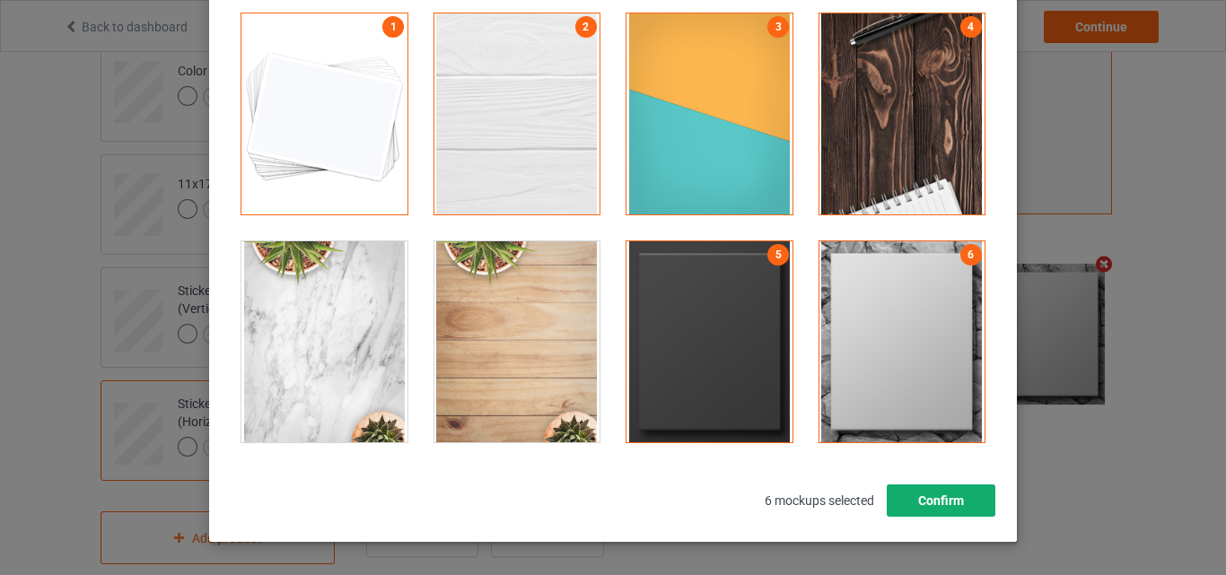
click at [929, 492] on button "Confirm" at bounding box center [941, 501] width 109 height 32
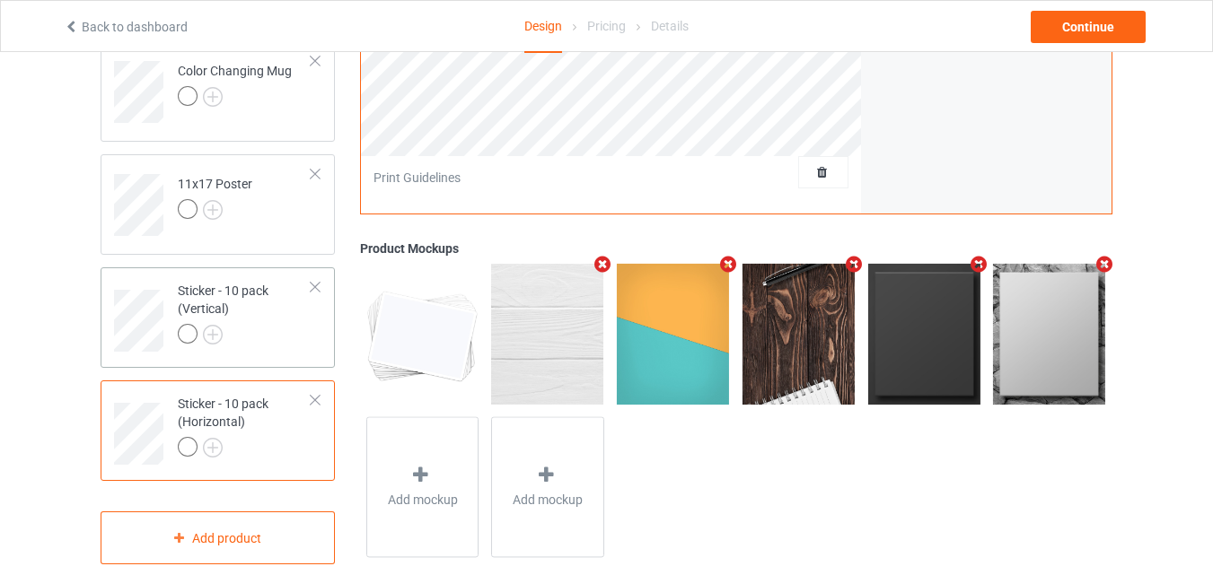
click at [264, 336] on div at bounding box center [245, 336] width 134 height 25
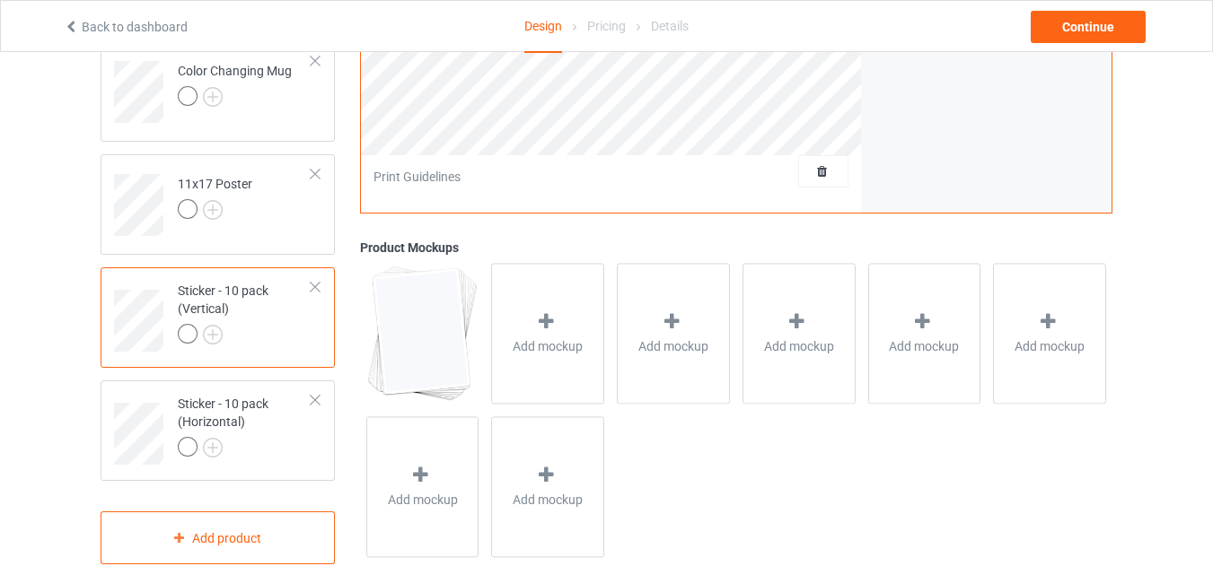
click at [569, 329] on div "Add mockup" at bounding box center [547, 334] width 113 height 141
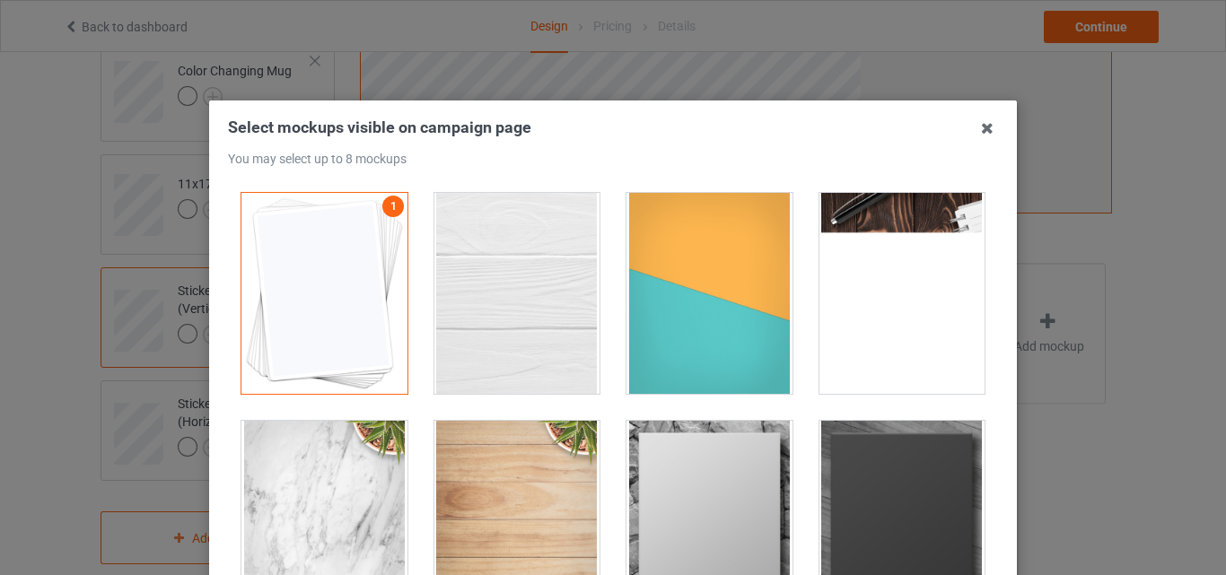
click at [538, 280] on div at bounding box center [518, 293] width 166 height 201
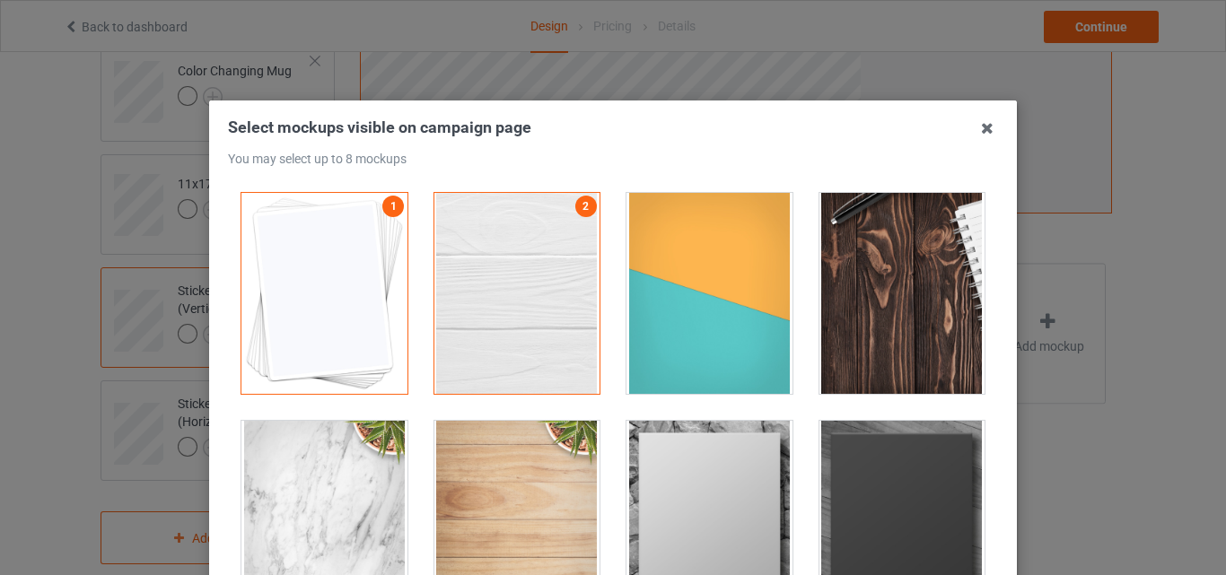
click at [681, 298] on div at bounding box center [710, 293] width 166 height 201
click at [866, 300] on div at bounding box center [903, 293] width 166 height 201
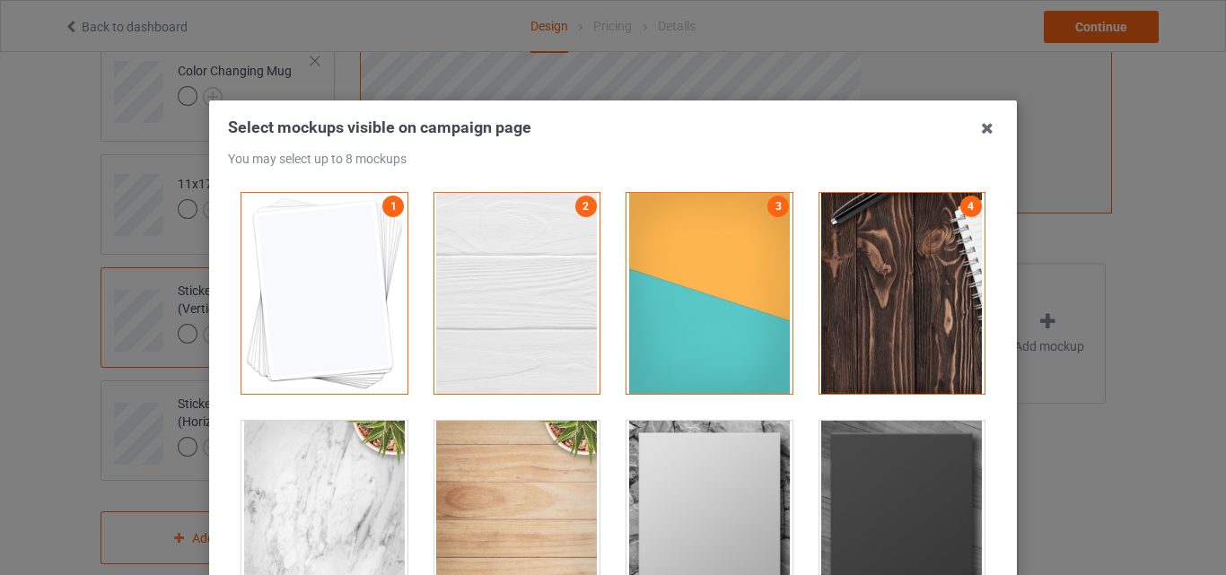
click at [759, 458] on div at bounding box center [710, 521] width 166 height 201
click at [826, 466] on div at bounding box center [903, 521] width 166 height 201
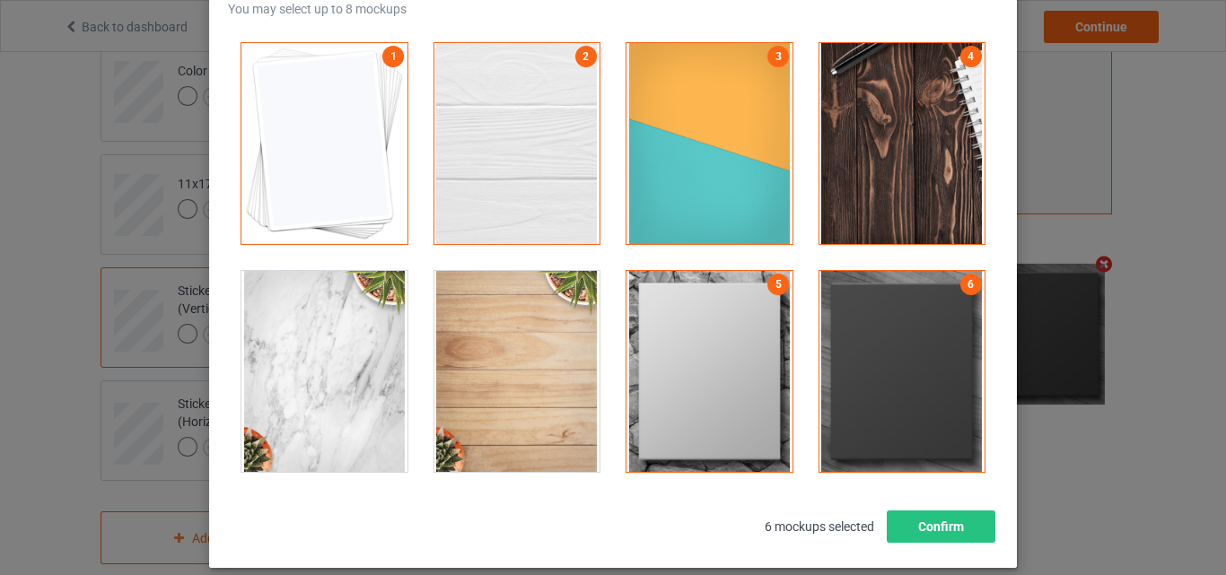
scroll to position [180, 0]
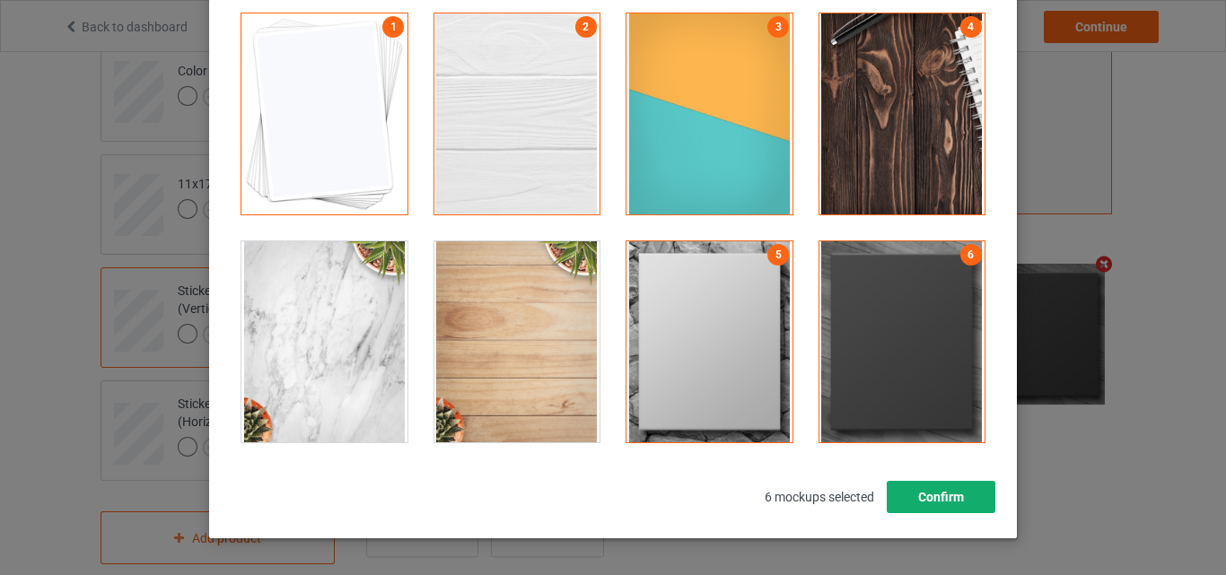
click at [918, 505] on button "Confirm" at bounding box center [941, 497] width 109 height 32
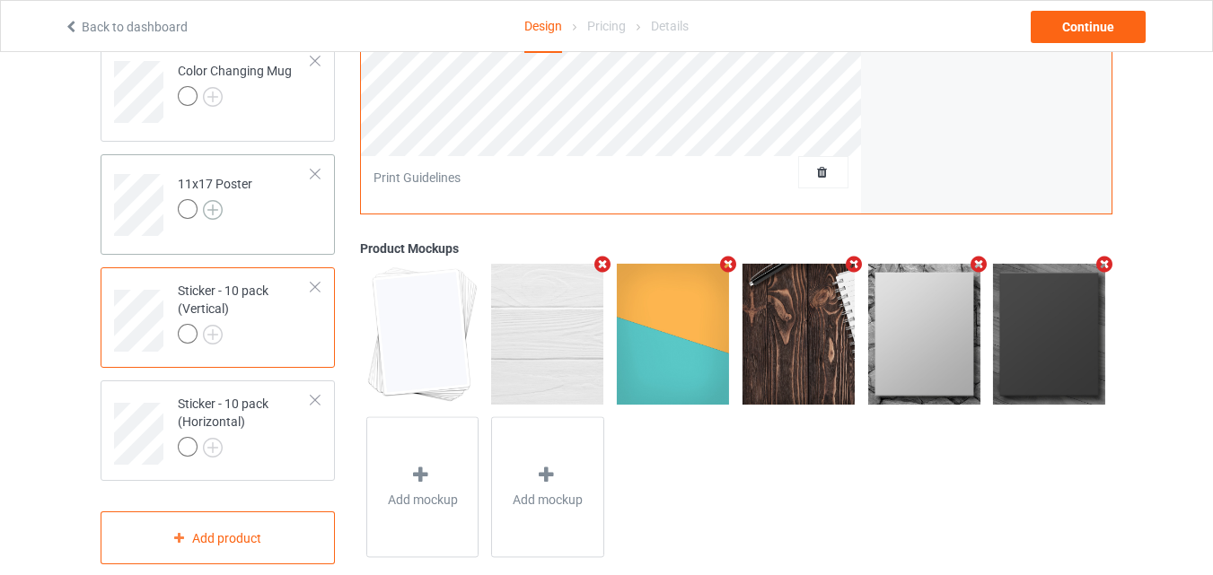
click at [205, 211] on img at bounding box center [213, 210] width 20 height 20
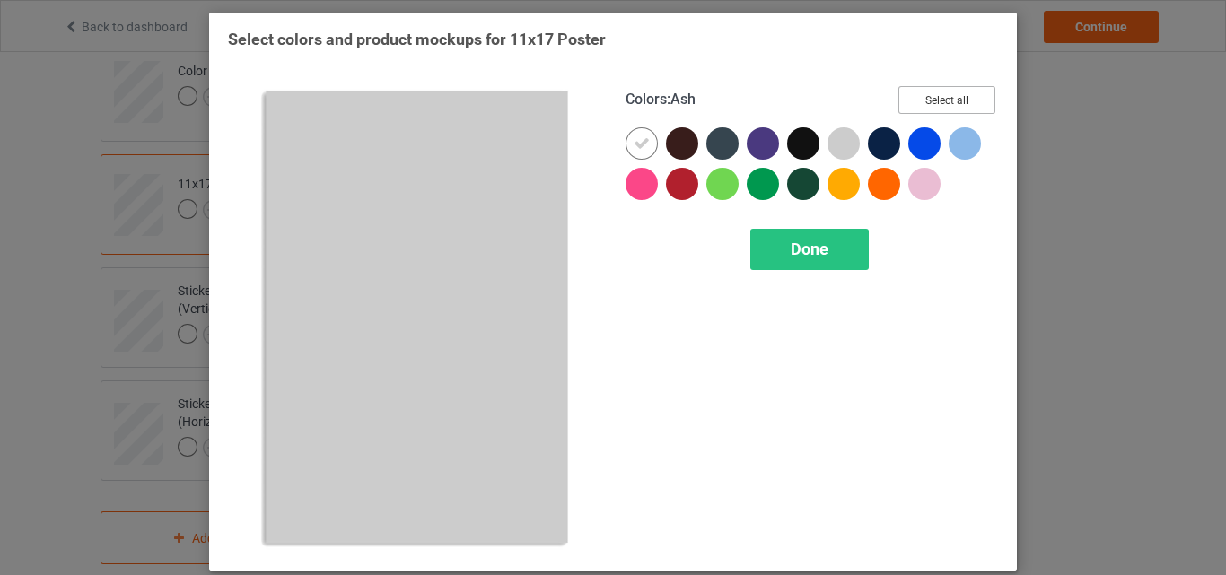
click at [892, 107] on div "Colors : Ash Select all" at bounding box center [812, 106] width 373 height 41
click at [930, 102] on button "Select all" at bounding box center [947, 100] width 97 height 28
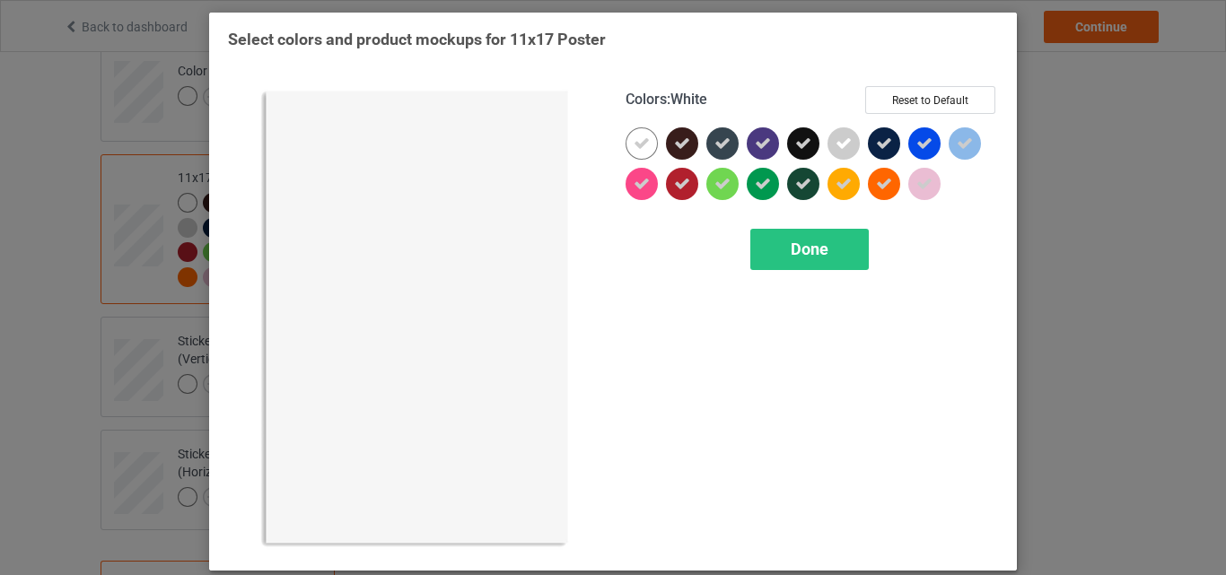
click at [639, 147] on icon at bounding box center [642, 144] width 16 height 16
click at [639, 147] on div at bounding box center [642, 143] width 32 height 32
click at [775, 249] on div "Done" at bounding box center [810, 249] width 119 height 41
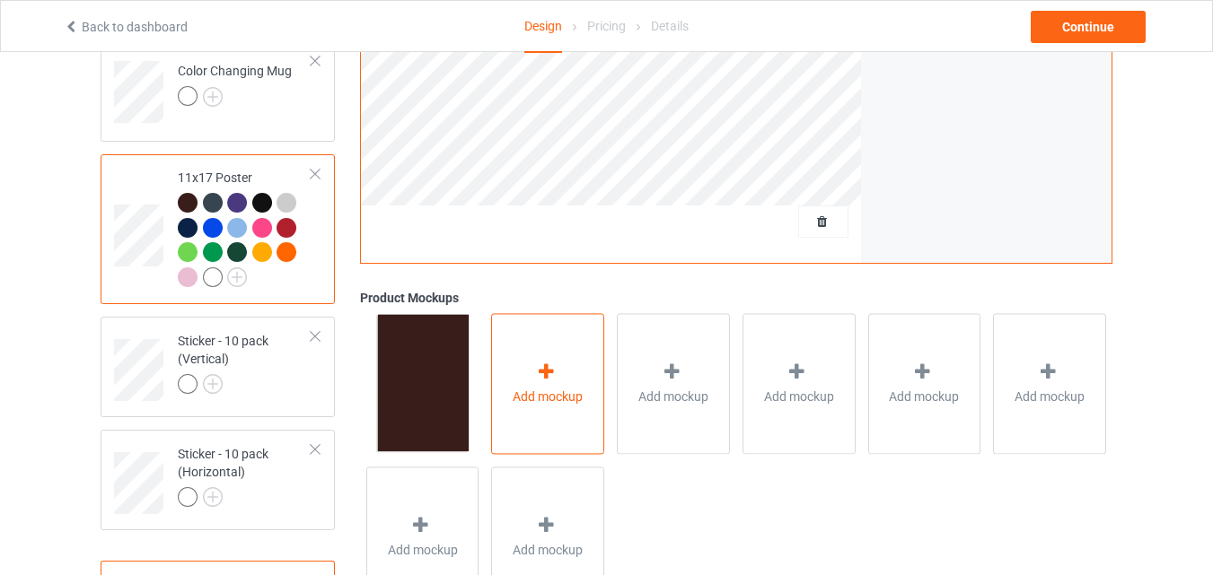
click at [501, 346] on div "Add mockup" at bounding box center [547, 383] width 113 height 141
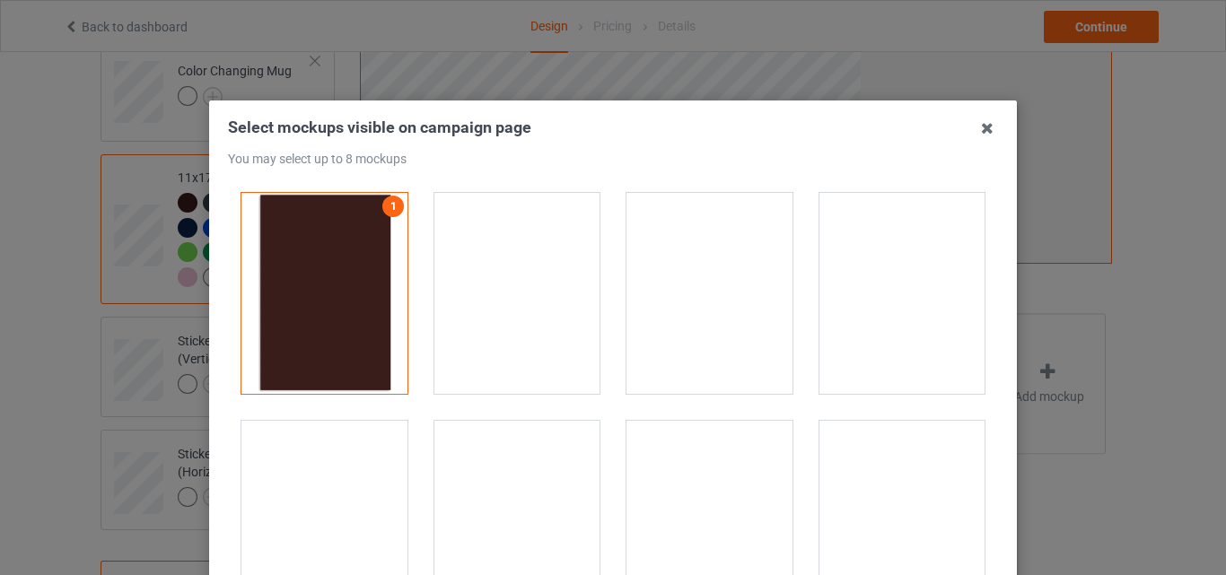
click at [520, 229] on div at bounding box center [518, 293] width 166 height 201
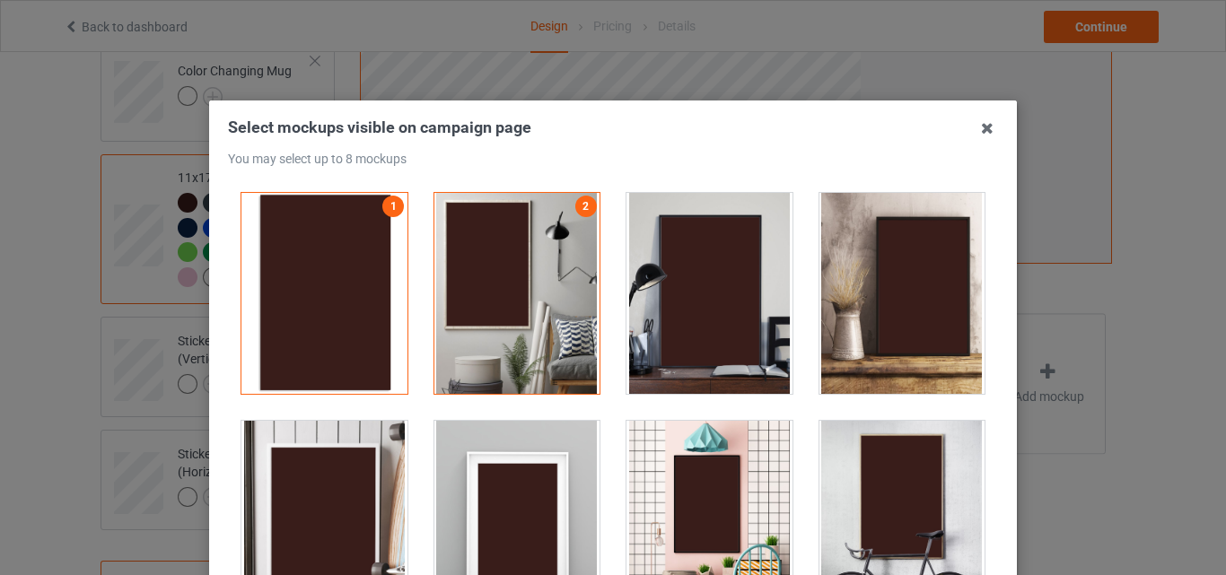
click at [658, 242] on div at bounding box center [710, 293] width 166 height 201
drag, startPoint x: 846, startPoint y: 268, endPoint x: 493, endPoint y: 433, distance: 389.2
click at [848, 268] on div at bounding box center [903, 293] width 166 height 201
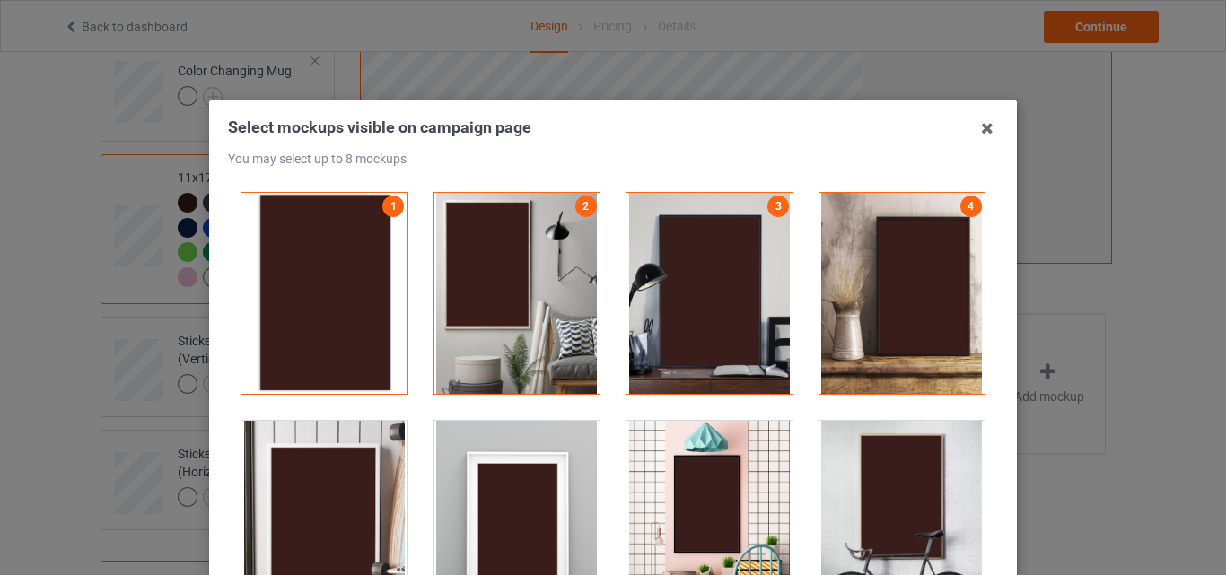
click at [356, 470] on div at bounding box center [325, 521] width 166 height 201
click at [820, 488] on div at bounding box center [903, 521] width 166 height 201
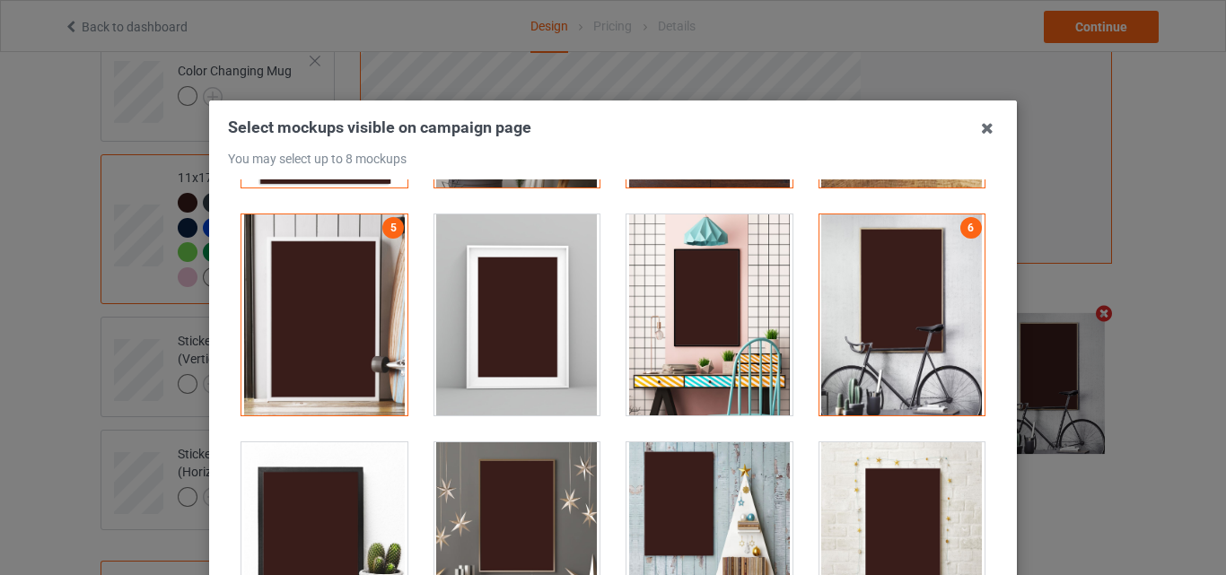
scroll to position [359, 0]
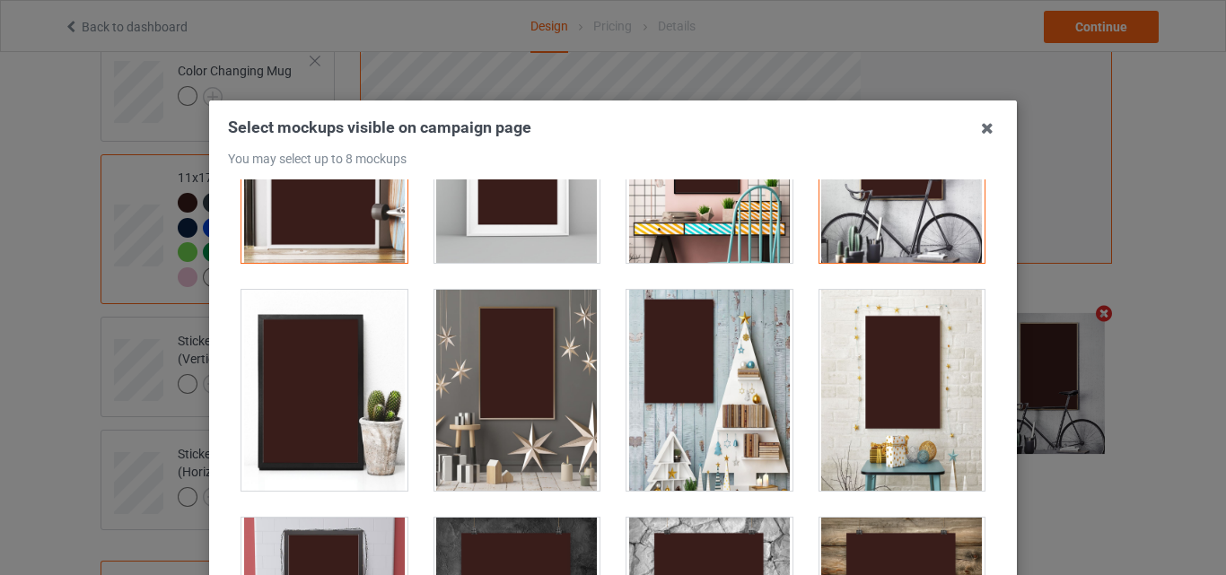
click at [555, 435] on div at bounding box center [518, 390] width 166 height 201
click at [676, 424] on div at bounding box center [710, 390] width 166 height 201
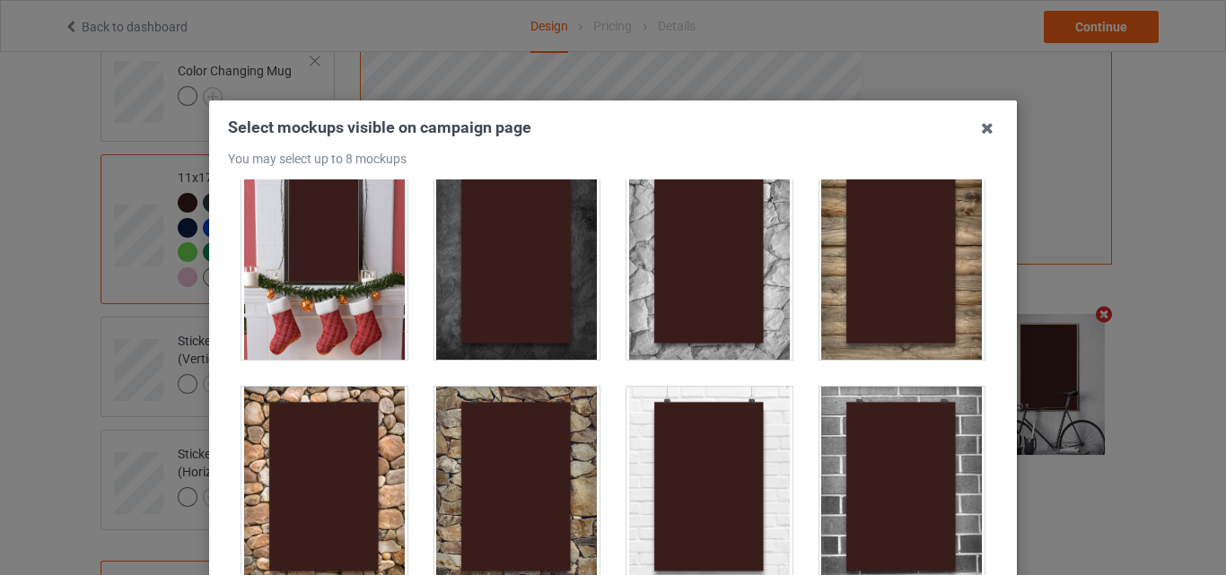
scroll to position [247, 0]
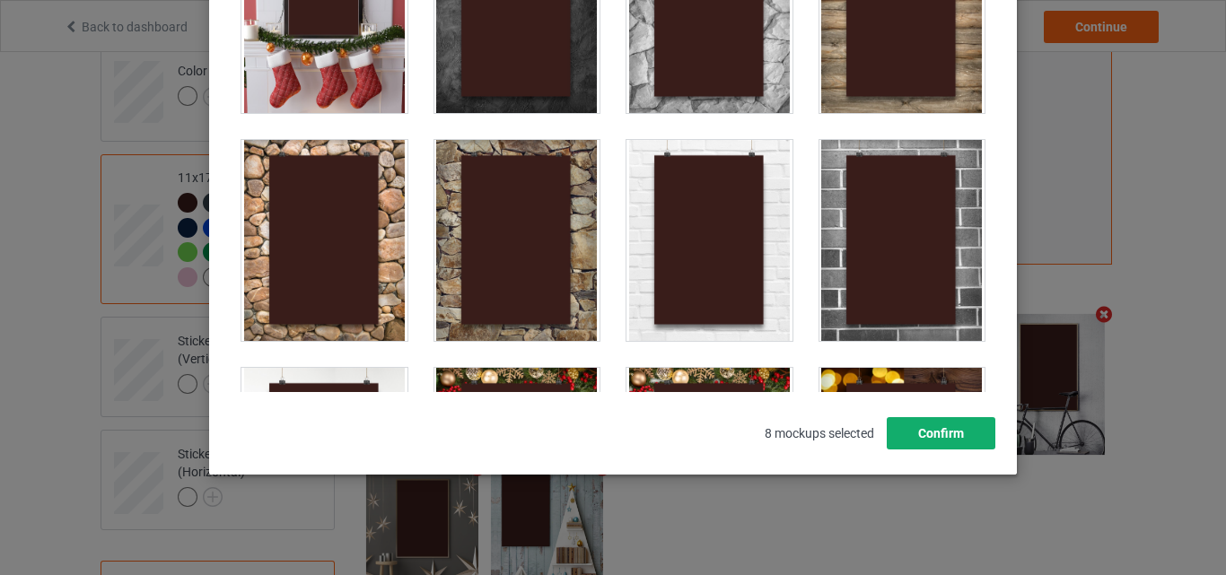
click at [980, 444] on button "Confirm" at bounding box center [941, 433] width 109 height 32
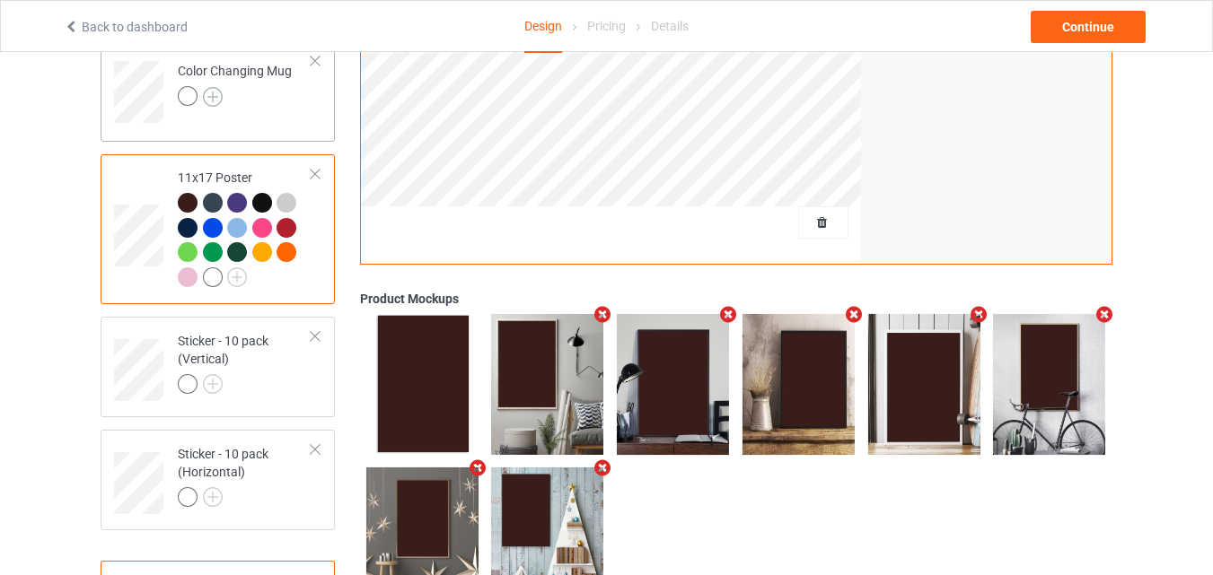
click at [216, 102] on img at bounding box center [213, 97] width 20 height 20
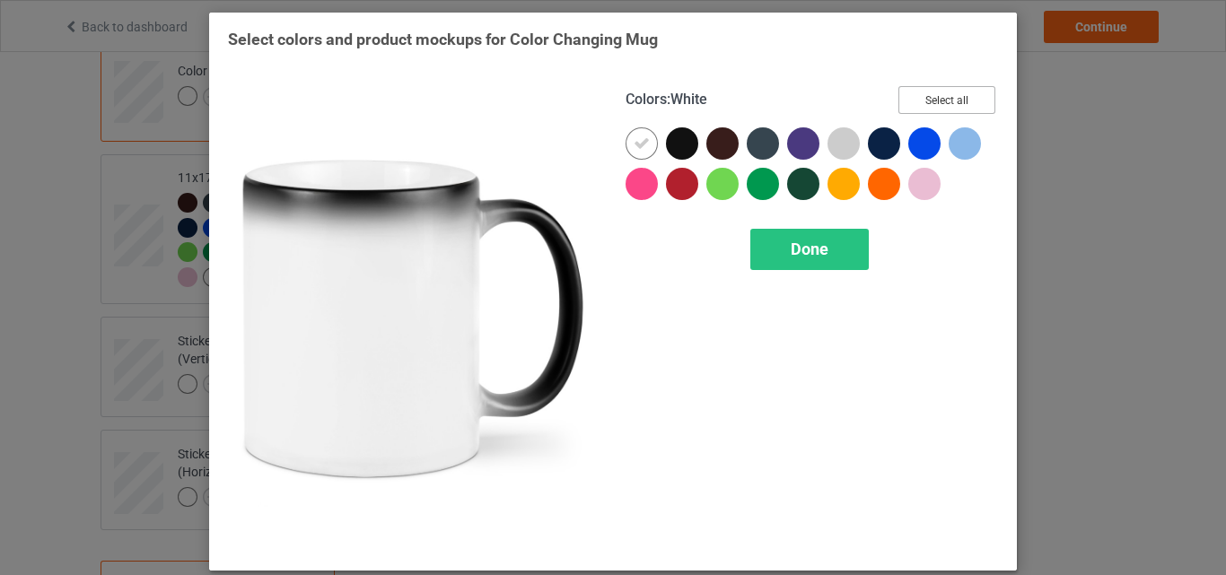
click at [944, 103] on button "Select all" at bounding box center [947, 100] width 97 height 28
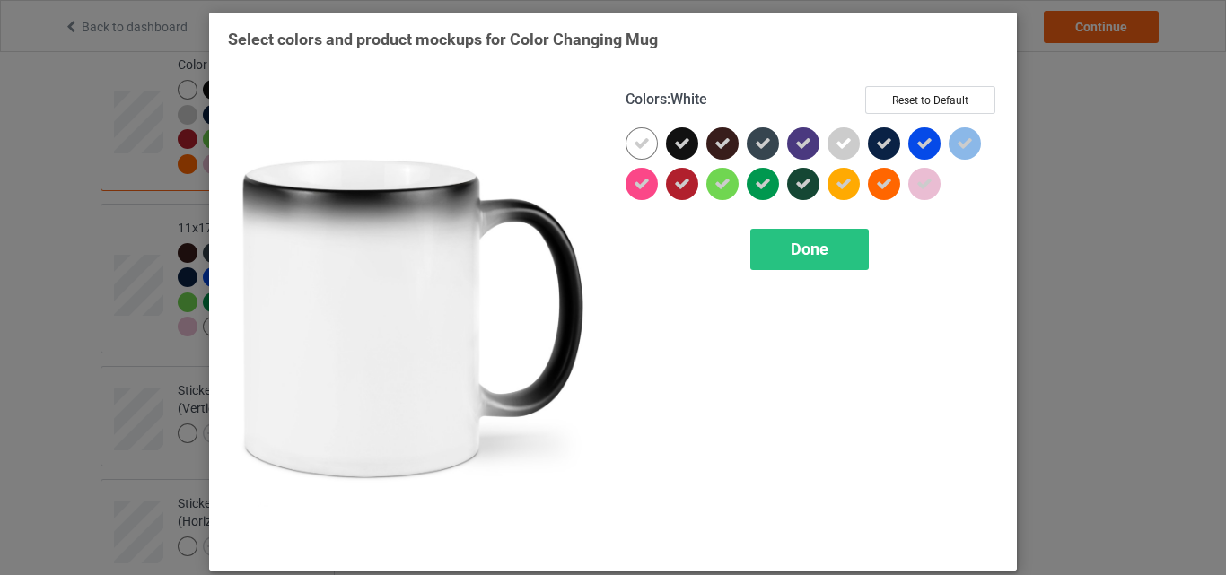
click at [634, 144] on icon at bounding box center [642, 144] width 16 height 16
click at [628, 144] on div at bounding box center [642, 143] width 32 height 32
click at [775, 241] on div "Done" at bounding box center [810, 249] width 119 height 41
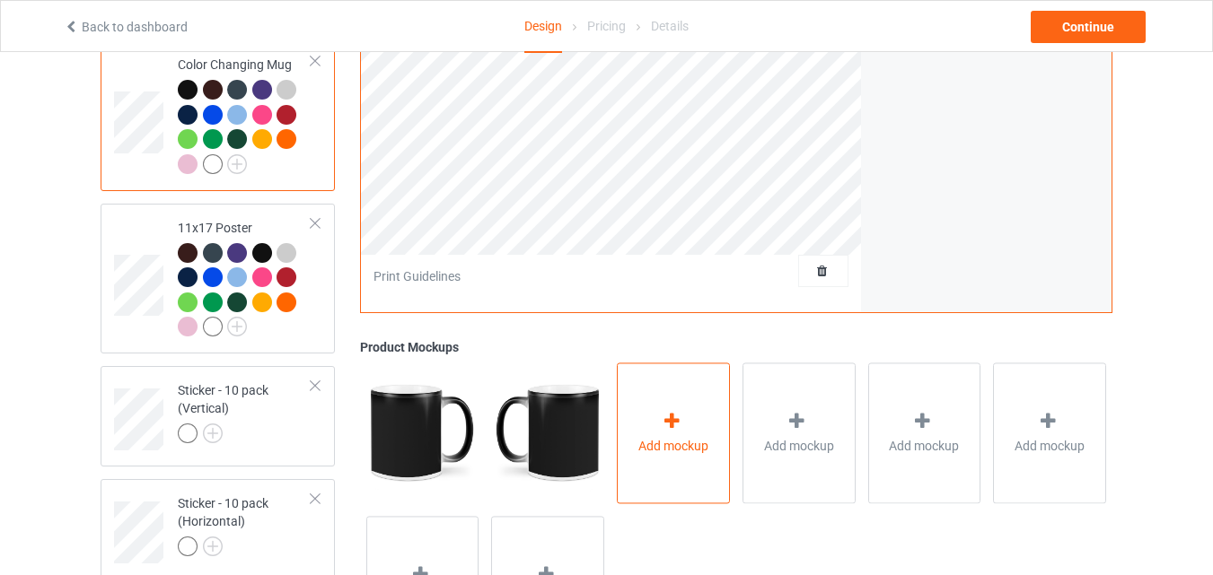
click at [637, 410] on div "Add mockup" at bounding box center [673, 433] width 113 height 141
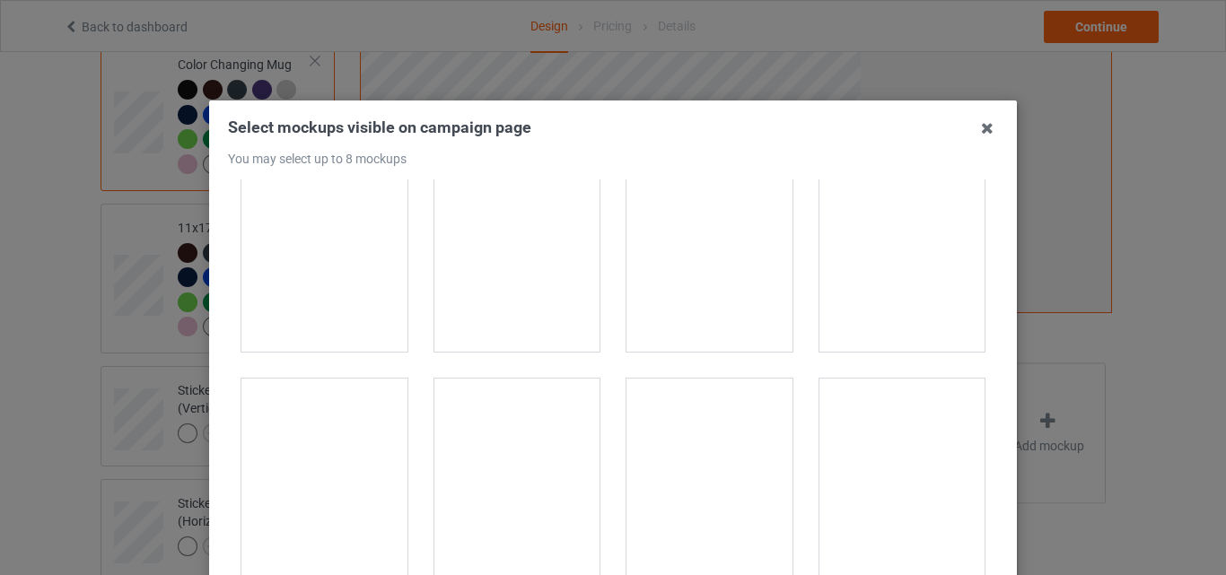
scroll to position [3232, 0]
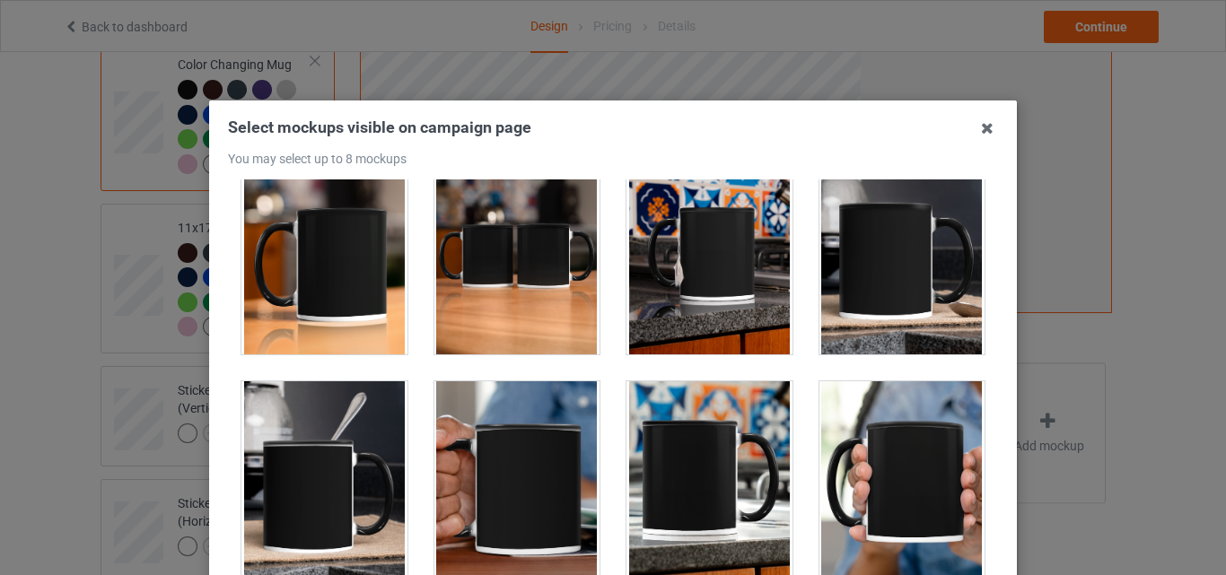
click at [380, 293] on div at bounding box center [325, 254] width 166 height 201
click at [558, 304] on div at bounding box center [518, 254] width 166 height 201
click at [628, 294] on div at bounding box center [710, 254] width 166 height 201
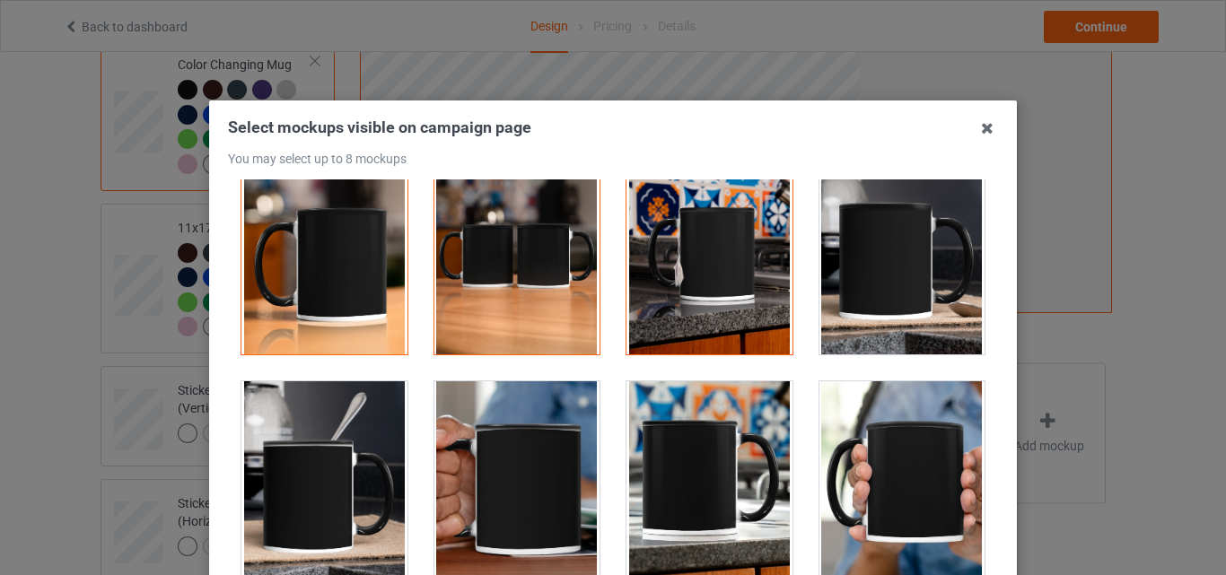
click at [864, 301] on div at bounding box center [903, 254] width 166 height 201
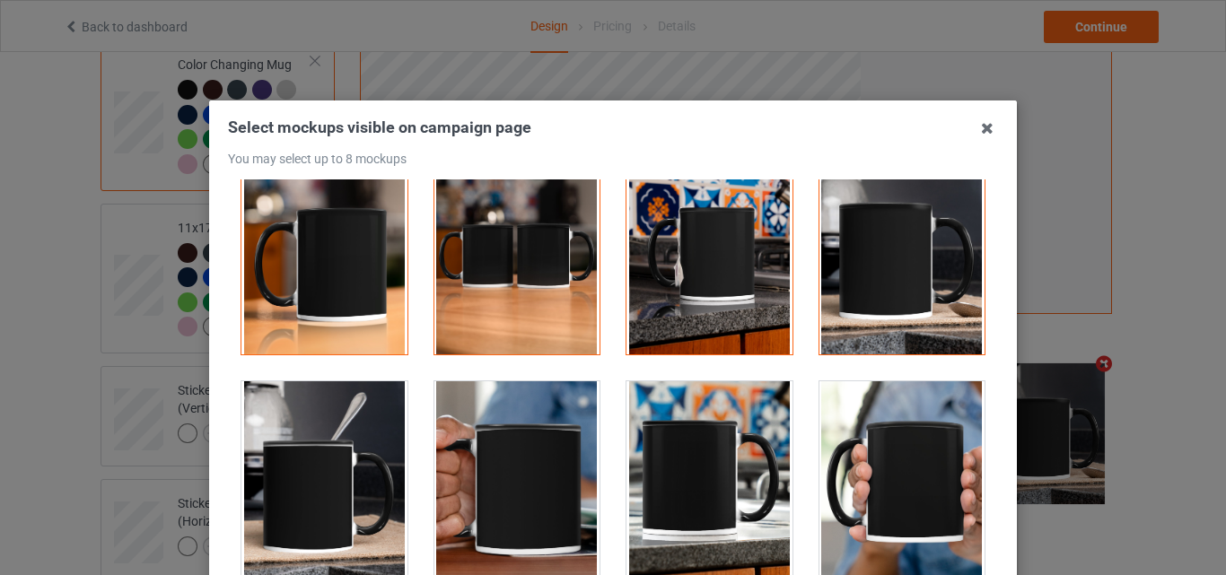
click at [369, 444] on div at bounding box center [325, 482] width 166 height 201
click at [887, 489] on div at bounding box center [903, 482] width 166 height 201
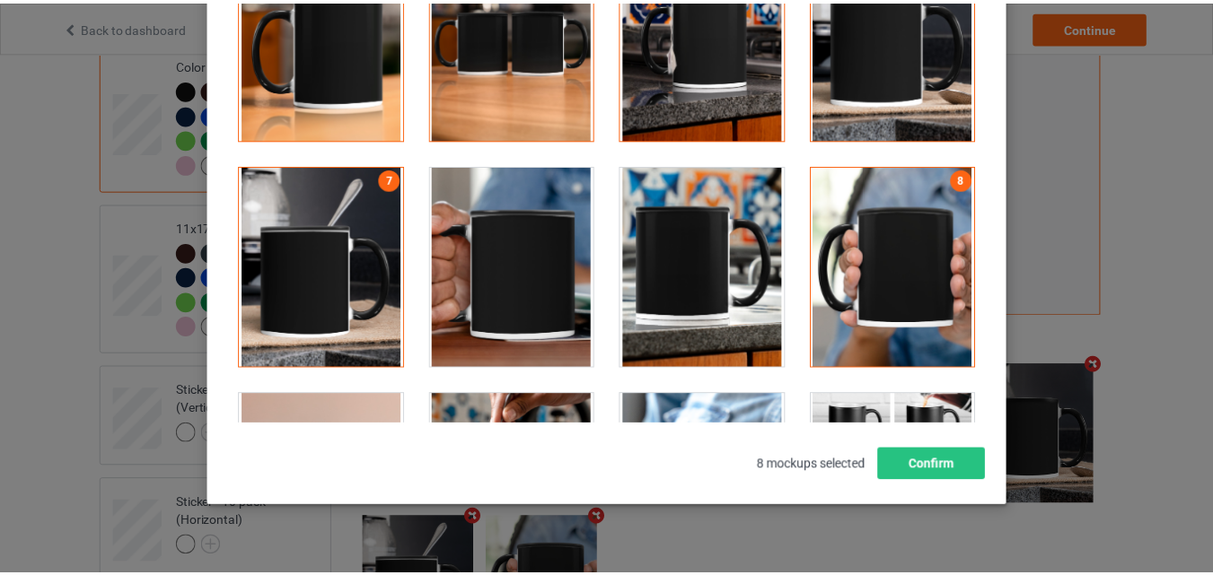
scroll to position [247, 0]
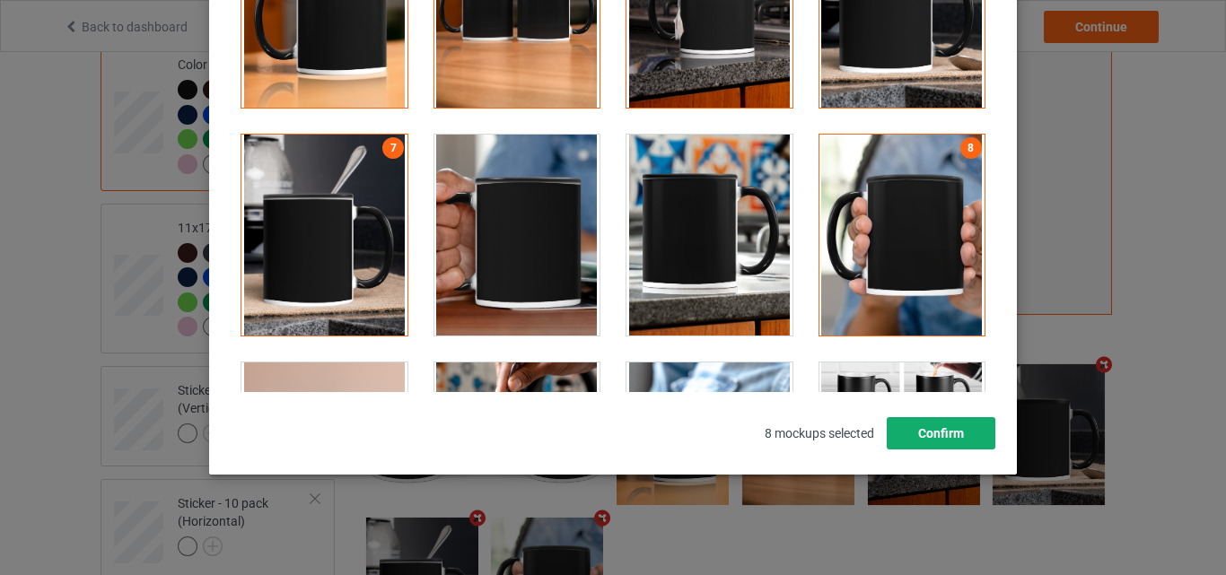
click at [942, 444] on button "Confirm" at bounding box center [941, 433] width 109 height 32
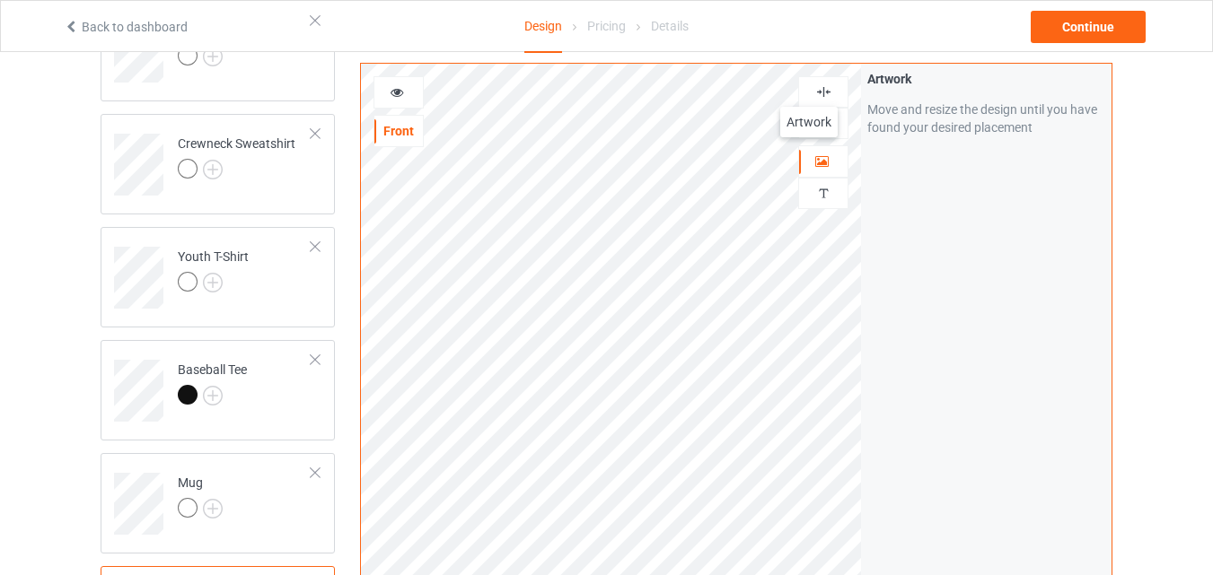
scroll to position [808, 0]
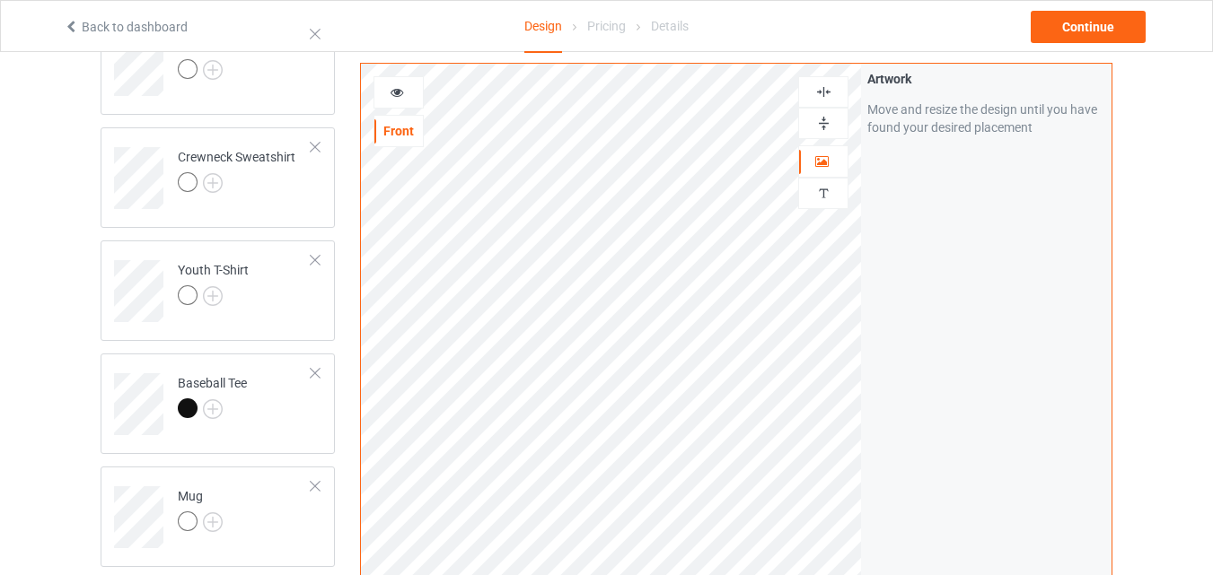
click at [813, 121] on div at bounding box center [823, 123] width 48 height 17
click at [395, 95] on icon at bounding box center [397, 89] width 15 height 13
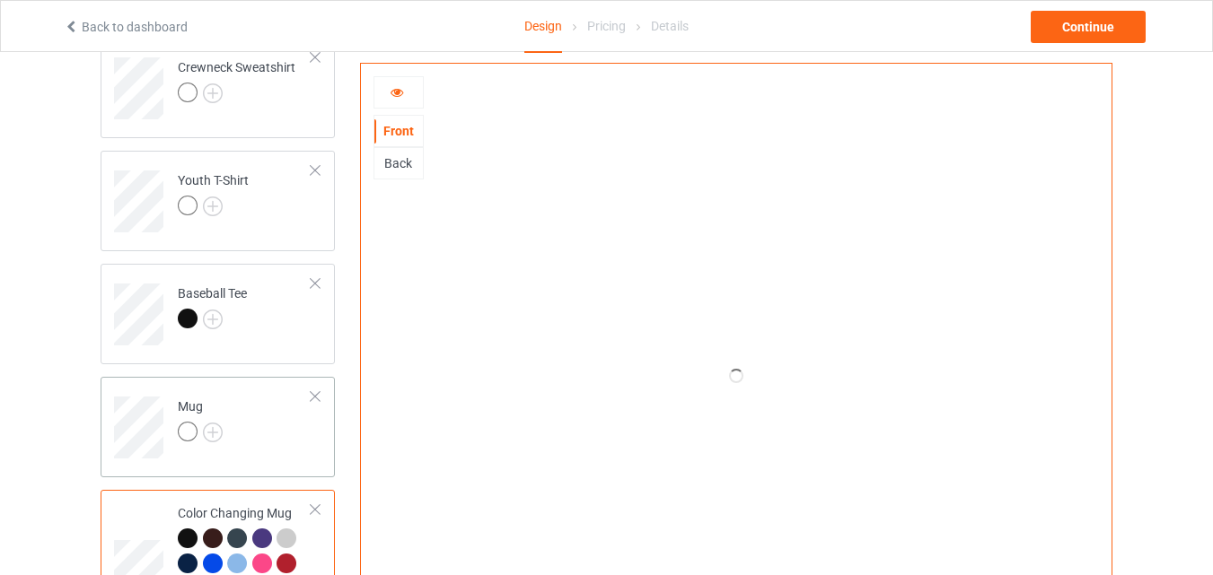
scroll to position [988, 0]
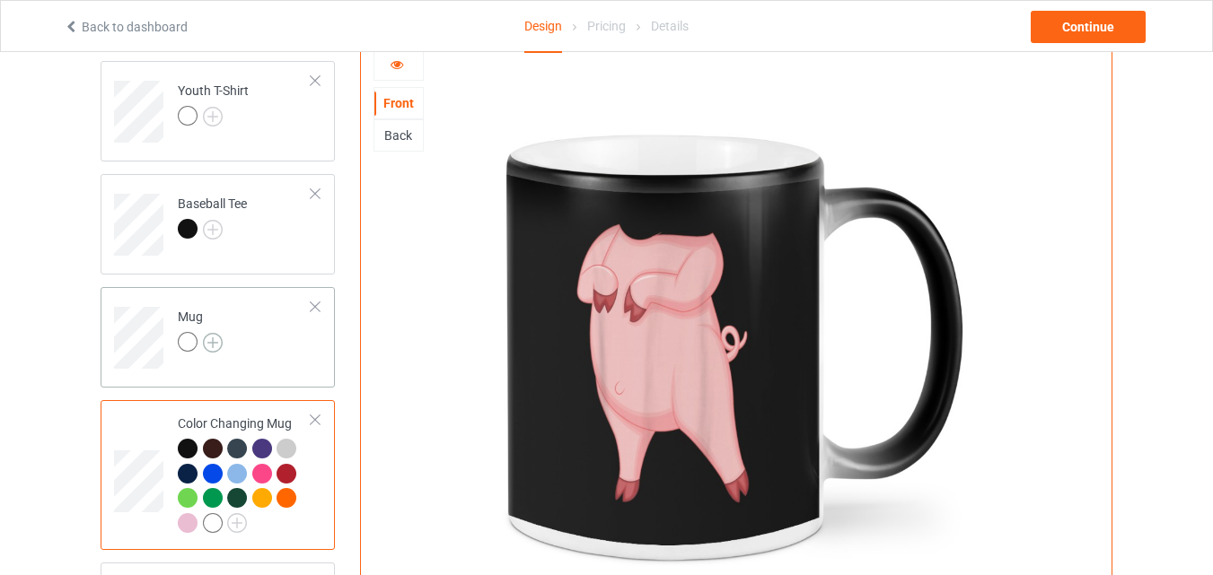
click at [210, 344] on img at bounding box center [213, 343] width 20 height 20
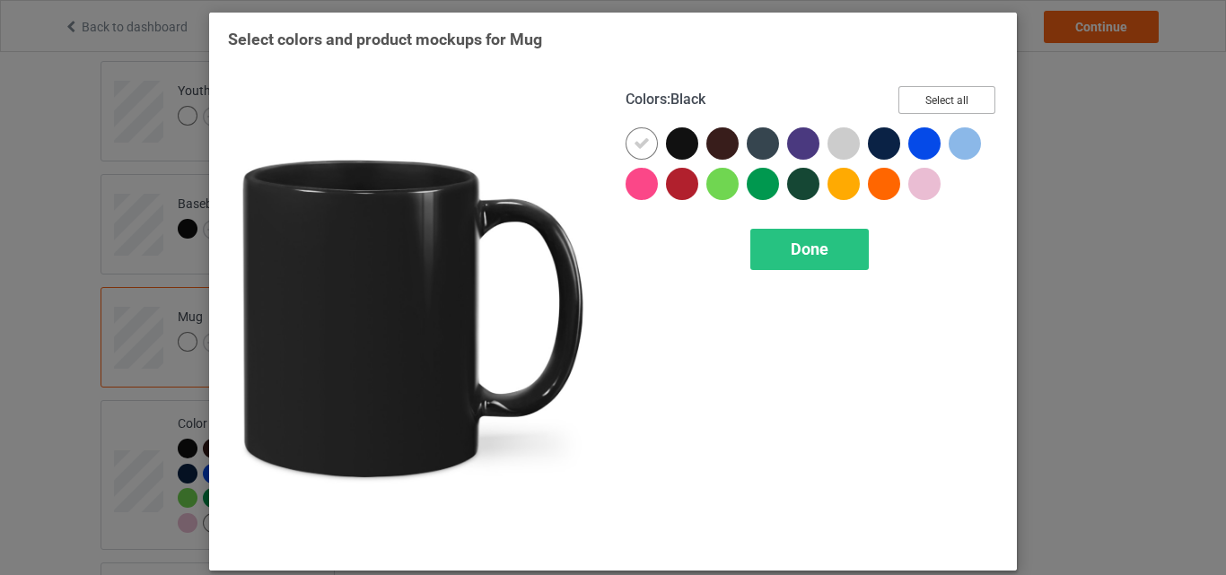
click at [928, 98] on button "Select all" at bounding box center [947, 100] width 97 height 28
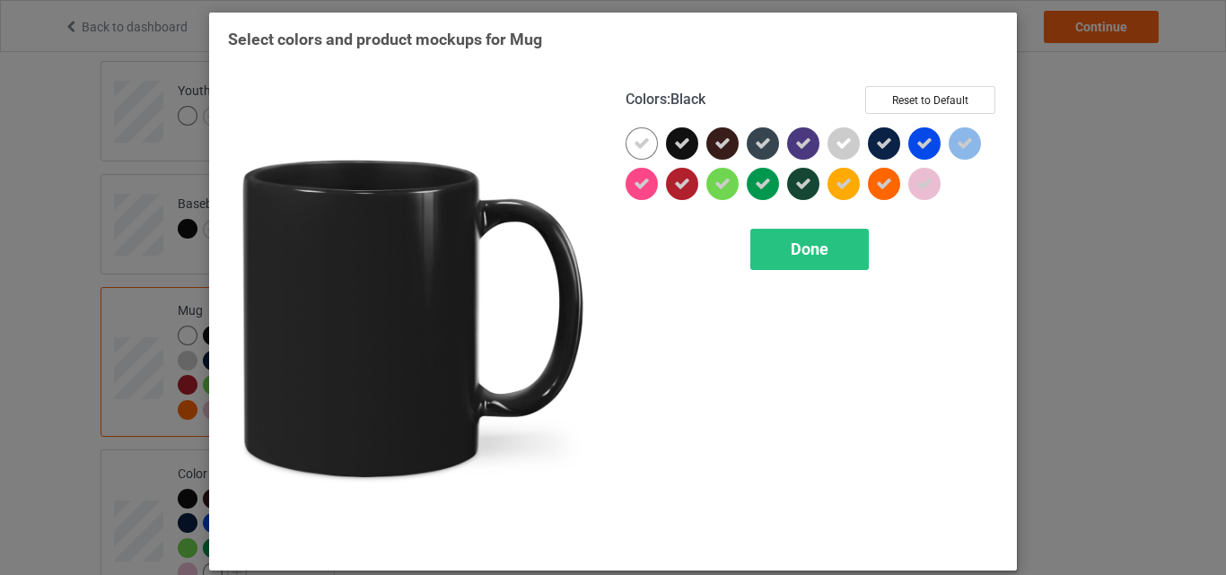
click at [642, 136] on icon at bounding box center [642, 144] width 16 height 16
click at [642, 136] on div at bounding box center [642, 143] width 32 height 32
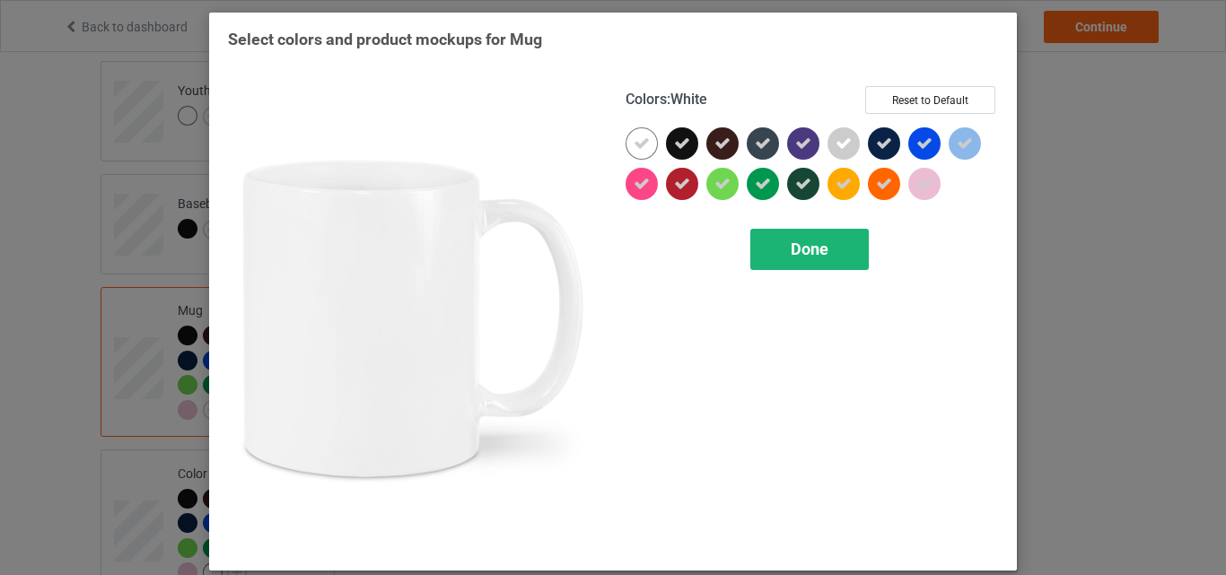
click at [751, 233] on div "Done" at bounding box center [810, 249] width 119 height 41
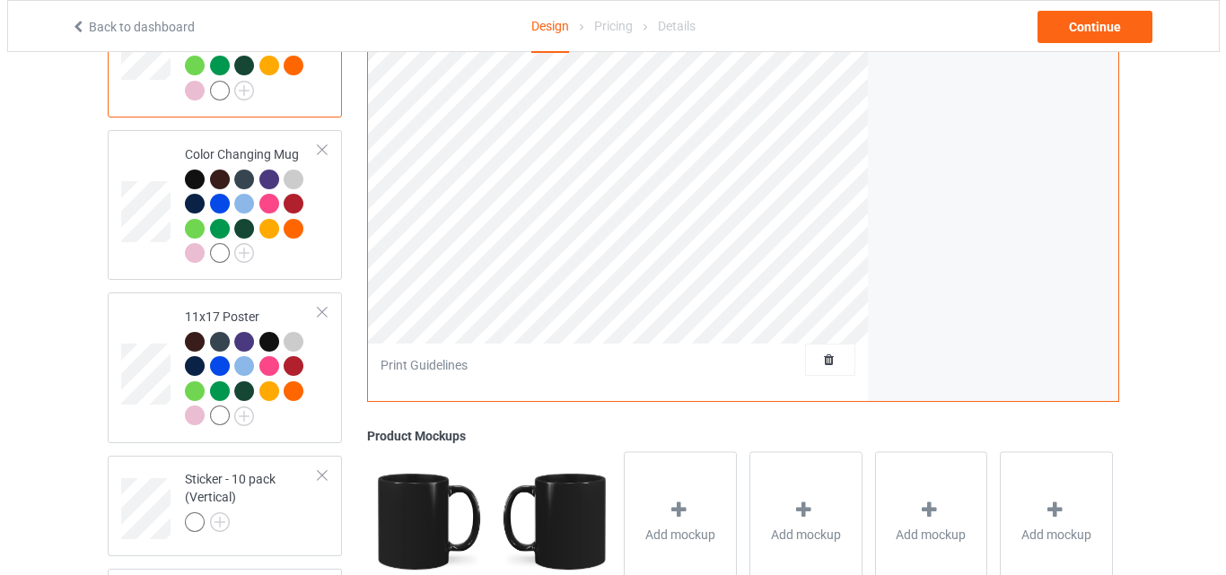
scroll to position [1347, 0]
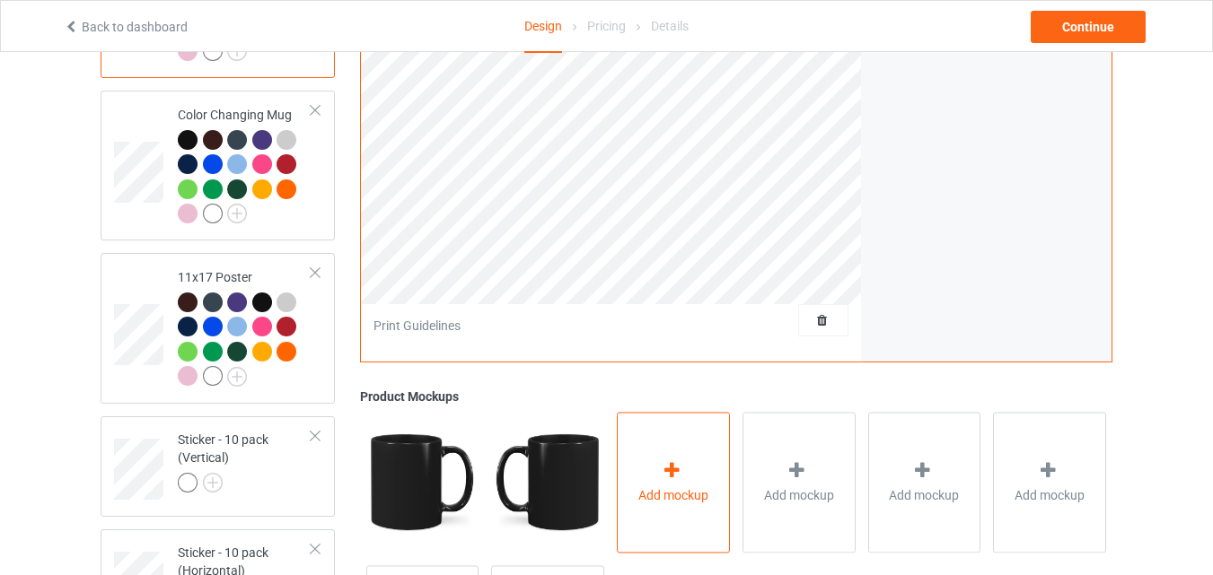
click at [654, 430] on div "Add mockup" at bounding box center [673, 482] width 113 height 141
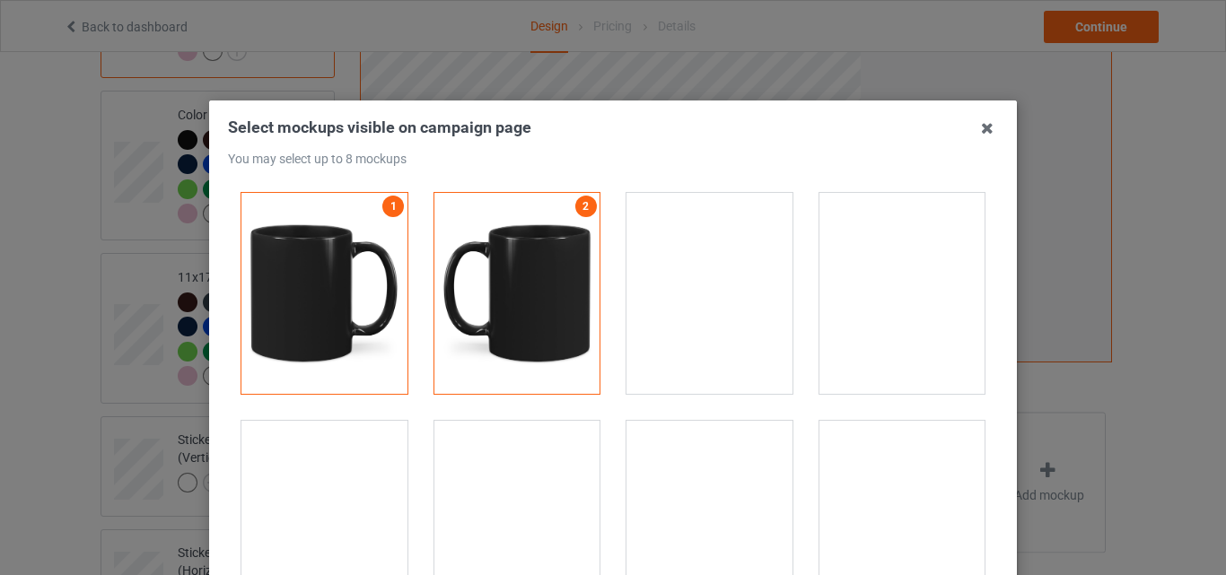
scroll to position [2873, 0]
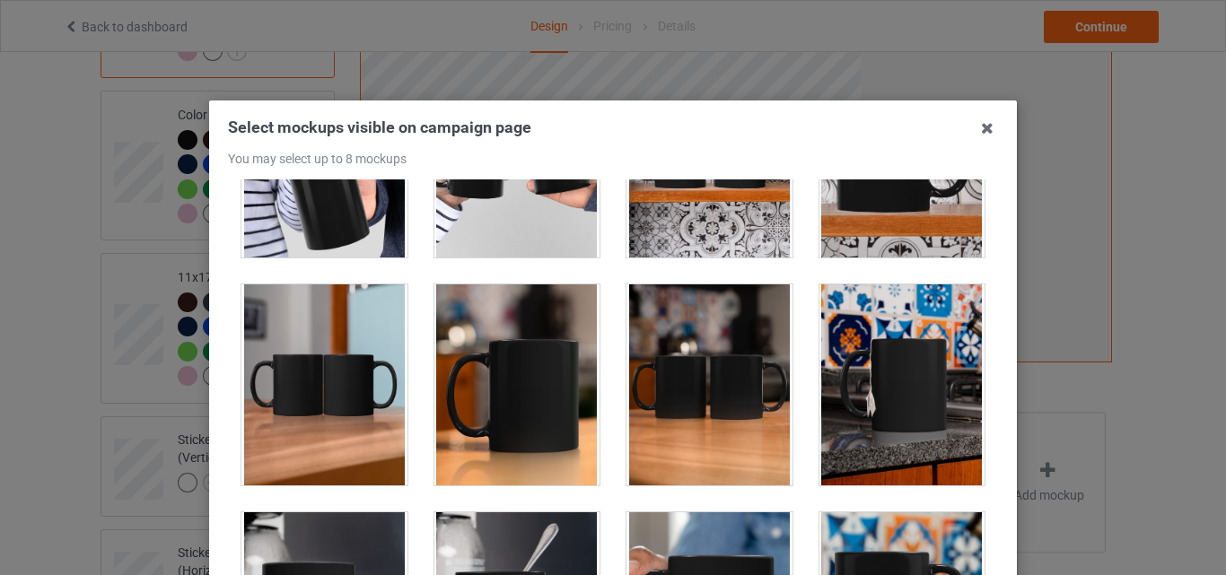
click at [365, 344] on div at bounding box center [325, 385] width 166 height 201
click at [489, 362] on div at bounding box center [518, 385] width 166 height 201
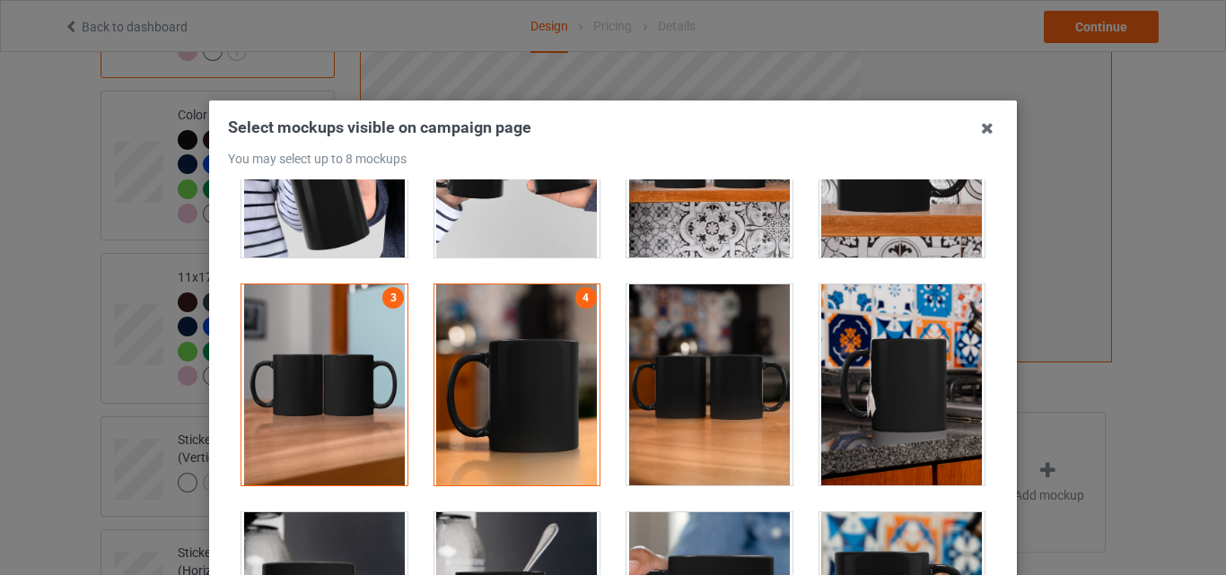
click at [736, 373] on div at bounding box center [710, 385] width 166 height 201
click at [829, 373] on div at bounding box center [903, 385] width 166 height 201
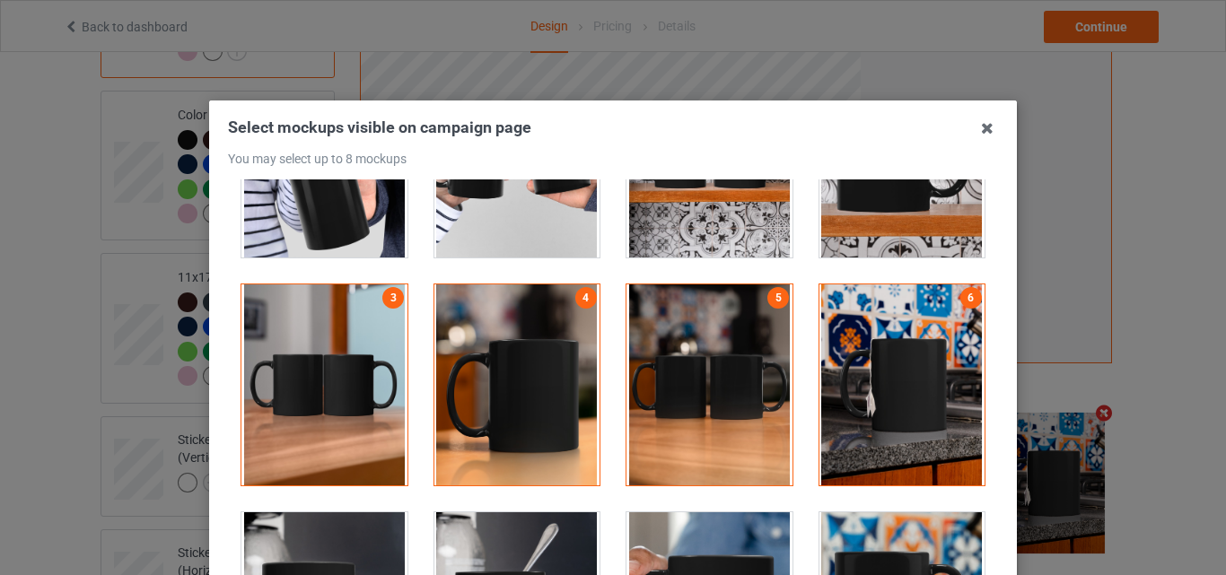
drag, startPoint x: 712, startPoint y: 553, endPoint x: 860, endPoint y: 532, distance: 149.6
drag, startPoint x: 872, startPoint y: 531, endPoint x: 1204, endPoint y: 548, distance: 332.6
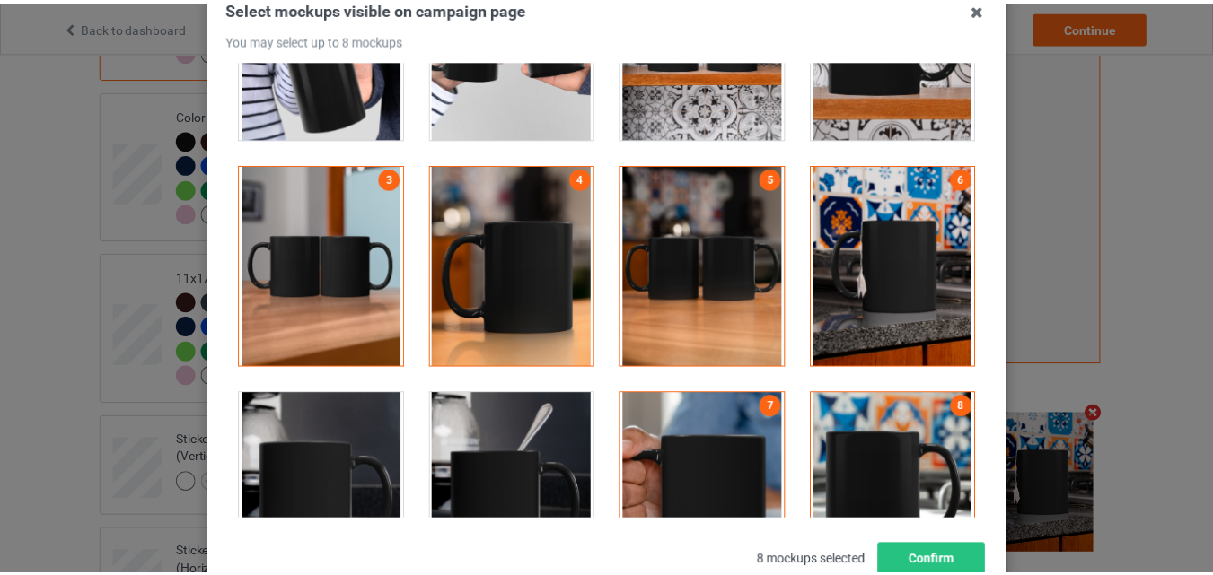
scroll to position [180, 0]
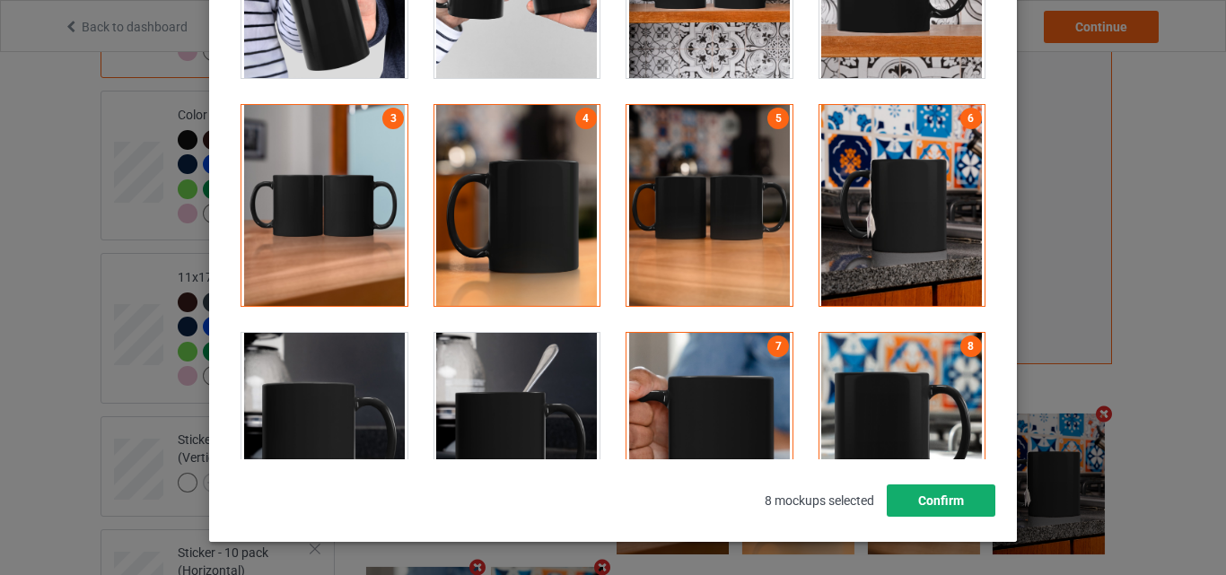
click at [962, 488] on button "Confirm" at bounding box center [941, 501] width 109 height 32
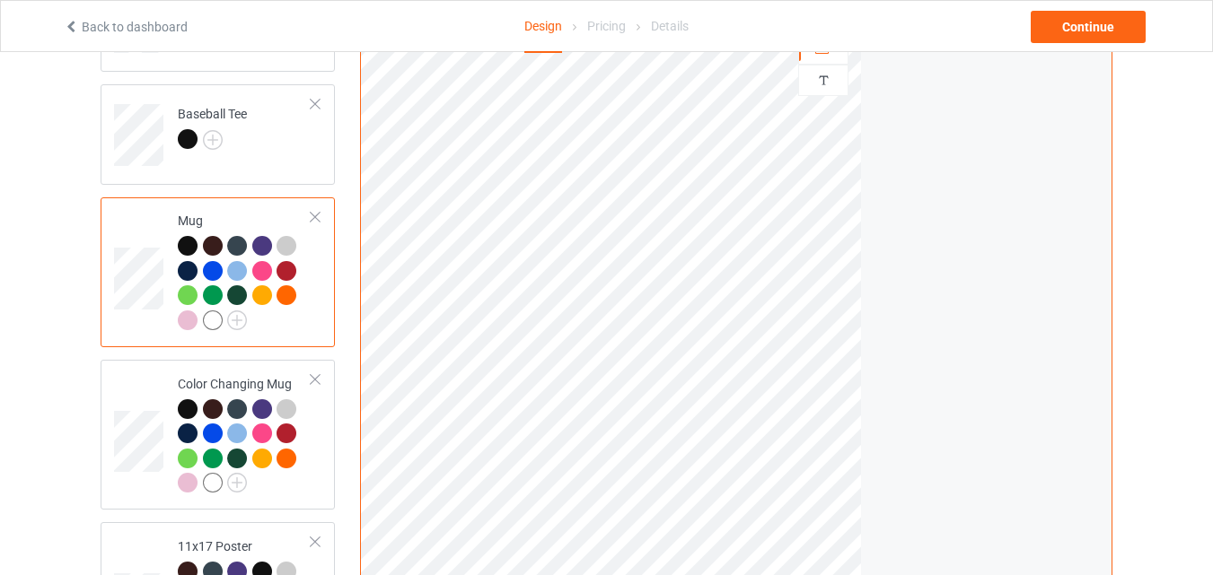
scroll to position [898, 0]
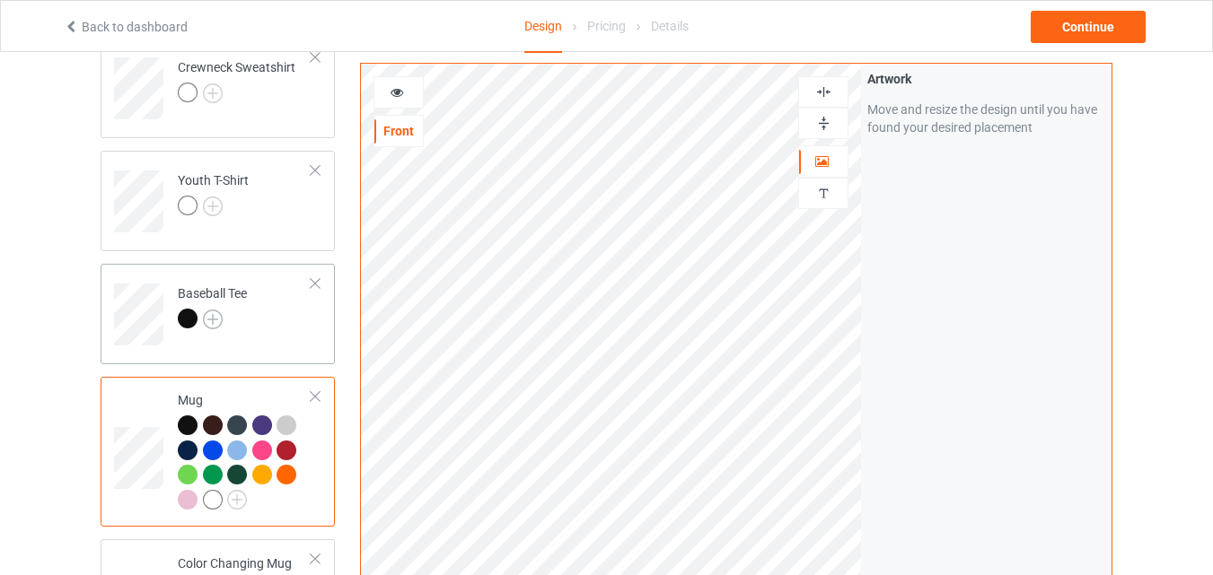
click at [216, 319] on img at bounding box center [213, 320] width 20 height 20
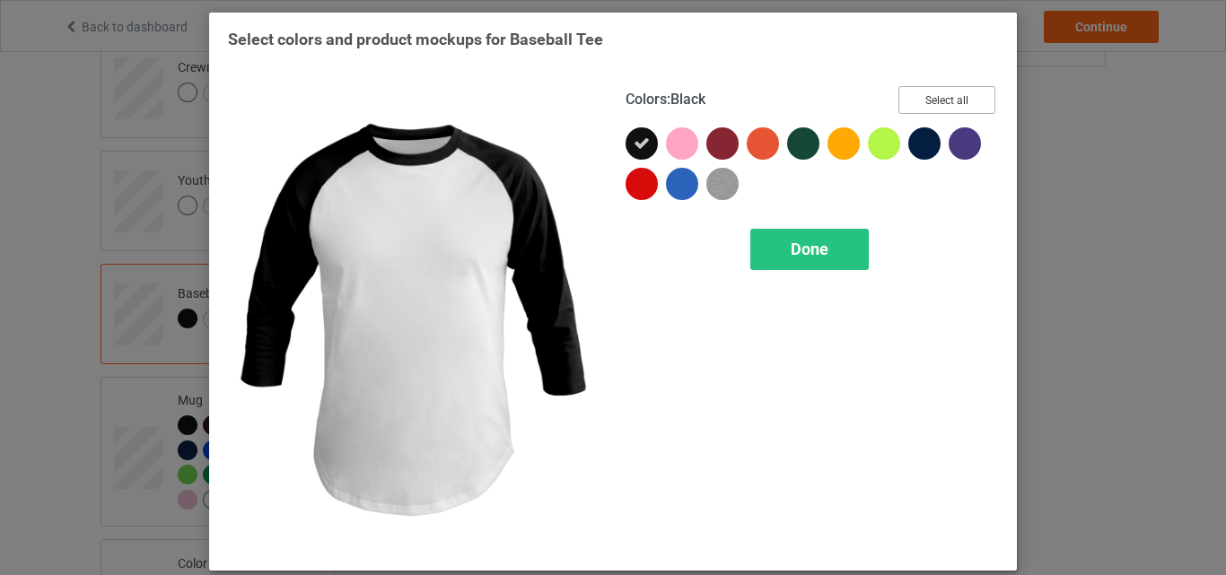
click at [914, 92] on button "Select all" at bounding box center [947, 100] width 97 height 28
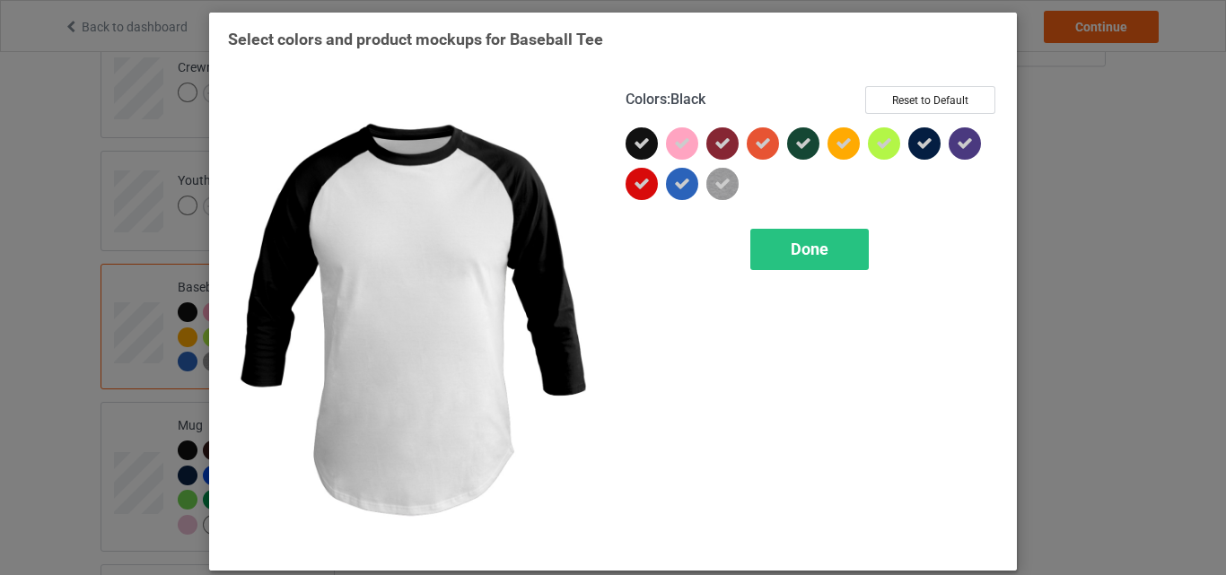
click at [635, 143] on icon at bounding box center [642, 144] width 16 height 16
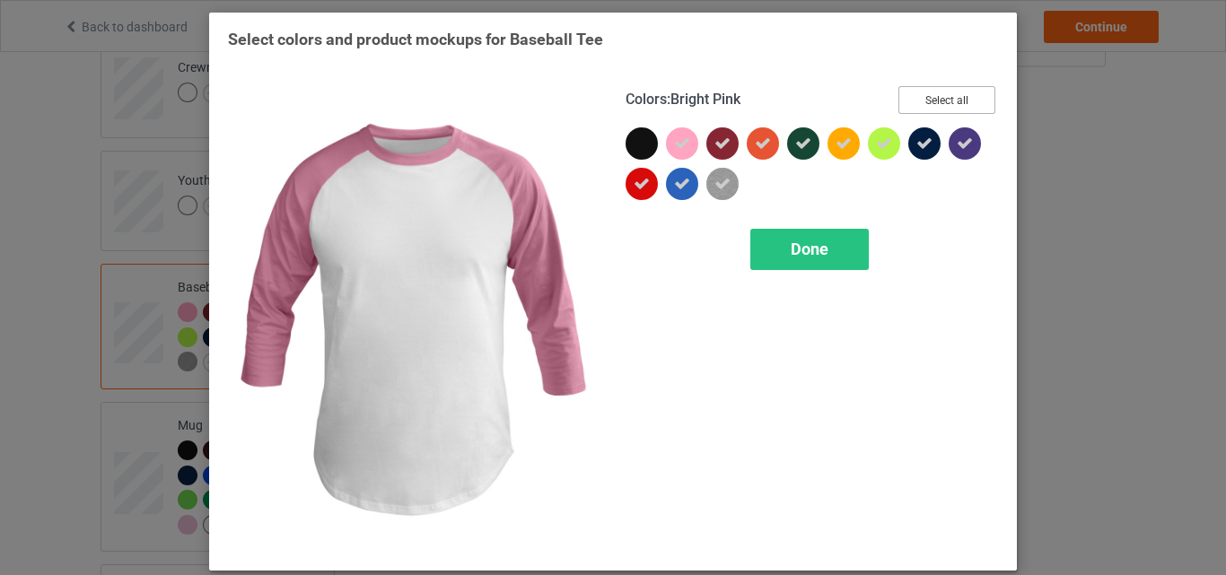
click at [941, 91] on button "Select all" at bounding box center [947, 100] width 97 height 28
click at [941, 91] on button "Reset to Default" at bounding box center [930, 100] width 130 height 28
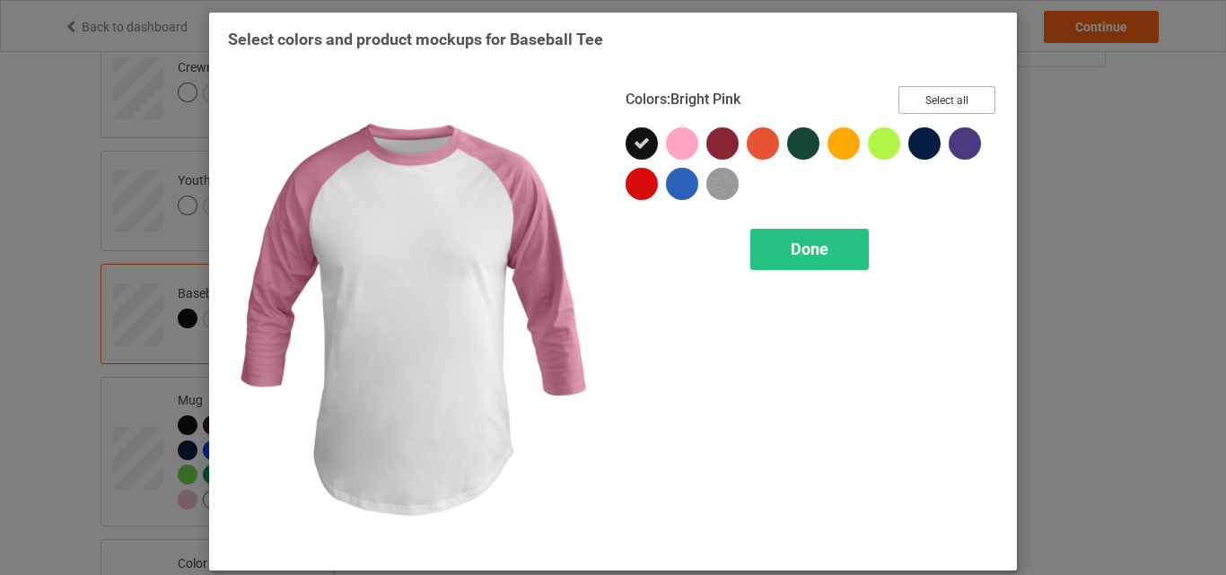
click at [936, 93] on button "Select all" at bounding box center [947, 100] width 97 height 28
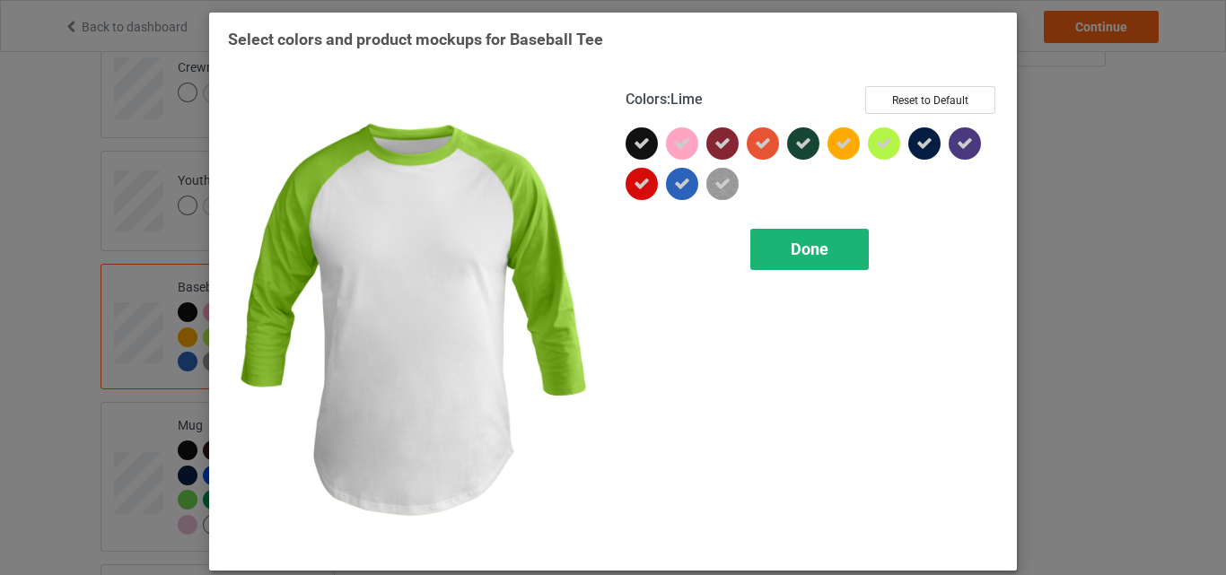
click at [817, 257] on span "Done" at bounding box center [810, 249] width 38 height 19
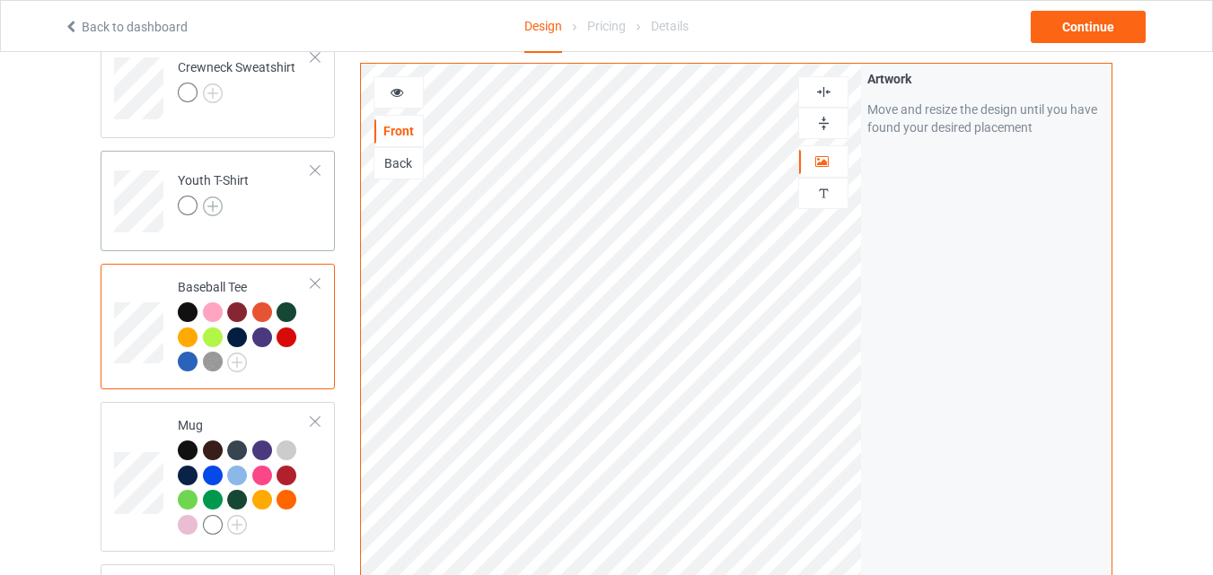
click at [210, 199] on img at bounding box center [213, 207] width 20 height 20
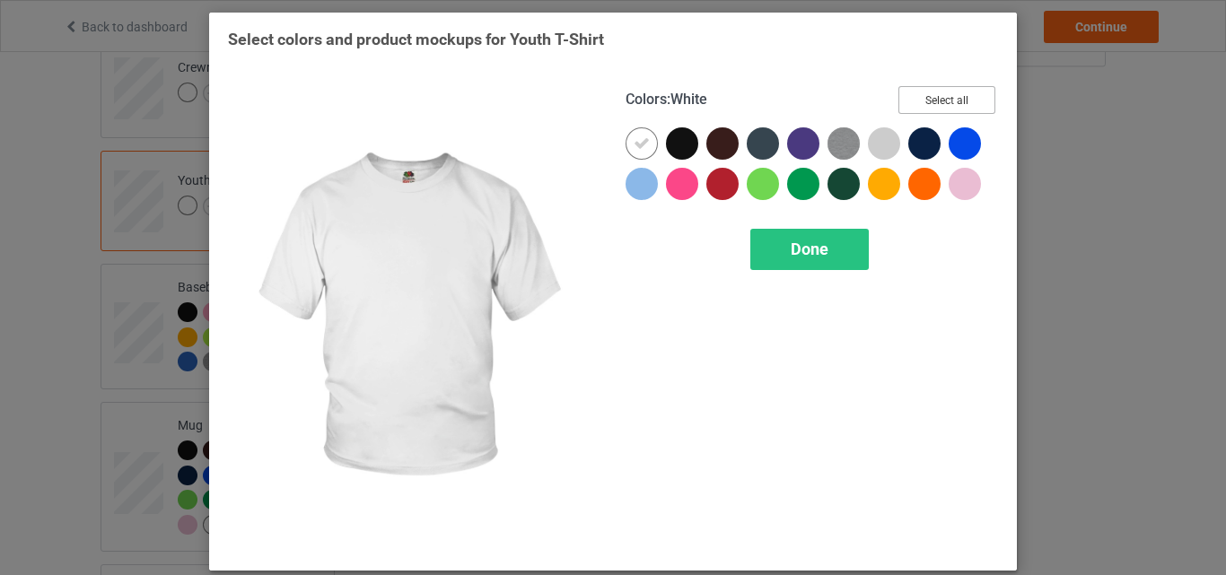
click at [959, 93] on button "Select all" at bounding box center [947, 100] width 97 height 28
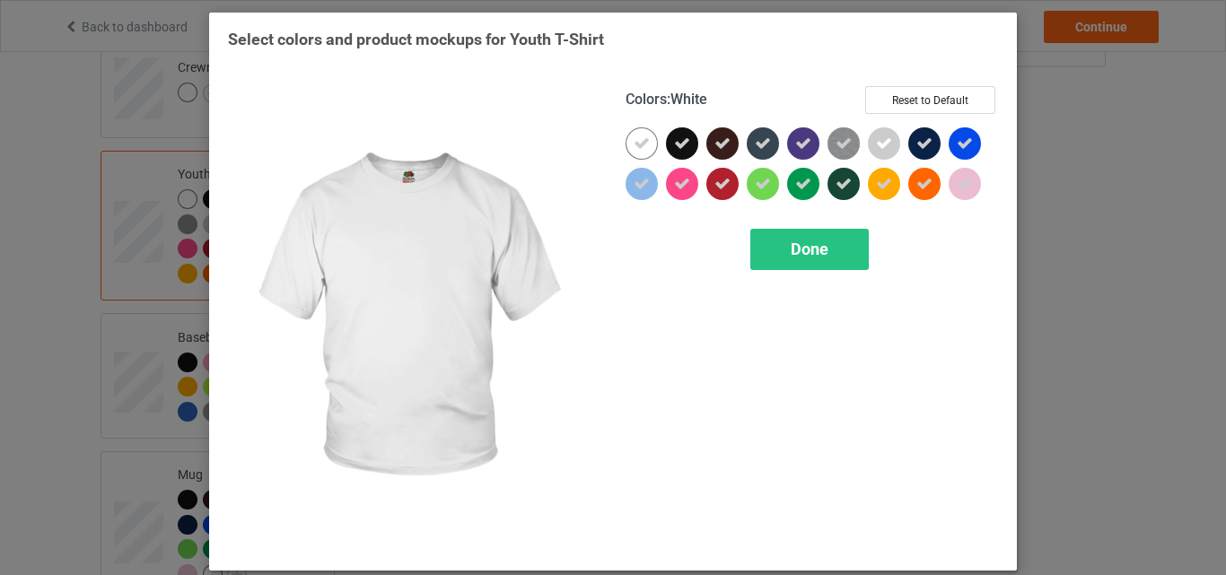
click at [636, 136] on icon at bounding box center [642, 144] width 16 height 16
click at [636, 136] on div at bounding box center [642, 143] width 32 height 32
click at [798, 248] on span "Done" at bounding box center [810, 249] width 38 height 19
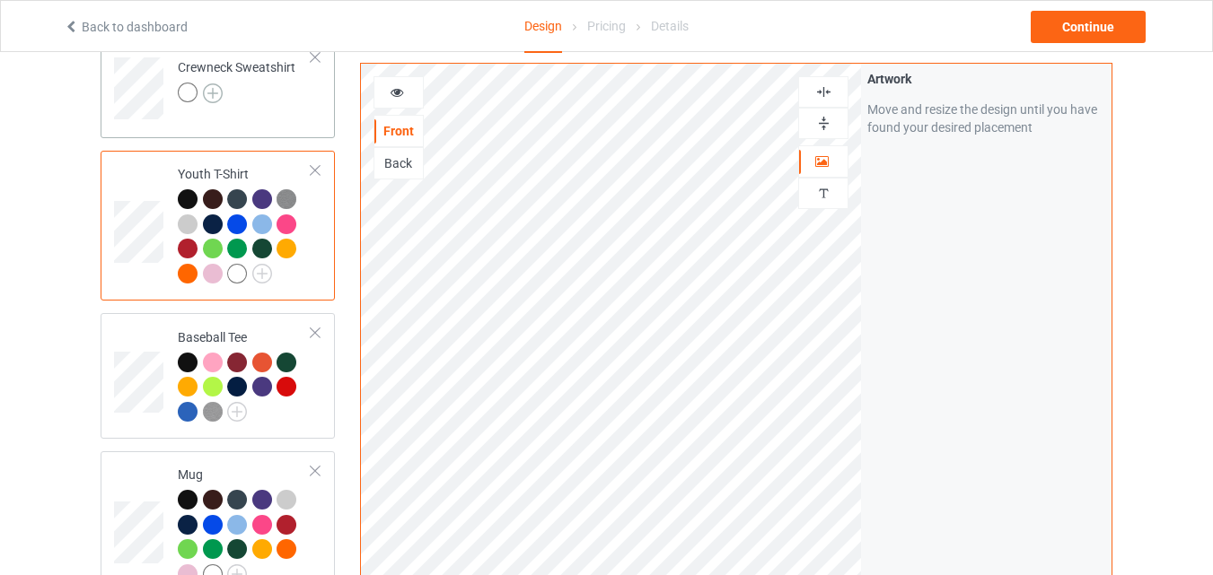
click at [213, 92] on img at bounding box center [213, 93] width 20 height 20
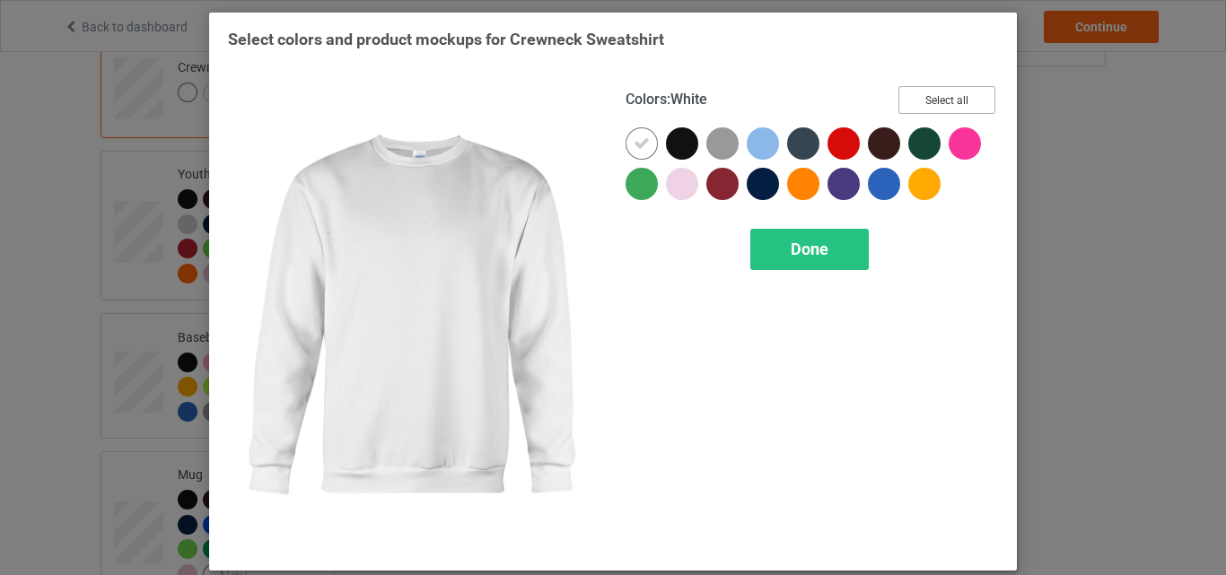
click at [944, 97] on button "Select all" at bounding box center [947, 100] width 97 height 28
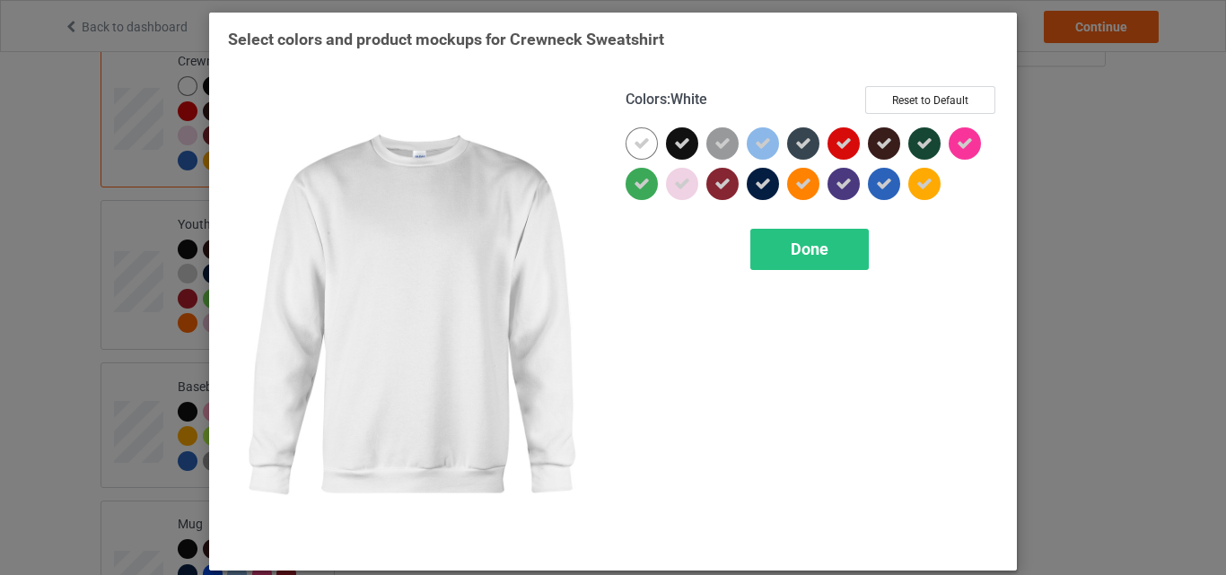
click at [634, 145] on icon at bounding box center [642, 144] width 16 height 16
click at [634, 145] on div at bounding box center [642, 143] width 32 height 32
click at [808, 250] on span "Done" at bounding box center [810, 249] width 38 height 19
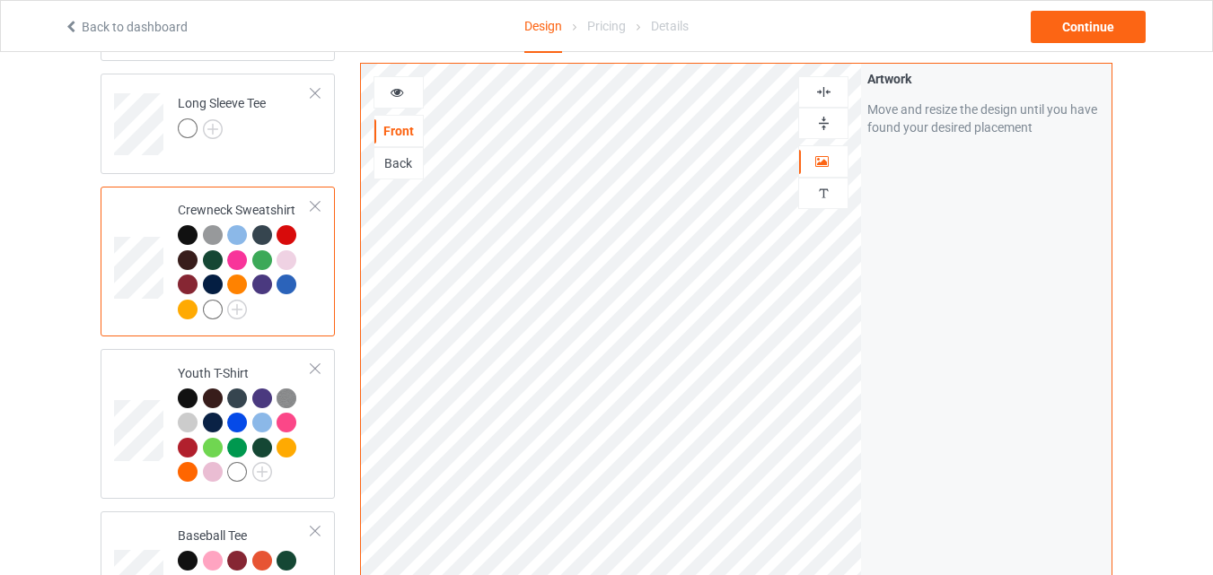
scroll to position [628, 0]
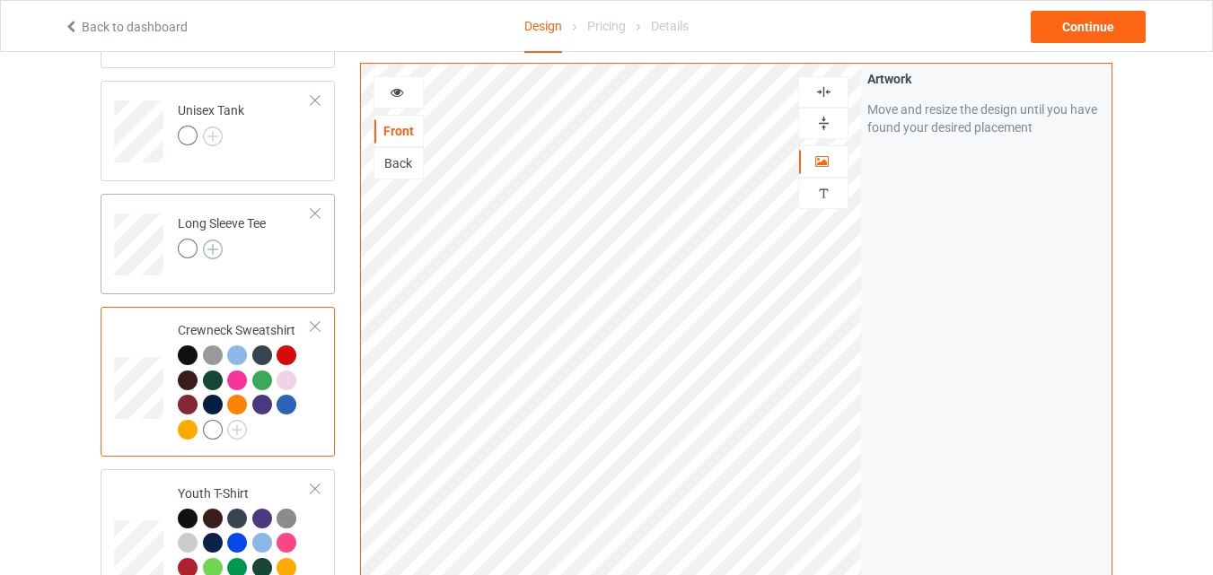
click at [215, 255] on img at bounding box center [213, 250] width 20 height 20
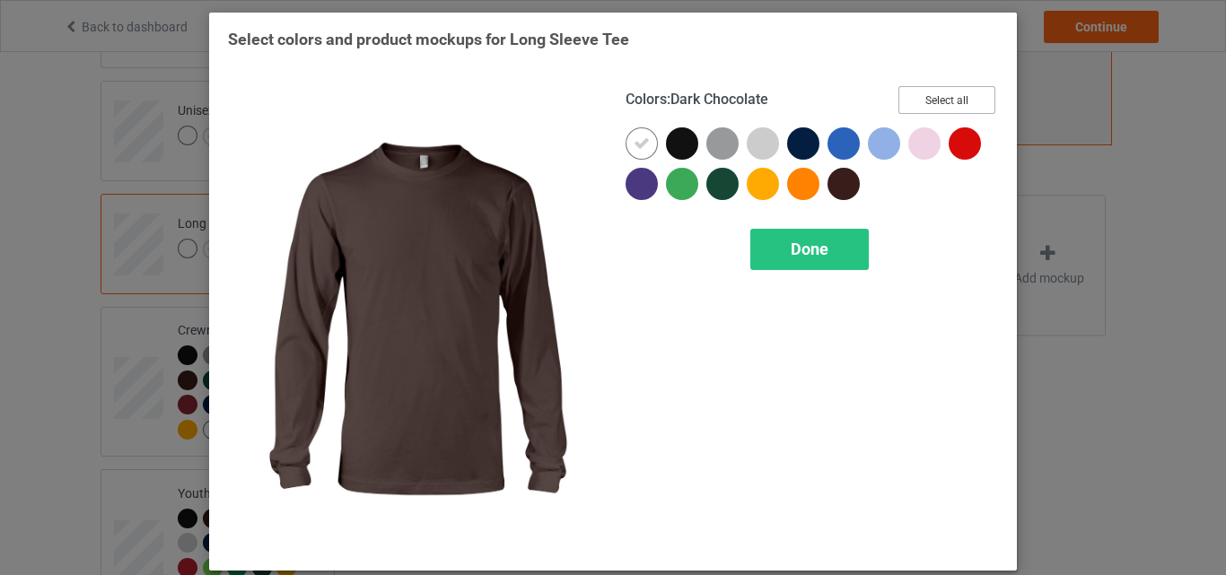
drag, startPoint x: 927, startPoint y: 101, endPoint x: 721, endPoint y: 128, distance: 208.4
click at [928, 100] on button "Select all" at bounding box center [947, 100] width 97 height 28
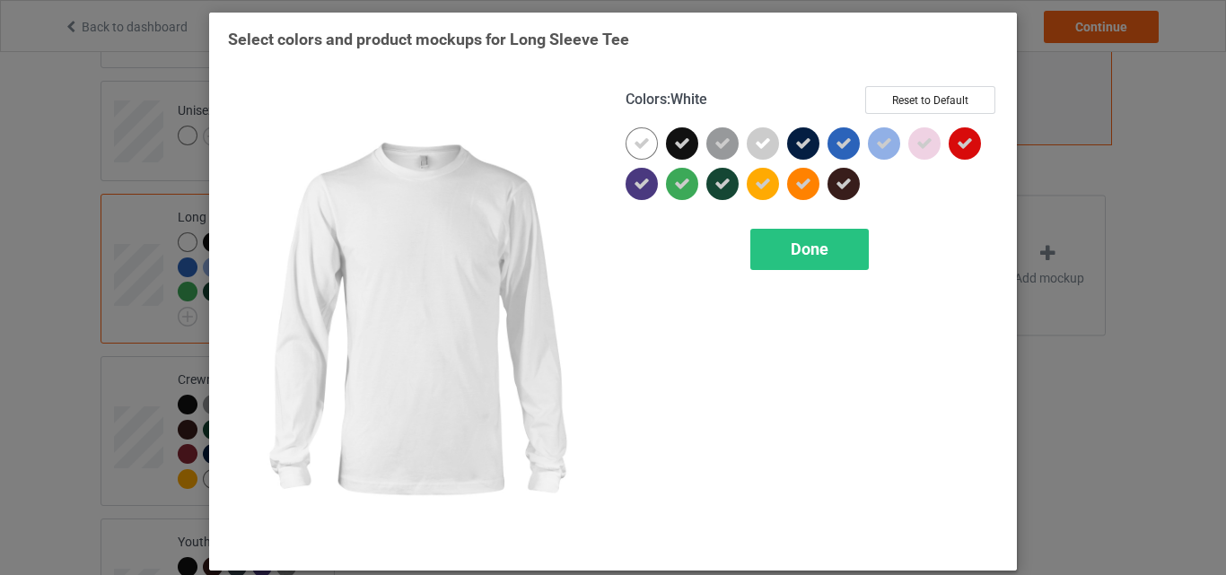
click at [645, 142] on div at bounding box center [642, 143] width 32 height 32
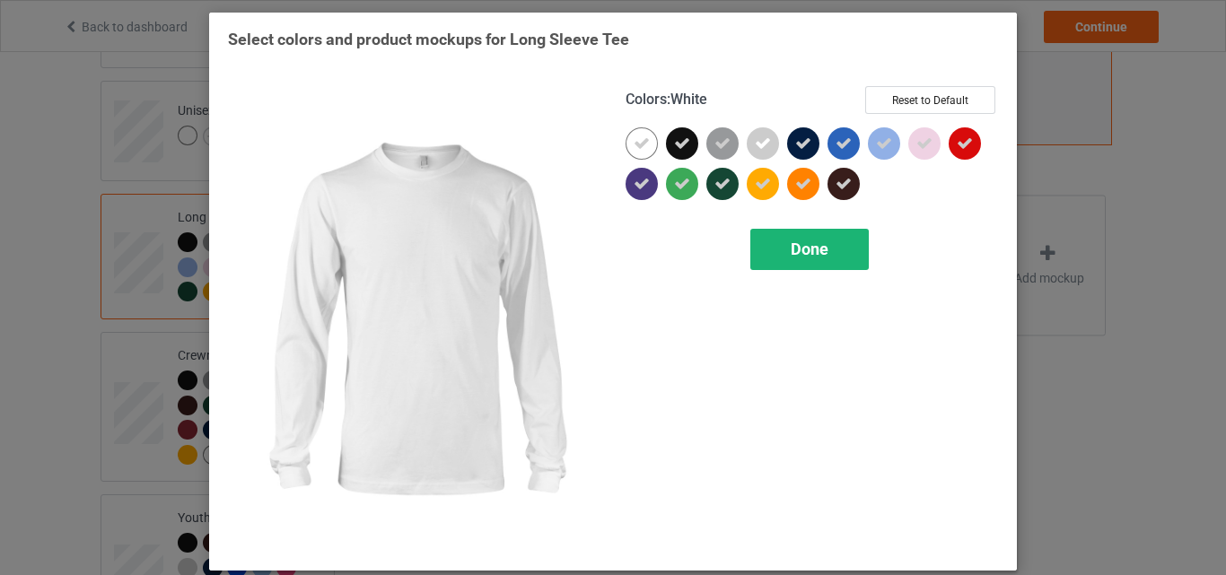
click at [821, 251] on span "Done" at bounding box center [810, 249] width 38 height 19
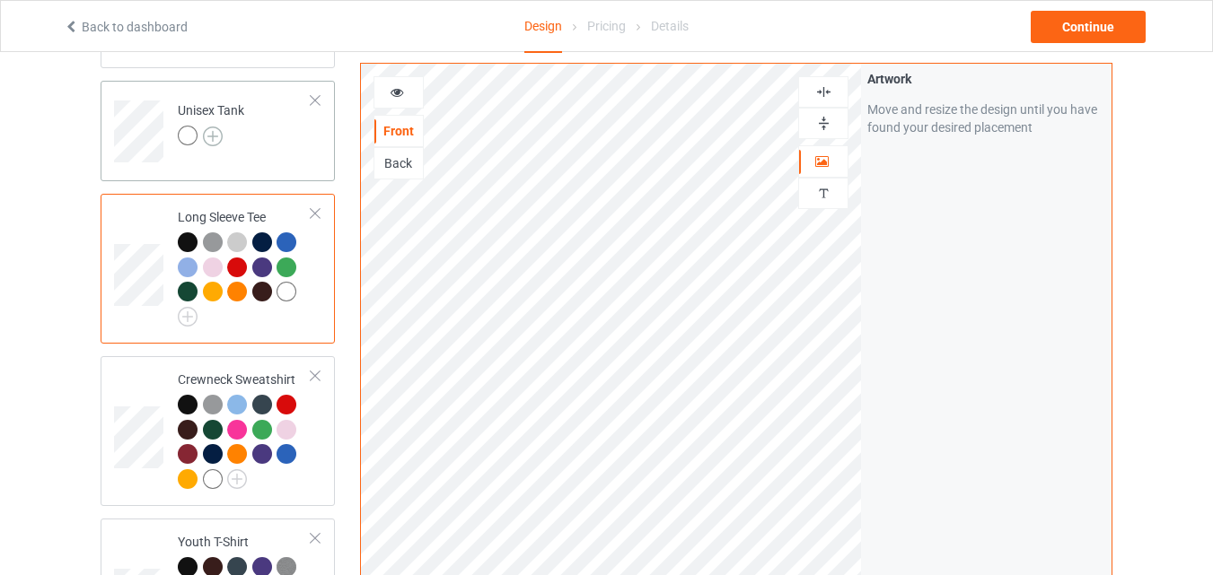
click at [215, 140] on img at bounding box center [213, 137] width 20 height 20
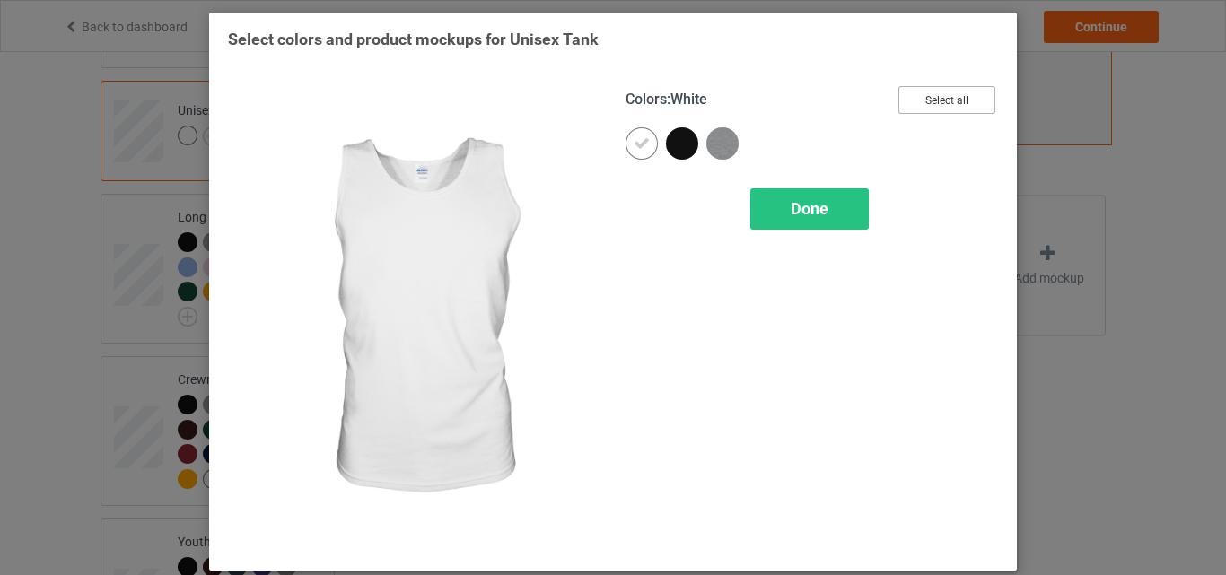
click at [917, 102] on button "Select all" at bounding box center [947, 100] width 97 height 28
click at [638, 142] on icon at bounding box center [642, 144] width 16 height 16
click at [638, 142] on div at bounding box center [642, 143] width 32 height 32
click at [814, 214] on span "Done" at bounding box center [810, 208] width 38 height 19
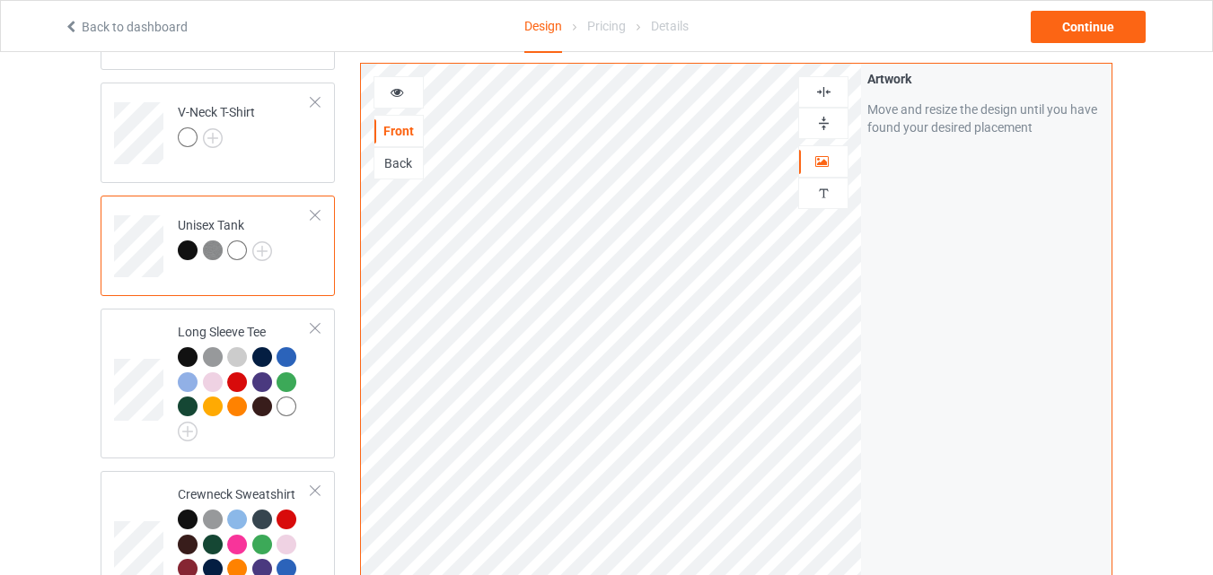
scroll to position [269, 0]
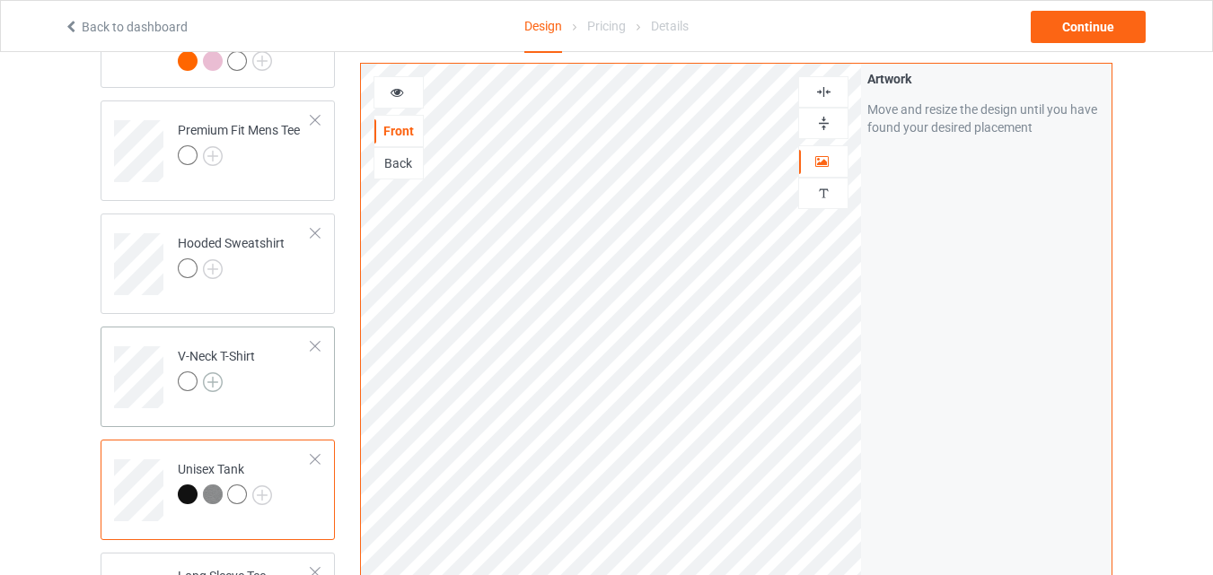
click at [215, 378] on img at bounding box center [213, 383] width 20 height 20
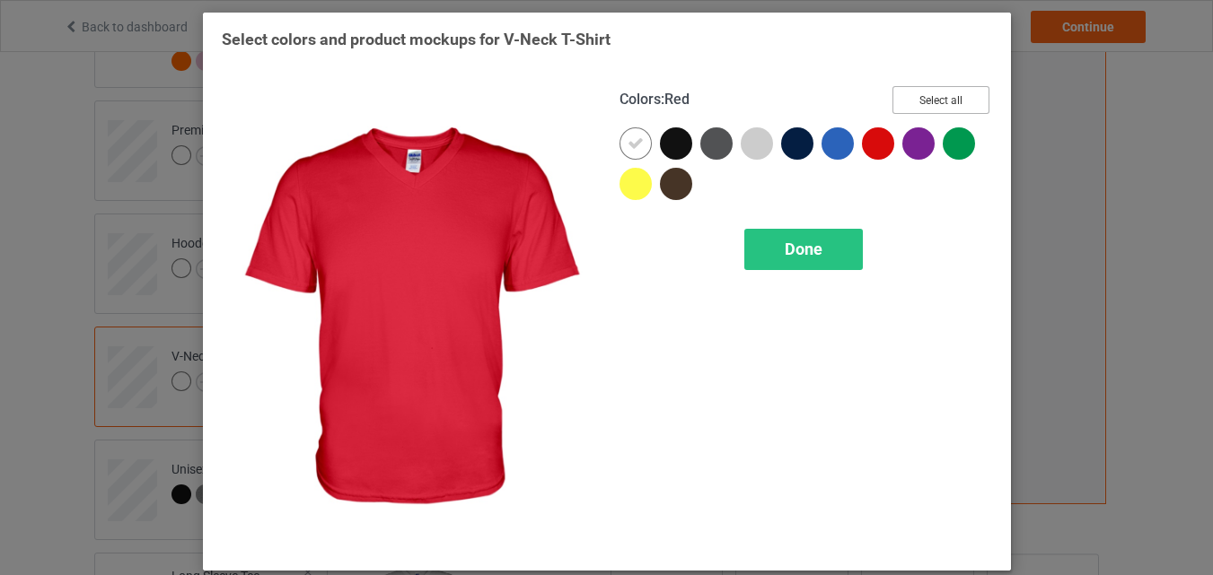
drag, startPoint x: 912, startPoint y: 101, endPoint x: 723, endPoint y: 148, distance: 195.3
click at [914, 100] on button "Select all" at bounding box center [940, 100] width 97 height 28
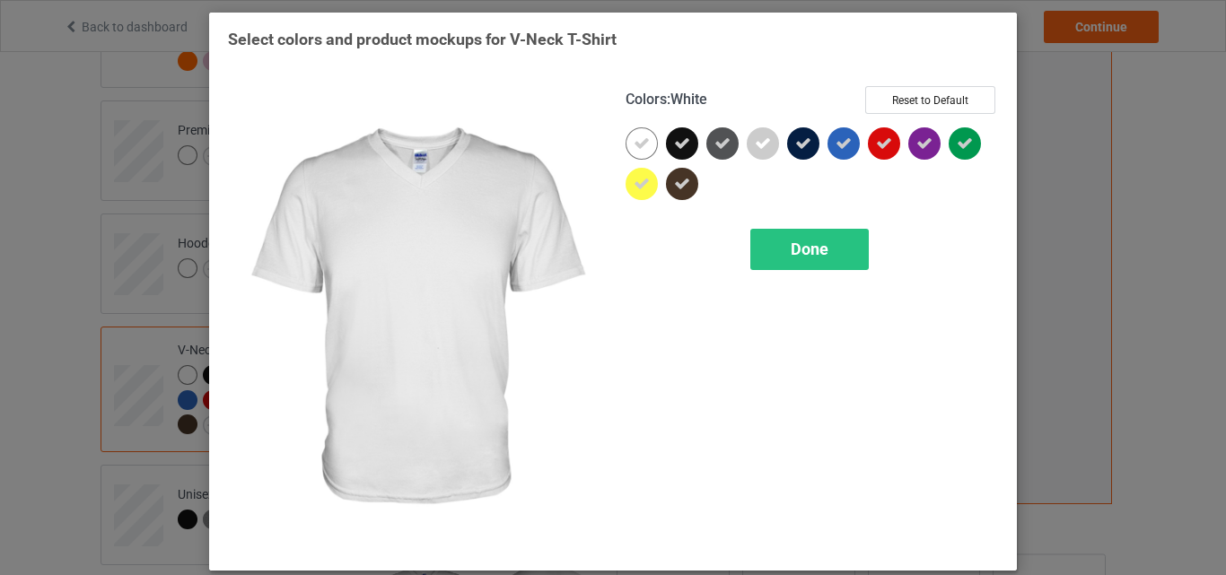
click at [634, 147] on icon at bounding box center [642, 144] width 16 height 16
click at [634, 147] on div at bounding box center [642, 143] width 32 height 32
click at [786, 260] on div "Done" at bounding box center [810, 249] width 119 height 41
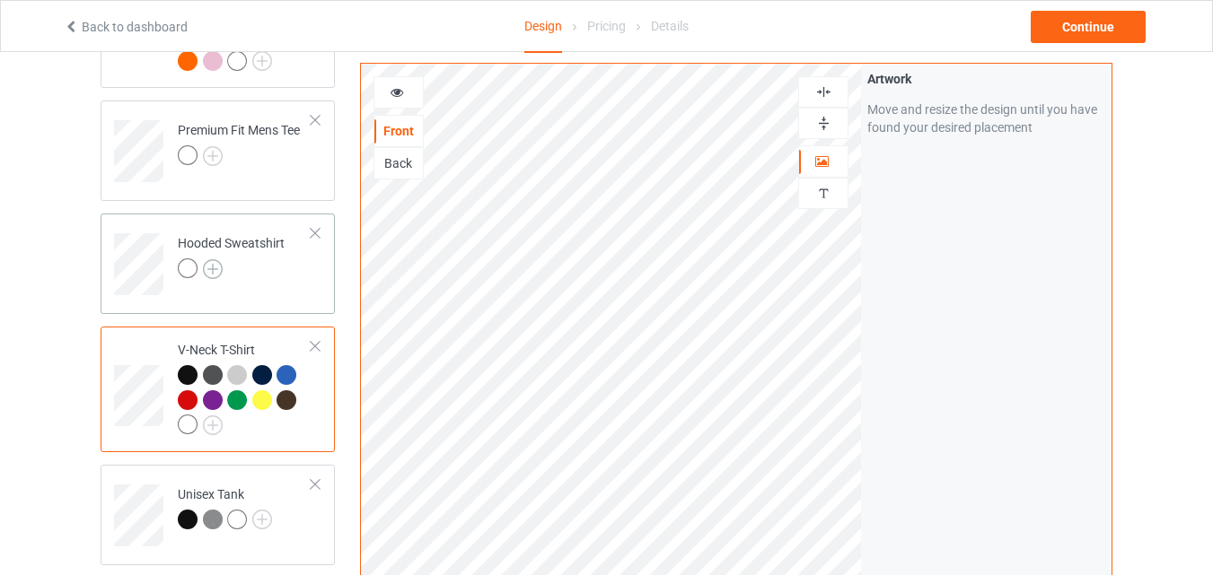
click at [211, 270] on img at bounding box center [213, 269] width 20 height 20
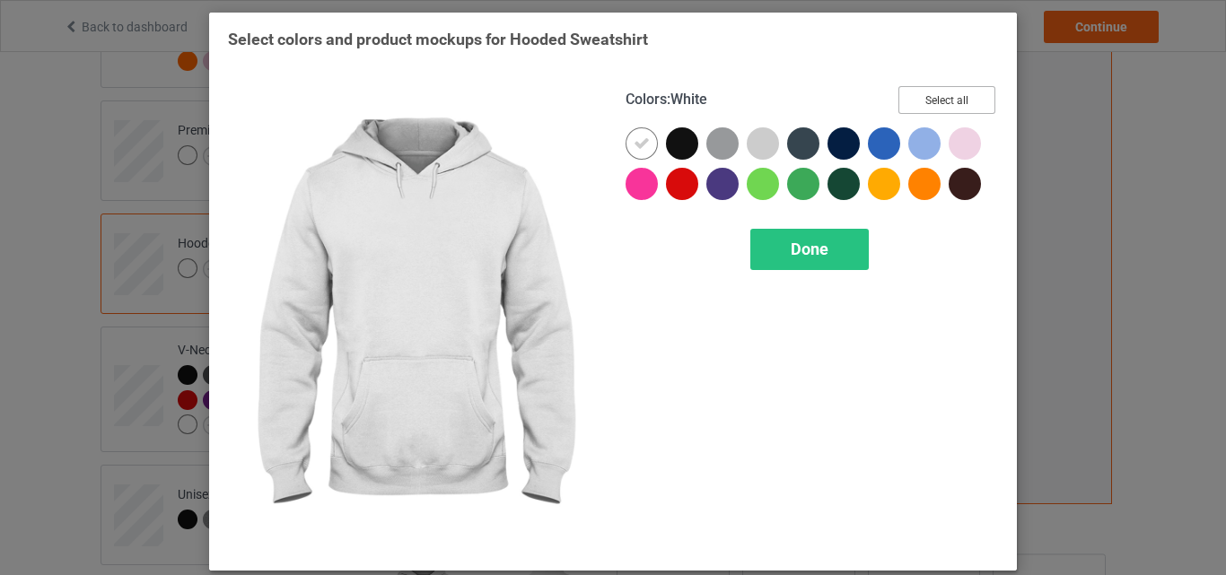
drag, startPoint x: 928, startPoint y: 87, endPoint x: 914, endPoint y: 94, distance: 16.1
click at [929, 87] on button "Select all" at bounding box center [947, 100] width 97 height 28
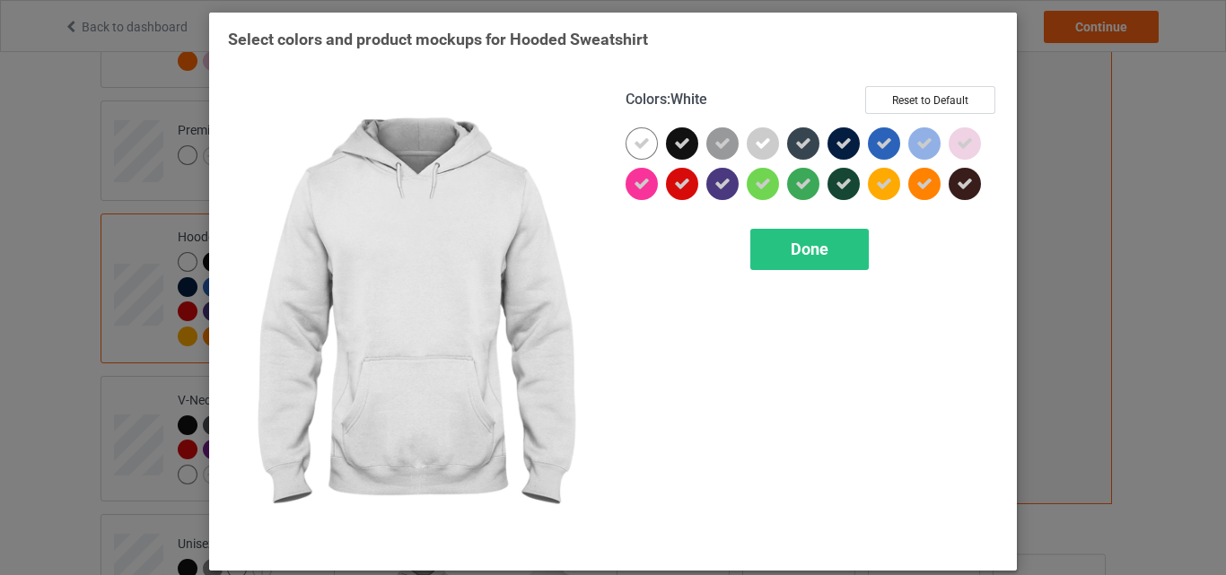
click at [634, 145] on icon at bounding box center [642, 144] width 16 height 16
click at [632, 145] on div at bounding box center [642, 143] width 32 height 32
click at [808, 237] on div "Done" at bounding box center [810, 249] width 119 height 41
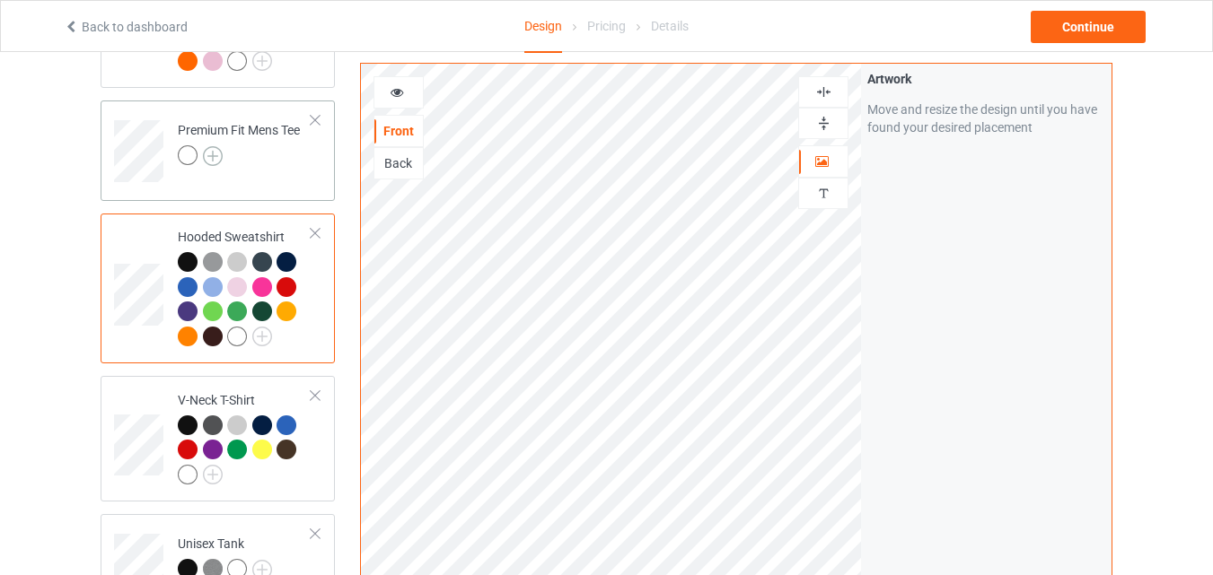
click at [215, 157] on img at bounding box center [213, 156] width 20 height 20
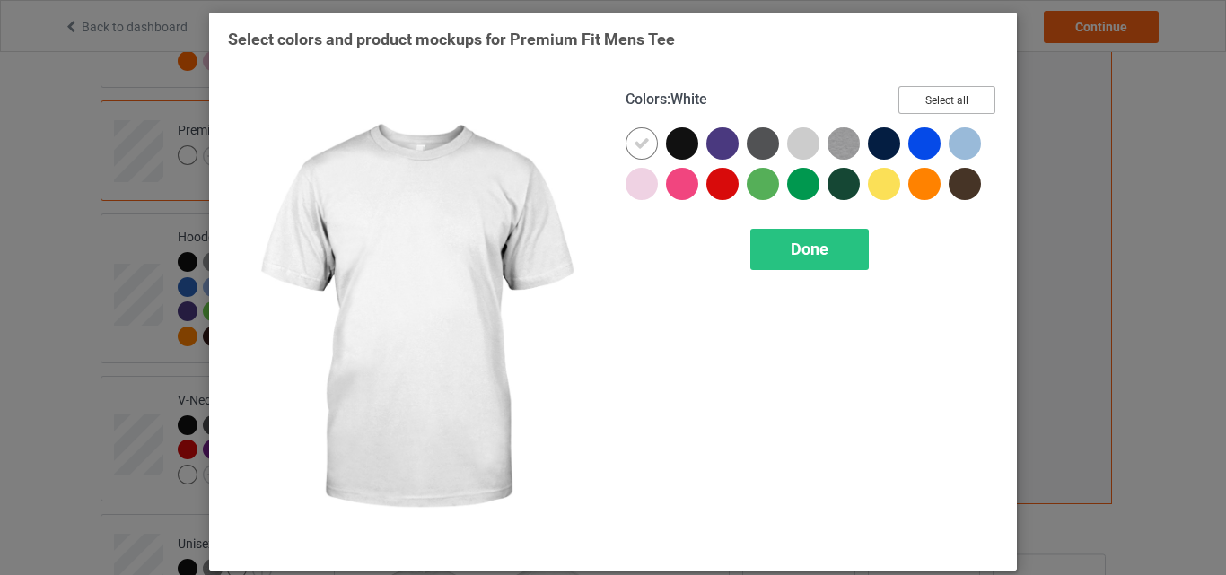
click at [911, 105] on button "Select all" at bounding box center [947, 100] width 97 height 28
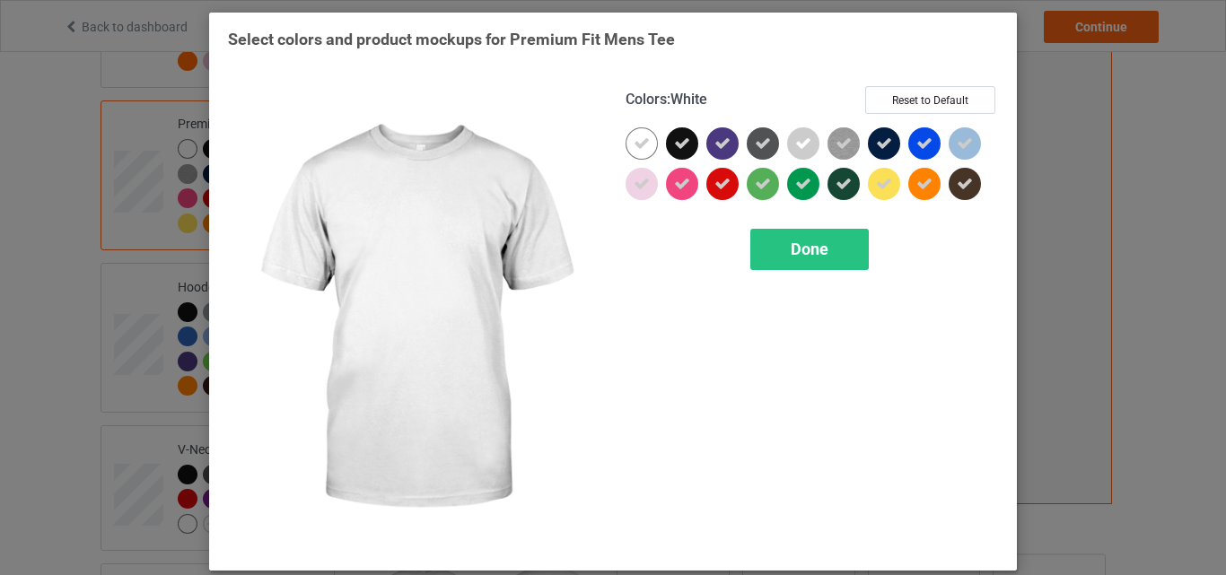
click at [627, 134] on div at bounding box center [642, 143] width 32 height 32
click at [830, 247] on div "Done" at bounding box center [810, 249] width 119 height 41
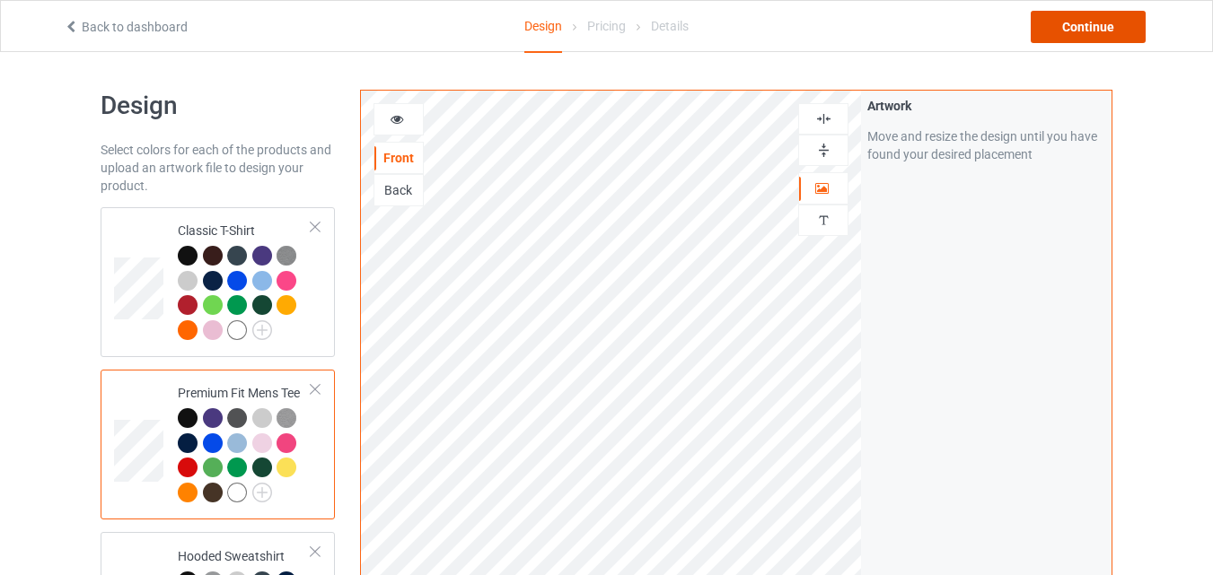
click at [1049, 25] on div "Continue" at bounding box center [1088, 27] width 115 height 32
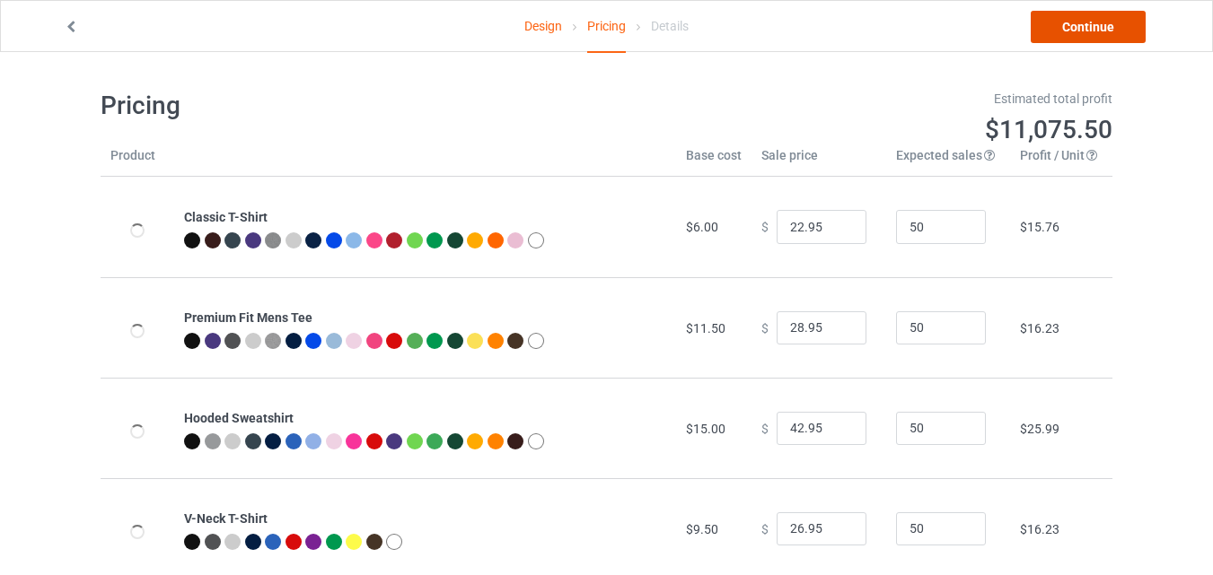
click at [1049, 26] on link "Continue" at bounding box center [1088, 27] width 115 height 32
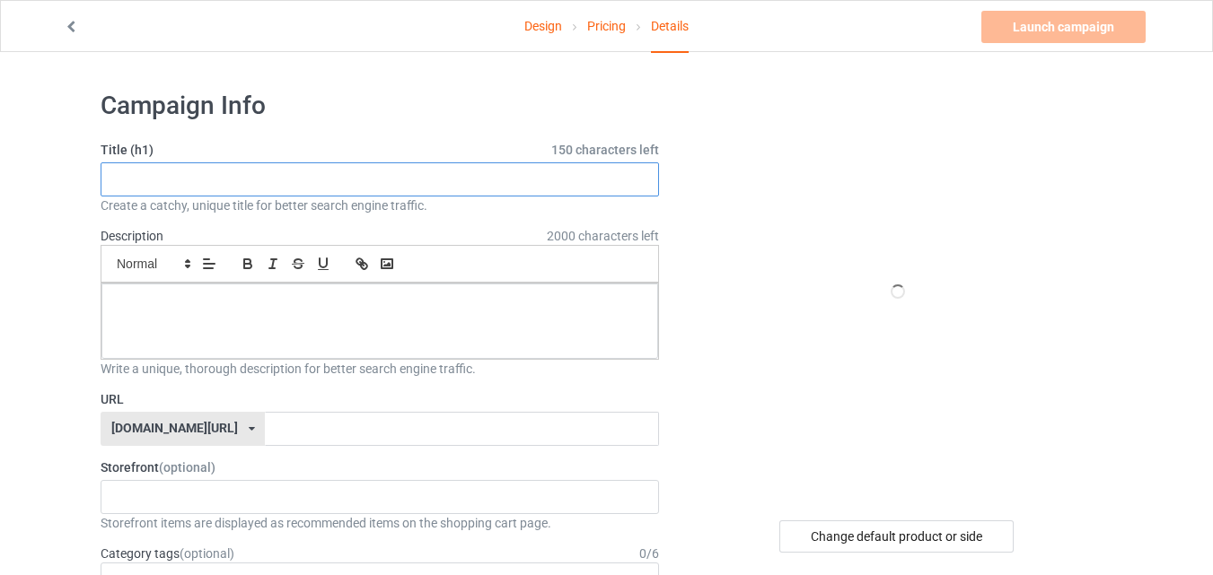
click at [504, 166] on input "text" at bounding box center [380, 180] width 558 height 34
paste input "Pig Costume"
type input "Pig Costume"
click at [366, 423] on input "text" at bounding box center [461, 429] width 393 height 34
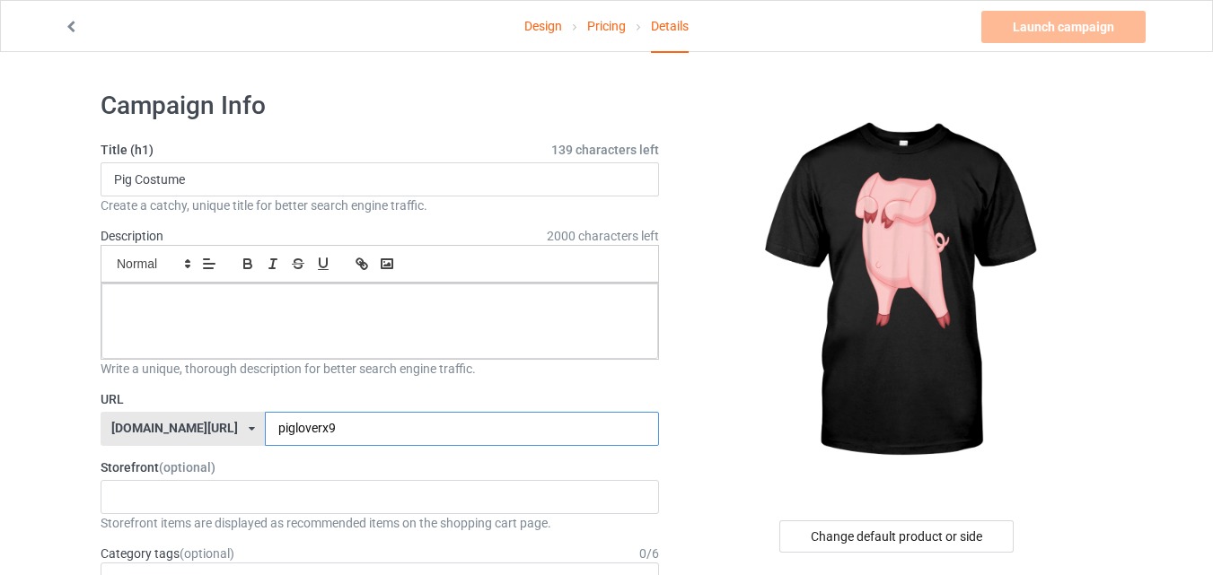
scroll to position [180, 0]
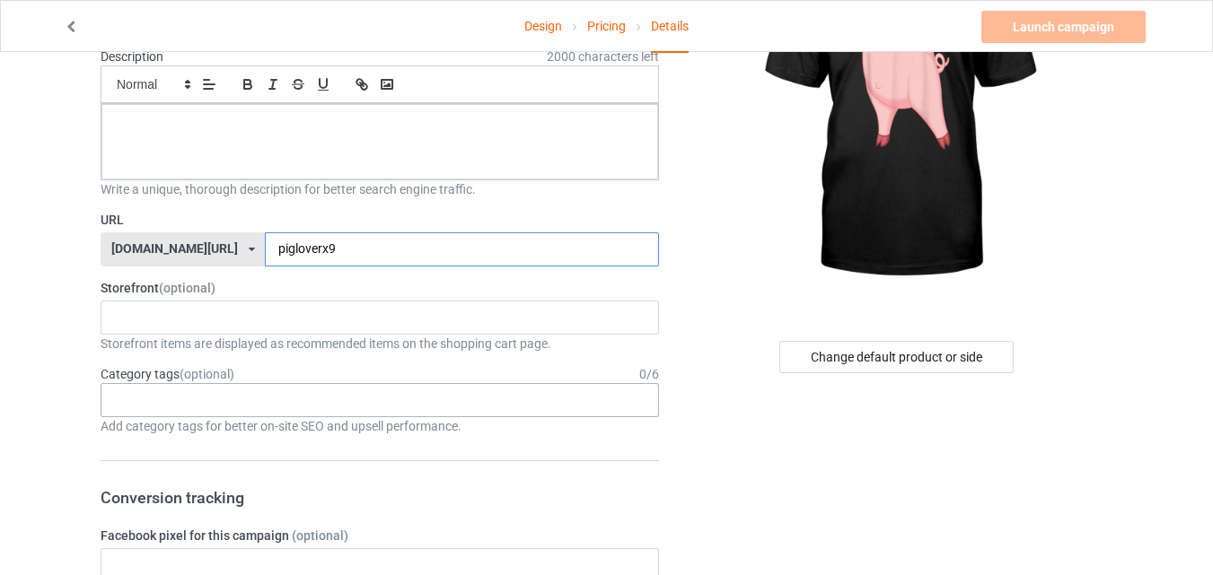
type input "pigloverx9"
click at [365, 407] on div "Age > [DEMOGRAPHIC_DATA] > 1 Age > [DEMOGRAPHIC_DATA] Months > 1 Month Age > [D…" at bounding box center [380, 400] width 558 height 34
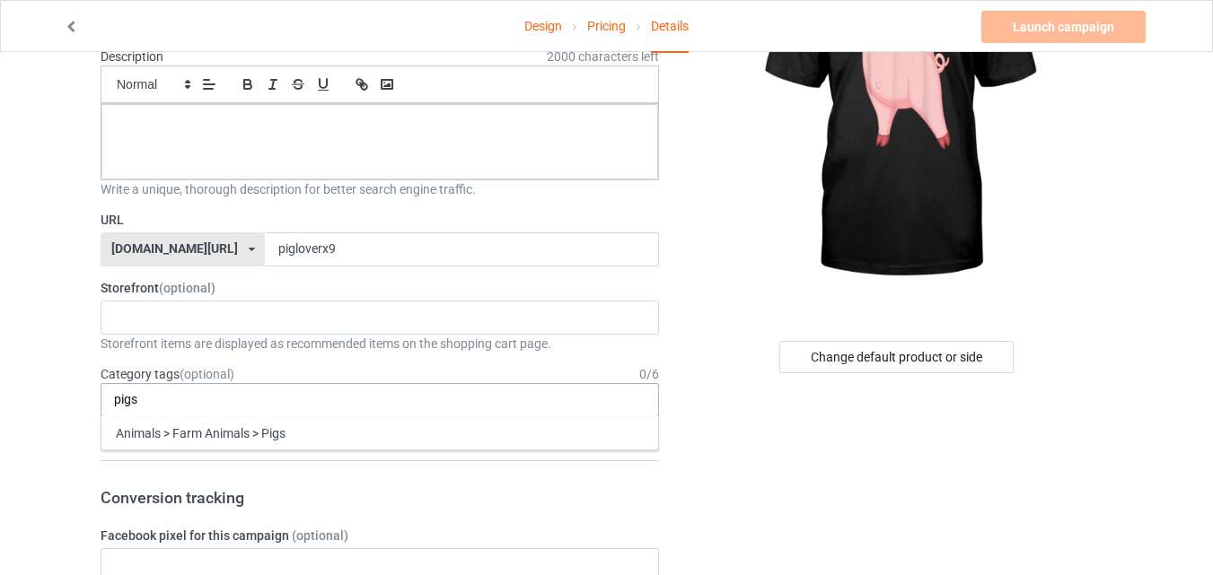
type input "pigs"
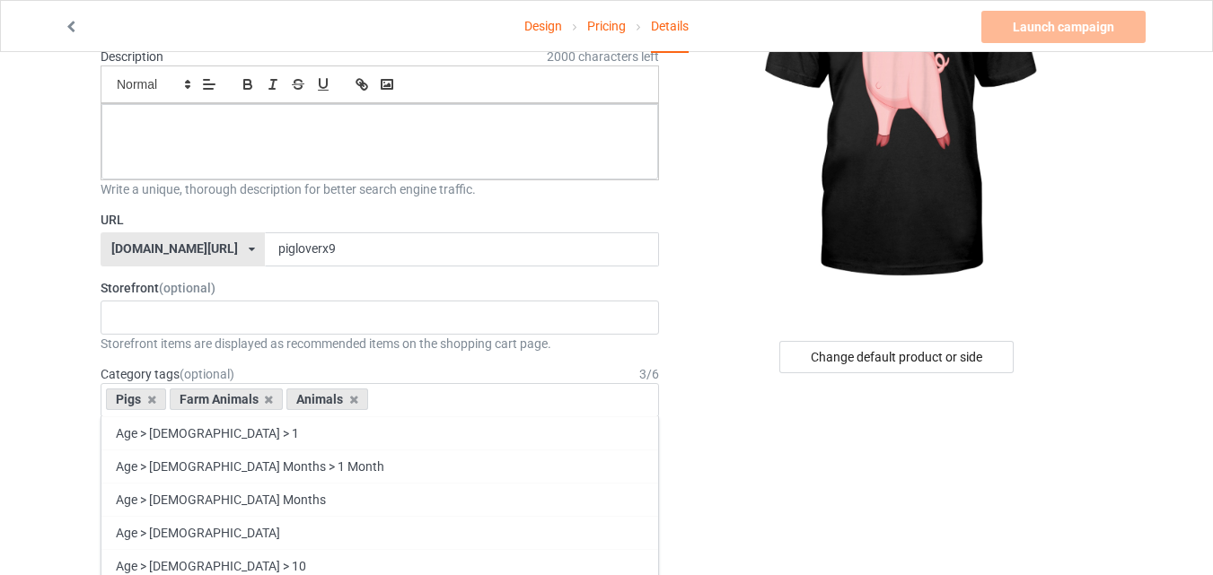
scroll to position [0, 0]
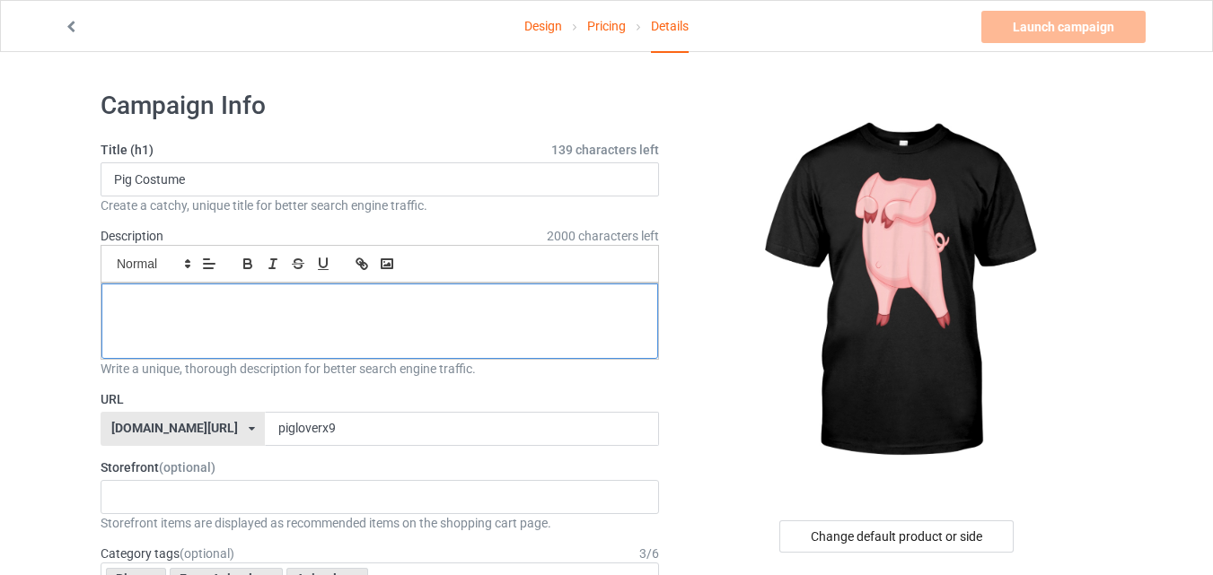
click at [316, 326] on div at bounding box center [379, 321] width 557 height 75
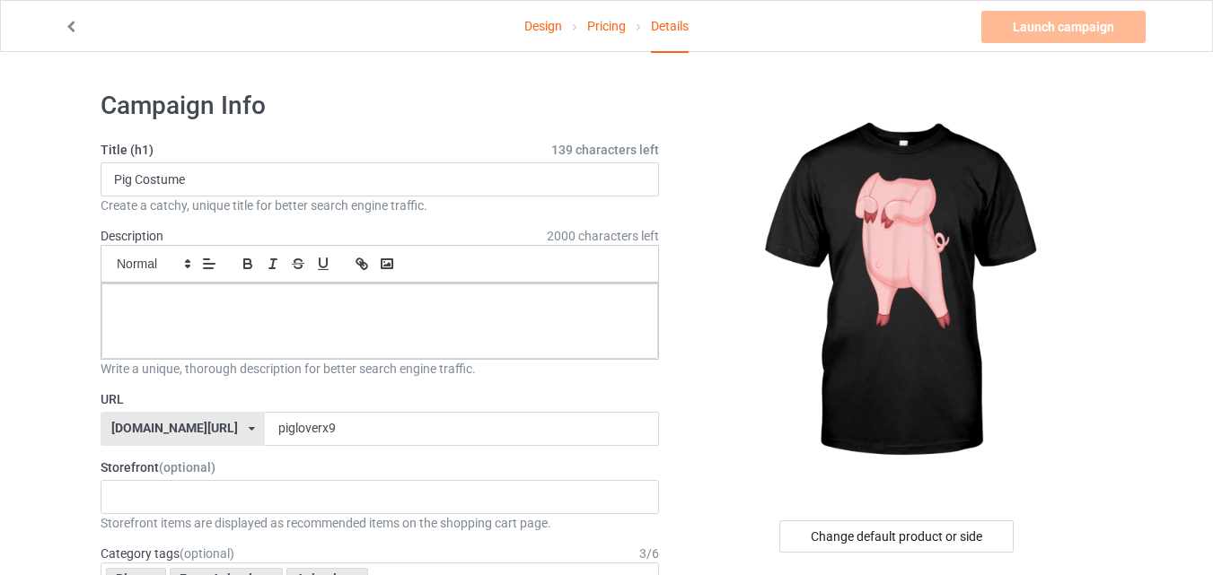
paste div
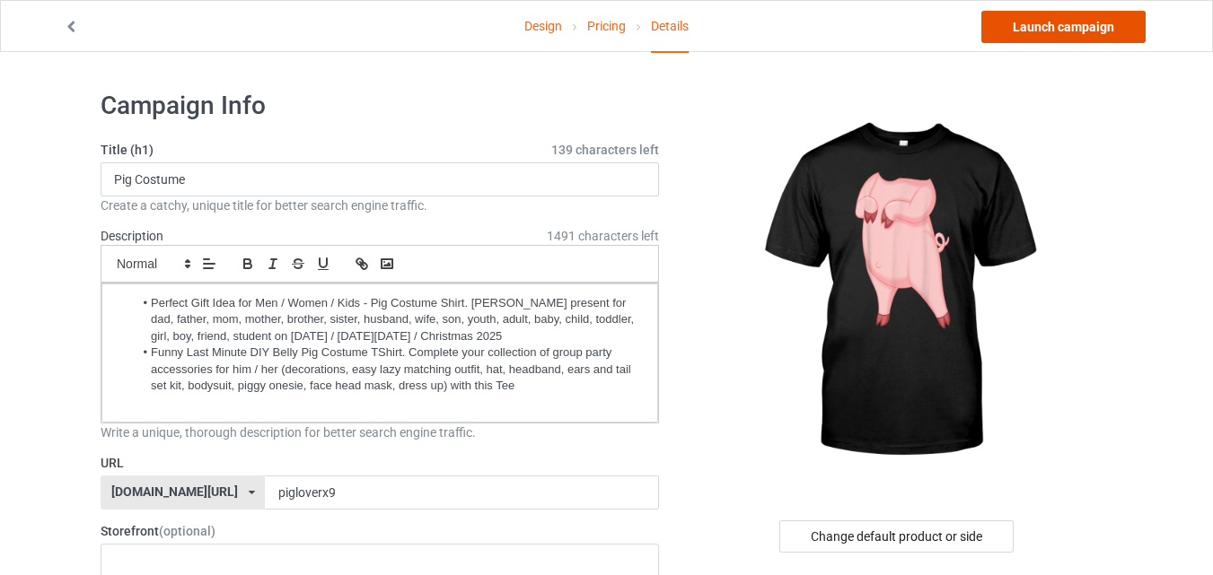
click at [1060, 25] on link "Launch campaign" at bounding box center [1063, 27] width 164 height 32
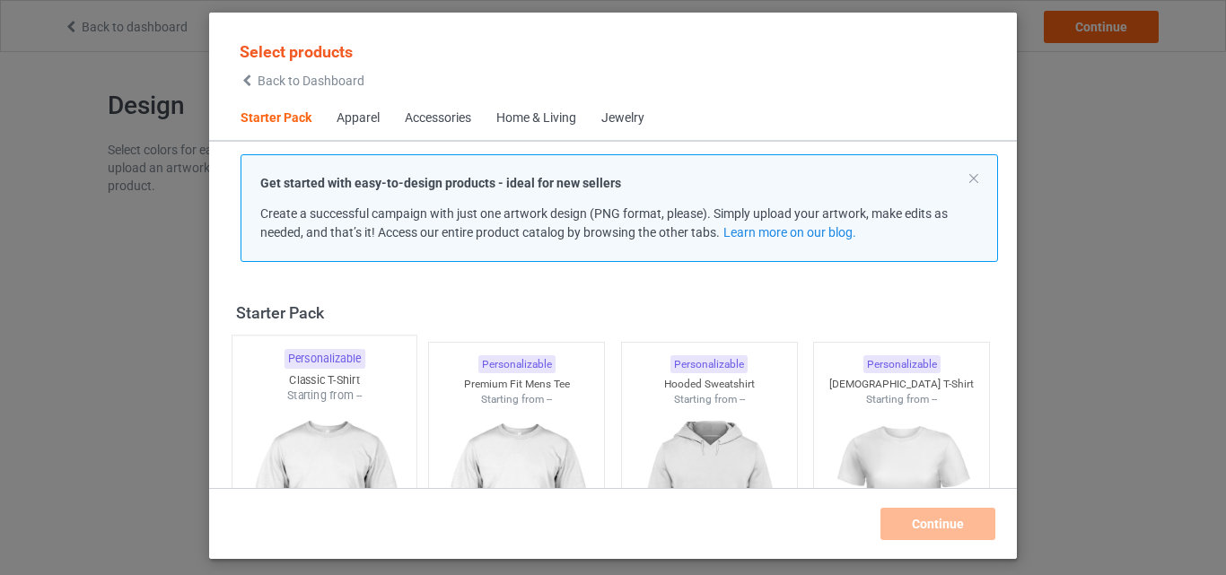
click at [281, 340] on div "Personalizable Classic T-Shirt Starting from --" at bounding box center [325, 480] width 186 height 290
click at [529, 408] on img at bounding box center [516, 508] width 161 height 201
click at [760, 404] on img at bounding box center [709, 509] width 169 height 211
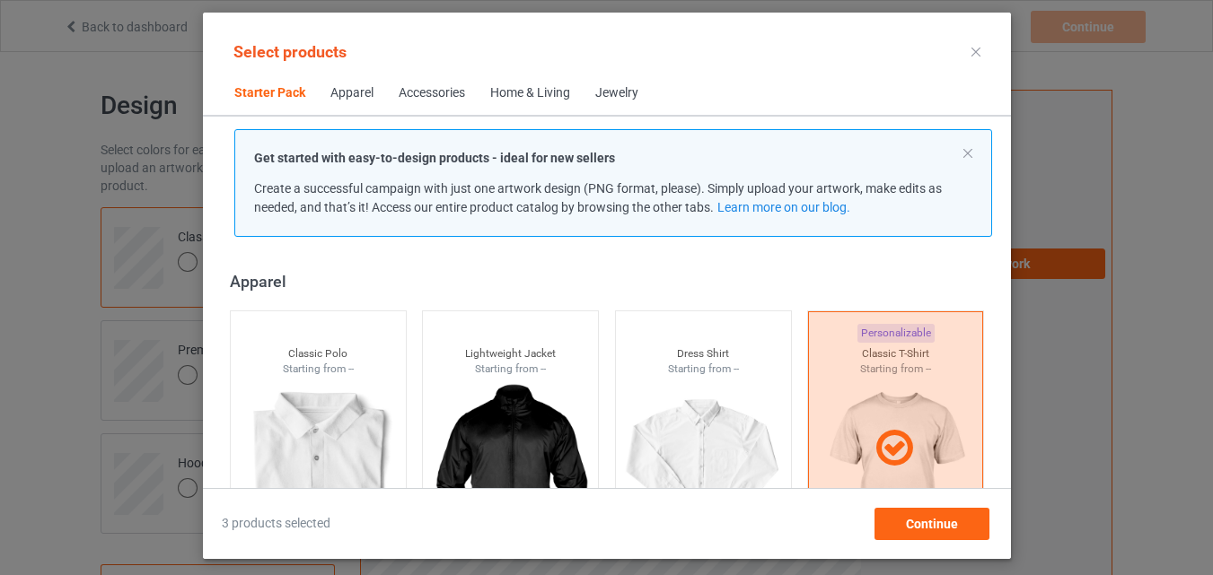
scroll to position [293, 0]
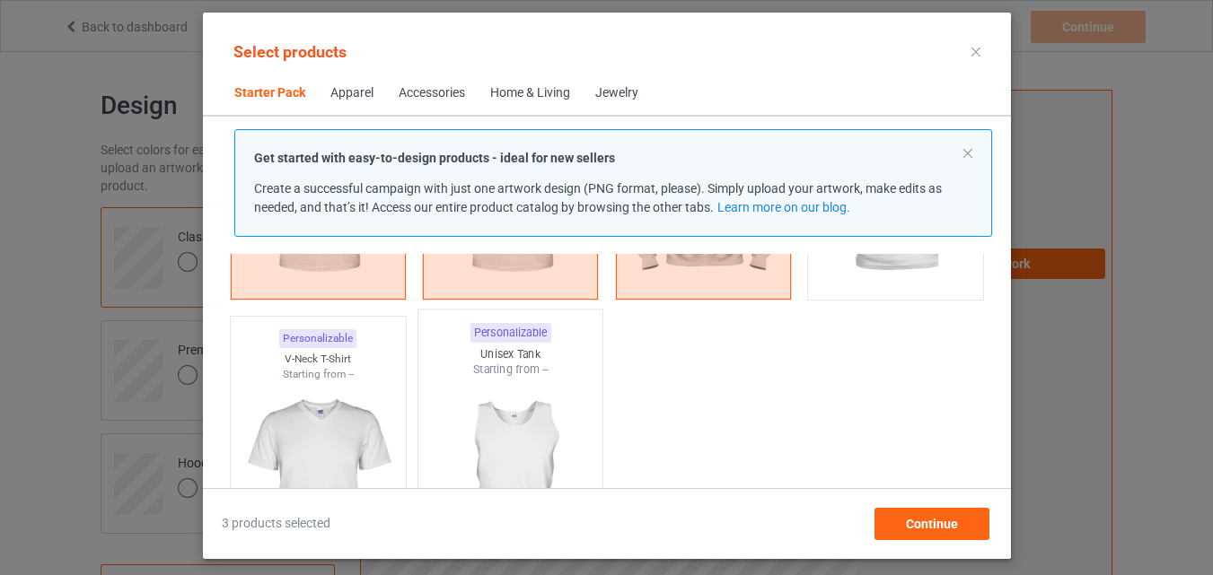
click at [319, 329] on div "Personalizable" at bounding box center [317, 338] width 77 height 19
click at [510, 408] on img at bounding box center [510, 483] width 169 height 211
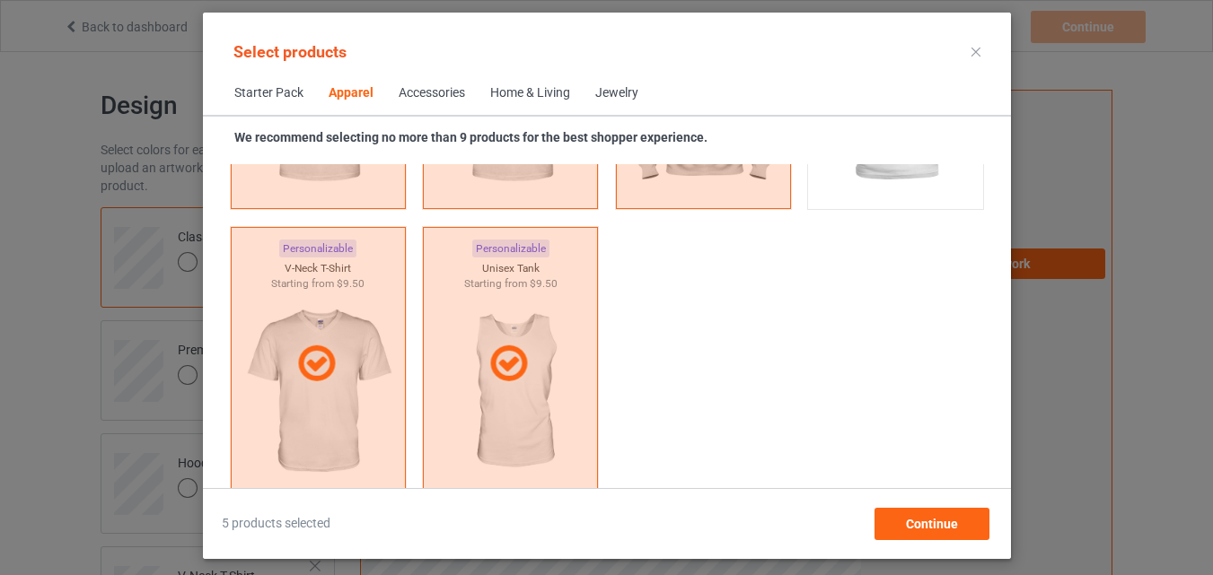
scroll to position [1190, 0]
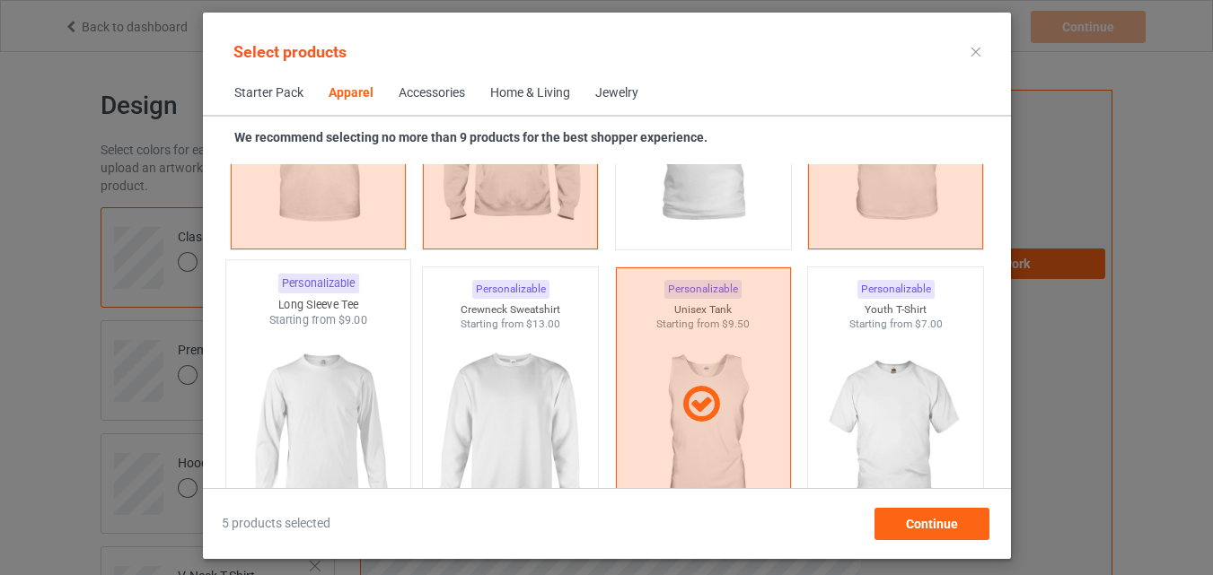
click at [348, 360] on img at bounding box center [317, 434] width 169 height 211
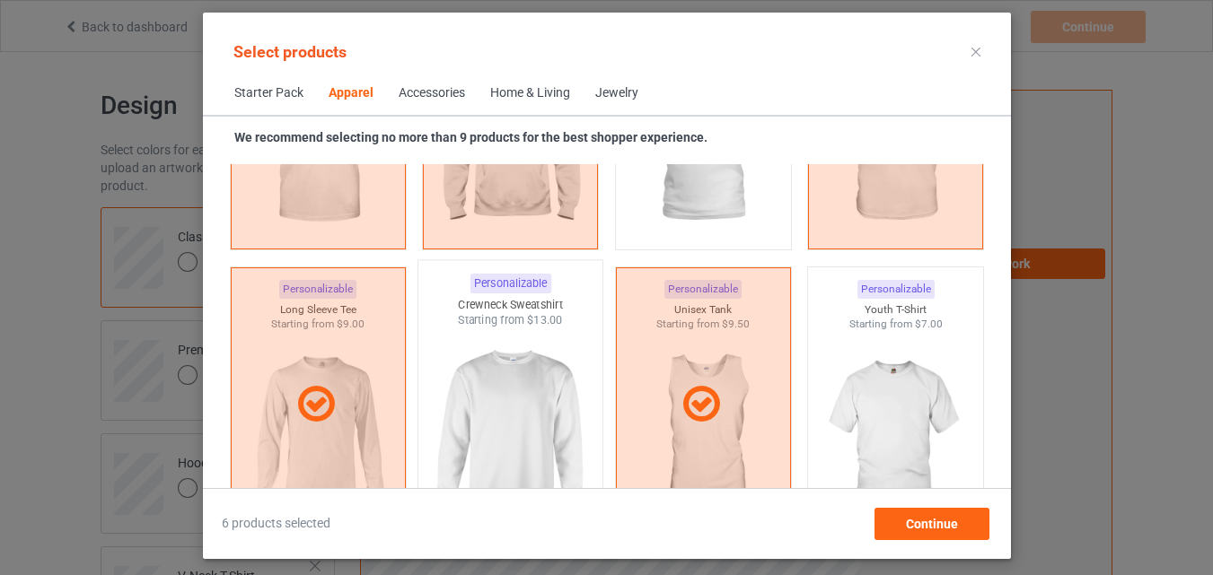
click at [501, 379] on img at bounding box center [510, 434] width 169 height 211
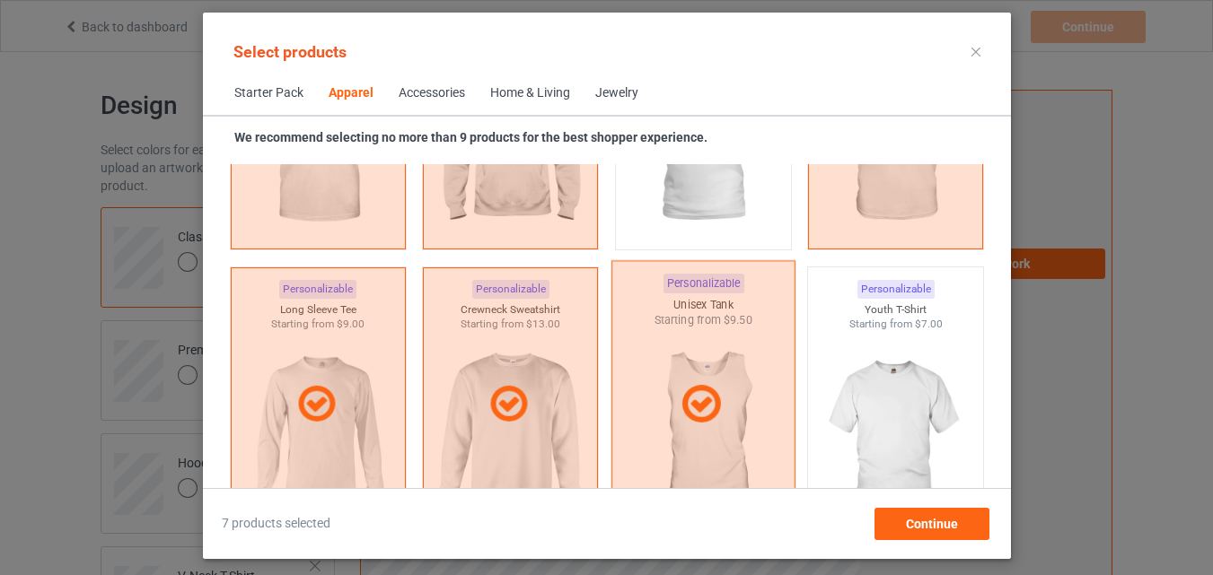
click at [856, 341] on img at bounding box center [895, 432] width 161 height 201
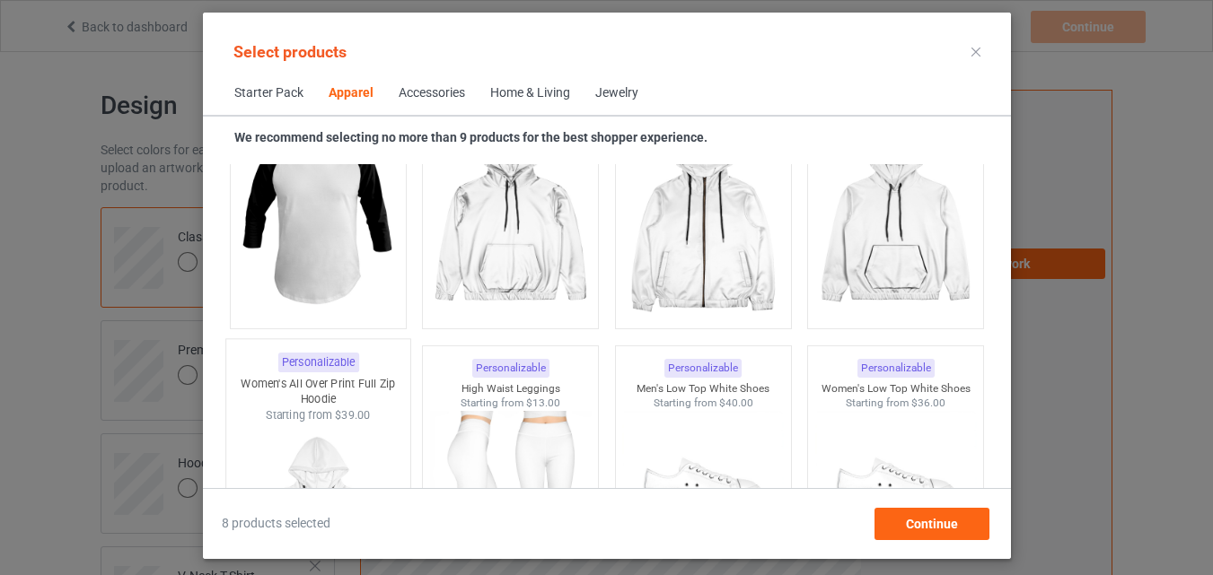
scroll to position [1729, 0]
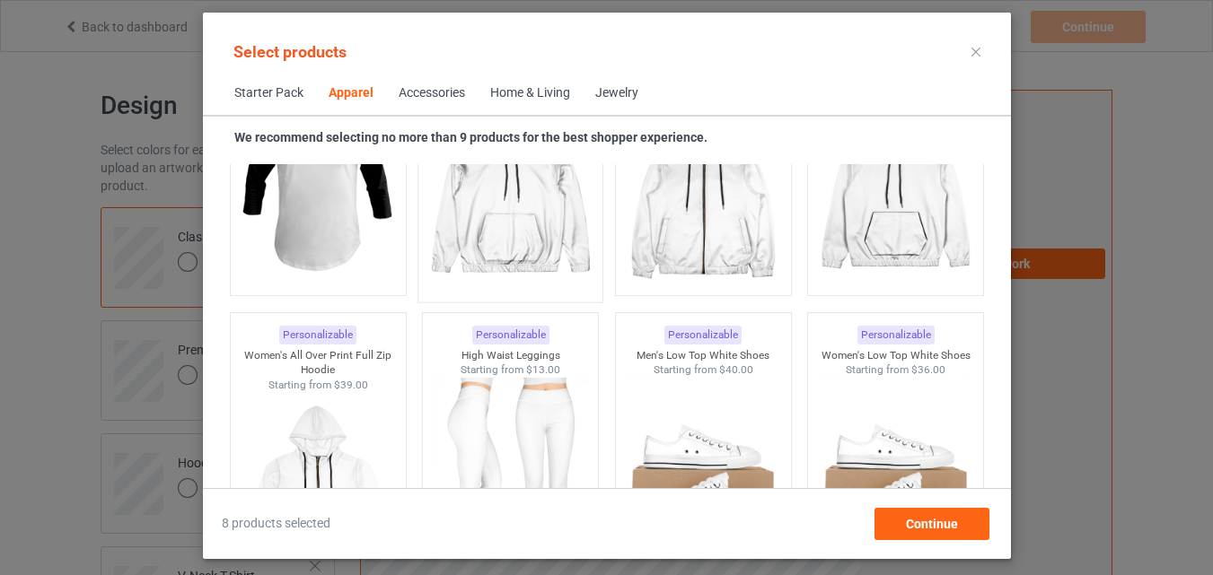
click at [337, 238] on img at bounding box center [317, 185] width 161 height 201
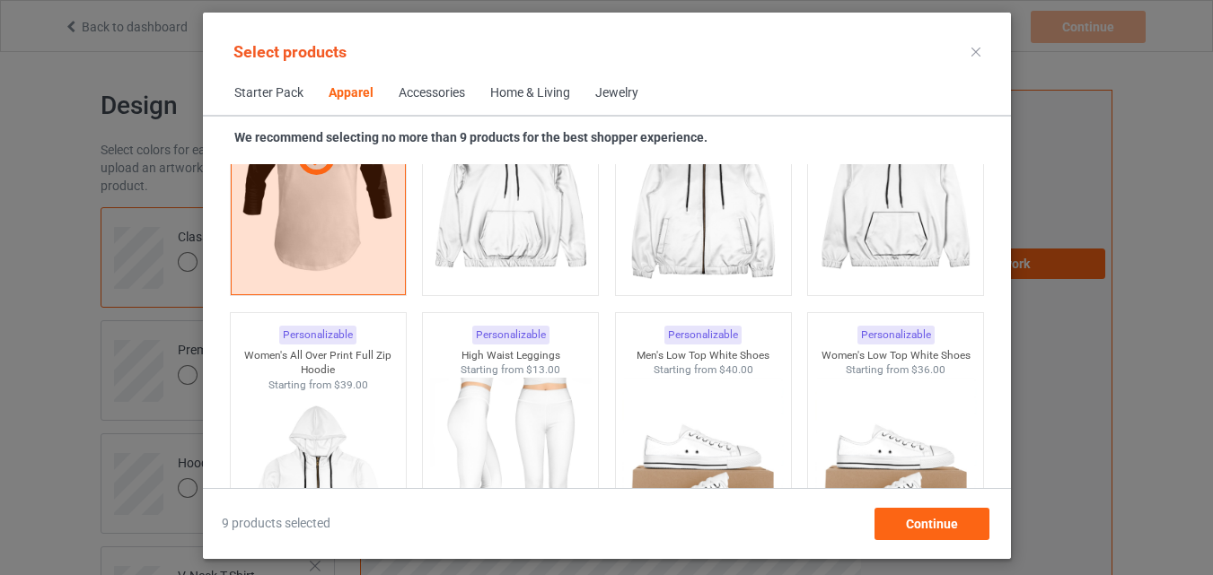
click at [523, 98] on div "Home & Living" at bounding box center [530, 93] width 80 height 18
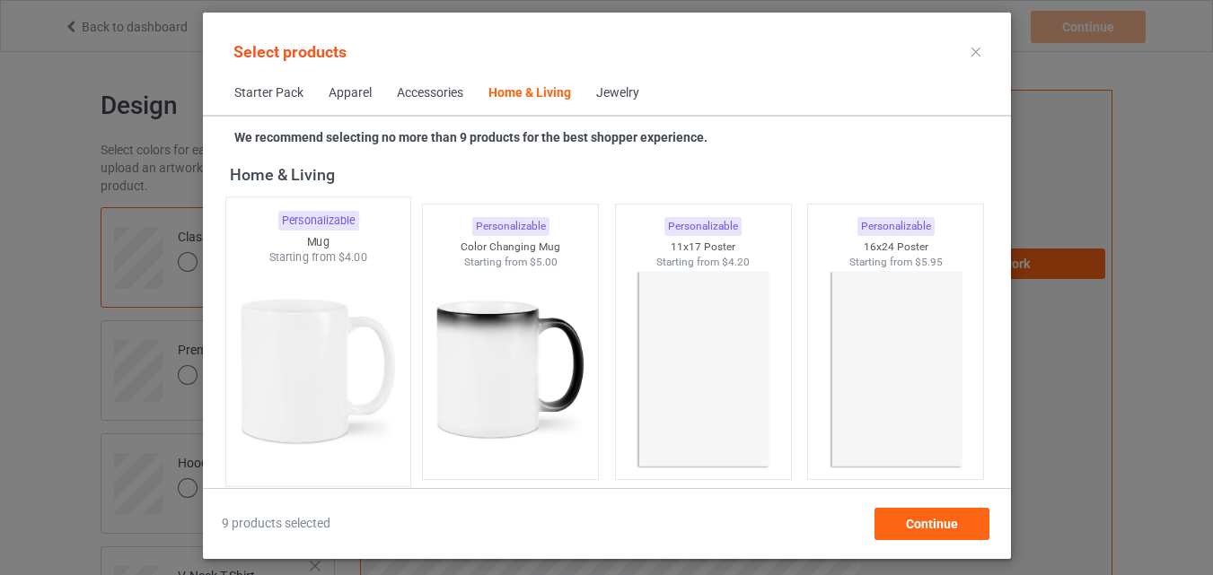
click at [335, 358] on img at bounding box center [317, 371] width 169 height 211
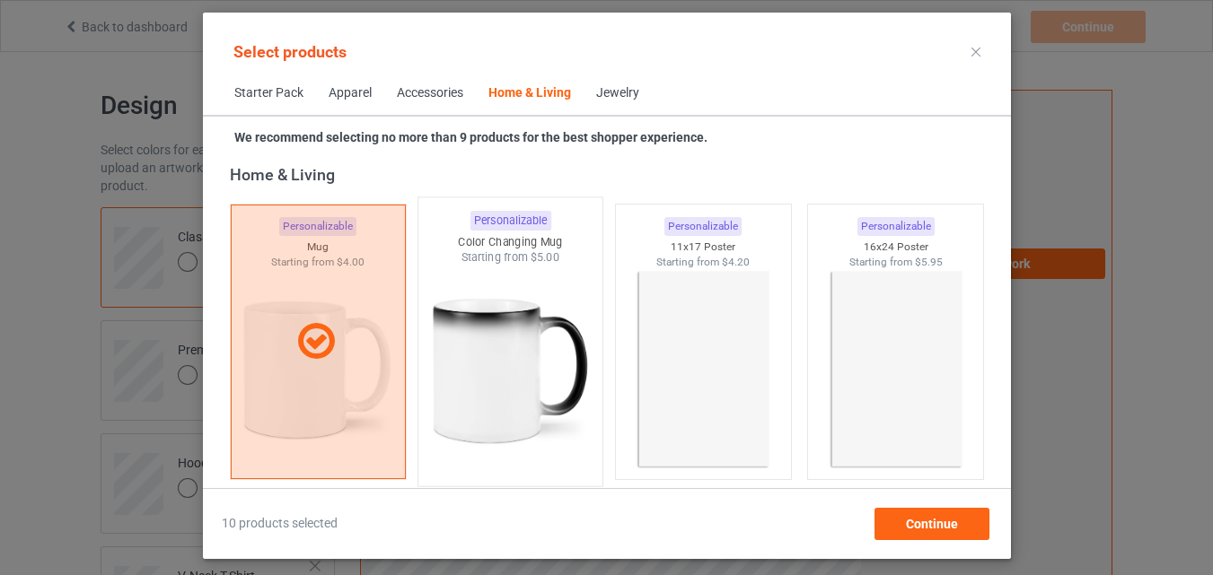
click at [488, 372] on img at bounding box center [510, 371] width 169 height 211
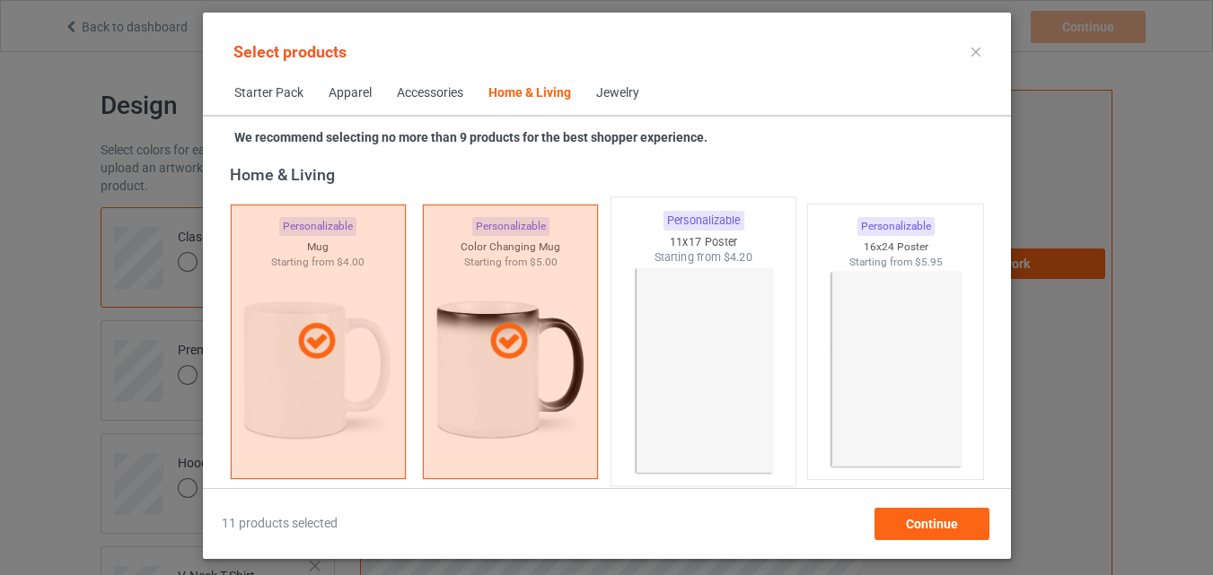
click at [666, 368] on img at bounding box center [703, 371] width 169 height 211
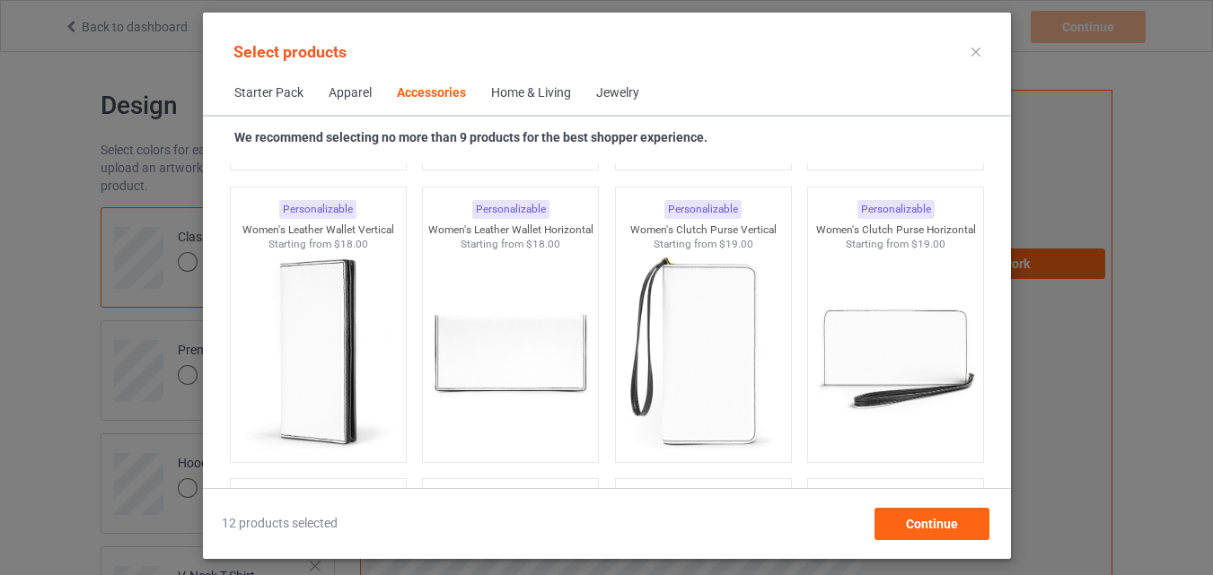
scroll to position [7020, 0]
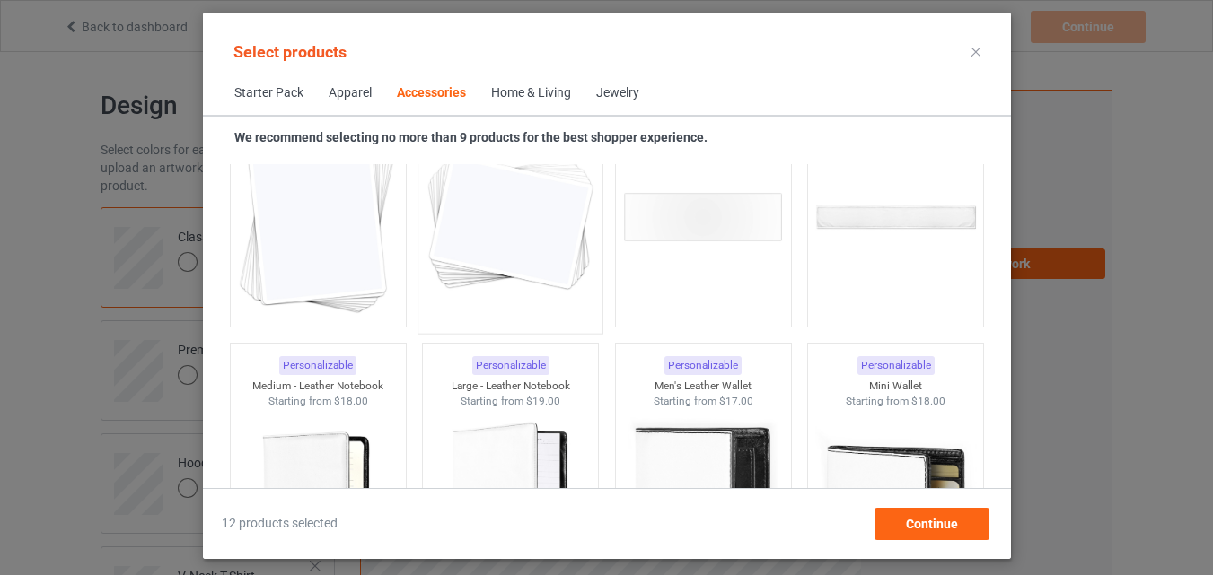
drag, startPoint x: 348, startPoint y: 272, endPoint x: 506, endPoint y: 272, distance: 158.0
click at [349, 272] on img at bounding box center [317, 217] width 161 height 201
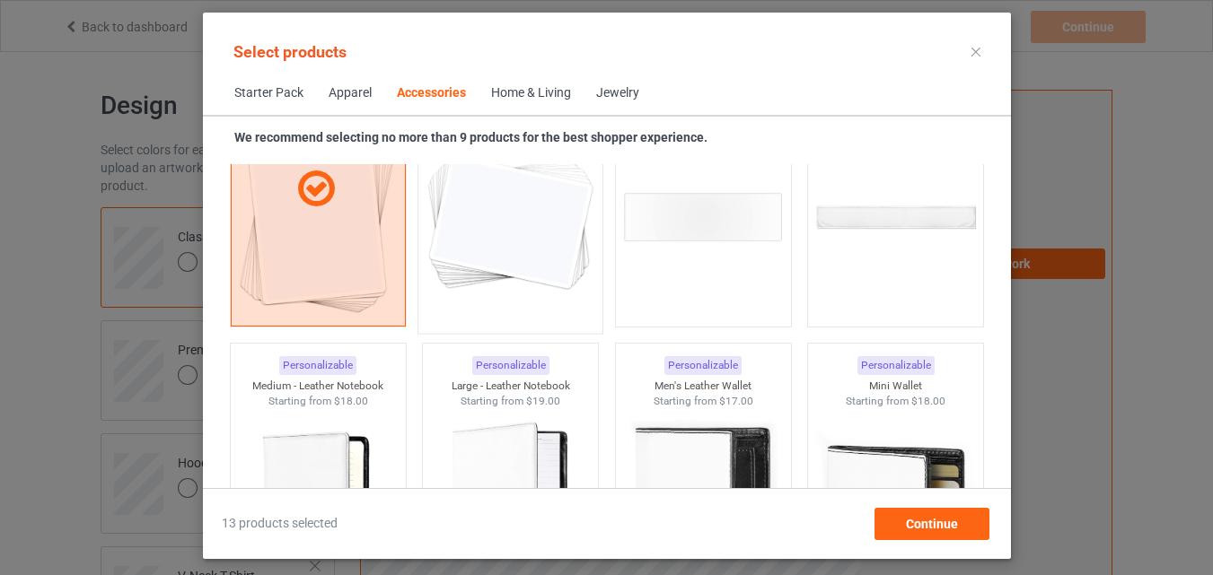
click at [506, 272] on img at bounding box center [510, 218] width 169 height 211
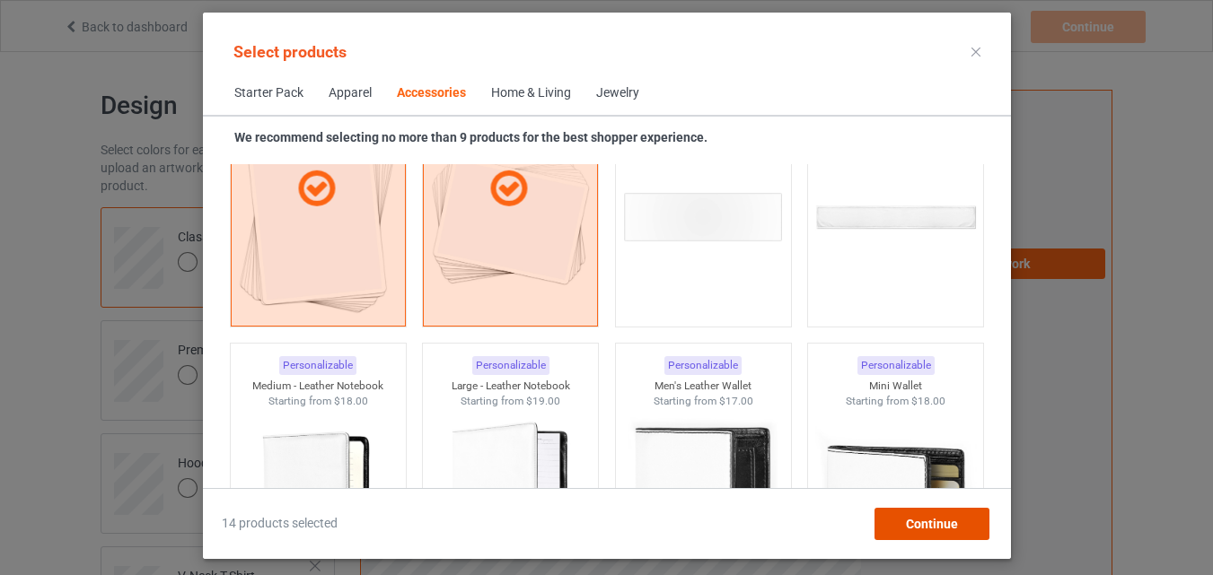
click at [934, 517] on span "Continue" at bounding box center [931, 524] width 52 height 14
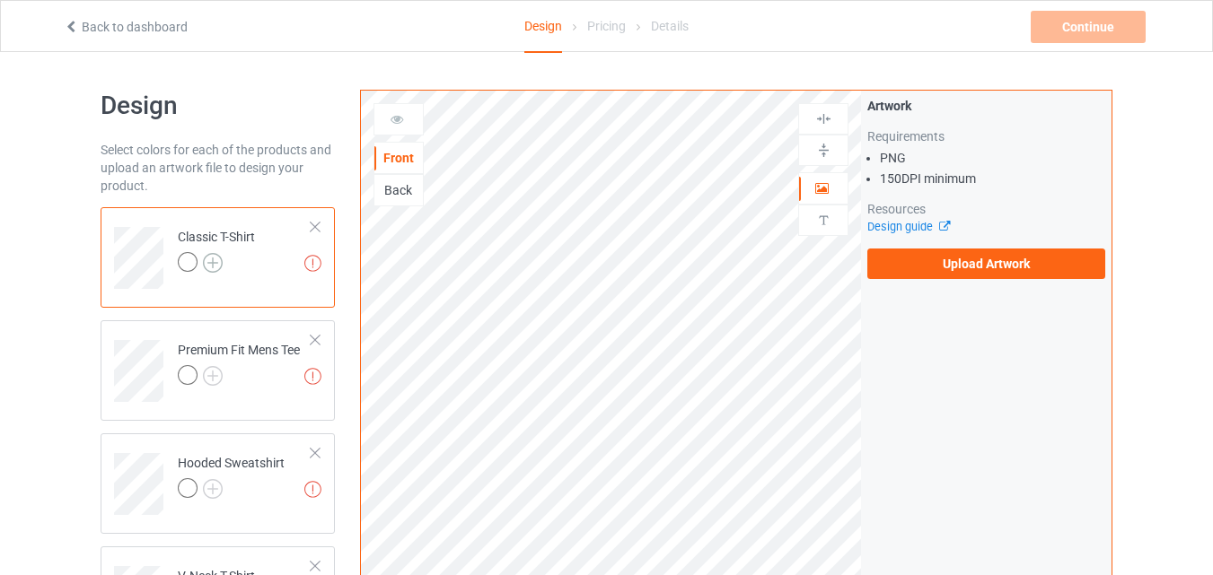
click at [215, 267] on img at bounding box center [213, 263] width 20 height 20
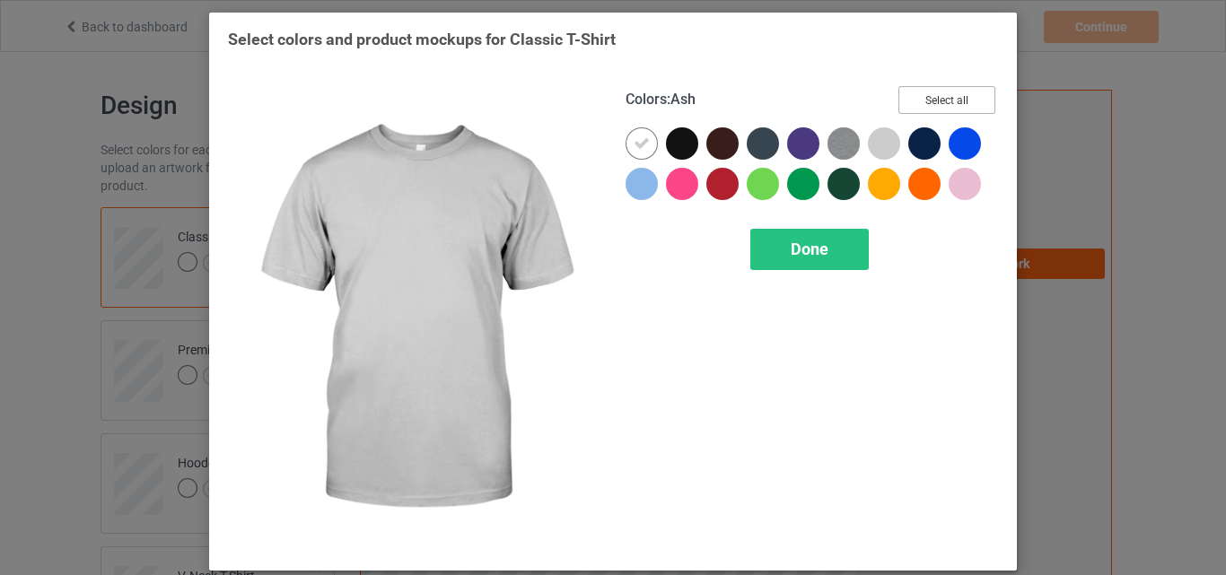
click at [971, 101] on button "Select all" at bounding box center [947, 100] width 97 height 28
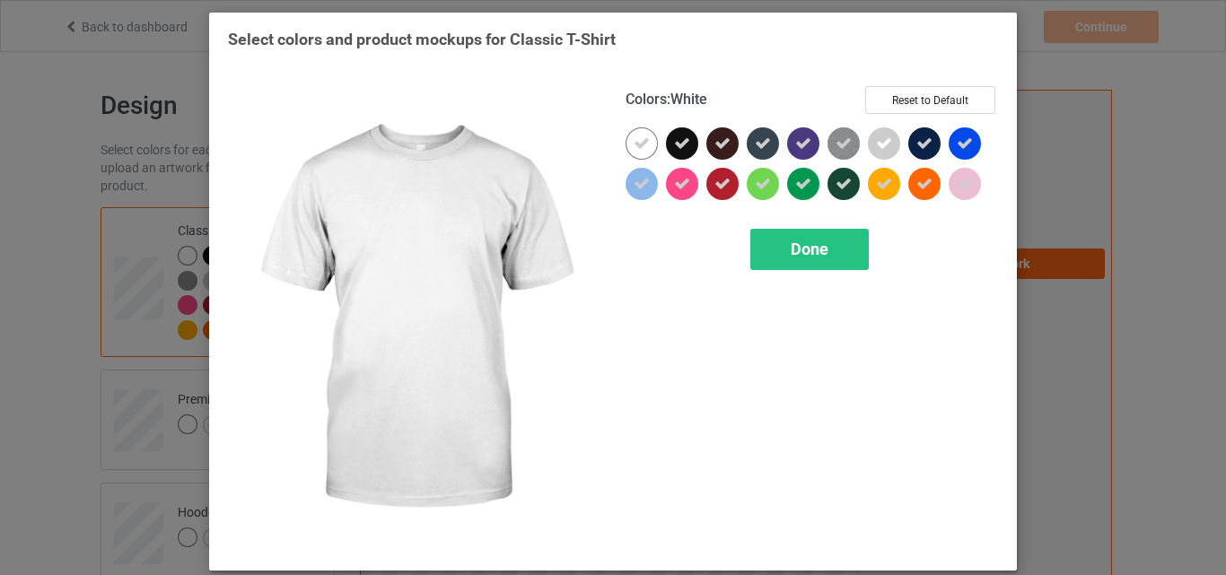
click at [626, 139] on div at bounding box center [642, 143] width 32 height 32
click at [821, 236] on div "Done" at bounding box center [810, 249] width 119 height 41
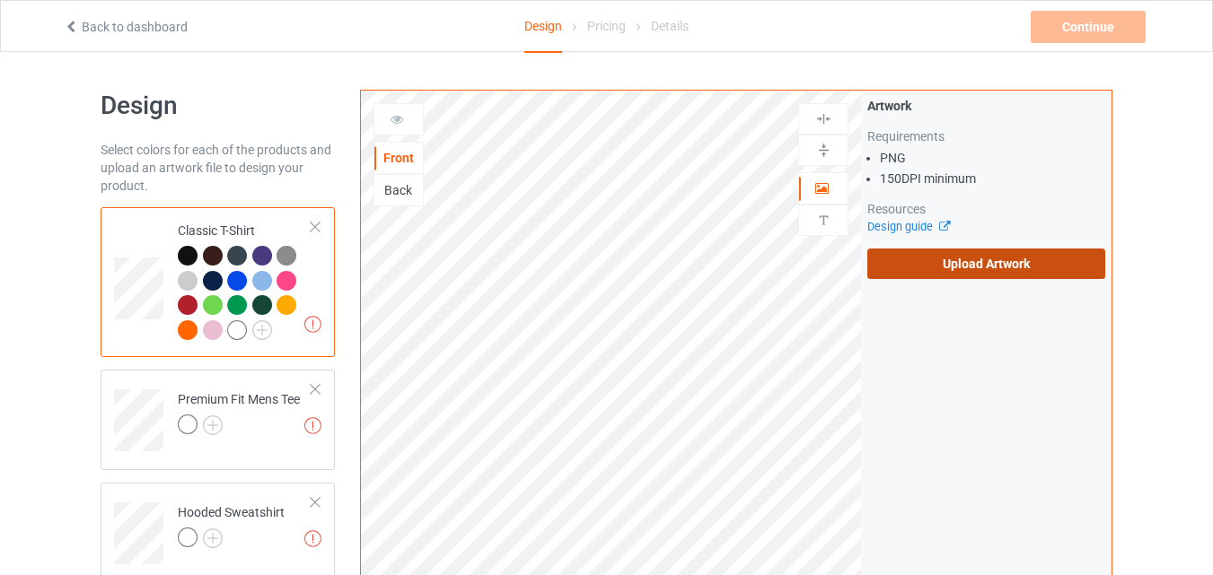
click at [932, 268] on label "Upload Artwork" at bounding box center [986, 264] width 238 height 31
click at [0, 0] on input "Upload Artwork" at bounding box center [0, 0] width 0 height 0
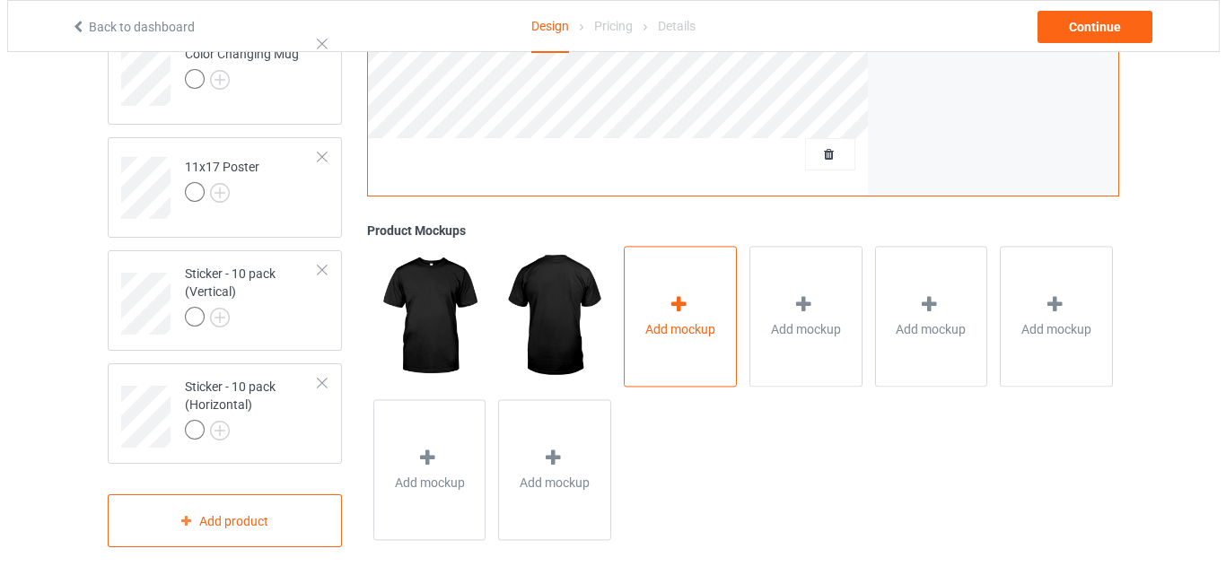
scroll to position [1375, 0]
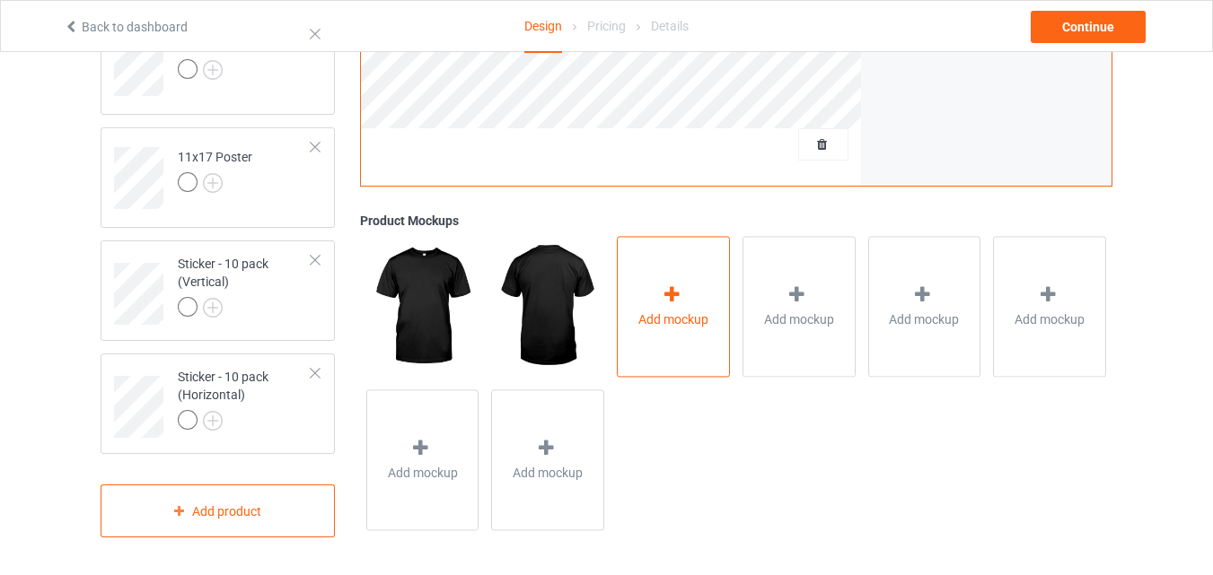
click at [683, 329] on div "Add mockup" at bounding box center [673, 307] width 113 height 141
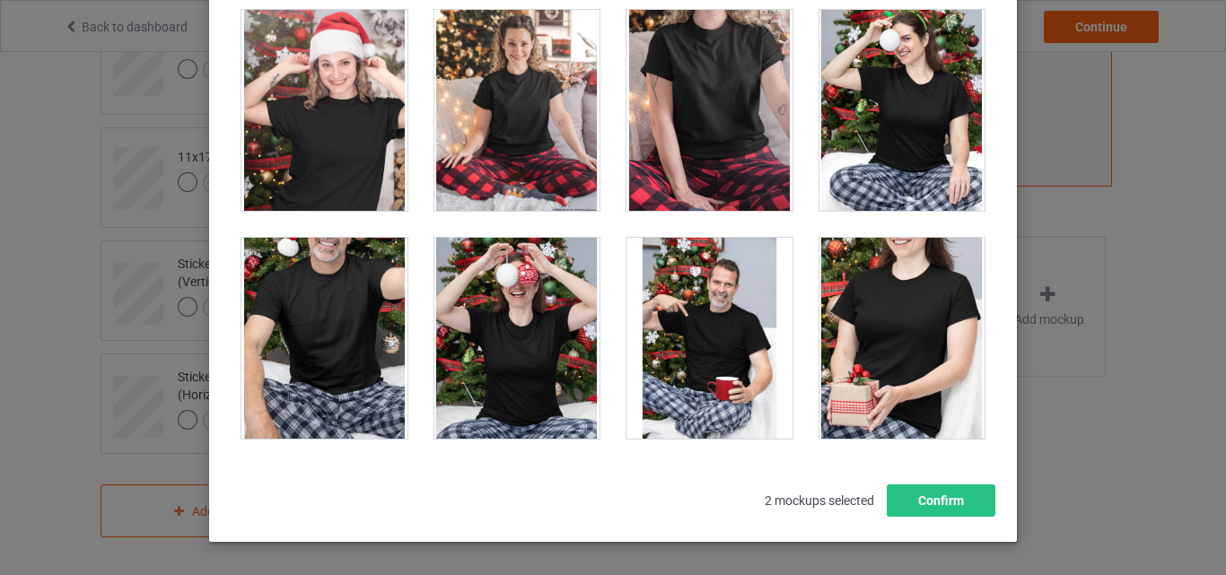
scroll to position [17985, 0]
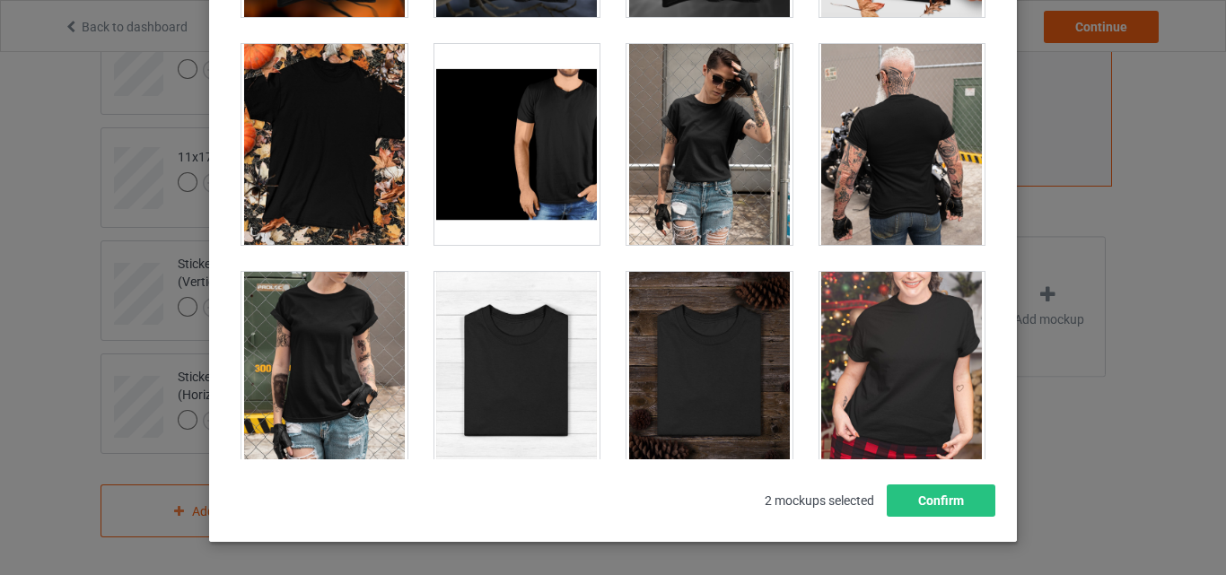
click at [488, 329] on div at bounding box center [518, 372] width 166 height 201
click at [667, 355] on div at bounding box center [710, 372] width 166 height 201
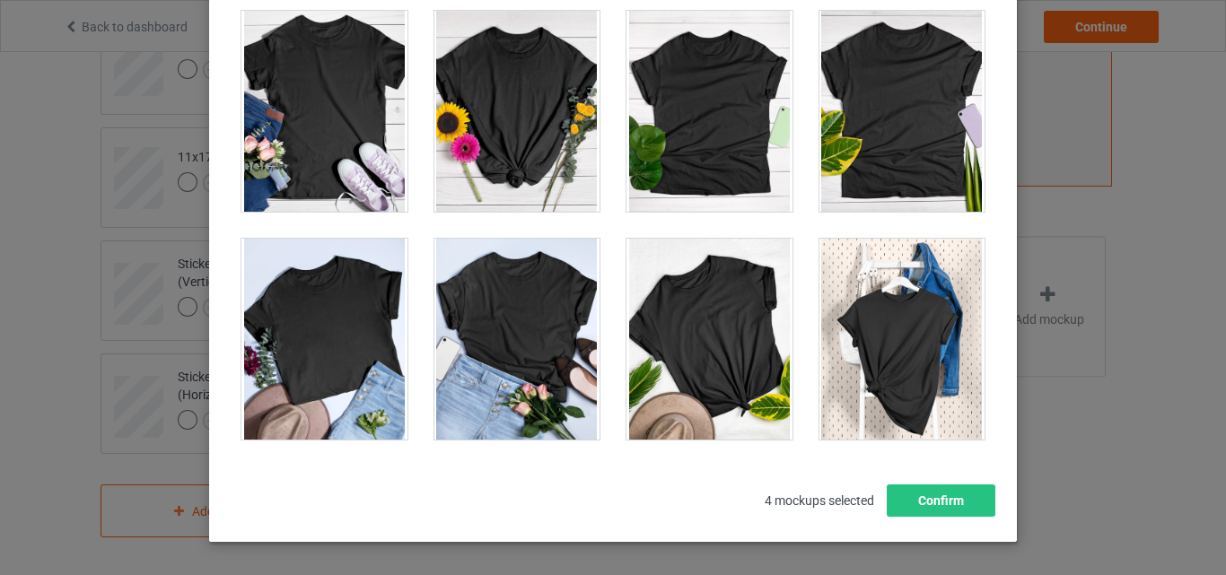
scroll to position [25046, 0]
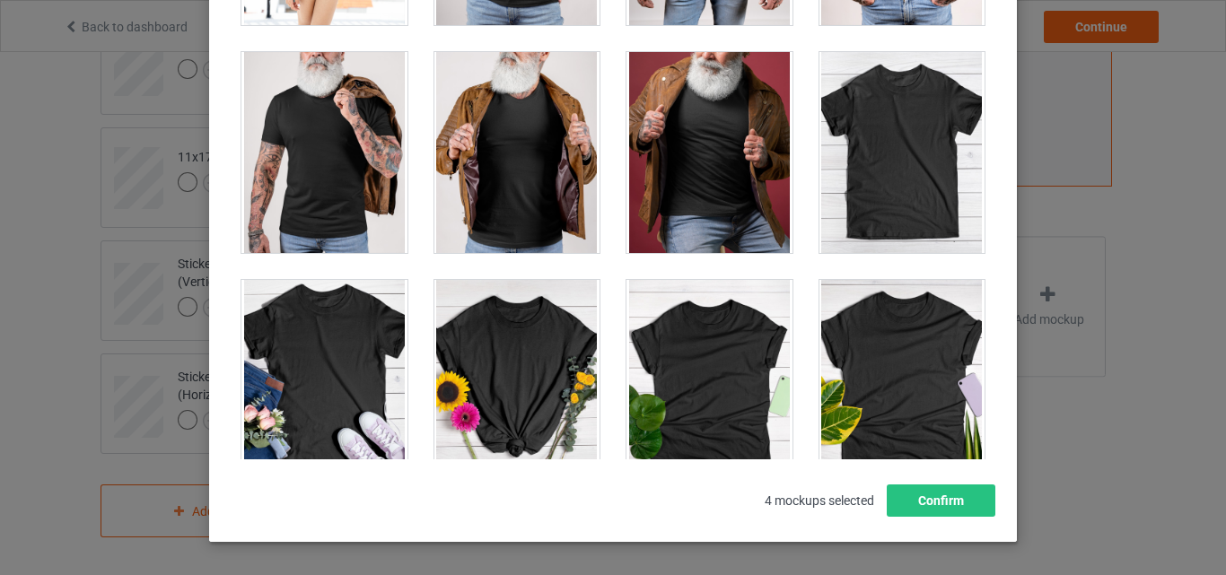
click at [873, 151] on div at bounding box center [903, 152] width 166 height 201
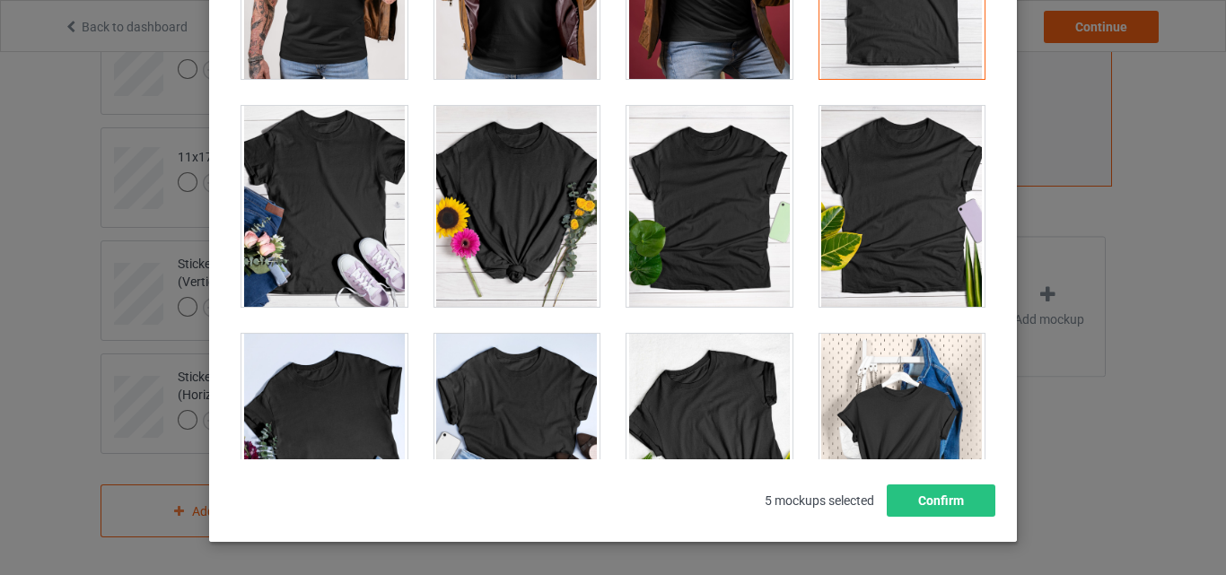
scroll to position [25764, 0]
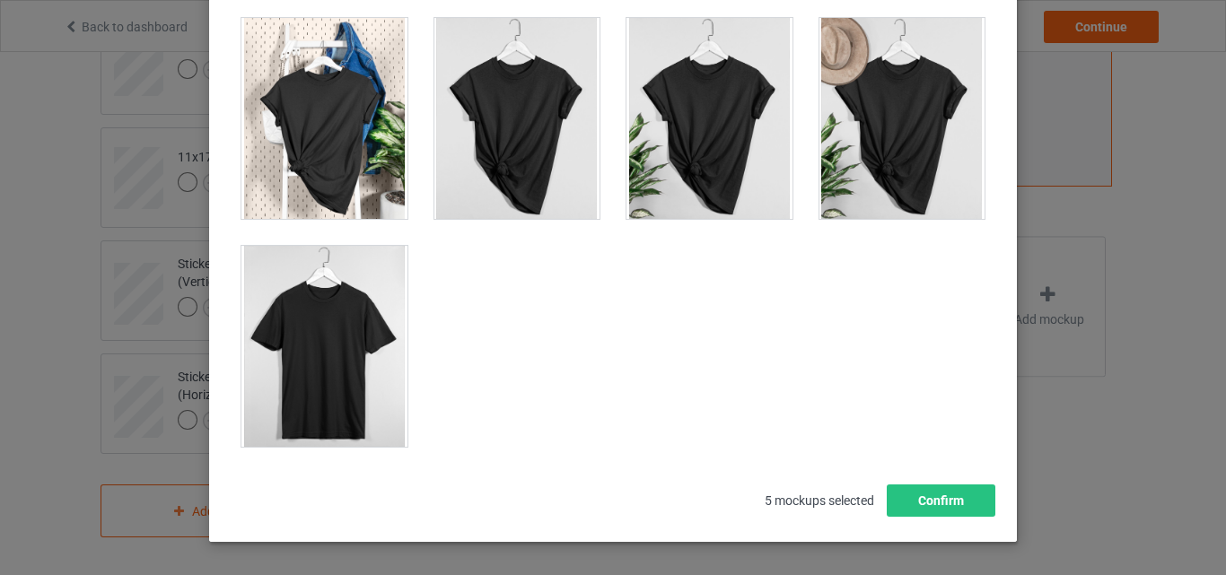
click at [318, 322] on div at bounding box center [325, 346] width 166 height 201
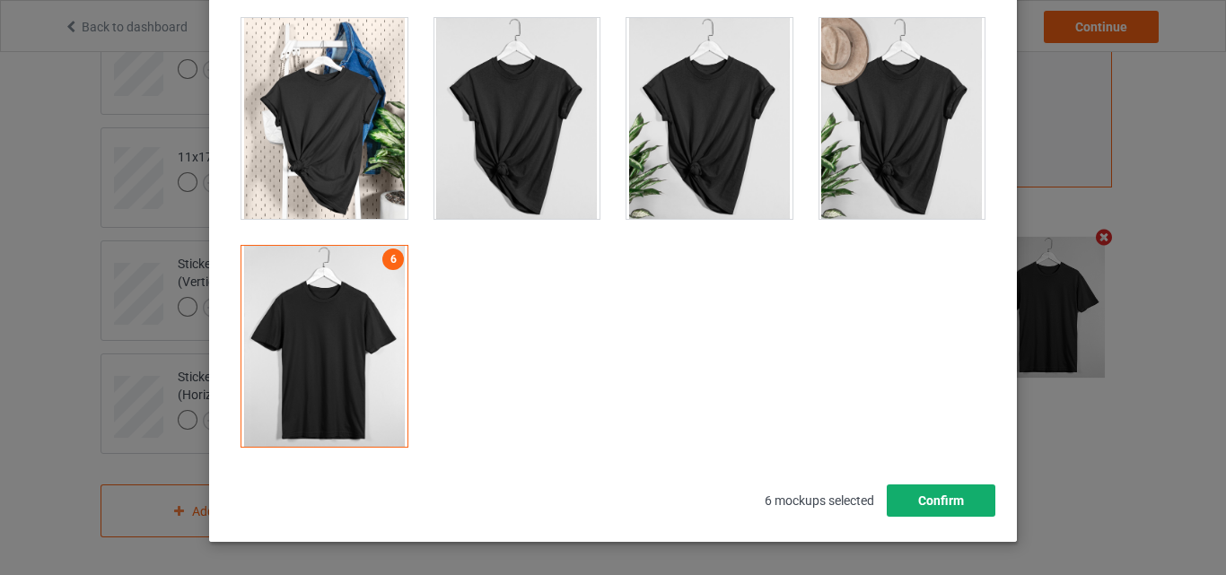
click at [932, 496] on button "Confirm" at bounding box center [941, 501] width 109 height 32
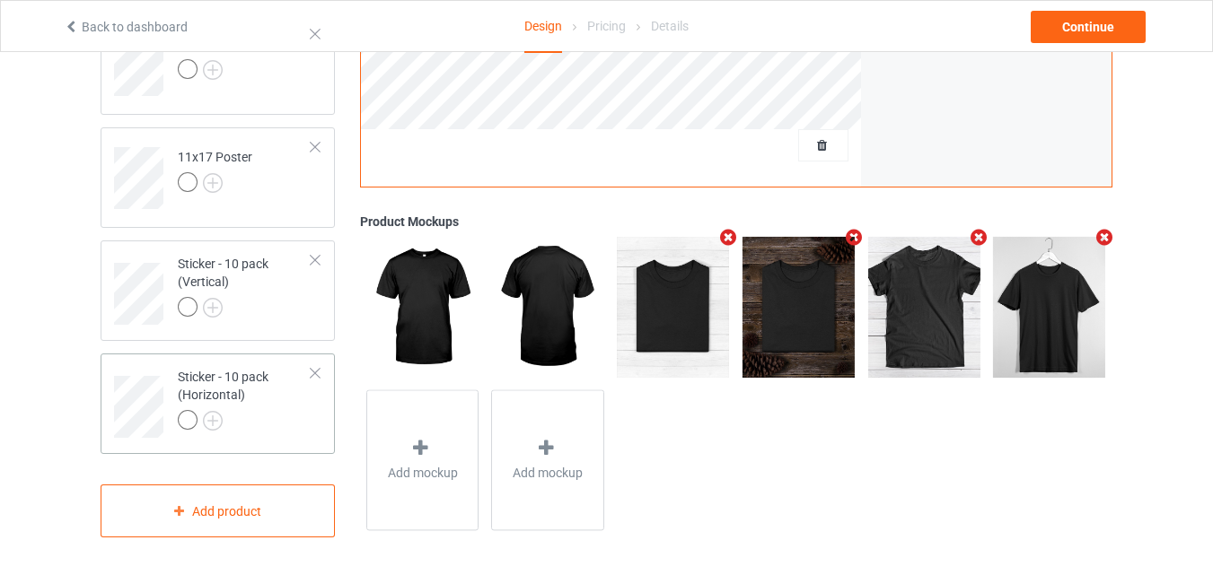
click at [267, 417] on div at bounding box center [245, 422] width 134 height 25
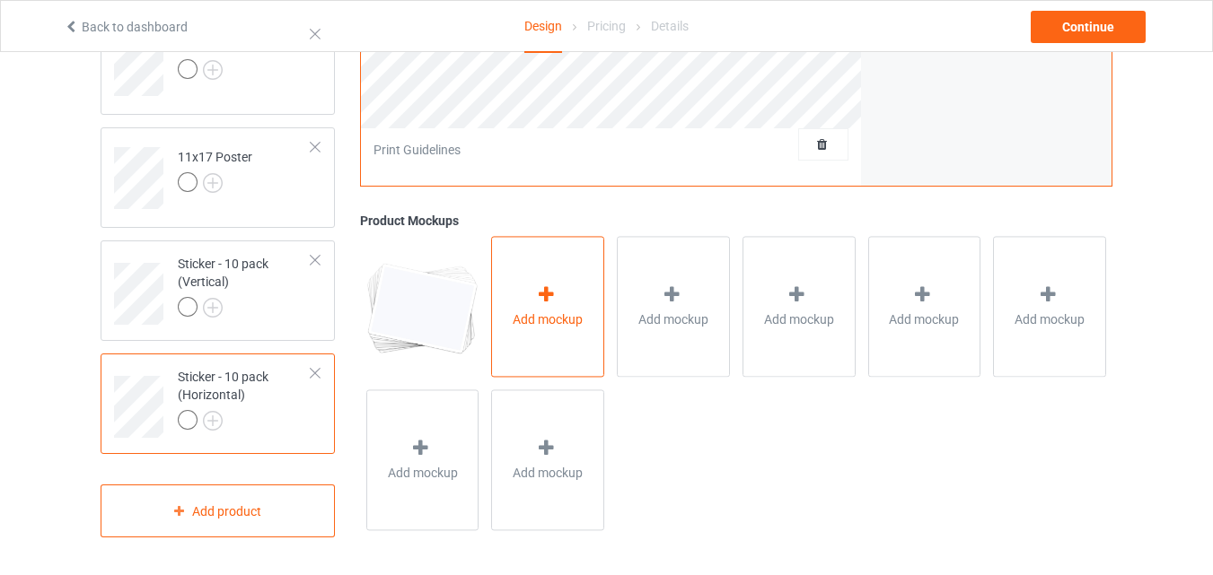
click at [567, 282] on div "Add mockup" at bounding box center [547, 307] width 113 height 141
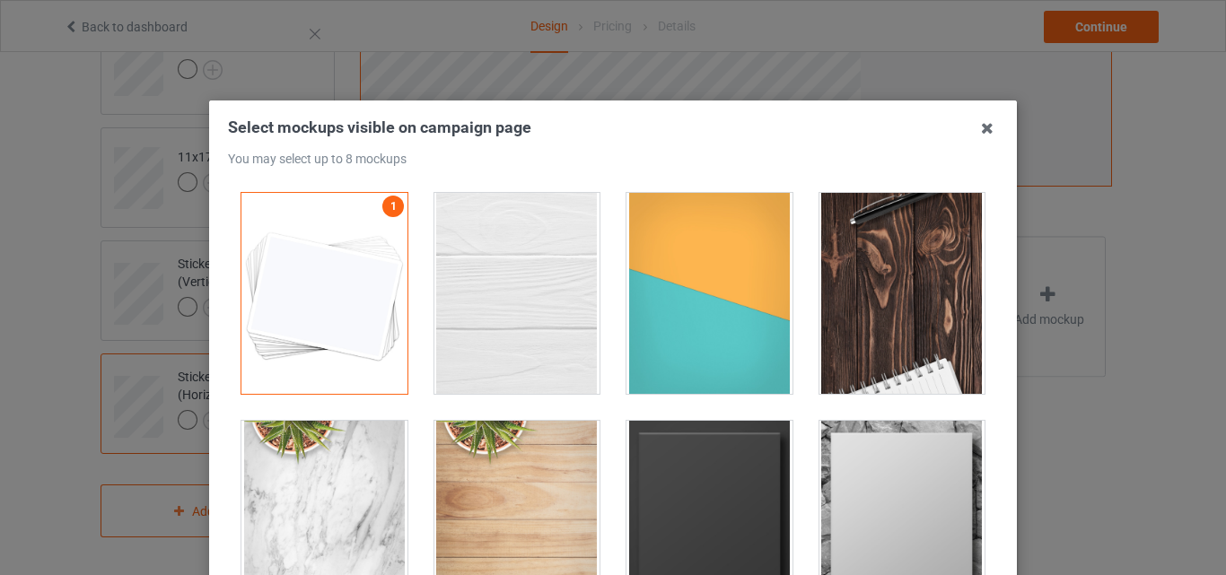
click at [548, 277] on div at bounding box center [518, 293] width 166 height 201
click at [642, 285] on div at bounding box center [710, 293] width 166 height 201
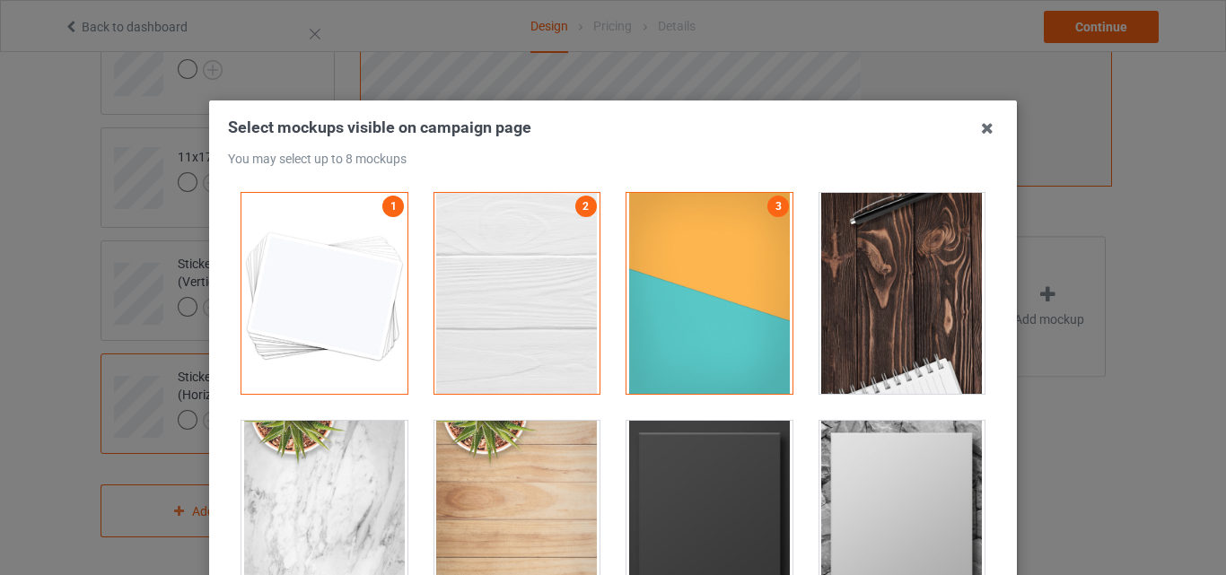
click at [837, 285] on div at bounding box center [903, 293] width 166 height 201
click at [706, 469] on div at bounding box center [710, 521] width 166 height 201
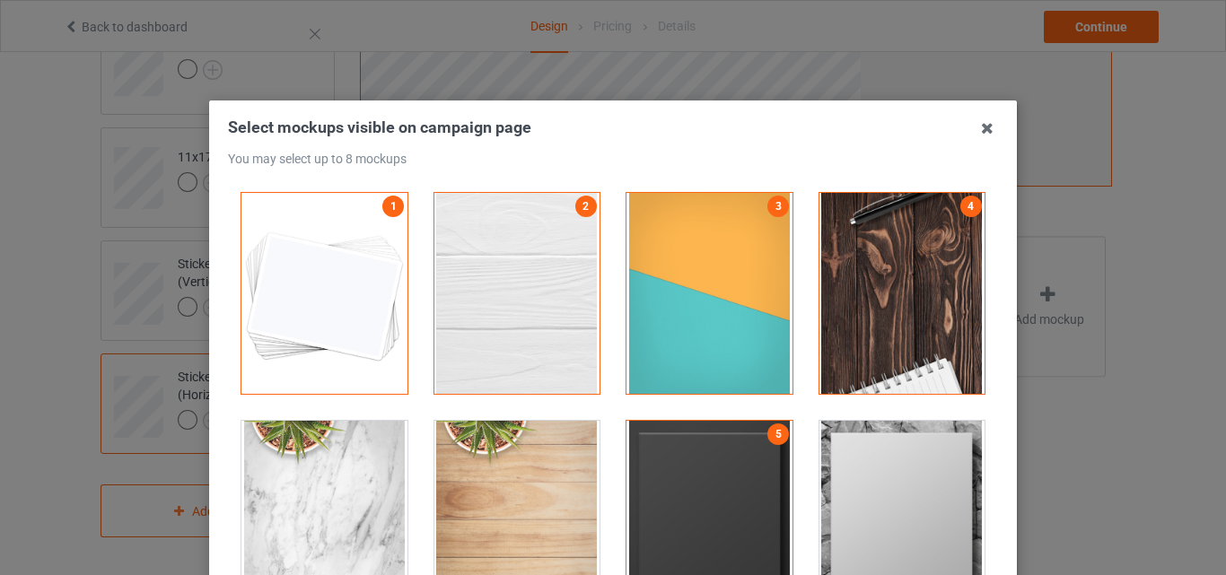
click at [876, 487] on div at bounding box center [903, 521] width 166 height 201
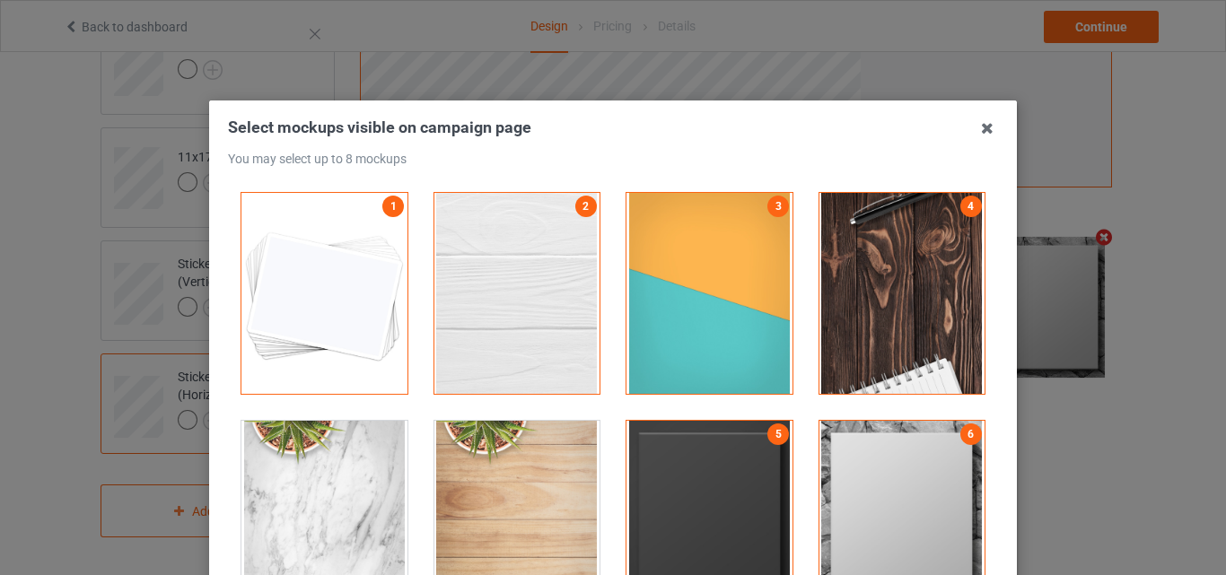
scroll to position [180, 0]
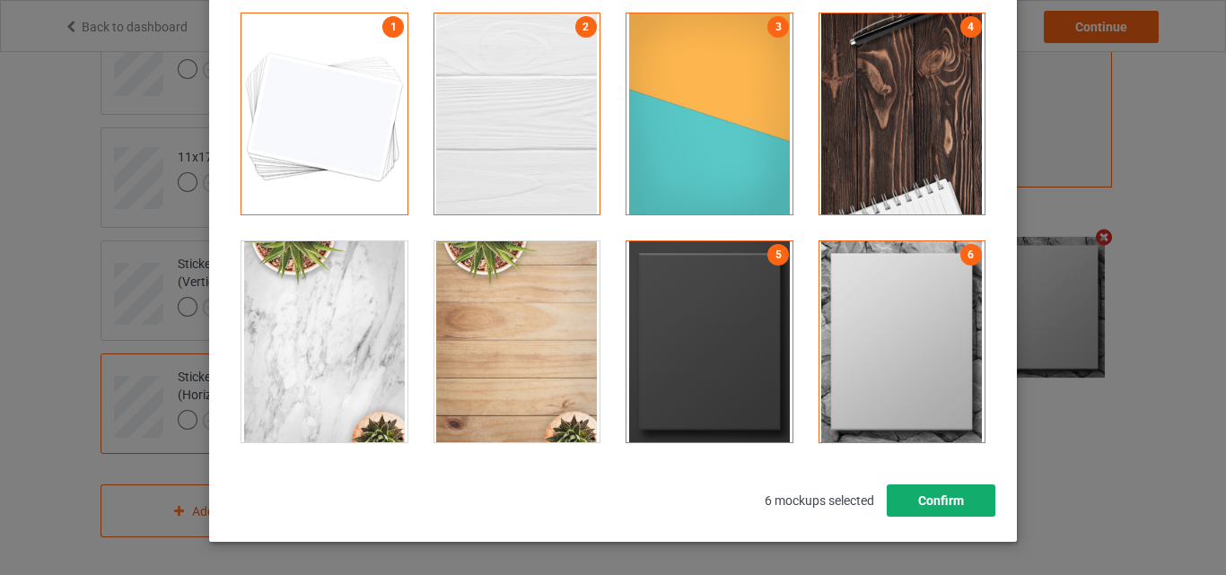
click at [943, 496] on button "Confirm" at bounding box center [941, 501] width 109 height 32
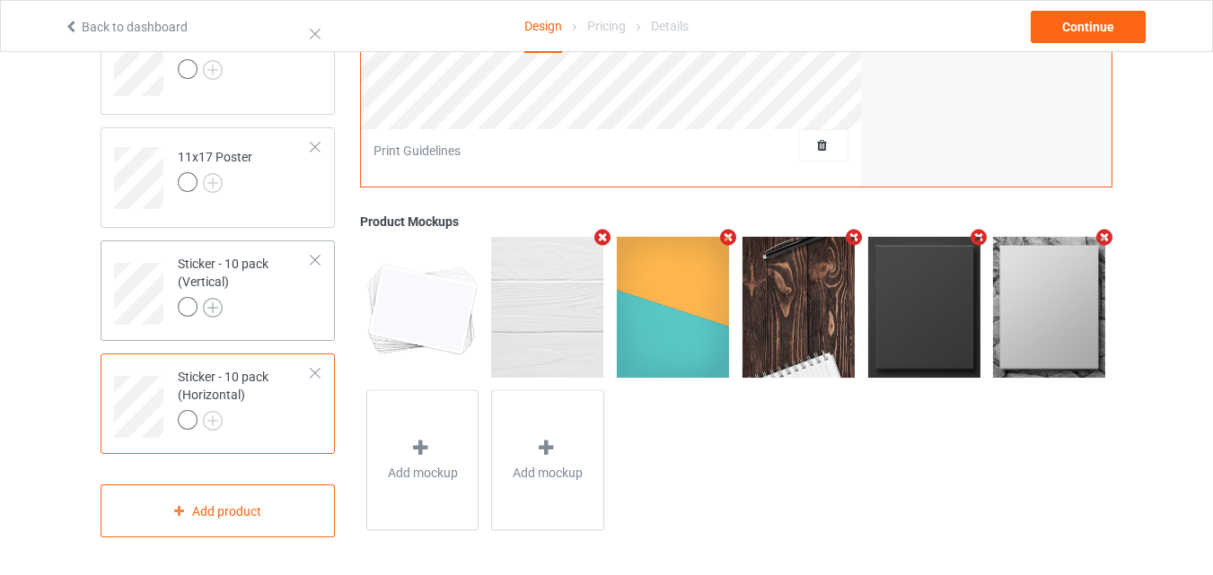
click at [215, 305] on img at bounding box center [213, 308] width 20 height 20
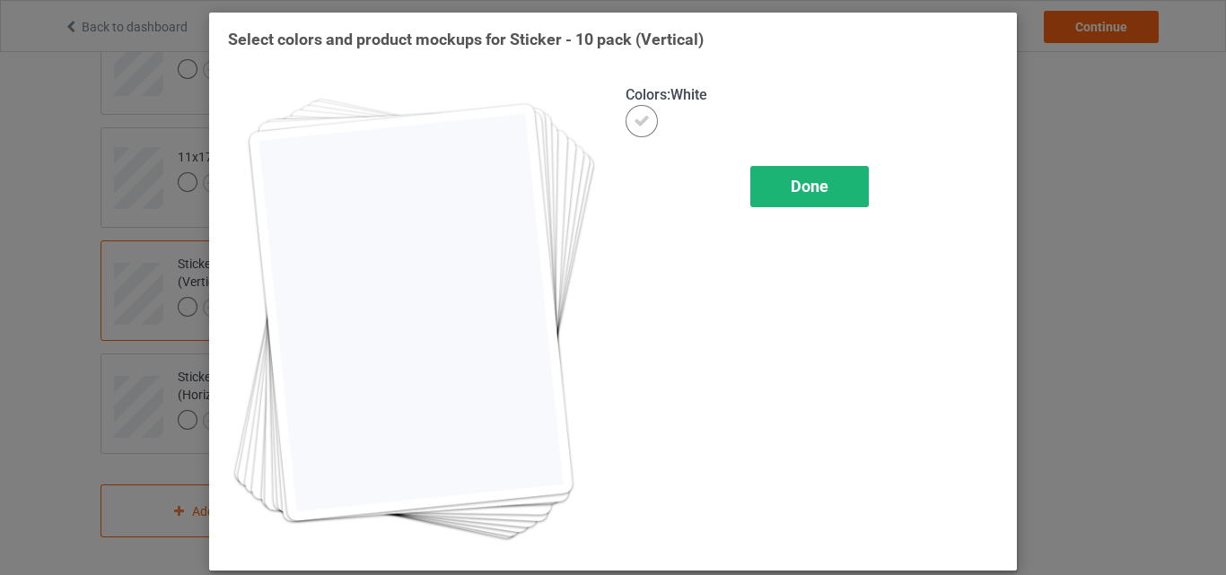
click at [794, 204] on div "Done" at bounding box center [810, 186] width 119 height 41
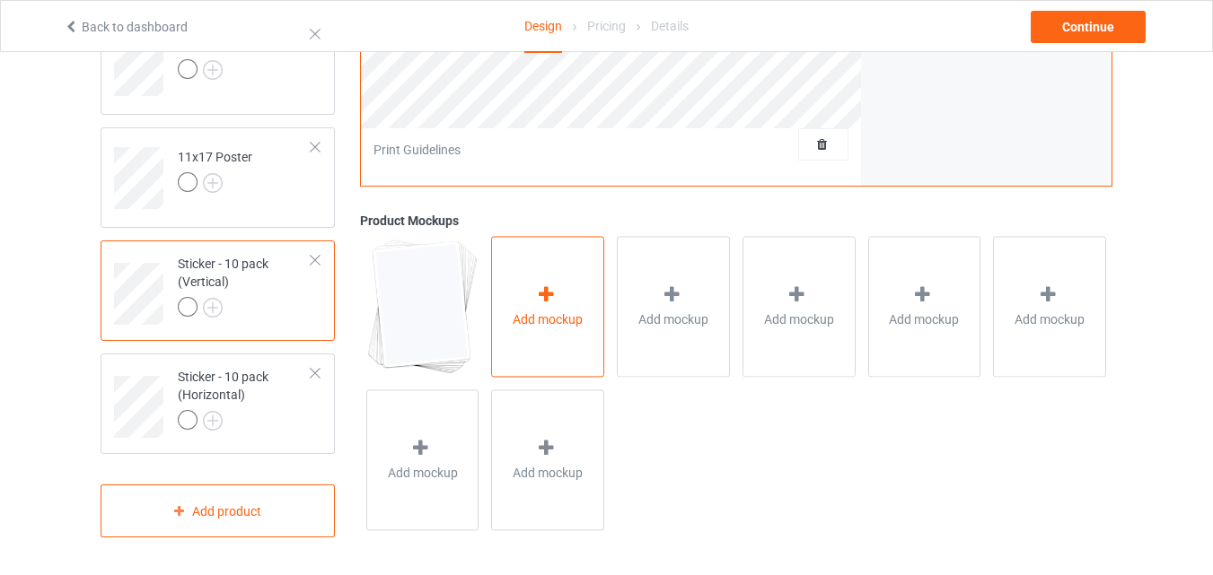
click at [525, 307] on div "Add mockup" at bounding box center [547, 307] width 113 height 141
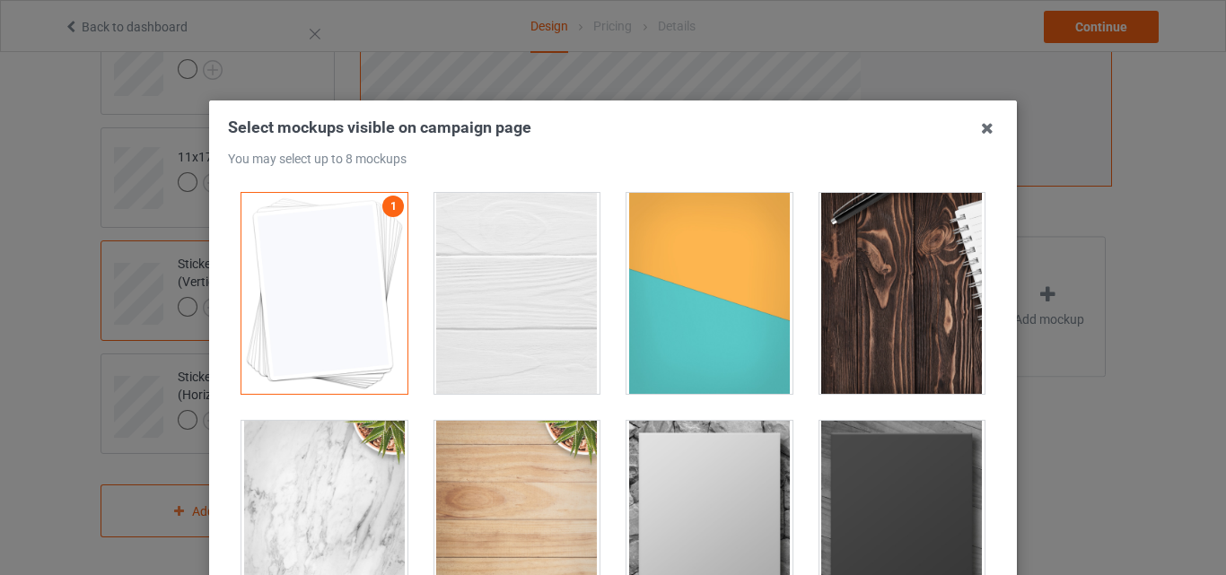
click at [529, 294] on div at bounding box center [518, 293] width 166 height 201
click at [661, 306] on div at bounding box center [710, 293] width 166 height 201
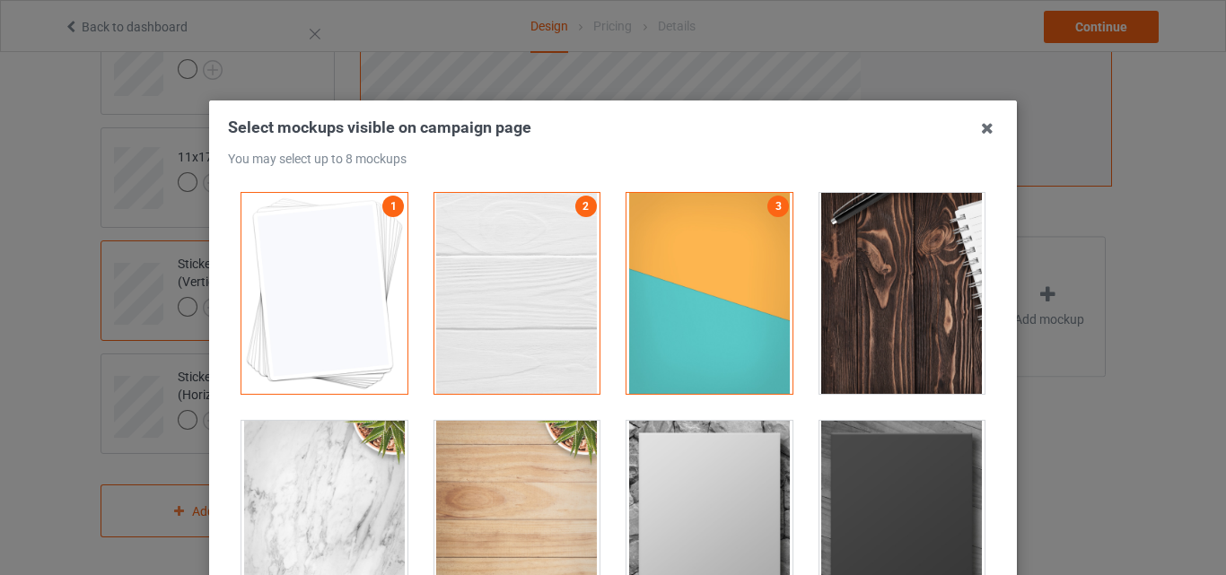
drag, startPoint x: 878, startPoint y: 306, endPoint x: 788, endPoint y: 376, distance: 113.9
click at [880, 306] on div at bounding box center [903, 293] width 166 height 201
click at [736, 437] on div at bounding box center [710, 521] width 166 height 201
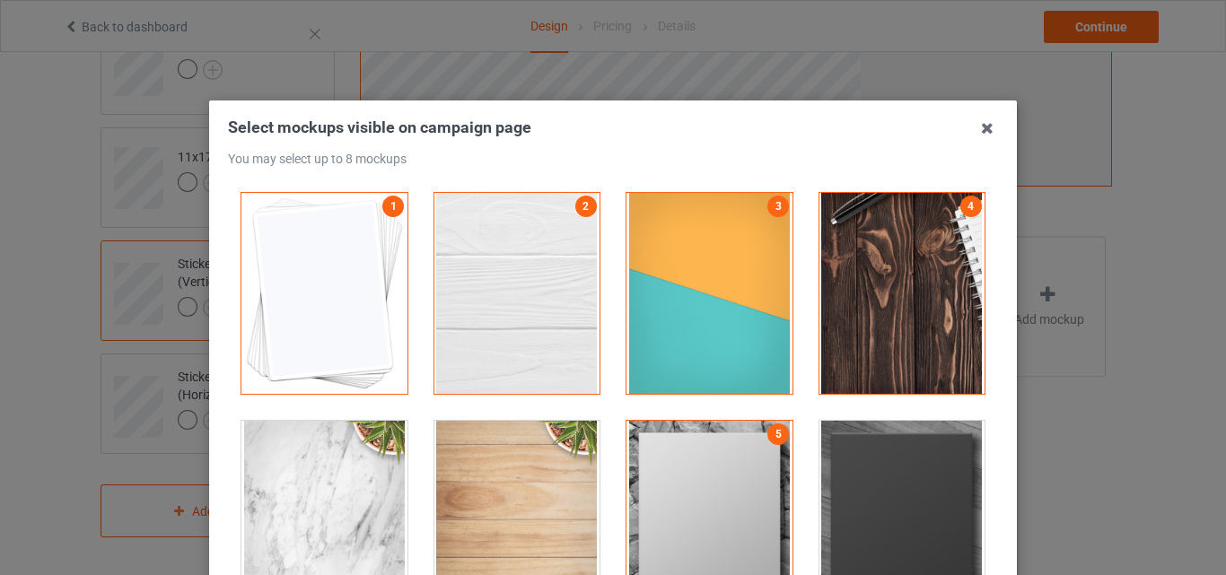
click at [849, 455] on div at bounding box center [903, 521] width 166 height 201
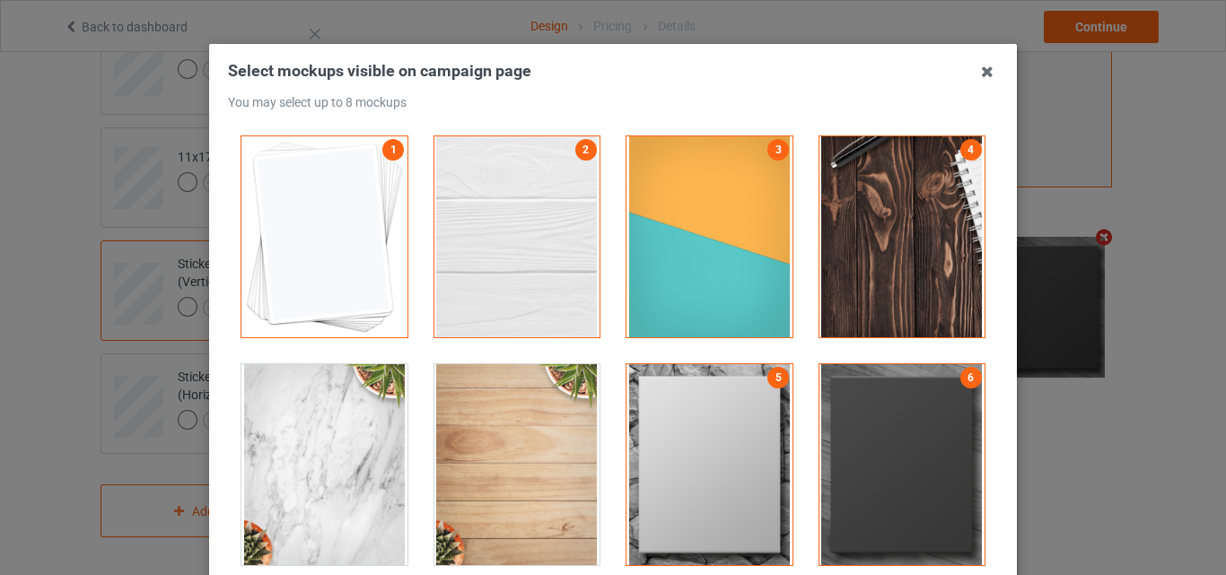
scroll to position [243, 0]
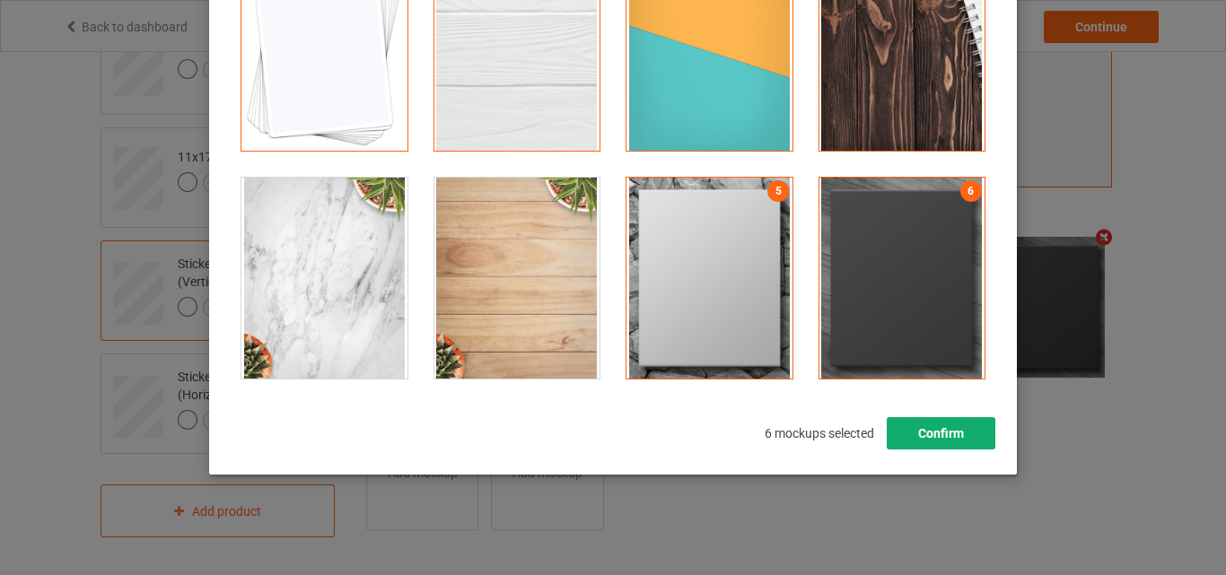
click at [918, 441] on button "Confirm" at bounding box center [941, 433] width 109 height 32
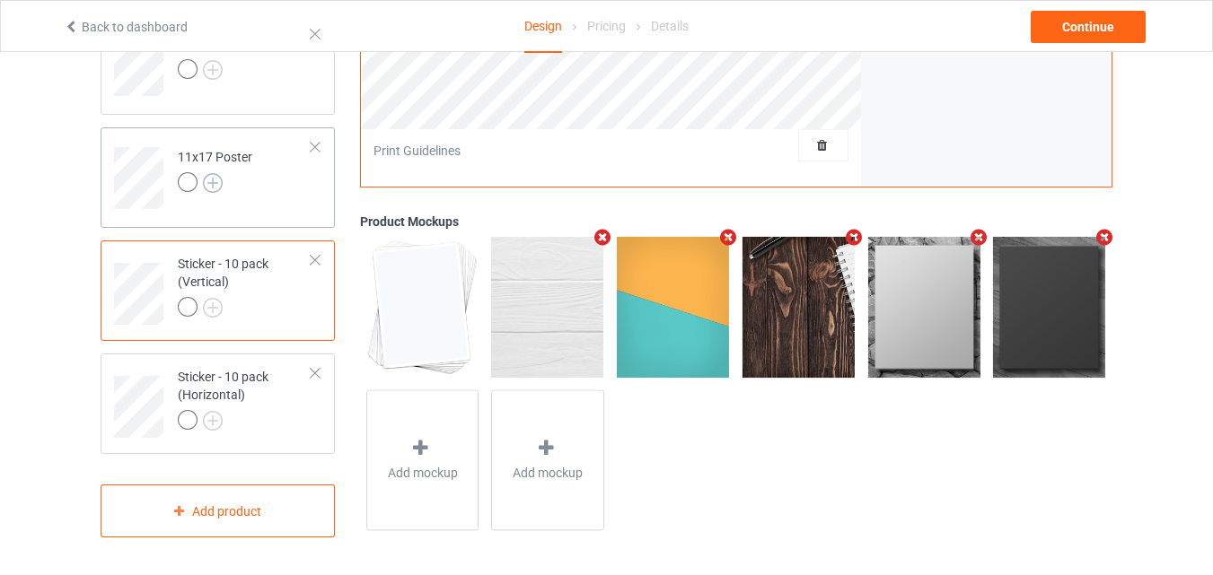
click at [214, 177] on img at bounding box center [213, 183] width 20 height 20
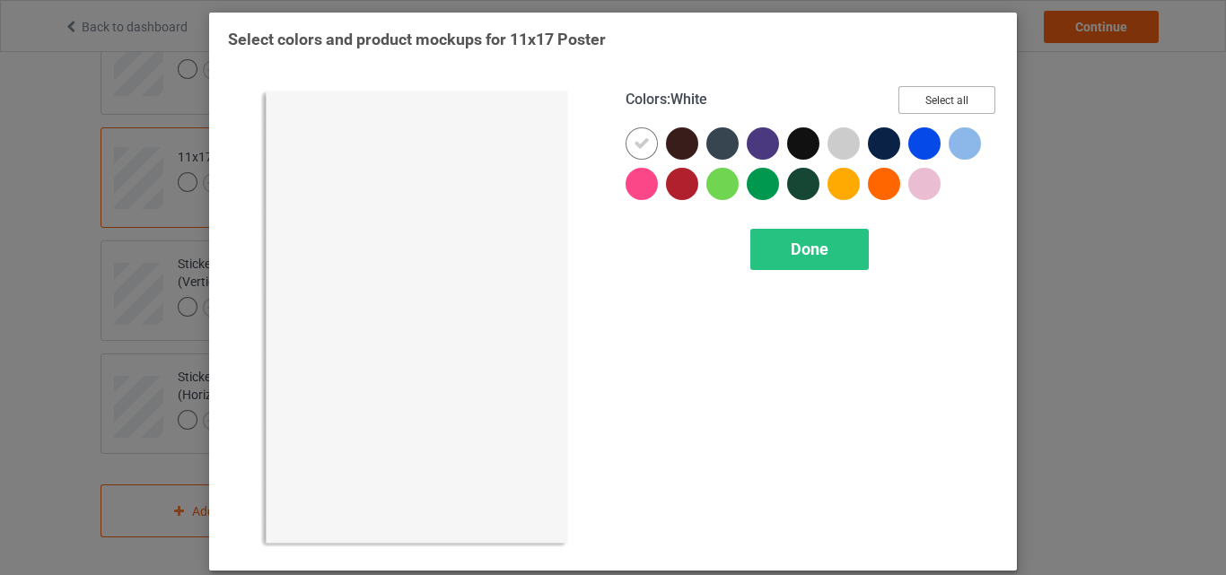
click at [916, 103] on button "Select all" at bounding box center [947, 100] width 97 height 28
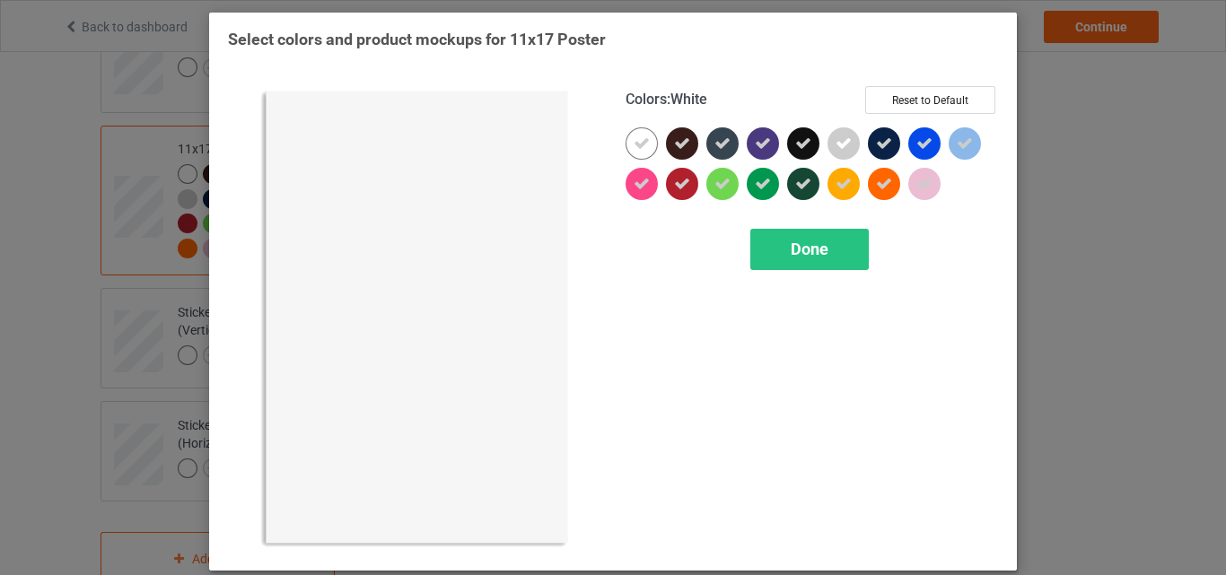
click at [634, 145] on icon at bounding box center [642, 144] width 16 height 16
click at [629, 145] on div at bounding box center [642, 143] width 32 height 32
click at [769, 247] on div "Done" at bounding box center [810, 249] width 119 height 41
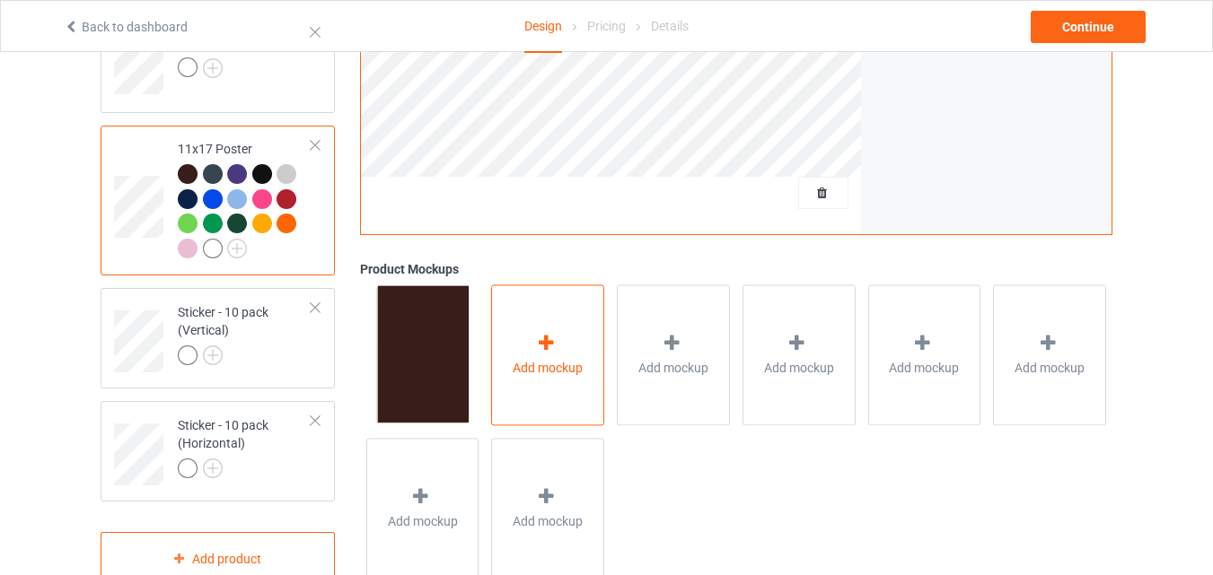
click at [570, 335] on div "Add mockup" at bounding box center [547, 355] width 113 height 141
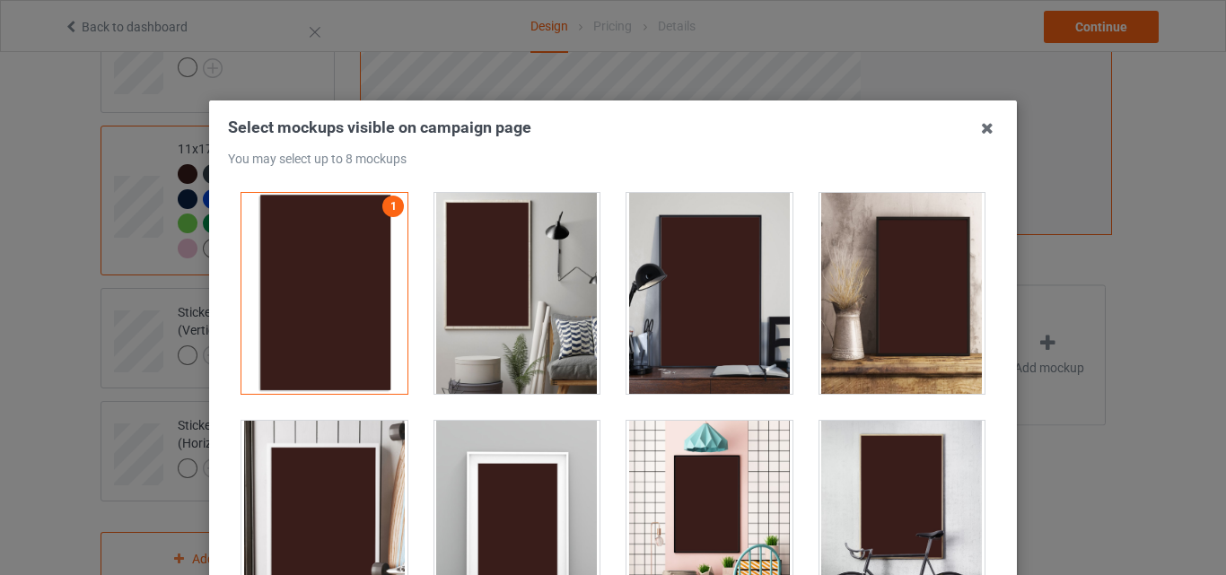
click at [545, 279] on div at bounding box center [518, 293] width 166 height 201
click at [690, 279] on div at bounding box center [710, 293] width 166 height 201
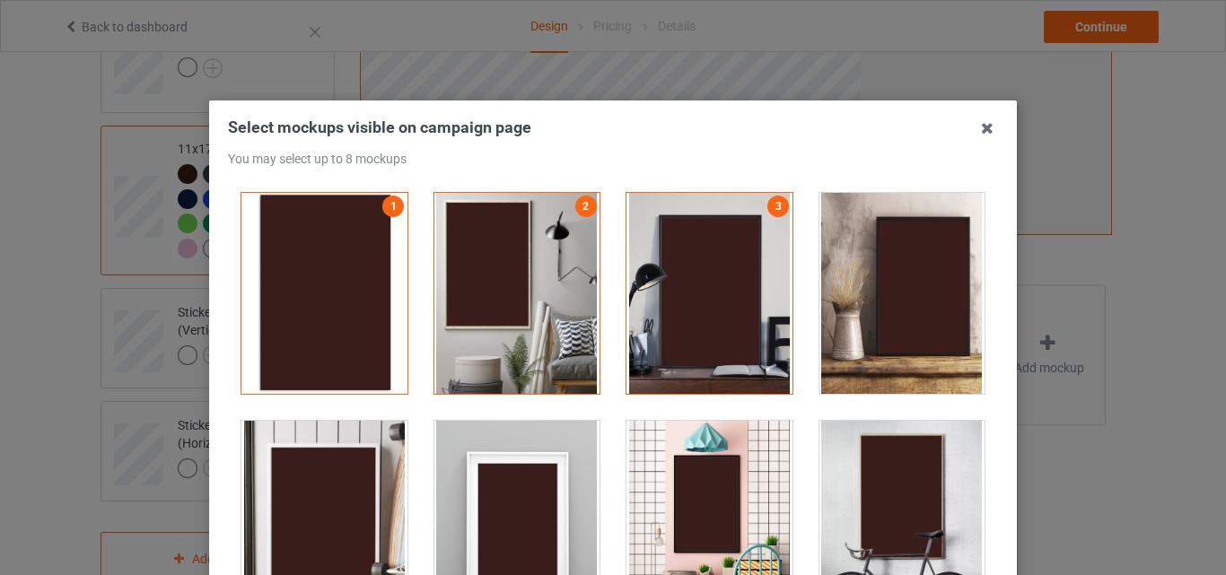
click at [839, 280] on div at bounding box center [903, 293] width 166 height 201
drag, startPoint x: 351, startPoint y: 477, endPoint x: 642, endPoint y: 475, distance: 290.9
click at [351, 478] on div at bounding box center [325, 521] width 166 height 201
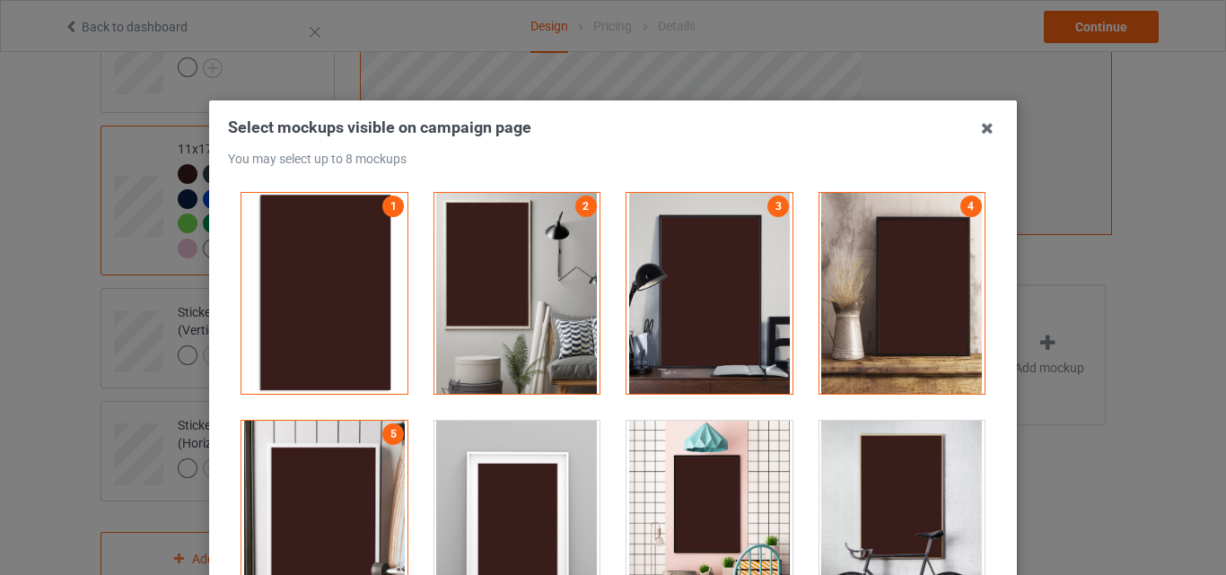
click at [835, 474] on div at bounding box center [903, 521] width 166 height 201
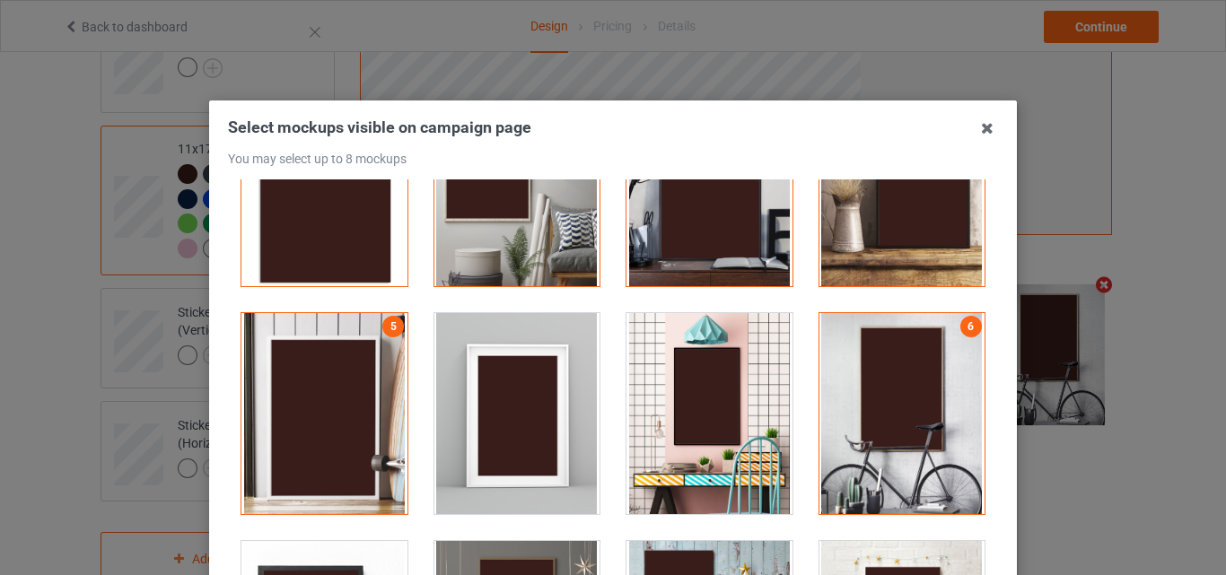
scroll to position [449, 0]
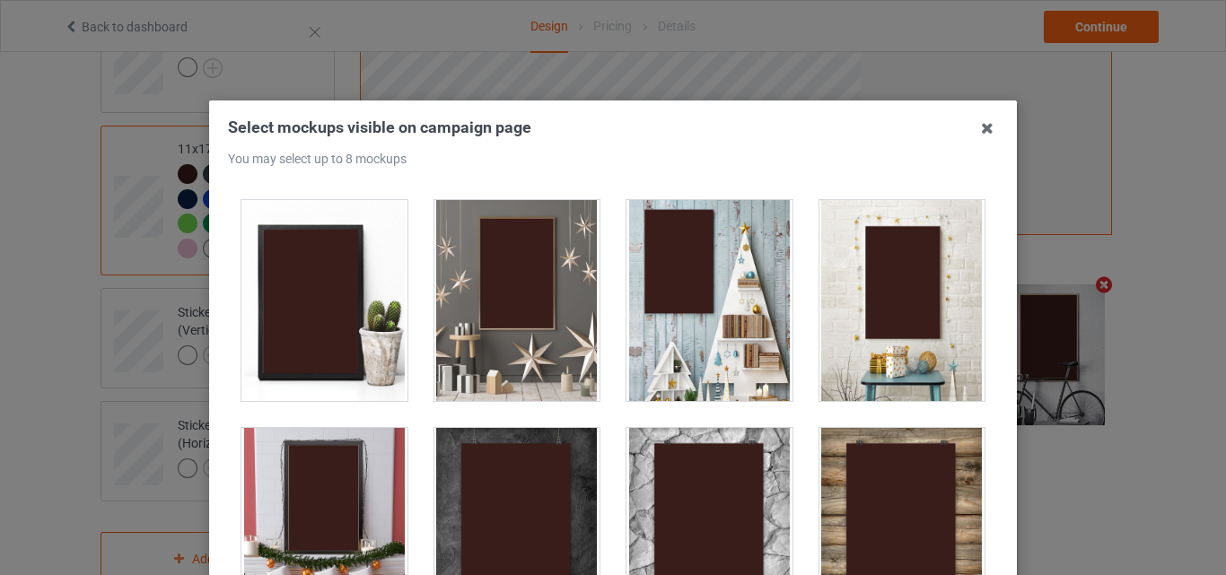
click at [537, 342] on div at bounding box center [518, 300] width 166 height 201
drag, startPoint x: 677, startPoint y: 345, endPoint x: 1023, endPoint y: 376, distance: 348.0
click at [679, 346] on div at bounding box center [710, 300] width 166 height 201
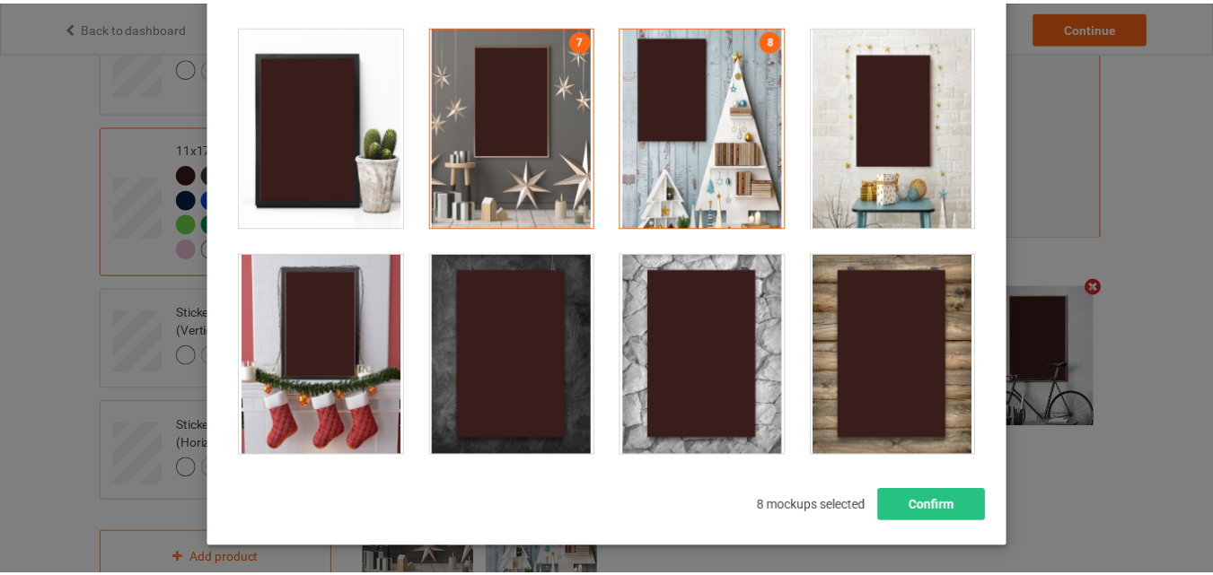
scroll to position [247, 0]
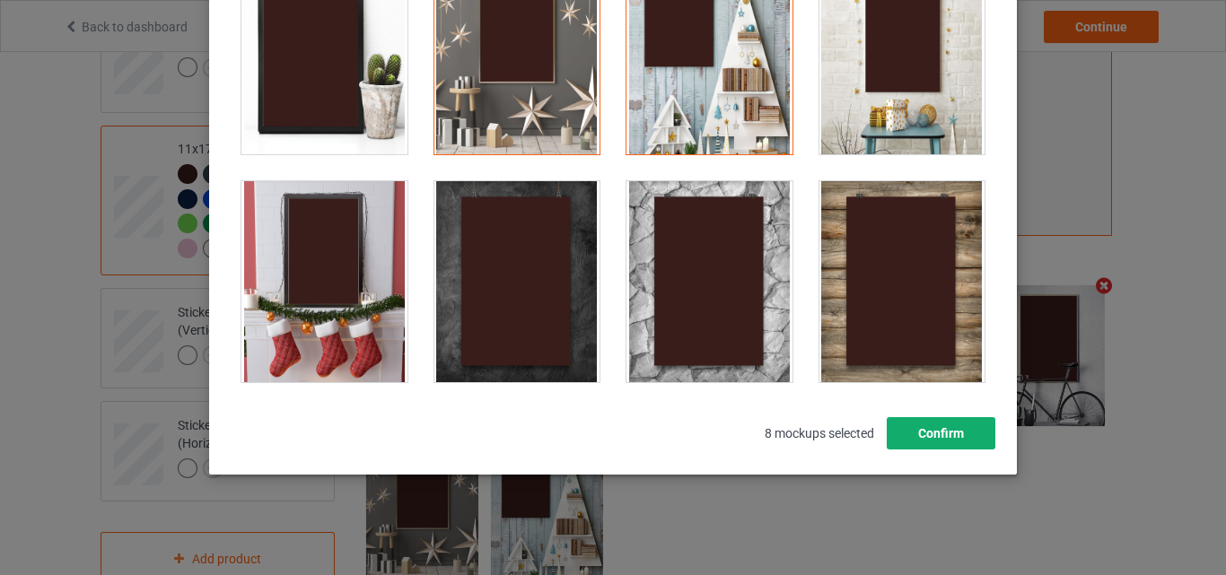
click at [935, 429] on button "Confirm" at bounding box center [941, 433] width 109 height 32
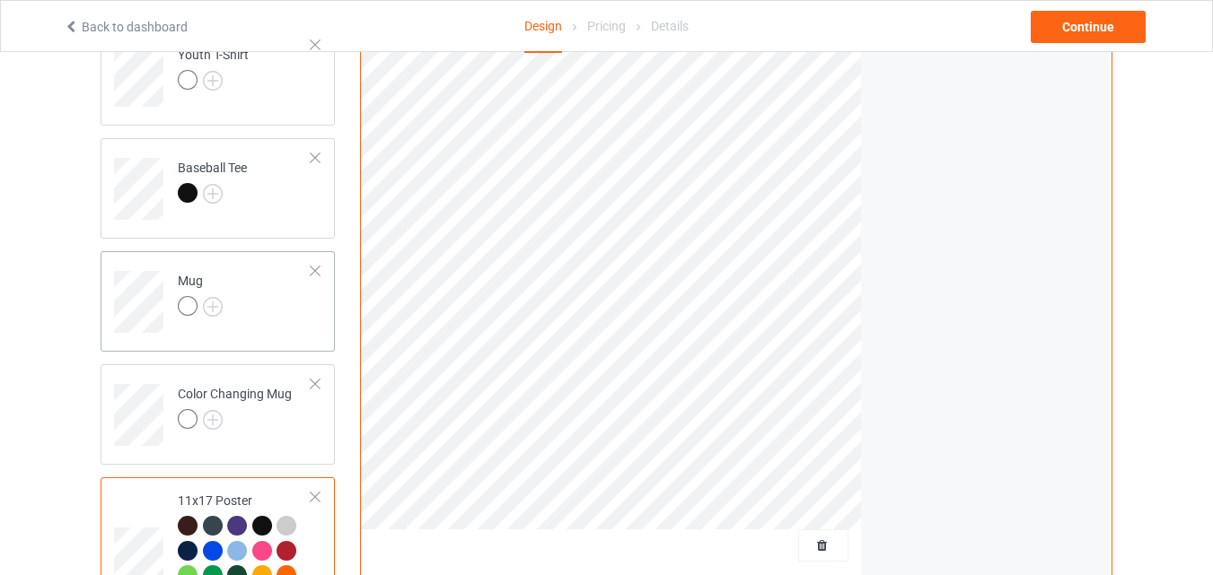
scroll to position [1016, 0]
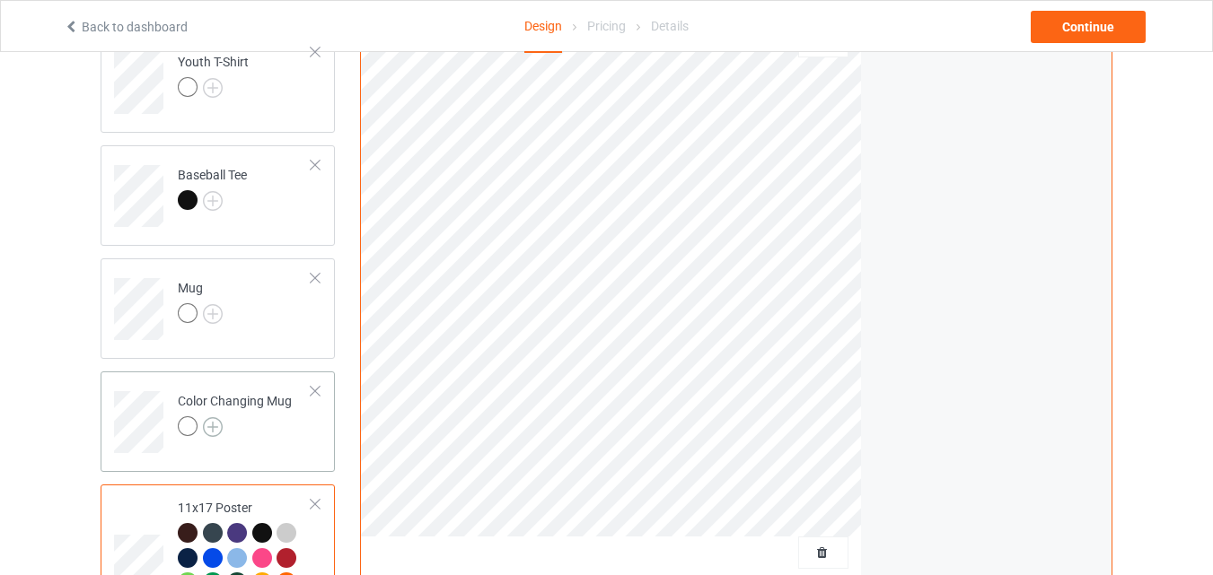
click at [212, 428] on img at bounding box center [213, 427] width 20 height 20
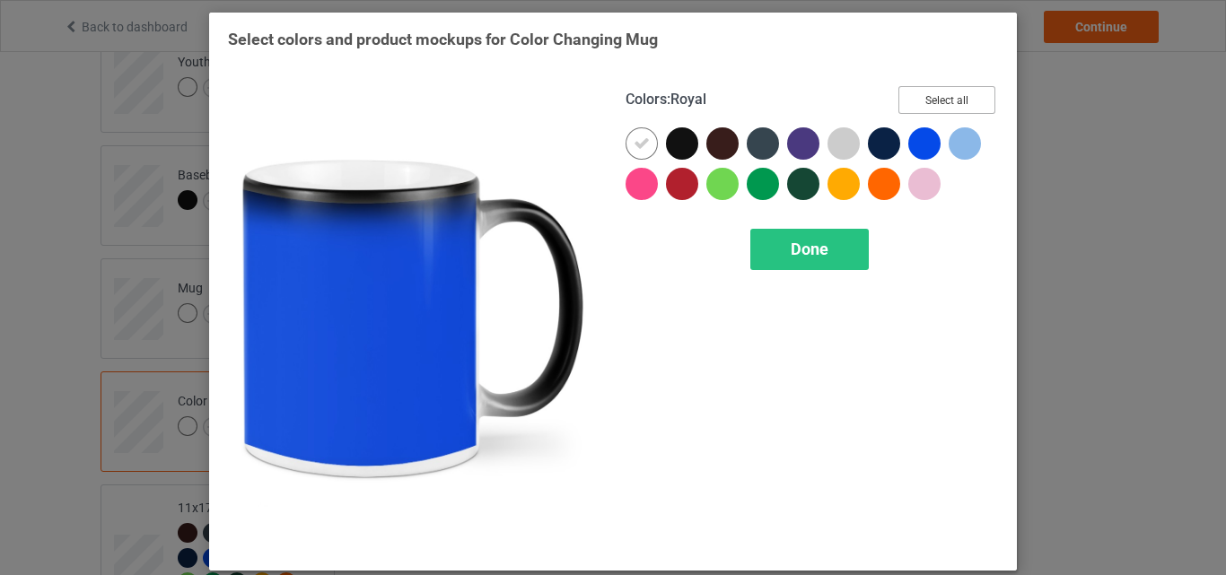
click at [931, 98] on button "Select all" at bounding box center [947, 100] width 97 height 28
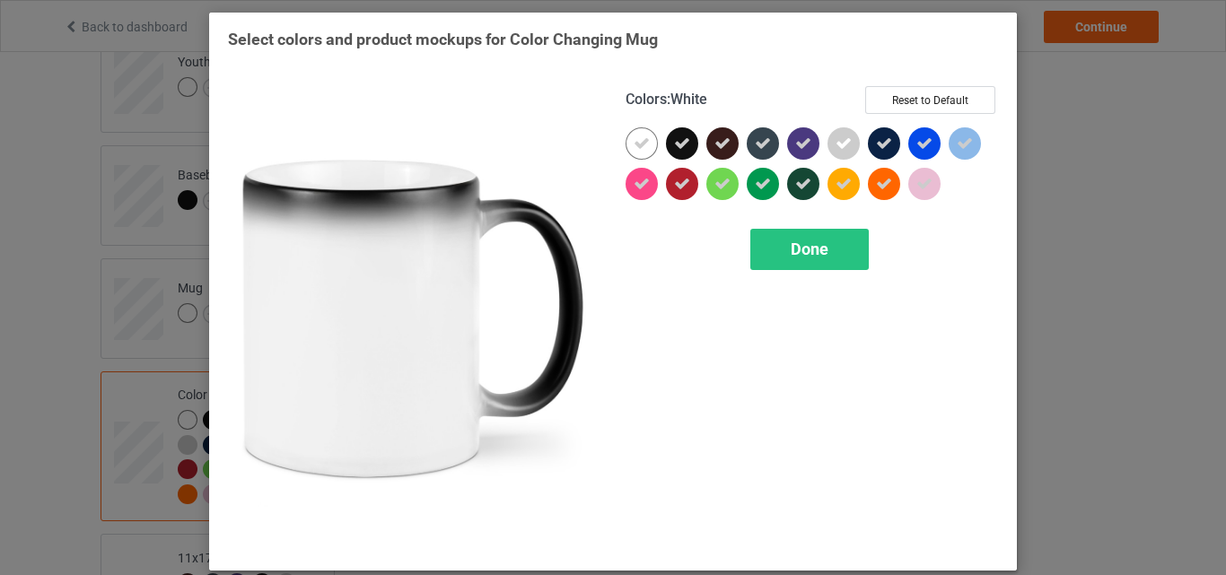
click at [639, 152] on icon at bounding box center [642, 144] width 16 height 16
click at [639, 152] on div at bounding box center [642, 143] width 32 height 32
click at [811, 250] on span "Done" at bounding box center [810, 249] width 38 height 19
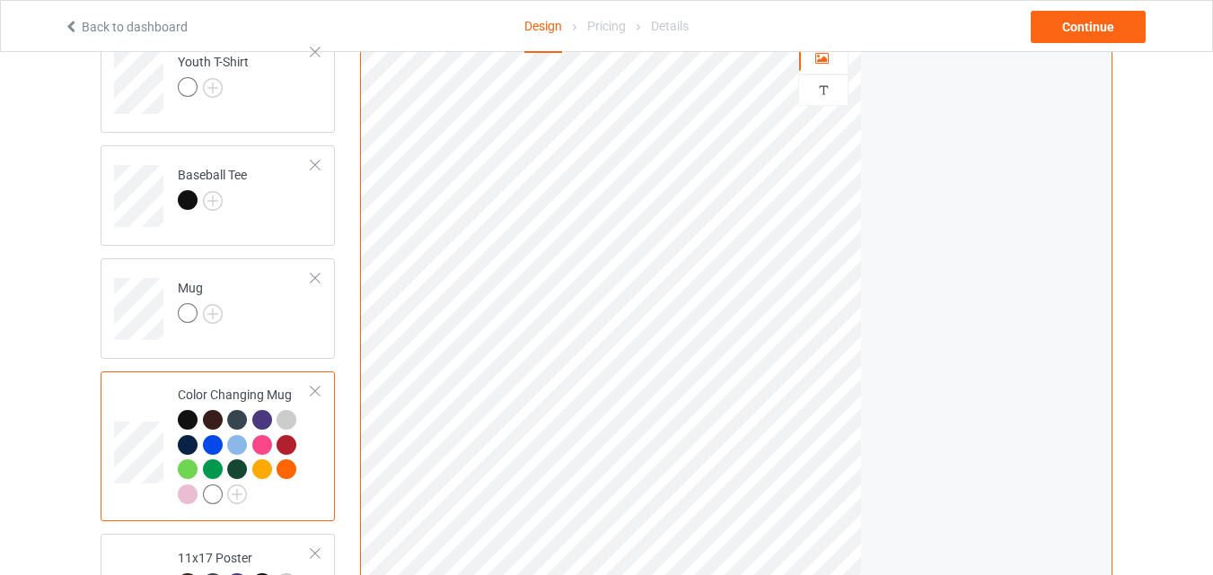
scroll to position [747, 0]
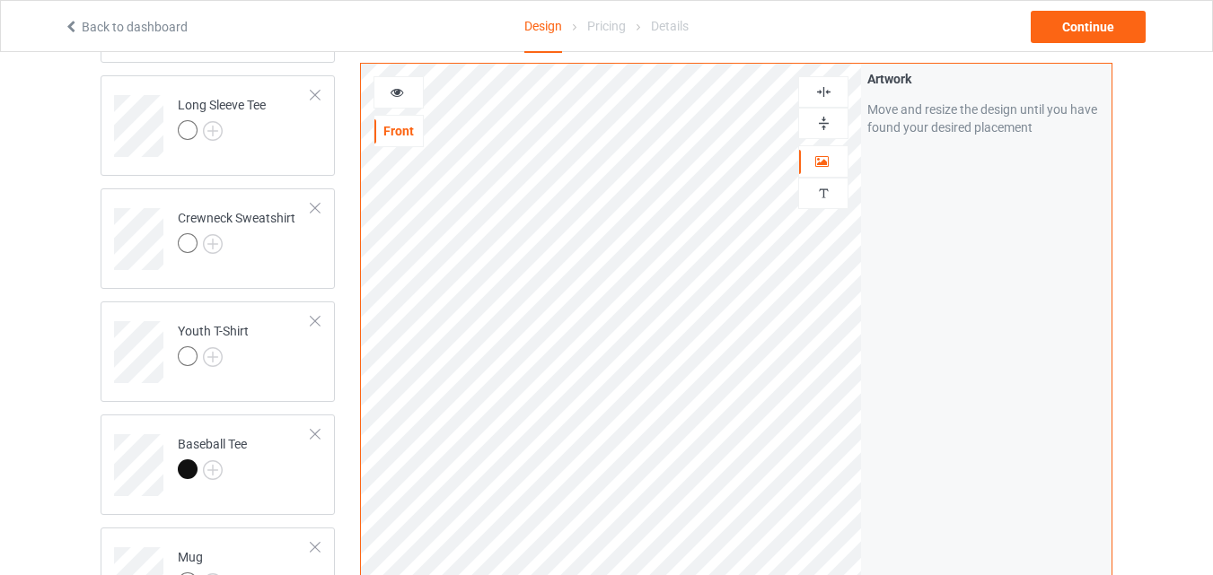
click at [828, 112] on div at bounding box center [823, 123] width 50 height 31
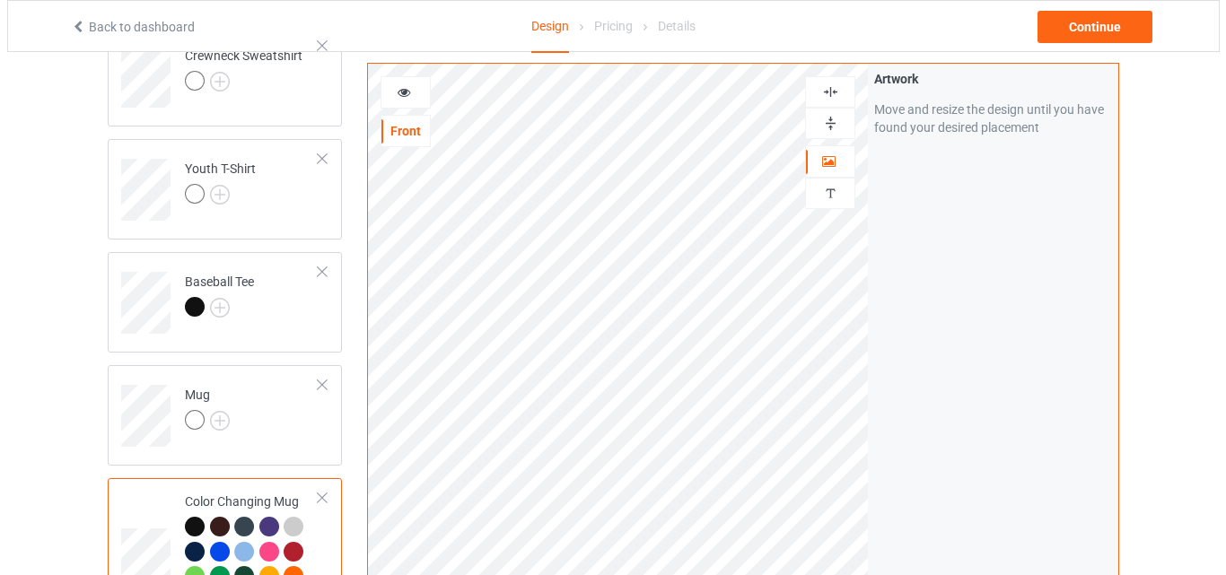
scroll to position [1286, 0]
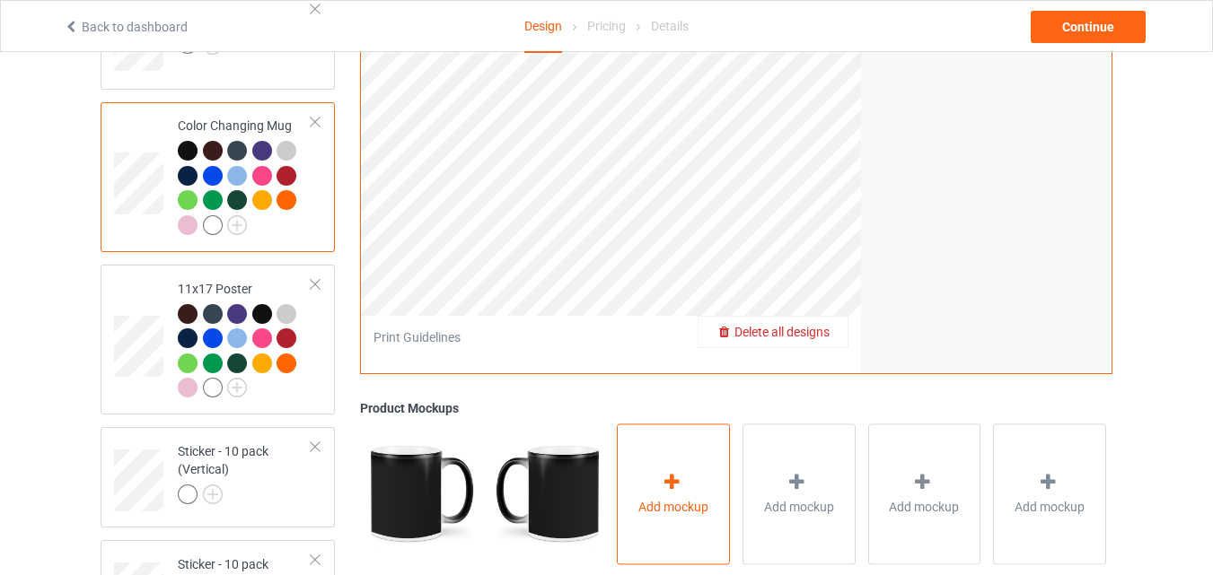
click at [674, 444] on div "Add mockup" at bounding box center [673, 494] width 113 height 141
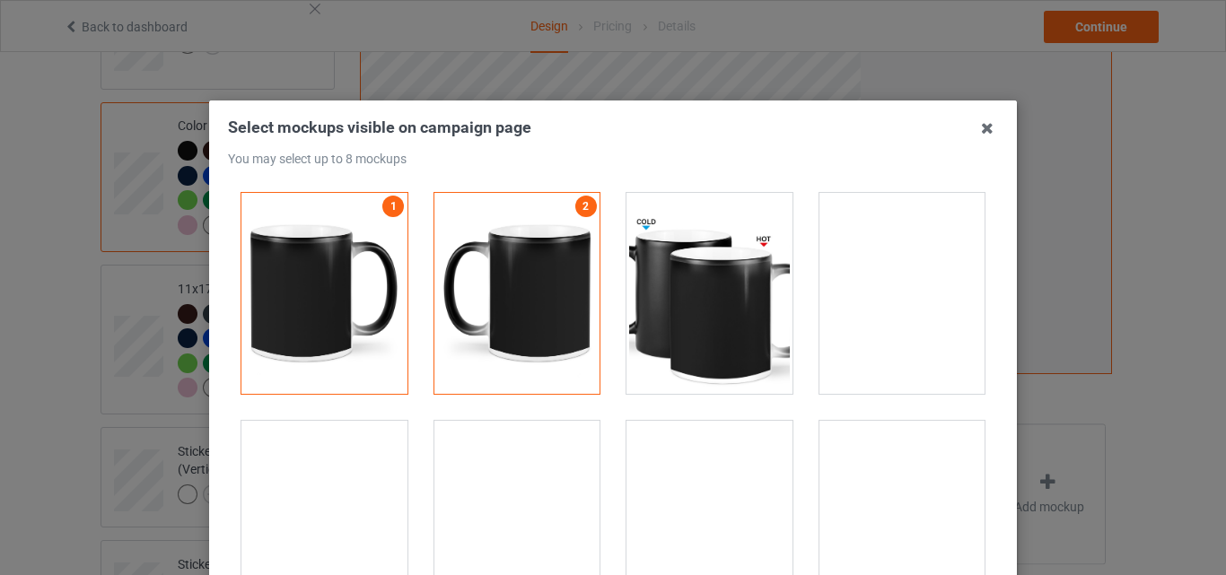
scroll to position [3232, 0]
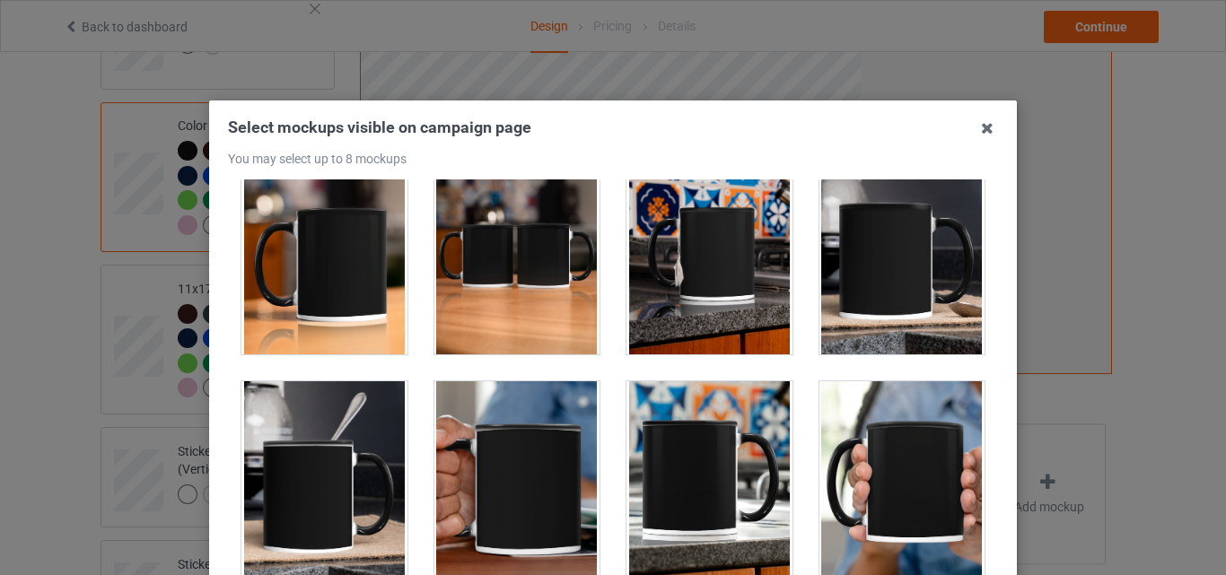
click at [364, 255] on div at bounding box center [325, 254] width 166 height 201
click at [517, 272] on div at bounding box center [518, 254] width 166 height 201
click at [631, 277] on div at bounding box center [710, 254] width 166 height 201
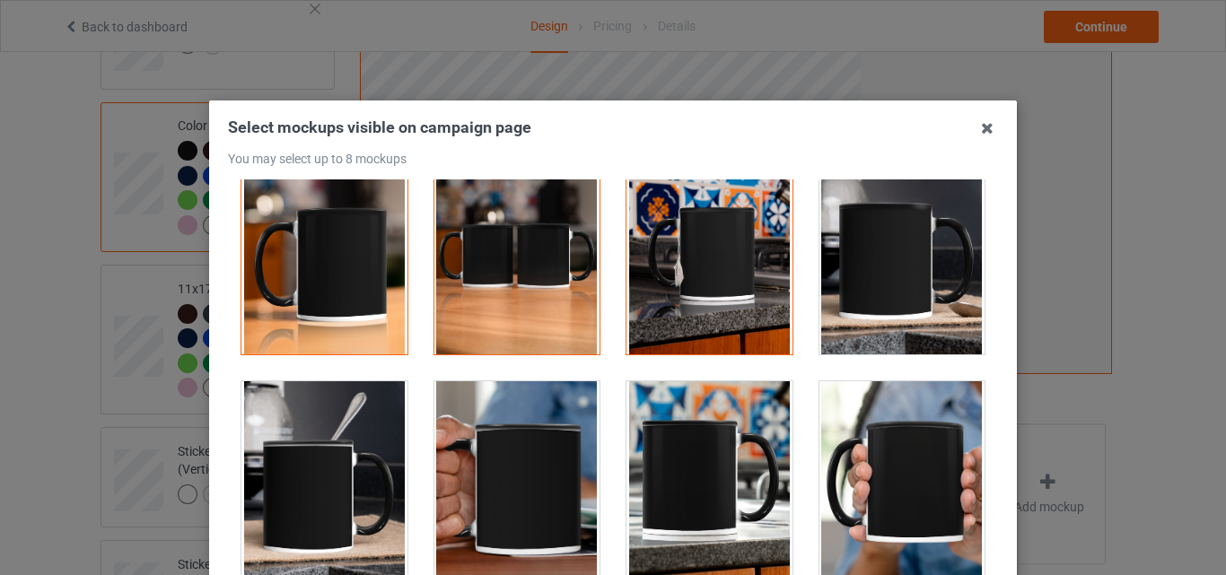
click at [834, 279] on div at bounding box center [903, 254] width 166 height 201
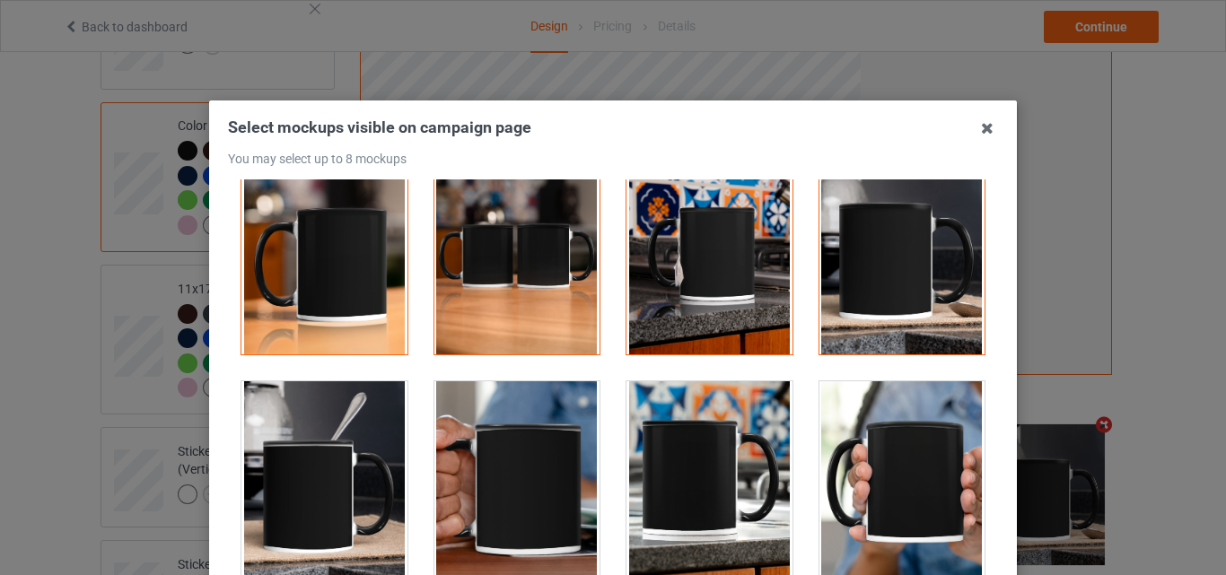
click at [304, 423] on div at bounding box center [325, 482] width 166 height 201
click at [888, 462] on div at bounding box center [903, 482] width 166 height 201
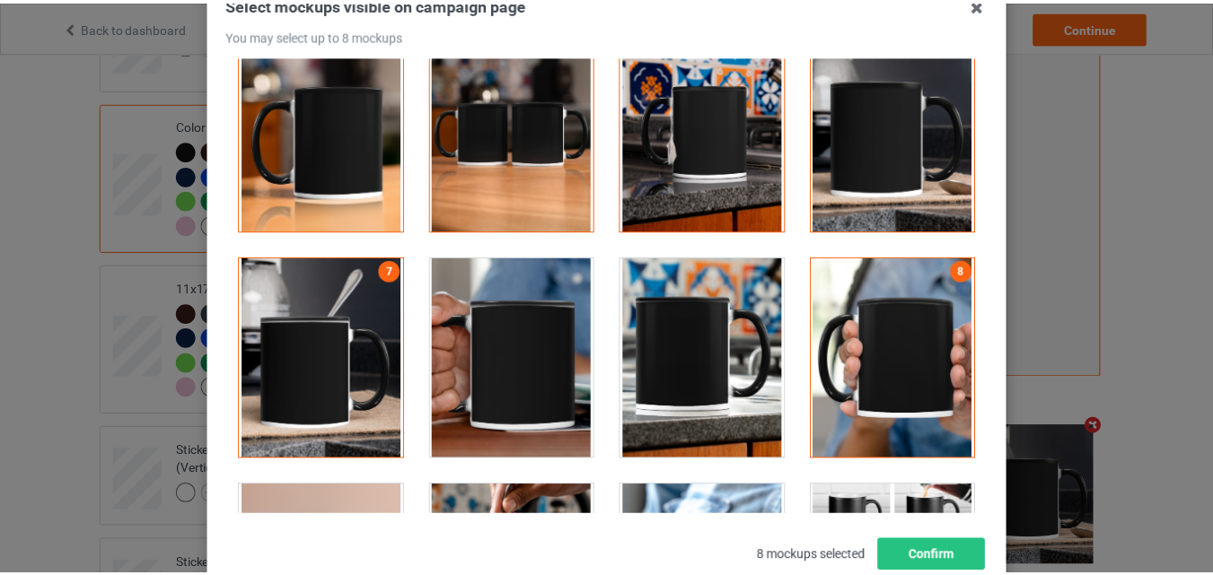
scroll to position [247, 0]
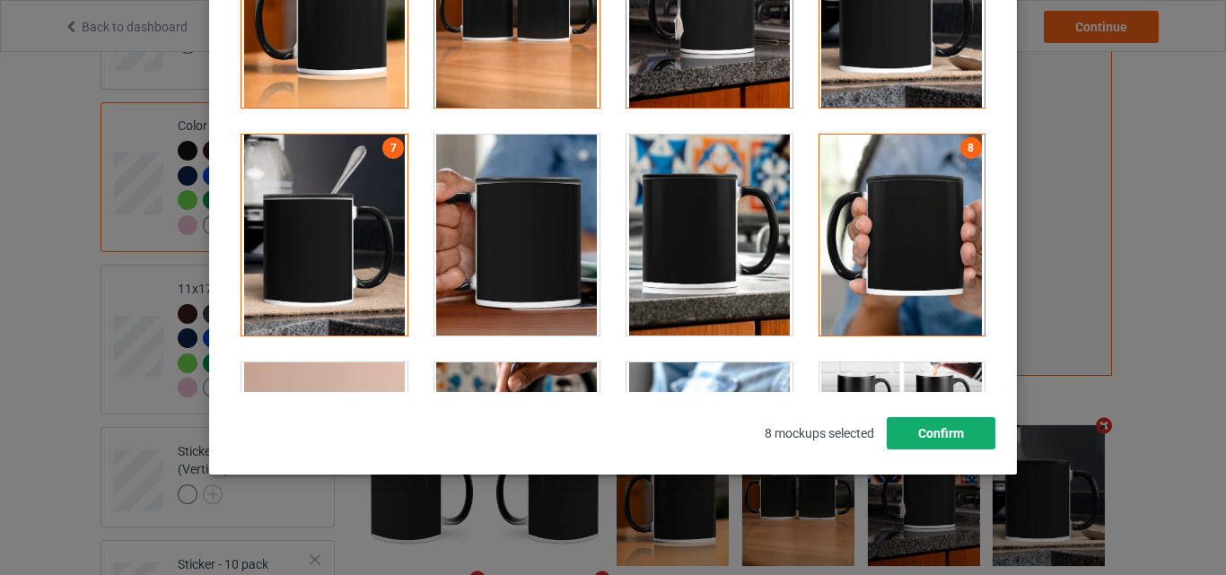
click at [960, 441] on button "Confirm" at bounding box center [941, 433] width 109 height 32
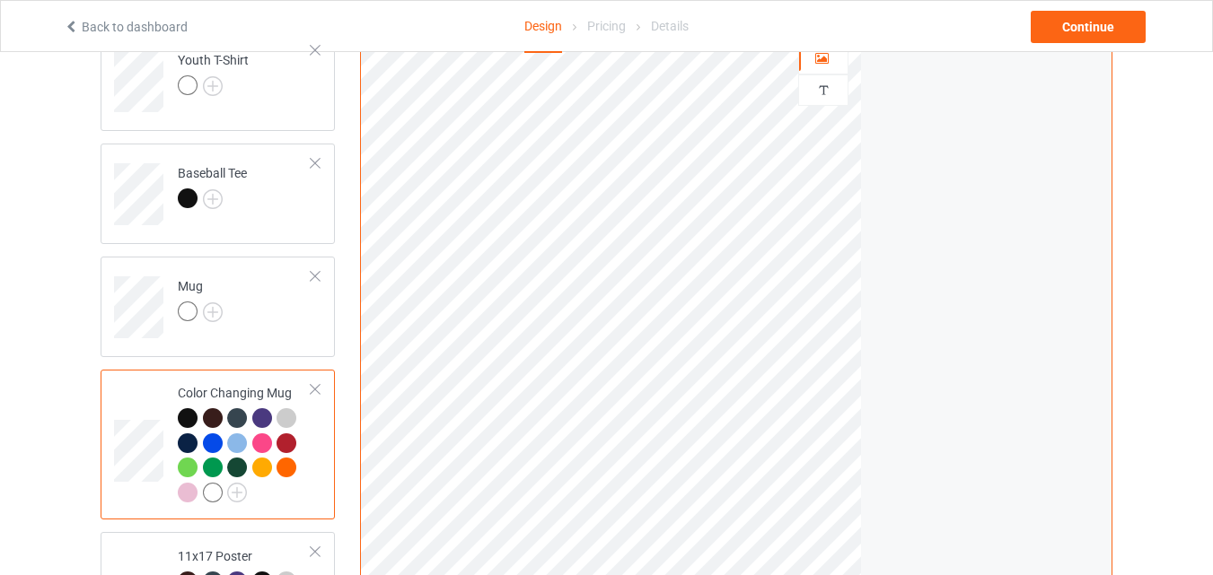
scroll to position [1016, 0]
click at [218, 318] on img at bounding box center [213, 314] width 20 height 20
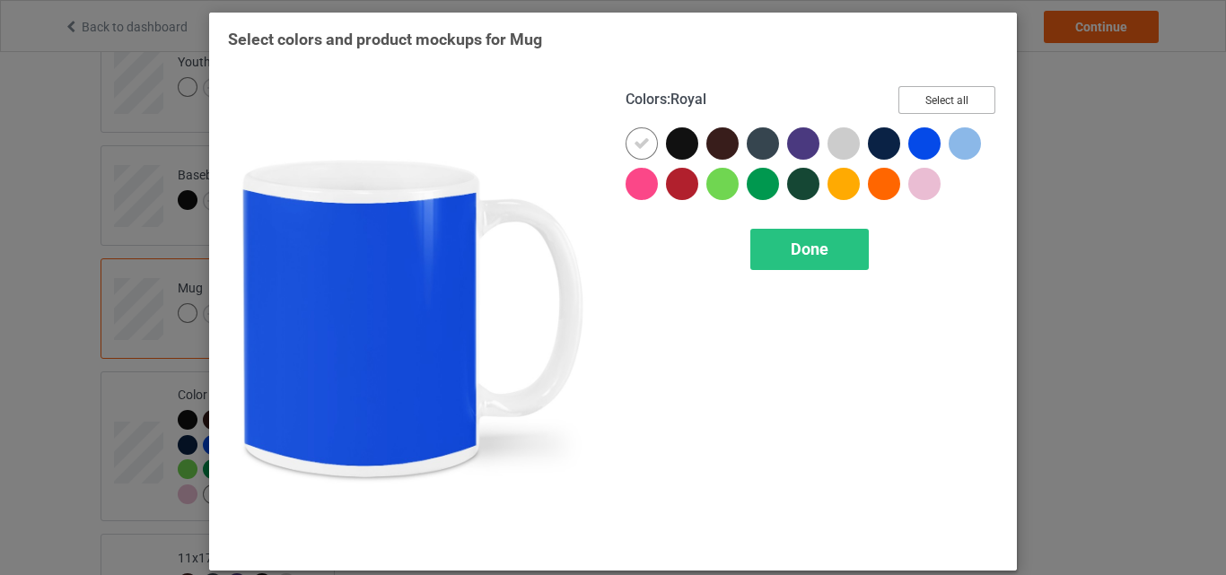
click at [935, 102] on button "Select all" at bounding box center [947, 100] width 97 height 28
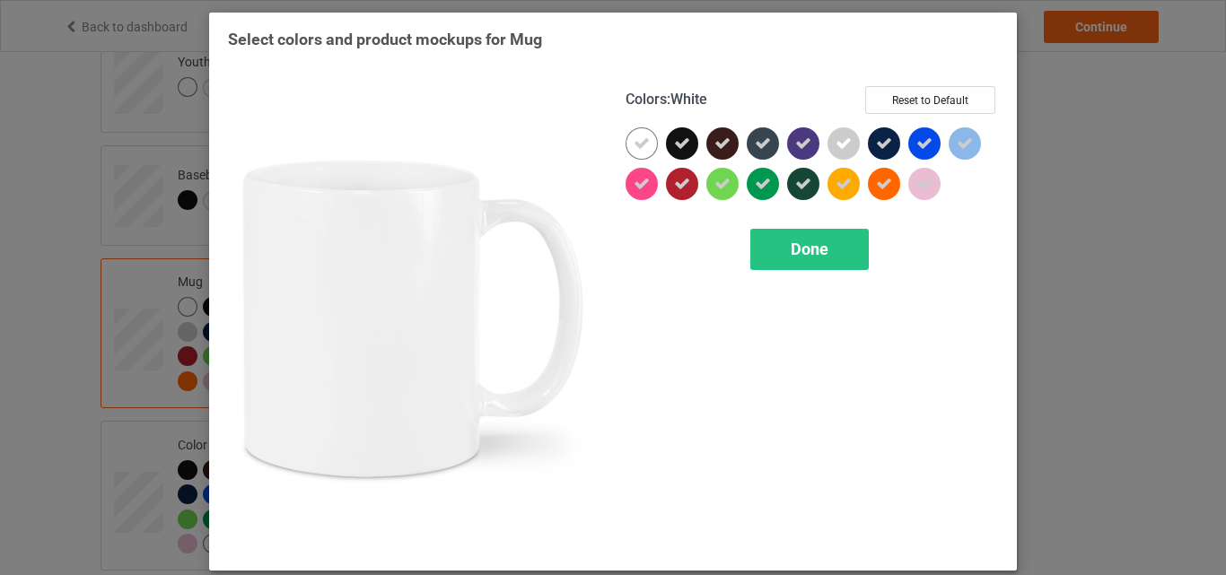
click at [634, 141] on icon at bounding box center [642, 144] width 16 height 16
click at [631, 141] on div at bounding box center [642, 143] width 32 height 32
click at [792, 252] on span "Done" at bounding box center [810, 249] width 38 height 19
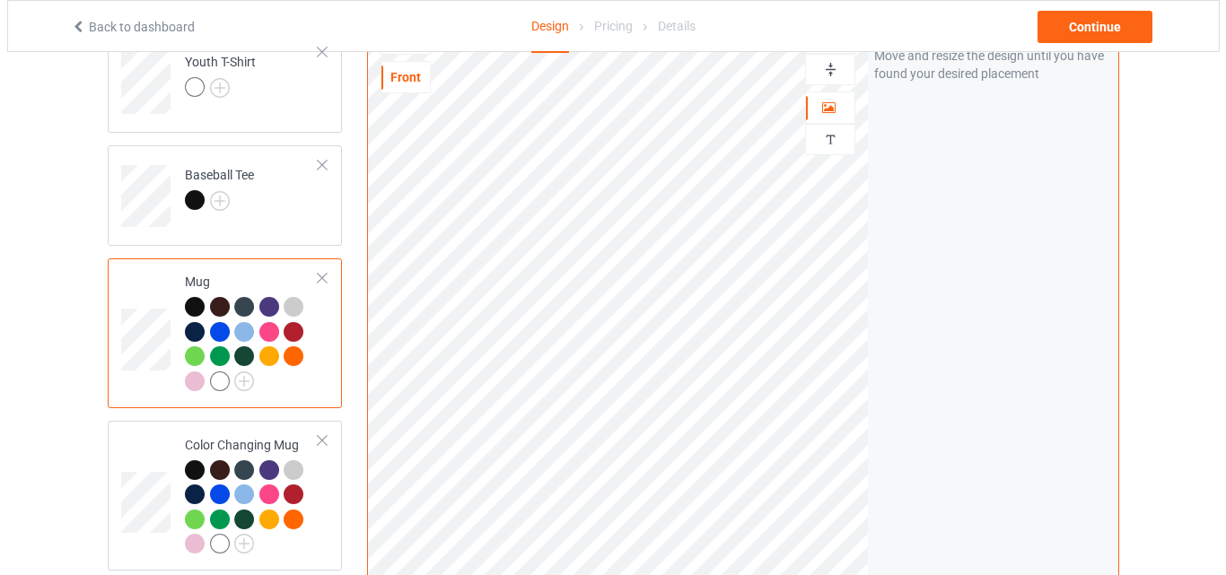
scroll to position [1375, 0]
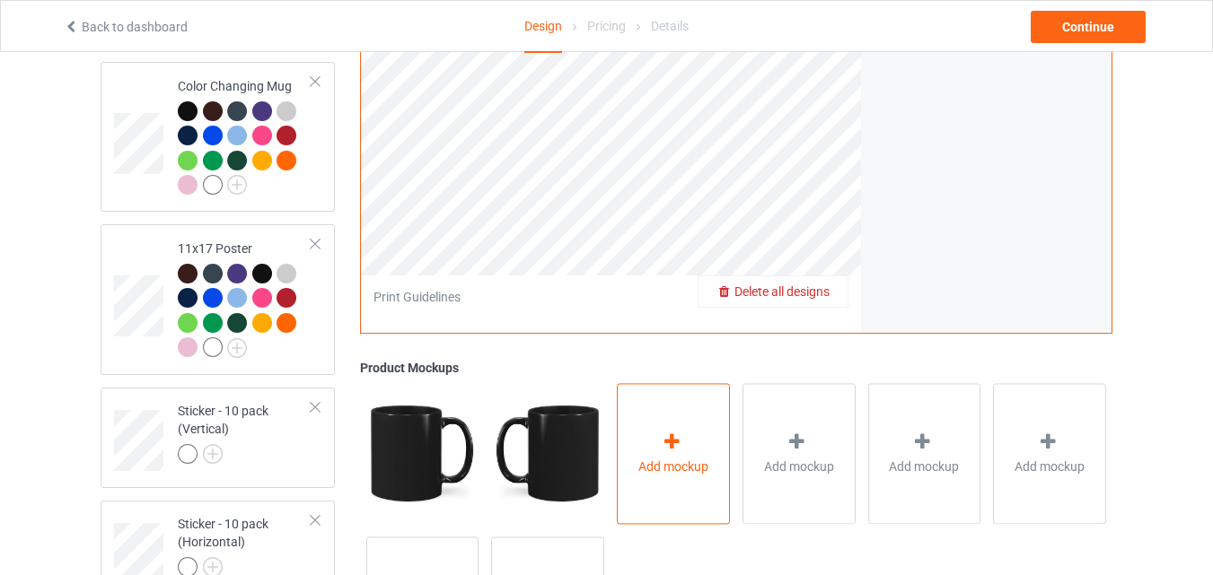
click at [664, 403] on div "Add mockup" at bounding box center [673, 453] width 113 height 141
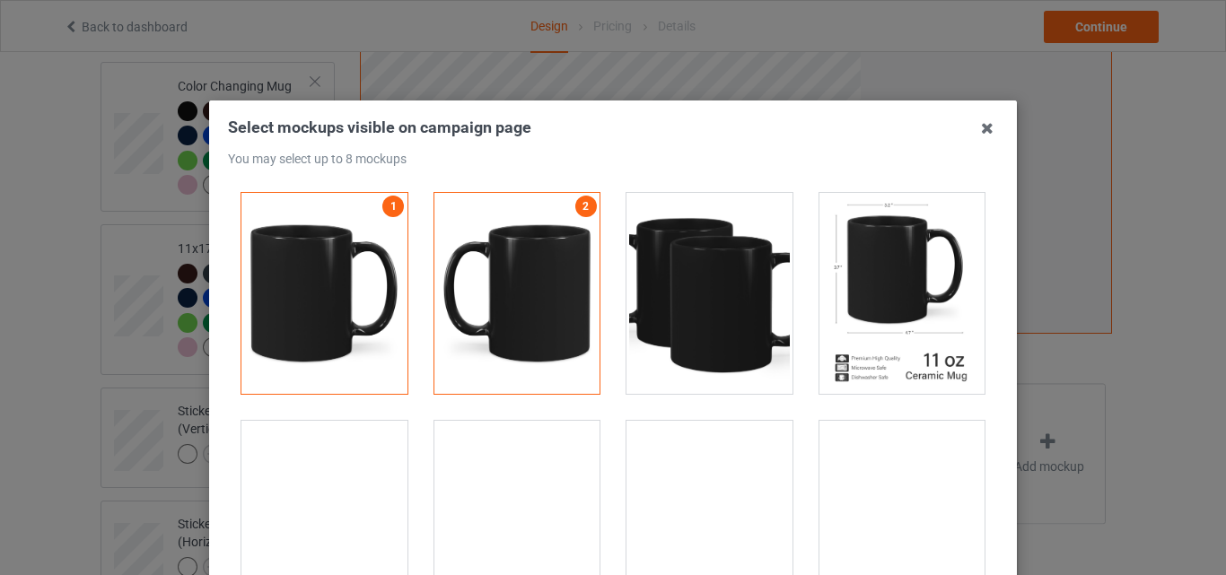
scroll to position [2873, 0]
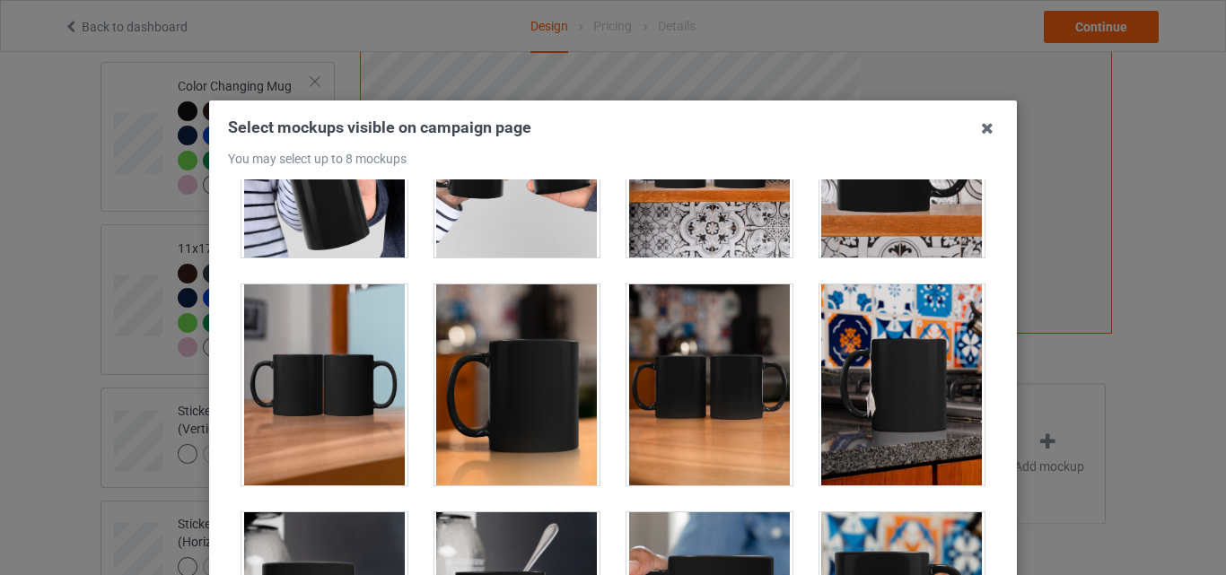
drag, startPoint x: 383, startPoint y: 365, endPoint x: 491, endPoint y: 360, distance: 107.8
click at [383, 364] on div at bounding box center [325, 385] width 166 height 201
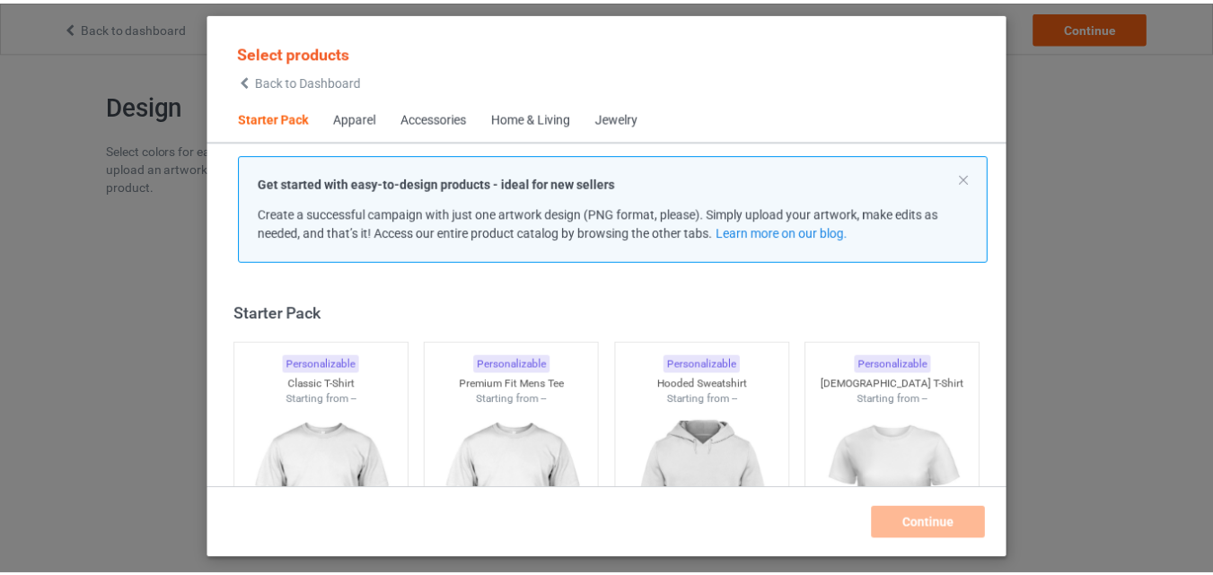
scroll to position [23, 0]
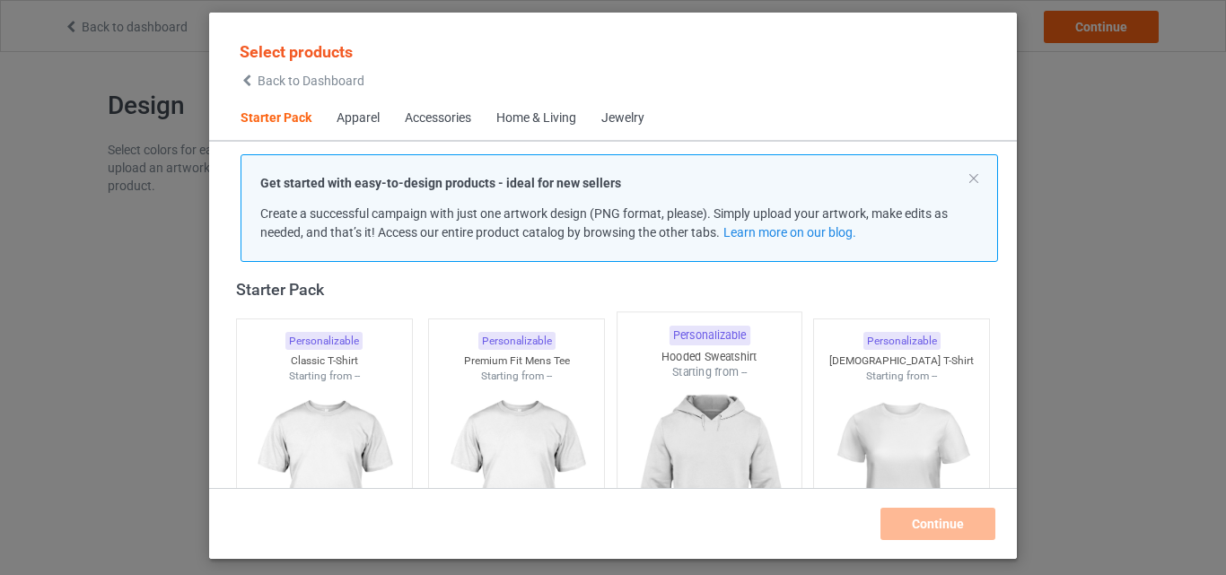
click at [308, 373] on div "Starting from --" at bounding box center [324, 376] width 175 height 15
click at [593, 397] on div "Personalizable Premium Fit Mens Tee Starting from --" at bounding box center [517, 457] width 193 height 293
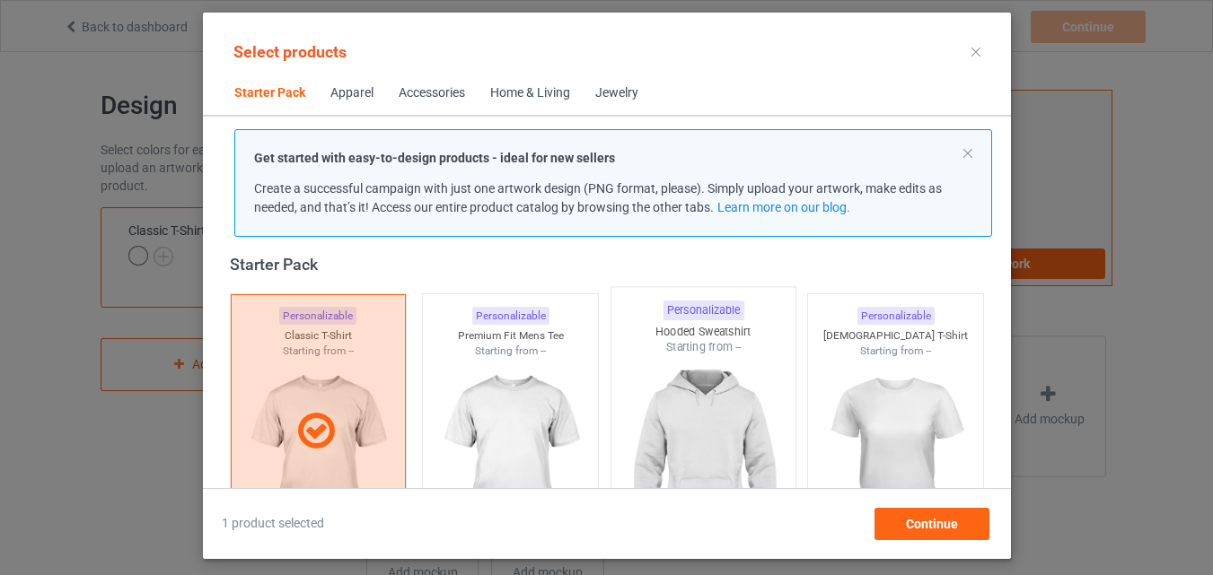
click at [708, 386] on img at bounding box center [703, 461] width 169 height 211
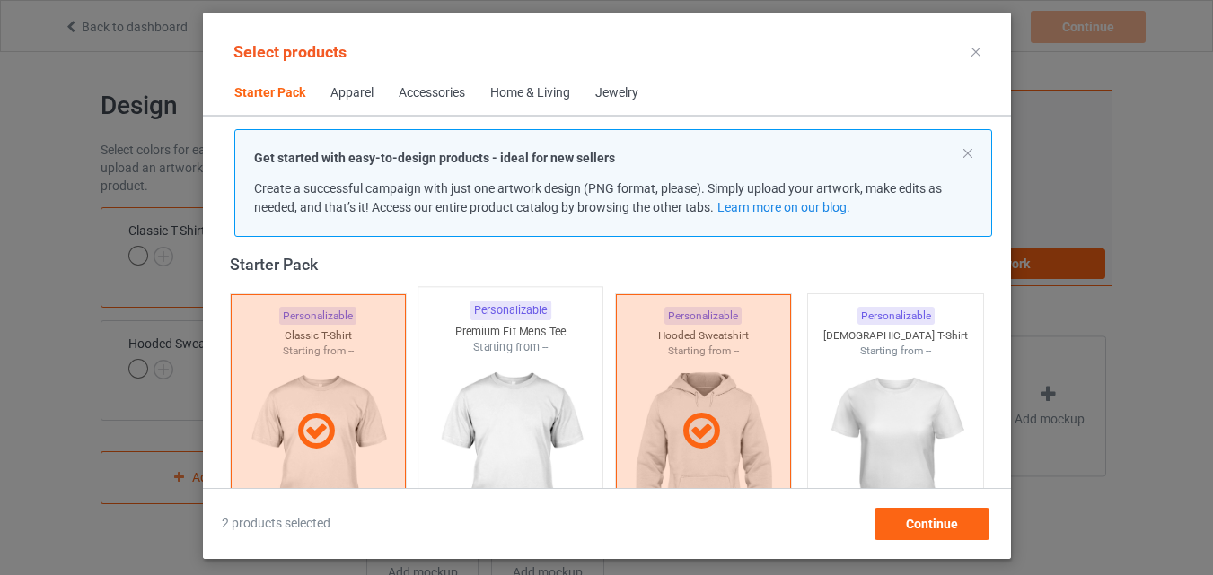
click at [510, 374] on img at bounding box center [510, 461] width 169 height 211
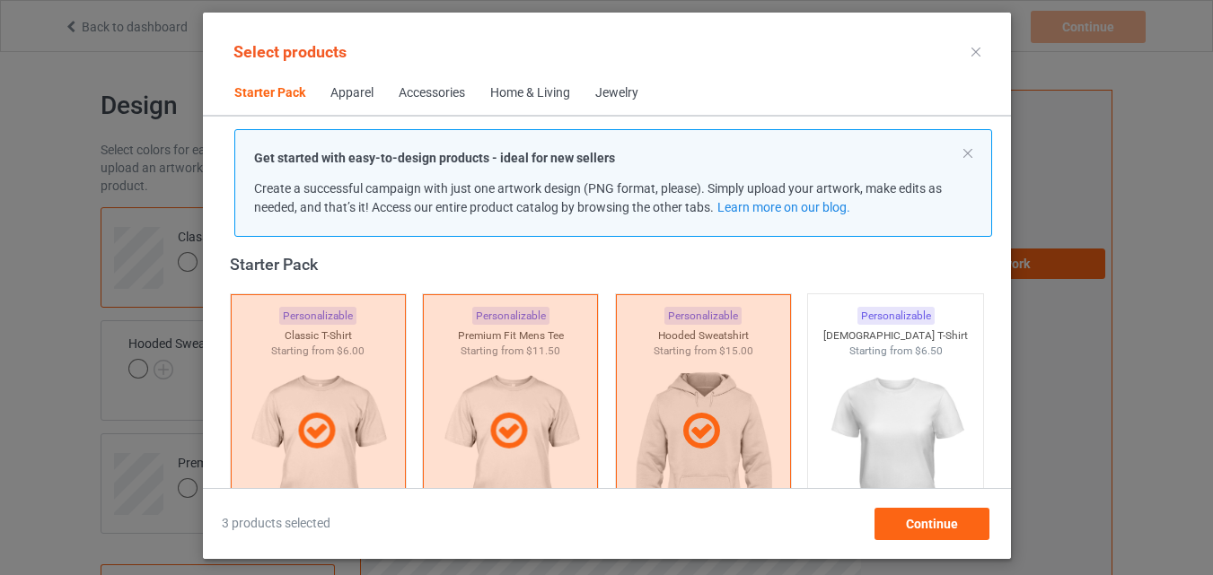
scroll to position [472, 0]
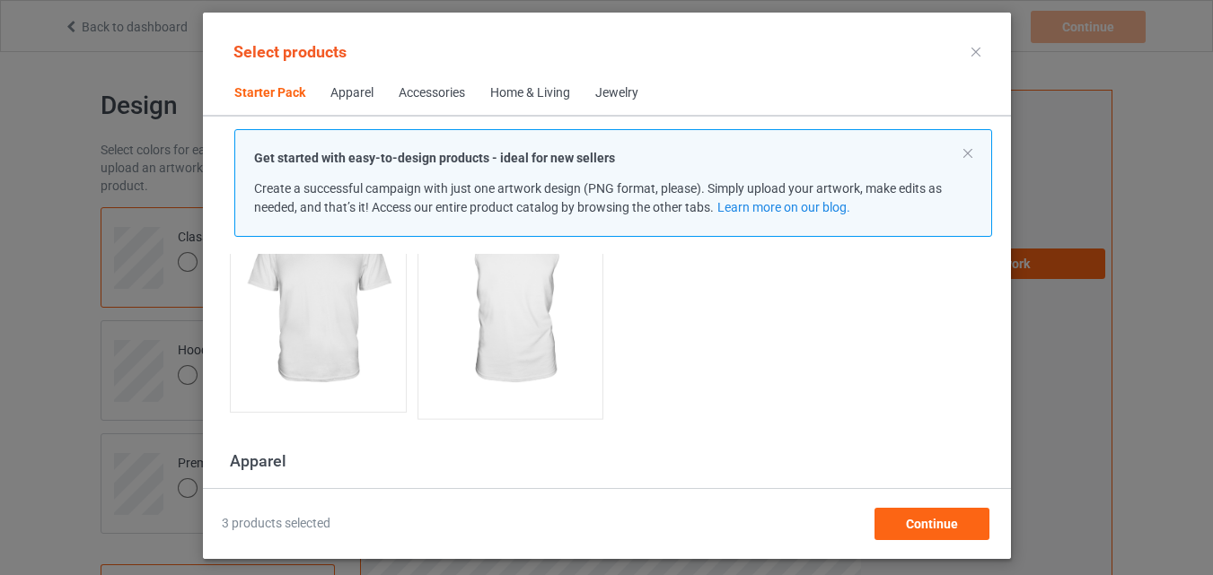
drag, startPoint x: 321, startPoint y: 338, endPoint x: 475, endPoint y: 331, distance: 153.7
click at [324, 338] on img at bounding box center [317, 302] width 161 height 201
click at [475, 331] on img at bounding box center [510, 303] width 169 height 211
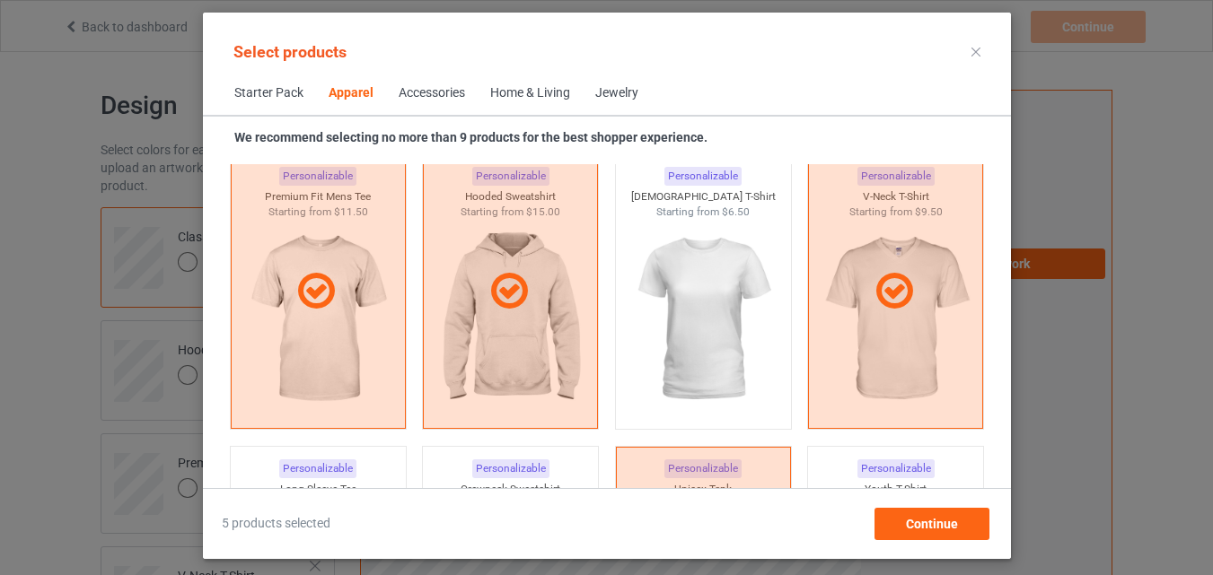
scroll to position [1550, 0]
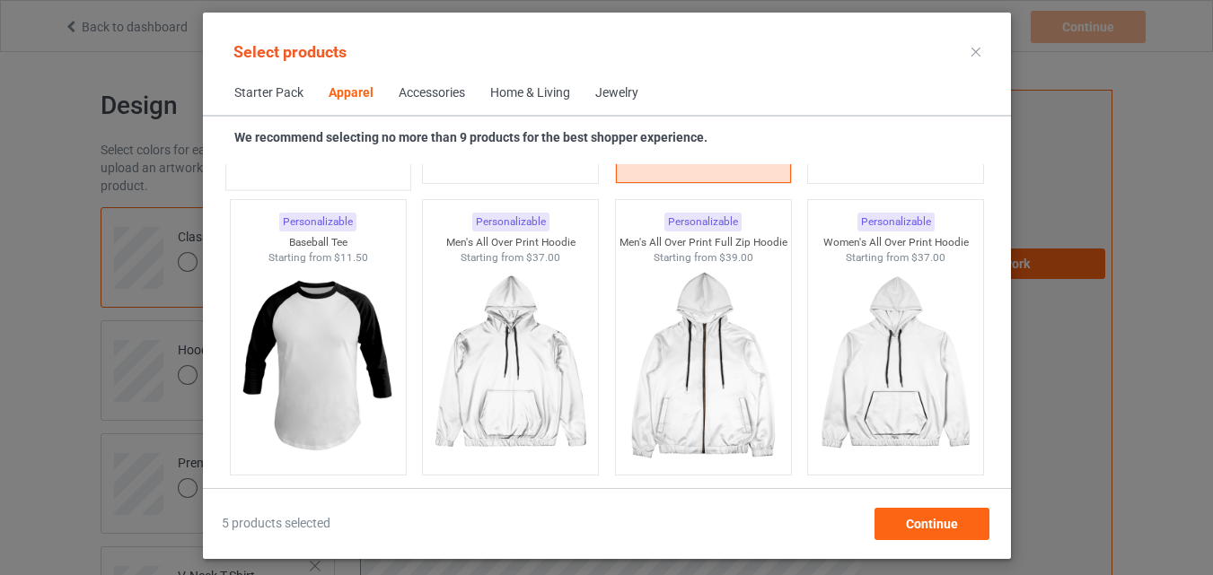
click at [361, 175] on img at bounding box center [317, 74] width 169 height 211
click at [519, 184] on div "Personalizable Crewneck Sweatshirt Starting from $13.00" at bounding box center [510, 45] width 193 height 293
click at [553, 170] on img at bounding box center [510, 74] width 169 height 211
click at [884, 171] on img at bounding box center [895, 74] width 169 height 211
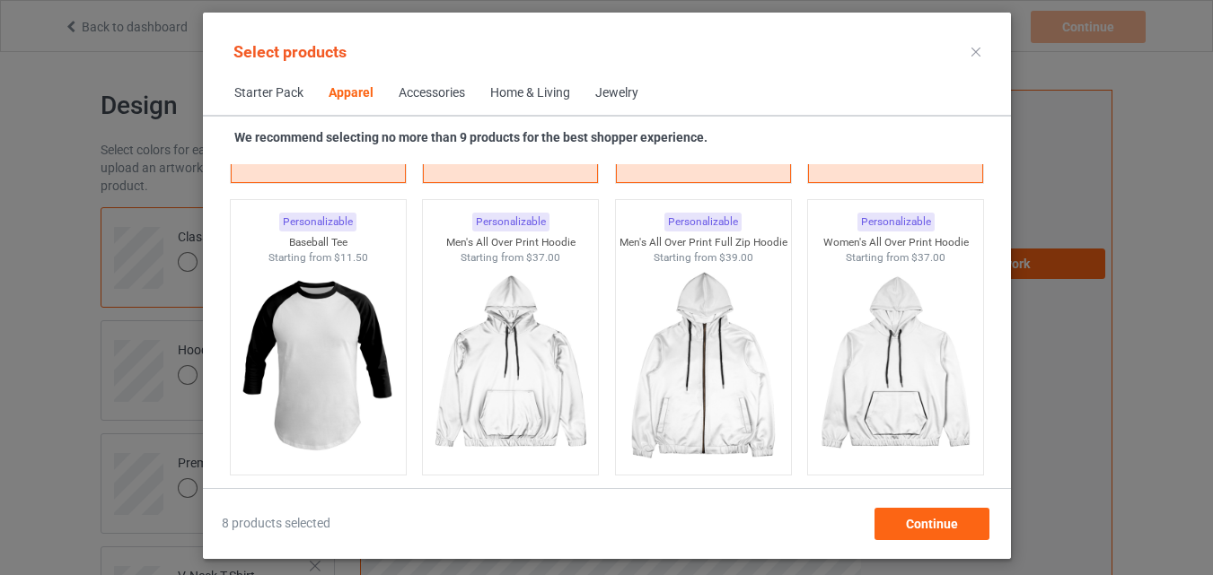
drag, startPoint x: 343, startPoint y: 265, endPoint x: 530, endPoint y: 115, distance: 239.5
click at [344, 265] on img at bounding box center [317, 365] width 161 height 201
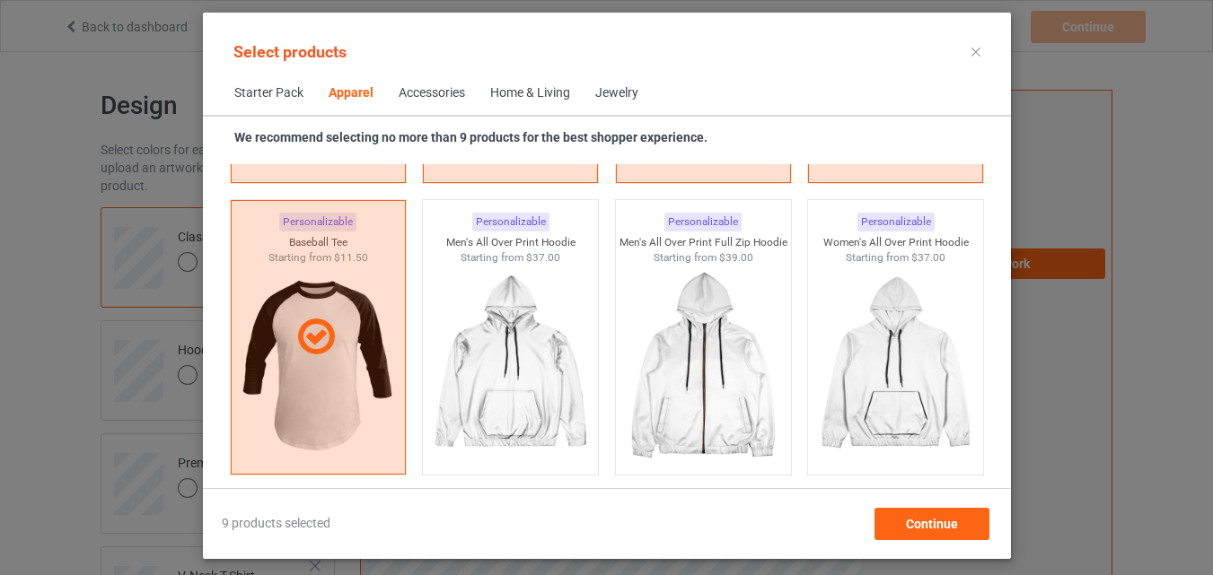
click at [553, 90] on div "Home & Living" at bounding box center [530, 93] width 80 height 18
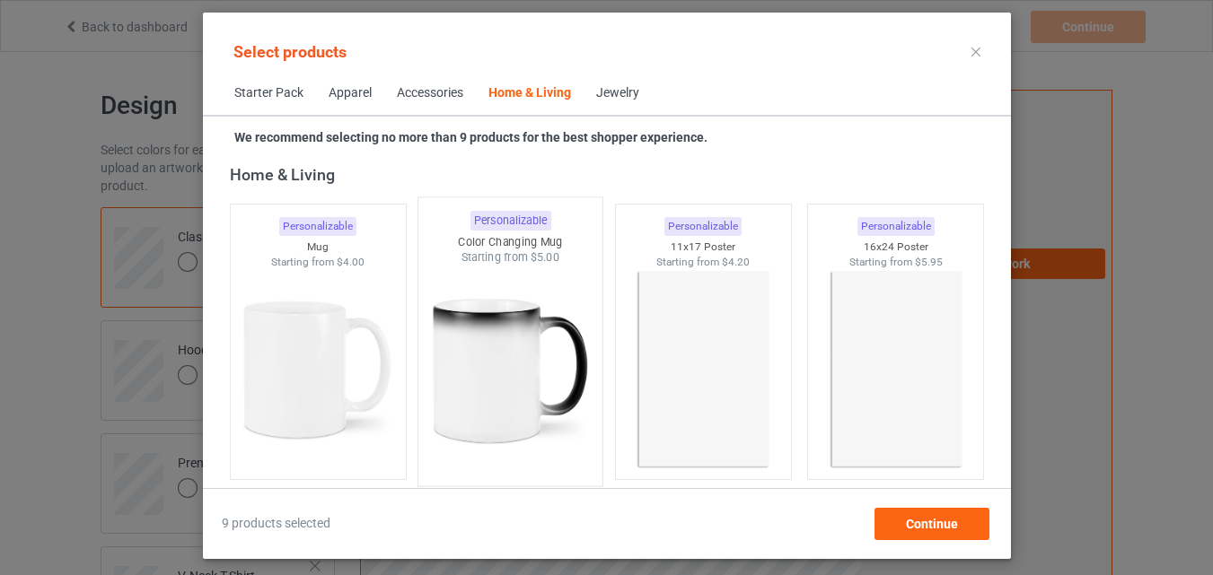
drag, startPoint x: 303, startPoint y: 322, endPoint x: 493, endPoint y: 339, distance: 190.2
click at [305, 322] on img at bounding box center [317, 369] width 161 height 201
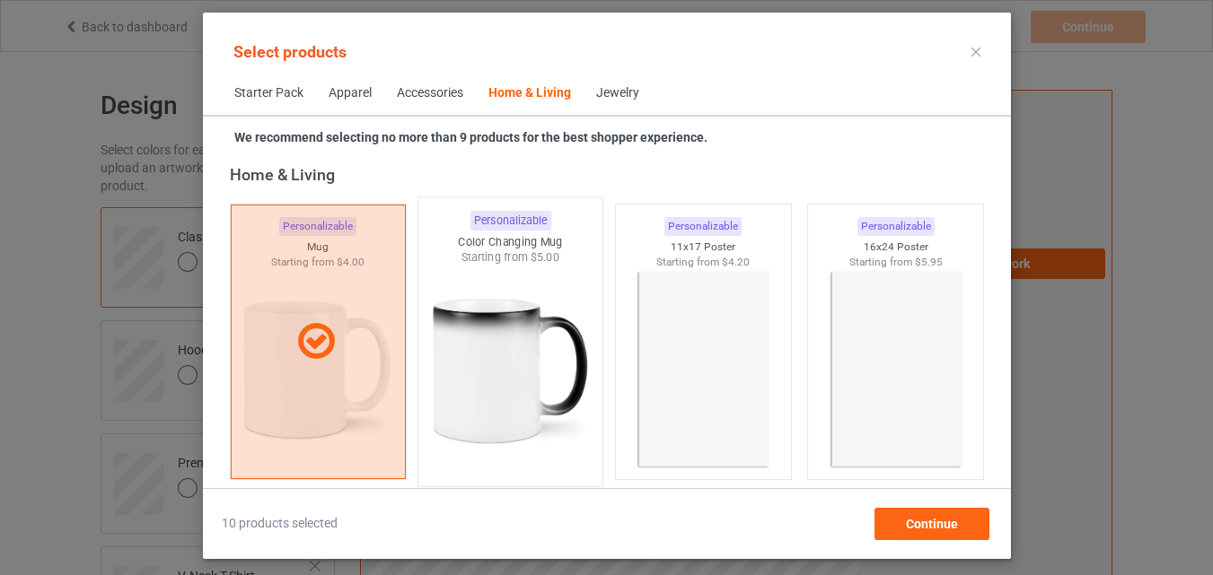
click at [493, 339] on img at bounding box center [510, 371] width 169 height 211
click at [697, 339] on img at bounding box center [703, 371] width 169 height 211
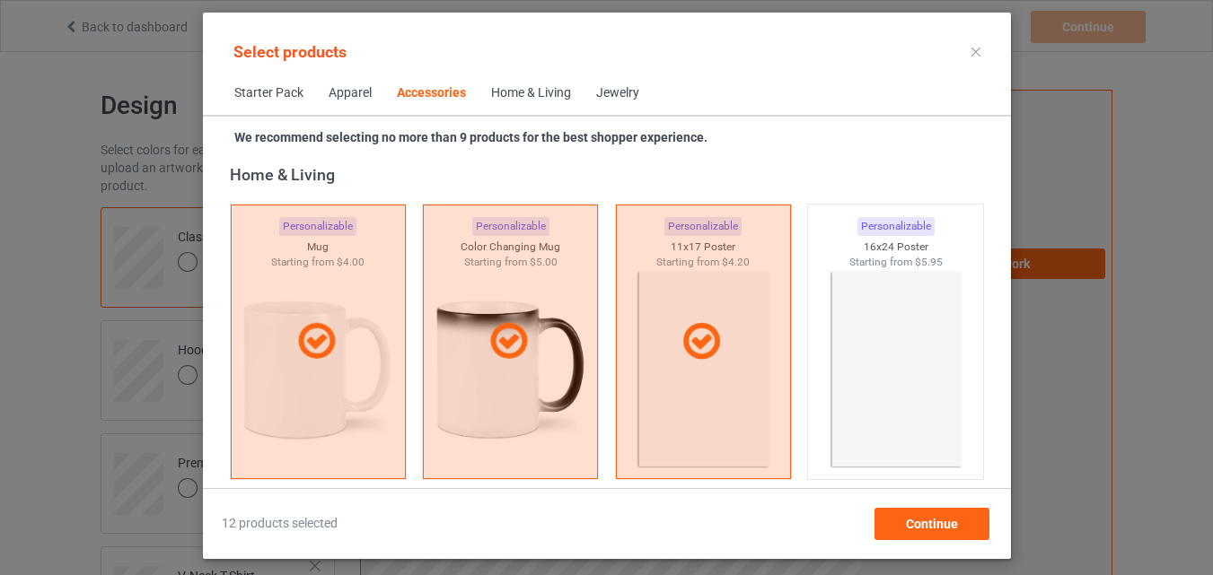
scroll to position [7020, 0]
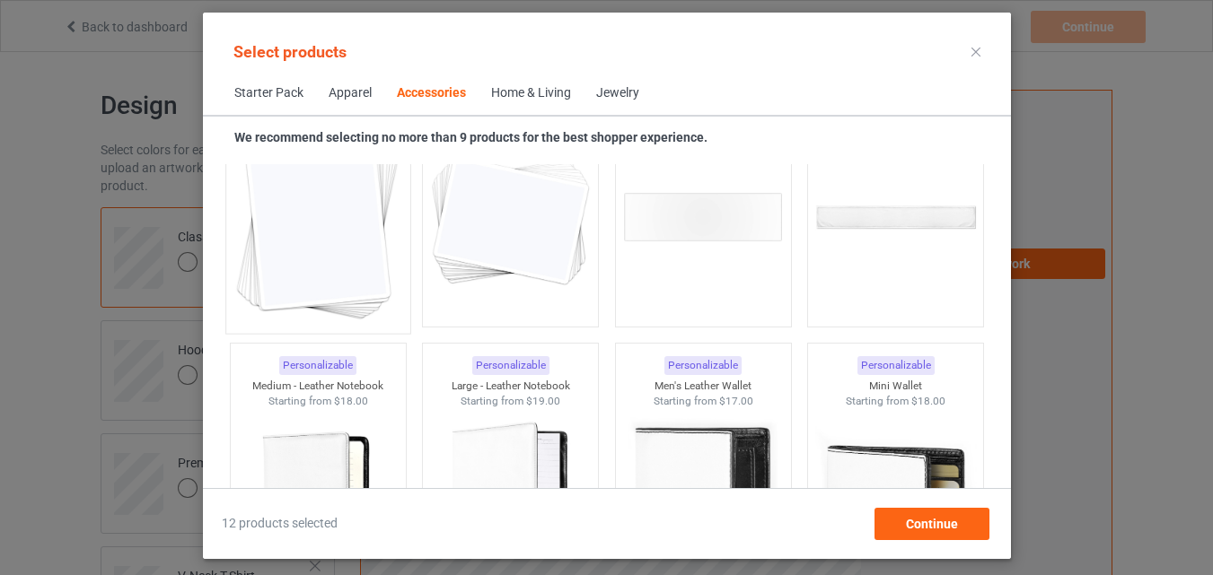
click at [373, 249] on img at bounding box center [317, 218] width 169 height 211
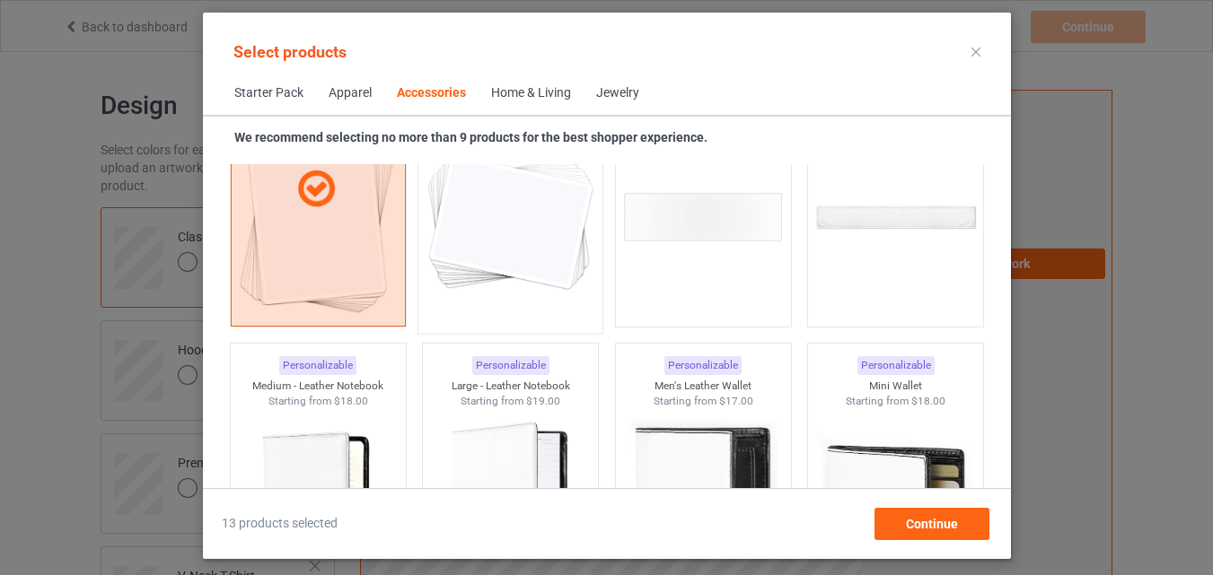
click at [470, 259] on img at bounding box center [510, 218] width 169 height 211
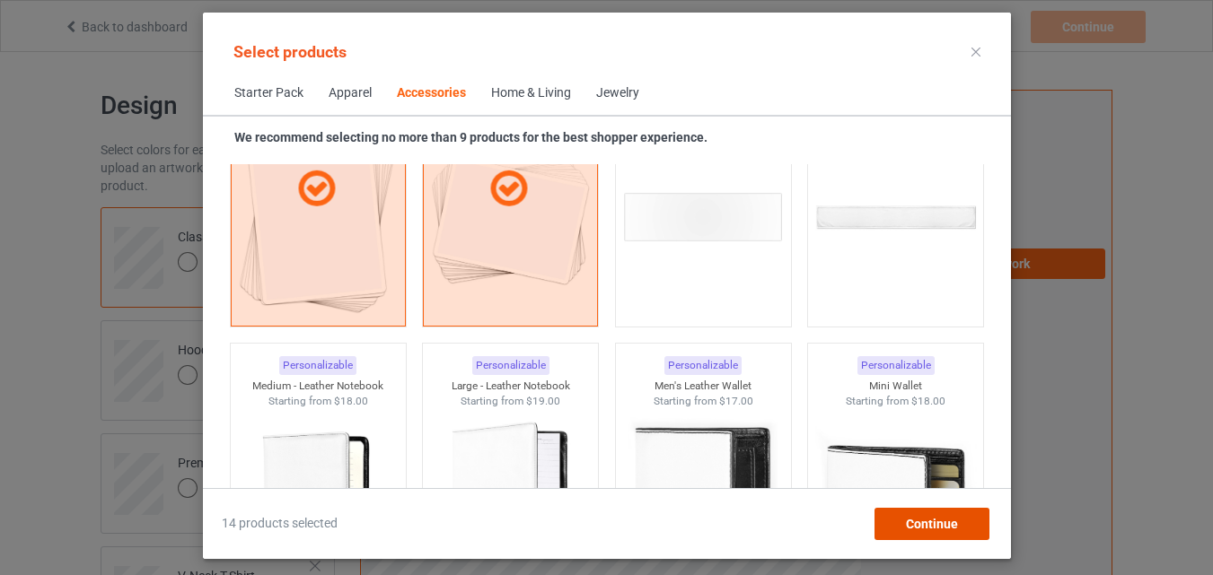
click at [913, 520] on span "Continue" at bounding box center [931, 524] width 52 height 14
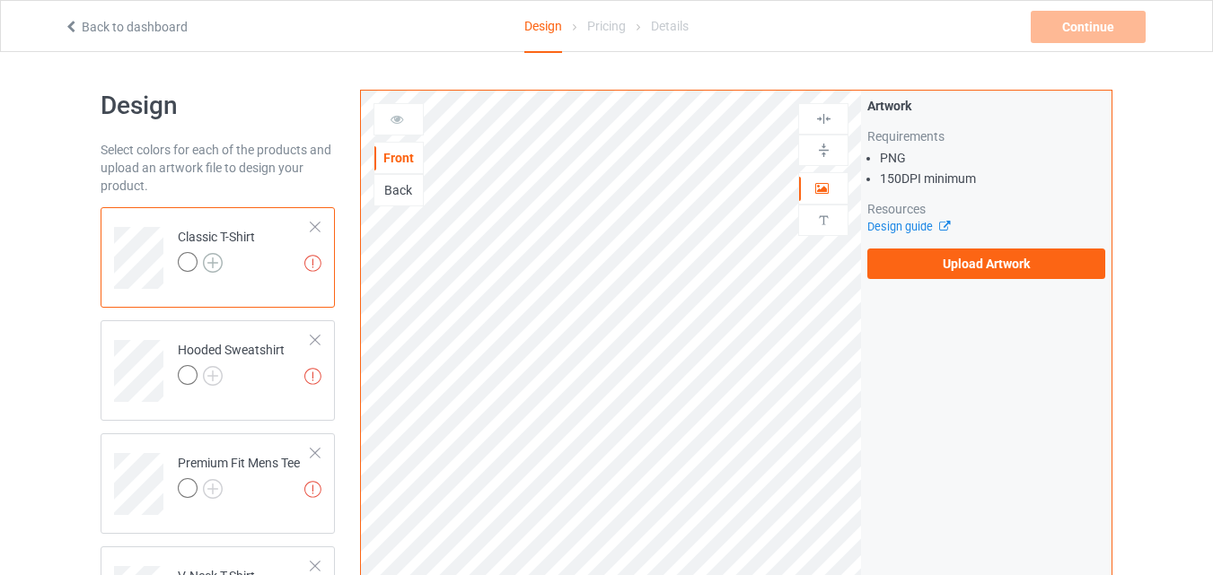
click at [219, 262] on img at bounding box center [213, 263] width 20 height 20
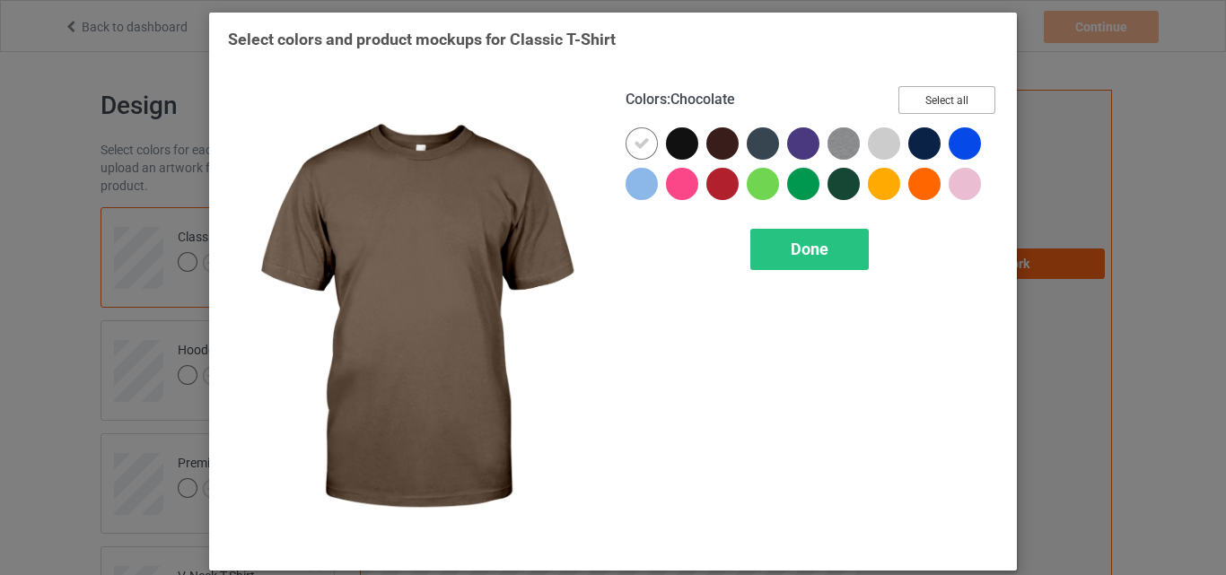
click at [916, 98] on button "Select all" at bounding box center [947, 100] width 97 height 28
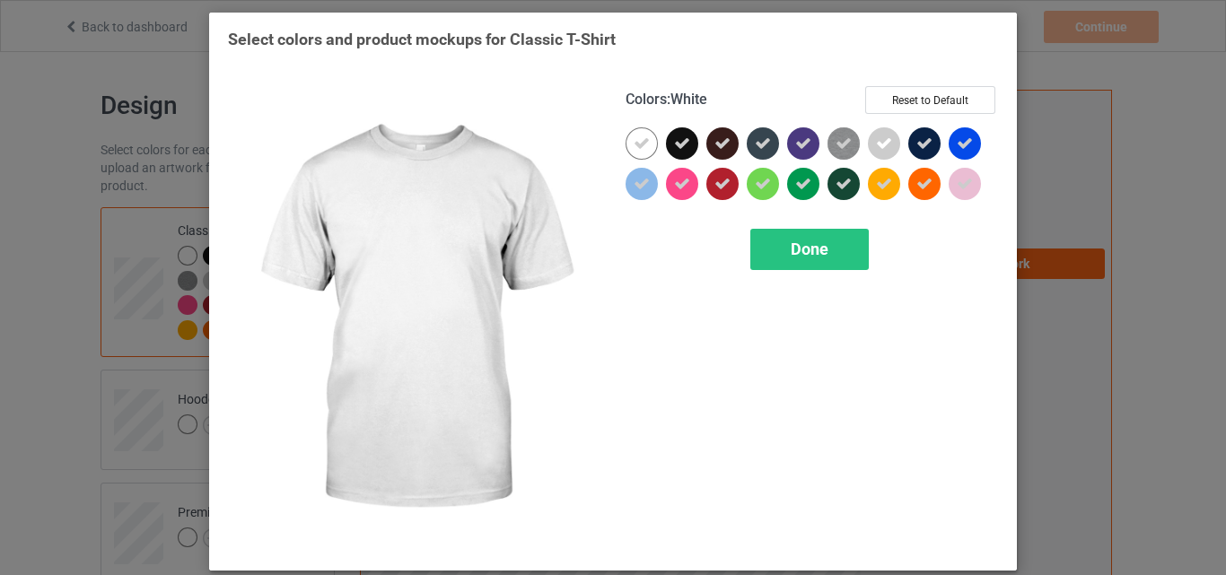
click at [634, 142] on icon at bounding box center [642, 144] width 16 height 16
click at [628, 142] on div at bounding box center [642, 143] width 32 height 32
click at [816, 250] on span "Done" at bounding box center [810, 249] width 38 height 19
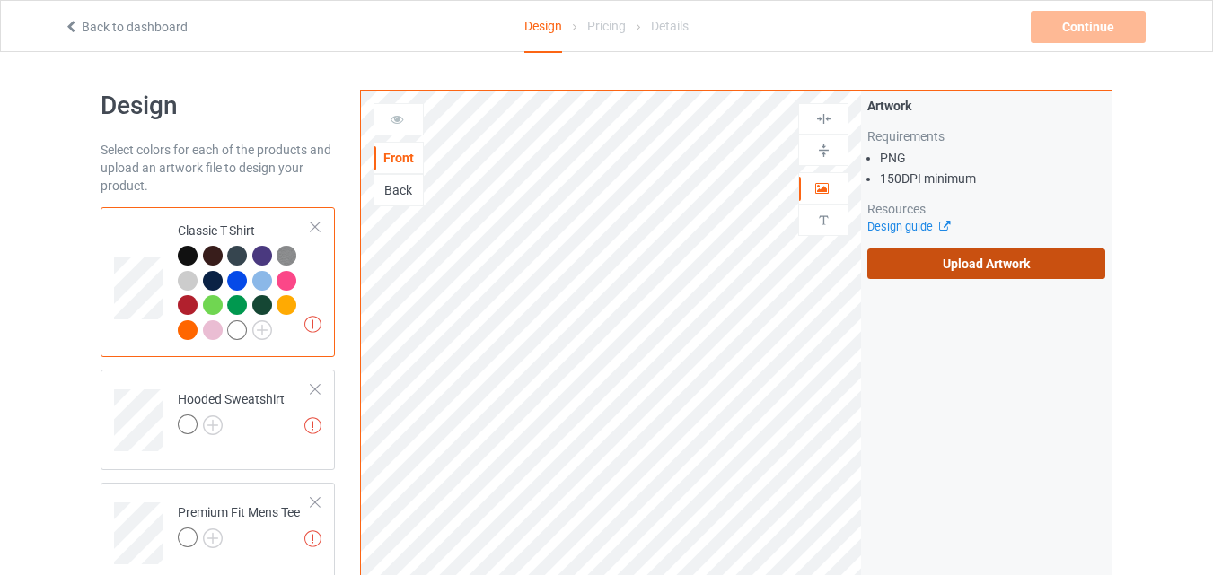
click at [929, 273] on label "Upload Artwork" at bounding box center [986, 264] width 238 height 31
click at [0, 0] on input "Upload Artwork" at bounding box center [0, 0] width 0 height 0
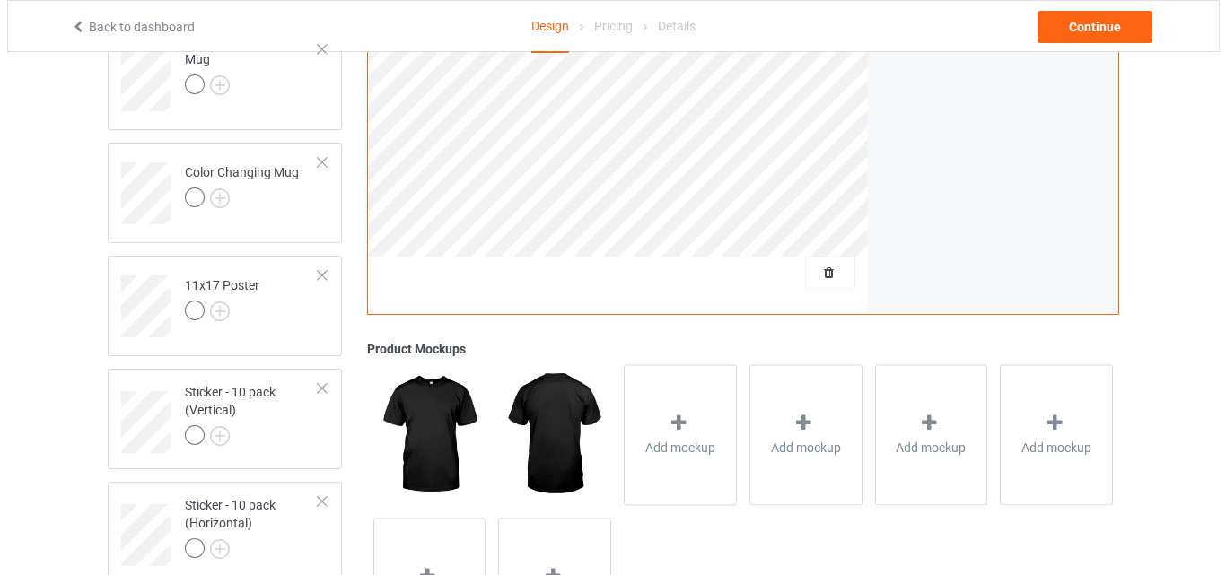
scroll to position [1286, 0]
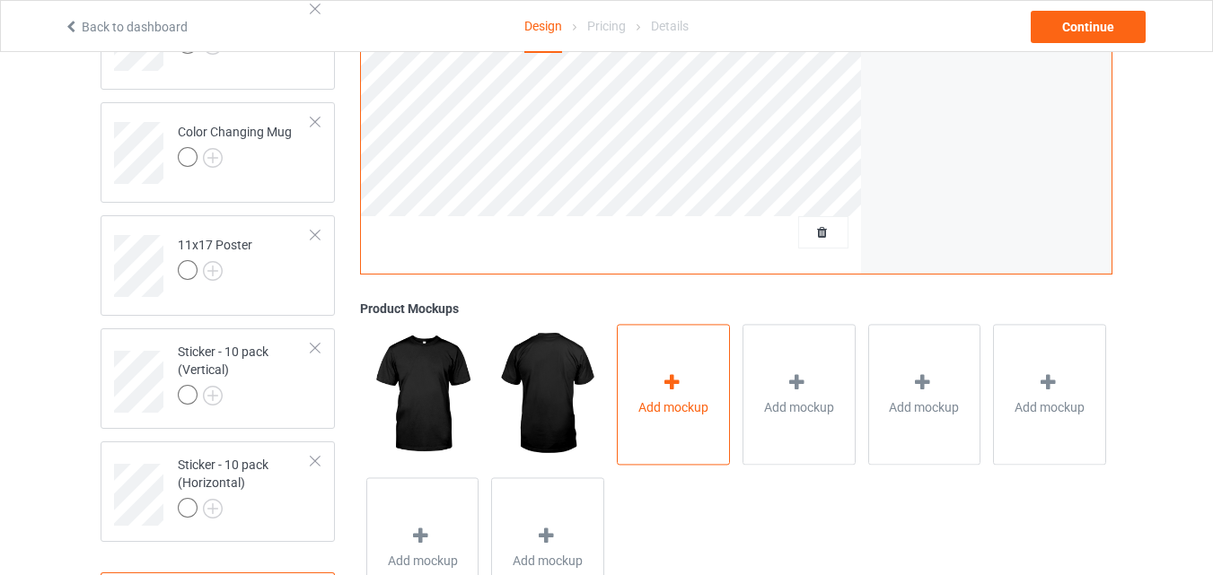
click at [667, 346] on div "Add mockup" at bounding box center [673, 395] width 113 height 141
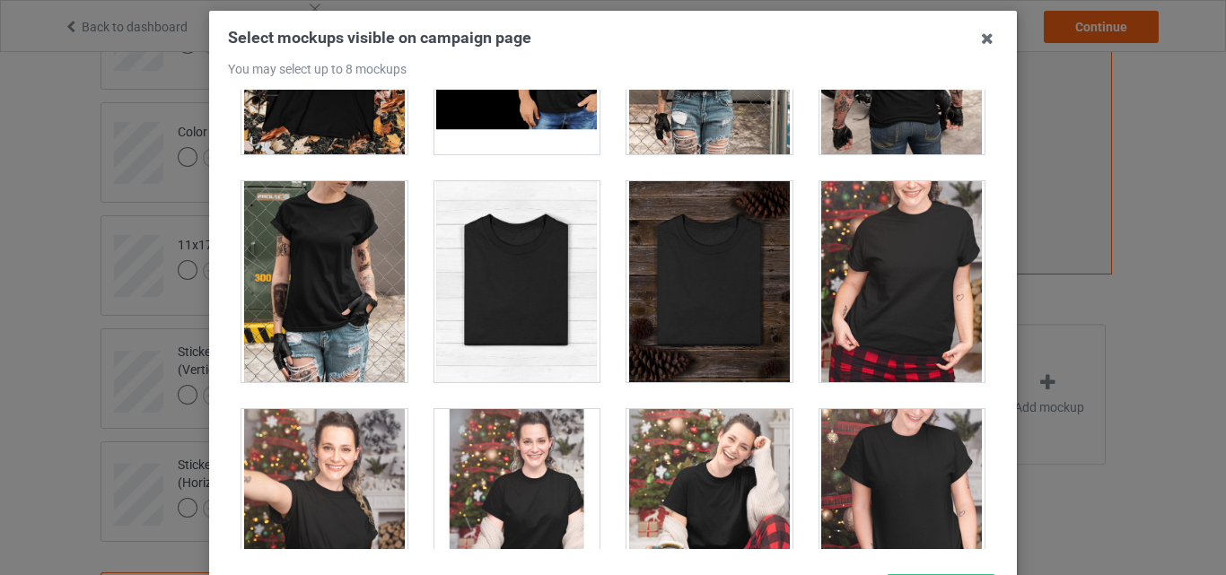
scroll to position [18255, 0]
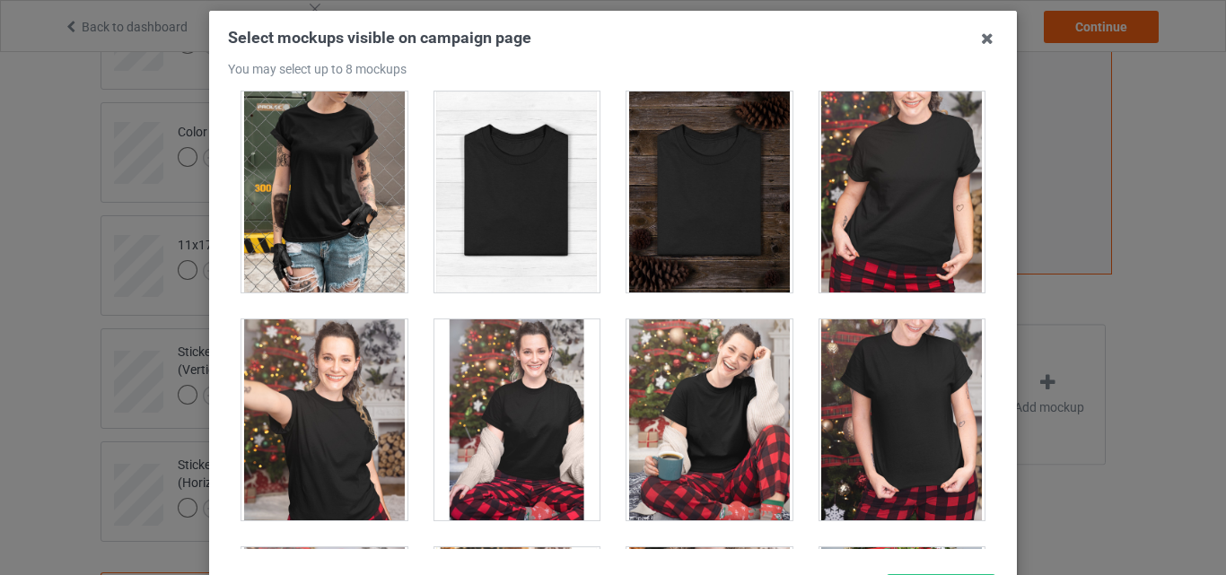
click at [559, 251] on div at bounding box center [518, 192] width 166 height 201
click at [650, 252] on div at bounding box center [710, 192] width 166 height 201
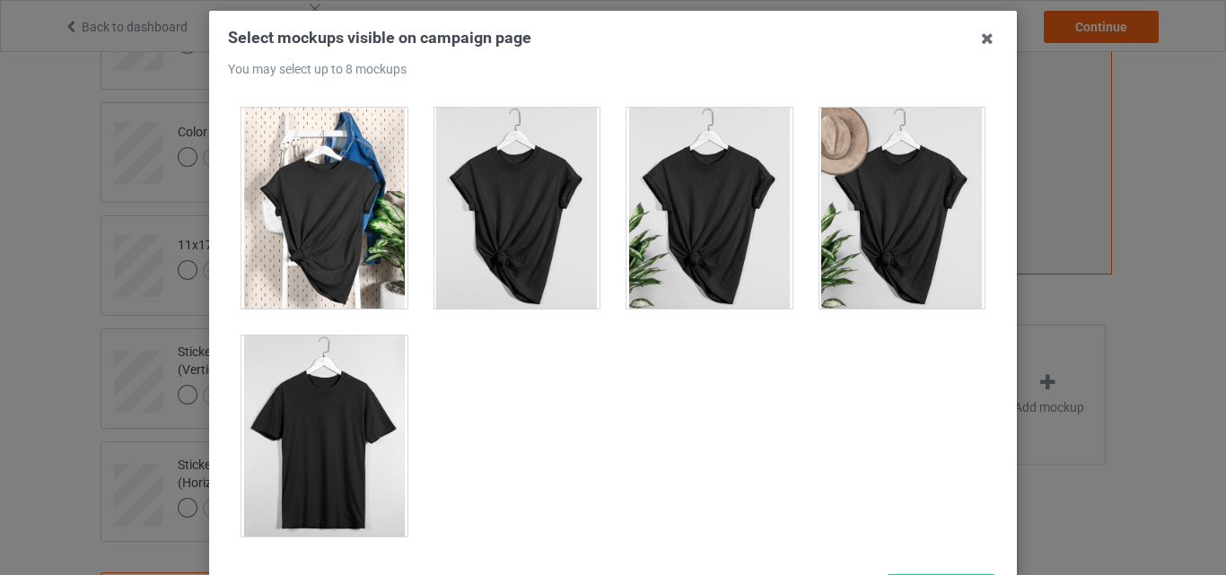
scroll to position [24956, 0]
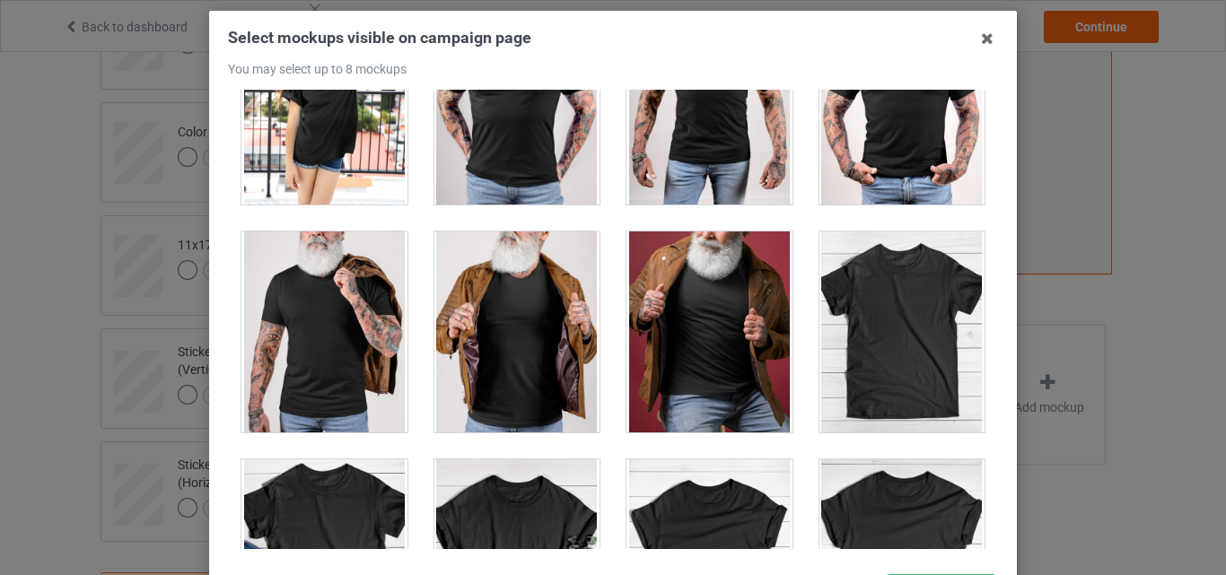
click at [873, 277] on div at bounding box center [903, 332] width 166 height 201
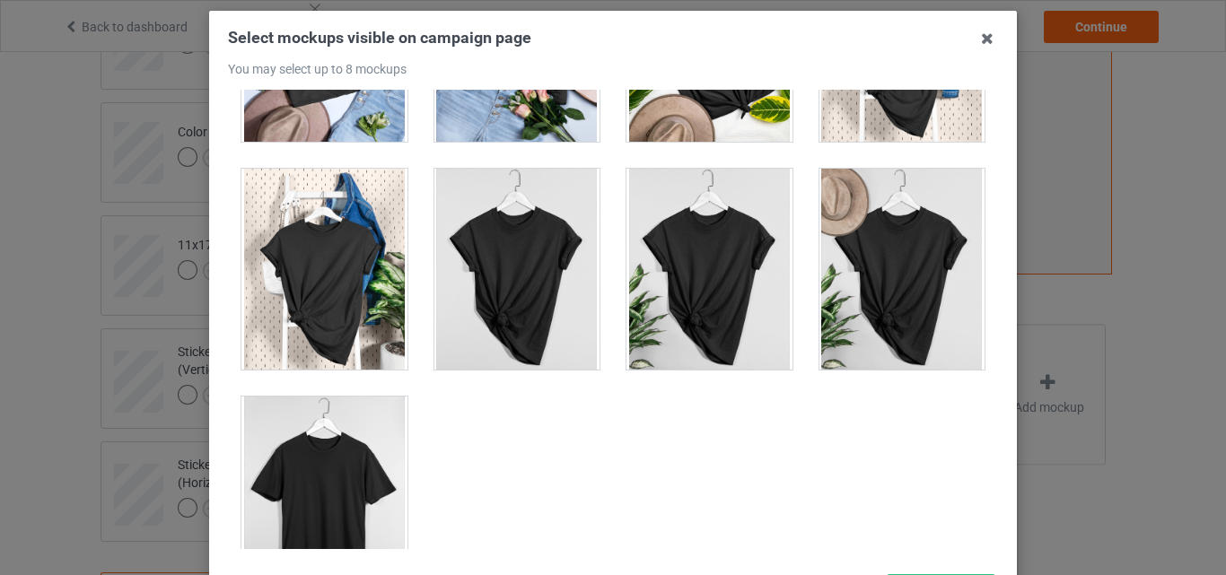
scroll to position [25764, 0]
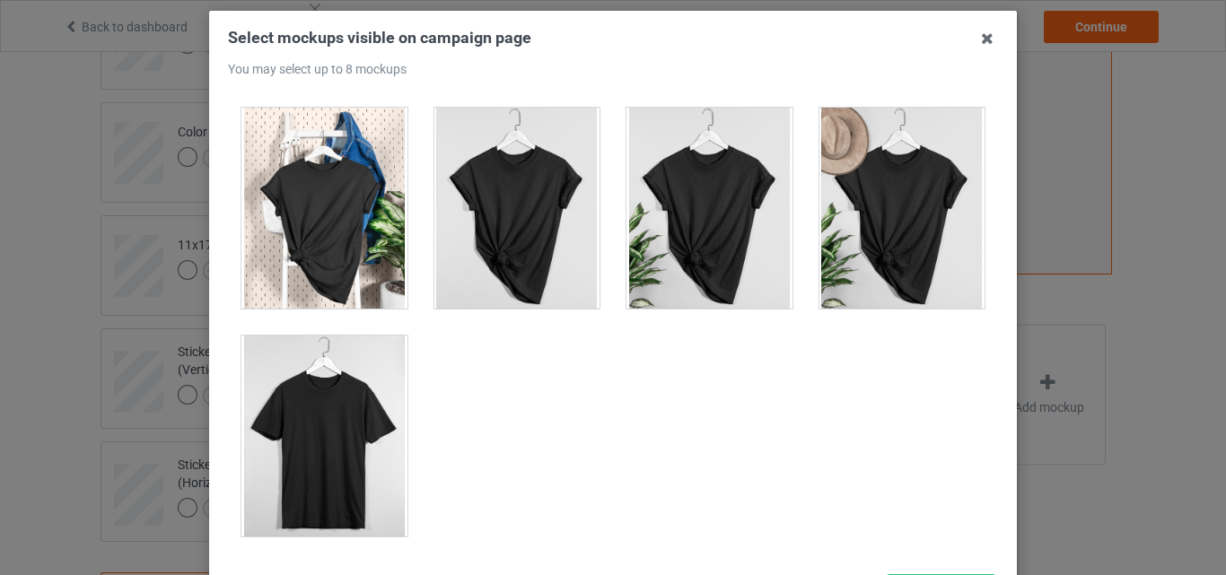
click at [360, 415] on div at bounding box center [325, 436] width 166 height 201
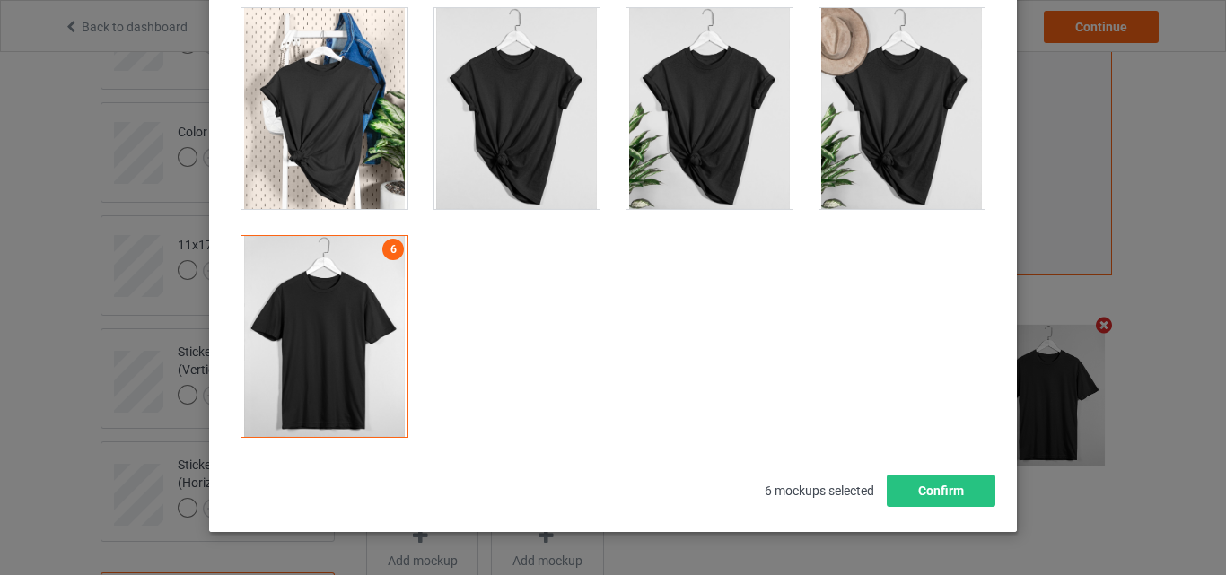
scroll to position [247, 0]
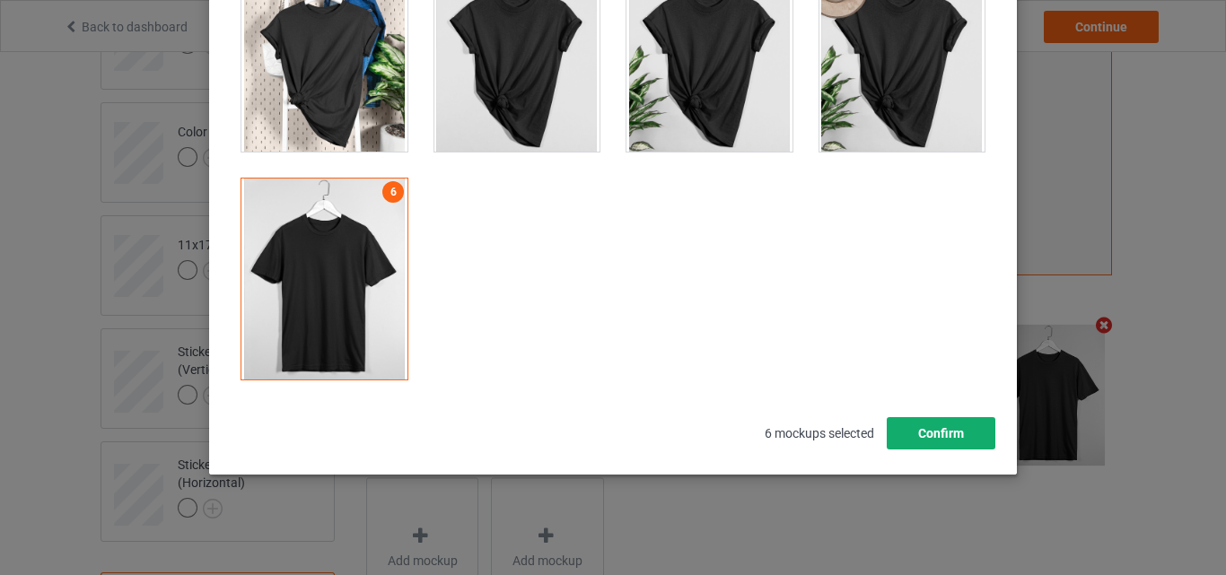
click at [953, 434] on button "Confirm" at bounding box center [941, 433] width 109 height 32
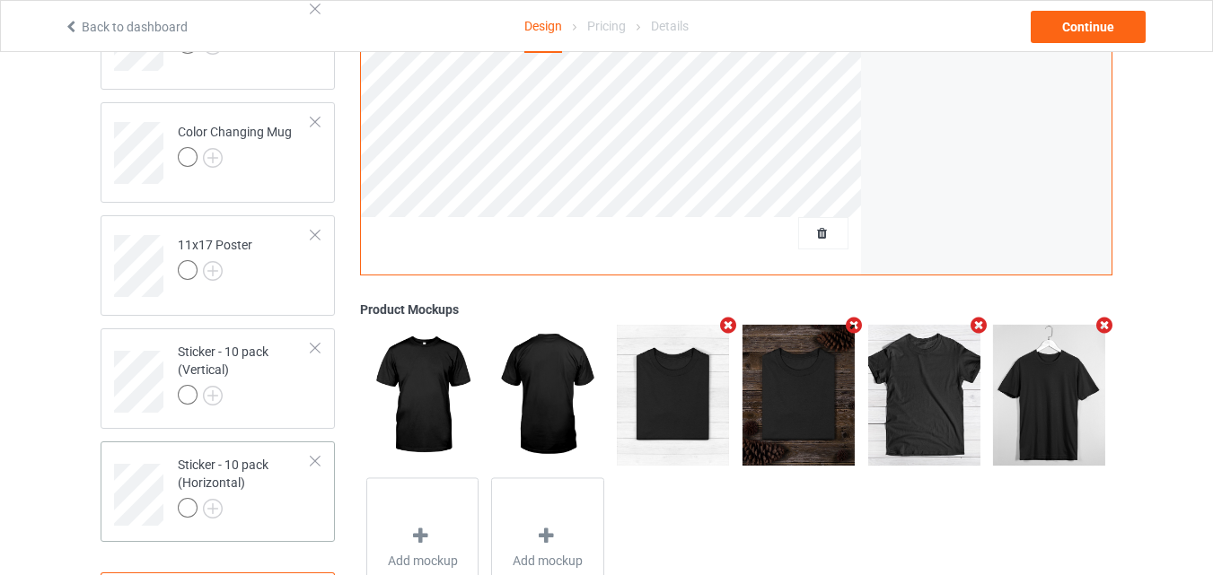
click at [242, 498] on div "Sticker - 10 pack (Horizontal)" at bounding box center [245, 486] width 134 height 61
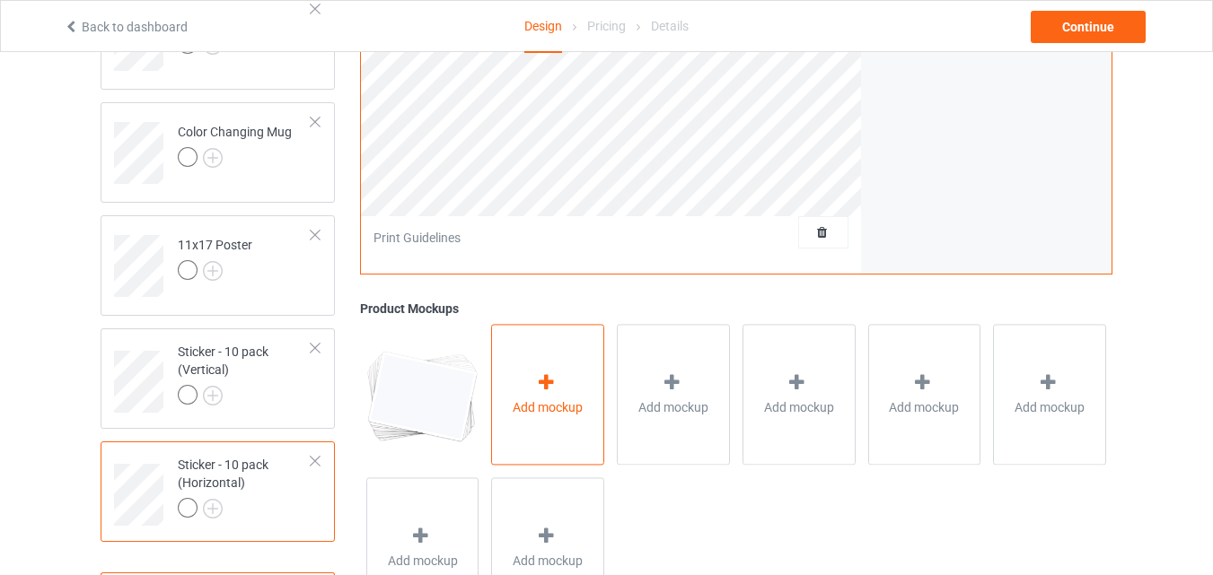
click at [515, 369] on div "Add mockup" at bounding box center [547, 395] width 113 height 141
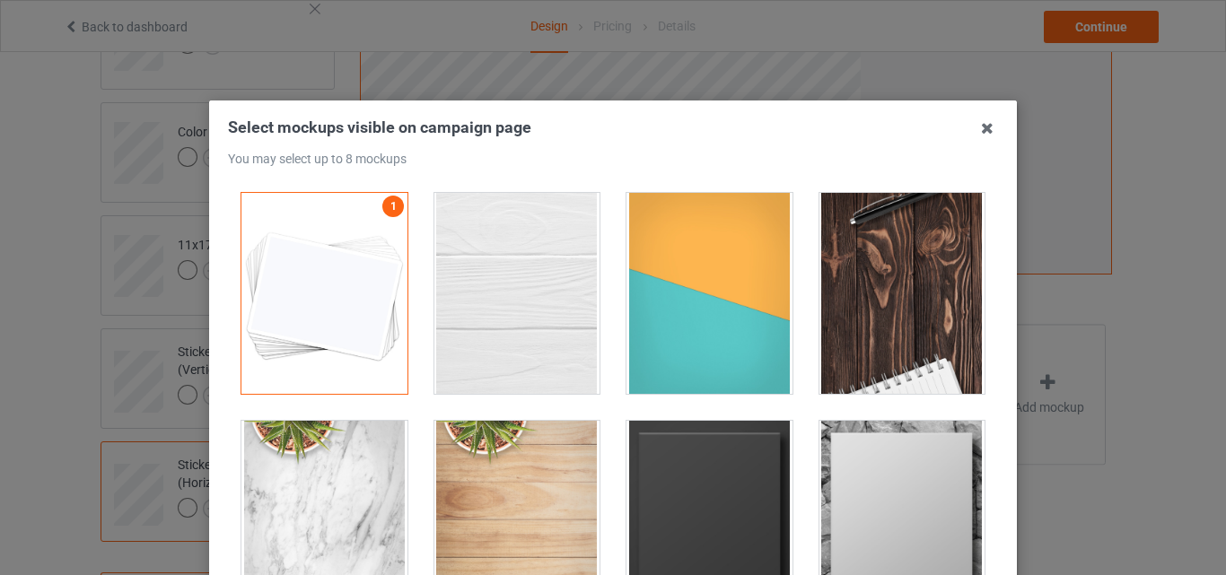
click at [556, 294] on div at bounding box center [518, 293] width 166 height 201
click at [687, 302] on div at bounding box center [710, 293] width 166 height 201
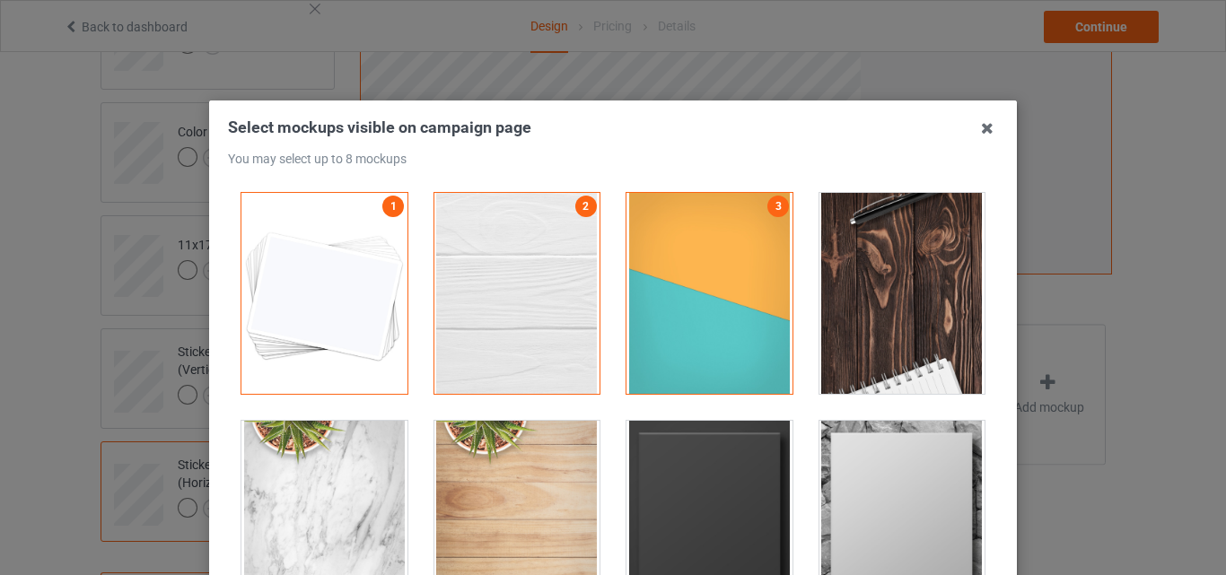
click at [861, 294] on div at bounding box center [903, 293] width 166 height 201
click at [756, 433] on div at bounding box center [710, 521] width 166 height 201
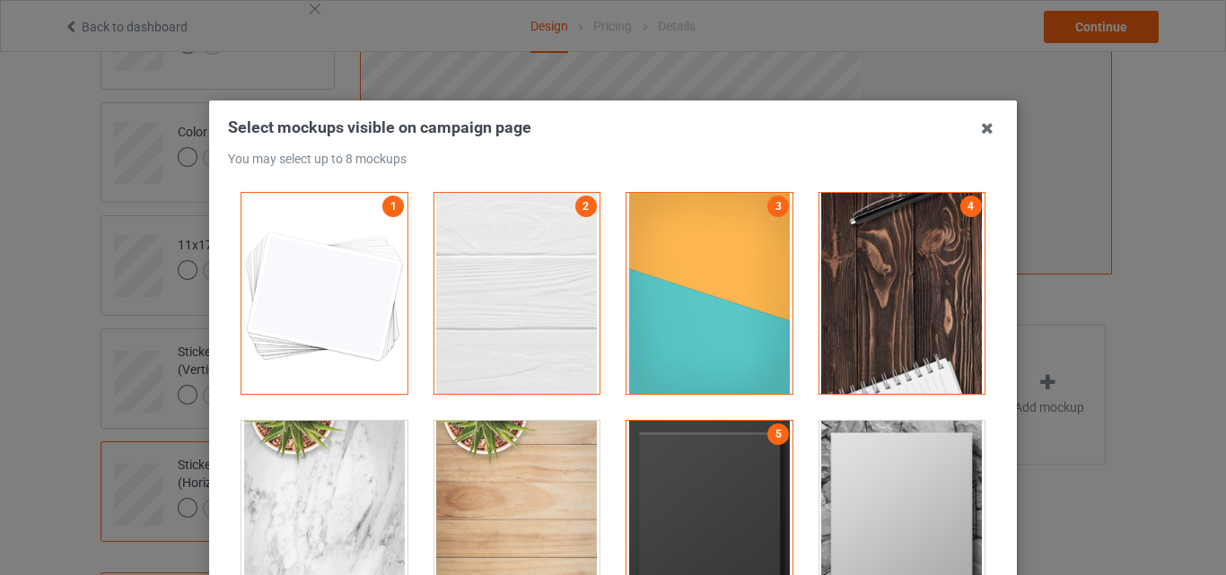
click at [833, 447] on div at bounding box center [903, 521] width 166 height 201
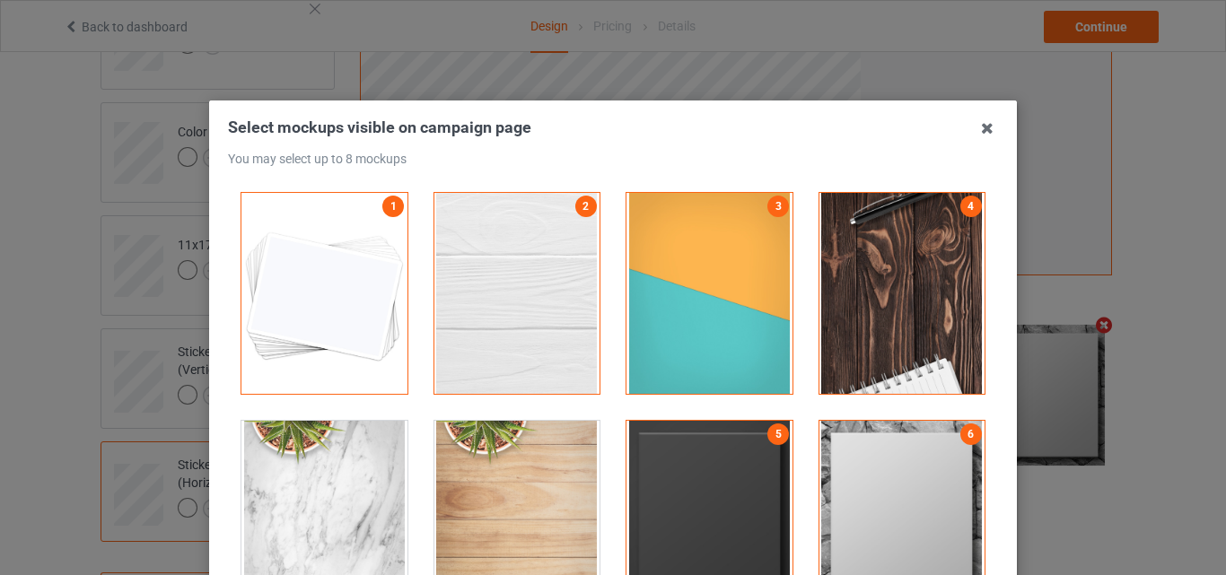
scroll to position [247, 0]
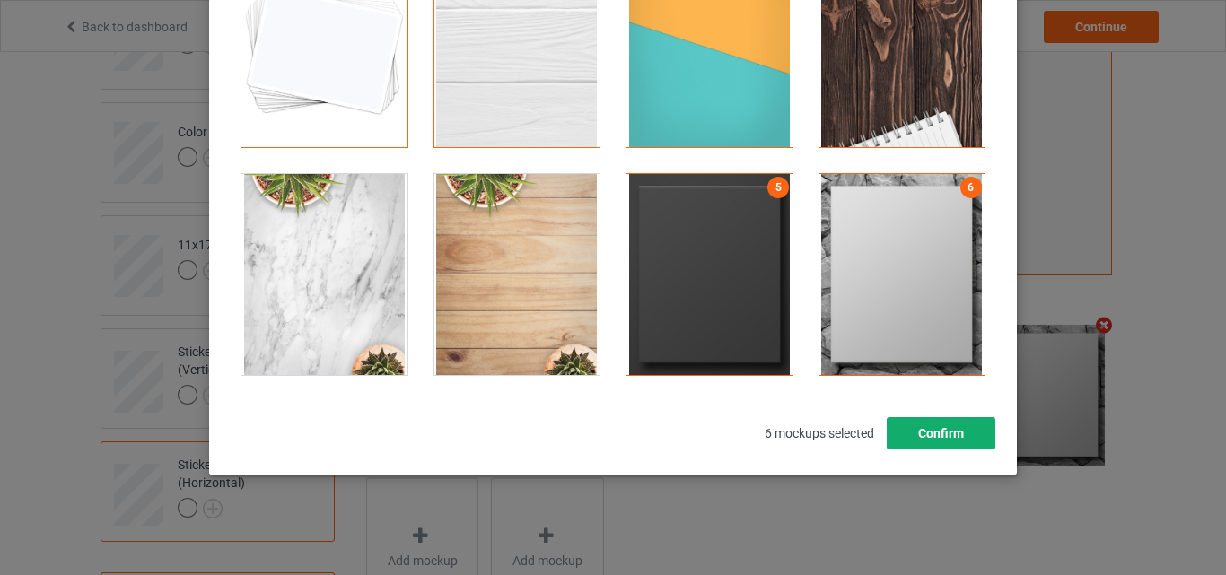
click at [977, 440] on button "Confirm" at bounding box center [941, 433] width 109 height 32
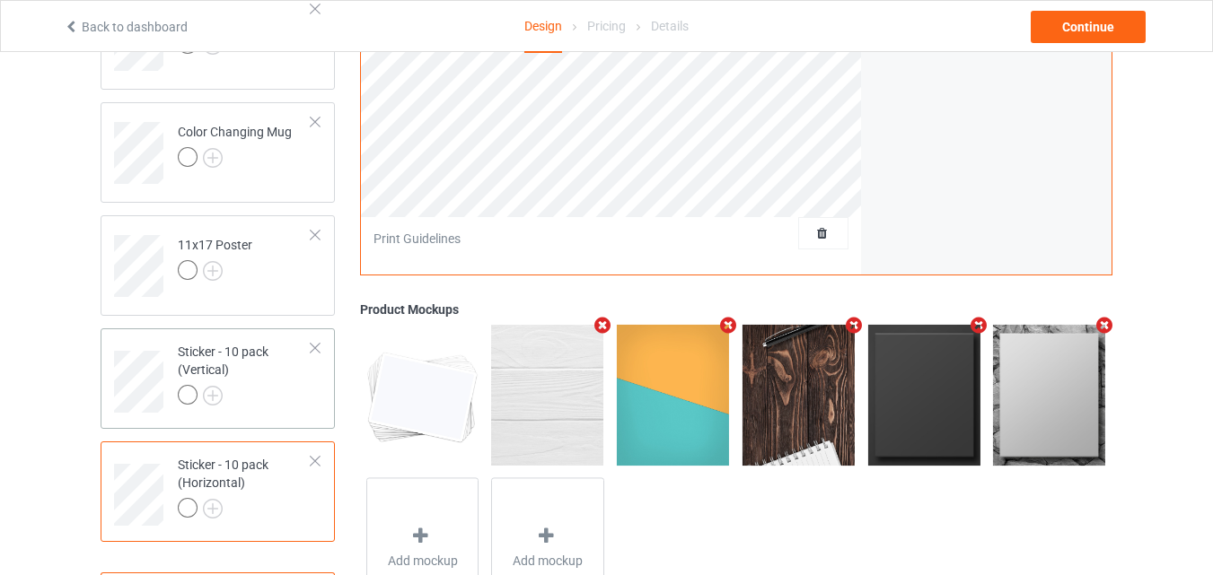
click at [285, 383] on div "Sticker - 10 pack (Vertical)" at bounding box center [245, 373] width 134 height 61
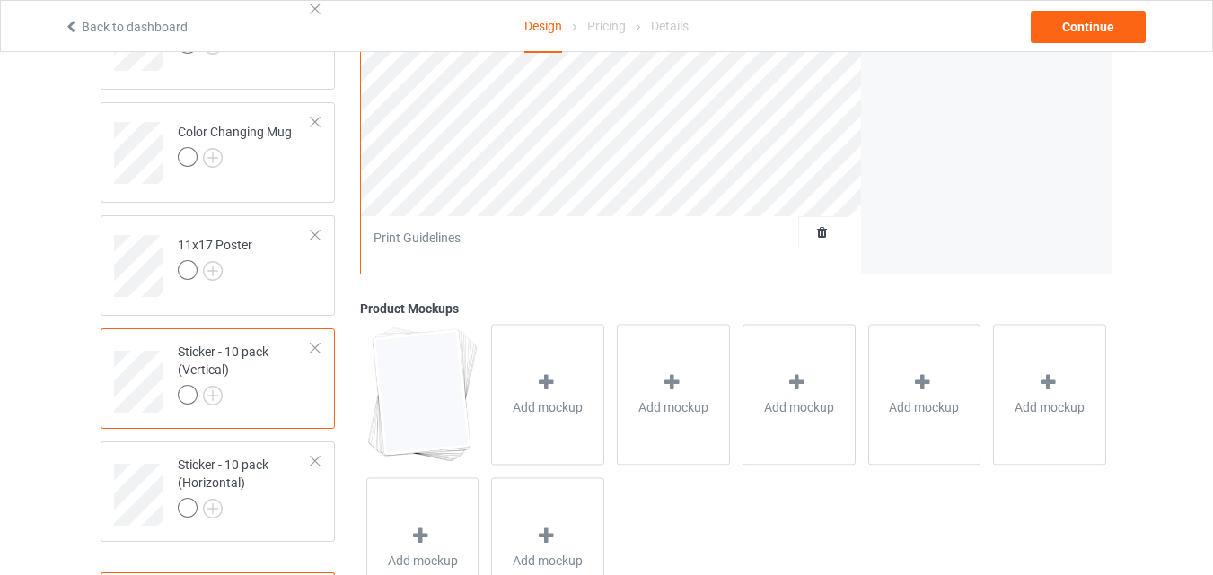
click at [529, 368] on div "Add mockup" at bounding box center [547, 395] width 113 height 141
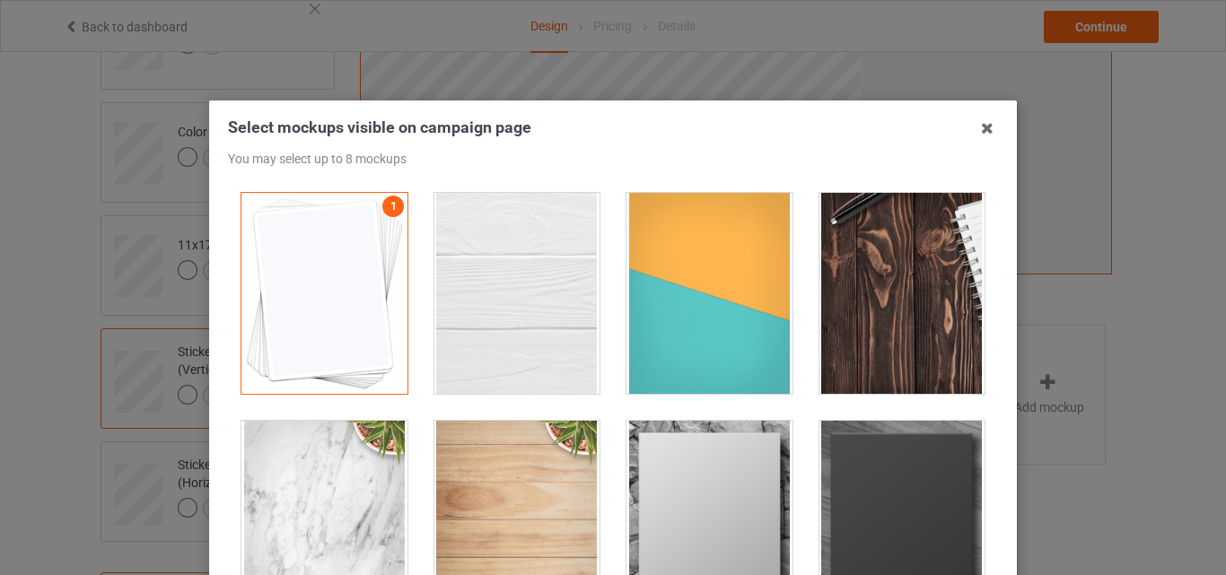
click at [534, 288] on div at bounding box center [518, 293] width 166 height 201
click at [765, 319] on div at bounding box center [710, 293] width 166 height 201
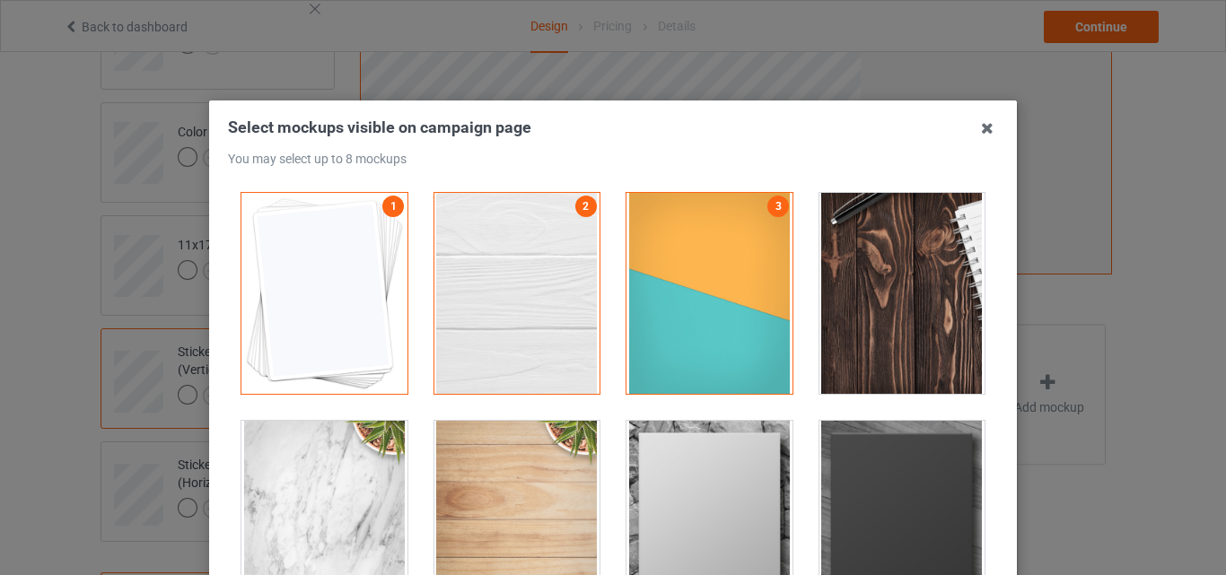
click at [822, 319] on div at bounding box center [903, 293] width 166 height 201
click at [729, 458] on div at bounding box center [710, 521] width 166 height 201
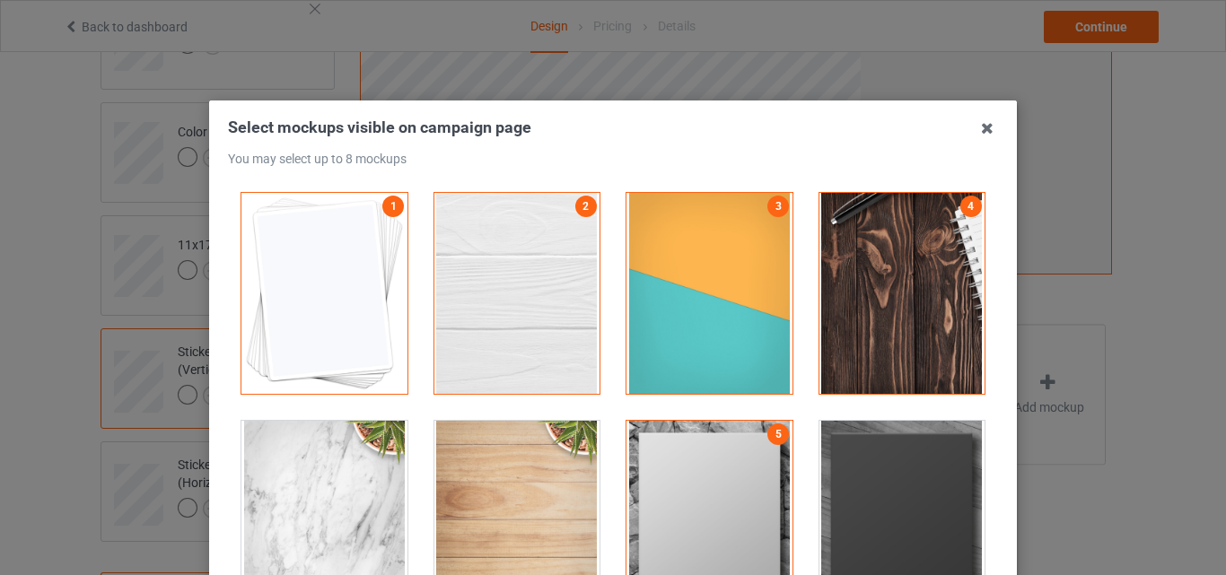
click at [919, 462] on div at bounding box center [903, 521] width 166 height 201
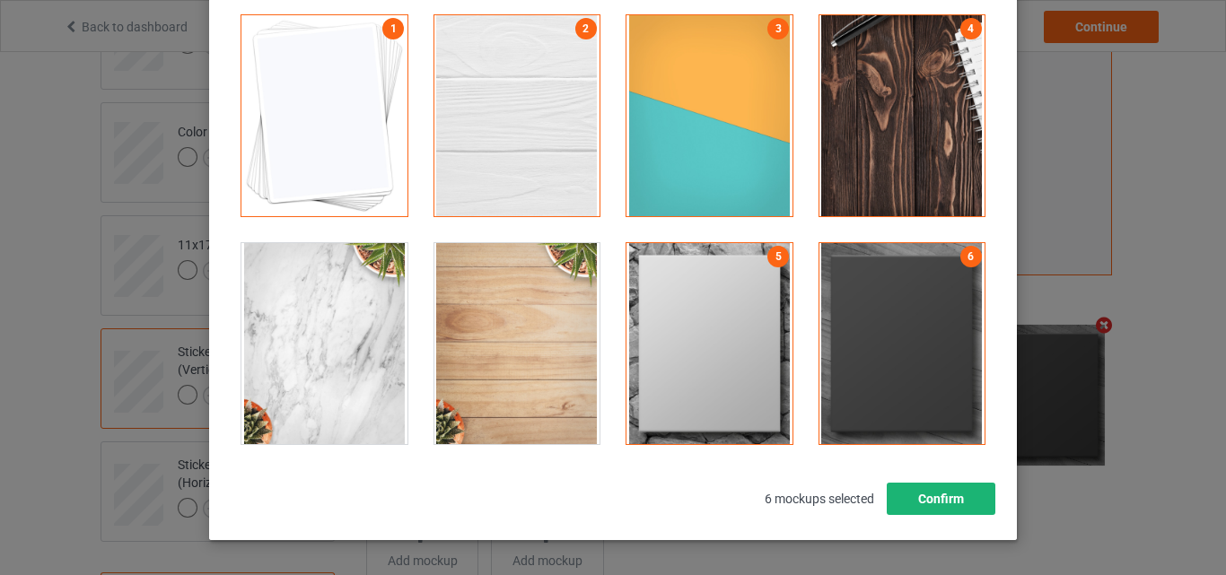
scroll to position [180, 0]
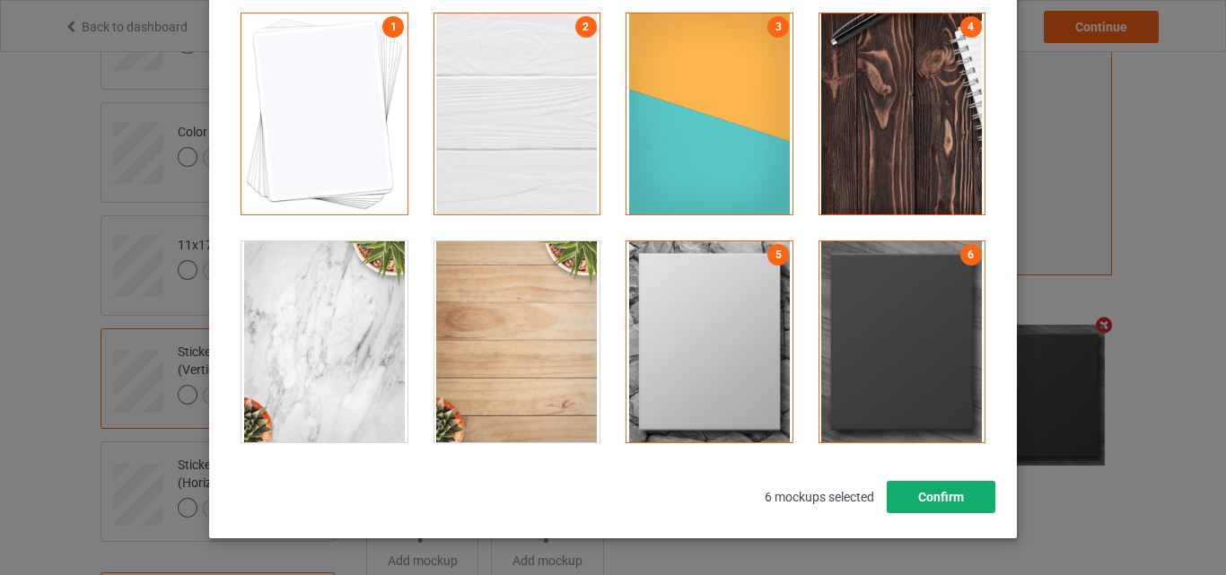
click at [933, 495] on button "Confirm" at bounding box center [941, 497] width 109 height 32
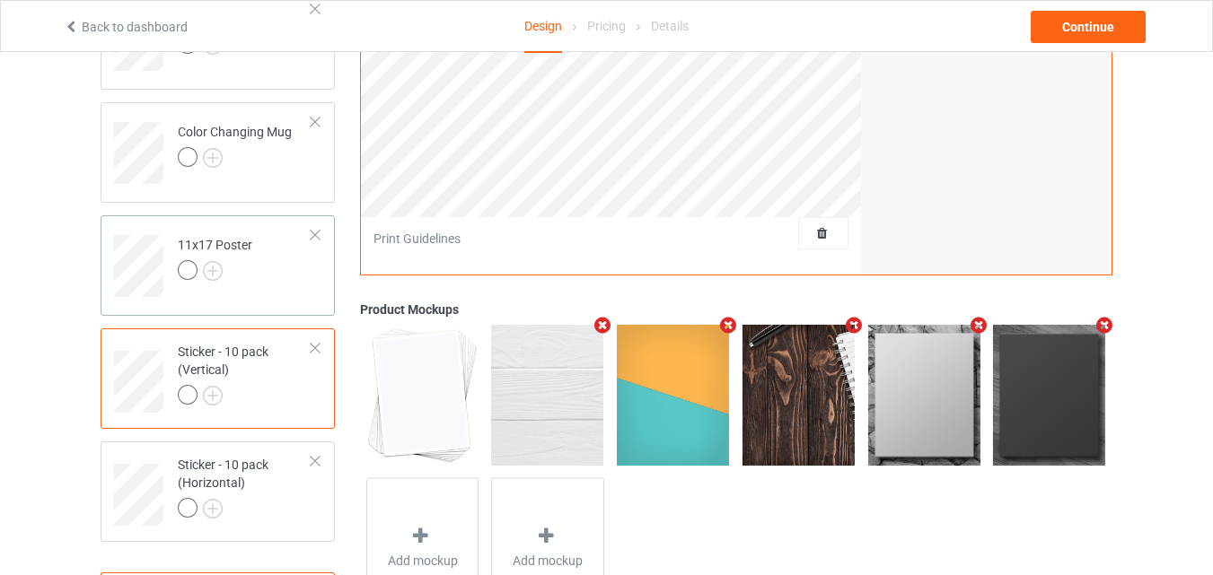
click at [259, 261] on td "11x17 Poster" at bounding box center [245, 260] width 154 height 75
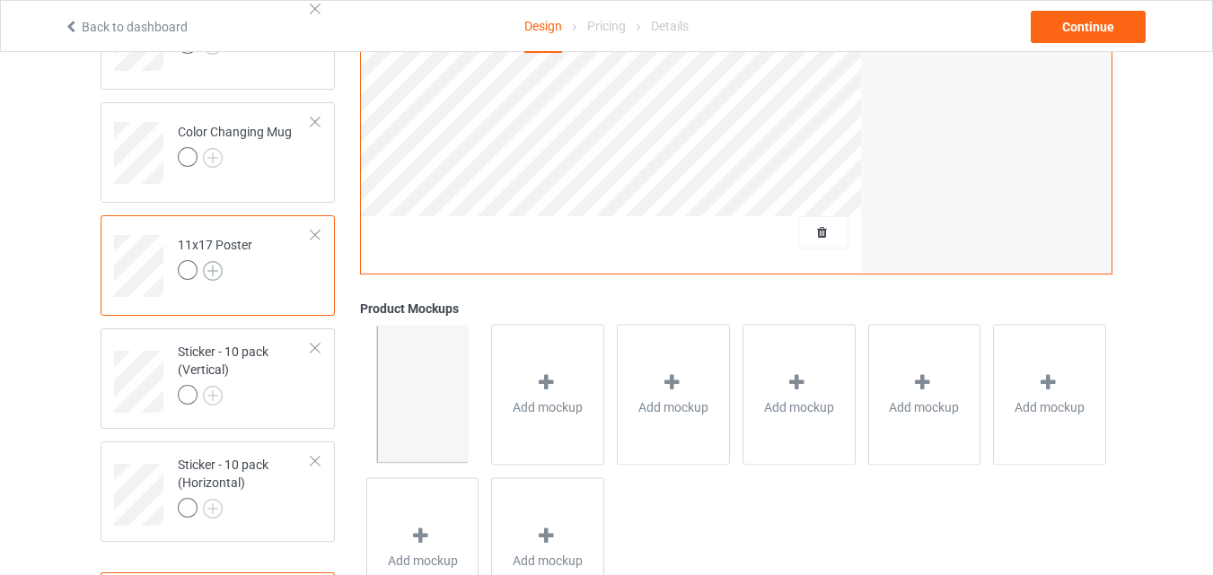
click at [214, 267] on img at bounding box center [213, 271] width 20 height 20
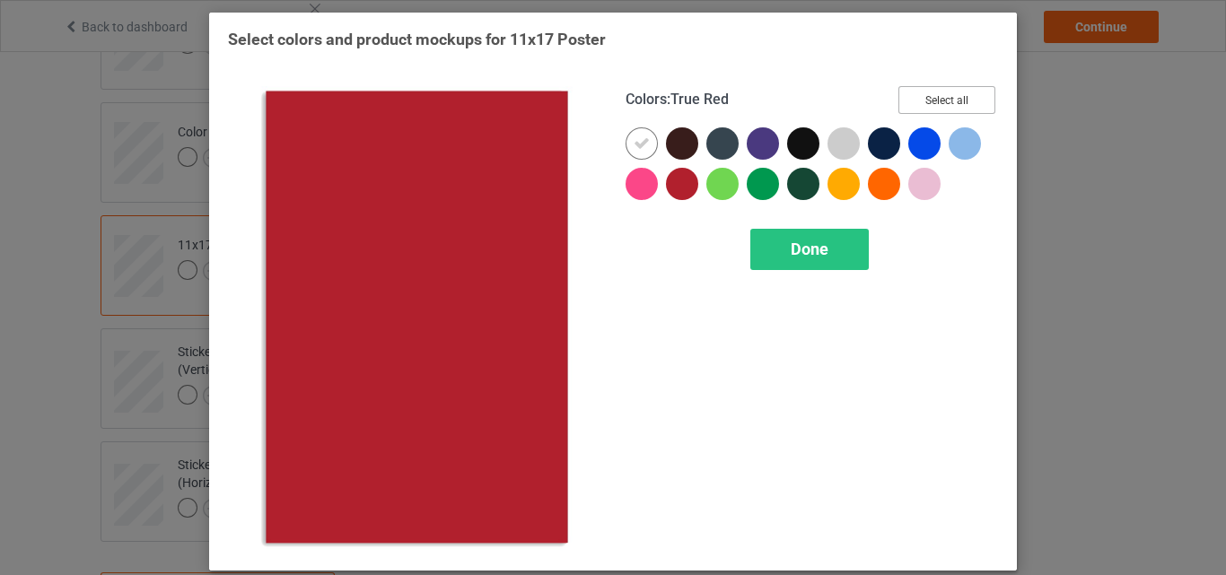
click at [905, 100] on button "Select all" at bounding box center [947, 100] width 97 height 28
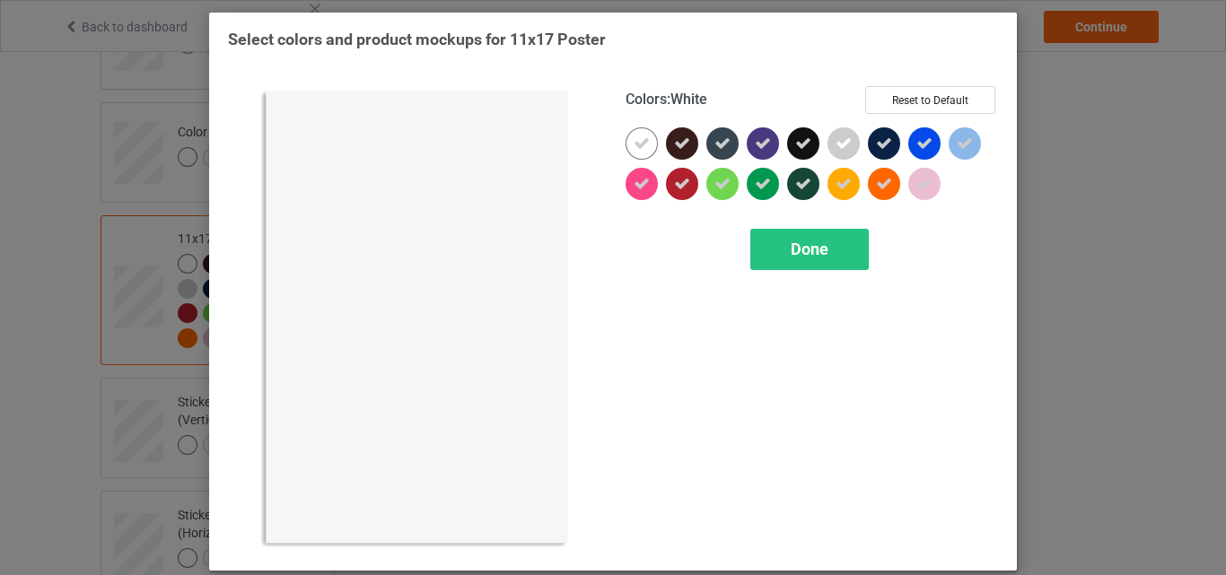
click at [634, 136] on icon at bounding box center [642, 144] width 16 height 16
click at [632, 136] on div at bounding box center [642, 143] width 32 height 32
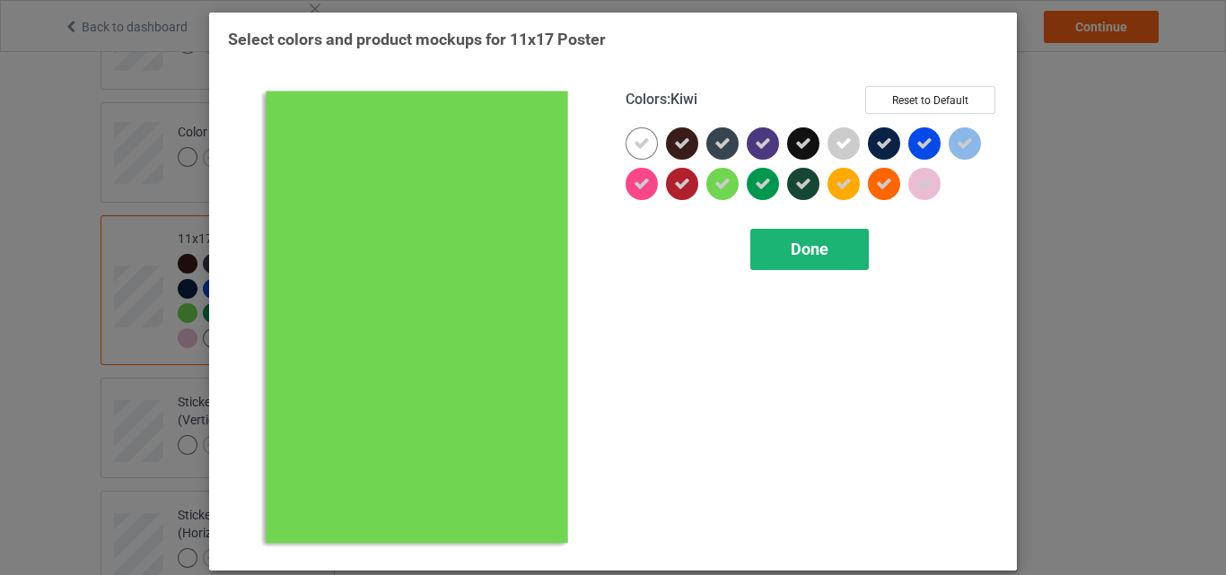
click at [795, 259] on span "Done" at bounding box center [810, 249] width 38 height 19
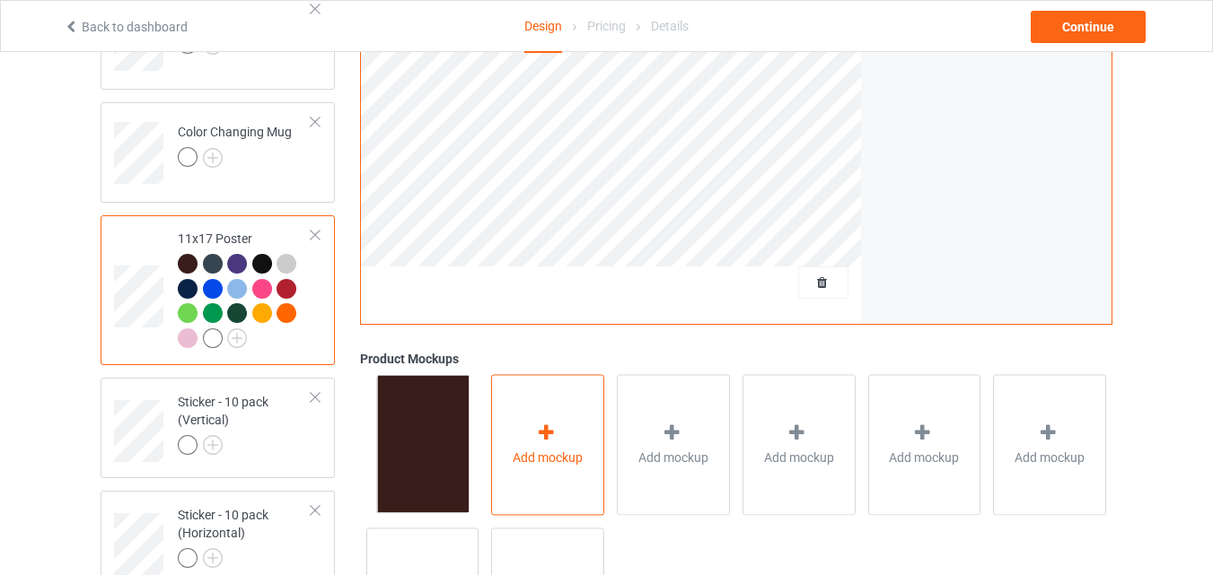
click at [540, 415] on div "Add mockup" at bounding box center [547, 444] width 113 height 141
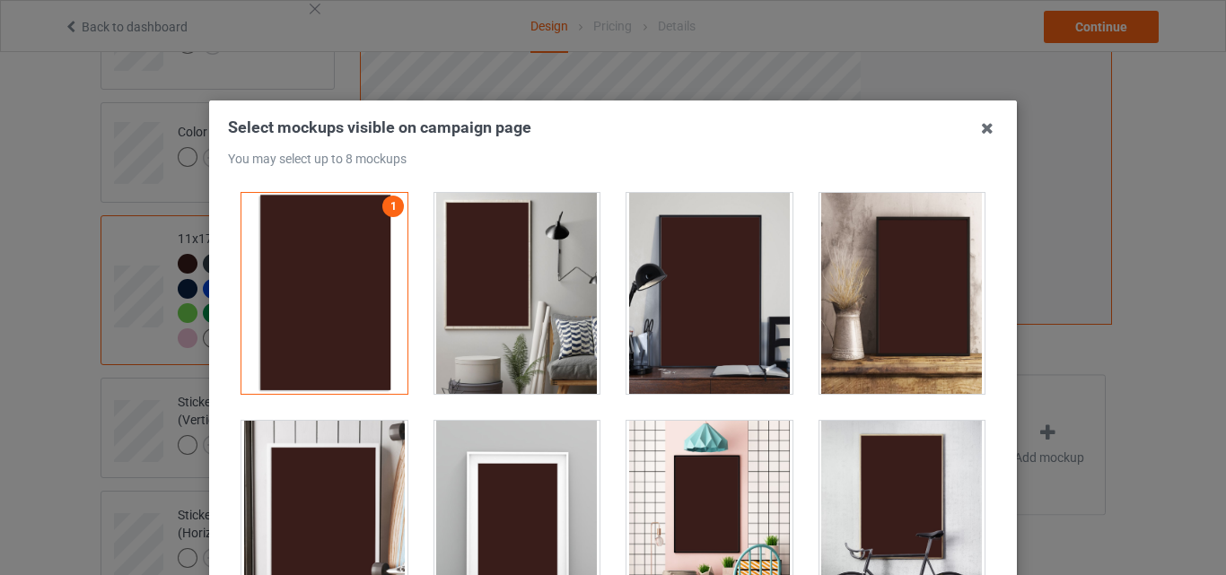
drag, startPoint x: 543, startPoint y: 310, endPoint x: 672, endPoint y: 311, distance: 129.3
click at [543, 308] on div at bounding box center [518, 293] width 166 height 201
click at [684, 312] on div at bounding box center [710, 293] width 166 height 201
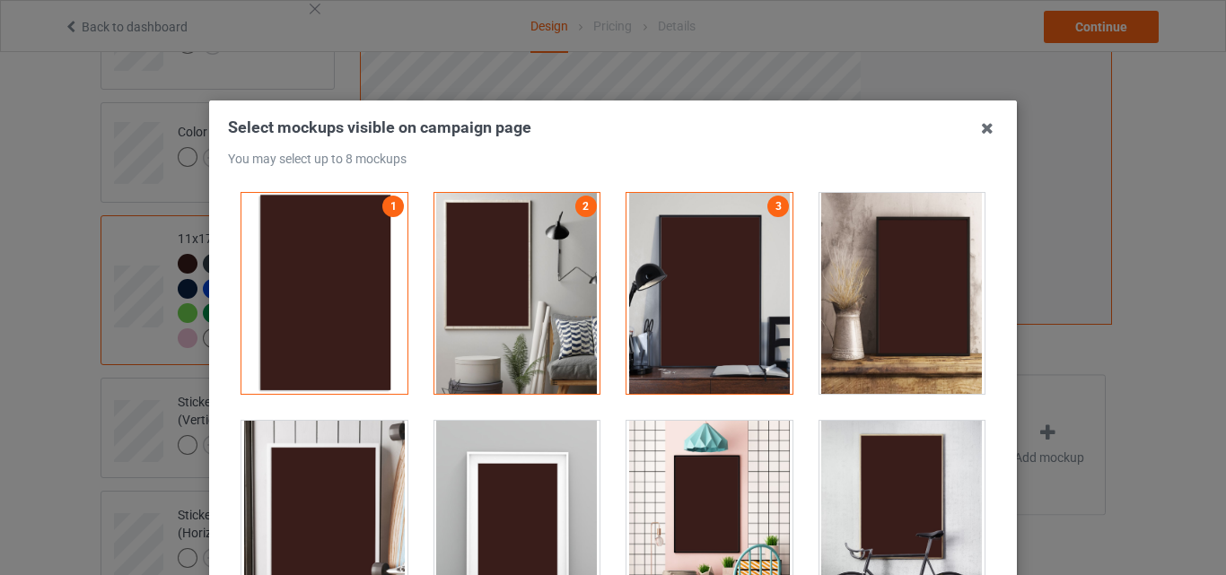
click at [325, 476] on div at bounding box center [325, 521] width 166 height 201
click at [862, 486] on div at bounding box center [903, 521] width 166 height 201
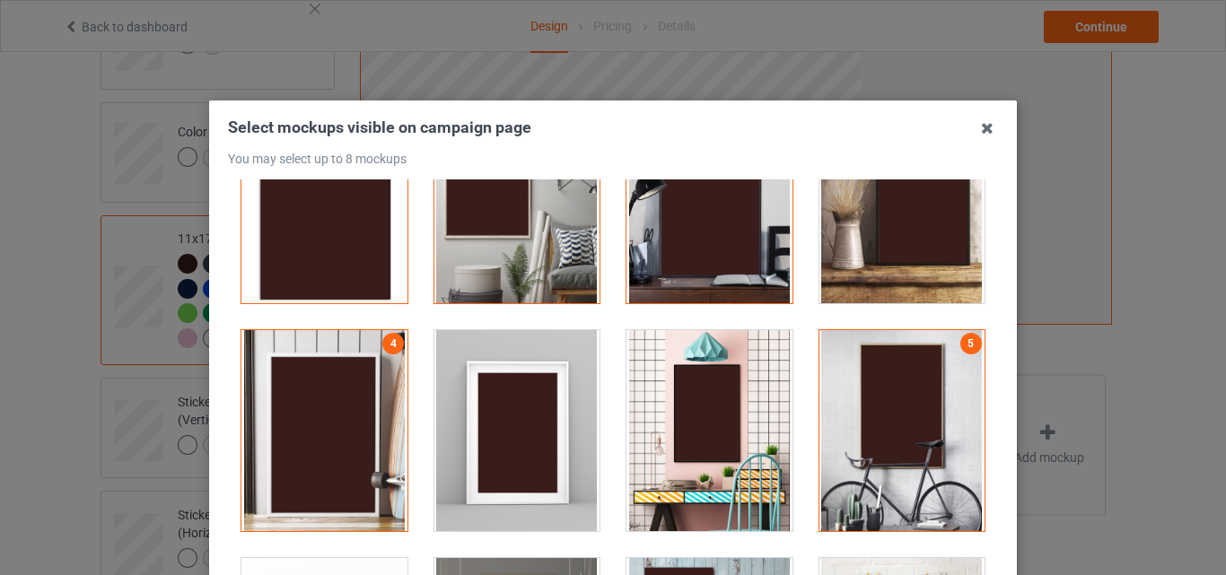
scroll to position [359, 0]
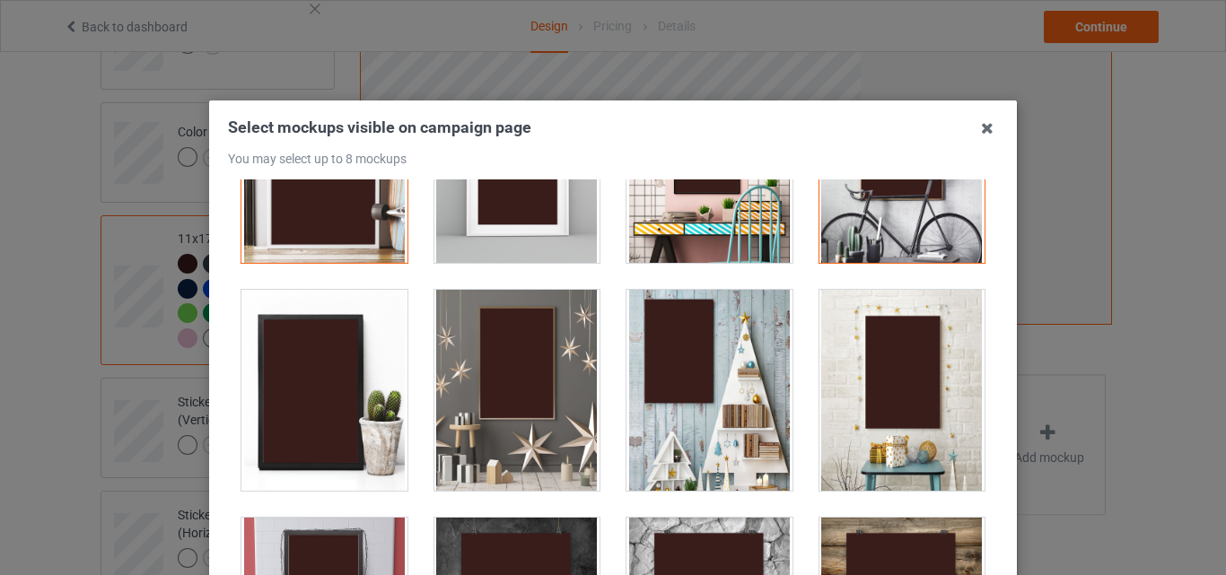
click at [532, 450] on div at bounding box center [518, 390] width 166 height 201
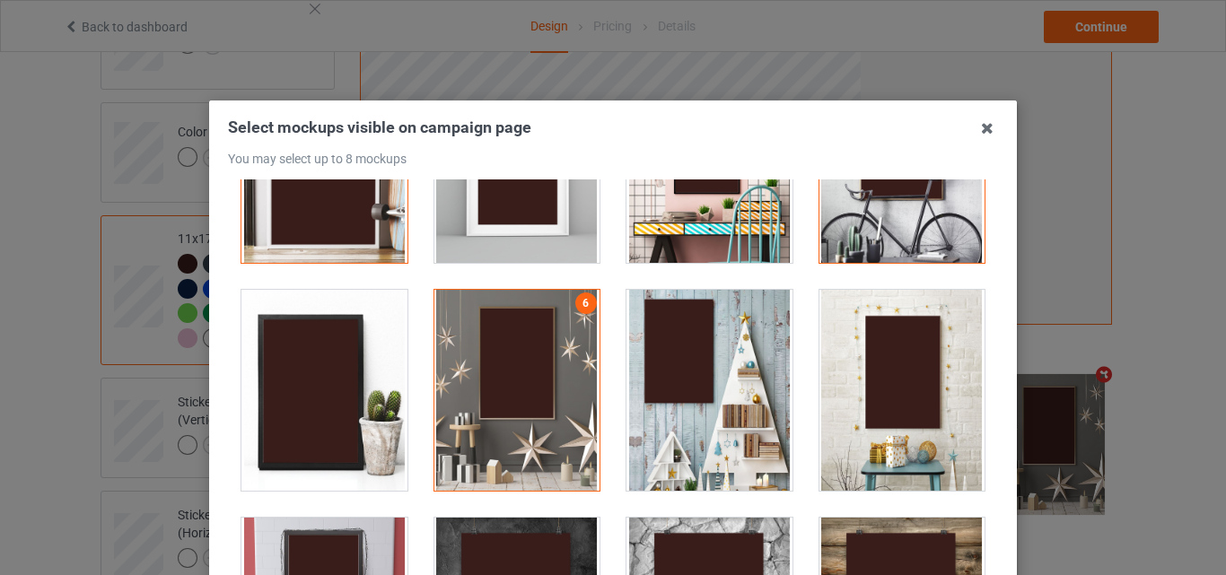
click at [820, 436] on div at bounding box center [903, 390] width 166 height 201
click at [915, 399] on div at bounding box center [903, 390] width 166 height 201
click at [733, 417] on div at bounding box center [710, 390] width 166 height 201
click at [747, 425] on div at bounding box center [710, 390] width 166 height 201
click at [863, 425] on div at bounding box center [903, 390] width 166 height 201
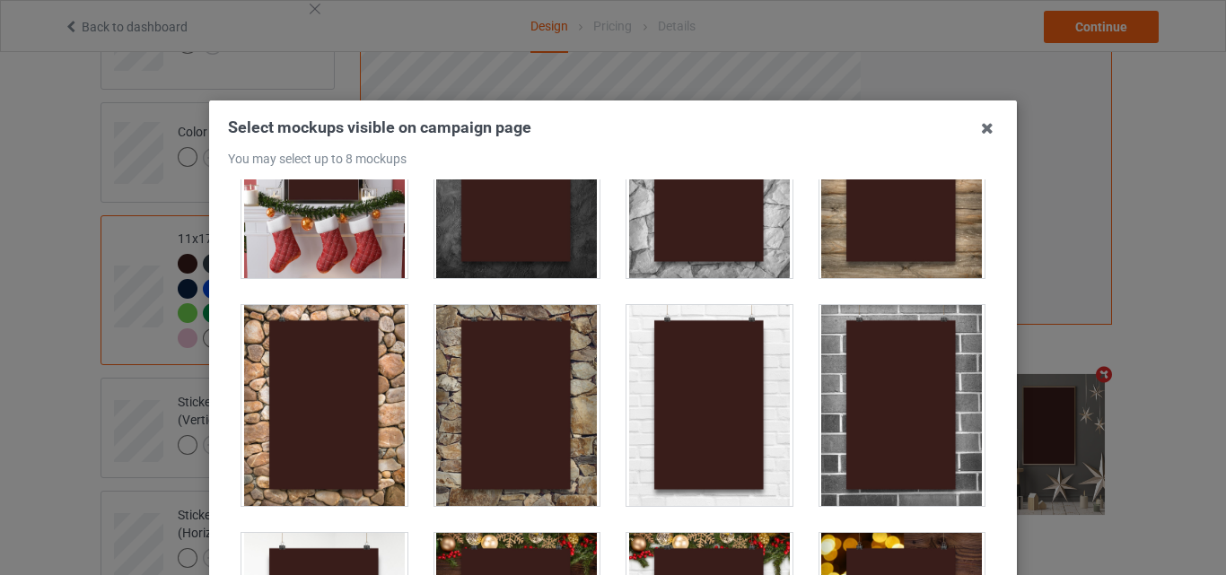
scroll to position [988, 0]
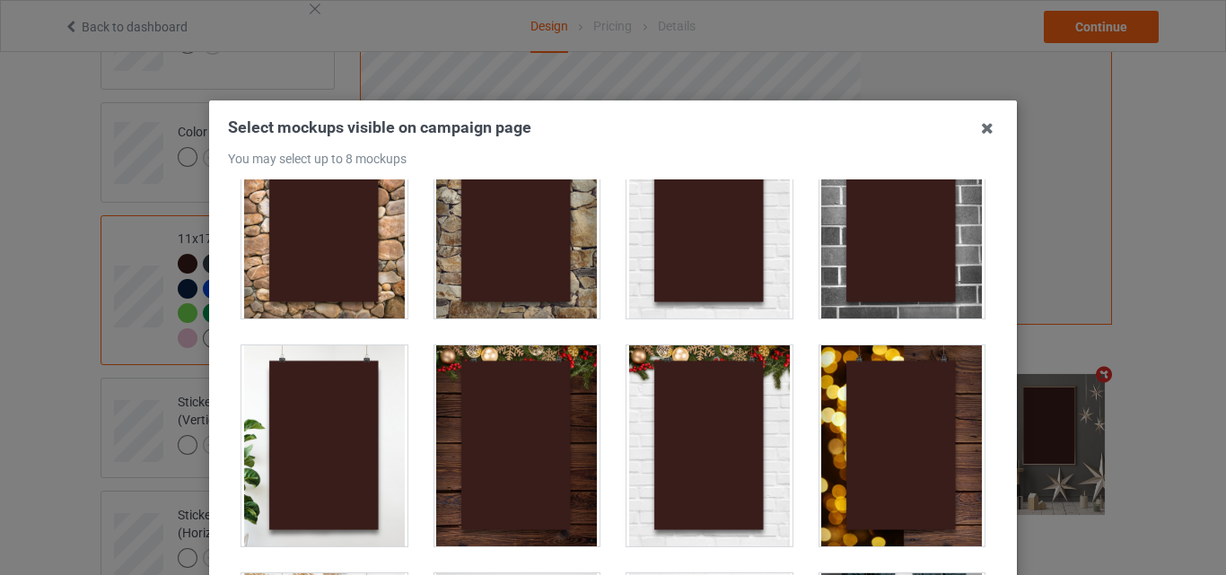
click at [837, 297] on div at bounding box center [903, 218] width 166 height 201
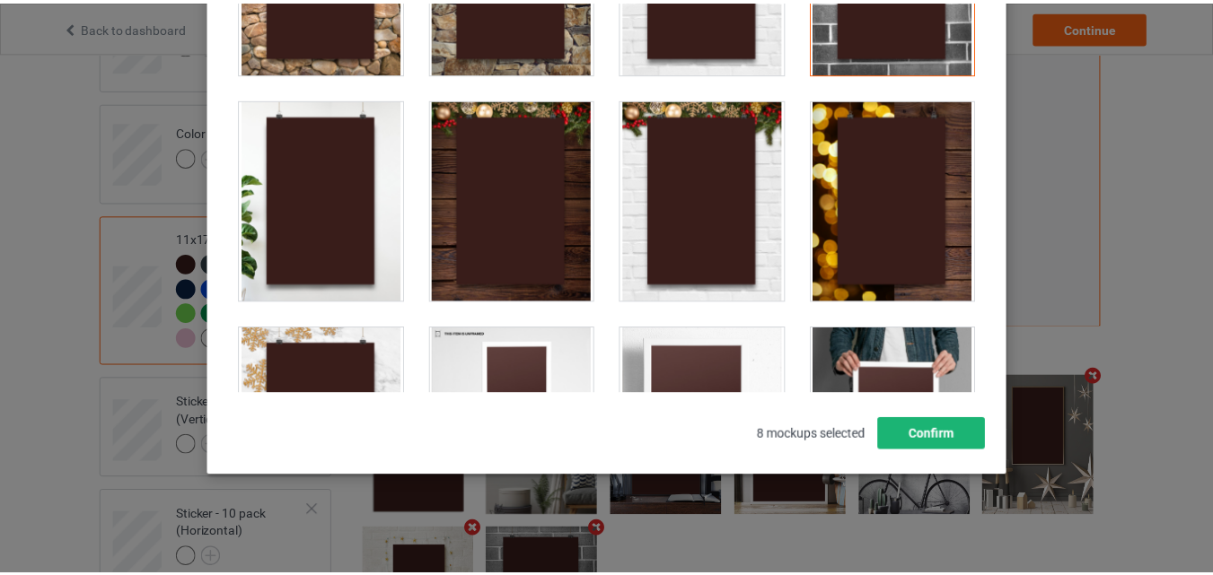
scroll to position [247, 0]
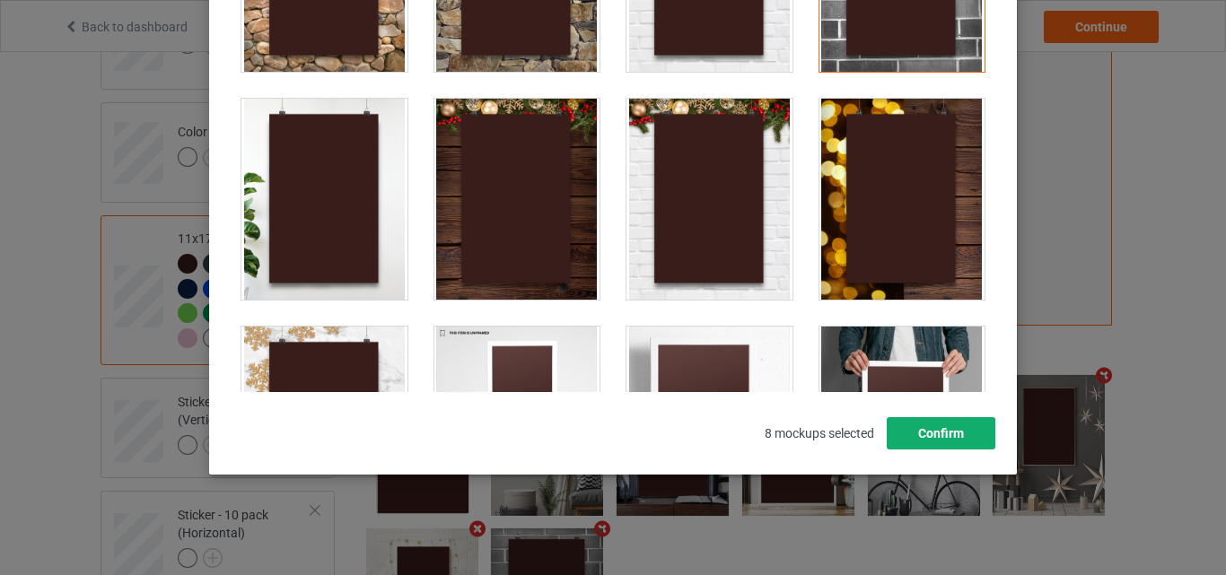
click at [934, 420] on button "Confirm" at bounding box center [941, 433] width 109 height 32
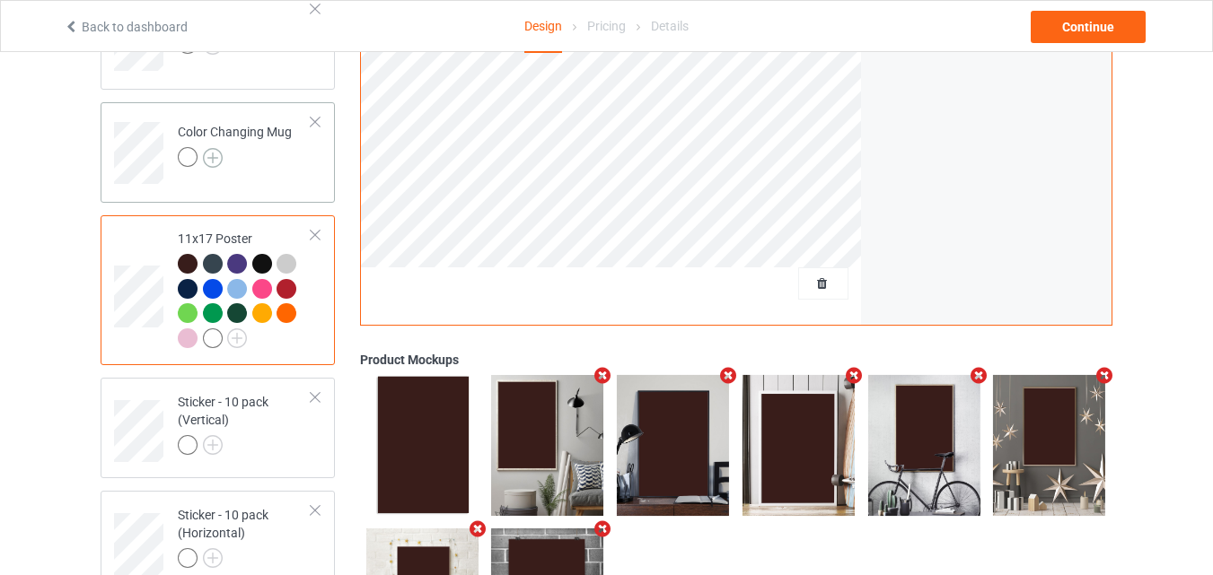
click at [219, 156] on img at bounding box center [213, 158] width 20 height 20
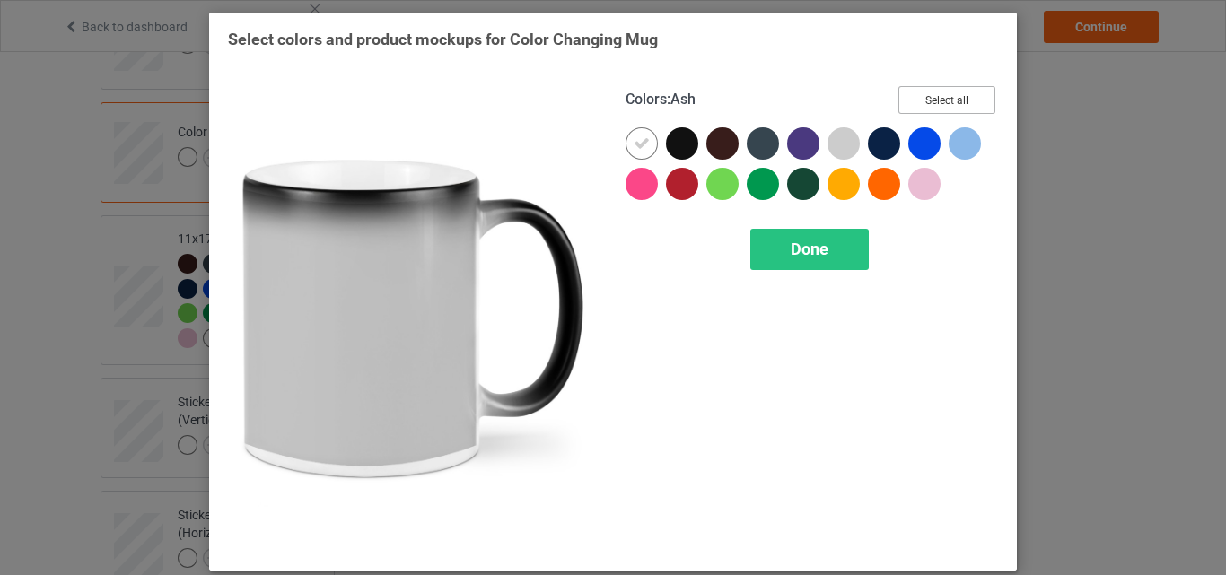
click at [917, 107] on button "Select all" at bounding box center [947, 100] width 97 height 28
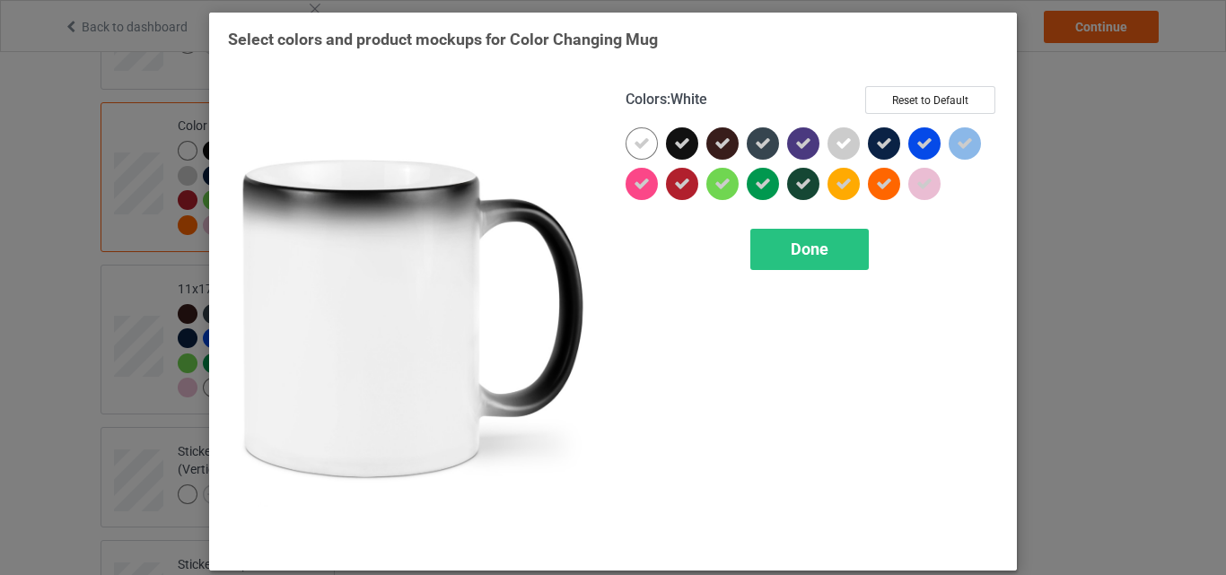
click at [637, 141] on icon at bounding box center [642, 144] width 16 height 16
click at [637, 141] on div at bounding box center [642, 143] width 32 height 32
click at [790, 233] on div "Done" at bounding box center [810, 249] width 119 height 41
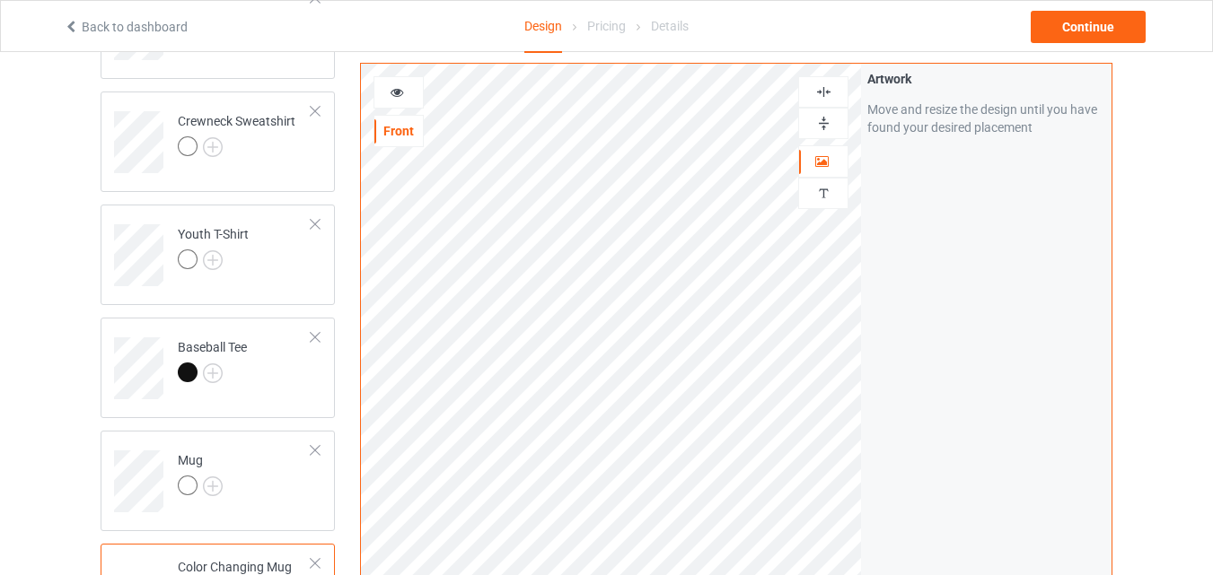
scroll to position [747, 0]
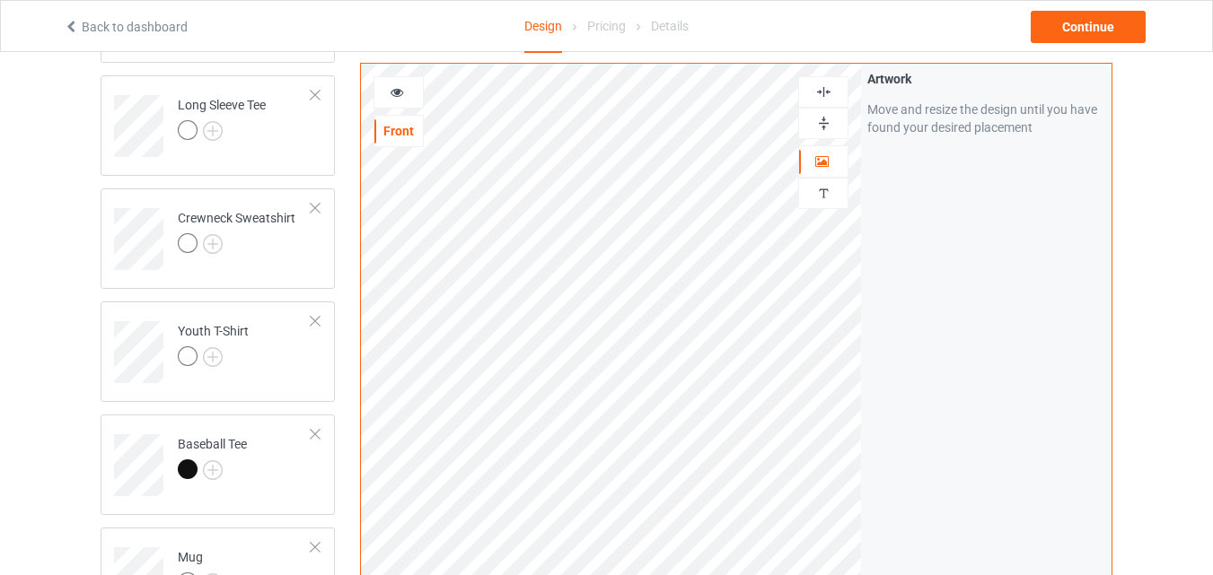
click at [822, 121] on img at bounding box center [823, 123] width 17 height 17
click at [416, 88] on div at bounding box center [398, 92] width 48 height 18
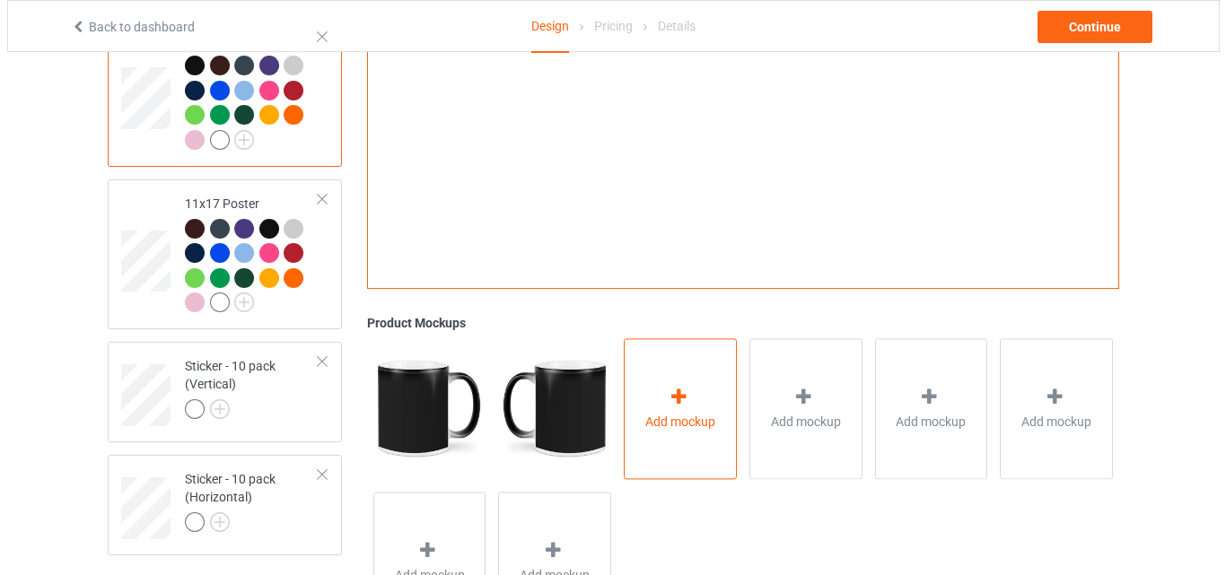
scroll to position [1375, 0]
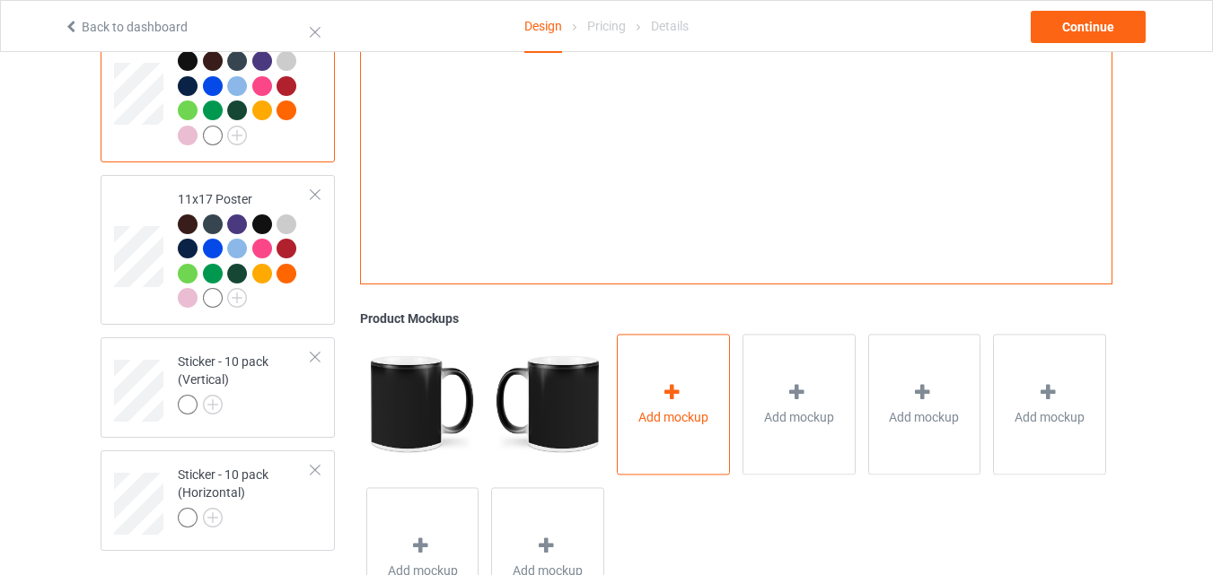
click at [649, 398] on div "Add mockup" at bounding box center [673, 404] width 113 height 141
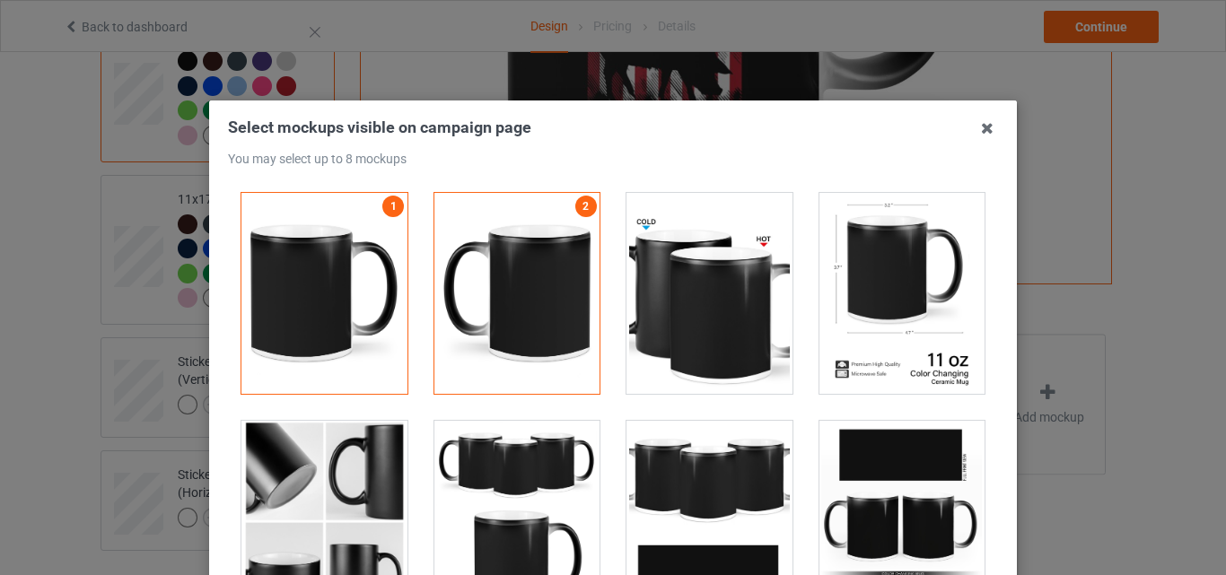
scroll to position [3142, 0]
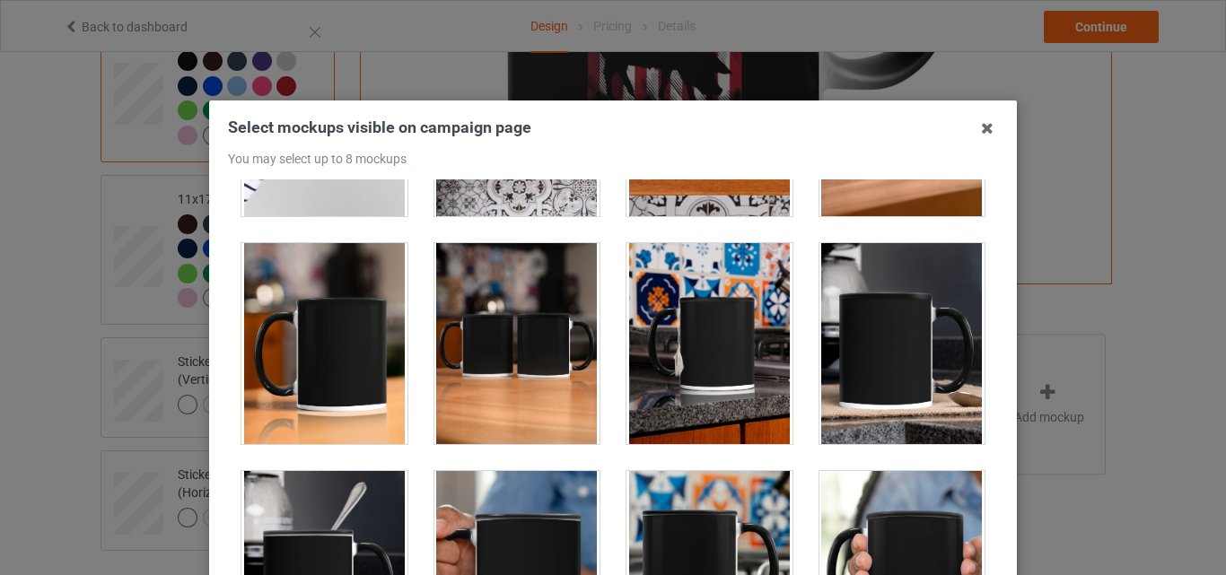
click at [325, 330] on div at bounding box center [325, 343] width 166 height 201
drag, startPoint x: 503, startPoint y: 319, endPoint x: 643, endPoint y: 320, distance: 140.1
click at [504, 319] on div at bounding box center [518, 343] width 166 height 201
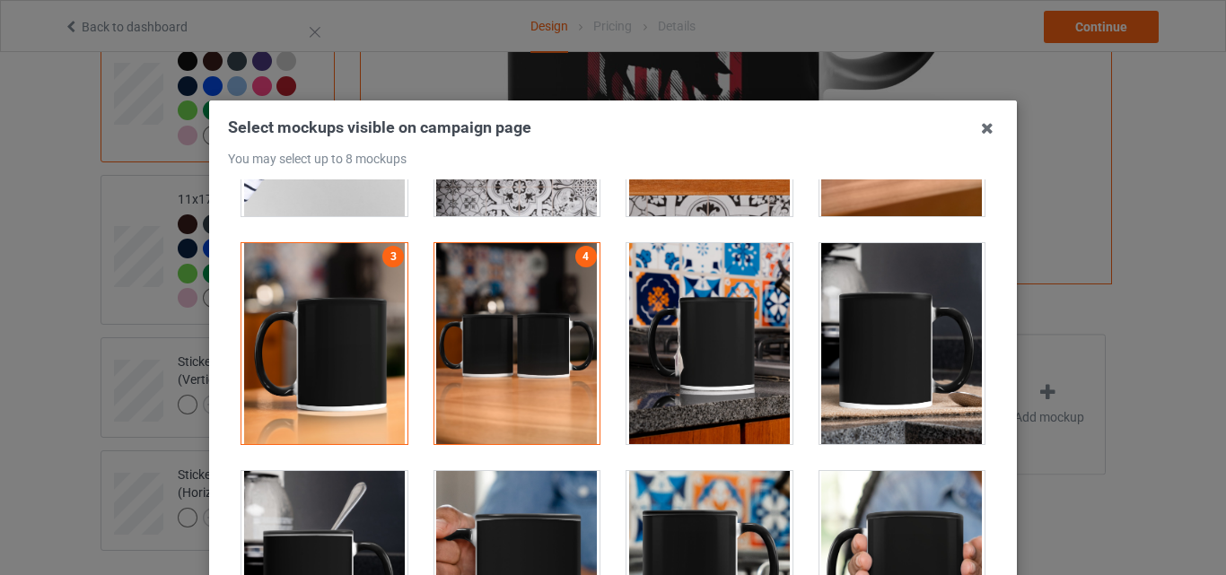
click at [653, 321] on div at bounding box center [710, 343] width 166 height 201
click at [858, 331] on div at bounding box center [903, 343] width 166 height 201
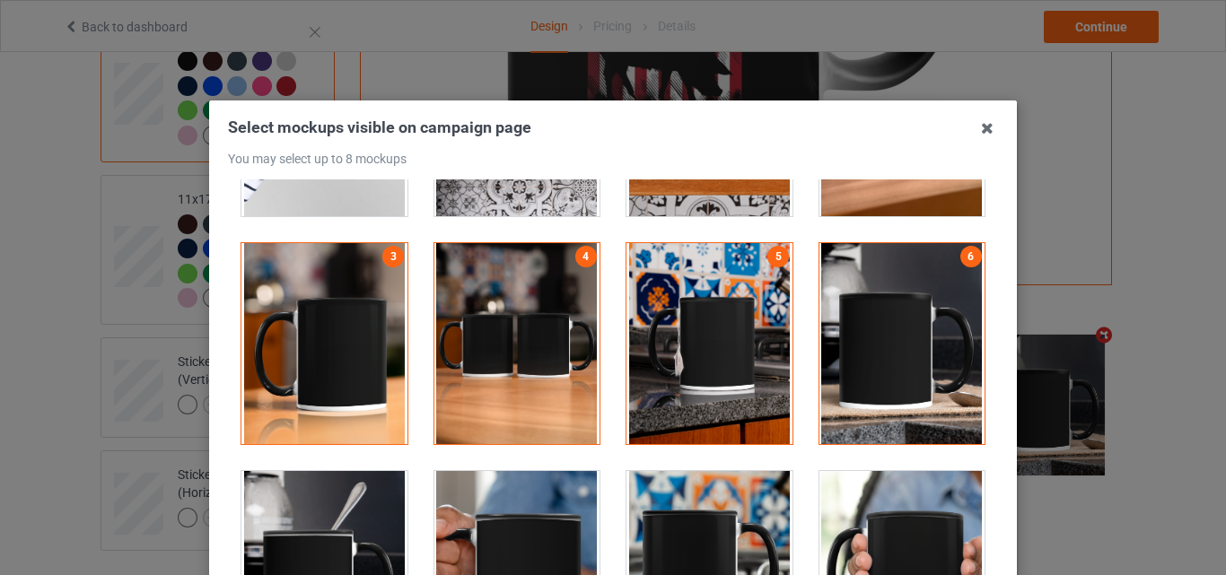
click at [307, 519] on div at bounding box center [325, 571] width 166 height 201
drag, startPoint x: 846, startPoint y: 514, endPoint x: 1094, endPoint y: 503, distance: 249.0
click at [847, 514] on div at bounding box center [903, 571] width 166 height 201
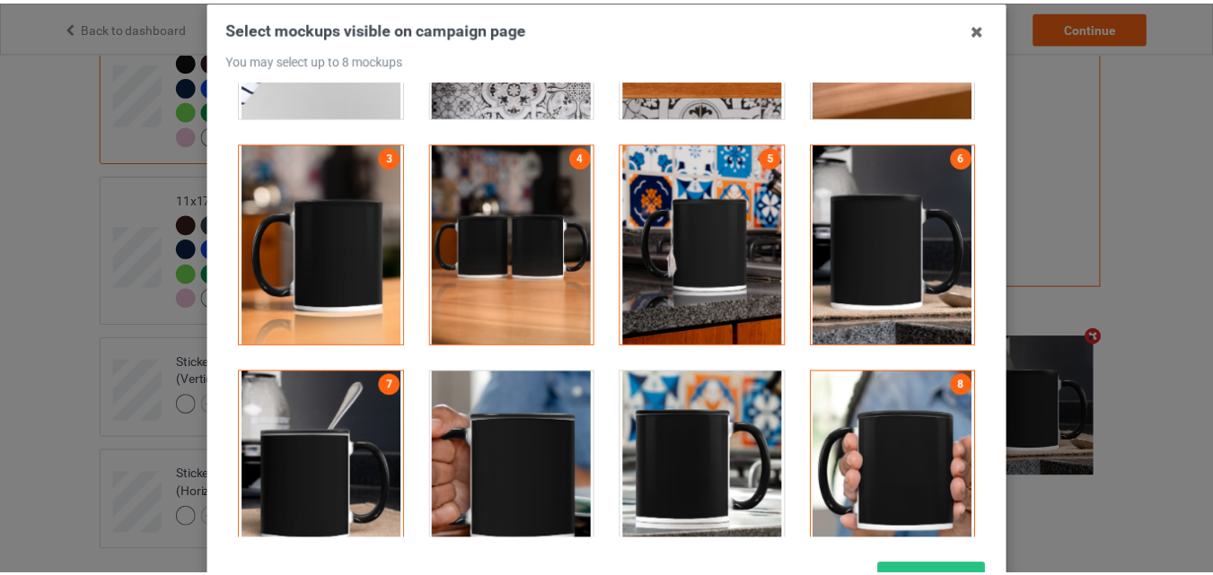
scroll to position [247, 0]
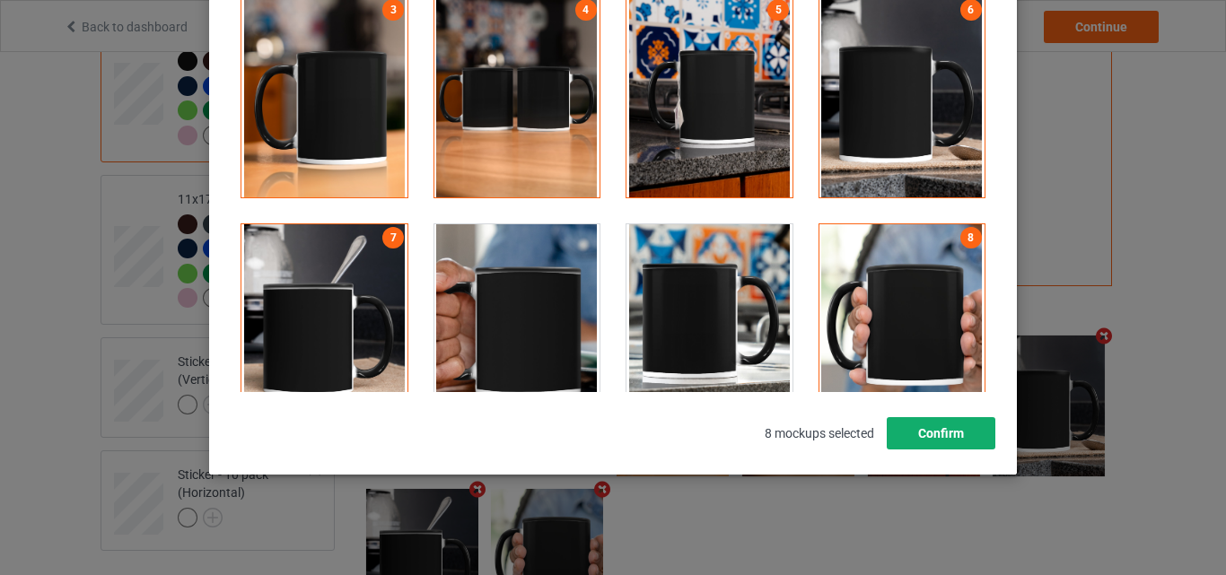
click at [903, 429] on button "Confirm" at bounding box center [941, 433] width 109 height 32
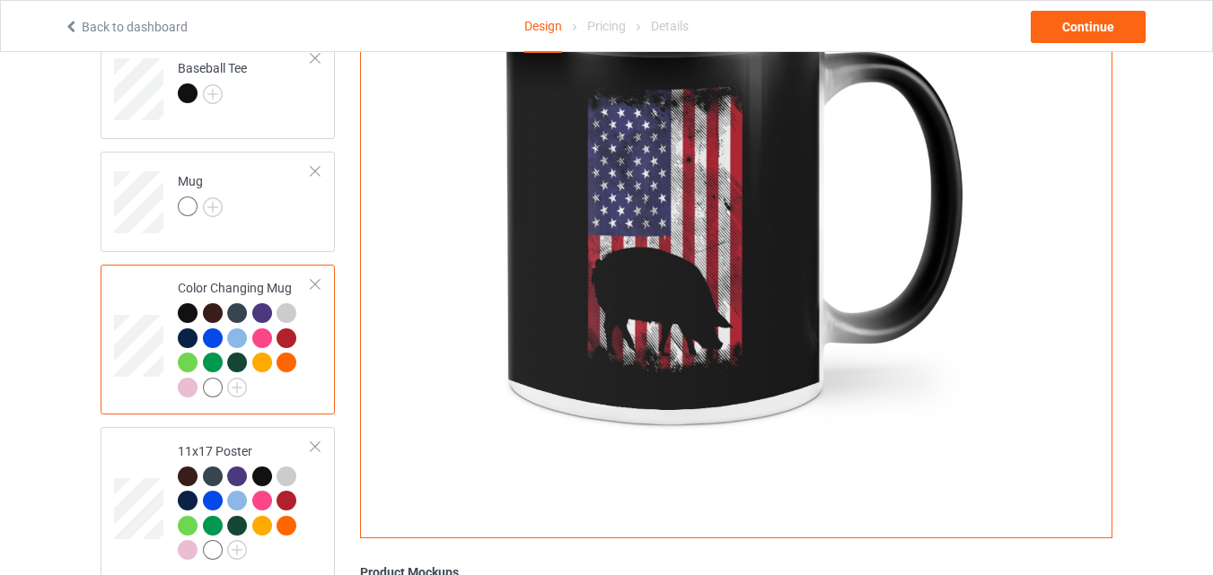
scroll to position [1106, 0]
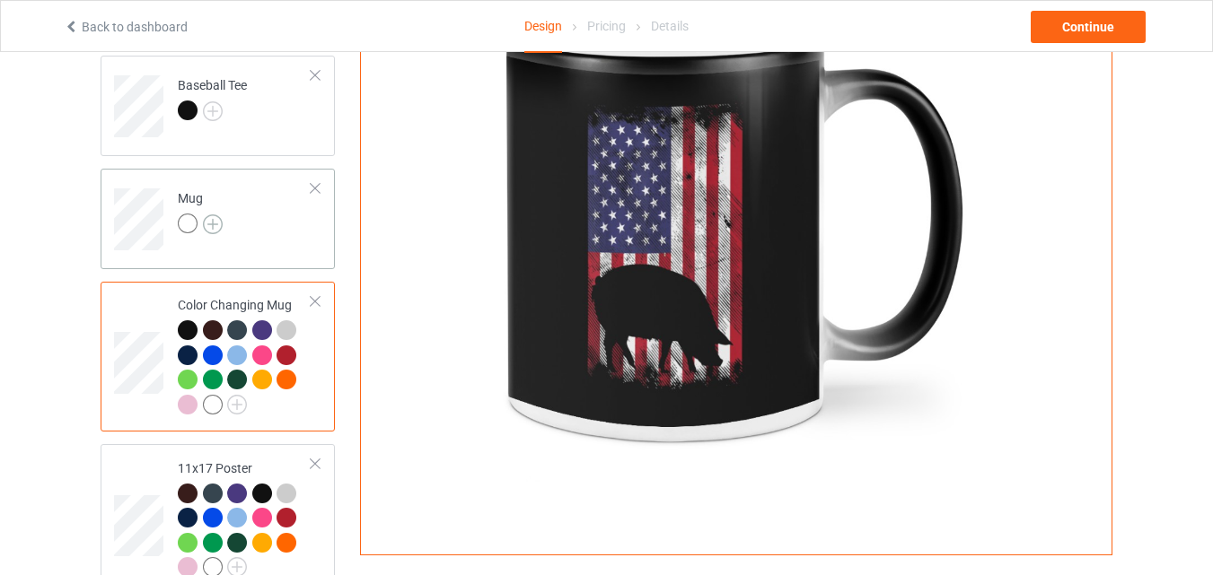
click at [213, 222] on img at bounding box center [213, 225] width 20 height 20
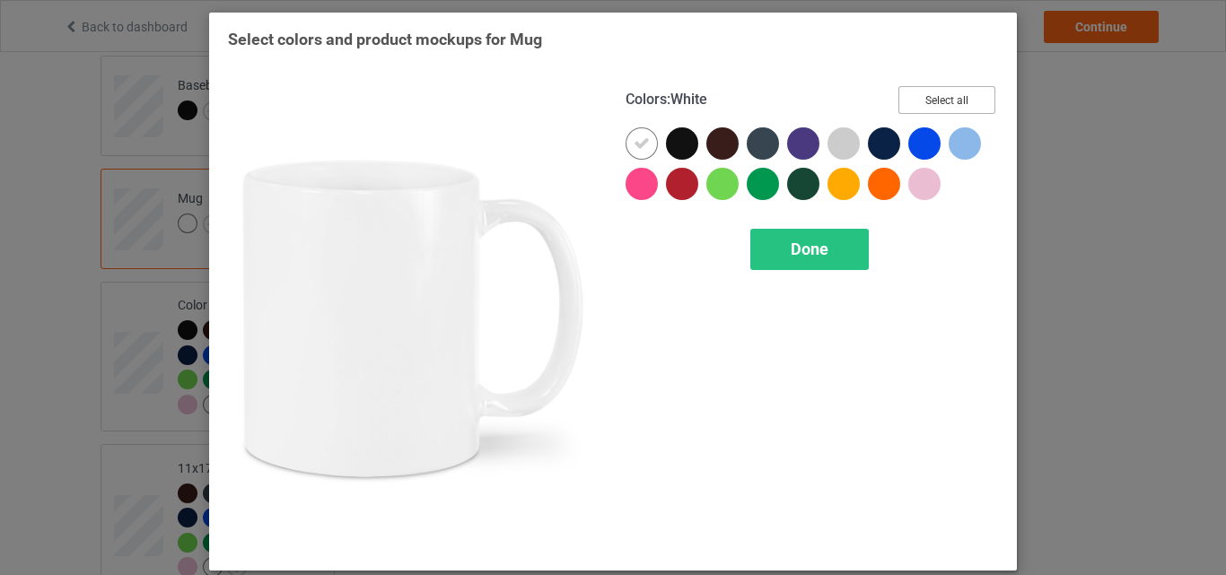
click at [955, 97] on button "Select all" at bounding box center [947, 100] width 97 height 28
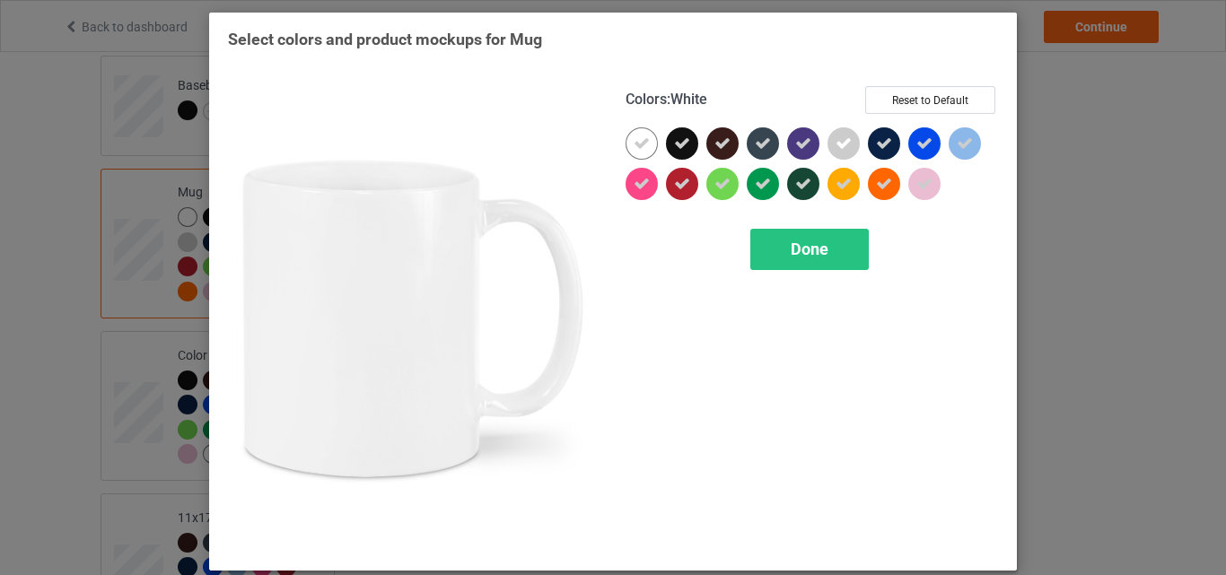
click at [634, 148] on icon at bounding box center [642, 144] width 16 height 16
drag, startPoint x: 628, startPoint y: 148, endPoint x: 780, endPoint y: 242, distance: 179.4
click at [628, 148] on div at bounding box center [642, 143] width 32 height 32
click at [791, 244] on span "Done" at bounding box center [810, 249] width 38 height 19
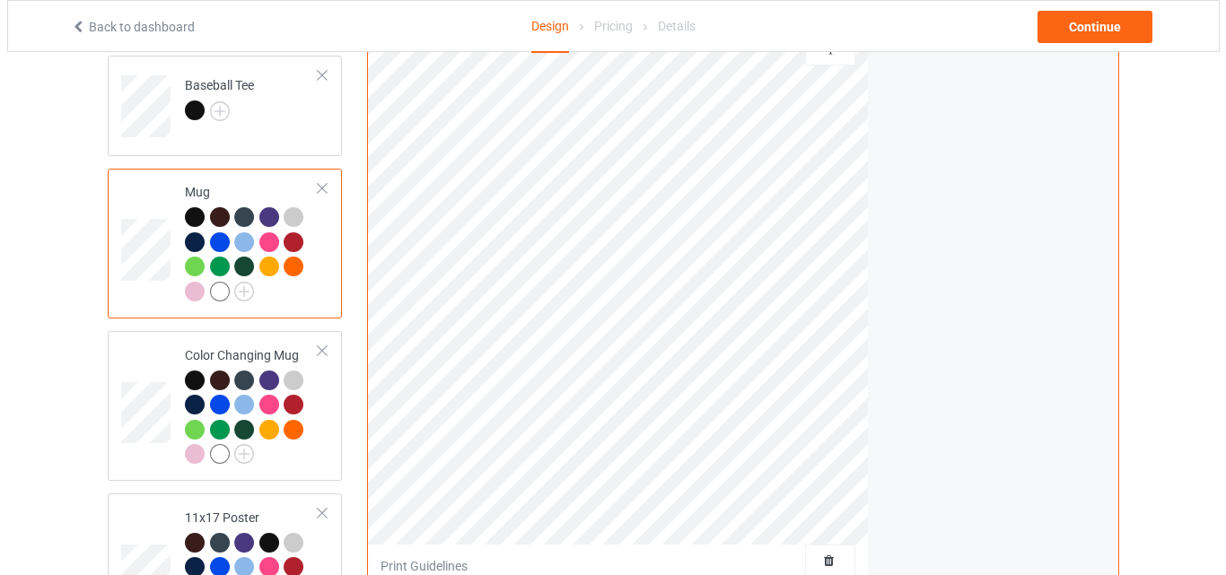
scroll to position [1375, 0]
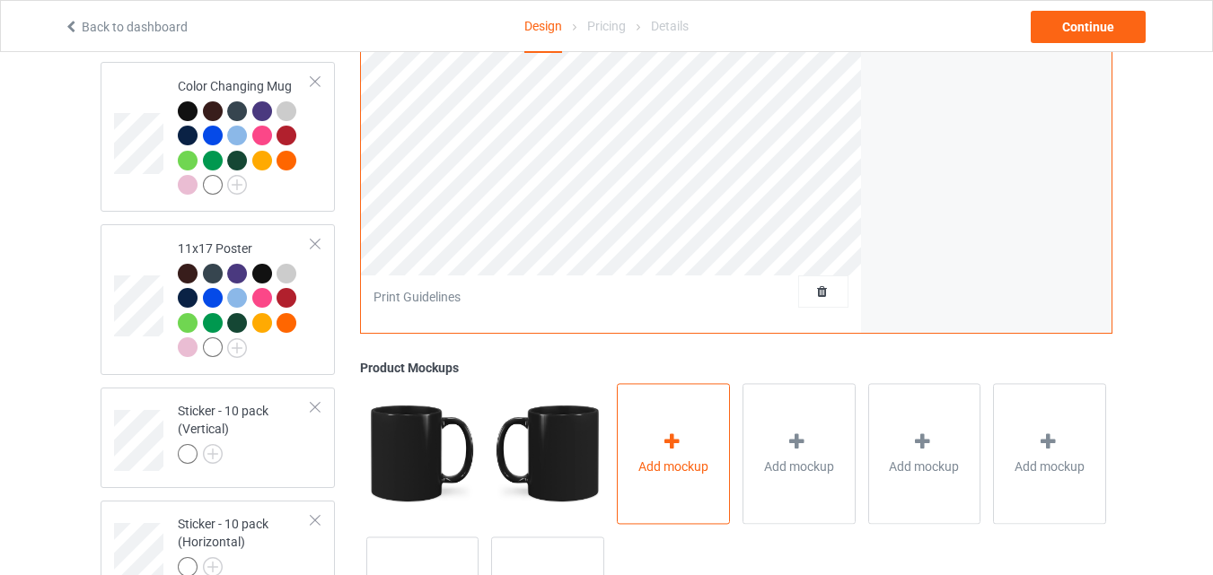
click at [641, 435] on div "Add mockup" at bounding box center [673, 453] width 113 height 141
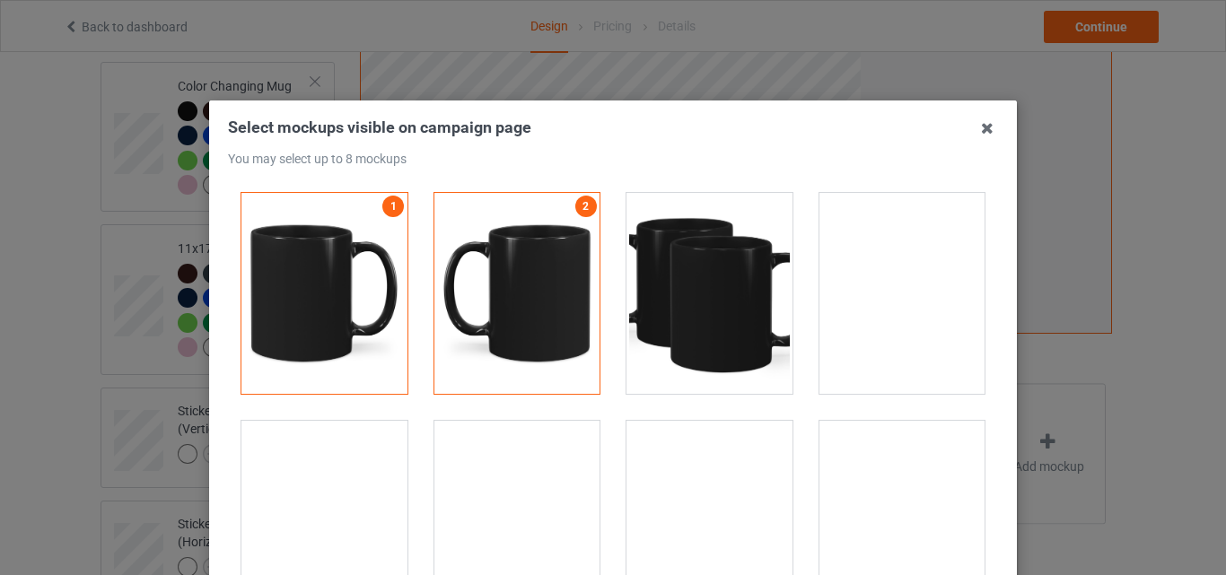
scroll to position [2963, 0]
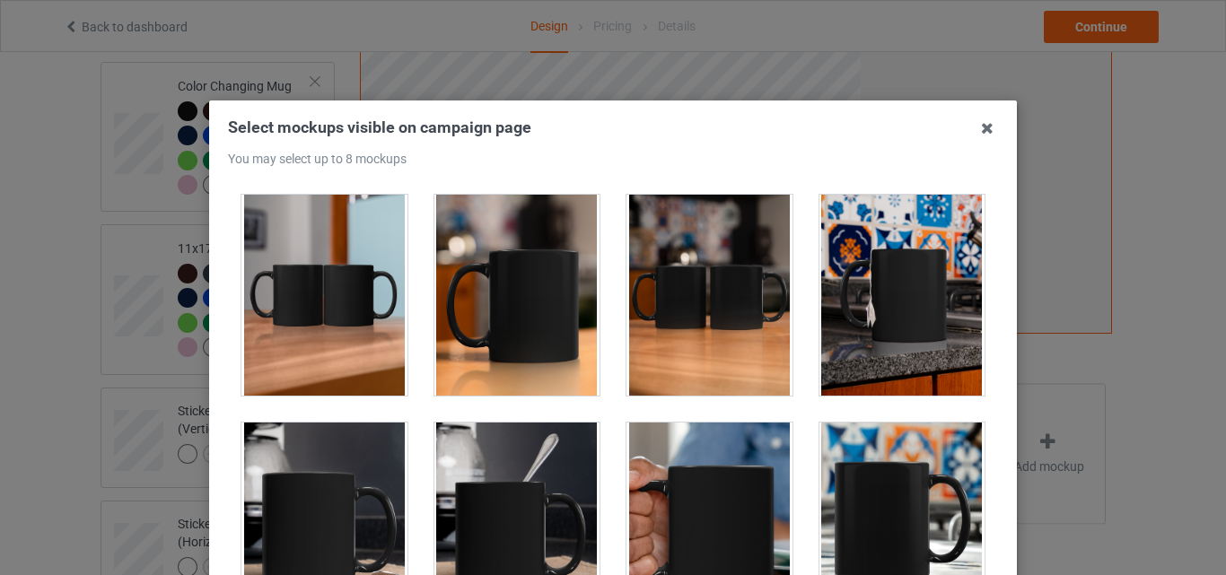
click at [342, 298] on div at bounding box center [325, 295] width 166 height 201
click at [484, 297] on div at bounding box center [518, 295] width 166 height 201
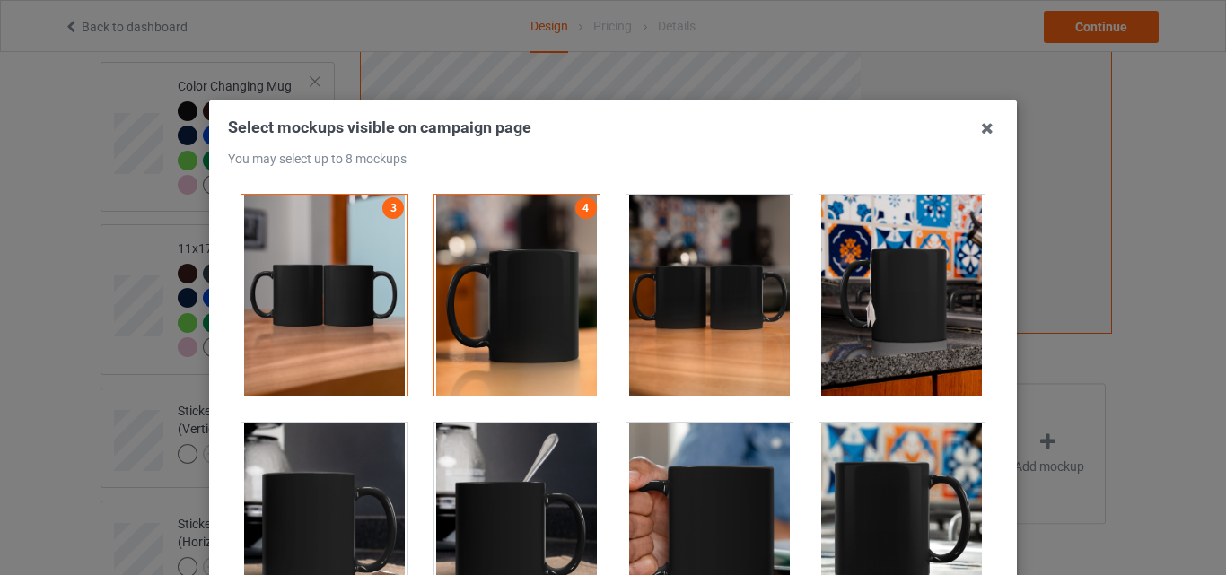
click at [653, 302] on div at bounding box center [710, 295] width 166 height 201
click at [850, 294] on div at bounding box center [903, 295] width 166 height 201
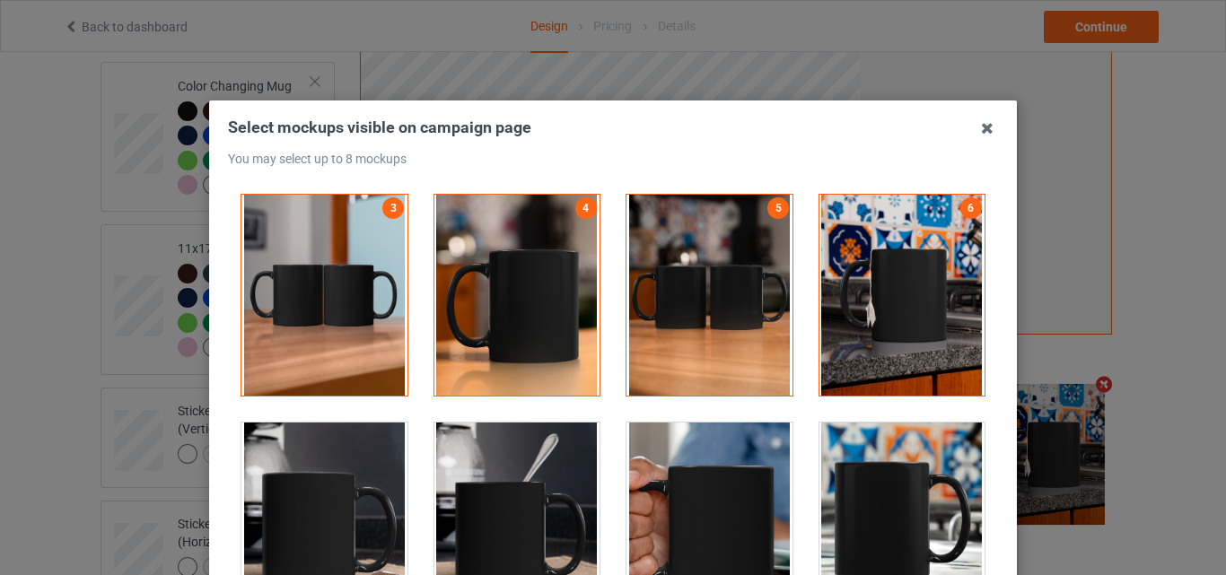
click at [673, 487] on div at bounding box center [710, 523] width 166 height 201
drag, startPoint x: 837, startPoint y: 490, endPoint x: 1060, endPoint y: 499, distance: 223.7
click at [838, 490] on div at bounding box center [903, 523] width 166 height 201
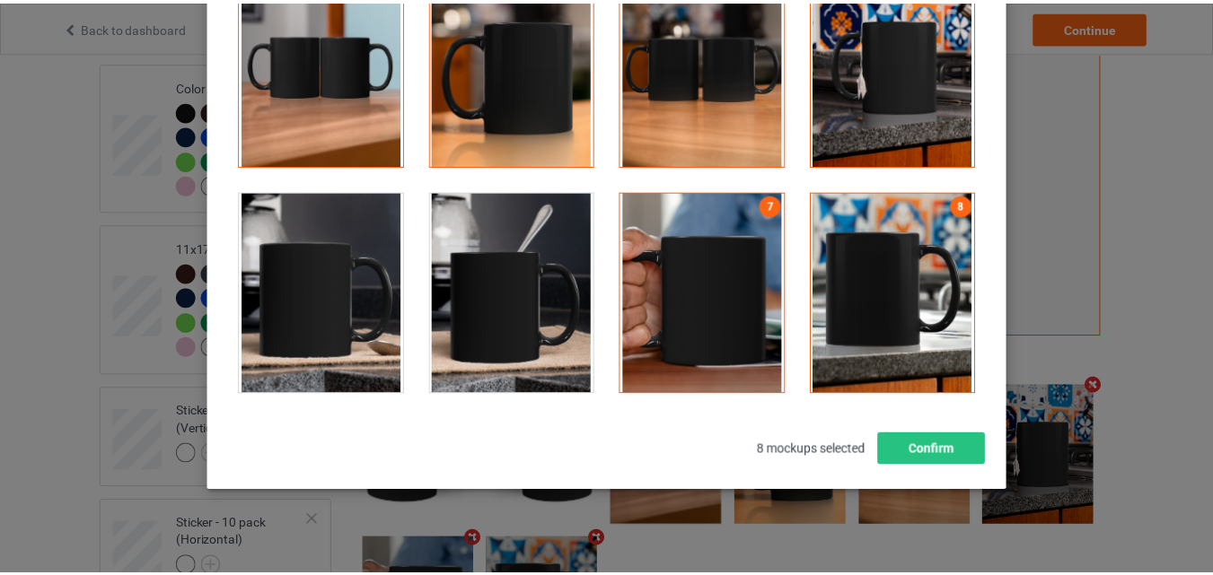
scroll to position [247, 0]
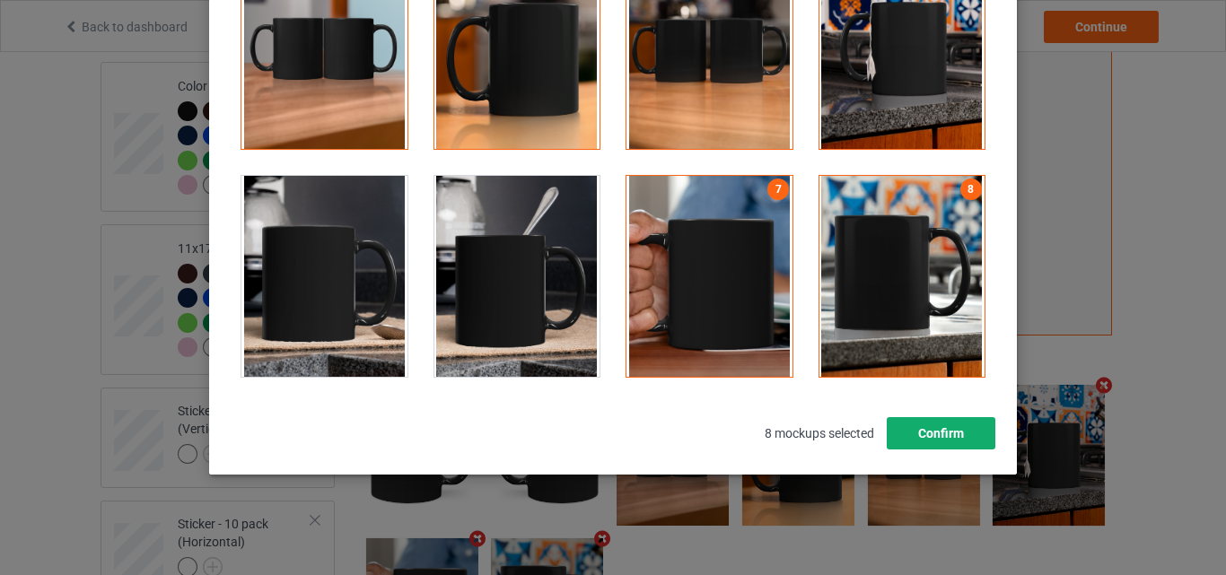
click at [971, 429] on button "Confirm" at bounding box center [941, 433] width 109 height 32
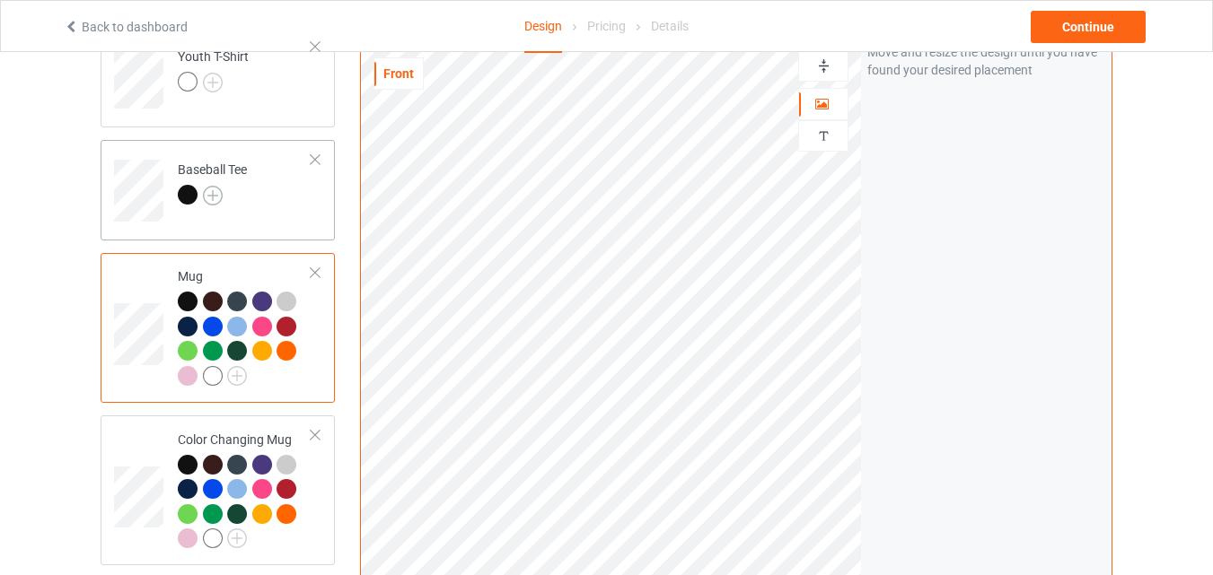
scroll to position [927, 0]
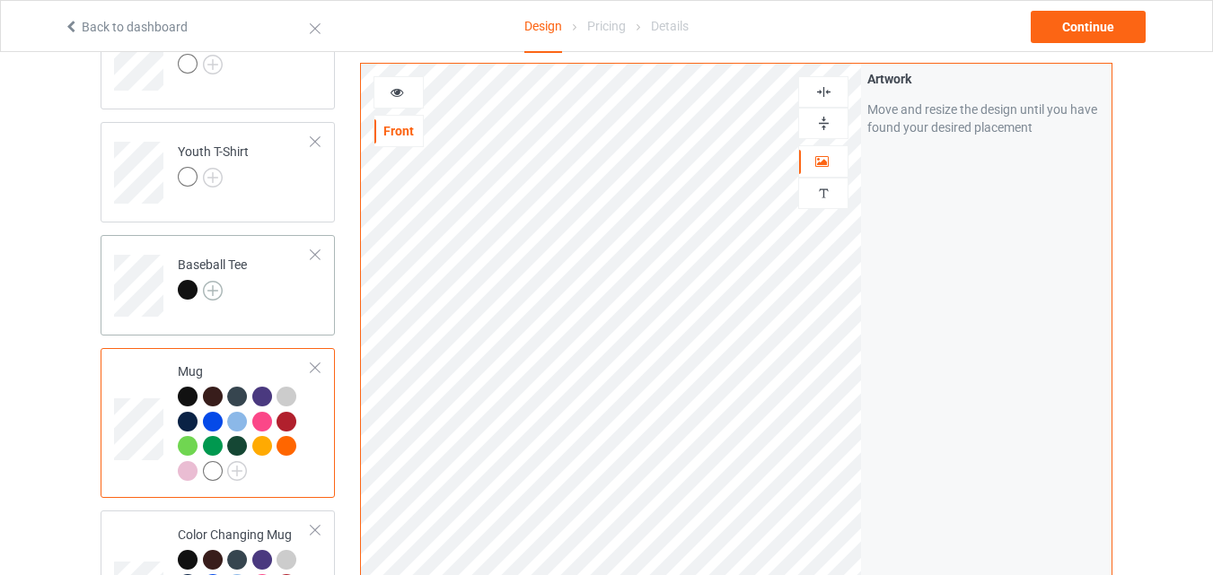
click at [215, 287] on img at bounding box center [213, 291] width 20 height 20
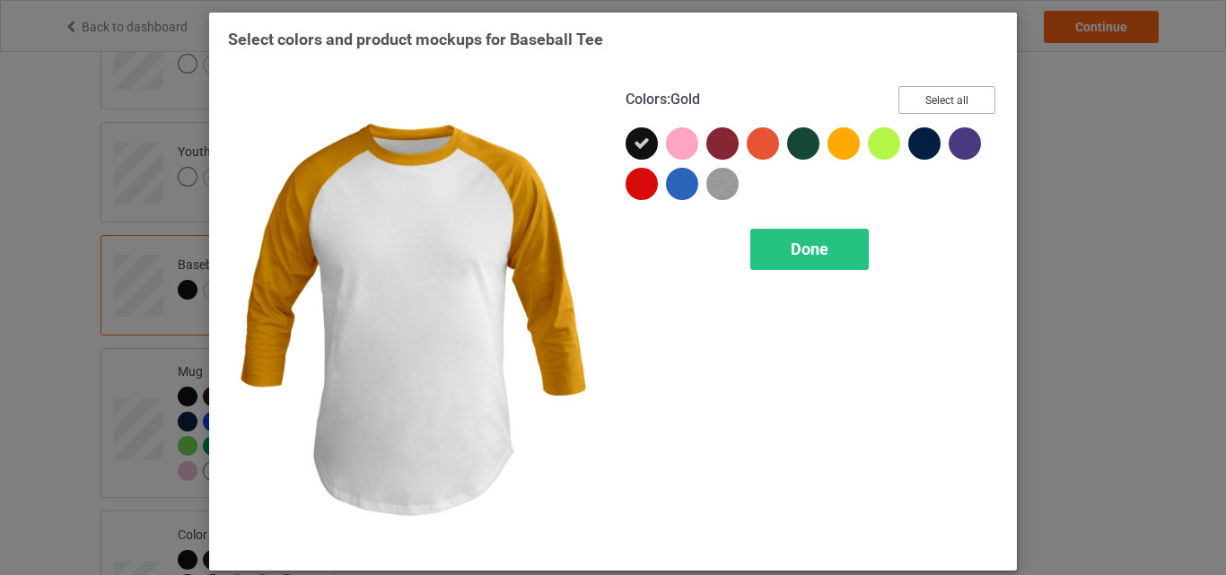
click at [932, 99] on button "Select all" at bounding box center [947, 100] width 97 height 28
click at [820, 221] on div "Colors : Gold Reset to Default Done" at bounding box center [812, 319] width 398 height 491
click at [814, 233] on div "Done" at bounding box center [810, 249] width 119 height 41
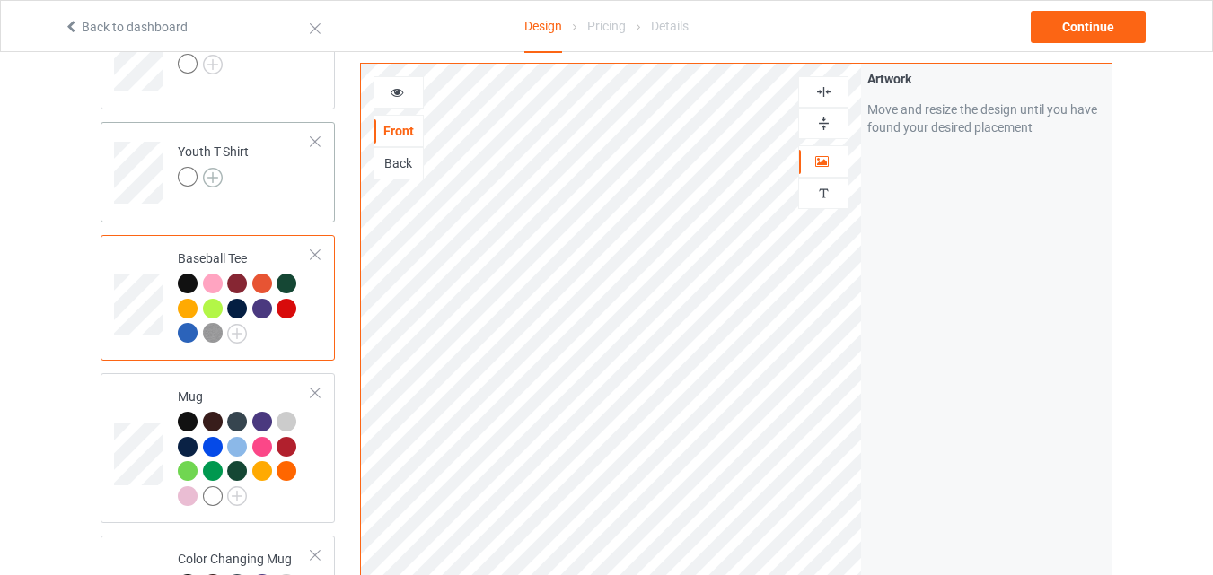
click at [219, 175] on img at bounding box center [213, 178] width 20 height 20
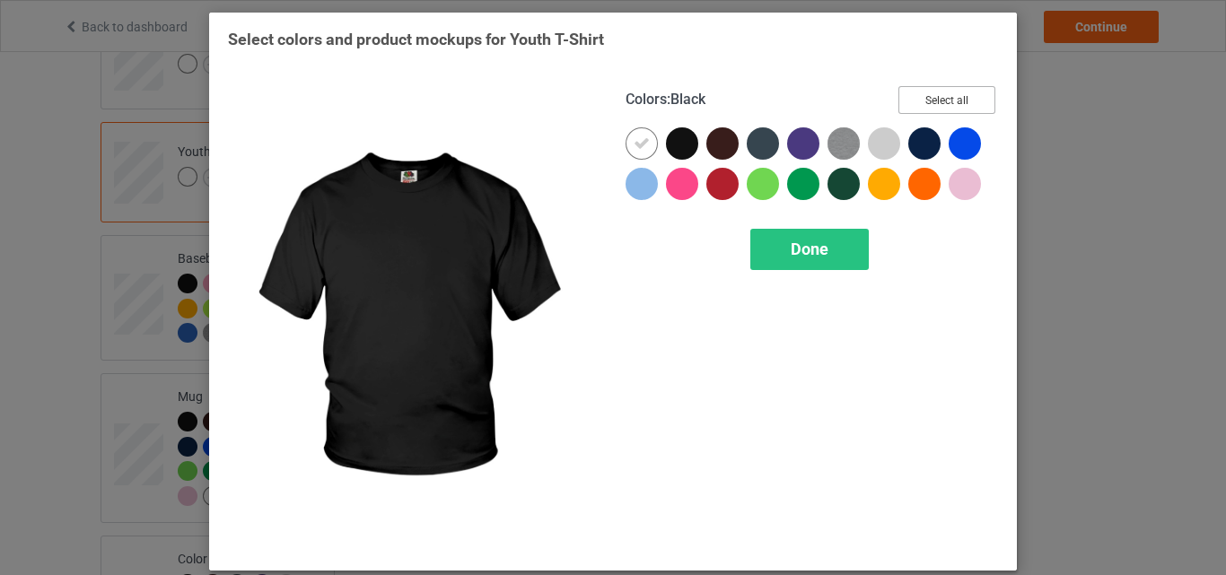
drag, startPoint x: 954, startPoint y: 93, endPoint x: 681, endPoint y: 124, distance: 275.5
click at [956, 92] on button "Select all" at bounding box center [947, 100] width 97 height 28
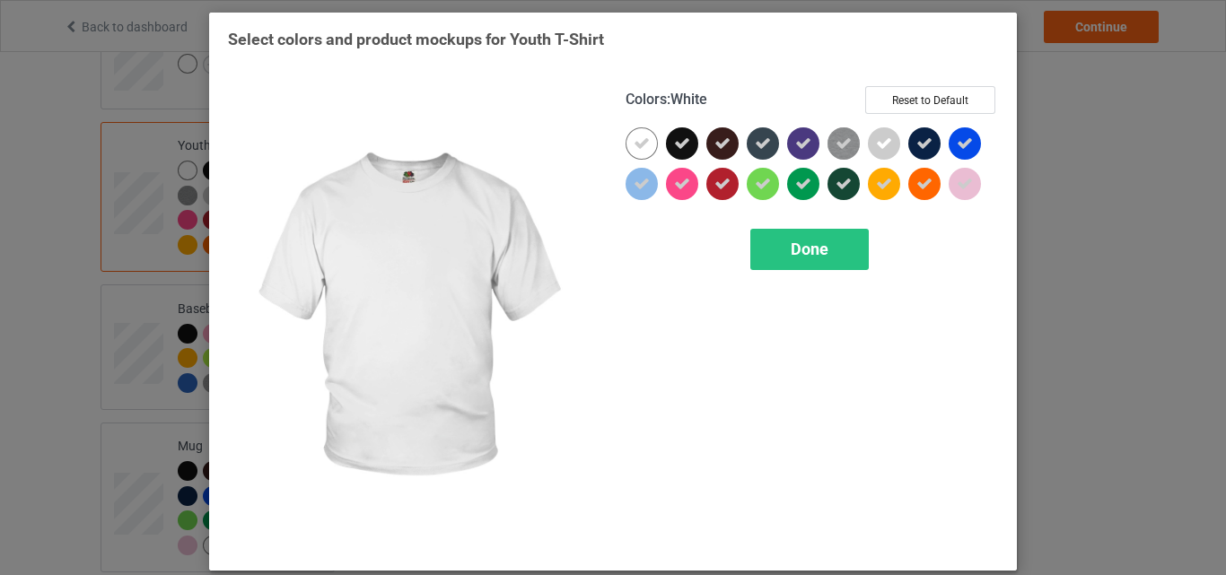
click at [638, 137] on icon at bounding box center [642, 144] width 16 height 16
click at [638, 137] on div at bounding box center [642, 143] width 32 height 32
click at [791, 251] on span "Done" at bounding box center [810, 249] width 38 height 19
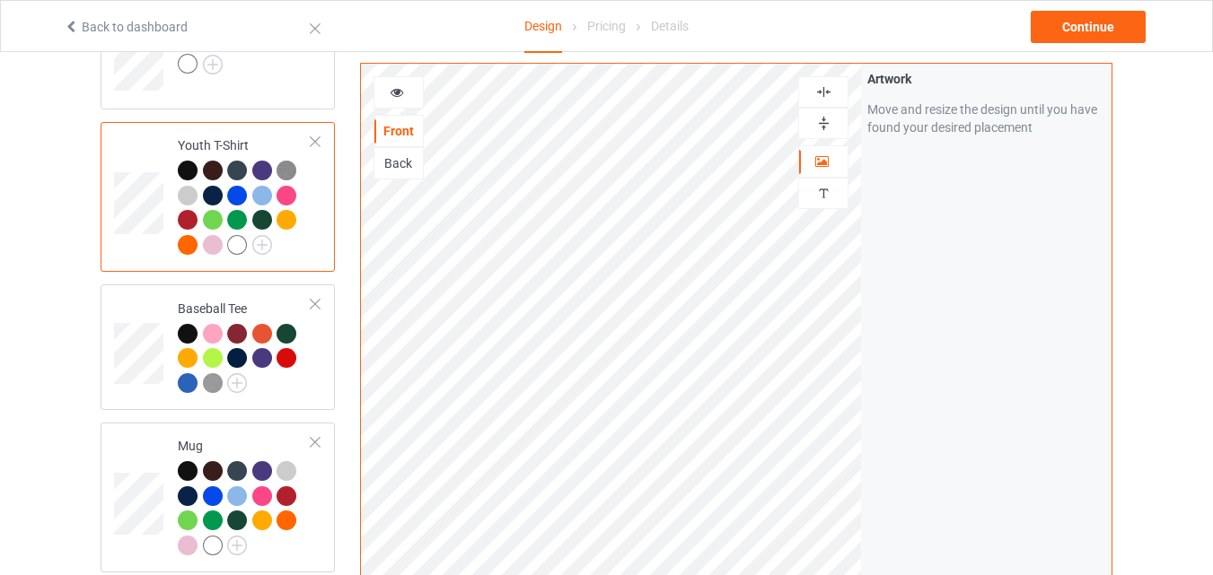
scroll to position [657, 0]
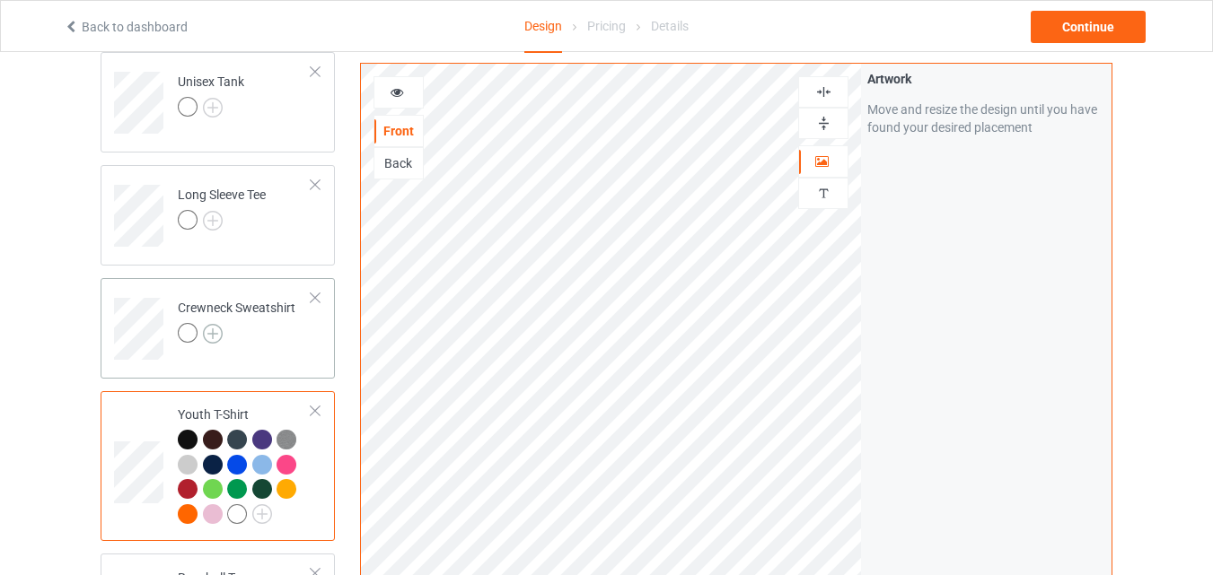
click at [210, 339] on img at bounding box center [213, 334] width 20 height 20
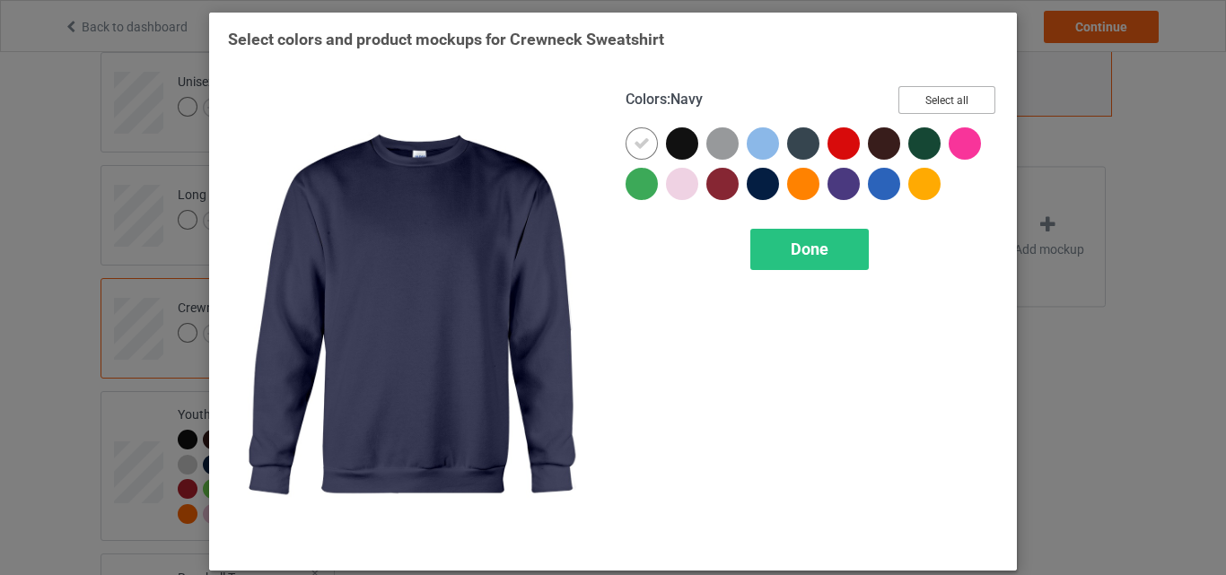
click at [929, 94] on button "Select all" at bounding box center [947, 100] width 97 height 28
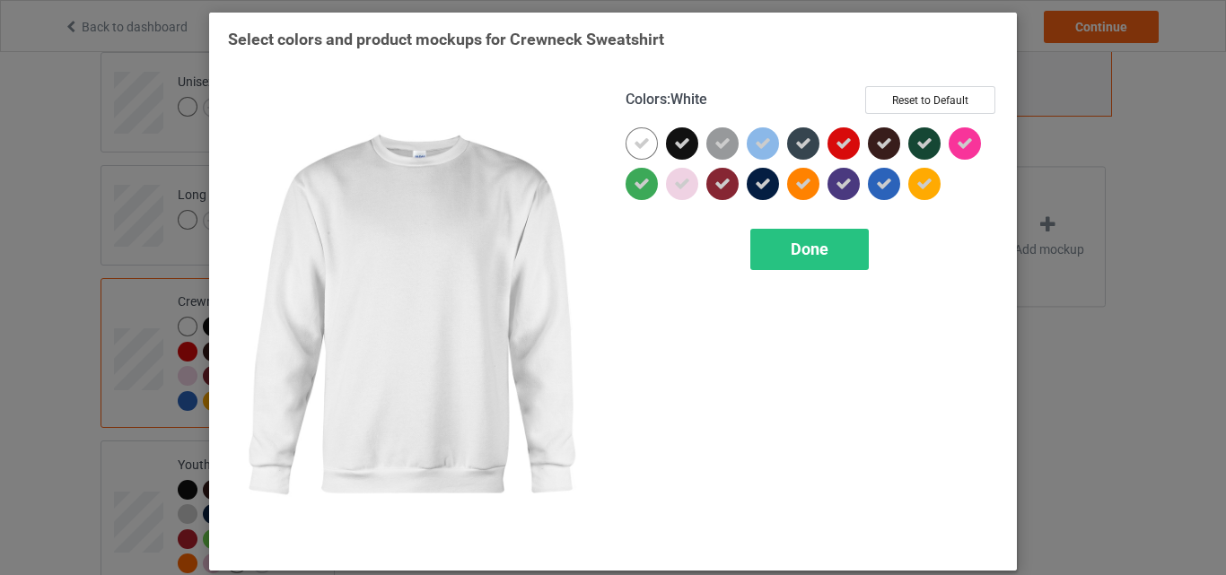
click at [650, 135] on div at bounding box center [646, 147] width 40 height 40
click at [637, 145] on div at bounding box center [642, 143] width 32 height 32
click at [637, 145] on icon at bounding box center [642, 144] width 16 height 16
click at [637, 145] on div at bounding box center [642, 143] width 32 height 32
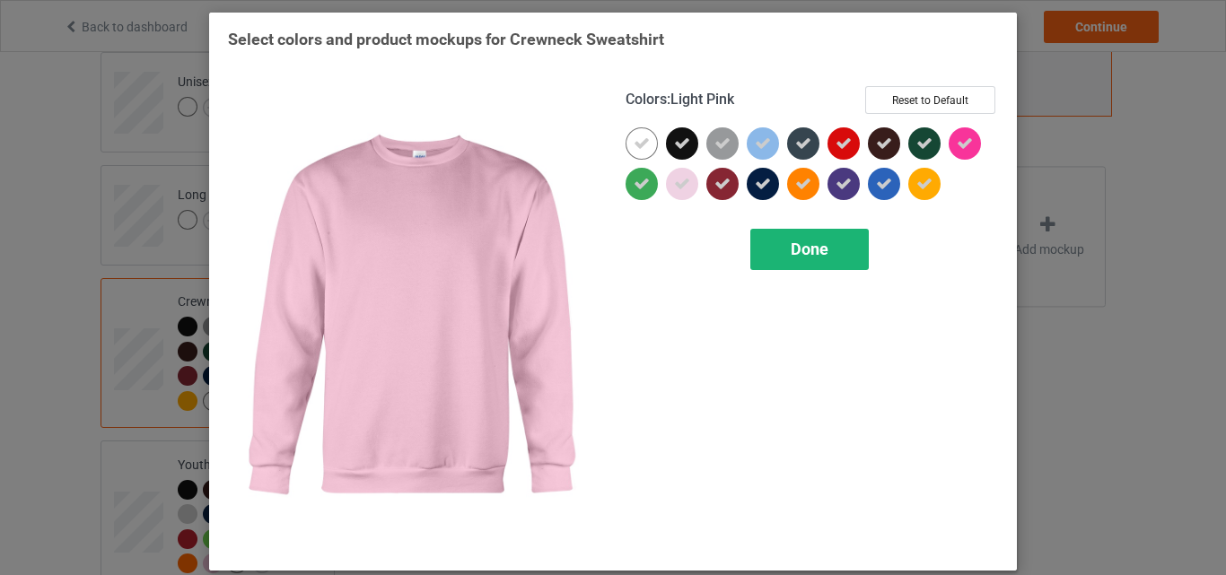
click at [791, 244] on span "Done" at bounding box center [810, 249] width 38 height 19
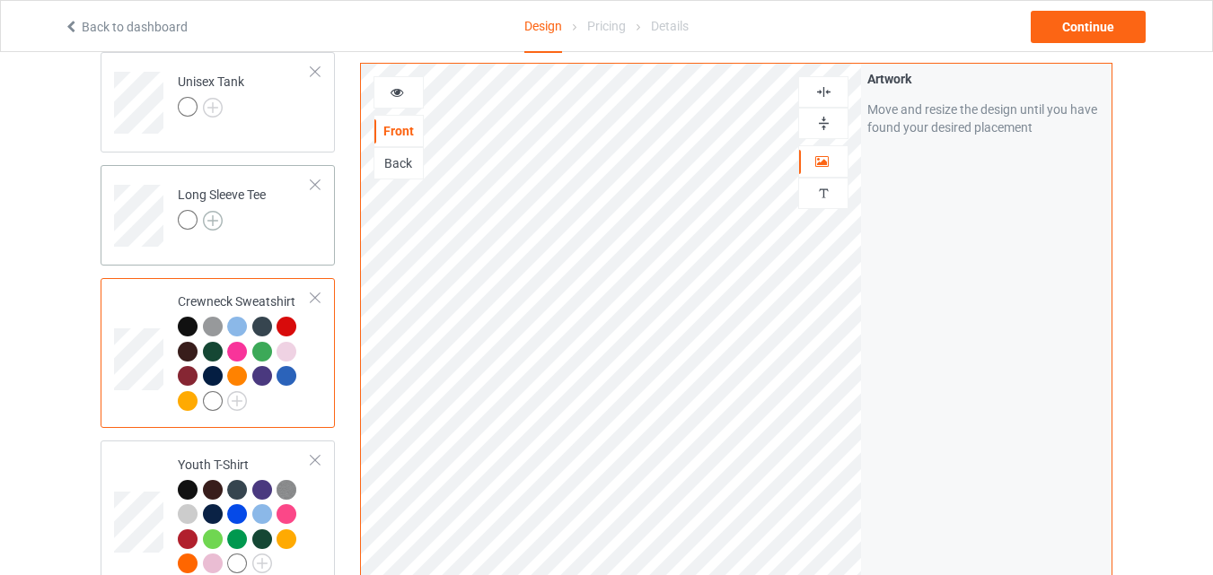
click at [221, 223] on img at bounding box center [213, 221] width 20 height 20
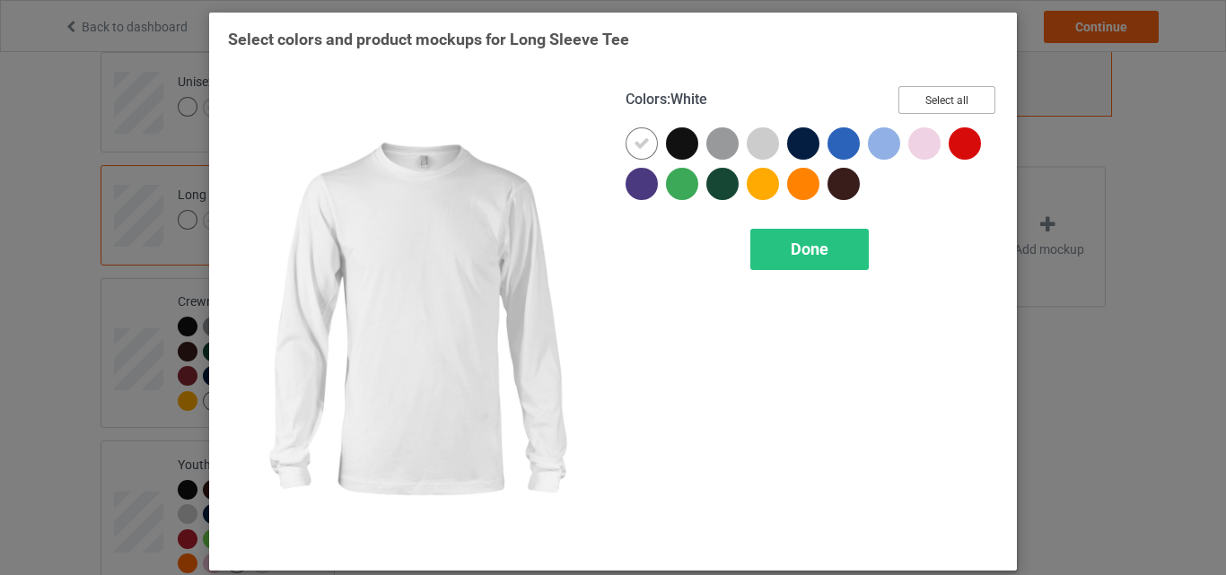
click at [929, 96] on button "Select all" at bounding box center [947, 100] width 97 height 28
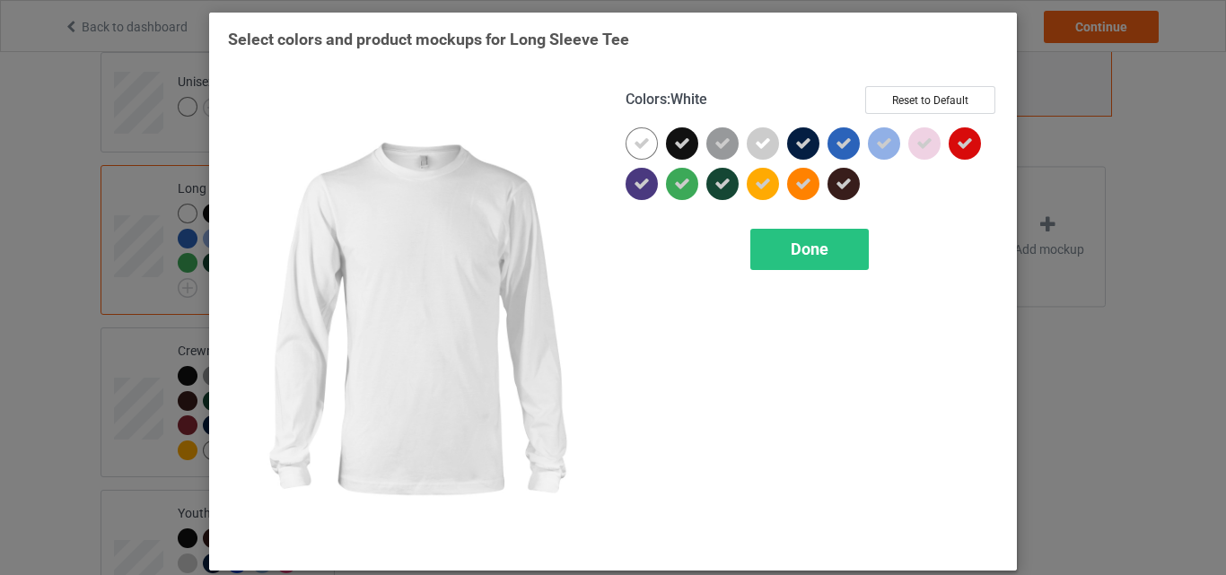
click at [636, 133] on div at bounding box center [642, 143] width 32 height 32
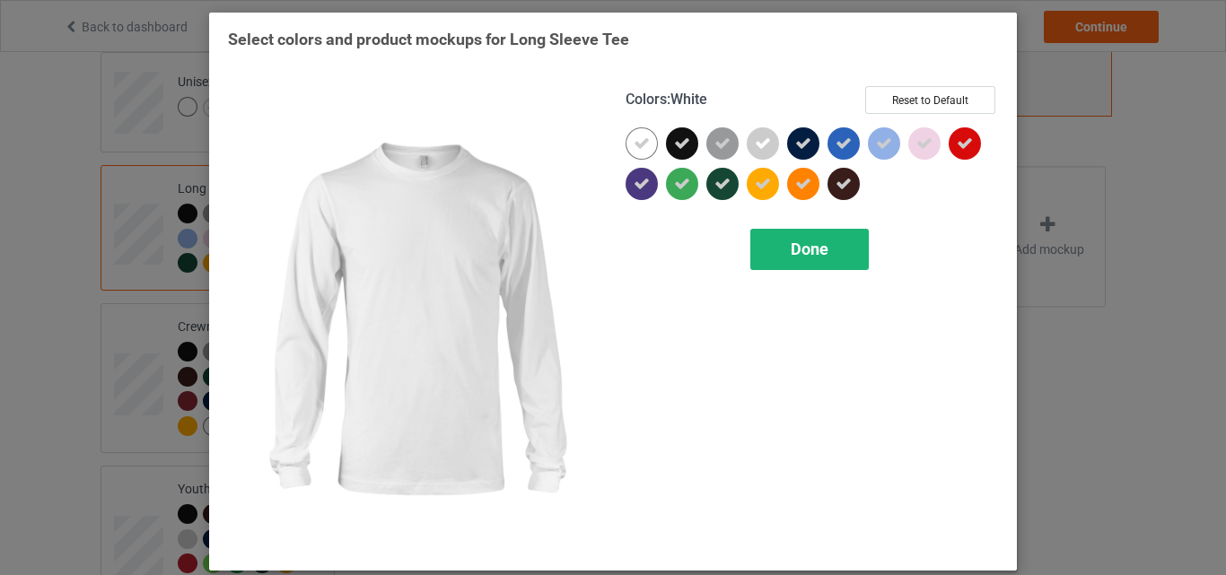
click at [767, 235] on div "Done" at bounding box center [810, 249] width 119 height 41
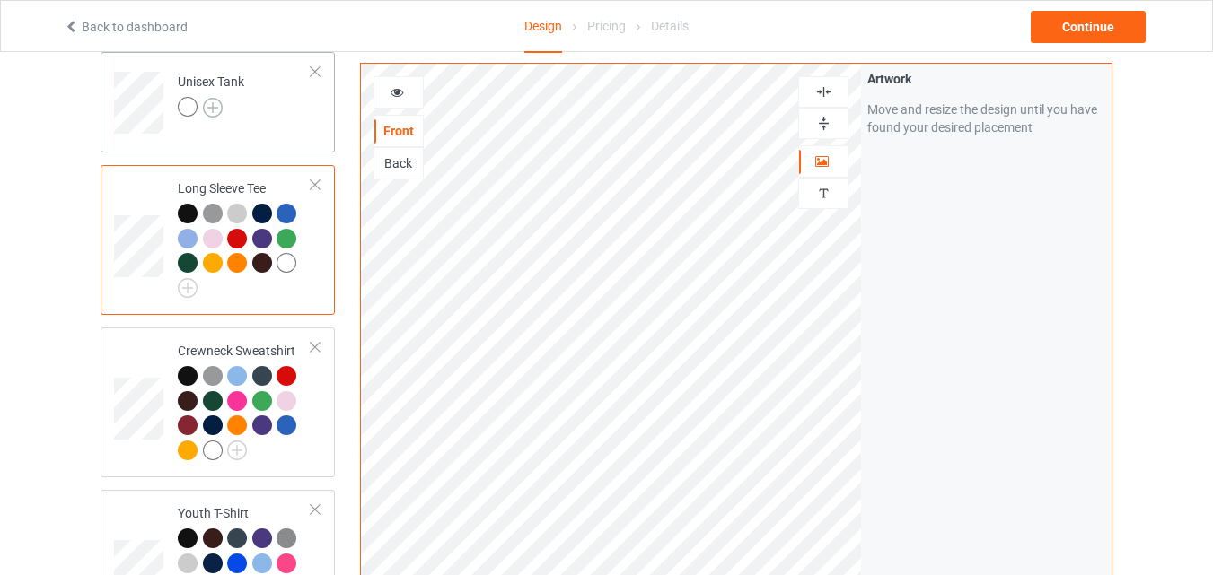
click at [210, 111] on img at bounding box center [213, 108] width 20 height 20
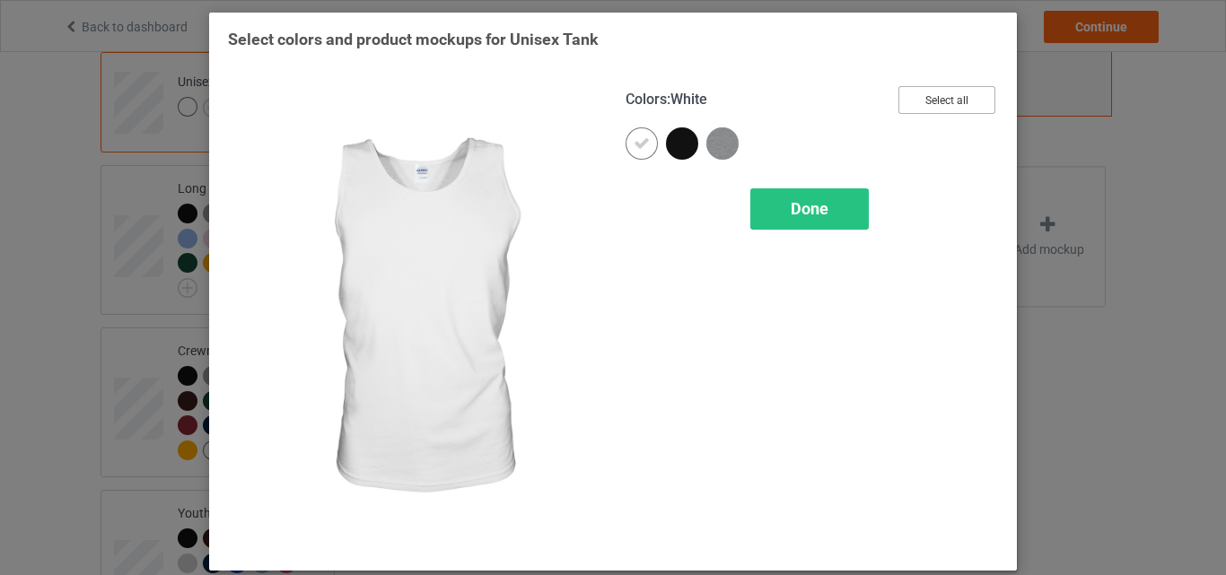
click at [935, 92] on button "Select all" at bounding box center [947, 100] width 97 height 28
click at [639, 145] on icon at bounding box center [642, 144] width 16 height 16
click at [639, 145] on div at bounding box center [642, 143] width 32 height 32
click at [751, 206] on div "Done" at bounding box center [810, 209] width 119 height 41
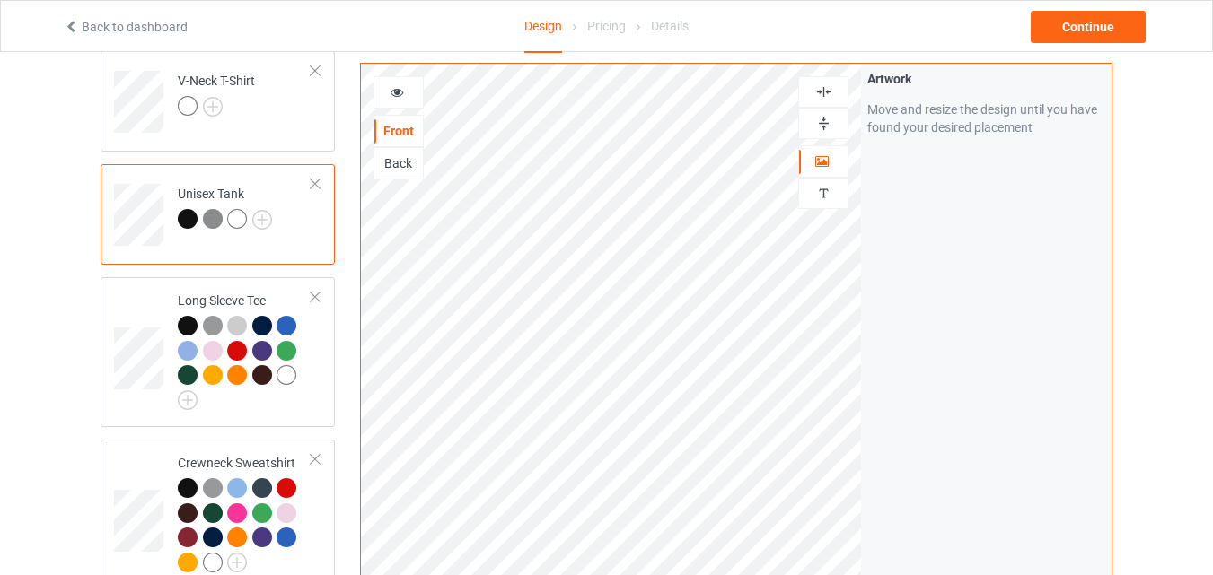
scroll to position [388, 0]
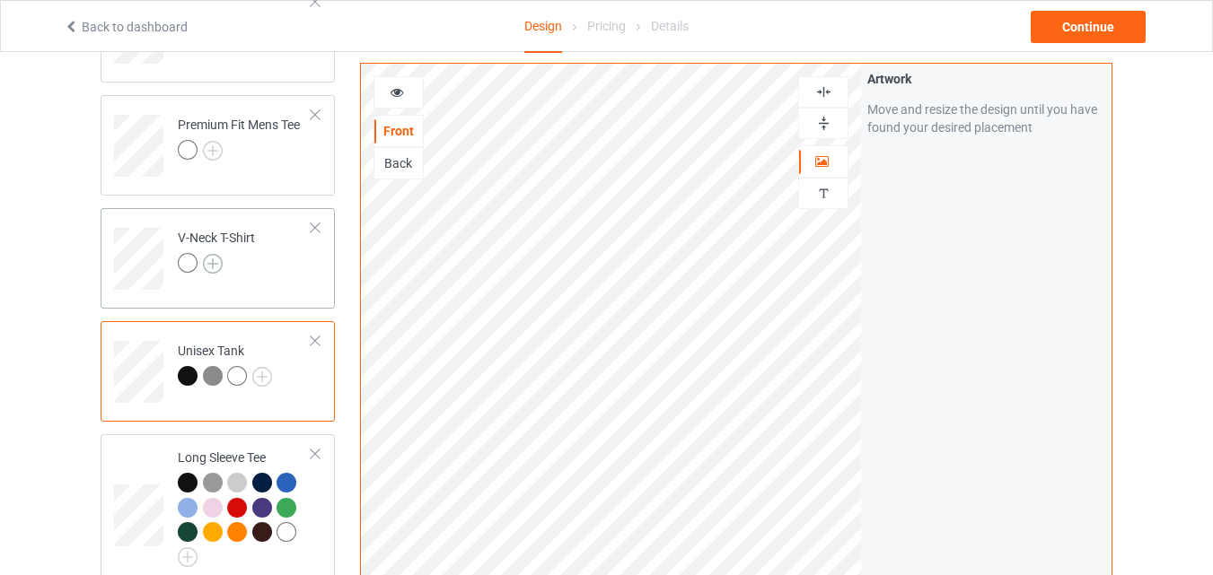
click at [209, 262] on img at bounding box center [213, 264] width 20 height 20
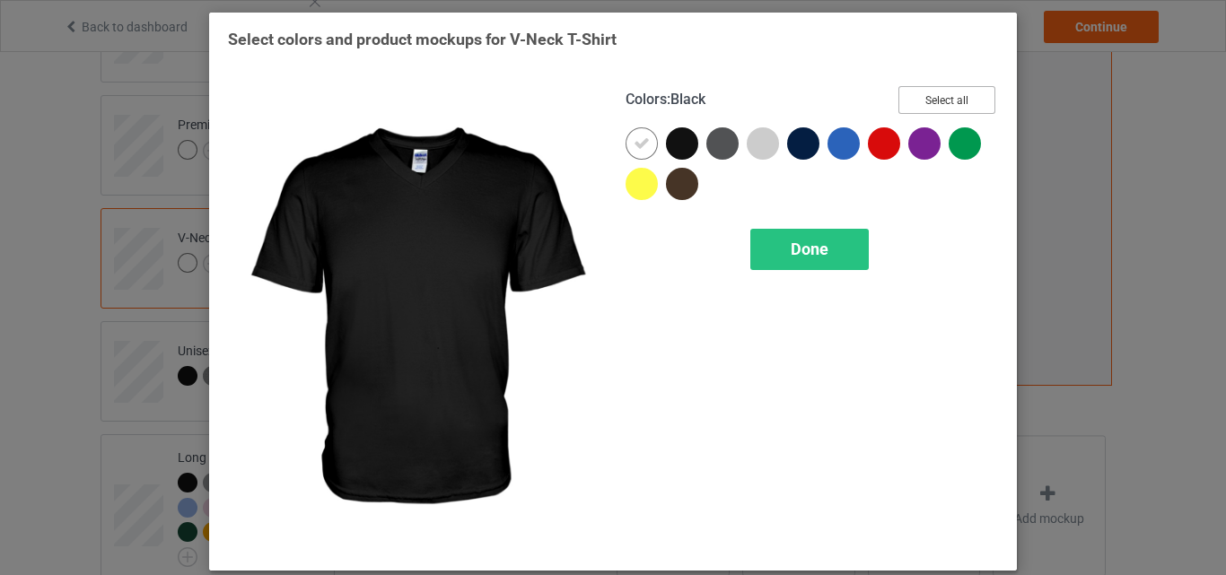
click at [931, 101] on button "Select all" at bounding box center [947, 100] width 97 height 28
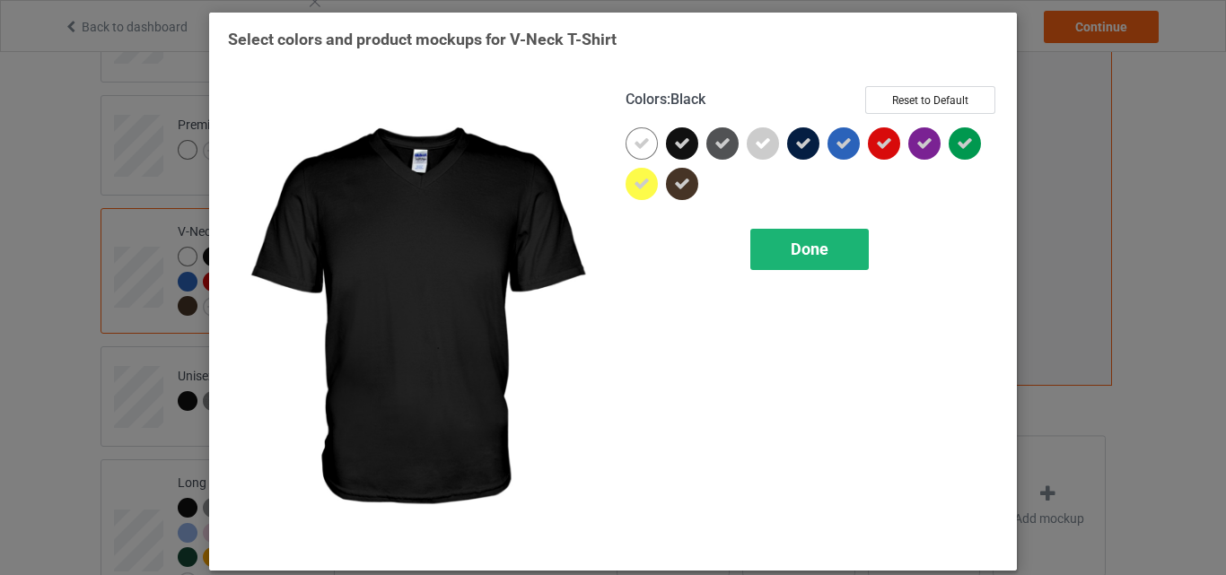
click at [635, 148] on icon at bounding box center [642, 144] width 16 height 16
click at [635, 147] on div at bounding box center [642, 143] width 32 height 32
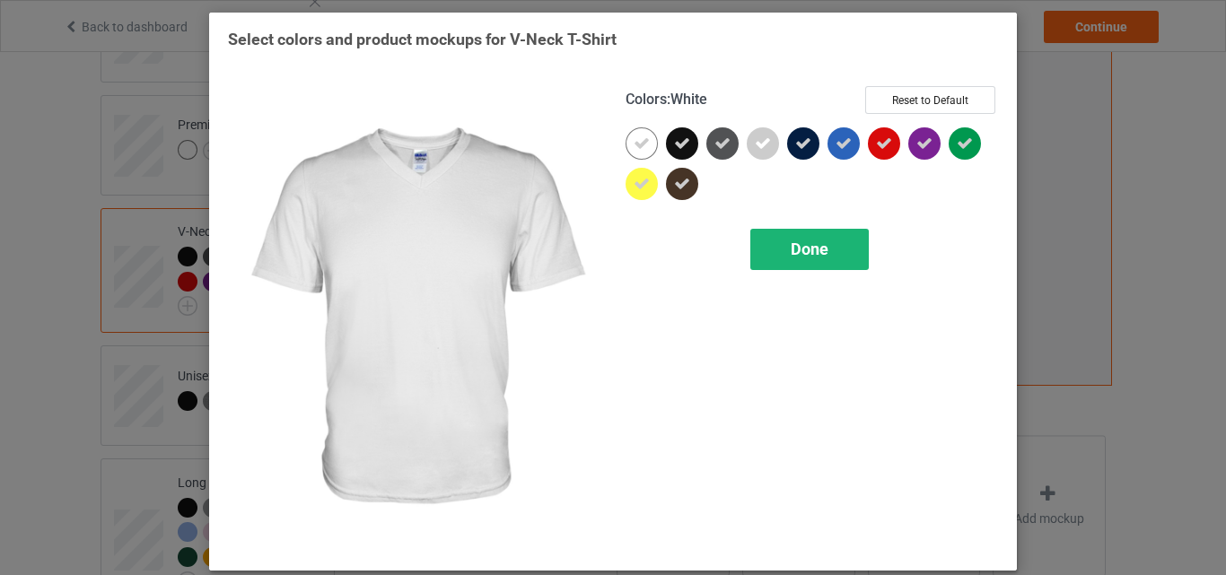
click at [761, 235] on div "Done" at bounding box center [810, 249] width 119 height 41
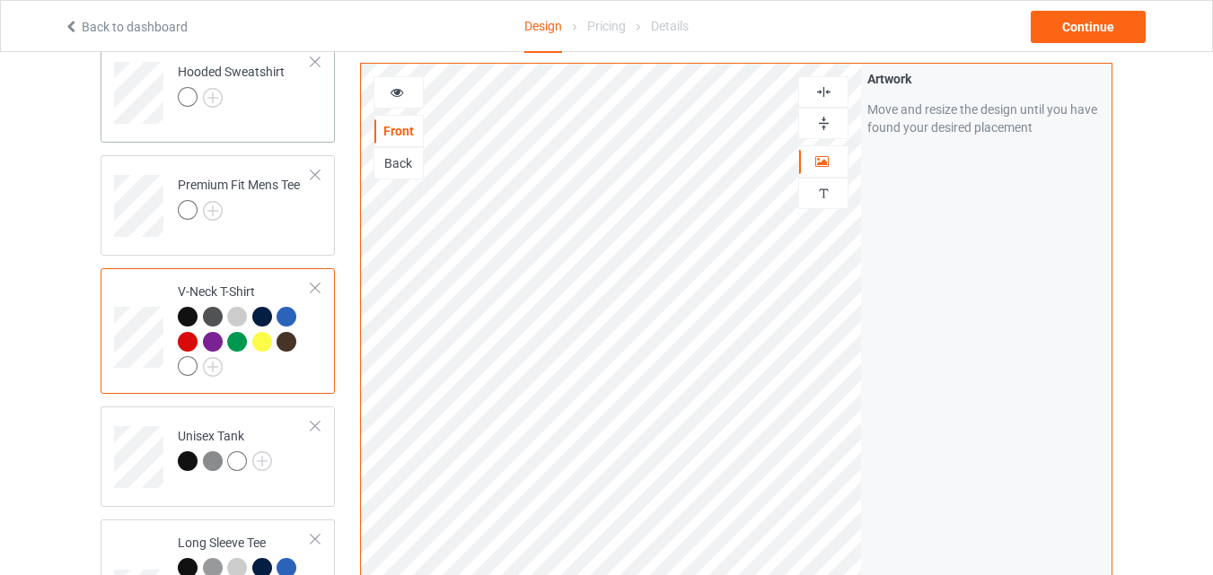
scroll to position [298, 0]
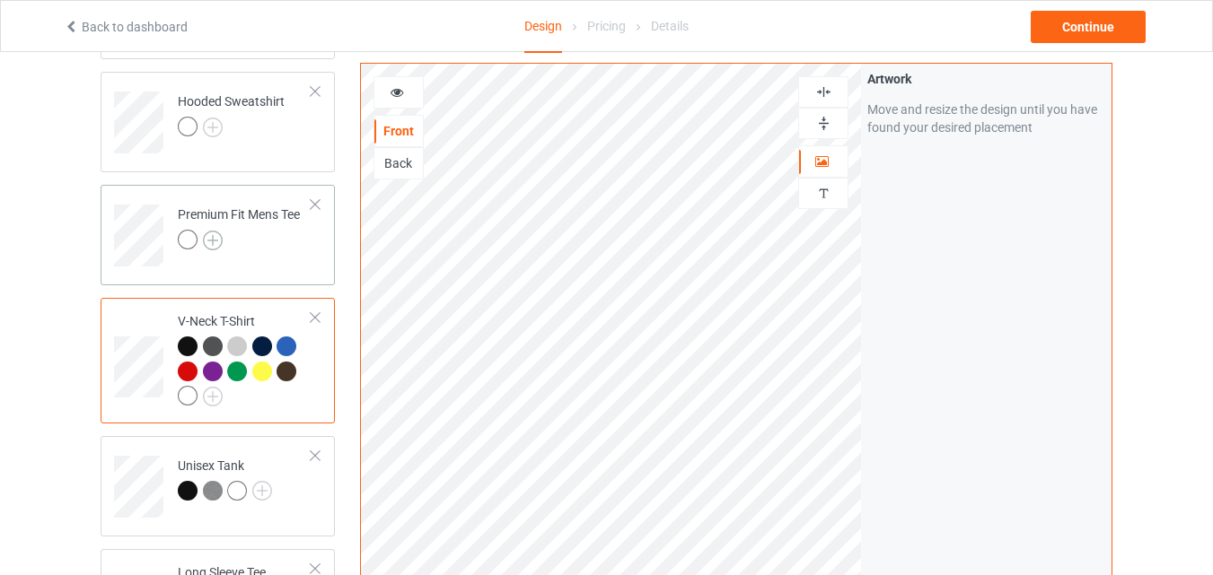
click at [207, 234] on img at bounding box center [213, 241] width 20 height 20
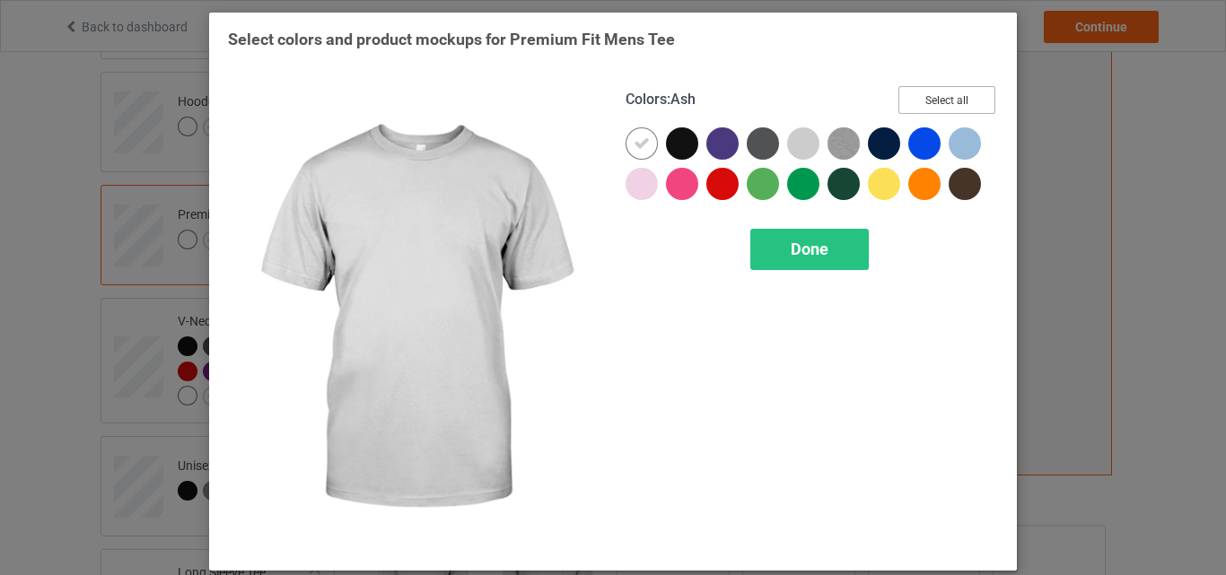
click at [923, 96] on button "Select all" at bounding box center [947, 100] width 97 height 28
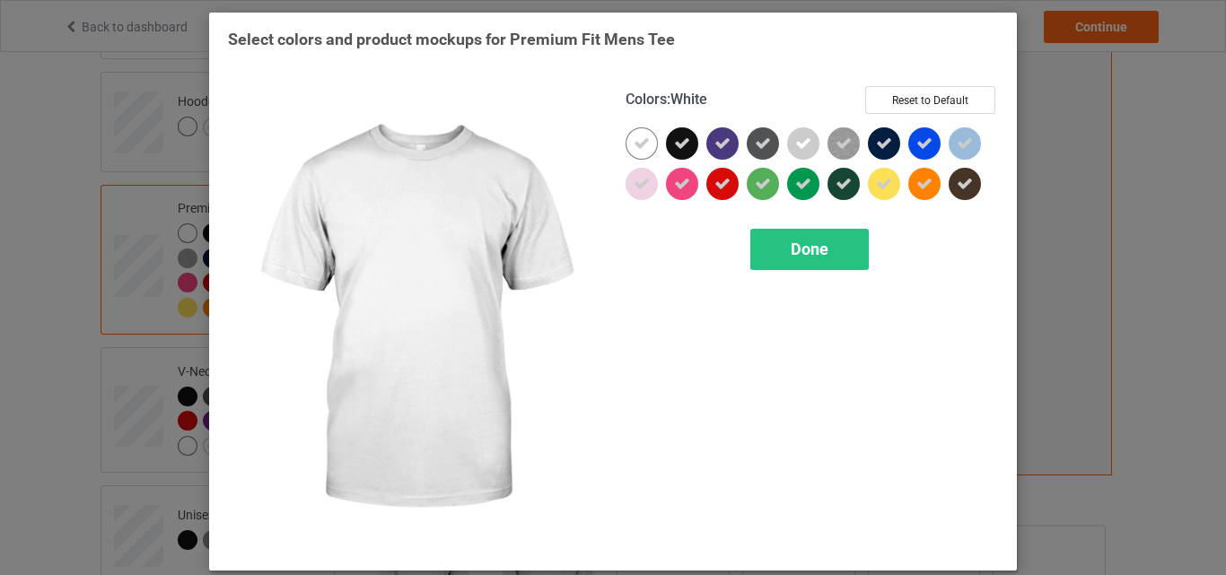
click at [645, 143] on div at bounding box center [642, 143] width 32 height 32
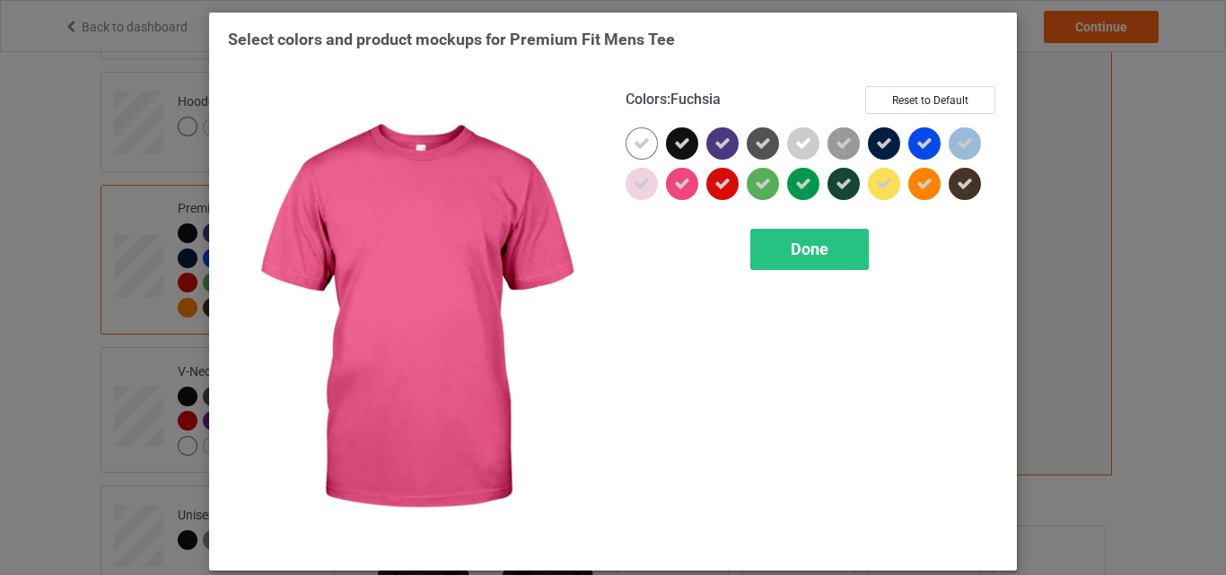
drag, startPoint x: 769, startPoint y: 237, endPoint x: 423, endPoint y: 172, distance: 352.5
click at [771, 237] on div "Done" at bounding box center [810, 249] width 119 height 41
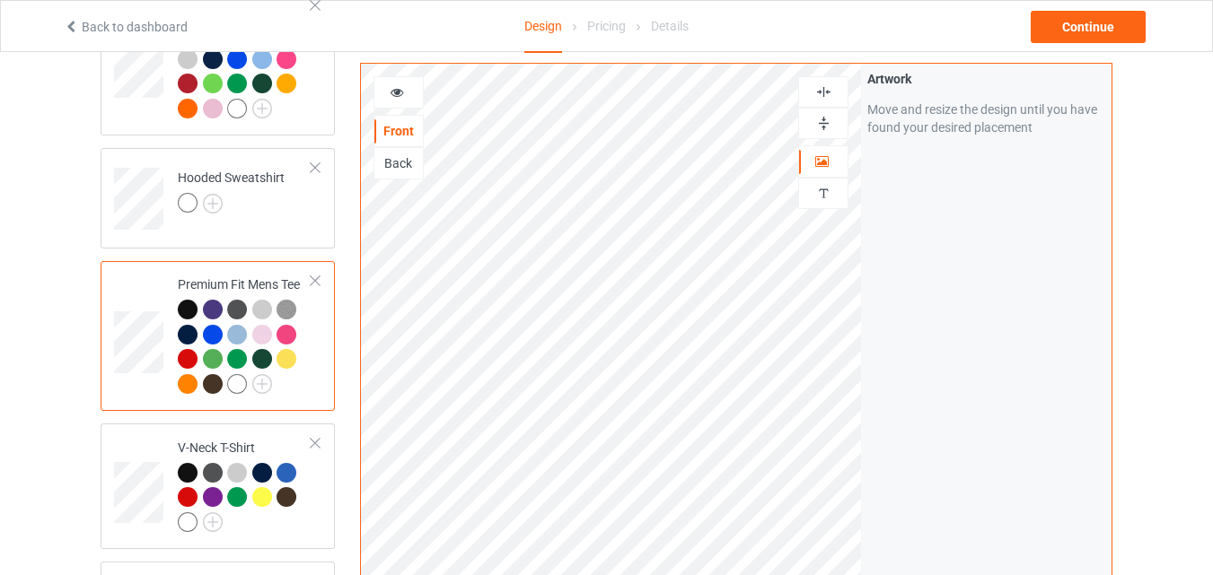
scroll to position [119, 0]
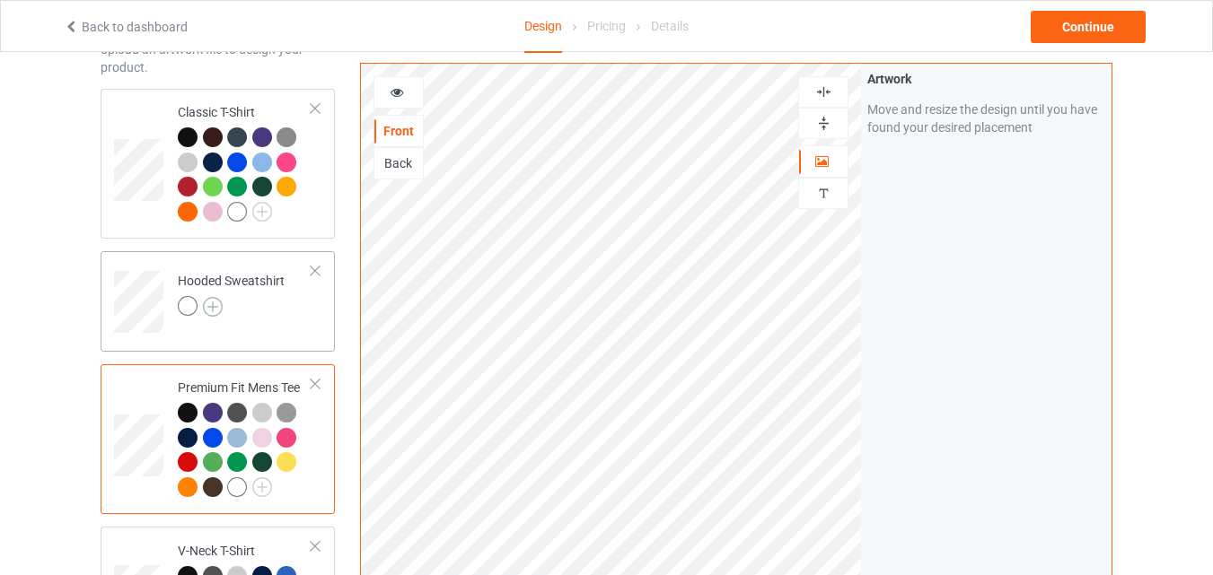
click at [206, 302] on img at bounding box center [213, 307] width 20 height 20
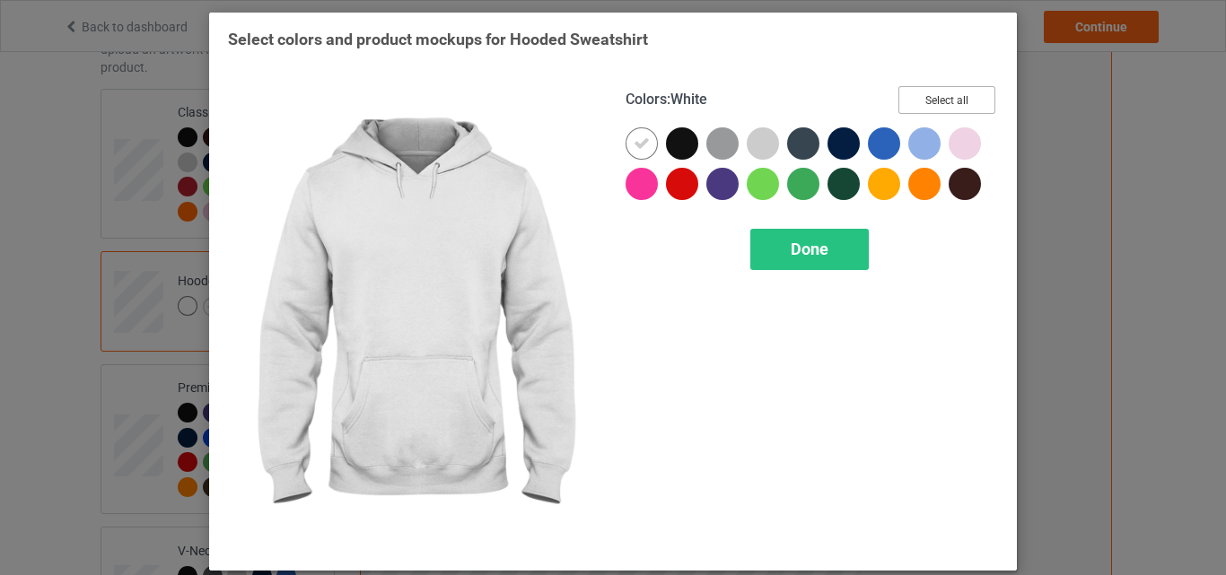
click at [978, 93] on button "Select all" at bounding box center [947, 100] width 97 height 28
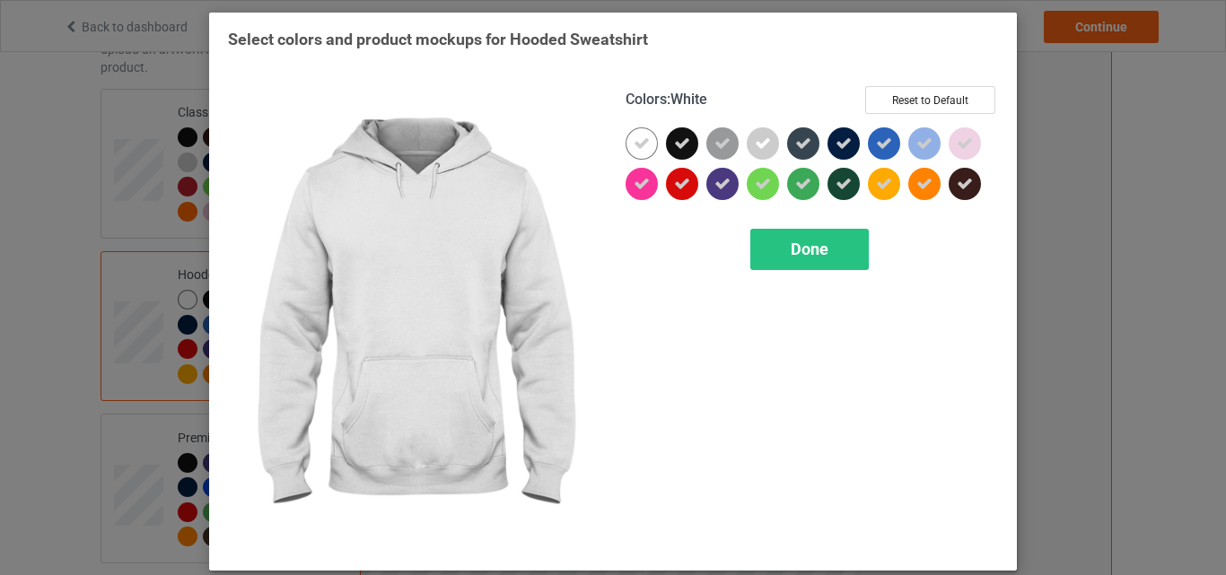
click at [641, 135] on div at bounding box center [642, 143] width 32 height 32
click at [777, 259] on div "Done" at bounding box center [810, 249] width 119 height 41
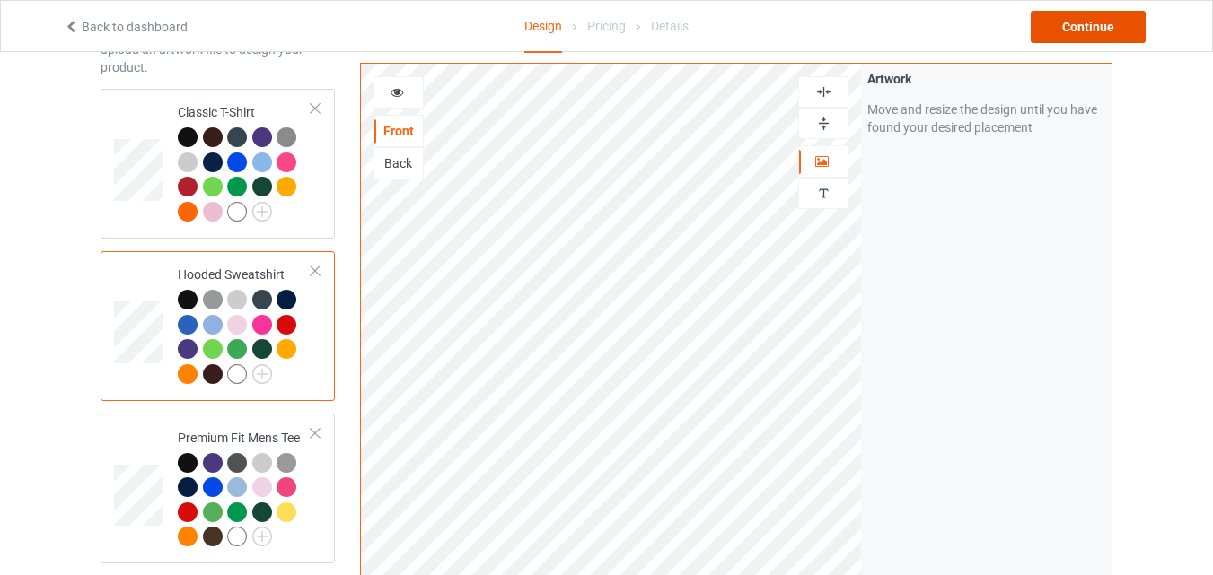
click at [1087, 21] on div "Continue" at bounding box center [1088, 27] width 115 height 32
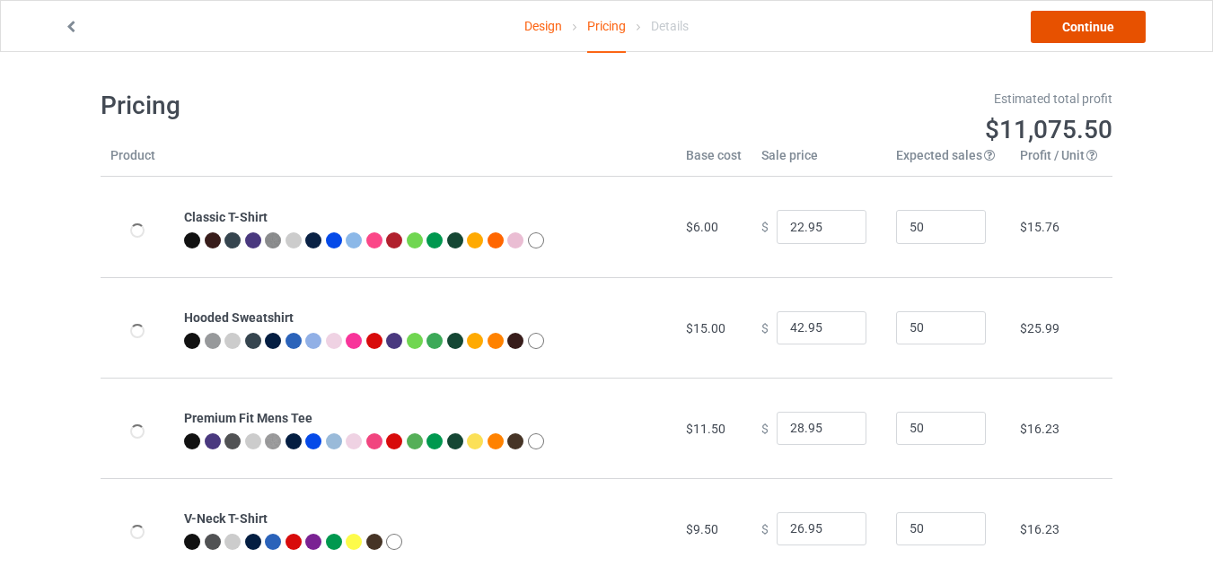
click at [1085, 25] on link "Continue" at bounding box center [1088, 27] width 115 height 32
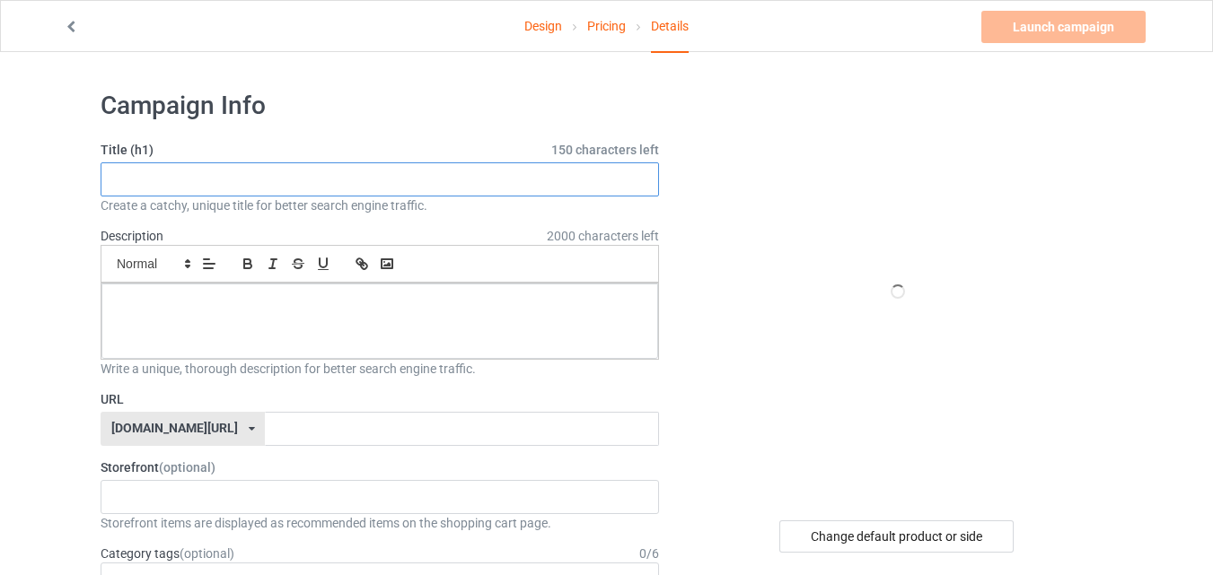
click at [322, 167] on input "text" at bounding box center [380, 180] width 558 height 34
paste input "American Flag Pig Vintage"
click at [327, 171] on input "American Flag Pig Vintage" at bounding box center [380, 180] width 558 height 34
type input "American Flag Pig Vintage"
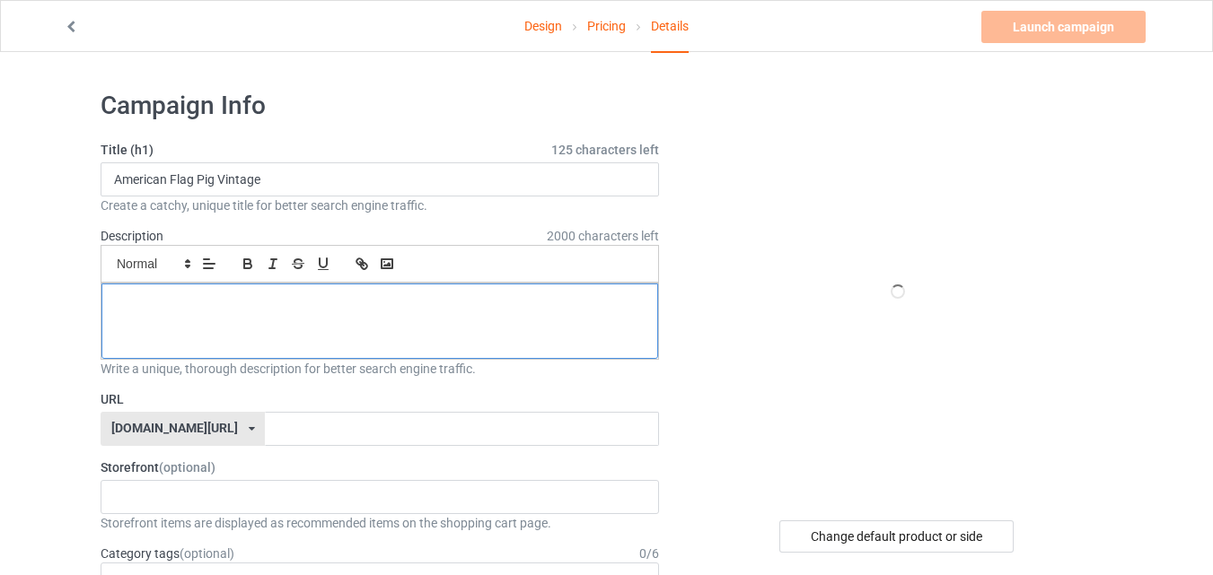
click at [303, 297] on p at bounding box center [380, 303] width 528 height 17
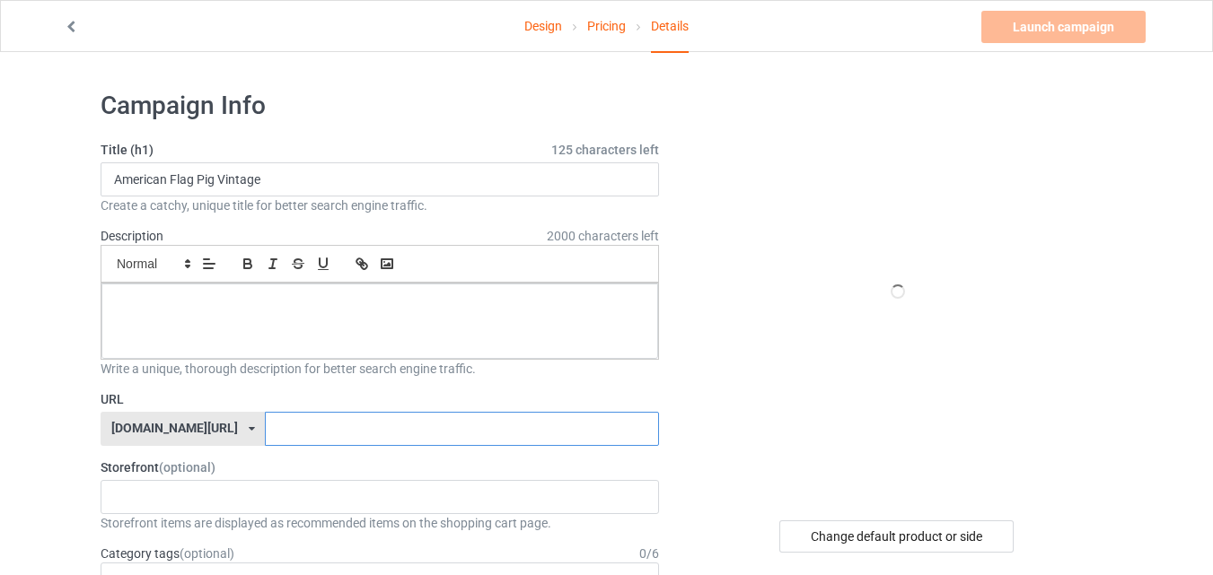
click at [279, 421] on input "text" at bounding box center [461, 429] width 393 height 34
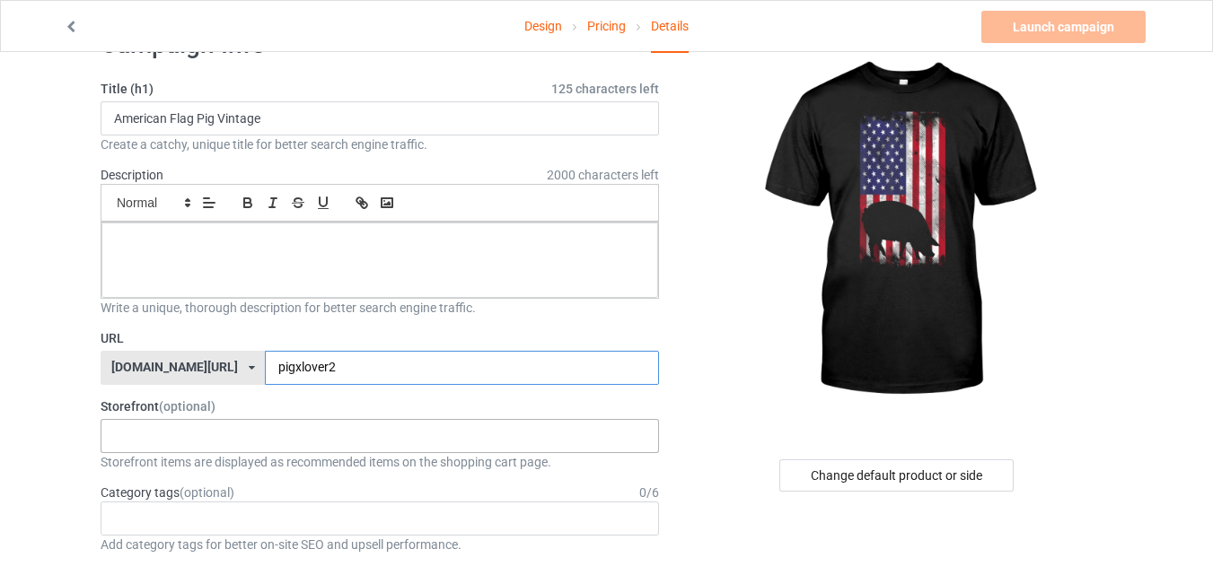
scroll to position [90, 0]
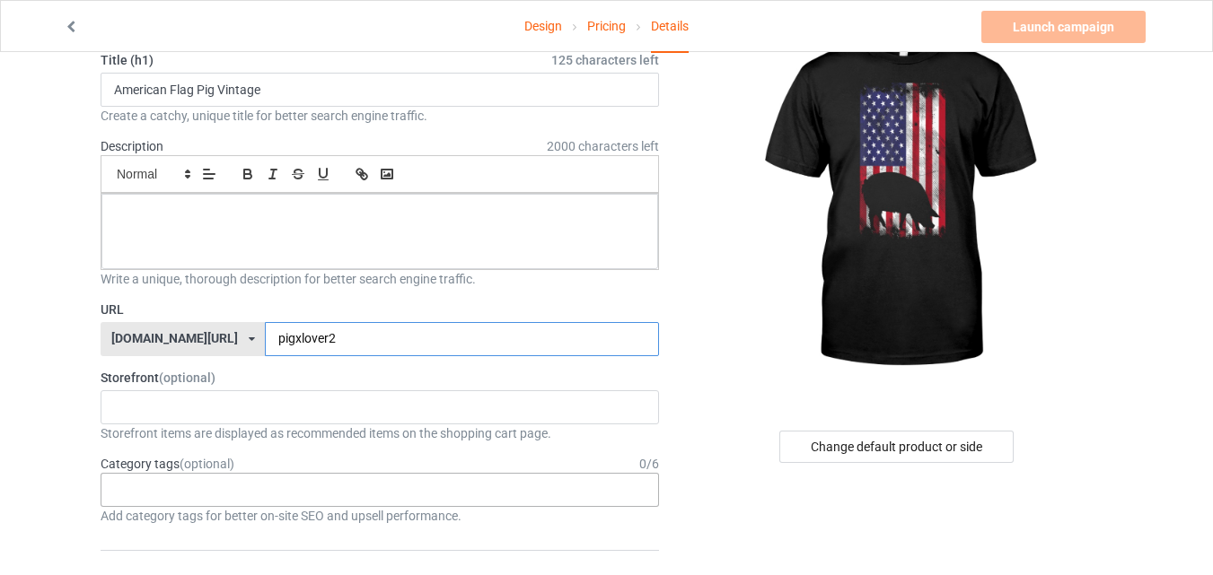
type input "pigxlover2"
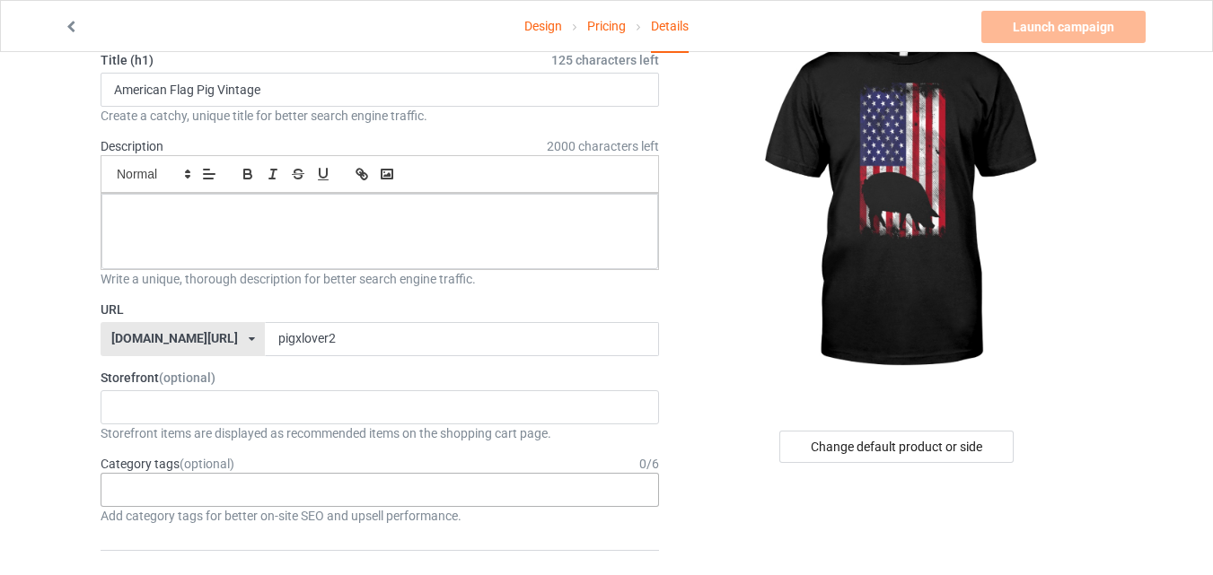
click at [294, 497] on div "Age > [DEMOGRAPHIC_DATA] > 1 Age > [DEMOGRAPHIC_DATA] Months > 1 Month Age > [D…" at bounding box center [380, 490] width 558 height 34
type input "pigs"
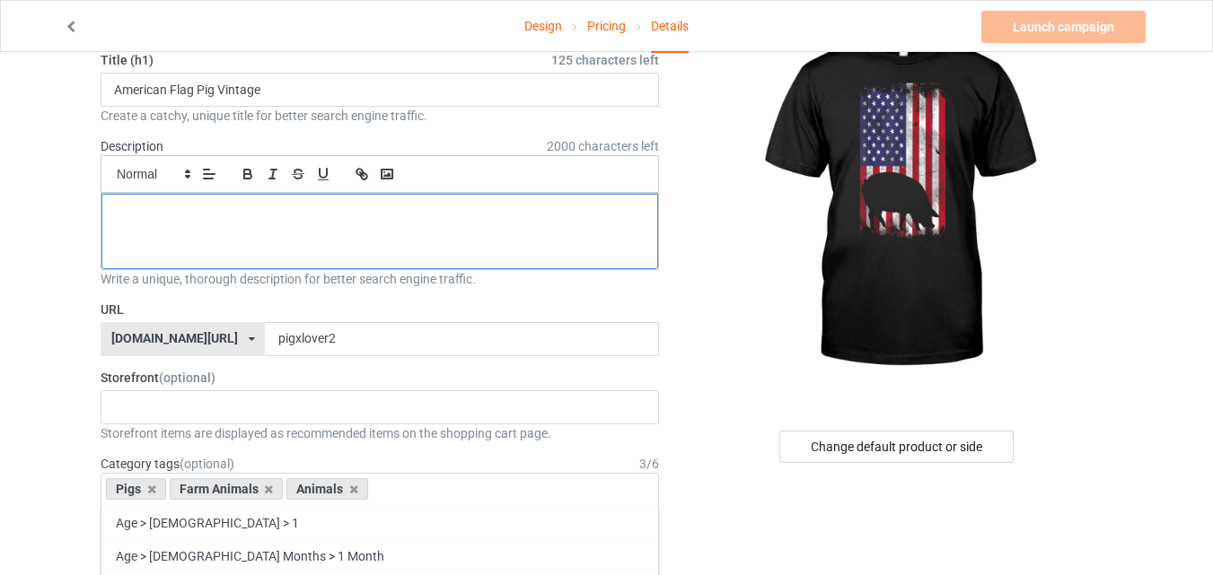
click at [311, 230] on div at bounding box center [379, 231] width 557 height 75
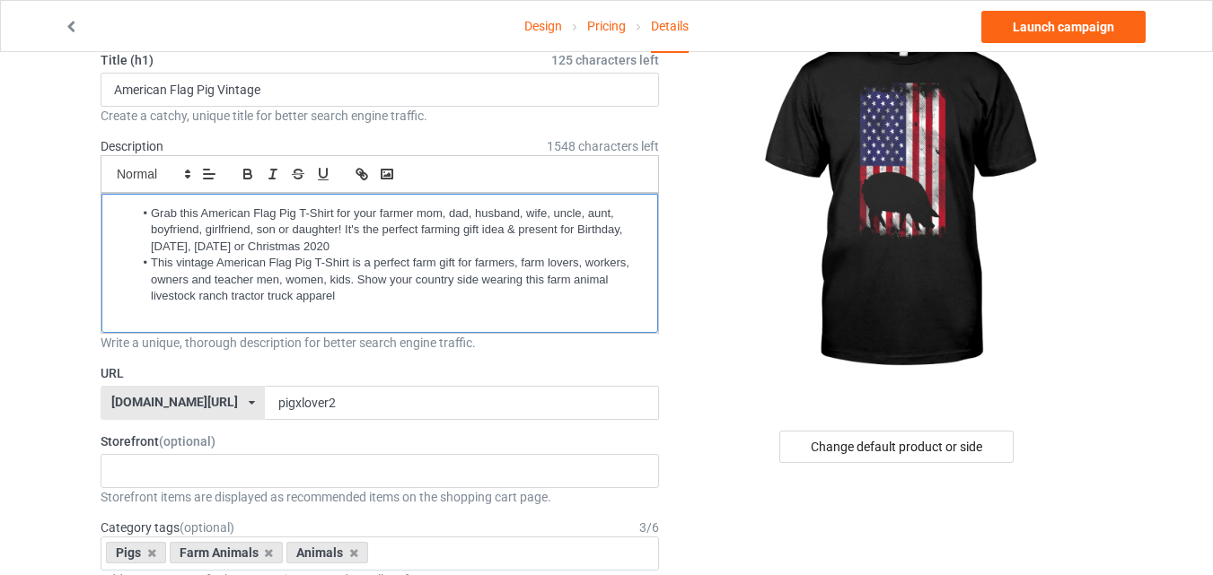
scroll to position [0, 0]
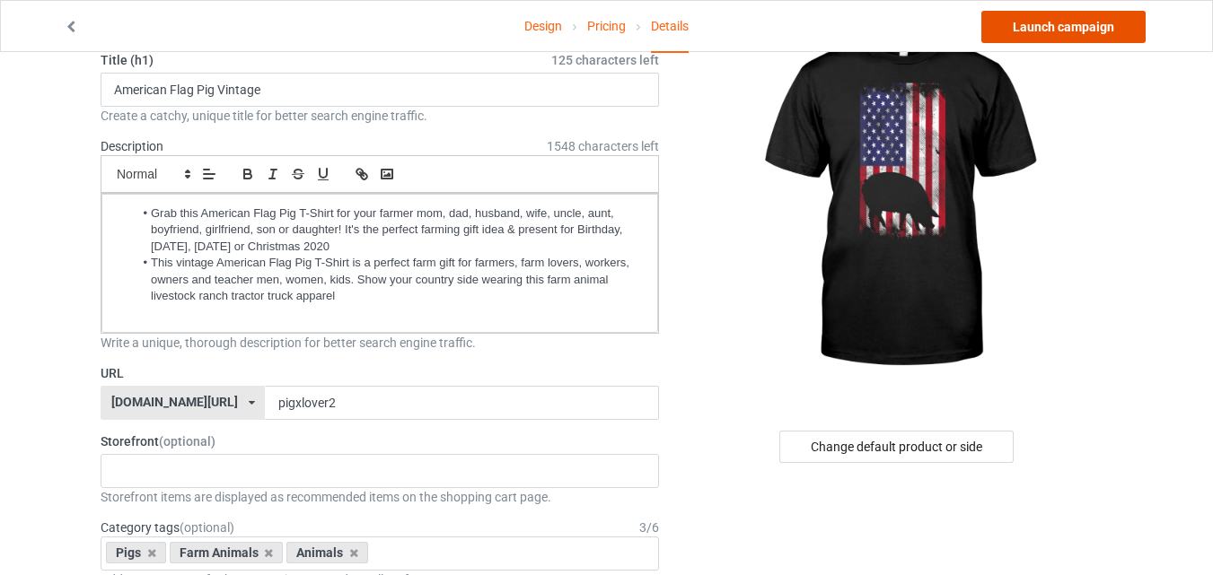
click at [1115, 31] on link "Launch campaign" at bounding box center [1063, 27] width 164 height 32
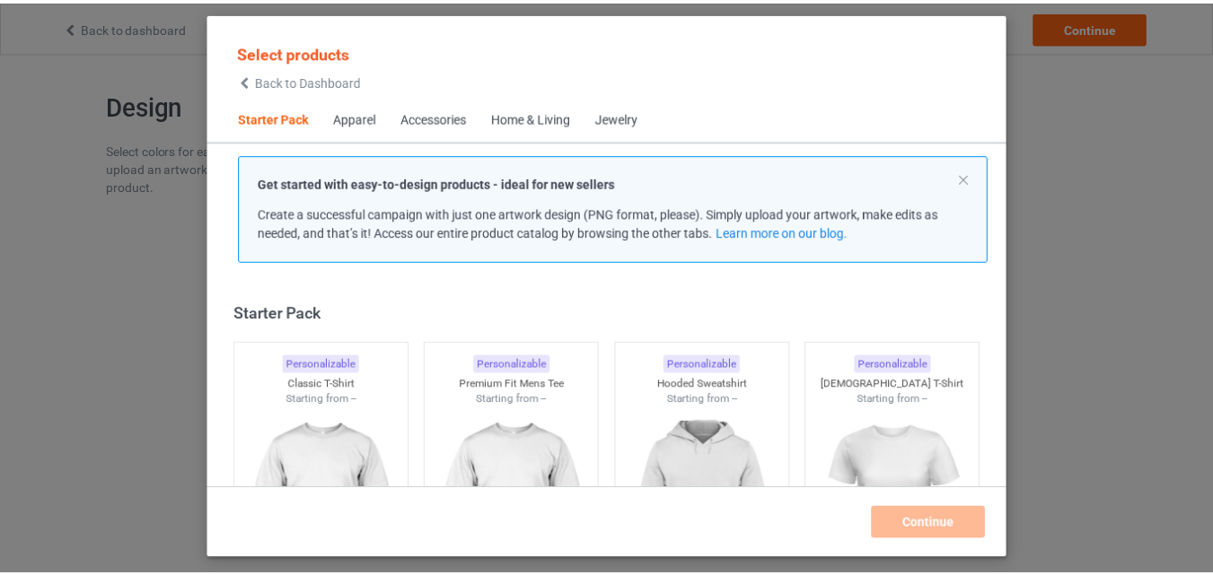
scroll to position [23, 0]
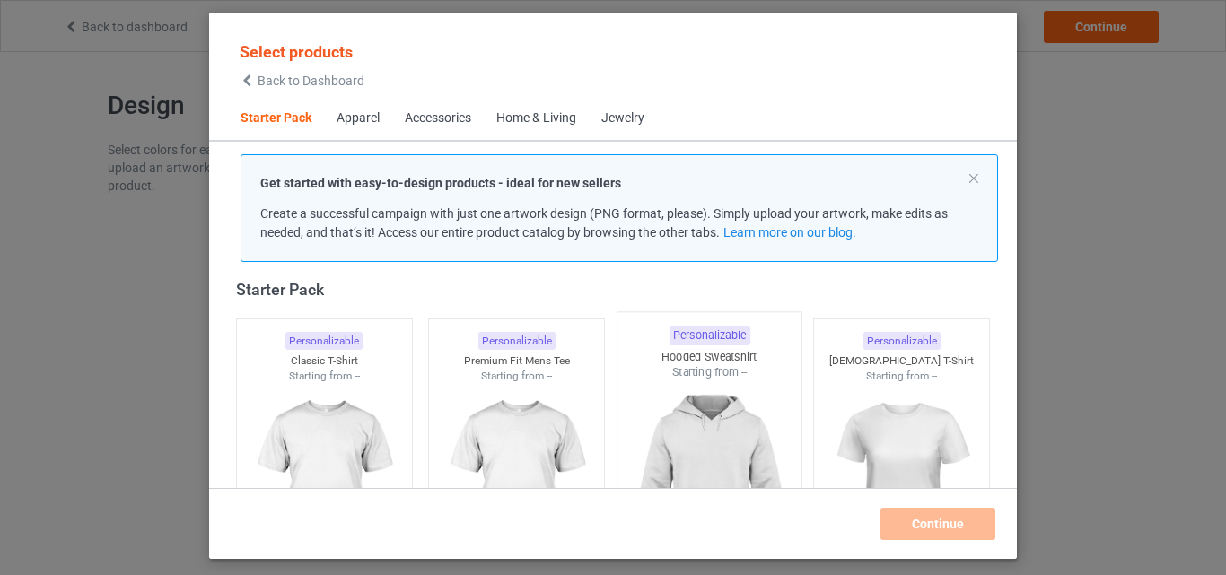
click at [272, 376] on div "Starting from --" at bounding box center [324, 376] width 175 height 15
click at [452, 400] on div at bounding box center [516, 484] width 175 height 201
click at [673, 408] on div at bounding box center [710, 486] width 184 height 211
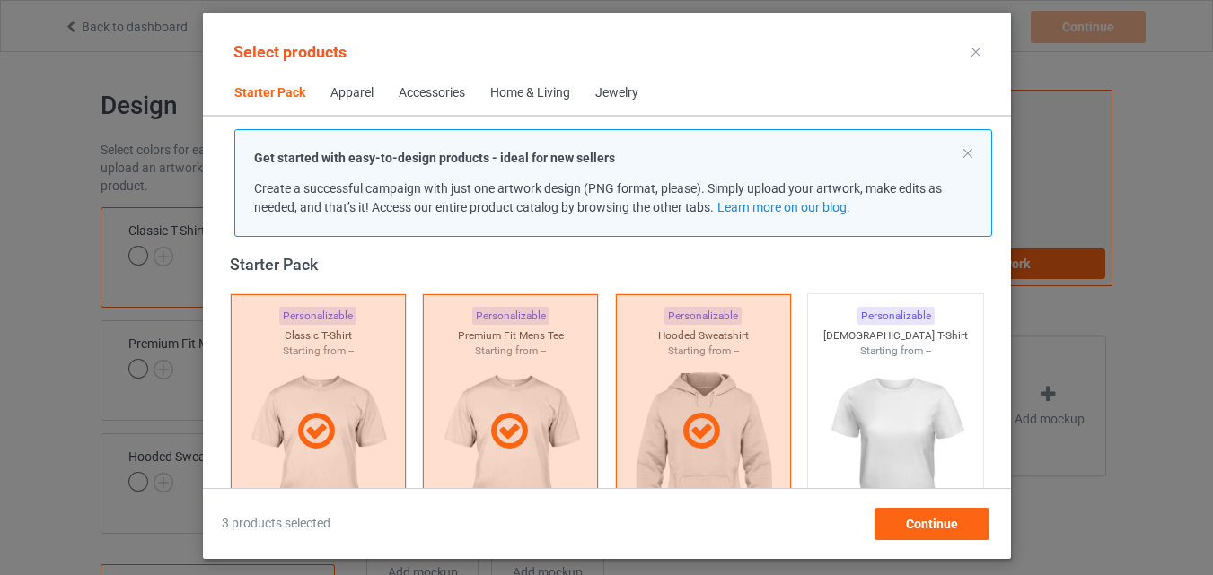
scroll to position [382, 0]
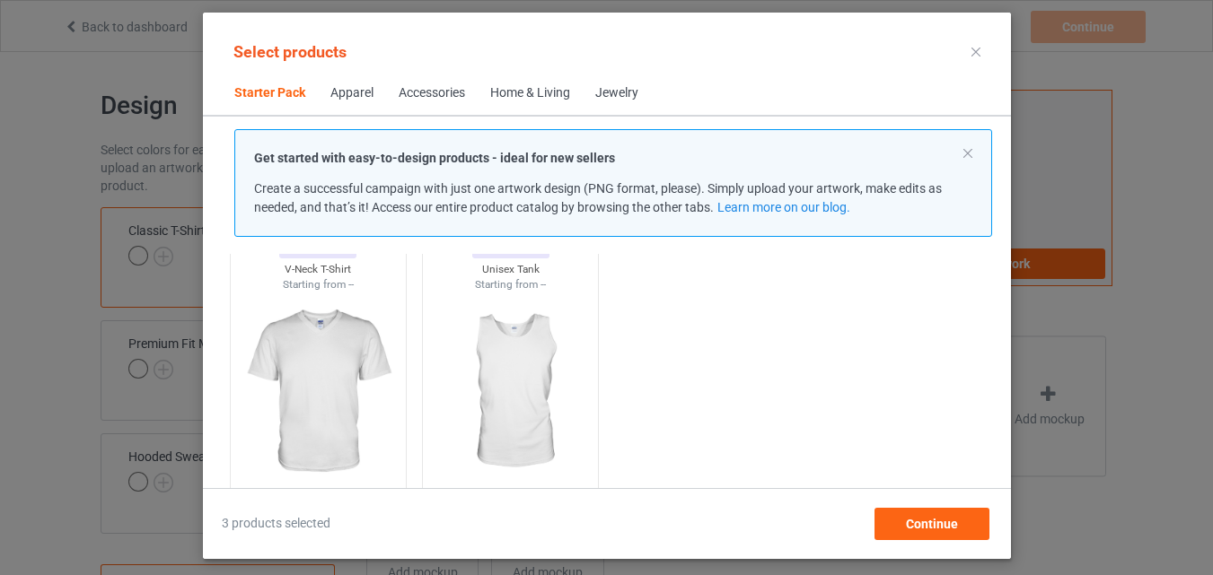
click at [330, 418] on img at bounding box center [317, 392] width 161 height 201
click at [524, 408] on img at bounding box center [510, 392] width 161 height 201
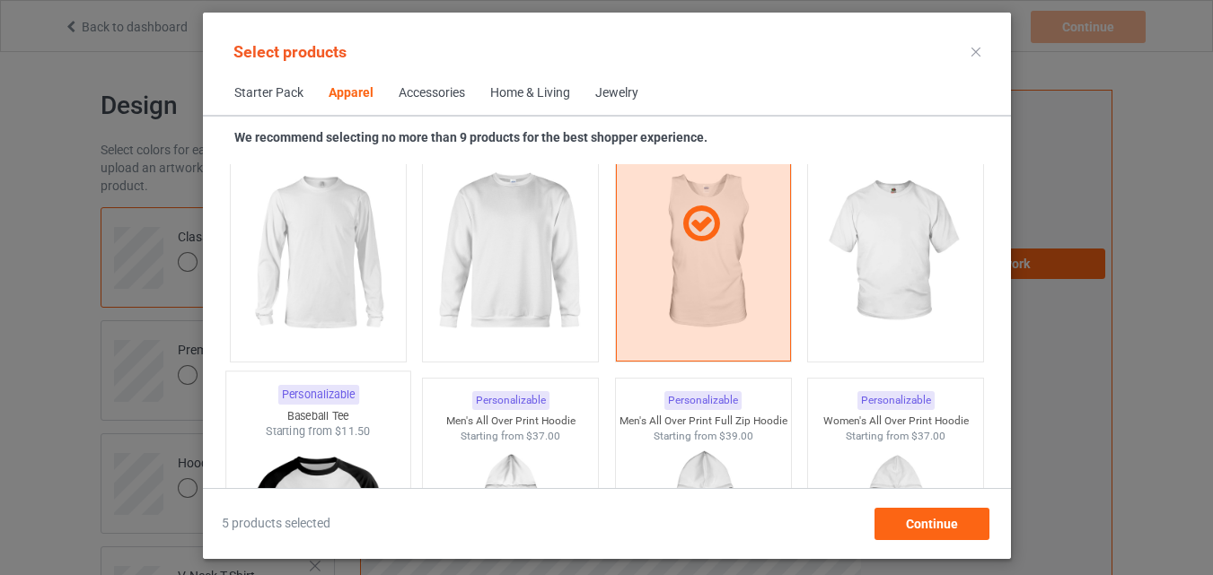
scroll to position [1370, 0]
click at [349, 253] on img at bounding box center [317, 254] width 169 height 211
click at [469, 261] on img at bounding box center [510, 253] width 161 height 201
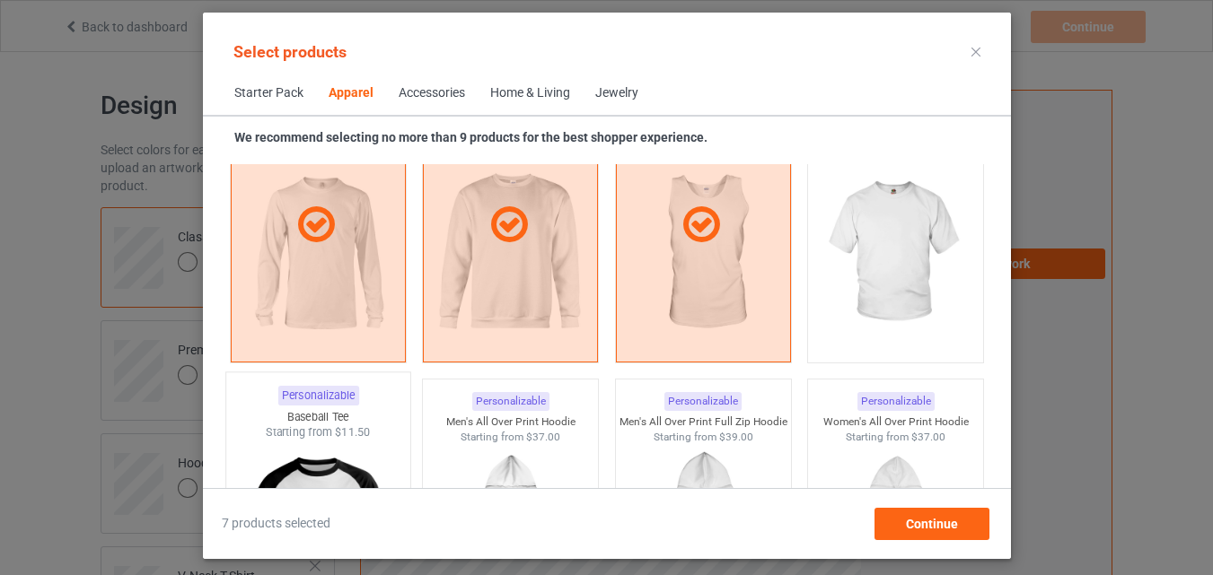
click at [899, 306] on img at bounding box center [895, 253] width 161 height 201
click at [351, 414] on div "Personalizable Baseball Tee Starting from $11.50" at bounding box center [317, 518] width 186 height 290
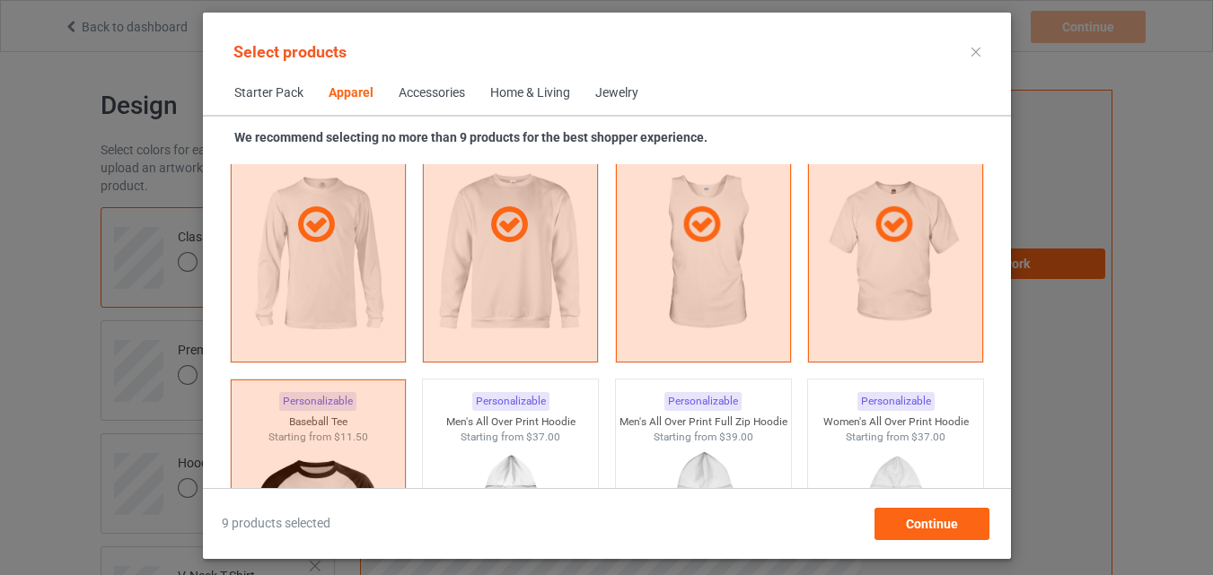
click at [515, 102] on span "Home & Living" at bounding box center [530, 93] width 105 height 43
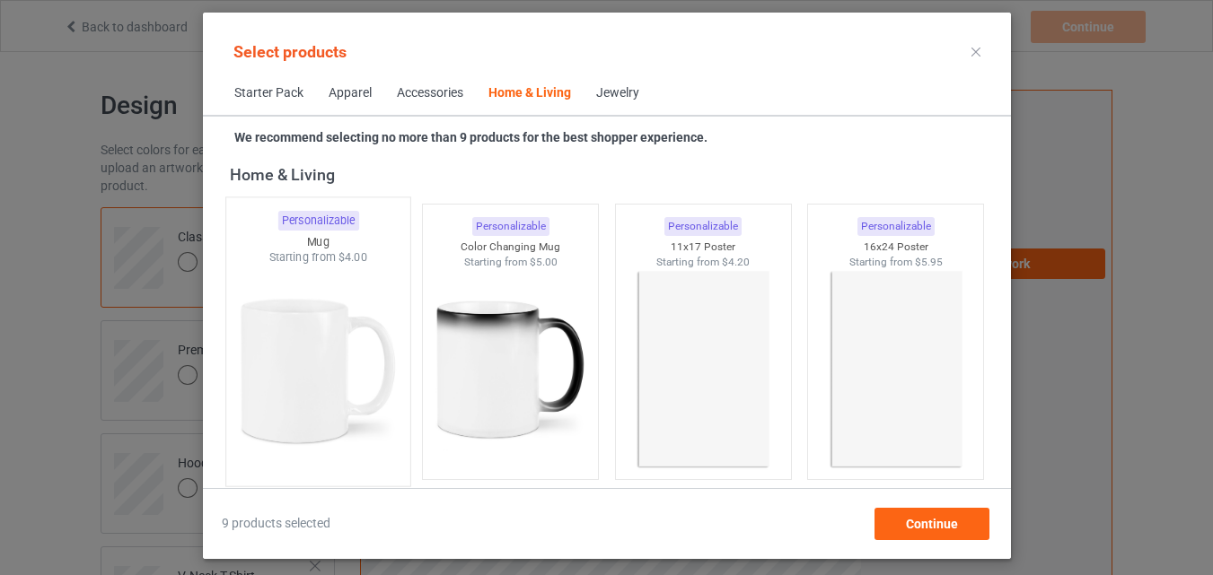
click at [356, 343] on img at bounding box center [317, 371] width 169 height 211
click at [481, 341] on img at bounding box center [510, 369] width 161 height 201
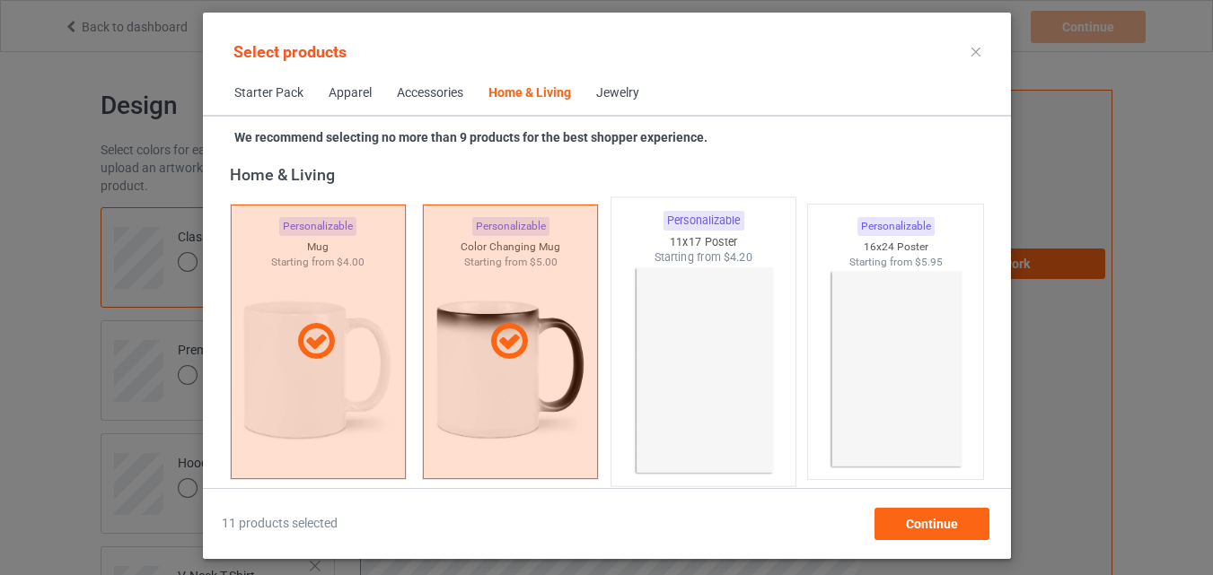
click at [745, 368] on img at bounding box center [703, 371] width 169 height 211
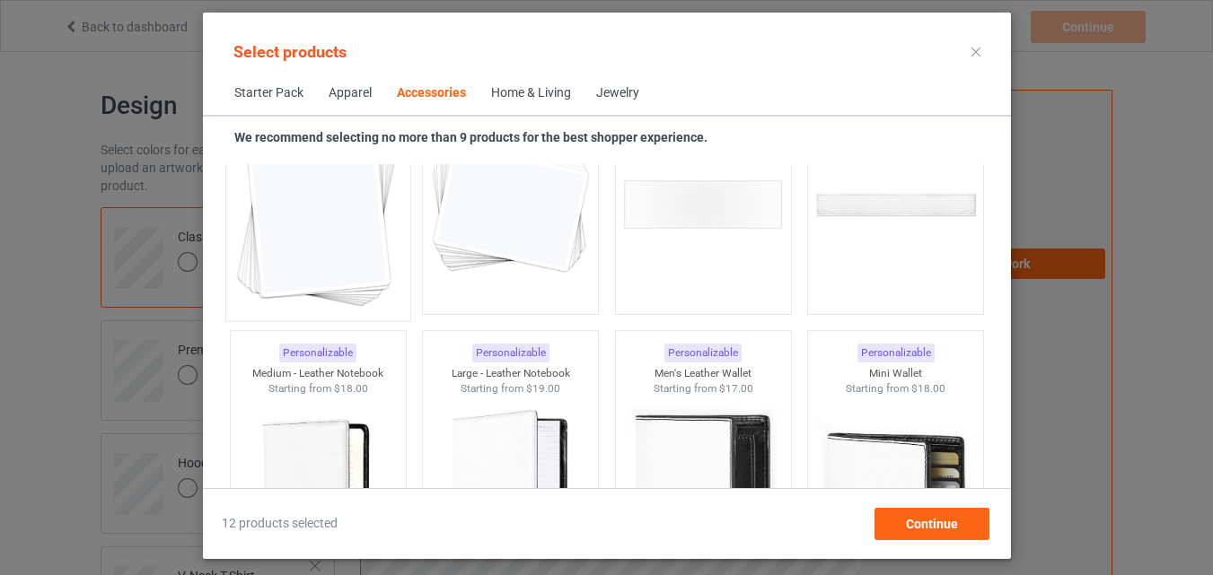
scroll to position [7020, 0]
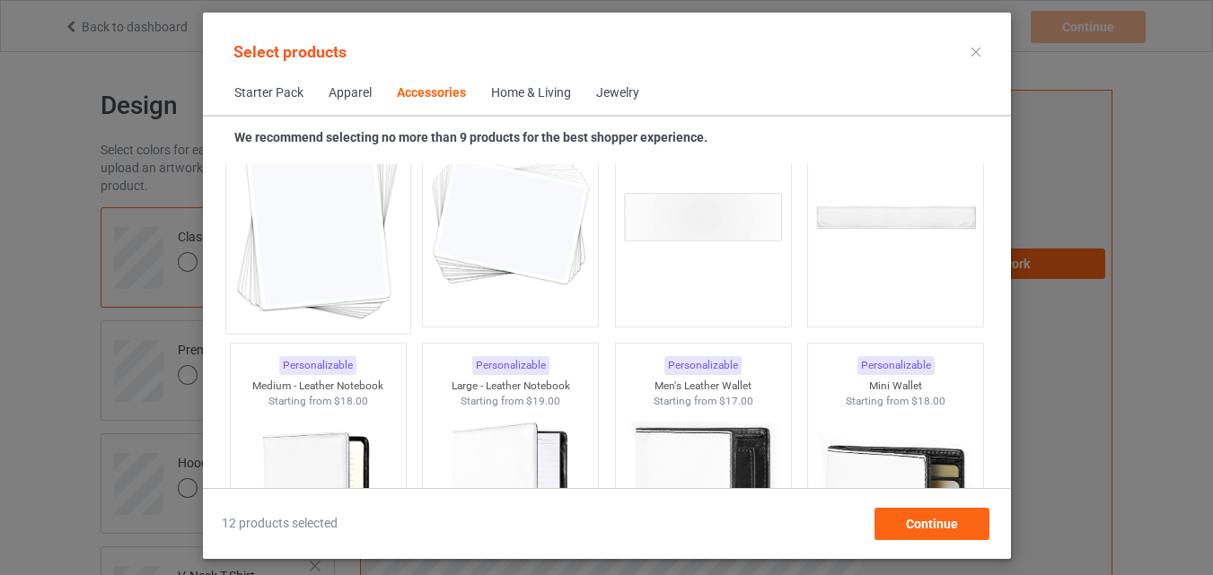
click at [320, 252] on img at bounding box center [317, 218] width 169 height 211
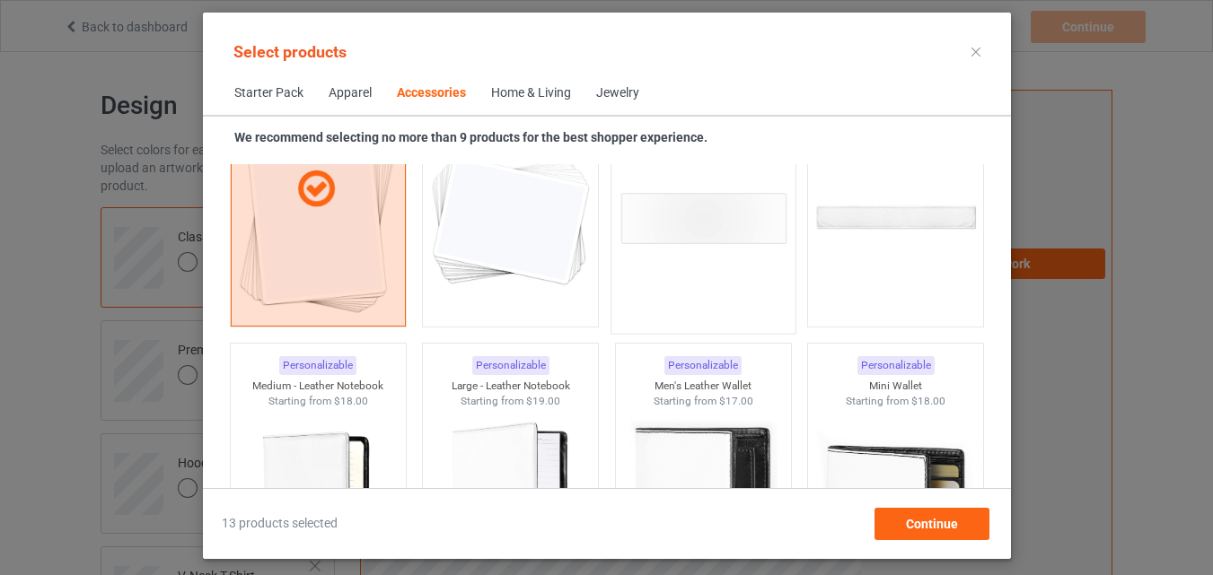
drag, startPoint x: 461, startPoint y: 263, endPoint x: 739, endPoint y: 277, distance: 278.7
click at [461, 263] on img at bounding box center [510, 217] width 161 height 201
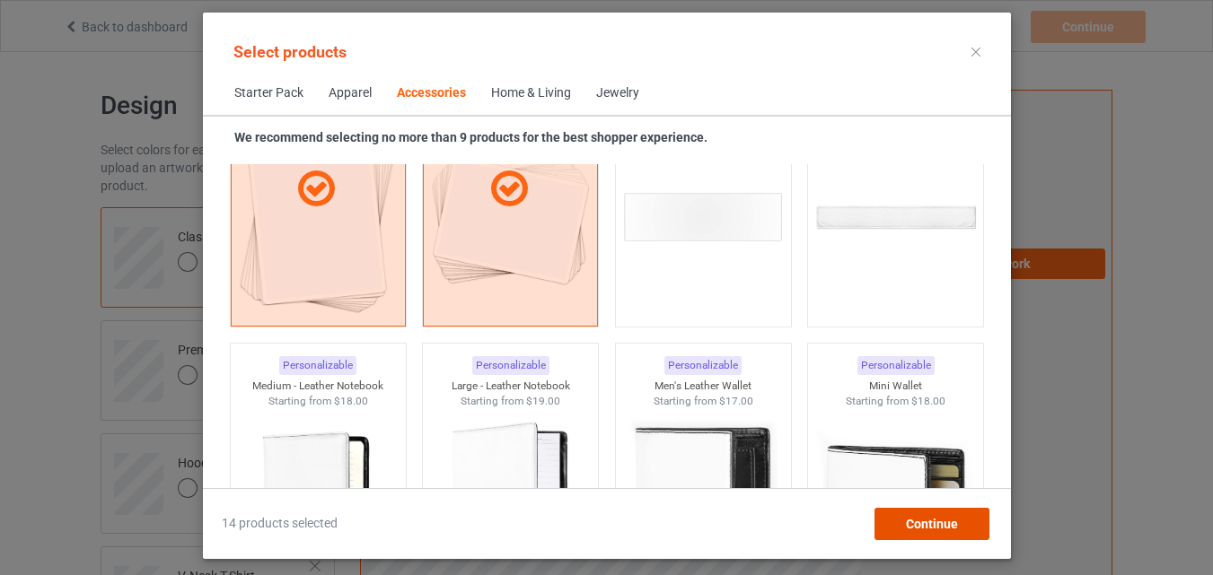
click at [909, 517] on span "Continue" at bounding box center [931, 524] width 52 height 14
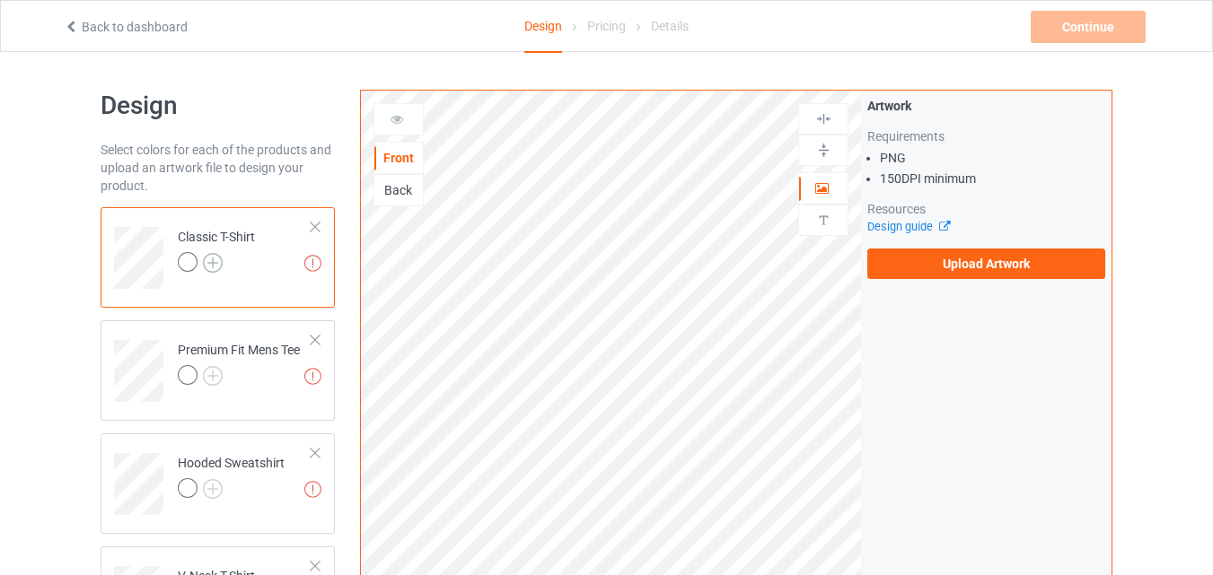
click at [217, 261] on img at bounding box center [213, 263] width 20 height 20
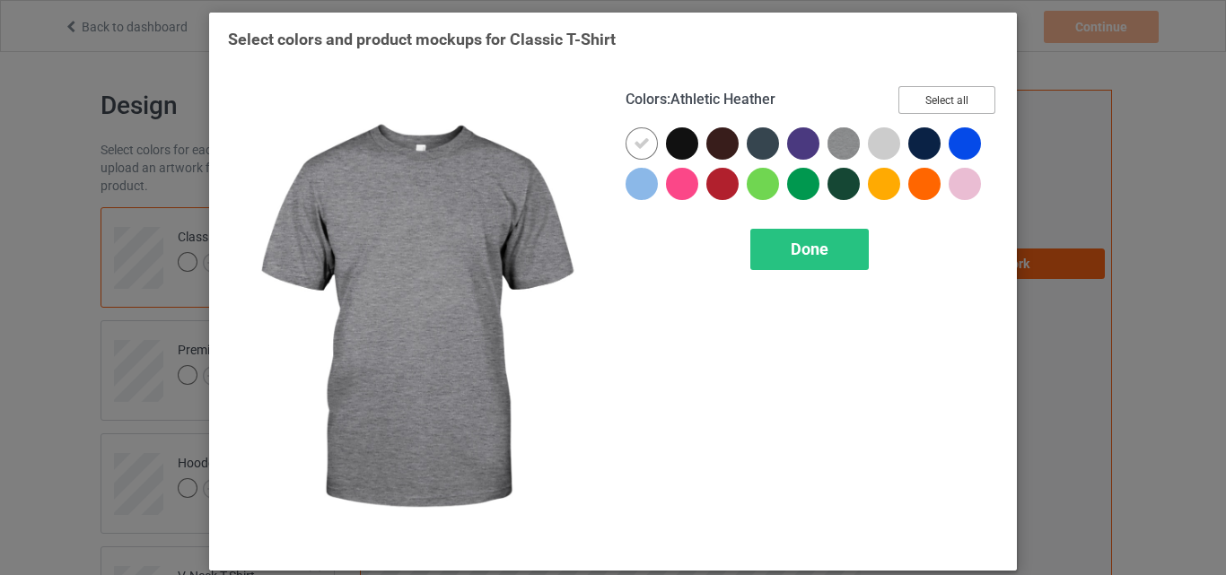
click at [928, 97] on button "Select all" at bounding box center [947, 100] width 97 height 28
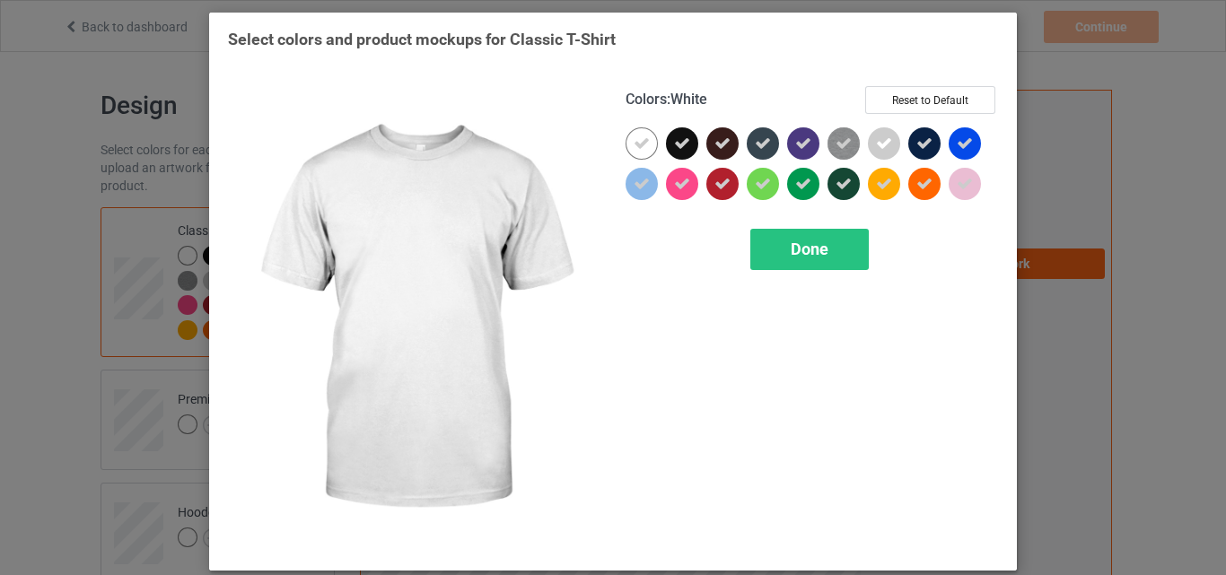
click at [634, 144] on icon at bounding box center [642, 144] width 16 height 16
click at [634, 144] on div at bounding box center [642, 143] width 32 height 32
click at [791, 248] on span "Done" at bounding box center [810, 249] width 38 height 19
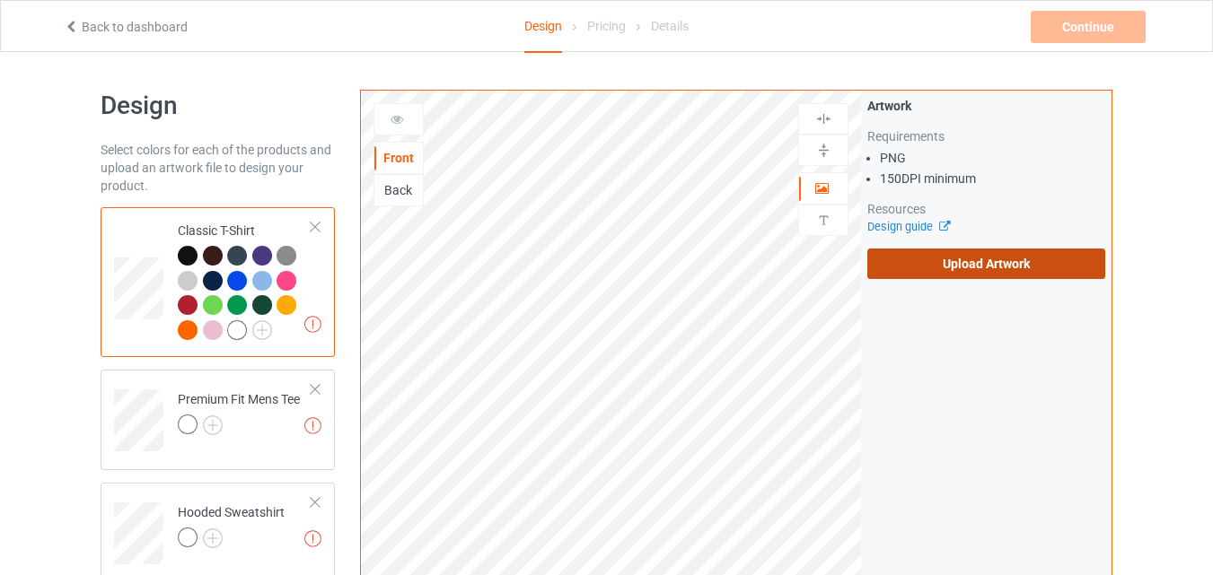
click at [973, 268] on label "Upload Artwork" at bounding box center [986, 264] width 238 height 31
click at [0, 0] on input "Upload Artwork" at bounding box center [0, 0] width 0 height 0
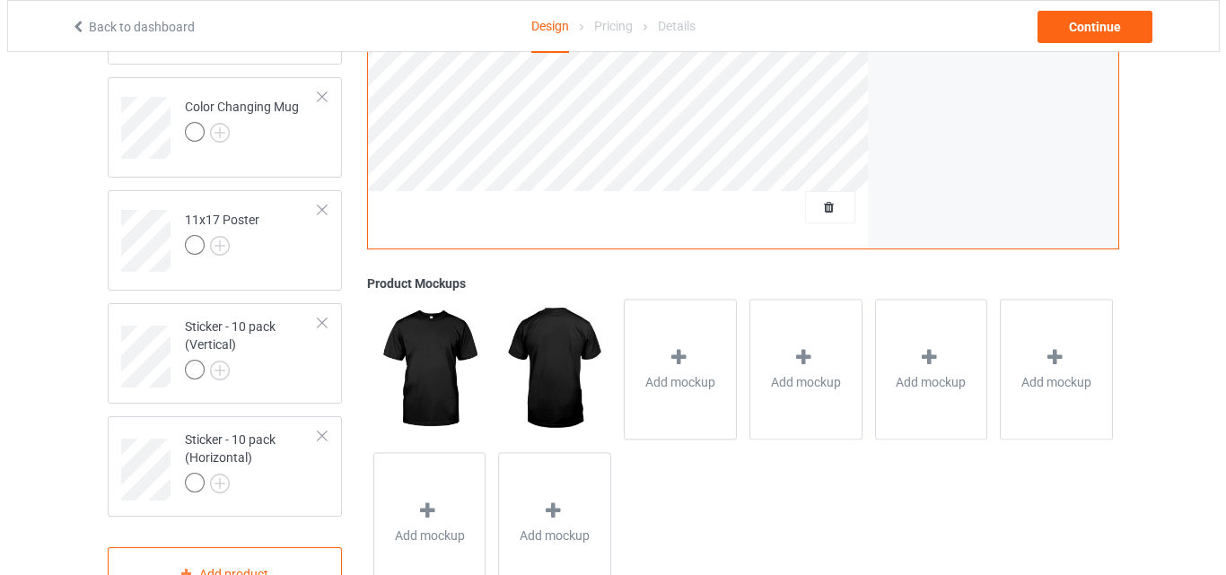
scroll to position [1375, 0]
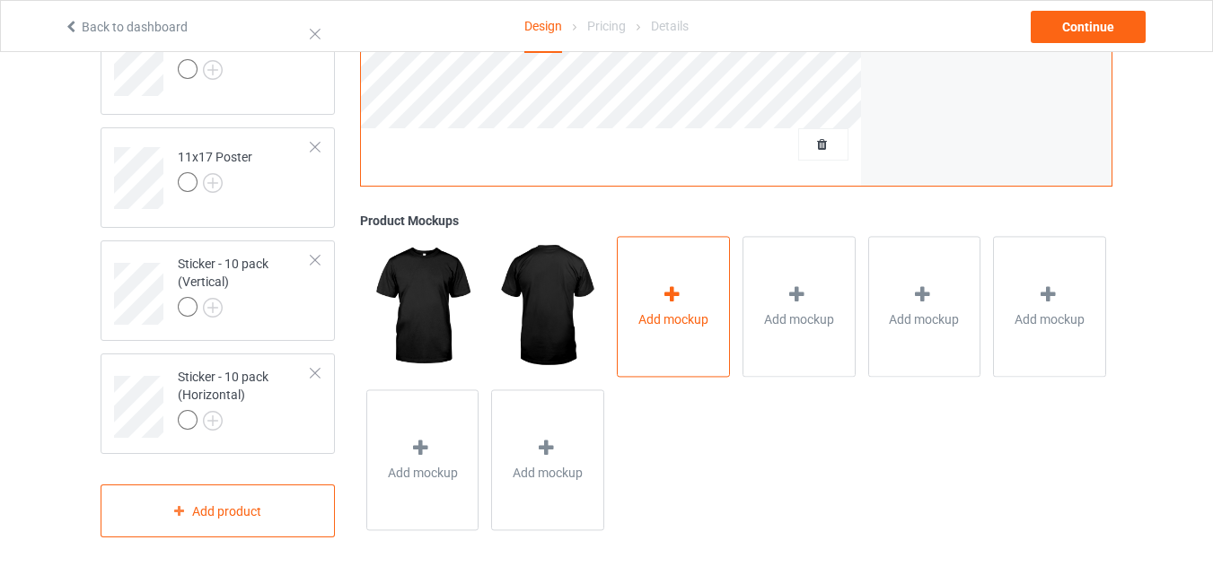
click at [681, 292] on icon at bounding box center [672, 295] width 22 height 19
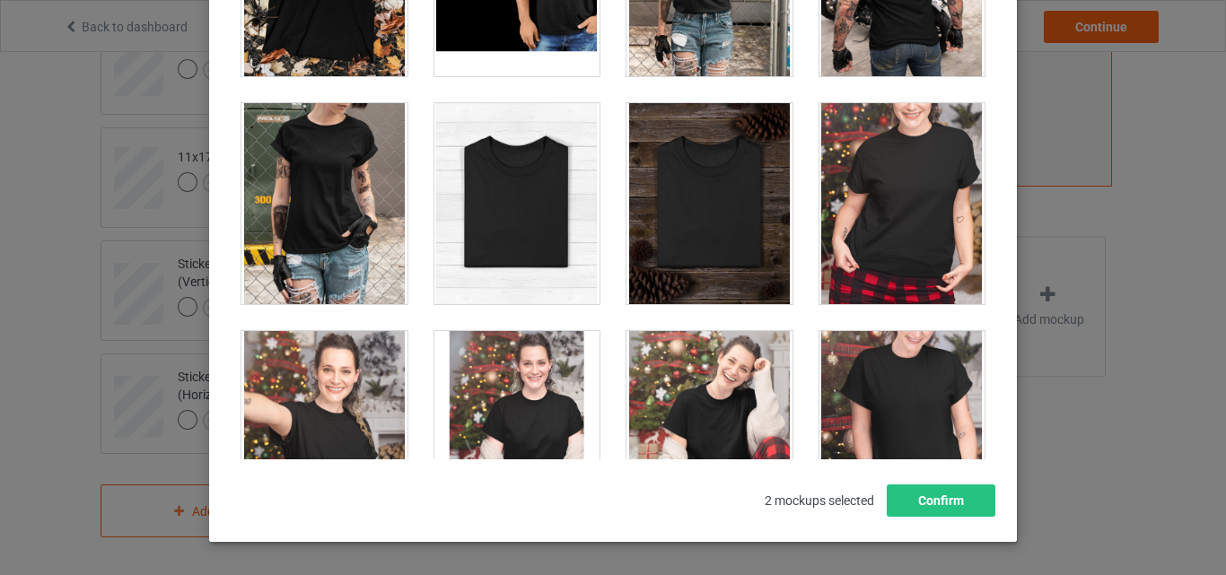
scroll to position [18152, 0]
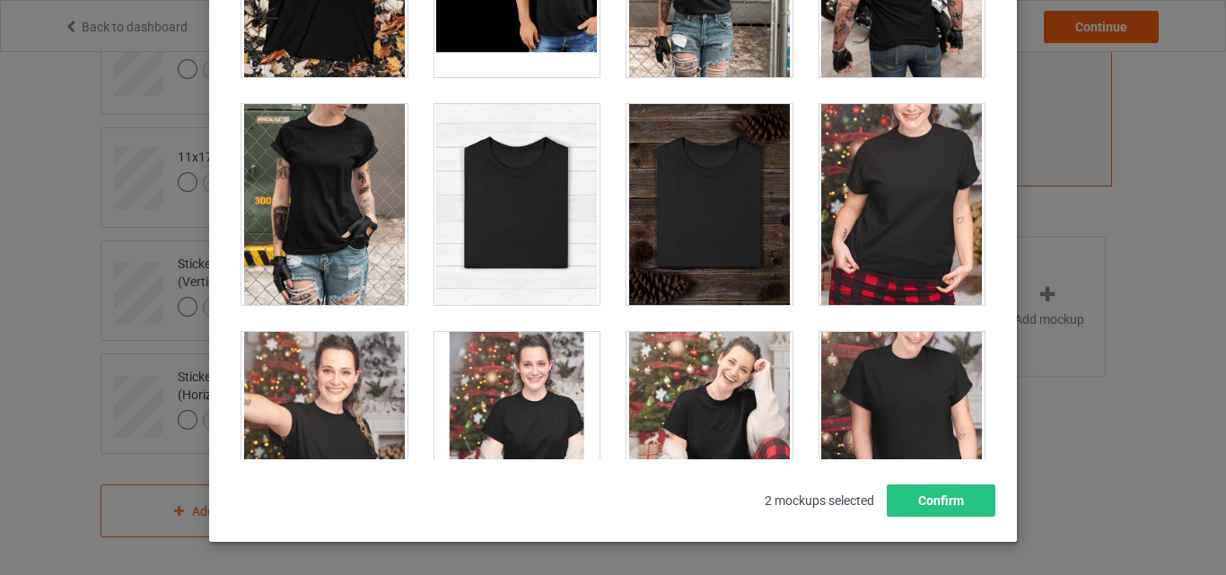
drag, startPoint x: 518, startPoint y: 151, endPoint x: 736, endPoint y: 165, distance: 218.6
click at [518, 152] on div at bounding box center [518, 204] width 166 height 201
click at [736, 165] on div at bounding box center [710, 204] width 166 height 201
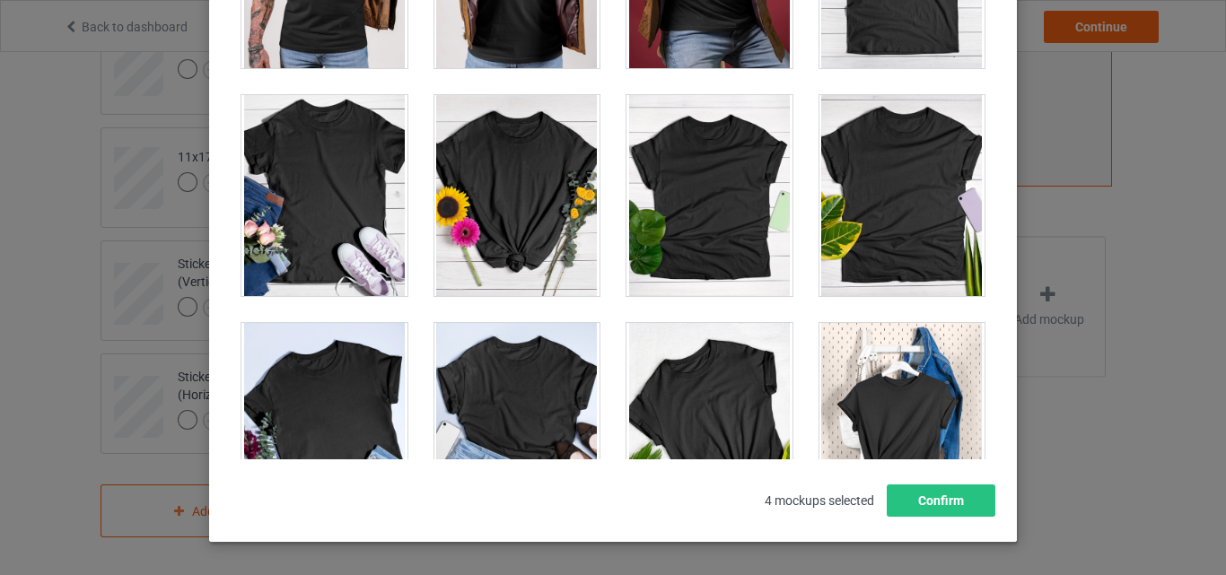
scroll to position [25225, 0]
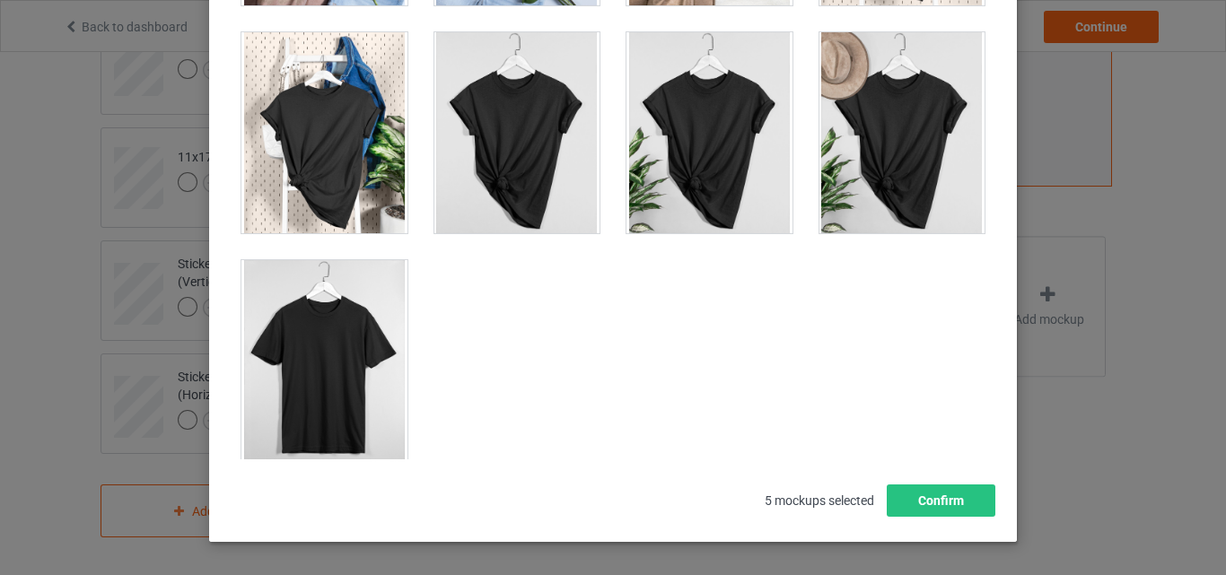
scroll to position [25764, 0]
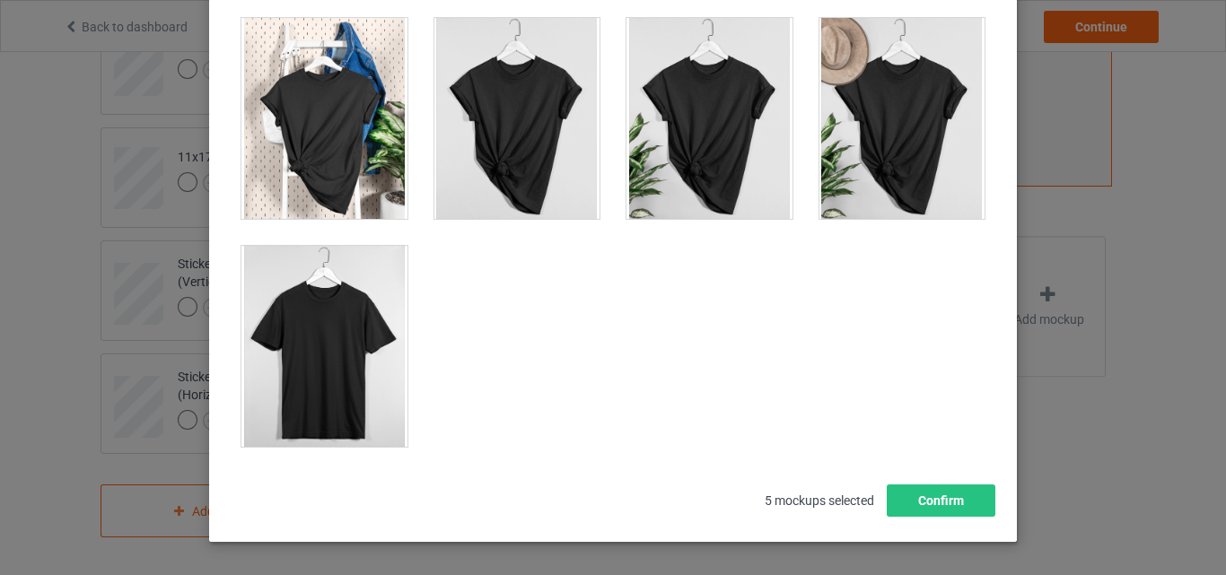
click at [349, 356] on div at bounding box center [325, 346] width 166 height 201
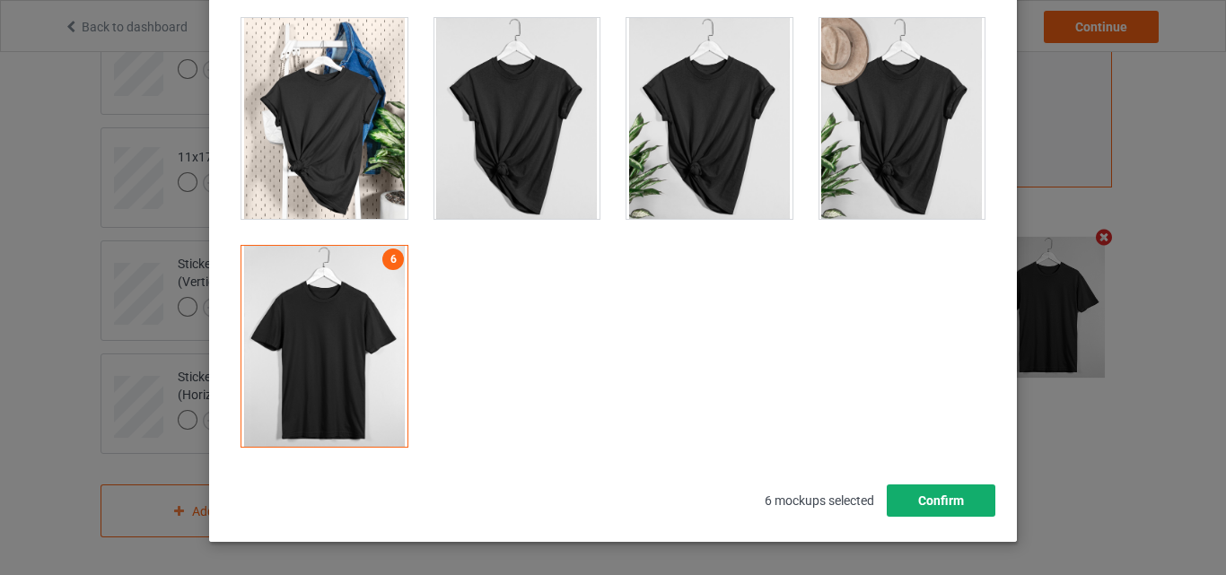
click at [917, 505] on button "Confirm" at bounding box center [941, 501] width 109 height 32
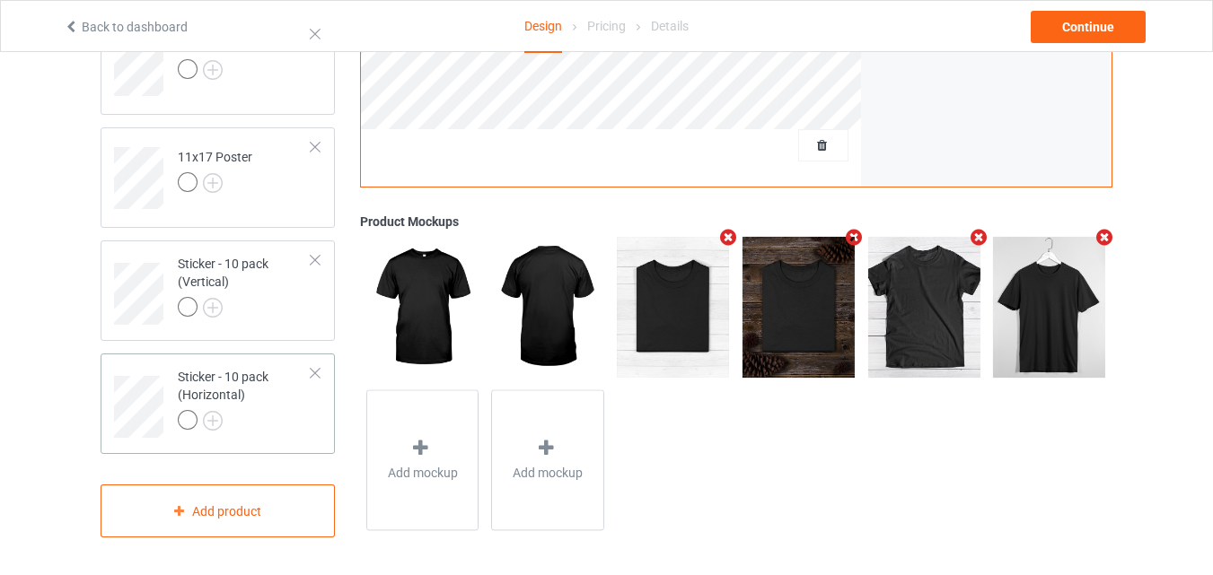
drag, startPoint x: 264, startPoint y: 410, endPoint x: 271, endPoint y: 401, distance: 11.5
click at [268, 410] on div at bounding box center [245, 422] width 134 height 25
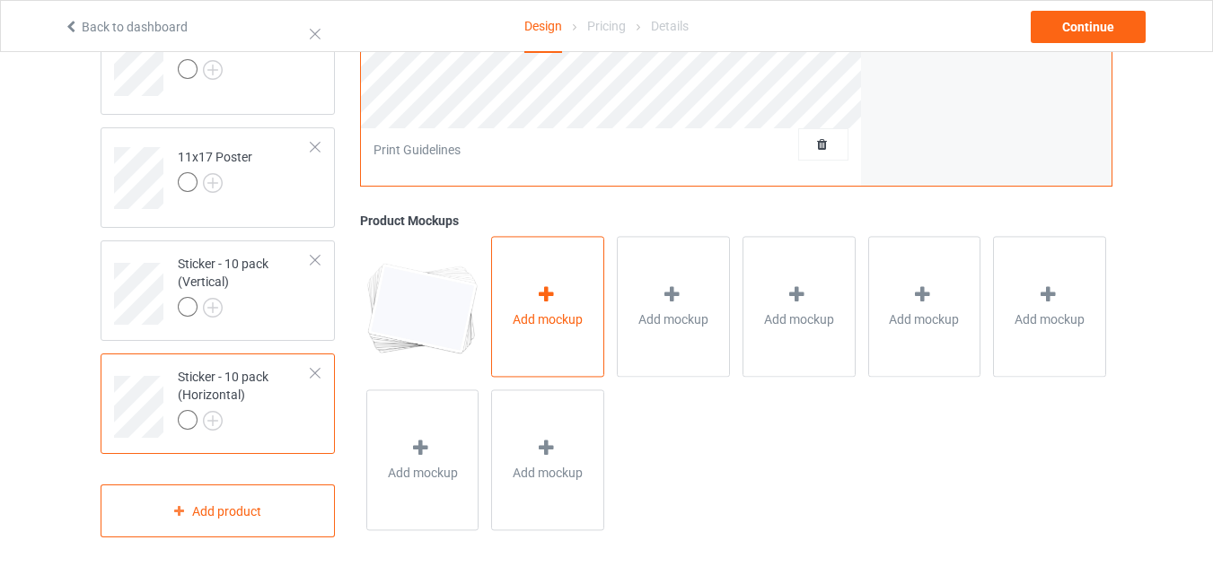
click at [528, 326] on span "Add mockup" at bounding box center [548, 321] width 70 height 18
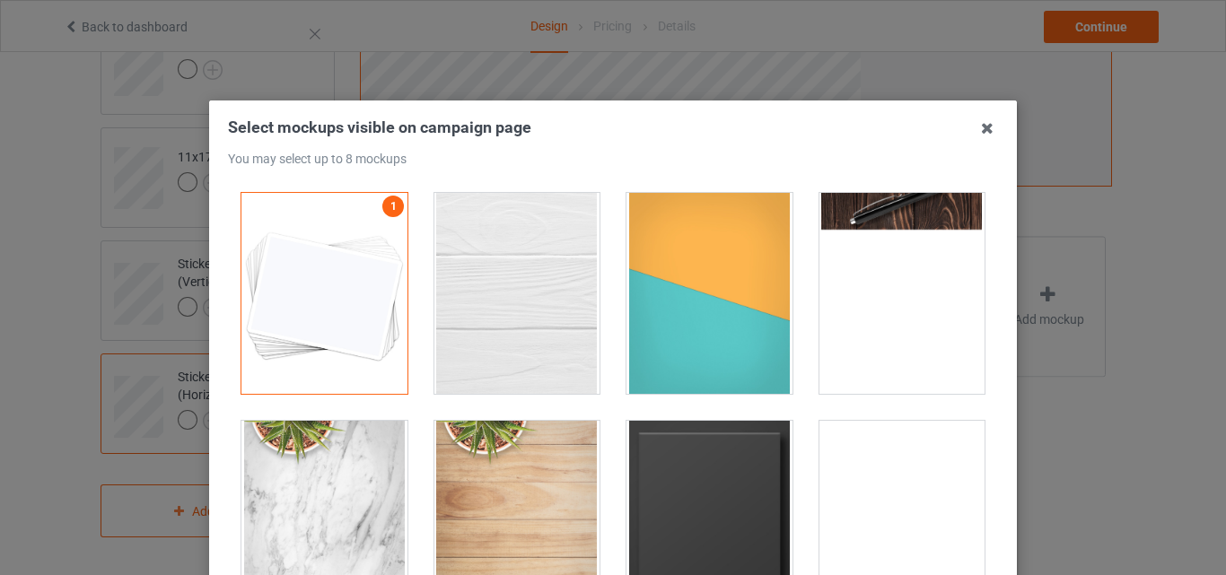
click at [531, 298] on div at bounding box center [518, 293] width 166 height 201
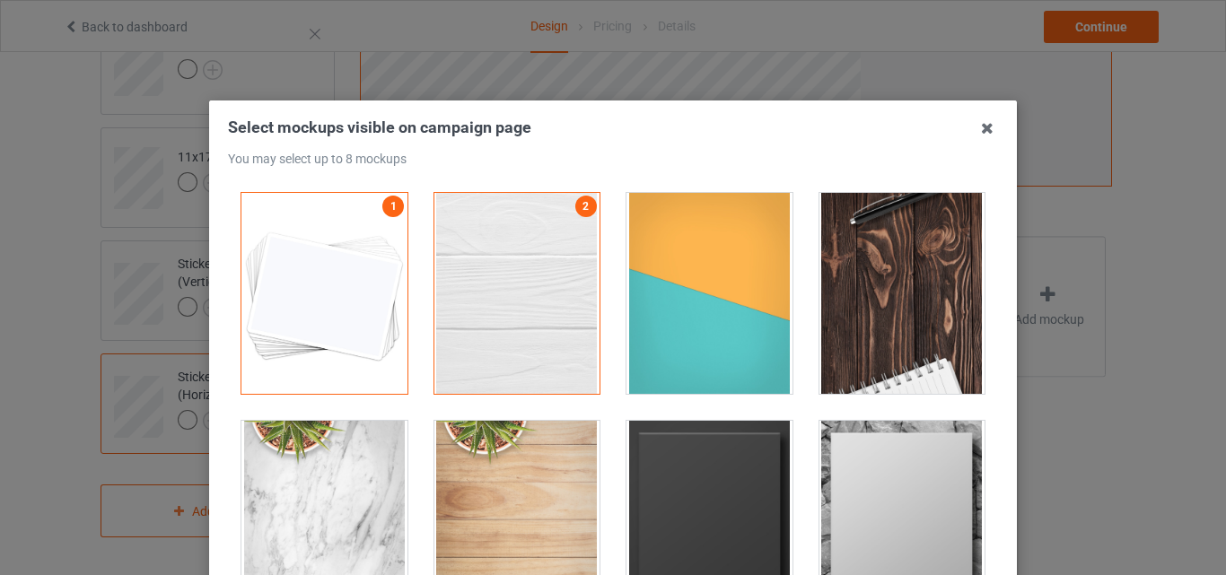
click at [661, 290] on div at bounding box center [710, 293] width 166 height 201
click at [897, 306] on div at bounding box center [903, 293] width 166 height 201
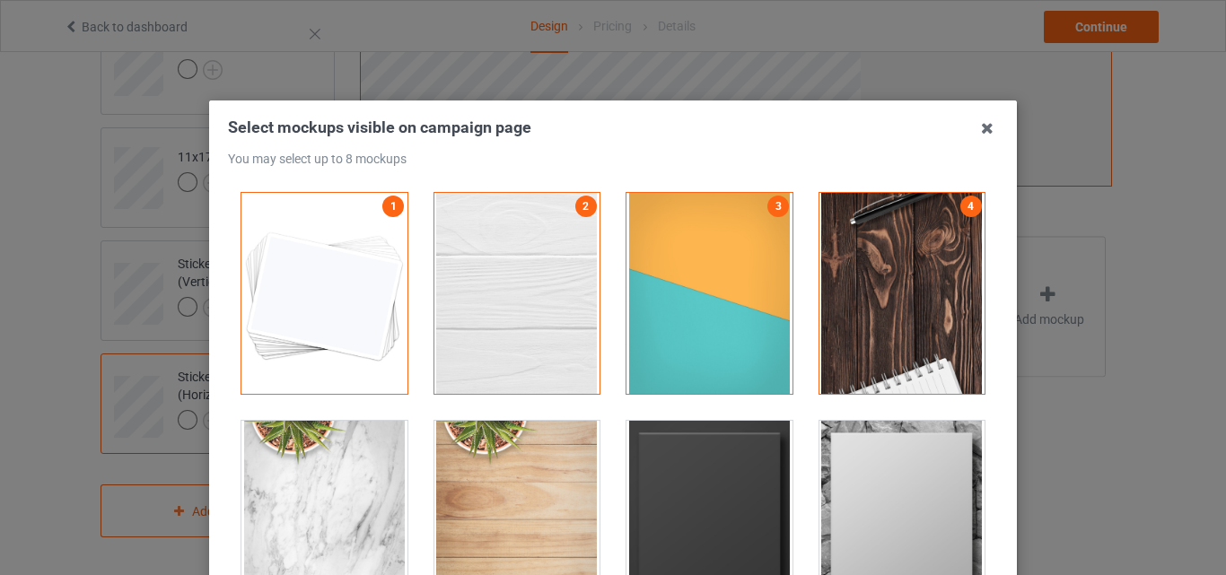
click at [726, 503] on div at bounding box center [710, 521] width 166 height 201
click at [806, 493] on div at bounding box center [902, 522] width 193 height 228
click at [820, 486] on div at bounding box center [903, 521] width 166 height 201
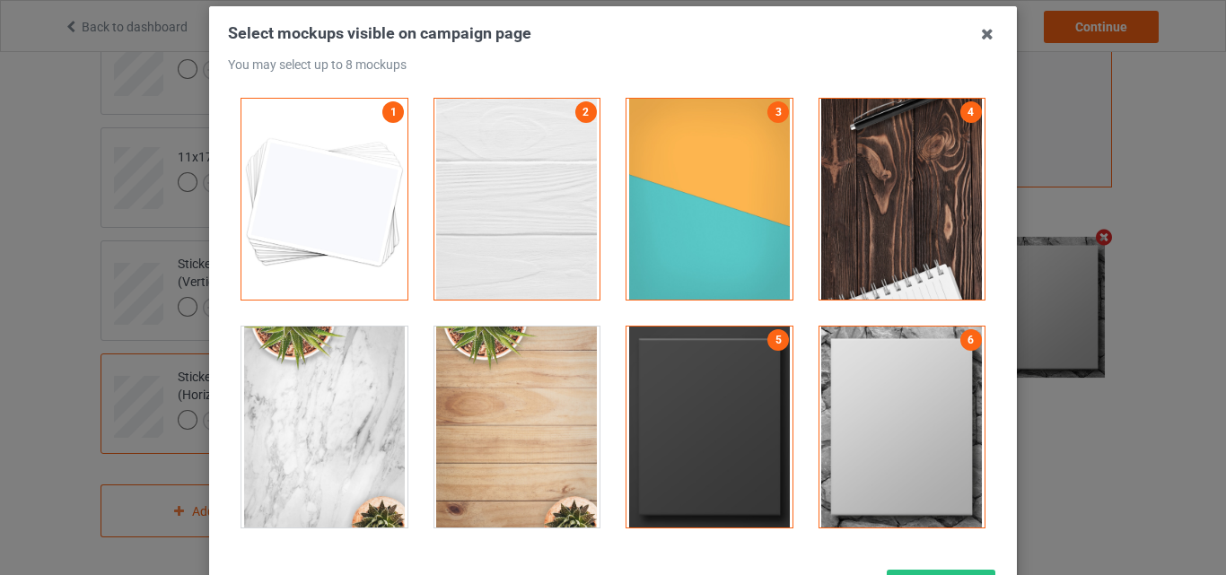
scroll to position [247, 0]
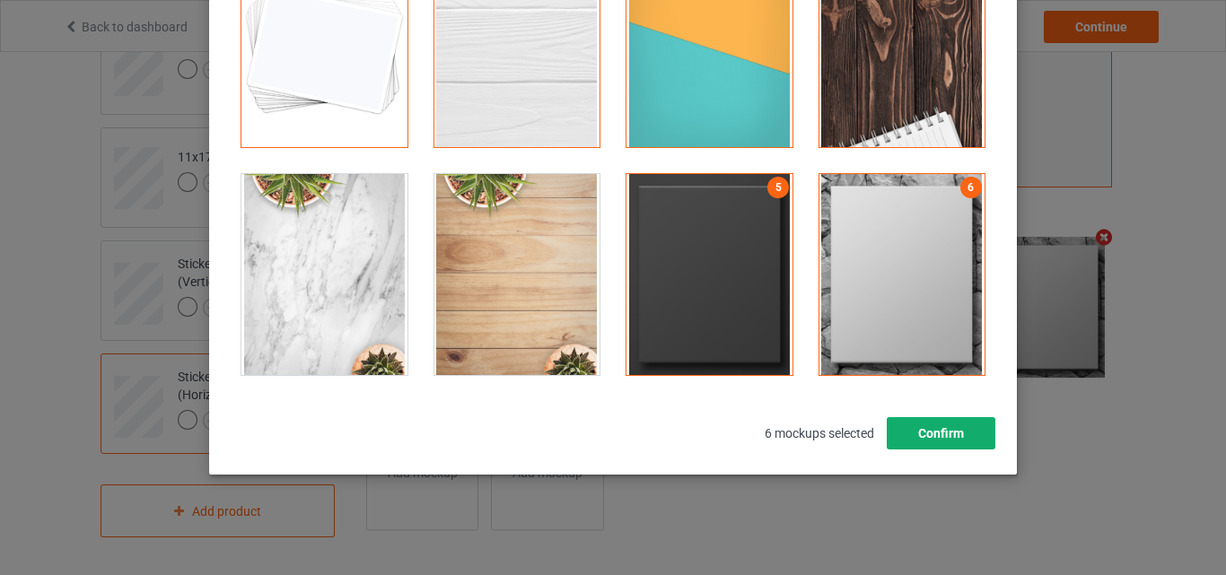
click at [918, 433] on button "Confirm" at bounding box center [941, 433] width 109 height 32
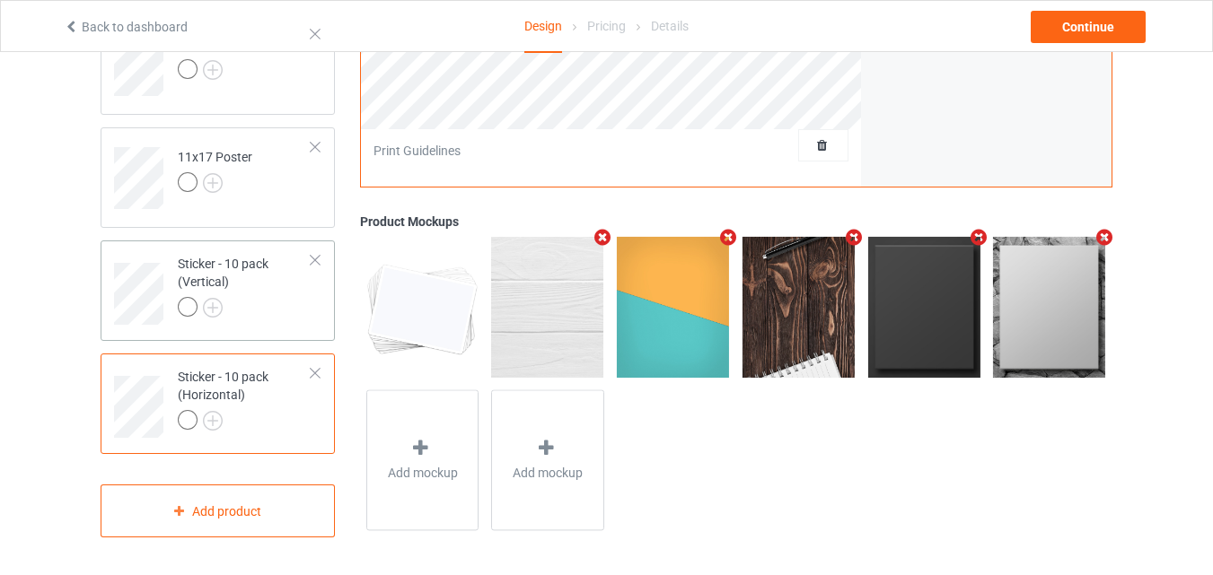
click at [235, 299] on div at bounding box center [245, 309] width 134 height 25
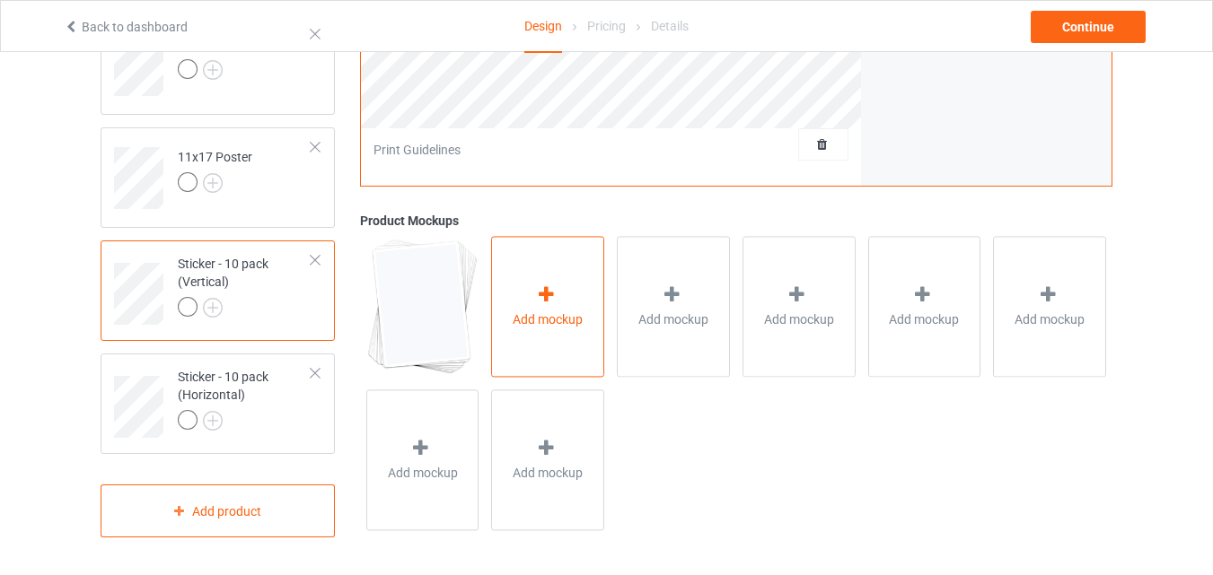
click at [503, 295] on div "Add mockup" at bounding box center [547, 307] width 113 height 141
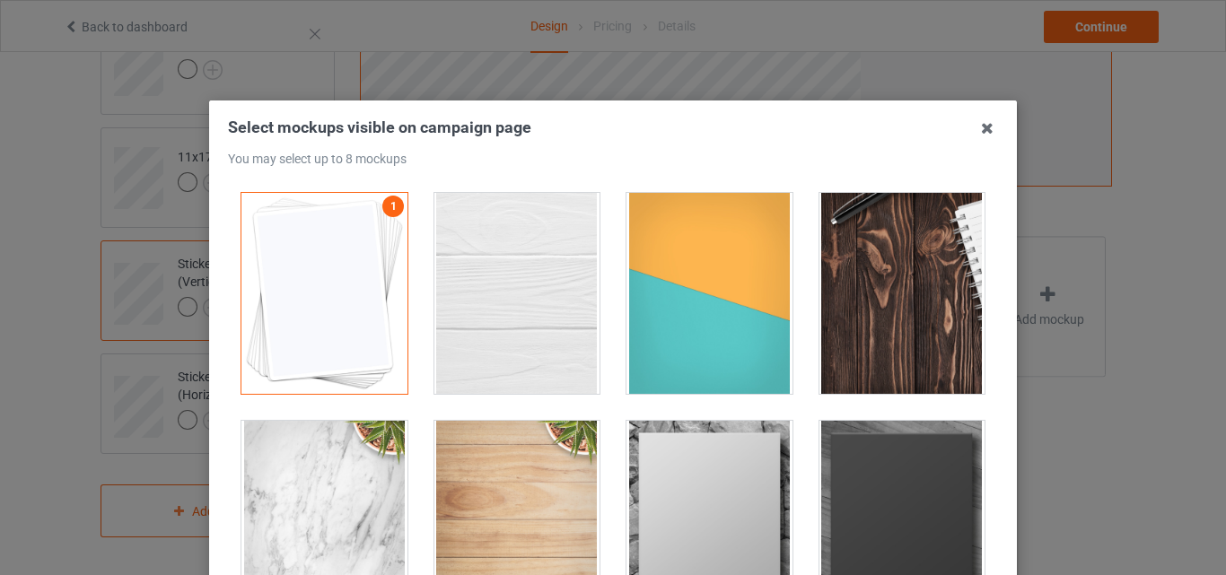
click at [501, 296] on div at bounding box center [518, 293] width 166 height 201
click at [702, 312] on div at bounding box center [710, 293] width 166 height 201
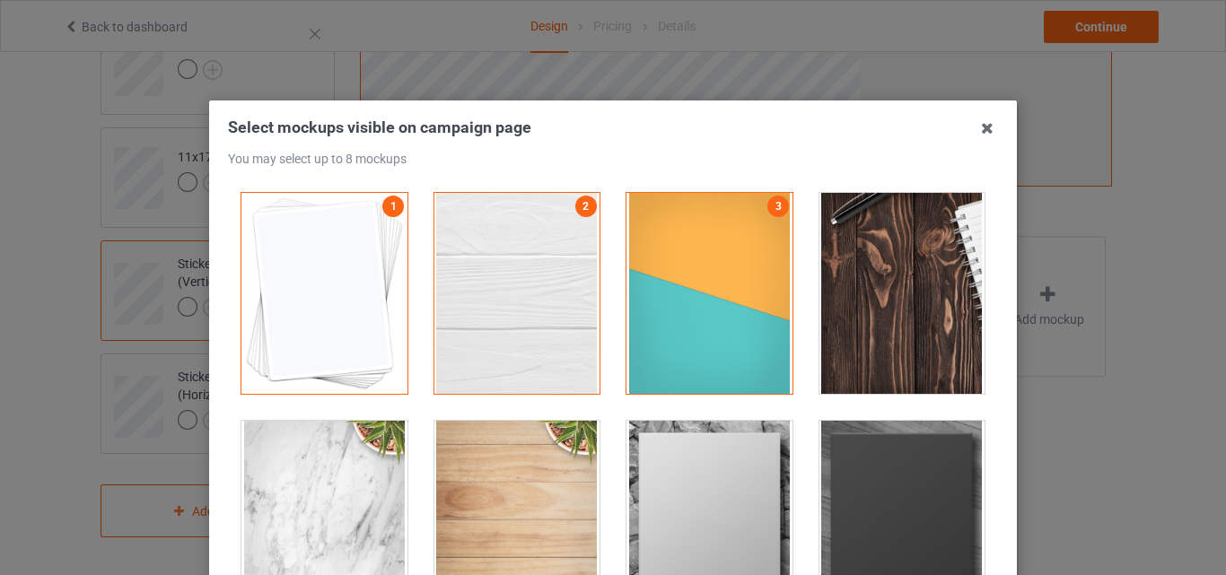
click at [915, 311] on div at bounding box center [903, 293] width 166 height 201
click at [749, 439] on div at bounding box center [710, 521] width 166 height 201
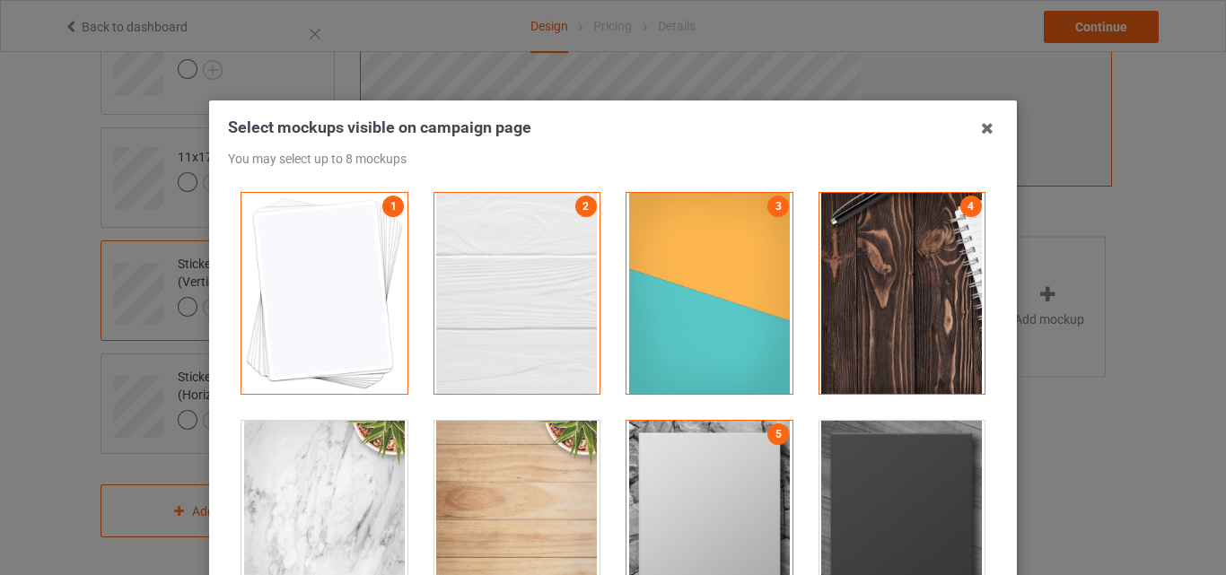
click at [820, 449] on div at bounding box center [903, 521] width 166 height 201
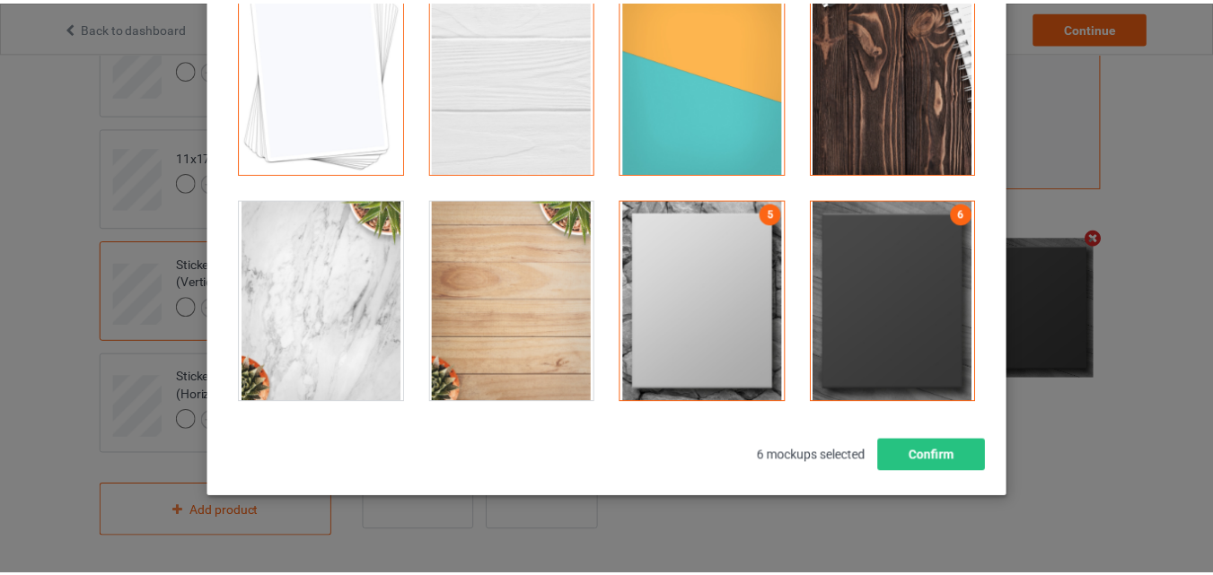
scroll to position [243, 0]
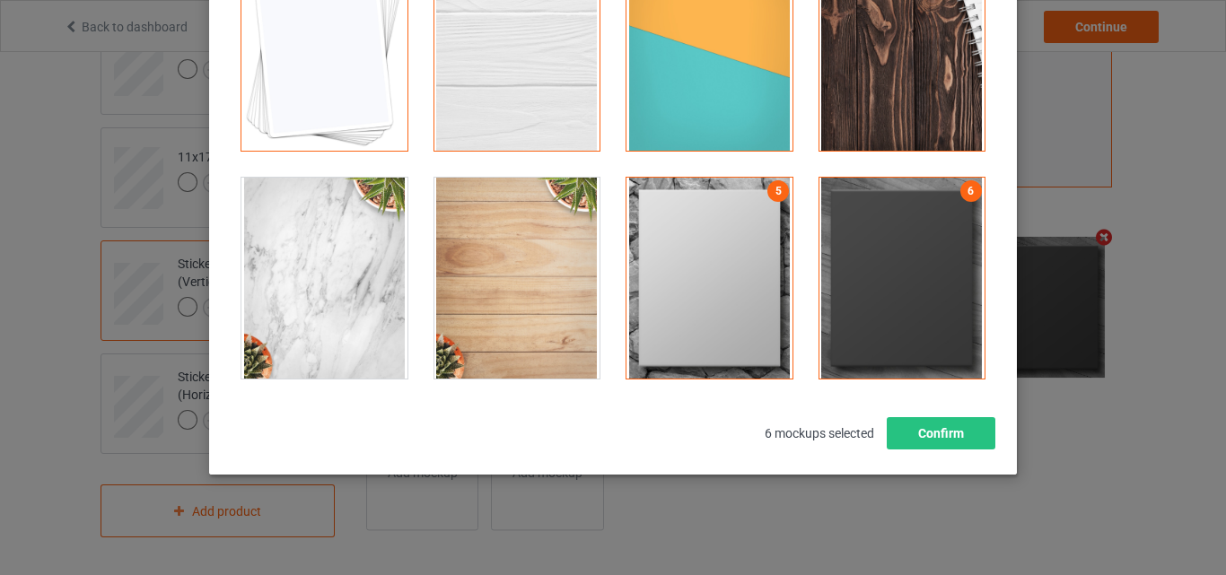
click at [942, 454] on div "Select mockups visible on campaign page You may select up to 8 mockups 1 2 3 4 …" at bounding box center [613, 166] width 808 height 618
click at [937, 432] on button "Confirm" at bounding box center [941, 433] width 109 height 32
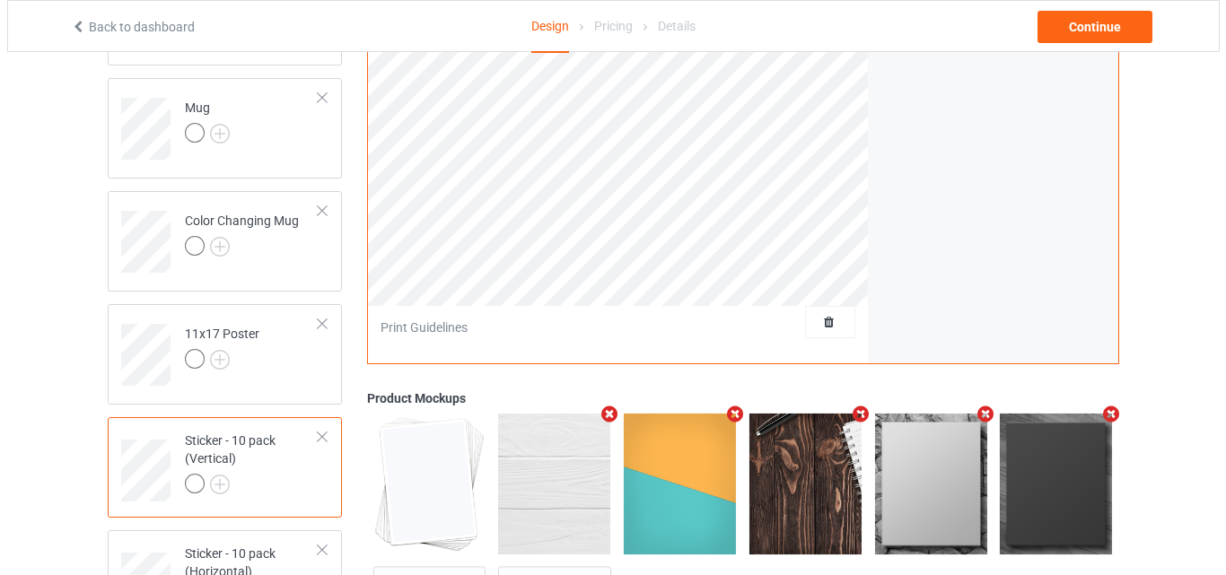
scroll to position [1196, 0]
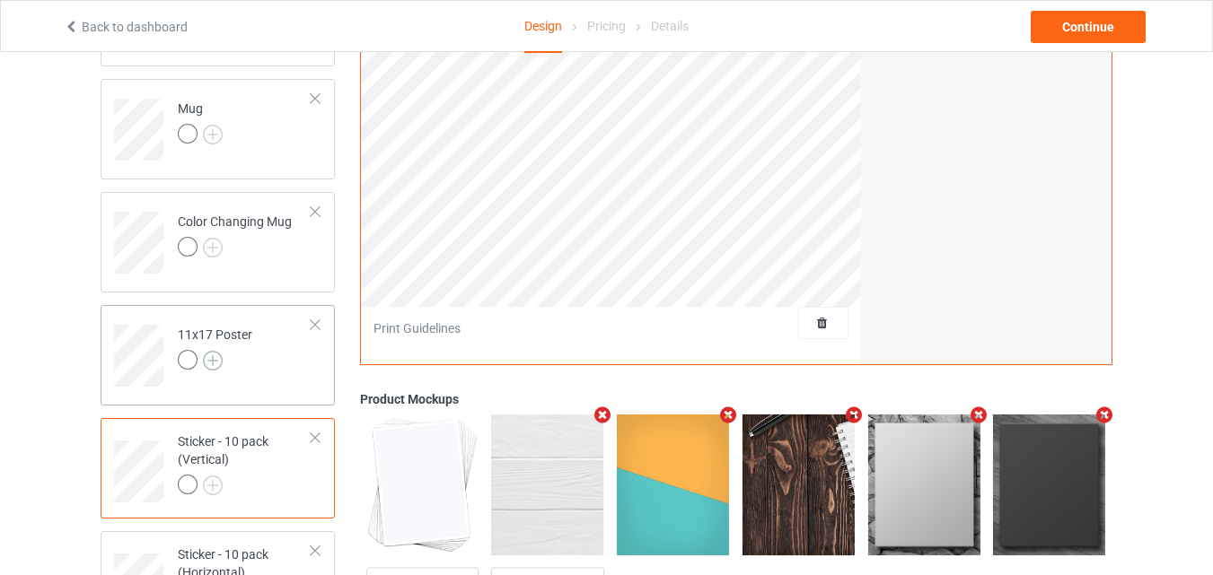
click at [211, 369] on img at bounding box center [213, 361] width 20 height 20
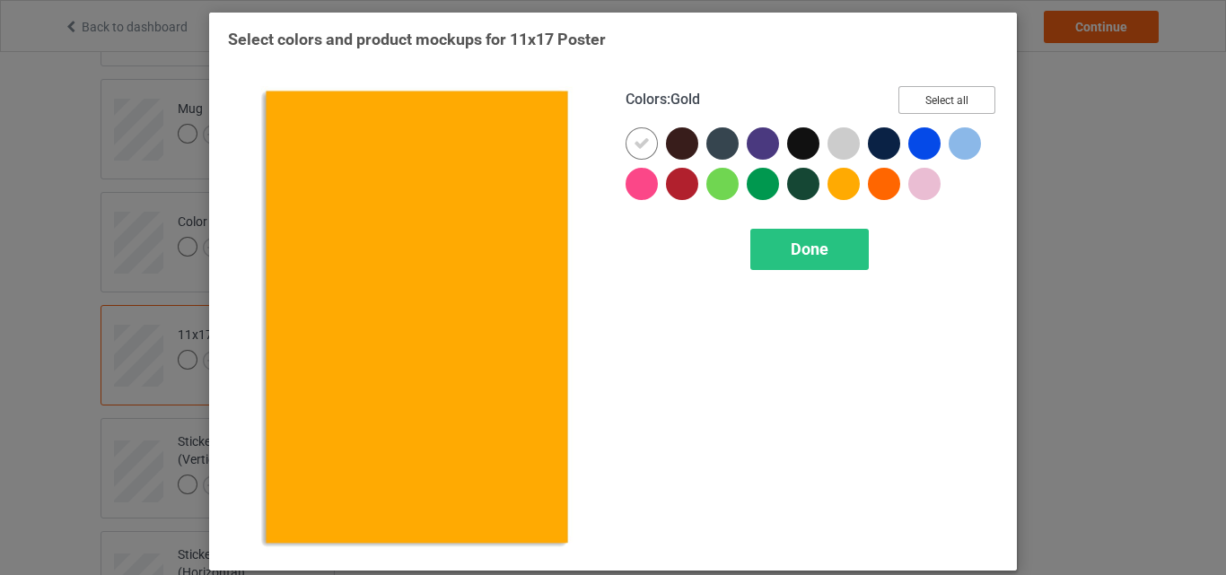
click at [946, 100] on button "Select all" at bounding box center [947, 100] width 97 height 28
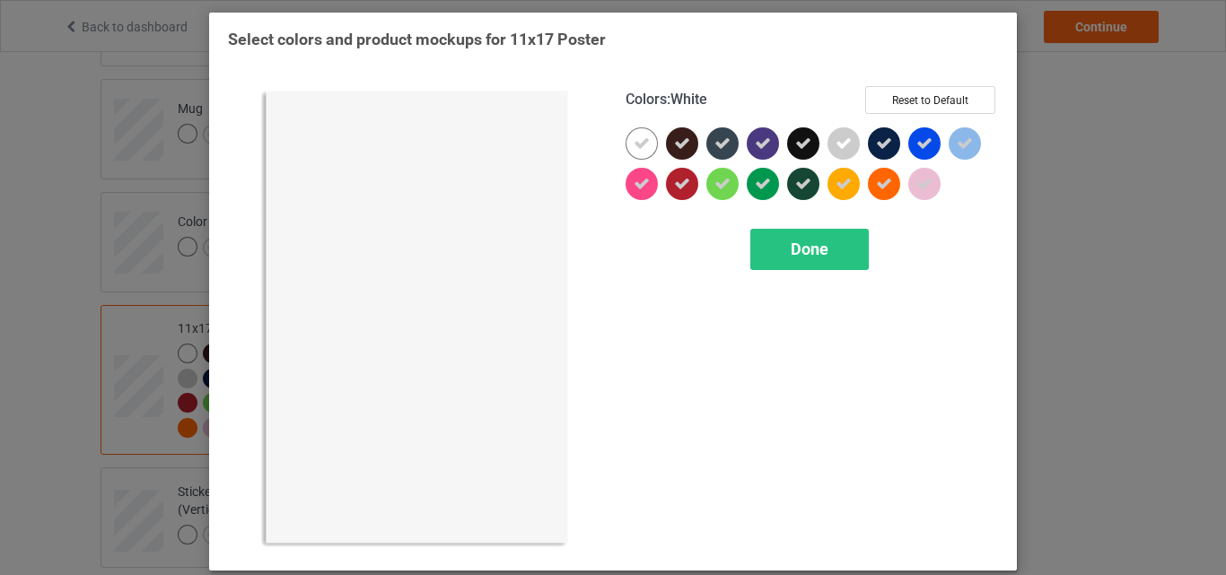
click at [634, 150] on icon at bounding box center [642, 144] width 16 height 16
click at [633, 150] on div at bounding box center [642, 143] width 32 height 32
click at [806, 263] on div "Done" at bounding box center [810, 249] width 119 height 41
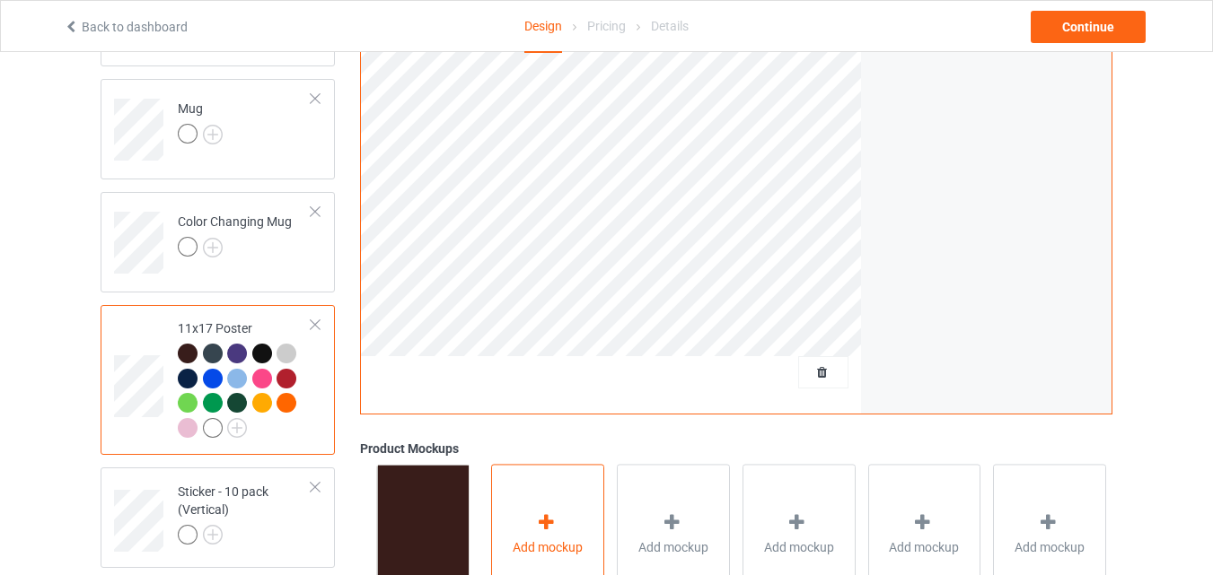
click at [554, 514] on div "Add mockup" at bounding box center [547, 534] width 113 height 141
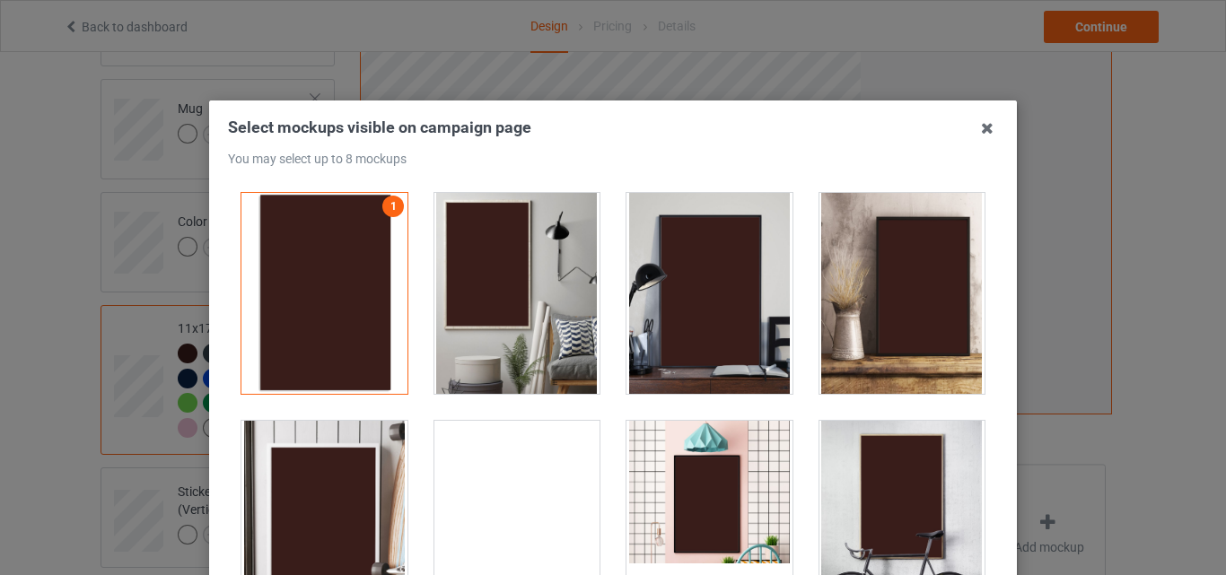
click at [514, 309] on div at bounding box center [518, 293] width 166 height 201
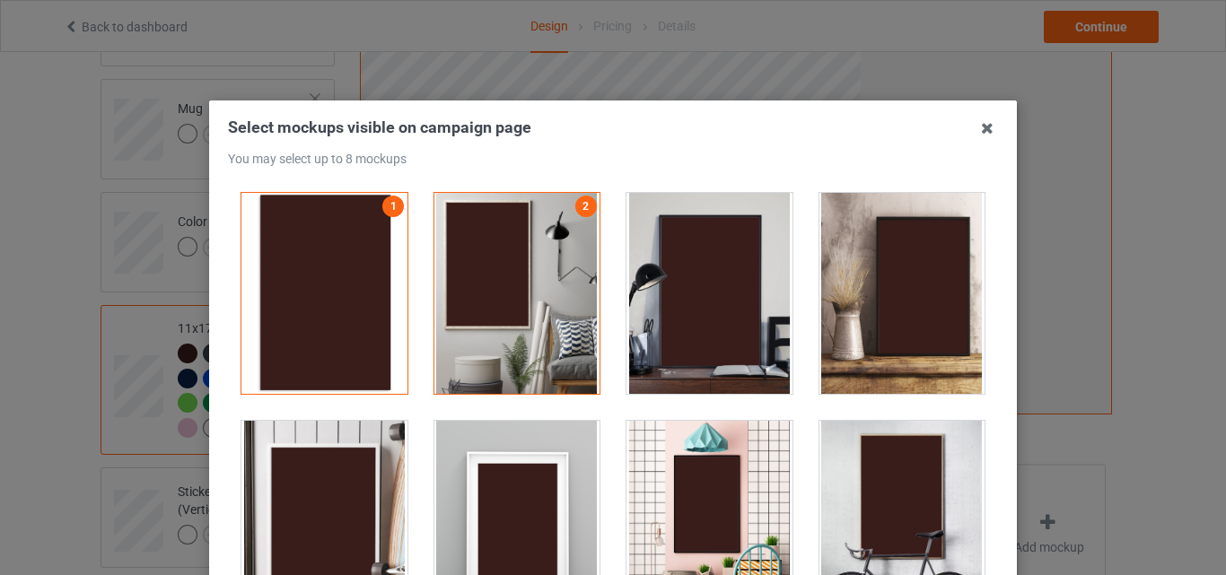
click at [640, 301] on div at bounding box center [710, 293] width 166 height 201
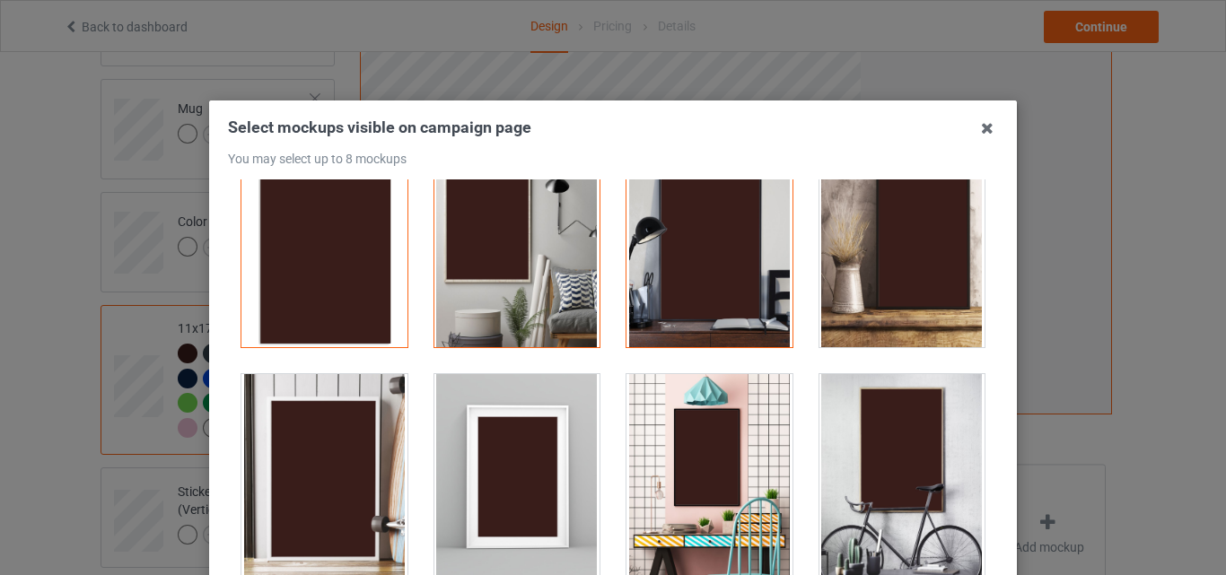
scroll to position [90, 0]
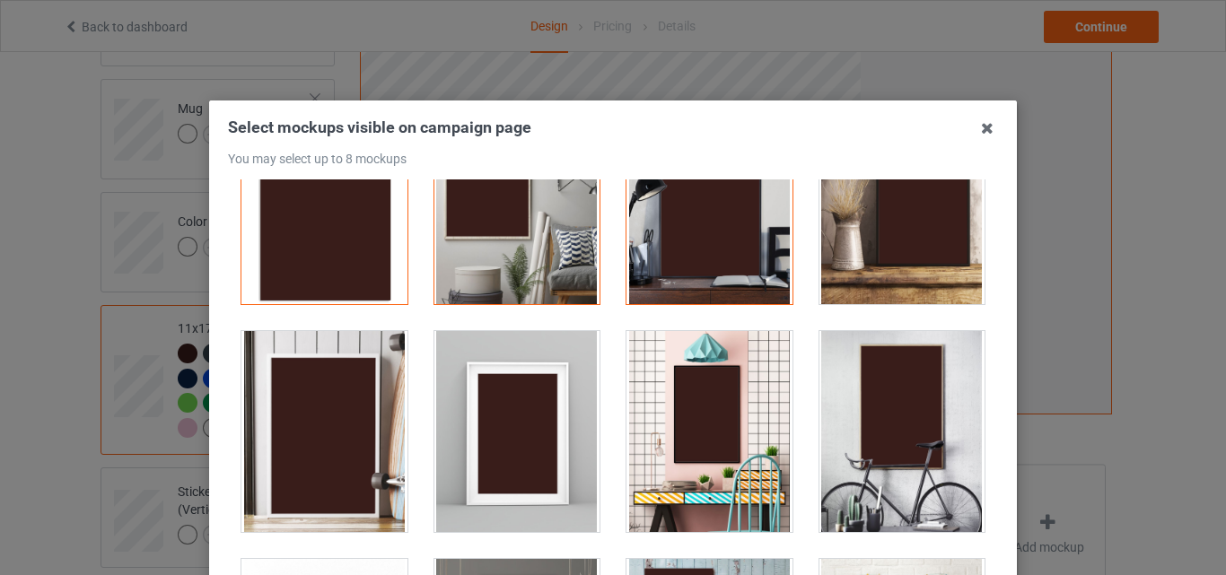
click at [360, 435] on div at bounding box center [325, 431] width 166 height 201
click at [835, 426] on div at bounding box center [903, 431] width 166 height 201
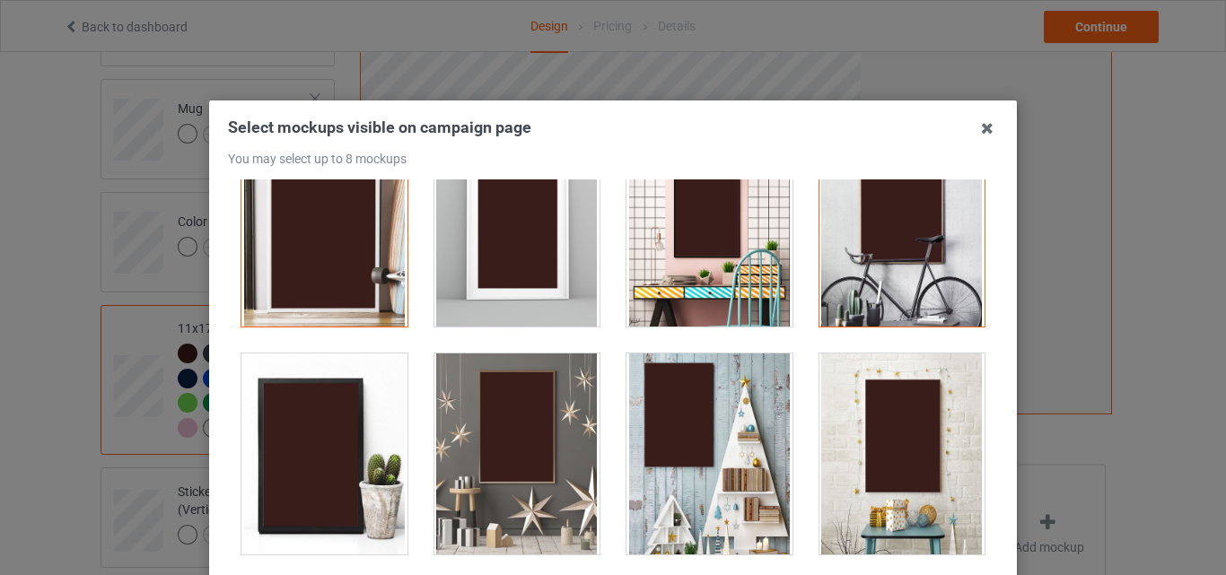
scroll to position [539, 0]
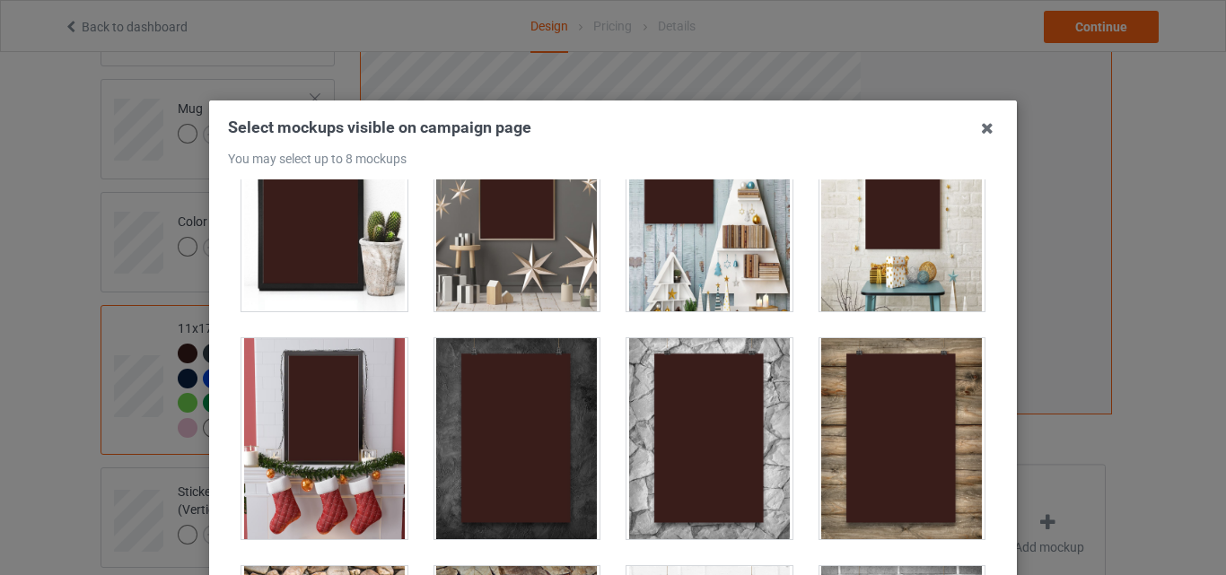
click at [525, 274] on div at bounding box center [518, 210] width 166 height 201
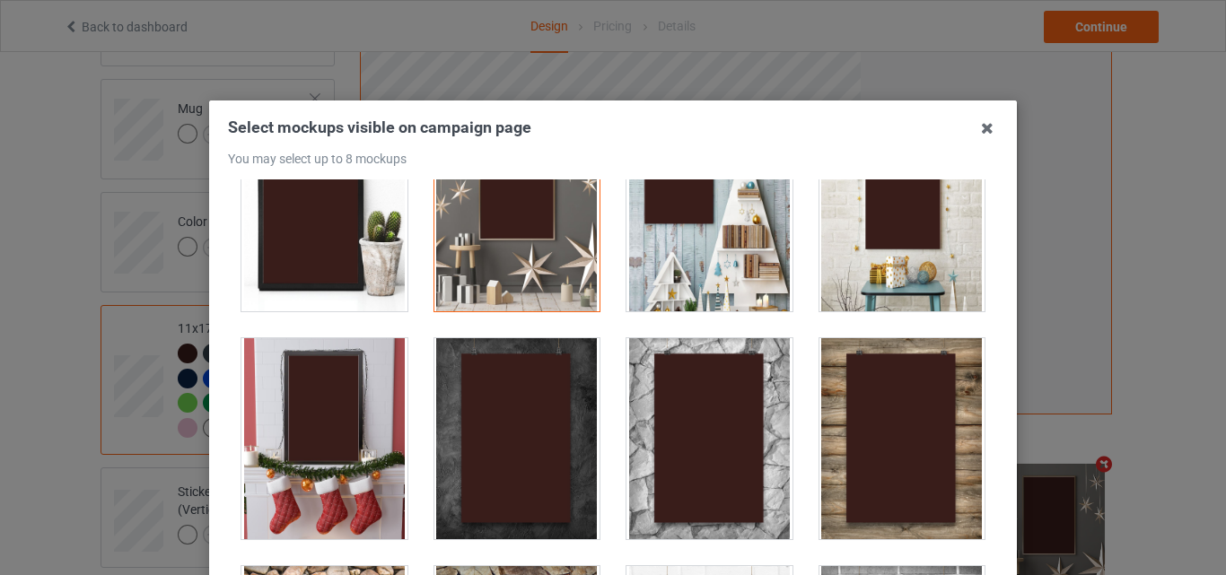
click at [687, 274] on div at bounding box center [710, 210] width 166 height 201
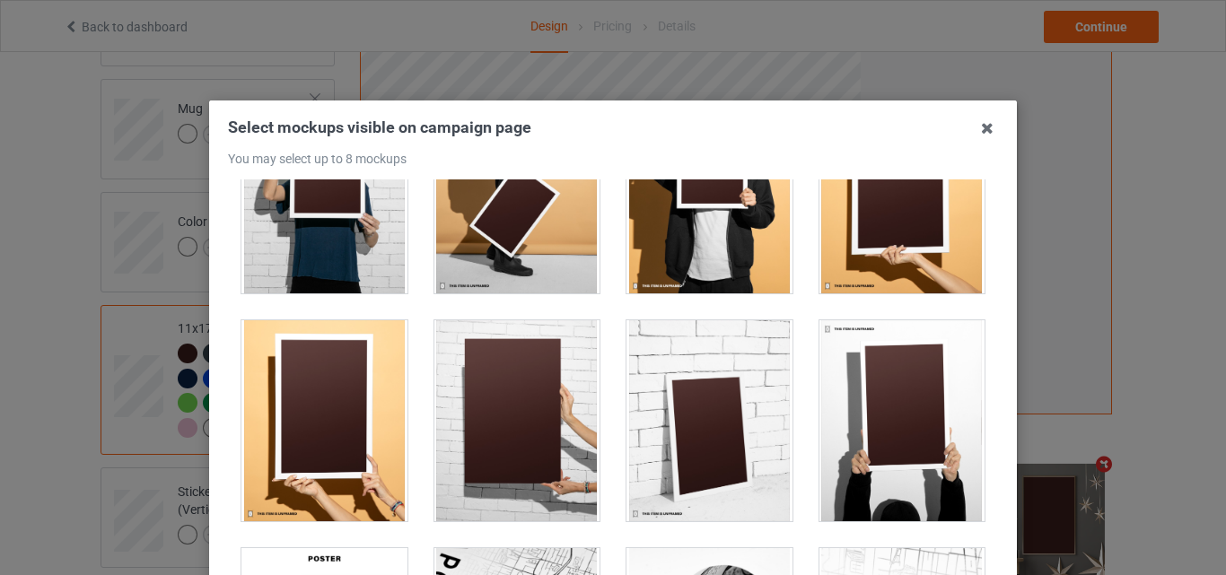
scroll to position [1796, 0]
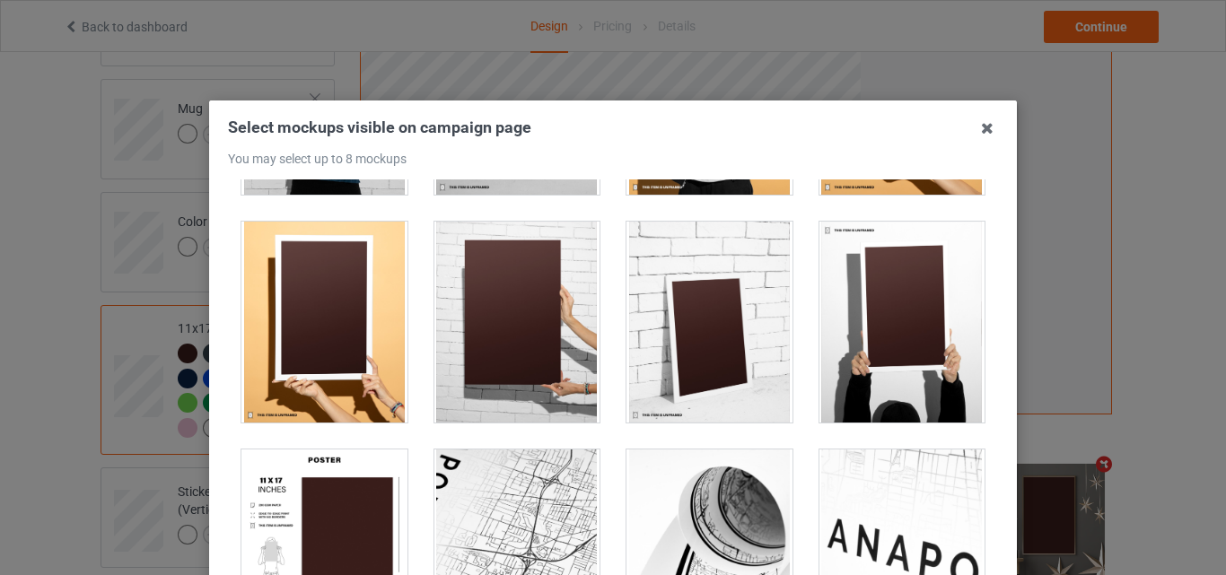
click at [521, 361] on div at bounding box center [518, 322] width 166 height 201
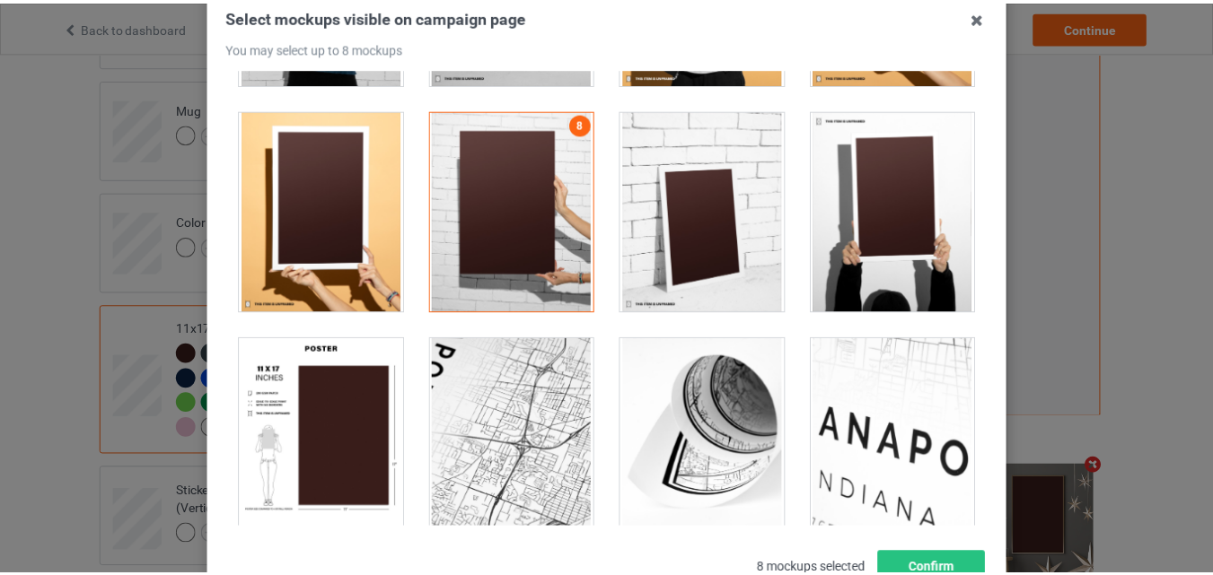
scroll to position [247, 0]
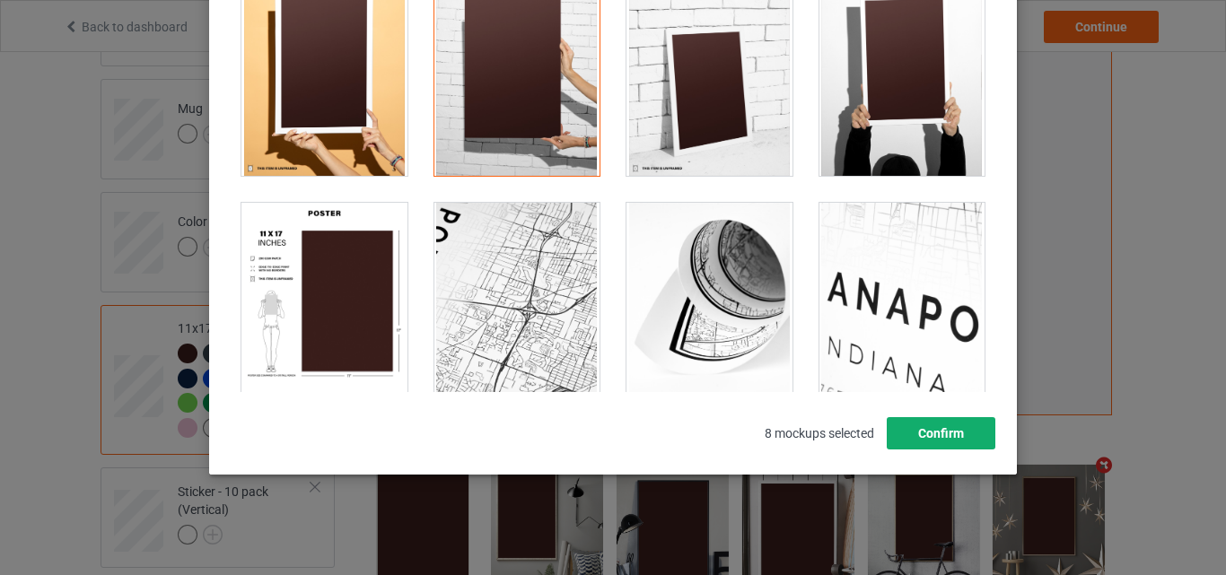
click at [965, 432] on button "Confirm" at bounding box center [941, 433] width 109 height 32
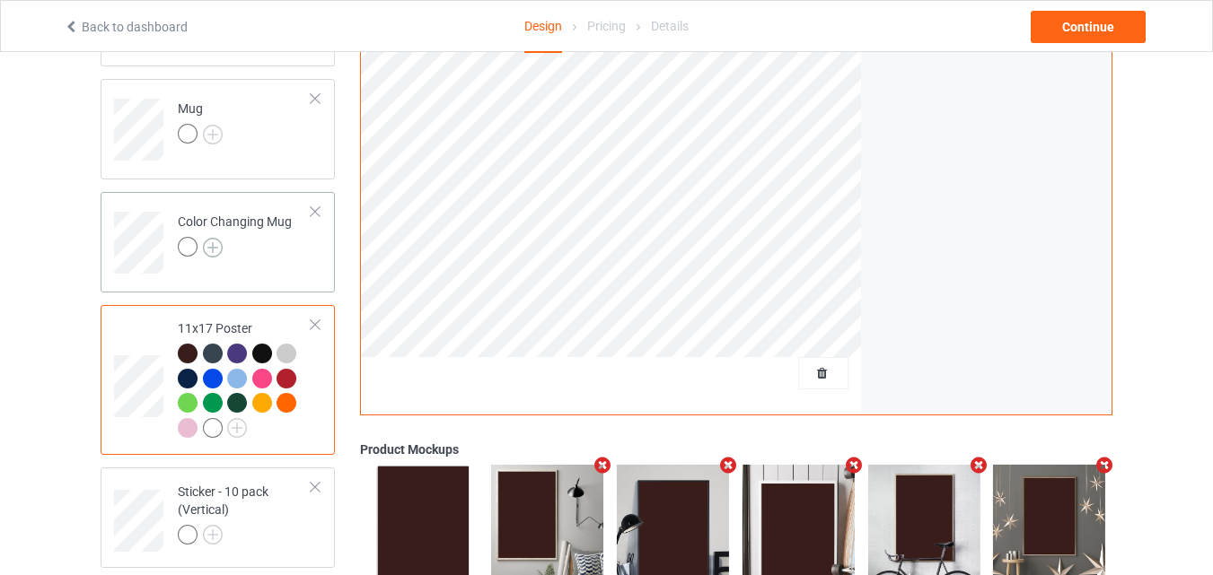
click at [213, 249] on img at bounding box center [213, 248] width 20 height 20
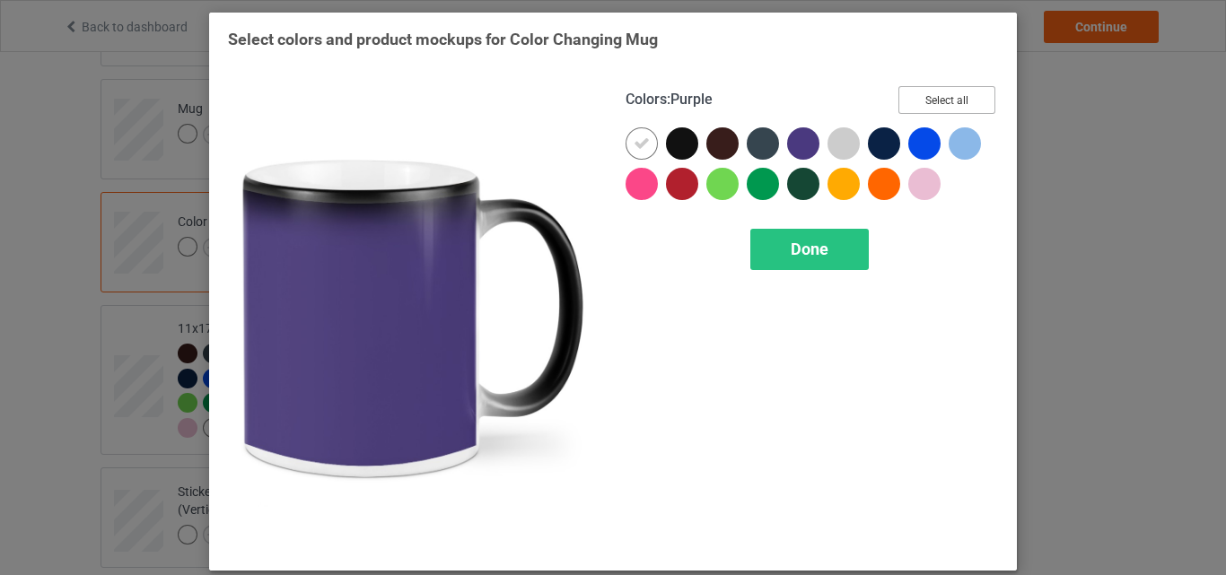
click at [931, 98] on button "Select all" at bounding box center [947, 100] width 97 height 28
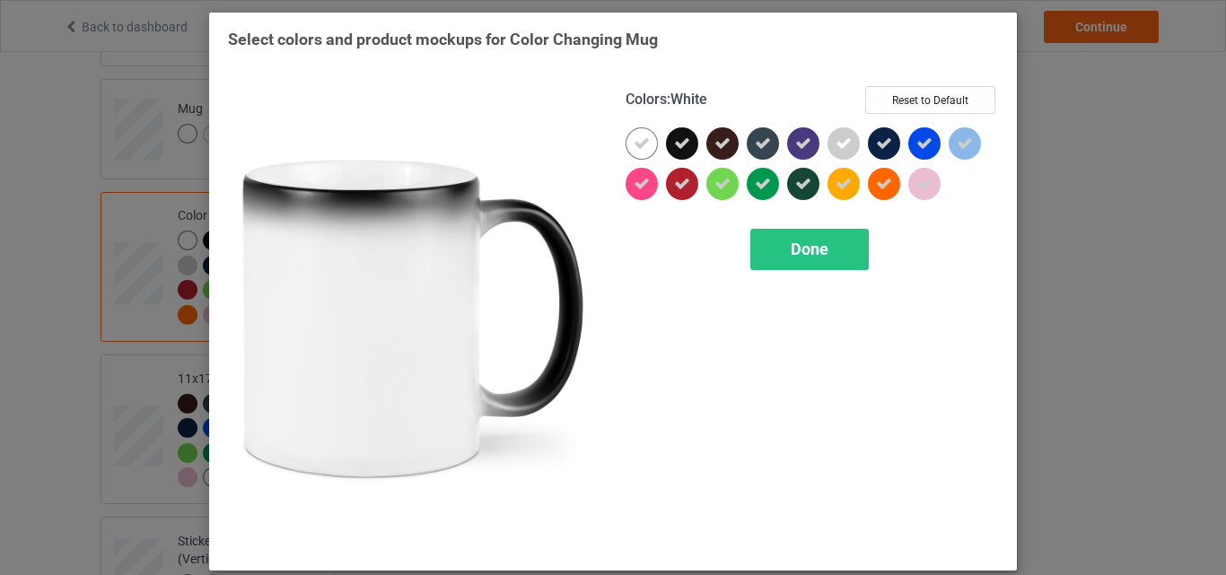
click at [634, 150] on icon at bounding box center [642, 144] width 16 height 16
click at [634, 150] on div at bounding box center [642, 143] width 32 height 32
click at [810, 233] on div "Done" at bounding box center [810, 249] width 119 height 41
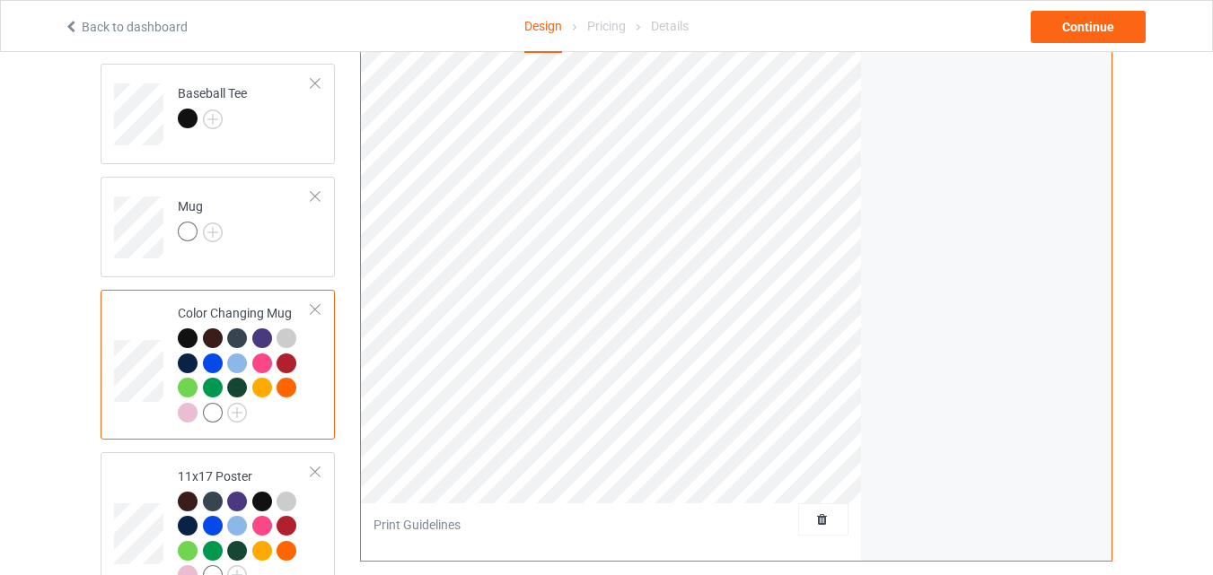
scroll to position [927, 0]
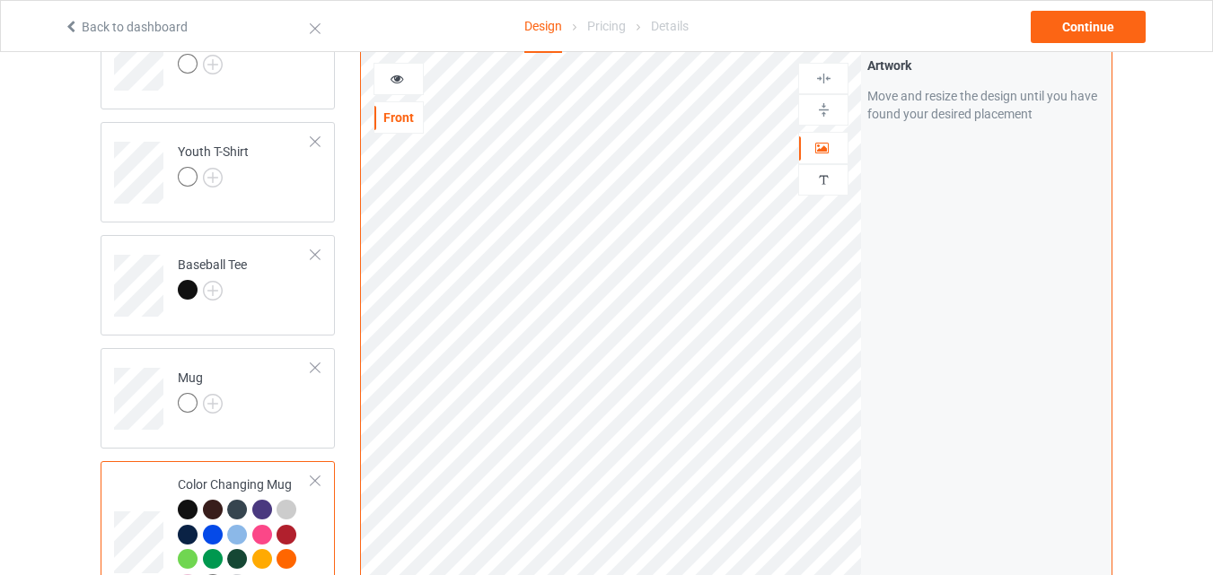
click at [395, 83] on icon at bounding box center [397, 76] width 15 height 13
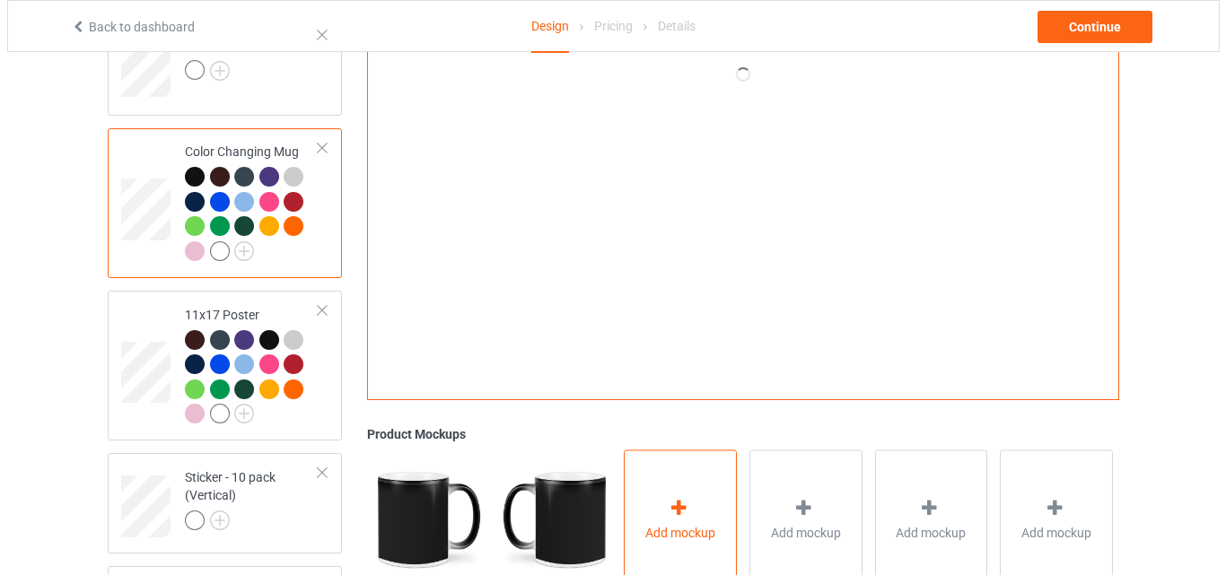
scroll to position [1286, 0]
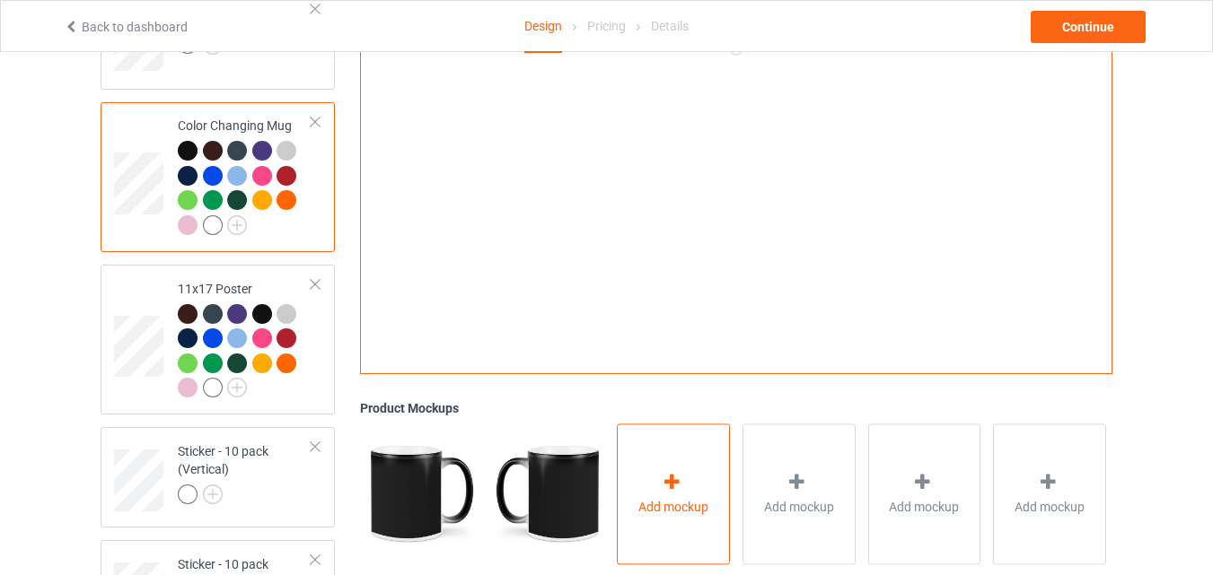
click at [683, 477] on div at bounding box center [673, 485] width 25 height 26
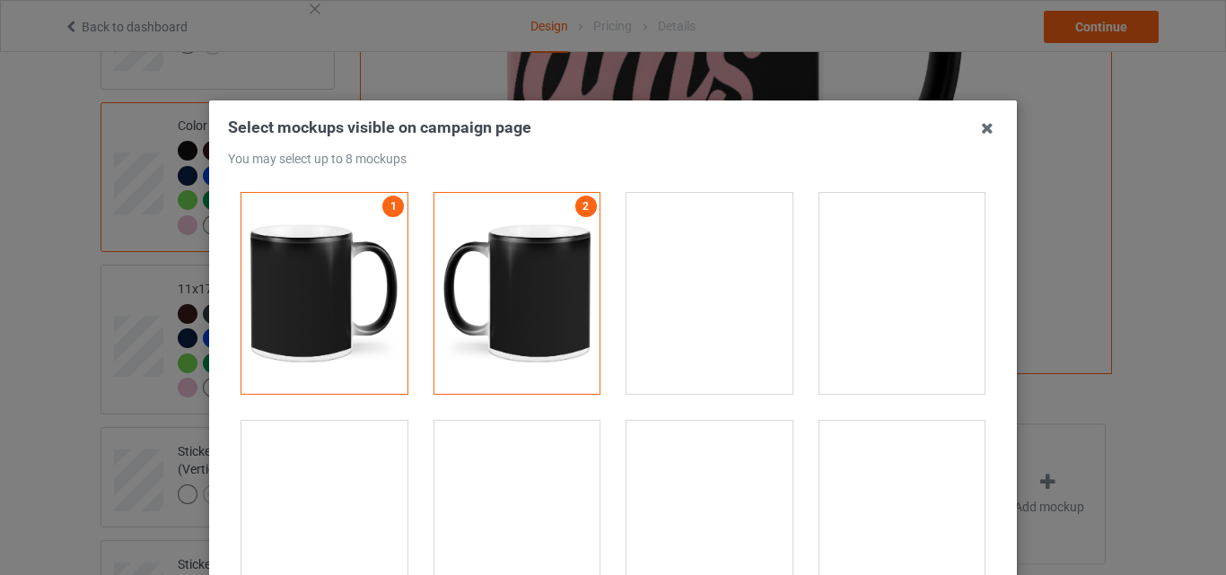
scroll to position [2963, 0]
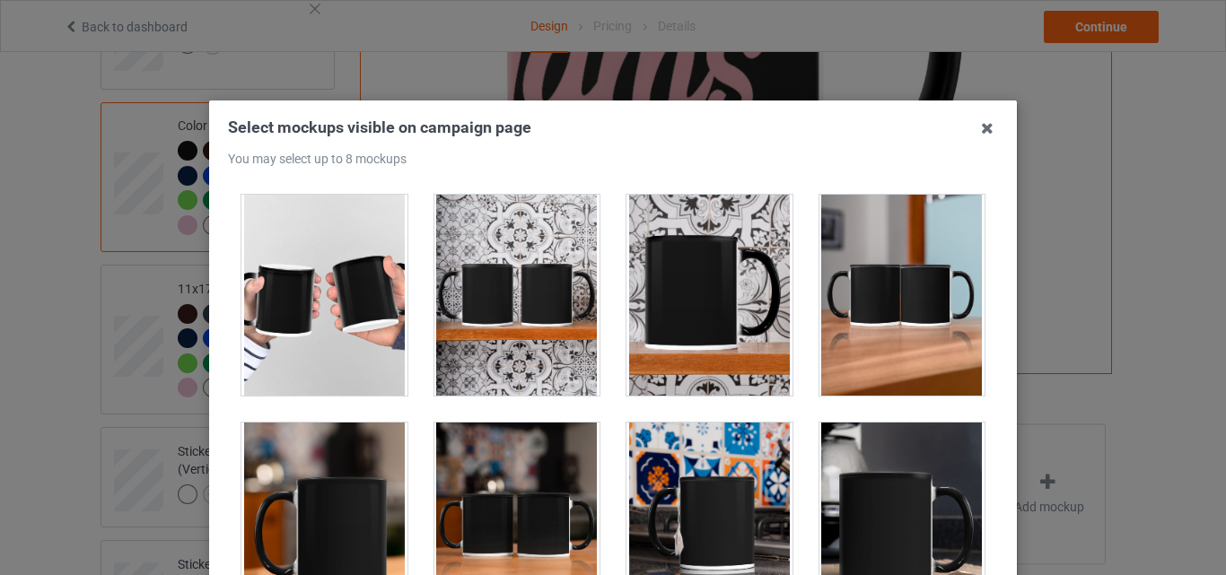
drag, startPoint x: 368, startPoint y: 508, endPoint x: 525, endPoint y: 485, distance: 158.8
click at [369, 508] on div at bounding box center [325, 523] width 166 height 201
click at [525, 485] on div at bounding box center [518, 523] width 166 height 201
click at [666, 482] on div at bounding box center [710, 523] width 166 height 201
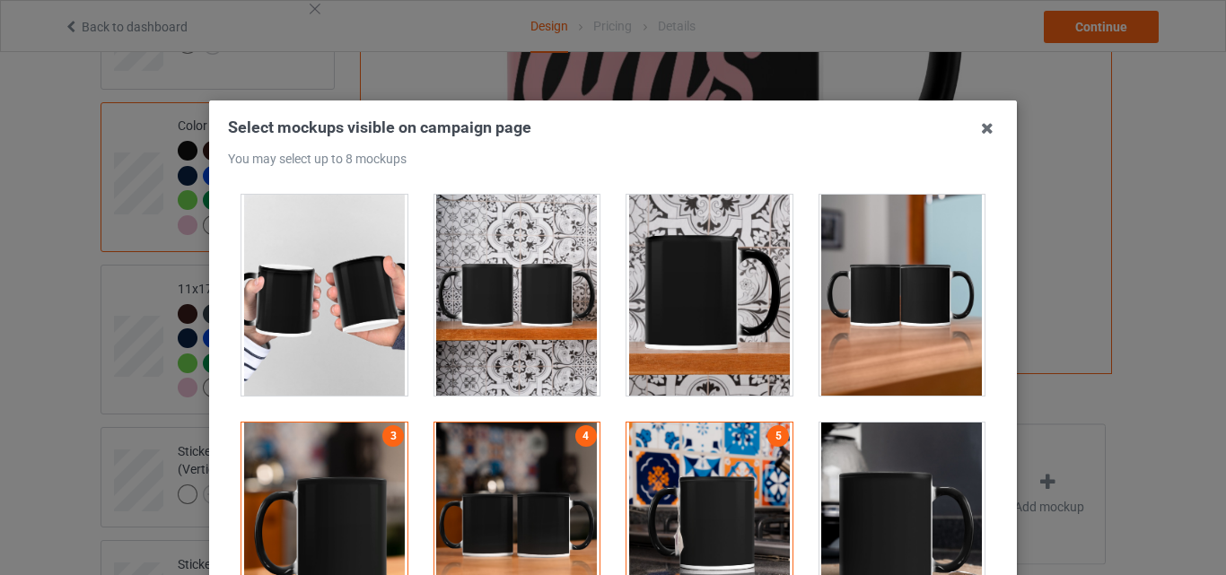
click at [917, 485] on div at bounding box center [903, 523] width 166 height 201
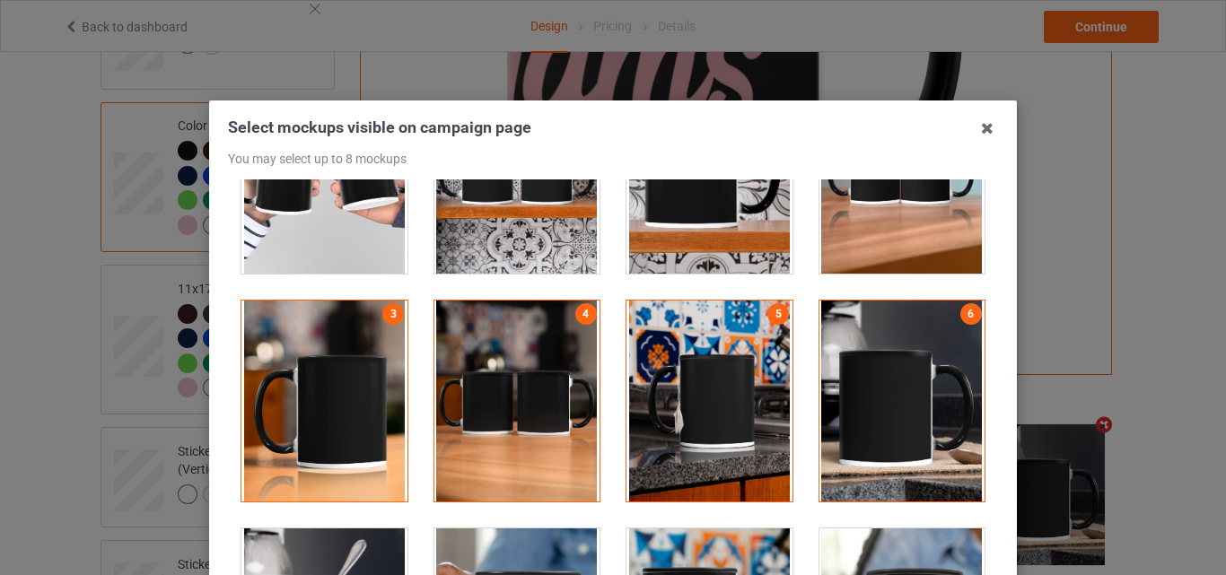
scroll to position [3232, 0]
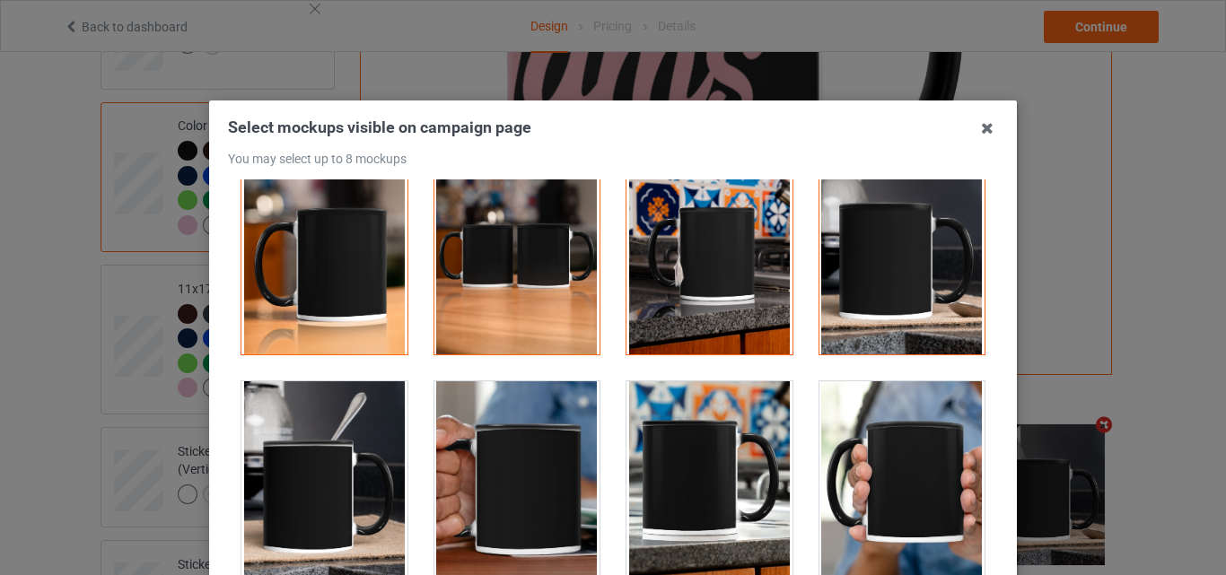
click at [864, 465] on div at bounding box center [903, 482] width 166 height 201
click at [366, 441] on div at bounding box center [325, 482] width 166 height 201
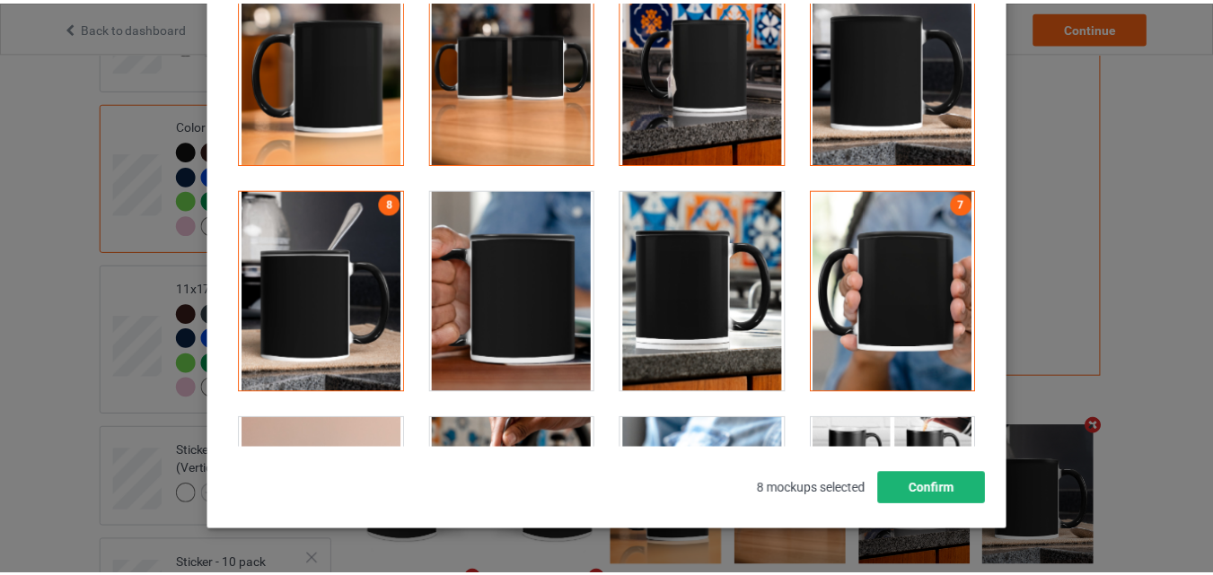
scroll to position [247, 0]
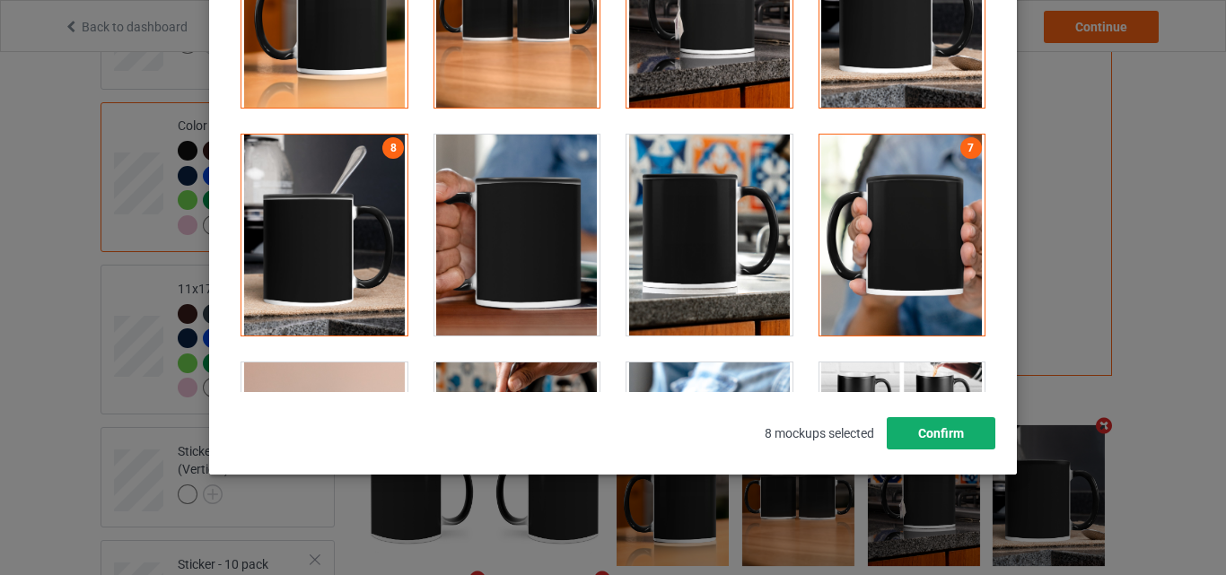
click at [984, 438] on button "Confirm" at bounding box center [941, 433] width 109 height 32
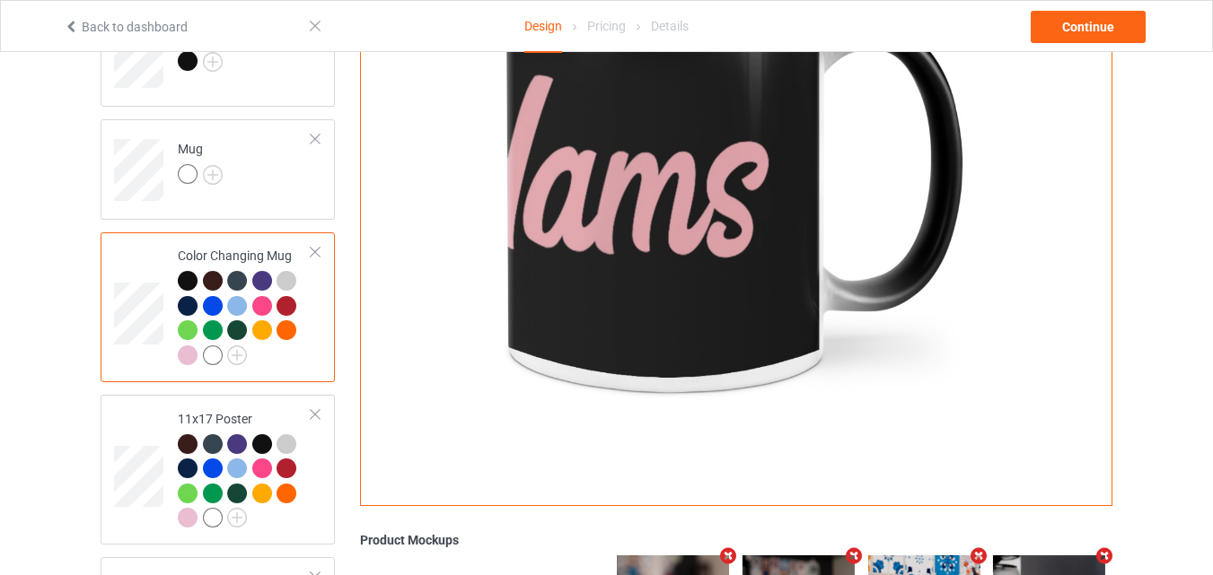
scroll to position [927, 0]
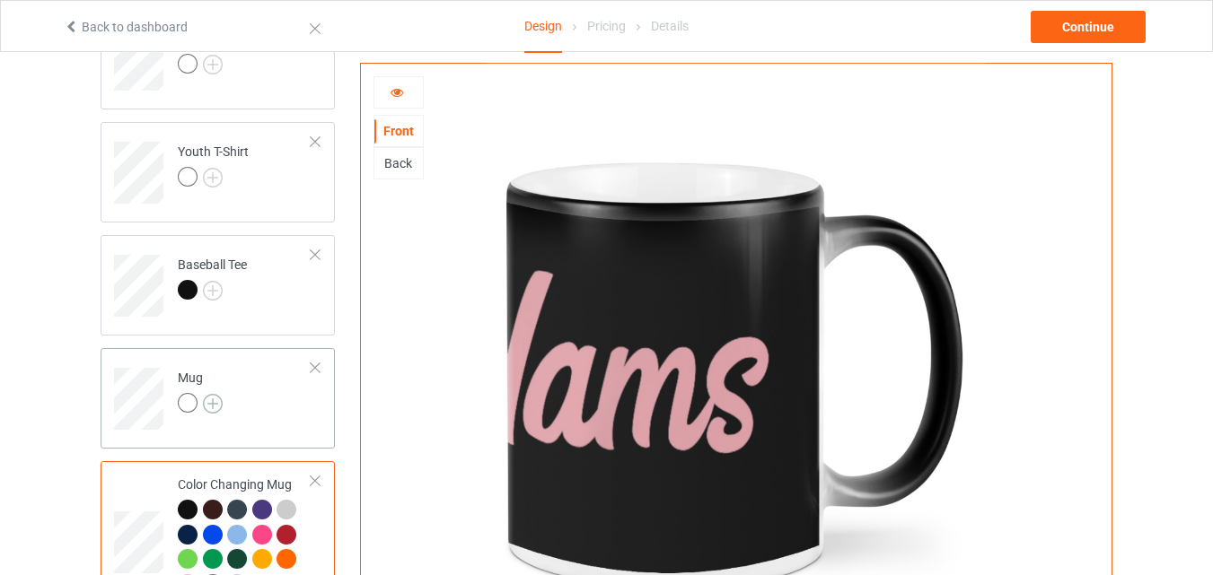
click at [211, 401] on img at bounding box center [213, 404] width 20 height 20
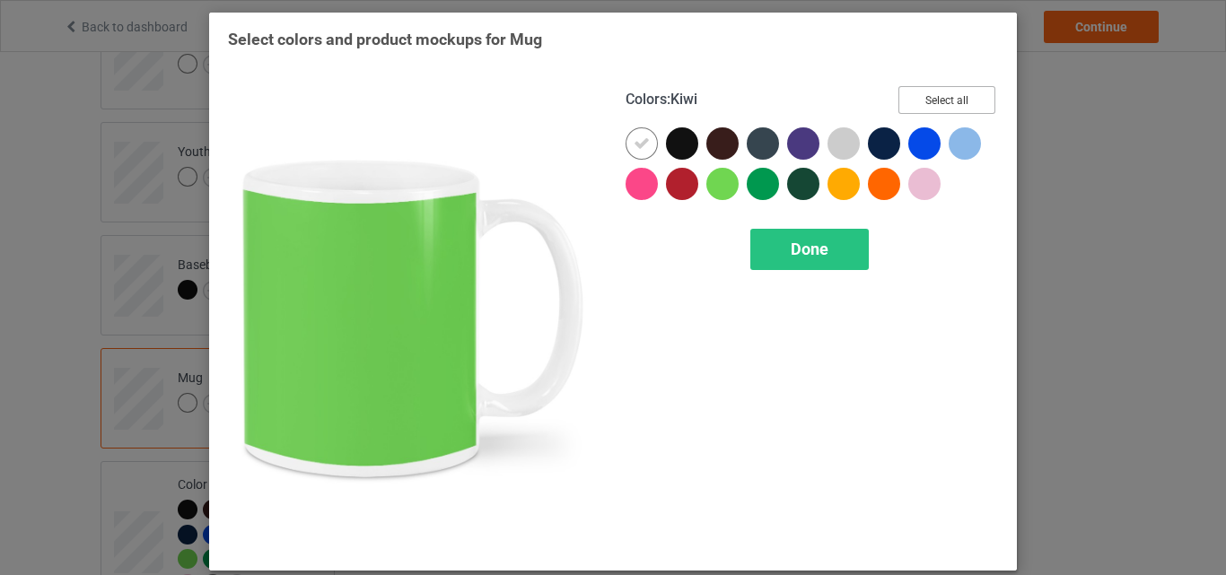
click at [928, 92] on button "Select all" at bounding box center [947, 100] width 97 height 28
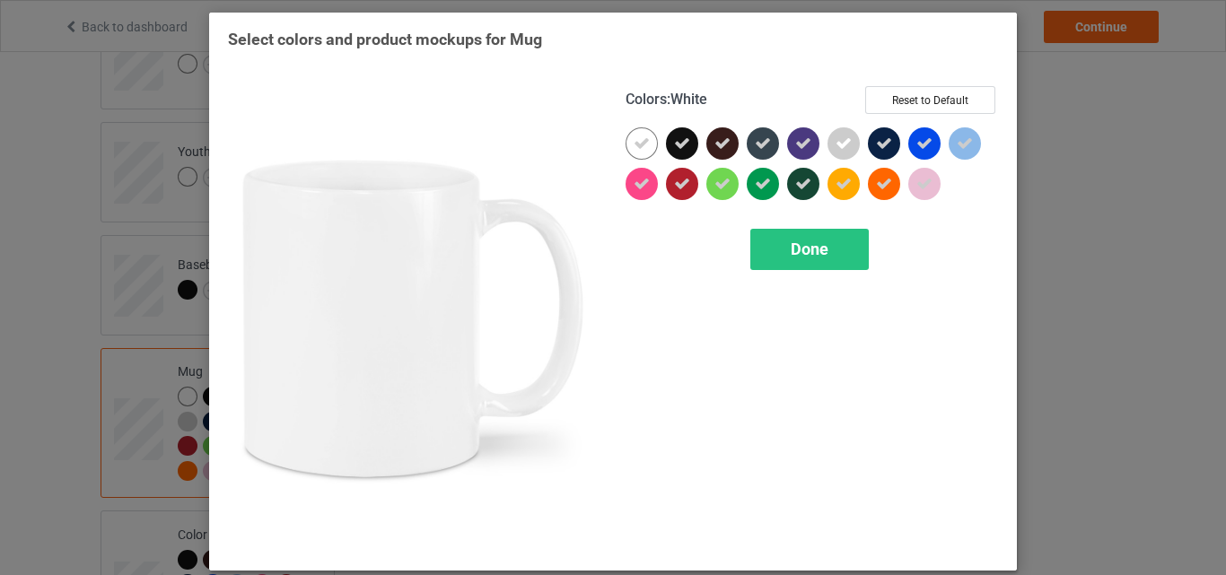
click at [638, 145] on icon at bounding box center [642, 144] width 16 height 16
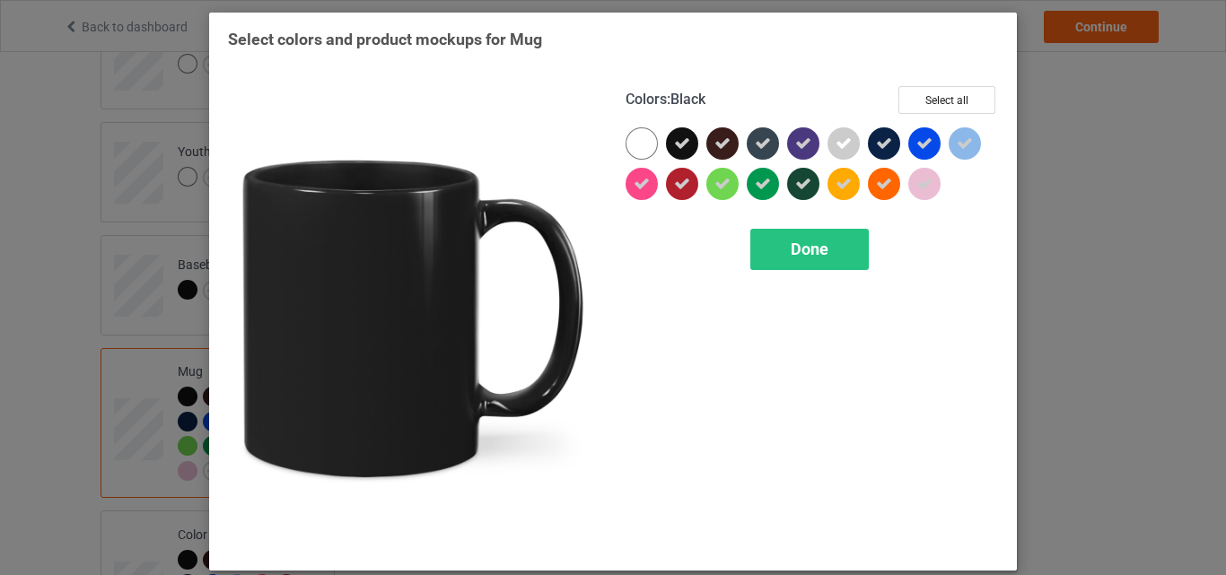
click at [635, 146] on div at bounding box center [642, 143] width 32 height 32
click at [766, 245] on div "Done" at bounding box center [810, 249] width 119 height 41
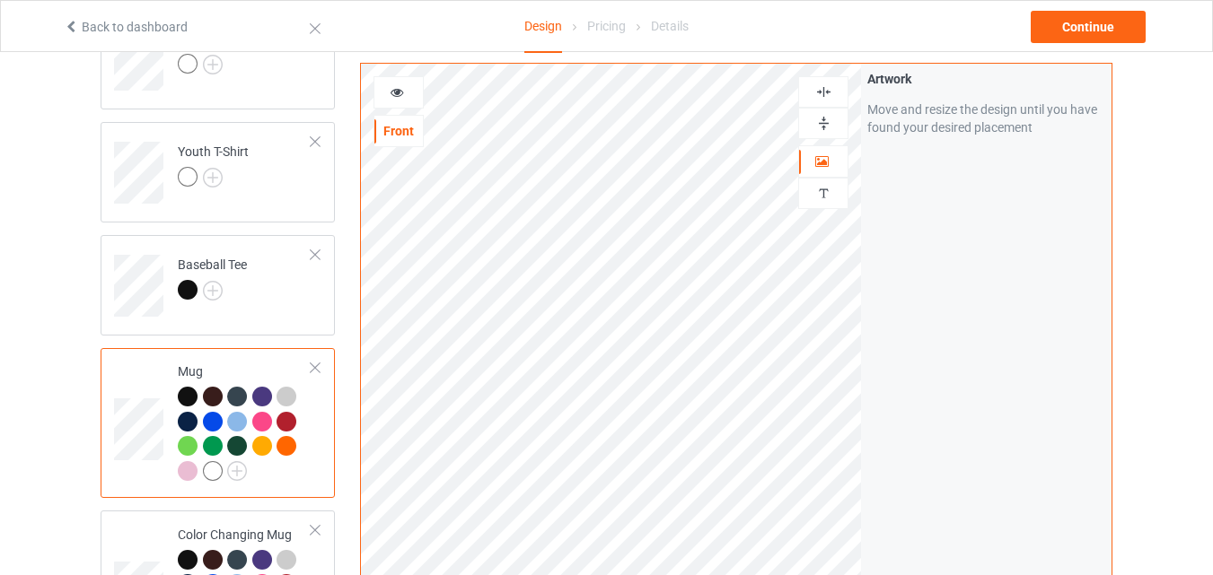
click at [805, 122] on div at bounding box center [823, 123] width 48 height 17
click at [409, 90] on div at bounding box center [398, 92] width 48 height 18
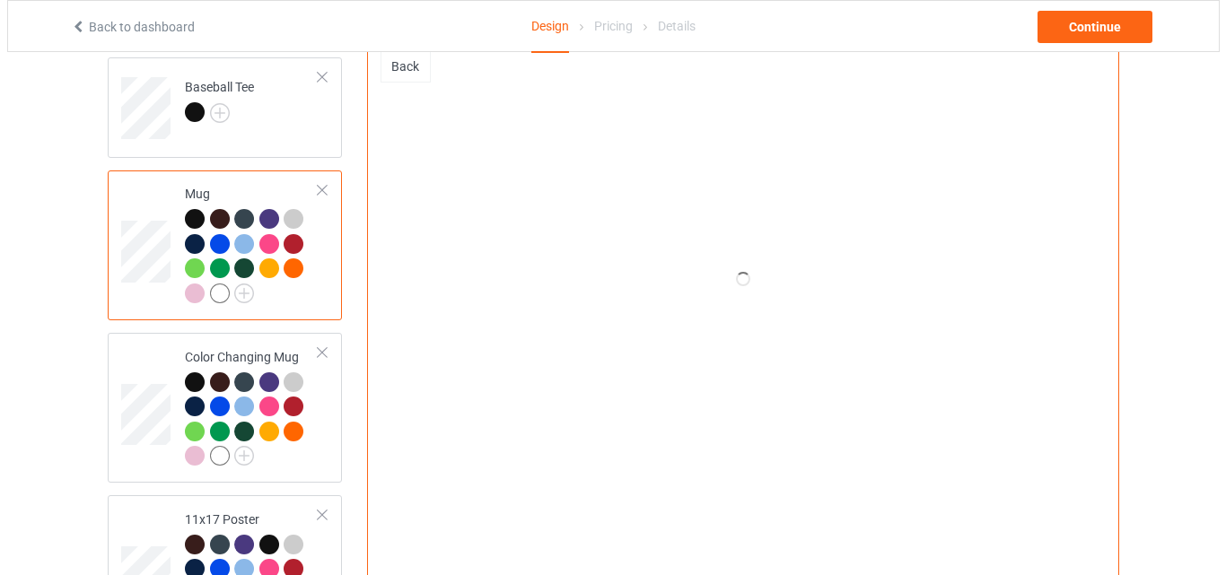
scroll to position [1465, 0]
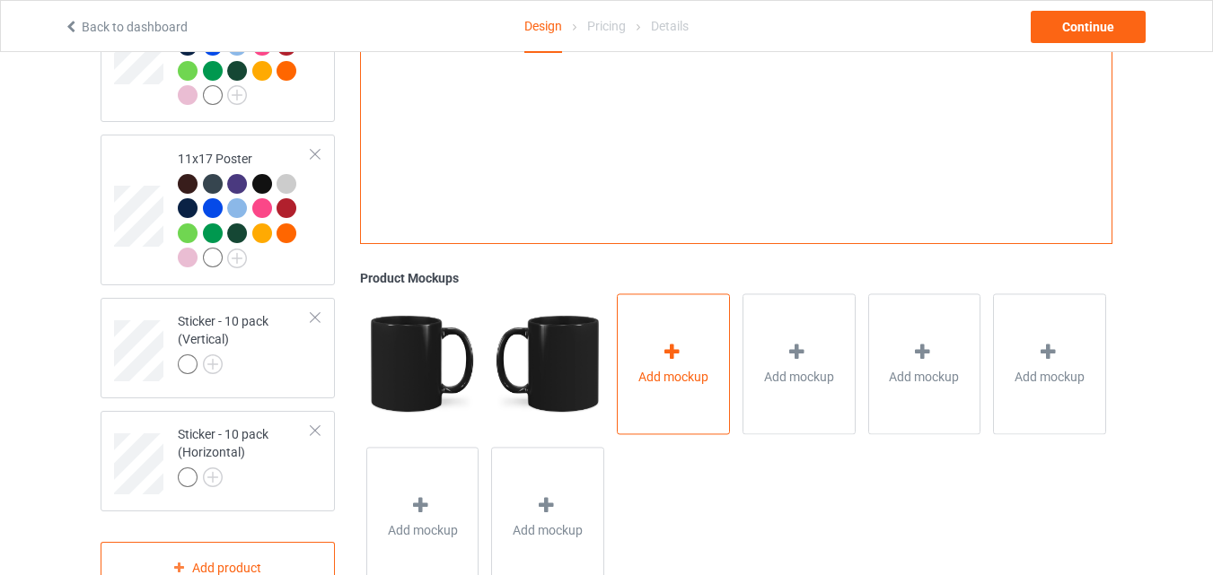
click at [661, 341] on div "Add mockup" at bounding box center [673, 364] width 113 height 141
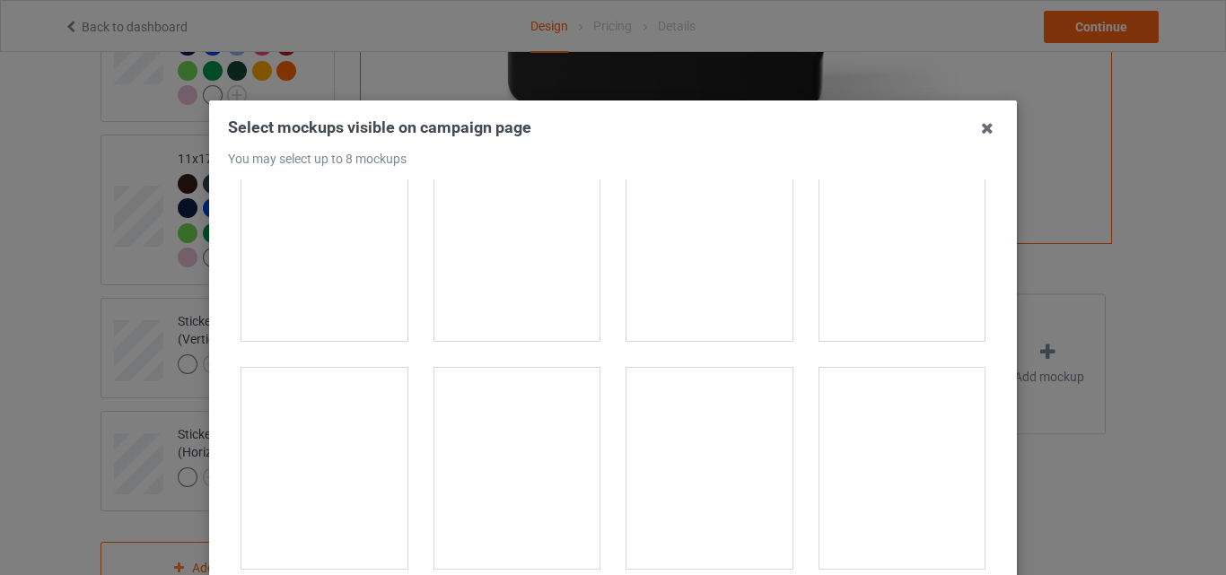
scroll to position [3052, 0]
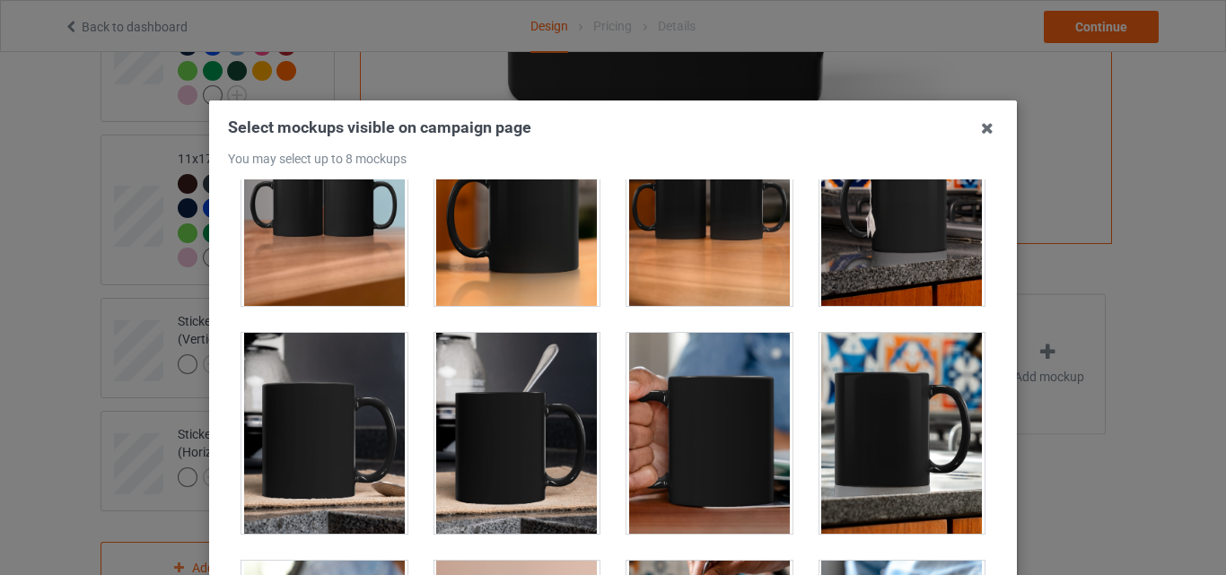
click at [337, 220] on div at bounding box center [325, 205] width 166 height 201
drag, startPoint x: 489, startPoint y: 235, endPoint x: 740, endPoint y: 262, distance: 251.9
click at [490, 235] on div at bounding box center [518, 205] width 166 height 201
click at [723, 251] on div at bounding box center [710, 205] width 166 height 201
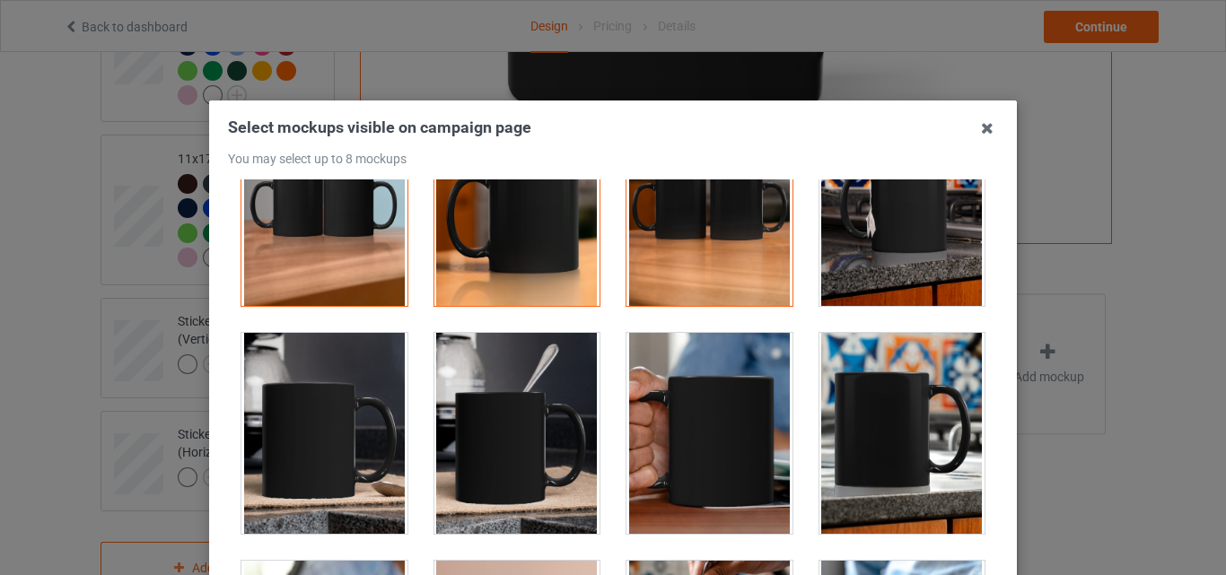
click at [842, 246] on div at bounding box center [903, 205] width 166 height 201
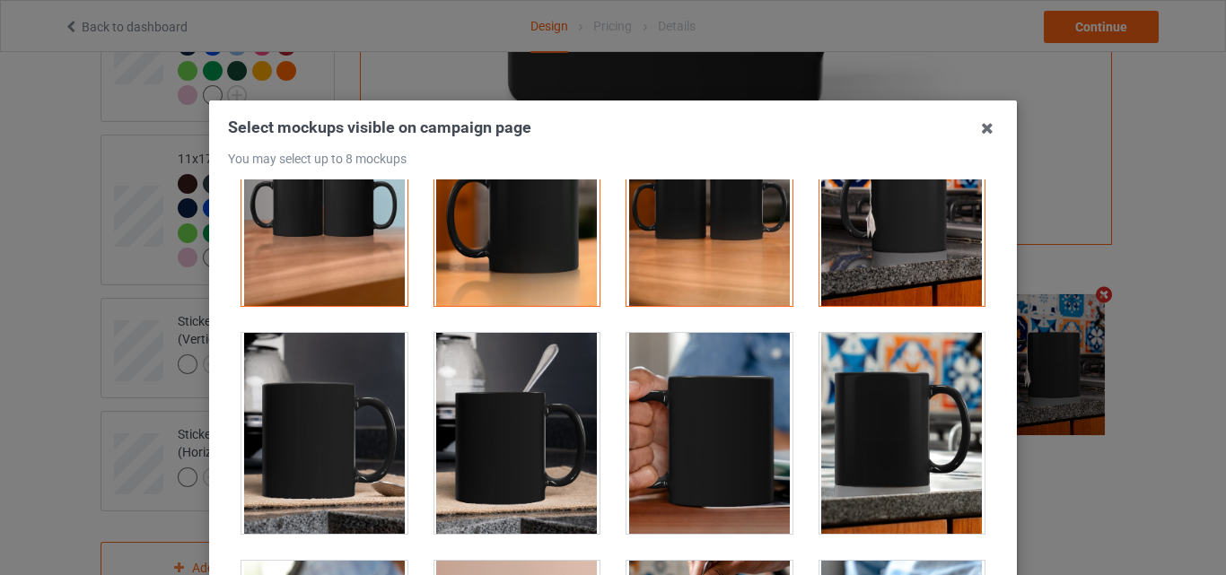
click at [484, 386] on div at bounding box center [518, 433] width 166 height 201
click at [866, 419] on div at bounding box center [903, 433] width 166 height 201
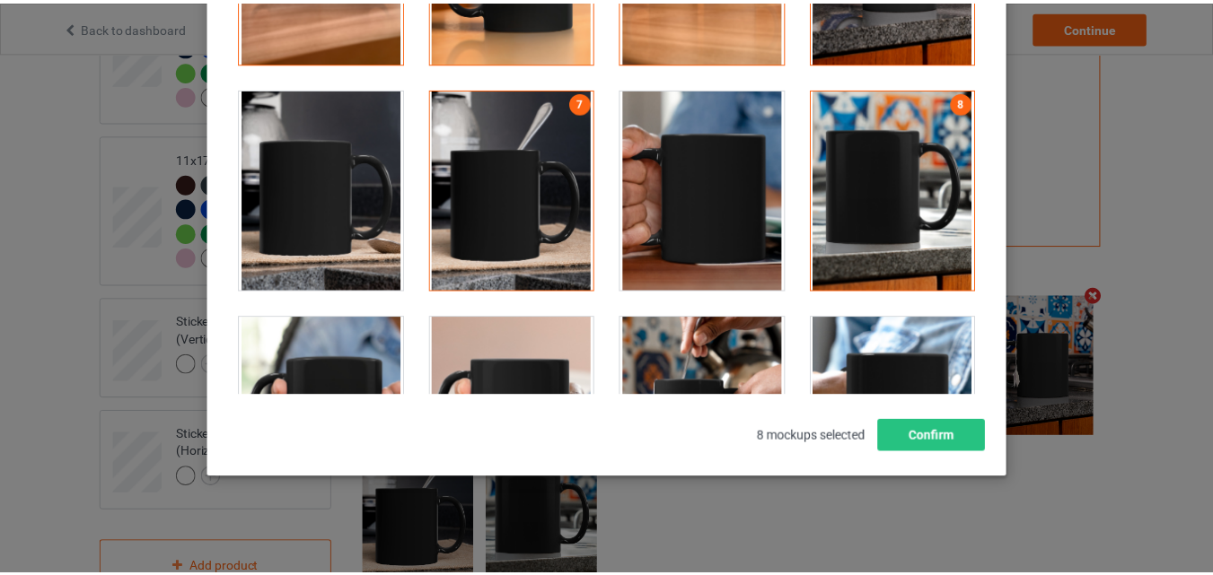
scroll to position [247, 0]
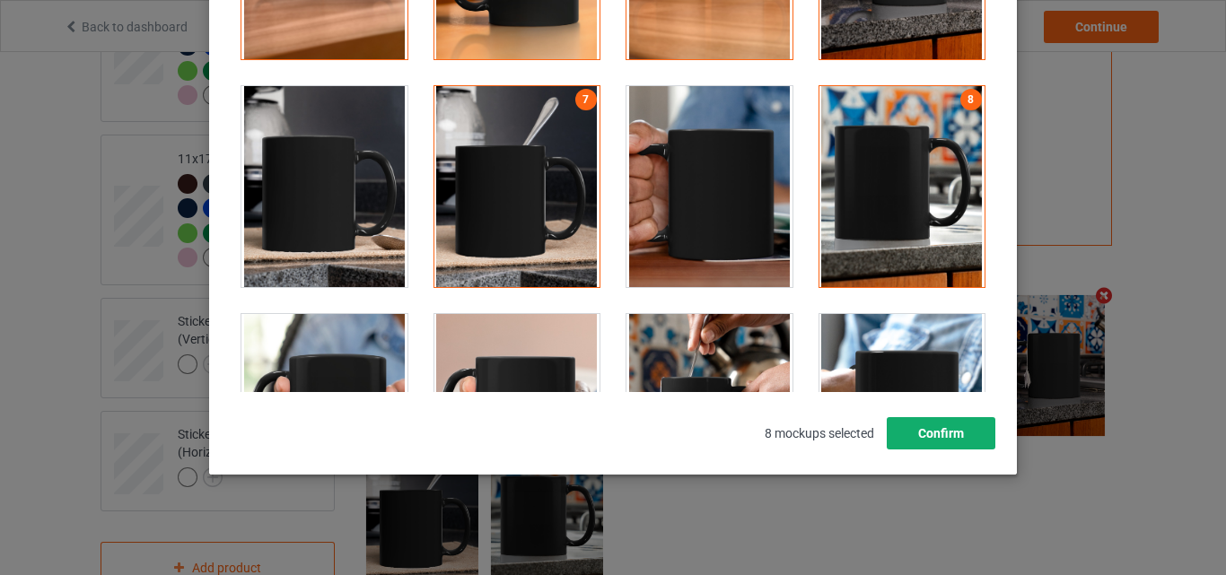
click at [932, 426] on button "Confirm" at bounding box center [941, 433] width 109 height 32
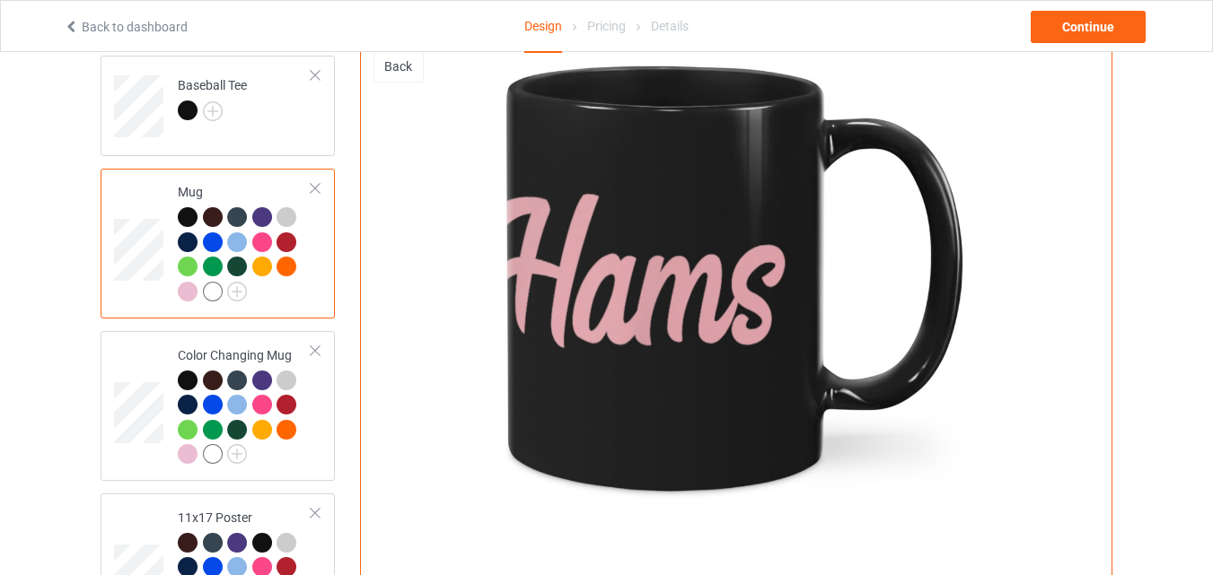
scroll to position [1016, 0]
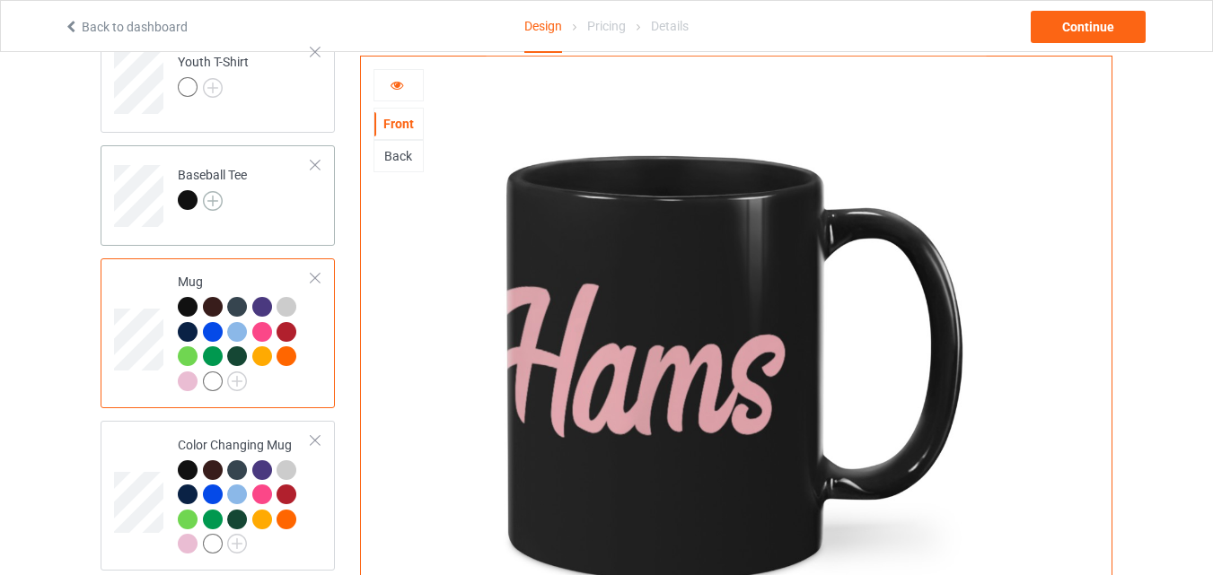
click at [214, 202] on img at bounding box center [213, 201] width 20 height 20
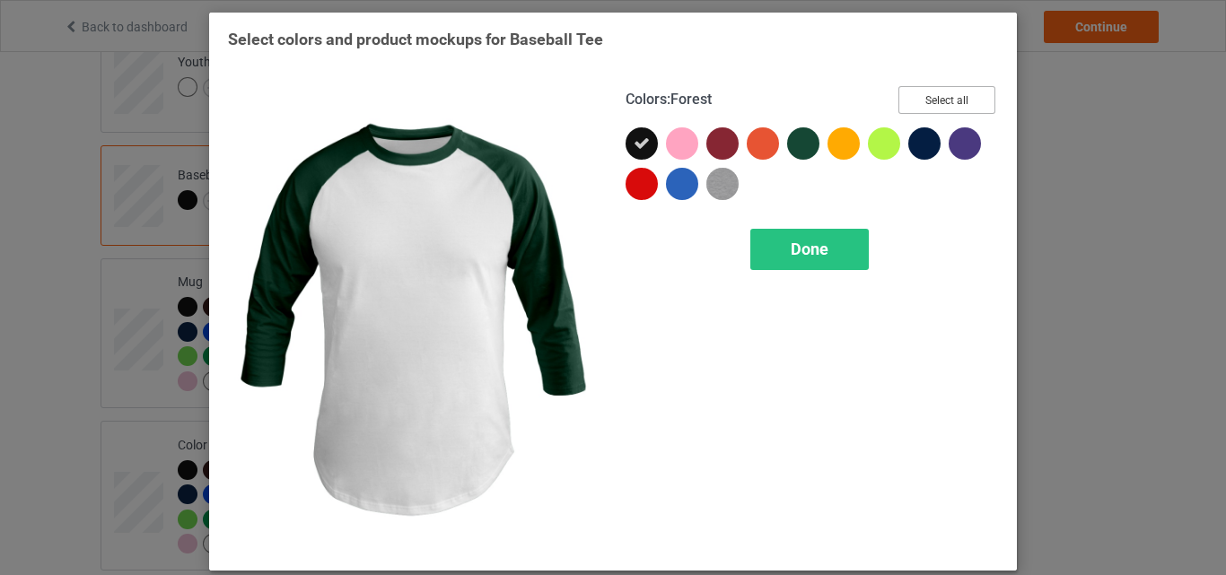
click at [935, 106] on button "Select all" at bounding box center [947, 100] width 97 height 28
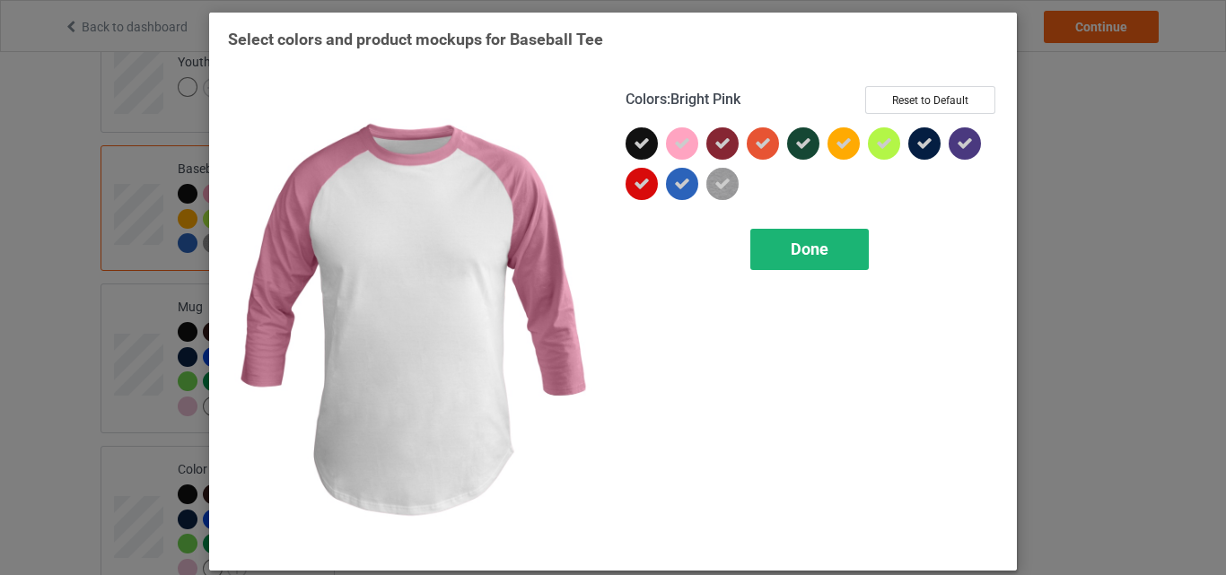
click at [786, 265] on div "Done" at bounding box center [810, 249] width 119 height 41
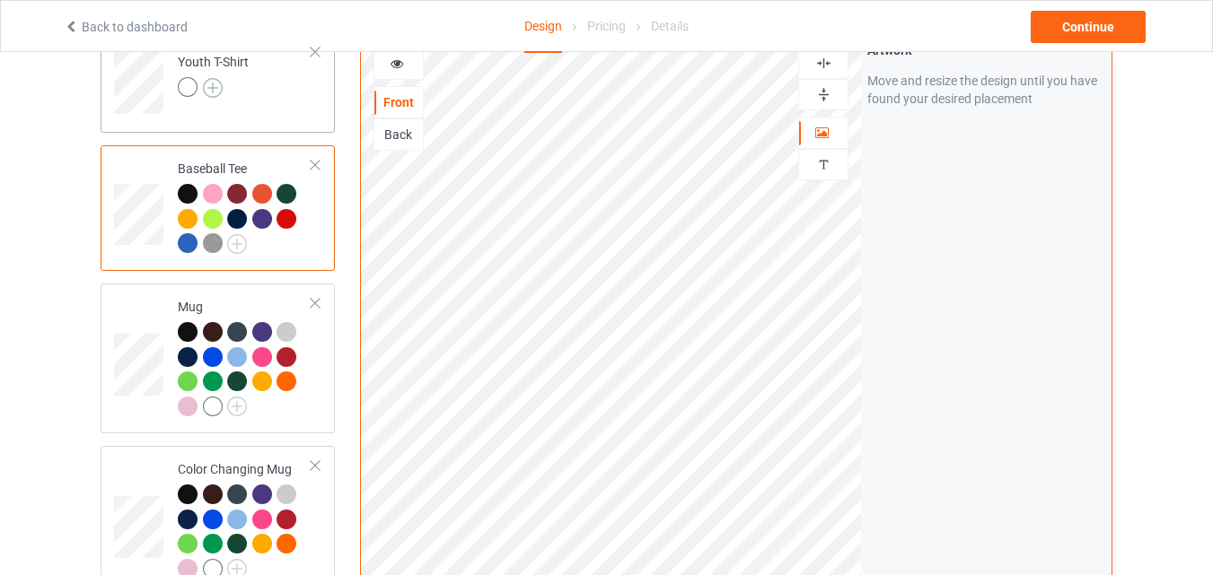
click at [211, 89] on img at bounding box center [213, 88] width 20 height 20
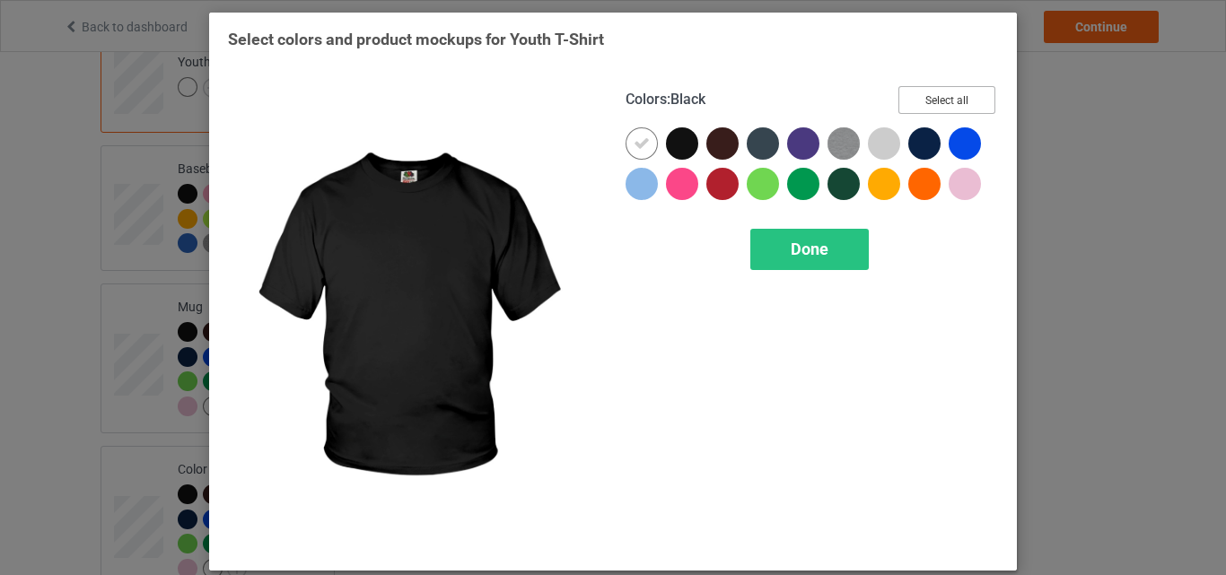
click at [918, 94] on button "Select all" at bounding box center [947, 100] width 97 height 28
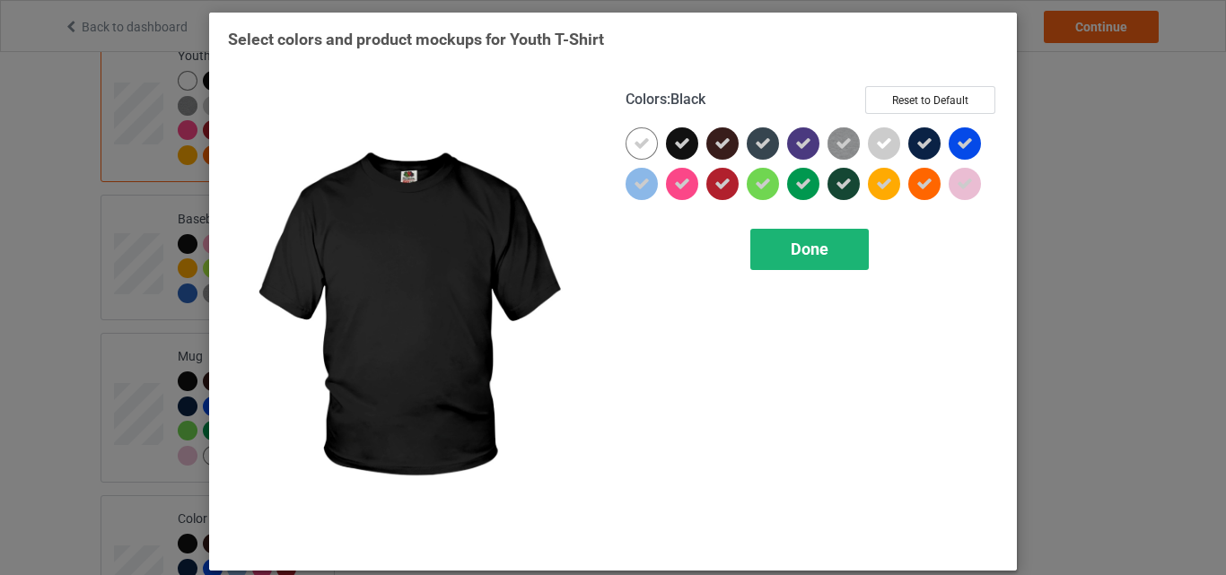
click at [642, 147] on icon at bounding box center [642, 144] width 16 height 16
click at [642, 147] on div at bounding box center [642, 143] width 32 height 32
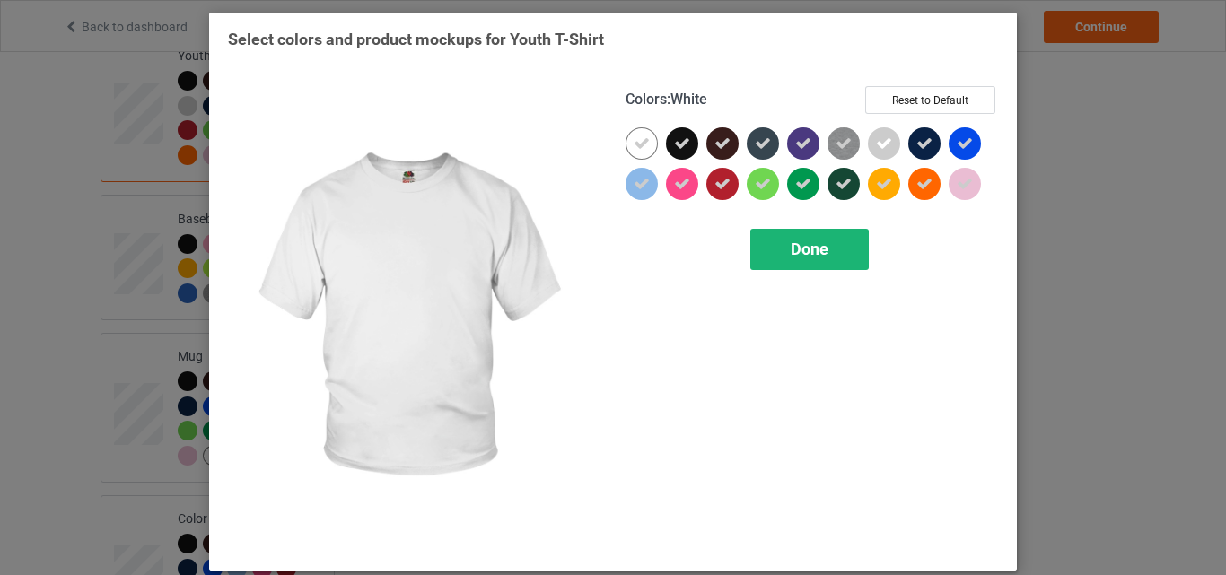
click at [760, 240] on div "Done" at bounding box center [810, 249] width 119 height 41
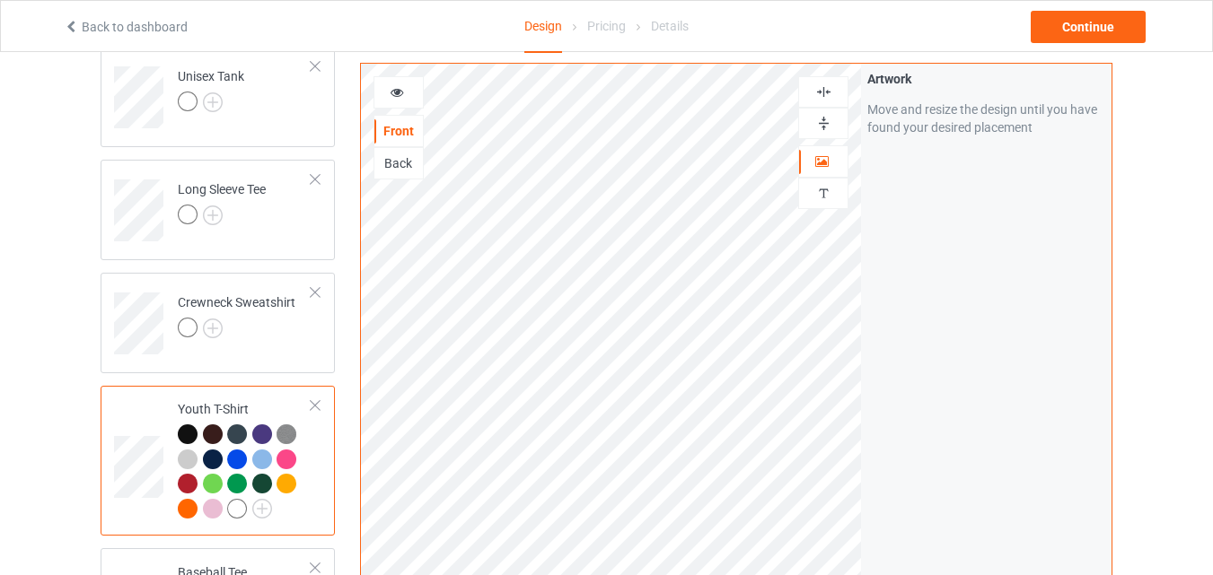
scroll to position [657, 0]
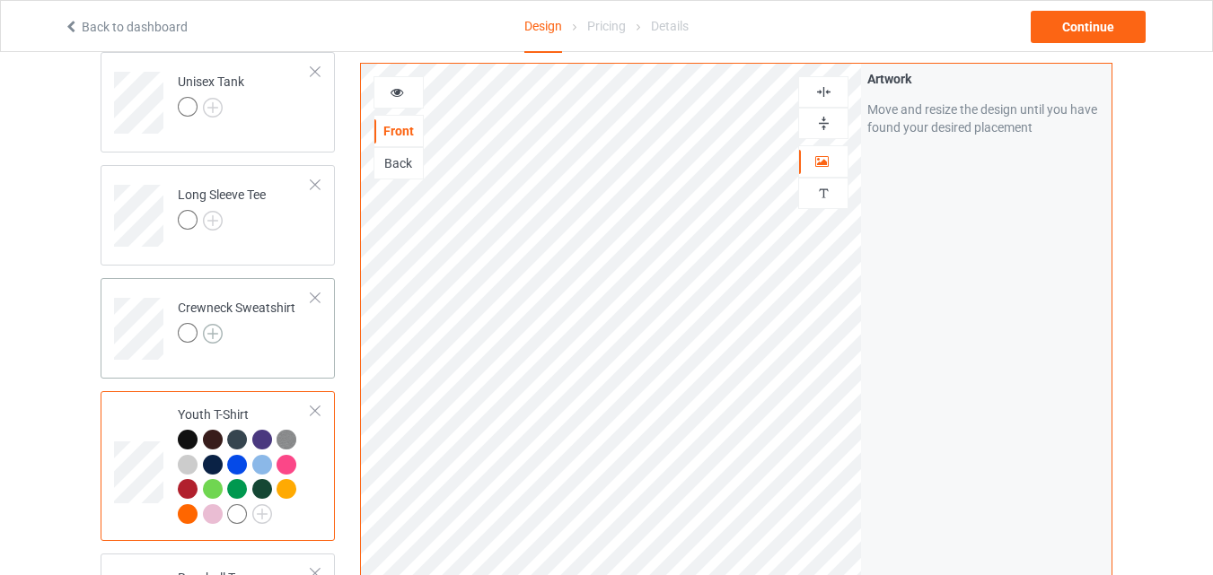
click at [213, 331] on img at bounding box center [213, 334] width 20 height 20
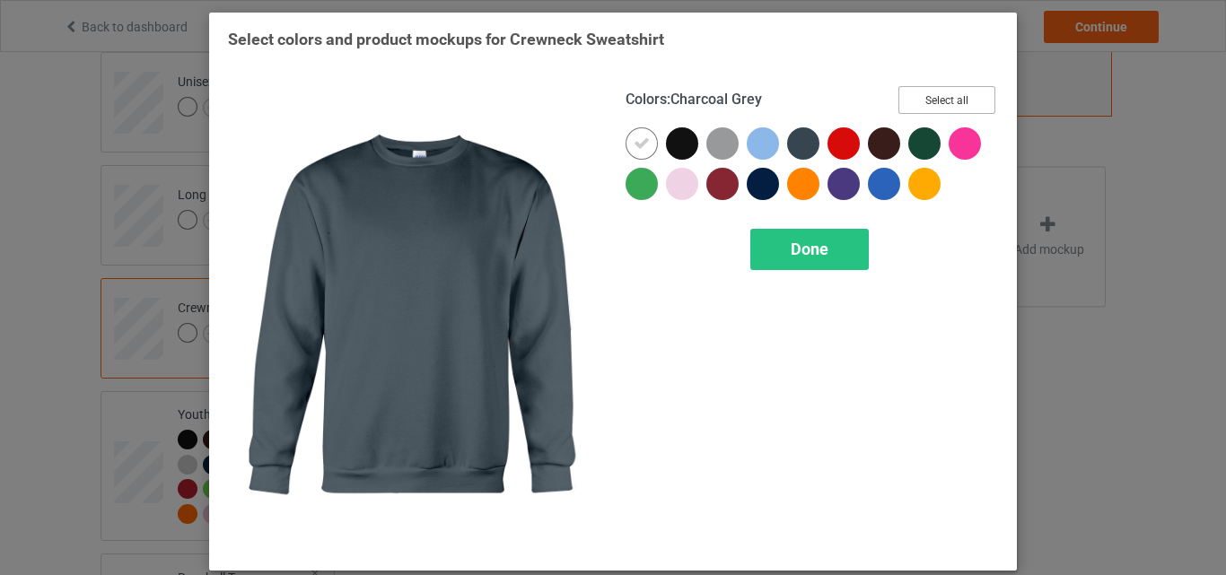
drag, startPoint x: 904, startPoint y: 94, endPoint x: 697, endPoint y: 119, distance: 208.9
click at [905, 94] on button "Select all" at bounding box center [947, 100] width 97 height 28
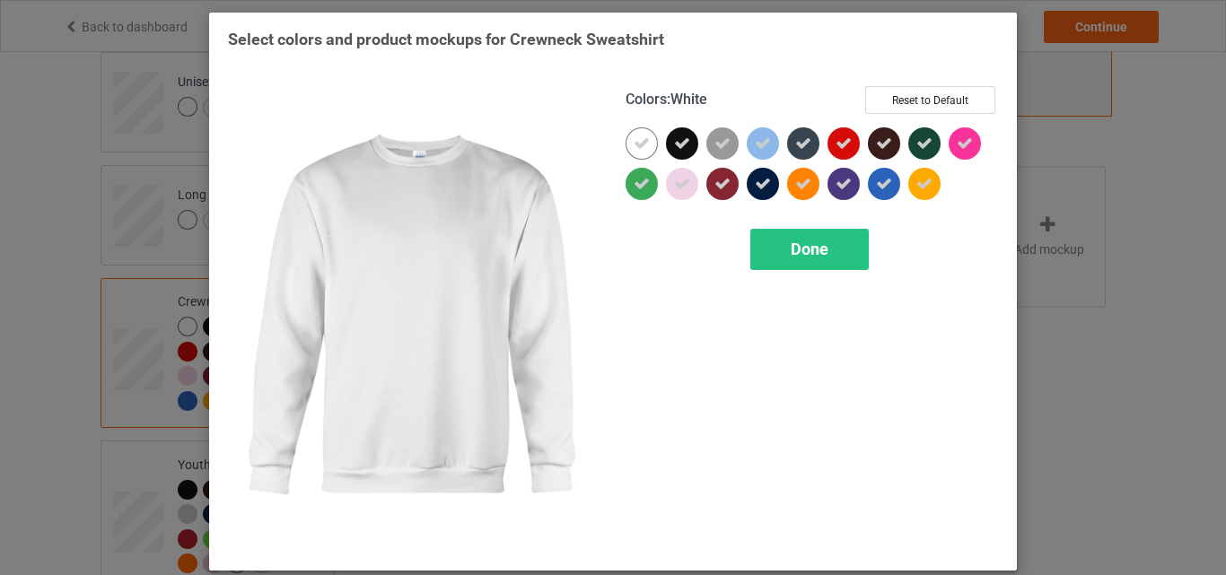
click at [634, 144] on icon at bounding box center [642, 144] width 16 height 16
click at [628, 144] on div at bounding box center [642, 143] width 32 height 32
click at [778, 248] on div "Done" at bounding box center [810, 249] width 119 height 41
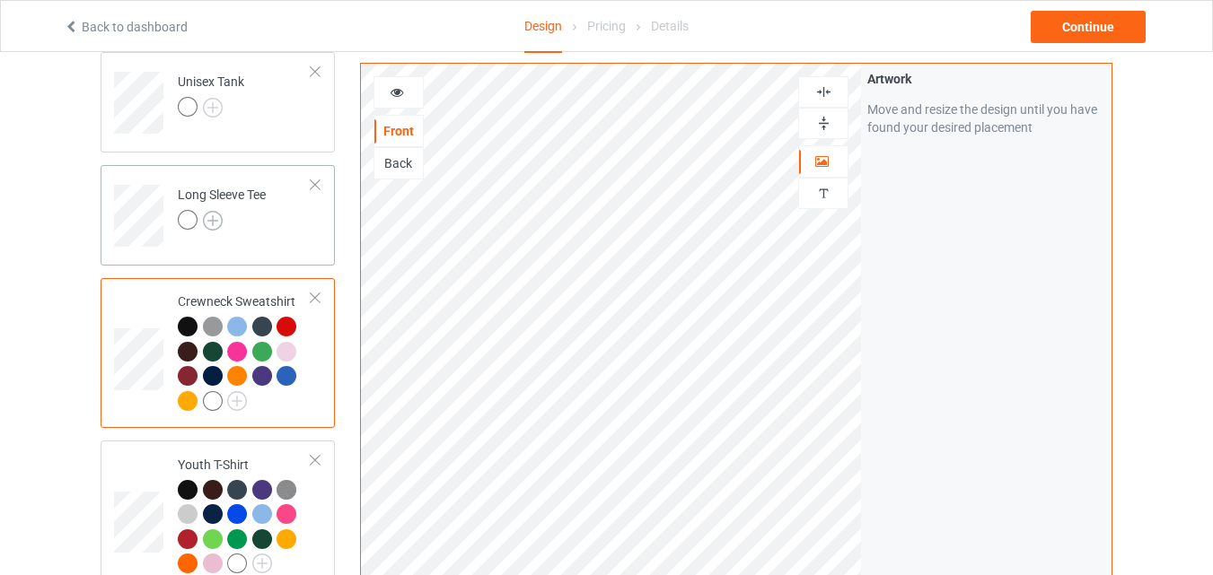
click at [215, 222] on img at bounding box center [213, 221] width 20 height 20
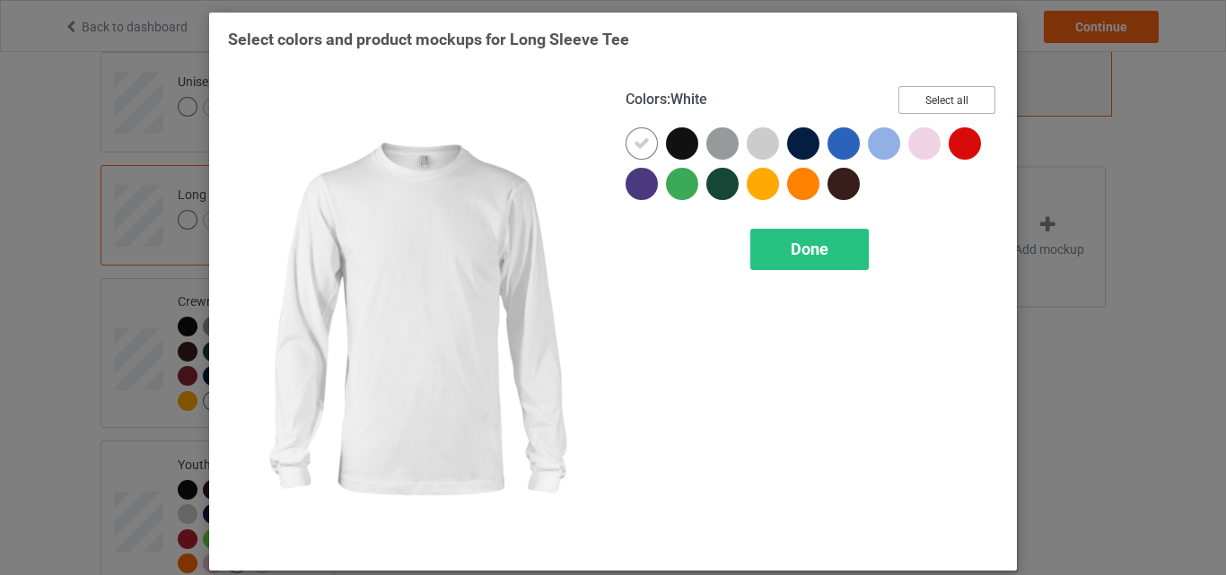
click at [931, 101] on button "Select all" at bounding box center [947, 100] width 97 height 28
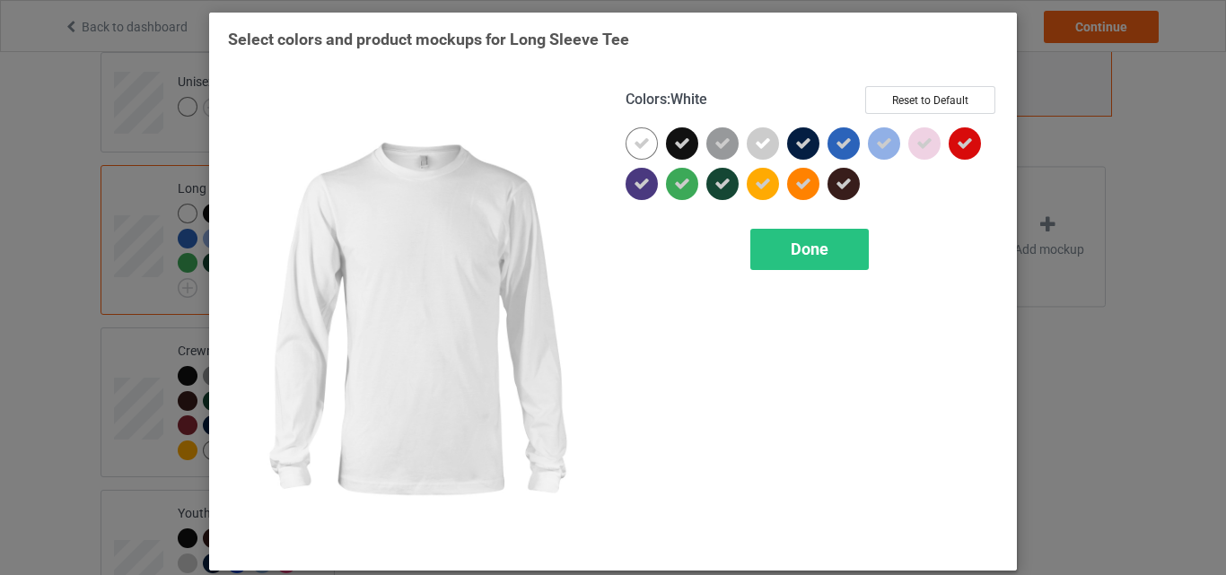
click at [626, 145] on div at bounding box center [642, 143] width 32 height 32
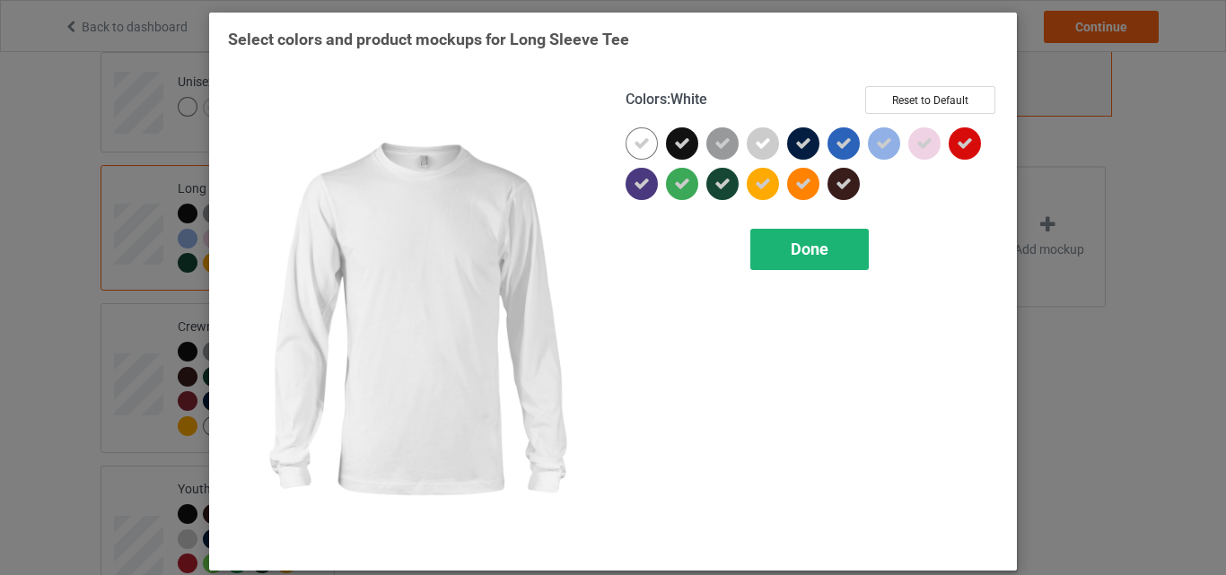
click at [772, 232] on div "Done" at bounding box center [810, 249] width 119 height 41
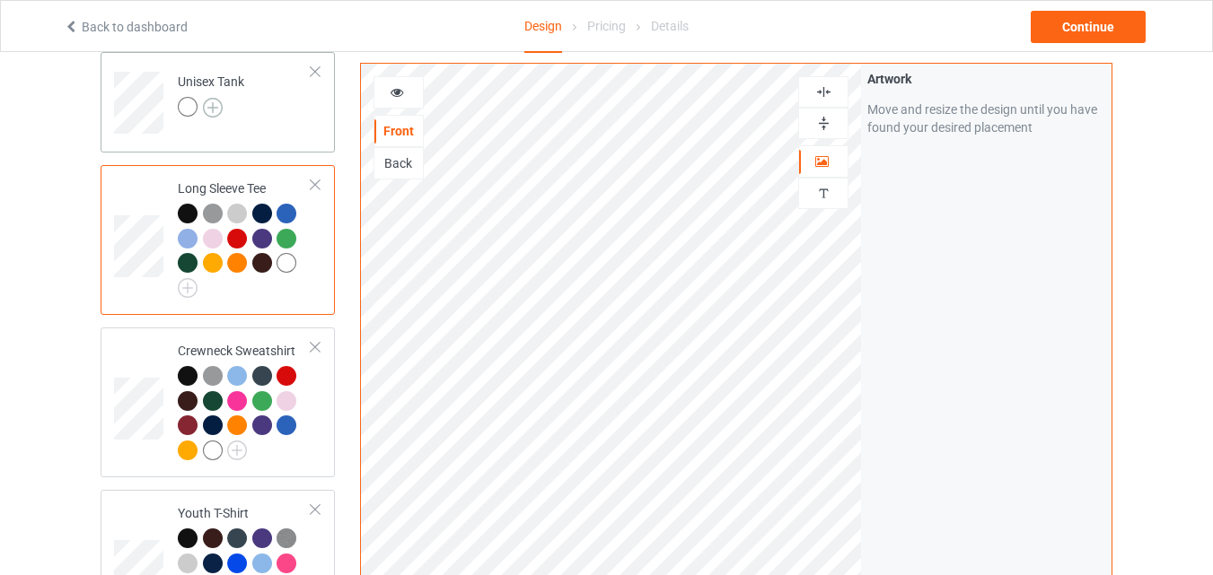
click at [218, 108] on img at bounding box center [213, 108] width 20 height 20
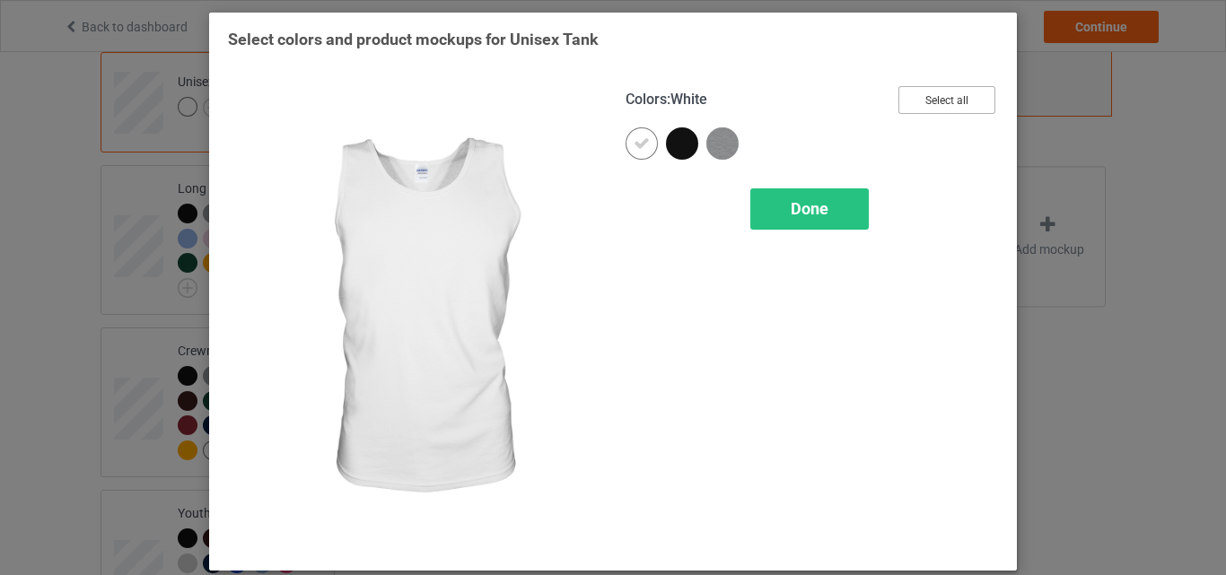
click at [949, 90] on button "Select all" at bounding box center [947, 100] width 97 height 28
click at [641, 148] on icon at bounding box center [642, 144] width 16 height 16
click at [641, 148] on div at bounding box center [642, 143] width 32 height 32
click at [820, 207] on span "Done" at bounding box center [810, 208] width 38 height 19
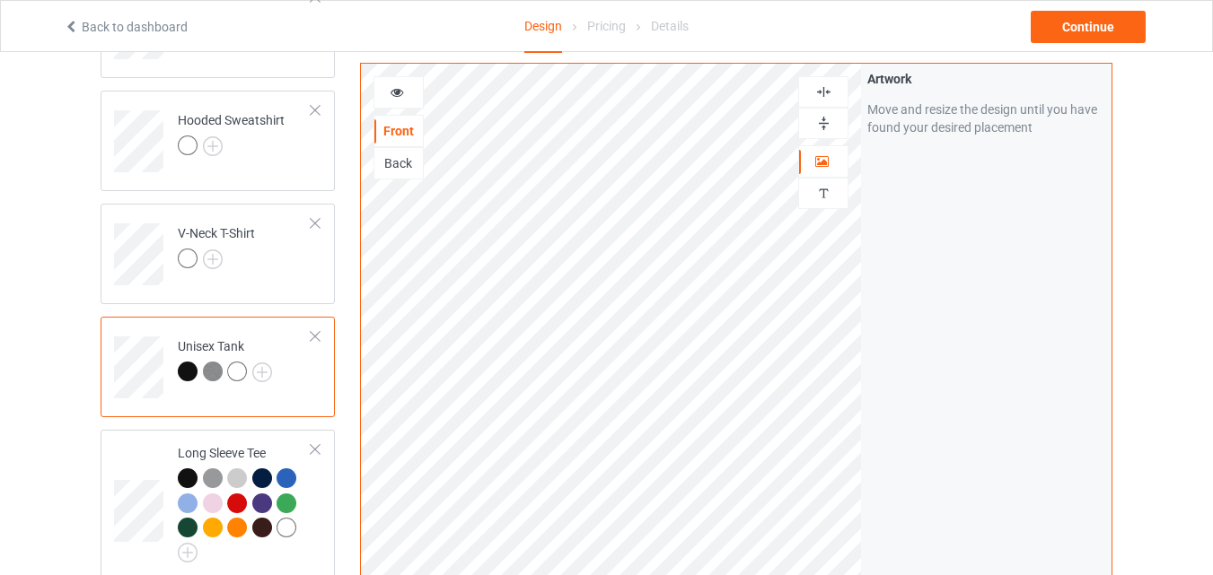
scroll to position [298, 0]
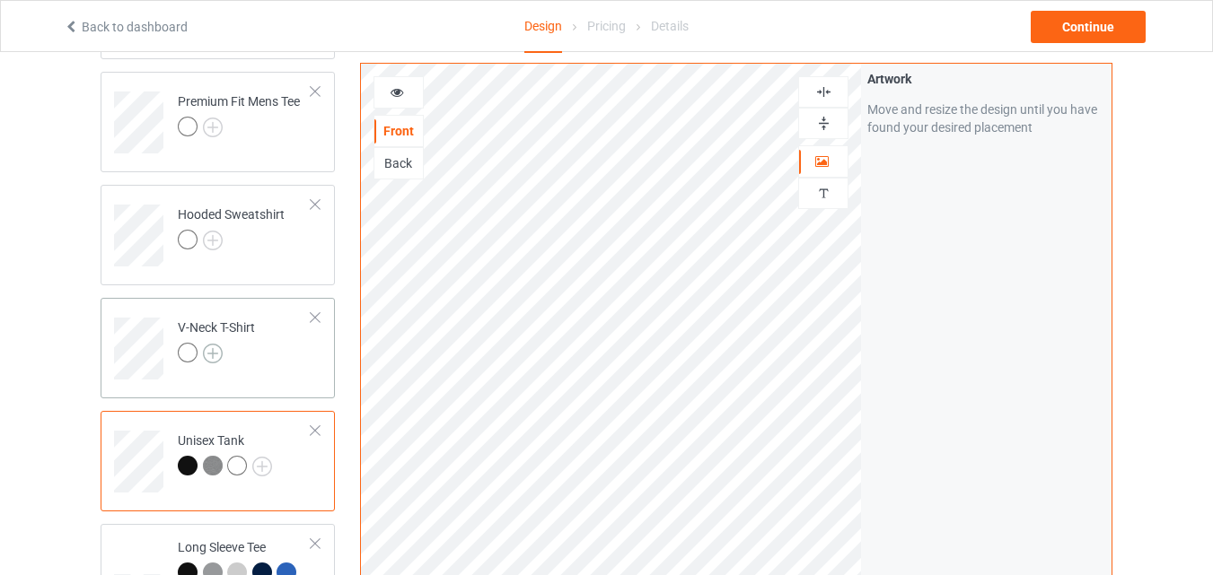
click at [213, 359] on img at bounding box center [213, 354] width 20 height 20
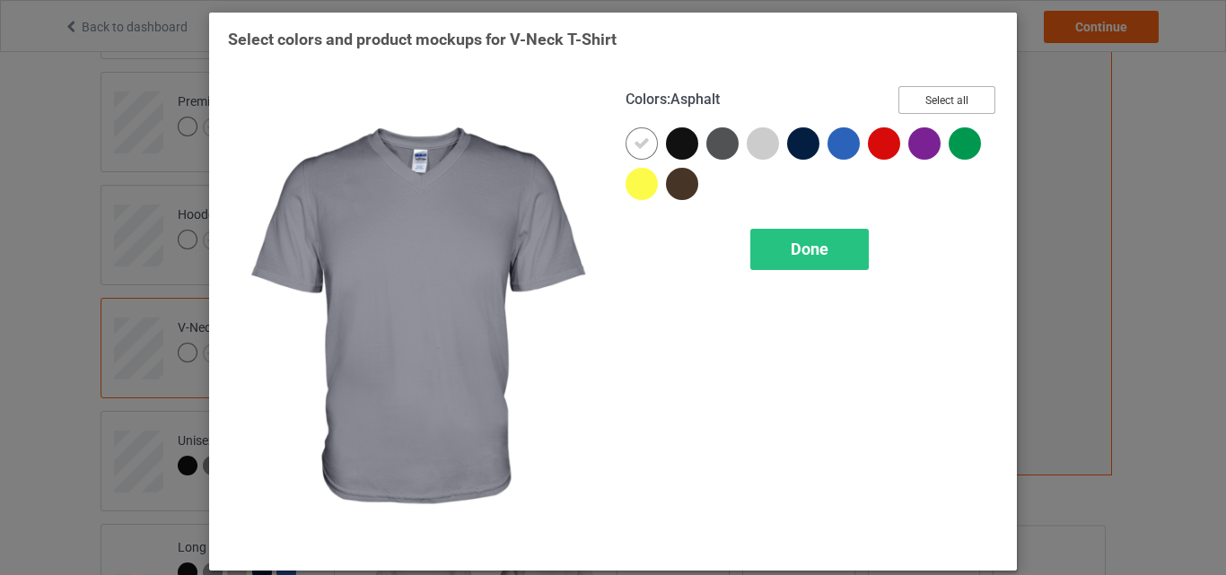
click at [935, 87] on button "Select all" at bounding box center [947, 100] width 97 height 28
click at [626, 136] on div at bounding box center [642, 143] width 32 height 32
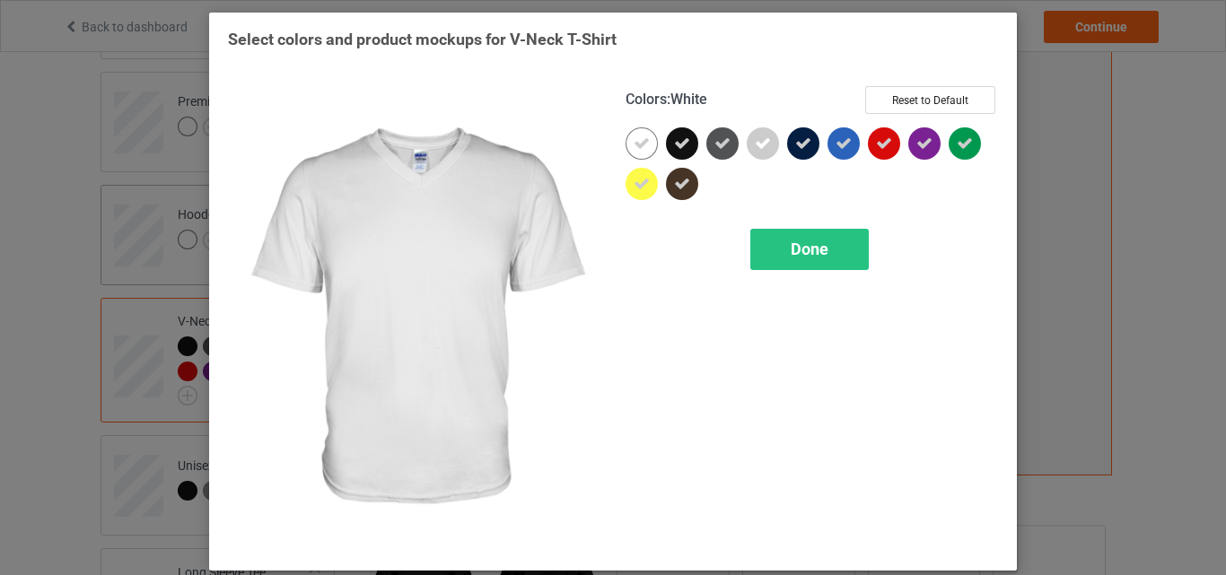
click at [781, 250] on div "Done" at bounding box center [810, 249] width 119 height 41
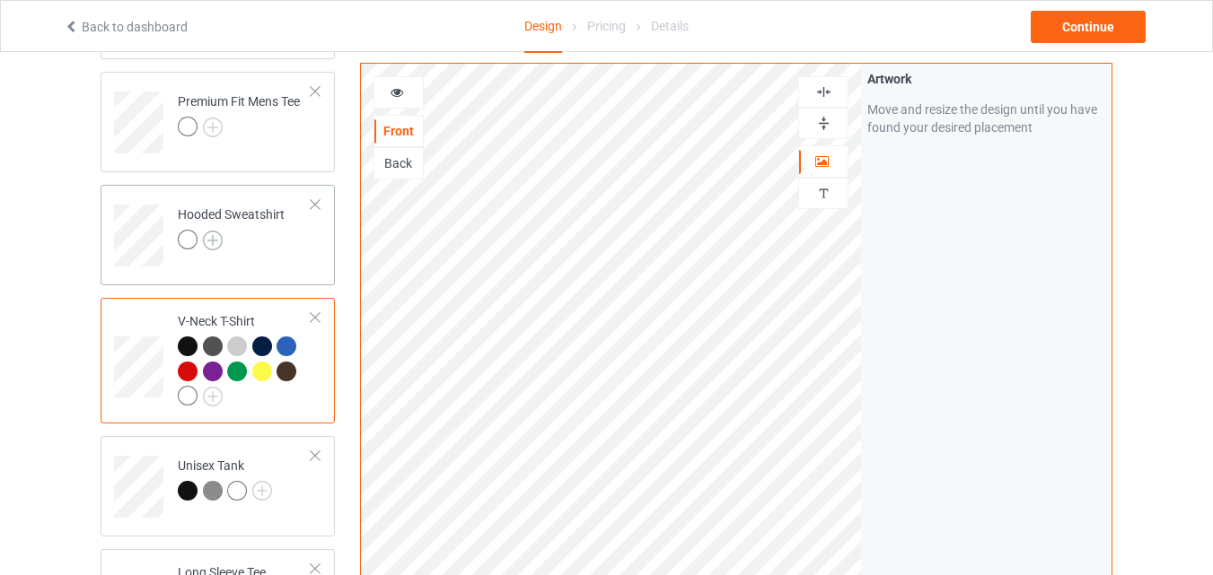
click at [216, 240] on img at bounding box center [213, 241] width 20 height 20
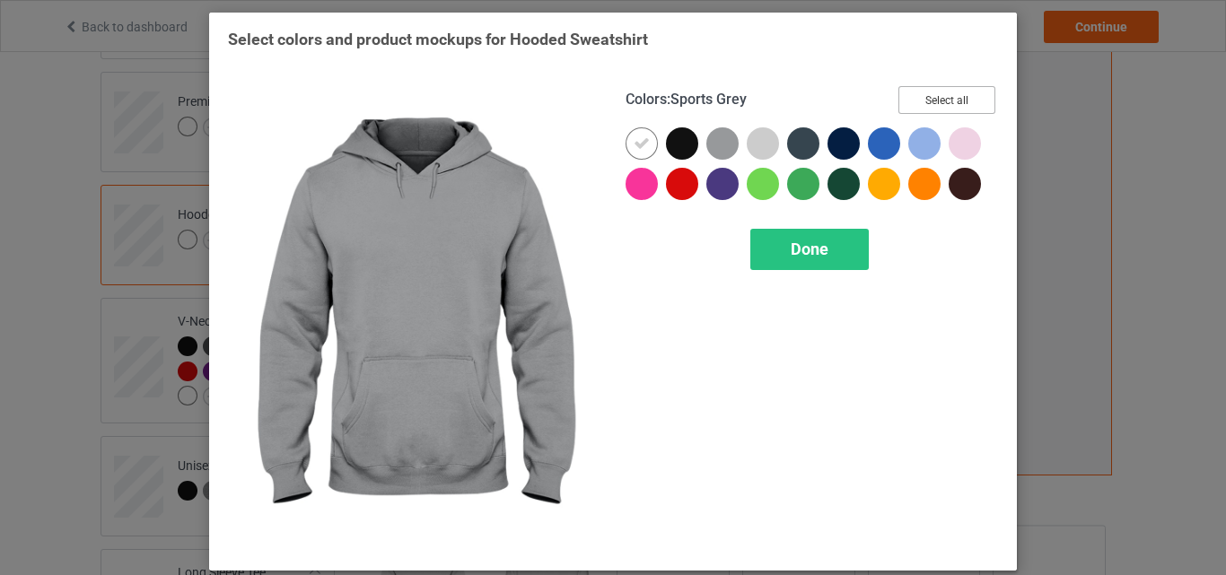
click at [910, 95] on button "Select all" at bounding box center [947, 100] width 97 height 28
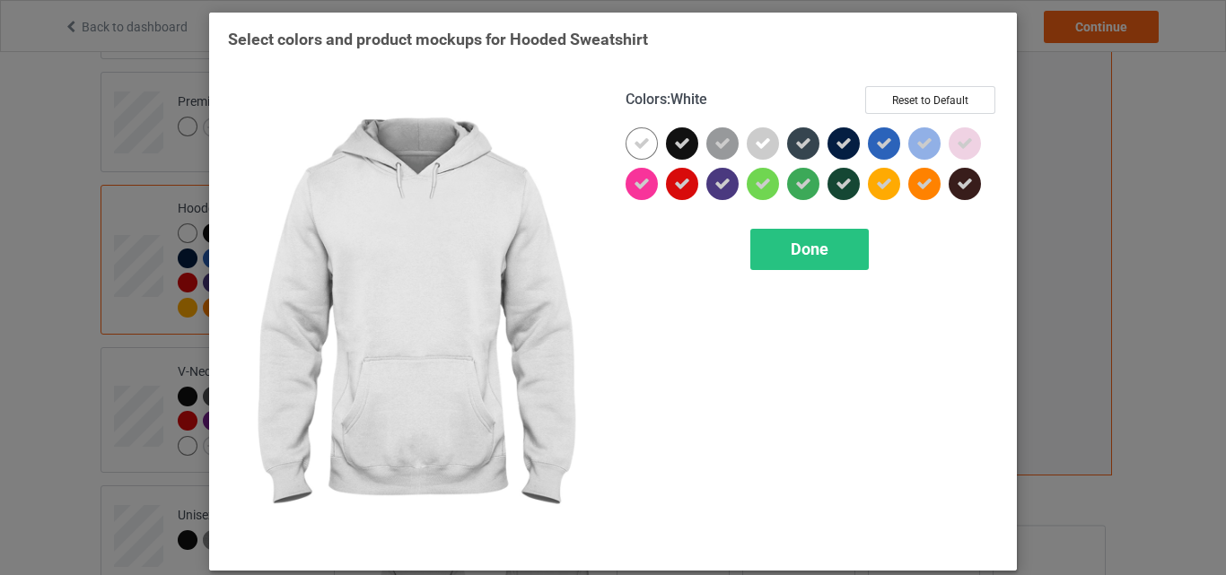
click at [638, 144] on icon at bounding box center [642, 144] width 16 height 16
click at [638, 144] on div at bounding box center [642, 143] width 32 height 32
click at [791, 244] on span "Done" at bounding box center [810, 249] width 38 height 19
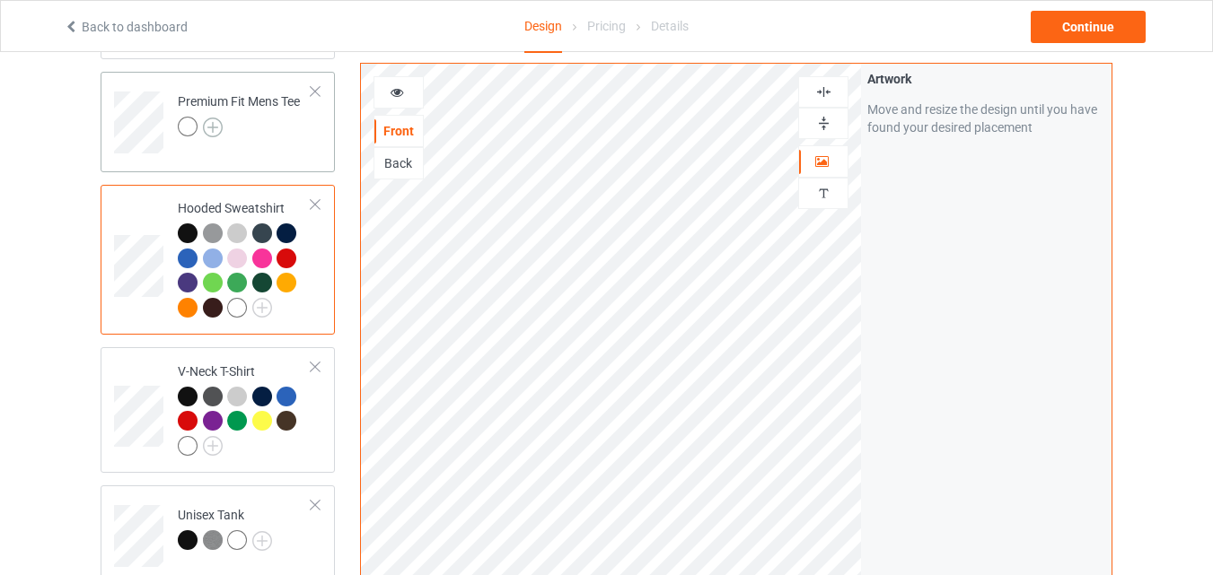
click at [214, 127] on img at bounding box center [213, 128] width 20 height 20
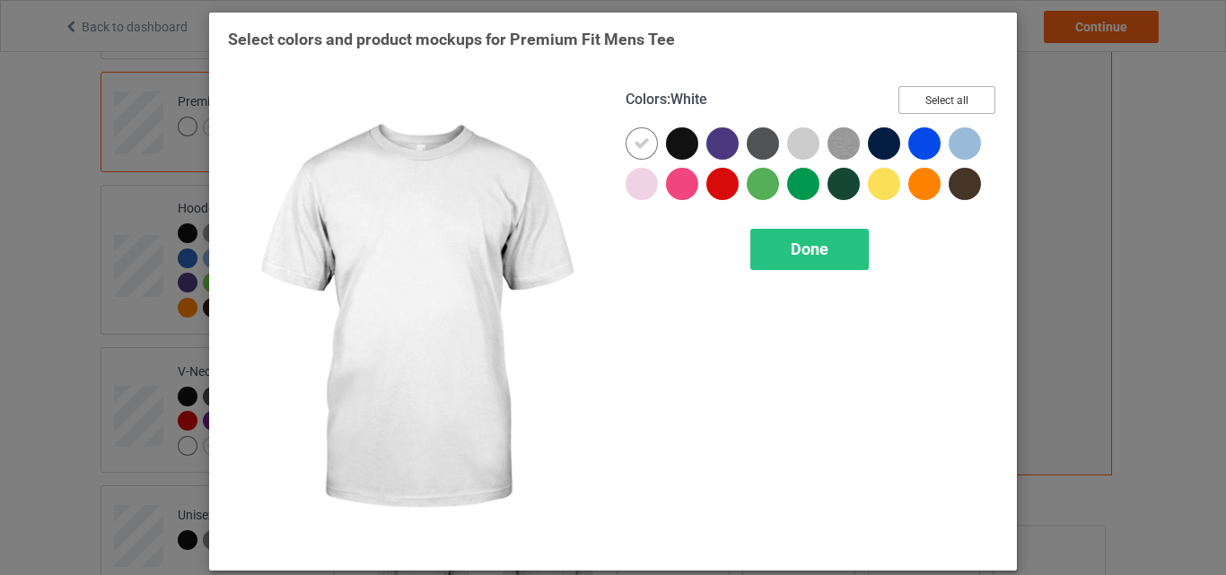
click at [922, 109] on button "Select all" at bounding box center [947, 100] width 97 height 28
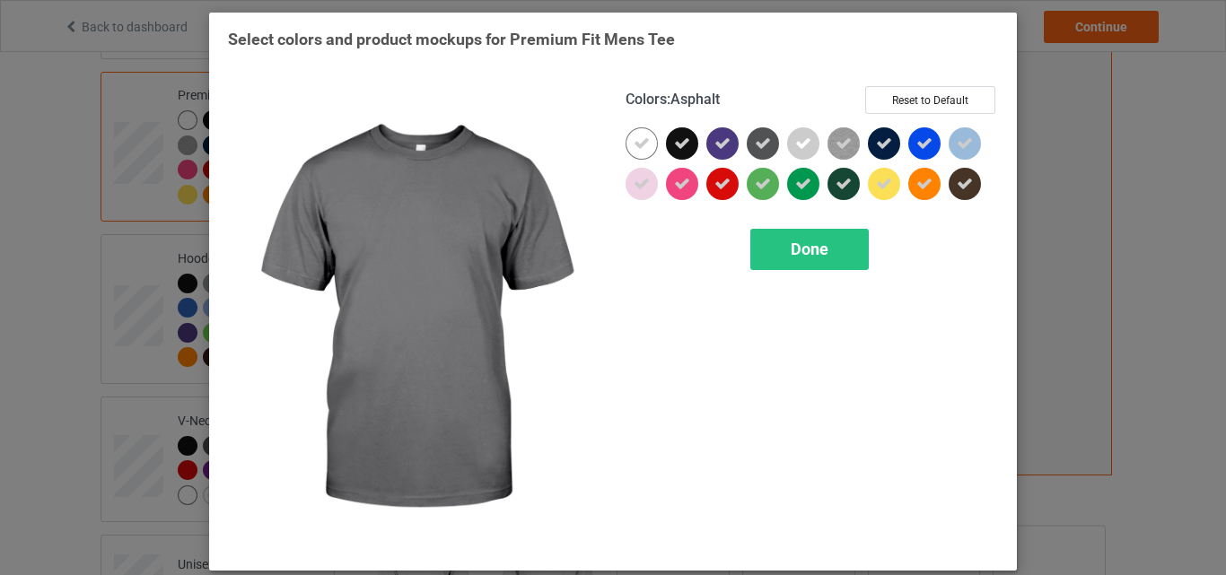
click at [619, 149] on div "Colors : Asphalt Reset to Default Done" at bounding box center [812, 319] width 398 height 491
click at [634, 149] on icon at bounding box center [642, 144] width 16 height 16
click at [634, 149] on div at bounding box center [642, 143] width 32 height 32
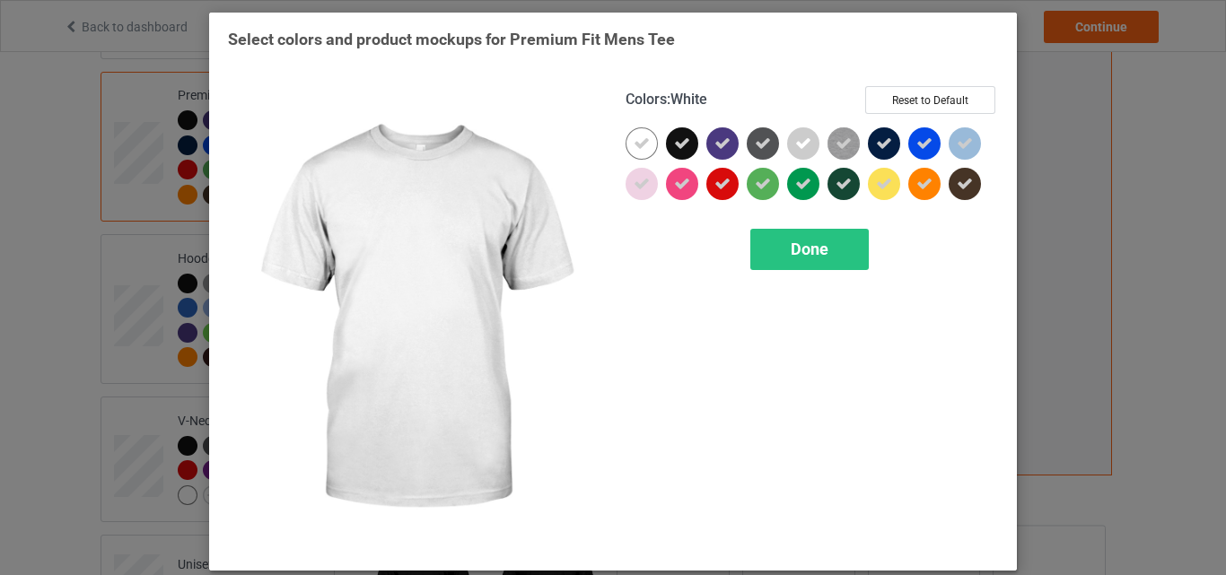
click at [753, 226] on div "Colors : White Reset to Default Done" at bounding box center [812, 319] width 398 height 491
click at [742, 244] on div "Done" at bounding box center [812, 249] width 373 height 41
click at [751, 242] on div "Done" at bounding box center [810, 249] width 119 height 41
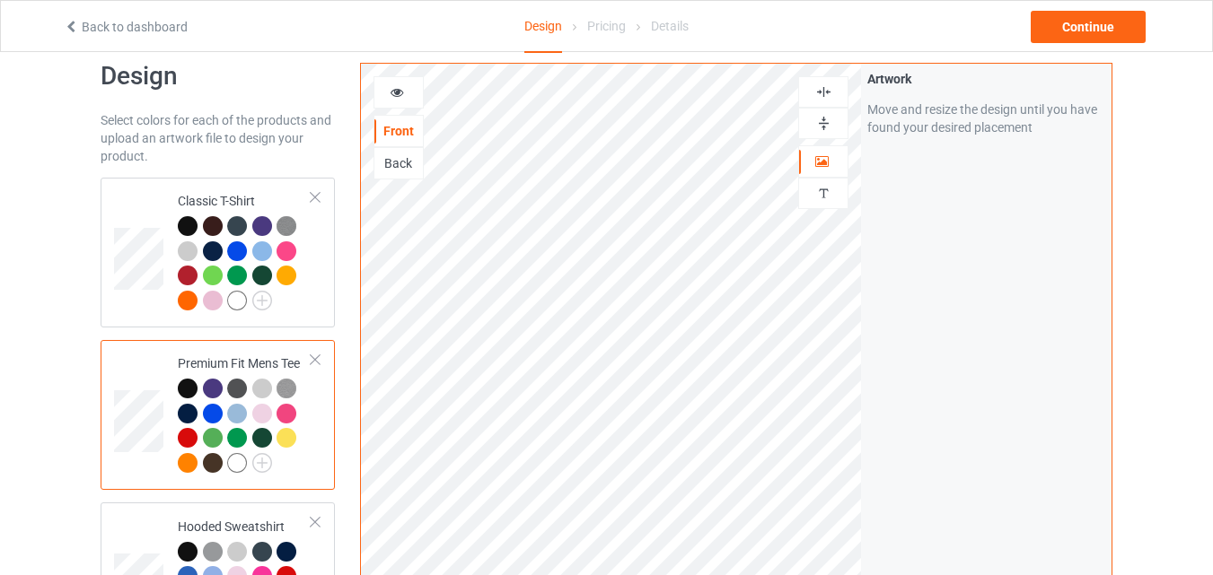
scroll to position [29, 0]
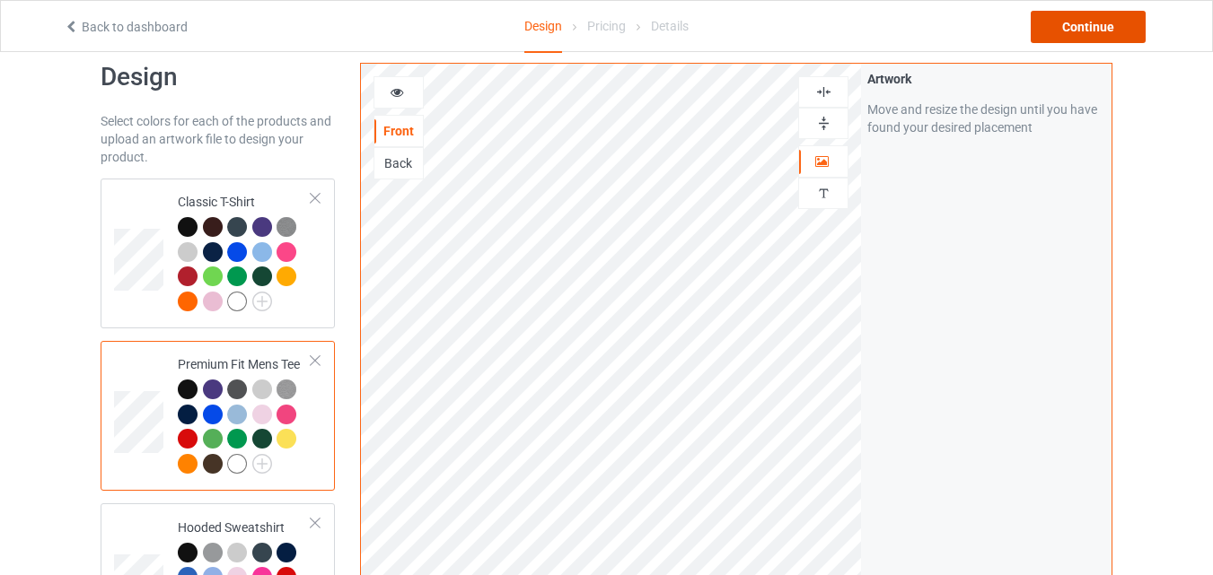
click at [1085, 38] on div "Continue" at bounding box center [1088, 27] width 115 height 32
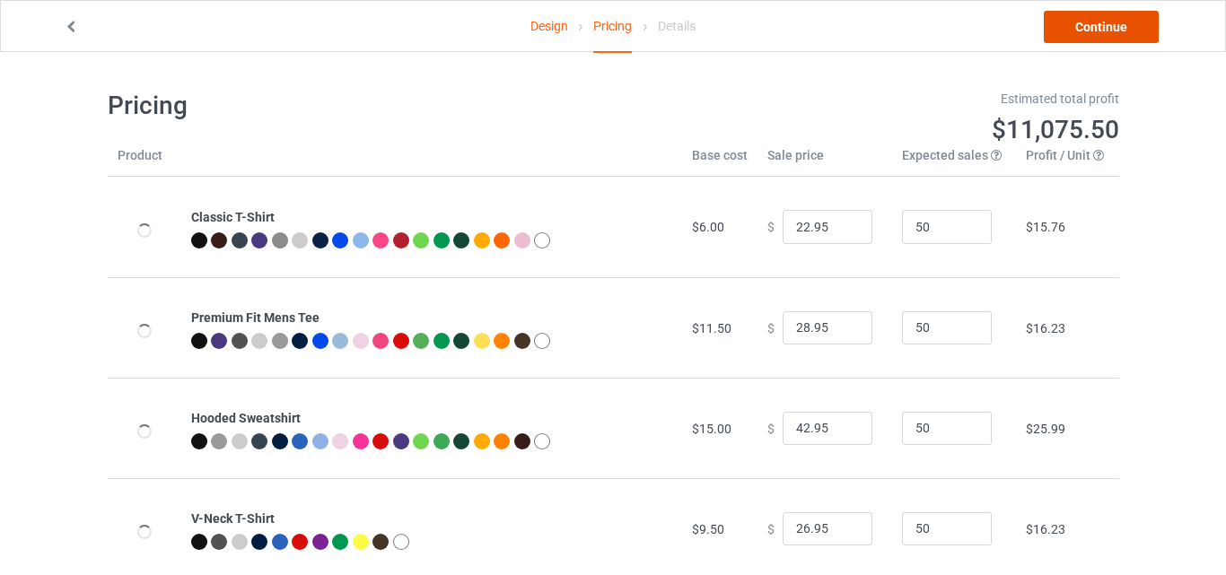
click at [1085, 38] on link "Continue" at bounding box center [1101, 27] width 115 height 32
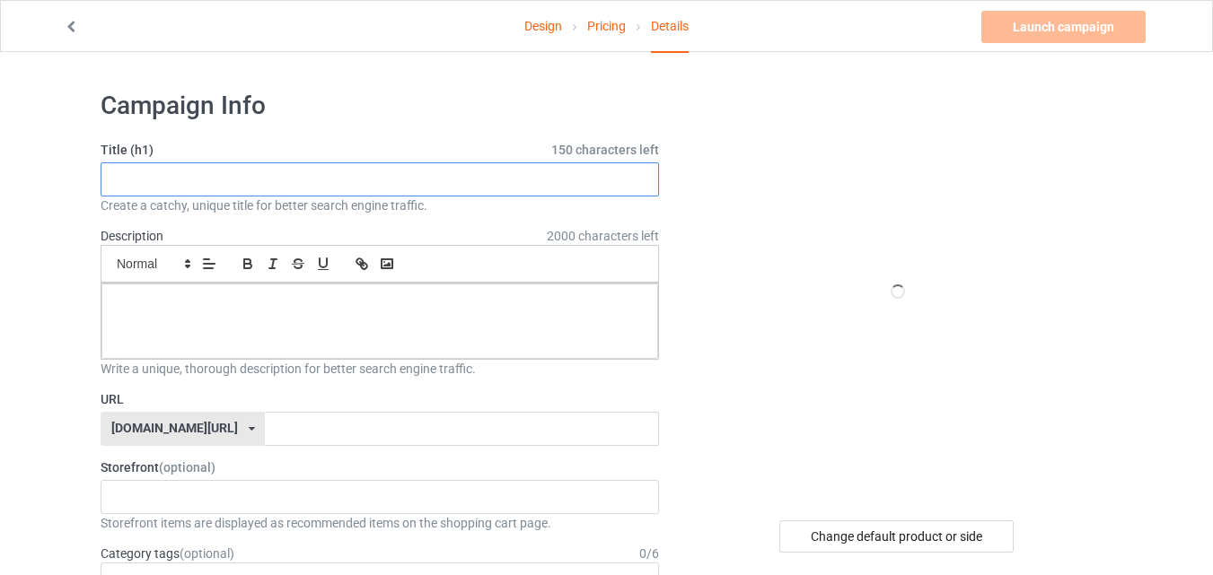
click at [430, 178] on input "text" at bounding box center [380, 180] width 558 height 34
paste input "Funny Pig Only Hams"
type input "Funny Pig Only Hams"
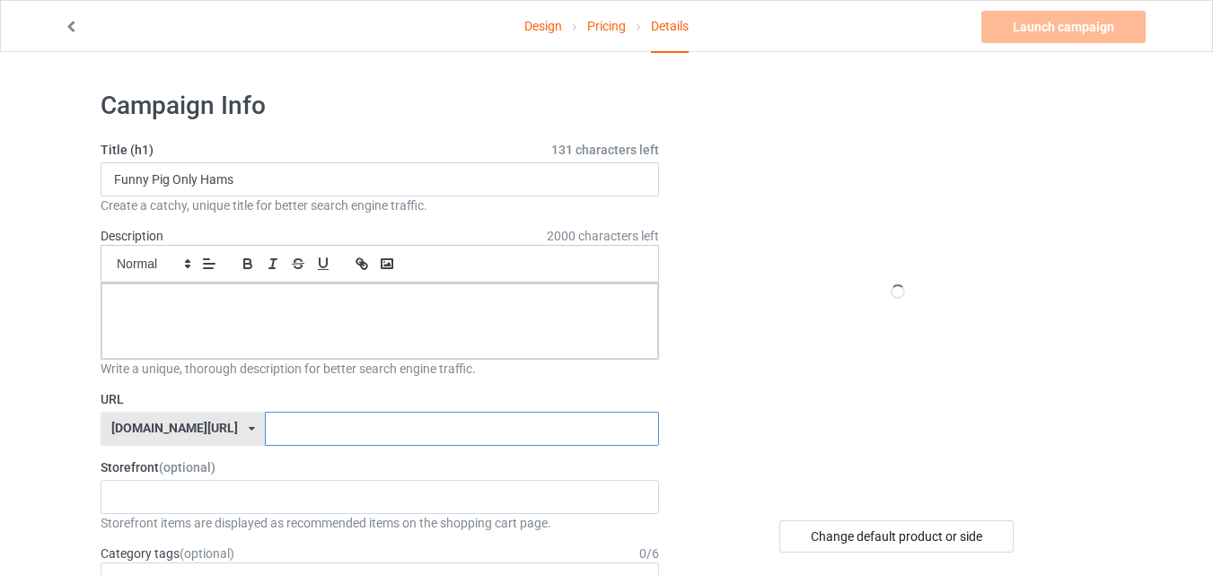
click at [375, 423] on input "text" at bounding box center [461, 429] width 393 height 34
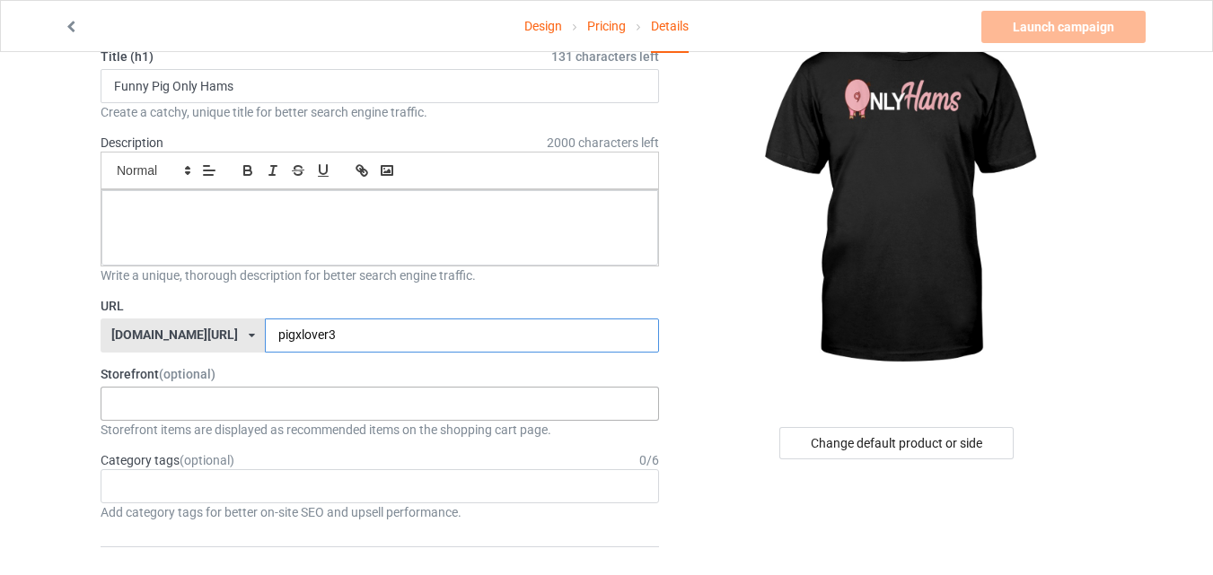
scroll to position [269, 0]
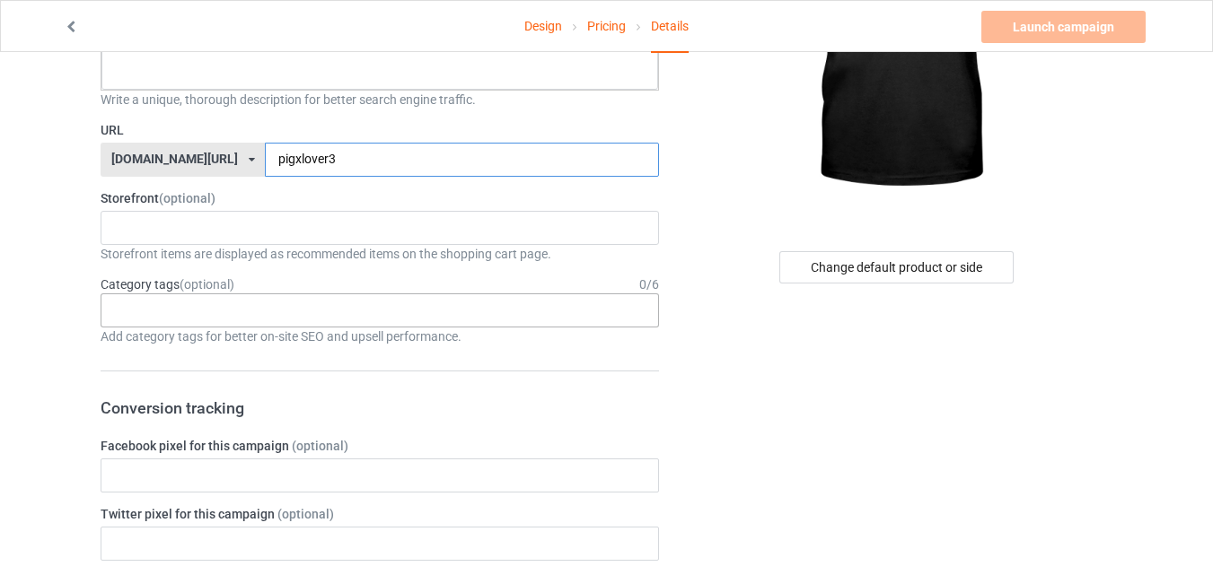
type input "pigxlover3"
click at [365, 294] on div "Age > [DEMOGRAPHIC_DATA] > 1 Age > [DEMOGRAPHIC_DATA] Months > 1 Month Age > [D…" at bounding box center [380, 311] width 558 height 34
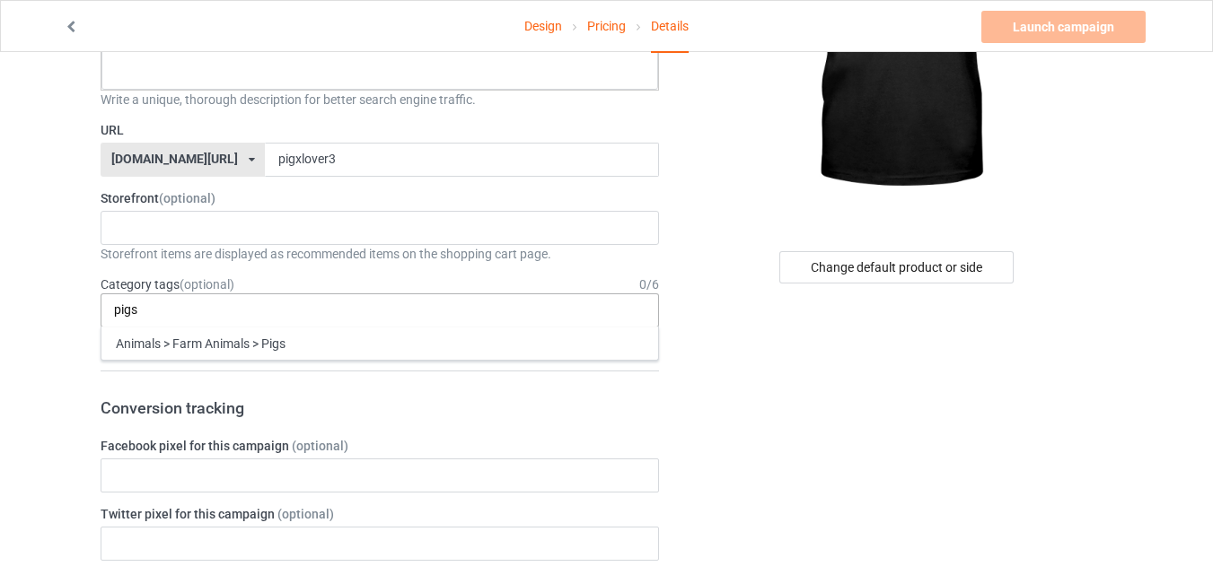
type input "pigs"
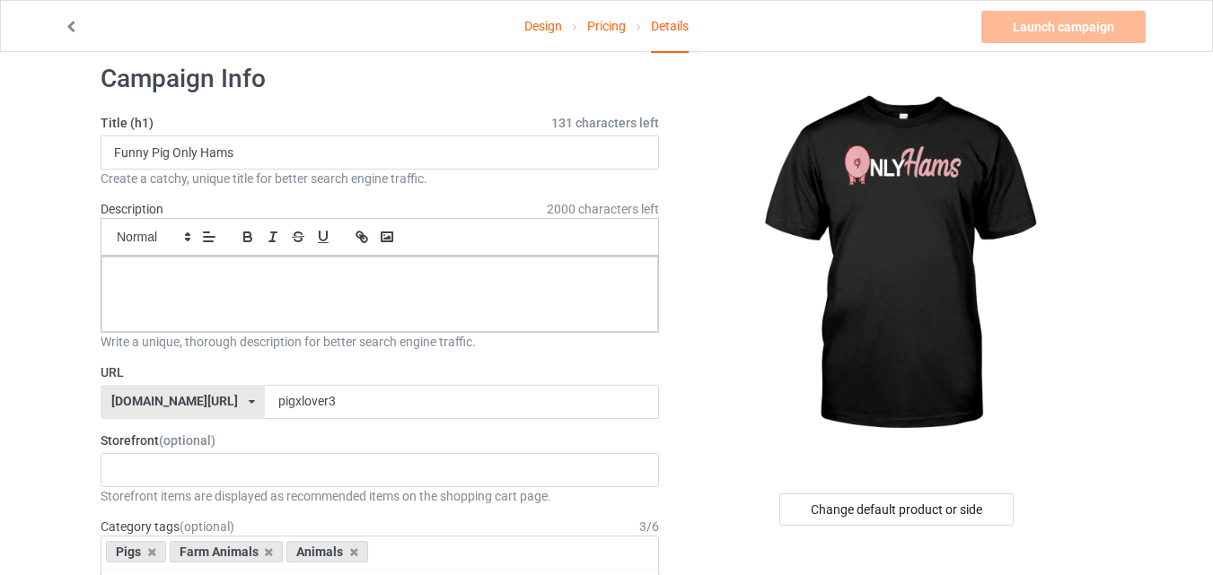
scroll to position [0, 0]
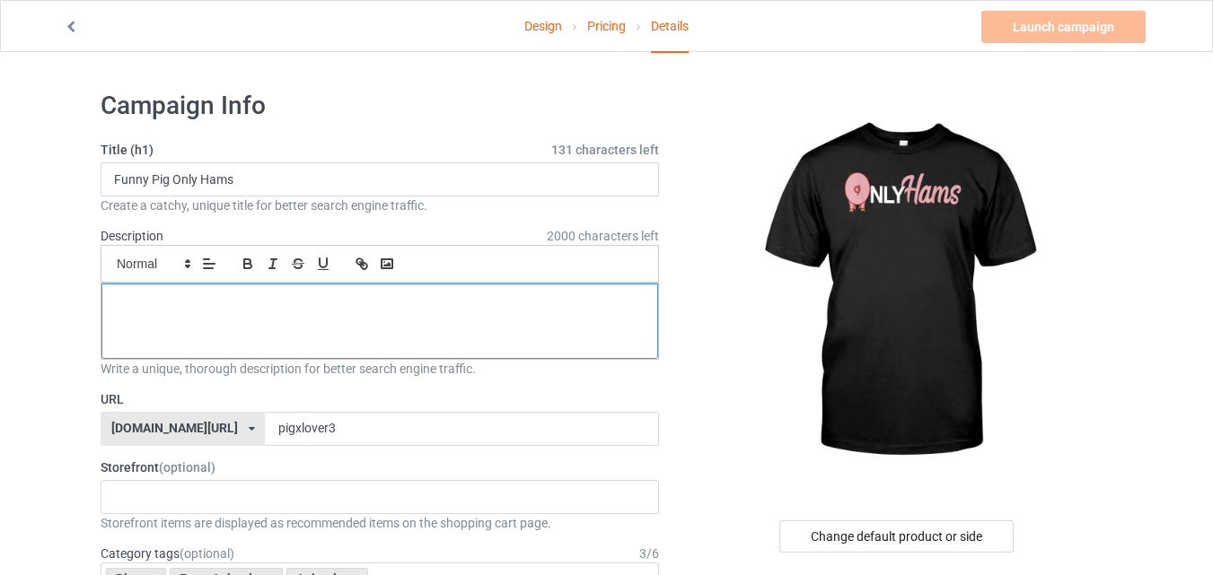
click at [361, 330] on div at bounding box center [379, 321] width 557 height 75
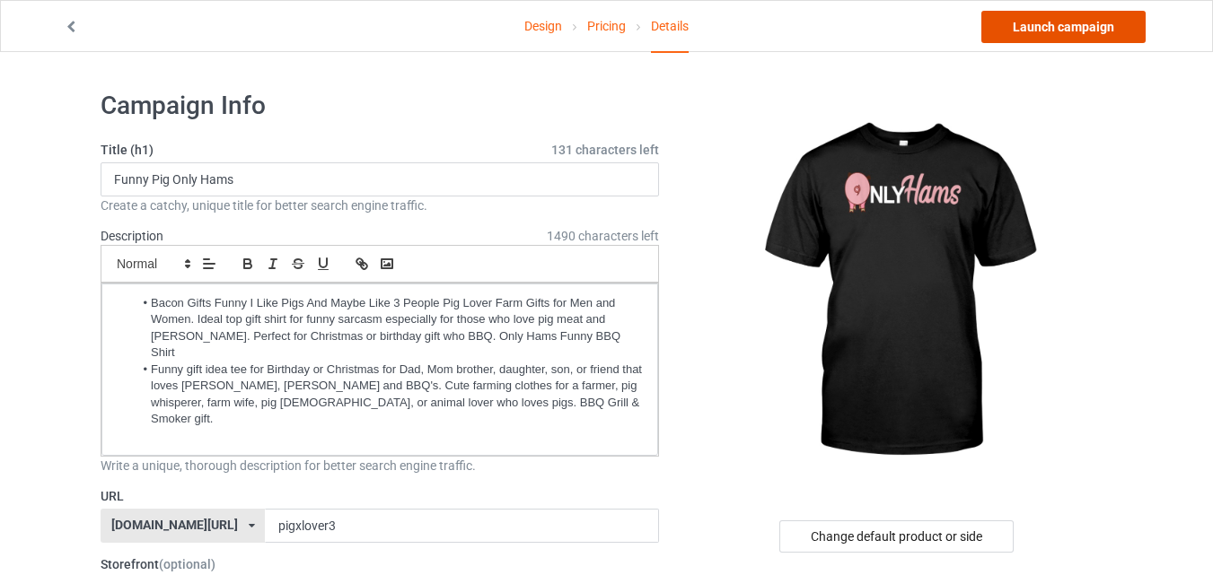
click at [1031, 26] on link "Launch campaign" at bounding box center [1063, 27] width 164 height 32
